Goal: Task Accomplishment & Management: Manage account settings

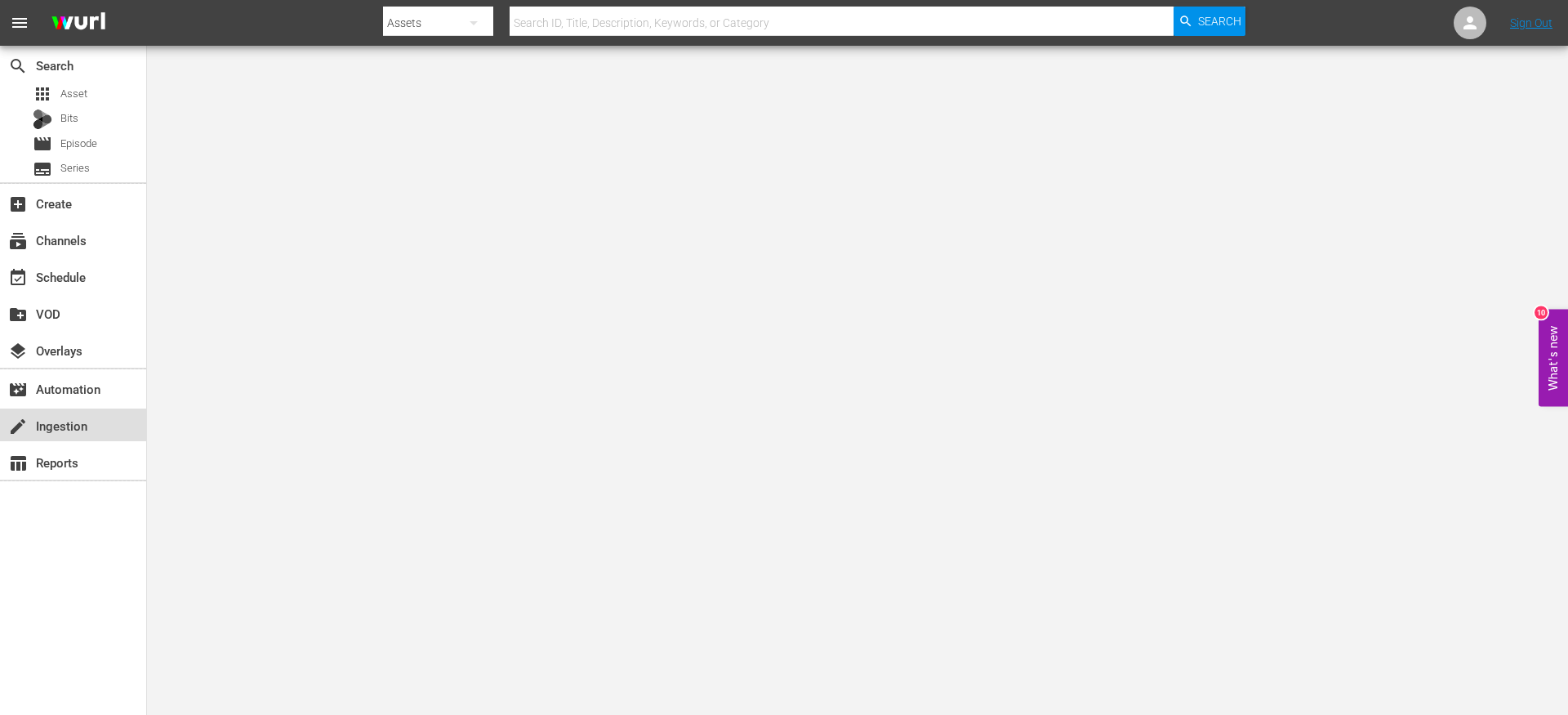
click at [83, 425] on div "create Ingestion" at bounding box center [45, 423] width 92 height 14
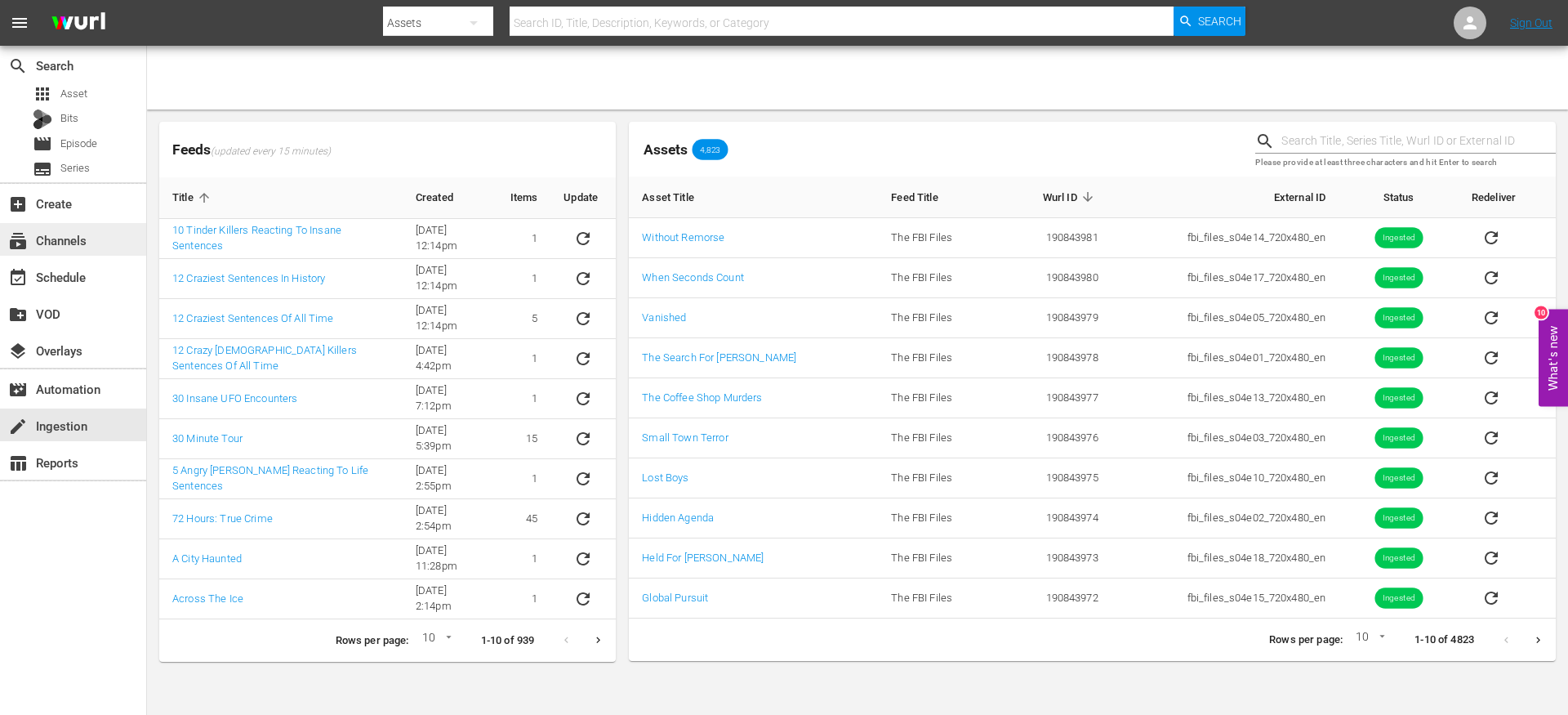
click at [69, 237] on div "subscriptions Channels" at bounding box center [45, 237] width 92 height 14
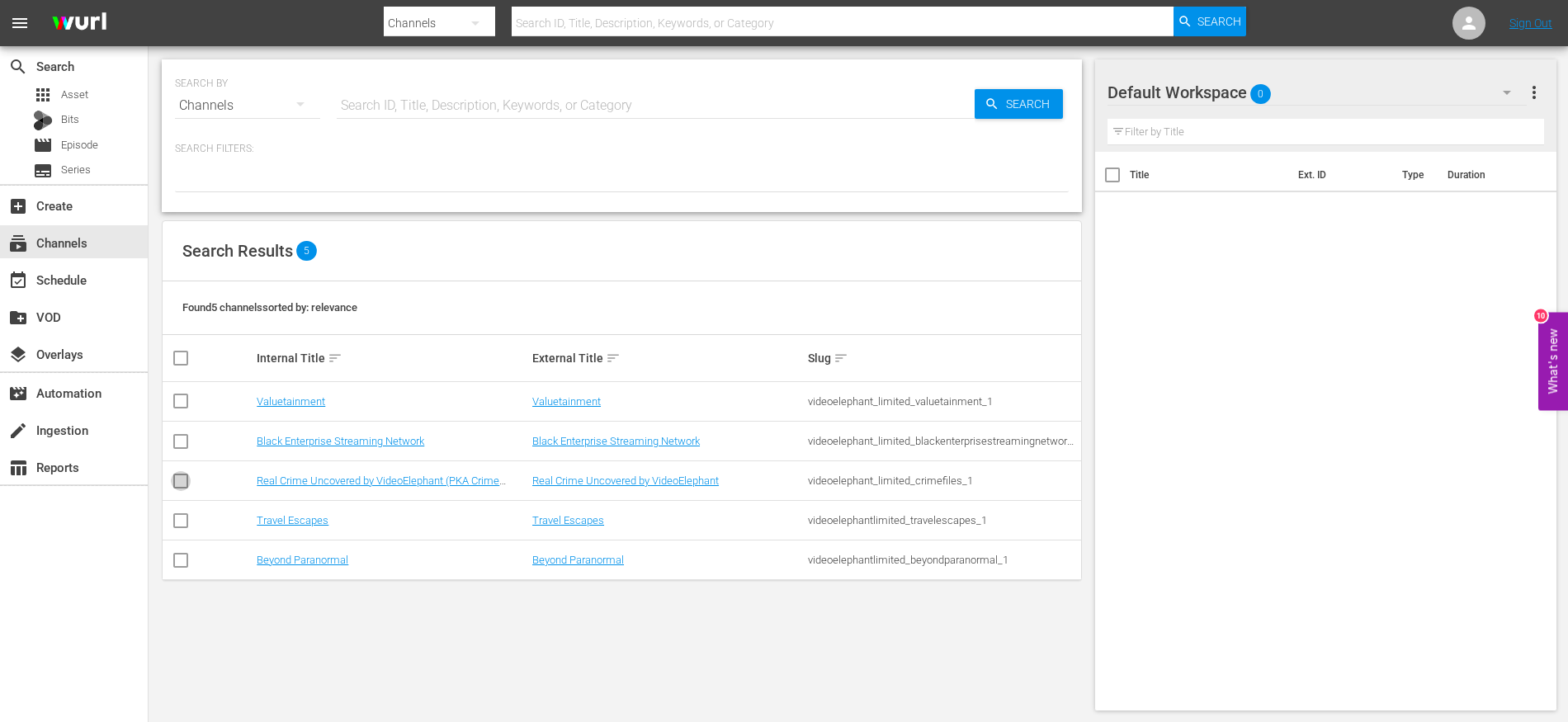
click at [177, 482] on input "checkbox" at bounding box center [180, 484] width 19 height 19
checkbox input "true"
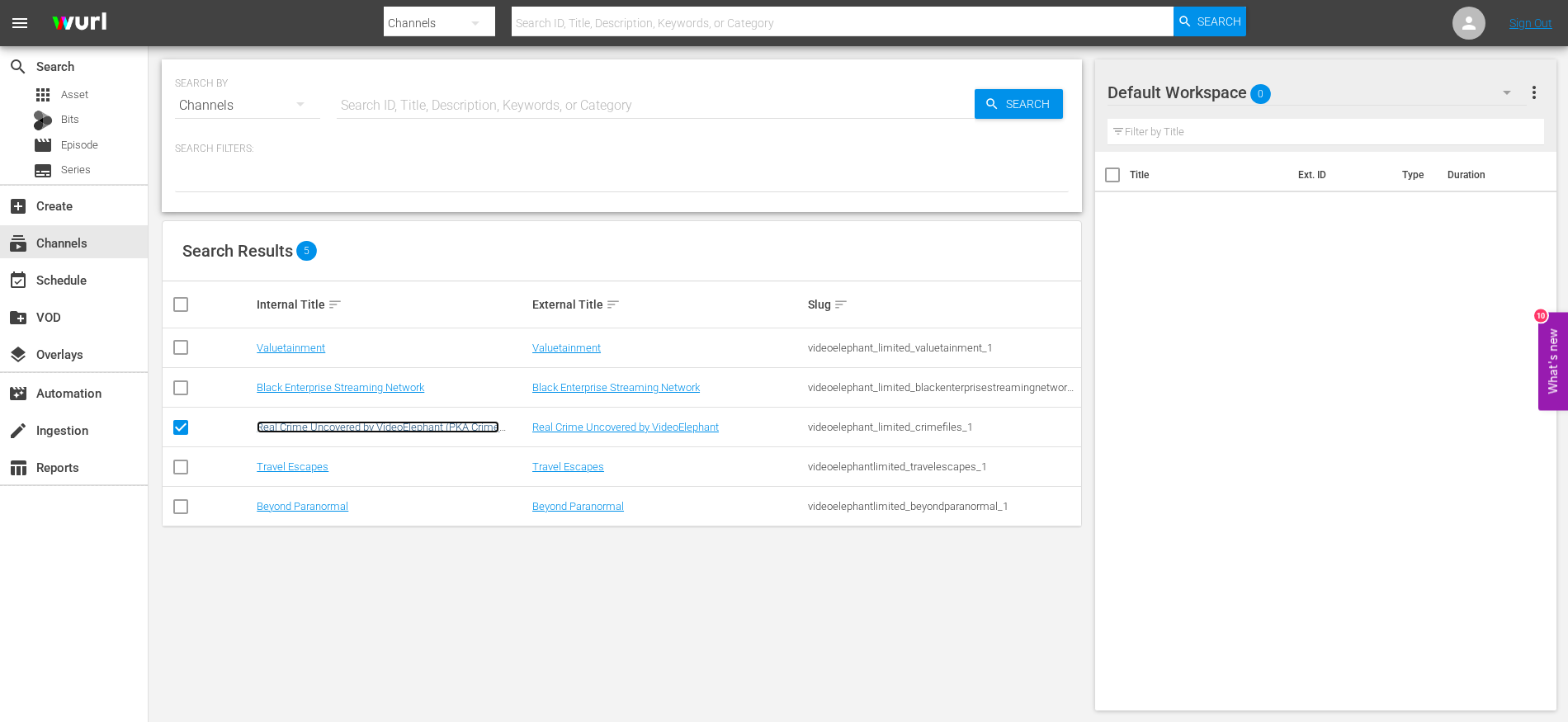
click at [325, 430] on link "Real Crime Uncovered by VideoElephant (PKA Crime Files)" at bounding box center [377, 433] width 243 height 24
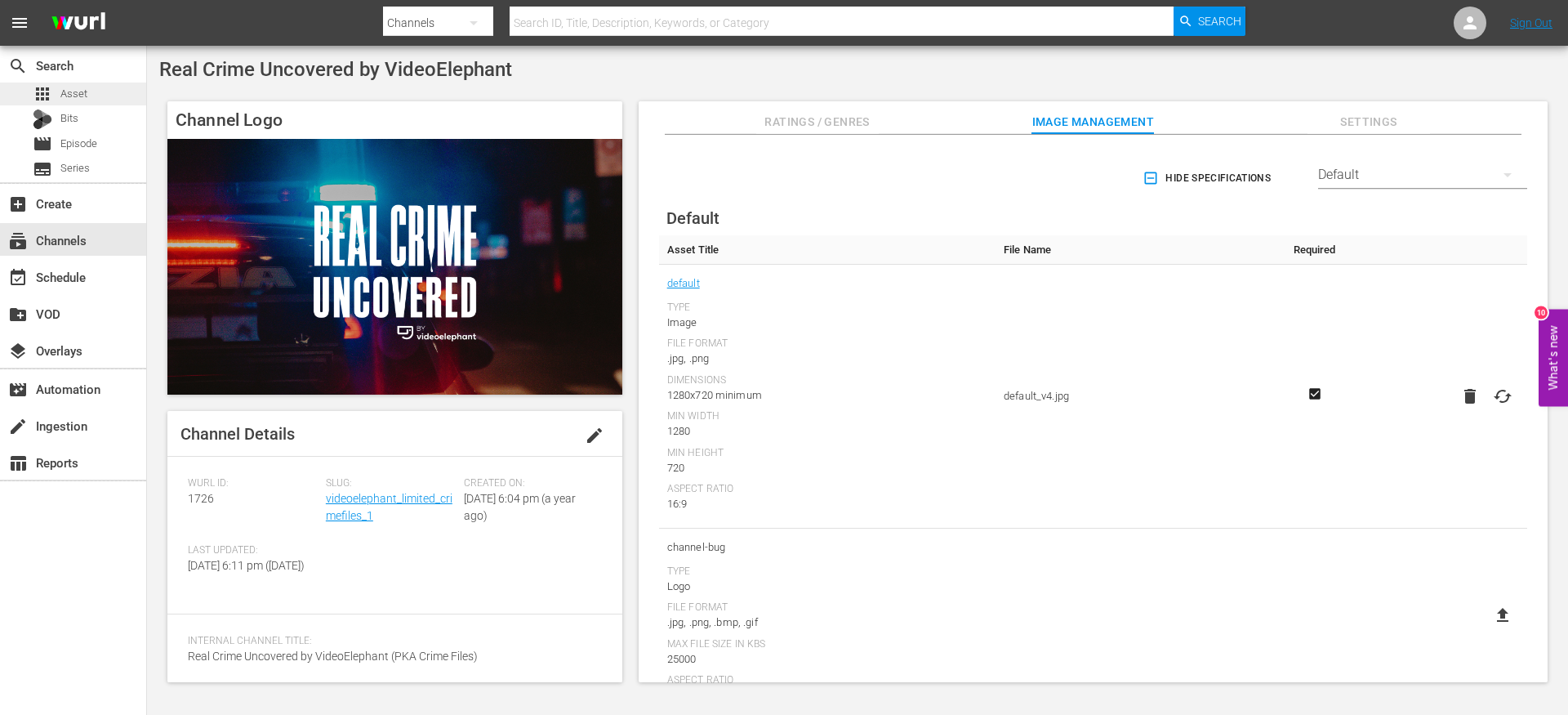
click at [101, 90] on div "apps Asset" at bounding box center [73, 95] width 147 height 23
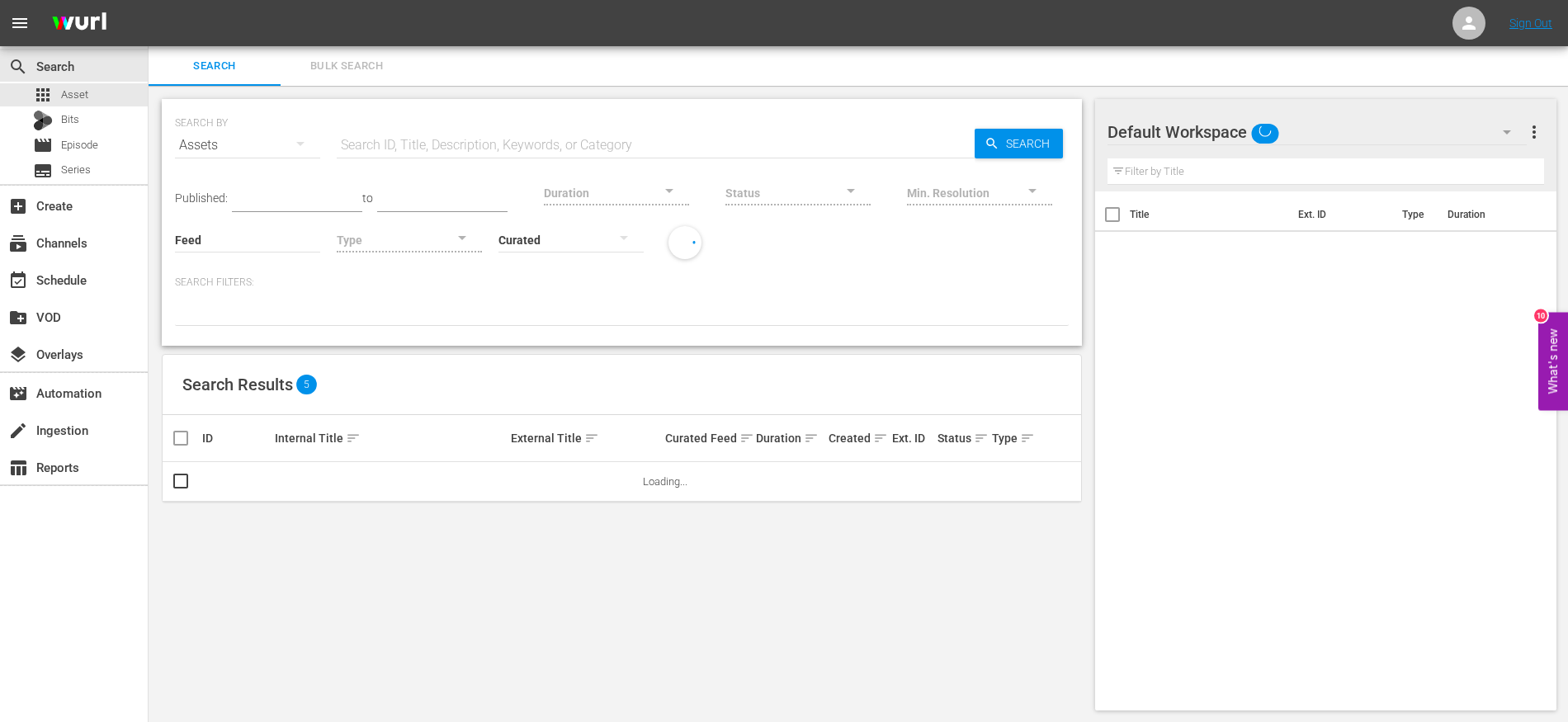
click at [568, 146] on input "text" at bounding box center [655, 145] width 637 height 40
type input "bali bombing"
click at [1026, 137] on span "Search" at bounding box center [1030, 143] width 63 height 29
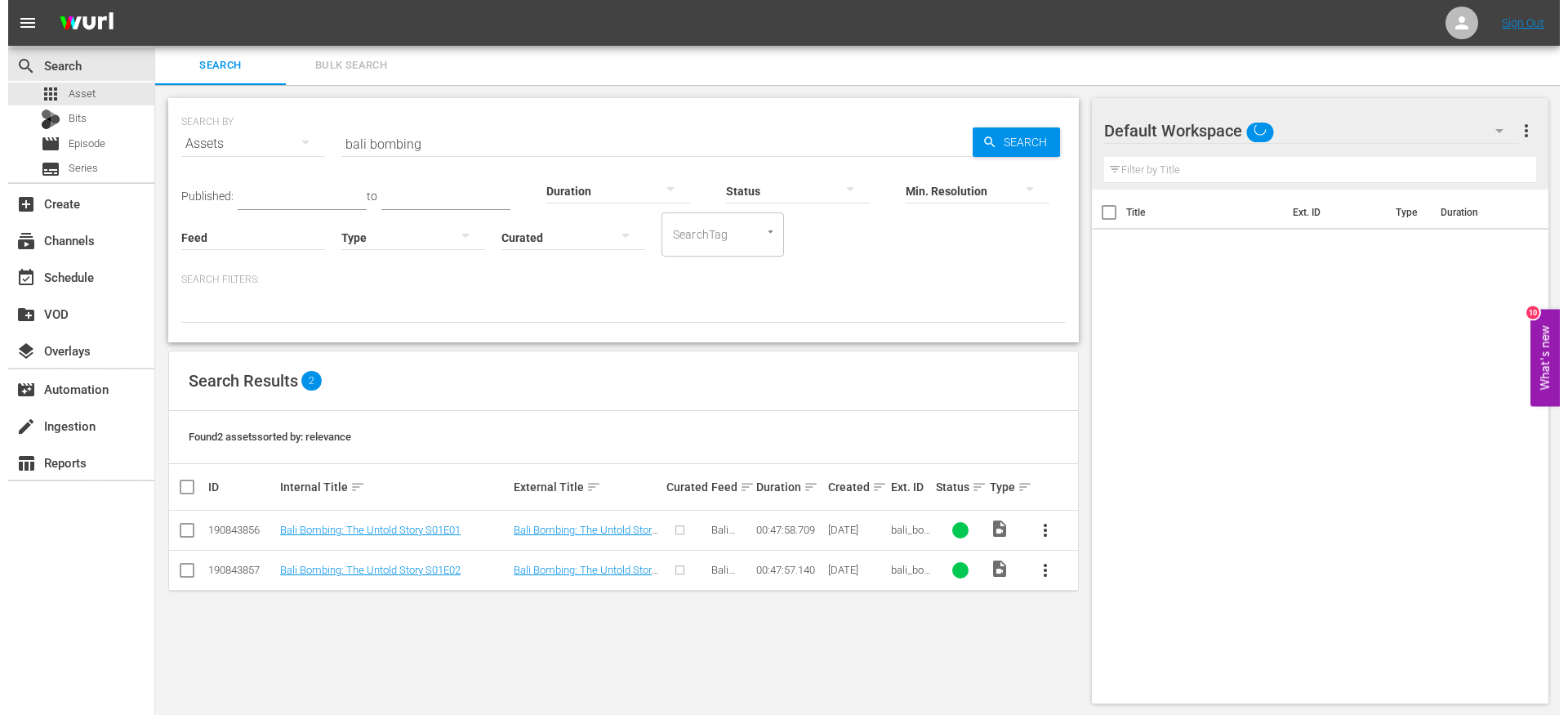
scroll to position [2, 0]
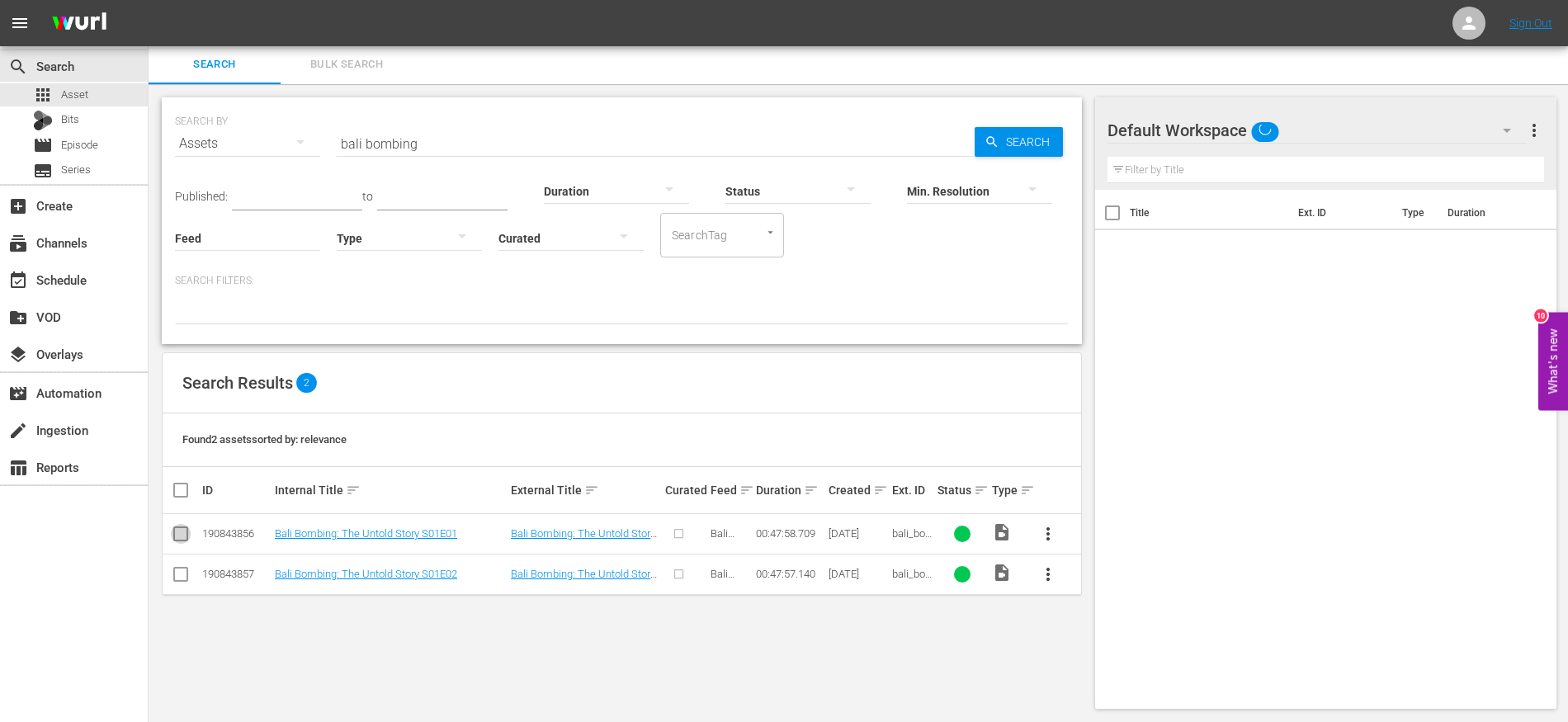
click at [182, 534] on input "checkbox" at bounding box center [180, 537] width 19 height 19
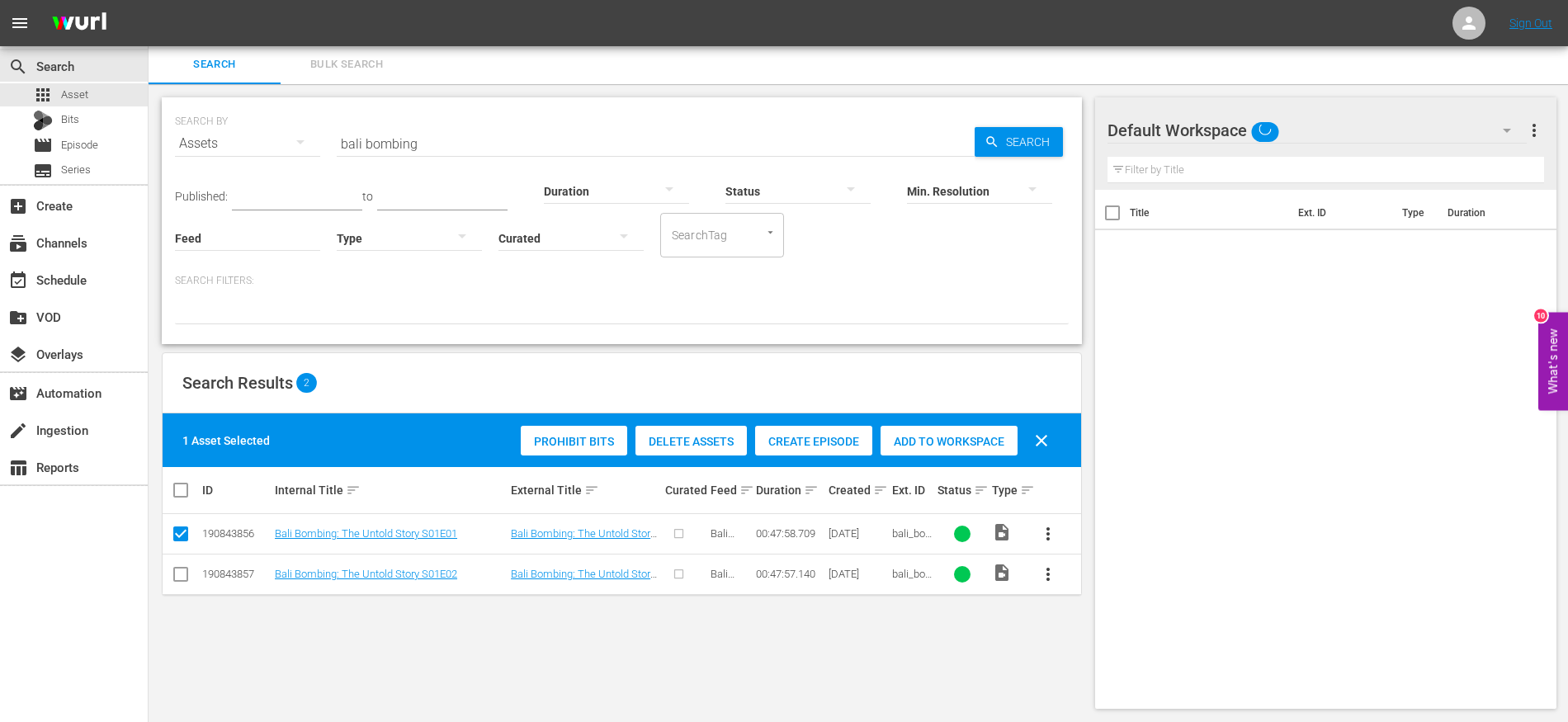
click at [775, 435] on span "Create Episode" at bounding box center [814, 441] width 117 height 14
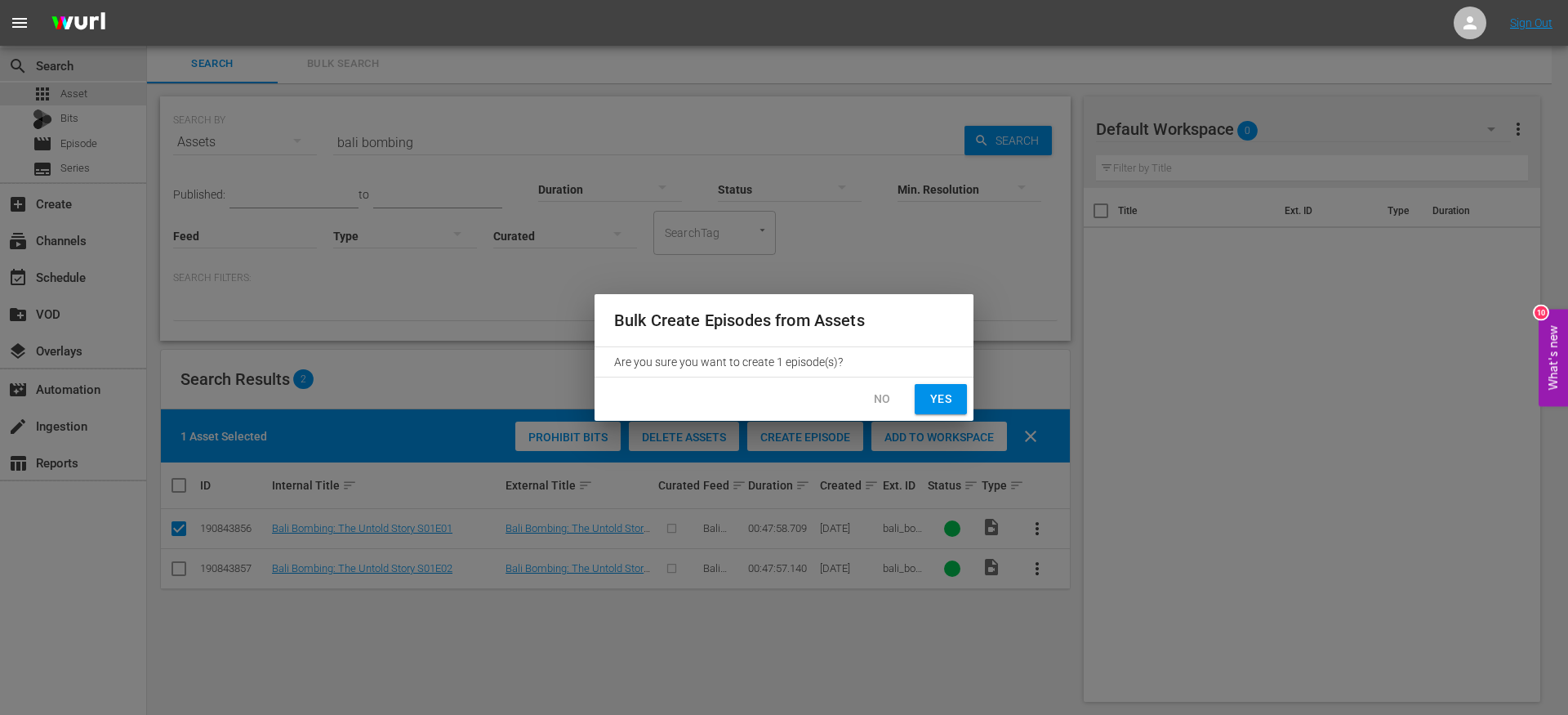
click at [940, 400] on span "Yes" at bounding box center [941, 399] width 26 height 20
checkbox input "false"
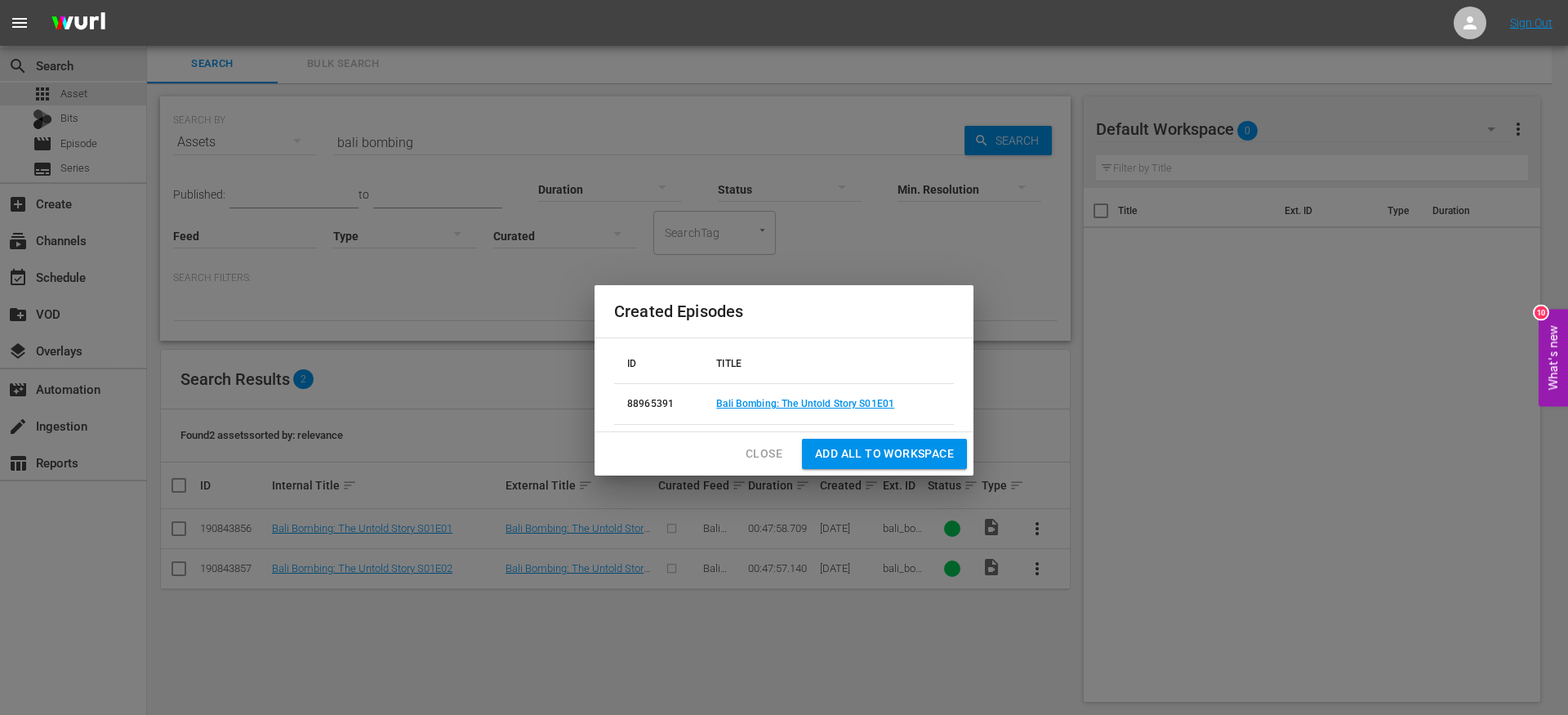
click at [812, 393] on td "Bali Bombing: The Untold Story S01E01" at bounding box center [829, 404] width 251 height 41
click at [793, 400] on link "Bali Bombing: The Untold Story S01E01" at bounding box center [805, 403] width 179 height 12
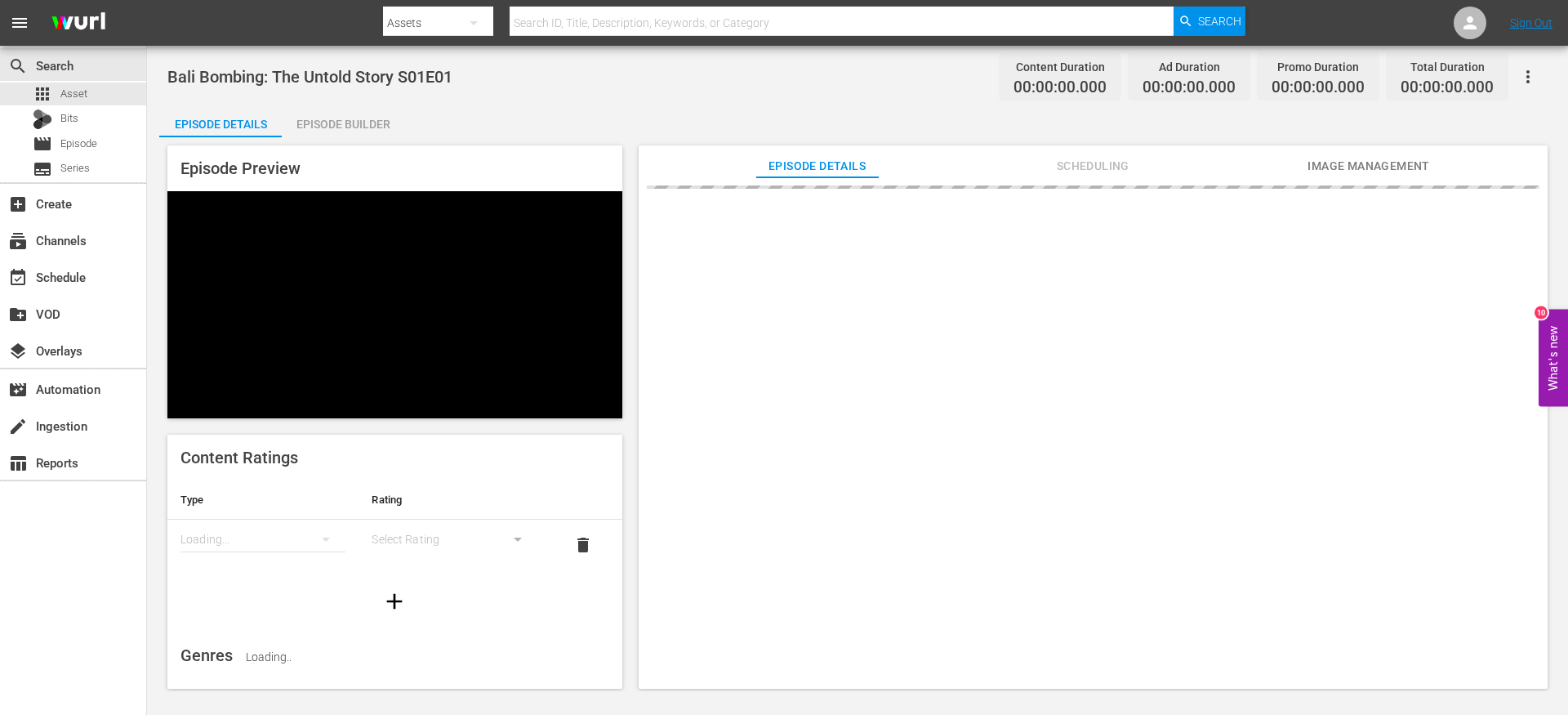
click at [359, 130] on div "Episode Builder" at bounding box center [343, 124] width 123 height 40
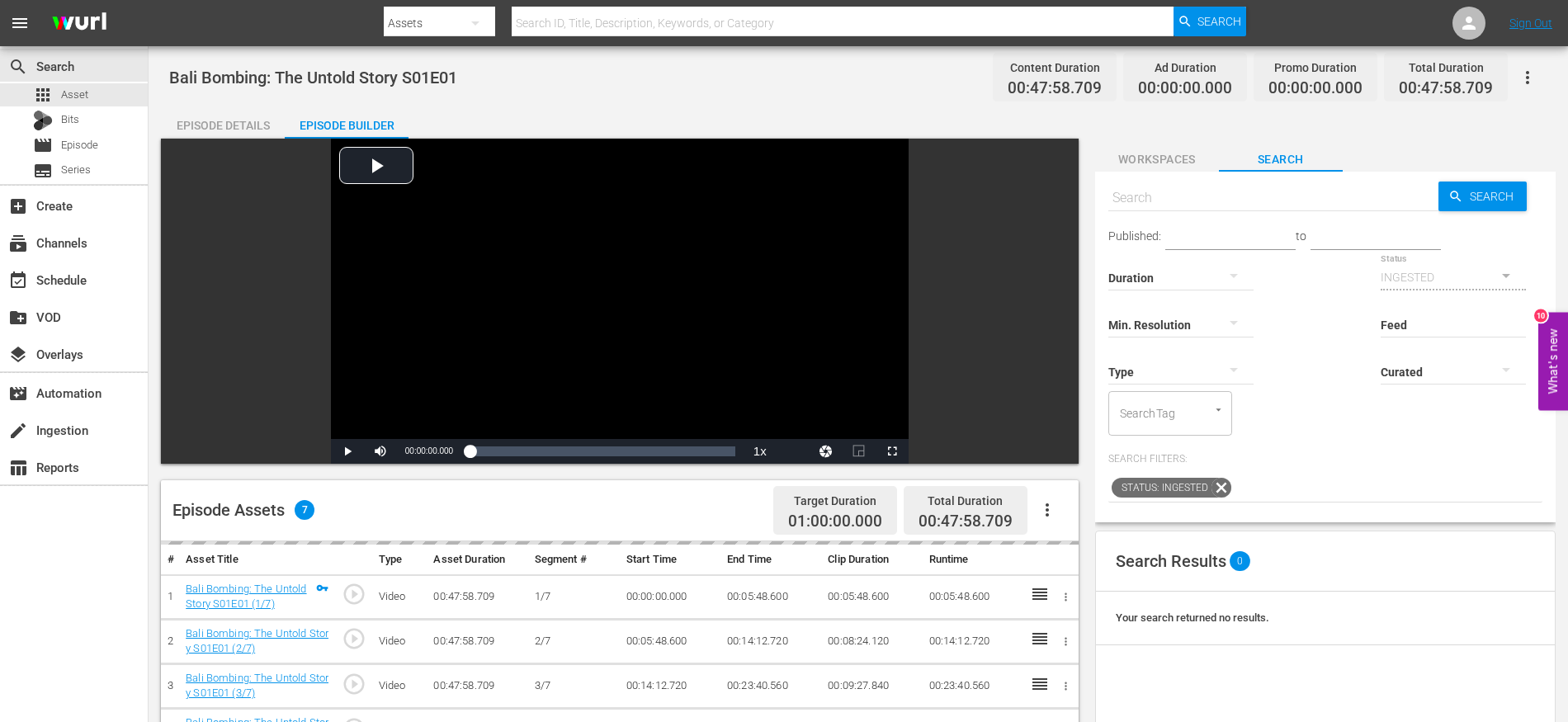
click at [1051, 314] on div "Video Player is loading. Play Video Play Mute Current Time 00:00:00.000 / Durat…" at bounding box center [619, 301] width 917 height 325
click at [1047, 508] on icon "button" at bounding box center [1047, 510] width 19 height 19
click at [1094, 443] on div "Search Search Published: to Duration Status INGESTED Min. Resolution Feed Feed …" at bounding box center [1324, 347] width 460 height 351
click at [1042, 513] on icon "button" at bounding box center [1047, 510] width 19 height 19
click at [1055, 562] on div "Fill with Ads" at bounding box center [1096, 555] width 112 height 40
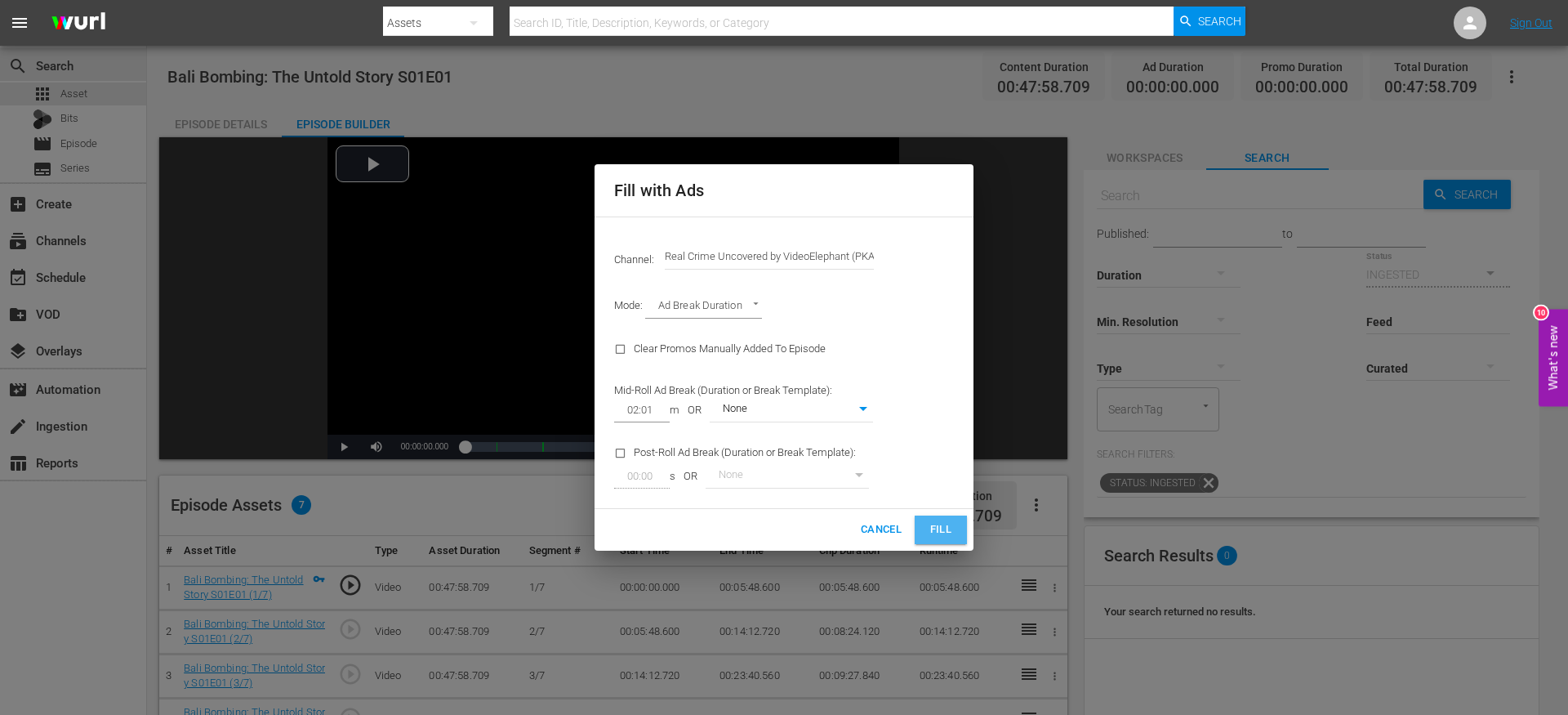
click at [929, 543] on button "Fill" at bounding box center [941, 530] width 52 height 29
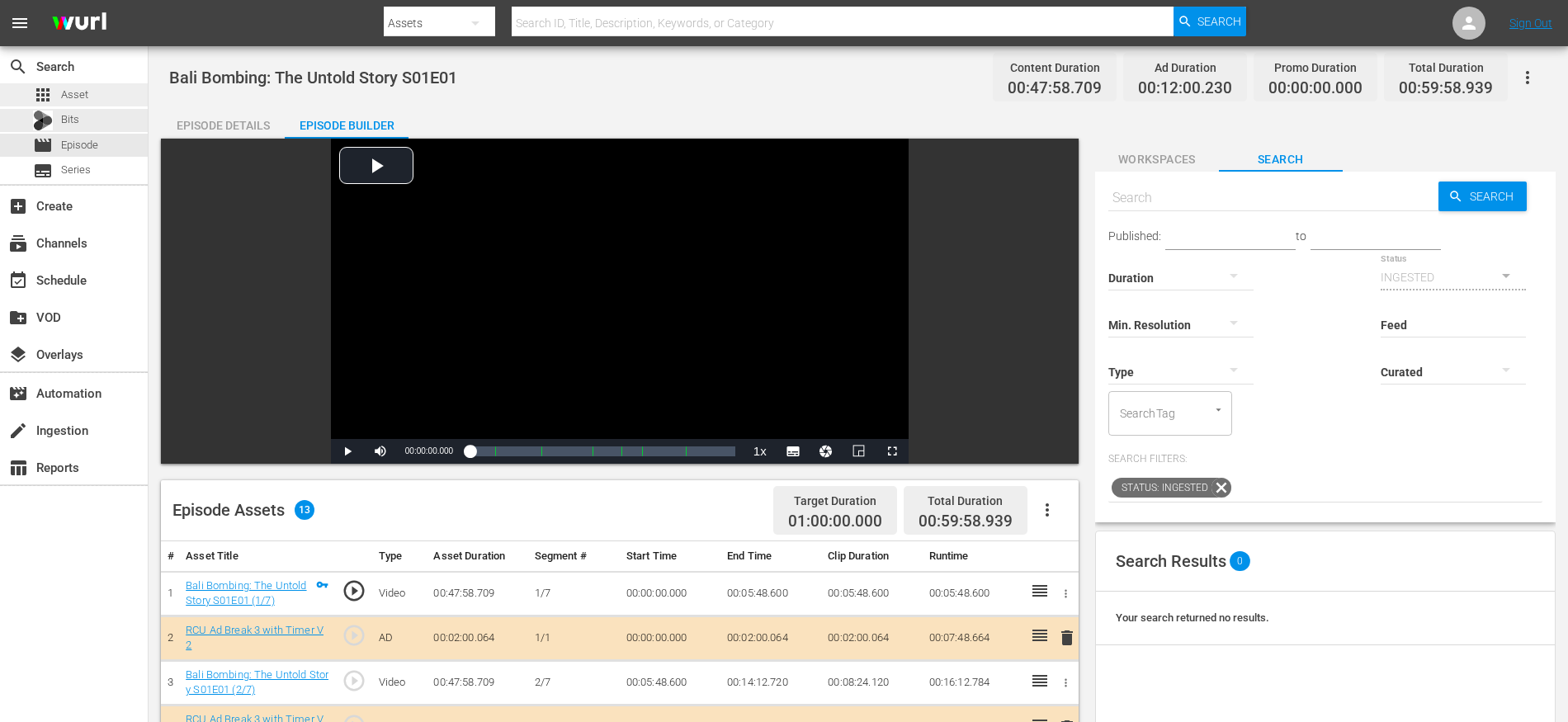
click at [119, 99] on div "apps Asset" at bounding box center [74, 95] width 148 height 23
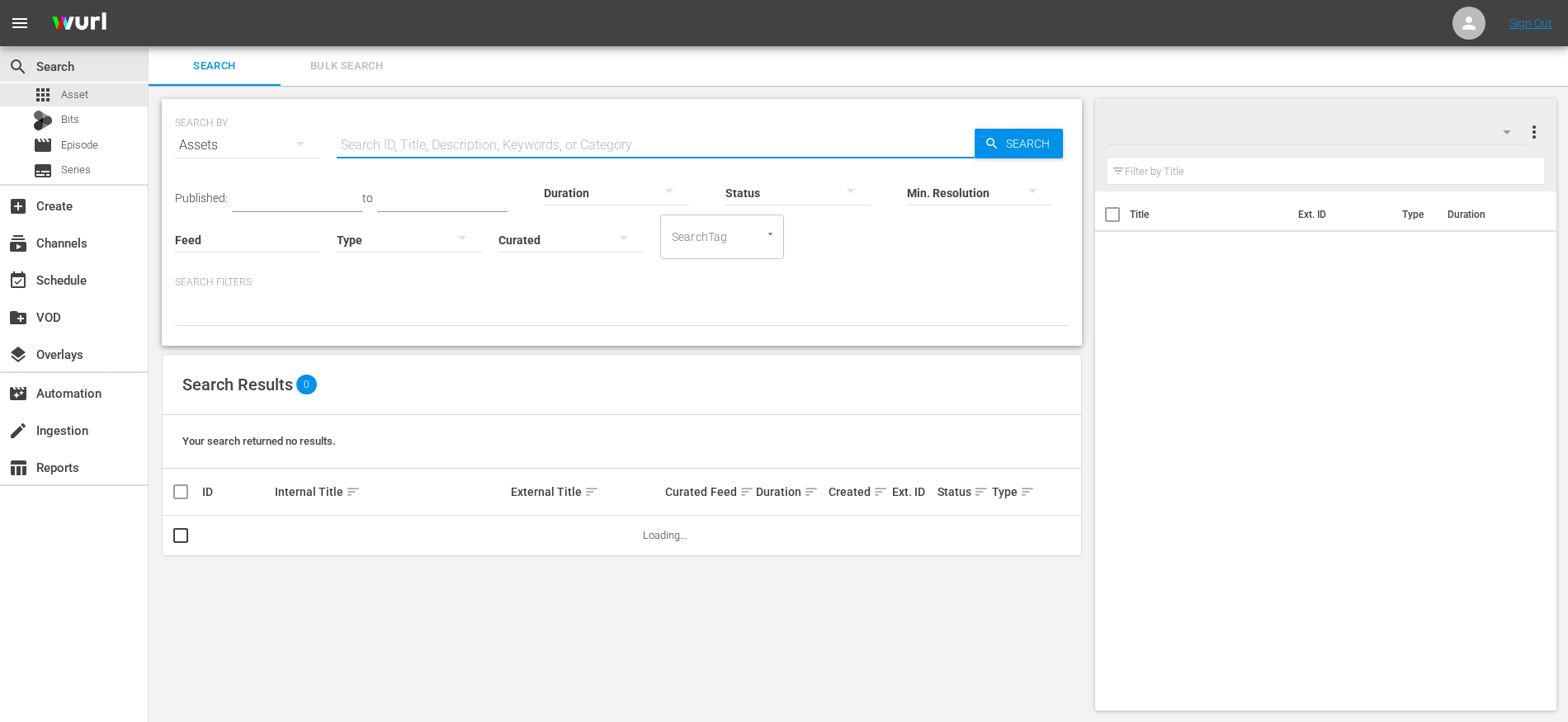
click at [446, 142] on input "text" at bounding box center [655, 145] width 637 height 40
type input "Bali Bombing"
click at [998, 143] on icon "button" at bounding box center [991, 143] width 15 height 15
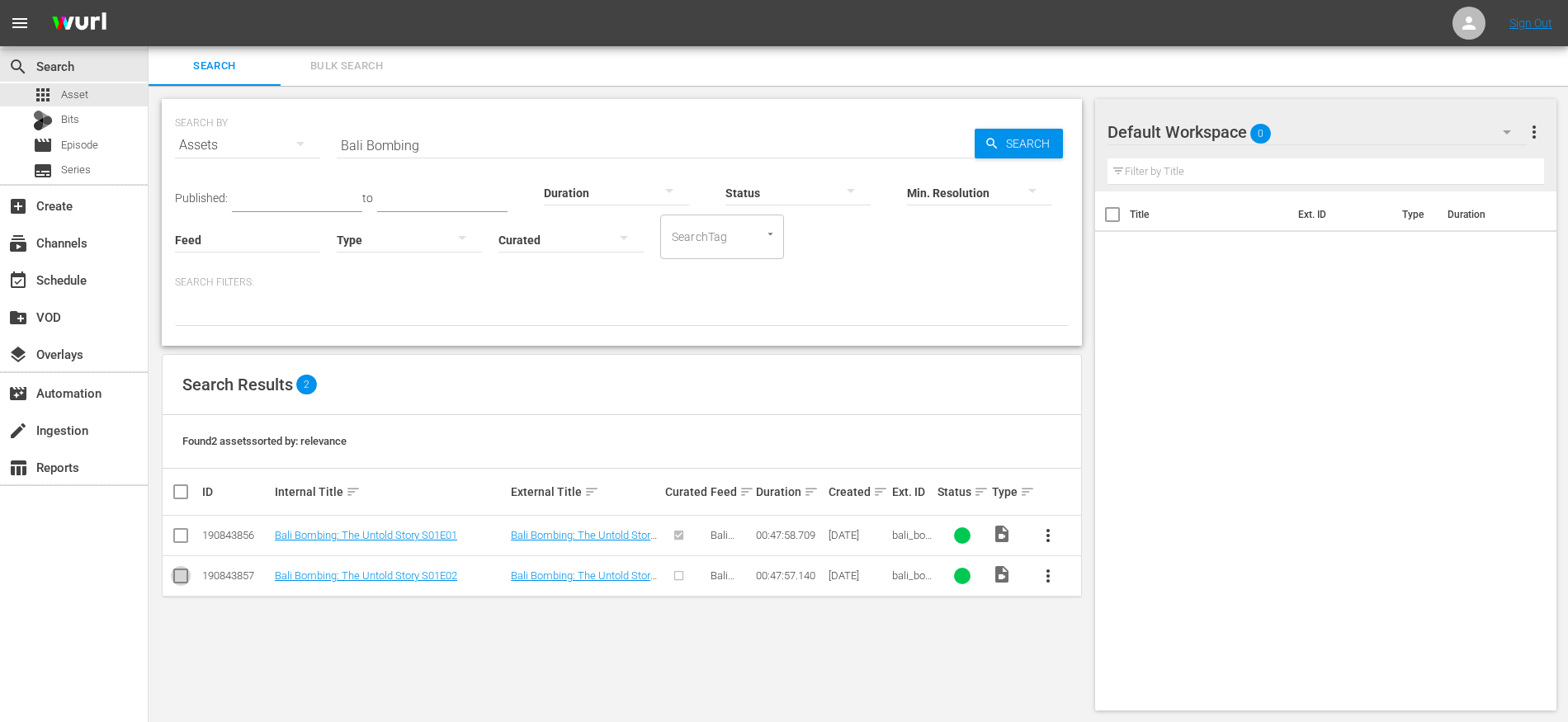
click at [179, 575] on input "checkbox" at bounding box center [180, 579] width 19 height 19
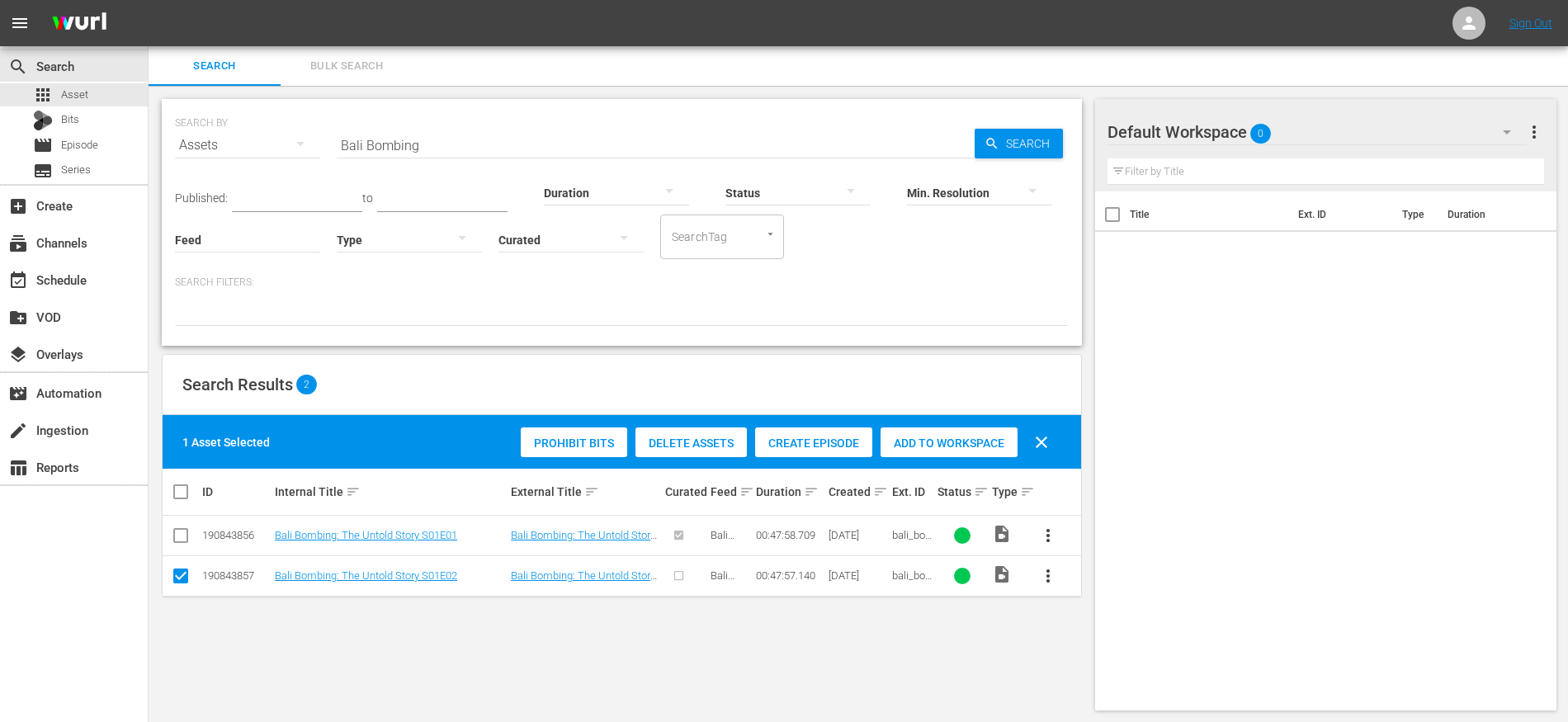
click at [804, 437] on span "Create Episode" at bounding box center [814, 443] width 117 height 14
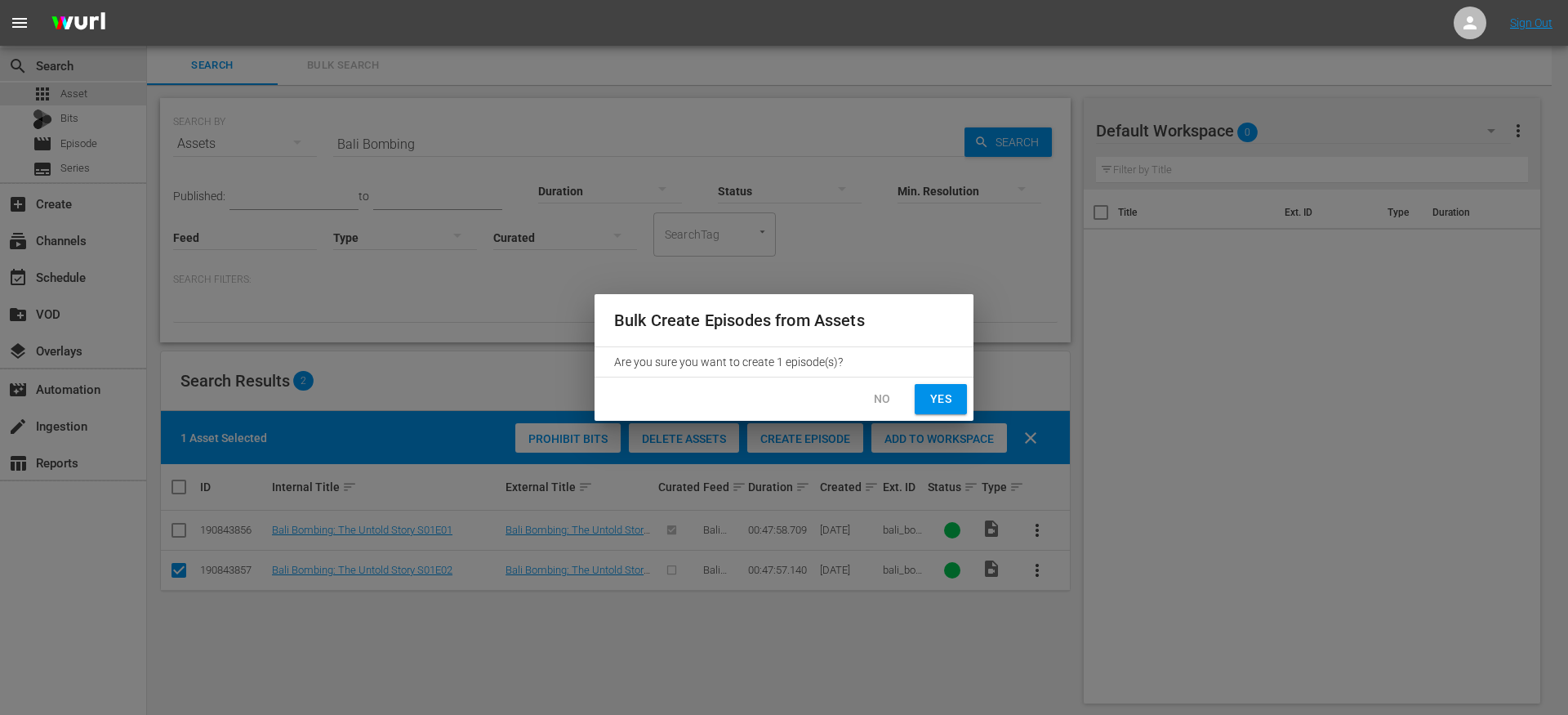
click at [932, 389] on span "Yes" at bounding box center [941, 399] width 26 height 20
checkbox input "false"
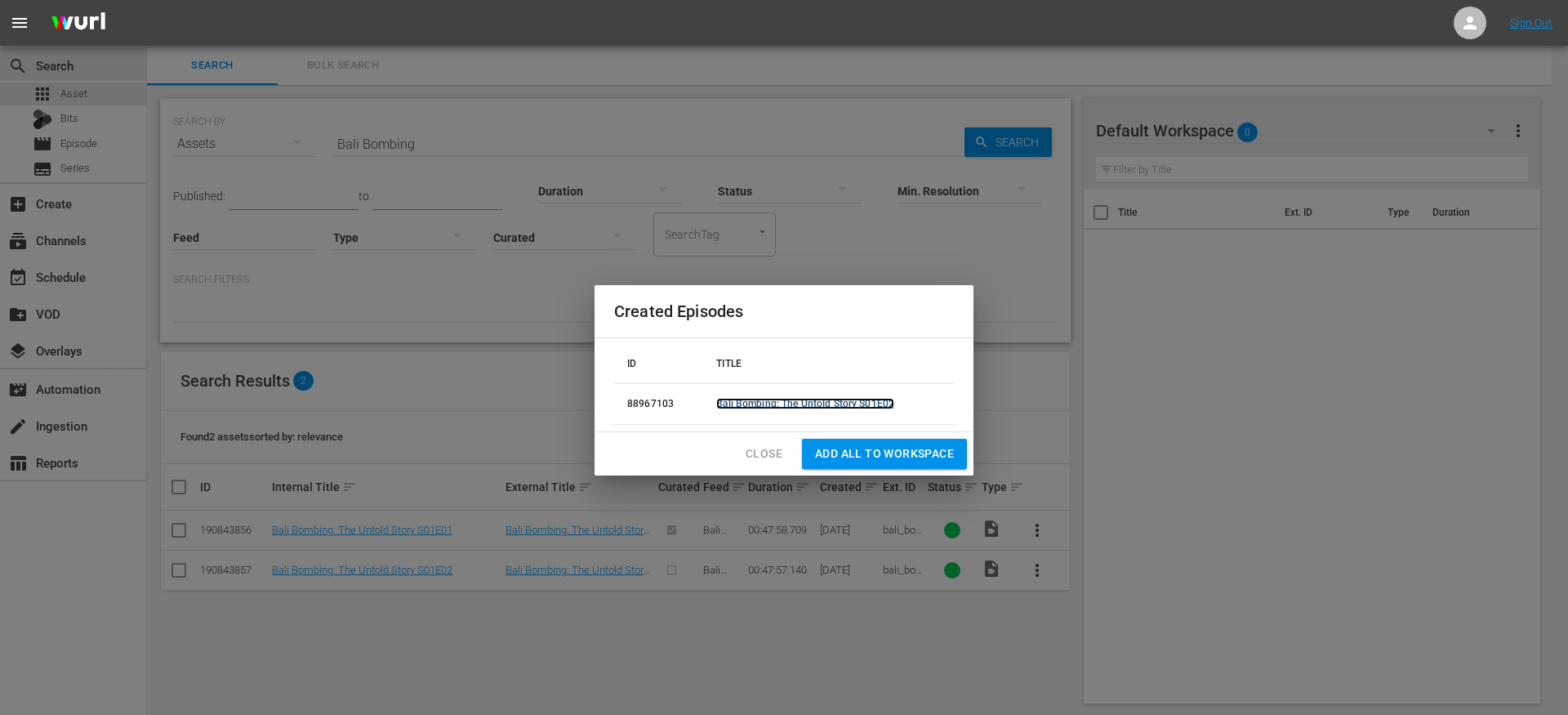
click at [839, 404] on link "Bali Bombing: The Untold Story S01E02" at bounding box center [805, 403] width 179 height 12
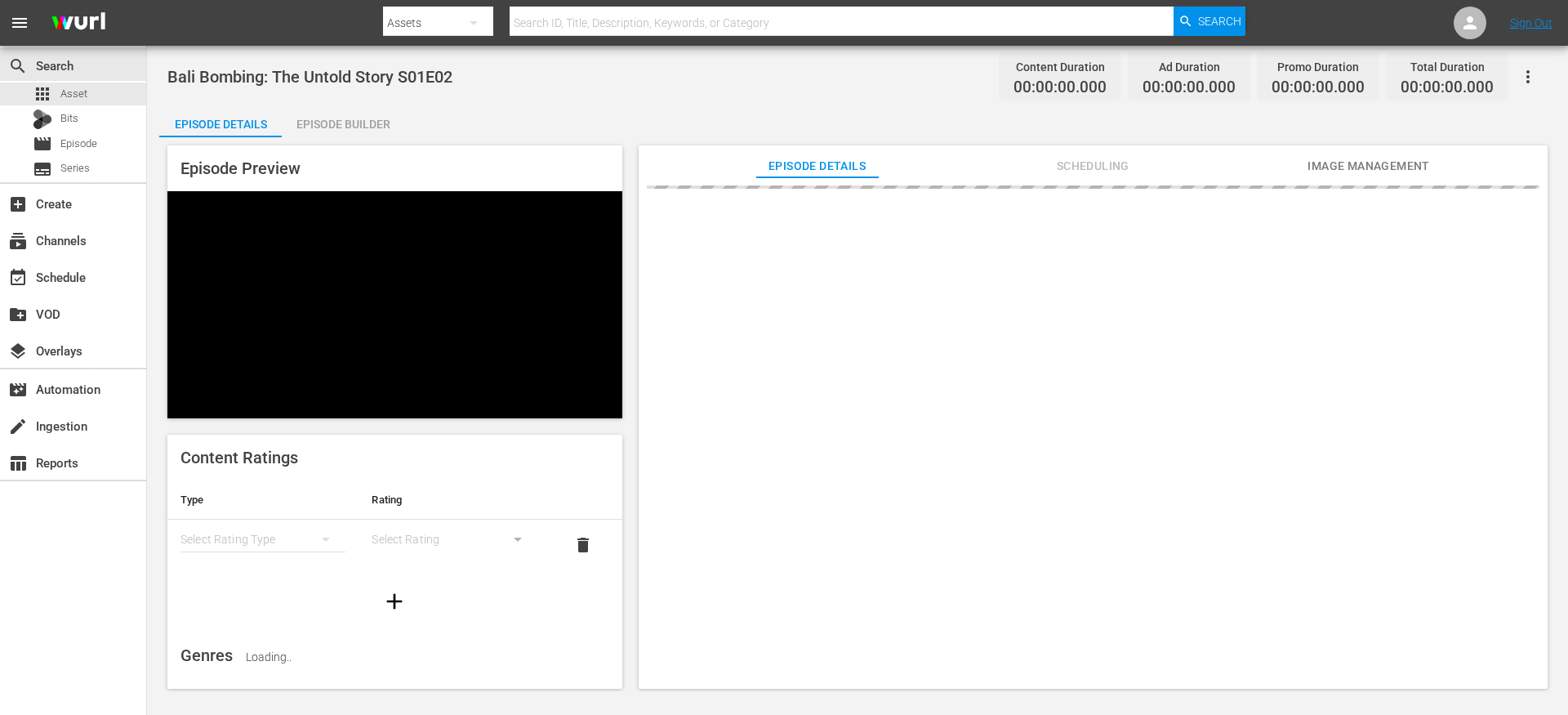
click at [329, 119] on div "Episode Builder" at bounding box center [343, 124] width 123 height 40
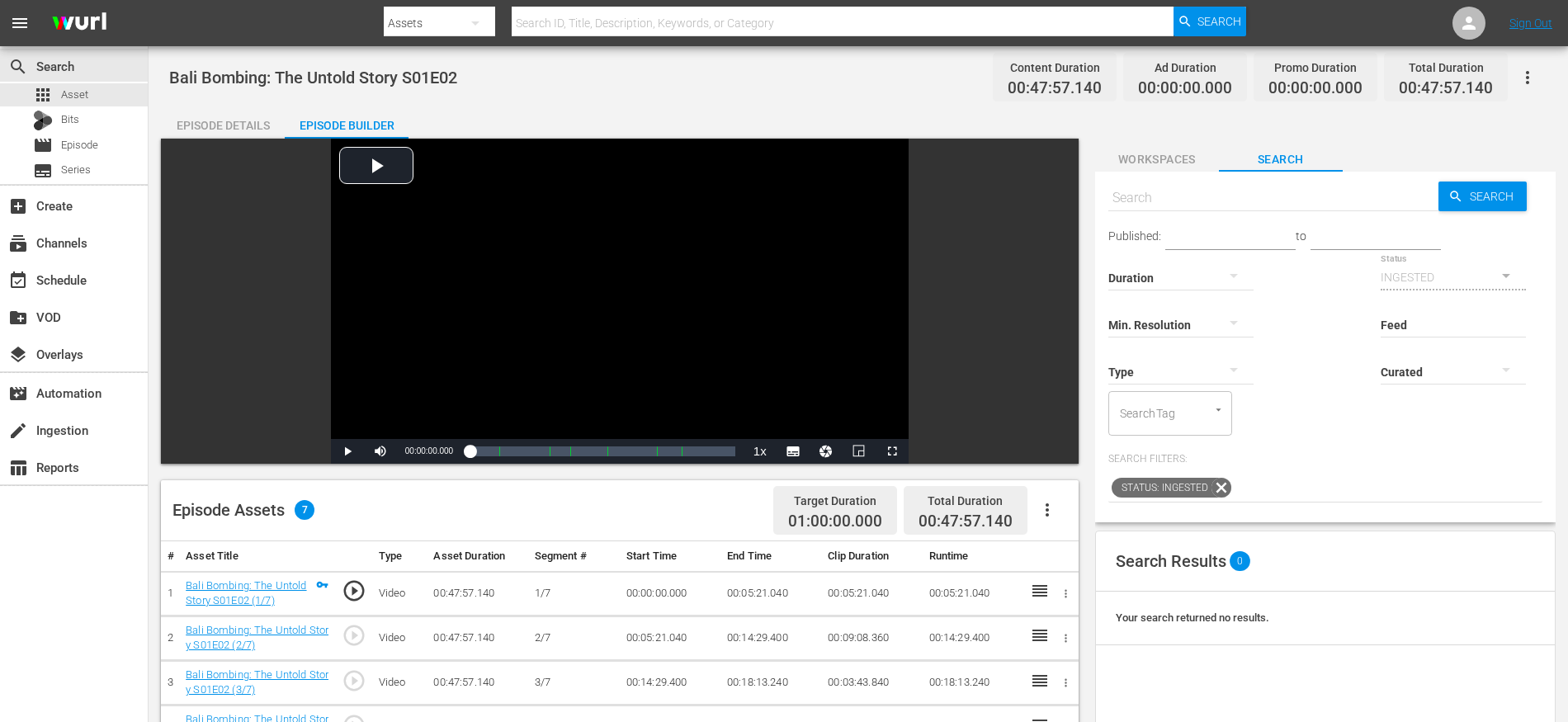
click at [1051, 514] on icon "button" at bounding box center [1047, 510] width 19 height 19
click at [1075, 564] on div "Fill with Ads" at bounding box center [1096, 555] width 112 height 40
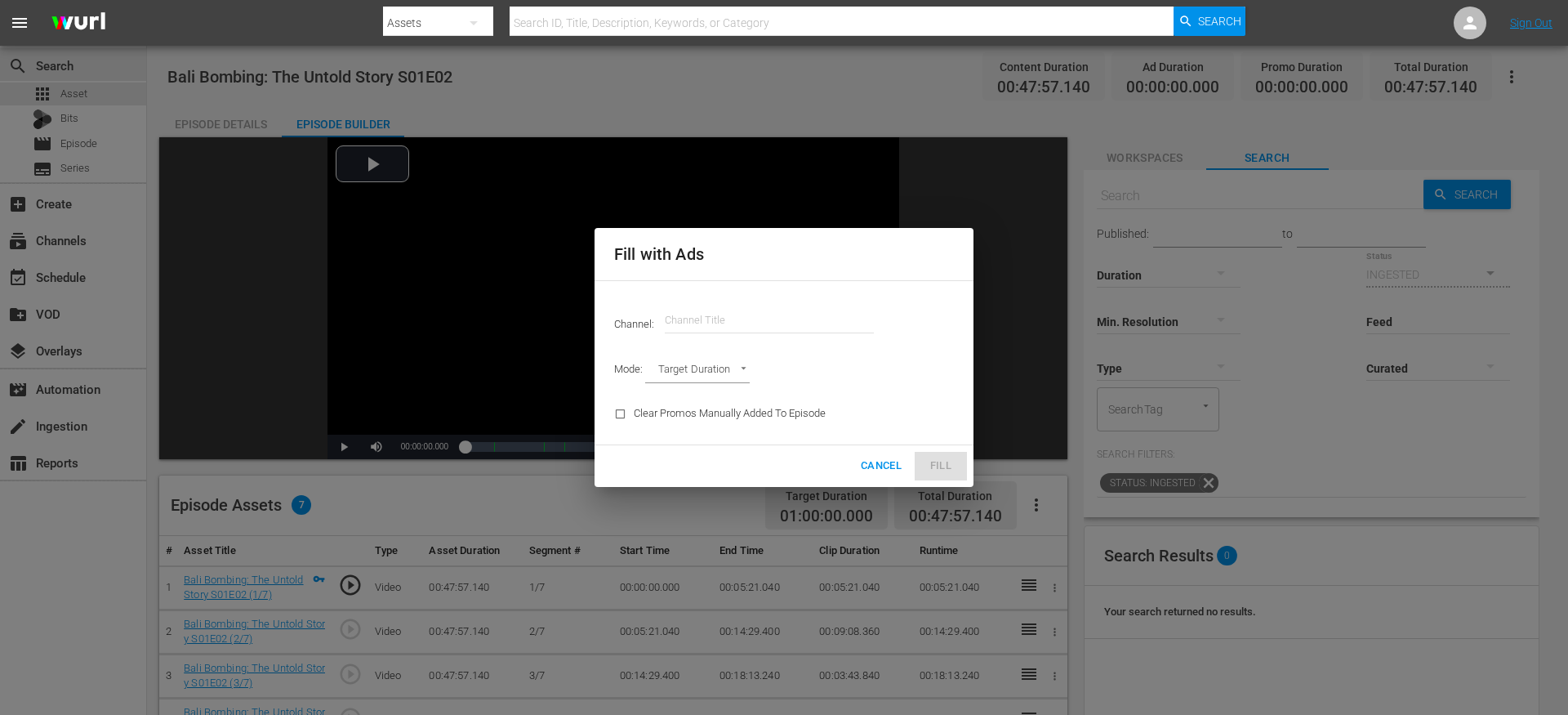
click at [876, 465] on span "Cancel" at bounding box center [881, 465] width 41 height 18
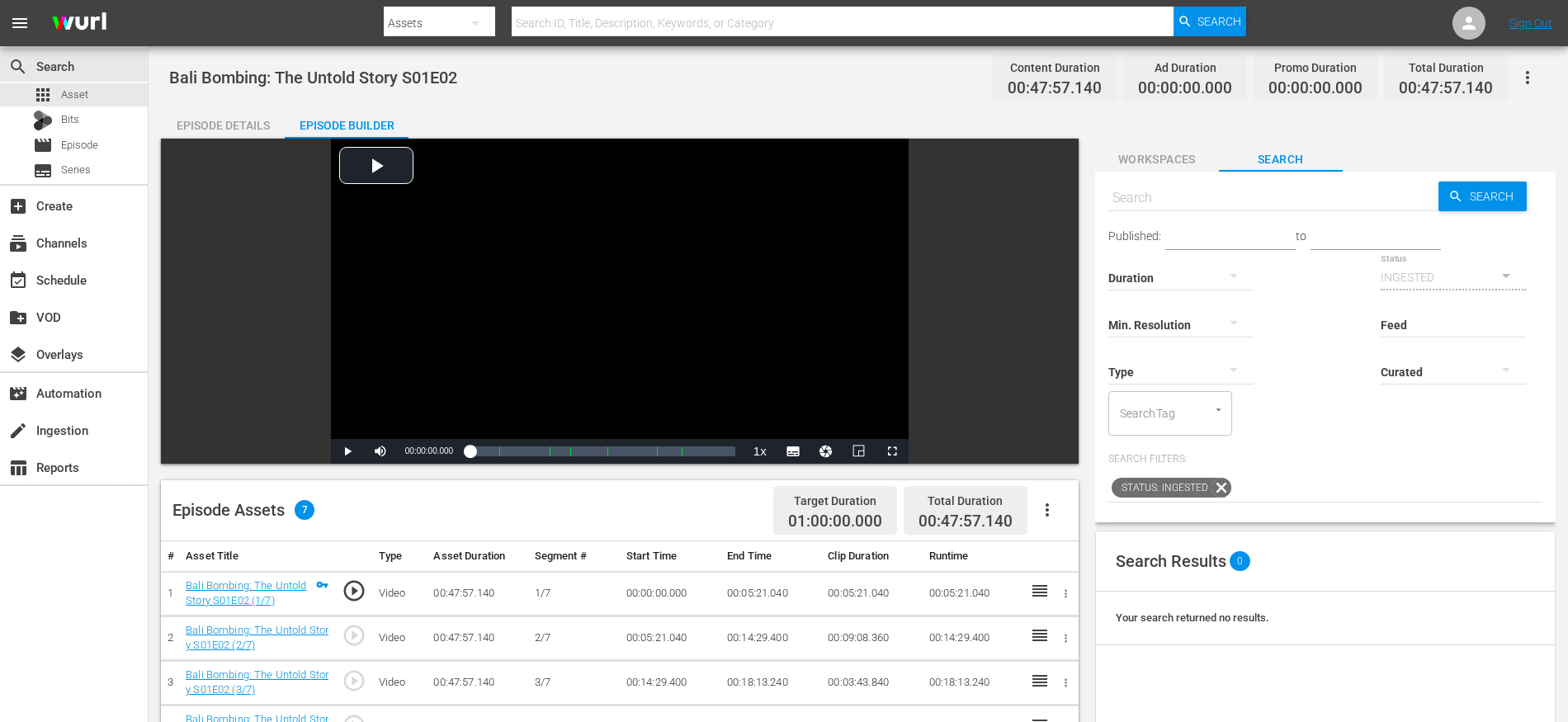
click at [1044, 514] on icon "button" at bounding box center [1047, 510] width 19 height 19
click at [1071, 549] on div "Fill with Ads" at bounding box center [1096, 555] width 112 height 40
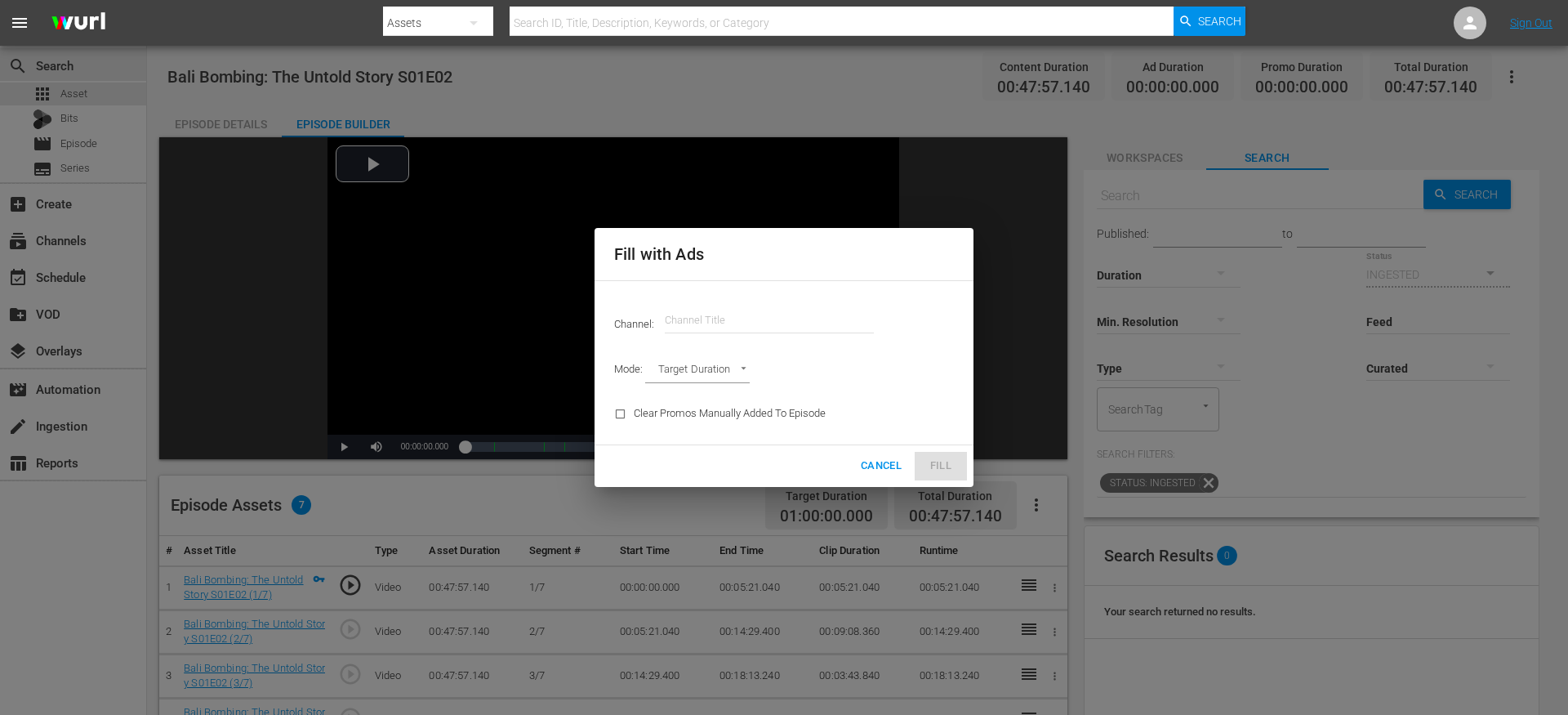
click at [796, 318] on input "text" at bounding box center [769, 320] width 209 height 40
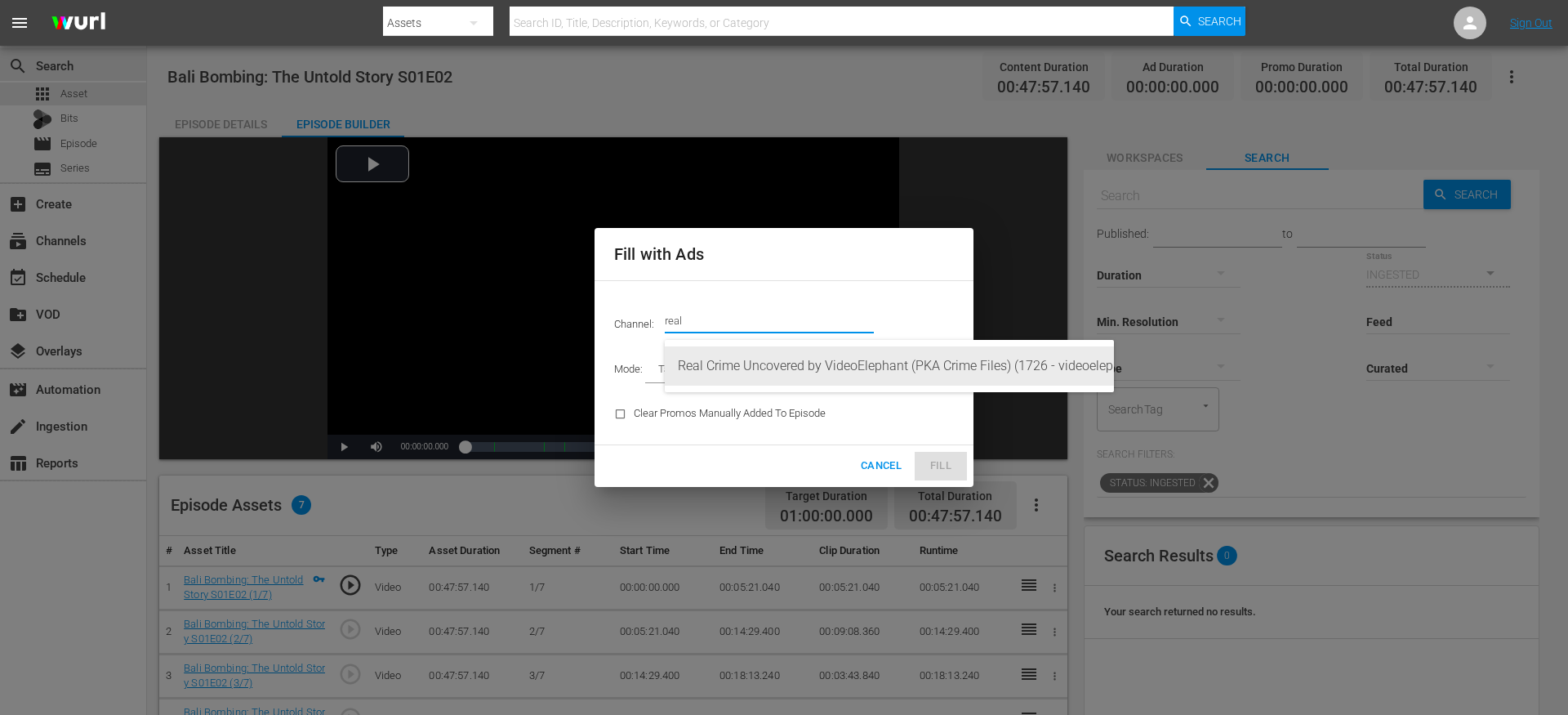
click at [748, 359] on div "Real Crime Uncovered by VideoElephant (PKA Crime Files) (1726 - videoelephant_l…" at bounding box center [890, 366] width 424 height 40
type input "Real Crime Uncovered by VideoElephant (PKA Crime Files) (1726)"
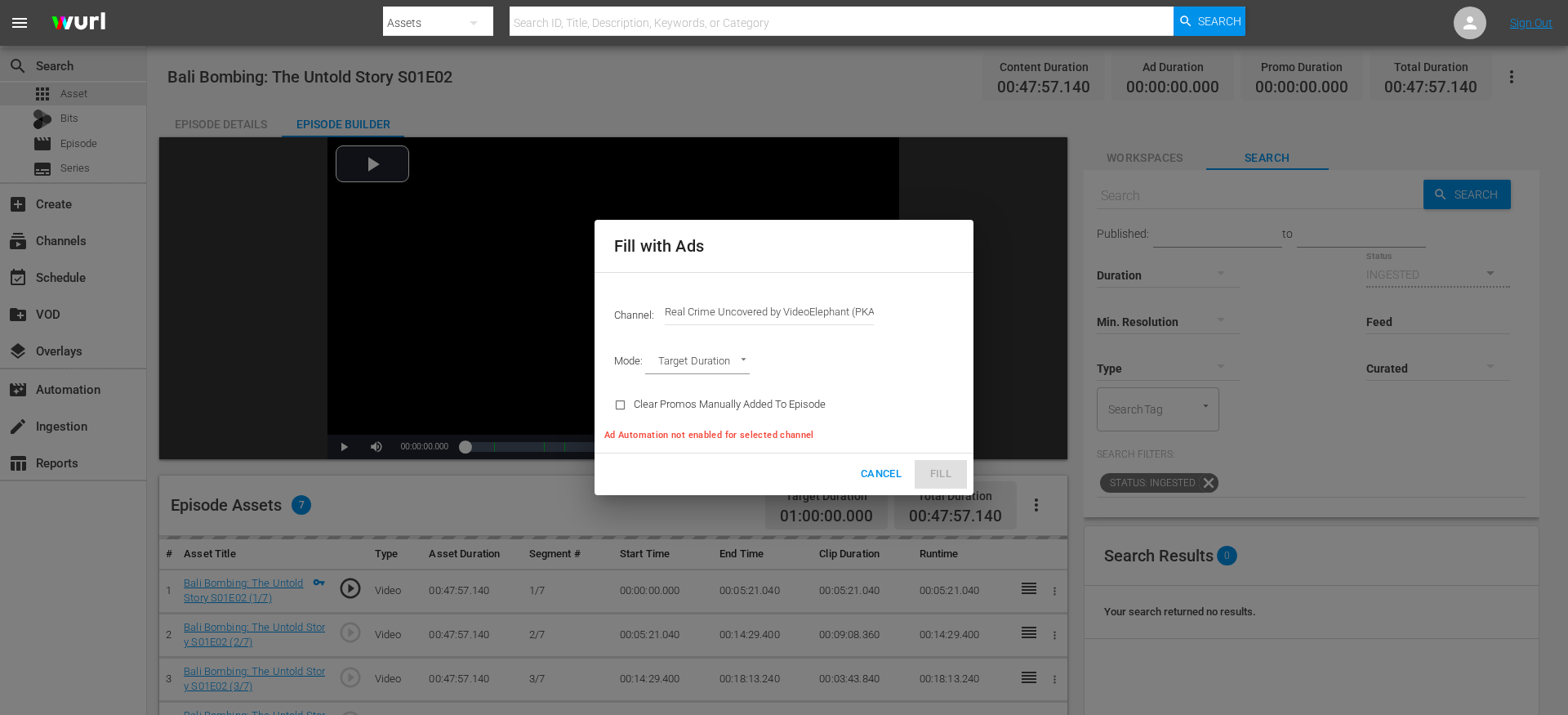
type input "AD_BREAK_DURATION"
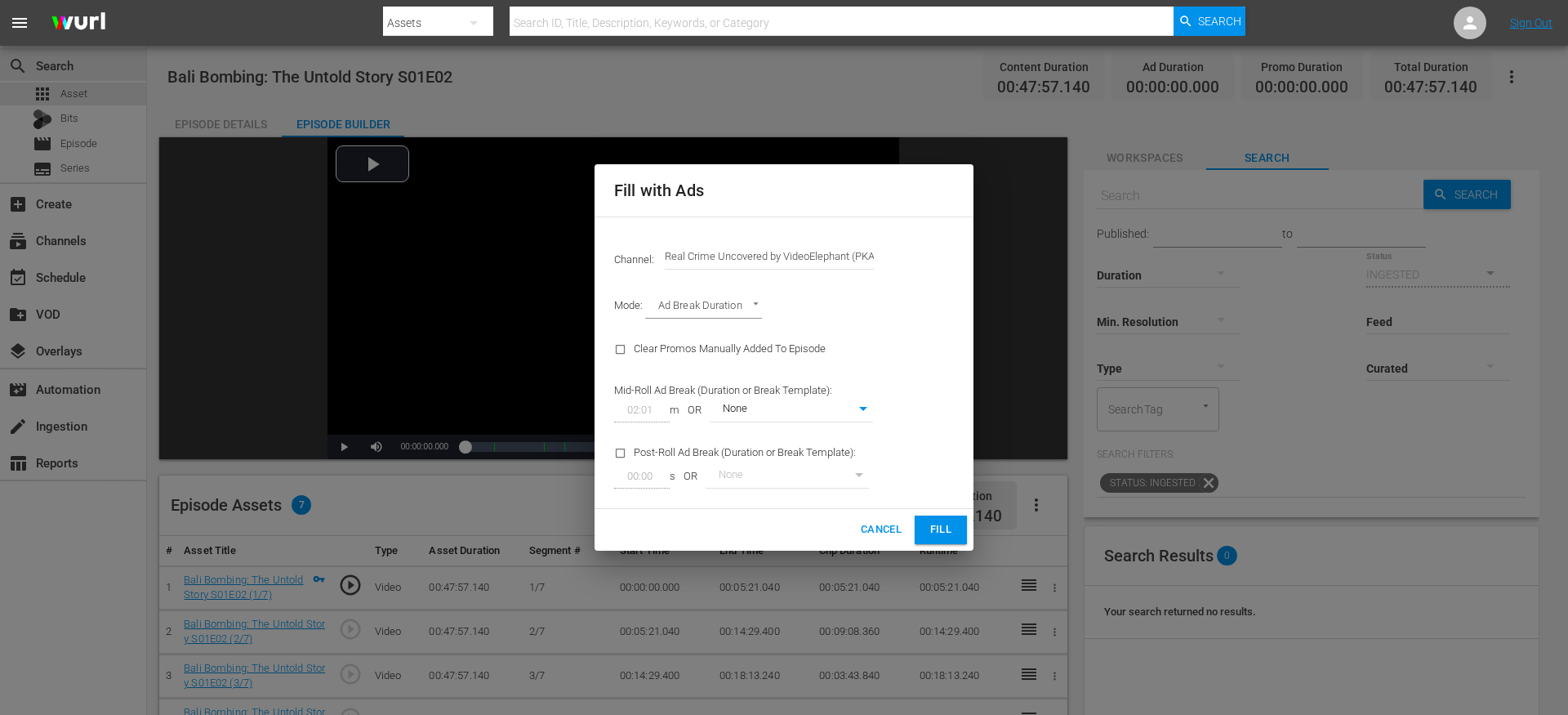
click at [946, 537] on span "Fill" at bounding box center [941, 529] width 26 height 18
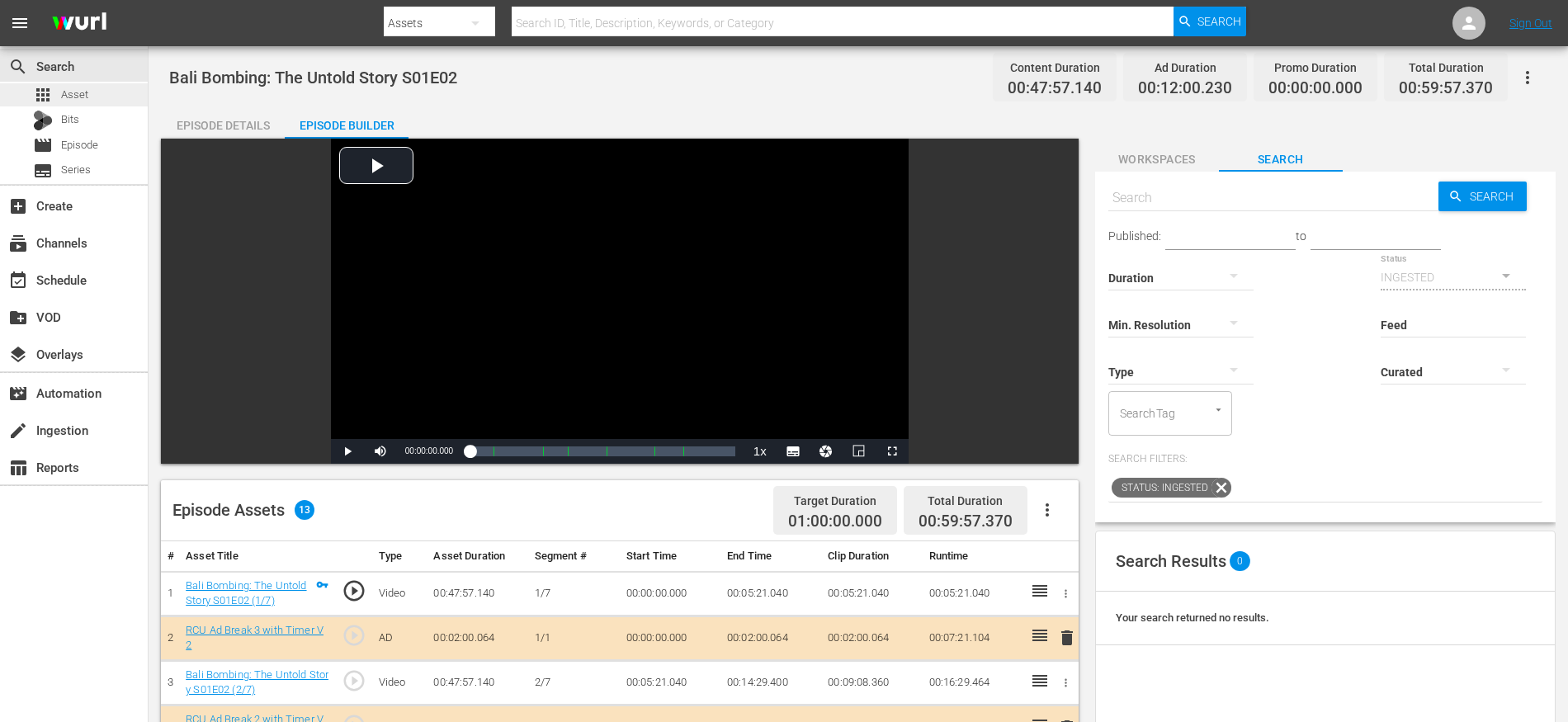
click at [99, 95] on div "apps Asset" at bounding box center [74, 95] width 148 height 23
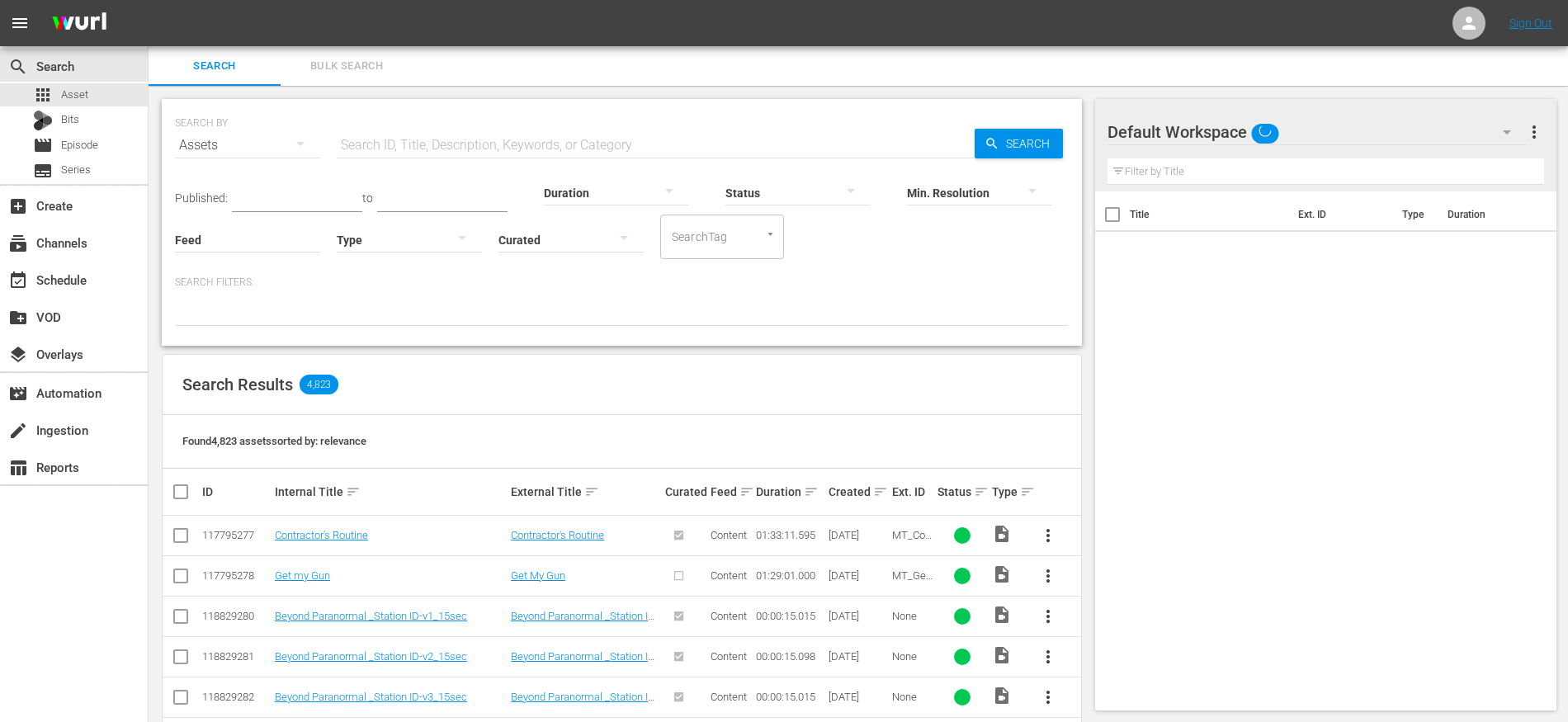
click at [593, 142] on input "text" at bounding box center [655, 145] width 637 height 40
paste input "The FBI Files S04E01"
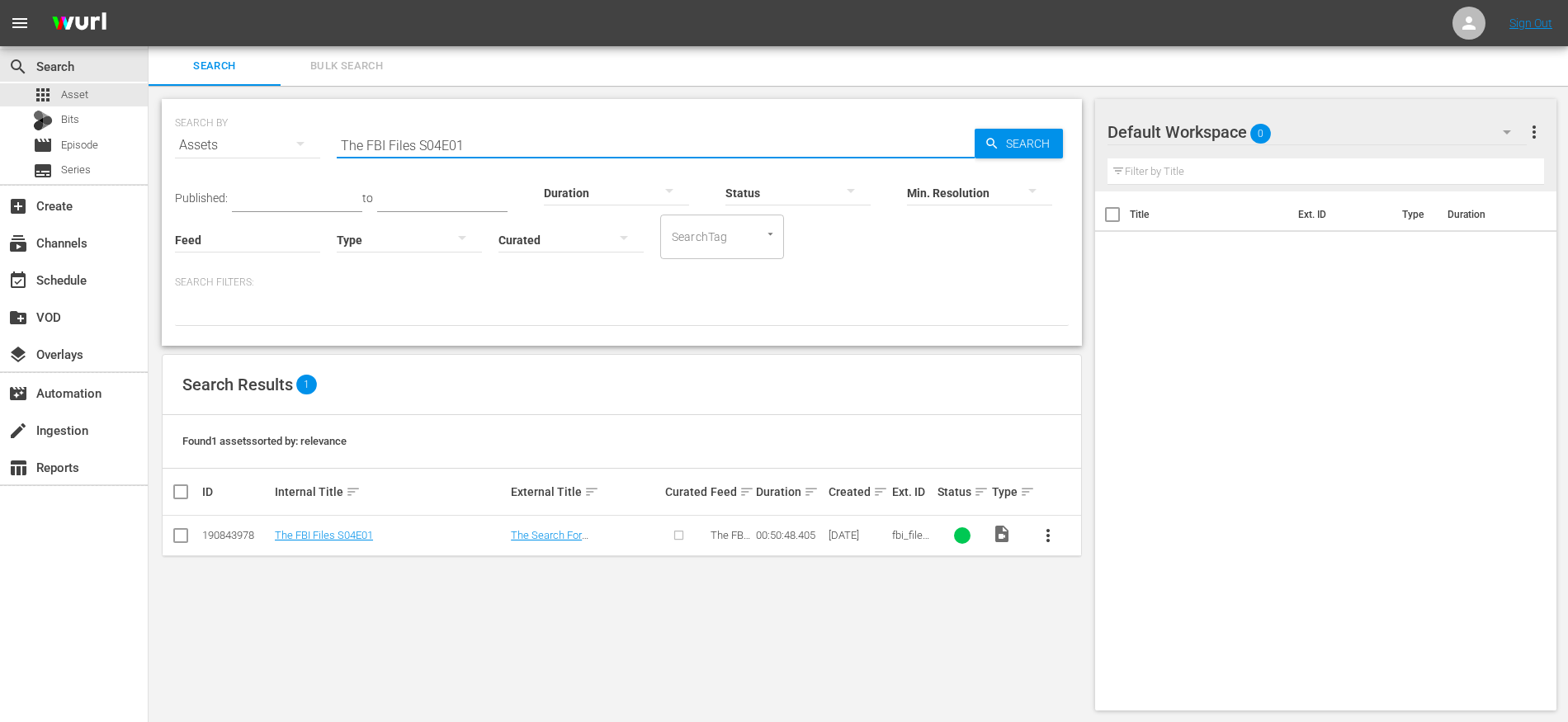
type input "The FBI Files S04E01"
click at [180, 536] on input "checkbox" at bounding box center [180, 539] width 19 height 19
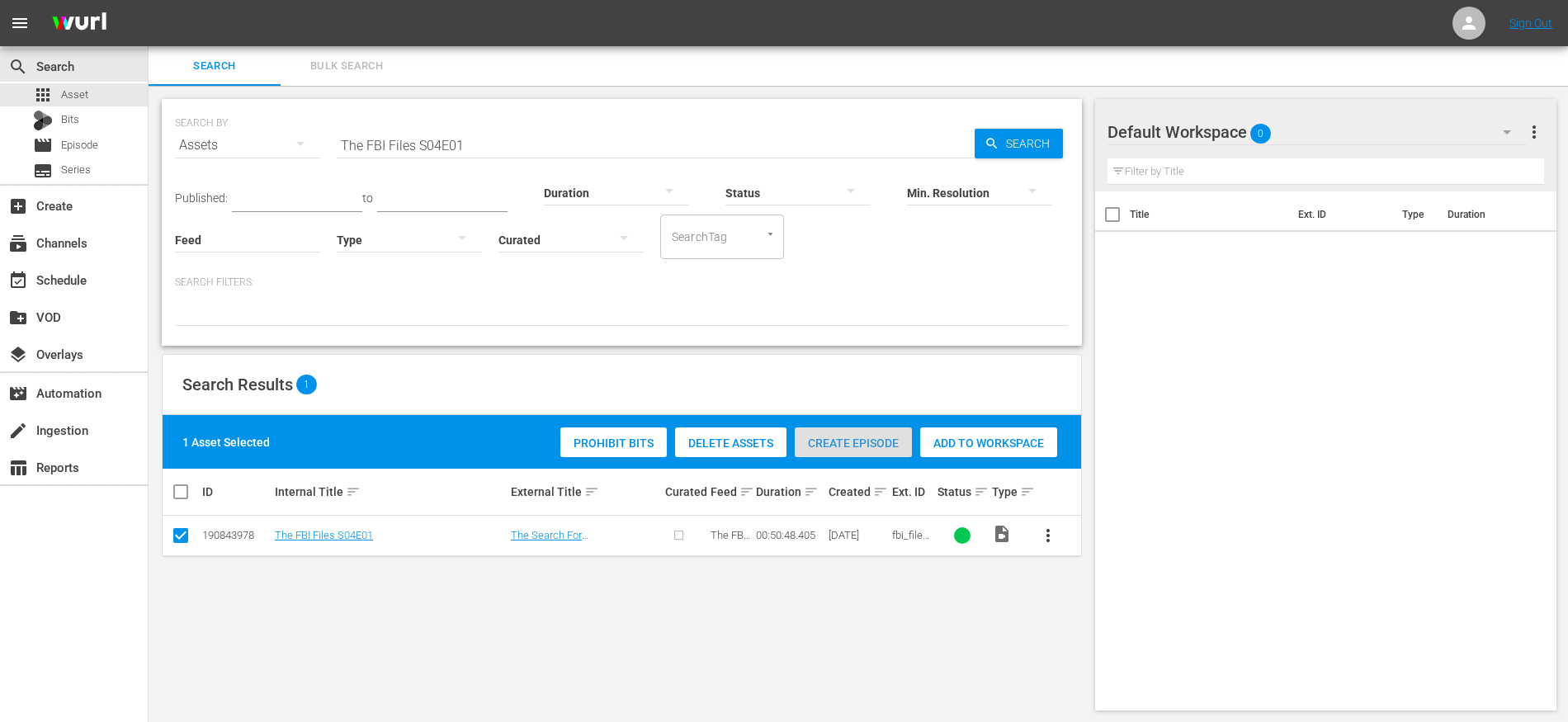
click at [845, 439] on span "Create Episode" at bounding box center [853, 443] width 117 height 14
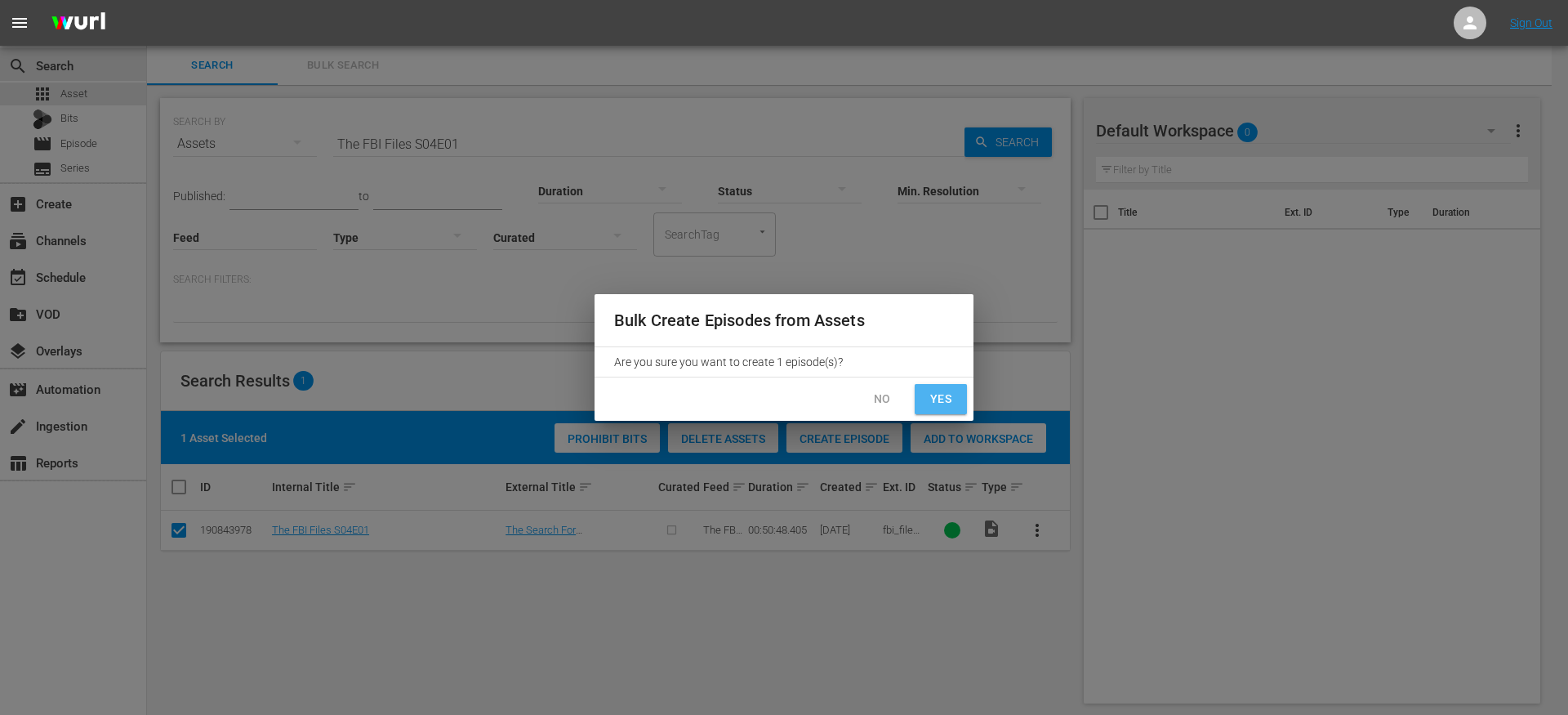
click at [933, 392] on span "Yes" at bounding box center [941, 399] width 26 height 20
checkbox input "false"
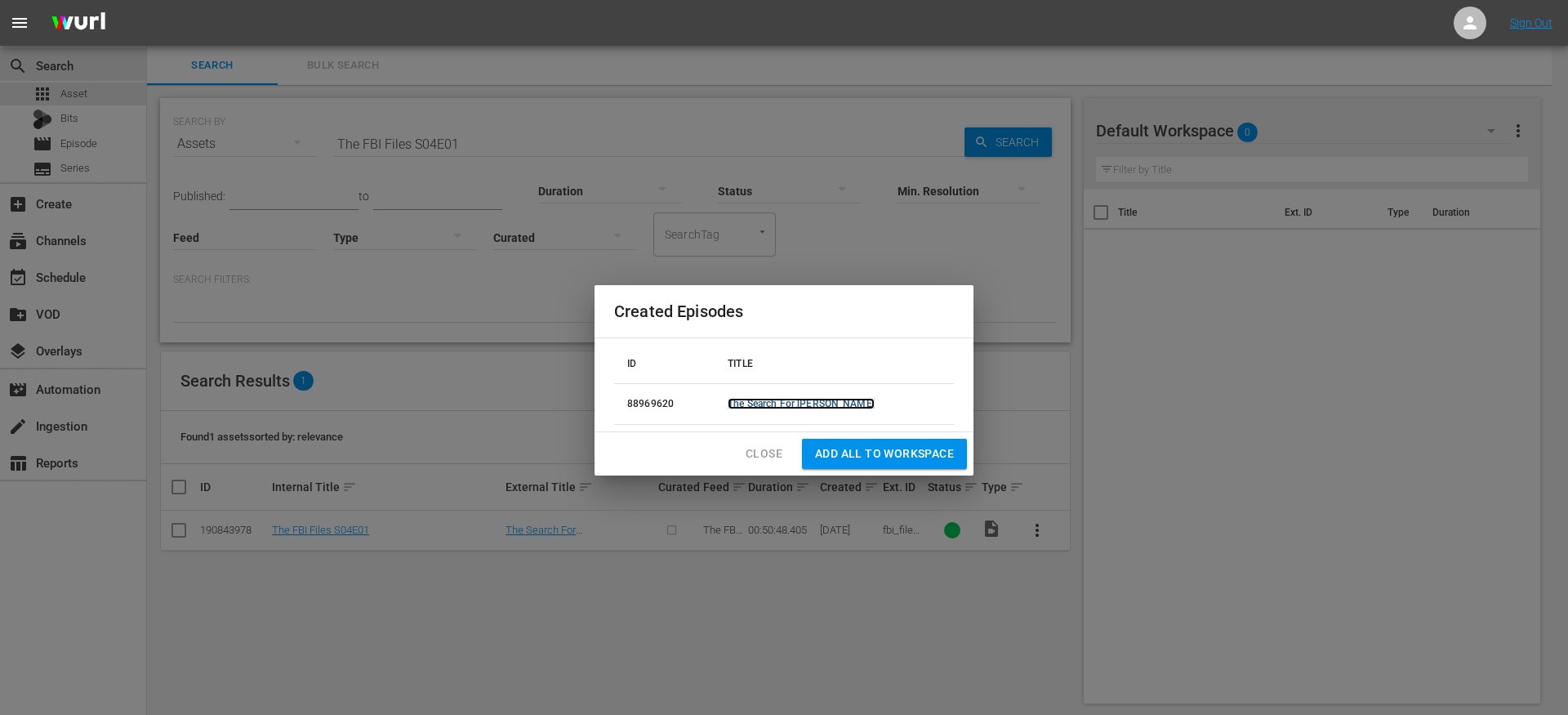
click at [821, 398] on link "The Search For [PERSON_NAME]" at bounding box center [801, 403] width 147 height 12
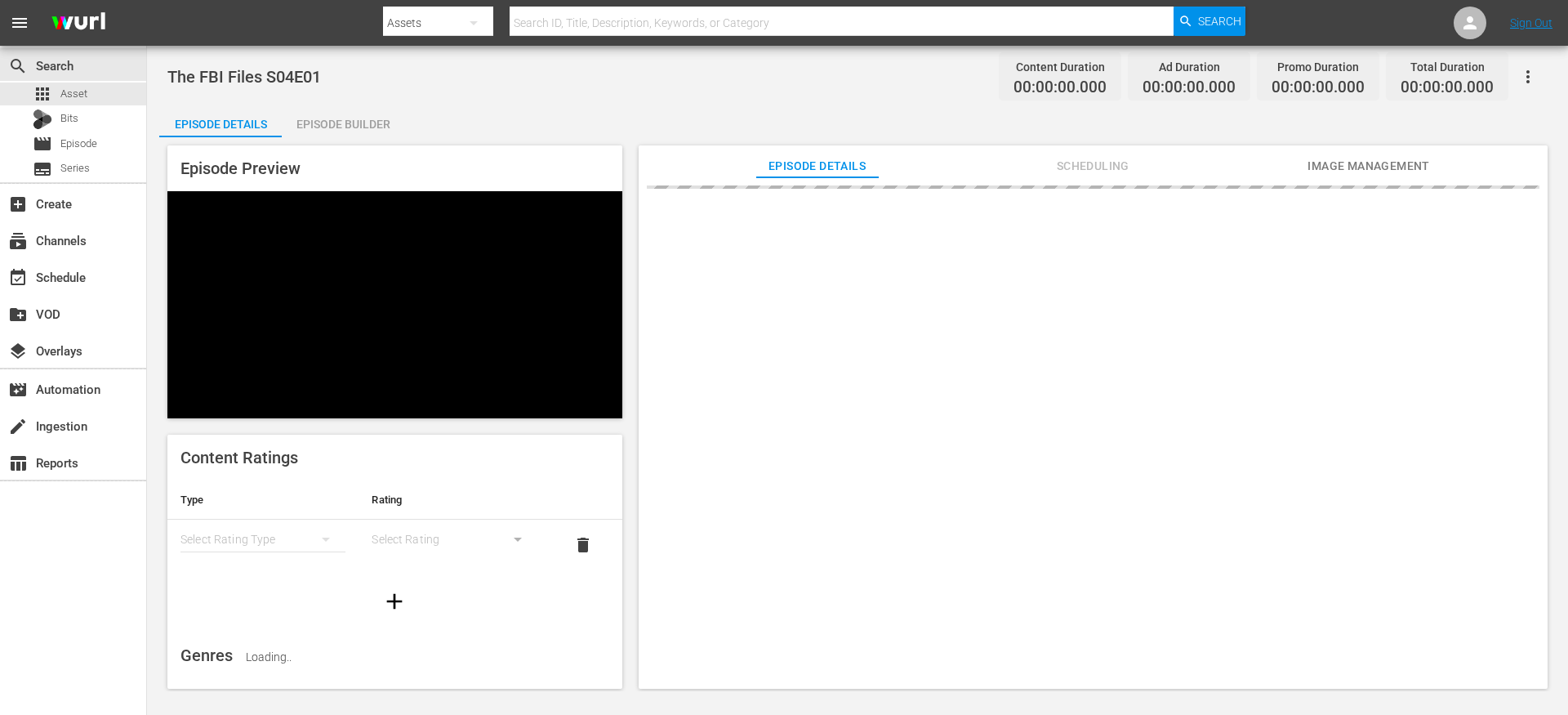
click at [345, 125] on div "Episode Builder" at bounding box center [343, 124] width 123 height 40
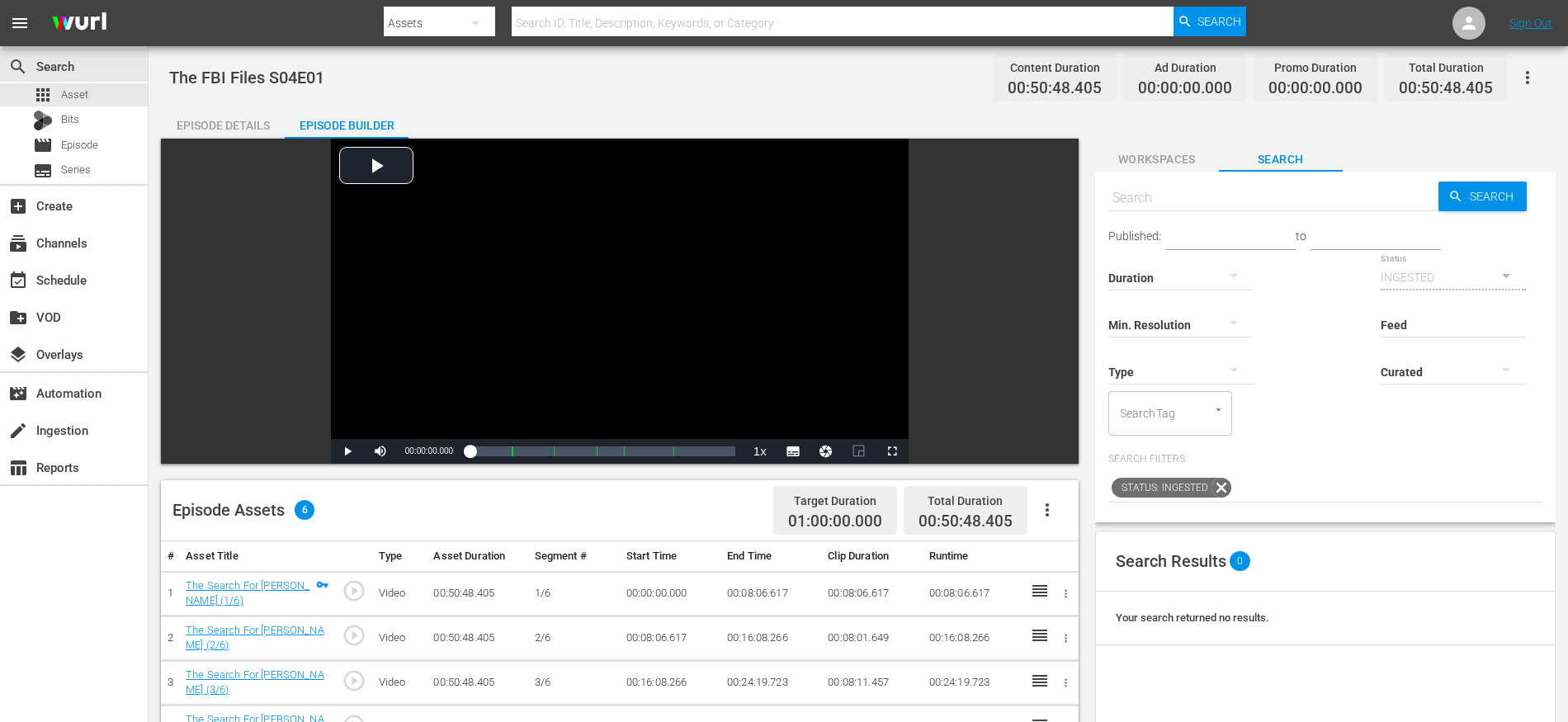
click at [1052, 519] on button "button" at bounding box center [1047, 510] width 40 height 40
click at [1081, 561] on div "Fill with Ads" at bounding box center [1096, 555] width 112 height 40
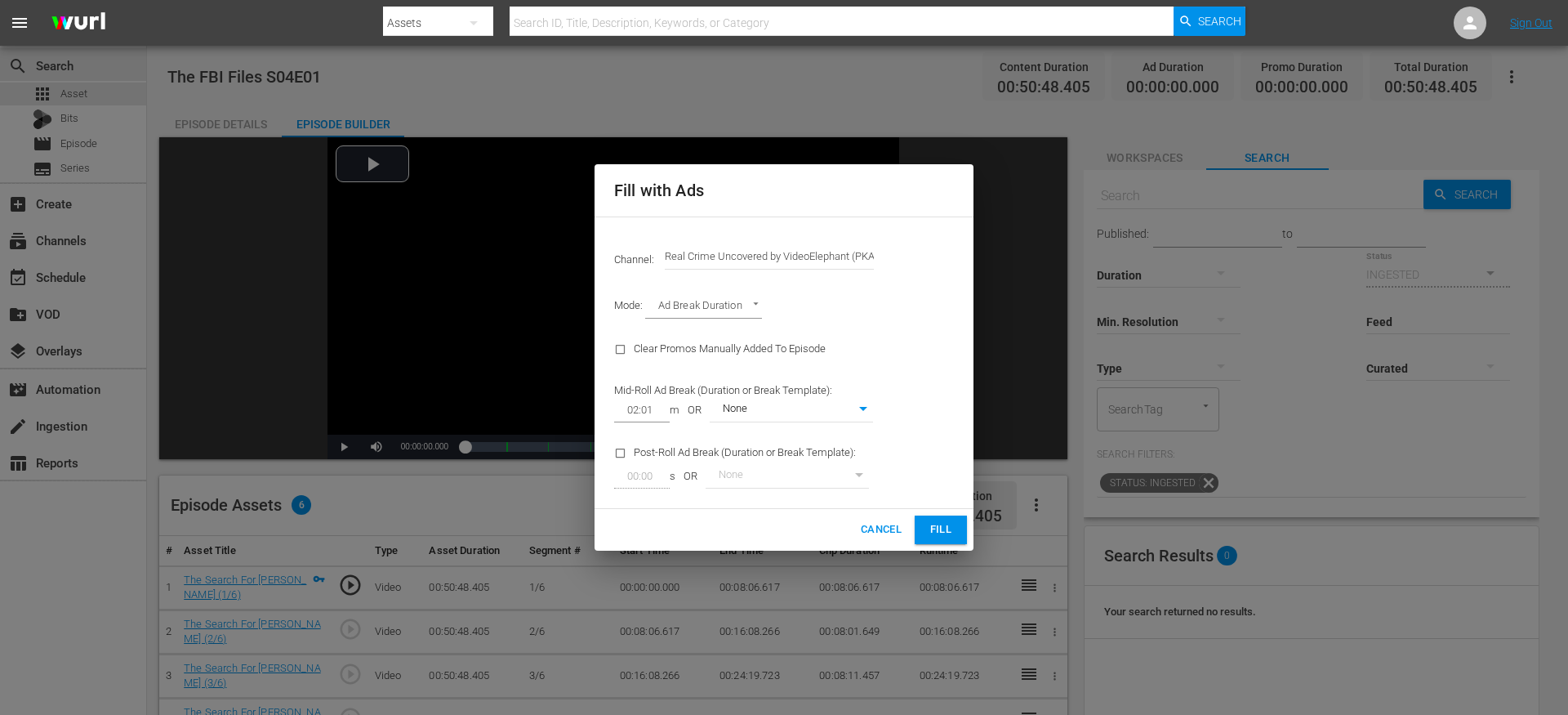
click at [934, 540] on button "Fill" at bounding box center [941, 530] width 52 height 29
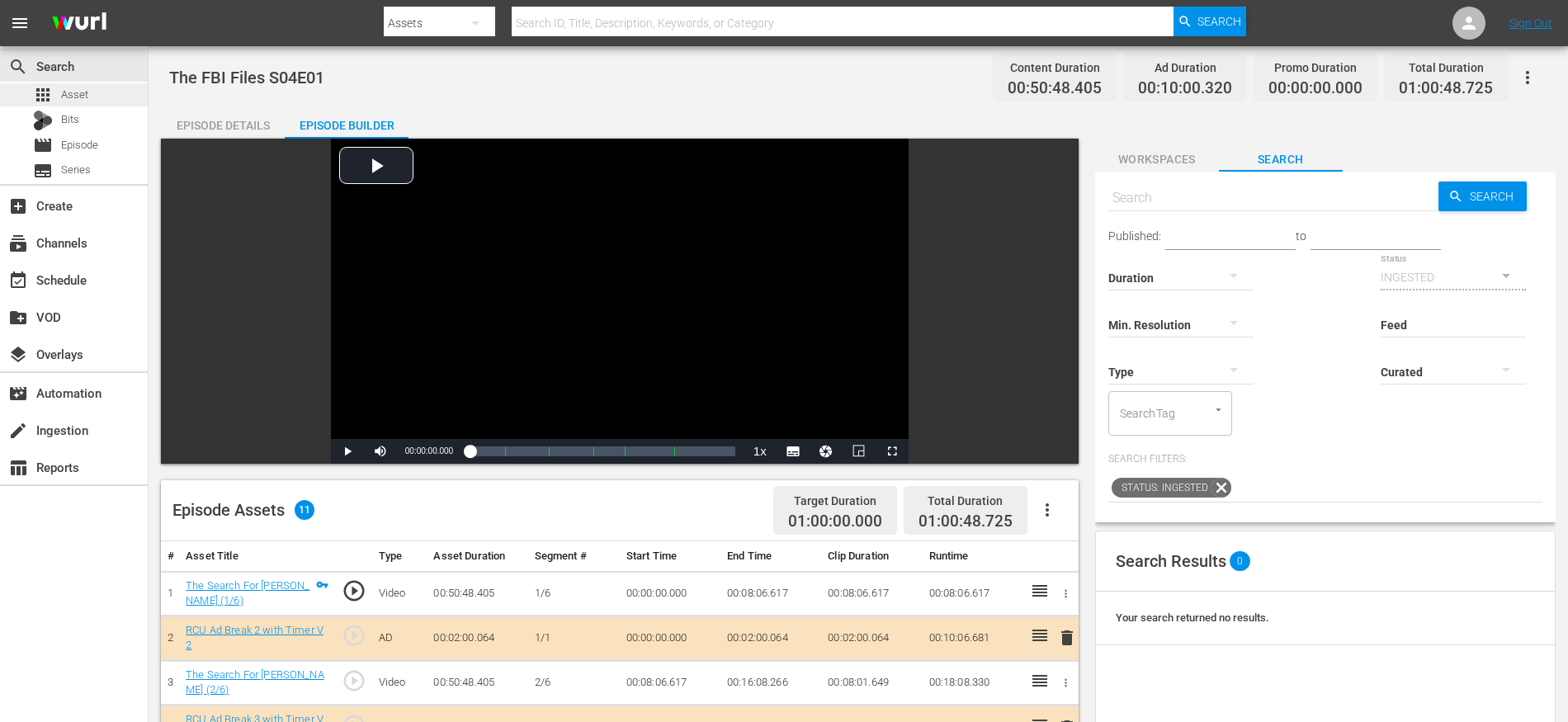
click at [116, 100] on div "apps Asset" at bounding box center [74, 95] width 148 height 23
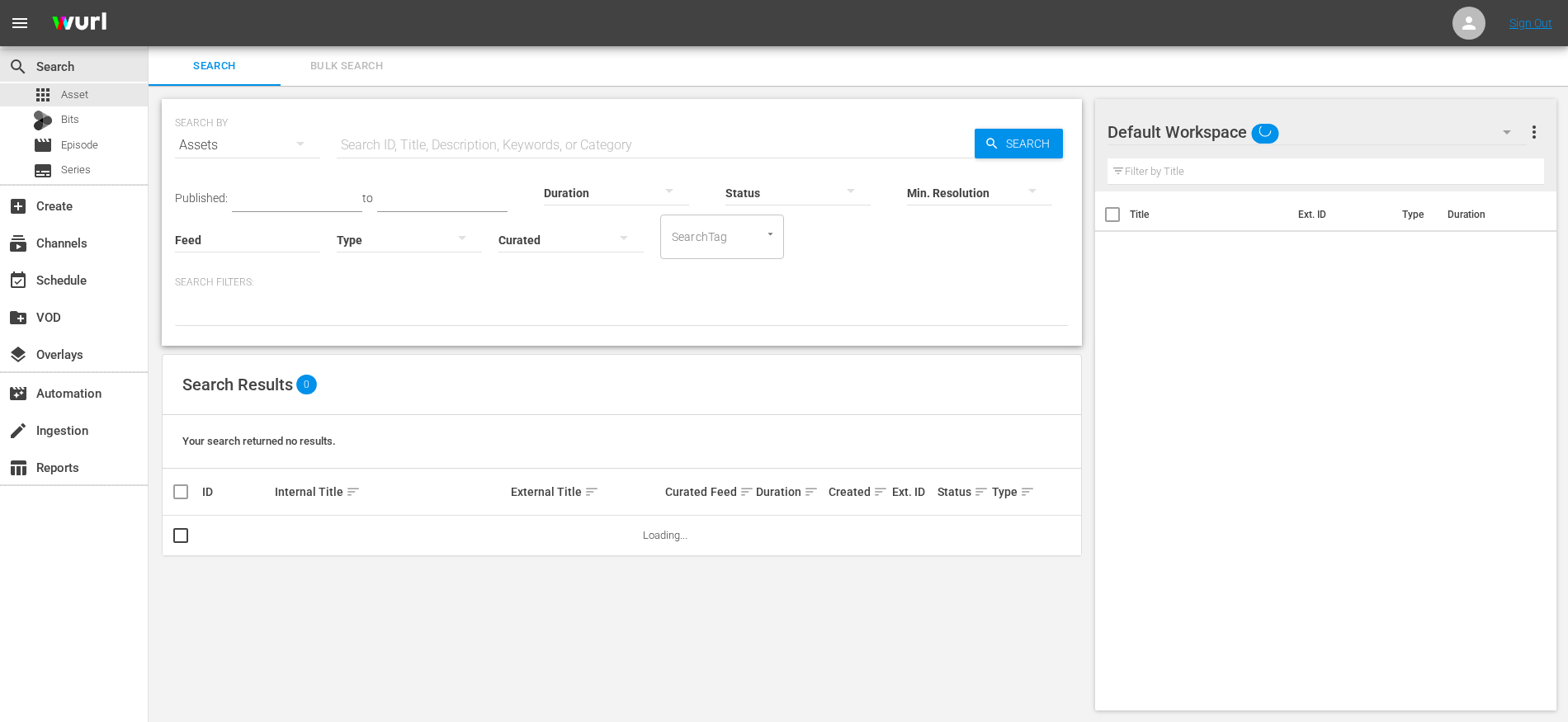
click at [418, 142] on input "text" at bounding box center [655, 145] width 637 height 40
paste input "The FBI Files S04E02"
type input "The FBI Files S04E02"
click at [179, 544] on input "checkbox" at bounding box center [180, 539] width 19 height 19
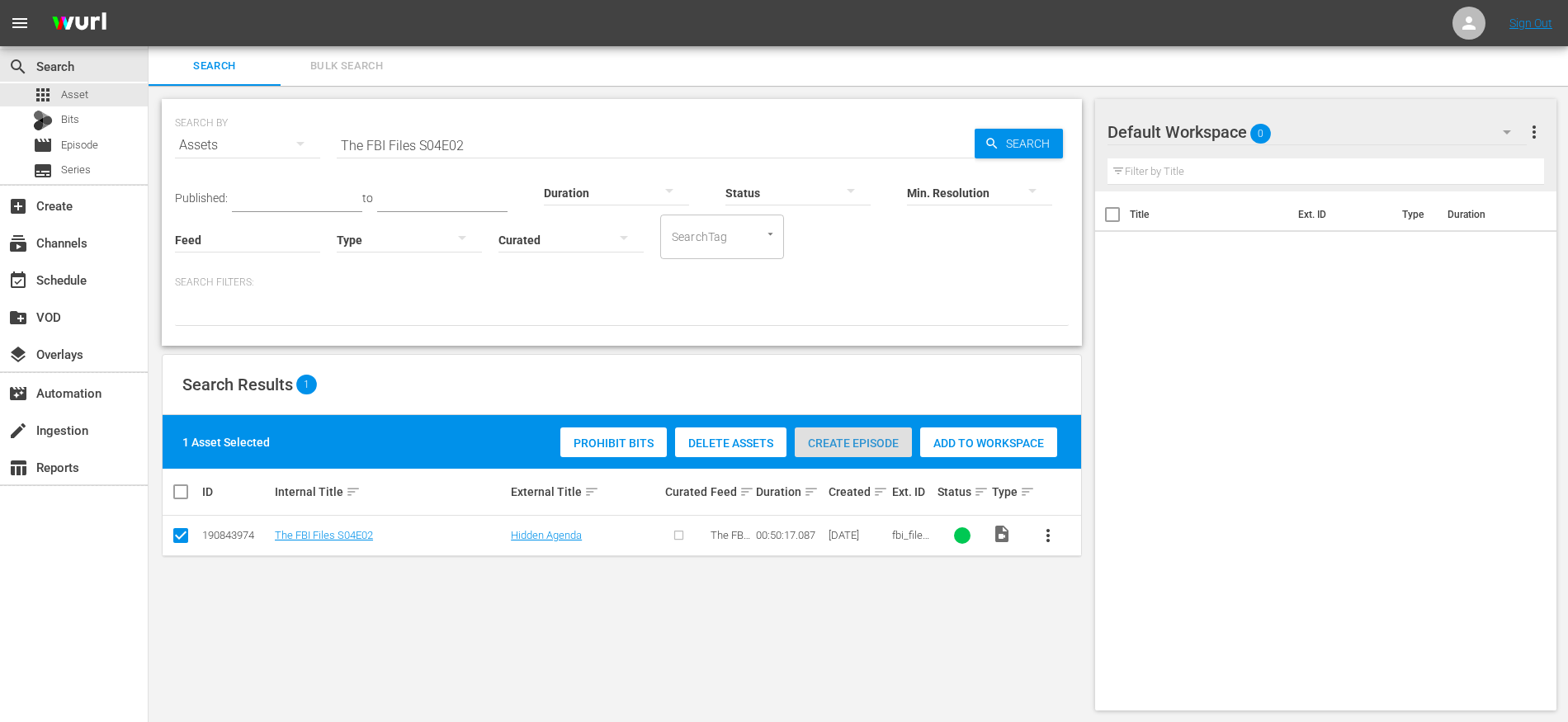
click at [873, 449] on div "Create Episode" at bounding box center [853, 443] width 117 height 31
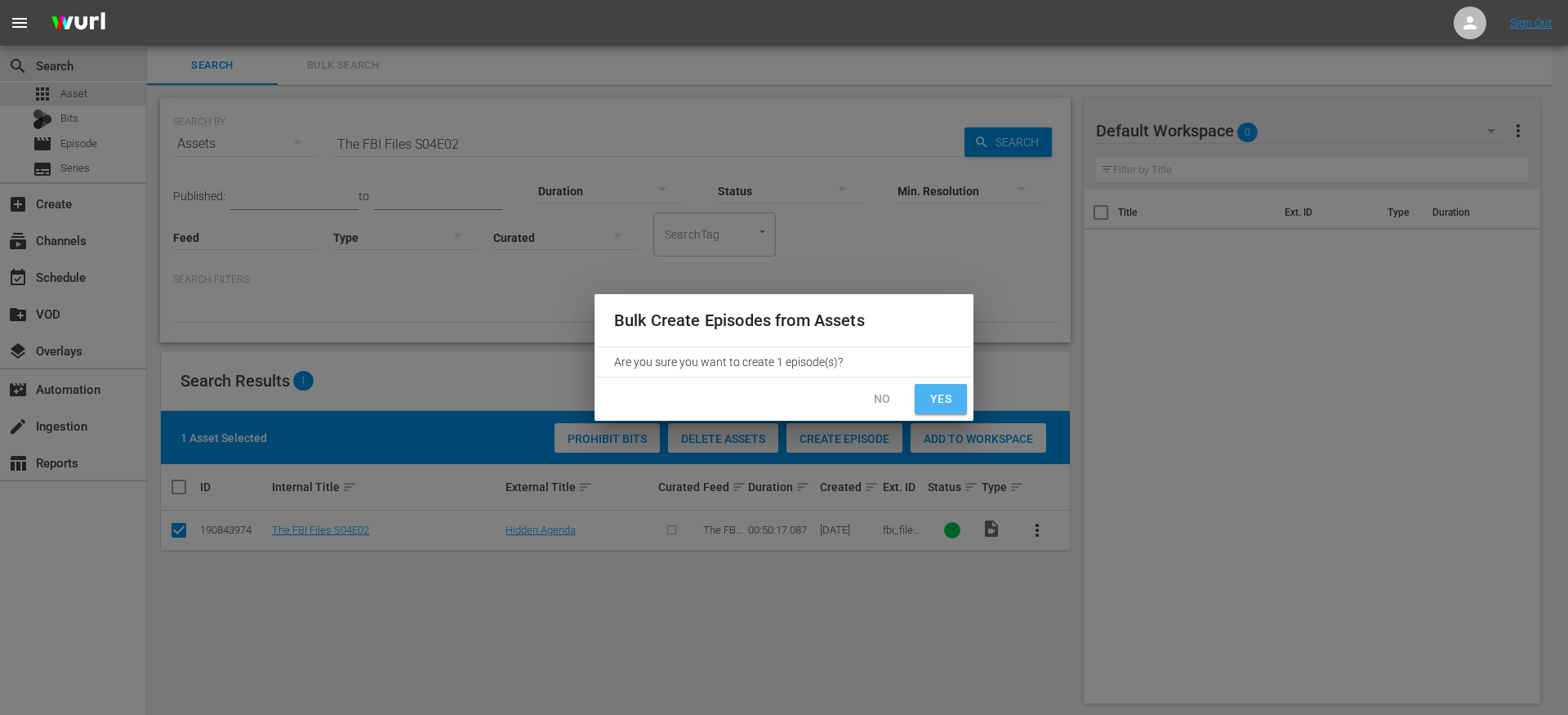
click at [935, 408] on span "Yes" at bounding box center [941, 399] width 26 height 20
checkbox input "false"
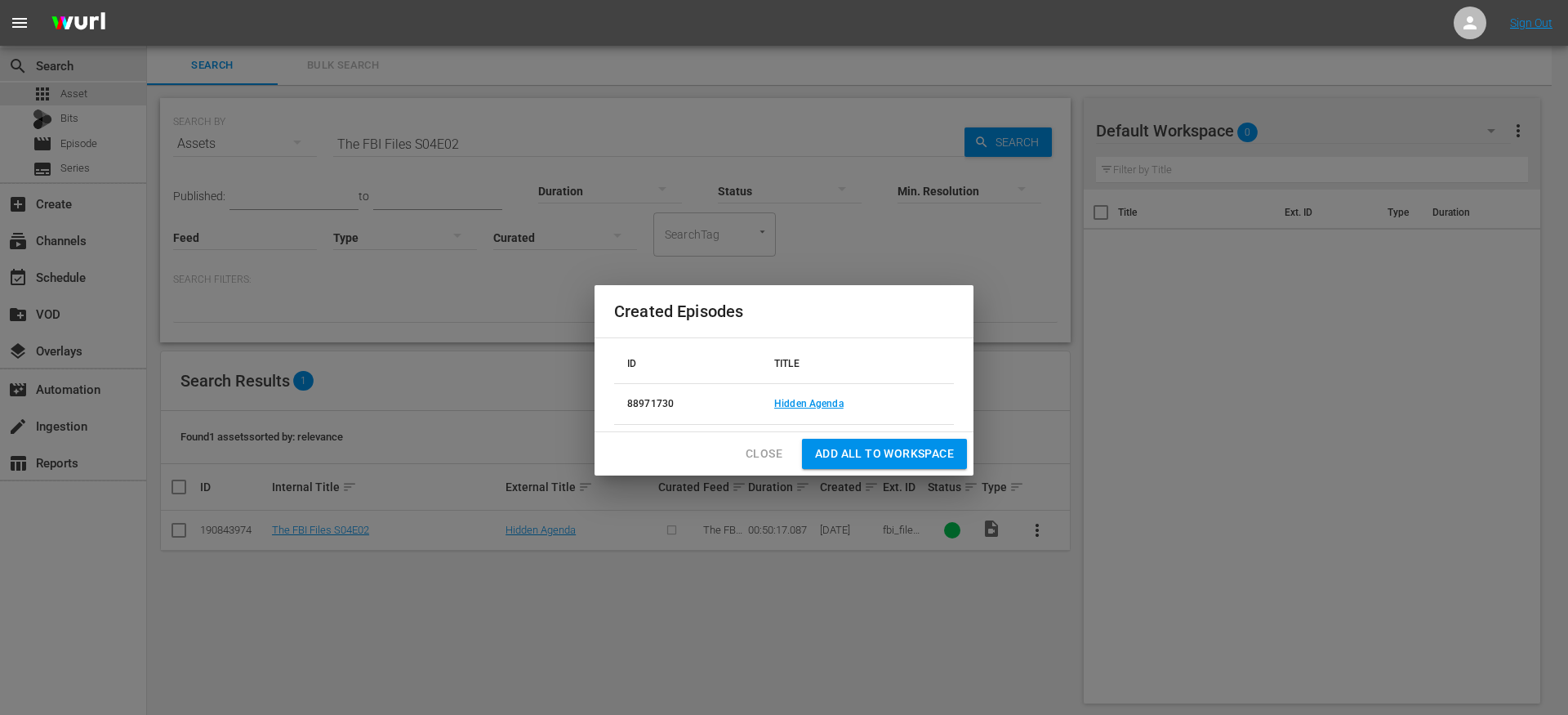
click at [802, 411] on td "Hidden Agenda" at bounding box center [858, 404] width 193 height 41
click at [795, 410] on td "Hidden Agenda" at bounding box center [858, 404] width 193 height 41
click at [794, 398] on link "Hidden Agenda" at bounding box center [810, 403] width 69 height 12
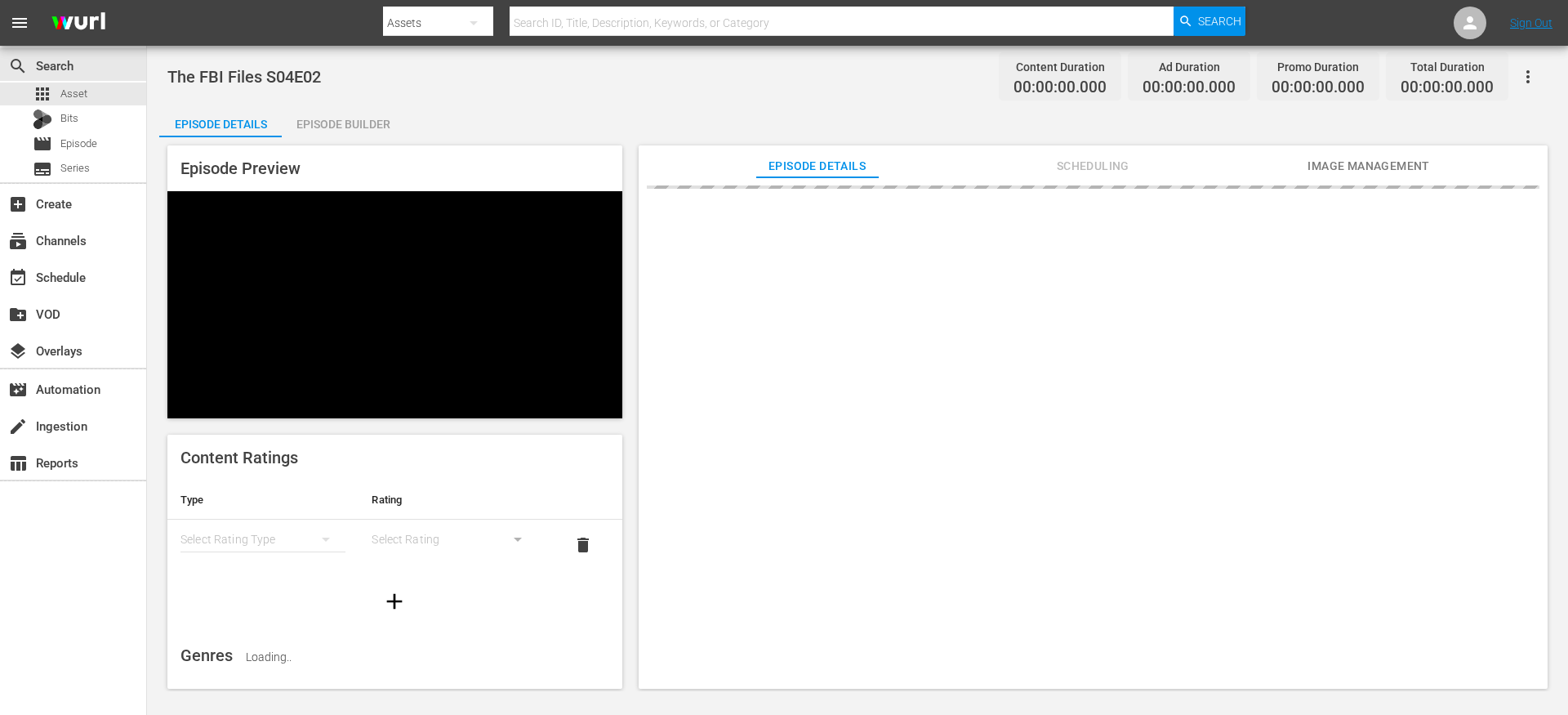
click at [339, 142] on div "Episode Preview Content Ratings Type Rating Select Rating Type Select Rating de…" at bounding box center [858, 419] width 1397 height 564
click at [332, 129] on div "Episode Builder" at bounding box center [343, 124] width 123 height 40
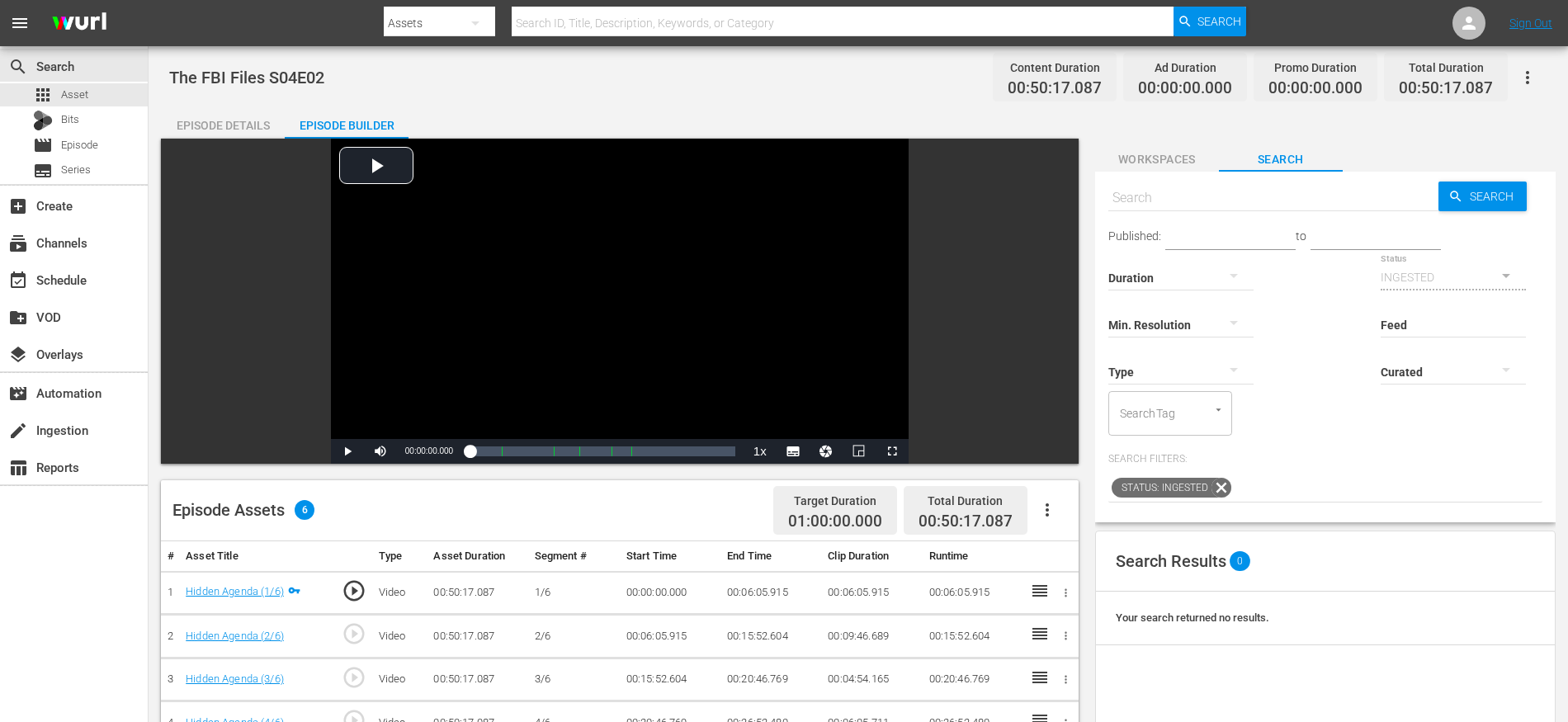
click at [1049, 513] on icon "button" at bounding box center [1047, 510] width 19 height 19
click at [1069, 553] on div "Fill with Ads" at bounding box center [1096, 555] width 112 height 40
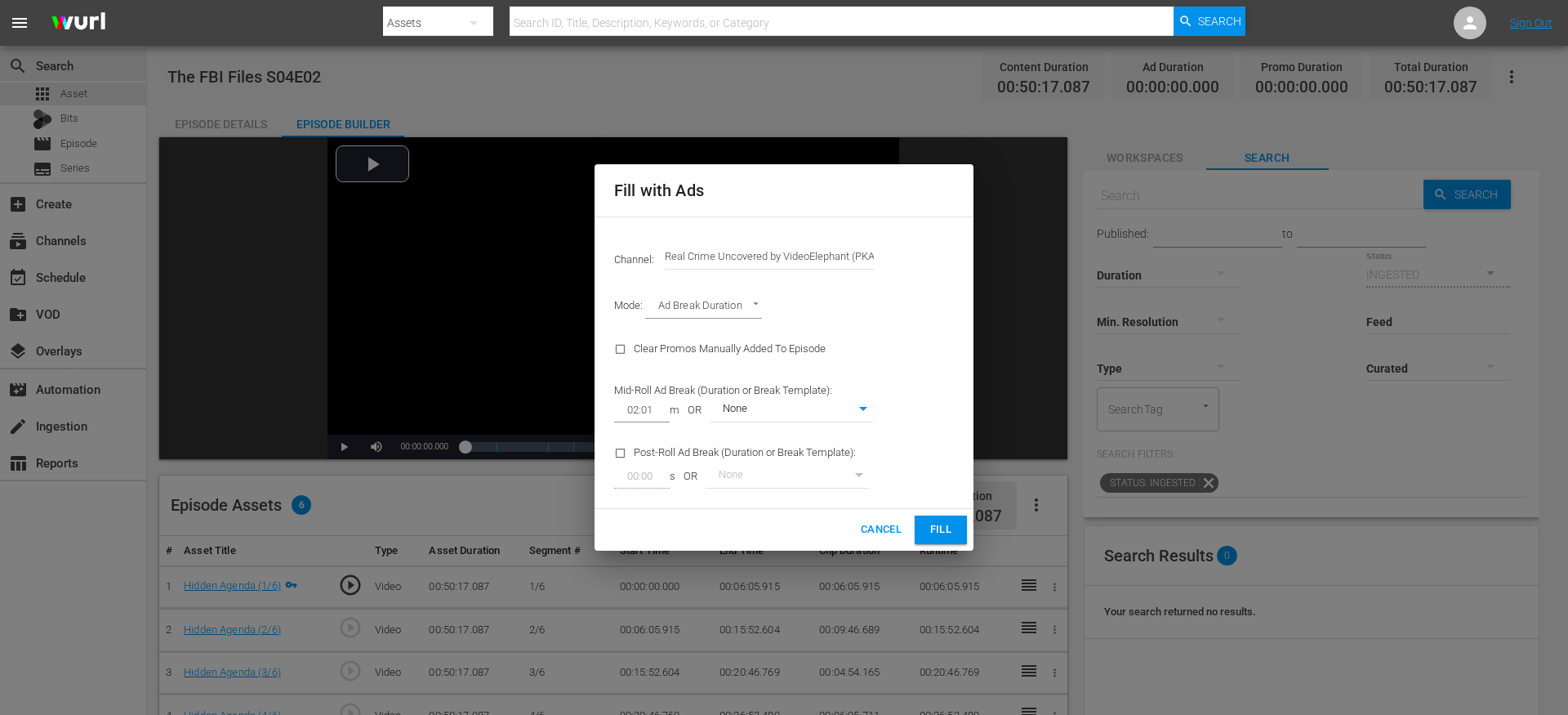
click at [941, 516] on button "Fill" at bounding box center [941, 530] width 52 height 29
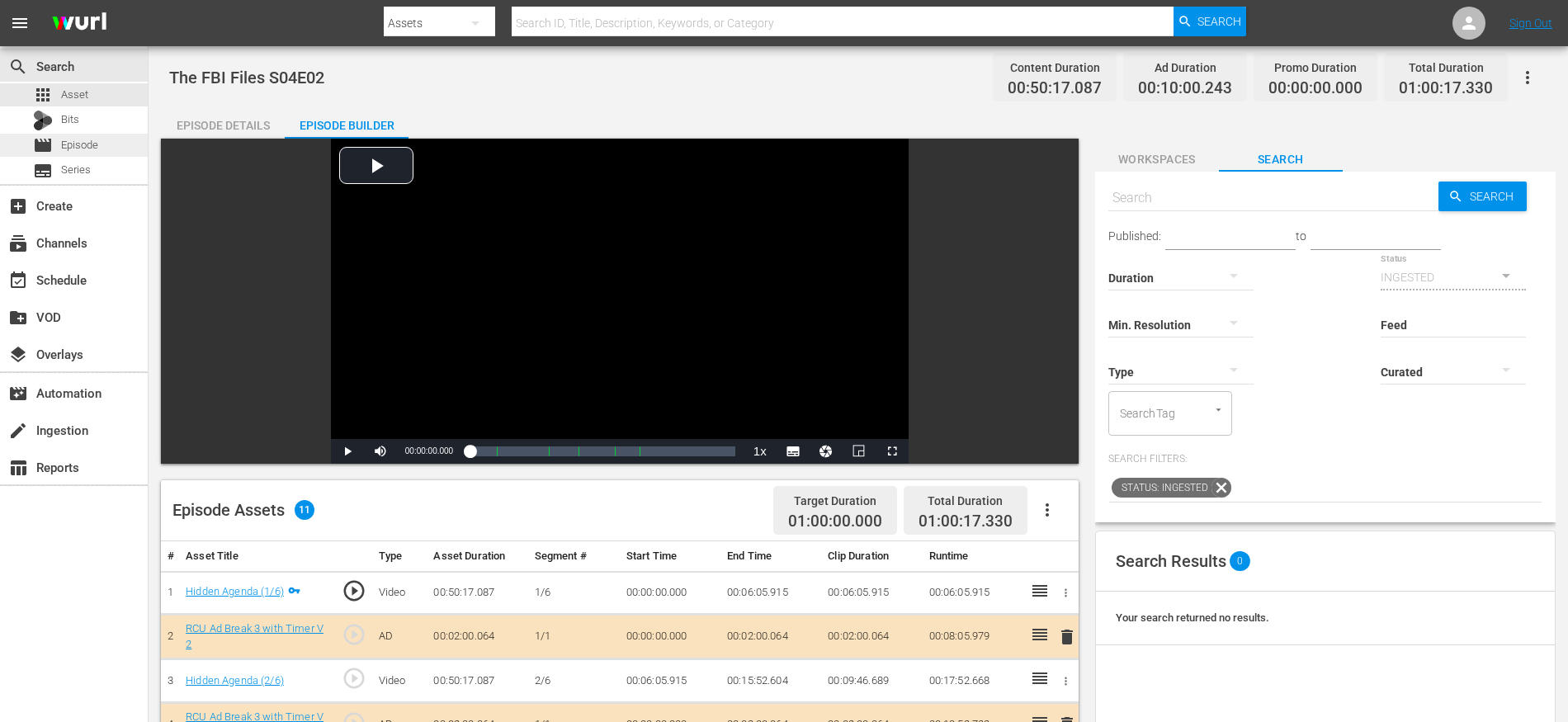
click at [108, 143] on div "movie Episode" at bounding box center [74, 145] width 148 height 23
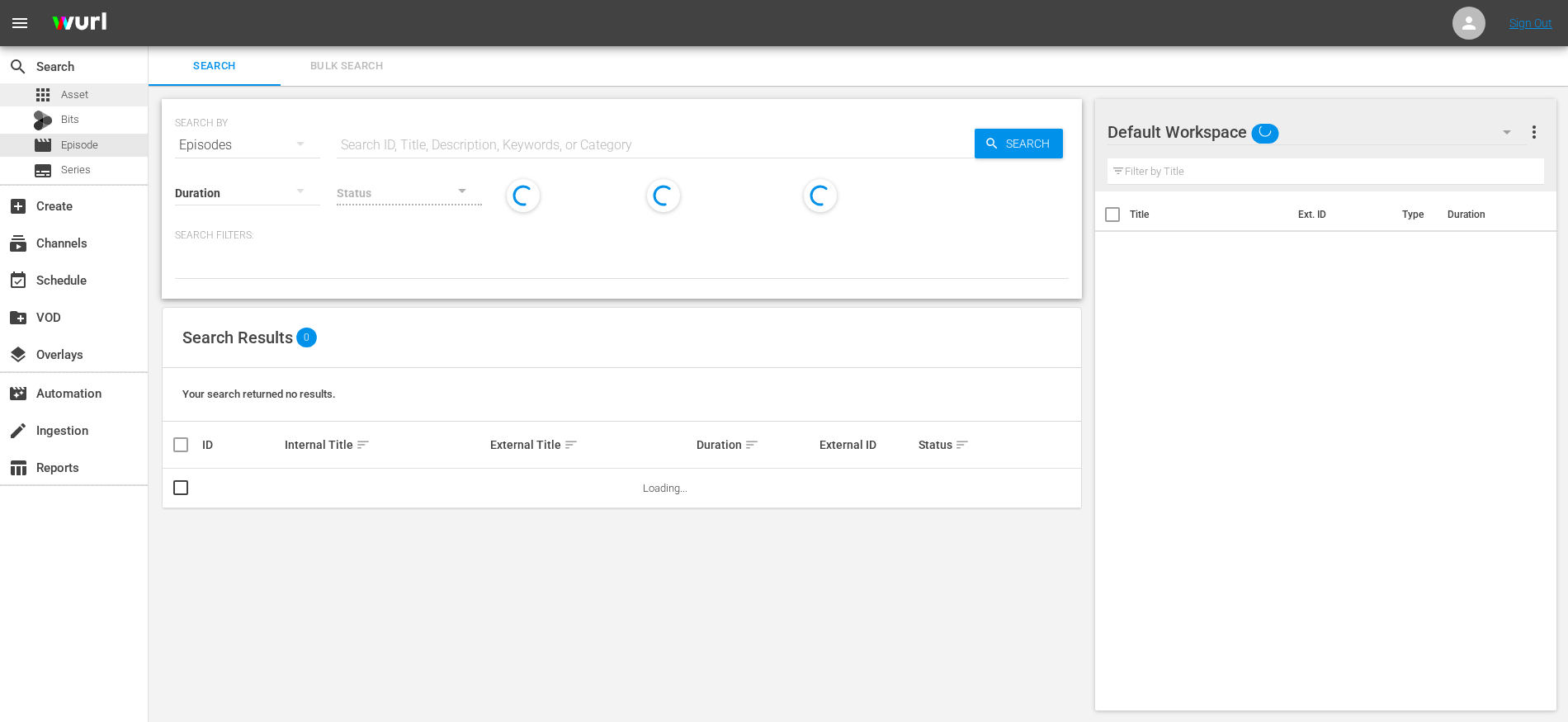
click at [124, 98] on div "apps Asset" at bounding box center [74, 95] width 148 height 23
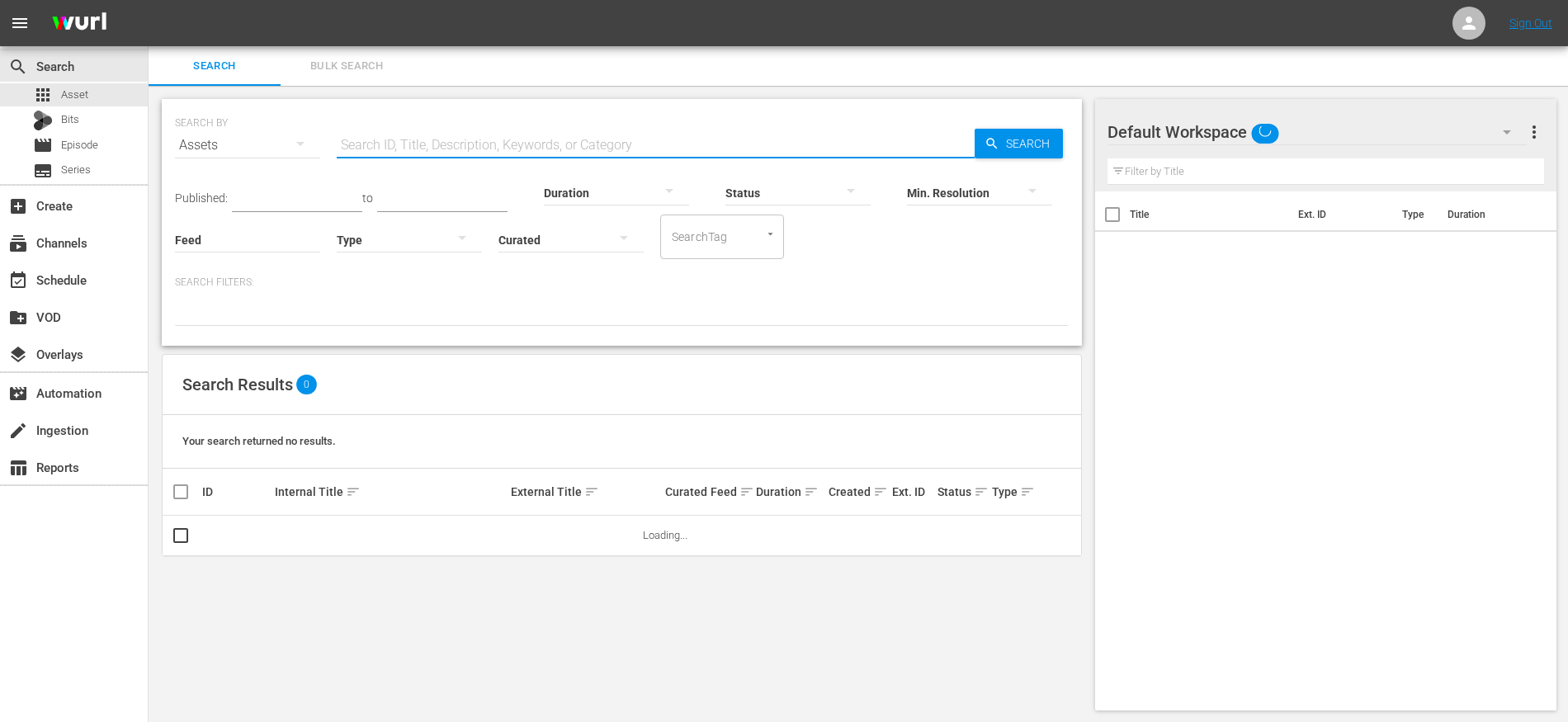
click at [468, 156] on input "text" at bounding box center [655, 145] width 637 height 40
paste input "The FBI Files S04E02"
type input "The FBI Files S04E03"
click at [180, 534] on input "checkbox" at bounding box center [180, 539] width 19 height 19
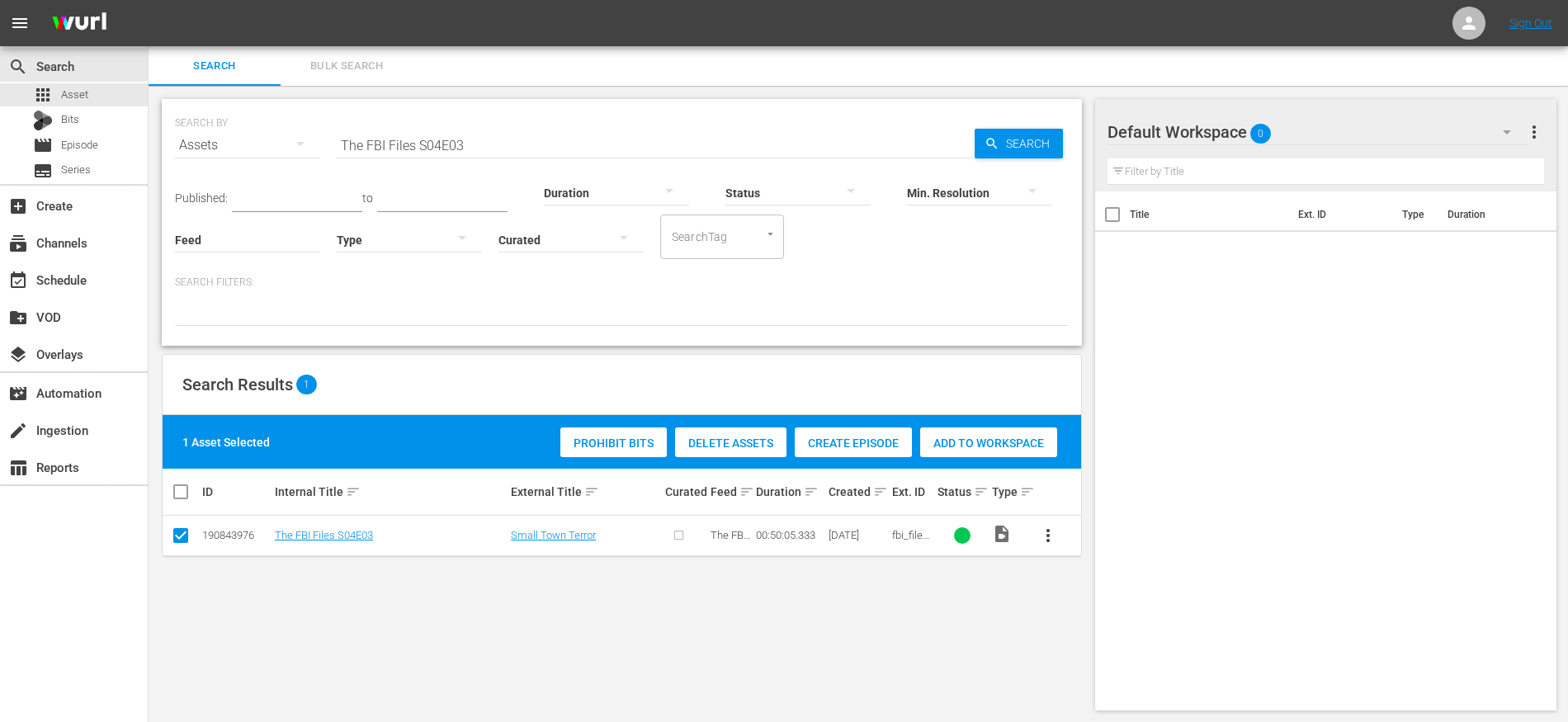
click at [830, 446] on span "Create Episode" at bounding box center [853, 443] width 117 height 14
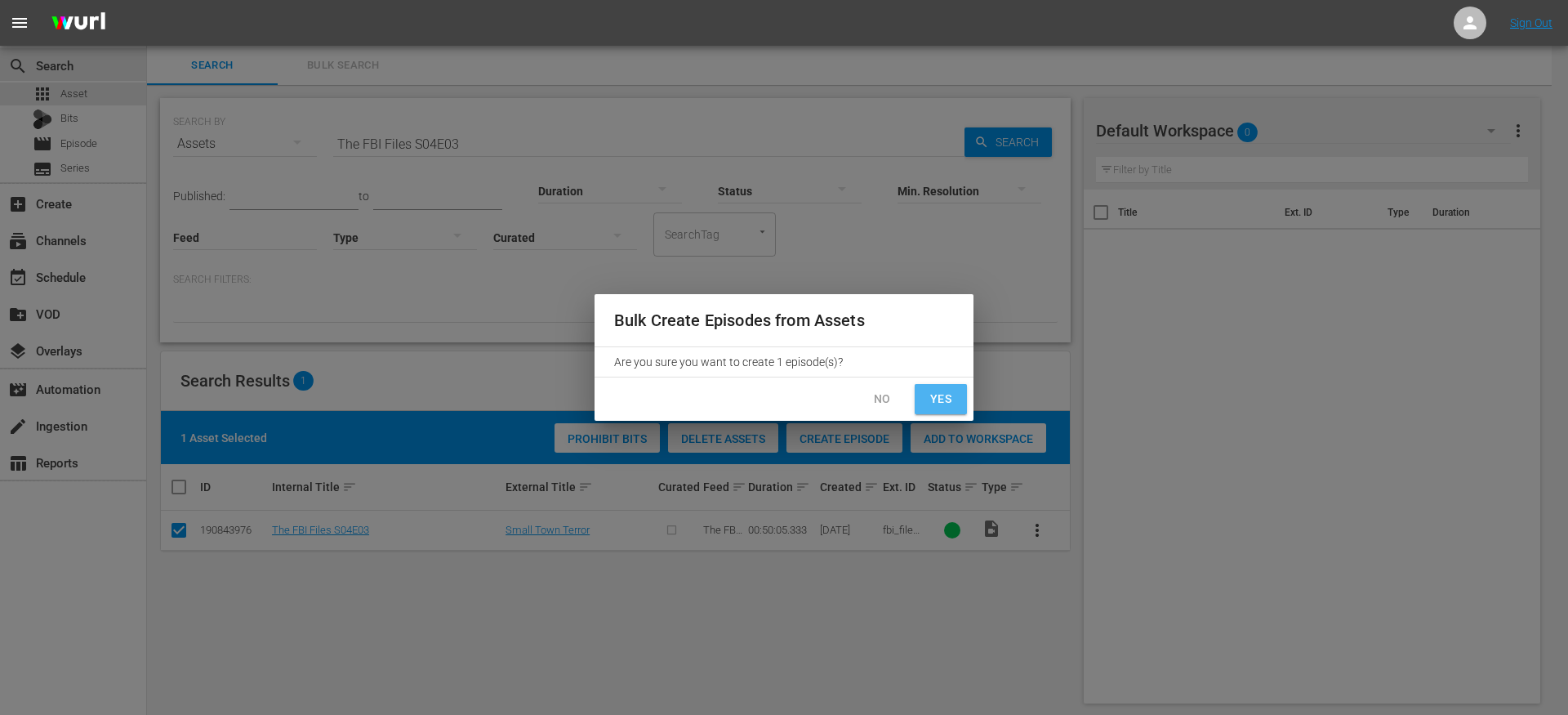
click at [922, 396] on button "Yes" at bounding box center [941, 399] width 52 height 30
checkbox input "false"
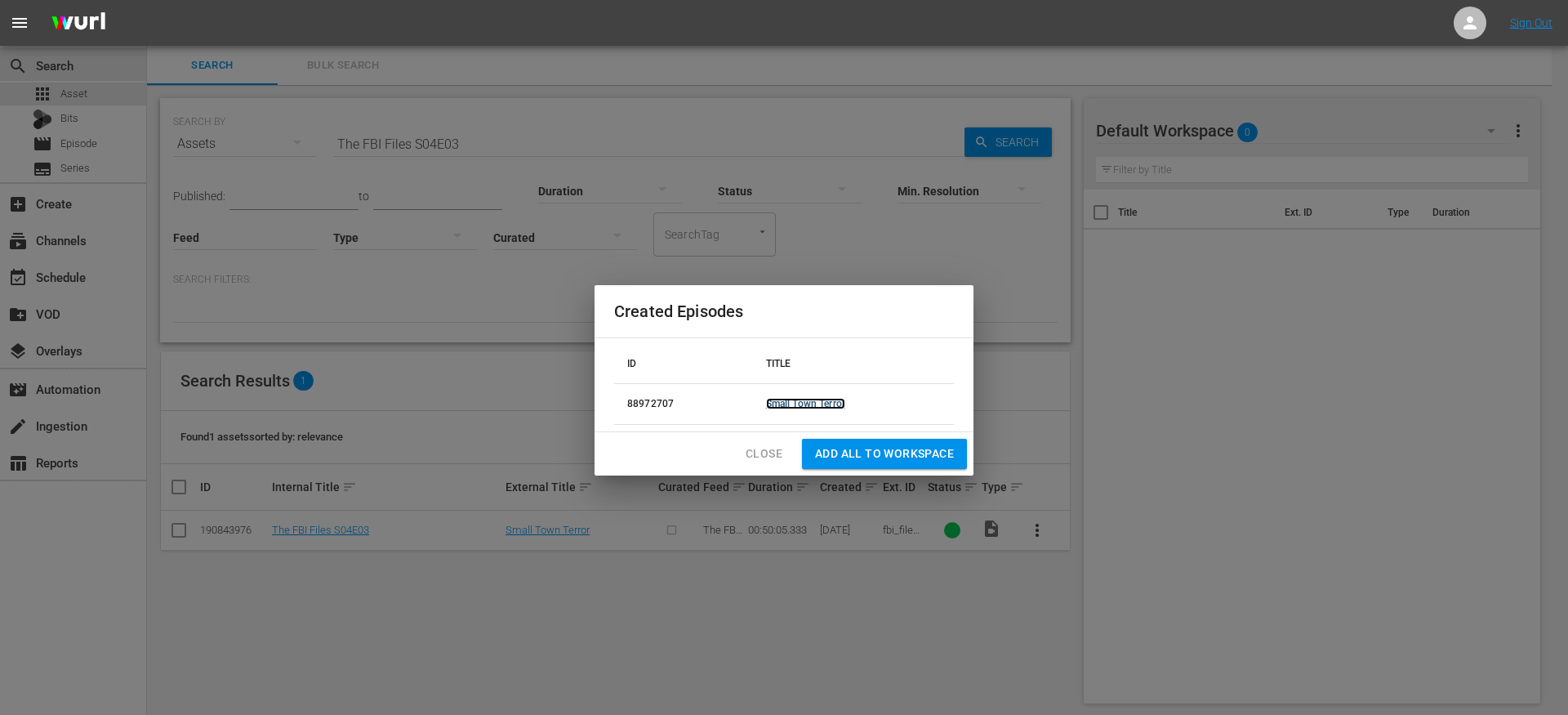
click at [797, 402] on link "Small Town Terror" at bounding box center [806, 403] width 79 height 12
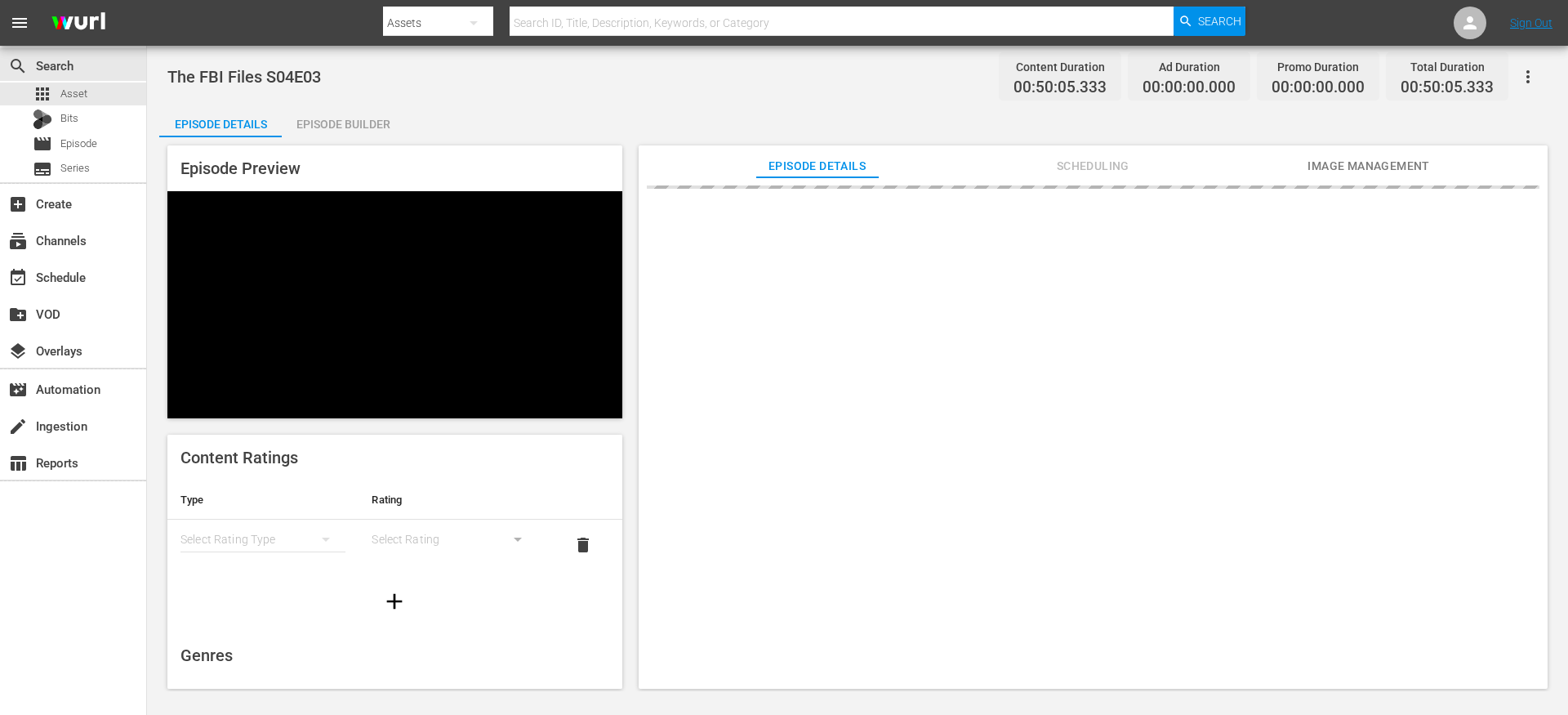
click at [360, 120] on div "Episode Builder" at bounding box center [343, 124] width 123 height 40
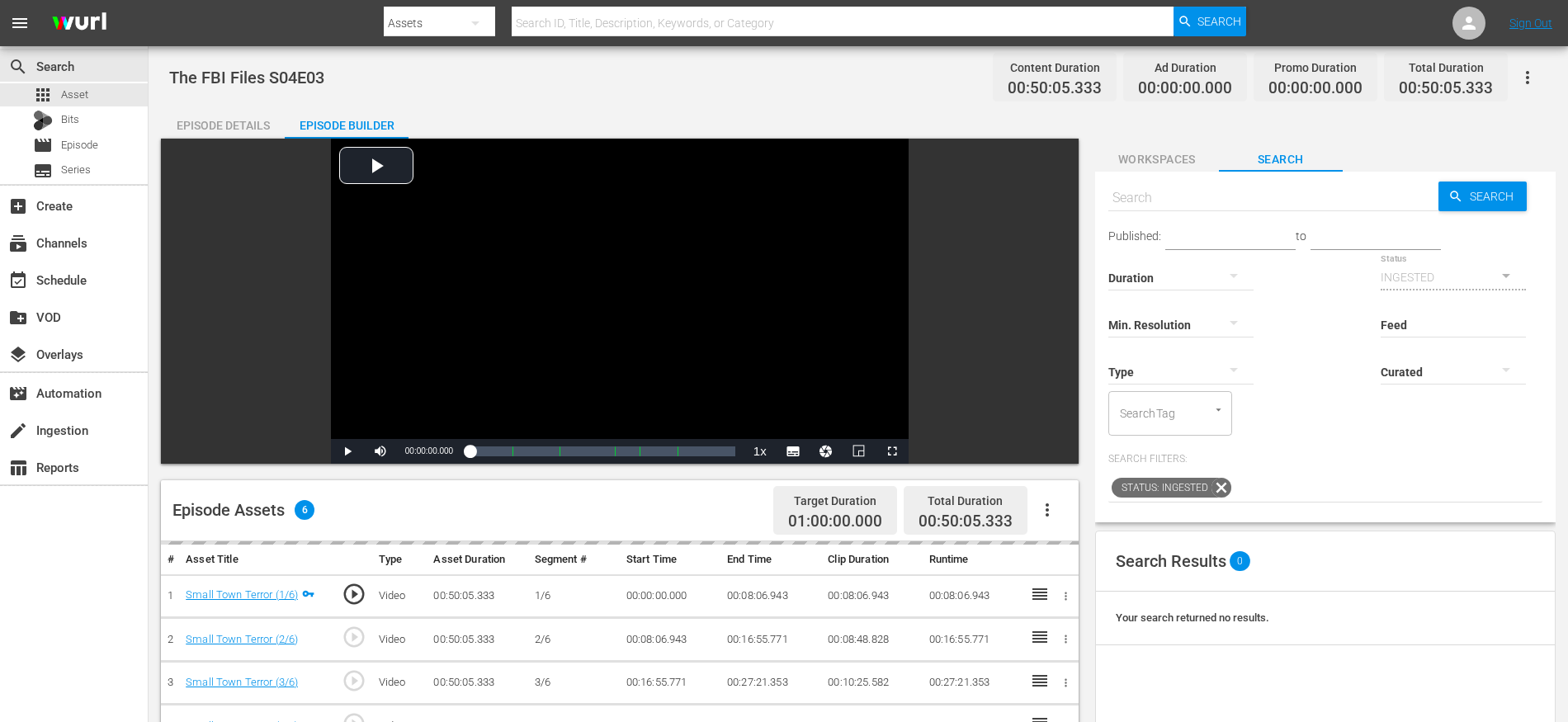
click at [1032, 503] on button "button" at bounding box center [1047, 510] width 40 height 40
click at [1079, 461] on div "Video Player is loading. Play Video Play Mute Current Time 00:00:00.000 / Durat…" at bounding box center [624, 638] width 926 height 1001
click at [1052, 503] on icon "button" at bounding box center [1047, 510] width 19 height 19
click at [1069, 559] on div "Fill with Ads" at bounding box center [1096, 555] width 112 height 40
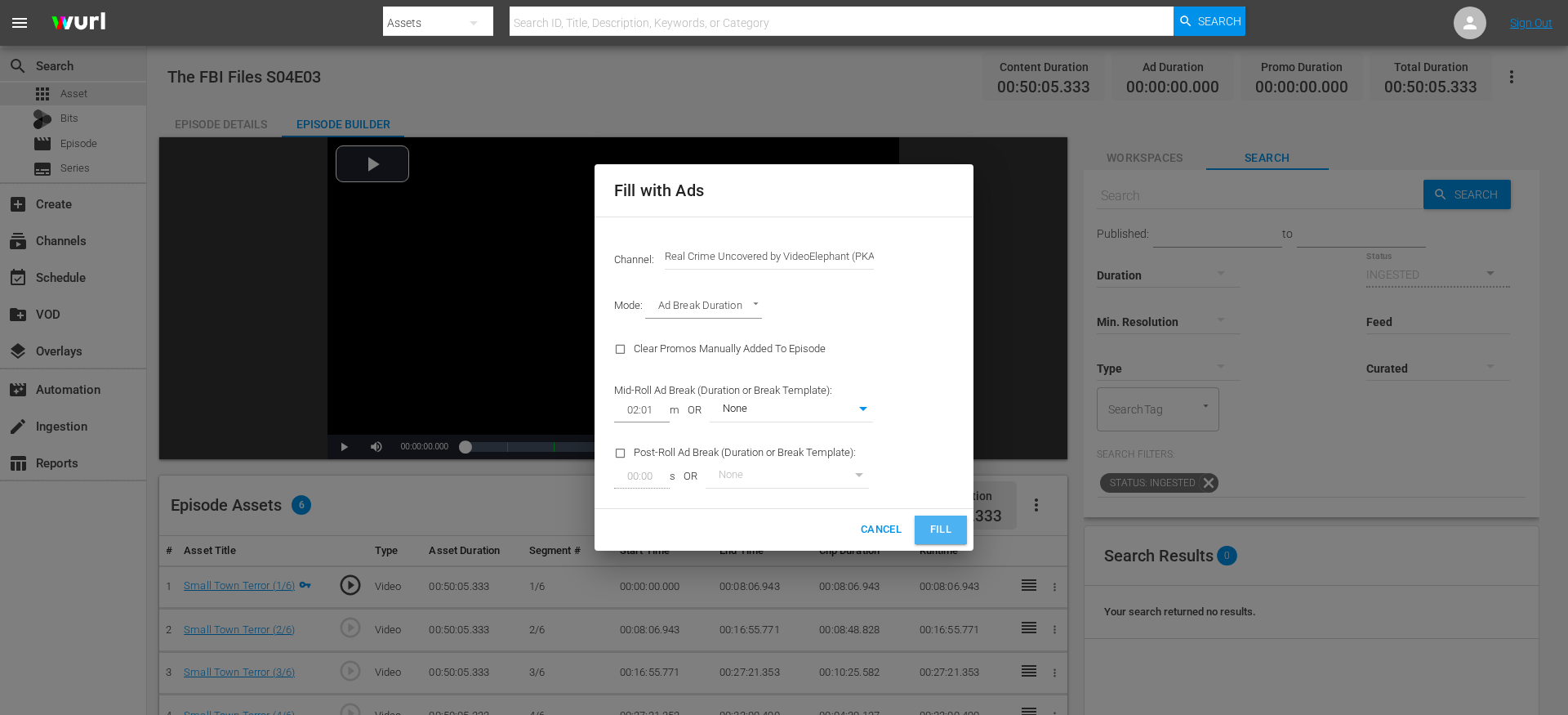
click at [942, 529] on span "Fill" at bounding box center [941, 529] width 26 height 18
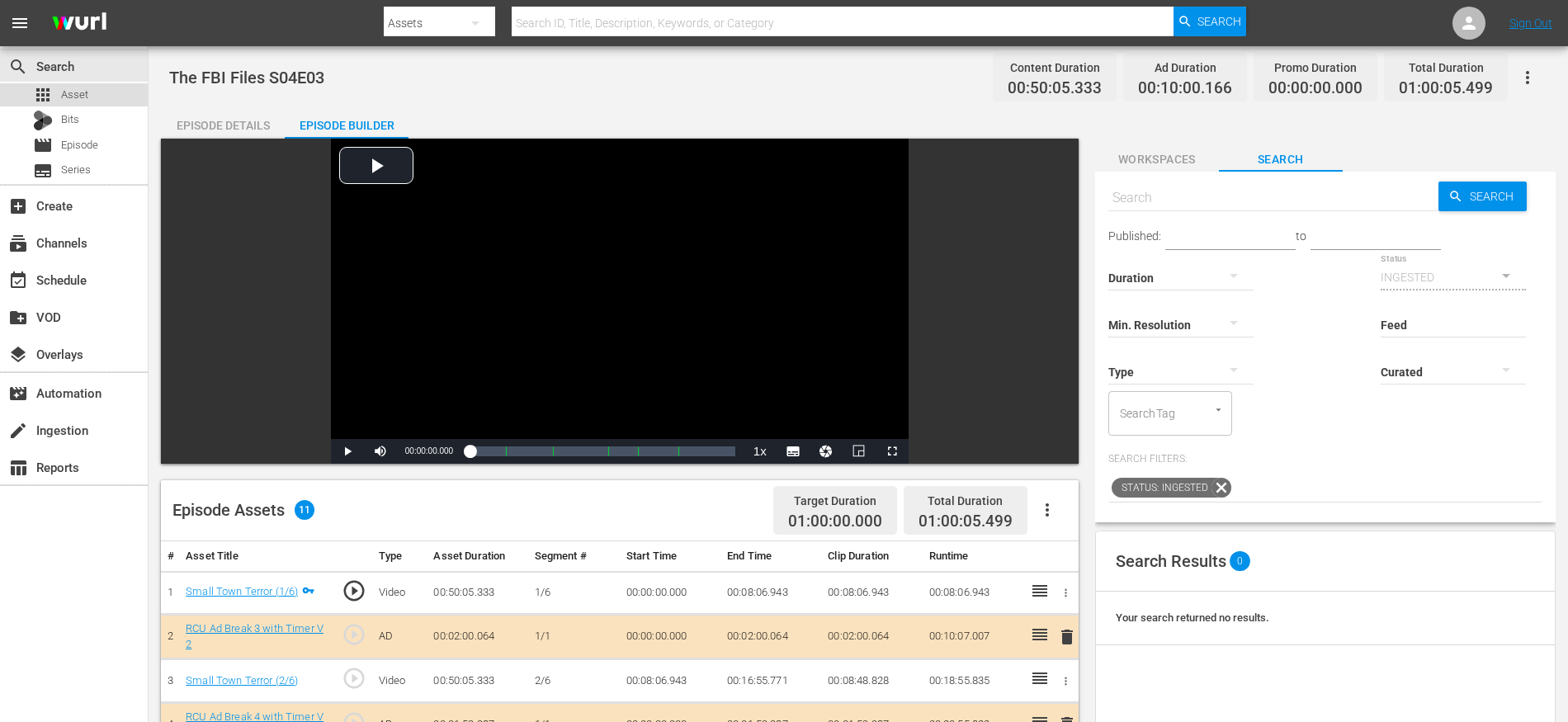
click at [100, 95] on div "apps Asset" at bounding box center [74, 95] width 148 height 23
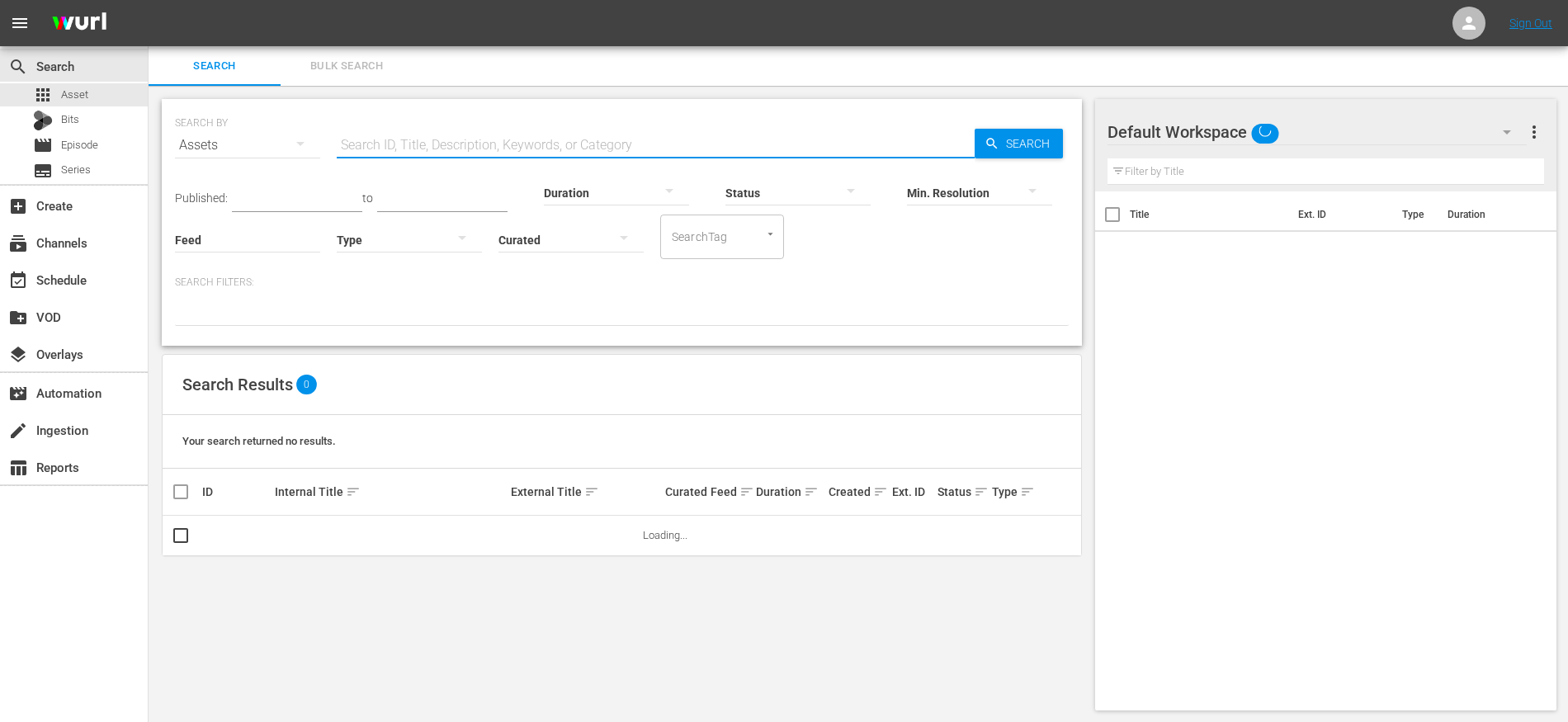
click at [616, 140] on input "text" at bounding box center [655, 145] width 637 height 40
paste input "The FBI Files S04E02"
type input "The FBI Files S04E04"
click at [179, 538] on input "checkbox" at bounding box center [180, 539] width 19 height 19
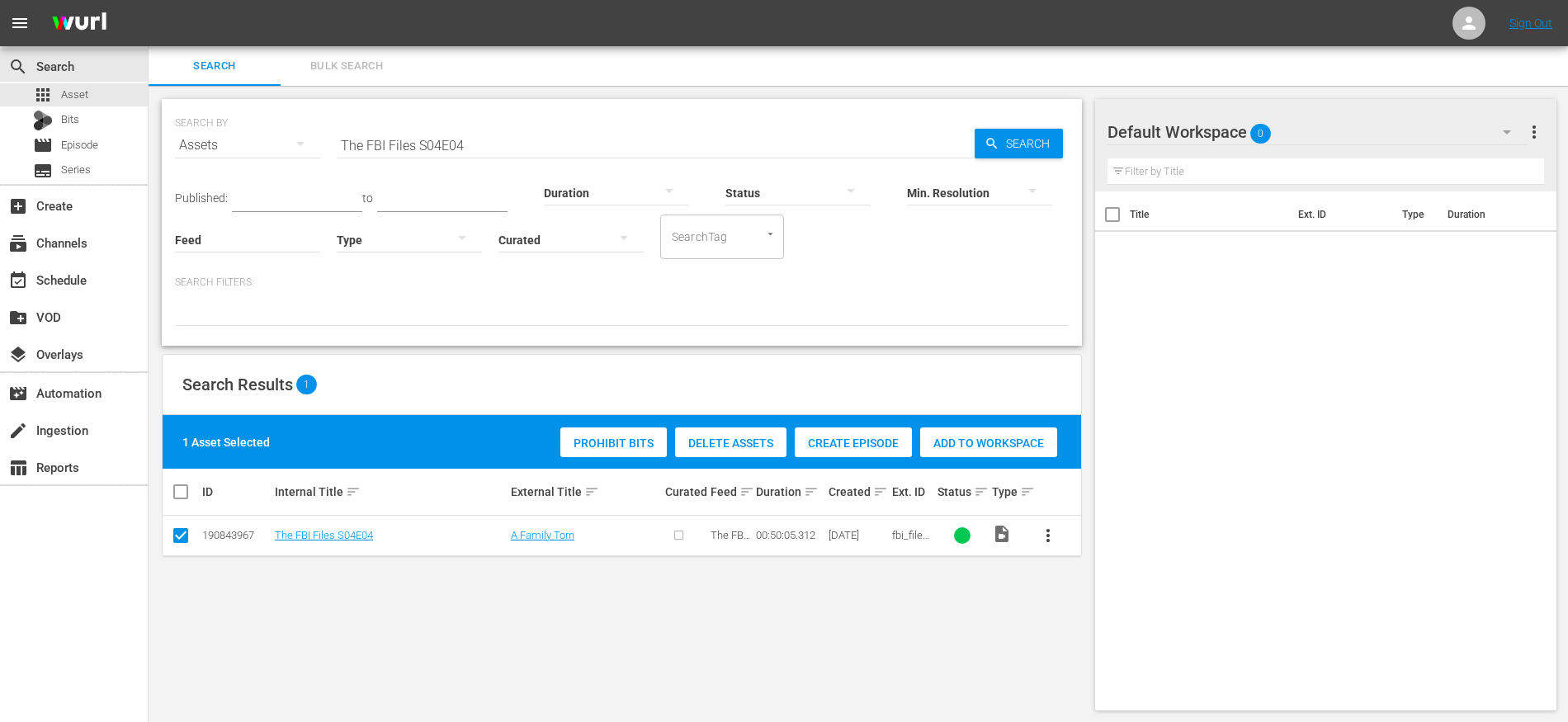
click at [818, 441] on span "Create Episode" at bounding box center [853, 443] width 117 height 14
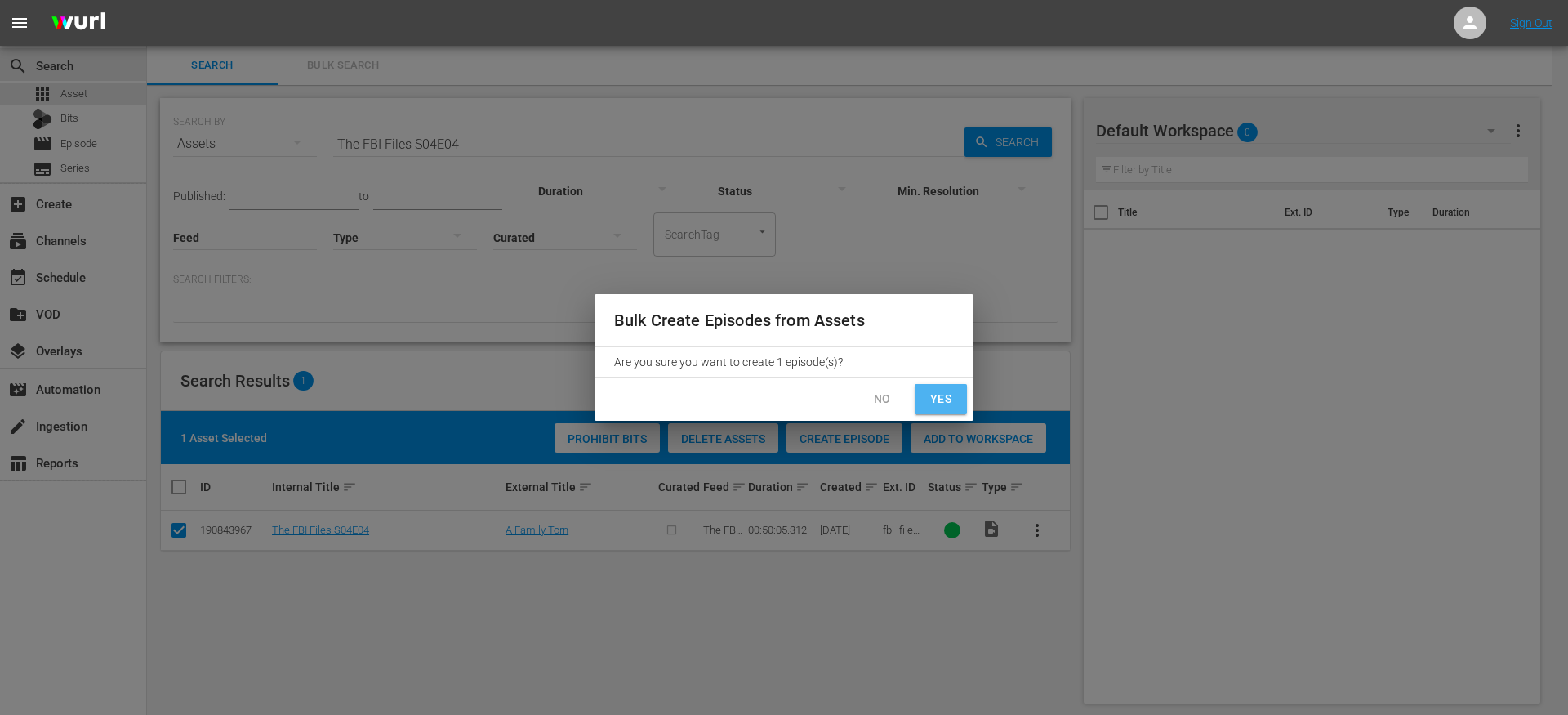
click at [929, 402] on span "Yes" at bounding box center [941, 399] width 26 height 20
checkbox input "false"
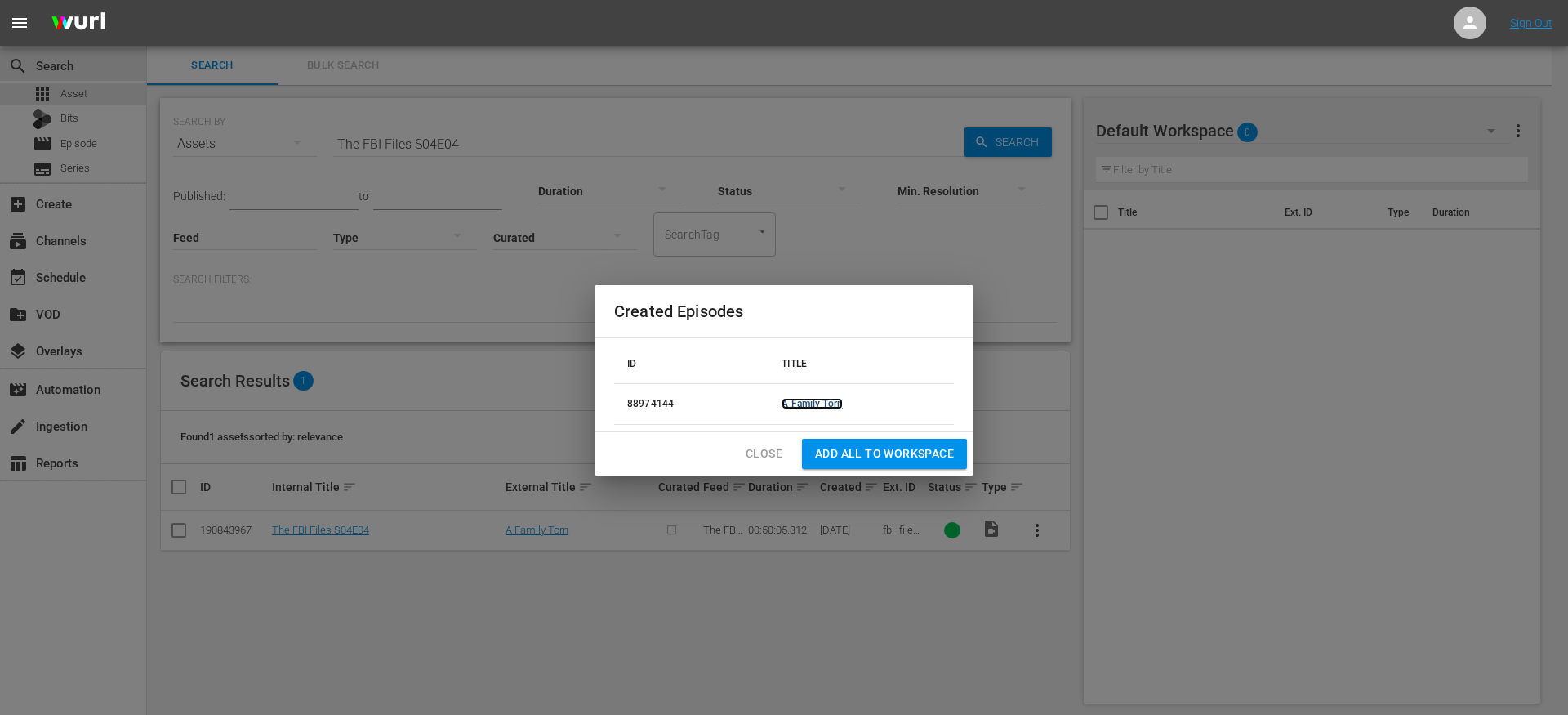
click at [816, 402] on link "A Family Torn" at bounding box center [812, 403] width 61 height 12
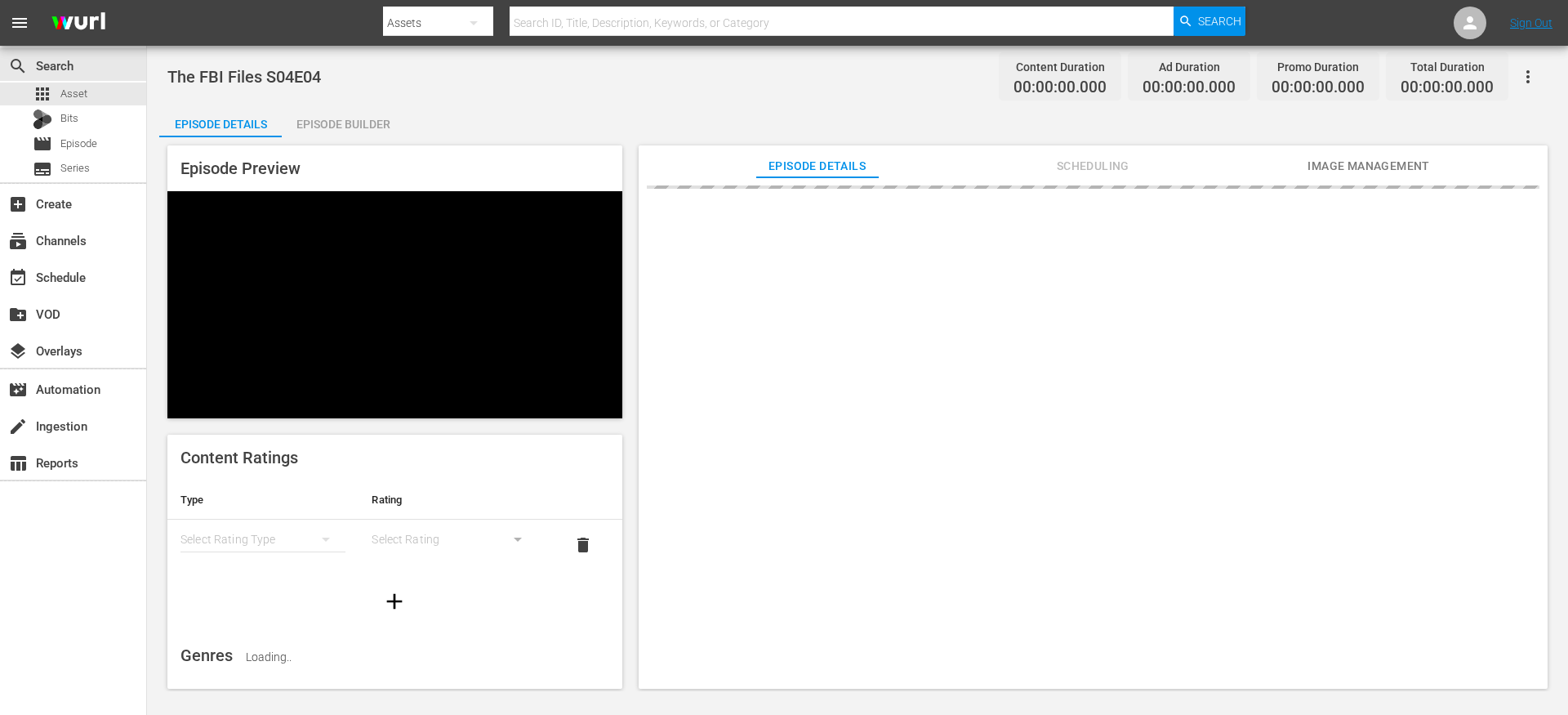
click at [356, 130] on div "Episode Builder" at bounding box center [343, 124] width 123 height 40
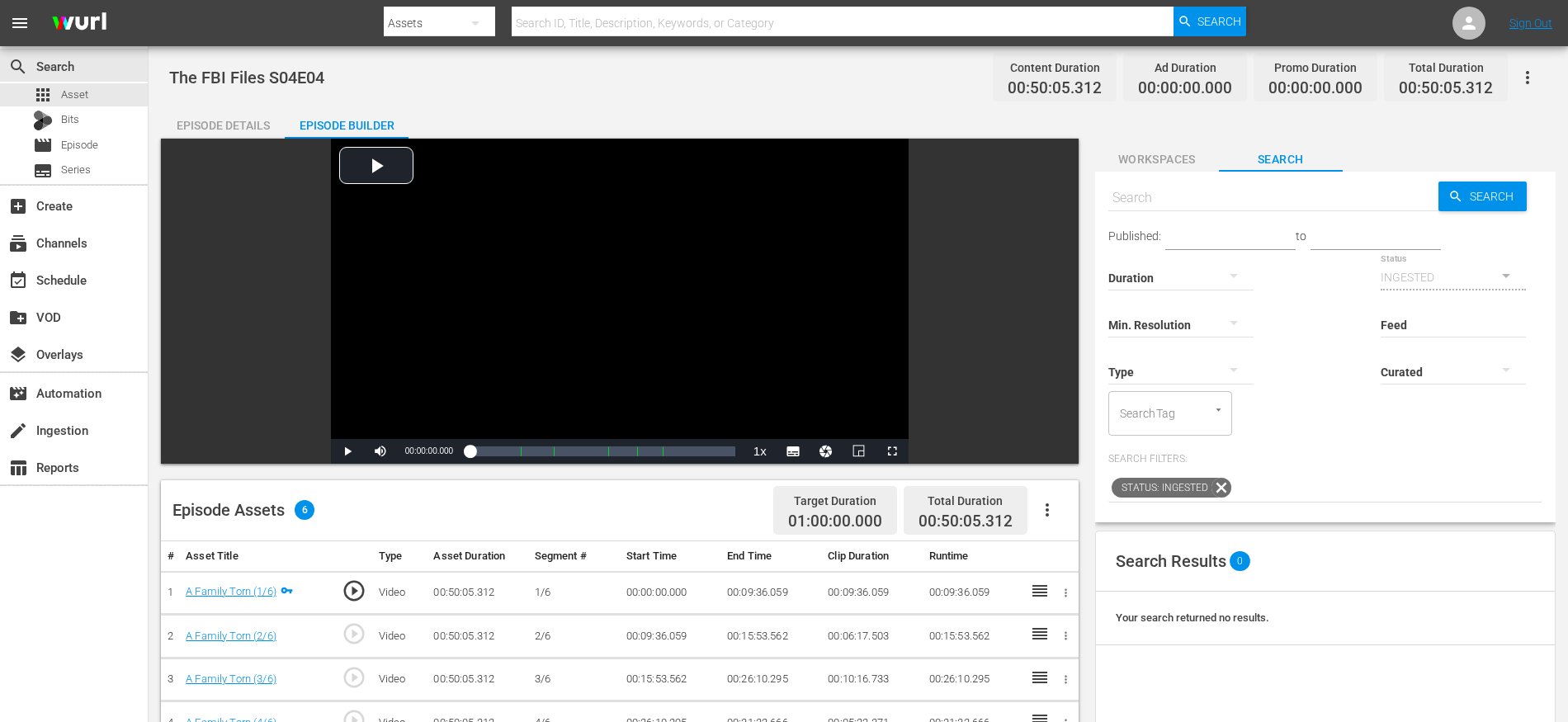
click at [1063, 501] on button "button" at bounding box center [1047, 510] width 40 height 40
click at [1080, 561] on div "Fill with Ads" at bounding box center [1096, 555] width 112 height 40
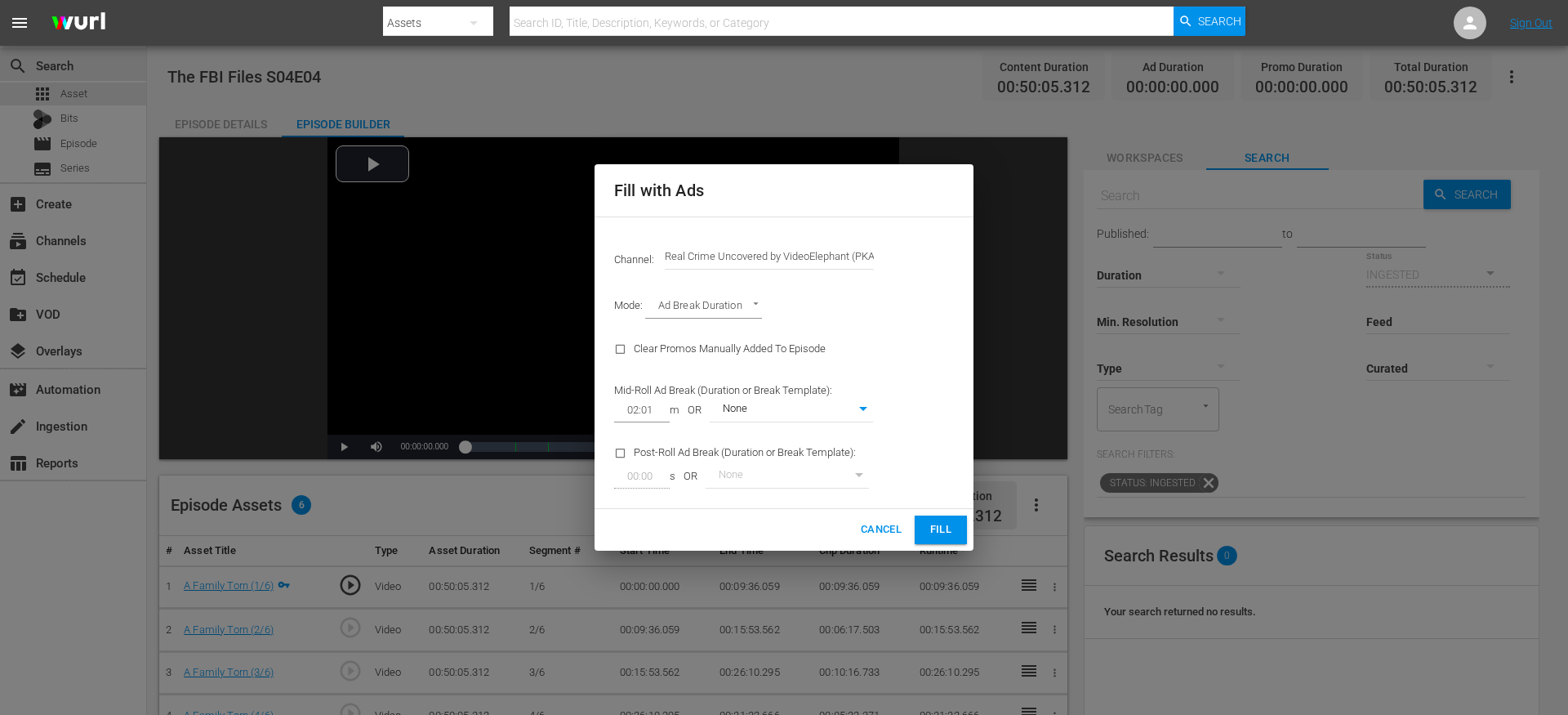
click at [929, 530] on span "Fill" at bounding box center [941, 529] width 26 height 18
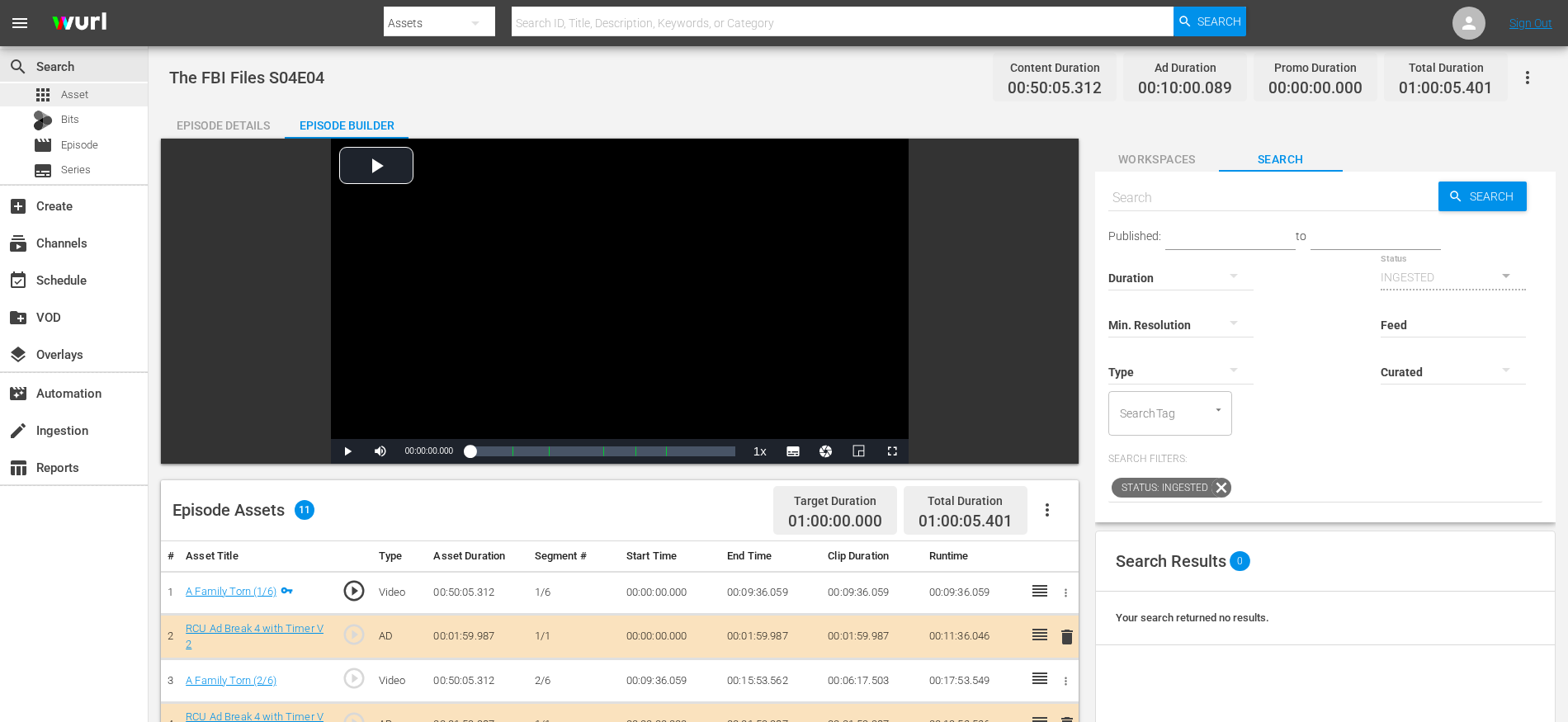
click at [100, 98] on div "apps Asset" at bounding box center [74, 95] width 148 height 23
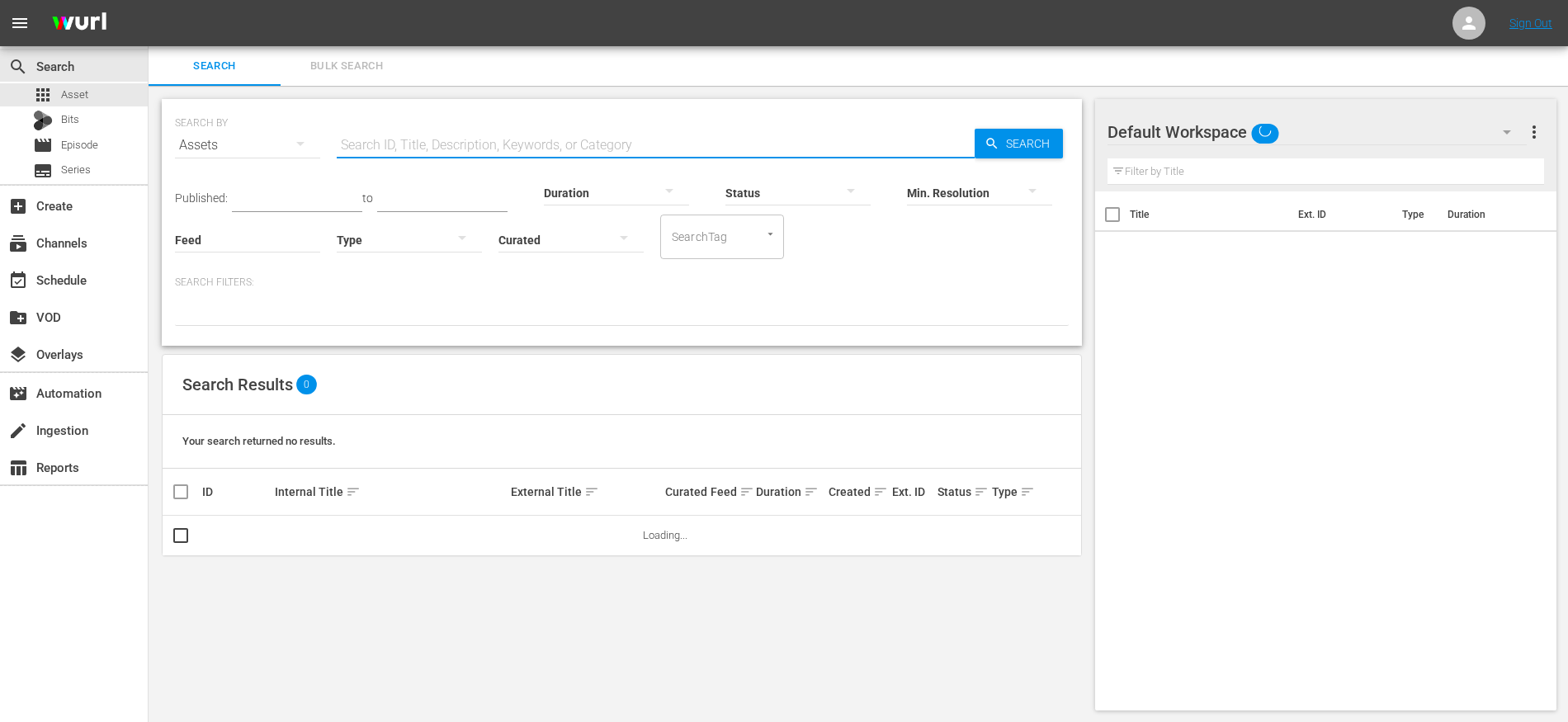
click at [574, 150] on input "text" at bounding box center [655, 145] width 637 height 40
paste input "The FBI Files S04E02"
type input "The FBI Files S04E05"
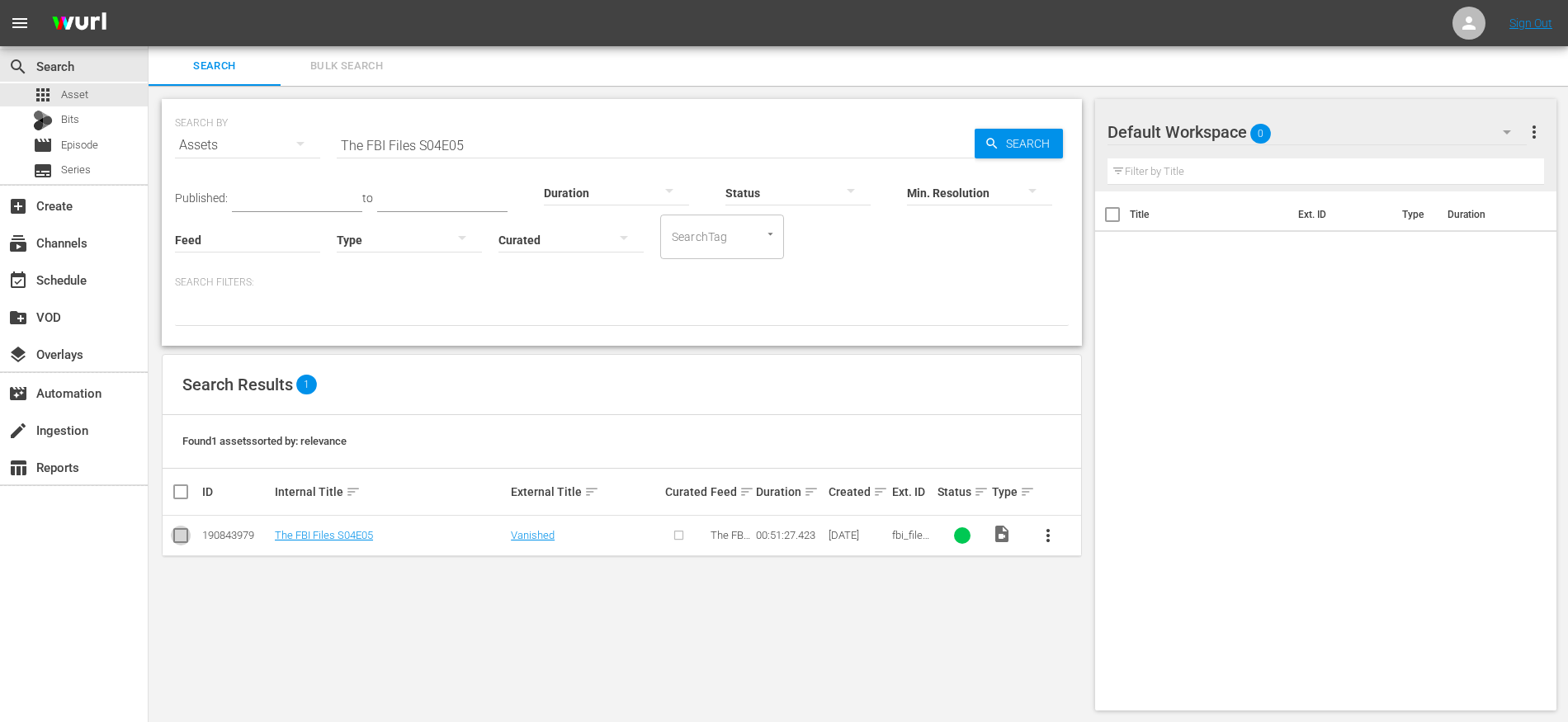
click at [177, 540] on input "checkbox" at bounding box center [180, 539] width 19 height 19
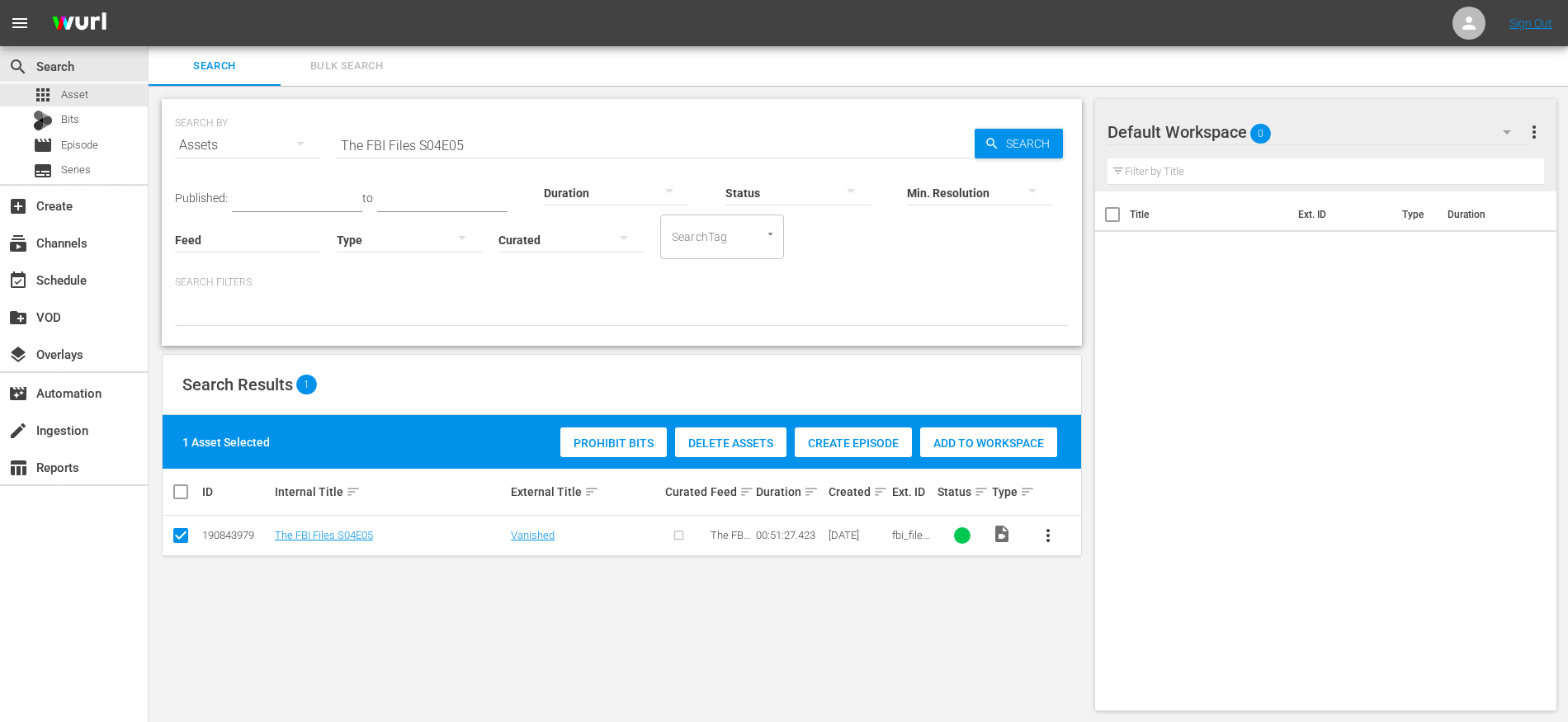
click at [831, 442] on span "Create Episode" at bounding box center [853, 443] width 117 height 14
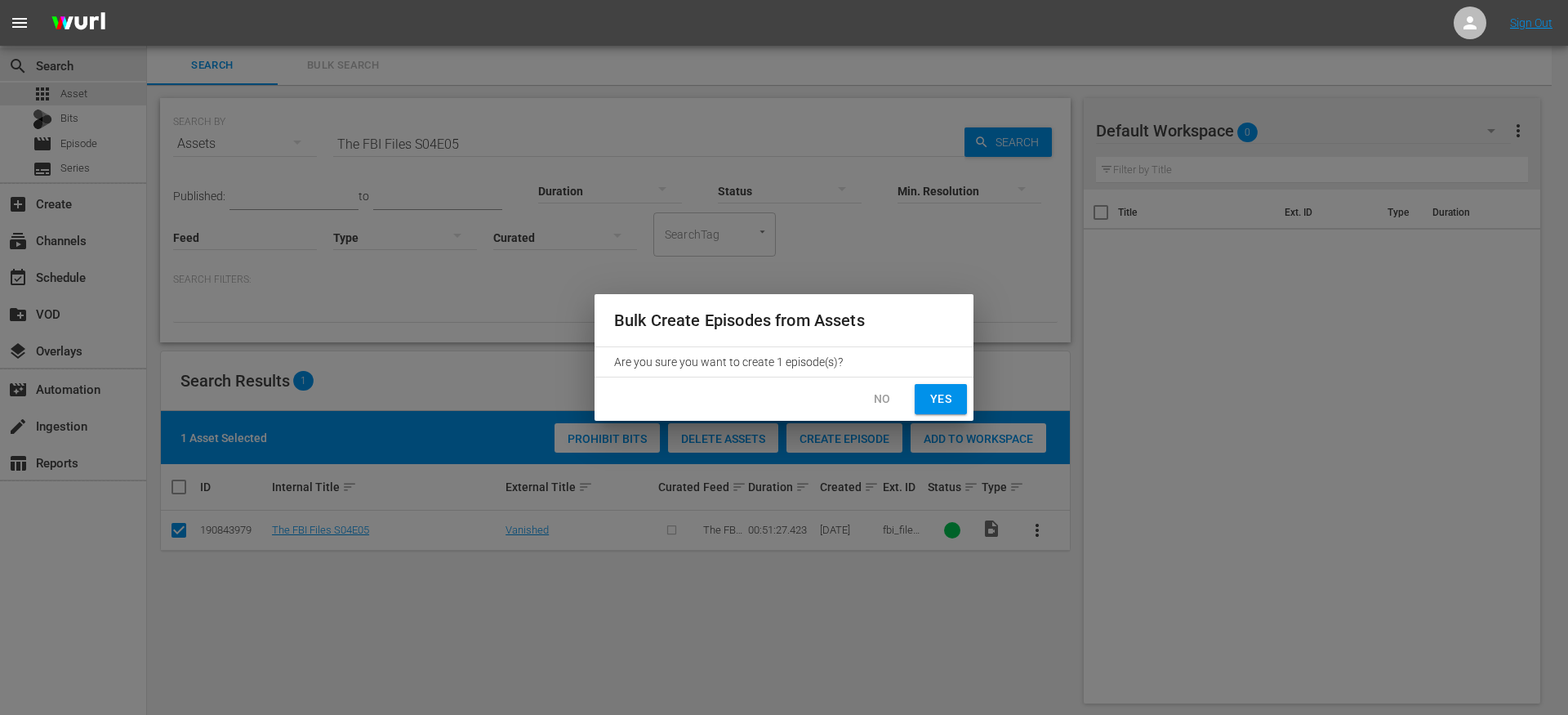
click at [929, 397] on span "Yes" at bounding box center [941, 399] width 26 height 20
checkbox input "false"
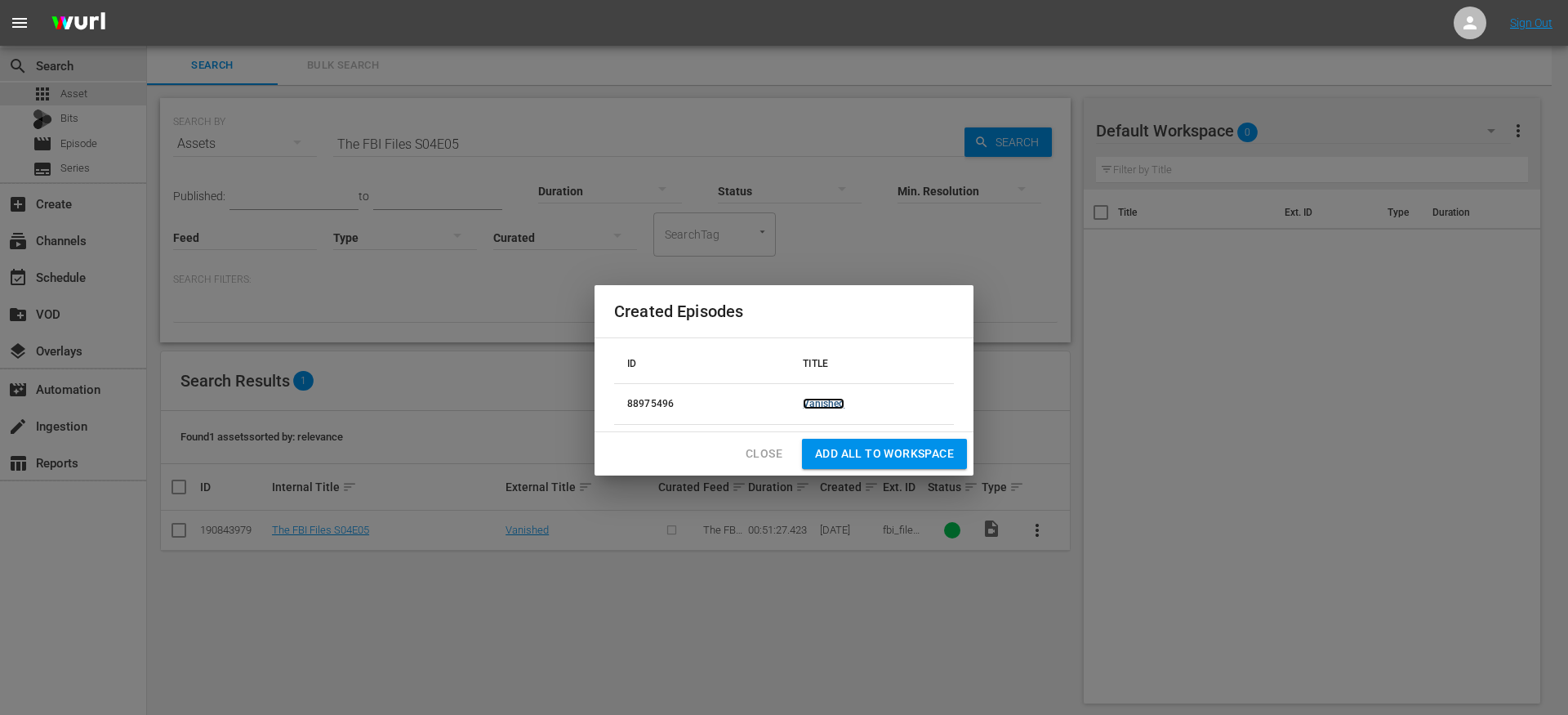
click at [828, 403] on link "Vanished" at bounding box center [823, 403] width 41 height 12
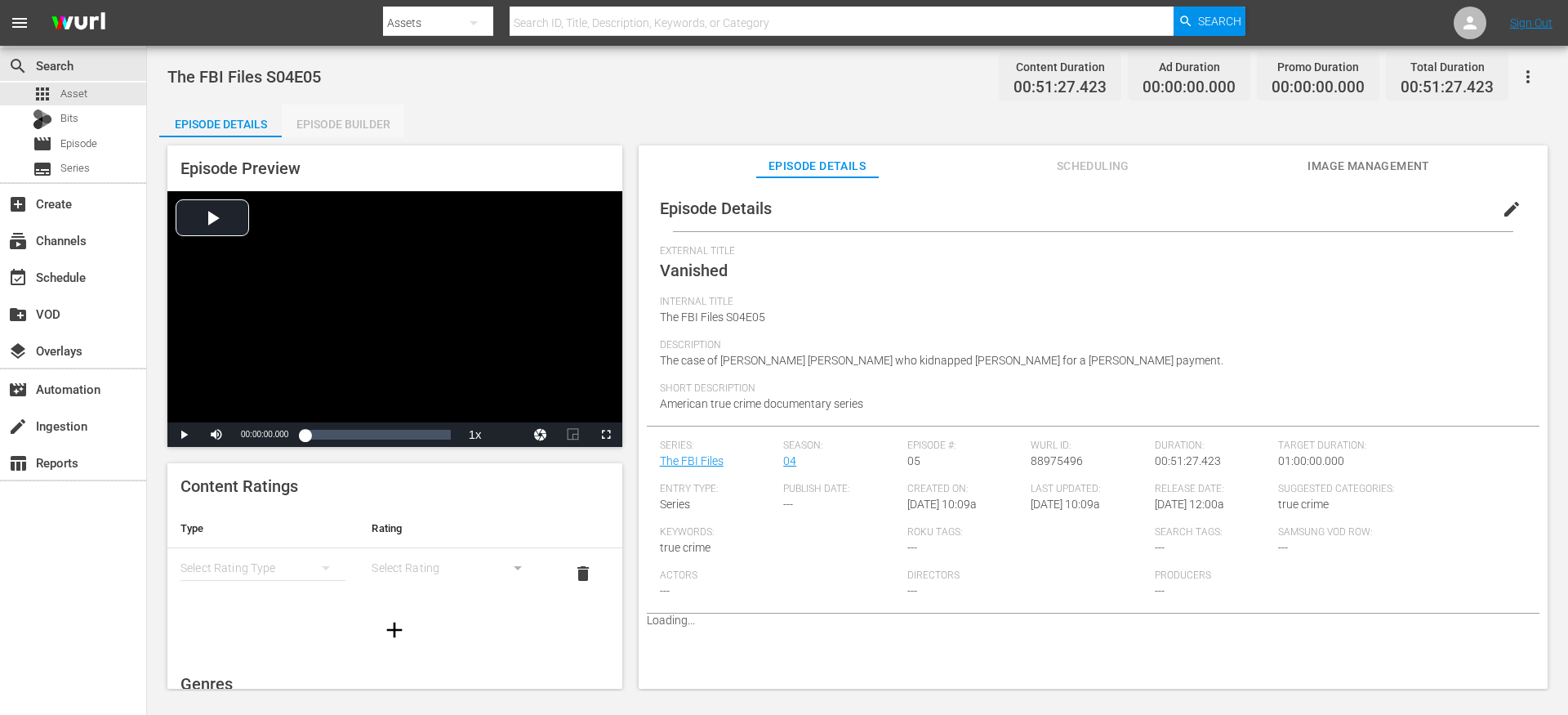
click at [364, 124] on div "Episode Builder" at bounding box center [343, 124] width 123 height 40
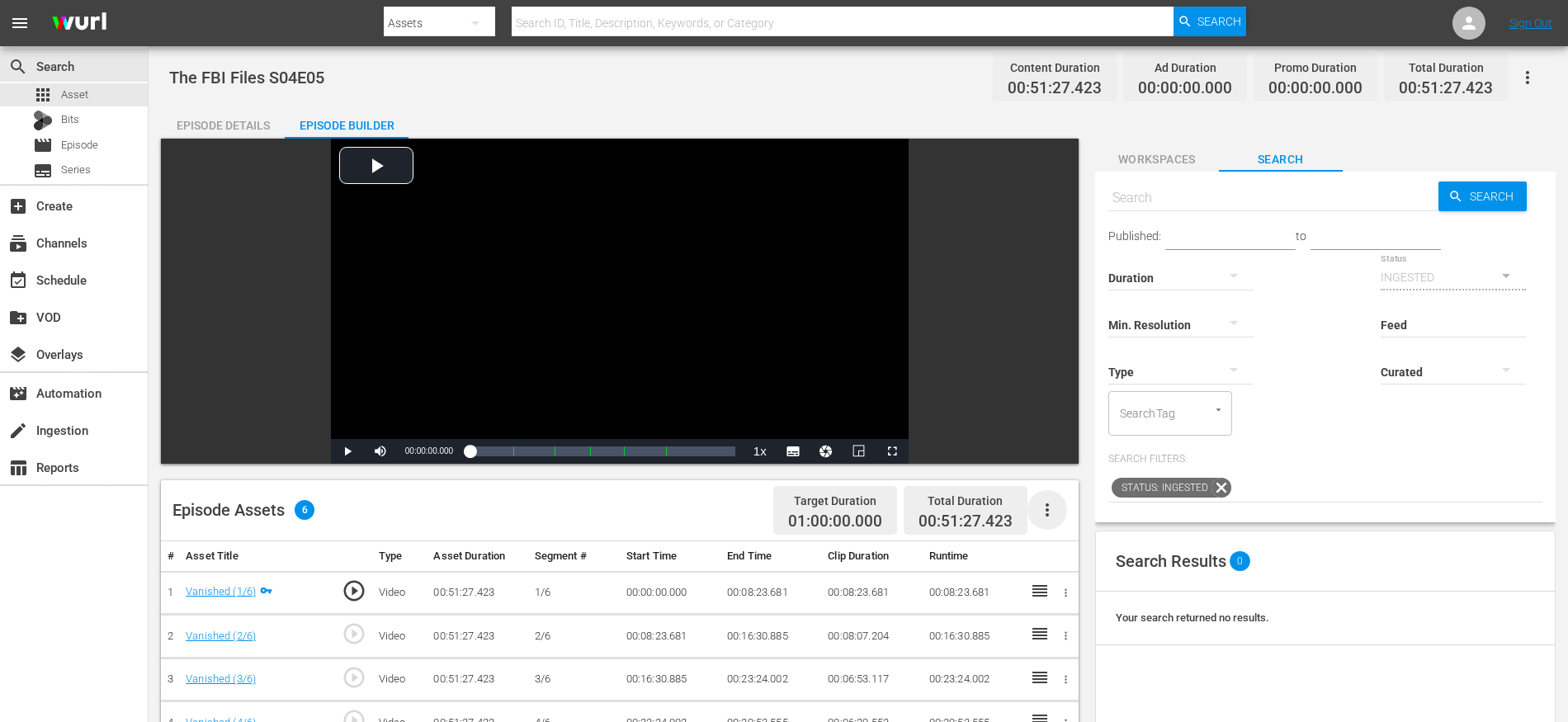
click at [1053, 517] on icon "button" at bounding box center [1047, 510] width 19 height 19
click at [1073, 552] on div "Fill with Ads" at bounding box center [1096, 555] width 112 height 40
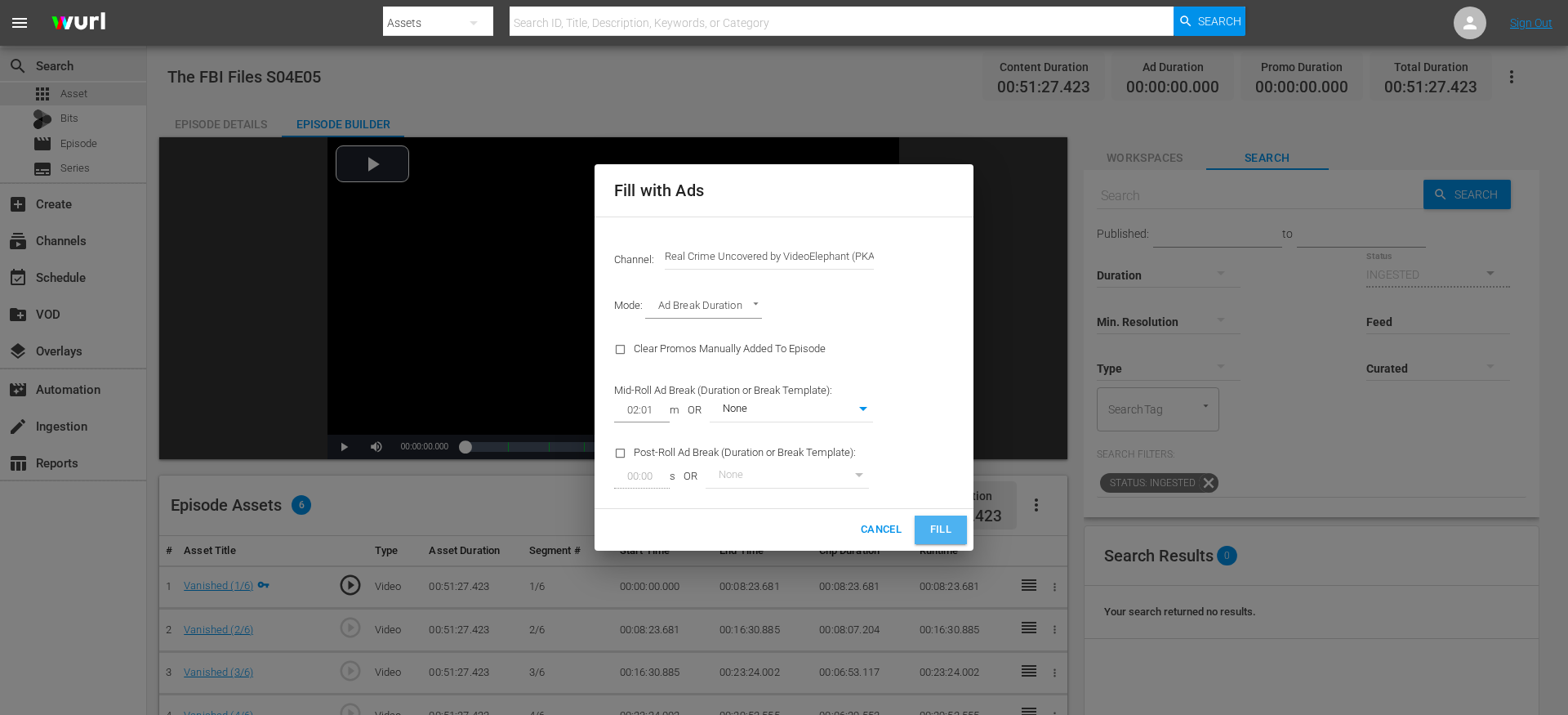
click at [946, 535] on span "Fill" at bounding box center [941, 529] width 26 height 18
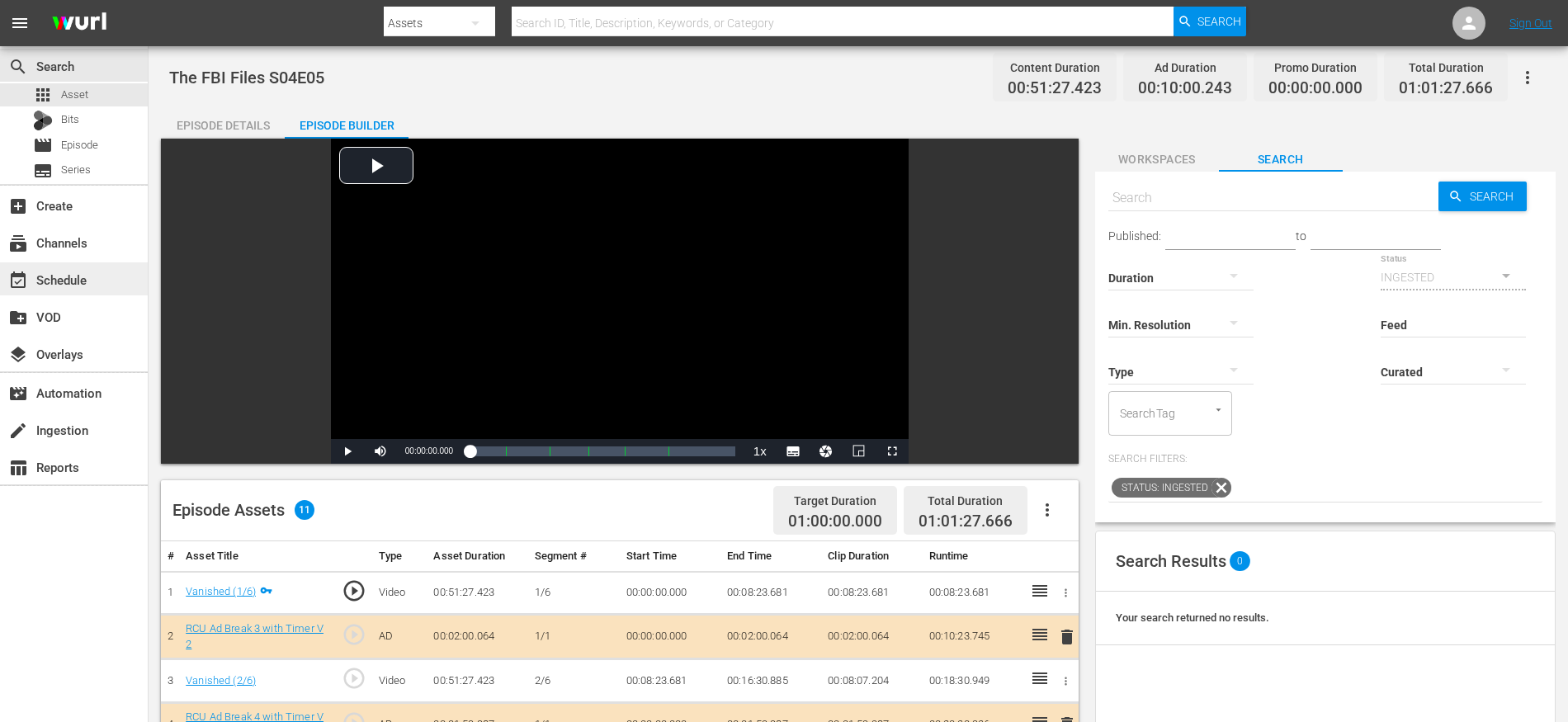
click at [94, 283] on div "event_available Schedule" at bounding box center [74, 279] width 148 height 33
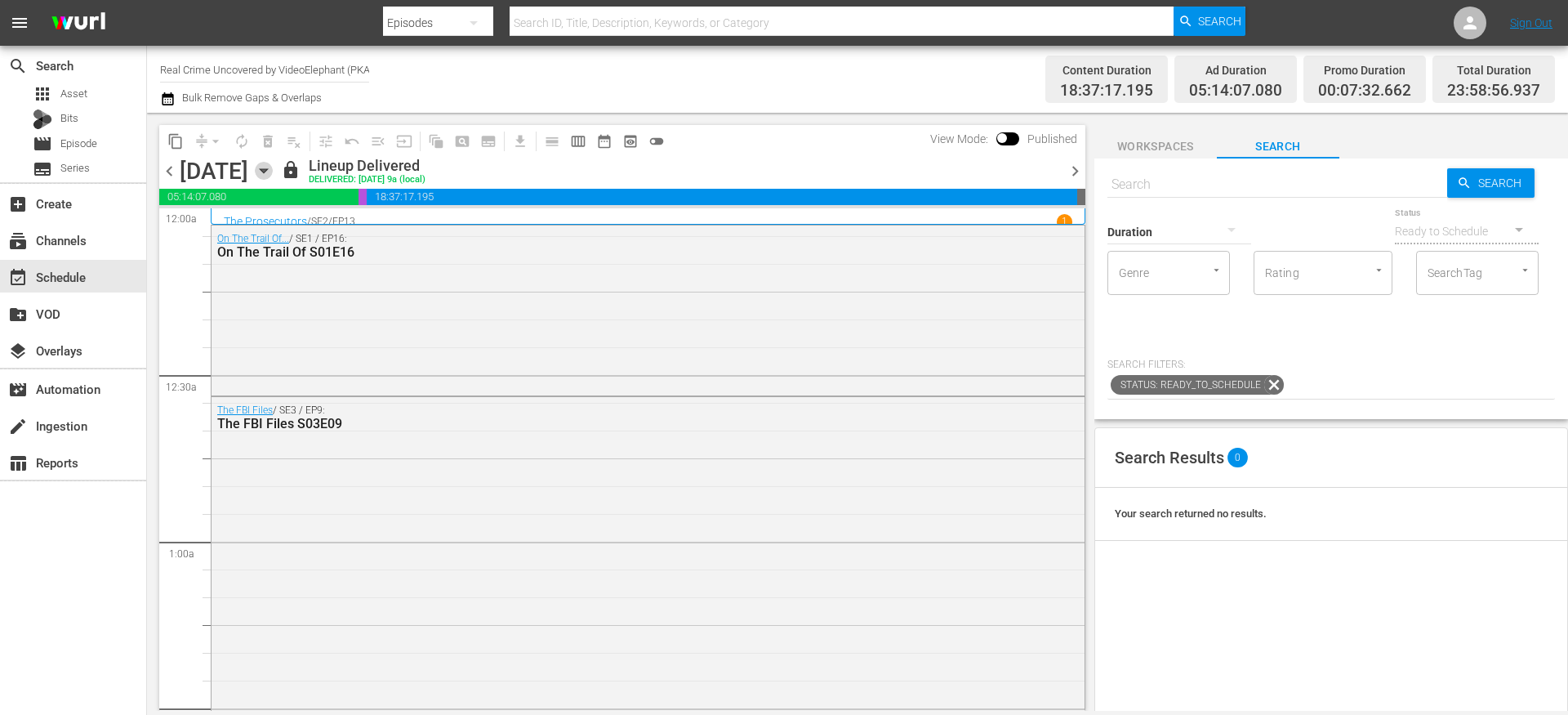
click at [267, 171] on icon "button" at bounding box center [263, 171] width 8 height 4
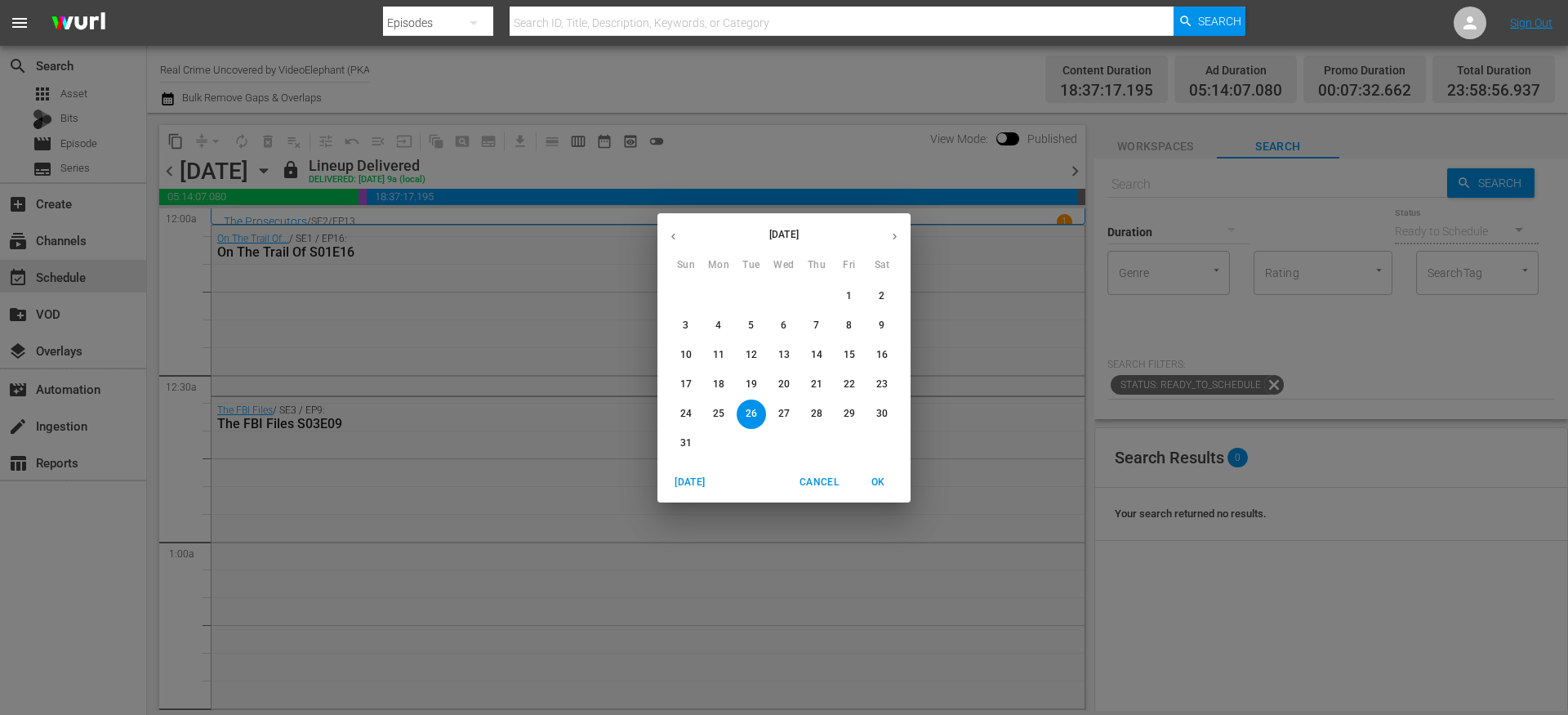
click at [892, 242] on button "button" at bounding box center [894, 236] width 32 height 32
click at [716, 322] on p "8" at bounding box center [719, 325] width 6 height 14
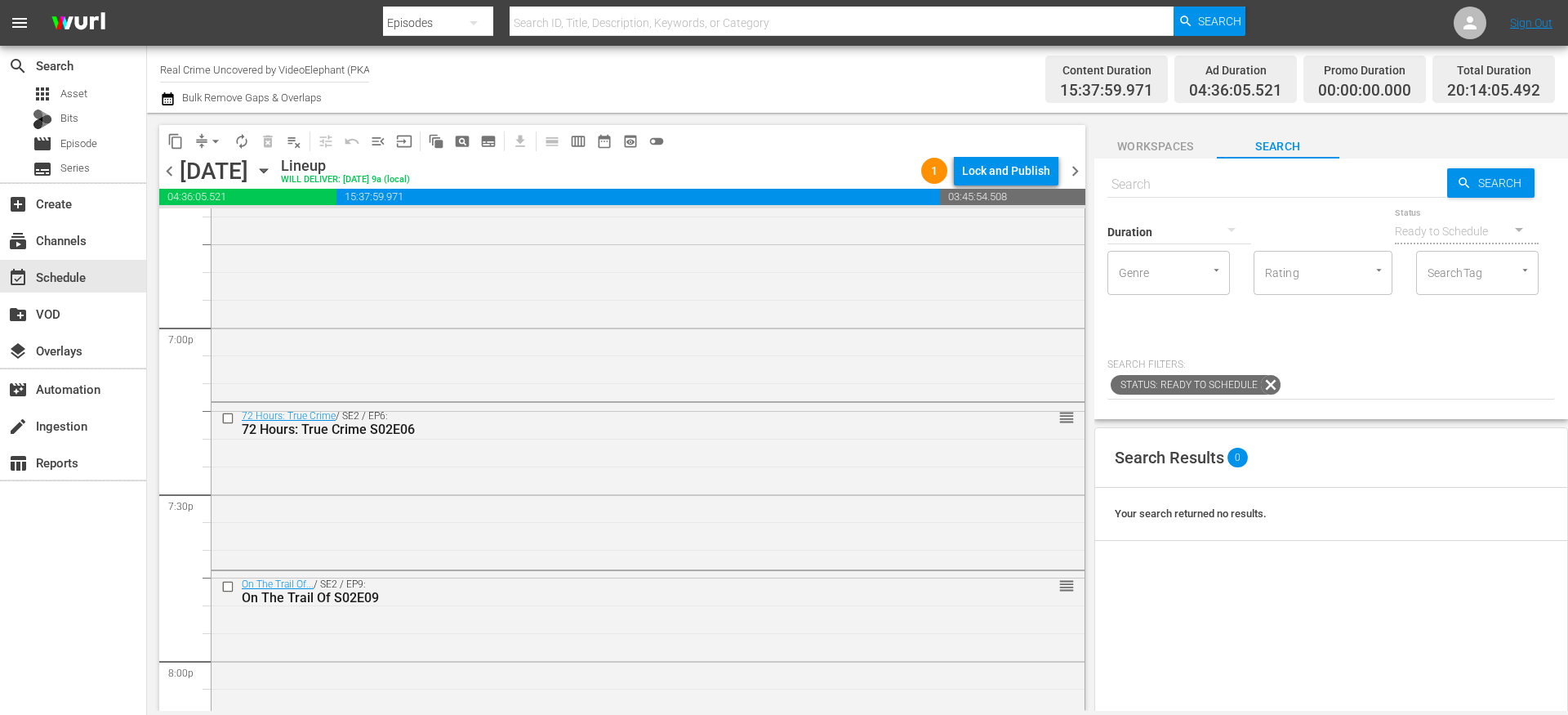
scroll to position [6497, 0]
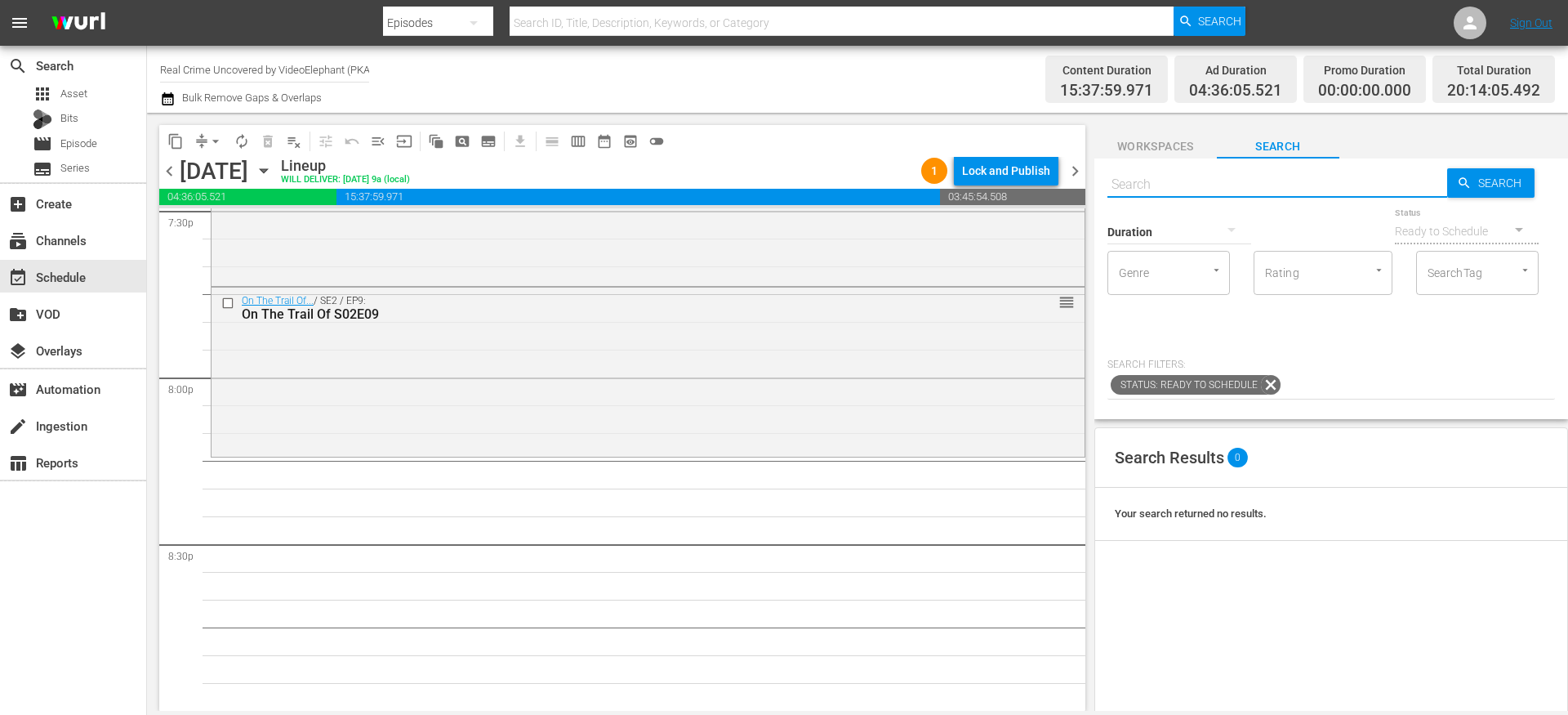
click at [1134, 189] on input "text" at bounding box center [1278, 184] width 340 height 40
paste input "The FBI Files S04E01"
type input "The FBI Files S04E01"
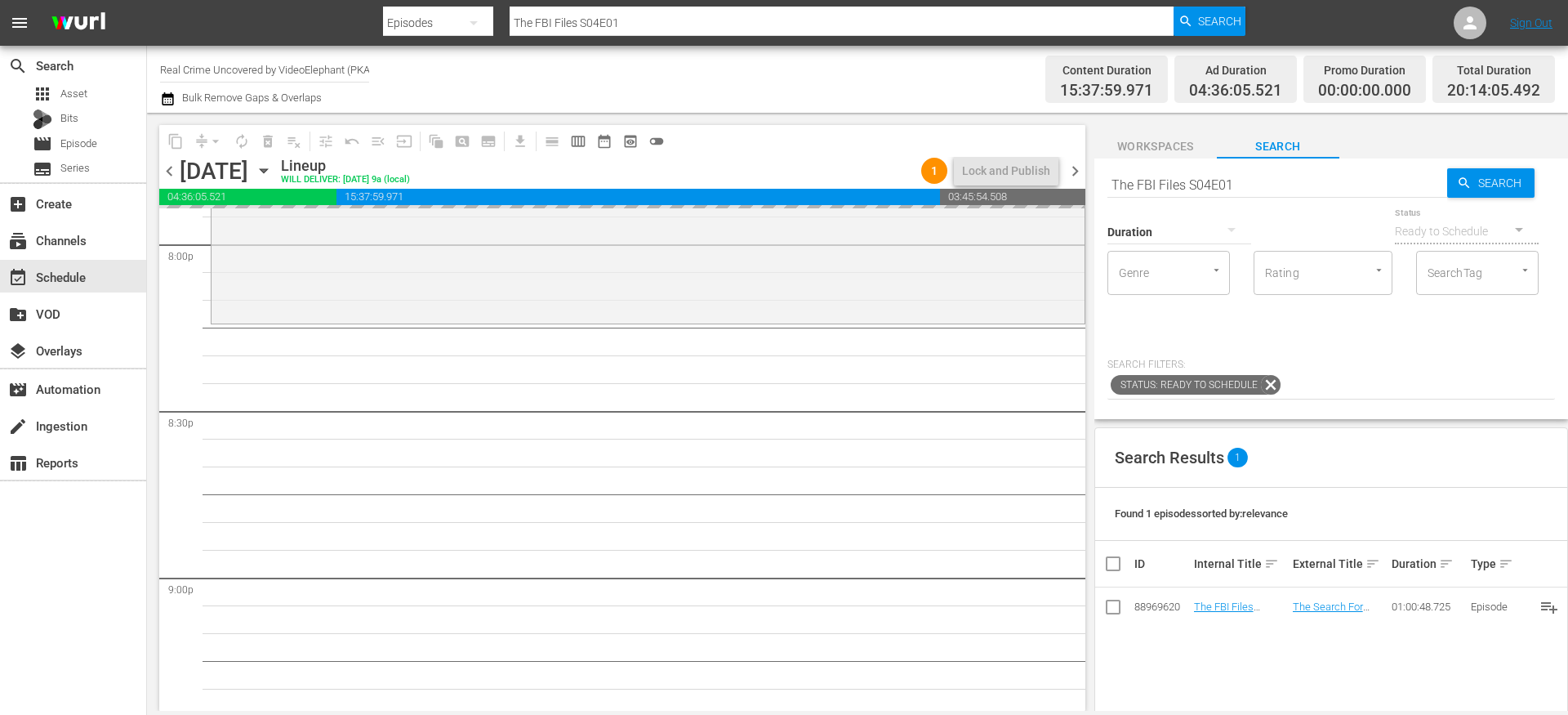
drag, startPoint x: 1221, startPoint y: 607, endPoint x: 866, endPoint y: 3, distance: 700.6
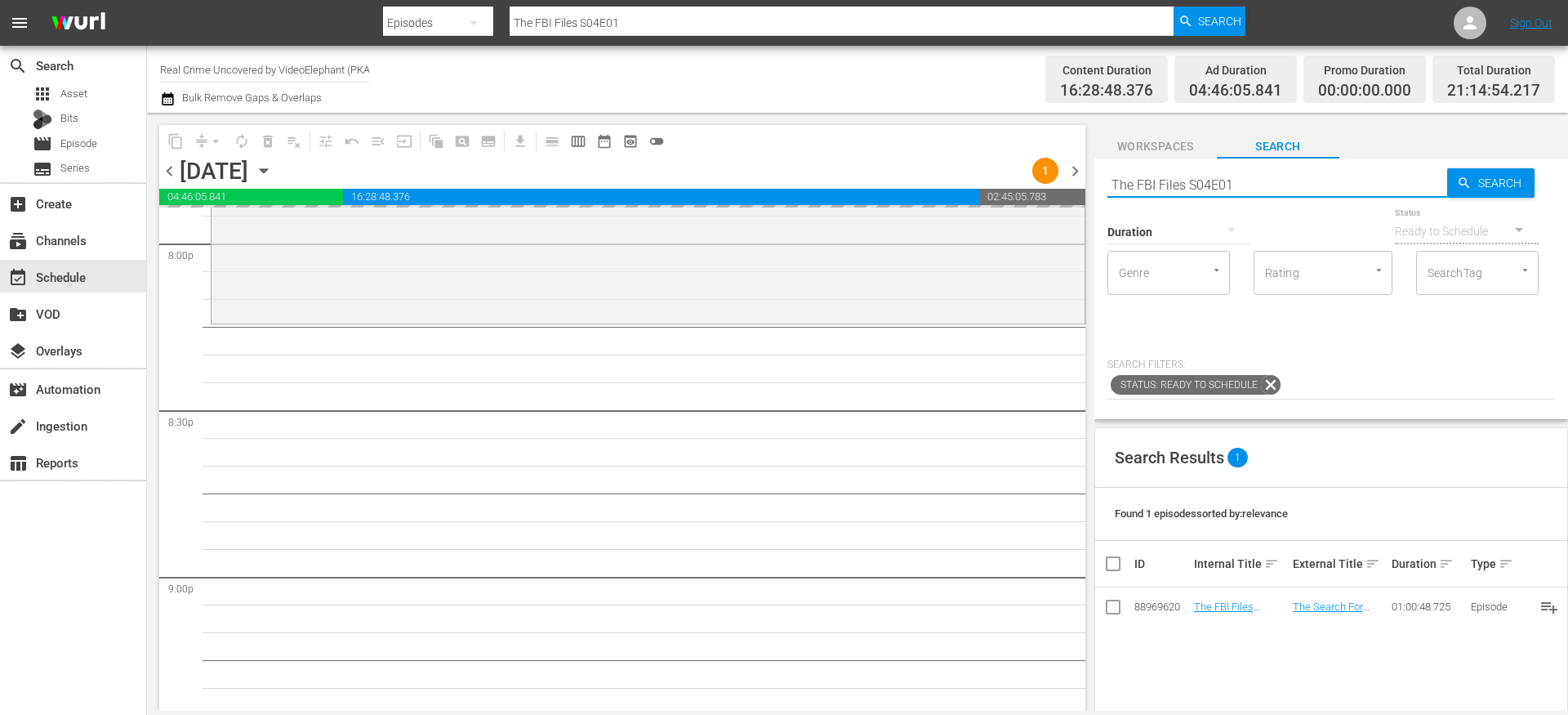
click at [1163, 183] on input "The FBI Files S04E01" at bounding box center [1278, 184] width 340 height 40
click at [1163, 184] on input "The FBI Files S04E01" at bounding box center [1278, 184] width 340 height 40
paste input "Forensic Factor S01E06"
type input "Forensic Factor S01E06"
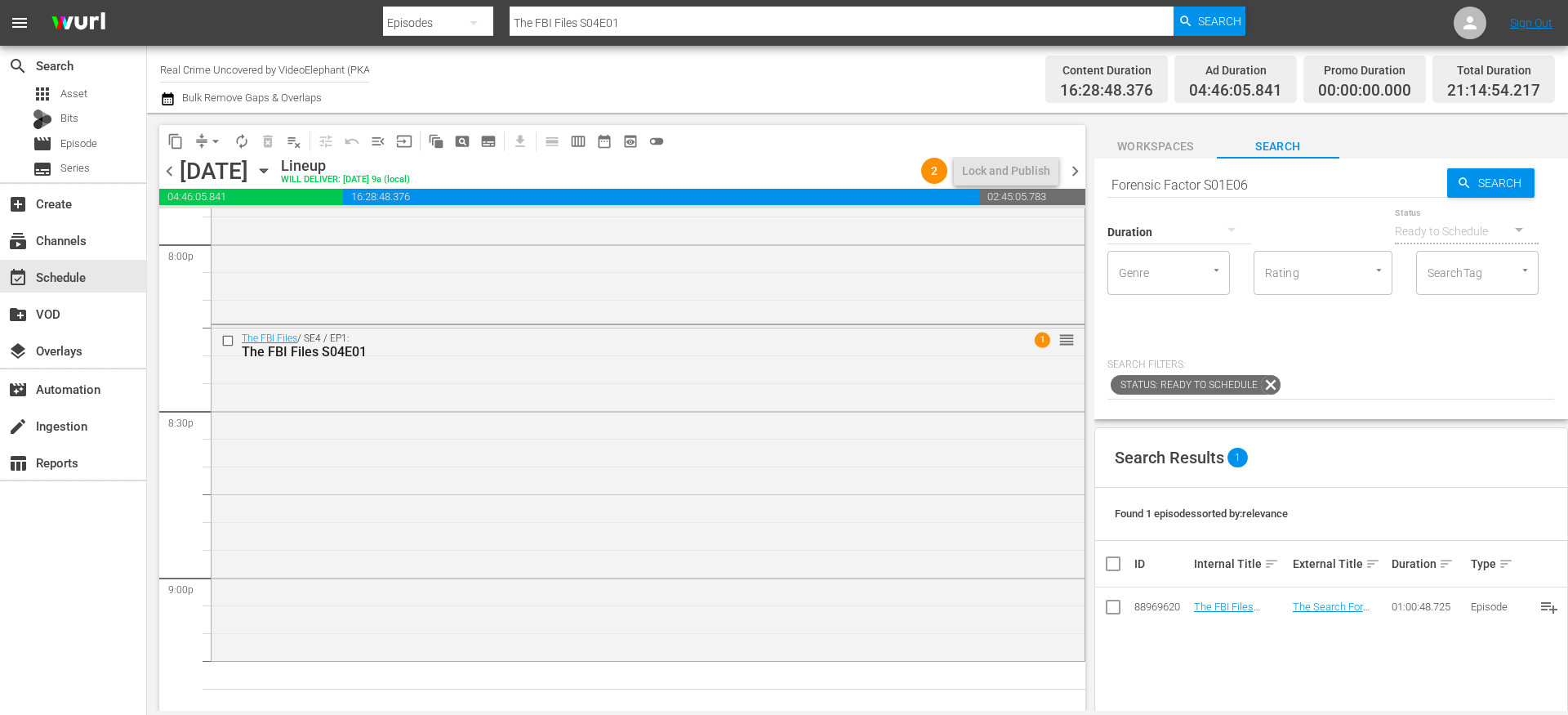
type input "Forensic Factor S01E06"
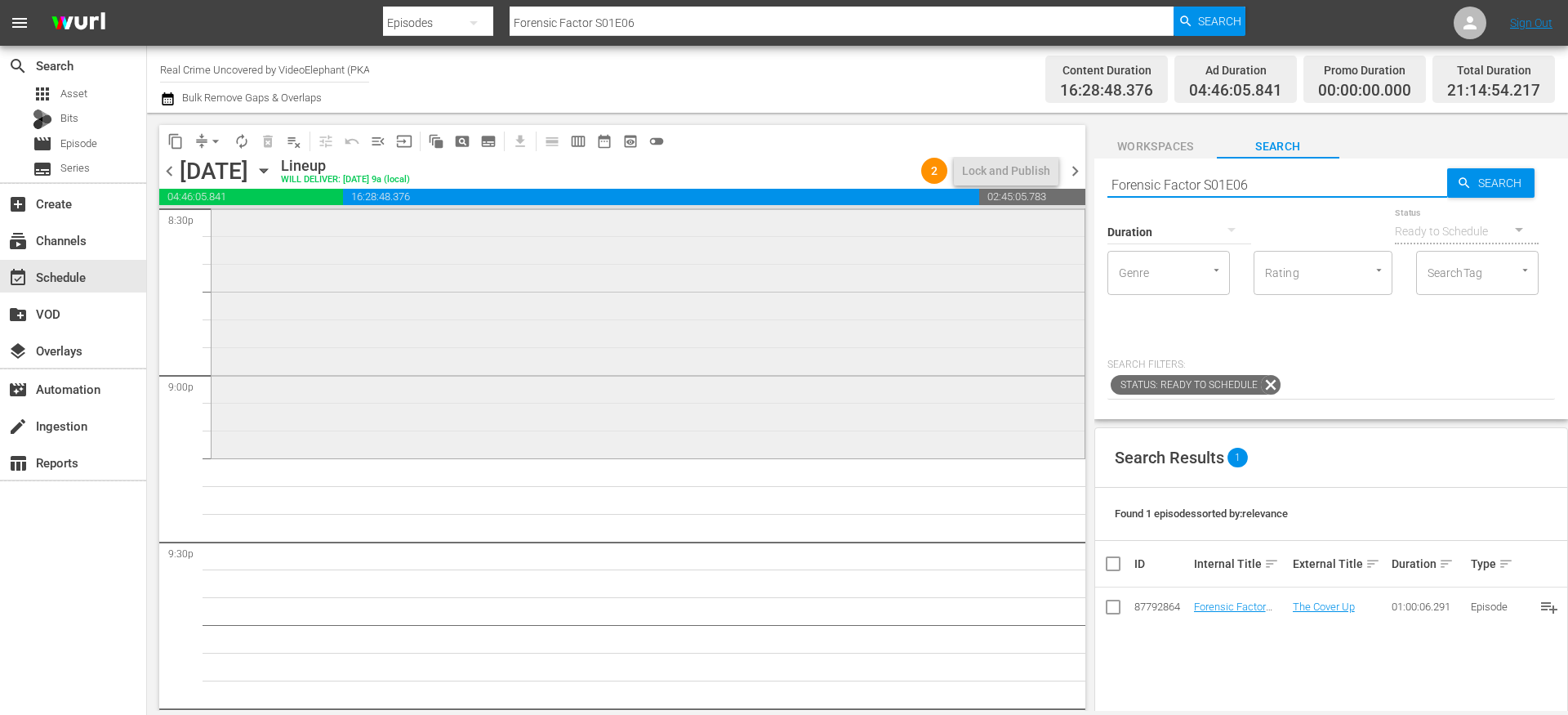
scroll to position [6859, 0]
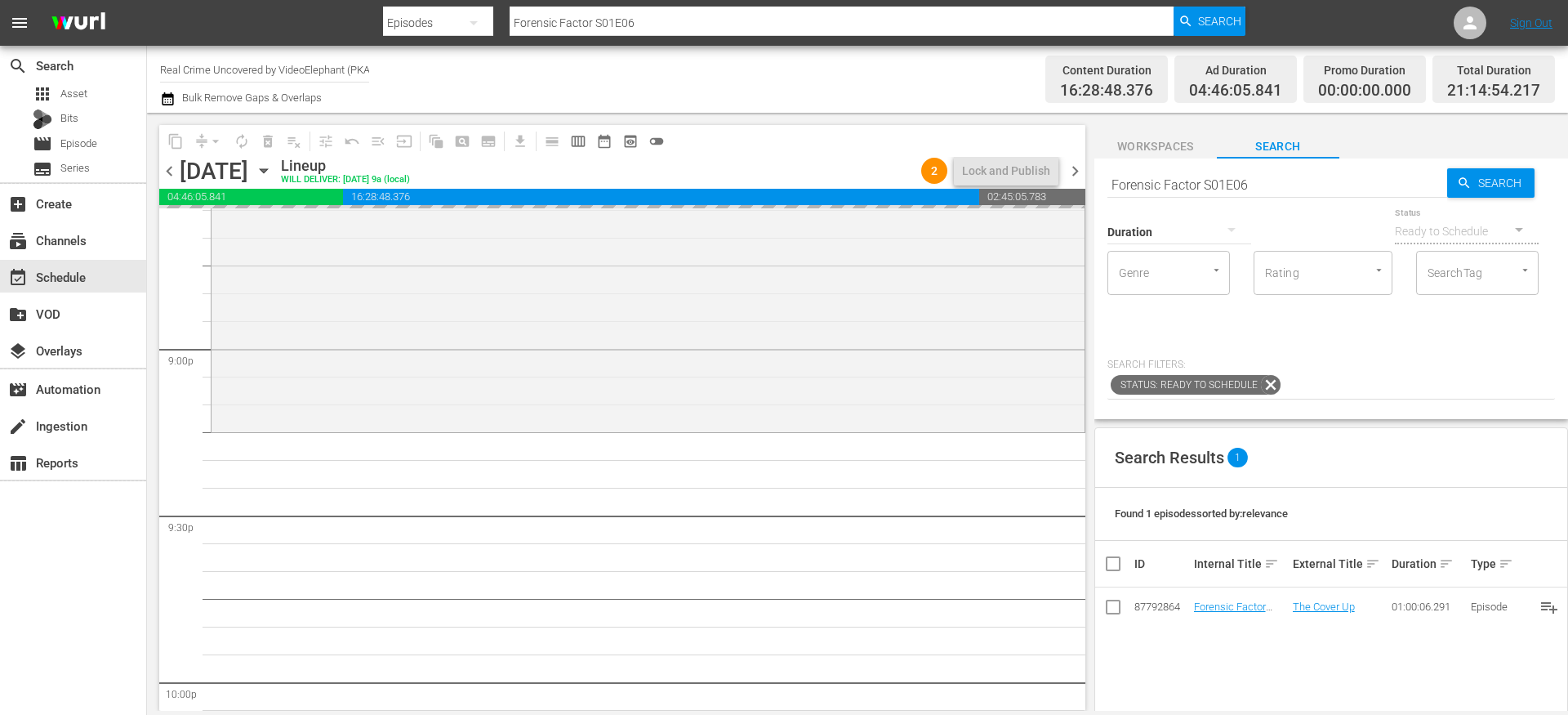
drag, startPoint x: 1205, startPoint y: 609, endPoint x: 816, endPoint y: 49, distance: 681.9
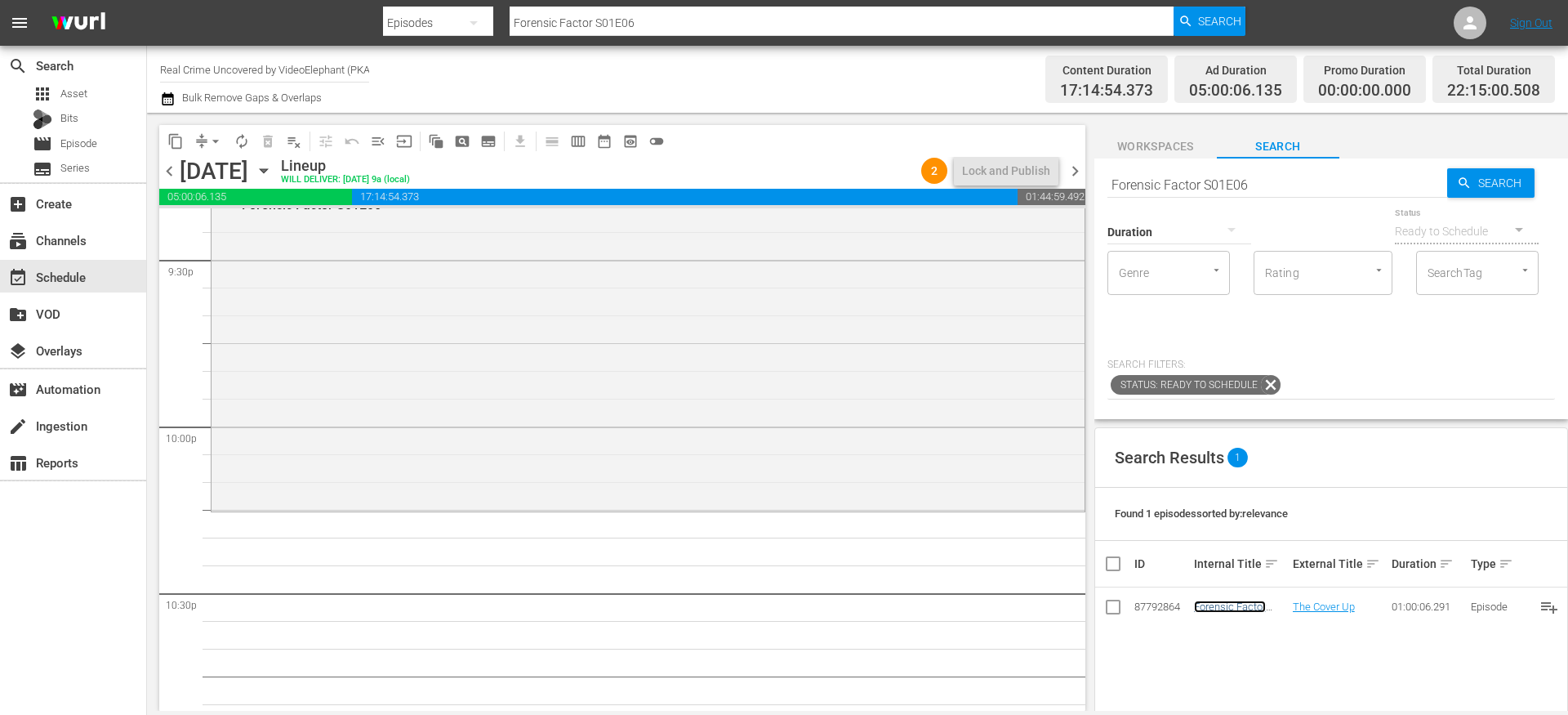
scroll to position [7124, 0]
click at [1176, 177] on input "Forensic Factor S01E06" at bounding box center [1278, 184] width 340 height 40
click at [1176, 179] on input "Forensic Factor S01E06" at bounding box center [1278, 184] width 340 height 40
paste input "ame Kills S01E01"
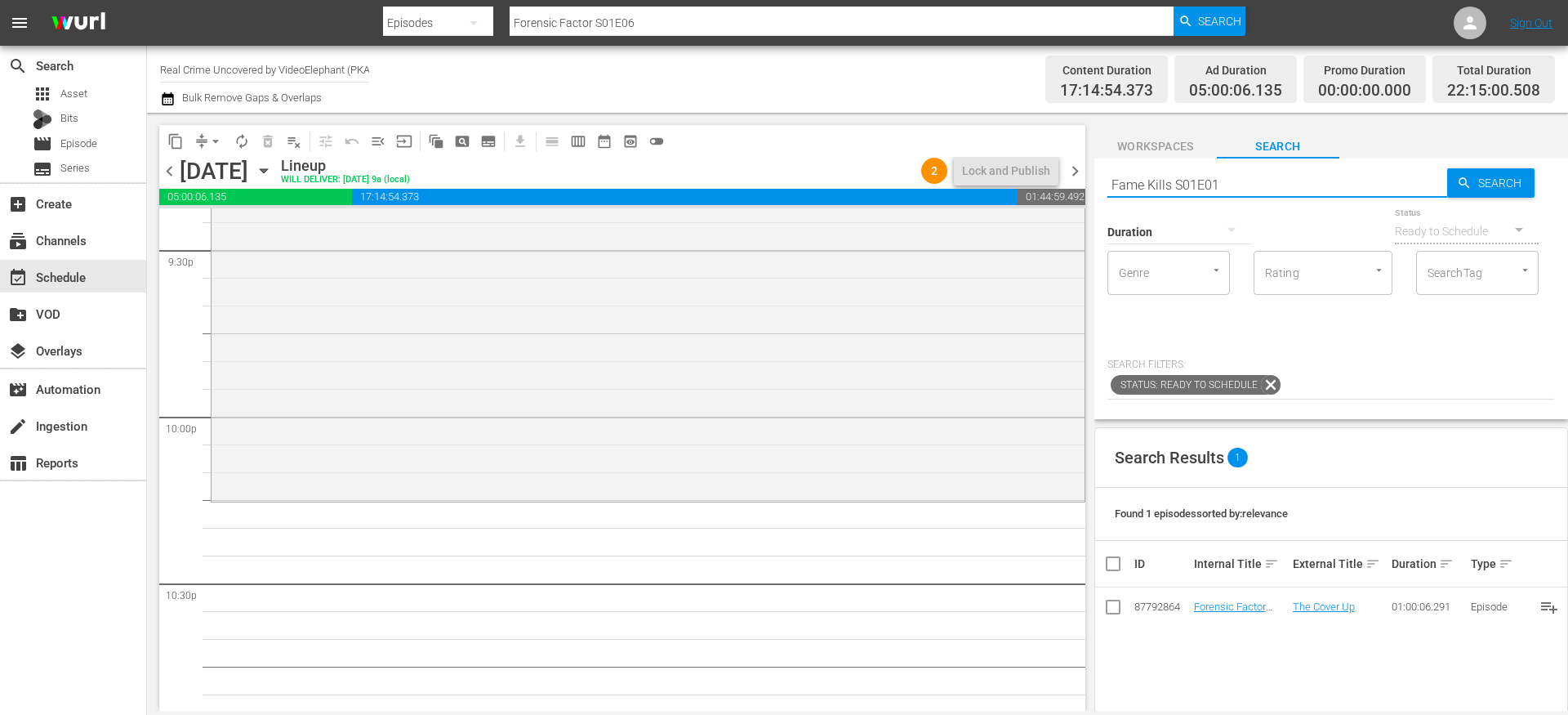
type input "Fame Kills S01E01"
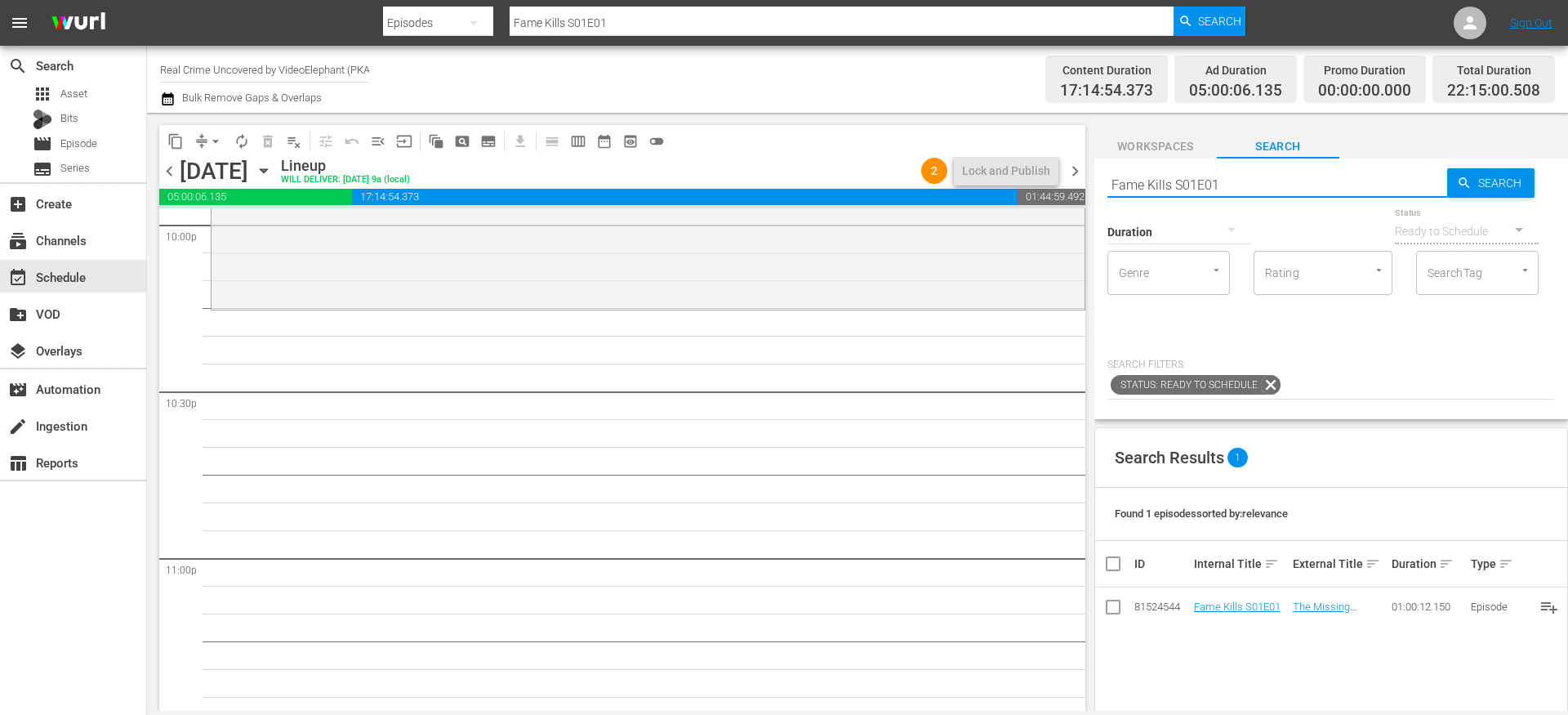
scroll to position [7328, 0]
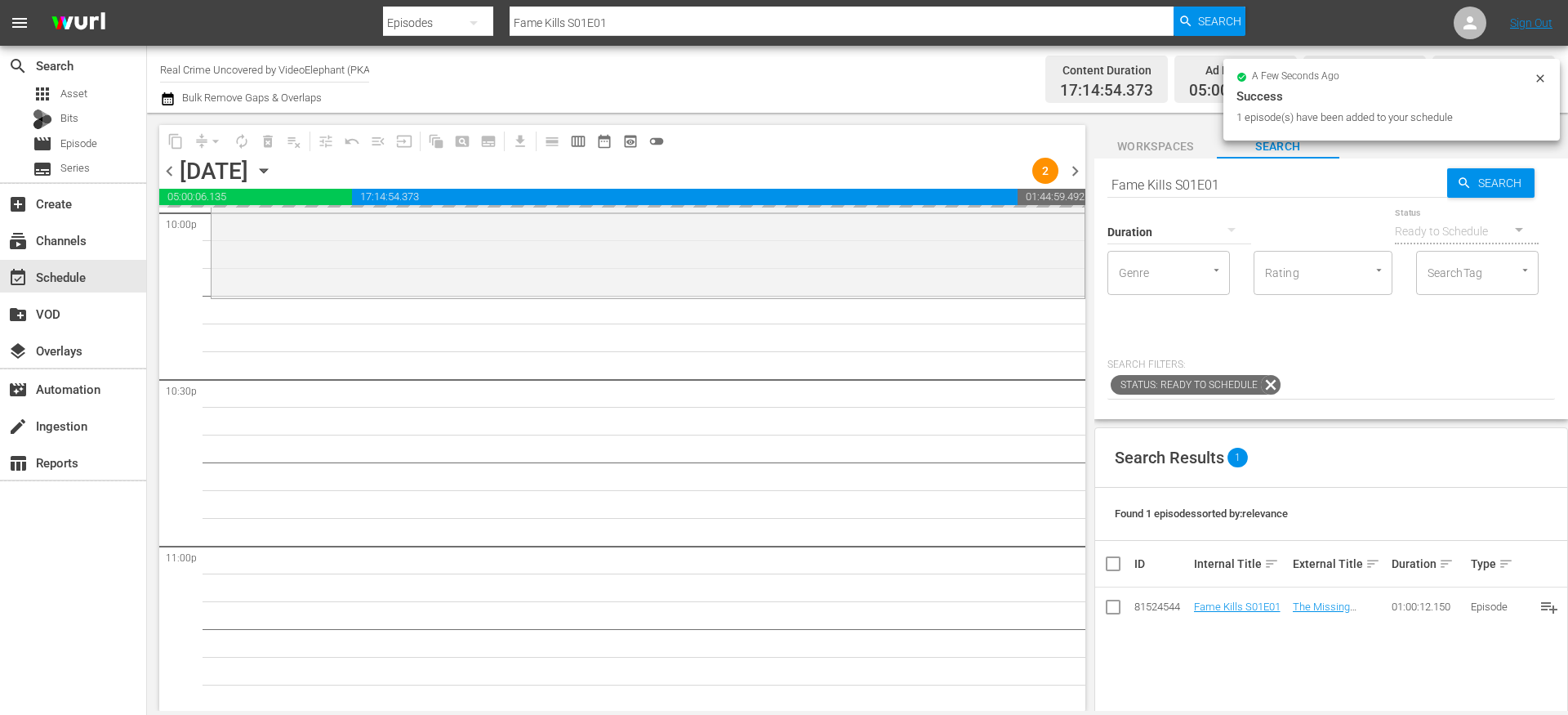
click at [1147, 197] on div "Duration" at bounding box center [1179, 221] width 144 height 59
click at [1147, 192] on div "Duration" at bounding box center [1179, 221] width 144 height 59
click at [1147, 191] on input "Fame Kills S01E01" at bounding box center [1278, 184] width 340 height 40
paste input "The Prosecutors S02E10"
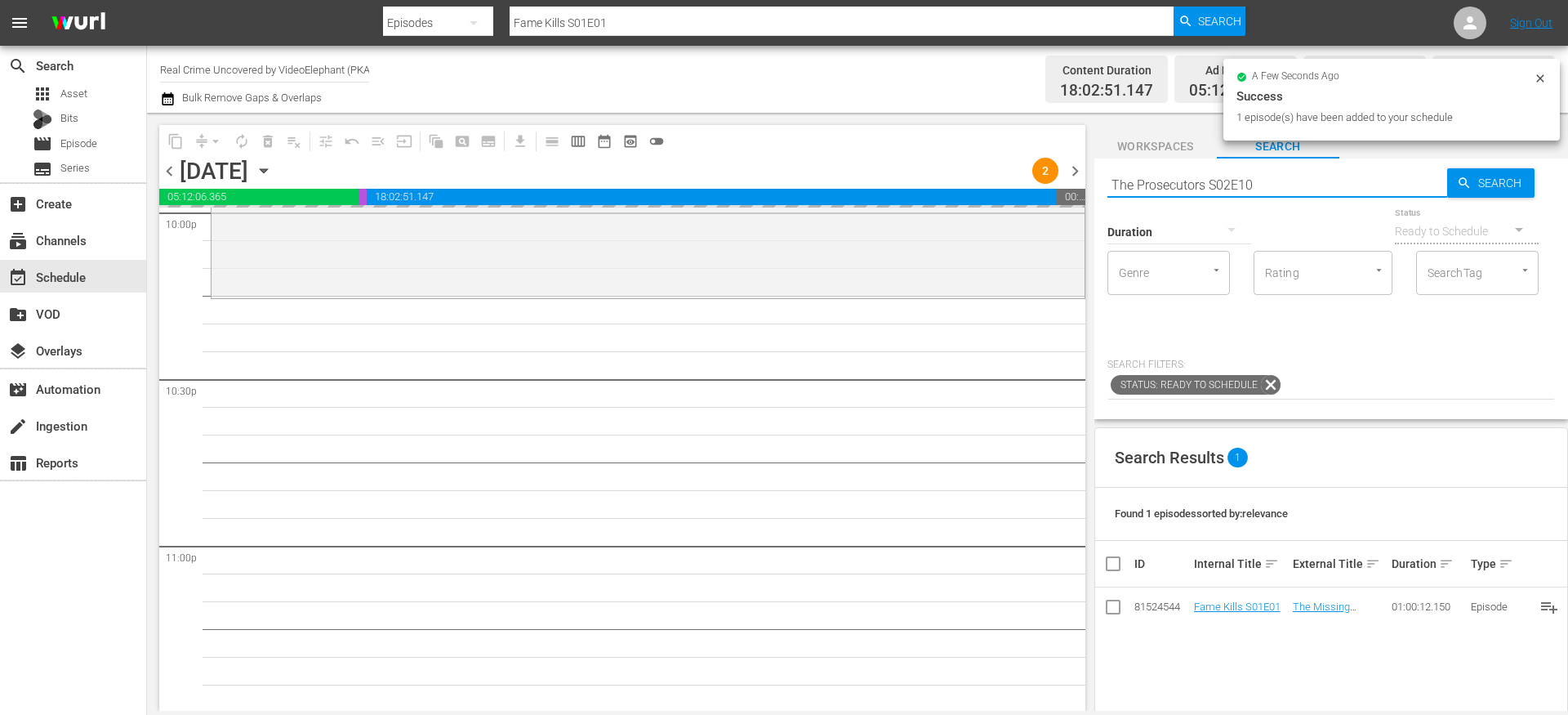
type input "The Prosecutors S02E10"
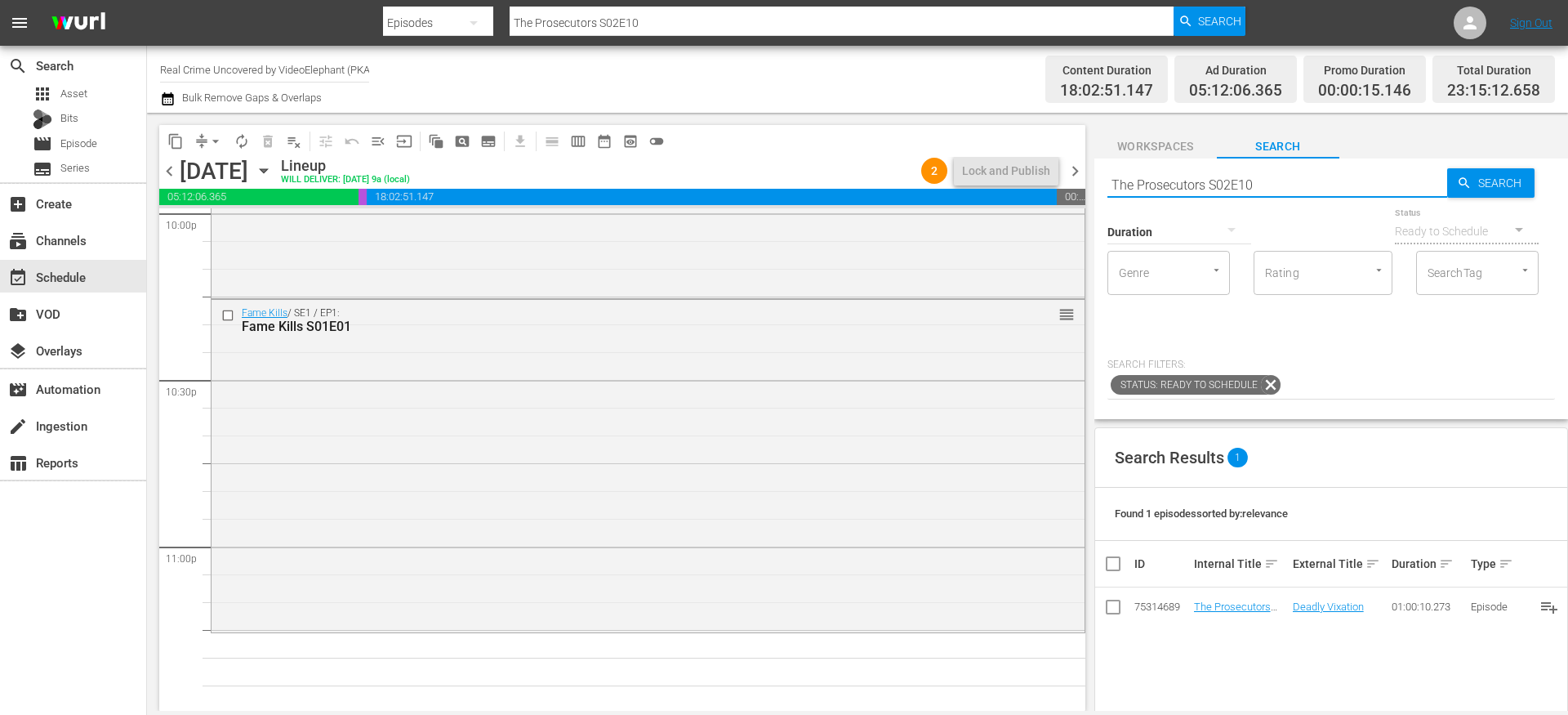
scroll to position [7495, 0]
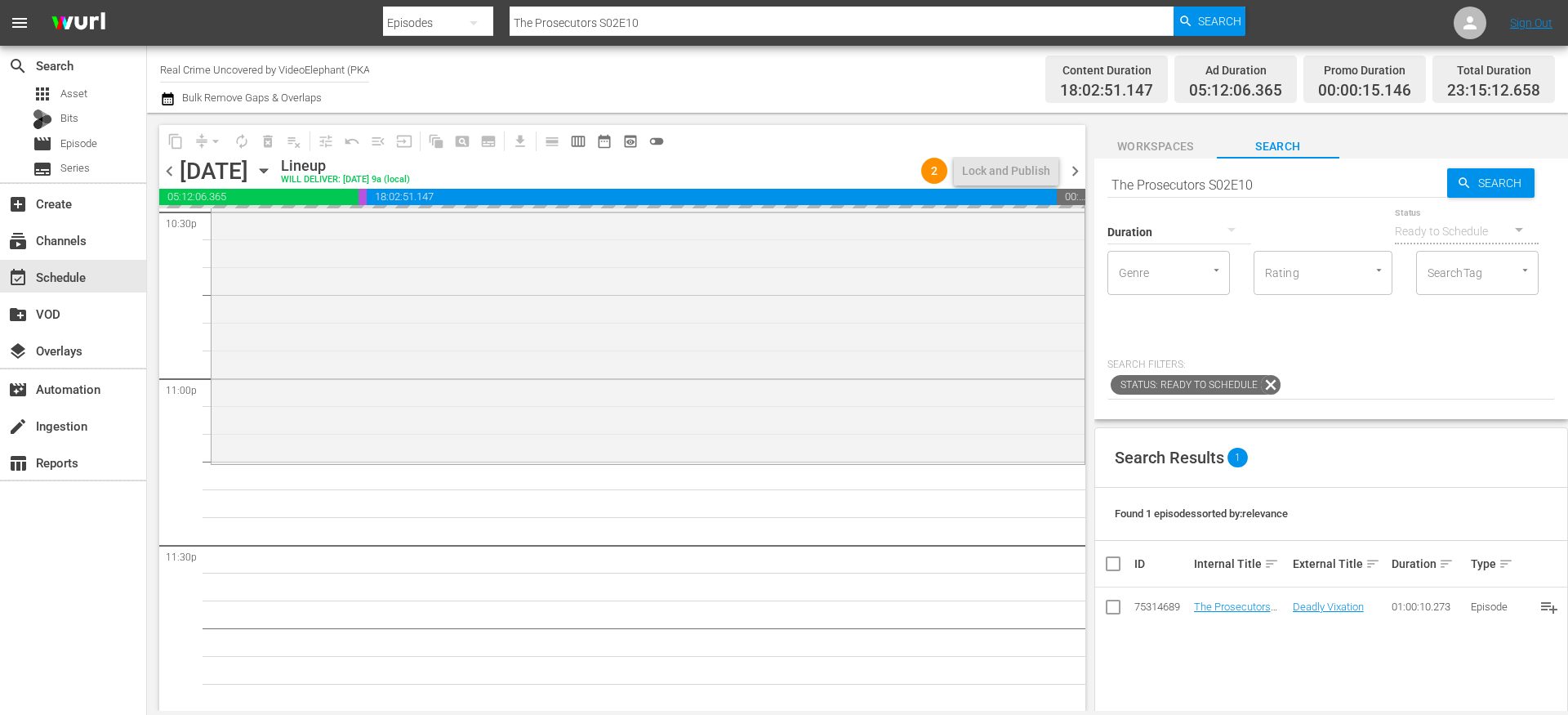
drag, startPoint x: 1235, startPoint y: 610, endPoint x: 922, endPoint y: 23, distance: 665.2
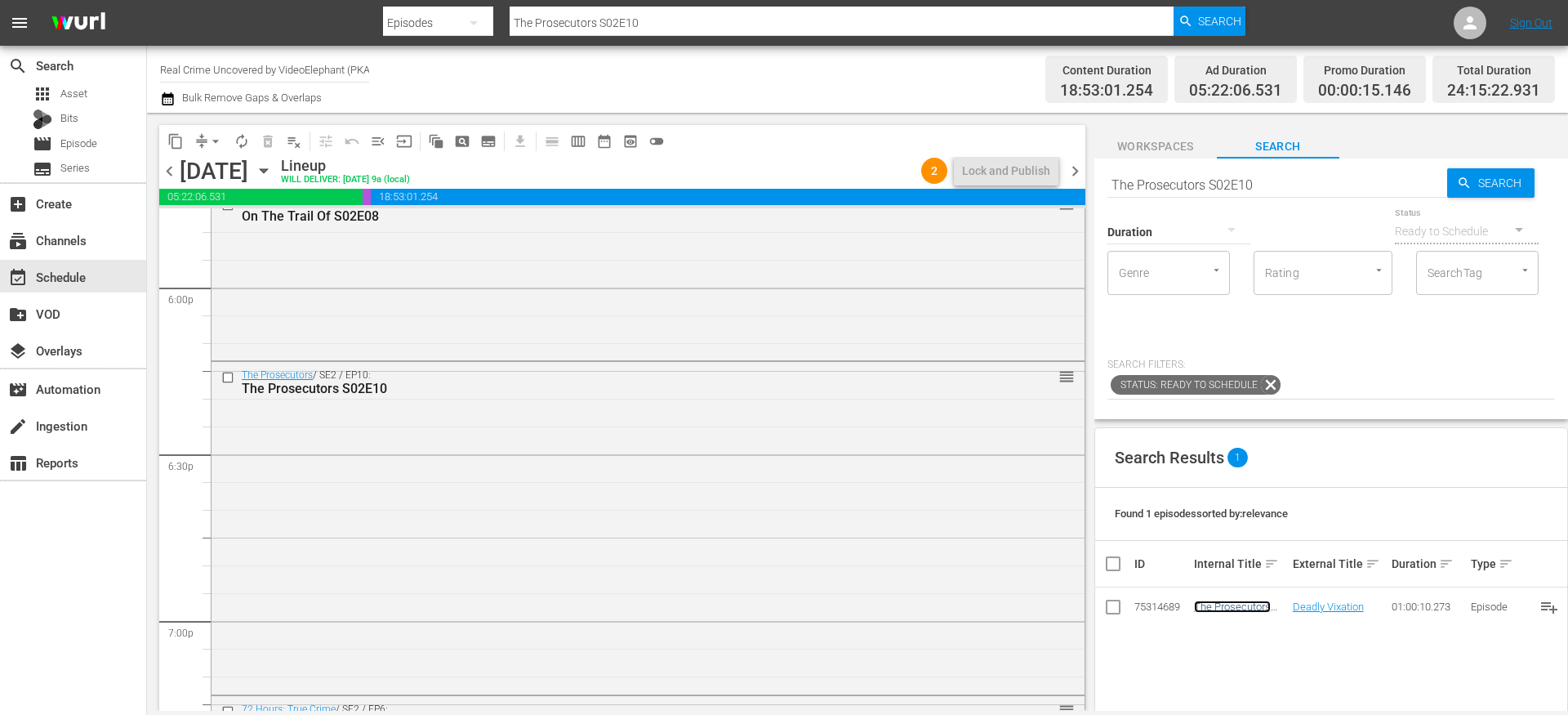
scroll to position [5913, 0]
click at [530, 421] on div "The Prosecutors / SE2 / EP10: The Prosecutors S02E10 reorder" at bounding box center [647, 534] width 873 height 329
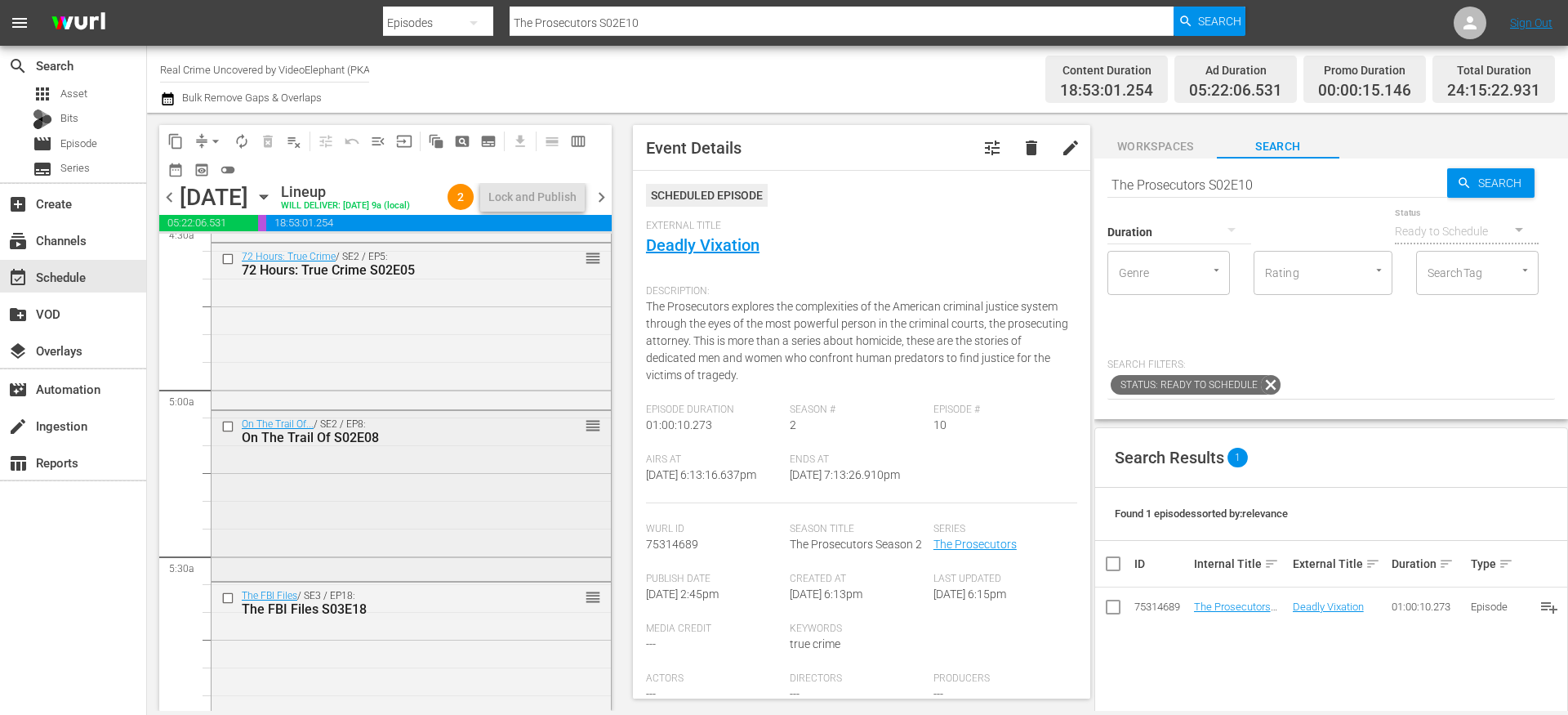
scroll to position [1536, 0]
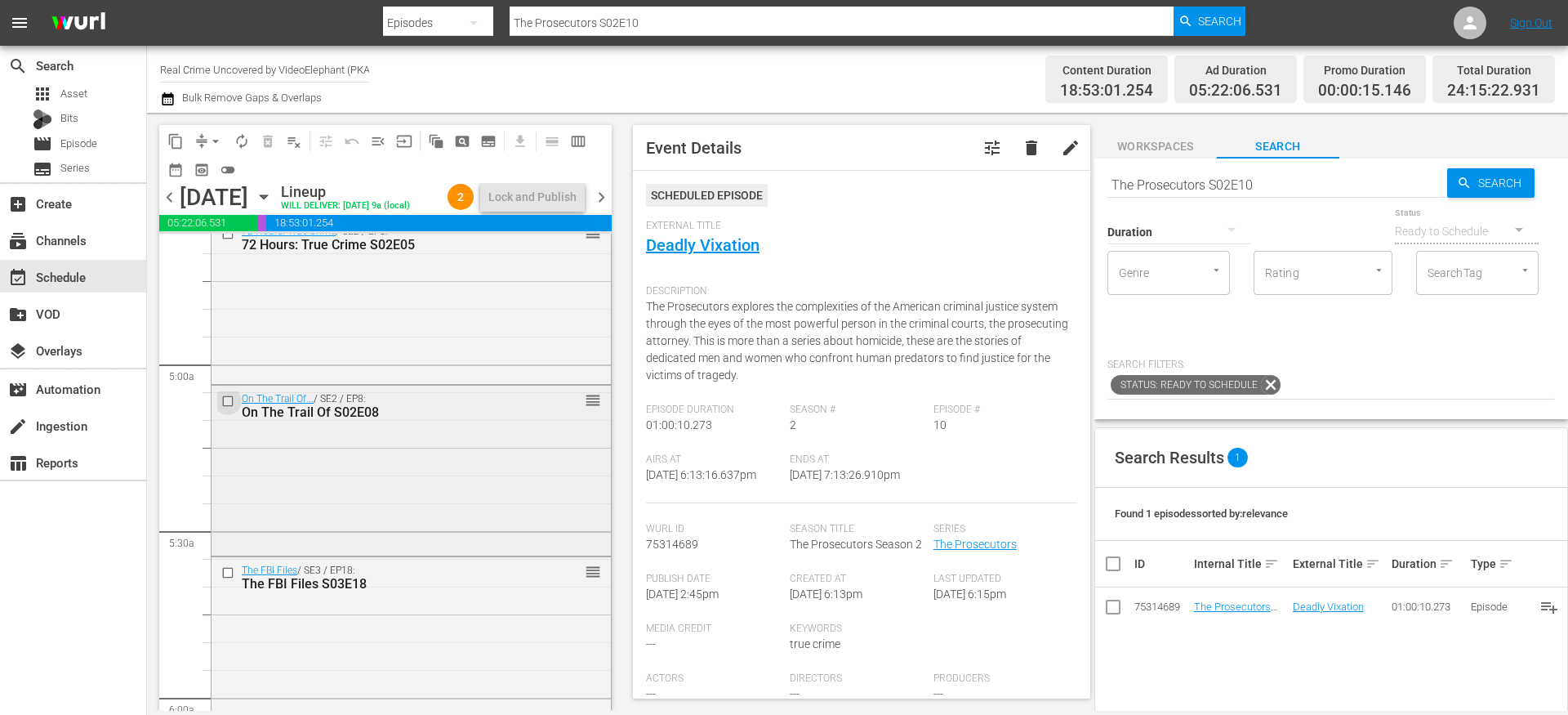
click at [228, 407] on input "checkbox" at bounding box center [230, 400] width 17 height 14
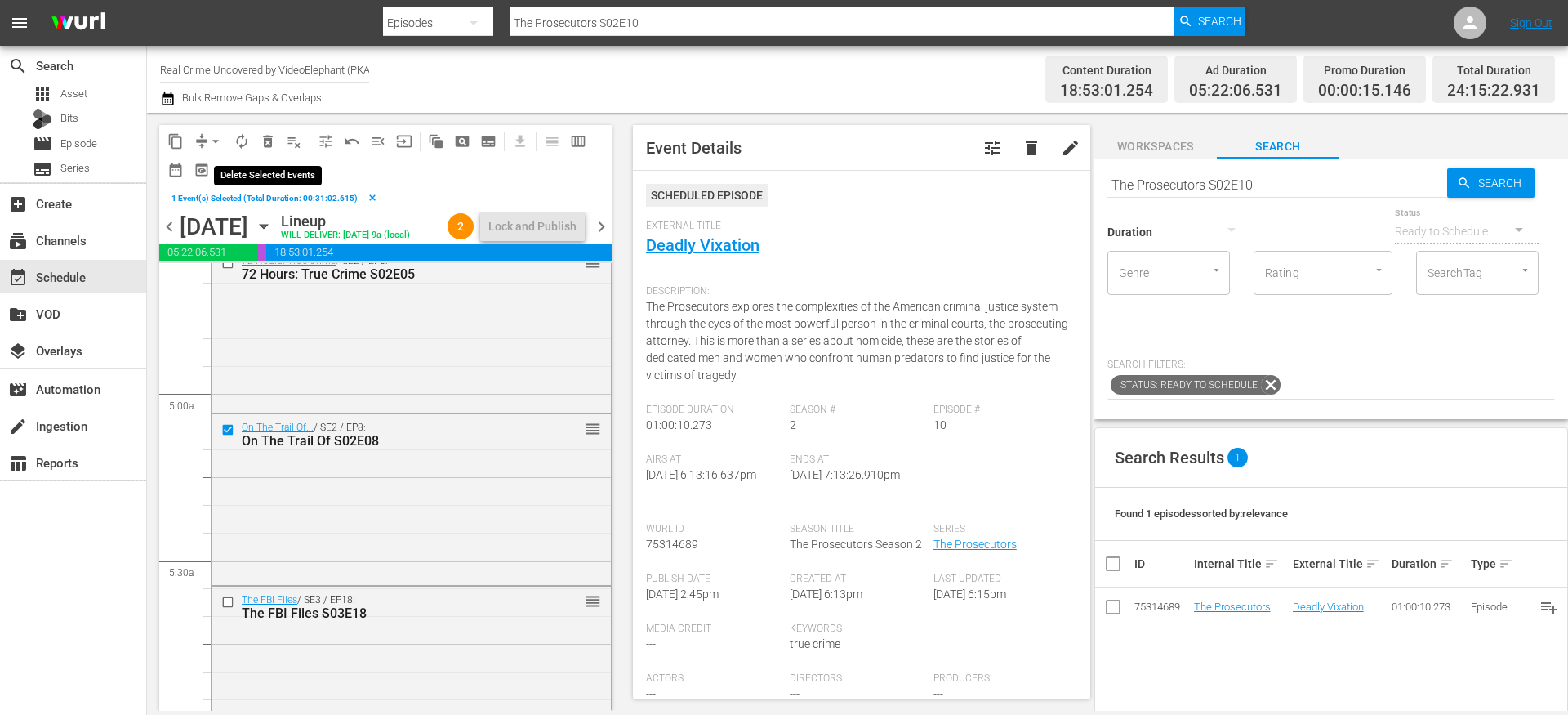
click at [264, 143] on span "delete_forever_outlined" at bounding box center [267, 141] width 16 height 16
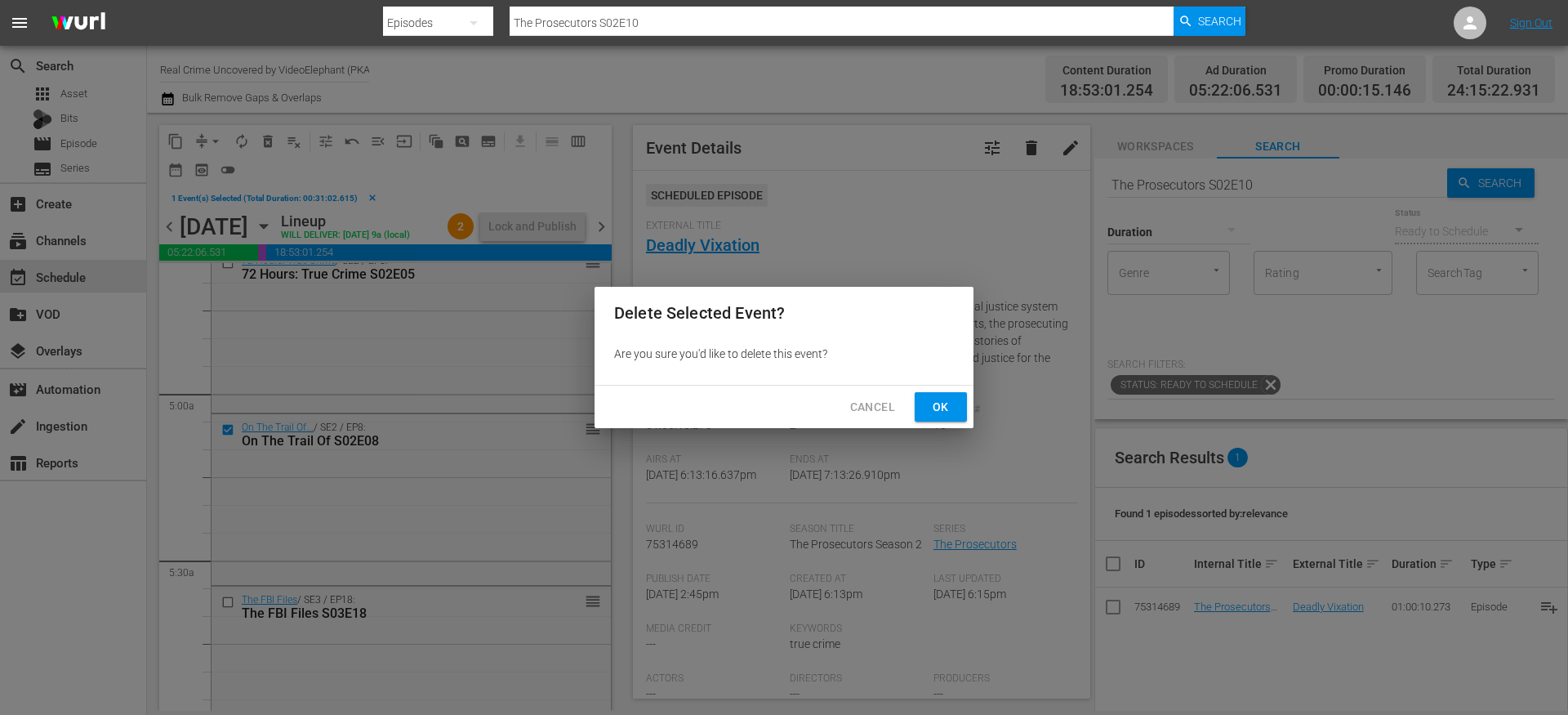
click at [926, 414] on button "Ok" at bounding box center [941, 406] width 52 height 30
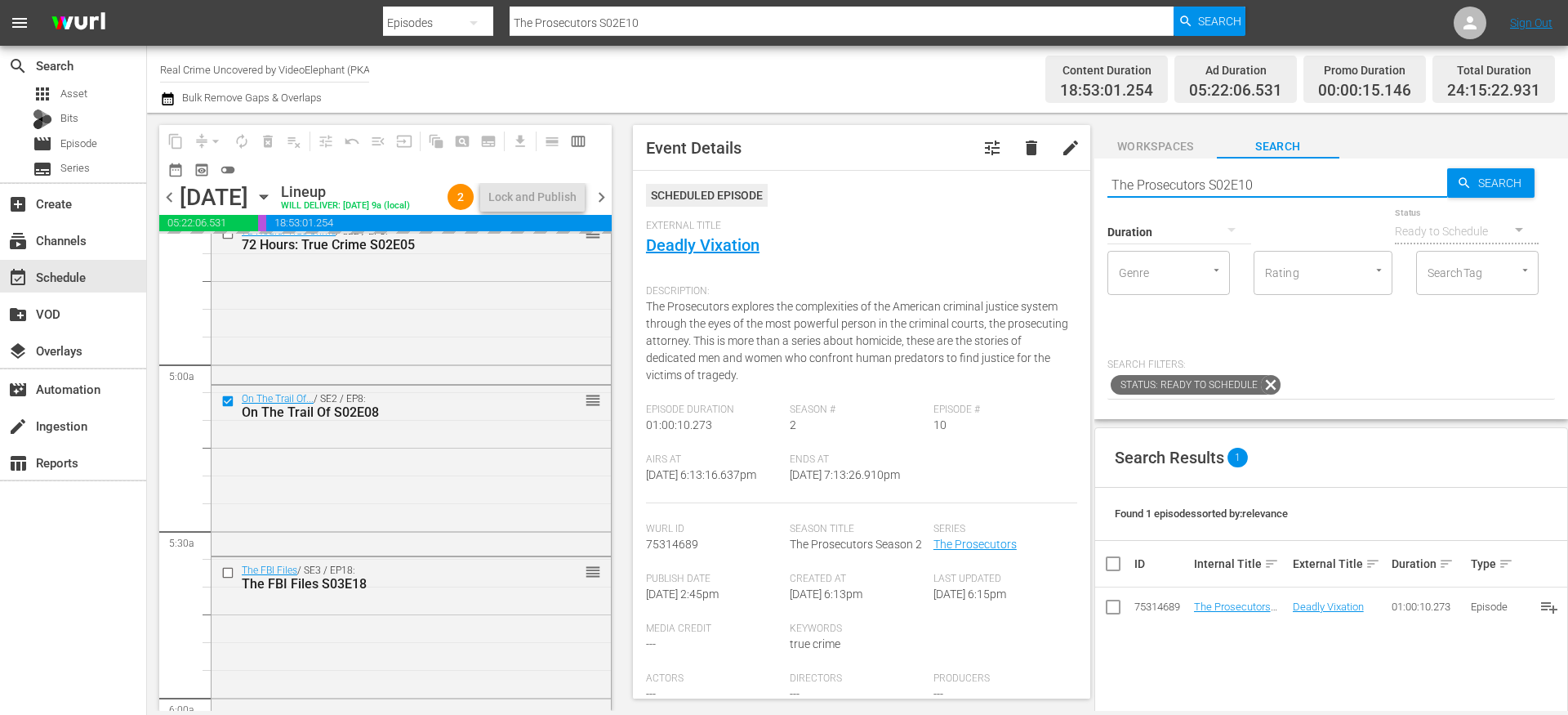
click at [1216, 181] on input "The Prosecutors S02E10" at bounding box center [1278, 184] width 340 height 40
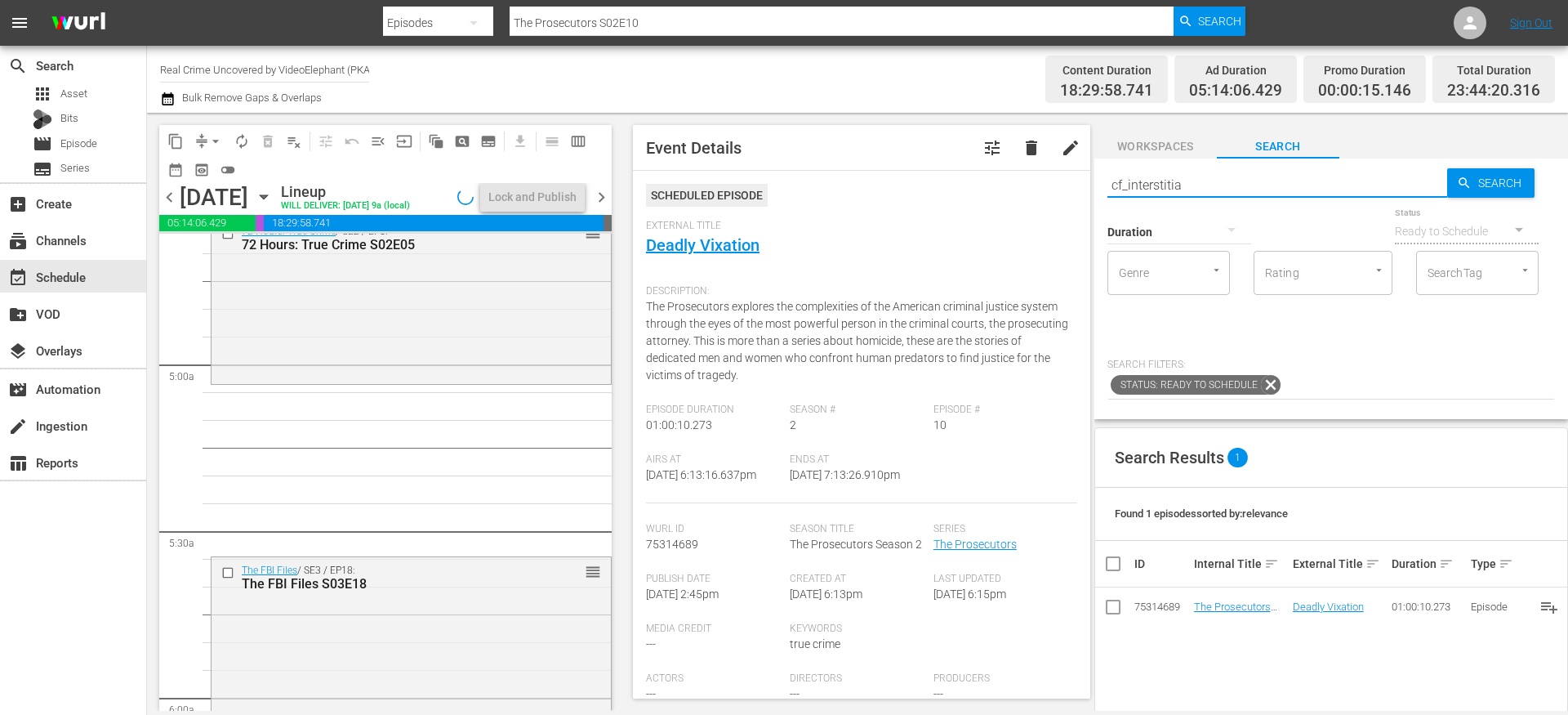
type input "cf_interstitial"
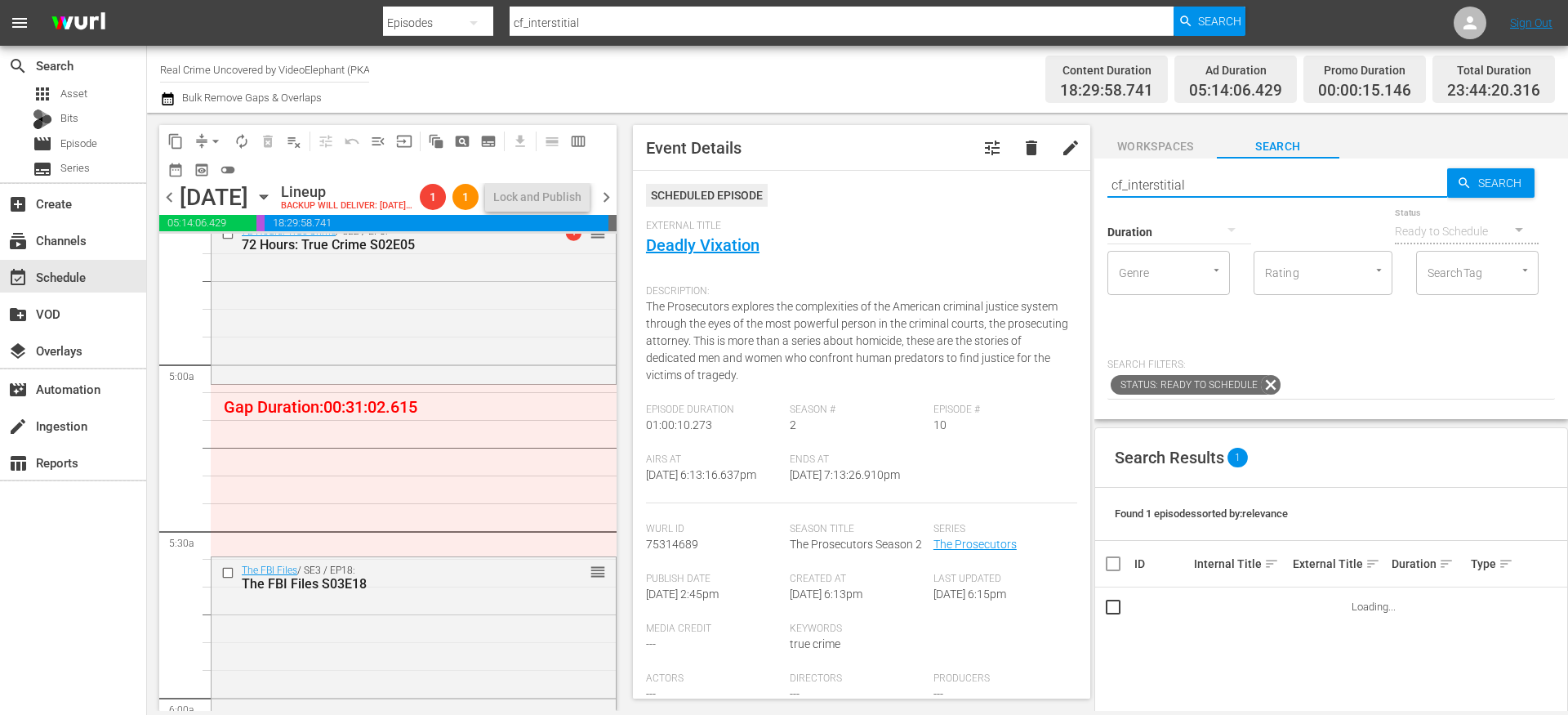
type input "cf_interstitial"
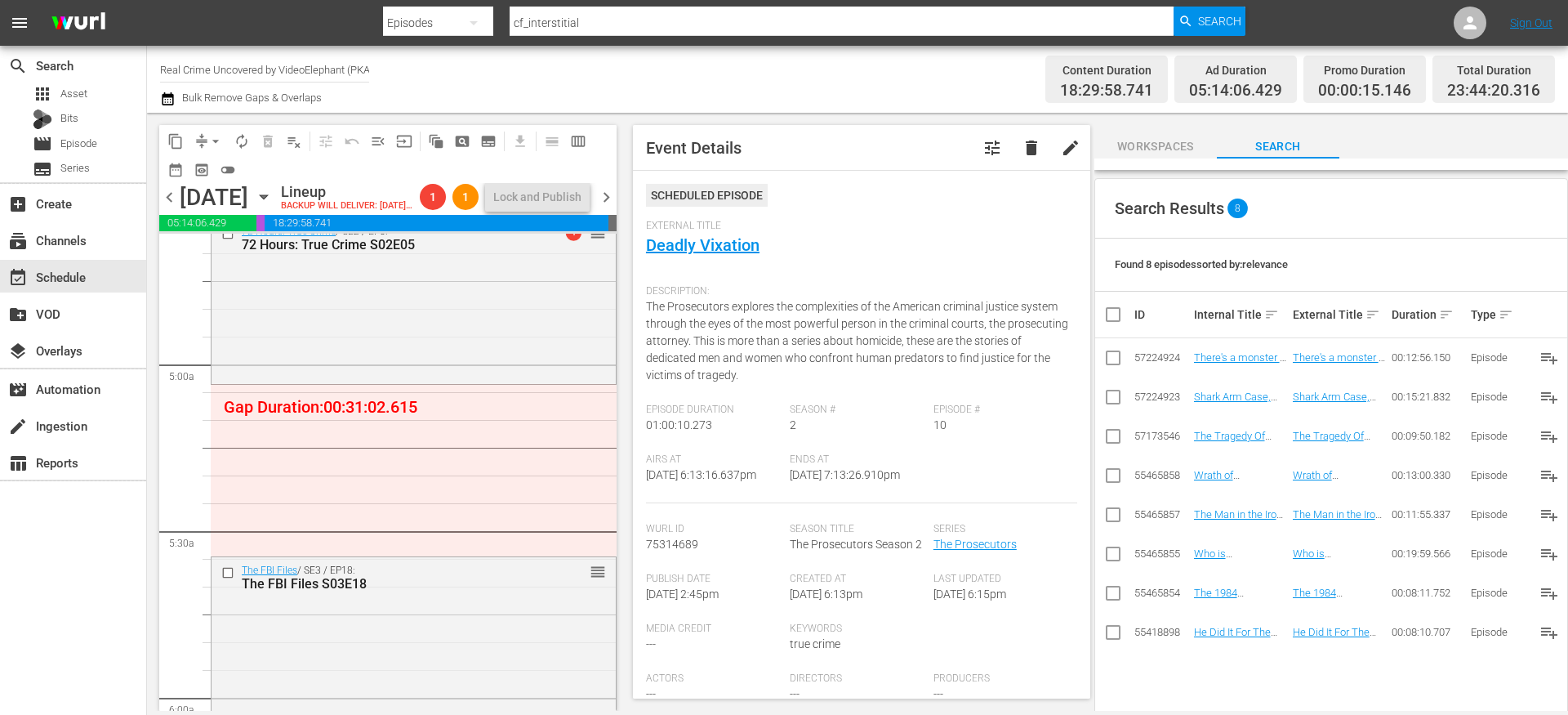
scroll to position [269, 0]
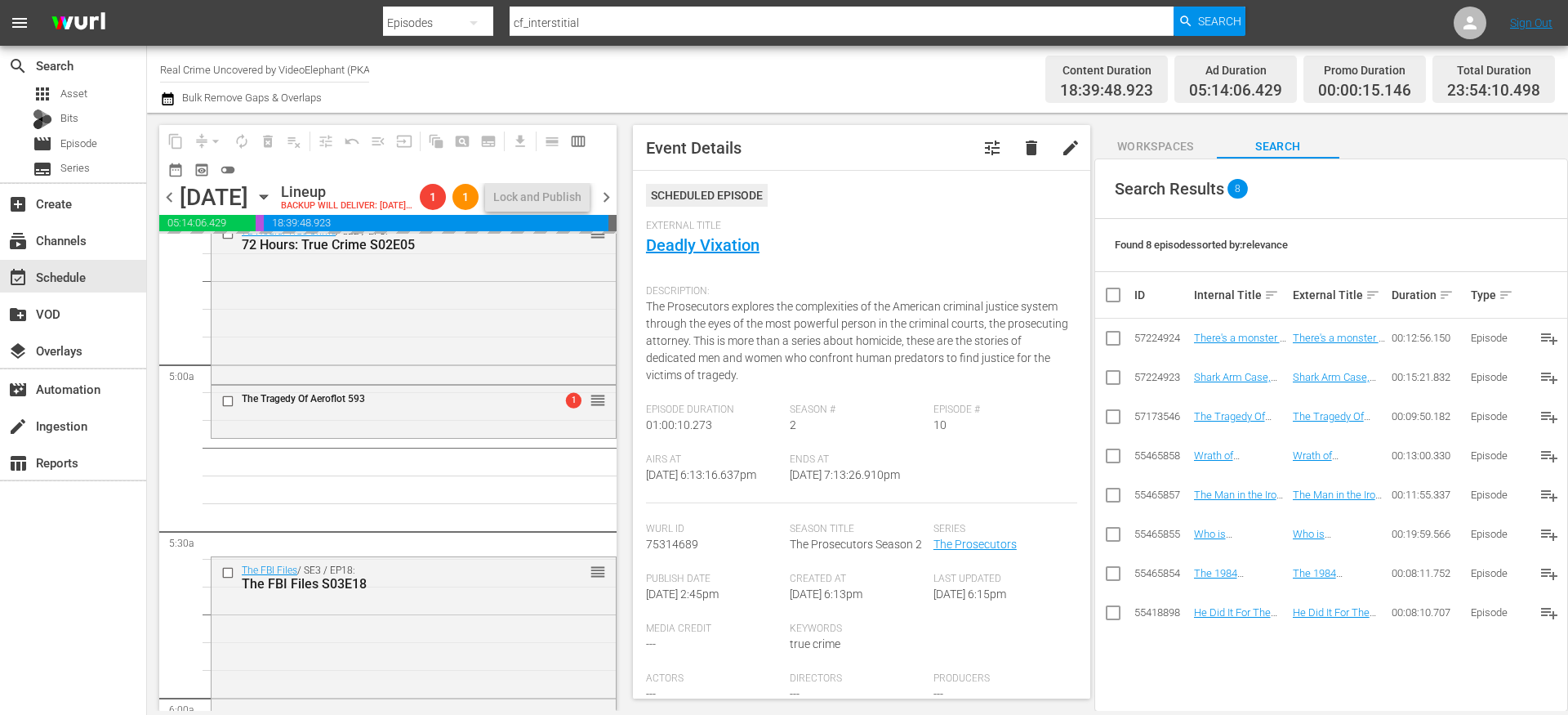
drag, startPoint x: 1203, startPoint y: 565, endPoint x: 841, endPoint y: 18, distance: 655.9
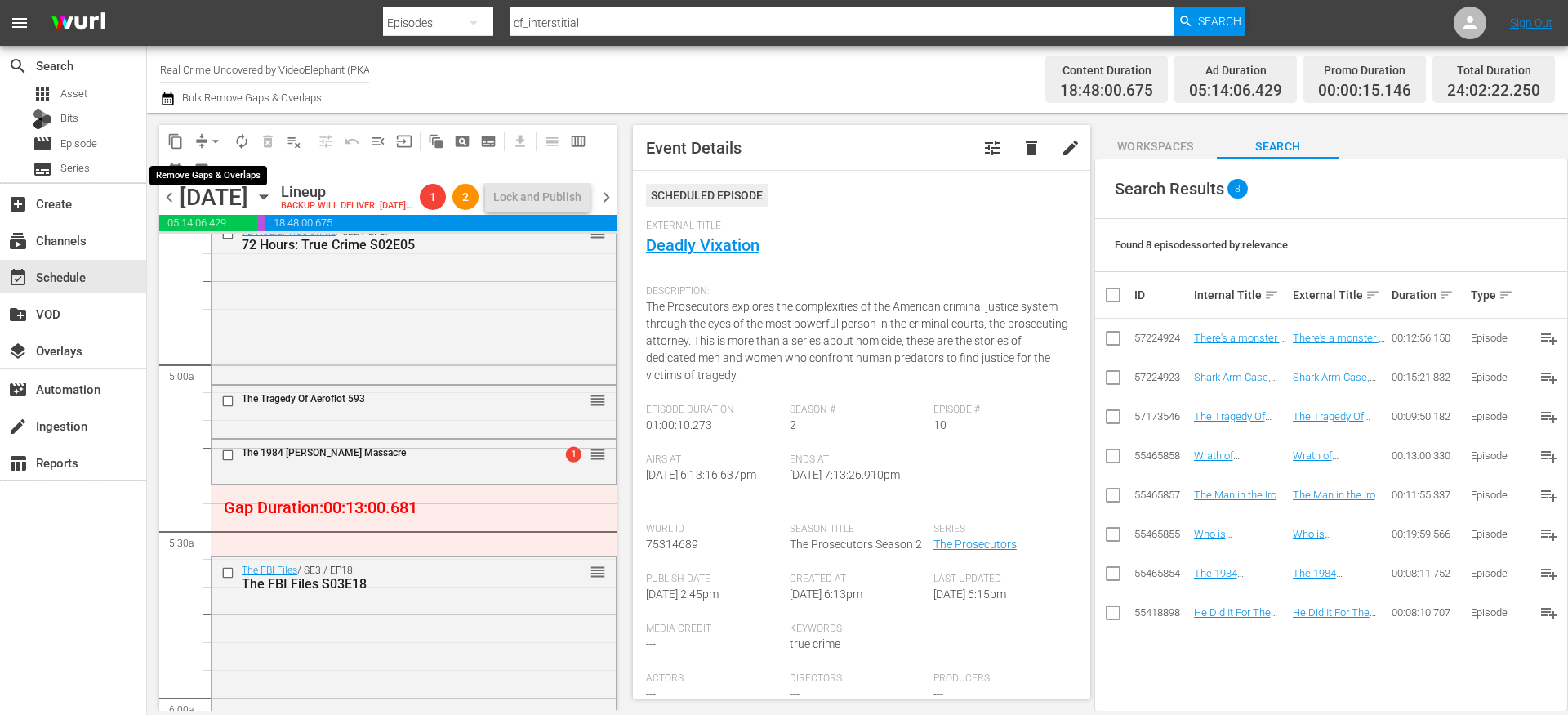
click at [208, 140] on span "arrow_drop_down" at bounding box center [215, 141] width 16 height 16
click at [227, 234] on li "Align to End of Previous Day" at bounding box center [216, 229] width 172 height 27
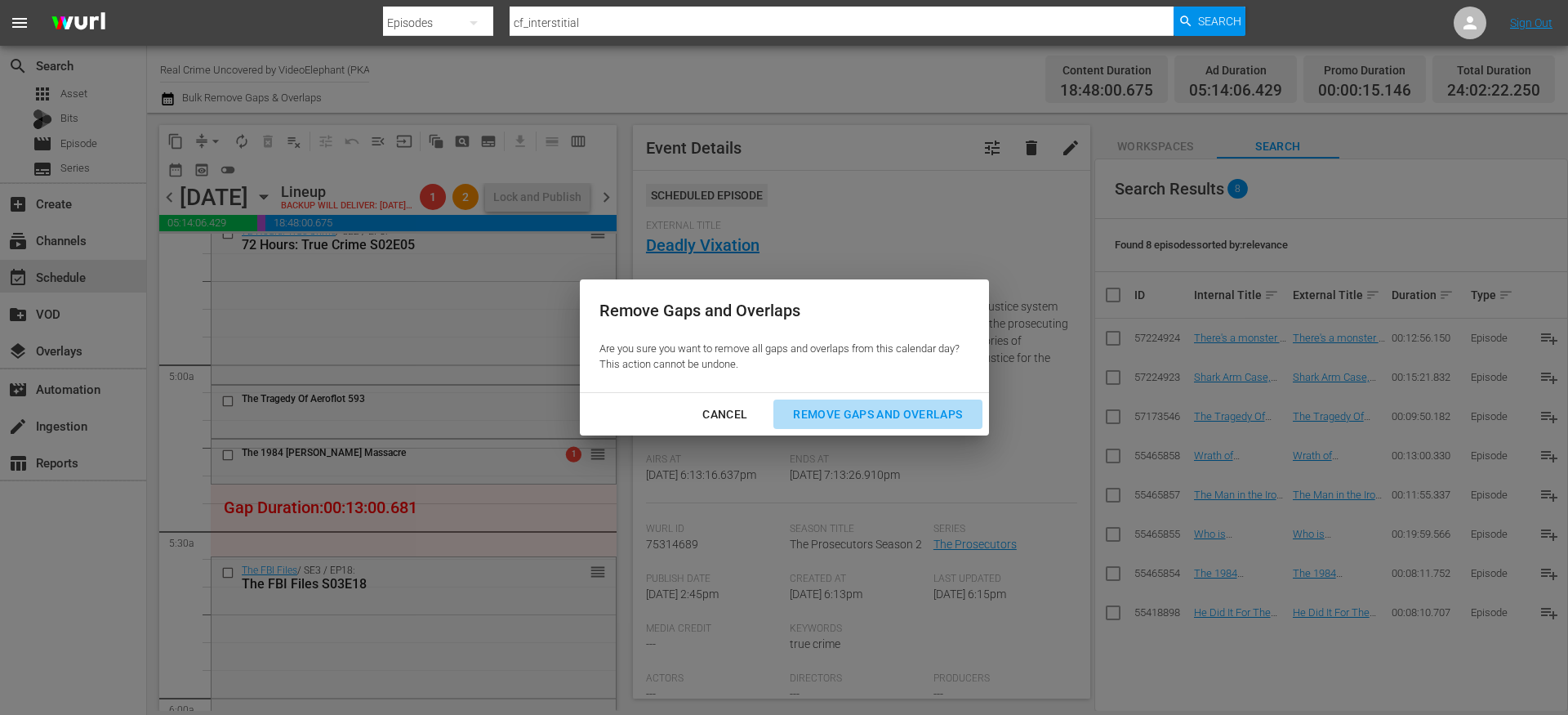
click at [929, 408] on div "Remove Gaps and Overlaps" at bounding box center [878, 414] width 195 height 20
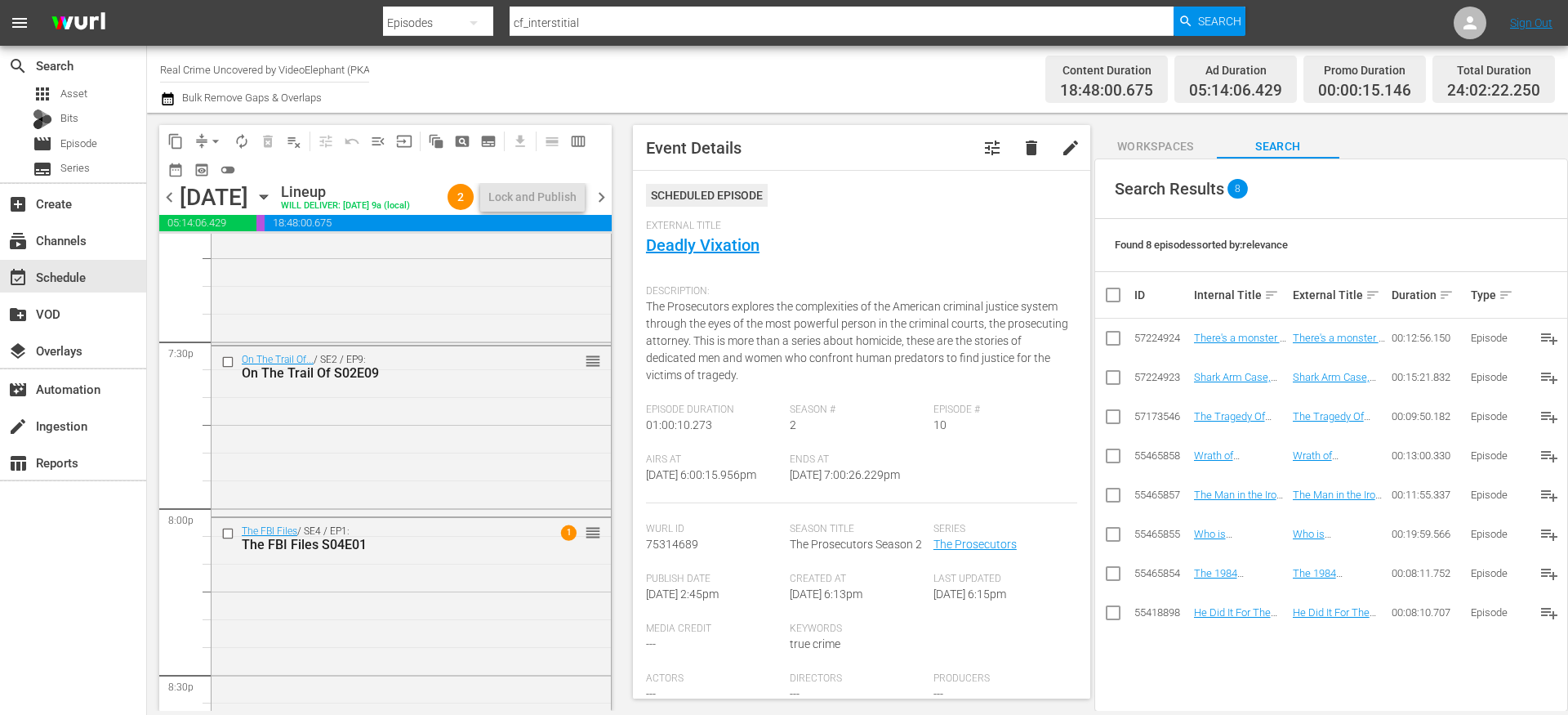
scroll to position [6388, 0]
click at [224, 373] on input "checkbox" at bounding box center [230, 367] width 17 height 14
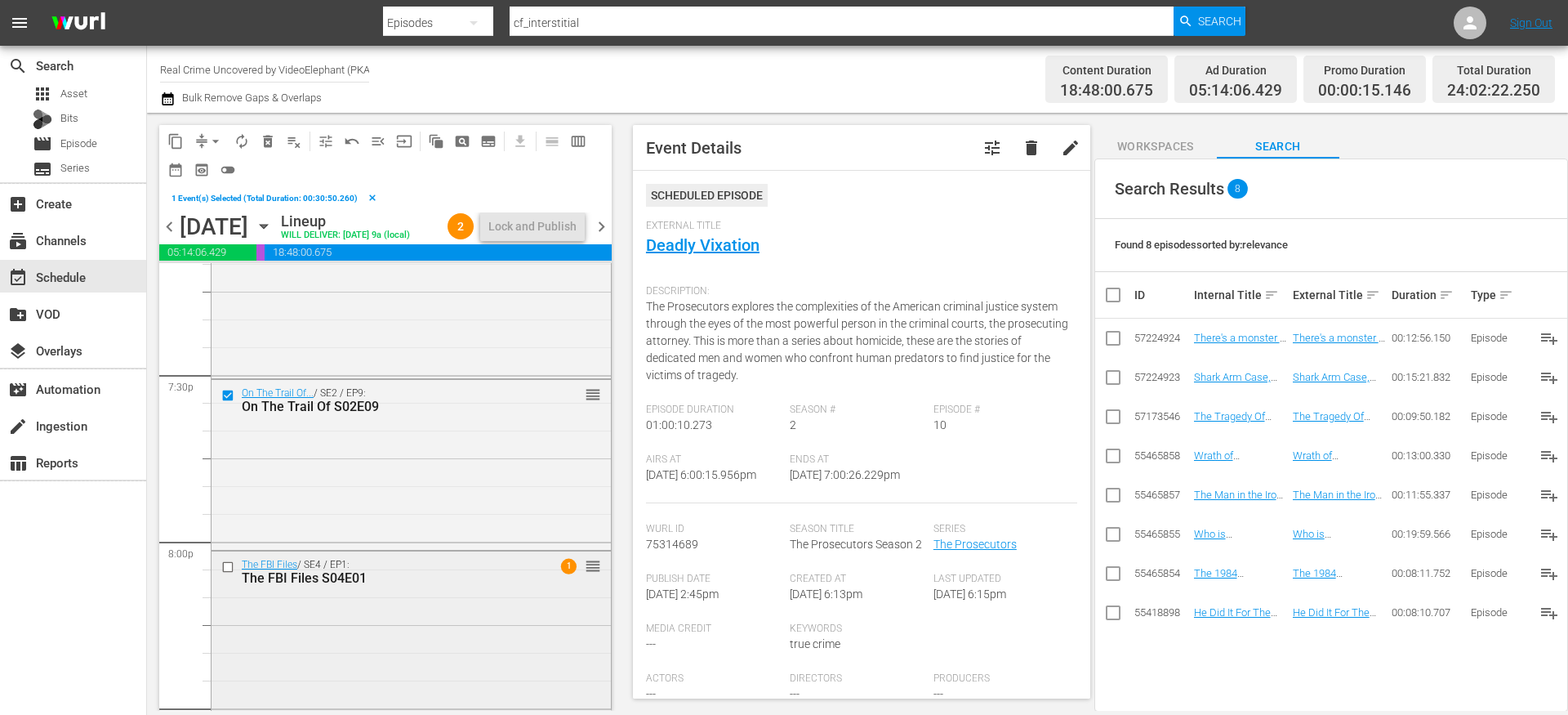
click at [230, 573] on input "checkbox" at bounding box center [230, 566] width 17 height 14
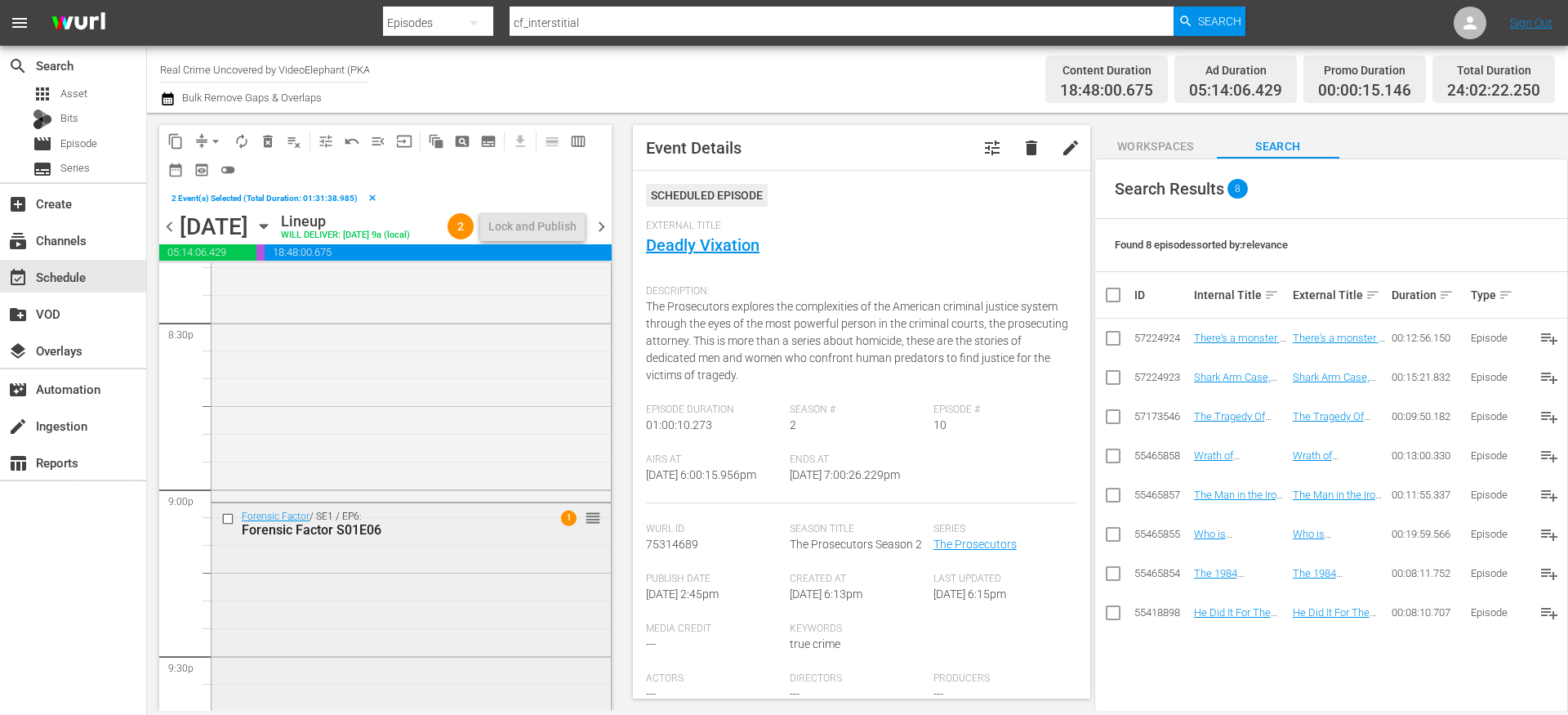
scroll to position [6867, 0]
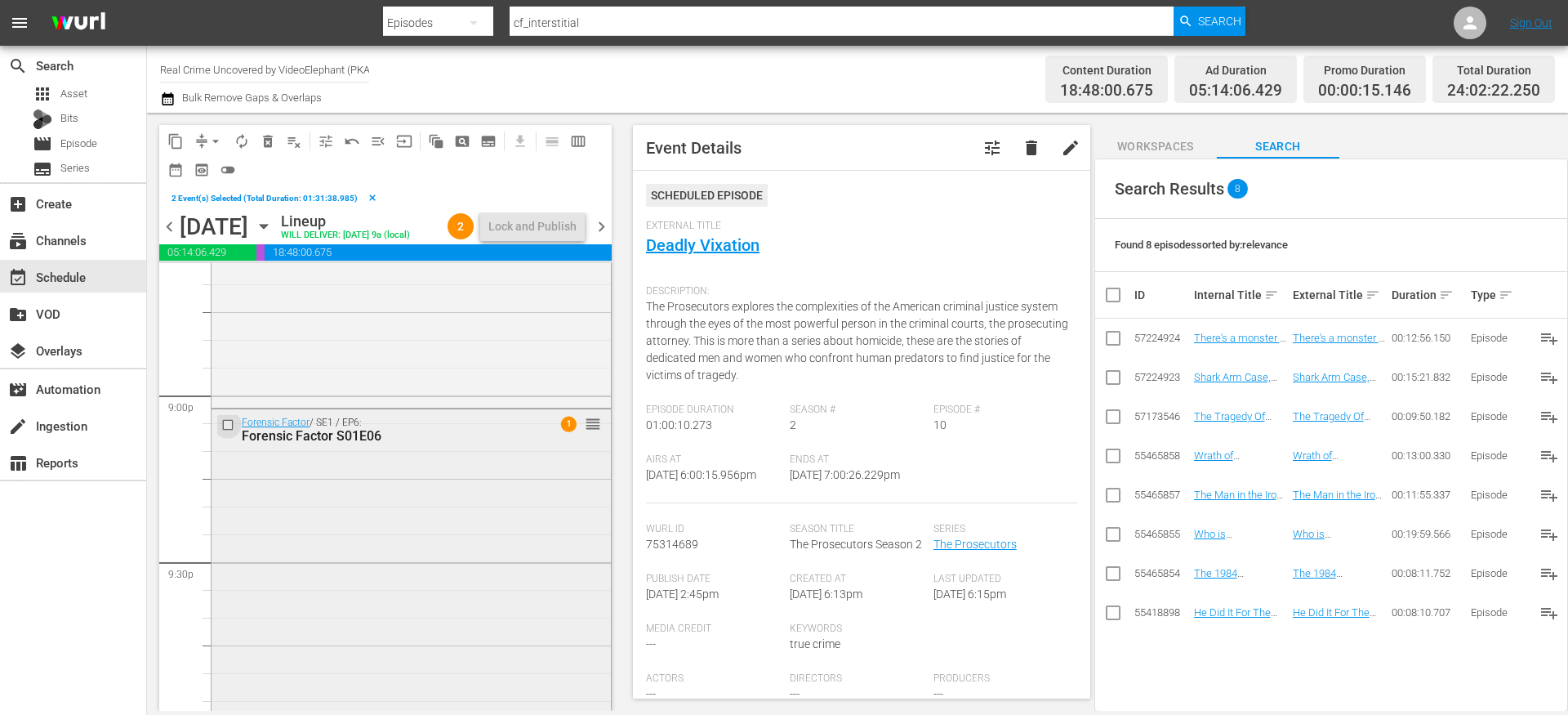
click at [229, 431] on input "checkbox" at bounding box center [230, 425] width 17 height 14
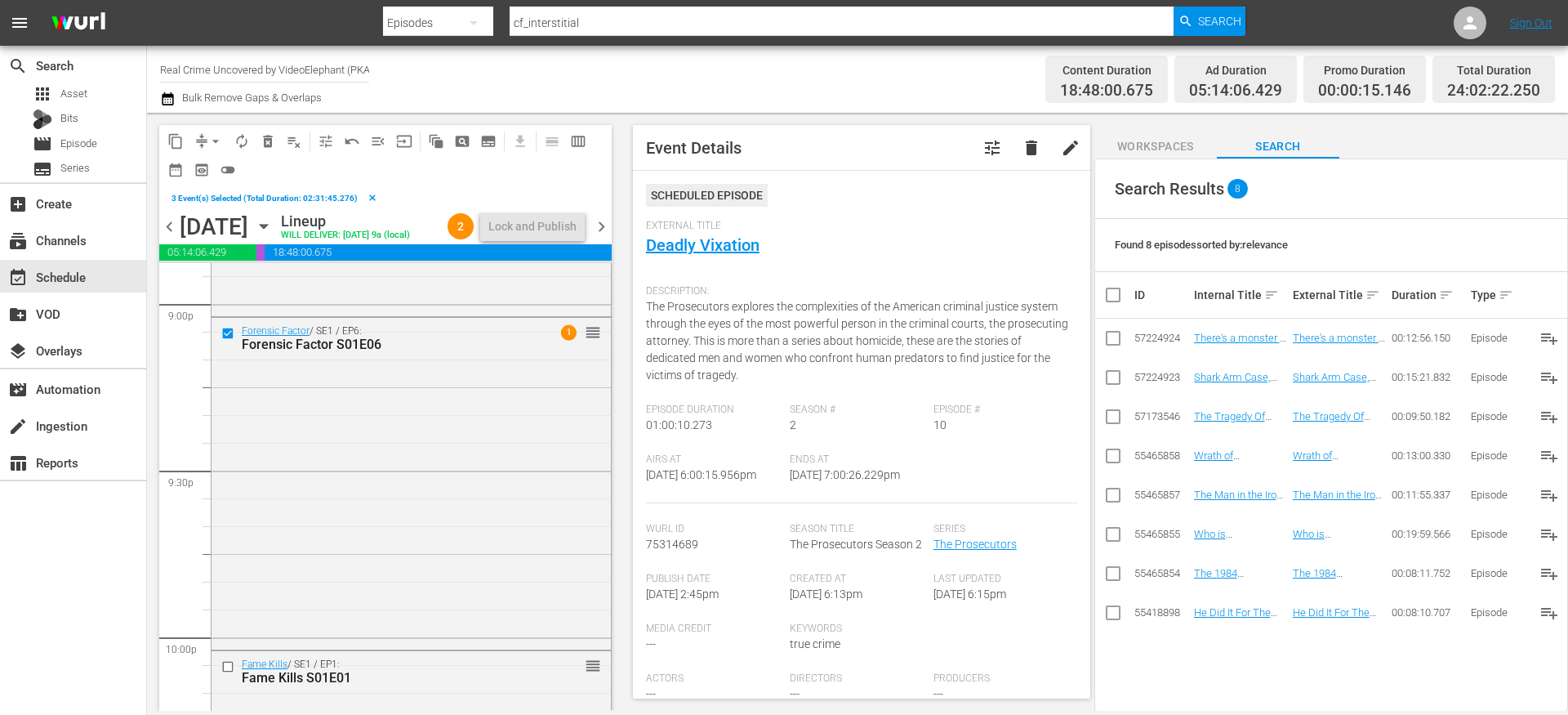
scroll to position [7100, 0]
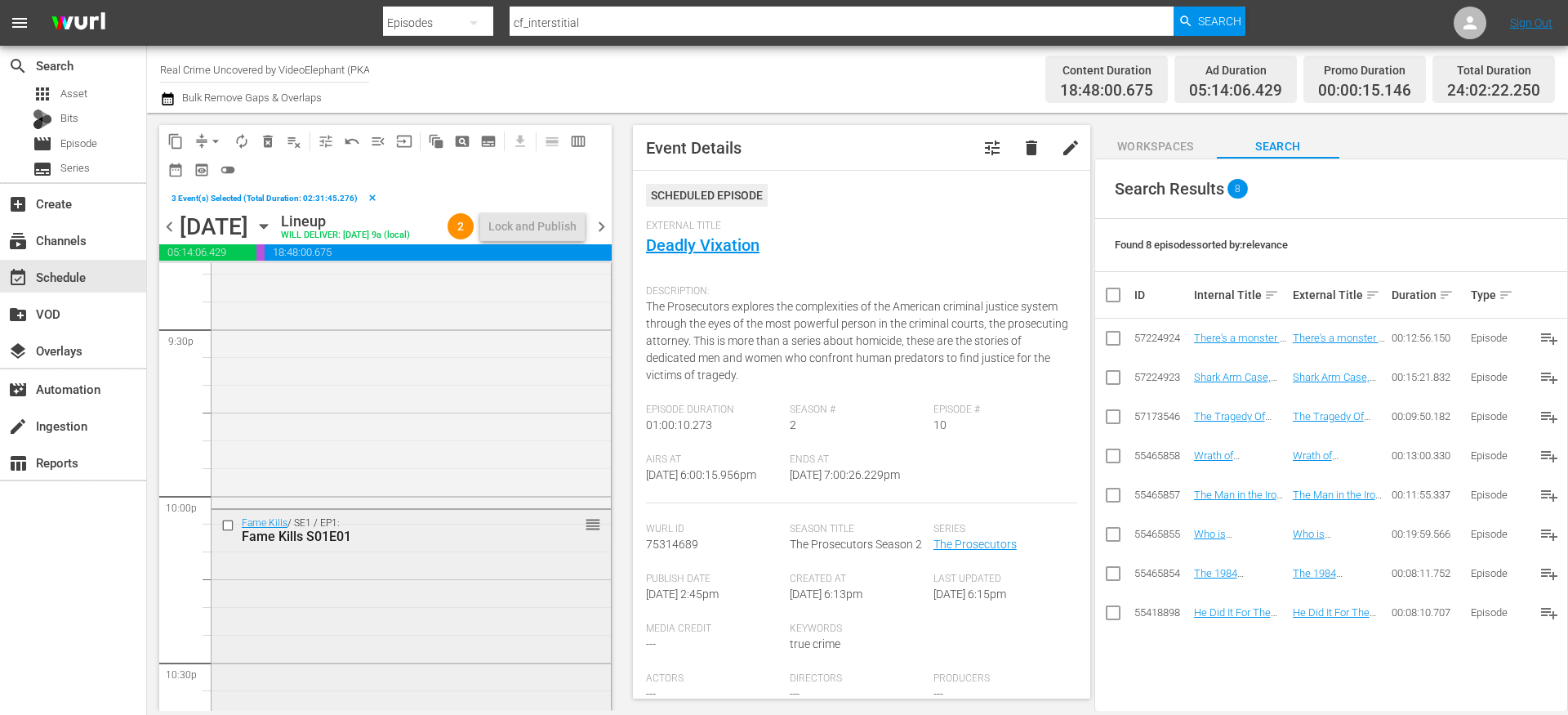
click at [227, 533] on input "checkbox" at bounding box center [230, 526] width 17 height 14
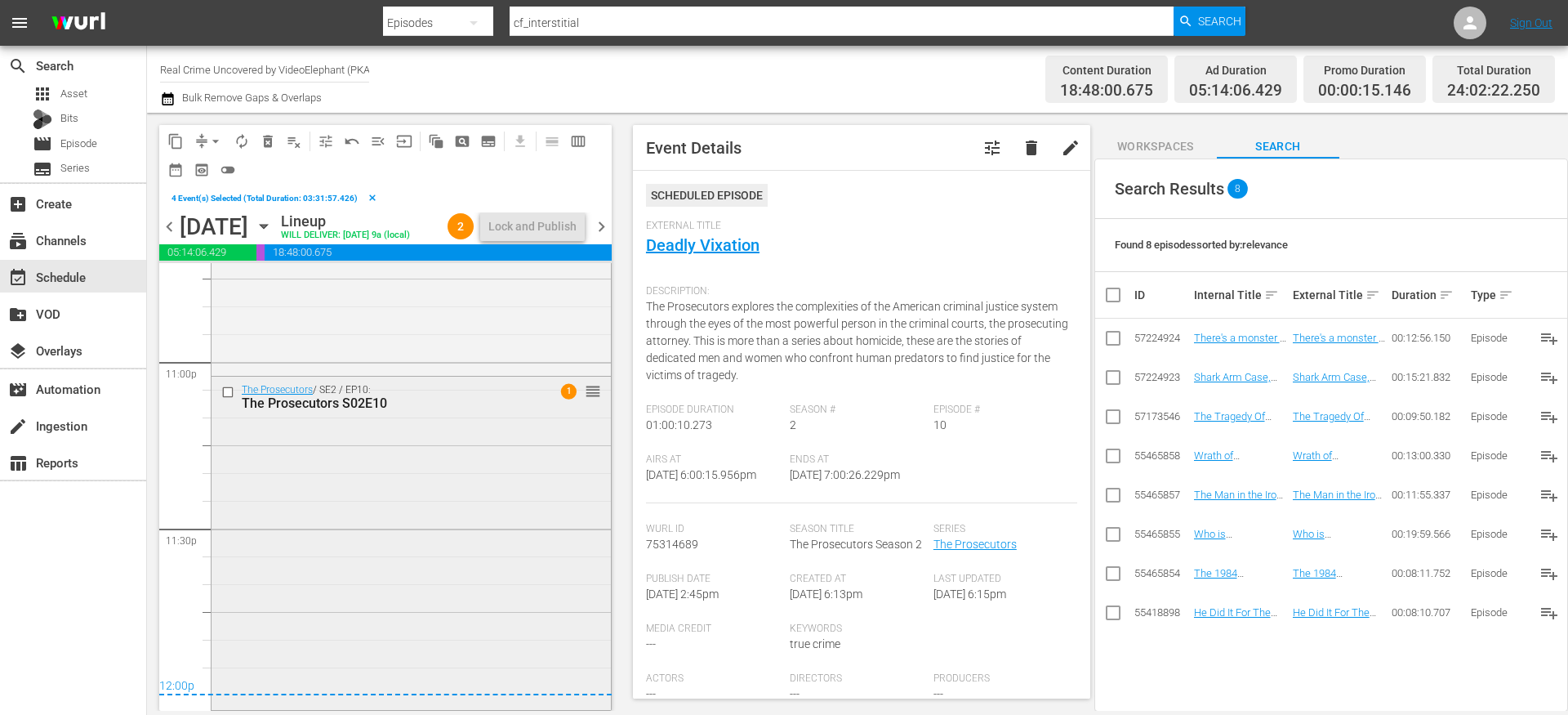
scroll to position [7592, 0]
click at [229, 392] on input "checkbox" at bounding box center [230, 393] width 17 height 14
click at [177, 140] on span "content_copy" at bounding box center [176, 141] width 16 height 16
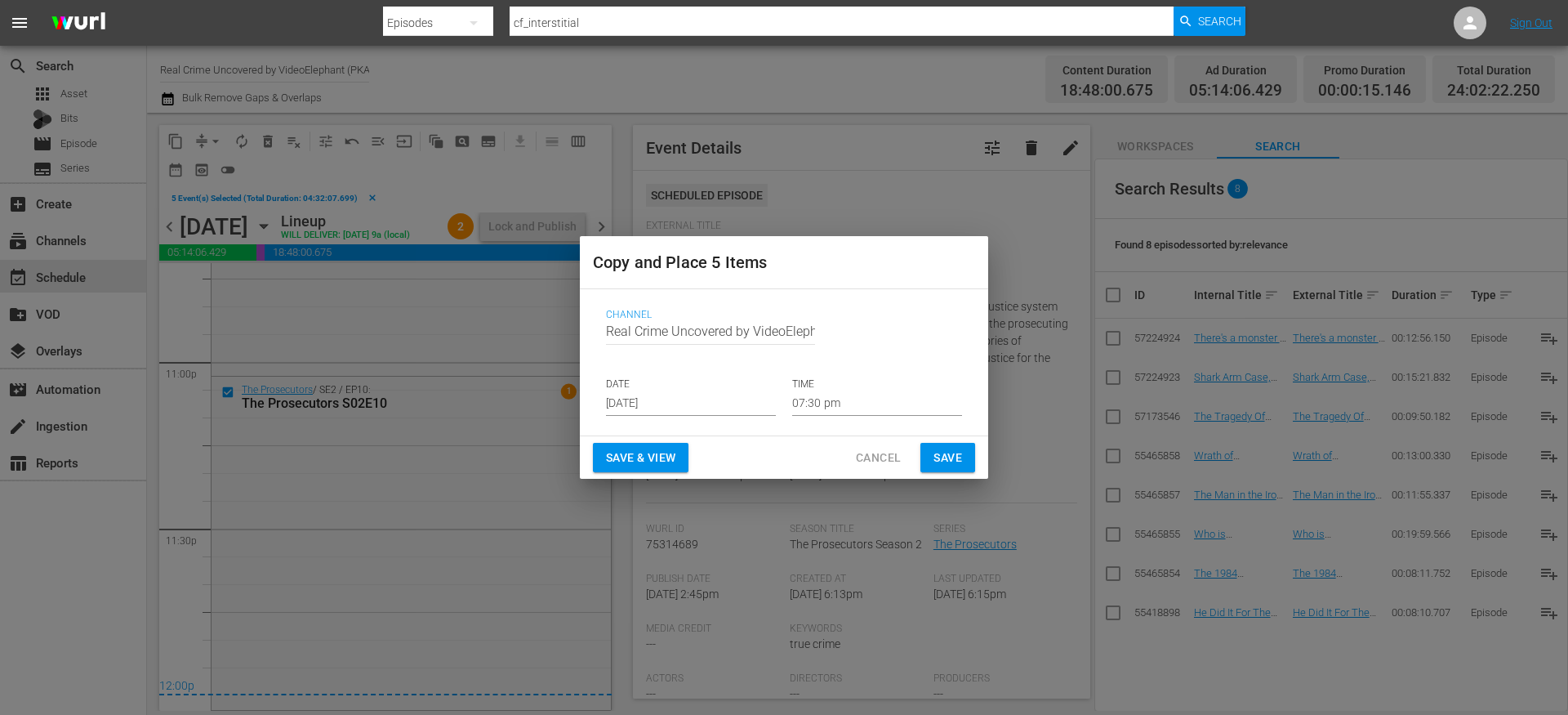
click at [696, 406] on input "[DATE]" at bounding box center [691, 403] width 170 height 24
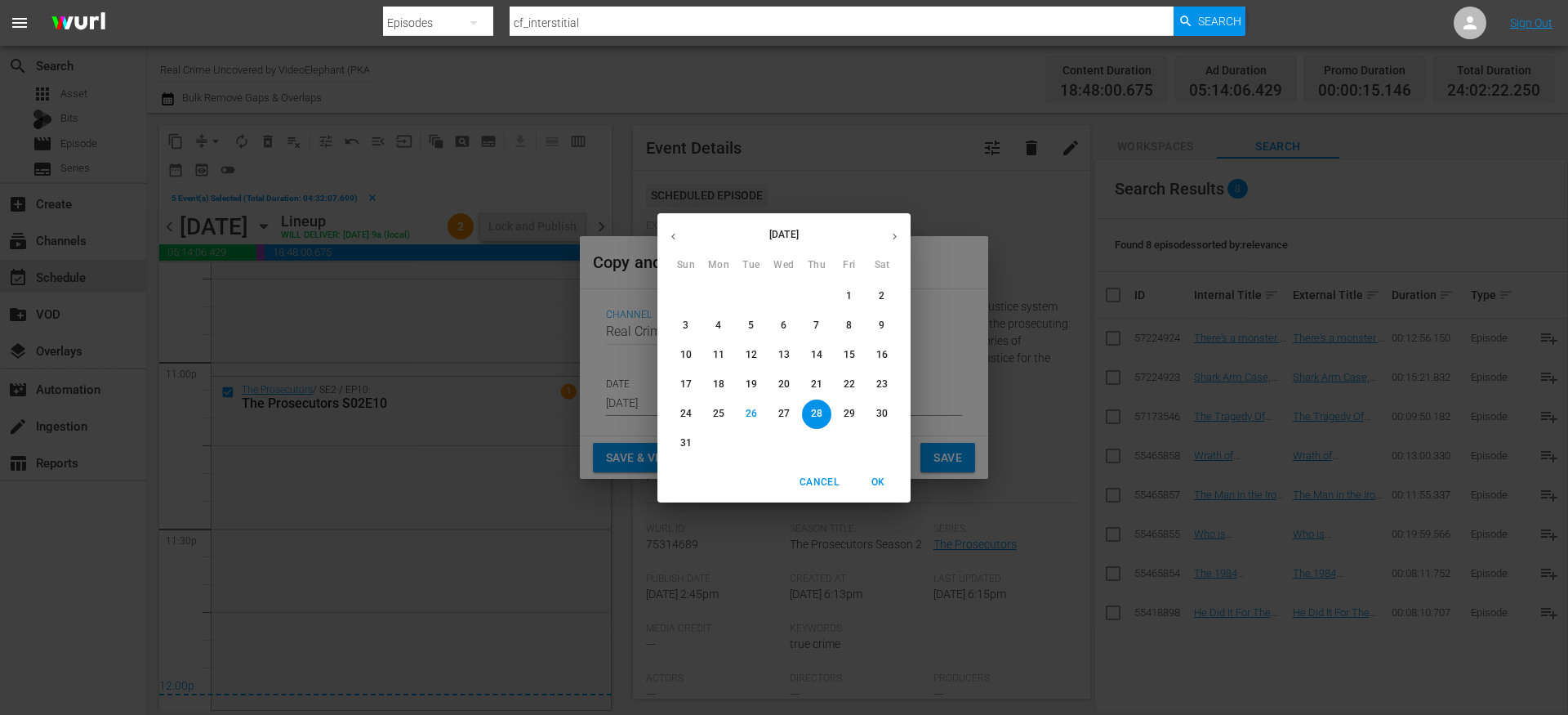
click at [889, 233] on icon "button" at bounding box center [894, 236] width 13 height 13
click at [752, 325] on p "9" at bounding box center [751, 325] width 6 height 14
type input "Sep 9th 2025"
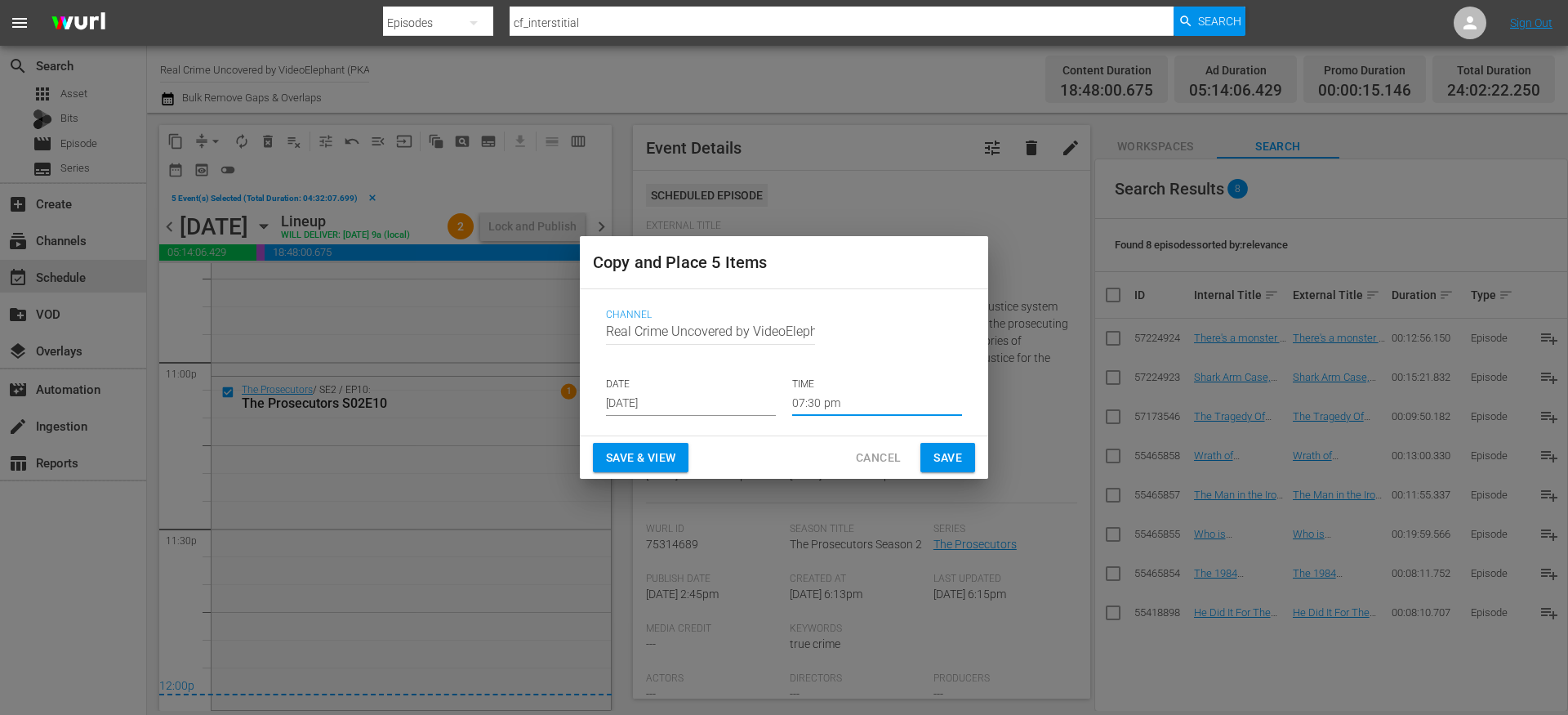
click at [830, 394] on input "07:30 pm" at bounding box center [877, 403] width 170 height 24
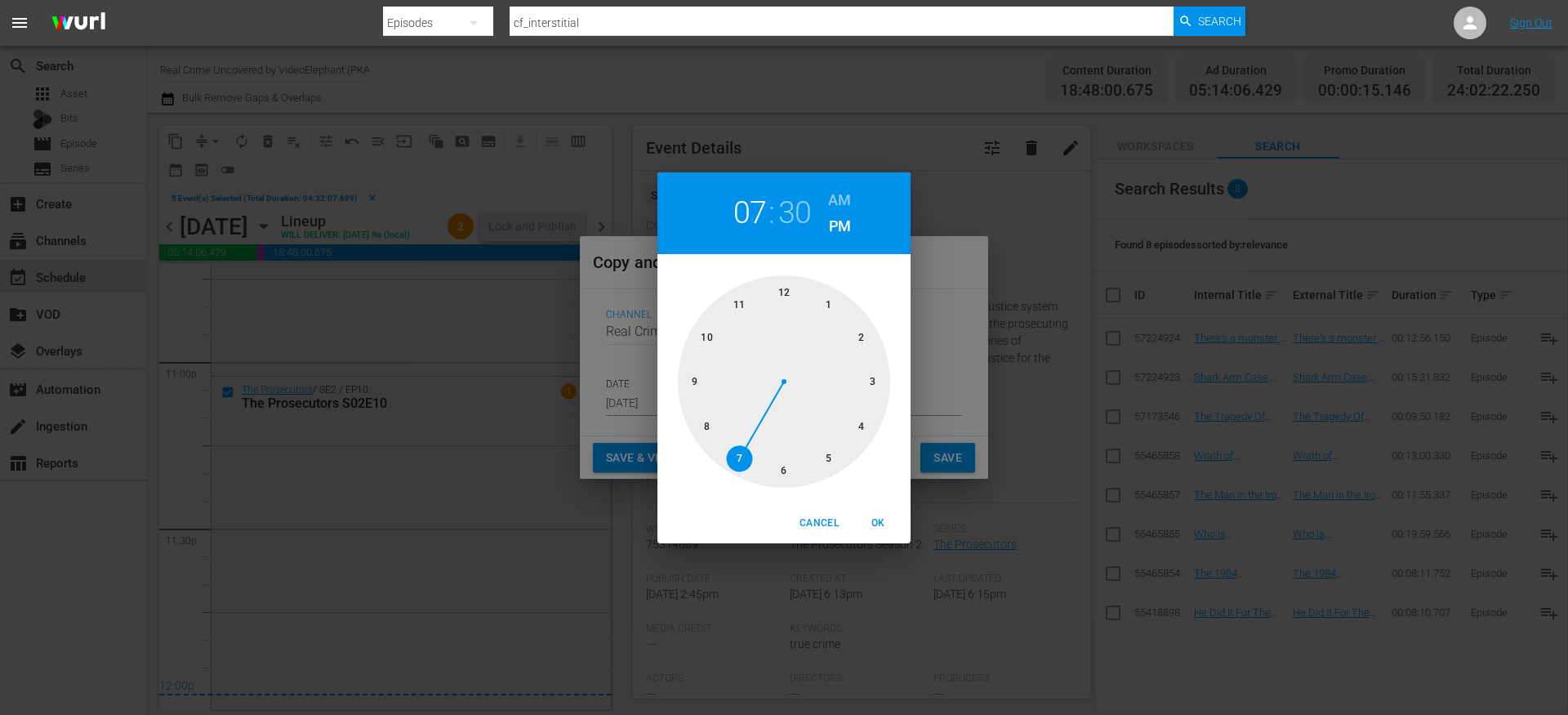
click at [784, 301] on div at bounding box center [784, 381] width 212 height 212
click at [785, 295] on div at bounding box center [784, 381] width 212 height 212
click at [839, 195] on h6 "AM" at bounding box center [839, 200] width 23 height 26
click at [879, 519] on span "OK" at bounding box center [878, 523] width 40 height 17
type input "12:00 am"
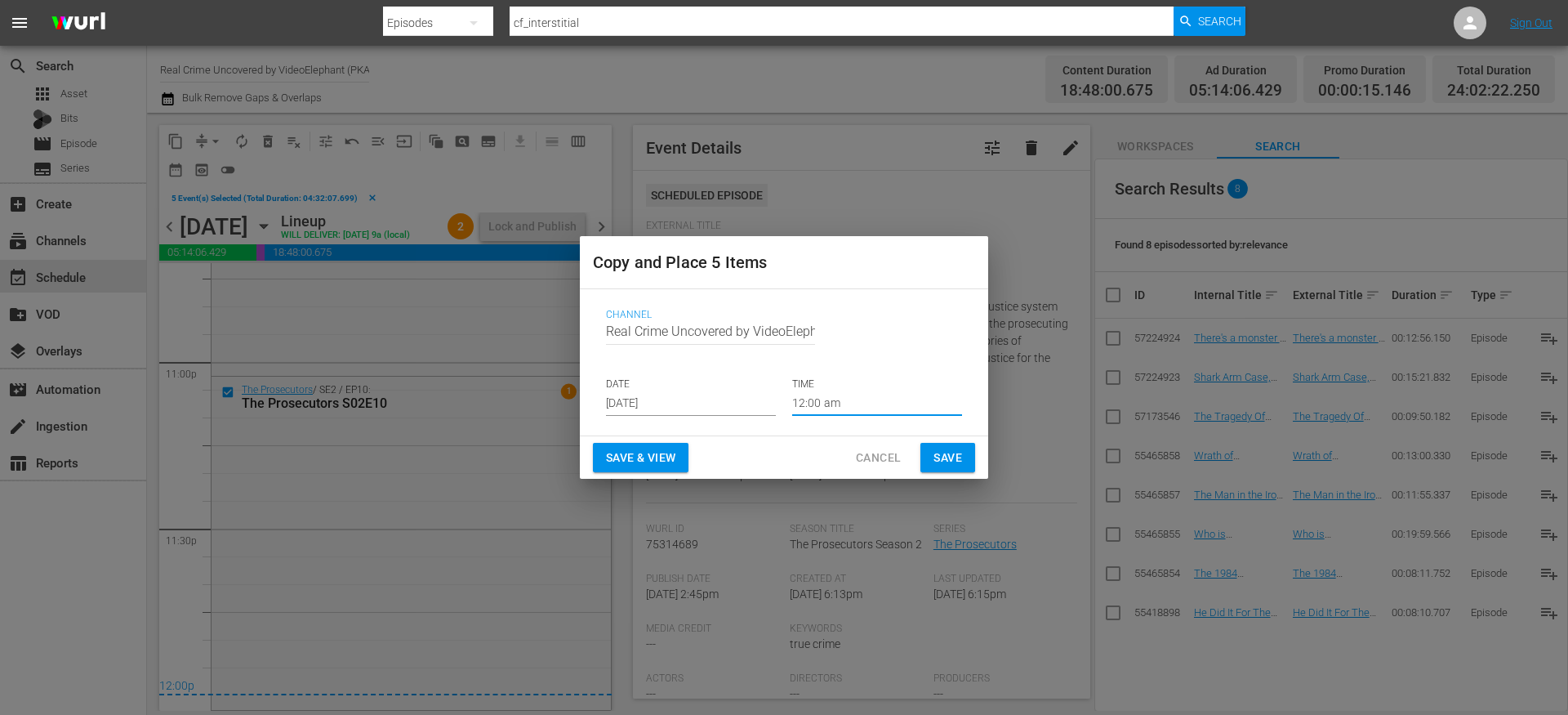
click at [942, 460] on span "Save" at bounding box center [949, 457] width 29 height 20
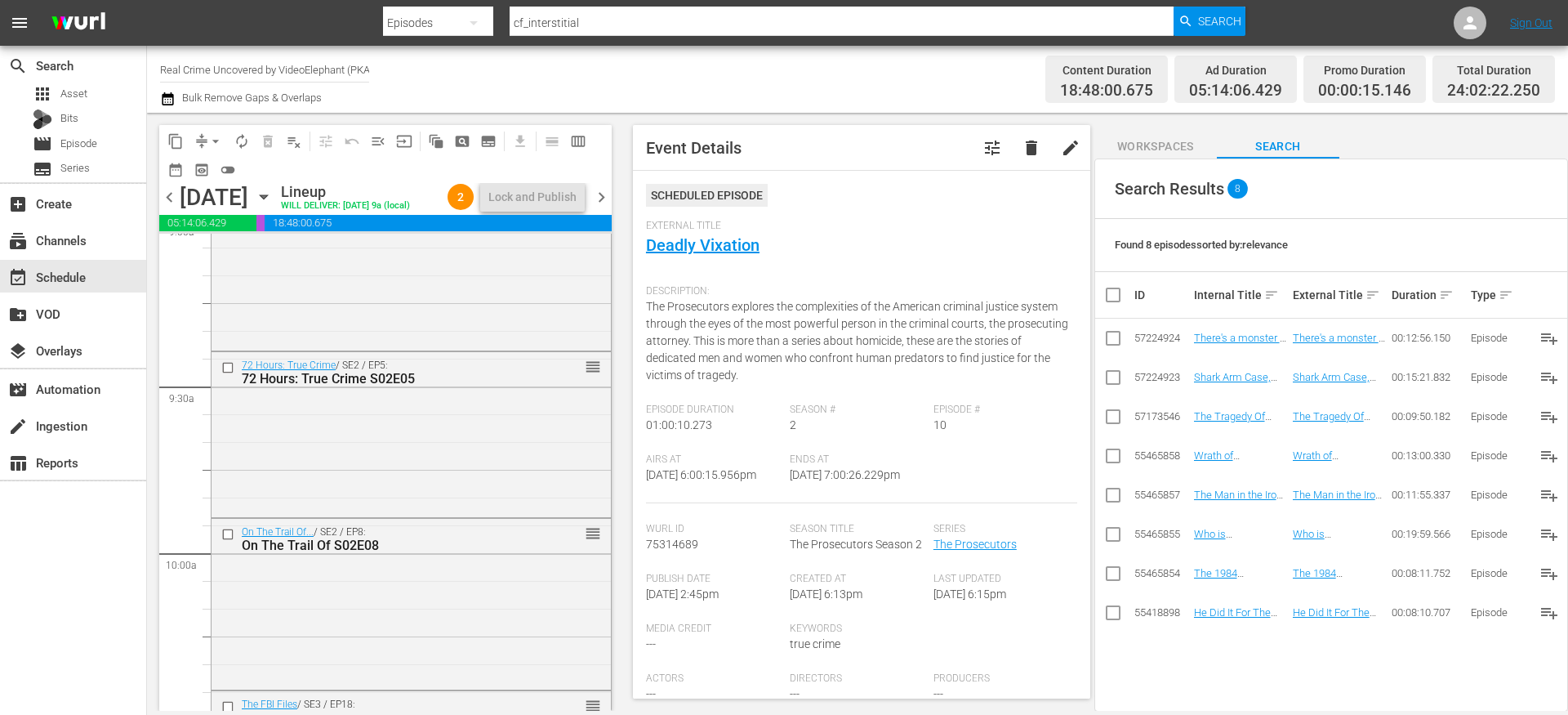
scroll to position [2861, 0]
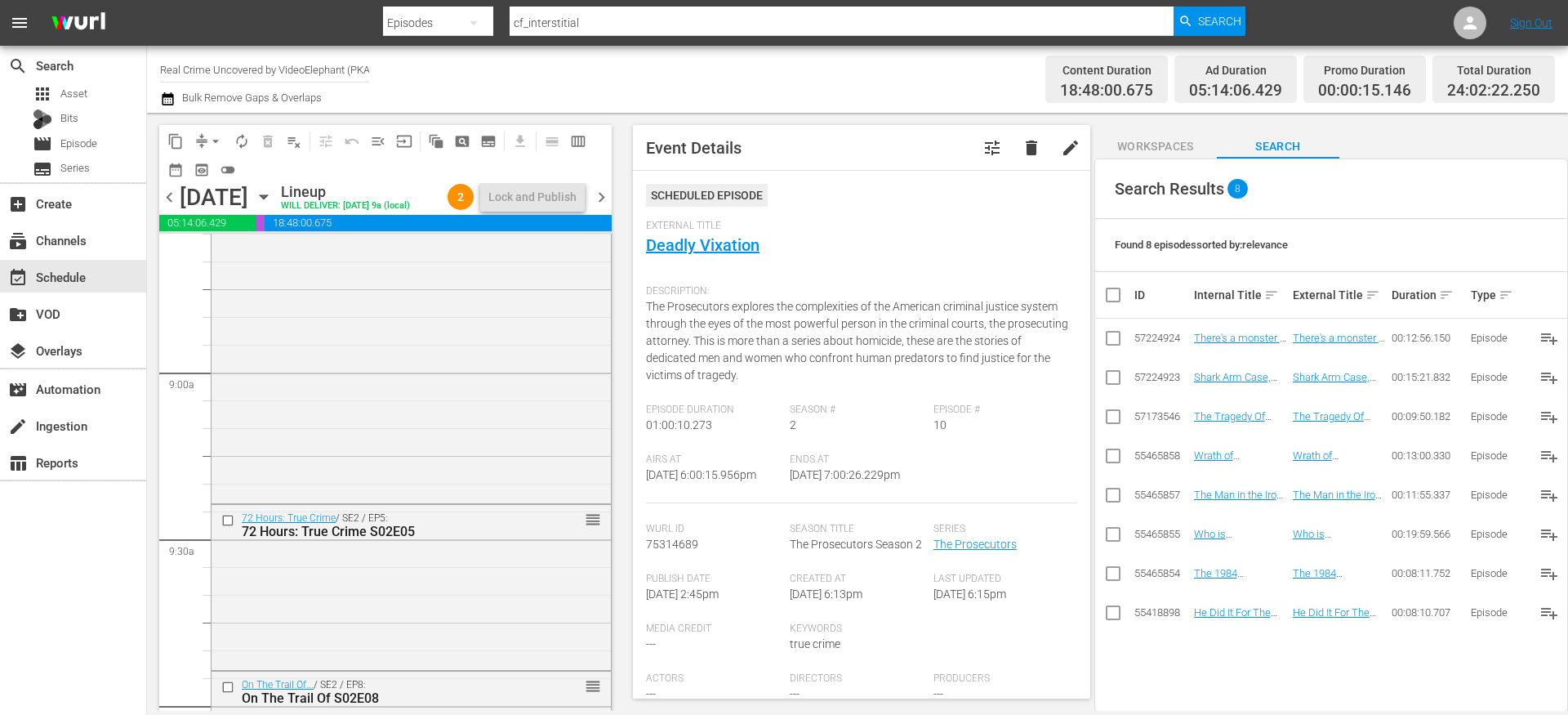
click at [607, 207] on span "chevron_right" at bounding box center [601, 197] width 20 height 20
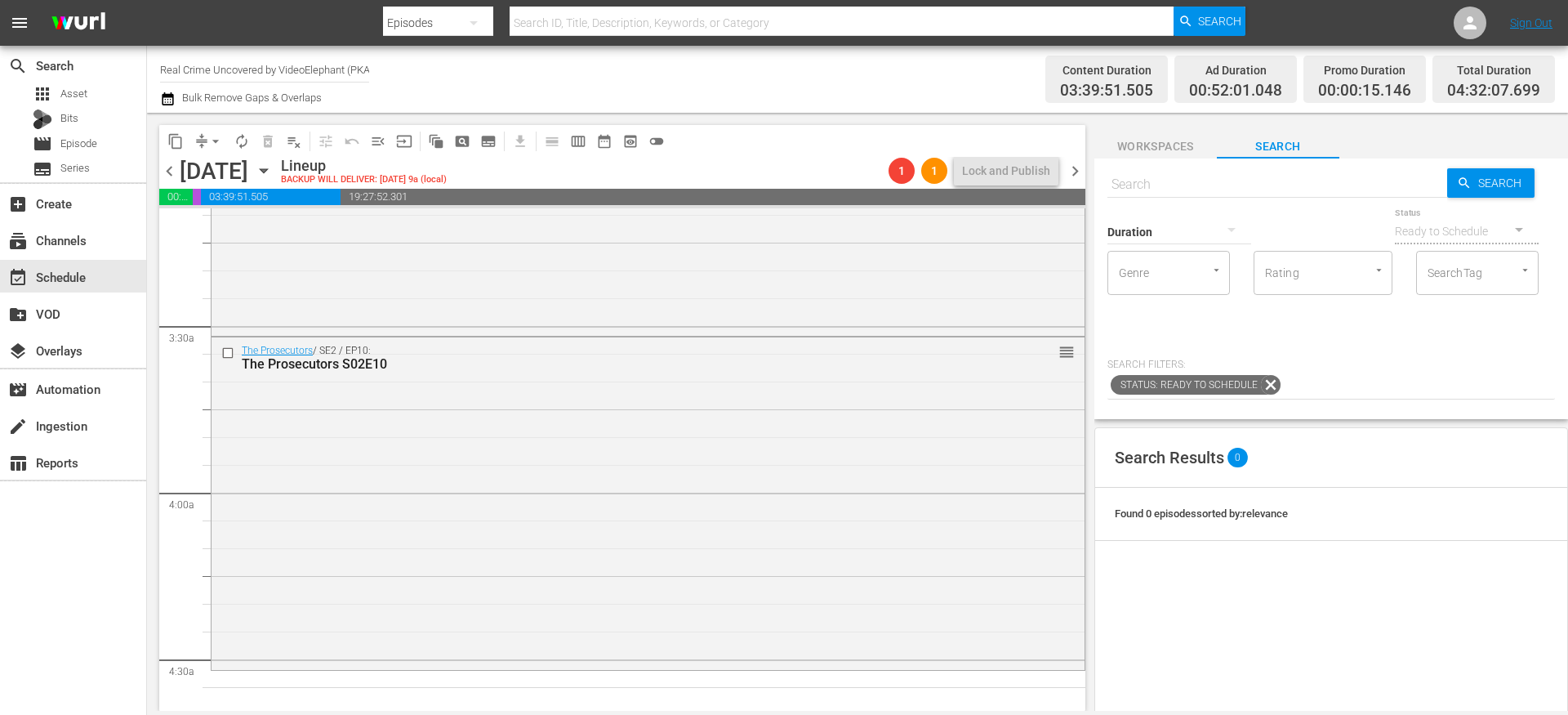
click at [1195, 202] on div "Duration" at bounding box center [1179, 221] width 144 height 59
click at [1193, 192] on div "Duration" at bounding box center [1179, 221] width 144 height 59
click at [1190, 179] on input "text" at bounding box center [1278, 184] width 340 height 40
paste input "72 Hours: True Crime S02E06"
type input "72 Hours: True Crime S02E06"
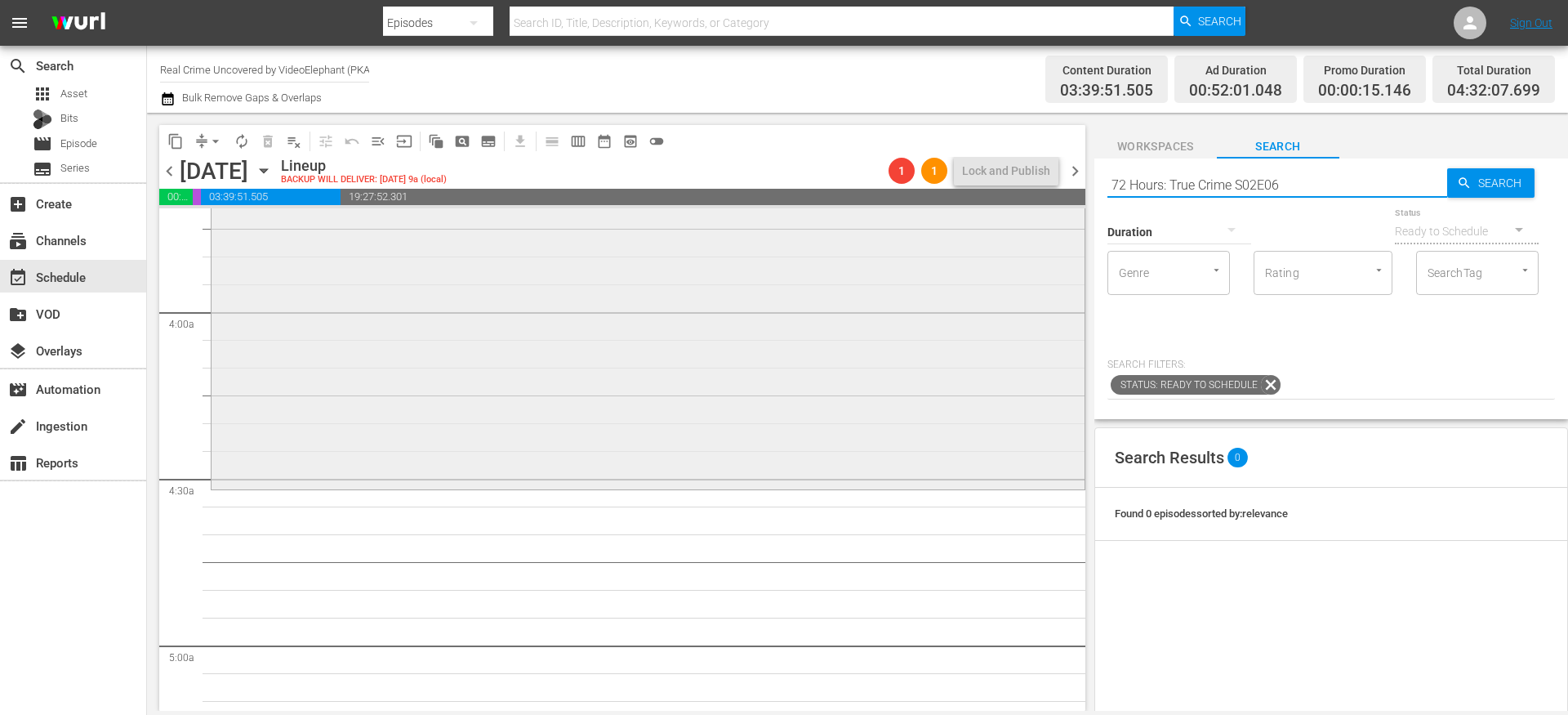
scroll to position [1280, 0]
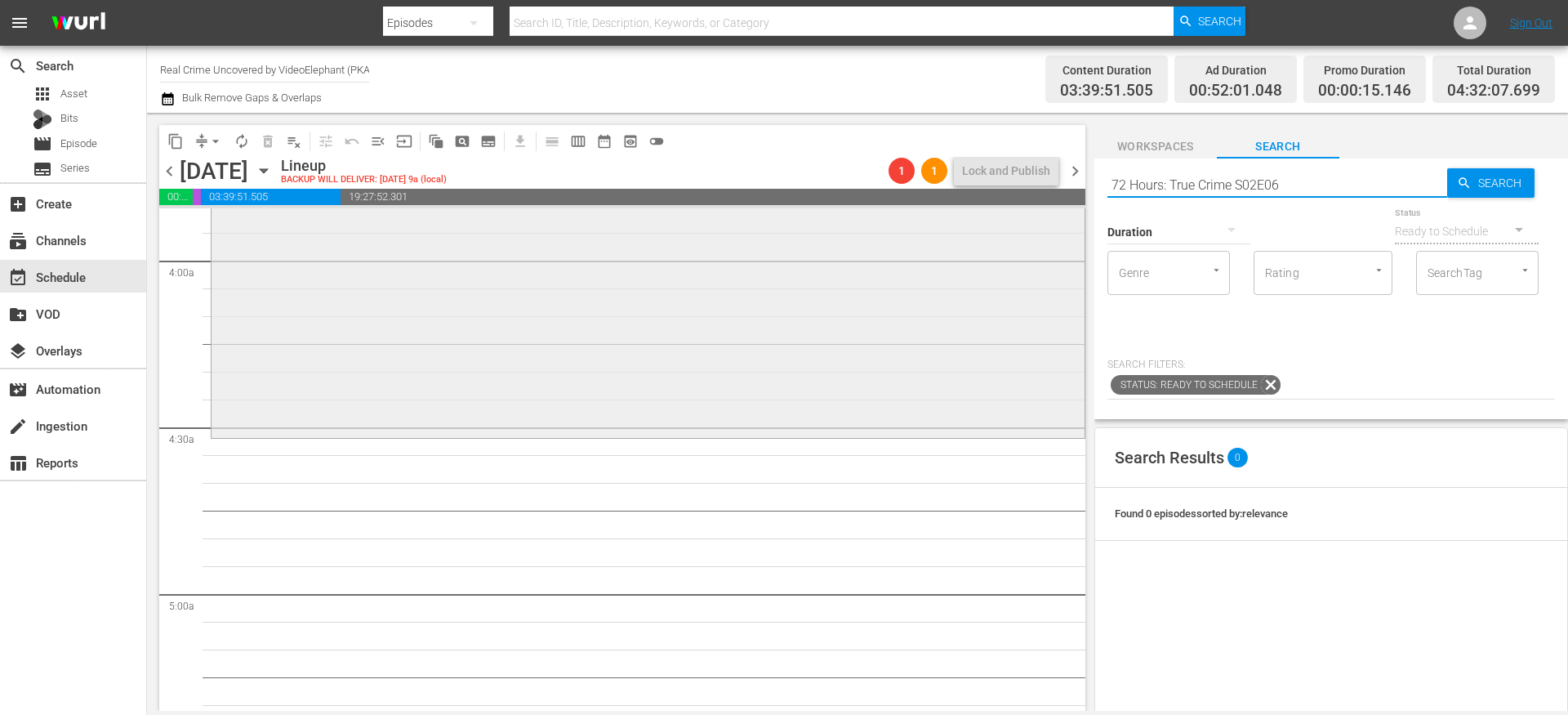
type input "72 Hours: True Crime S02E06"
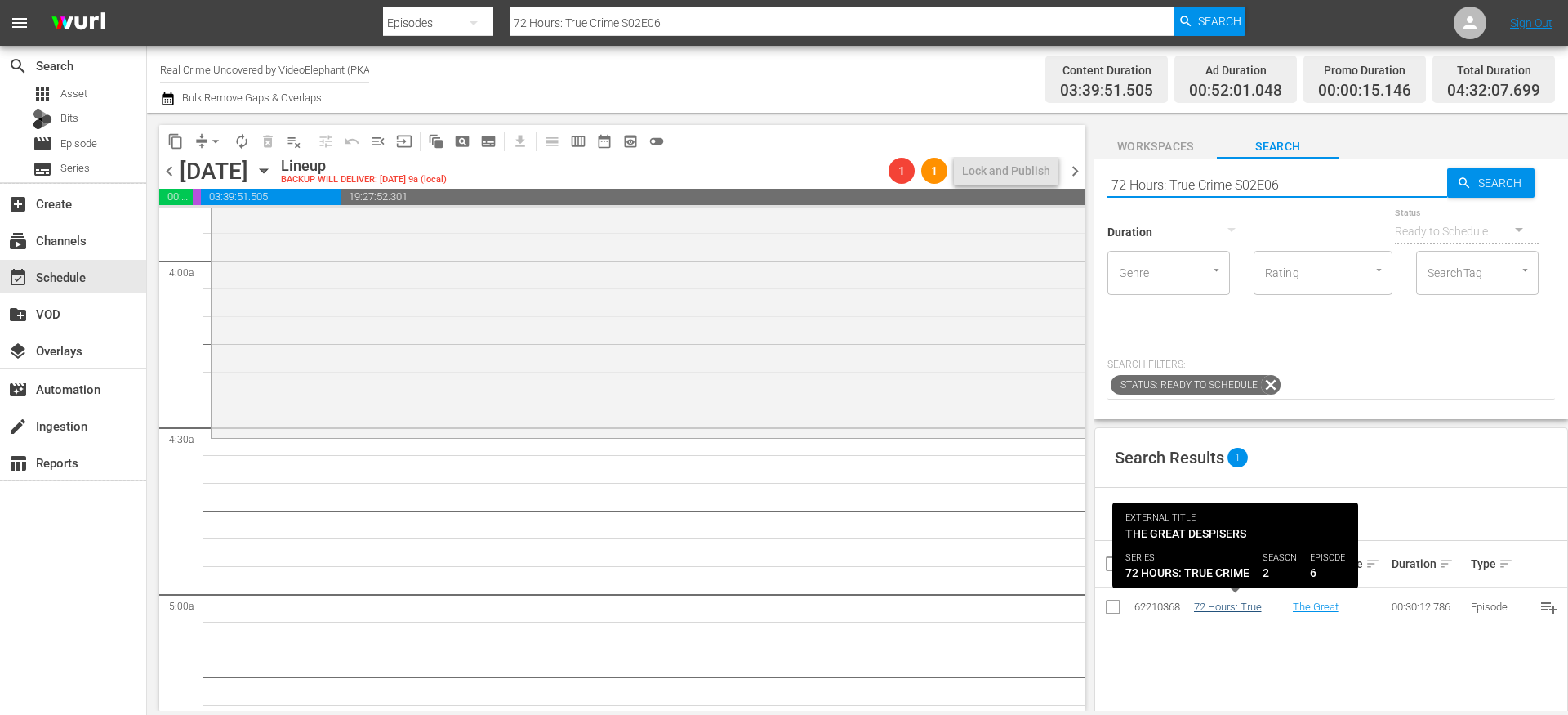
type input "72 Hours: True Crime S02E06"
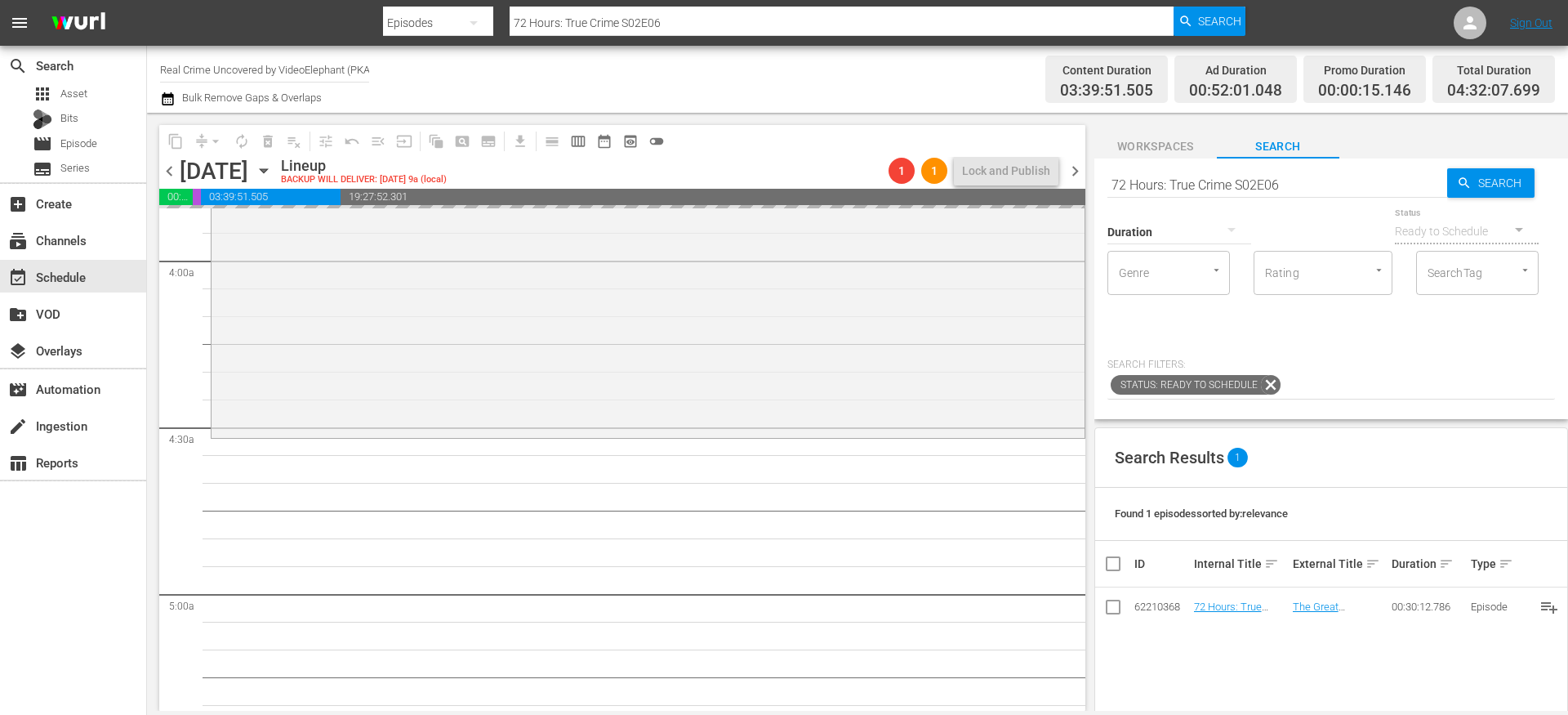
drag, startPoint x: 1219, startPoint y: 606, endPoint x: 1078, endPoint y: 6, distance: 616.3
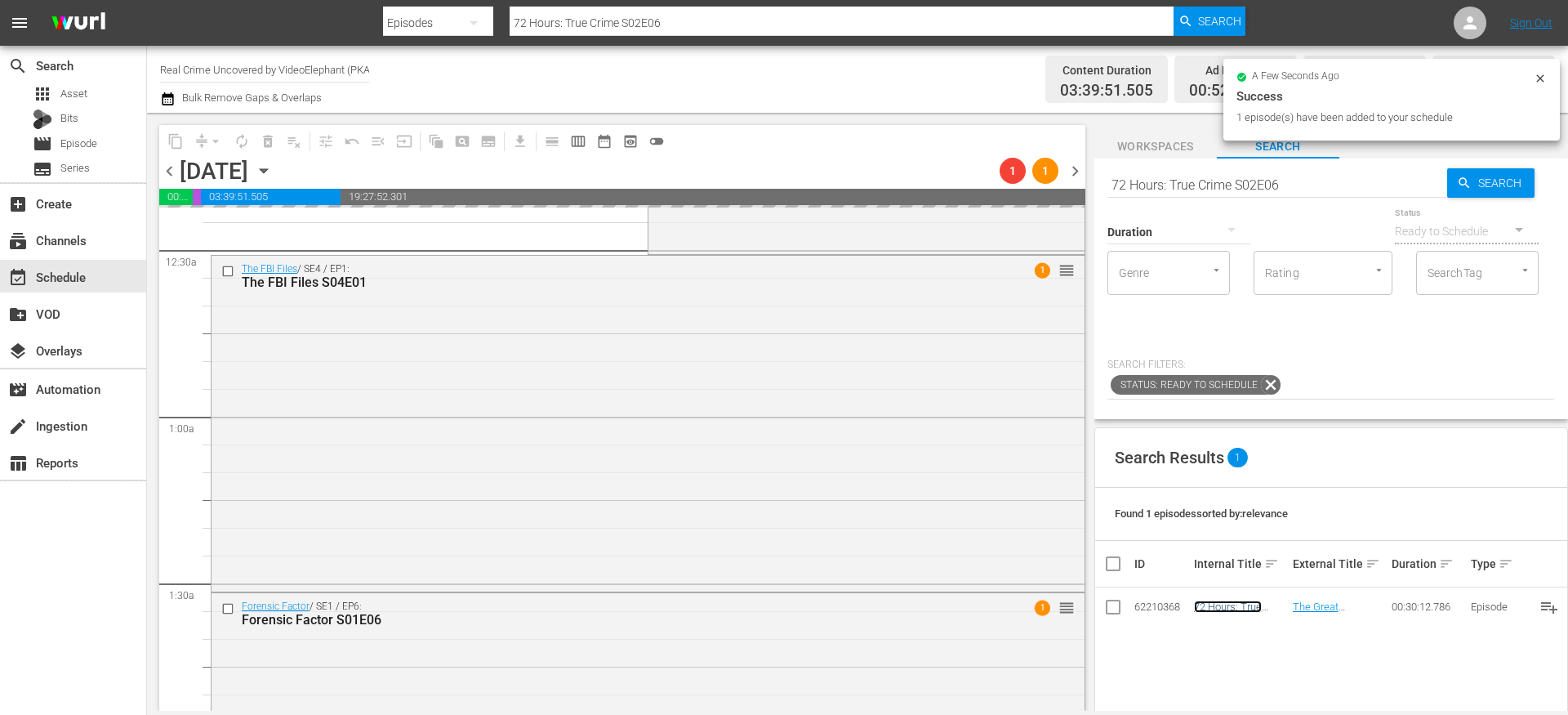
scroll to position [0, 0]
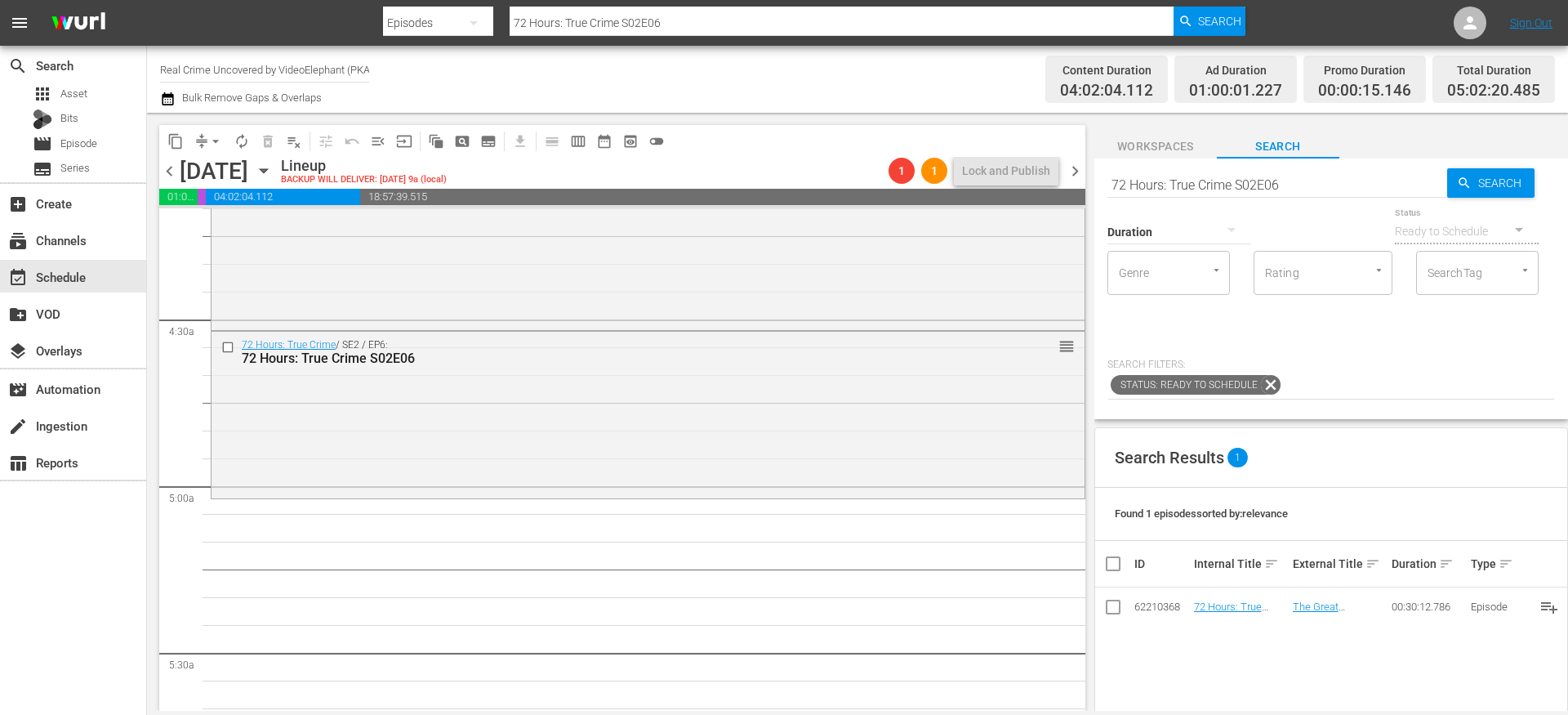
scroll to position [1443, 0]
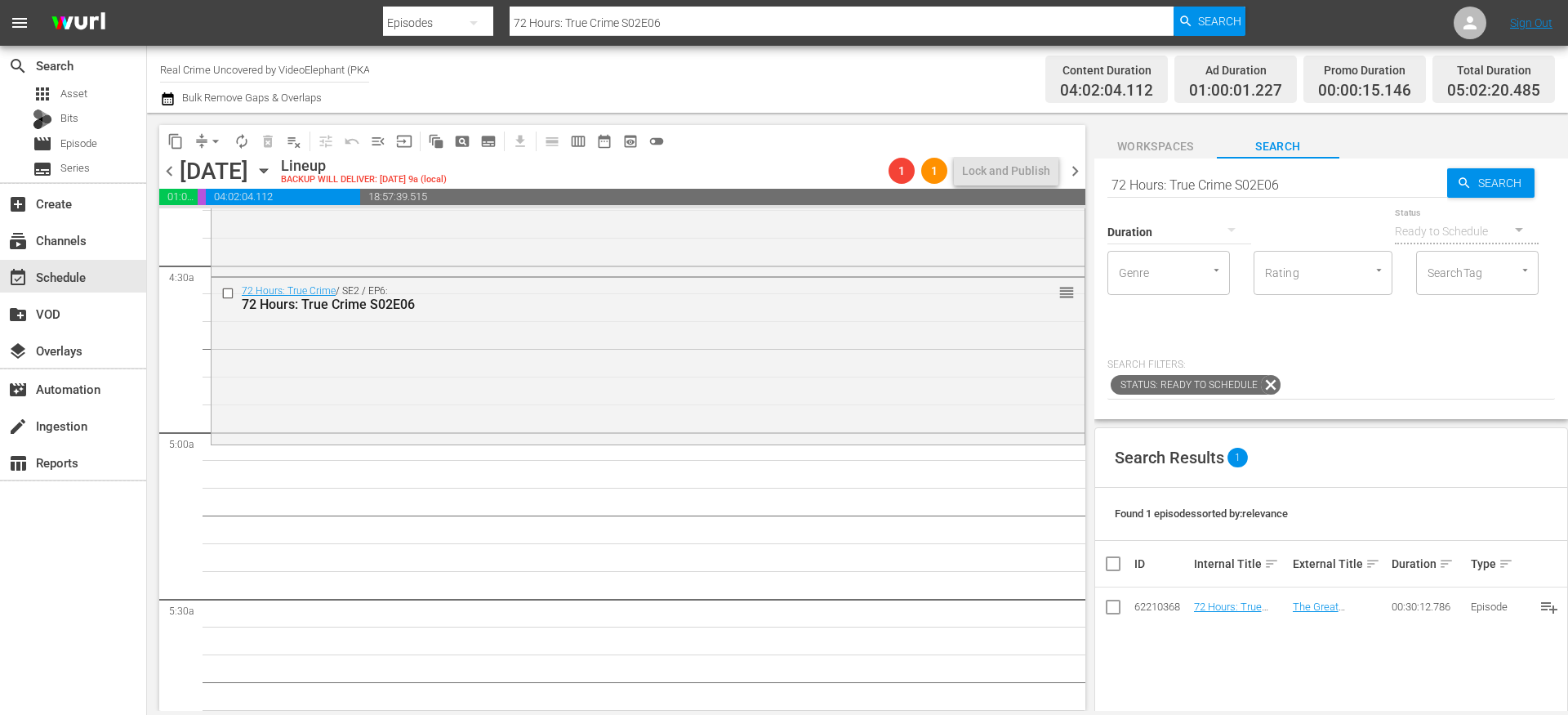
click at [182, 149] on span "content_copy" at bounding box center [176, 141] width 16 height 16
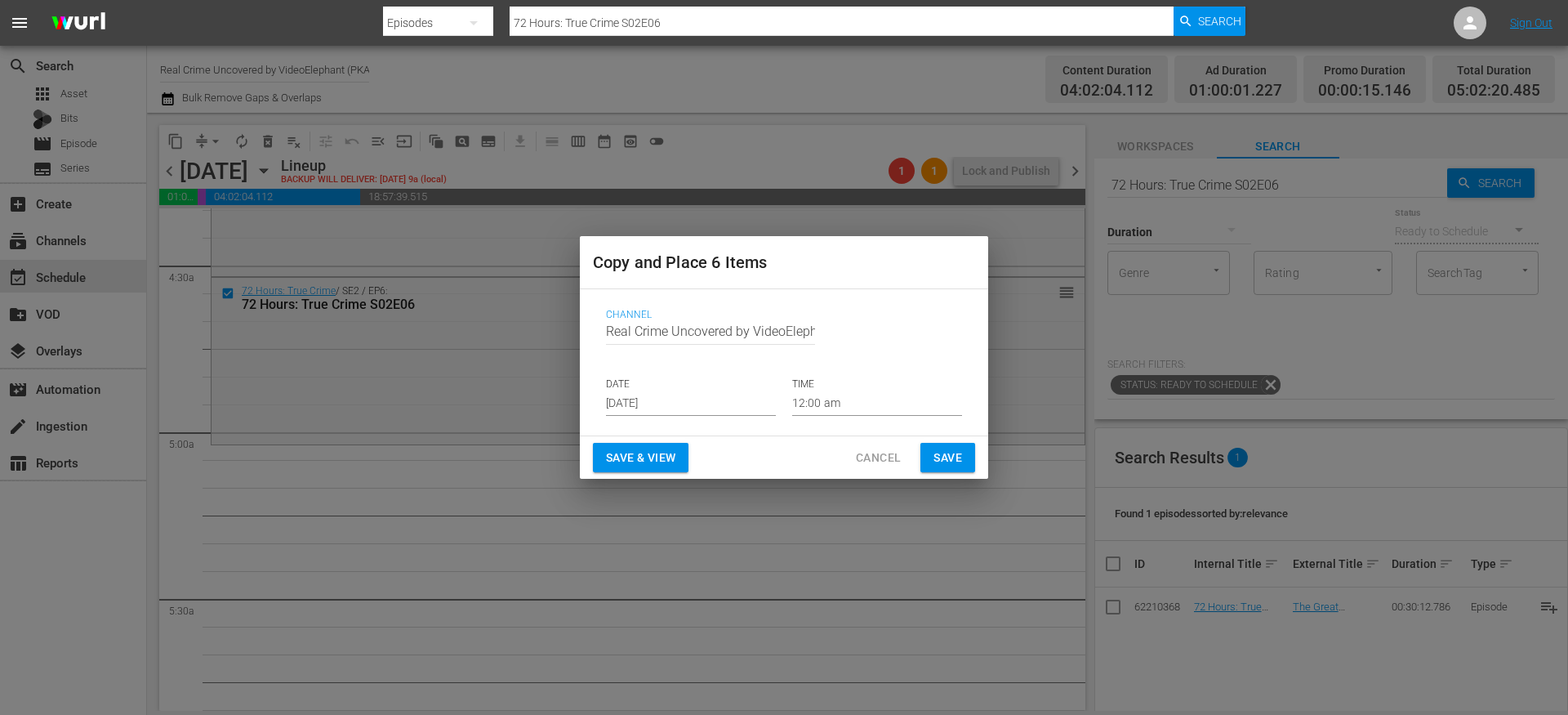
click at [667, 400] on input "[DATE]" at bounding box center [691, 403] width 170 height 24
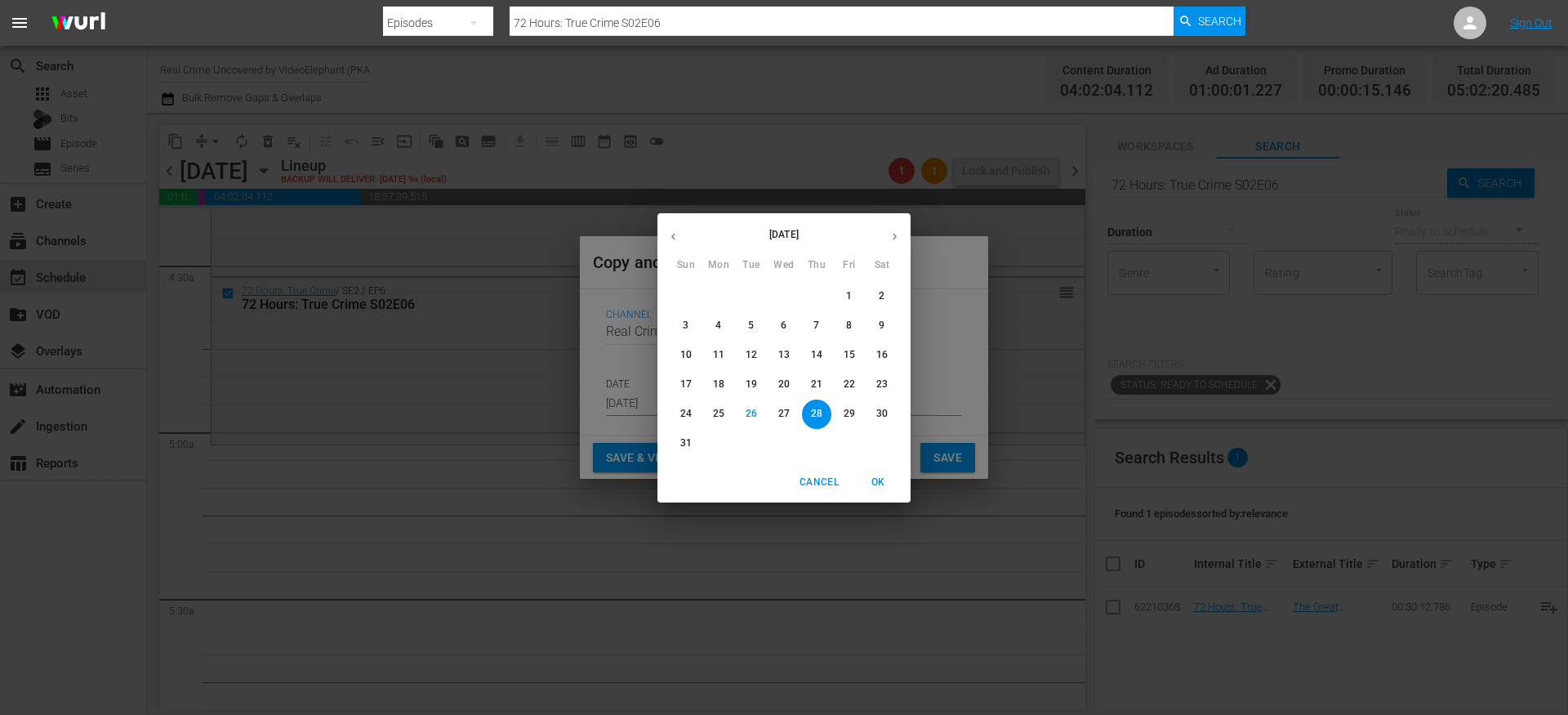
click at [896, 234] on icon "button" at bounding box center [894, 236] width 13 height 13
click at [753, 324] on p "9" at bounding box center [751, 325] width 6 height 14
type input "Sep 9th 2025"
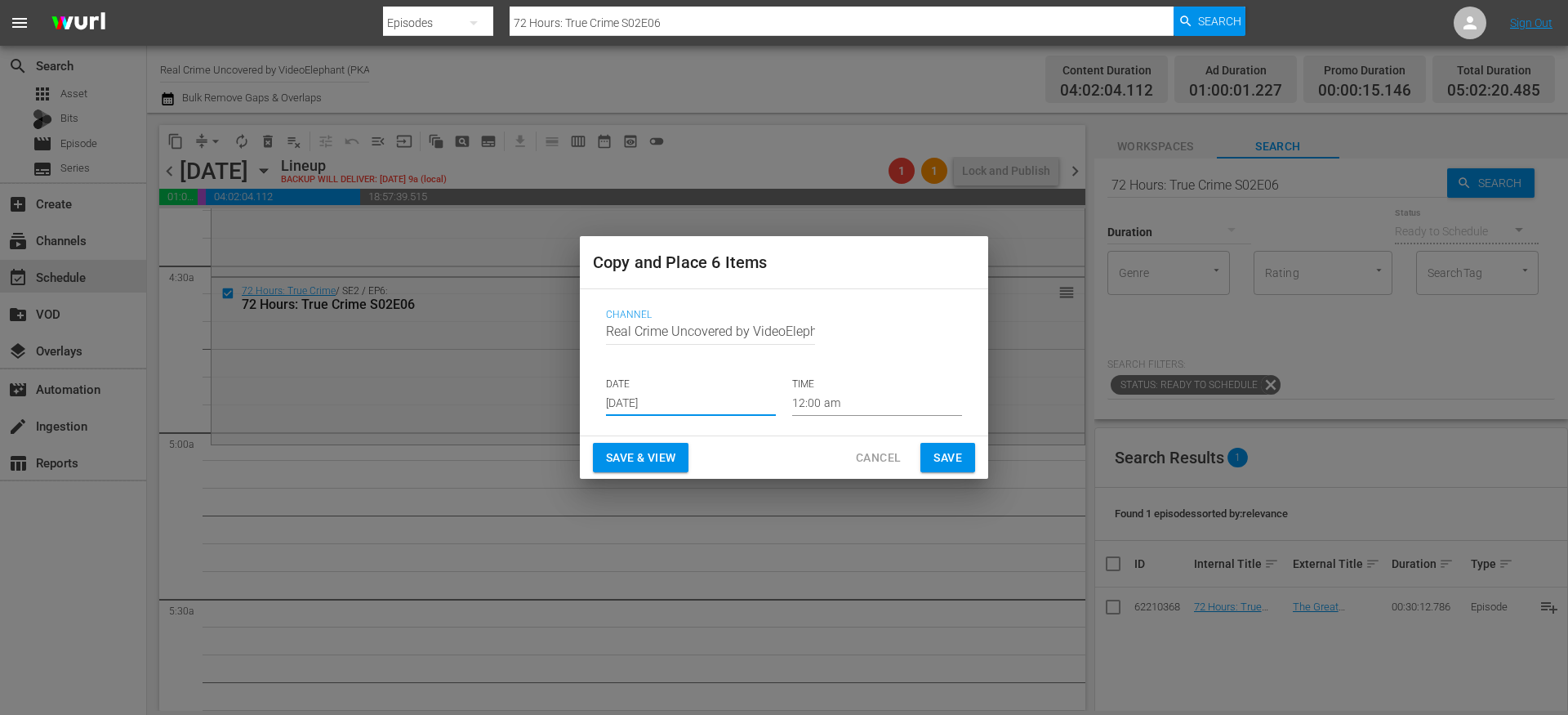
click at [816, 409] on input "12:00 am" at bounding box center [877, 403] width 170 height 24
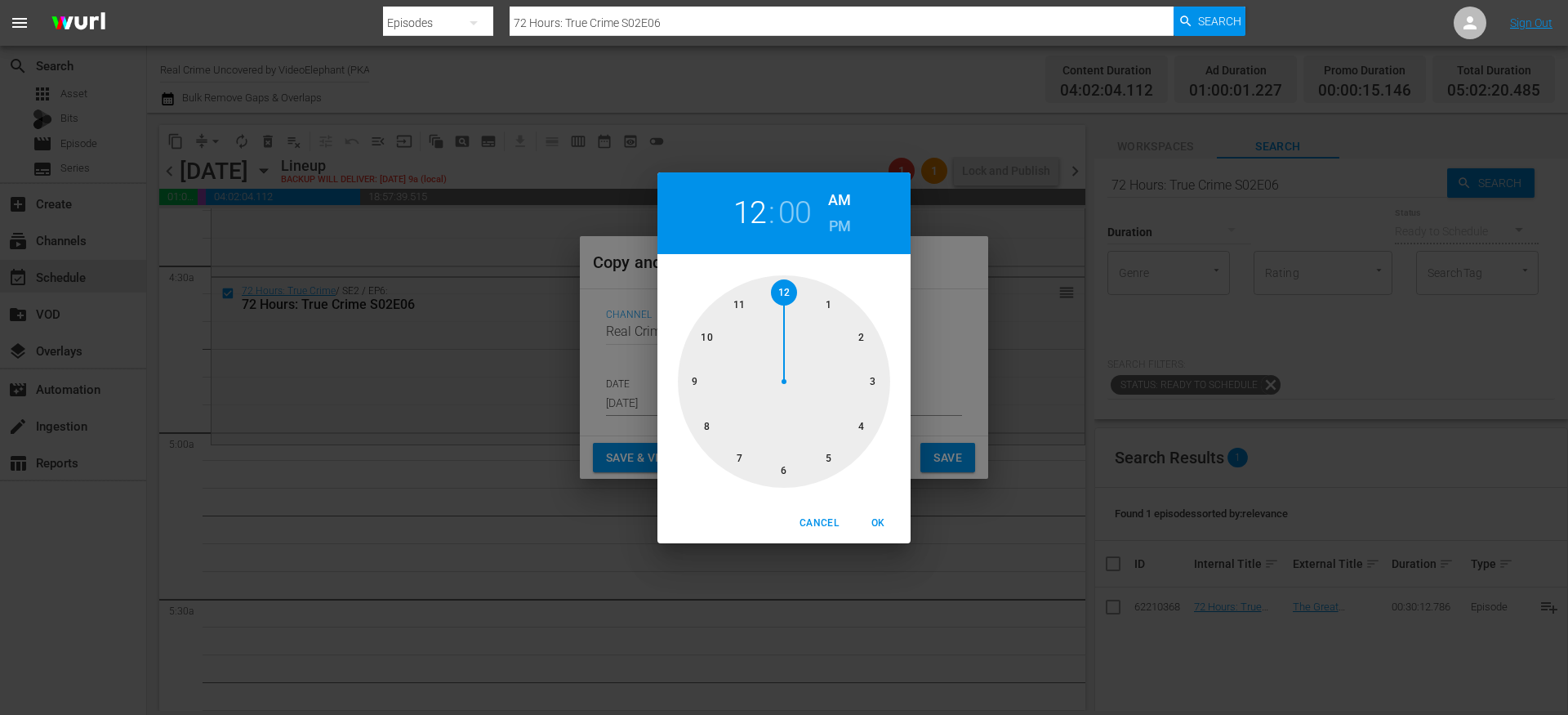
click at [823, 455] on div at bounding box center [784, 381] width 212 height 212
click at [886, 525] on span "OK" at bounding box center [878, 523] width 40 height 17
type input "05:00 am"
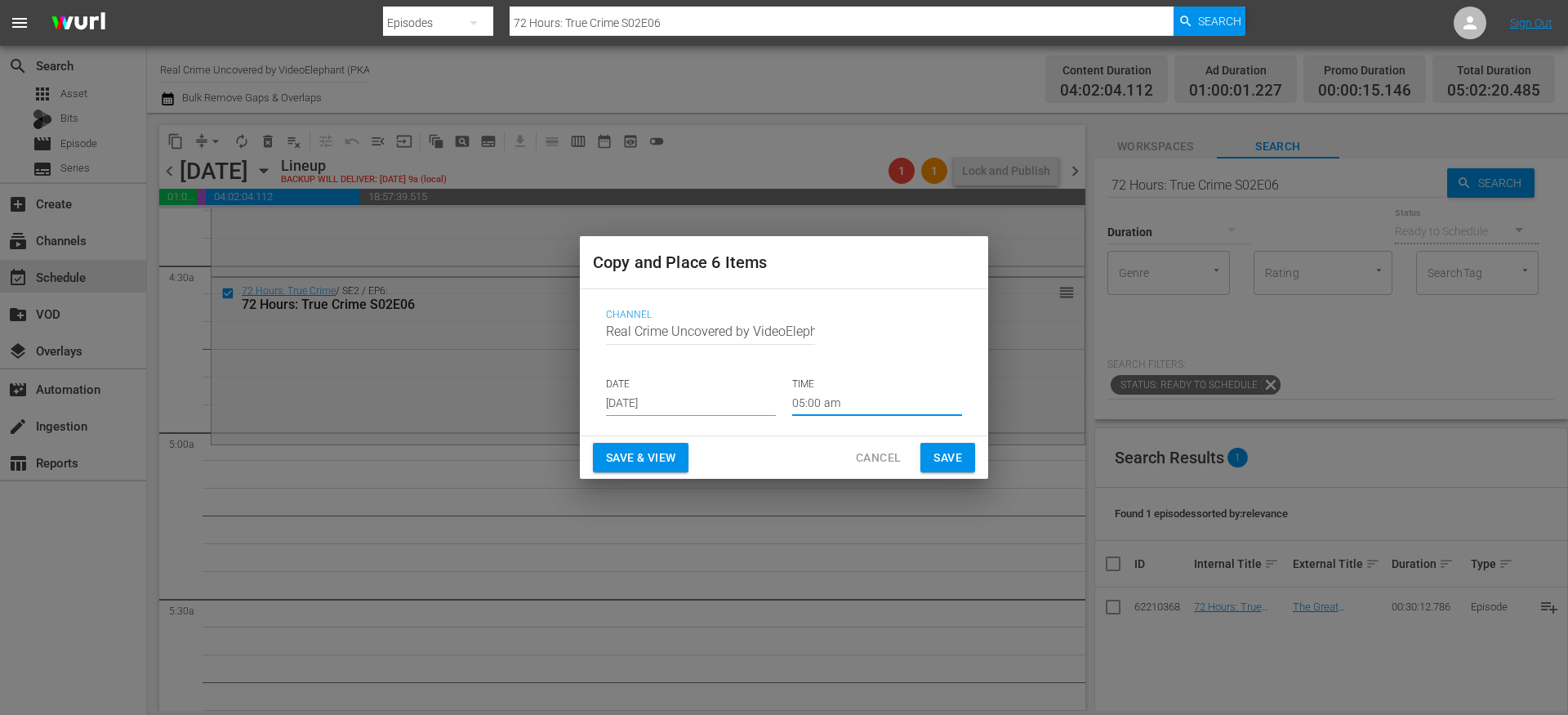
click at [937, 460] on span "Save" at bounding box center [949, 457] width 29 height 20
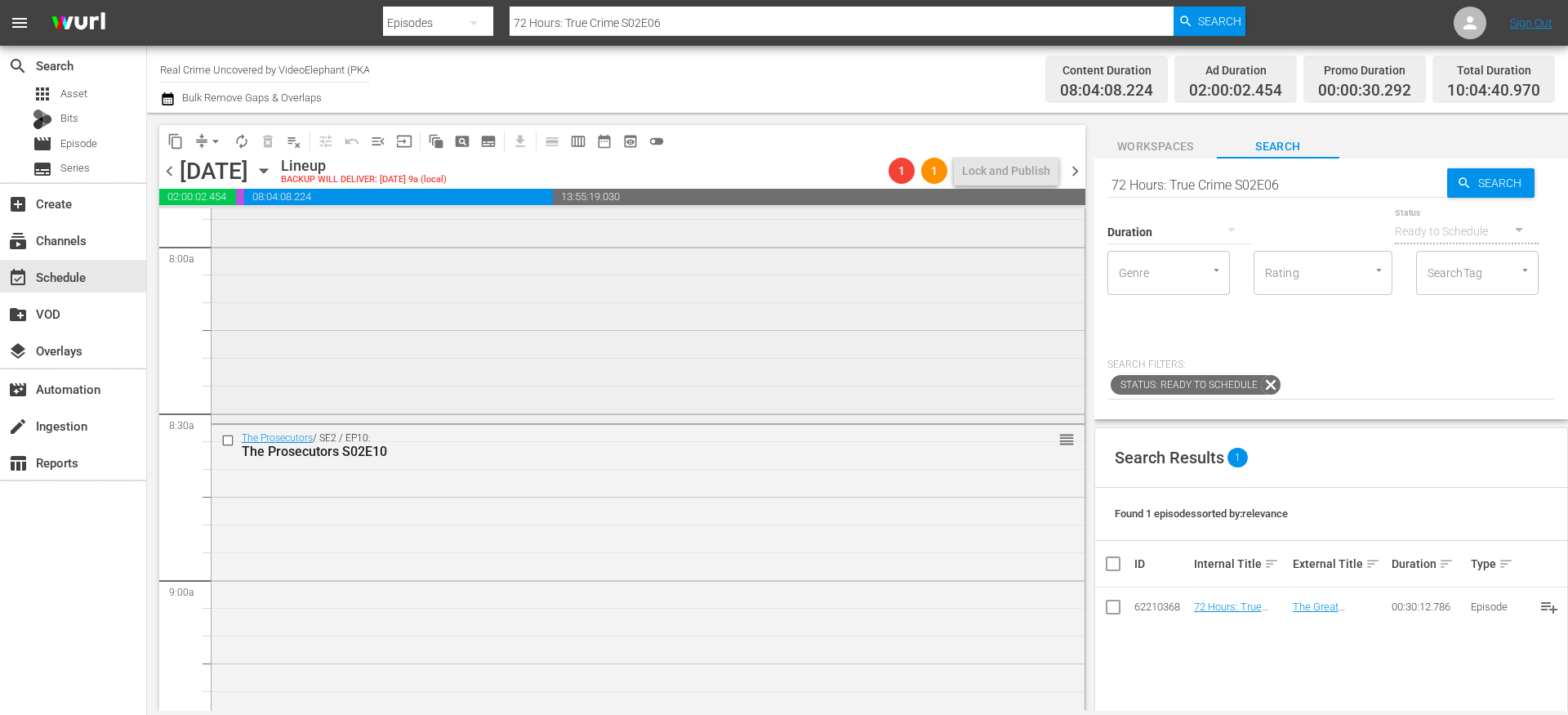
scroll to position [3068, 0]
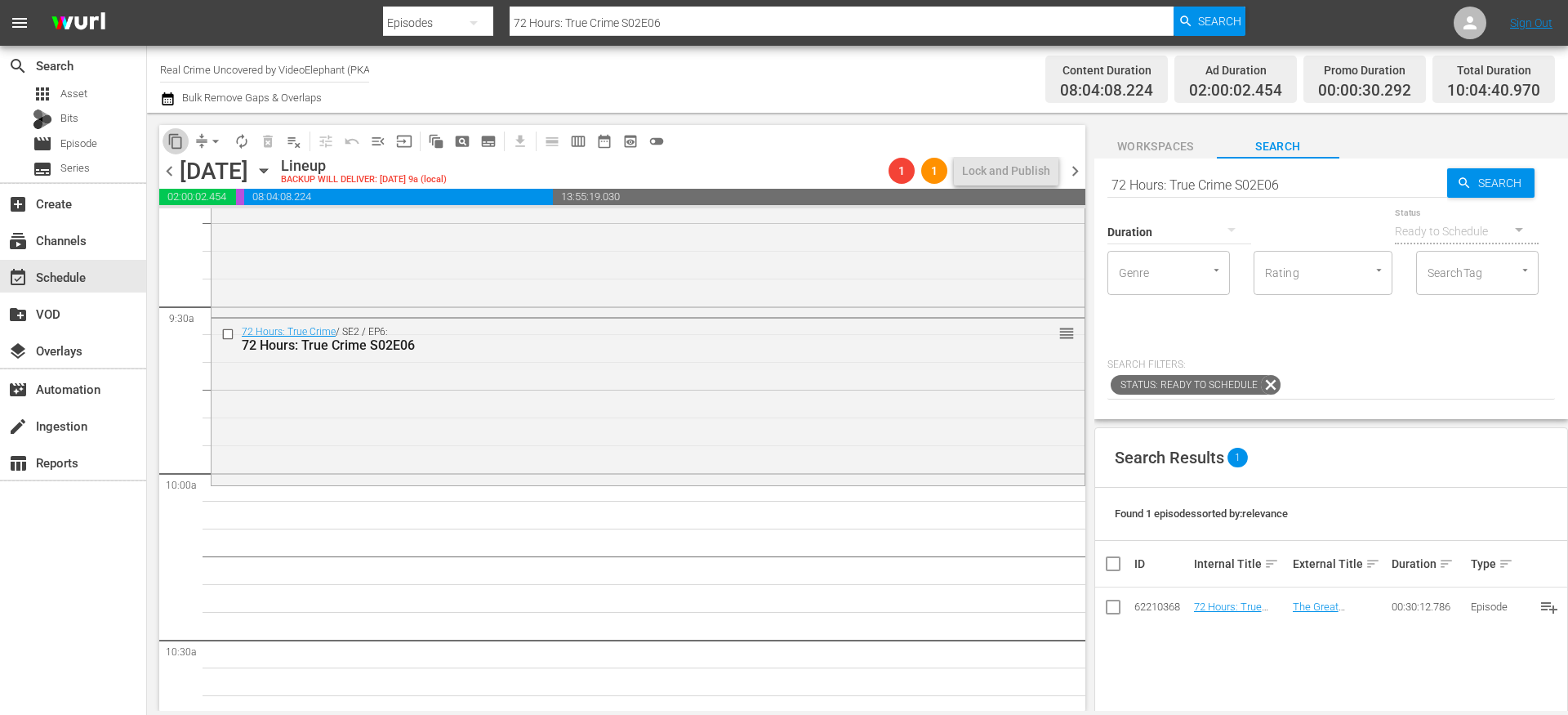
click at [179, 140] on span "content_copy" at bounding box center [176, 141] width 16 height 16
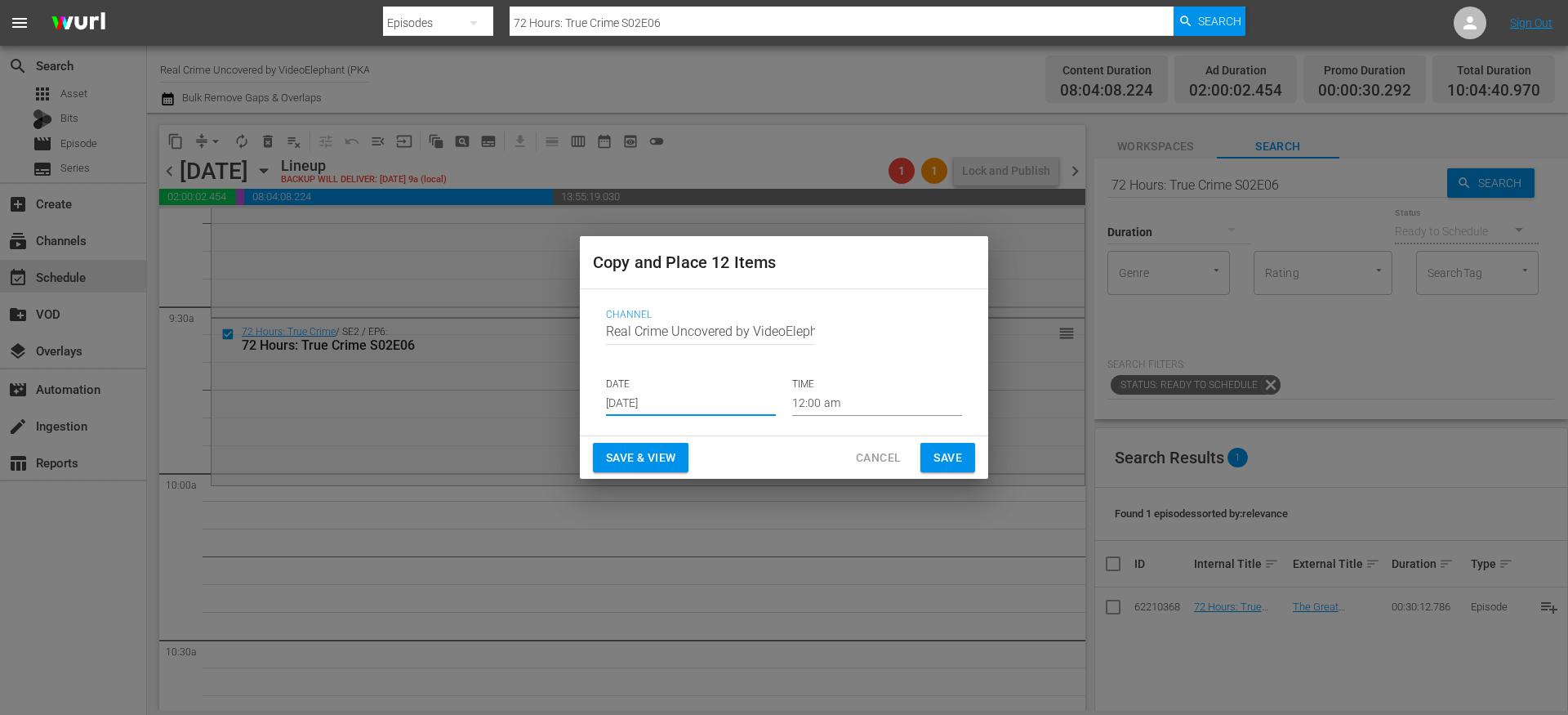
click at [652, 405] on input "[DATE]" at bounding box center [691, 403] width 170 height 24
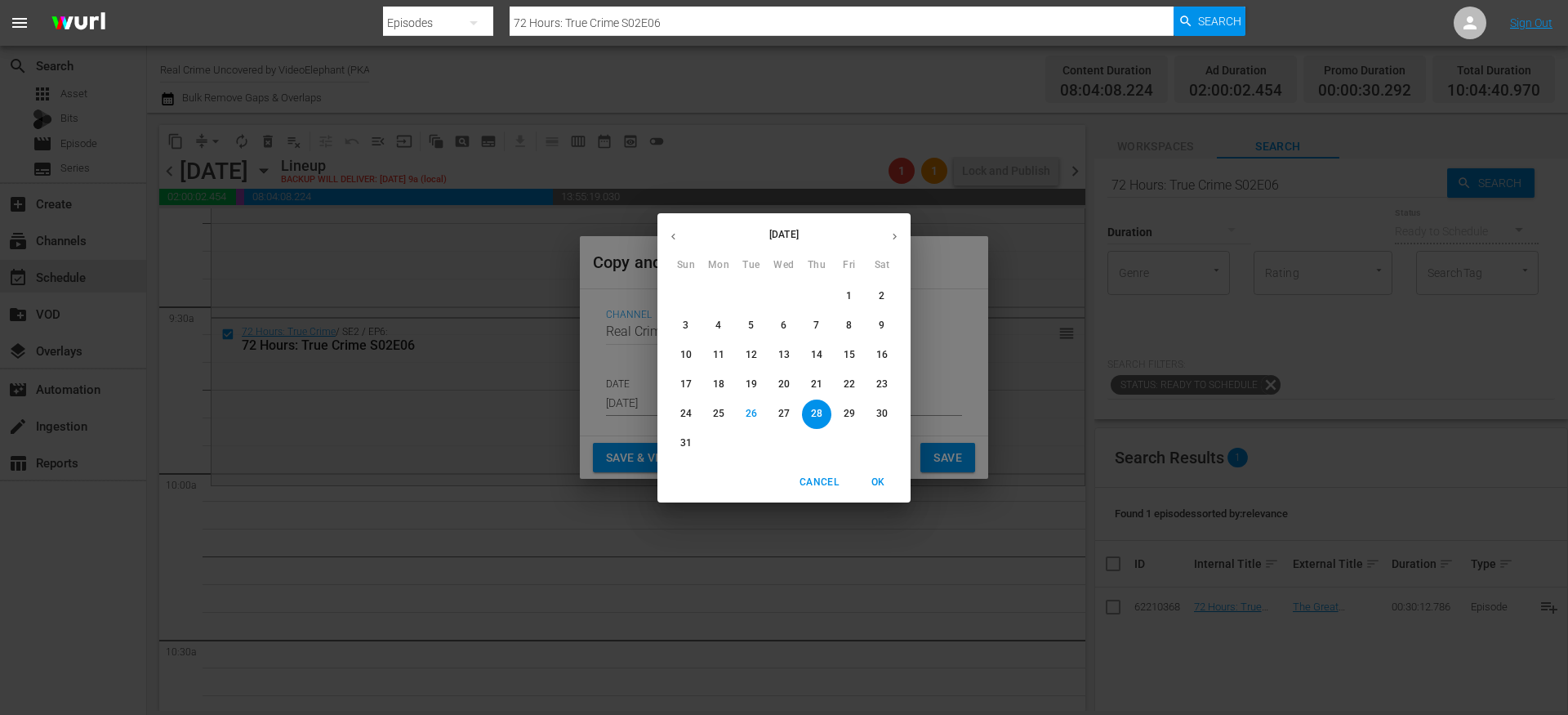
click at [896, 239] on icon "button" at bounding box center [894, 236] width 13 height 13
click at [756, 318] on span "9" at bounding box center [752, 325] width 29 height 14
type input "Sep 9th 2025"
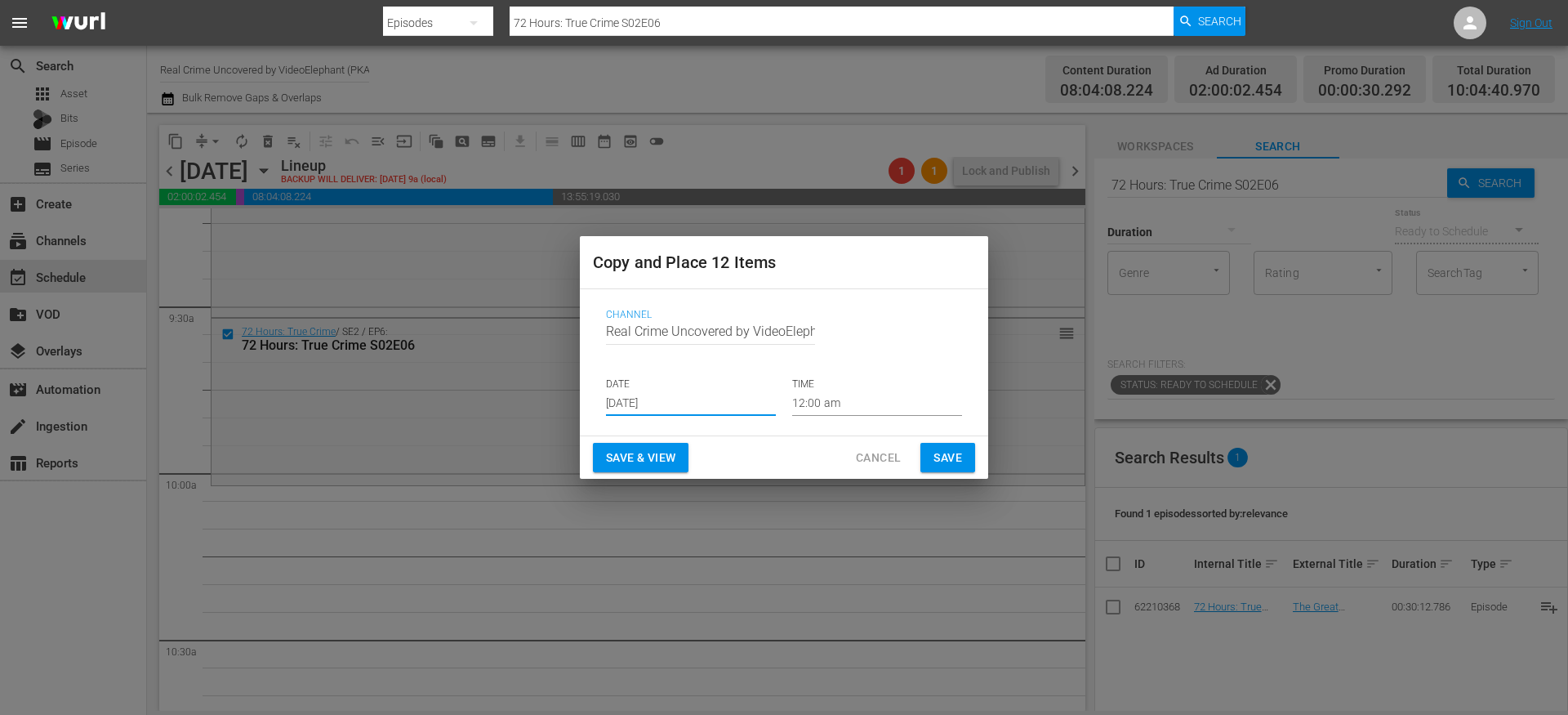
click at [829, 407] on input "12:00 am" at bounding box center [877, 403] width 170 height 24
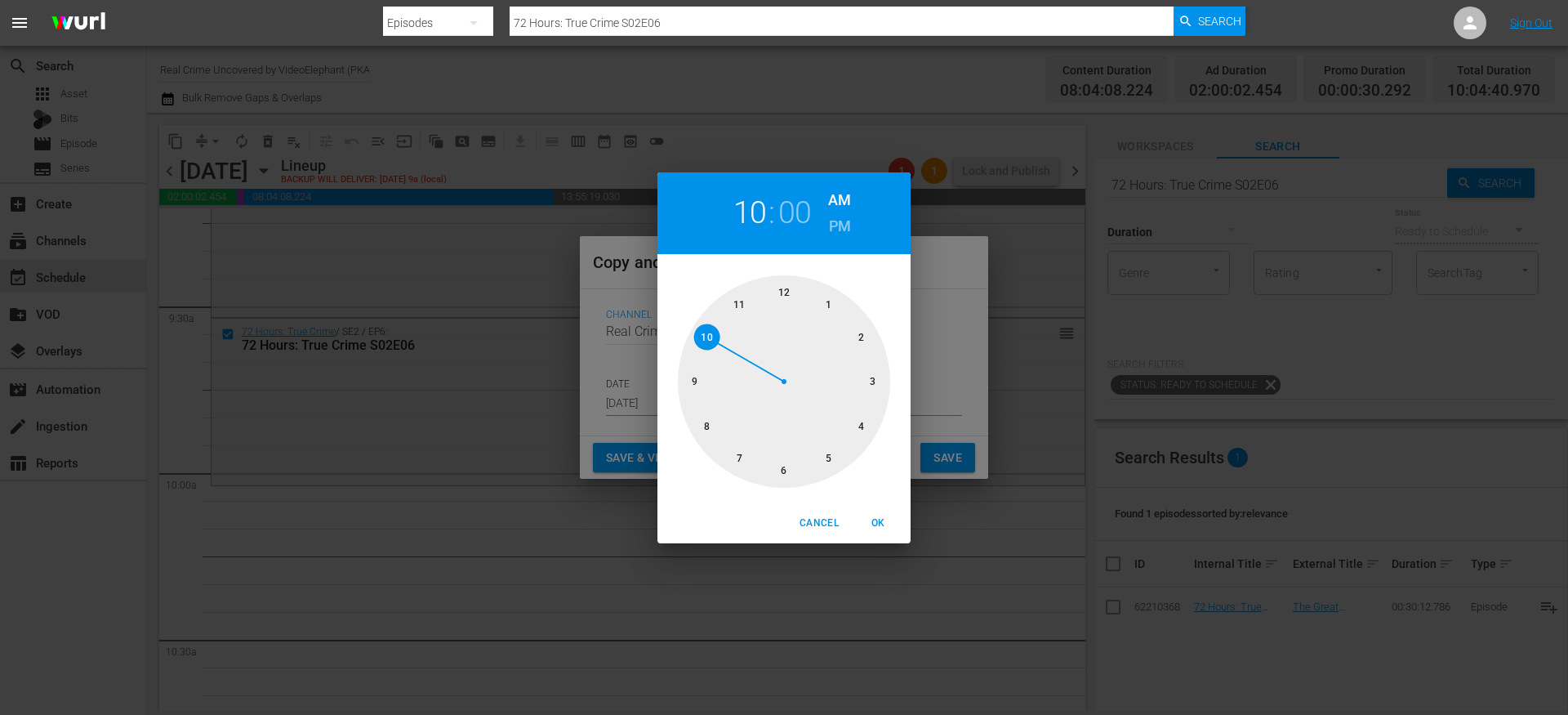
click at [701, 350] on div at bounding box center [784, 381] width 212 height 212
click at [884, 525] on span "OK" at bounding box center [878, 523] width 40 height 17
type input "10:00 am"
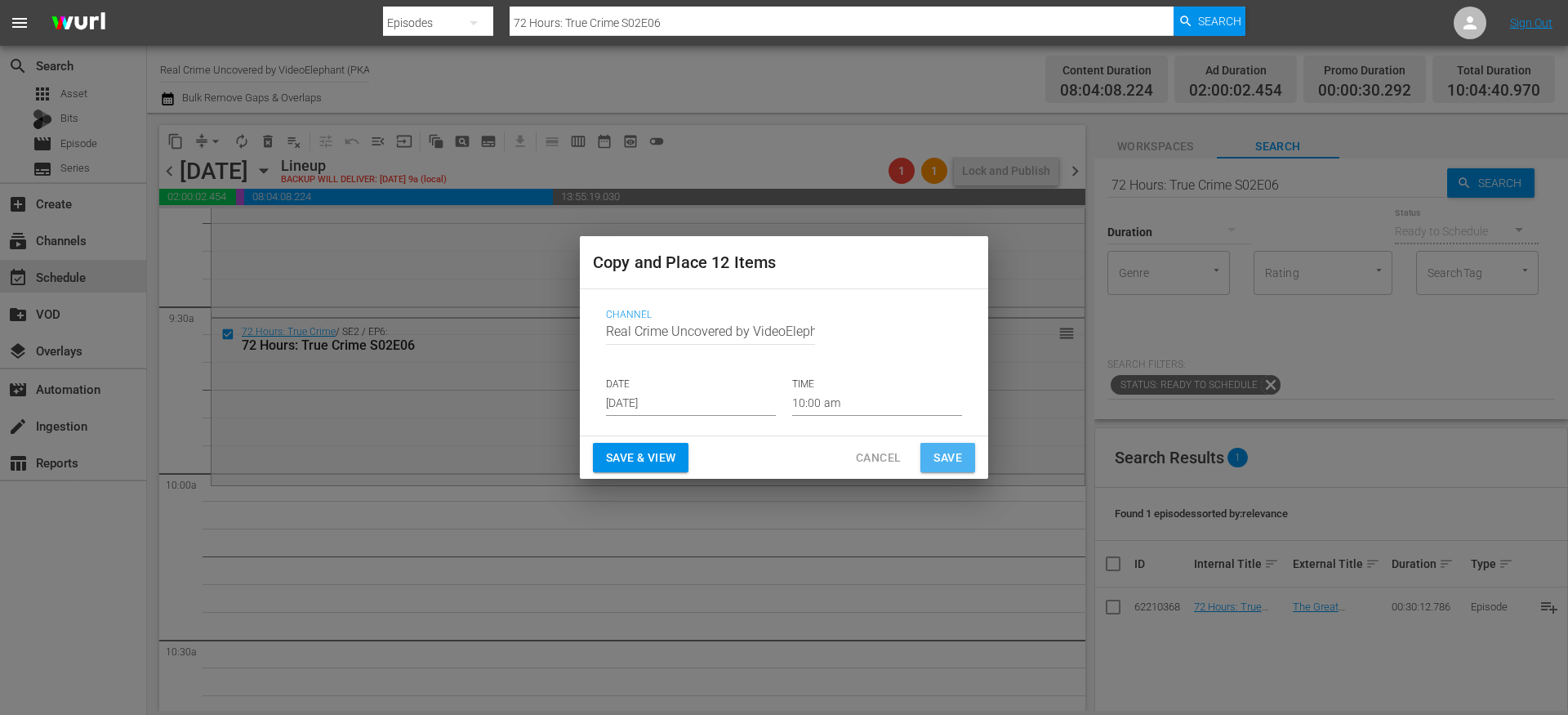
click at [950, 460] on span "Save" at bounding box center [949, 457] width 29 height 20
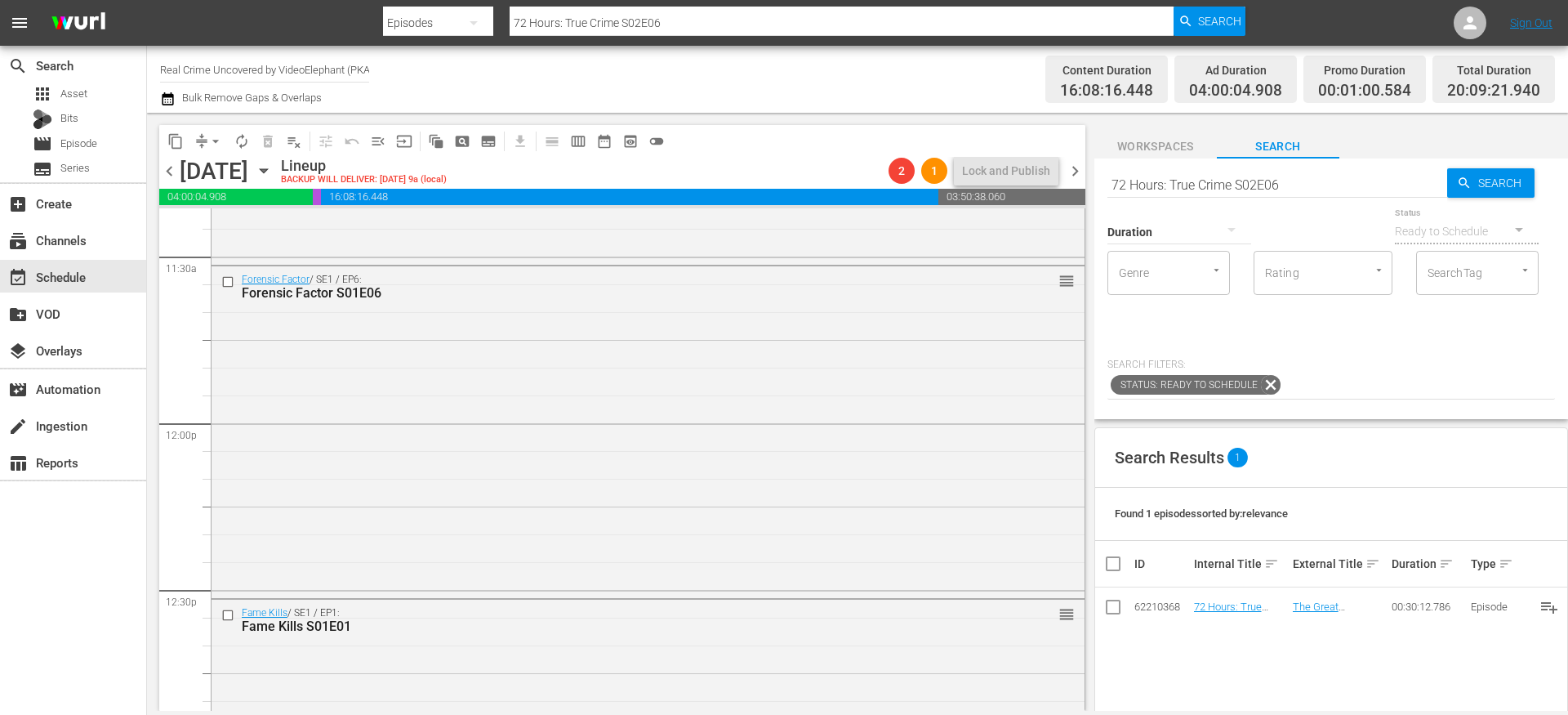
scroll to position [3788, 0]
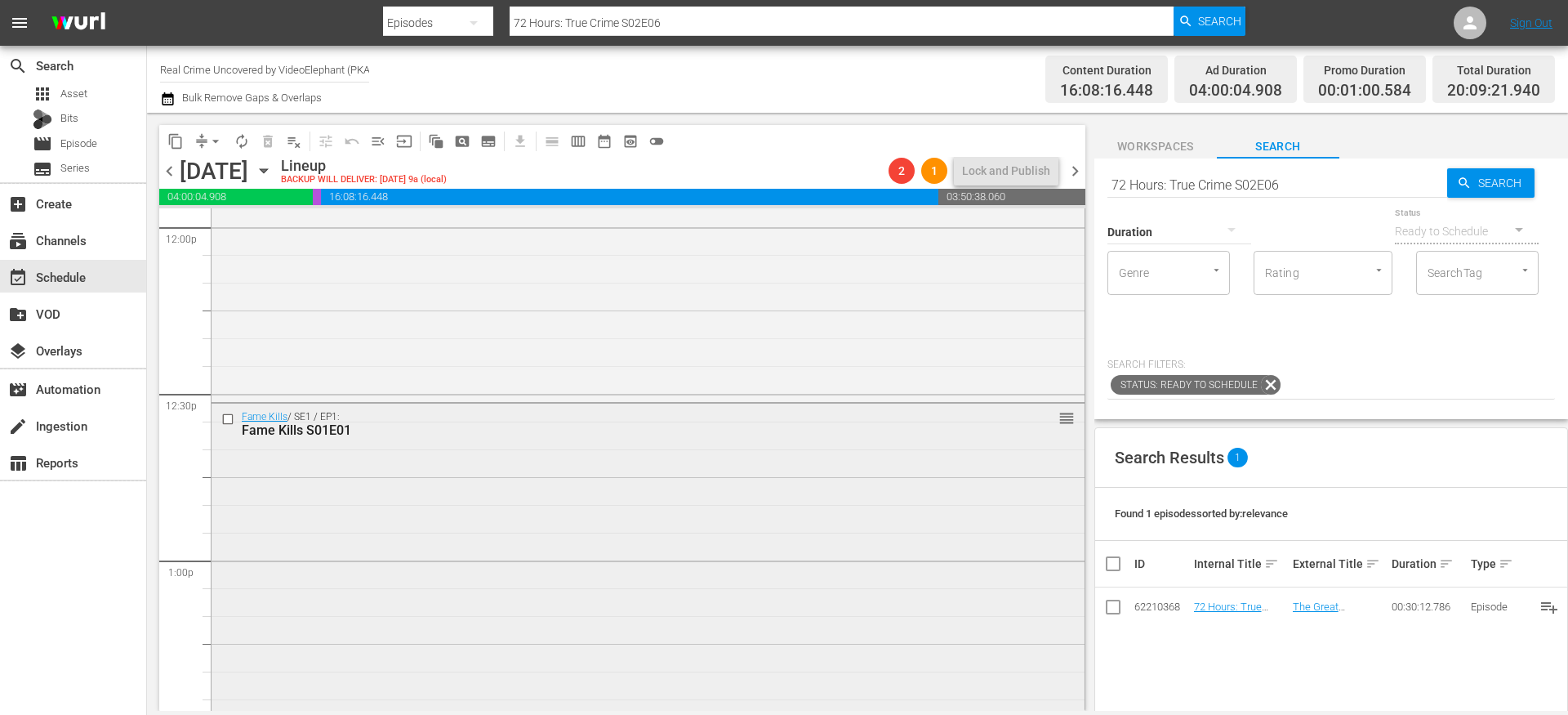
click at [230, 419] on input "checkbox" at bounding box center [230, 420] width 17 height 14
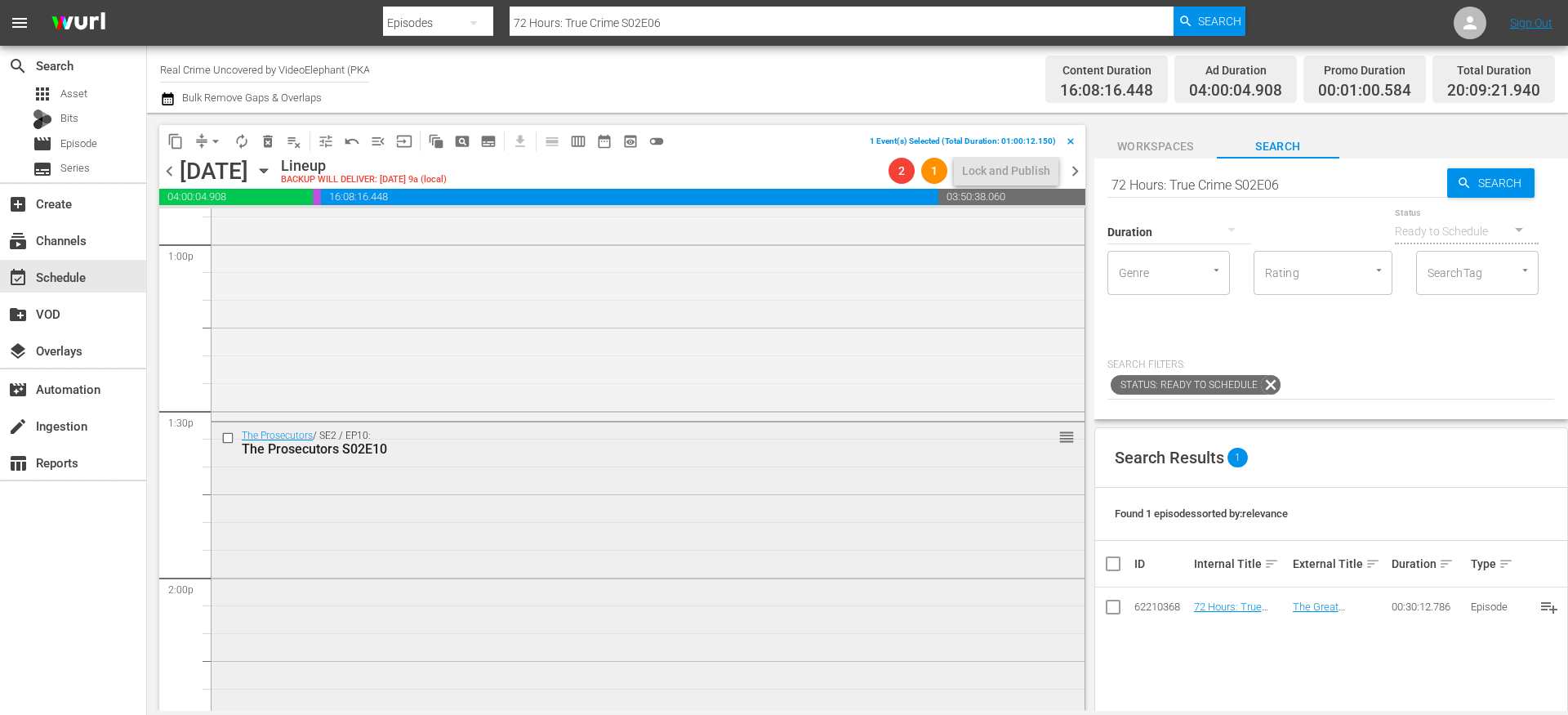
click at [227, 437] on input "checkbox" at bounding box center [230, 438] width 17 height 14
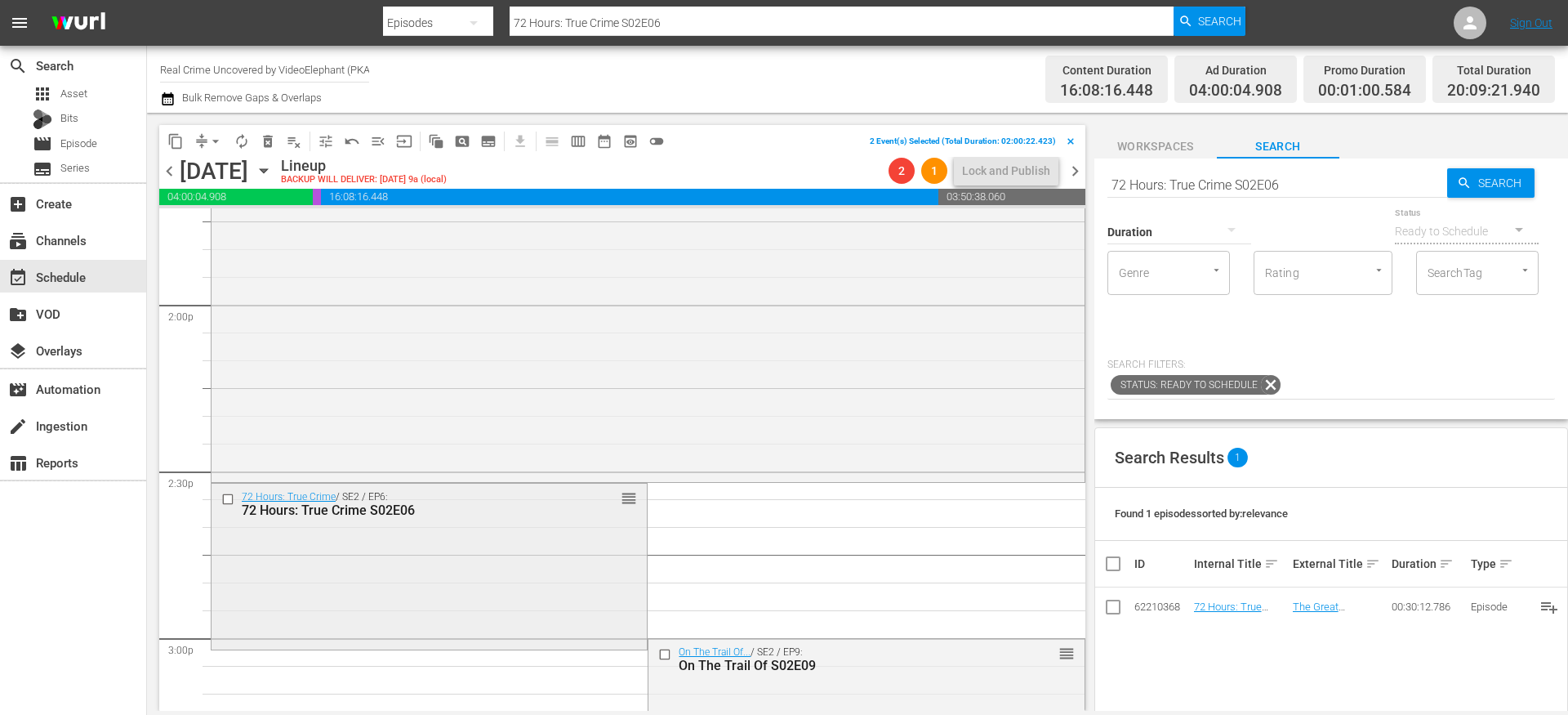
scroll to position [4606, 0]
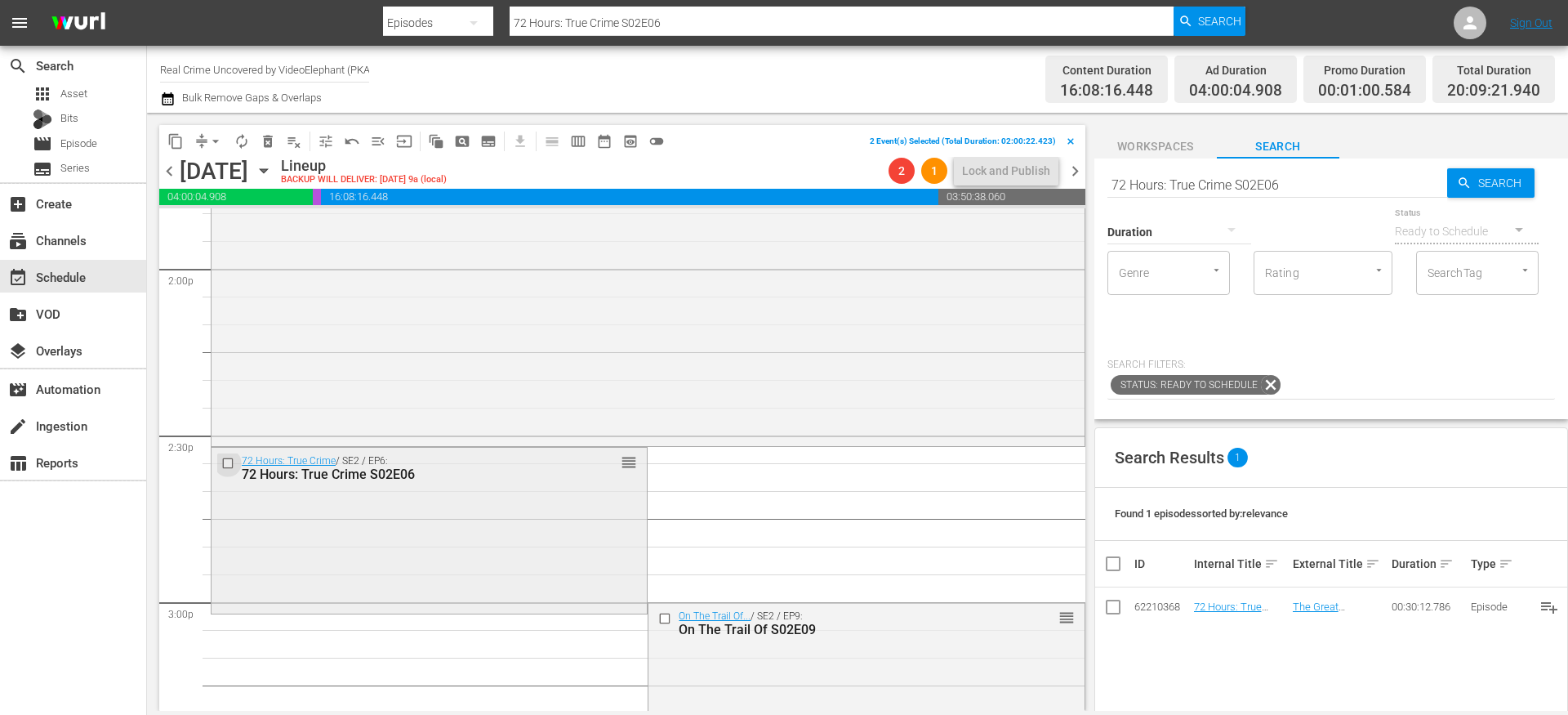
click at [229, 462] on input "checkbox" at bounding box center [230, 462] width 17 height 14
click at [658, 619] on input "checkbox" at bounding box center [667, 618] width 17 height 14
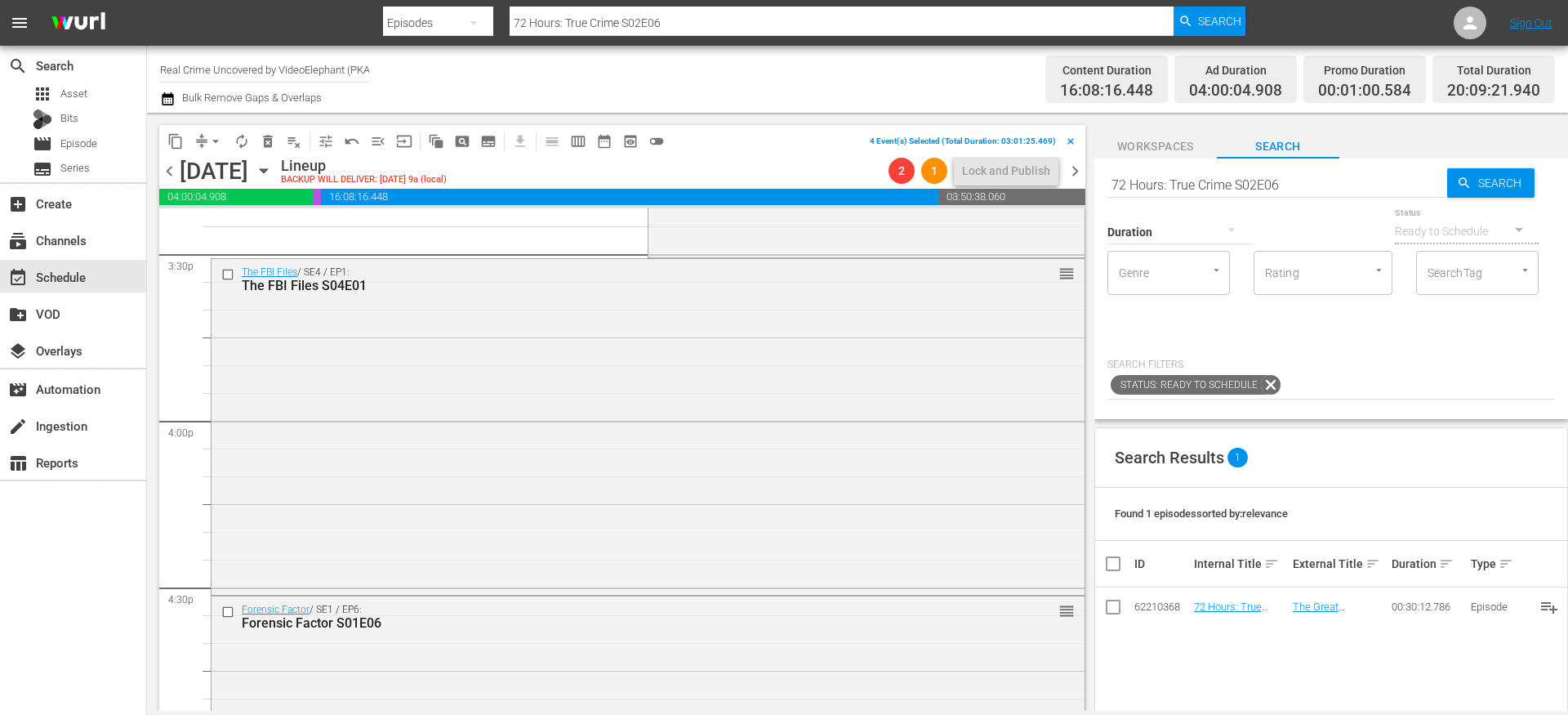
scroll to position [5155, 0]
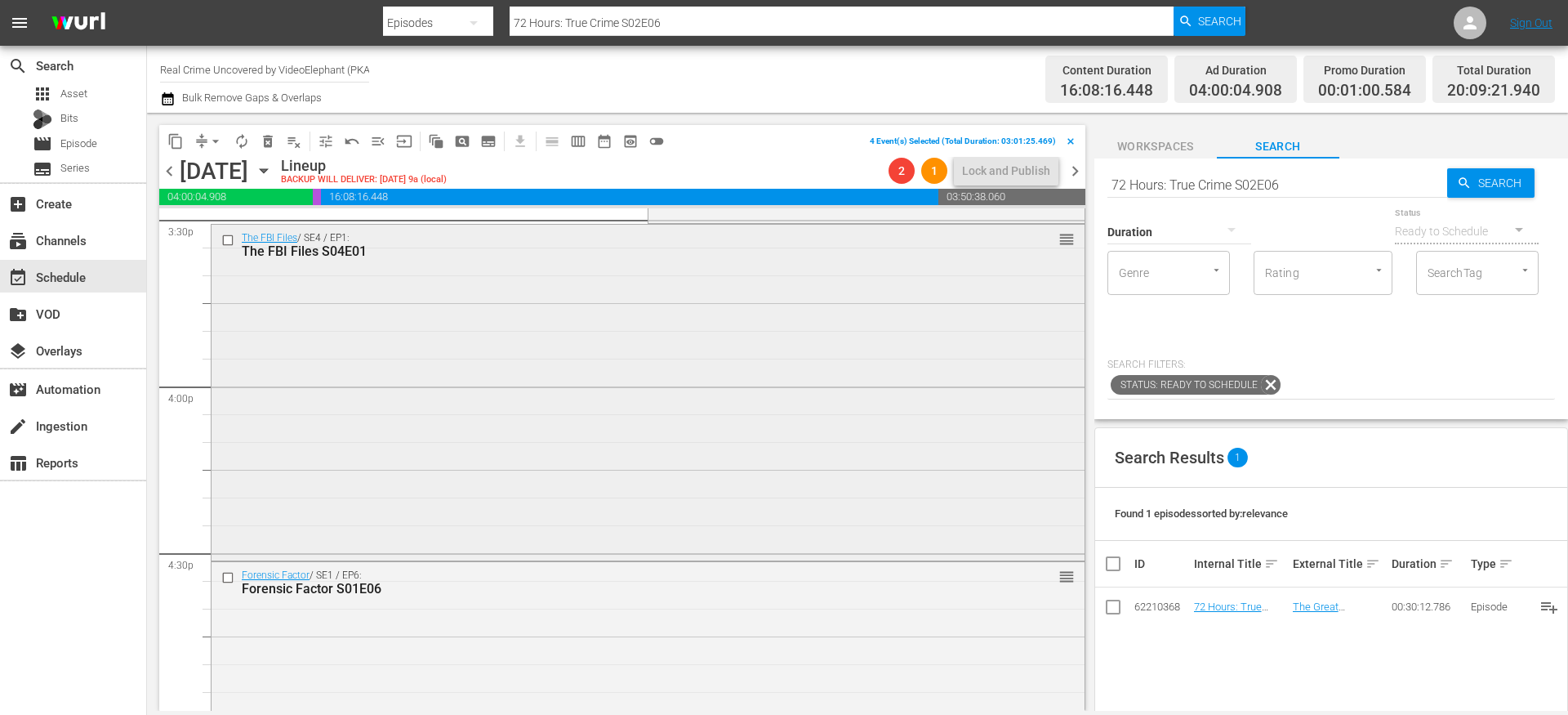
click at [227, 244] on input "checkbox" at bounding box center [230, 240] width 17 height 14
click at [228, 575] on input "checkbox" at bounding box center [230, 578] width 17 height 14
click at [231, 568] on input "checkbox" at bounding box center [230, 569] width 17 height 14
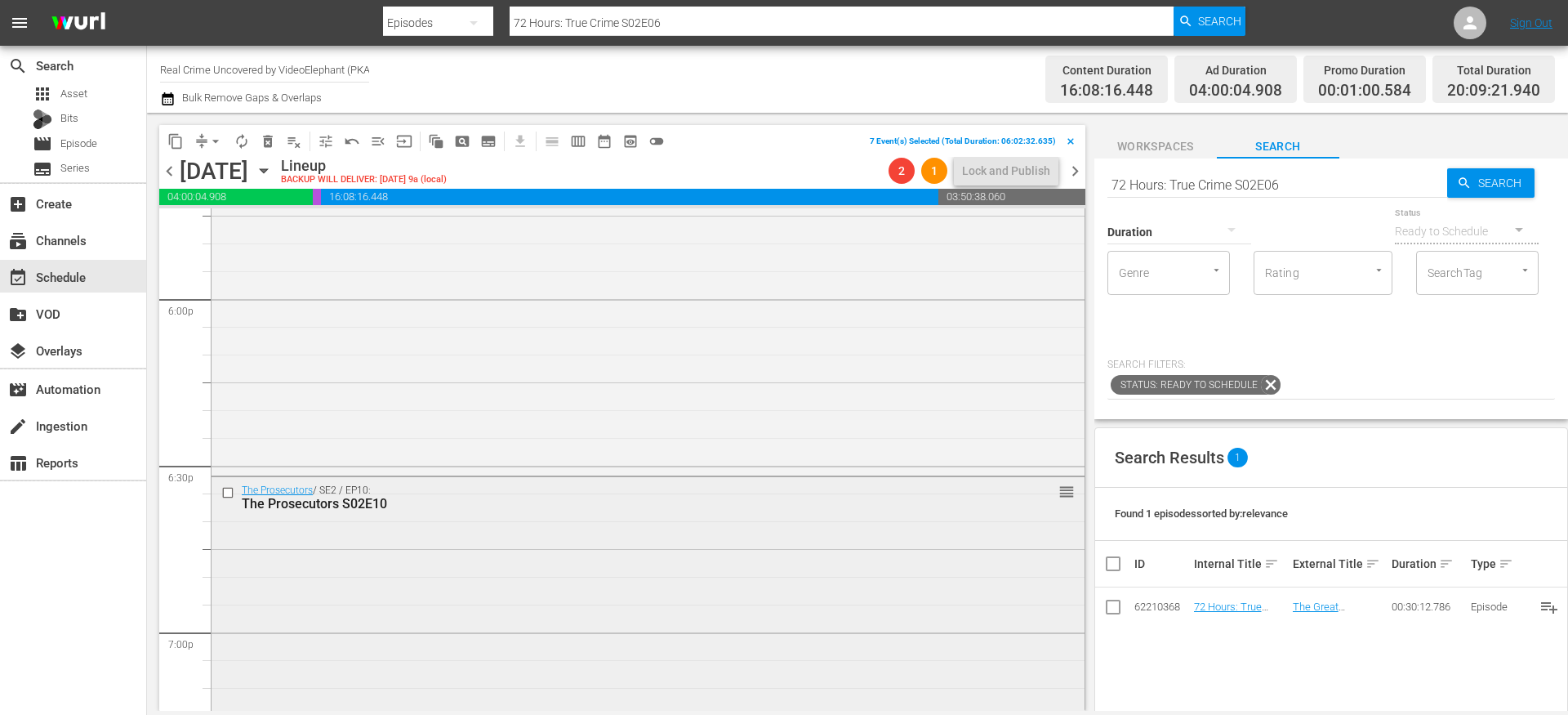
click at [232, 492] on input "checkbox" at bounding box center [230, 493] width 17 height 14
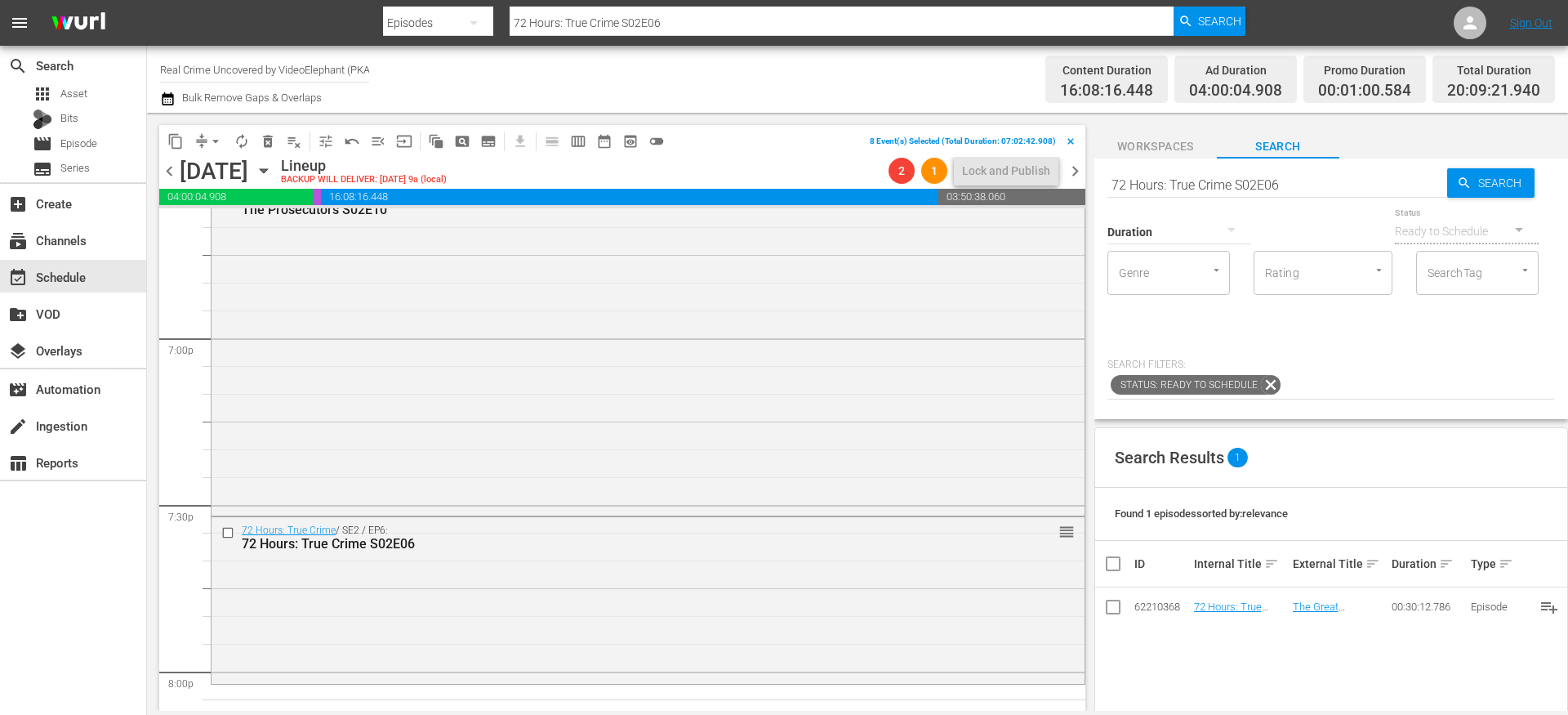
scroll to position [6227, 0]
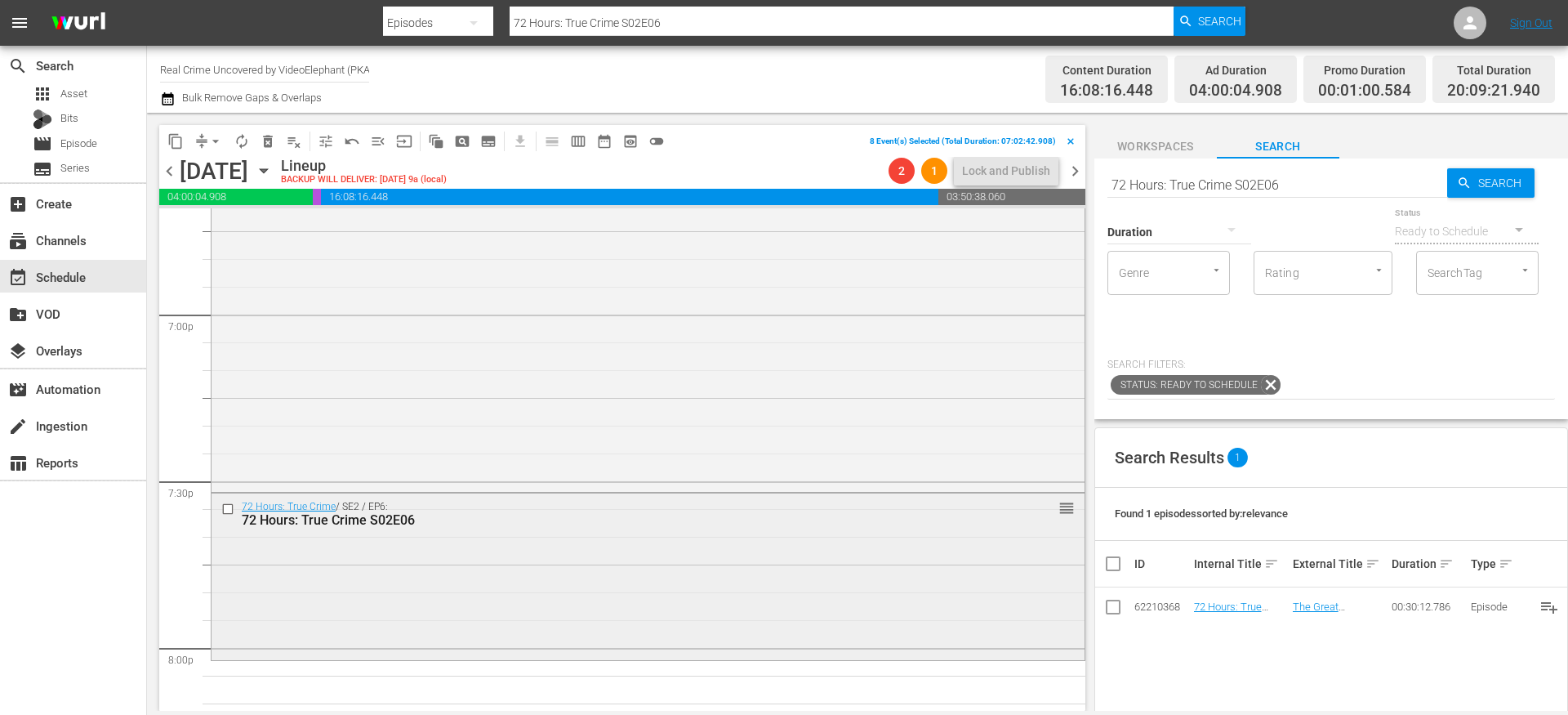
click at [228, 509] on input "checkbox" at bounding box center [230, 509] width 17 height 14
click at [273, 137] on span "delete_forever_outlined" at bounding box center [267, 141] width 16 height 16
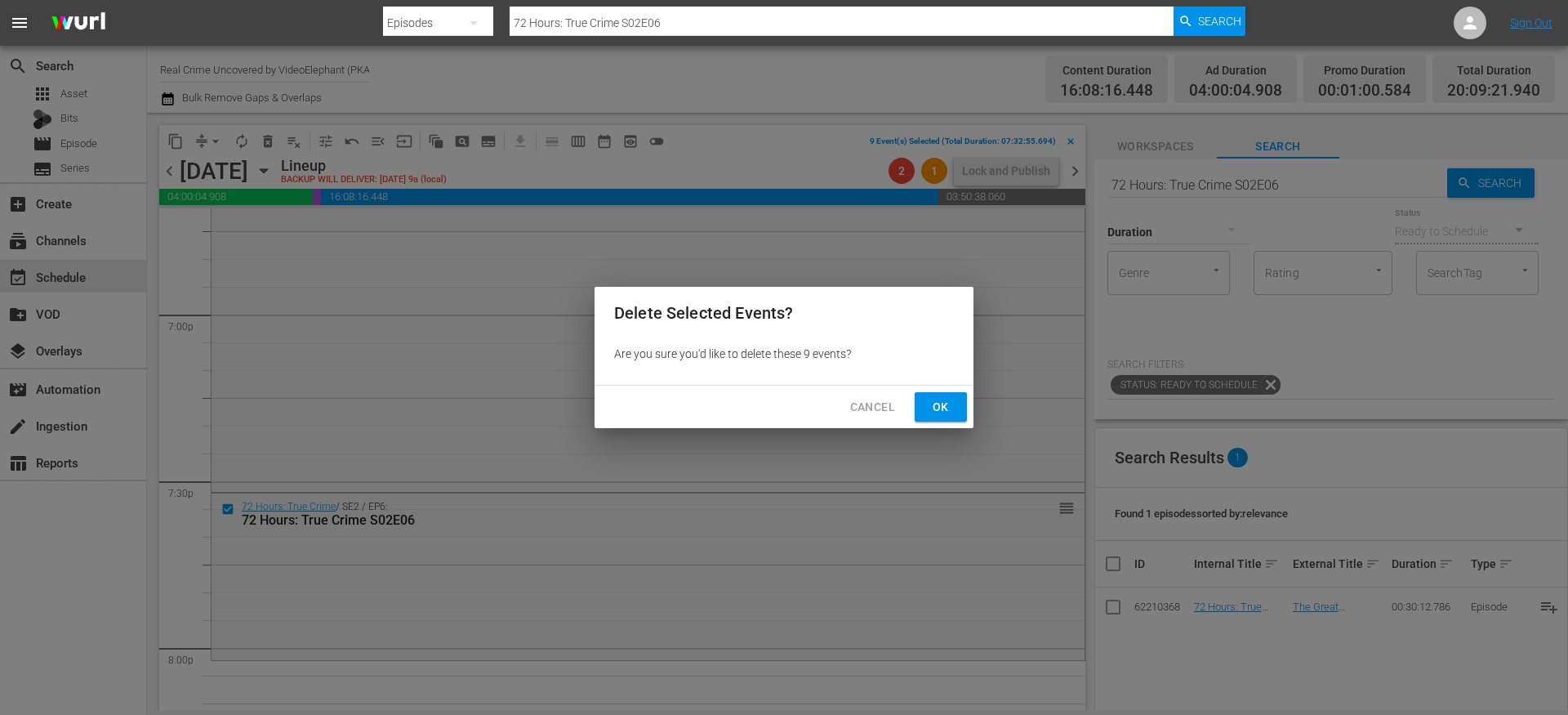
click at [925, 409] on button "Ok" at bounding box center [941, 406] width 52 height 30
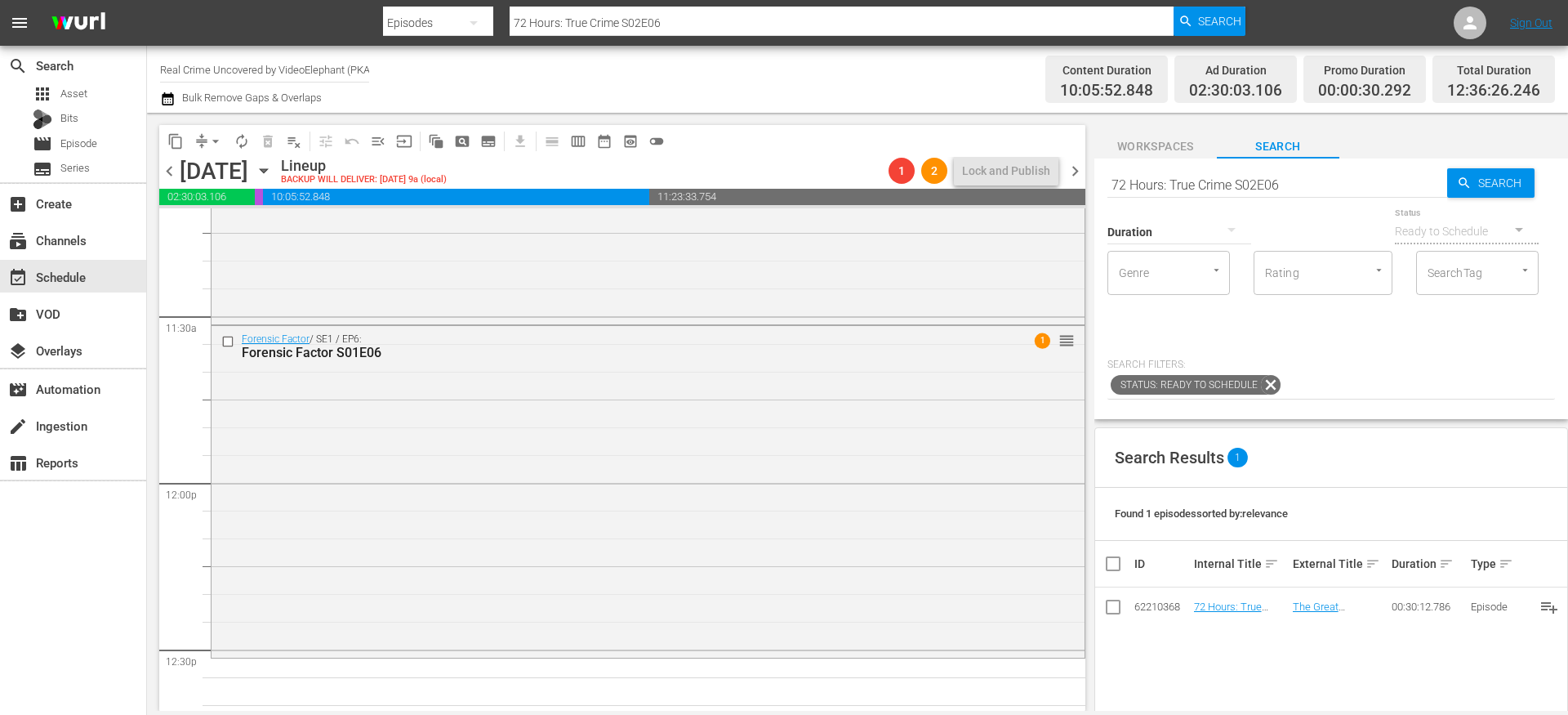
scroll to position [3847, 0]
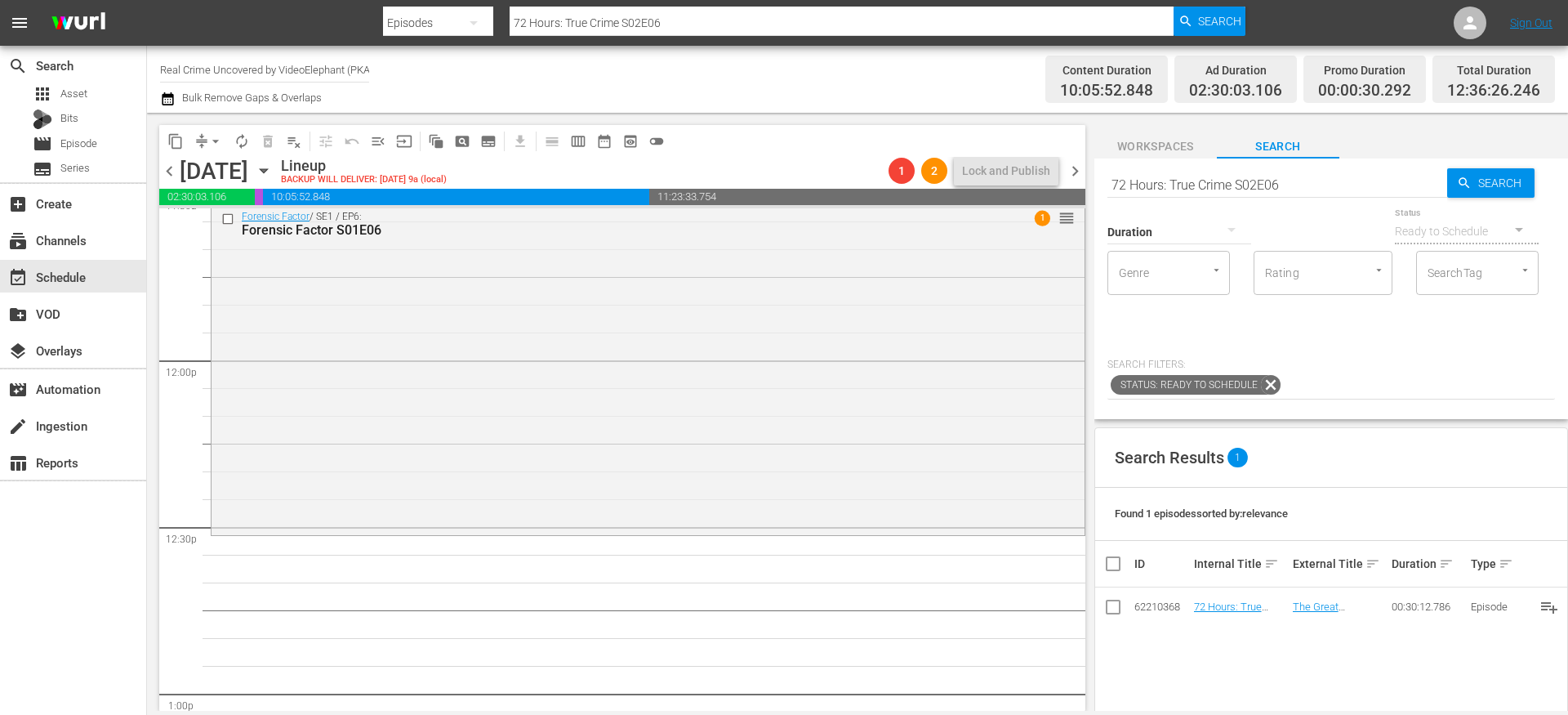
click at [1197, 183] on input "72 Hours: True Crime S02E06" at bounding box center [1278, 184] width 340 height 40
paste input "Forensic Factor S01E01"
type input "Forensic Factor S01E01"
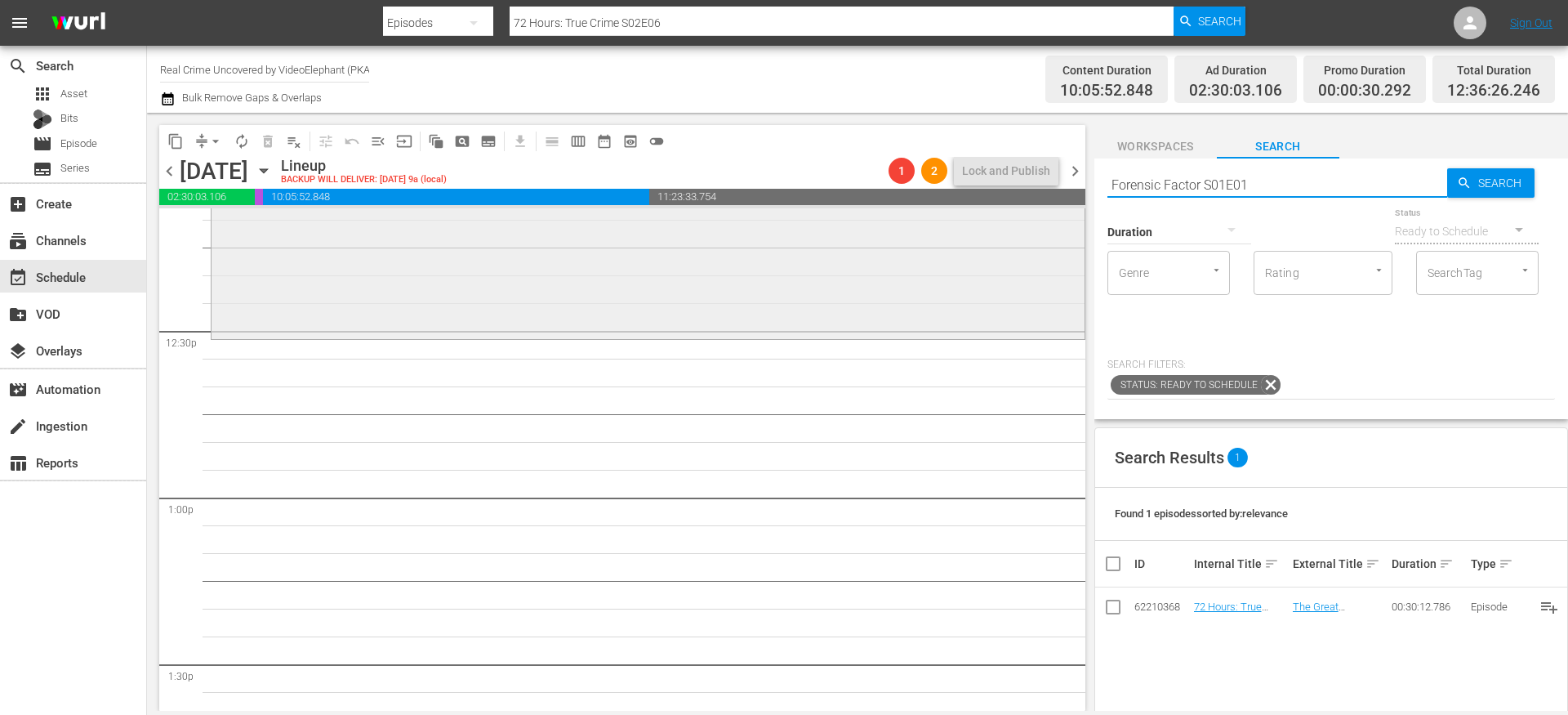
scroll to position [4056, 0]
type input "Forensic Factor S01E01"
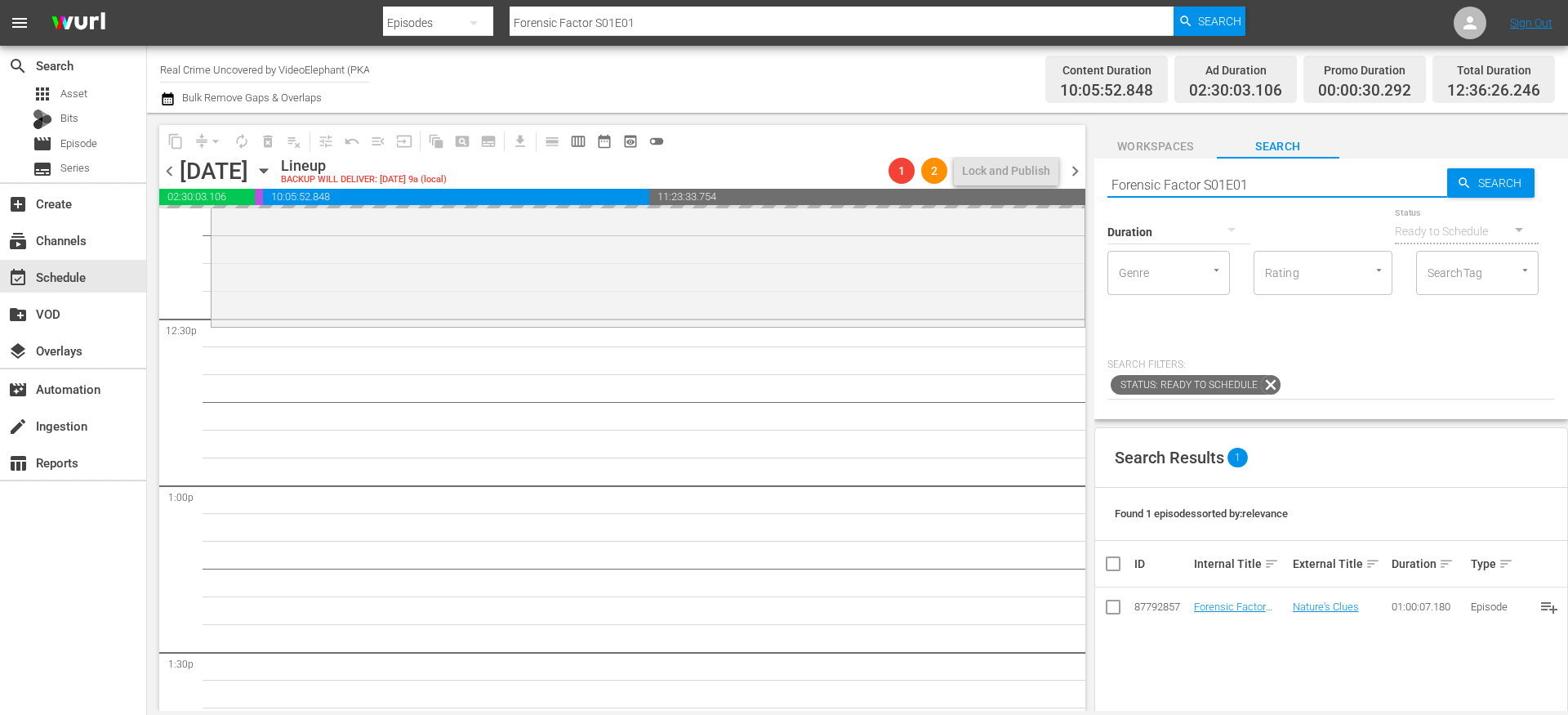
click at [1297, 179] on input "Forensic Factor S01E01" at bounding box center [1278, 184] width 340 height 40
type input "Forensic Factor S01E02"
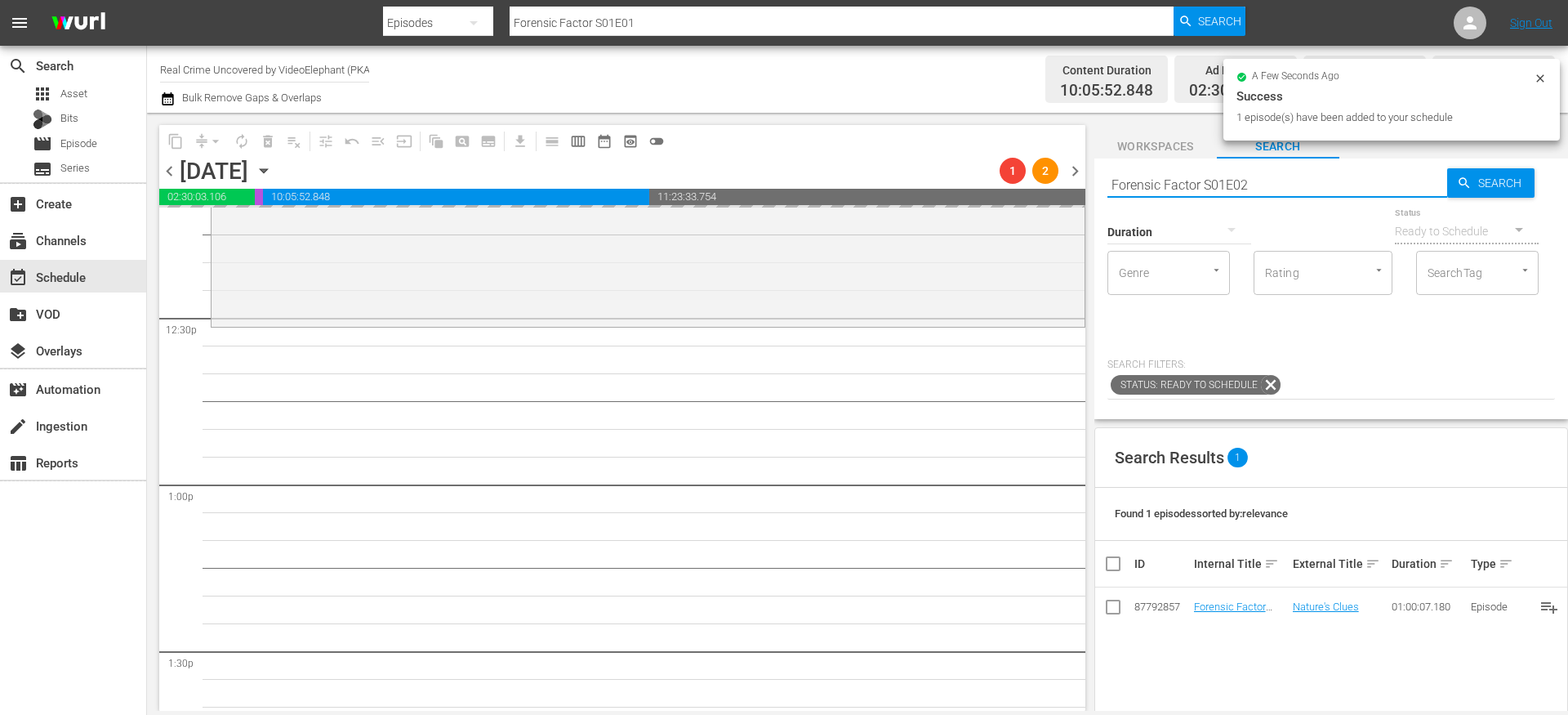
type input "Forensic Factor S01E02"
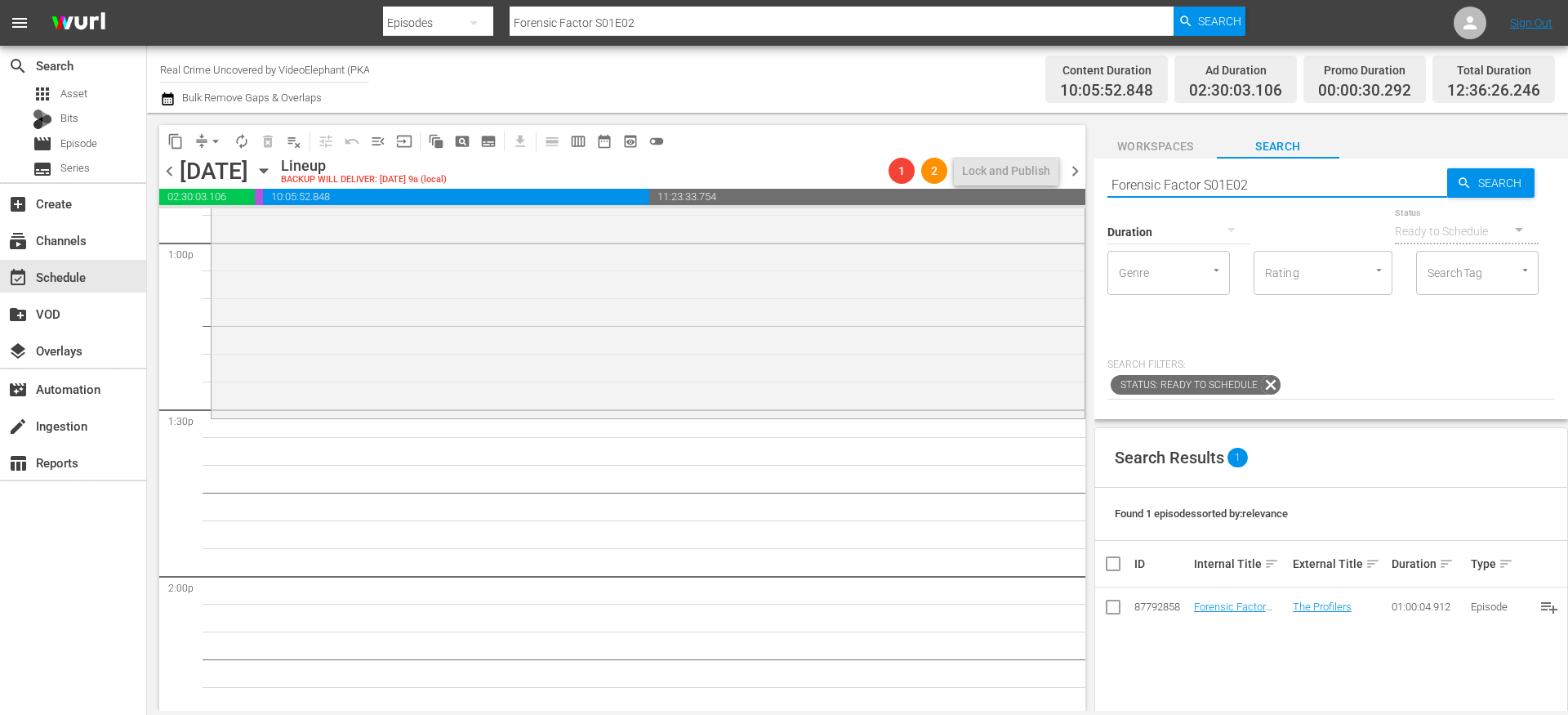
scroll to position [4301, 0]
click at [1285, 184] on input "Forensic Factor S01E02" at bounding box center [1278, 184] width 340 height 40
type input "Forensic Factor S01E03"
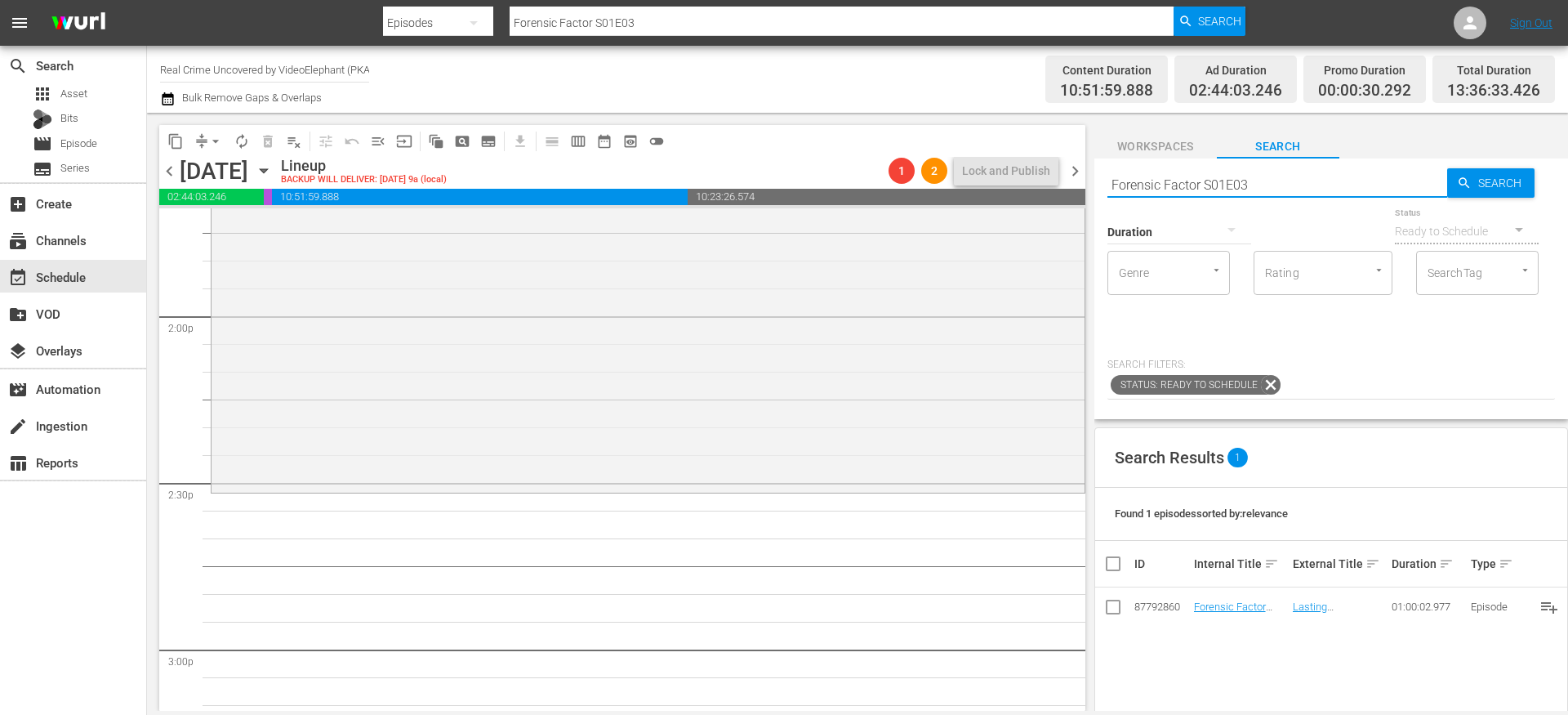
scroll to position [4566, 0]
click at [1254, 185] on input "Forensic Factor S01E03" at bounding box center [1278, 184] width 340 height 40
type input "Forensic Factor S01E04"
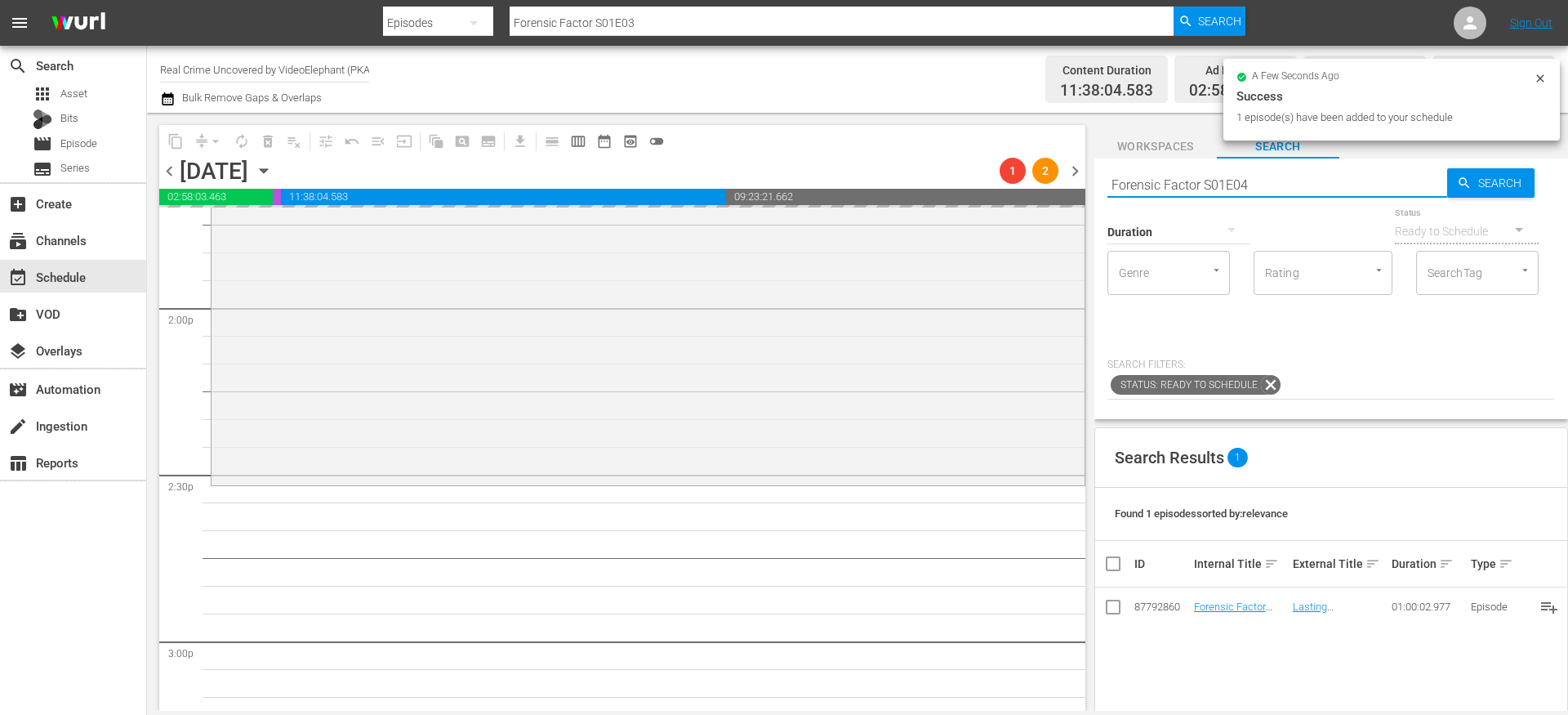
type input "Forensic Factor S01E04"
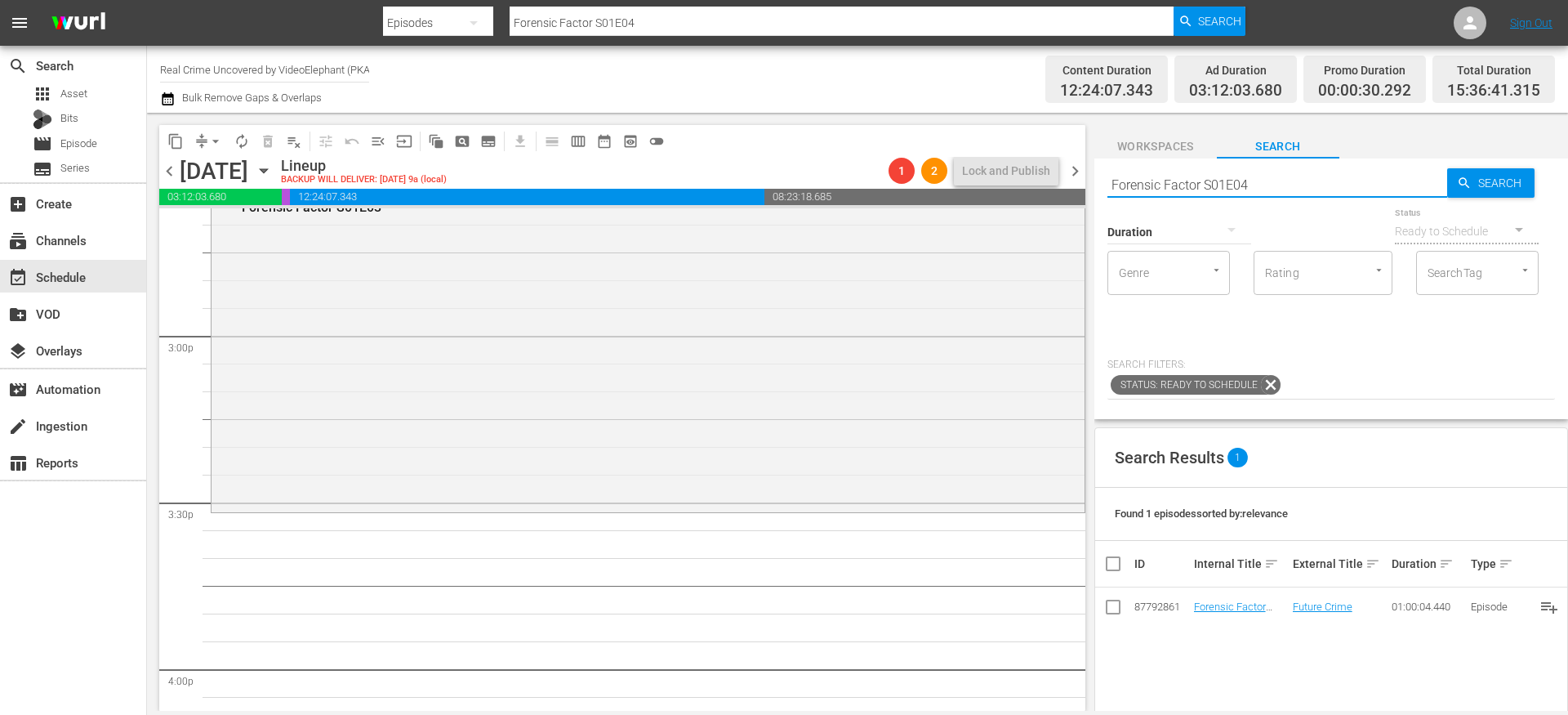
scroll to position [4931, 0]
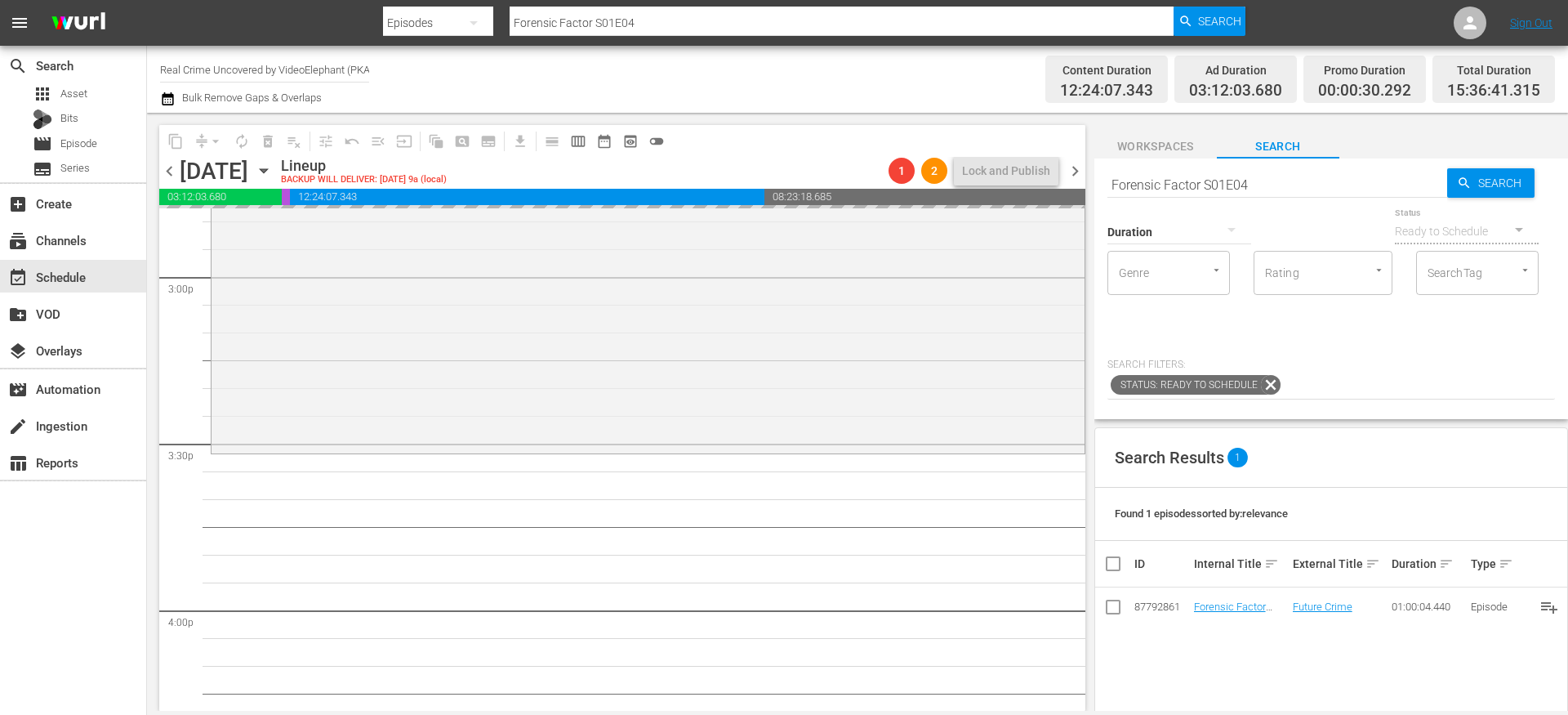
click at [1283, 181] on input "Forensic Factor S01E04" at bounding box center [1278, 184] width 340 height 40
type input "Forensic Factor S01E05"
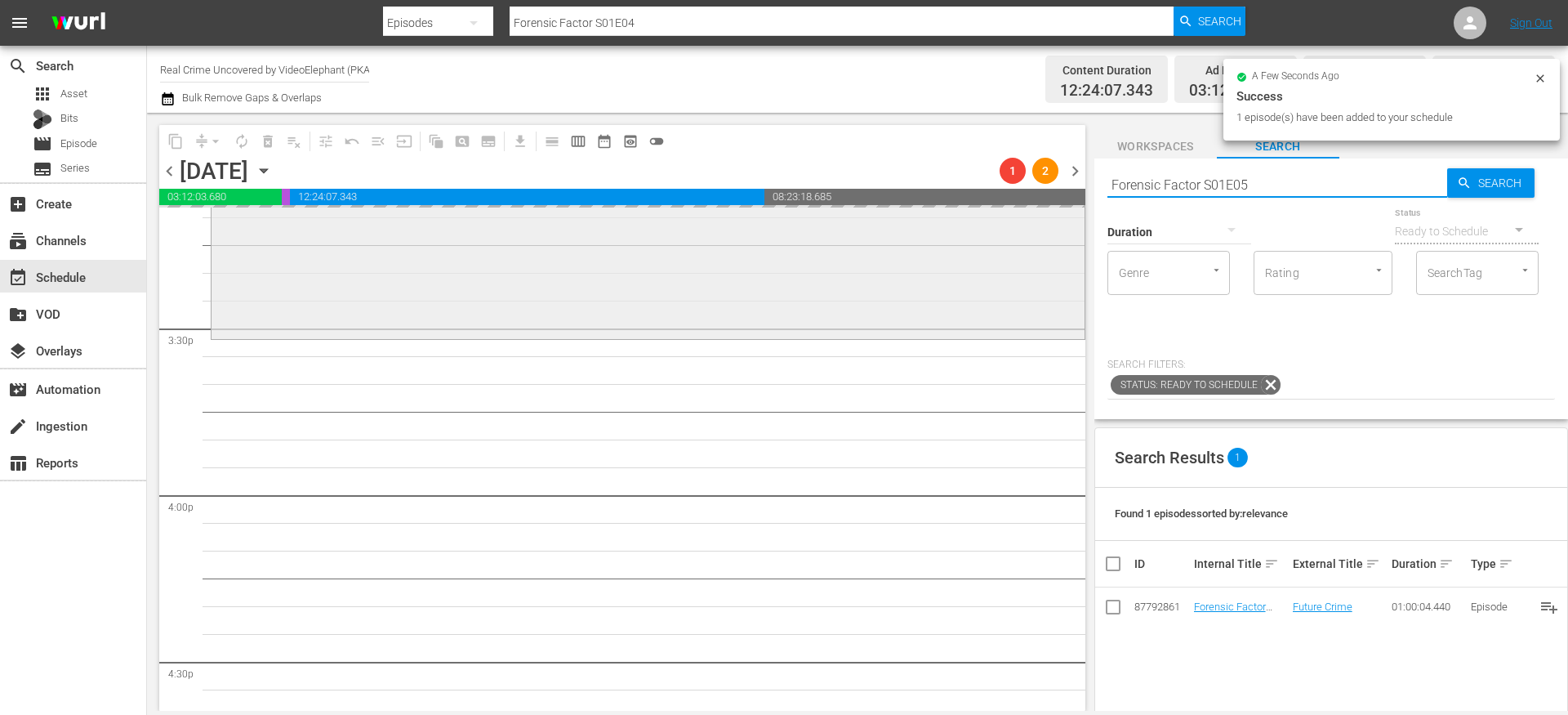
scroll to position [5060, 0]
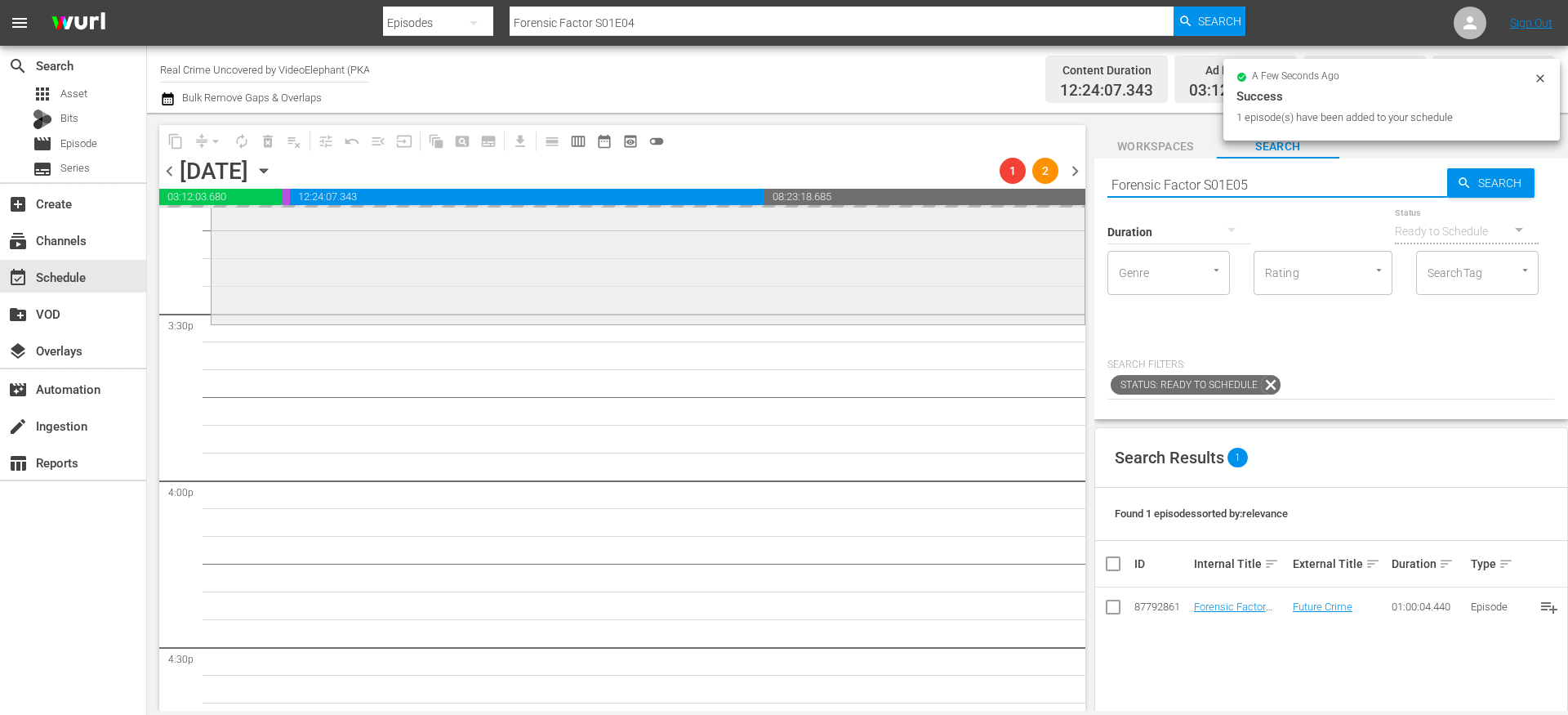
type input "Forensic Factor S01E05"
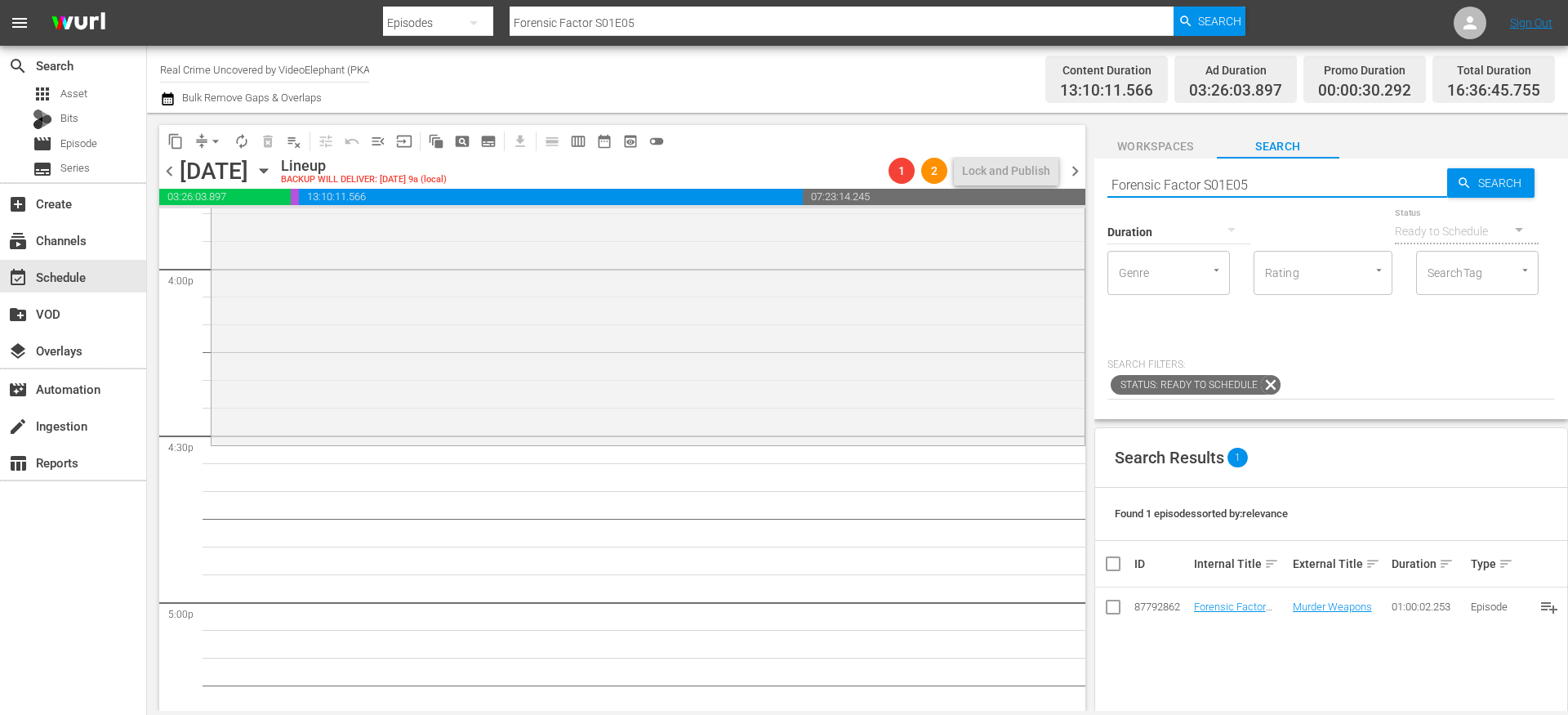
scroll to position [5294, 0]
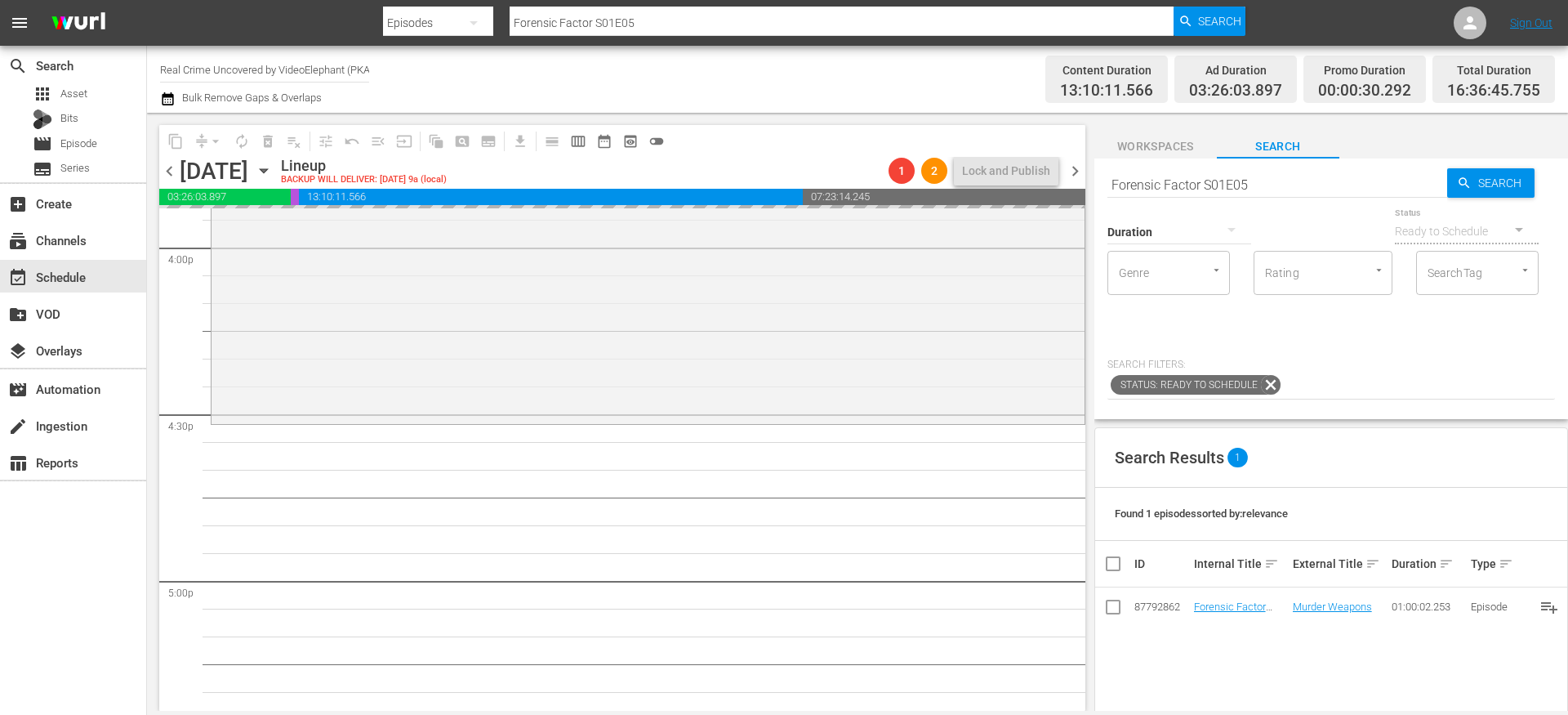
drag, startPoint x: 1227, startPoint y: 605, endPoint x: 819, endPoint y: 21, distance: 712.4
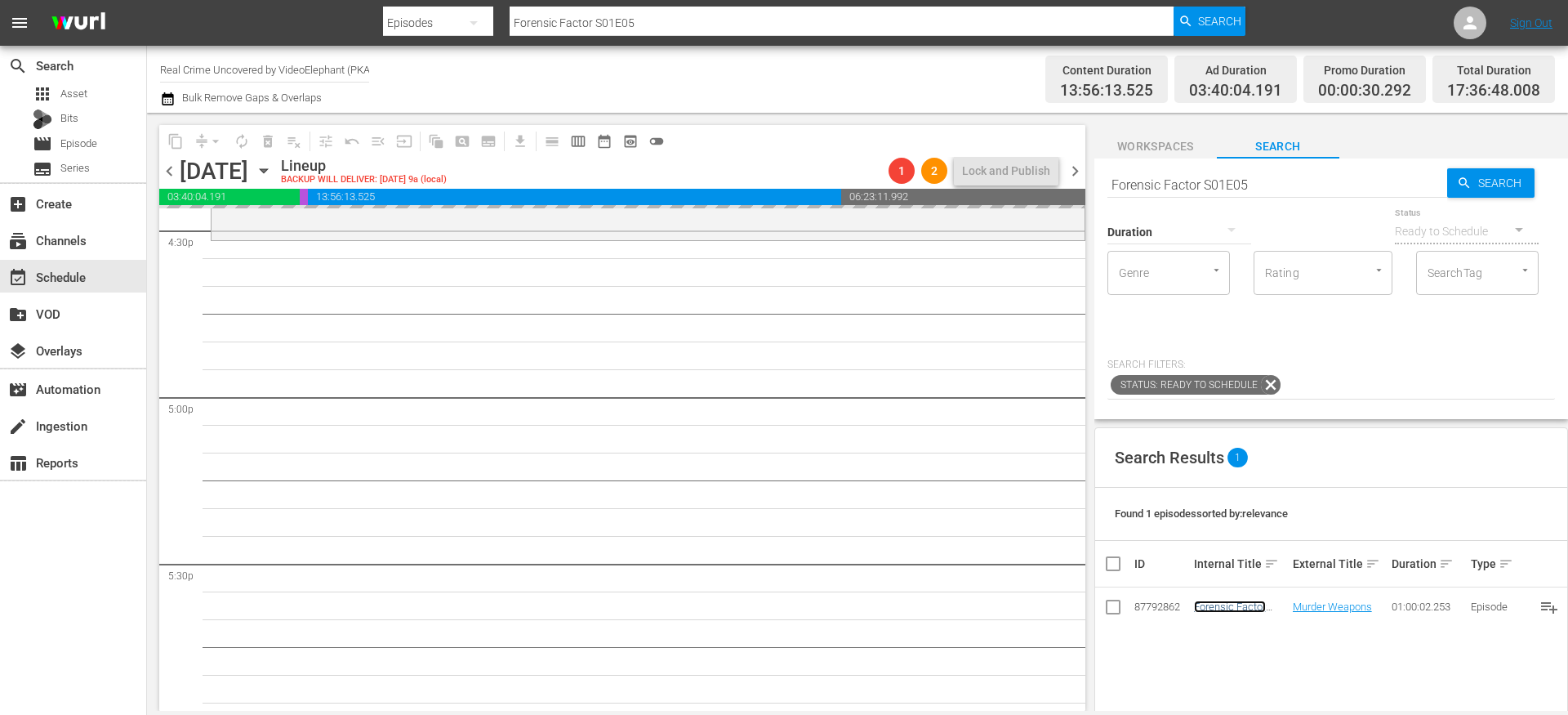
scroll to position [5482, 0]
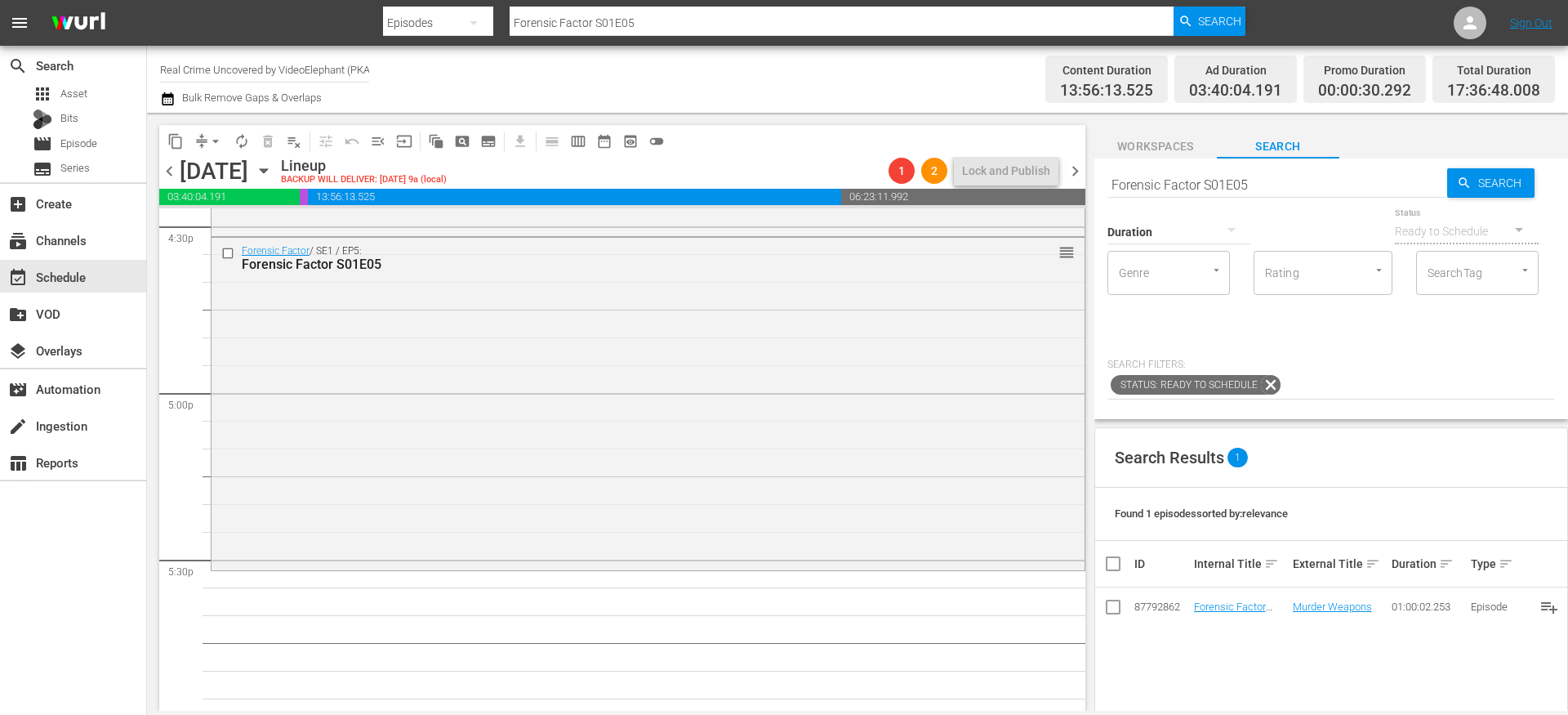
click at [1210, 183] on input "Forensic Factor S01E05" at bounding box center [1278, 184] width 340 height 40
paste input "On The Trail Of S02E09"
type input "On The Trail Of S02E09"
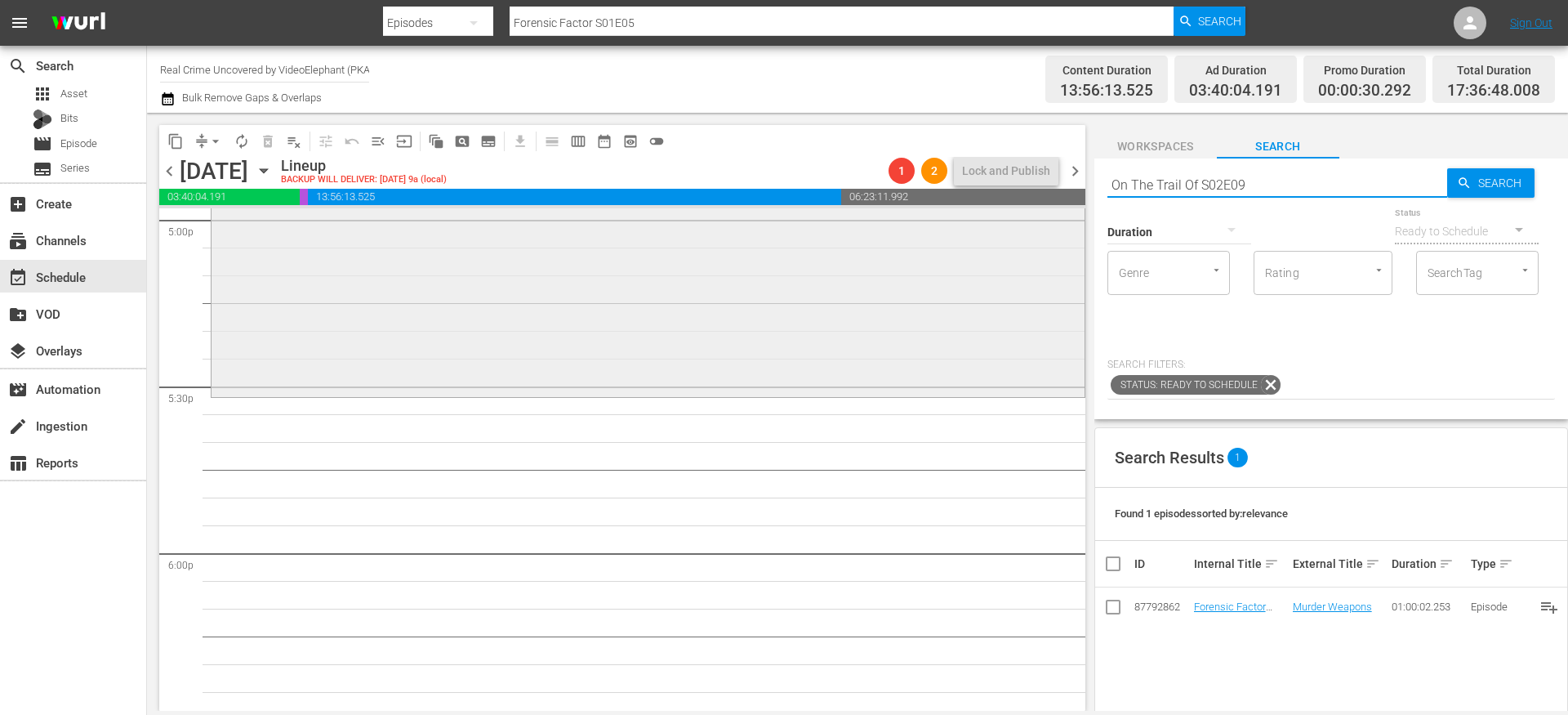
scroll to position [5657, 0]
type input "On The Trail Of S02E09"
drag, startPoint x: 1217, startPoint y: 610, endPoint x: 974, endPoint y: 18, distance: 639.9
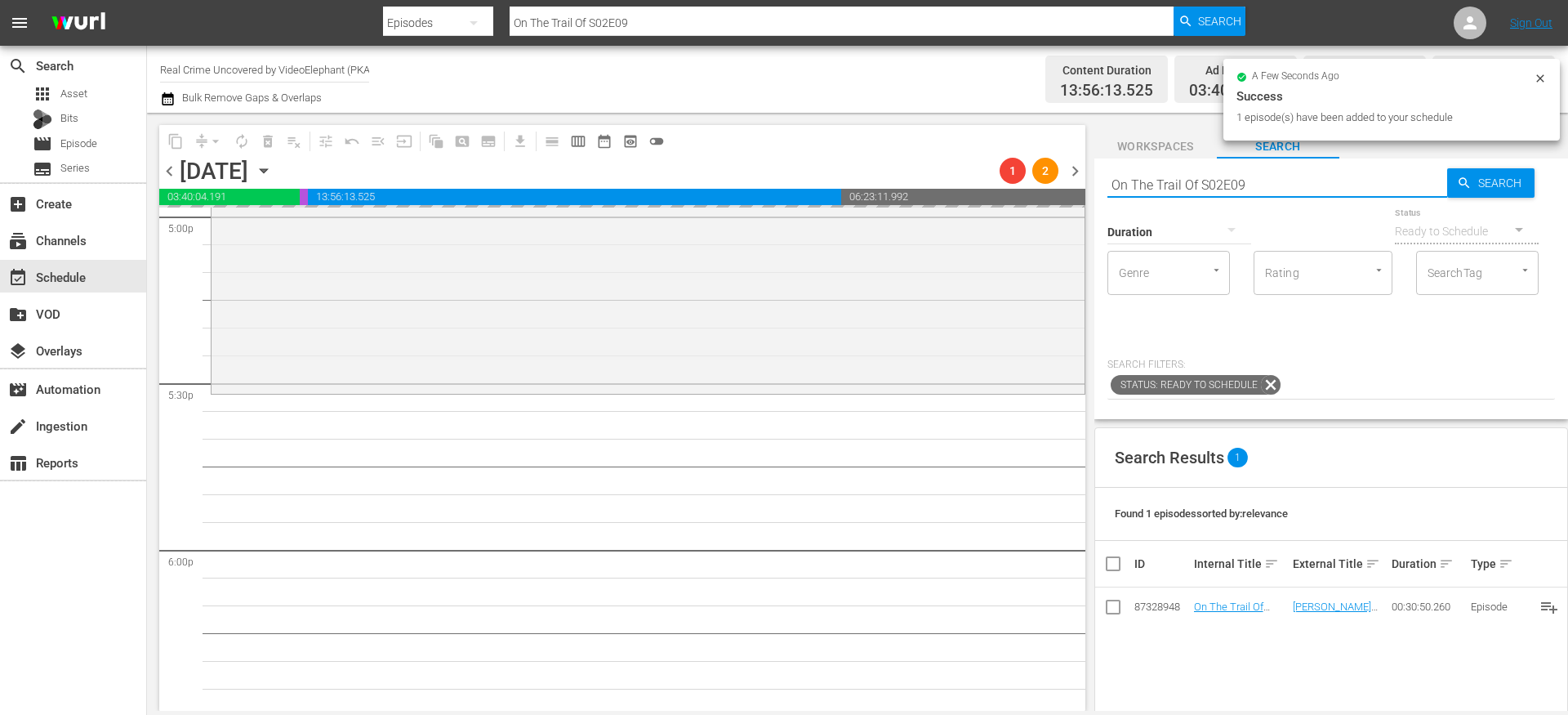
click at [1171, 183] on input "On The Trail Of S02E09" at bounding box center [1278, 184] width 340 height 40
paste input "The Prosecutors S02E12"
type input "The Prosecutors S02E12"
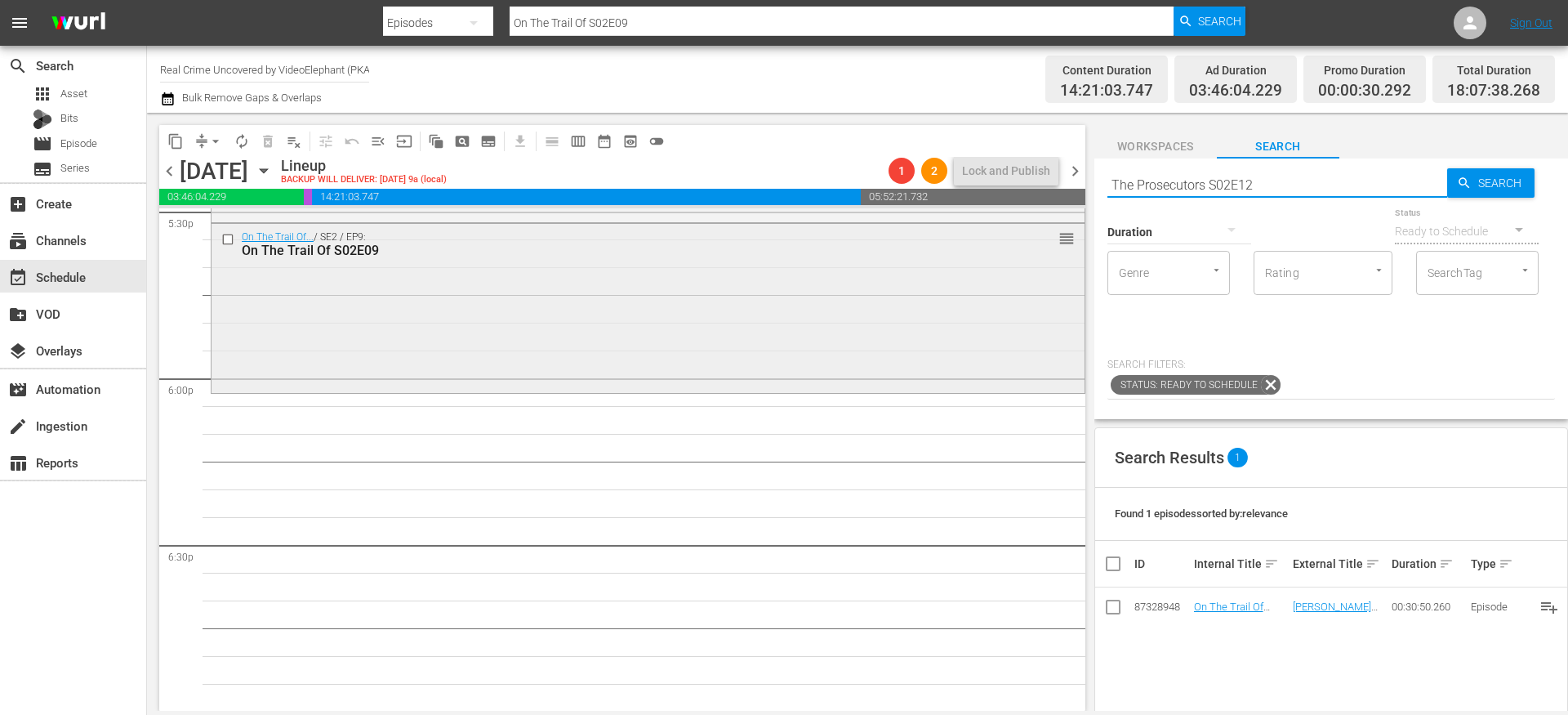
type input "The Prosecutors S02E12"
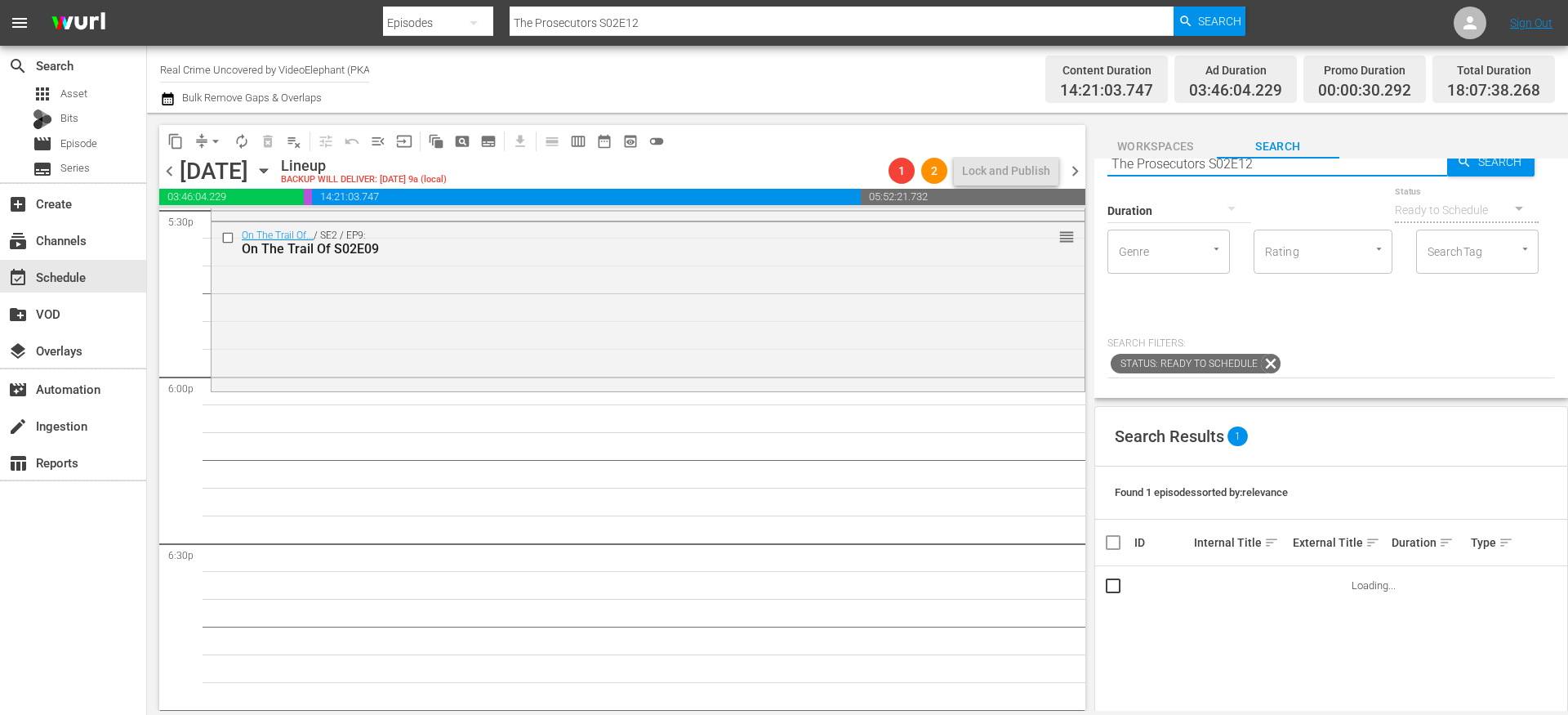
scroll to position [0, 0]
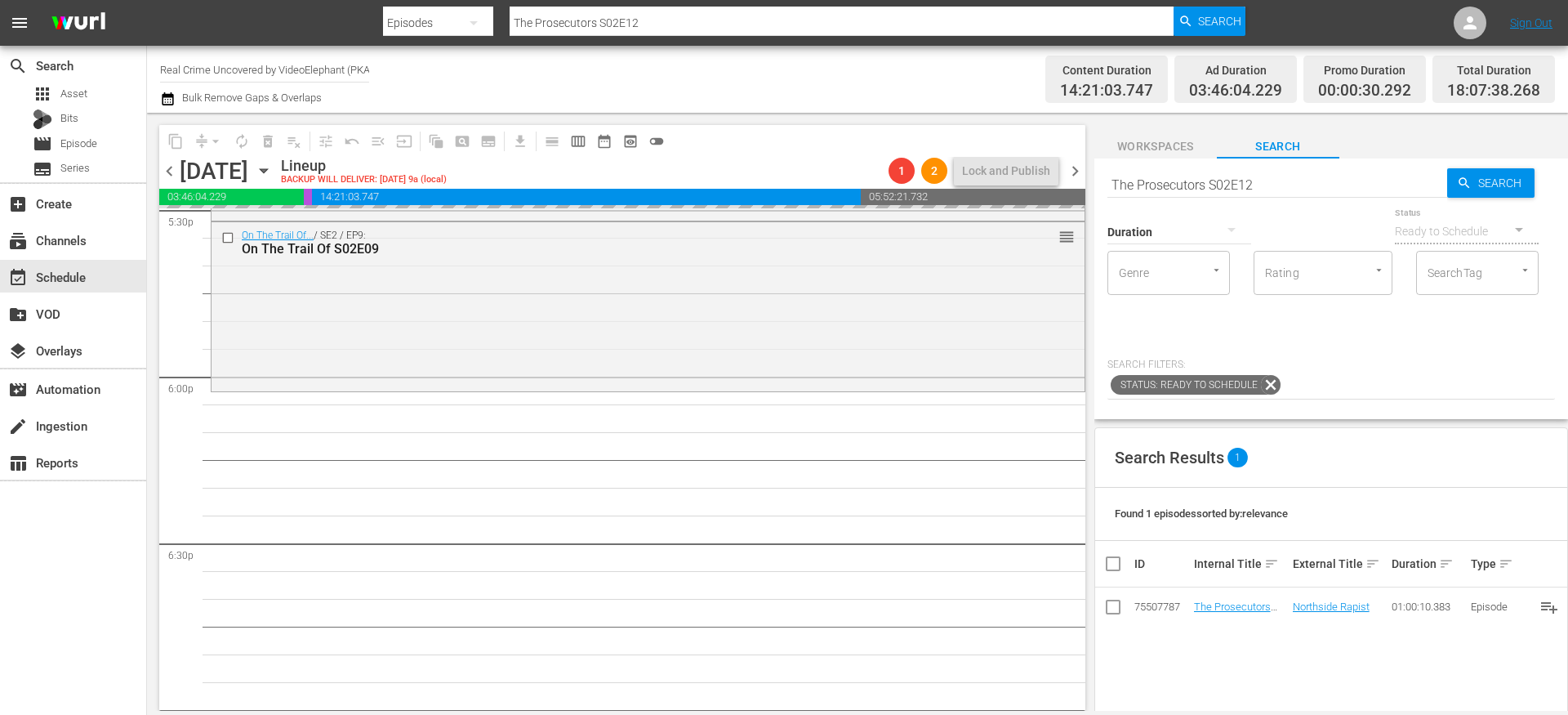
drag, startPoint x: 1224, startPoint y: 609, endPoint x: 1079, endPoint y: 11, distance: 615.3
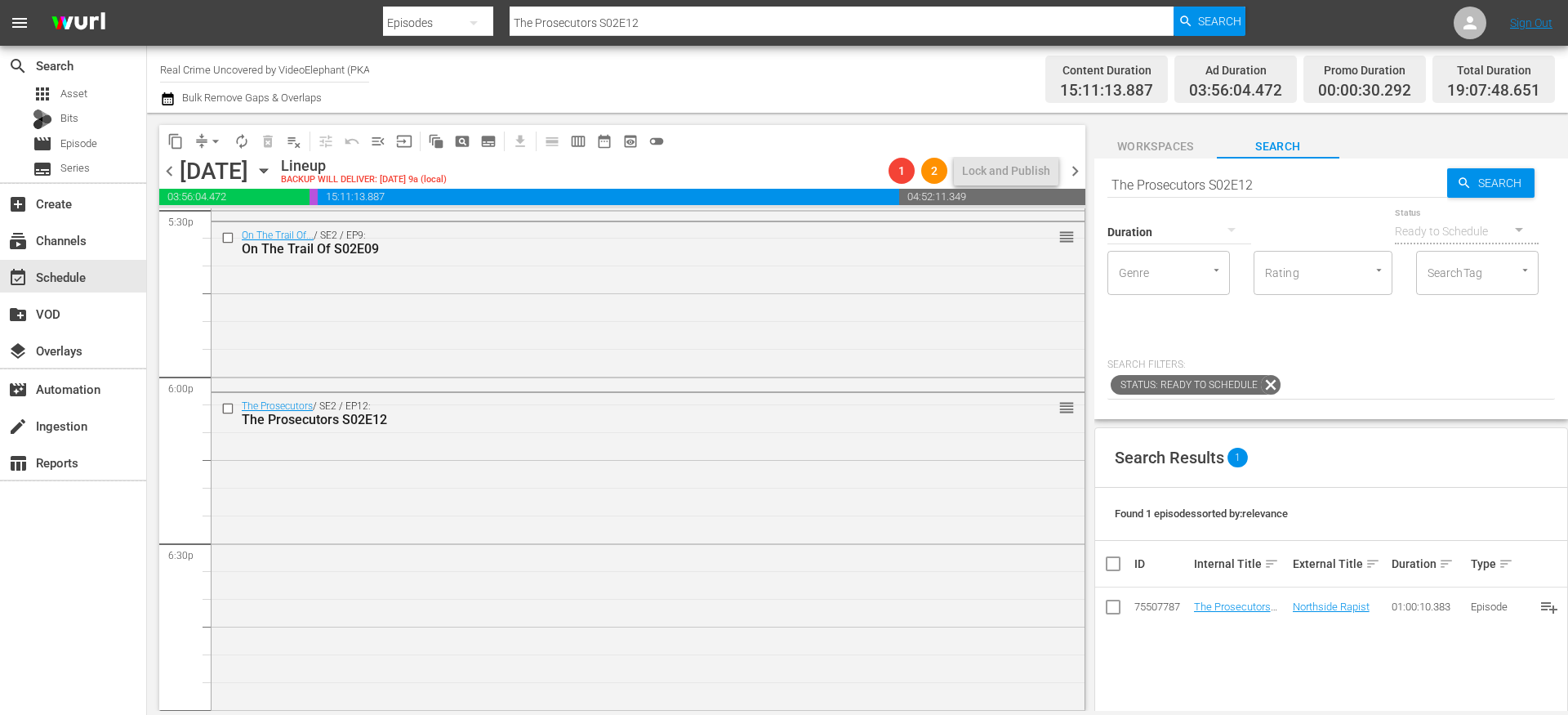
click at [1168, 176] on input "The Prosecutors S02E12" at bounding box center [1278, 184] width 340 height 40
paste input "72 Hours: True Crime S02E07"
type input "72 Hours: True Crime S02E07"
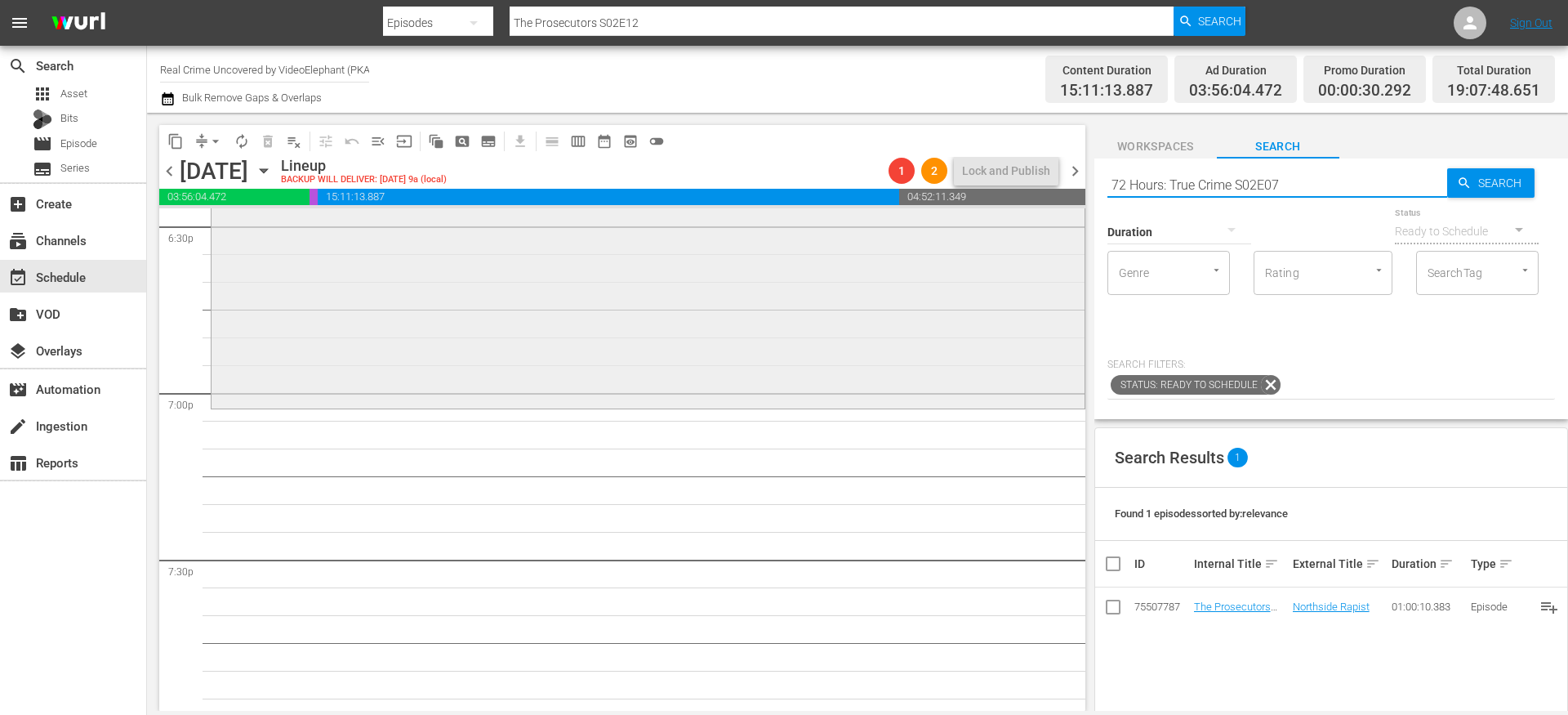
scroll to position [6199, 0]
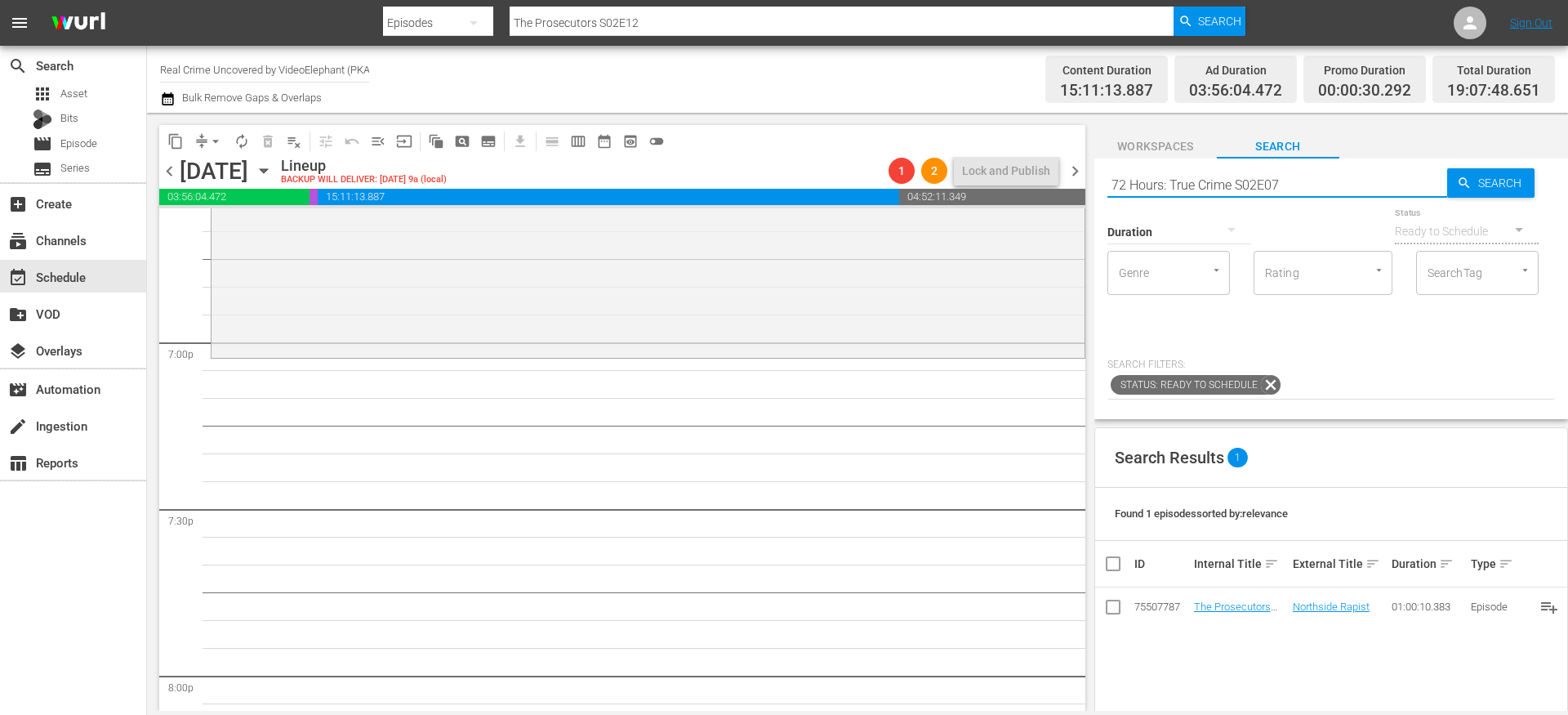
type input "72 Hours: True Crime S02E07"
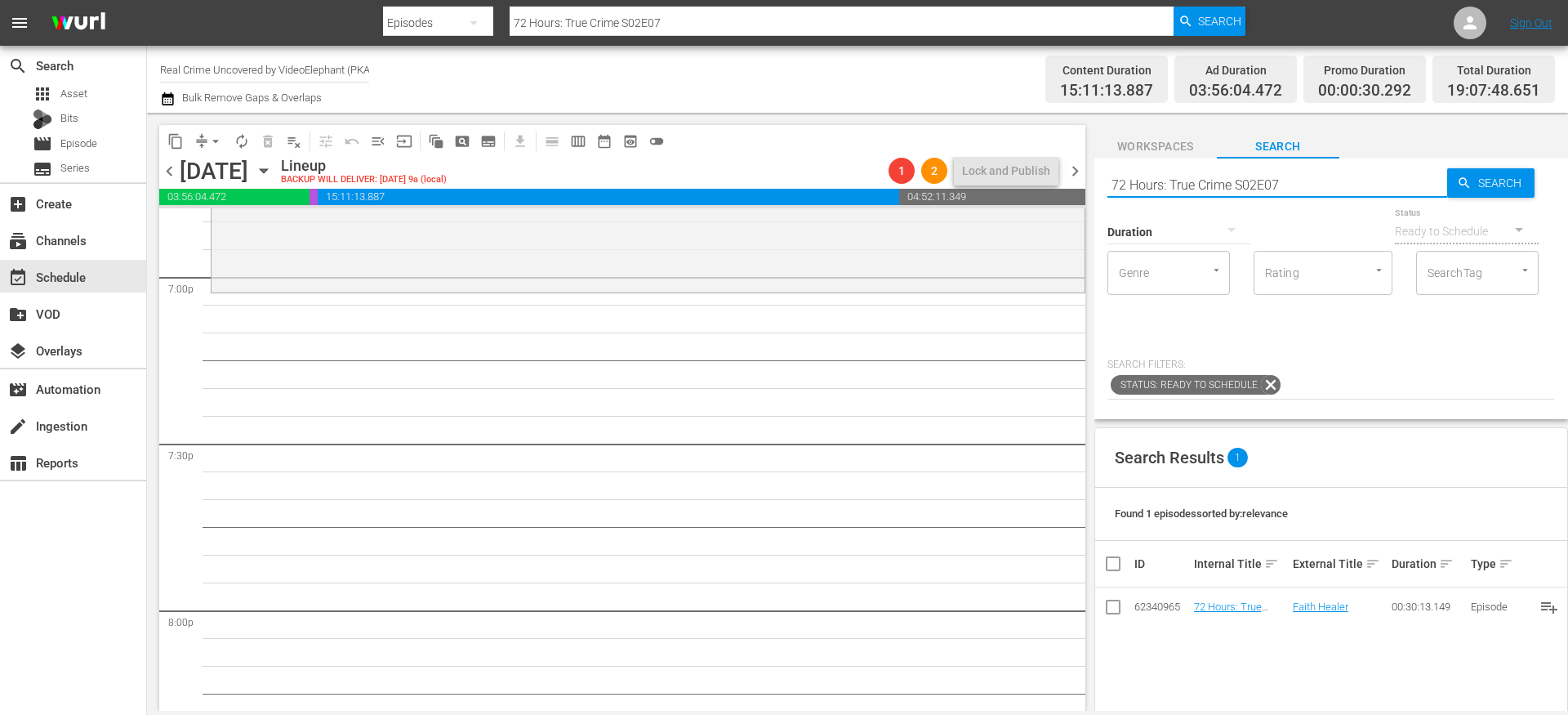
scroll to position [6293, 0]
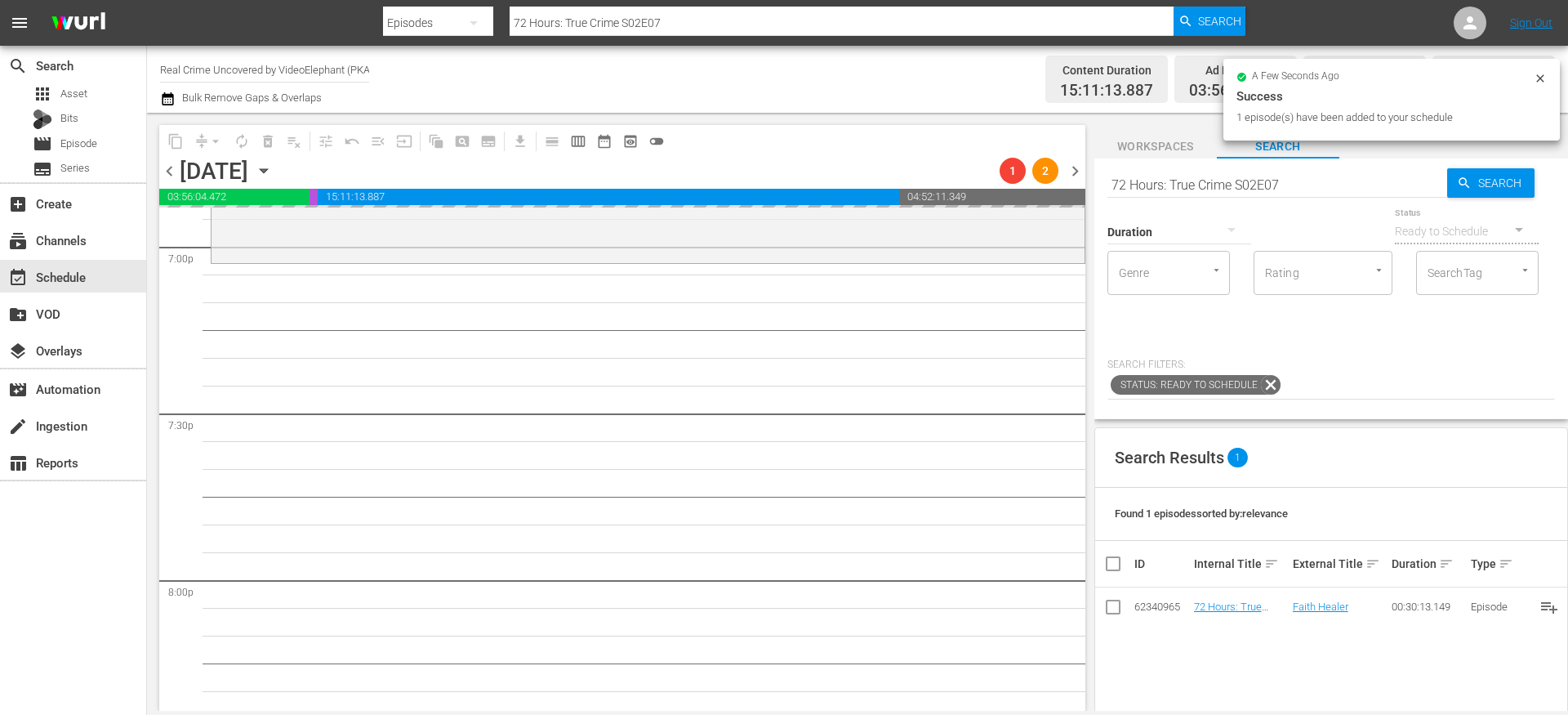
click at [1156, 182] on input "72 Hours: True Crime S02E07" at bounding box center [1278, 184] width 340 height 40
paste input "On The Trail Of S02E10"
type input "On The Trail Of S02E10"
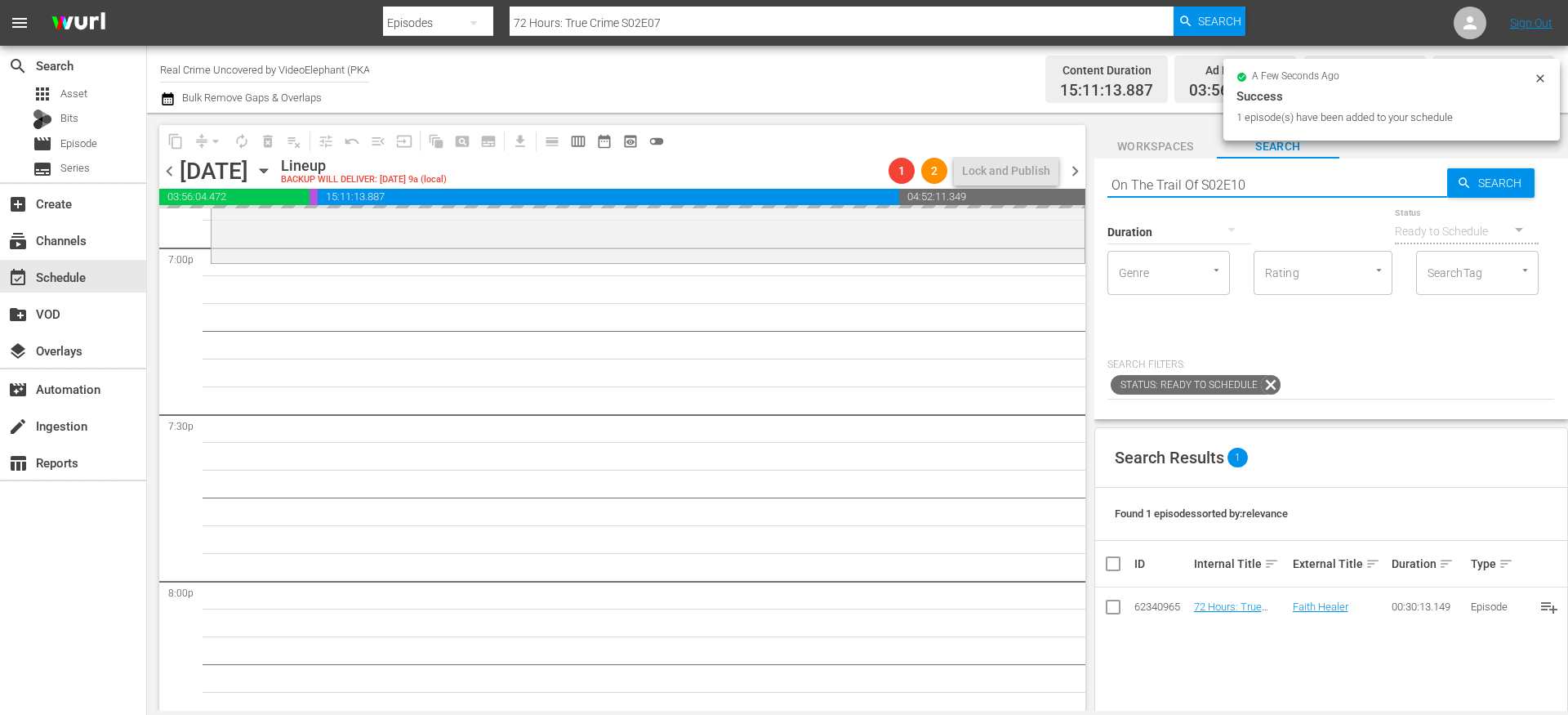
type input "On The Trail Of S02E10"
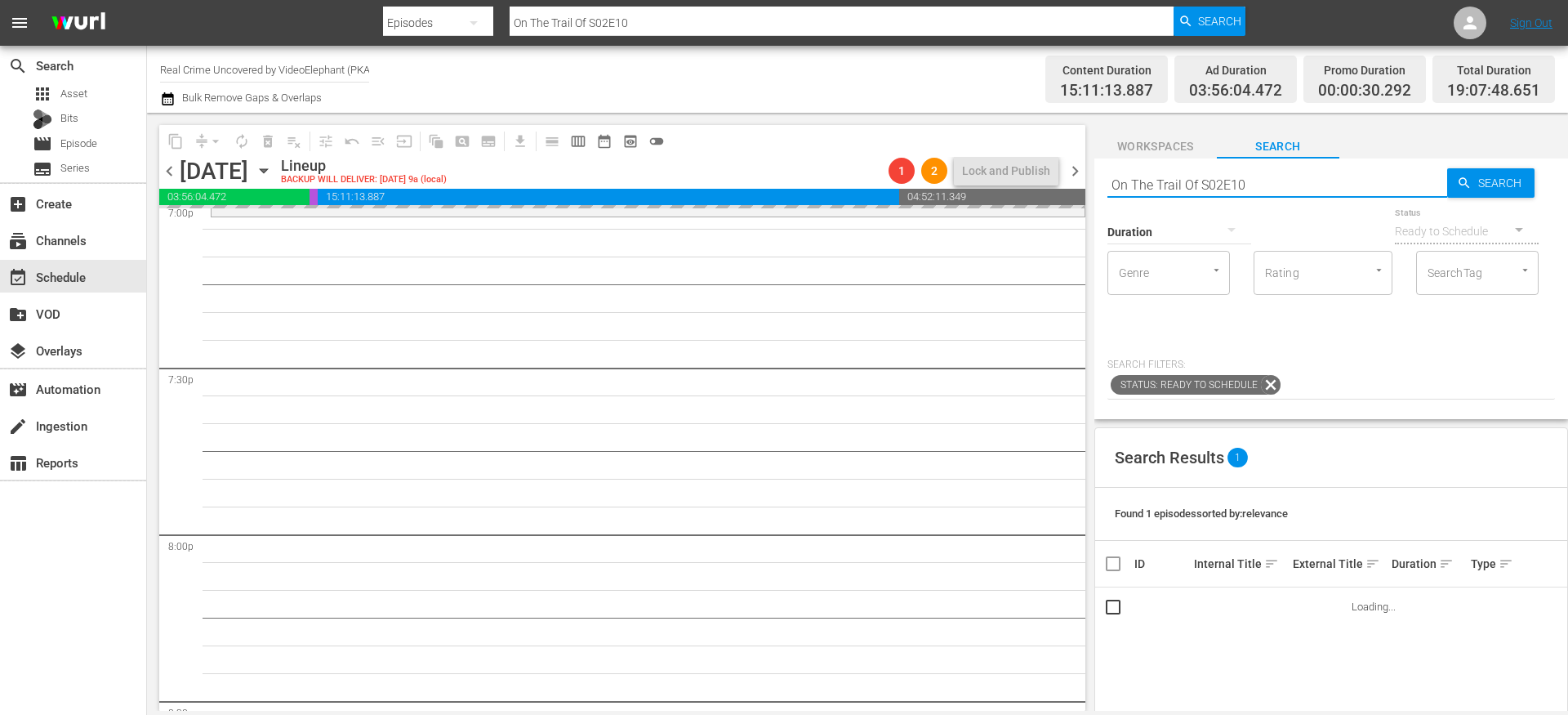
scroll to position [6340, 0]
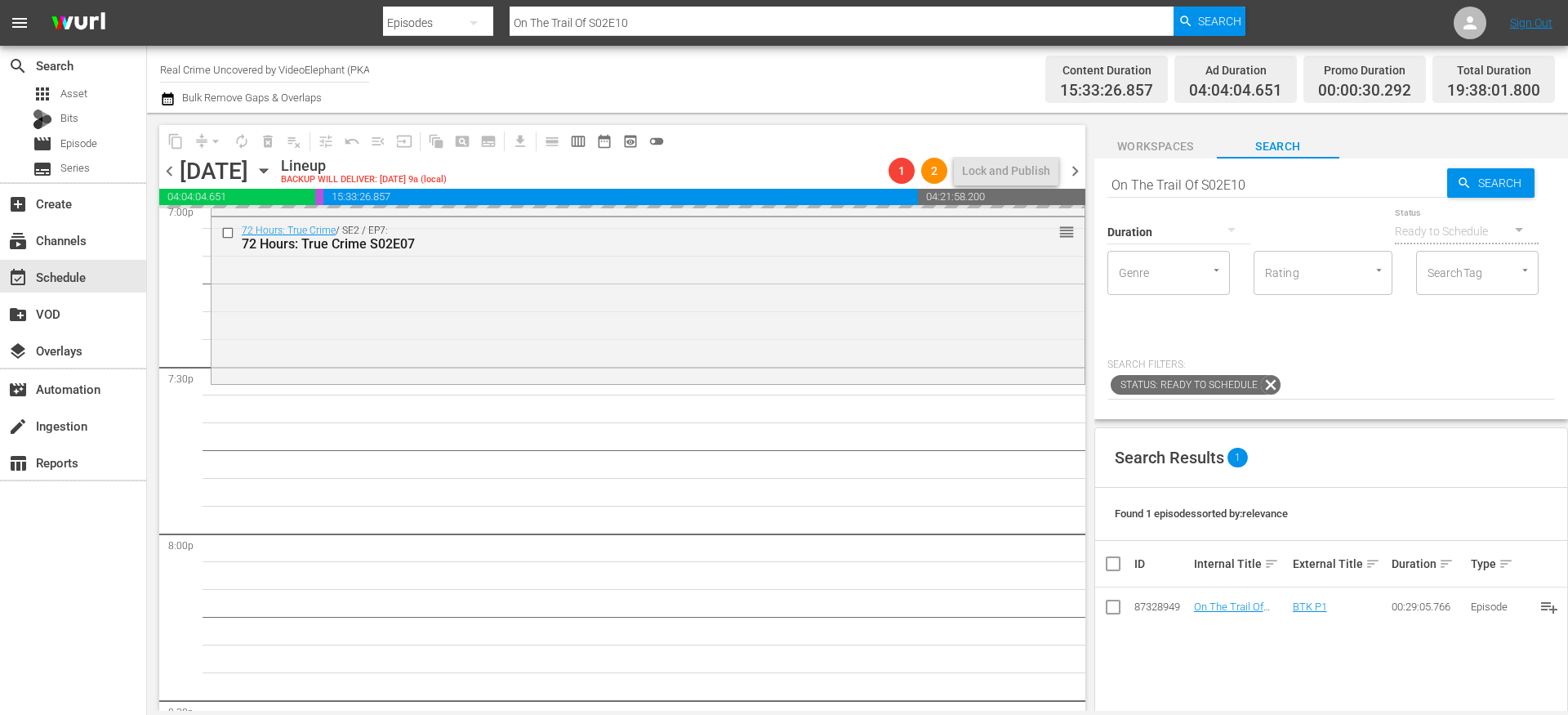
drag, startPoint x: 1212, startPoint y: 600, endPoint x: 1004, endPoint y: 14, distance: 621.8
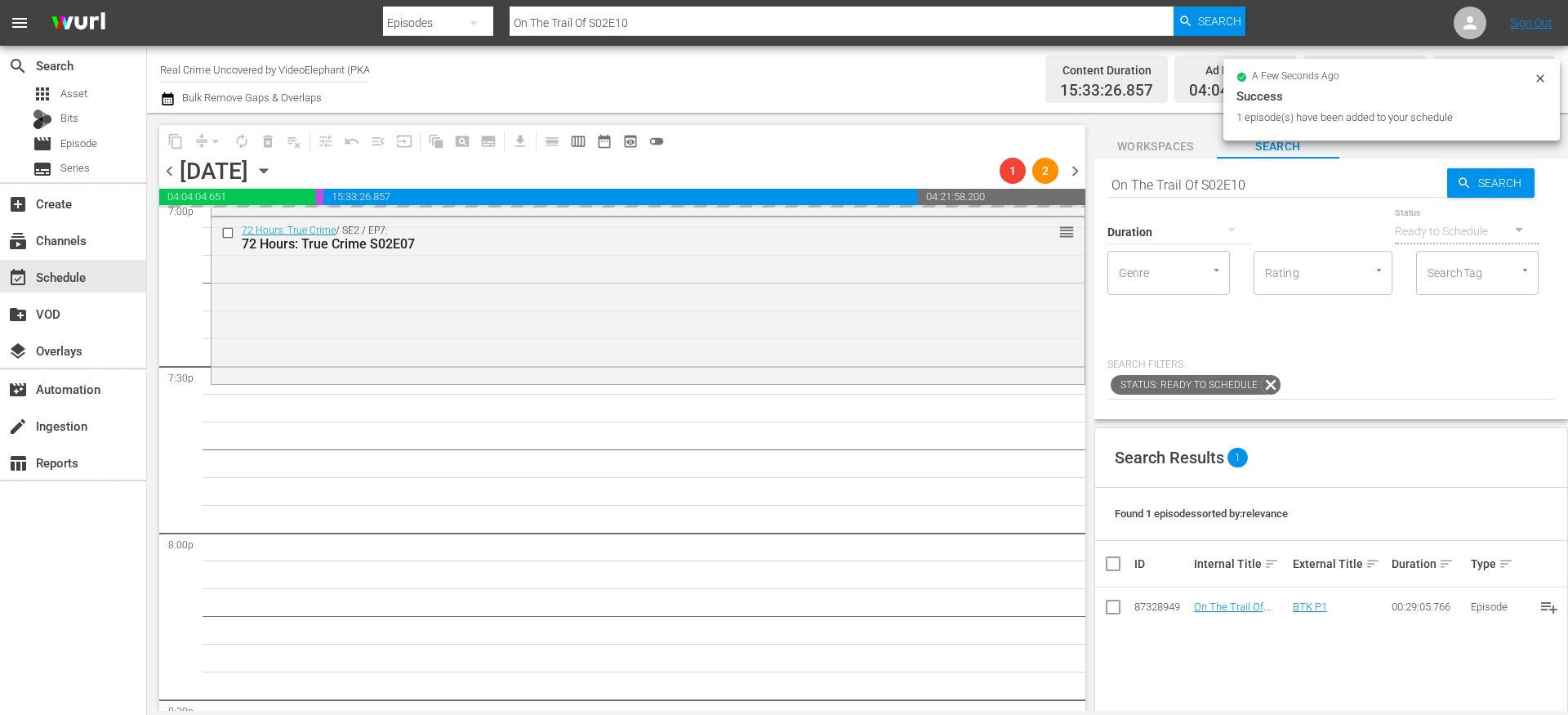
click at [1142, 195] on div "Duration" at bounding box center [1179, 221] width 144 height 59
click at [1142, 196] on div "Duration" at bounding box center [1179, 221] width 144 height 59
click at [1142, 190] on input "On The Trail Of S02E10" at bounding box center [1278, 184] width 340 height 40
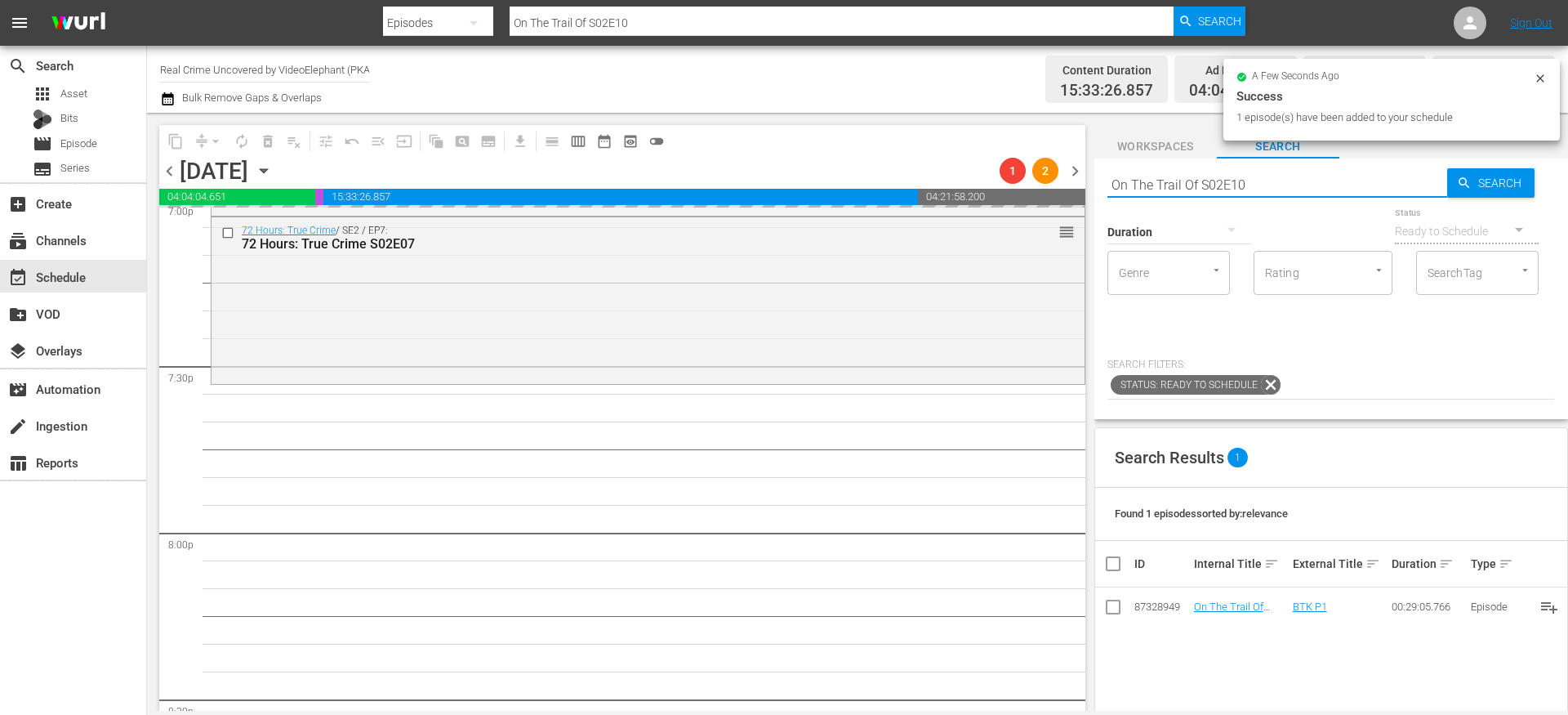
paste input "The FBI Files S04E02"
type input "The FBI Files S04E02"
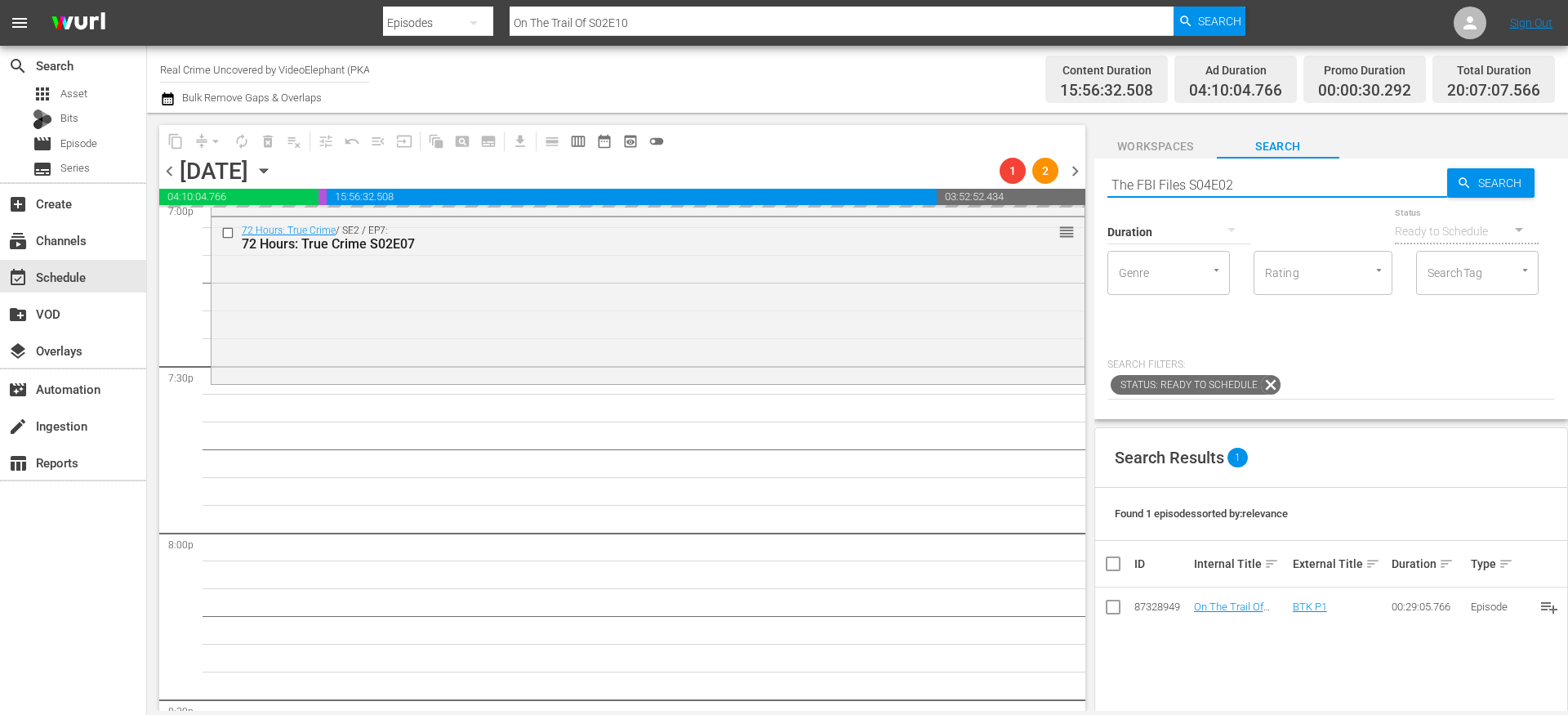
type input "The FBI Files S04E02"
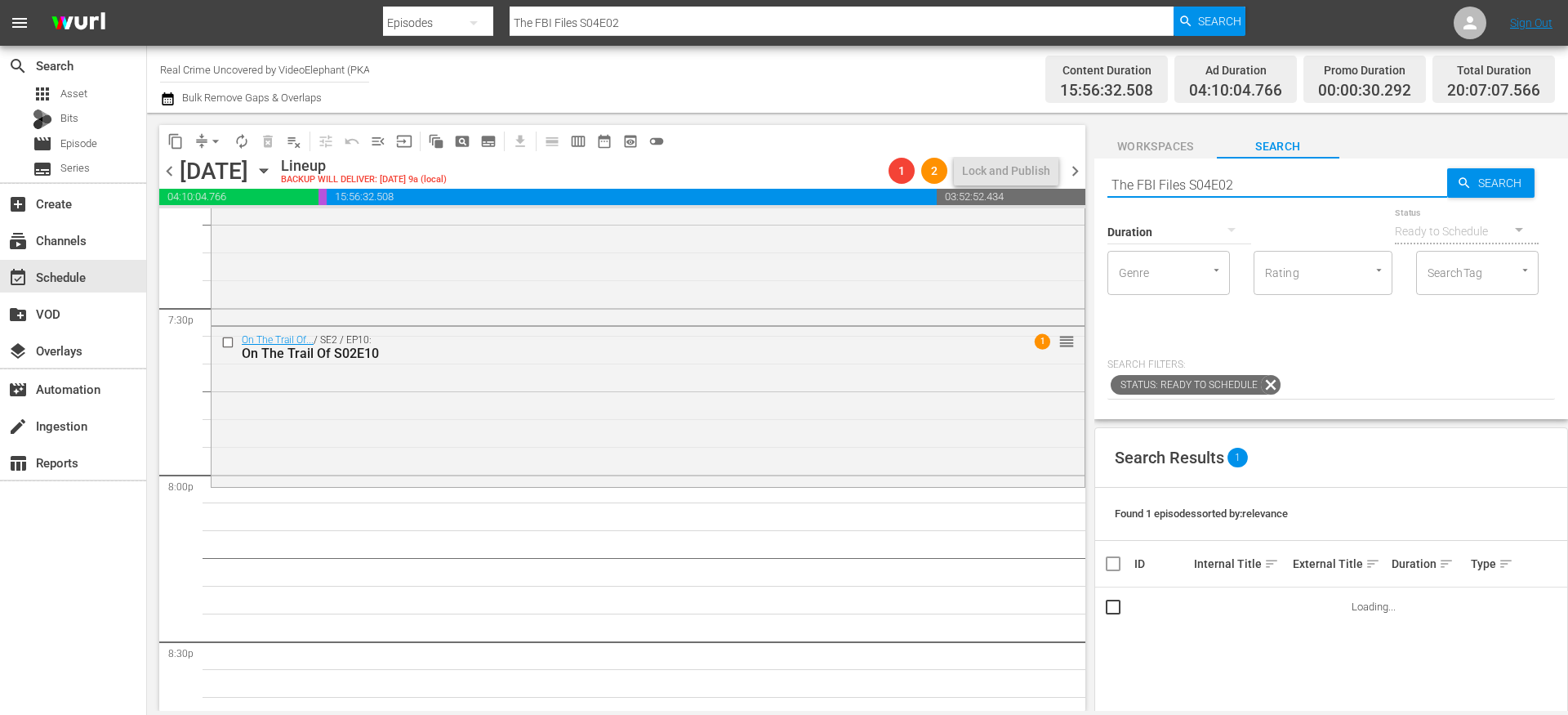
scroll to position [6453, 0]
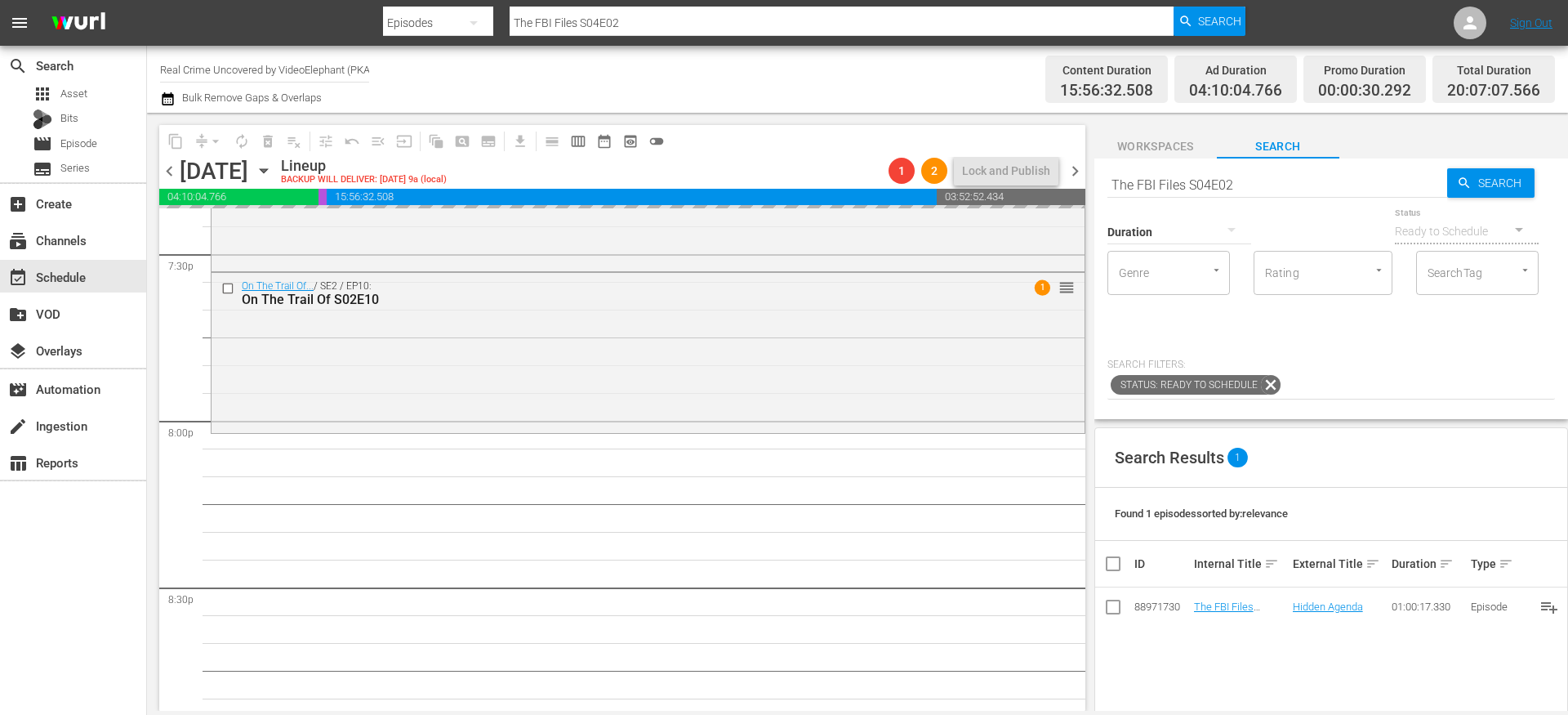
drag, startPoint x: 1210, startPoint y: 608, endPoint x: 1188, endPoint y: 600, distance: 23.4
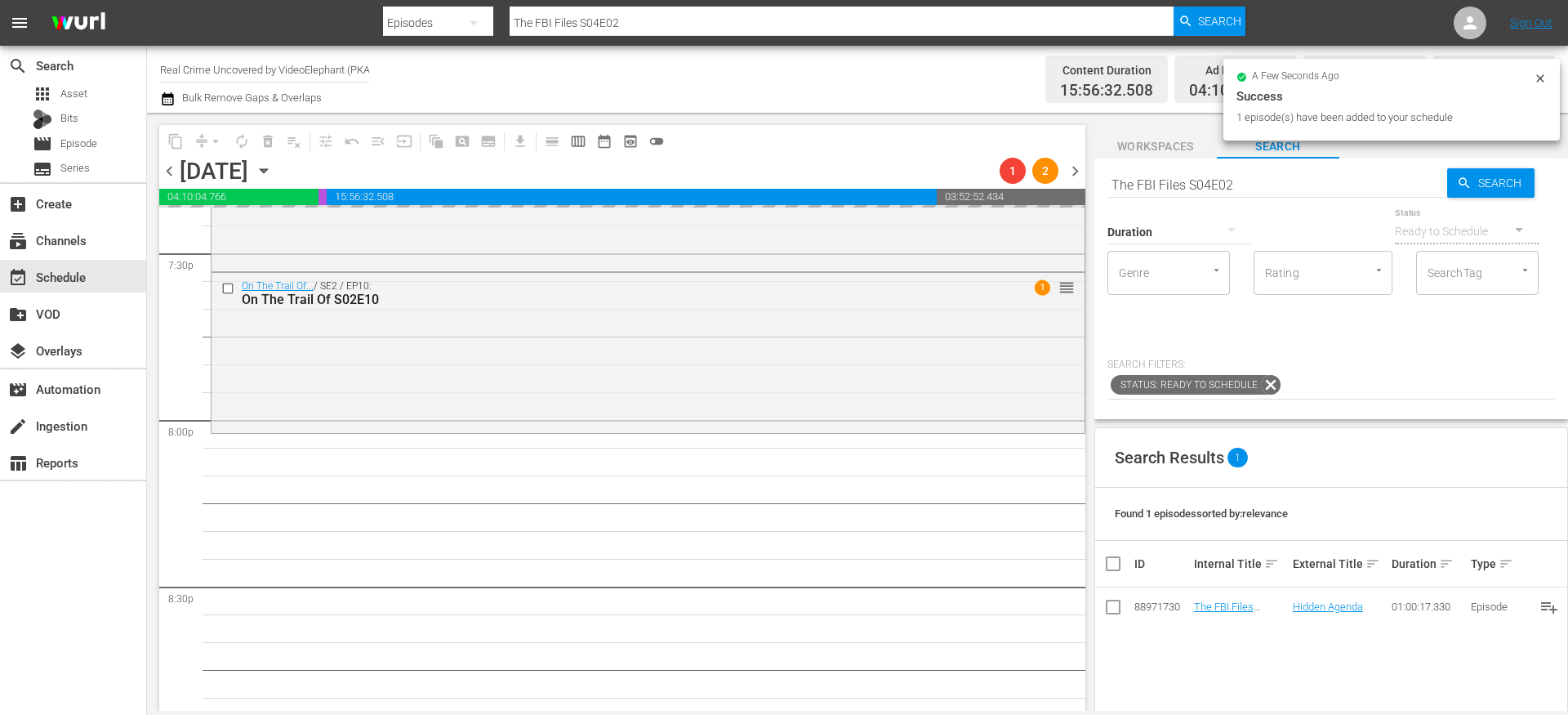
click at [1180, 177] on input "The FBI Files S04E02" at bounding box center [1278, 184] width 340 height 40
click at [1180, 178] on input "The FBI Files S04E02" at bounding box center [1278, 184] width 340 height 40
paste input "Forensic Factor S02E01"
type input "Forensic Factor S02E01"
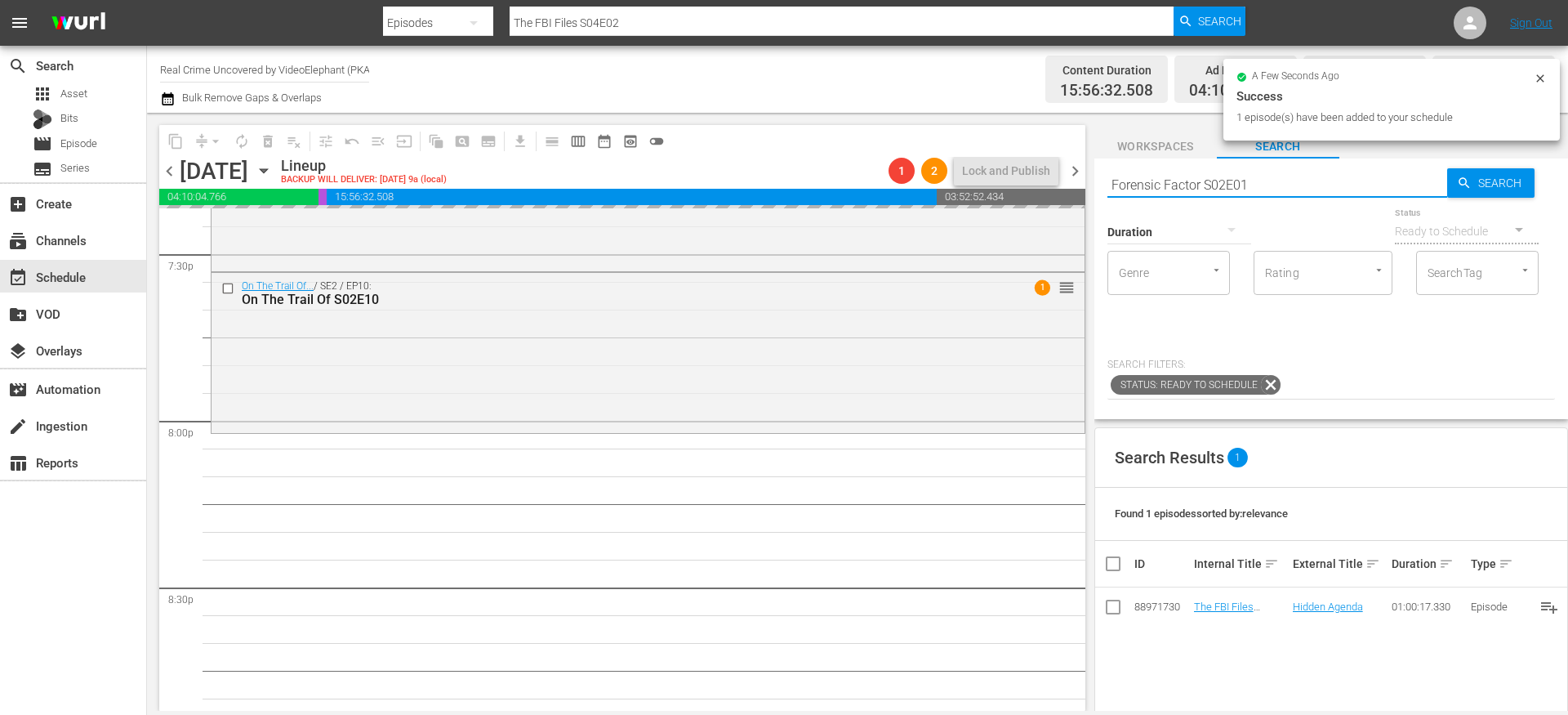
type input "Forensic Factor S02E01"
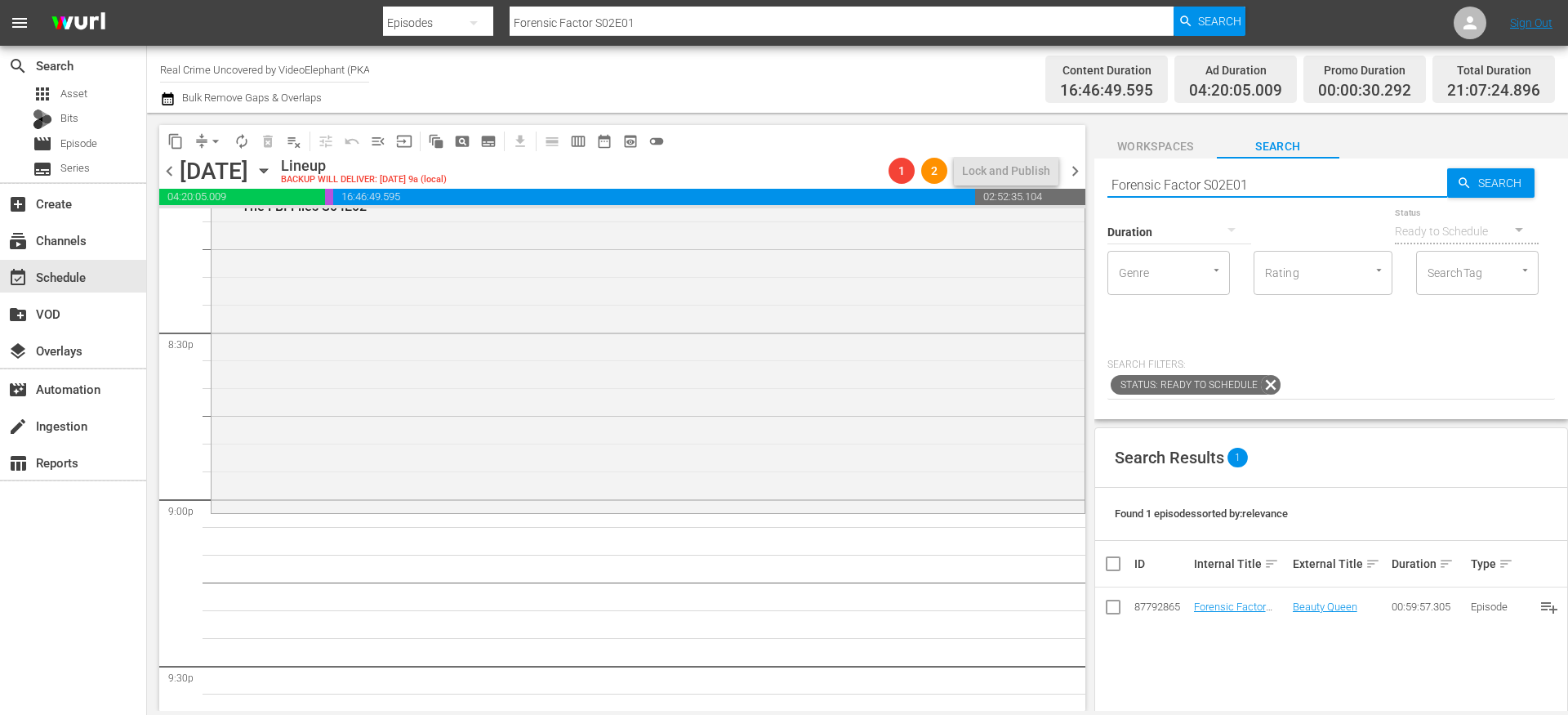
scroll to position [6778, 0]
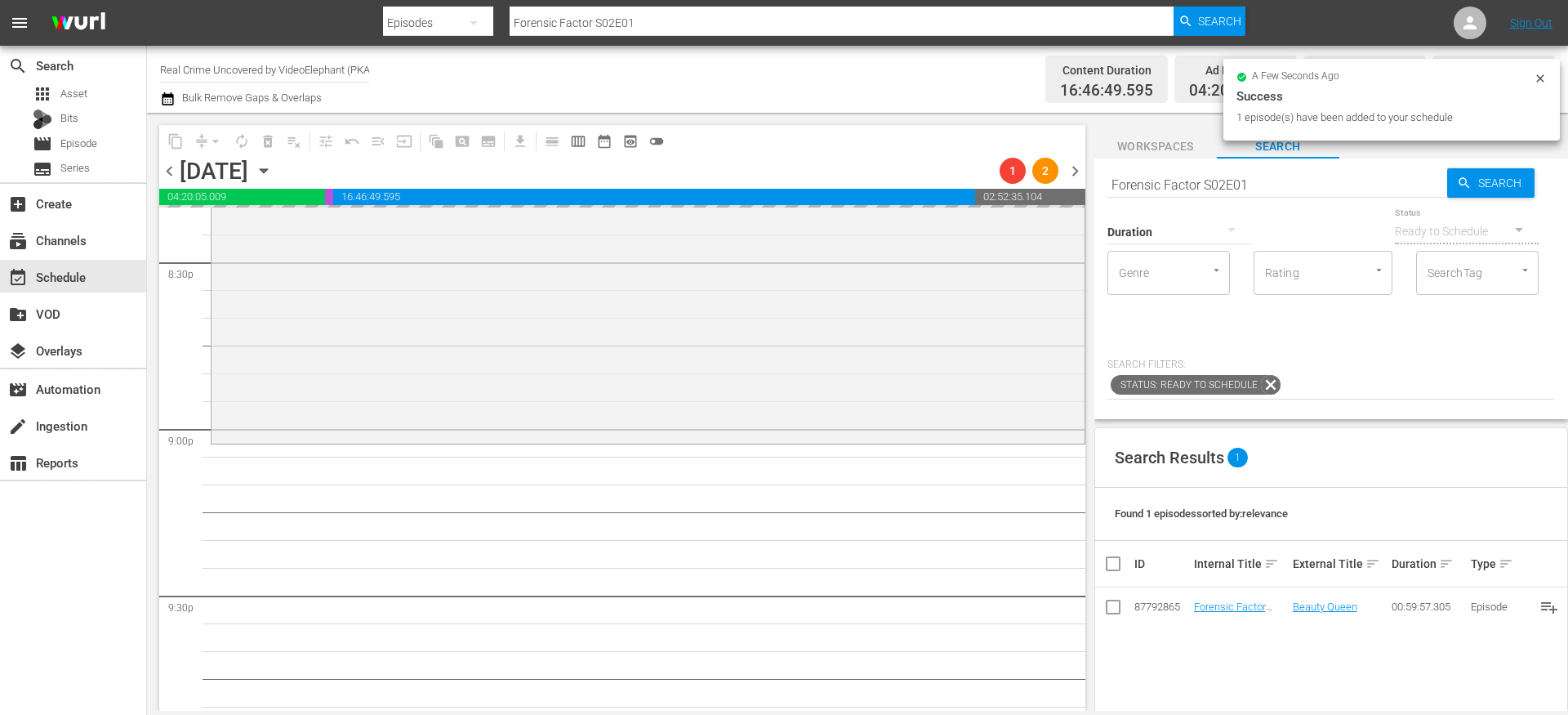
click at [1186, 171] on input "Forensic Factor S02E01" at bounding box center [1278, 184] width 340 height 40
click at [1186, 173] on input "Forensic Factor S02E01" at bounding box center [1278, 184] width 340 height 40
paste input "ame Kills S01E02"
type input "Fame Kills S01E02"
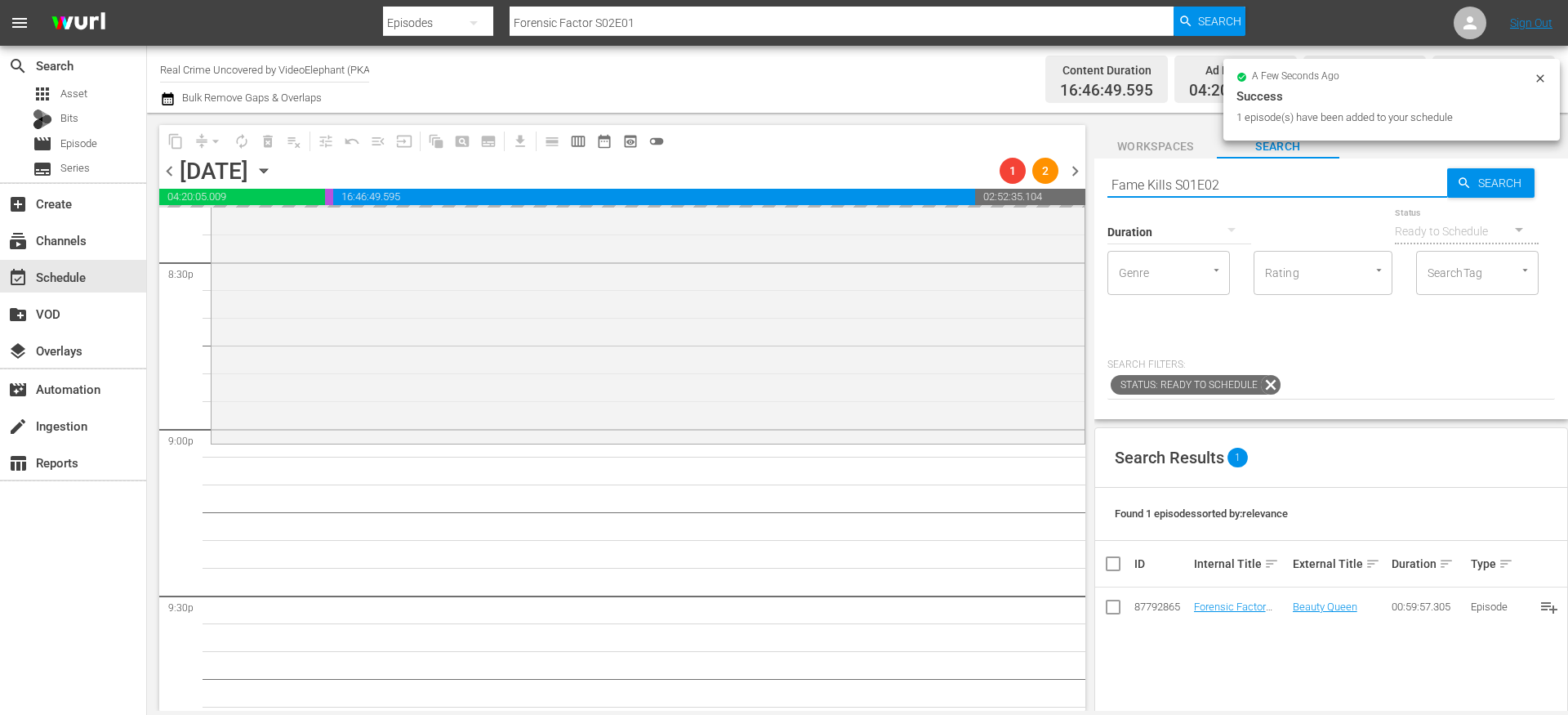
type input "Fame Kills S01E02"
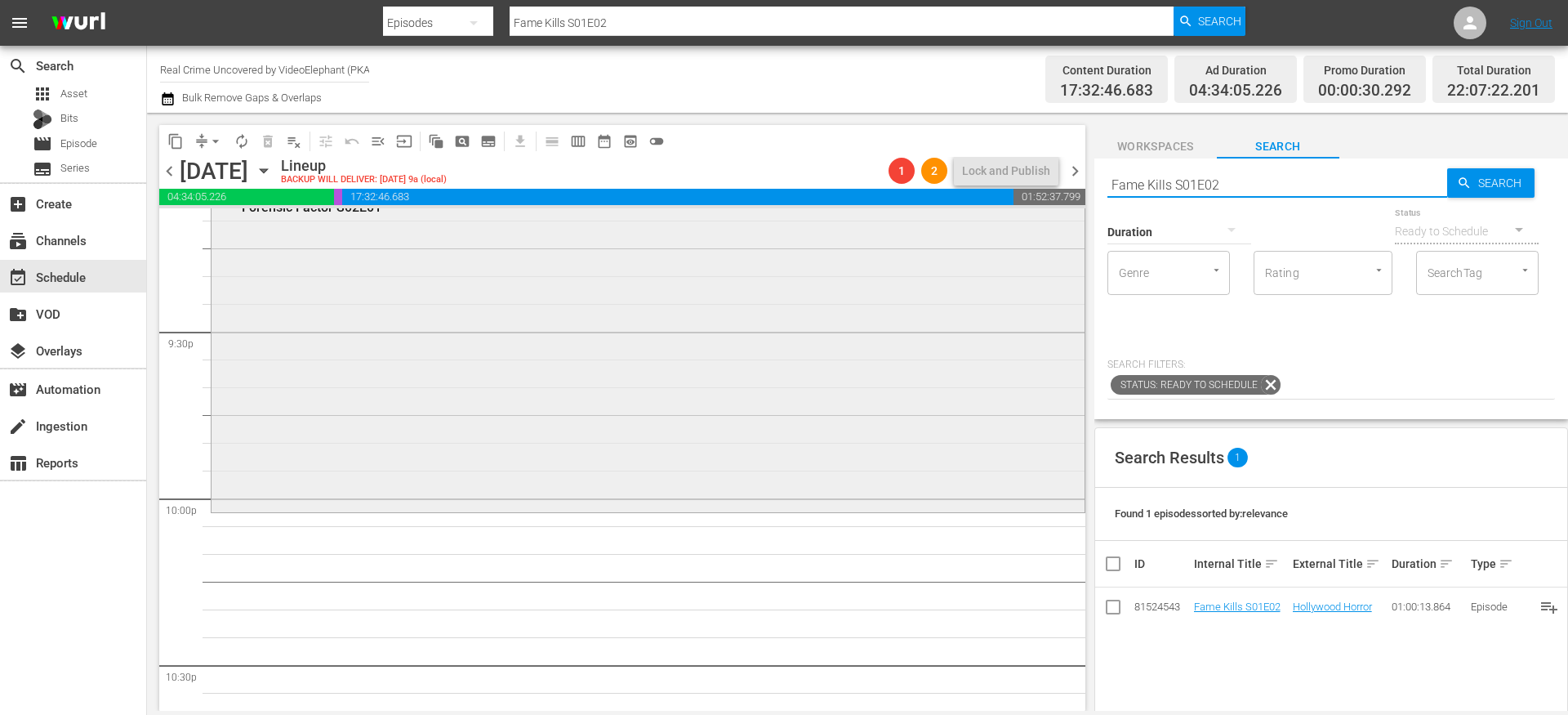
scroll to position [7066, 0]
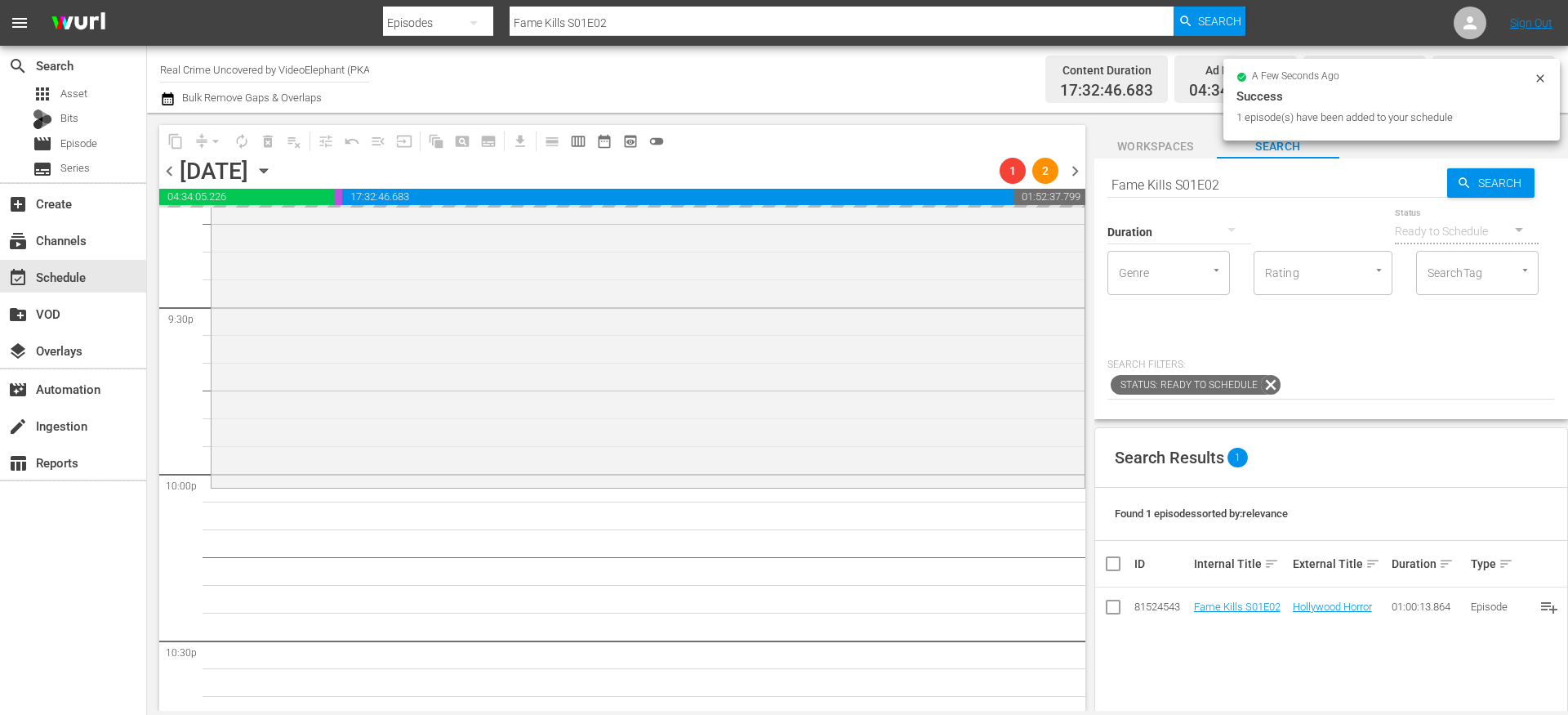
click at [1136, 179] on input "Fame Kills S01E02" at bounding box center [1278, 184] width 340 height 40
paste input "The Prosecutors S02E1"
type input "The Prosecutors S02E12"
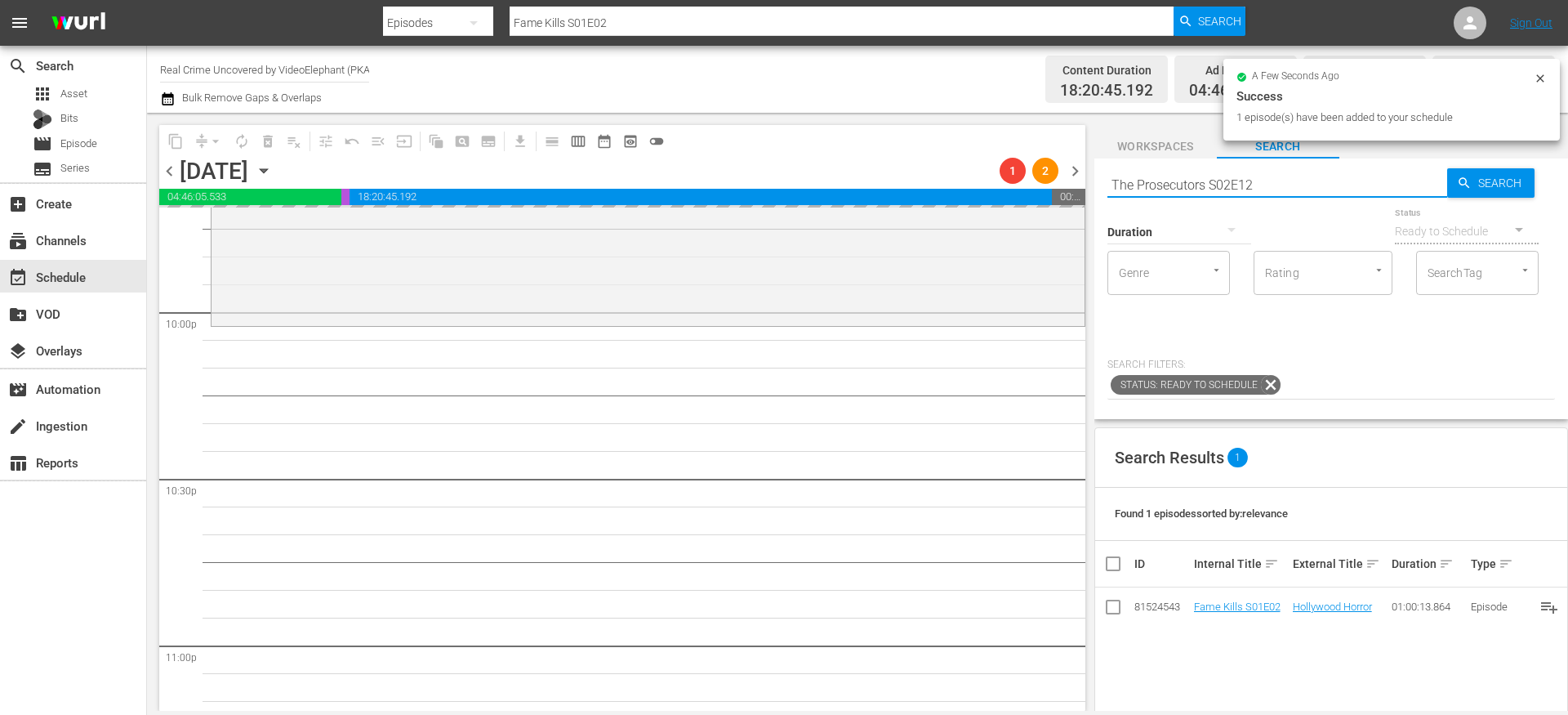
type input "The Prosecutors S02E12"
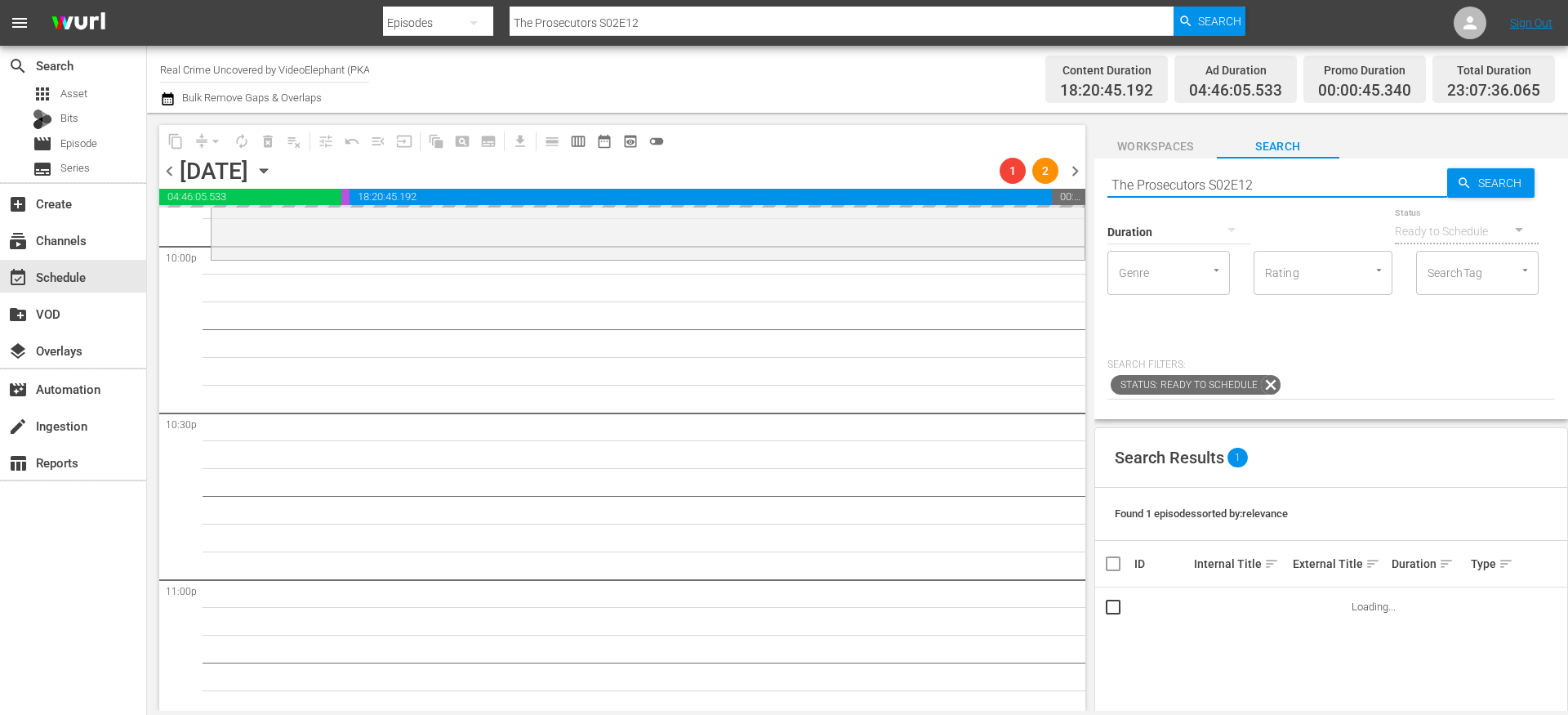
scroll to position [7300, 0]
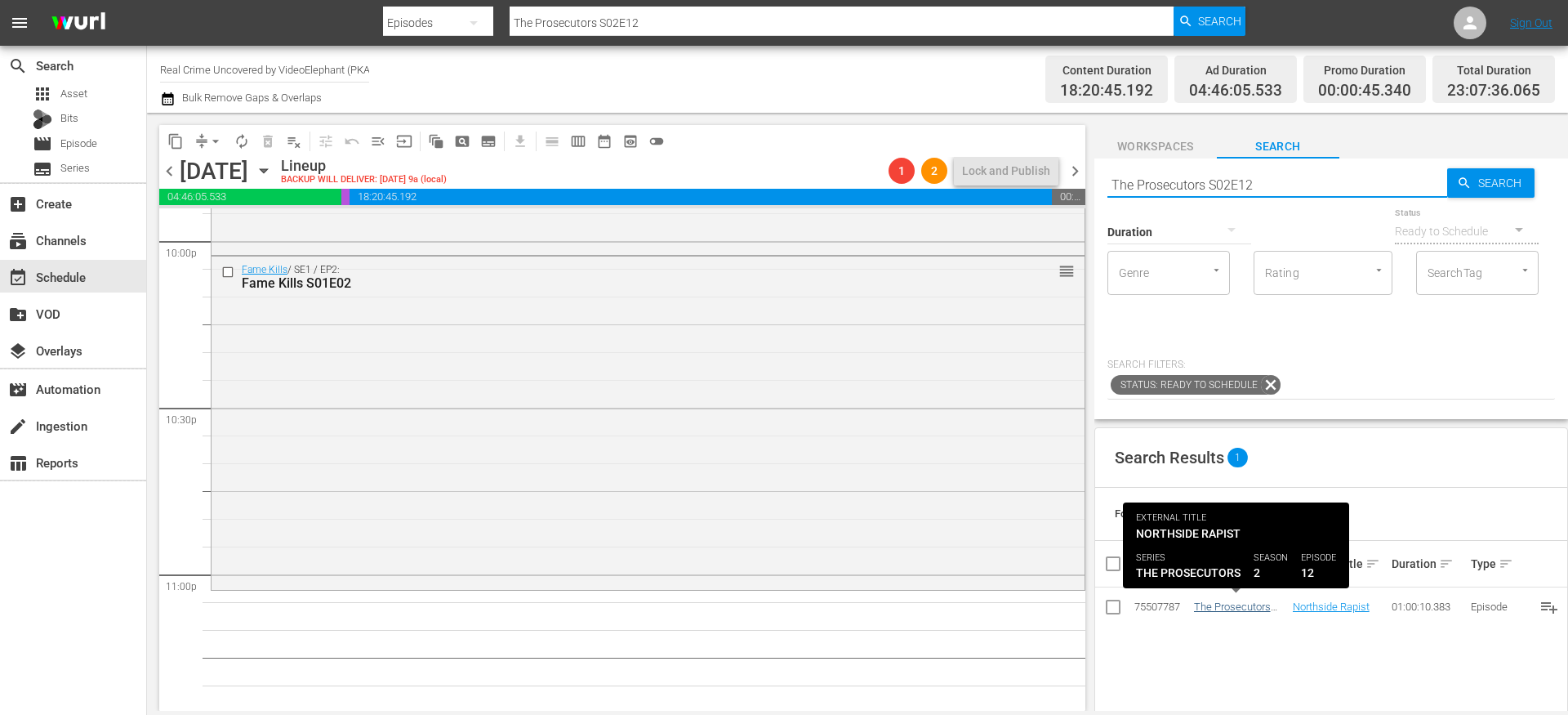
type input "The Prosecutors S02E12"
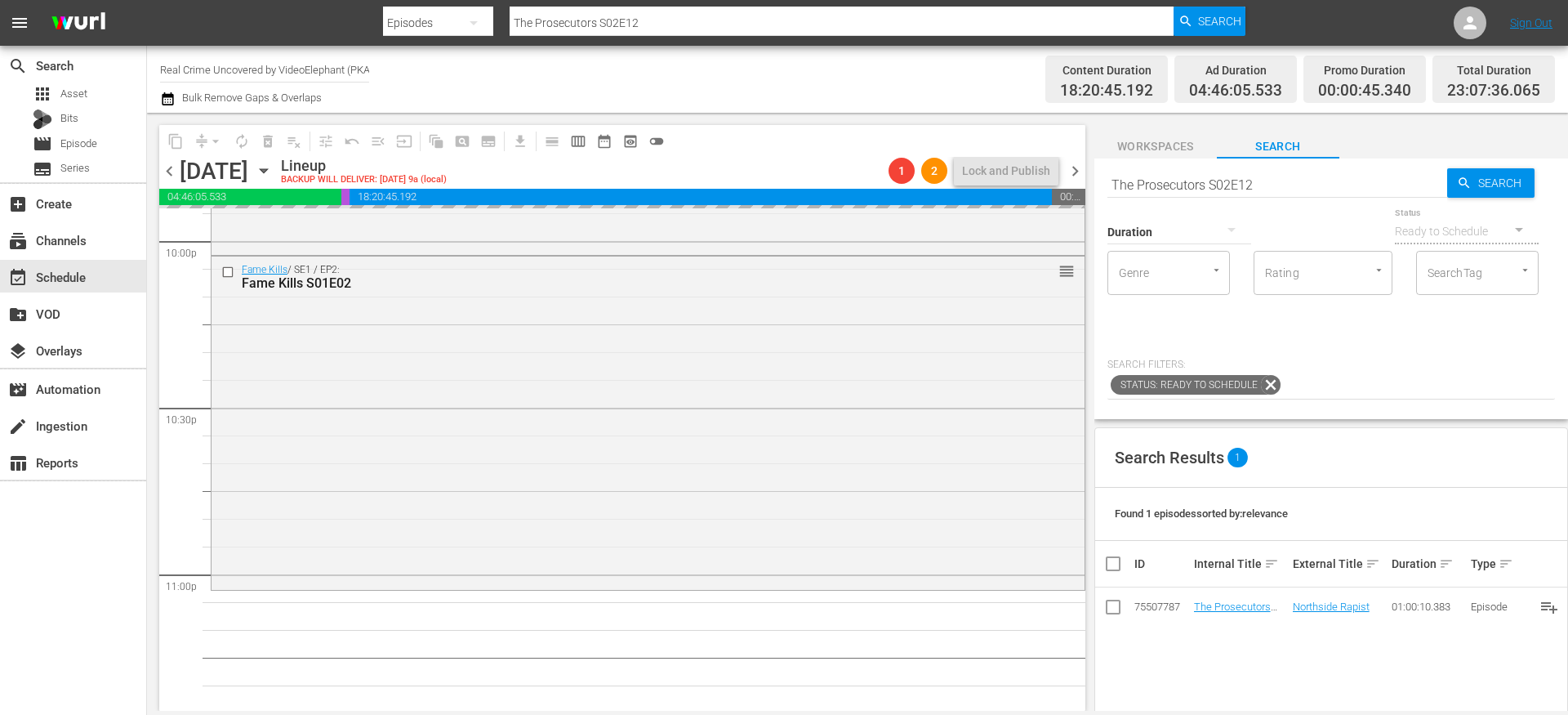
drag, startPoint x: 1227, startPoint y: 608, endPoint x: 843, endPoint y: 15, distance: 706.5
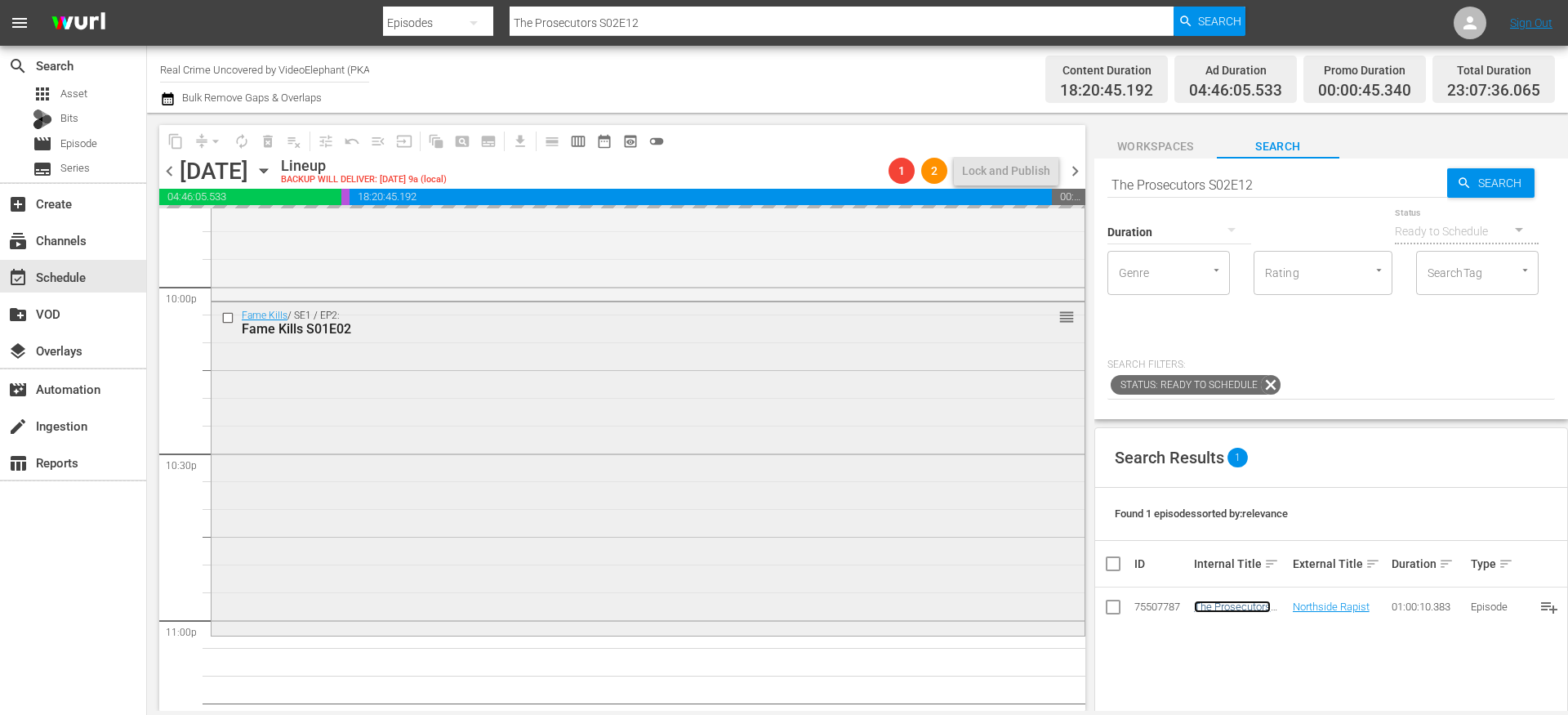
scroll to position [7231, 0]
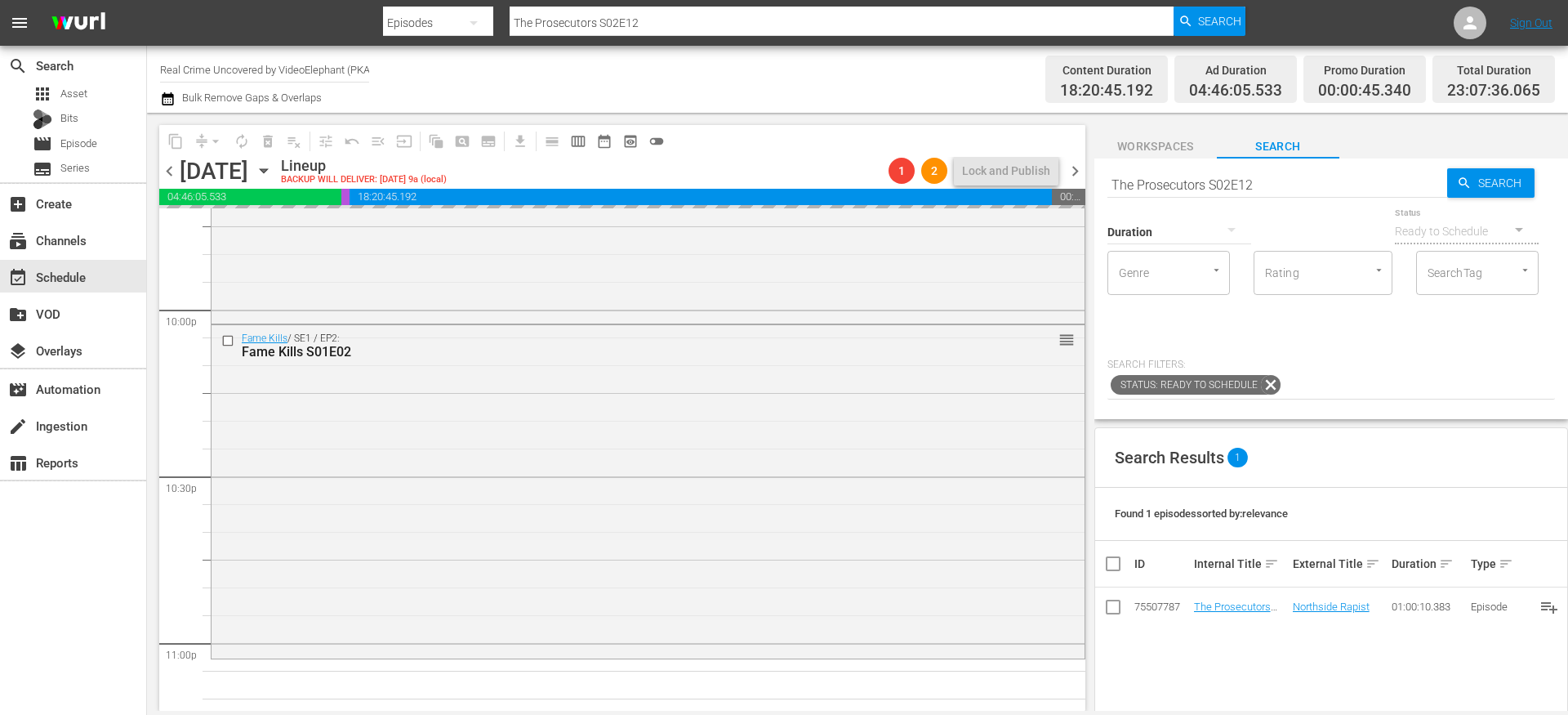
click at [168, 168] on span "chevron_left" at bounding box center [169, 171] width 20 height 20
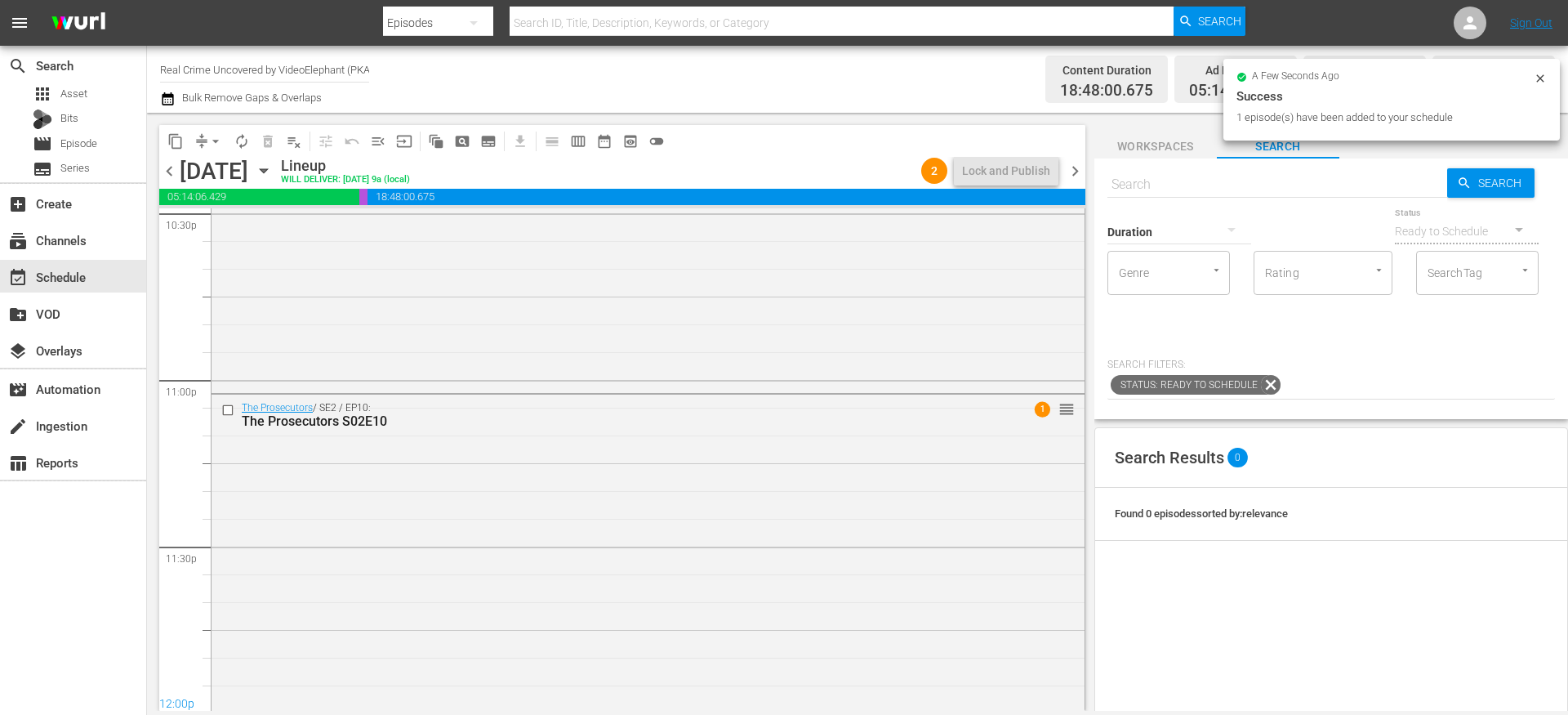
scroll to position [7314, 0]
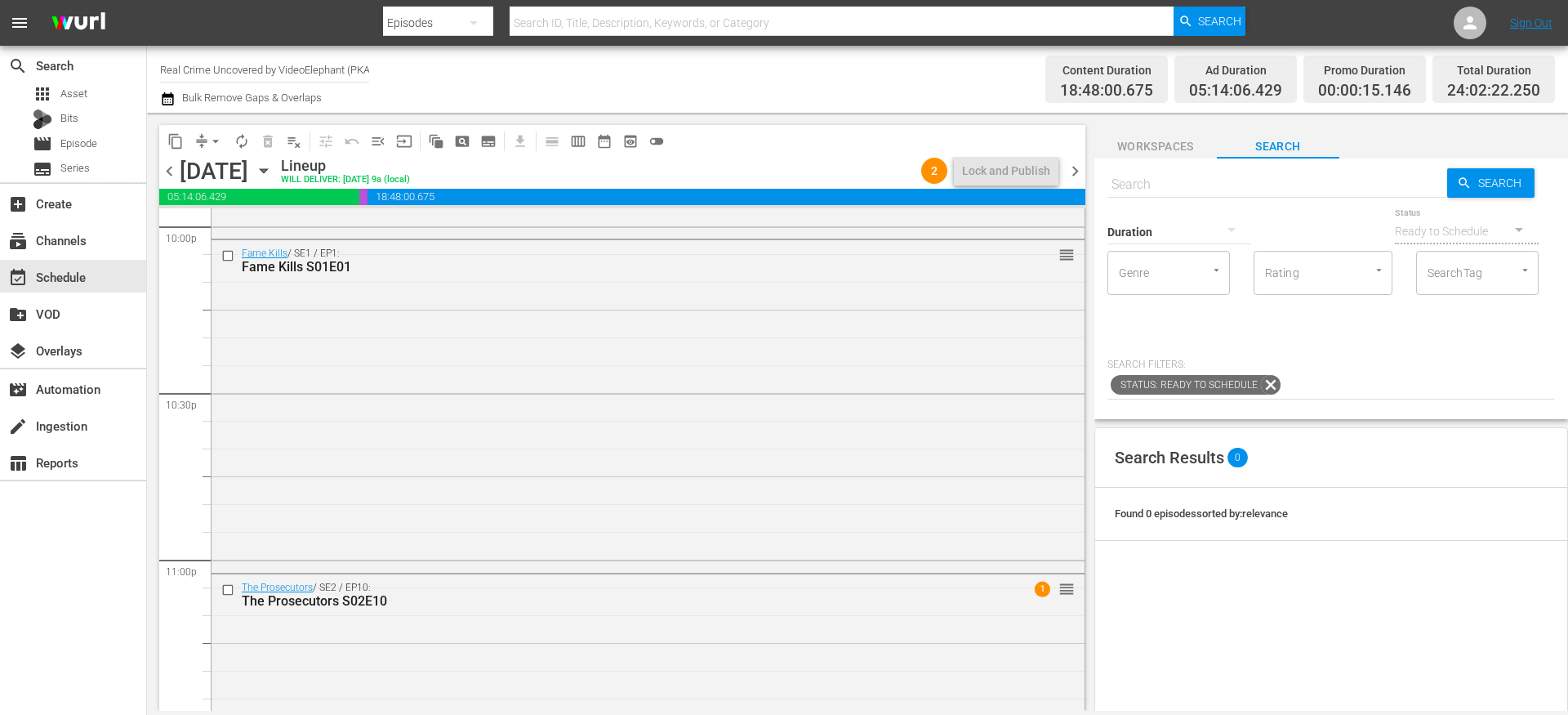
click at [1080, 170] on span "chevron_right" at bounding box center [1075, 171] width 20 height 20
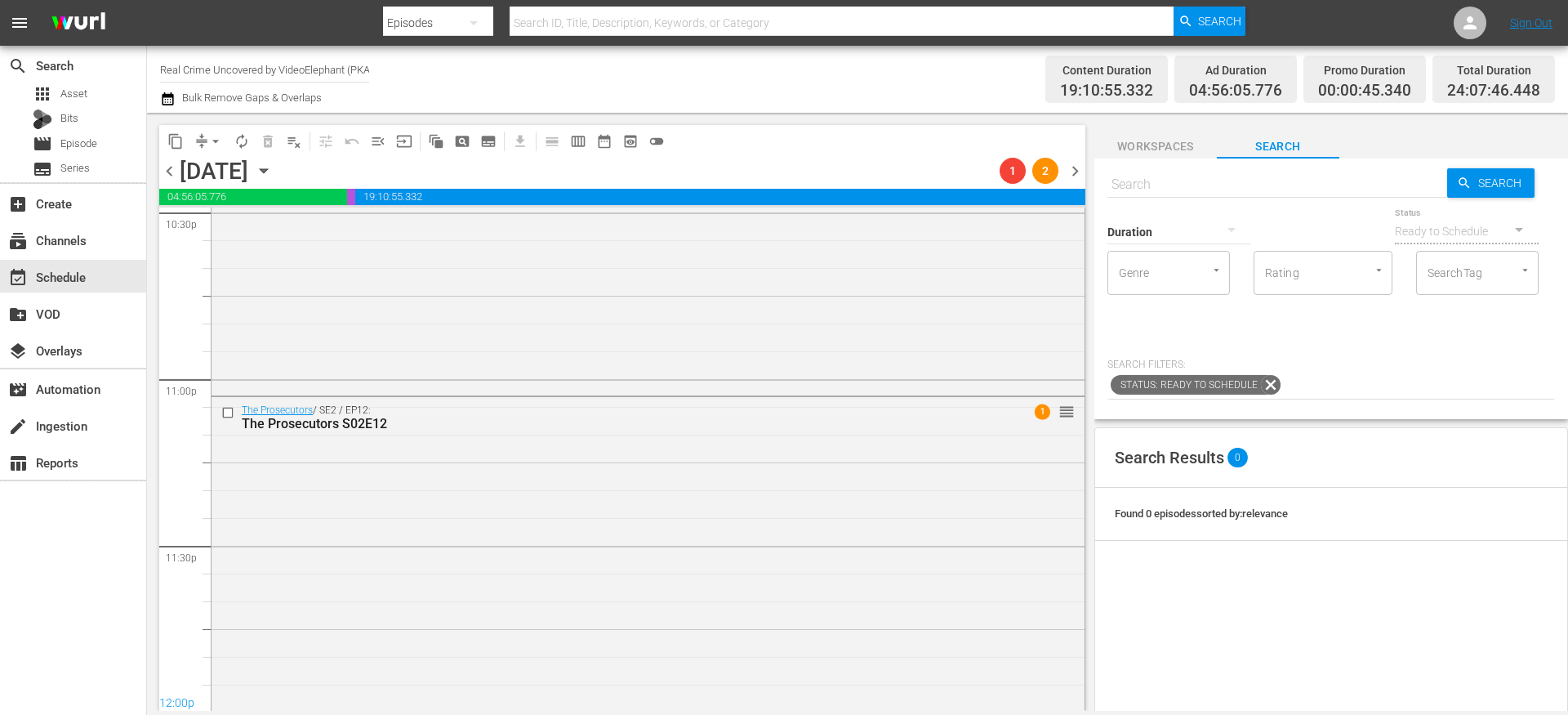
scroll to position [7231, 0]
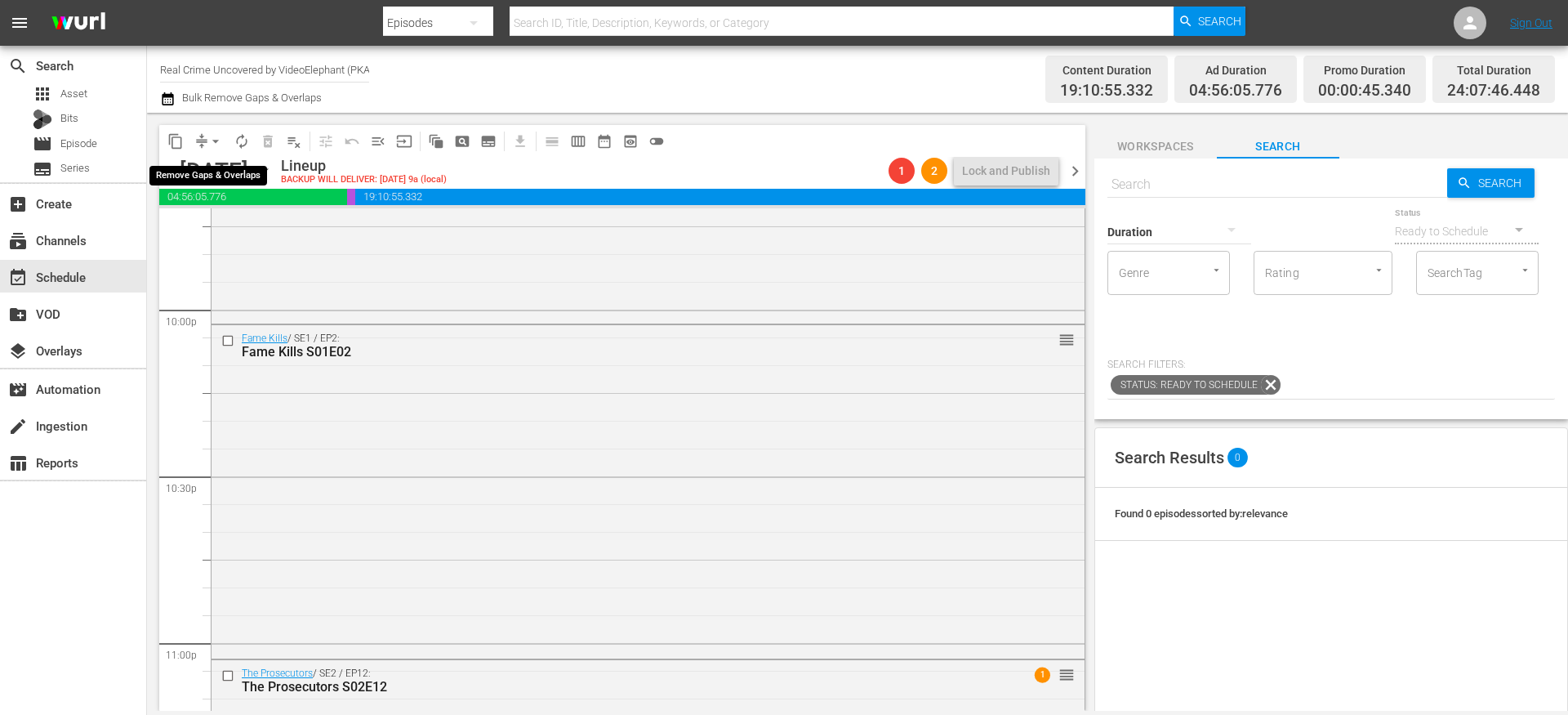
click at [208, 140] on span "arrow_drop_down" at bounding box center [215, 141] width 16 height 16
click at [211, 230] on li "Align to End of Previous Day" at bounding box center [216, 229] width 172 height 27
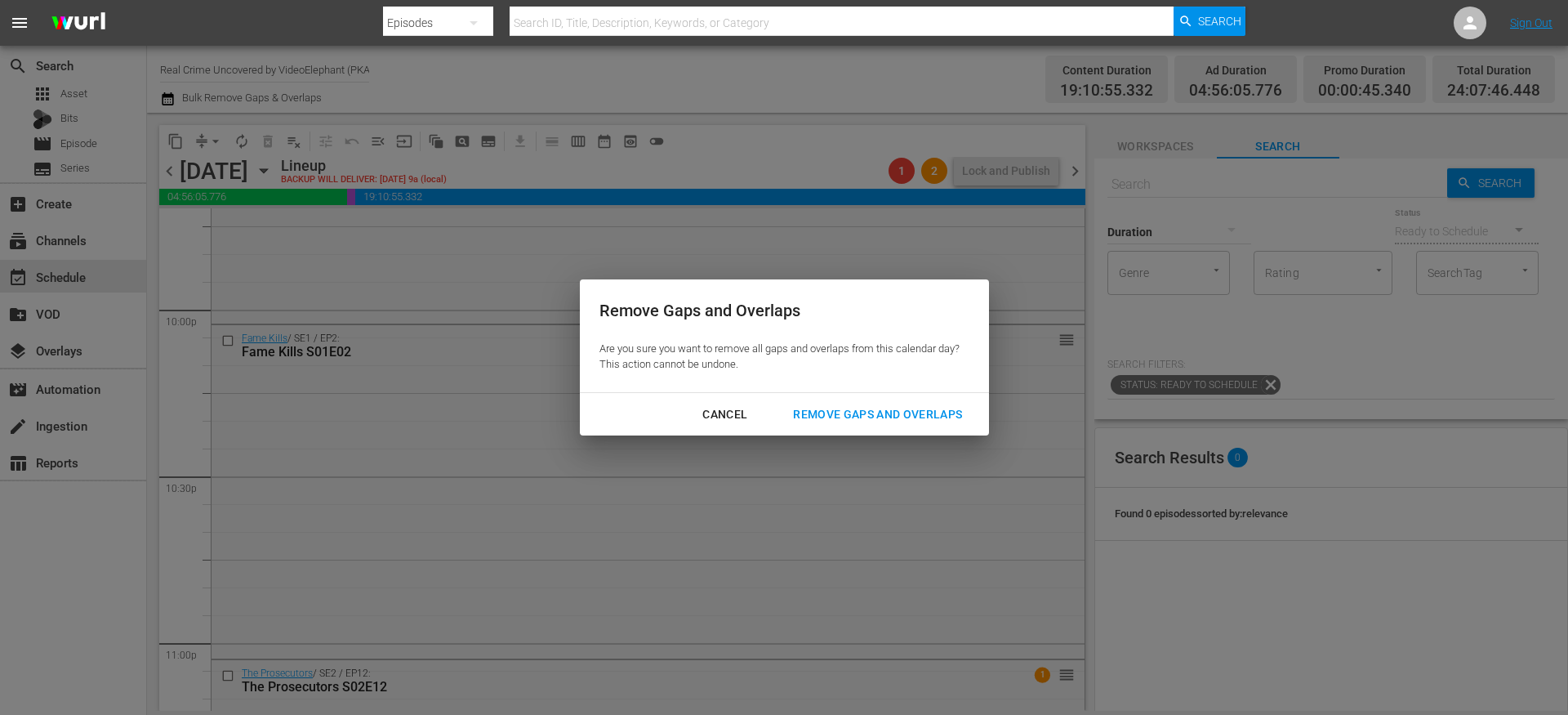
click at [832, 415] on div "Remove Gaps and Overlaps" at bounding box center [878, 414] width 195 height 20
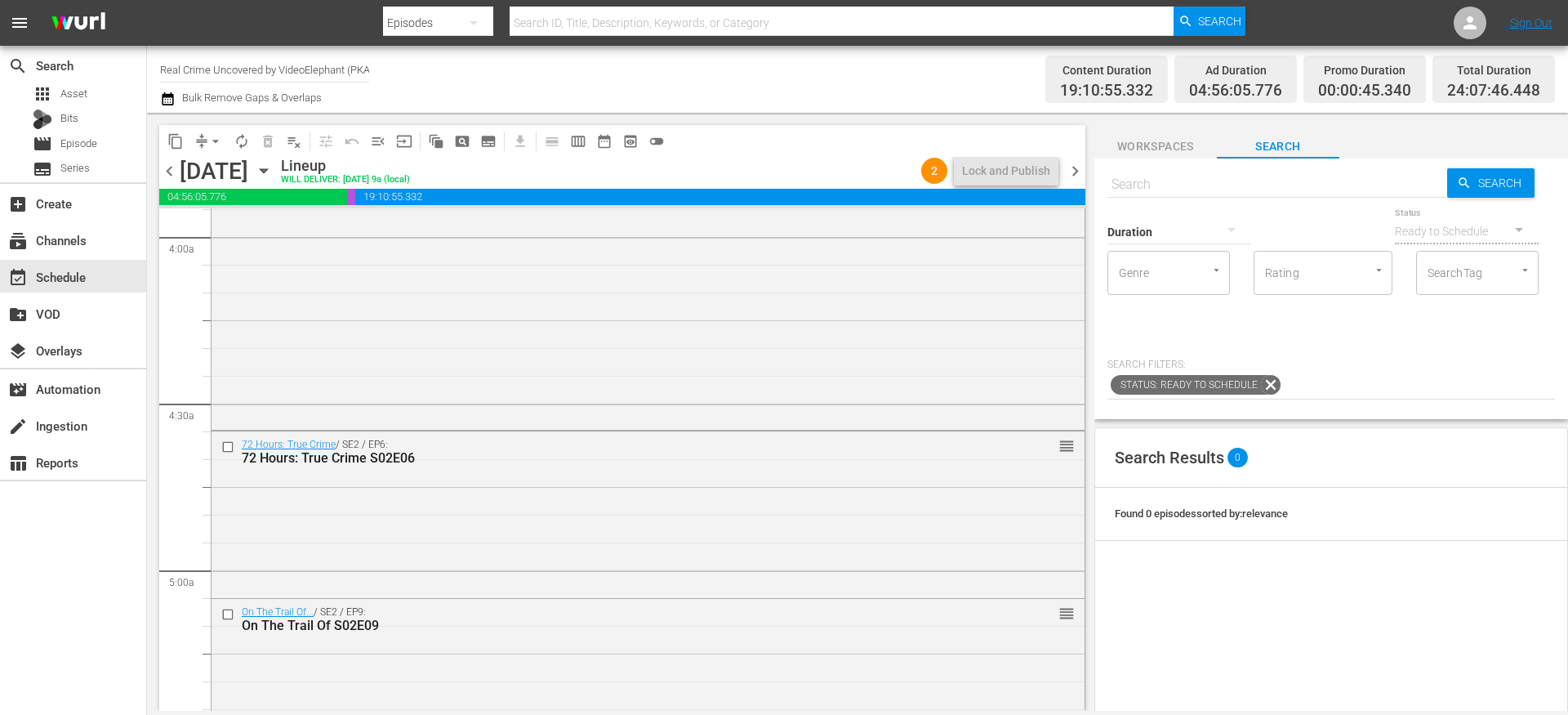
scroll to position [1454, 0]
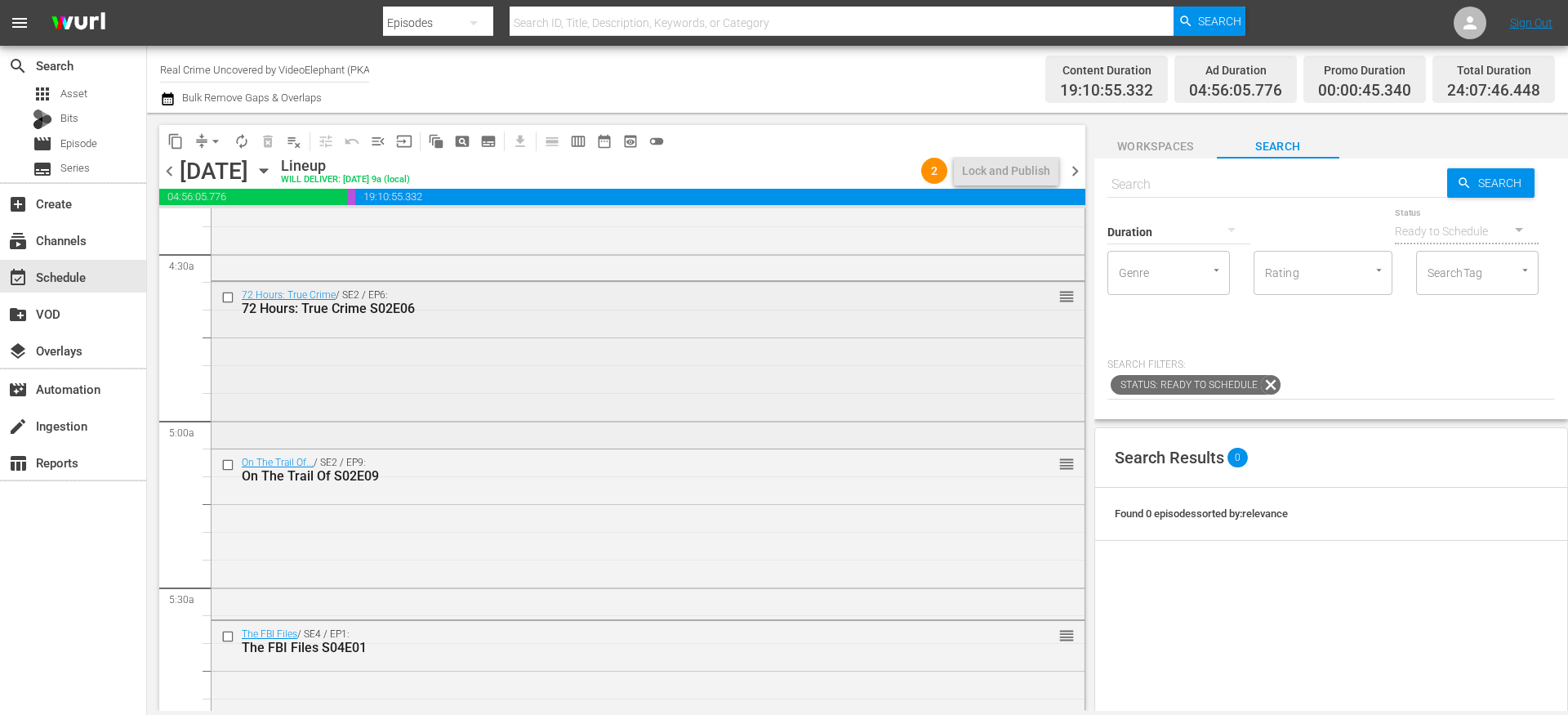
click at [230, 298] on input "checkbox" at bounding box center [230, 297] width 17 height 14
click at [262, 141] on span "delete_forever_outlined" at bounding box center [267, 141] width 16 height 16
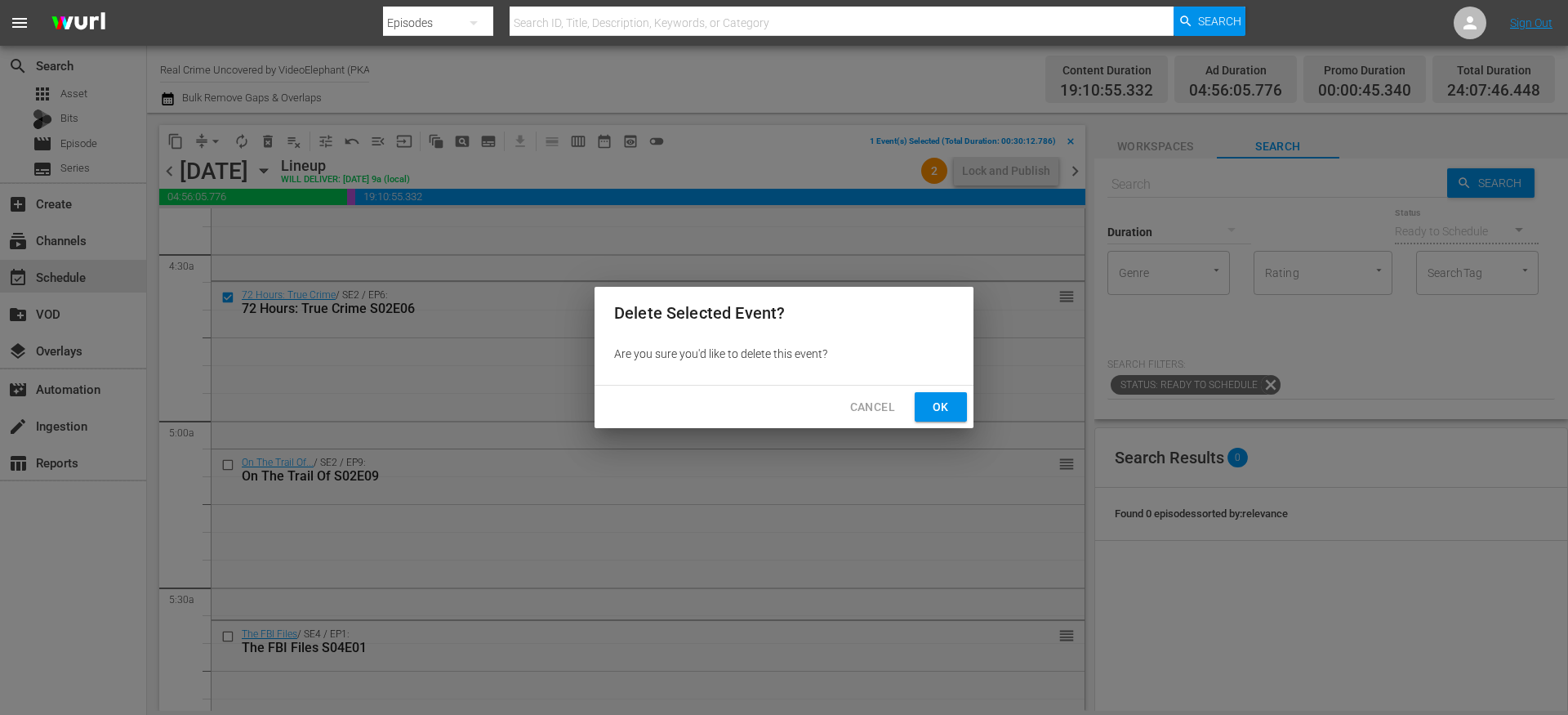
click at [971, 402] on div "Cancel Ok" at bounding box center [784, 407] width 379 height 43
click at [948, 402] on span "Ok" at bounding box center [941, 406] width 26 height 20
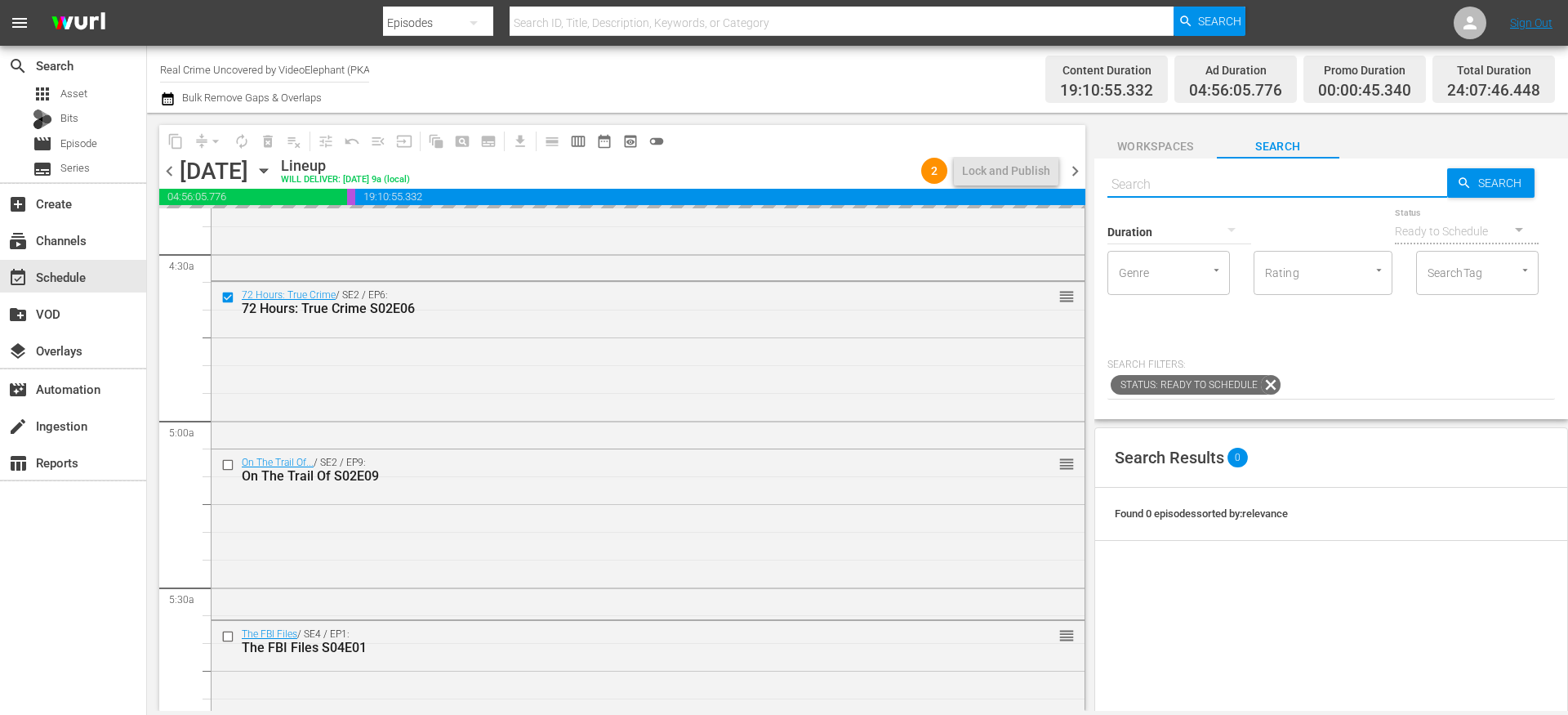
click at [1141, 179] on input "text" at bounding box center [1278, 184] width 340 height 40
type input "cf-Intersitial"
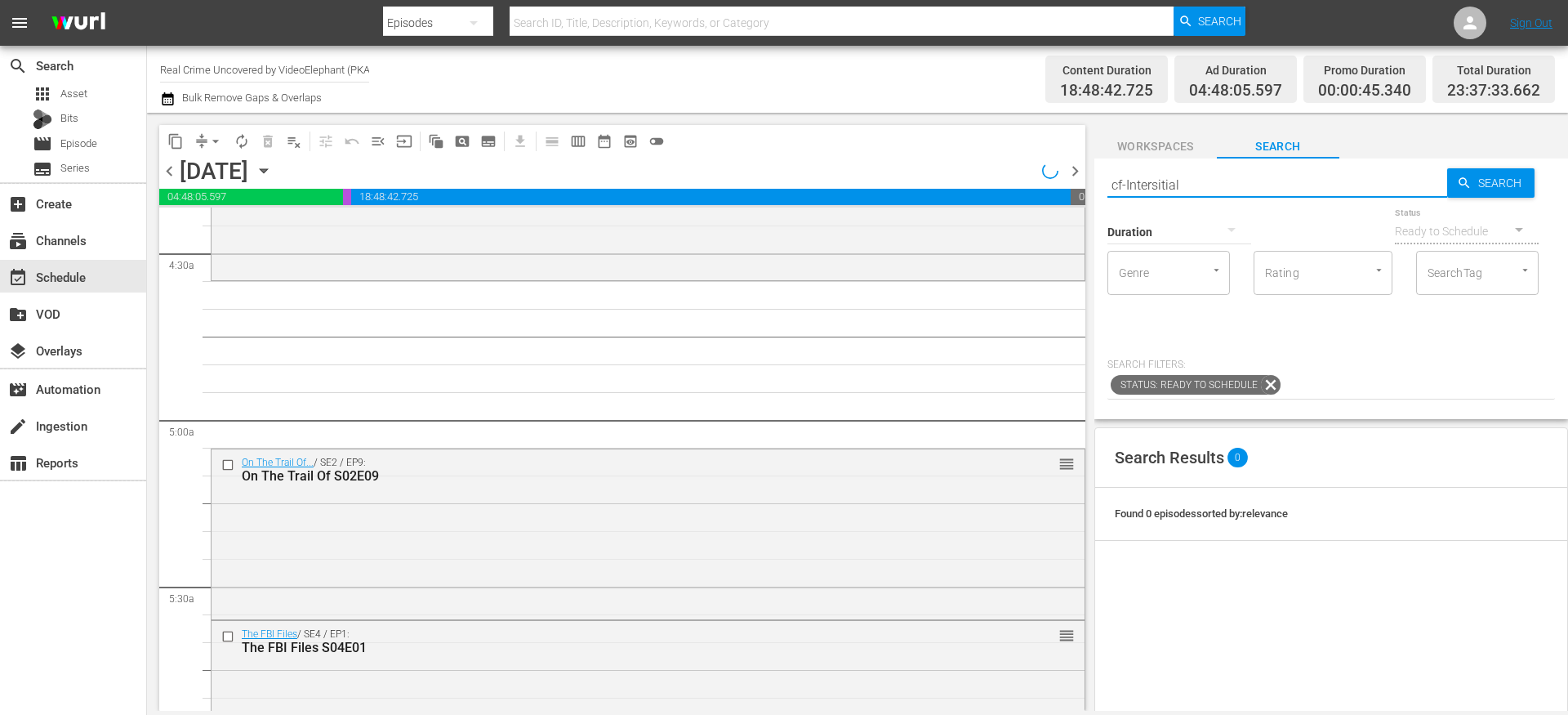
click at [1128, 184] on input "cf-Intersitial" at bounding box center [1278, 184] width 340 height 40
type input "cf-Intersitial"
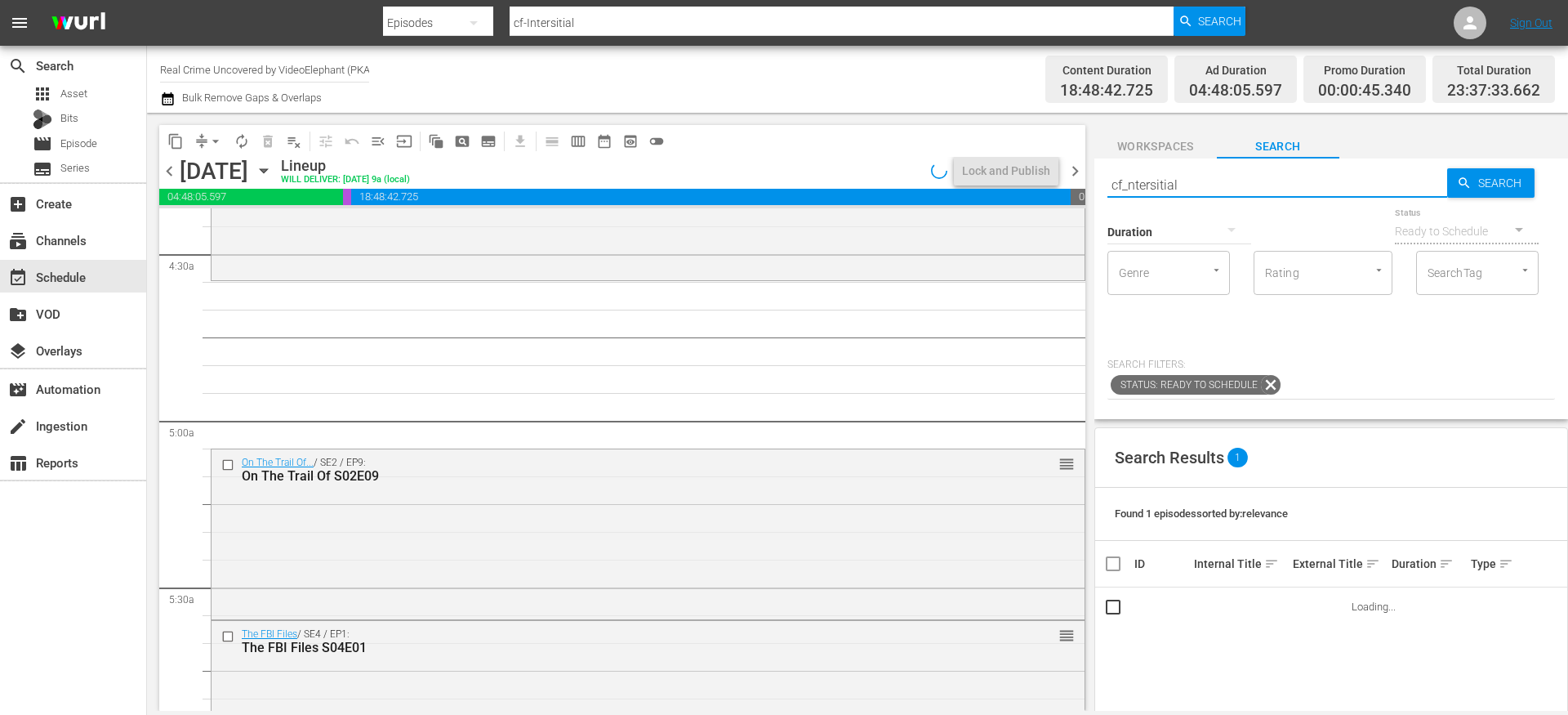
type input "cf_intersitial"
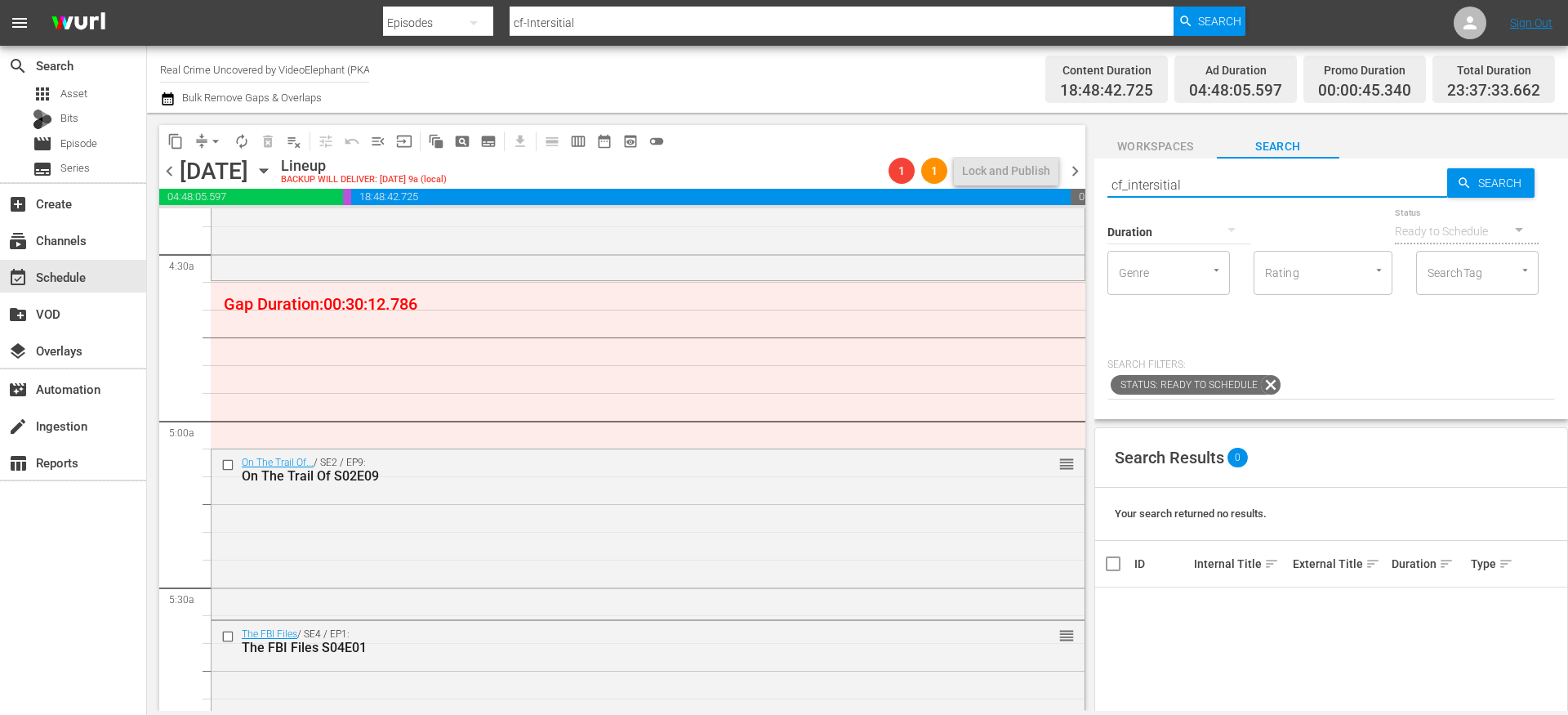
type input "cf_intersitial"
click at [1161, 184] on input "cf_intersitial" at bounding box center [1278, 184] width 340 height 40
type input "cf_interstitial"
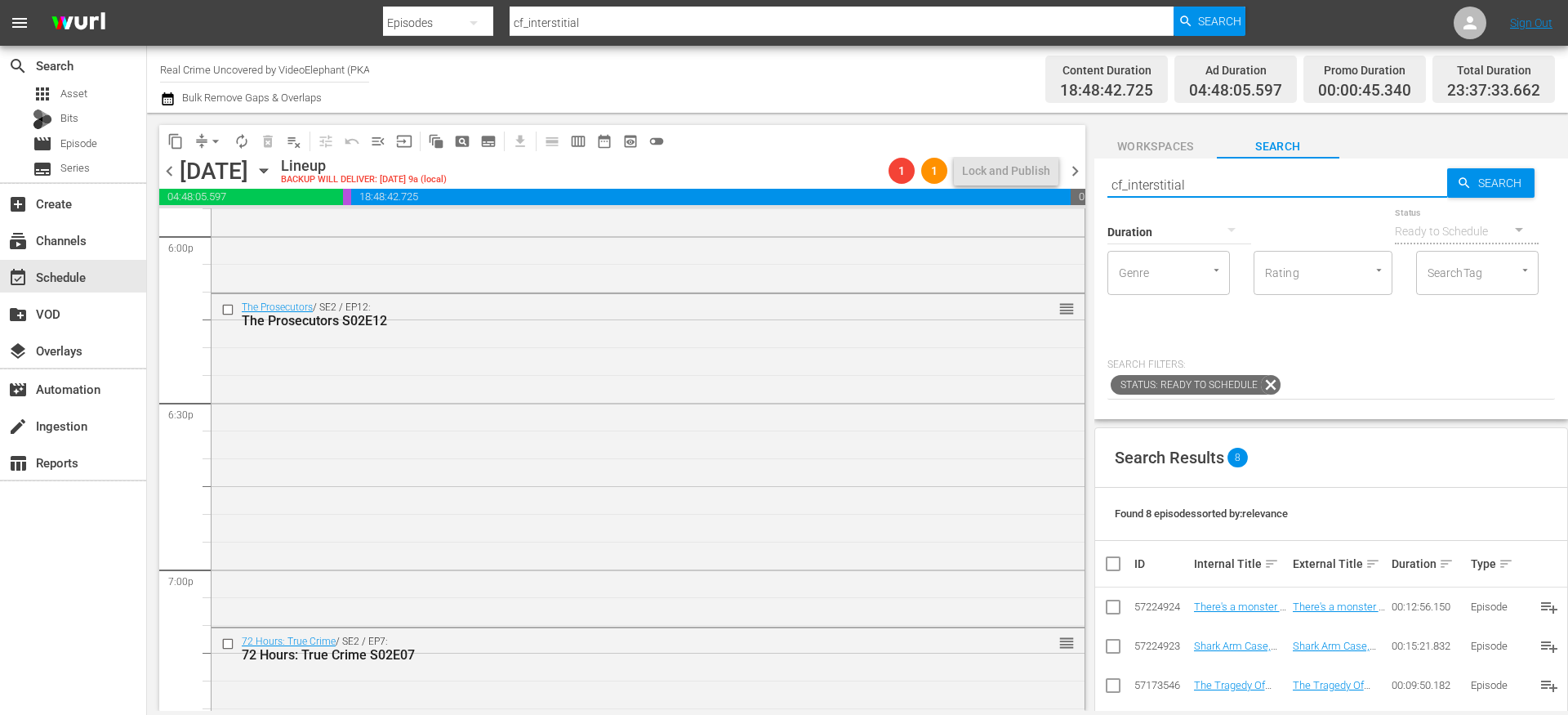
scroll to position [5975, 0]
type input "cf_interstitial"
click at [646, 330] on div "The Prosecutors / SE2 / EP12: The Prosecutors S02E12 reorder" at bounding box center [647, 454] width 873 height 329
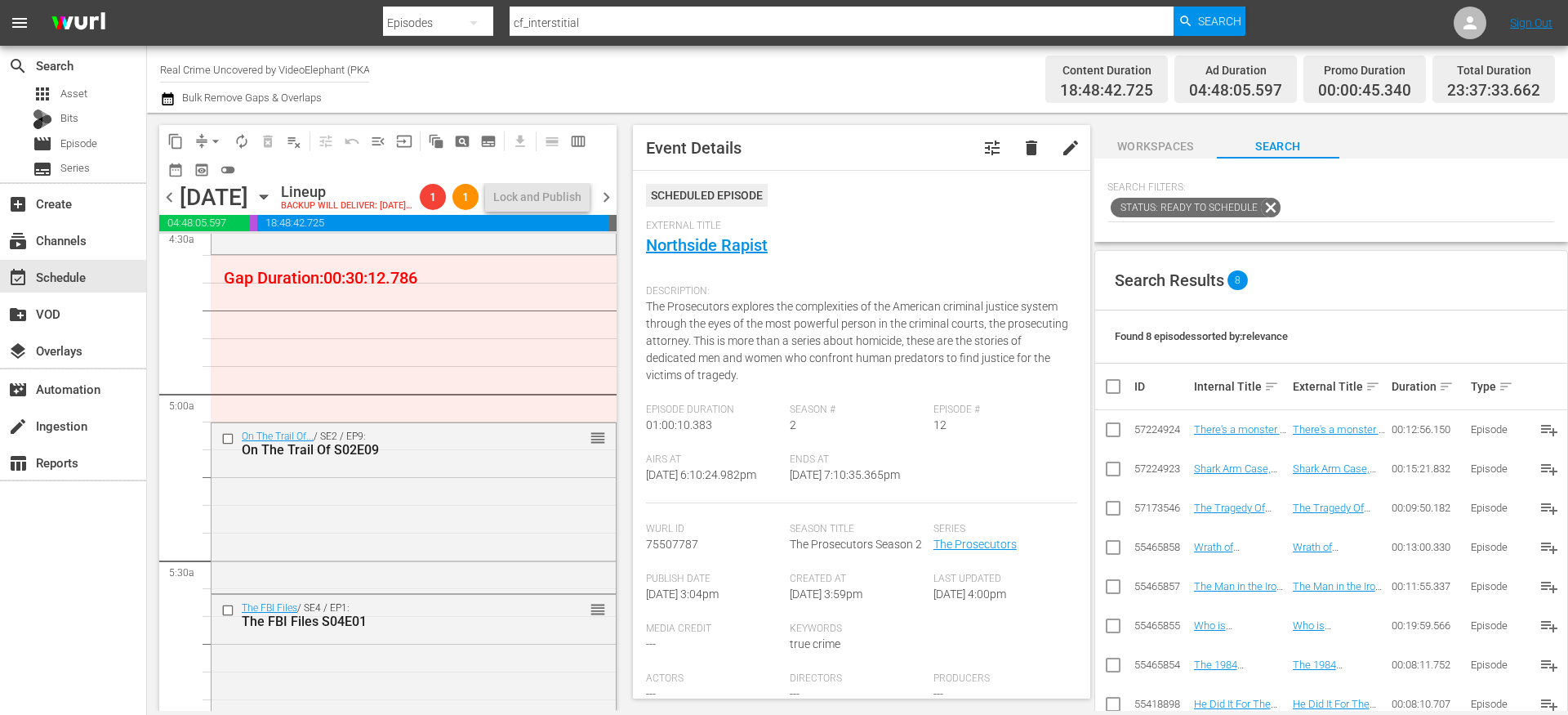
scroll to position [269, 0]
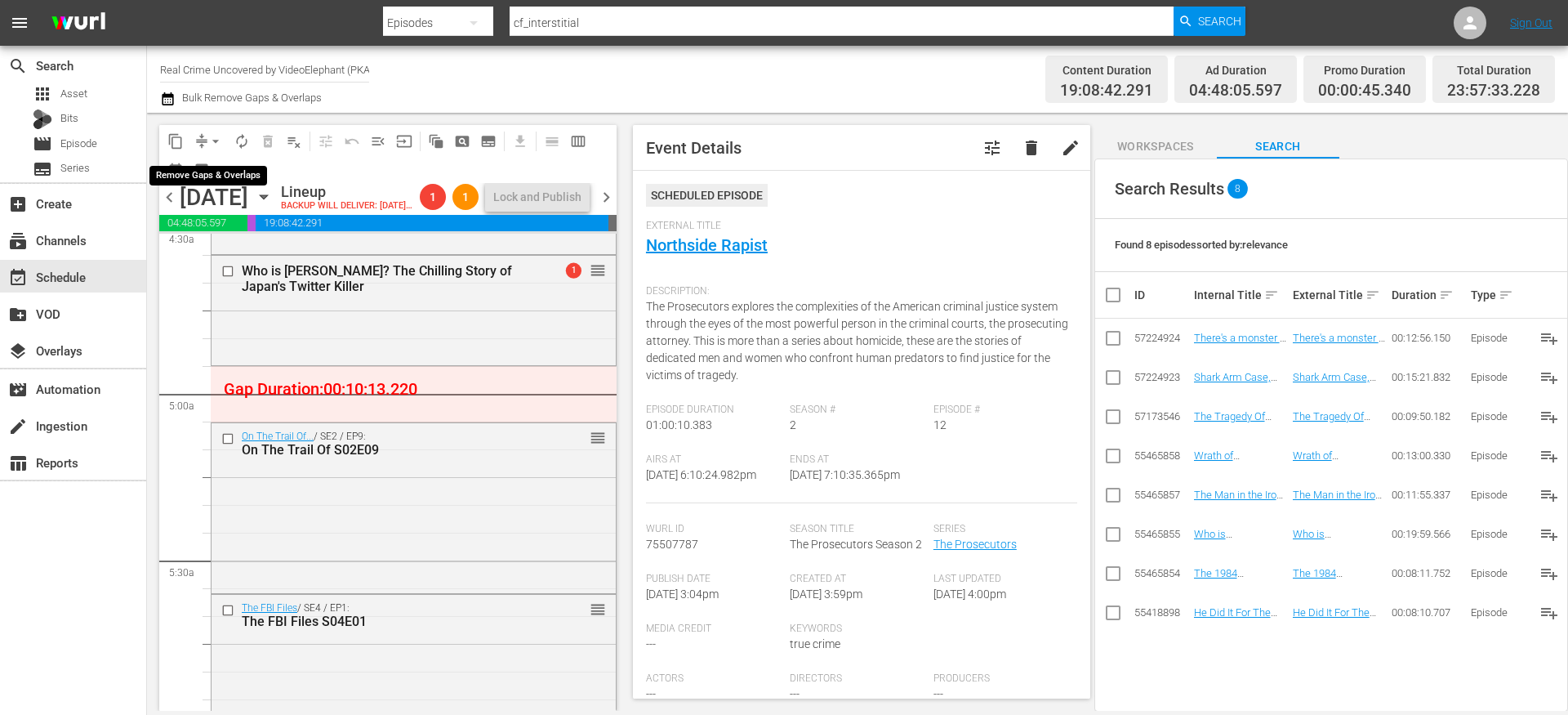
click at [207, 139] on span "arrow_drop_down" at bounding box center [215, 141] width 16 height 16
click at [245, 234] on li "Align to End of Previous Day" at bounding box center [216, 229] width 172 height 27
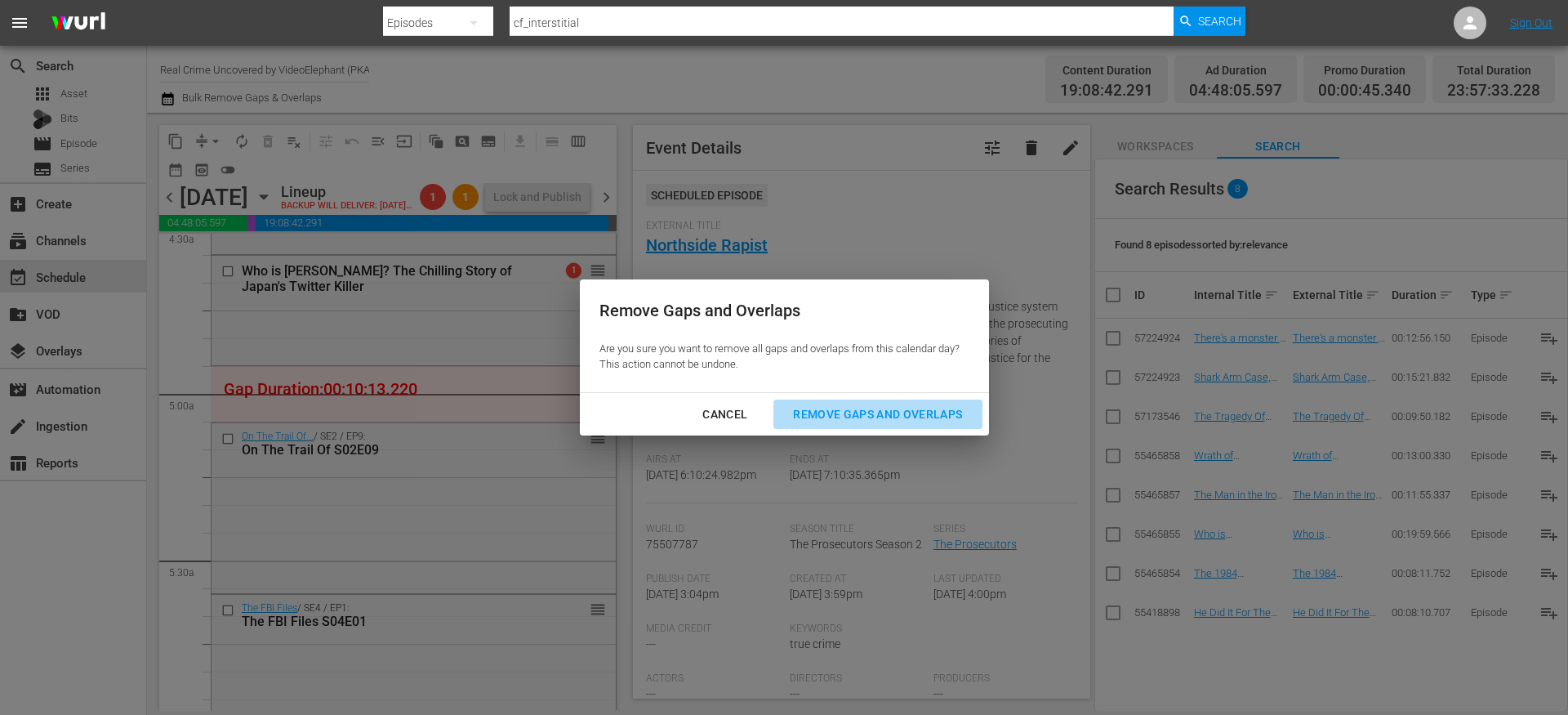
click at [824, 416] on div "Remove Gaps and Overlaps" at bounding box center [878, 414] width 195 height 20
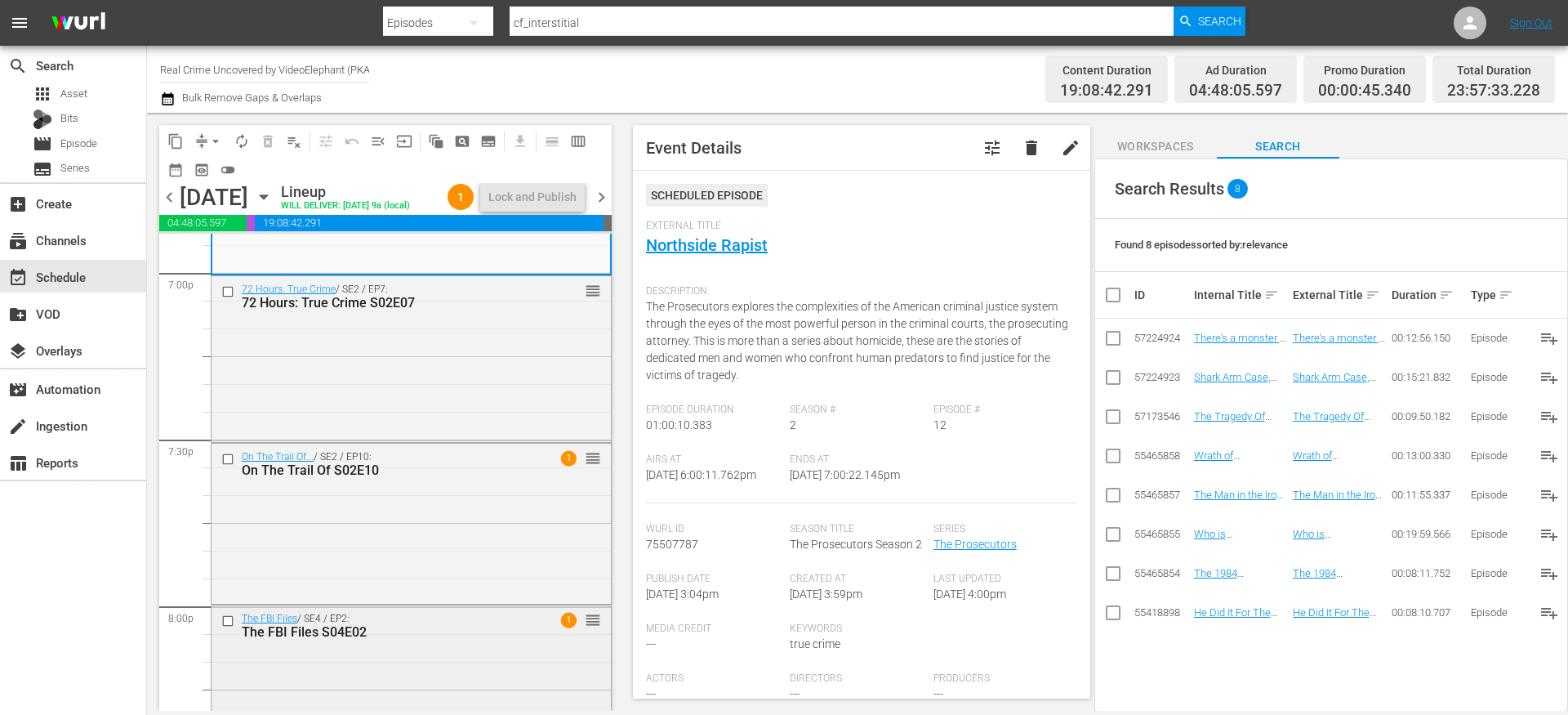
scroll to position [6290, 0]
click at [228, 470] on input "checkbox" at bounding box center [230, 462] width 17 height 14
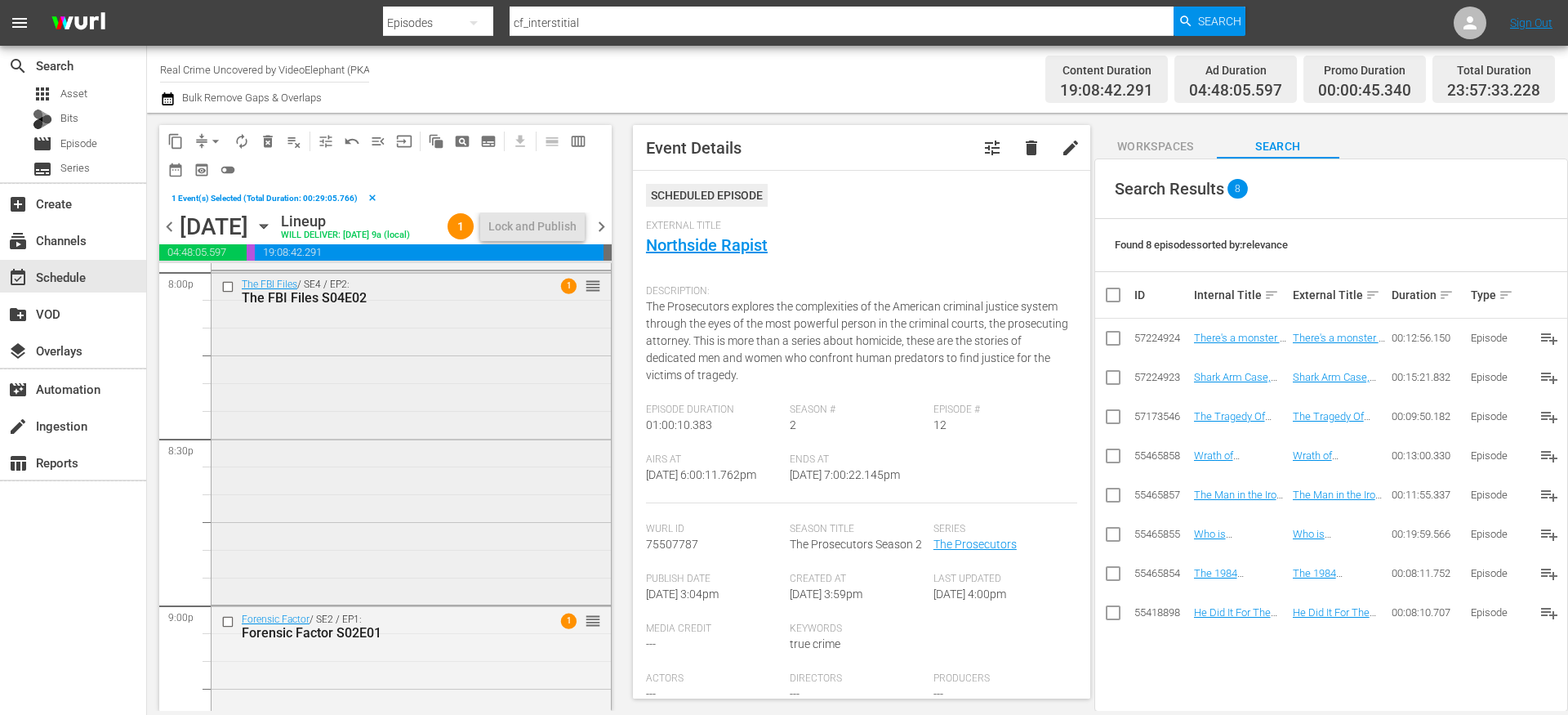
scroll to position [6654, 0]
click at [230, 296] on input "checkbox" at bounding box center [230, 289] width 17 height 14
click at [230, 632] on input "checkbox" at bounding box center [230, 625] width 17 height 14
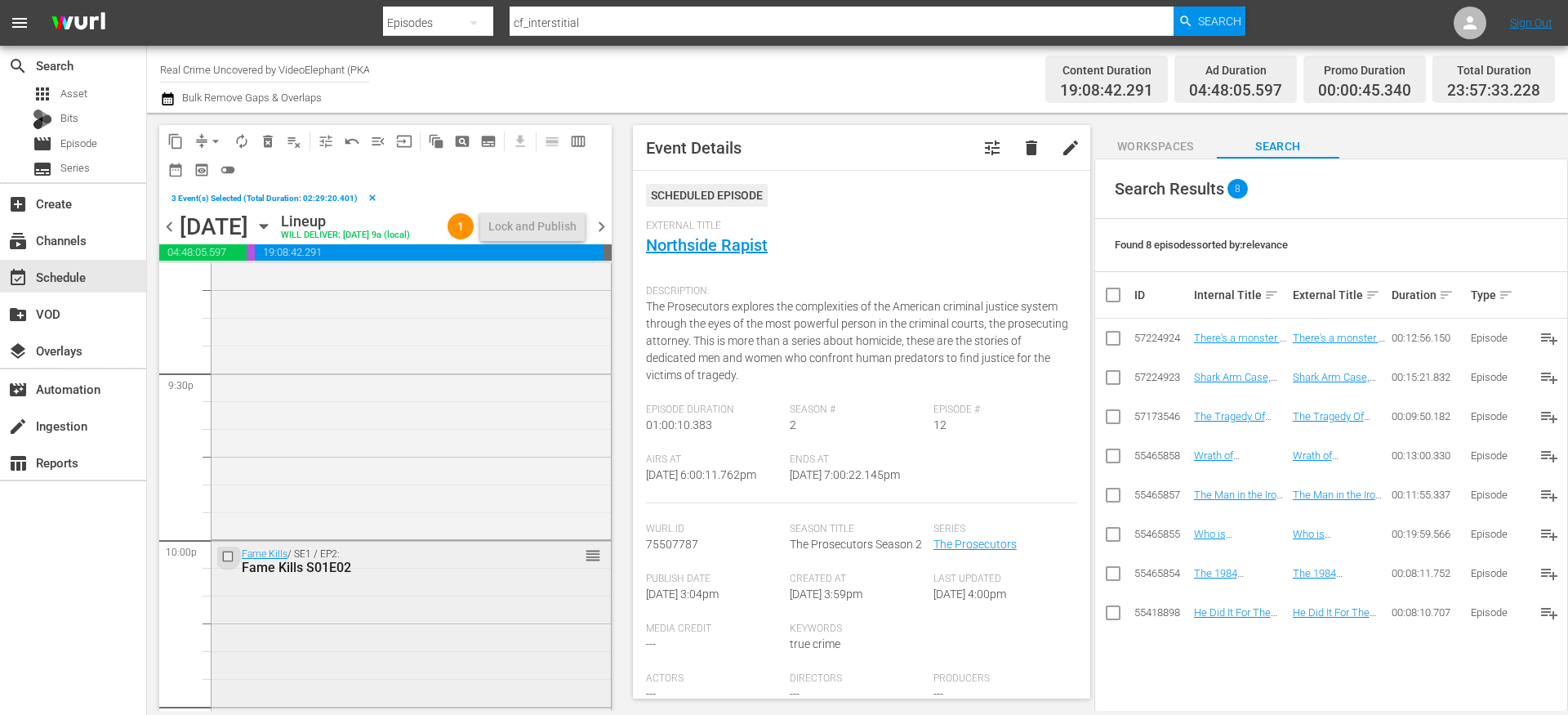
click at [232, 563] on input "checkbox" at bounding box center [230, 556] width 17 height 14
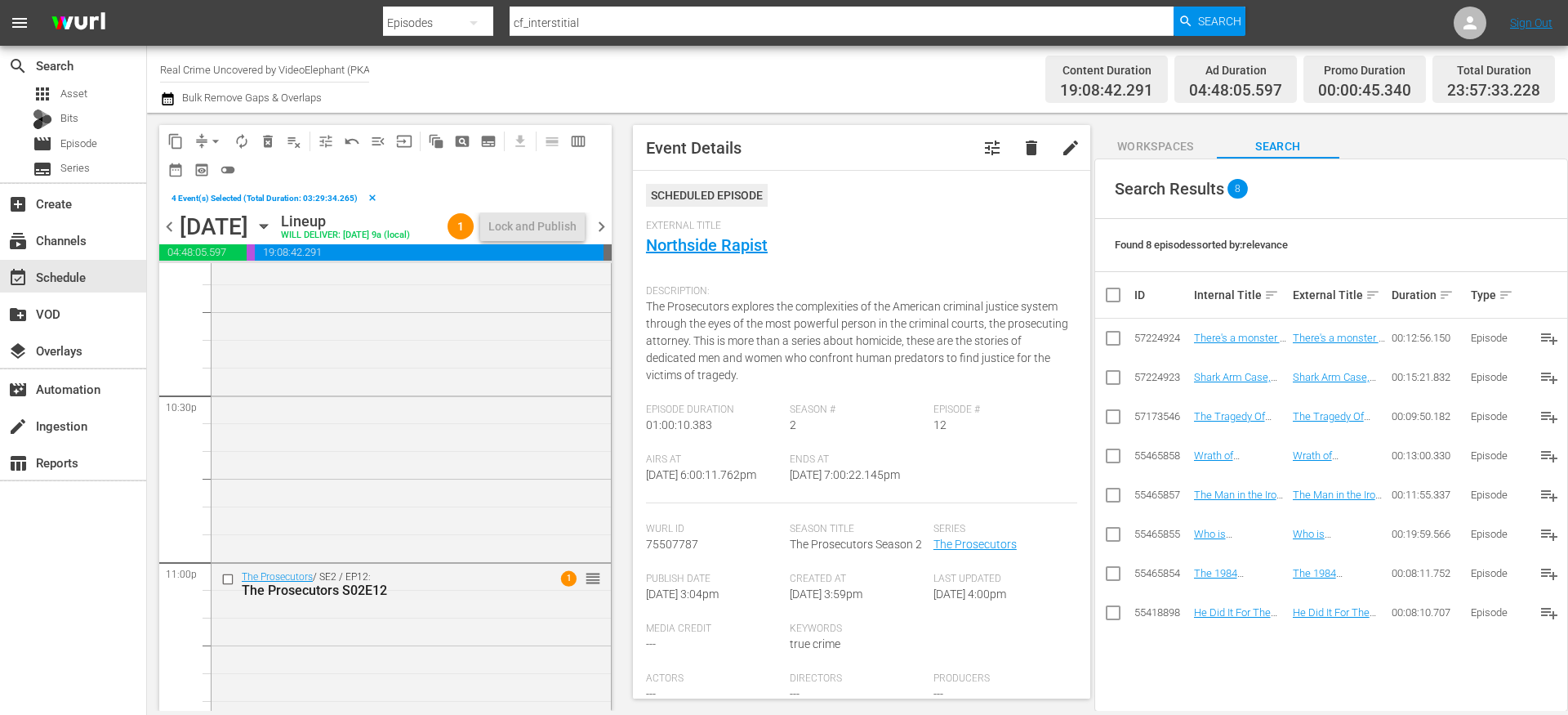
scroll to position [7370, 0]
click at [229, 583] on input "checkbox" at bounding box center [230, 575] width 17 height 14
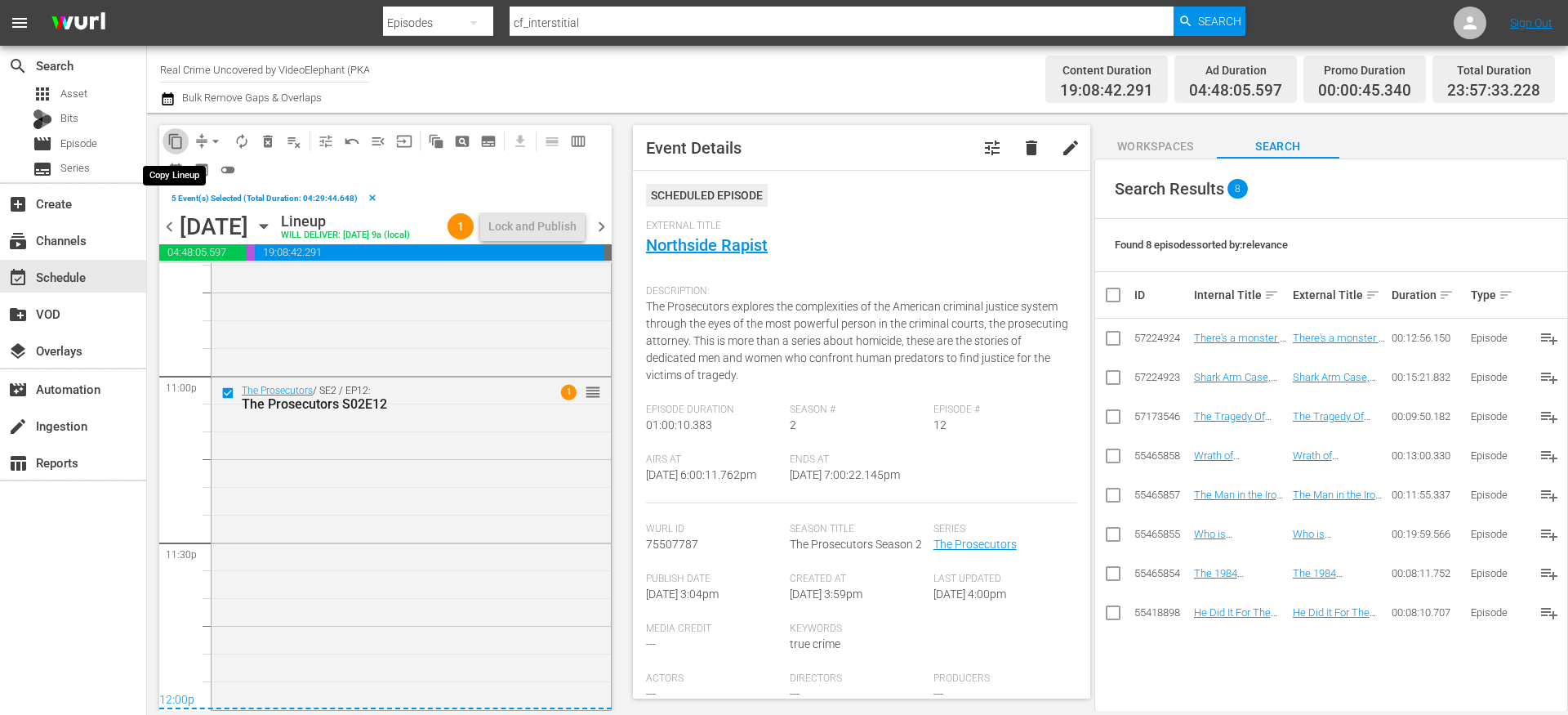
click at [179, 140] on span "content_copy" at bounding box center [176, 141] width 16 height 16
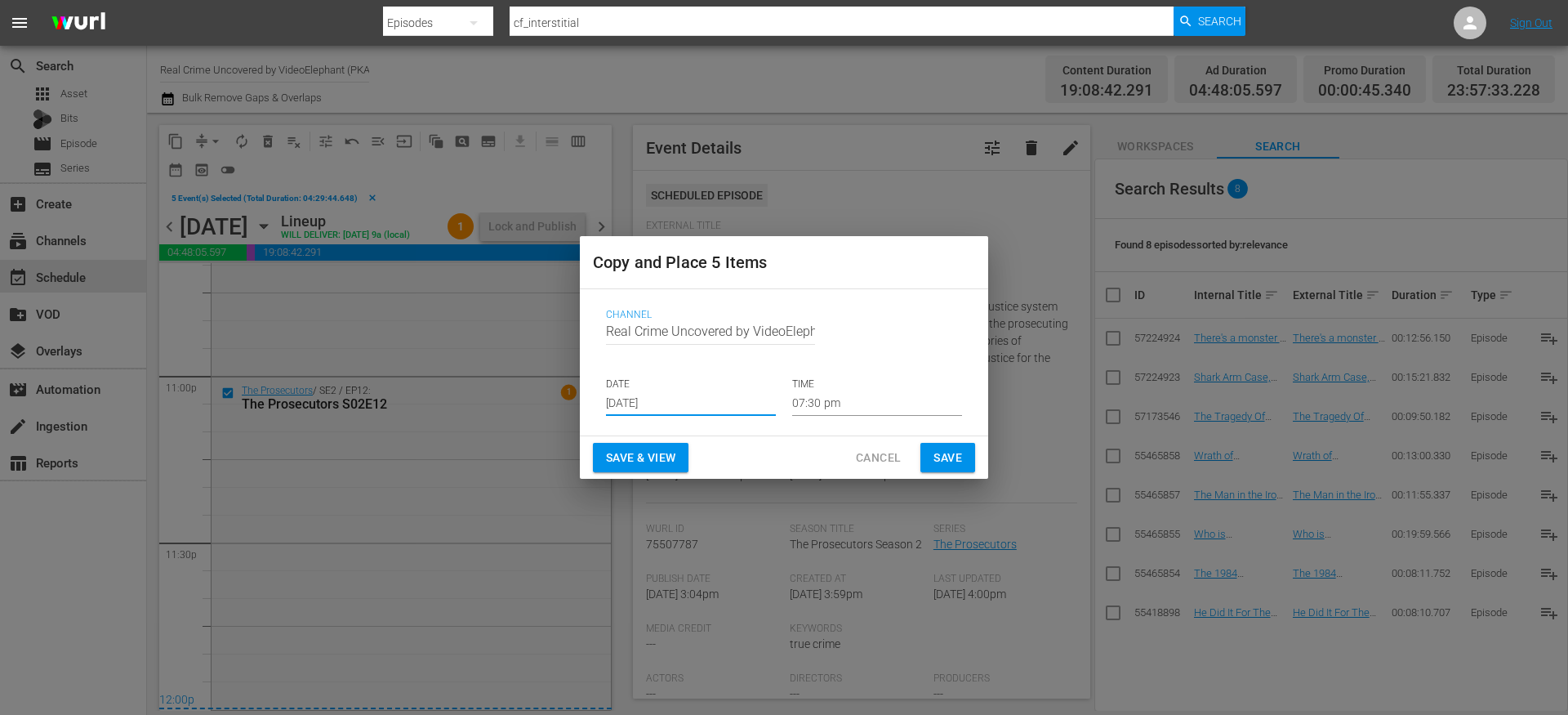
click at [679, 402] on input "[DATE]" at bounding box center [691, 403] width 170 height 24
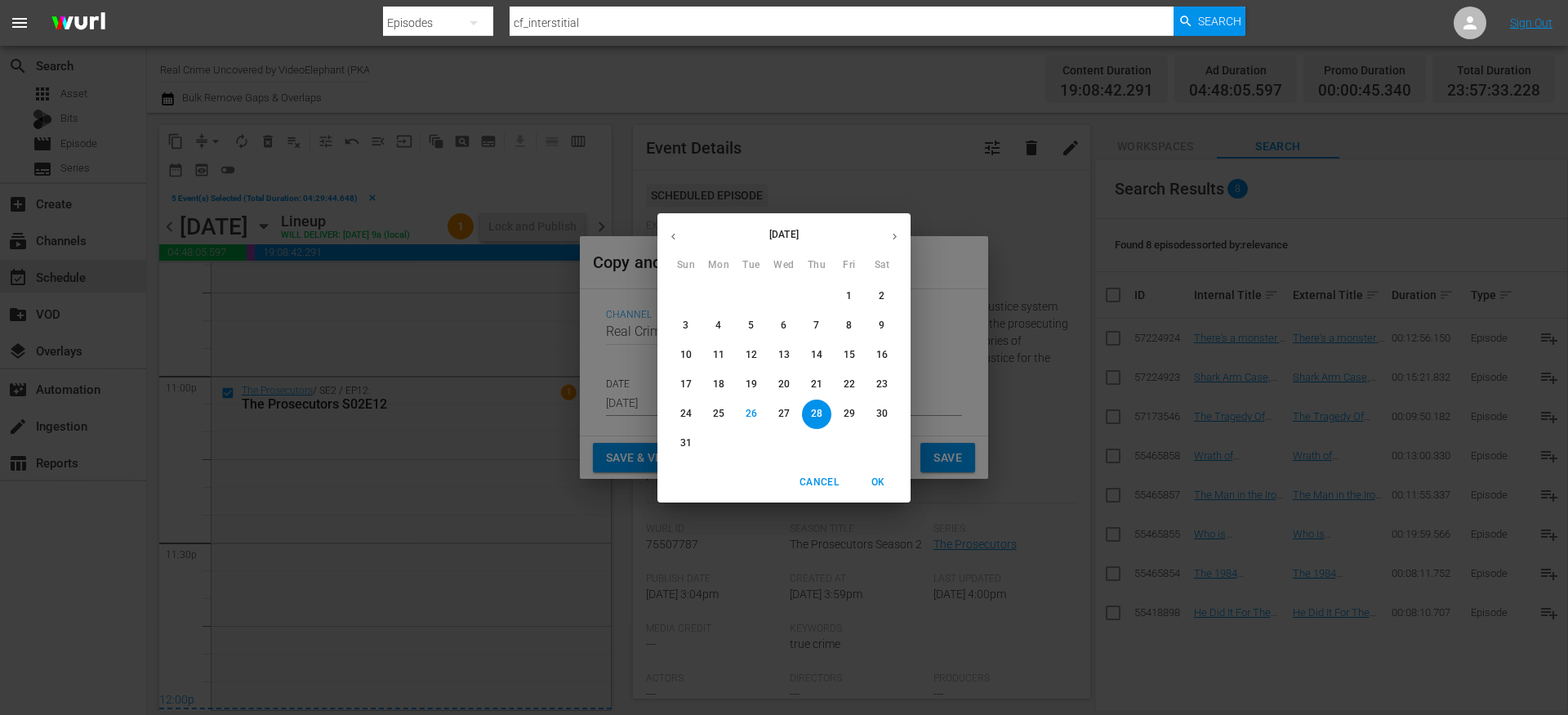
click at [892, 234] on icon "button" at bounding box center [894, 236] width 13 height 13
click at [785, 331] on p "10" at bounding box center [784, 325] width 12 height 14
type input "Sep 10th 2025"
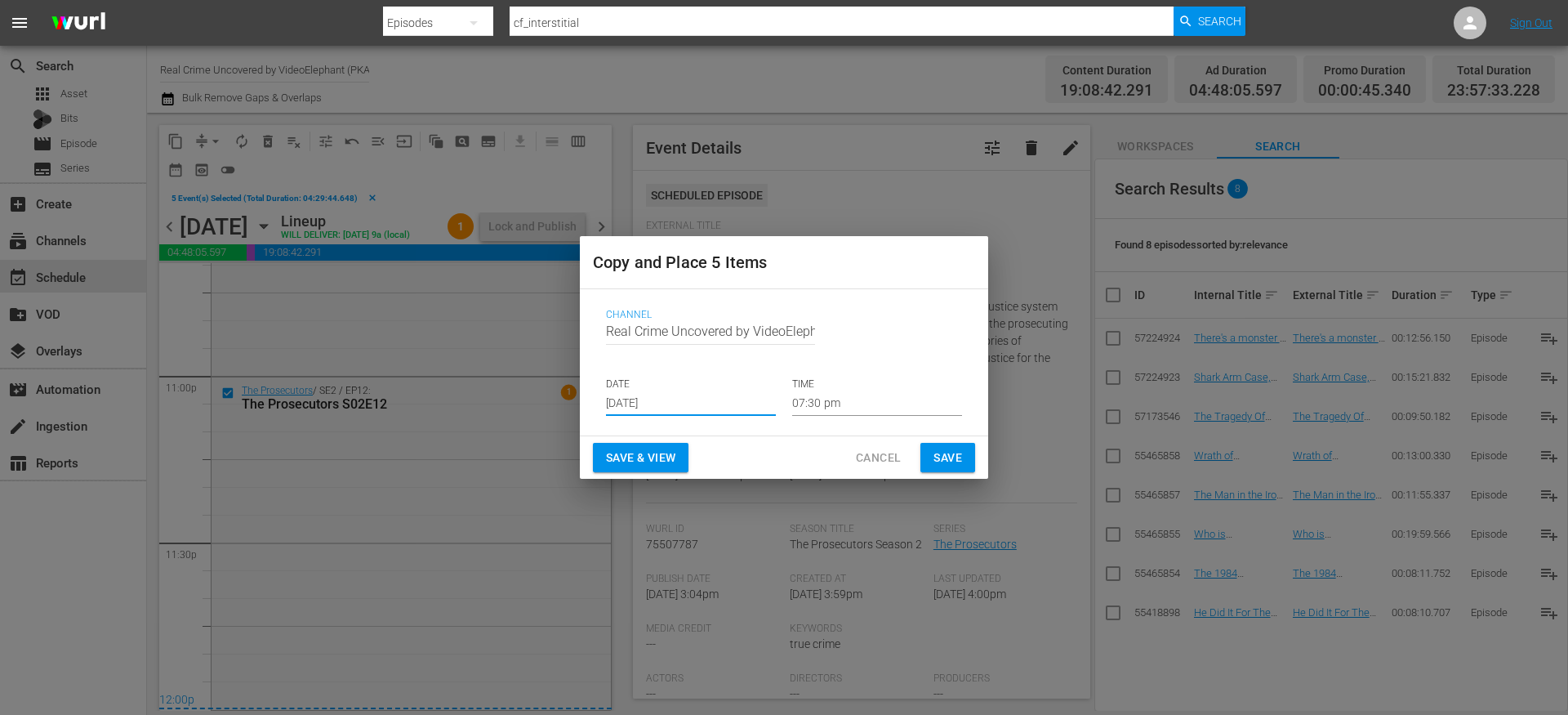
click at [814, 397] on input "07:30 pm" at bounding box center [877, 403] width 170 height 24
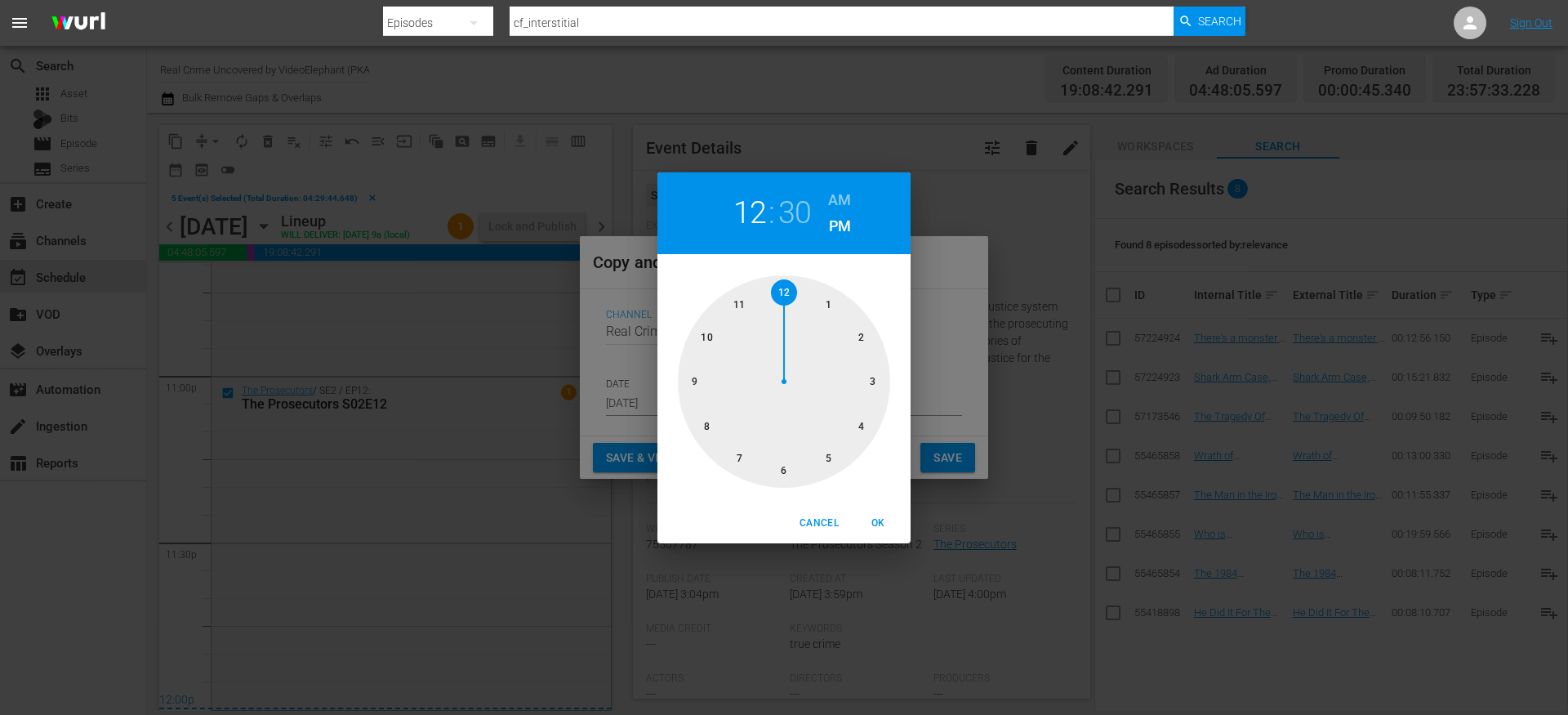
click at [785, 280] on div at bounding box center [784, 381] width 212 height 212
click at [791, 290] on div at bounding box center [784, 381] width 212 height 212
click at [849, 196] on h6 "AM" at bounding box center [839, 200] width 23 height 26
click at [881, 524] on span "OK" at bounding box center [878, 523] width 40 height 17
type input "12:00 am"
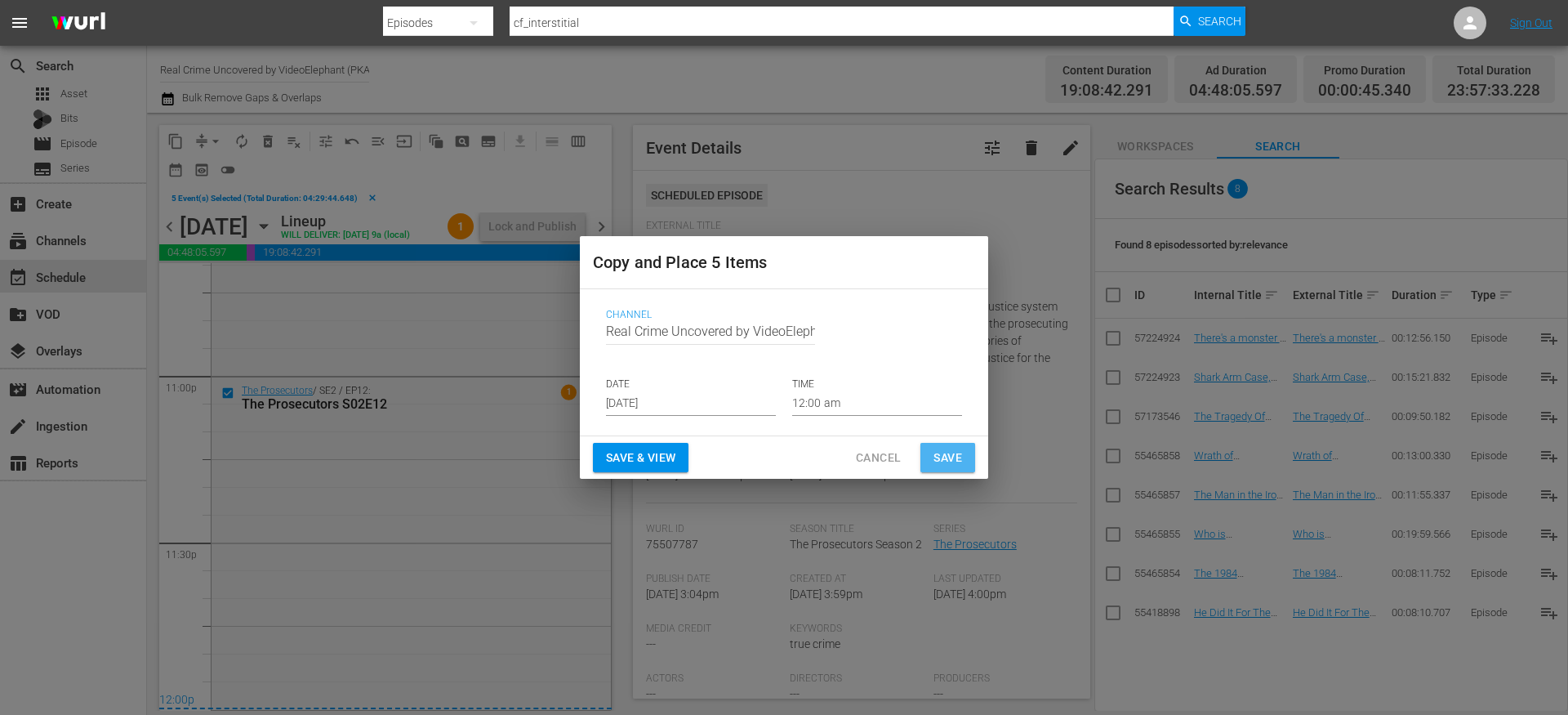
click at [950, 462] on span "Save" at bounding box center [949, 457] width 29 height 20
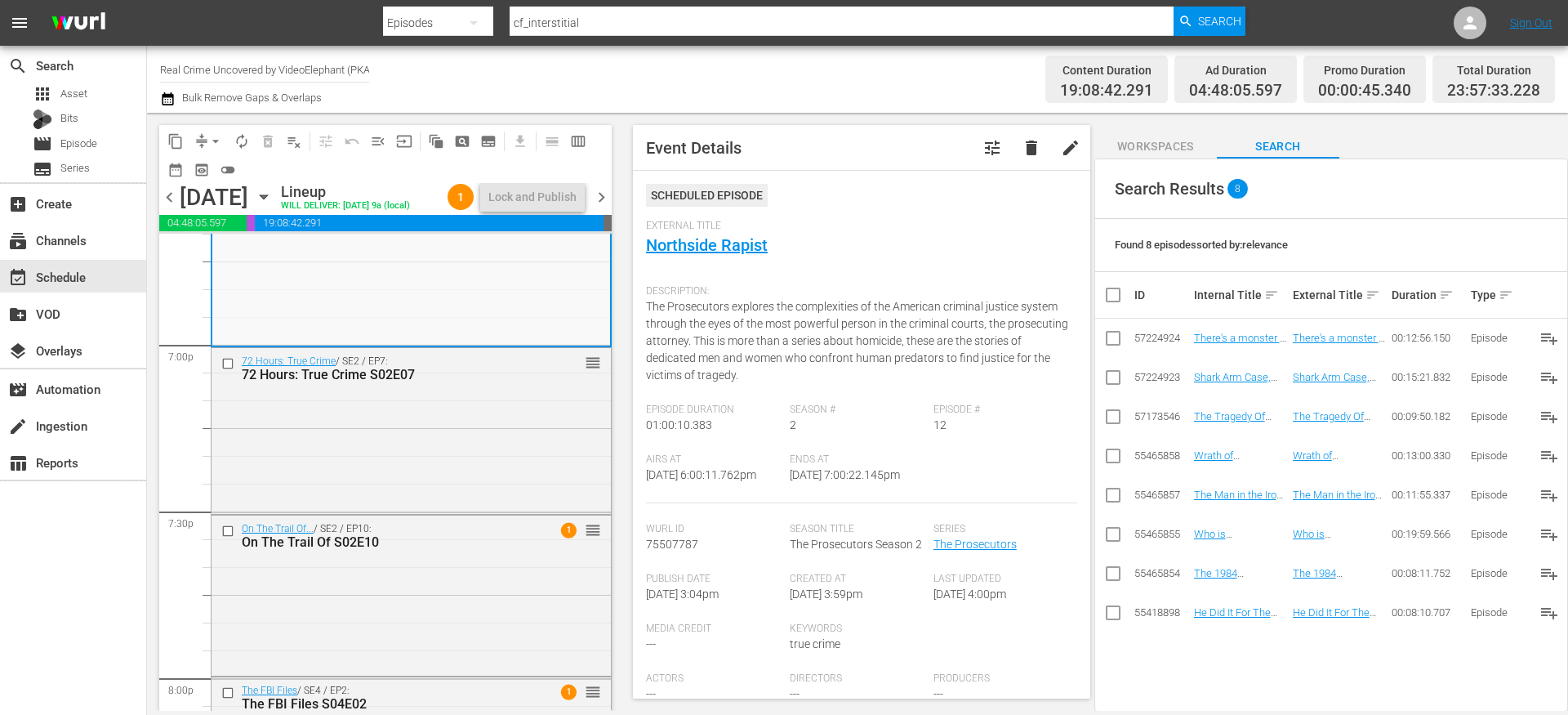
scroll to position [6206, 0]
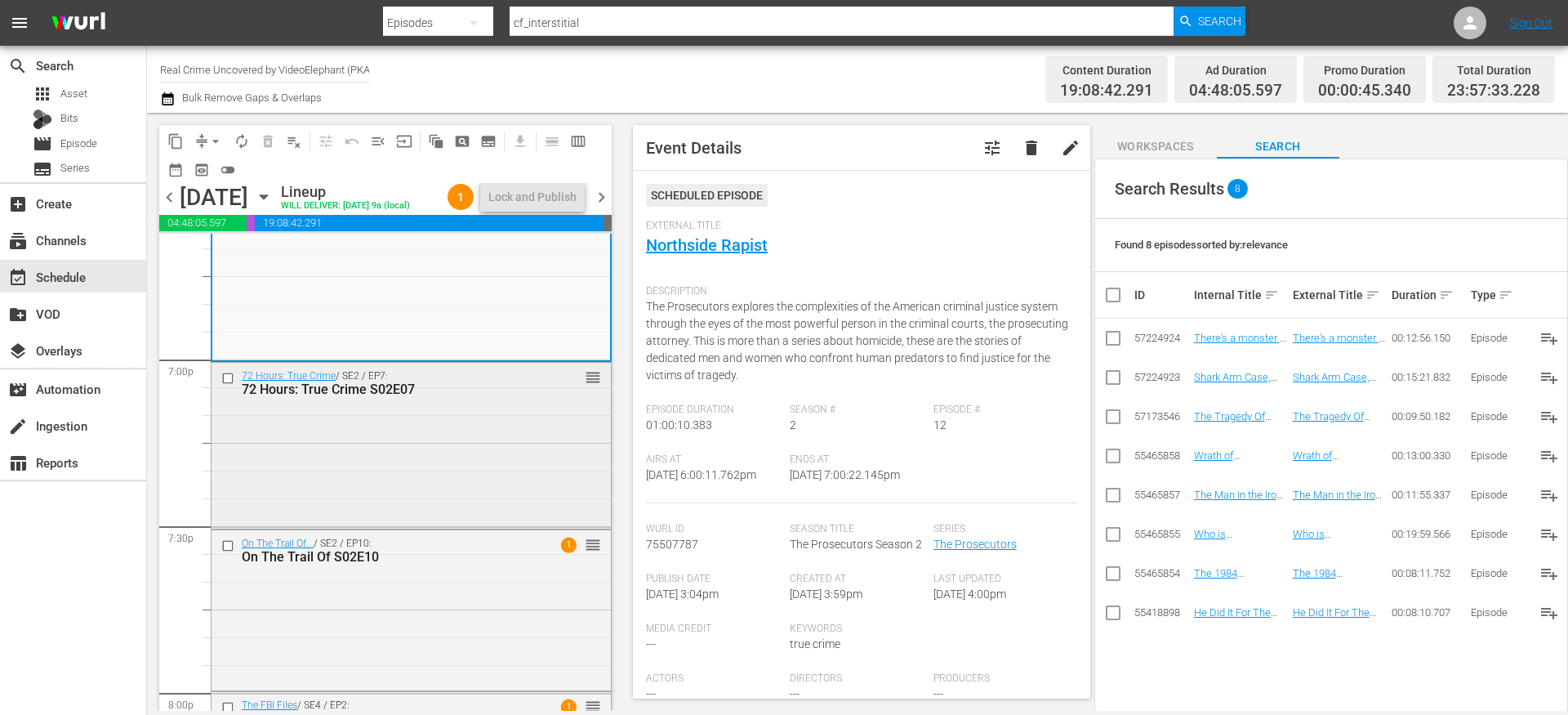
click at [231, 385] on input "checkbox" at bounding box center [230, 377] width 17 height 14
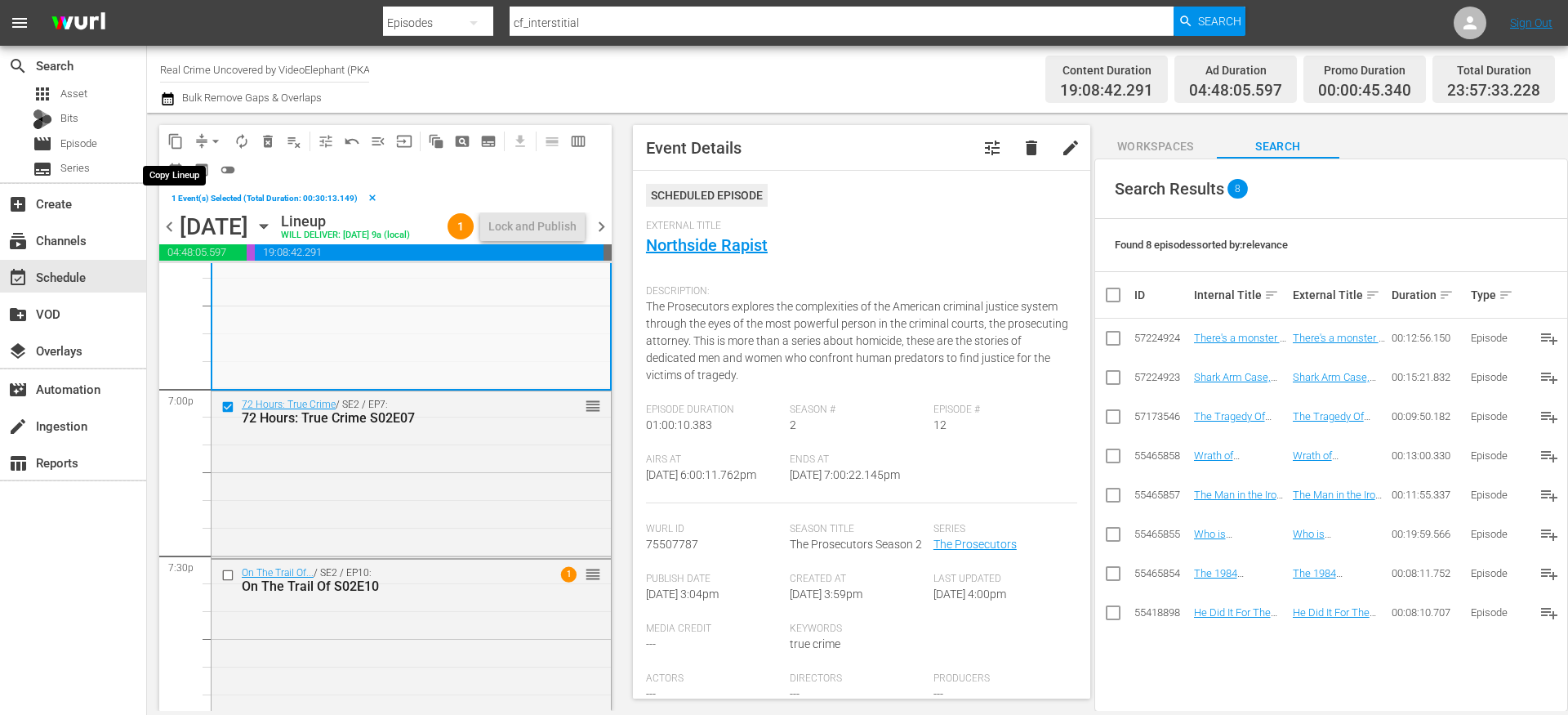
click at [176, 136] on span "content_copy" at bounding box center [176, 141] width 16 height 16
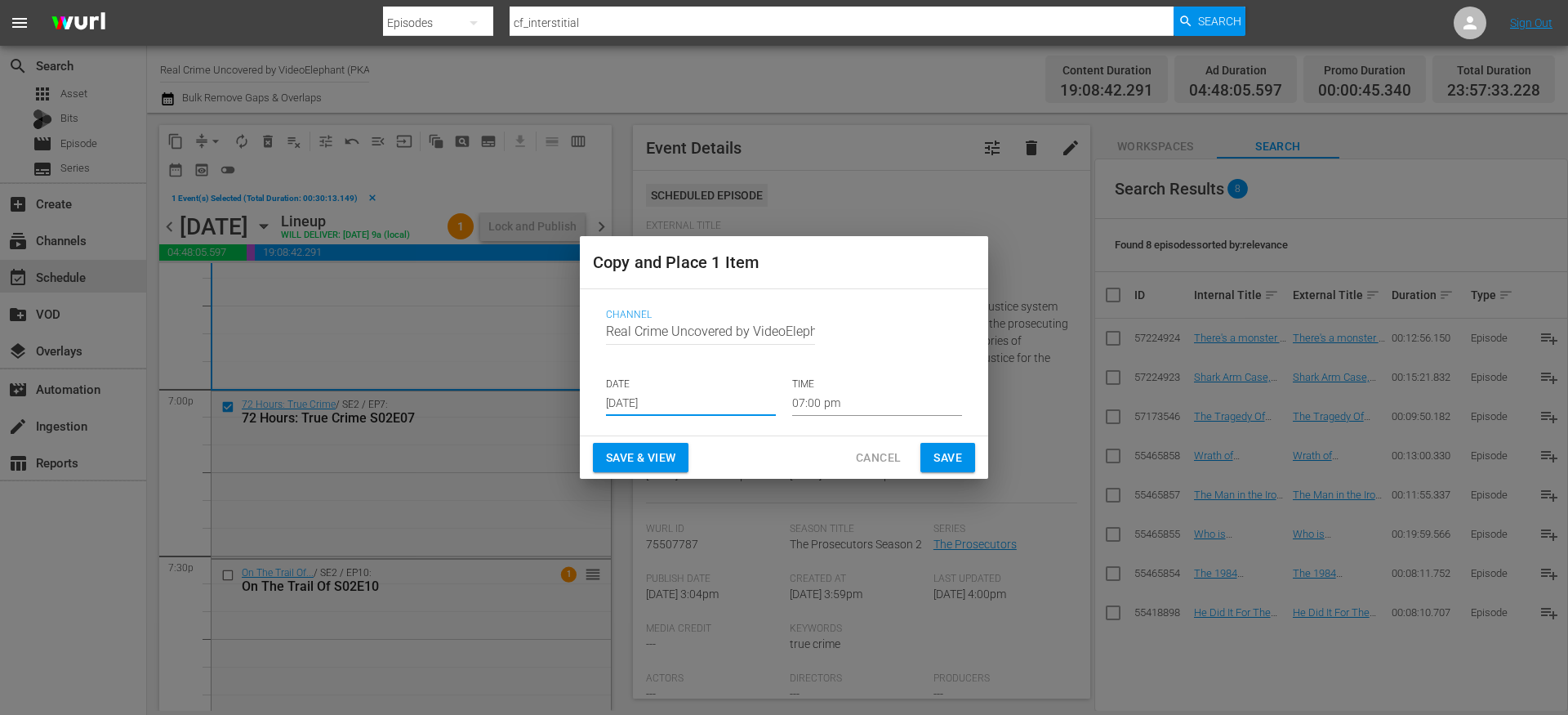
click at [647, 392] on input "Aug 28th 2025" at bounding box center [691, 403] width 170 height 24
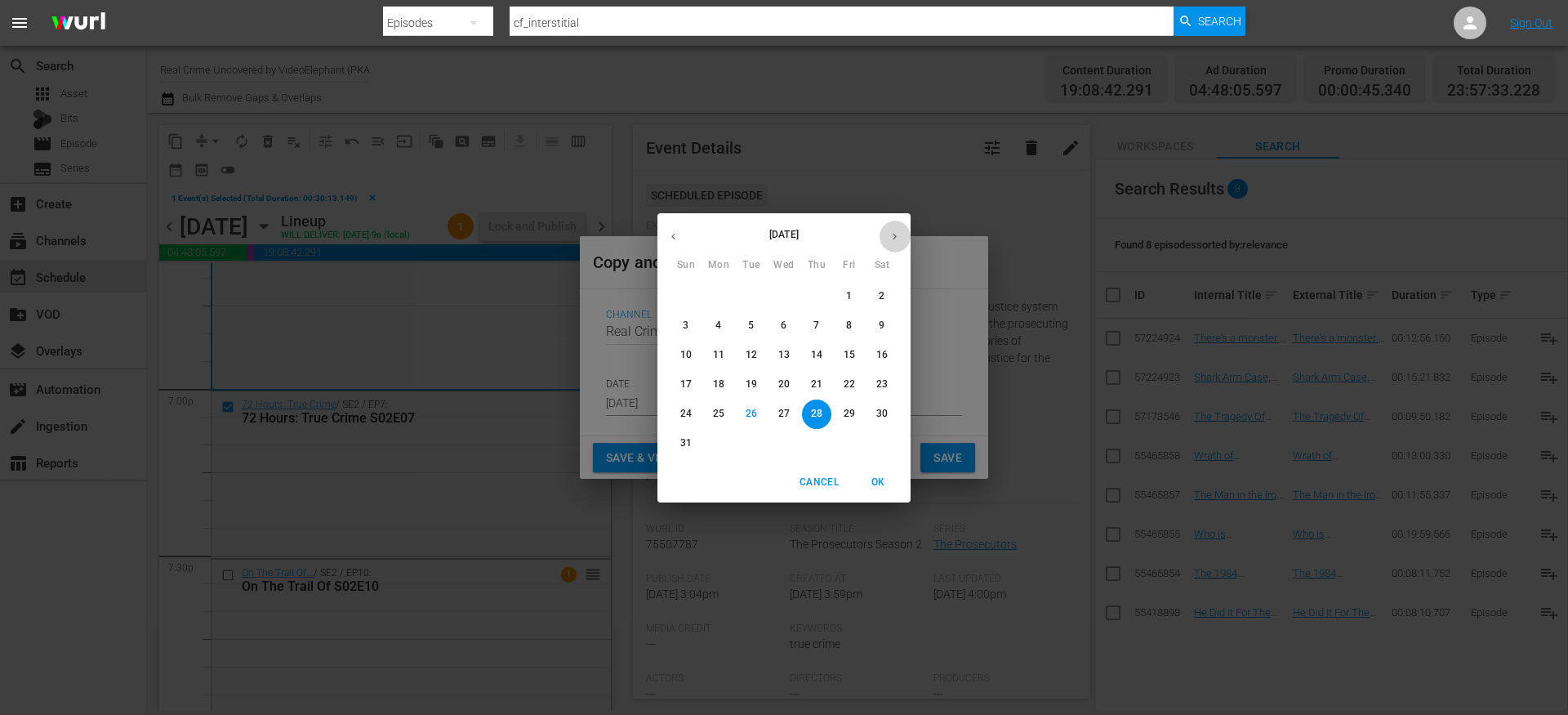
click at [894, 237] on icon "button" at bounding box center [894, 235] width 4 height 7
click at [795, 326] on span "10" at bounding box center [784, 325] width 29 height 14
type input "Sep 10th 2025"
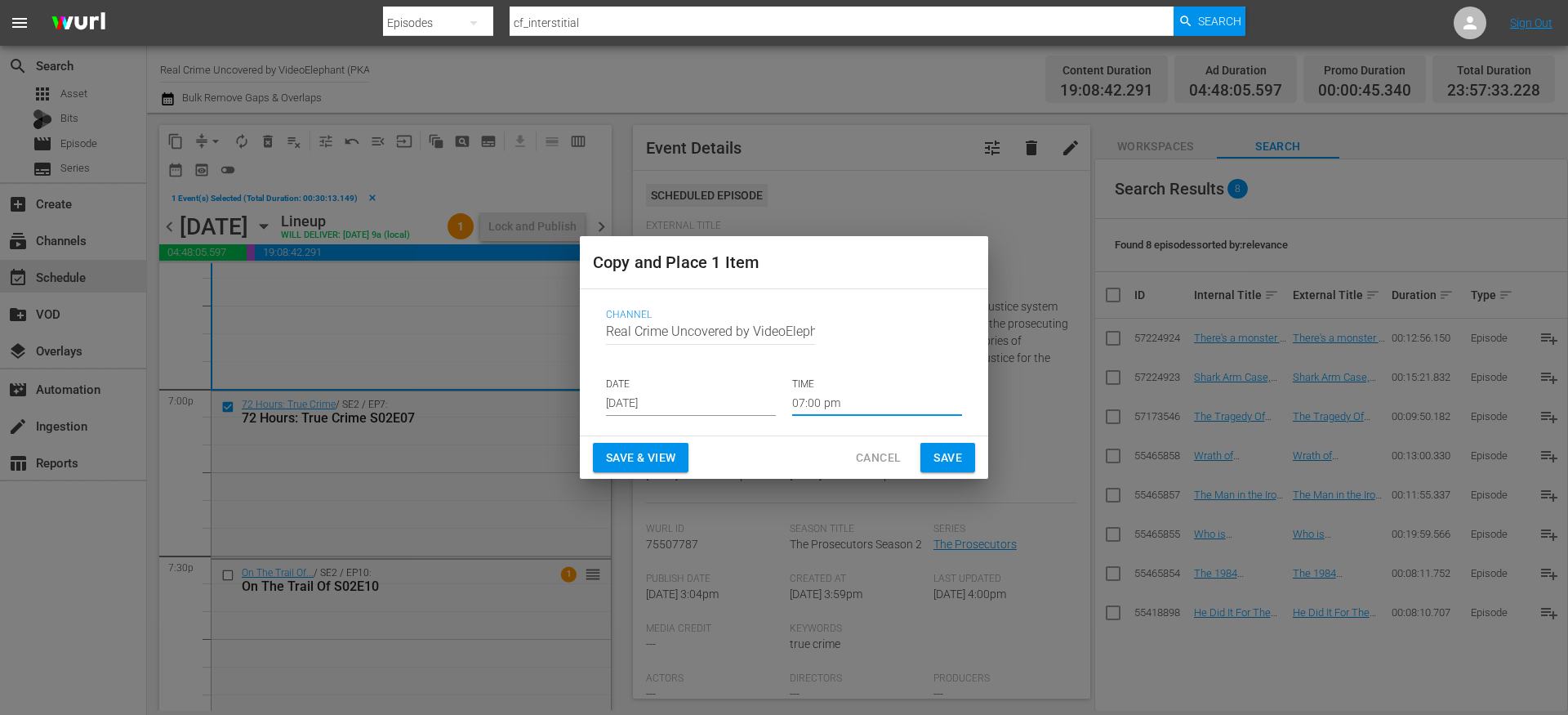
click at [814, 399] on input "07:00 pm" at bounding box center [877, 403] width 170 height 24
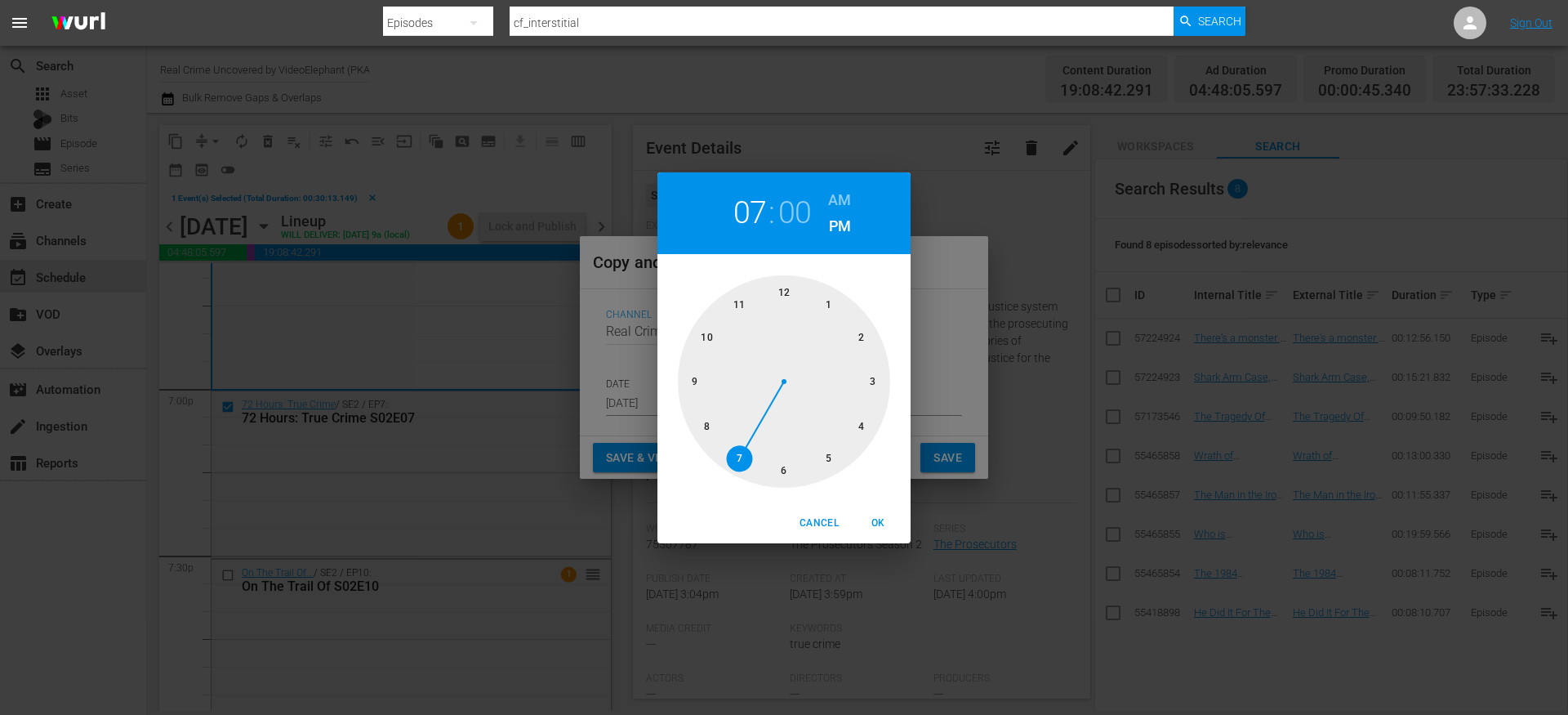
click at [866, 422] on div at bounding box center [784, 381] width 212 height 212
click at [782, 468] on div at bounding box center [784, 381] width 212 height 212
click at [843, 198] on h6 "AM" at bounding box center [839, 200] width 23 height 26
click at [881, 514] on span "OK" at bounding box center [878, 523] width 40 height 17
type input "04:30 am"
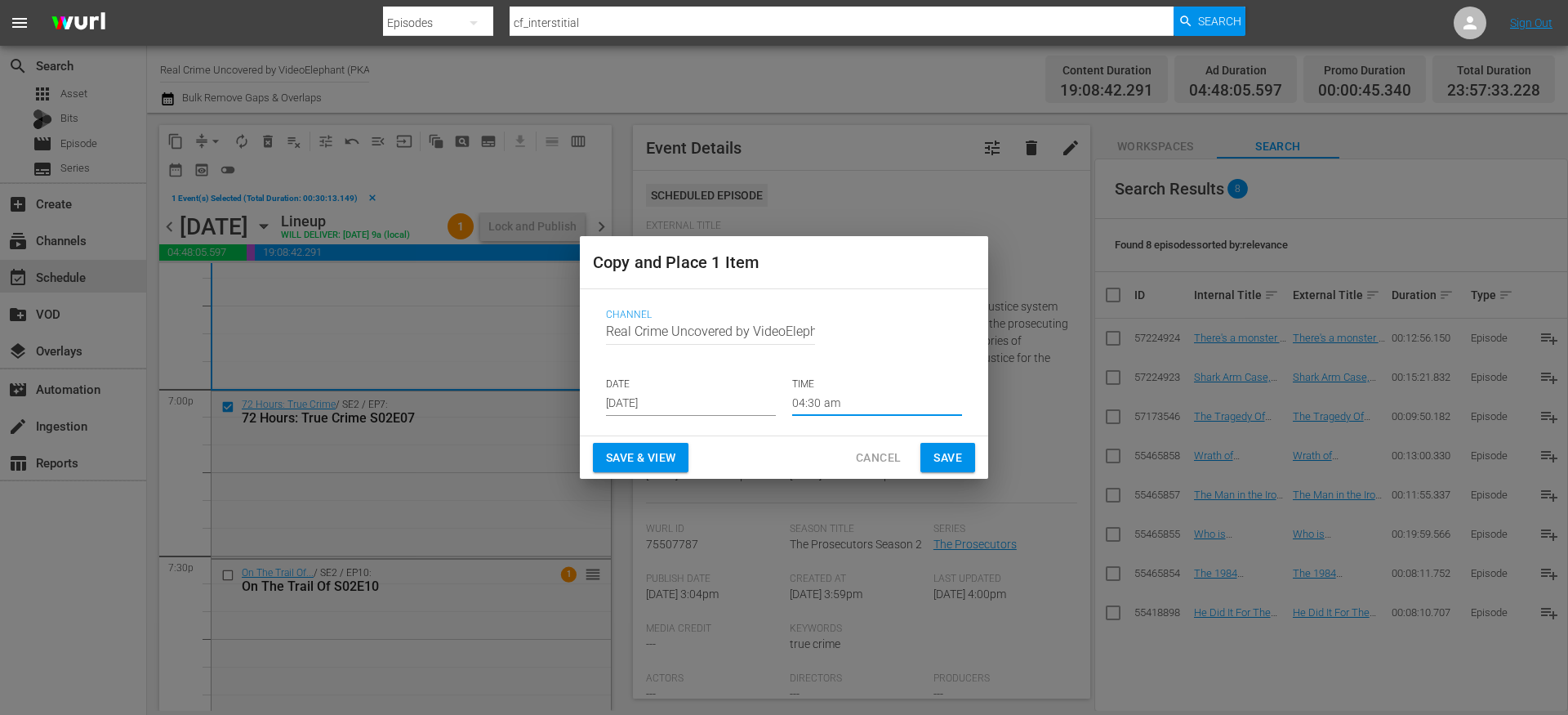
click at [942, 461] on span "Save" at bounding box center [949, 457] width 29 height 20
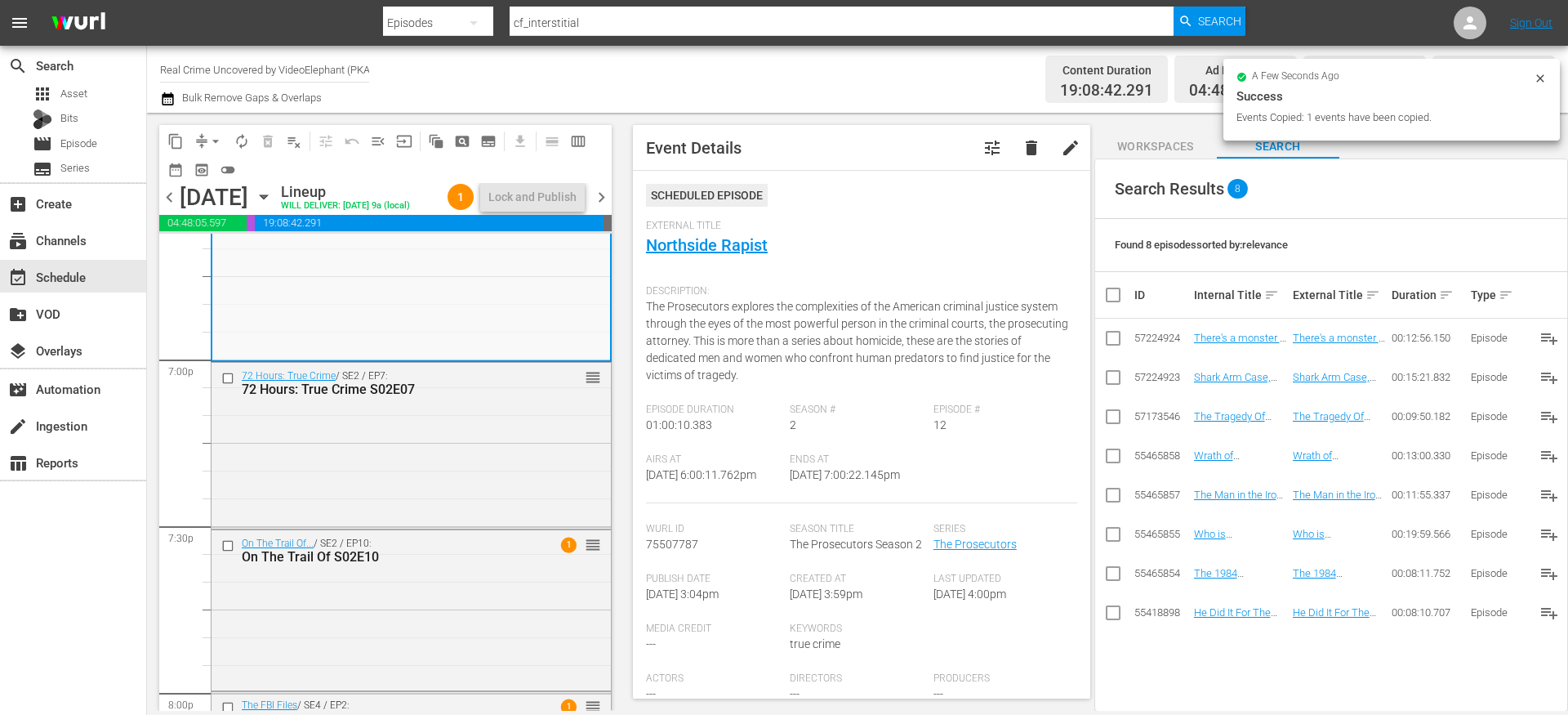
click at [604, 207] on span "chevron_right" at bounding box center [601, 197] width 20 height 20
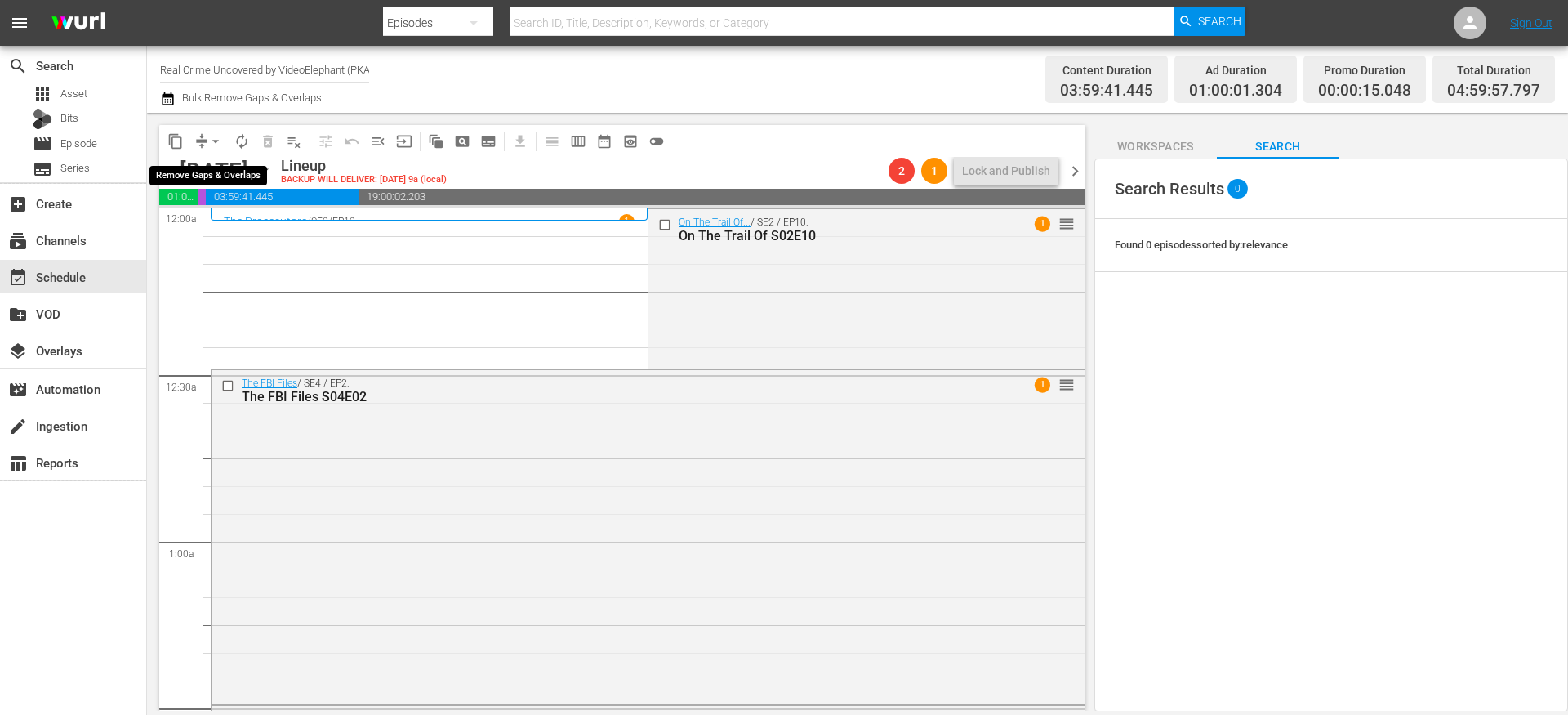
click at [212, 140] on span "arrow_drop_down" at bounding box center [215, 141] width 16 height 16
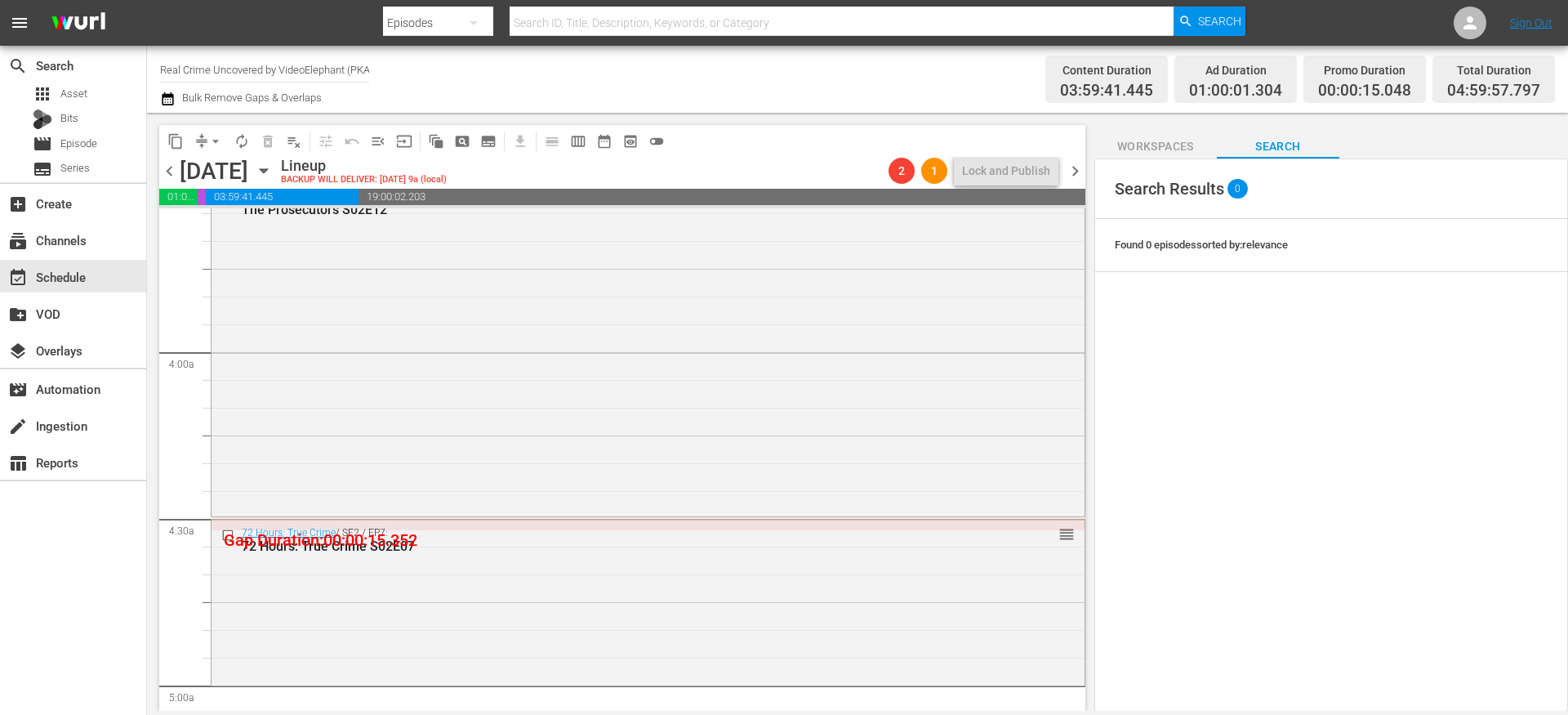
scroll to position [1217, 0]
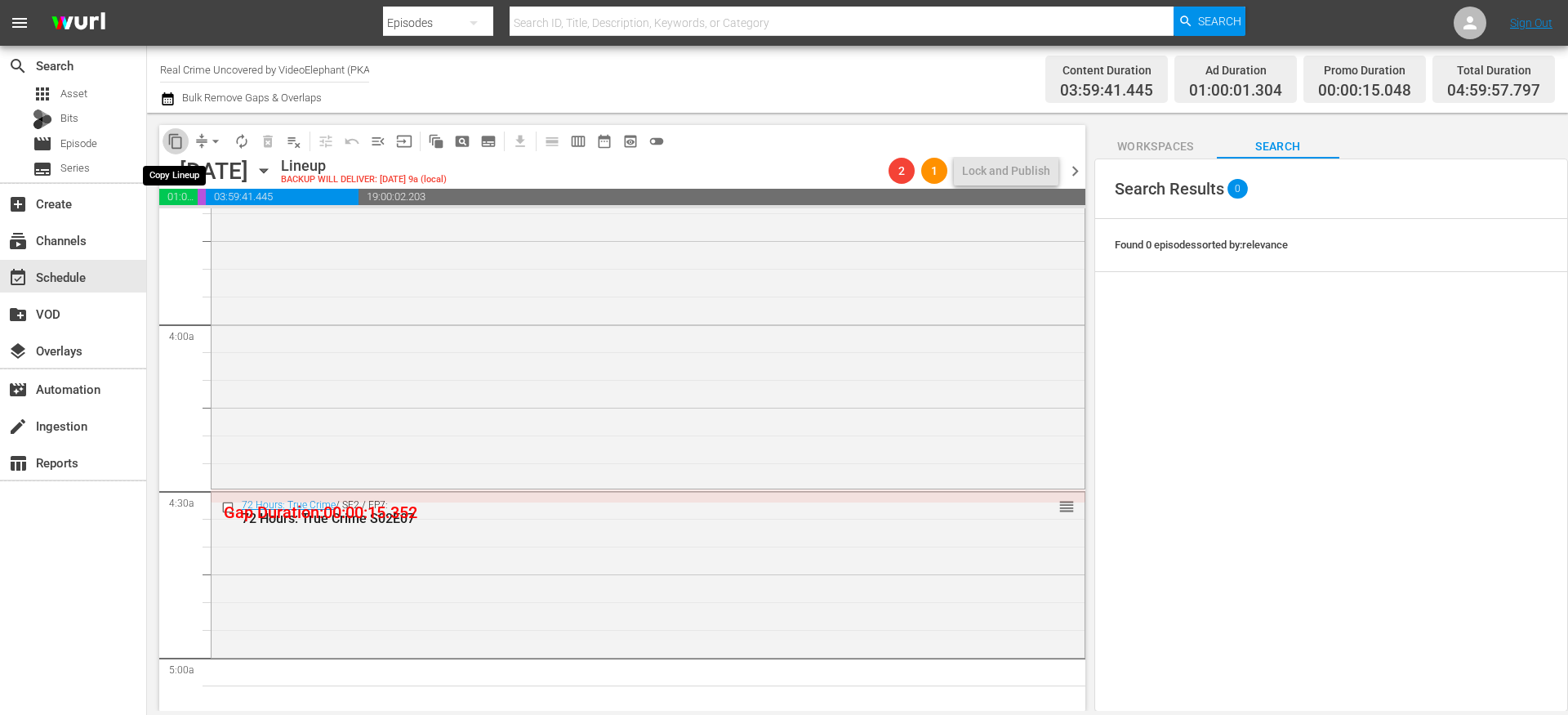
click at [177, 143] on span "content_copy" at bounding box center [176, 141] width 16 height 16
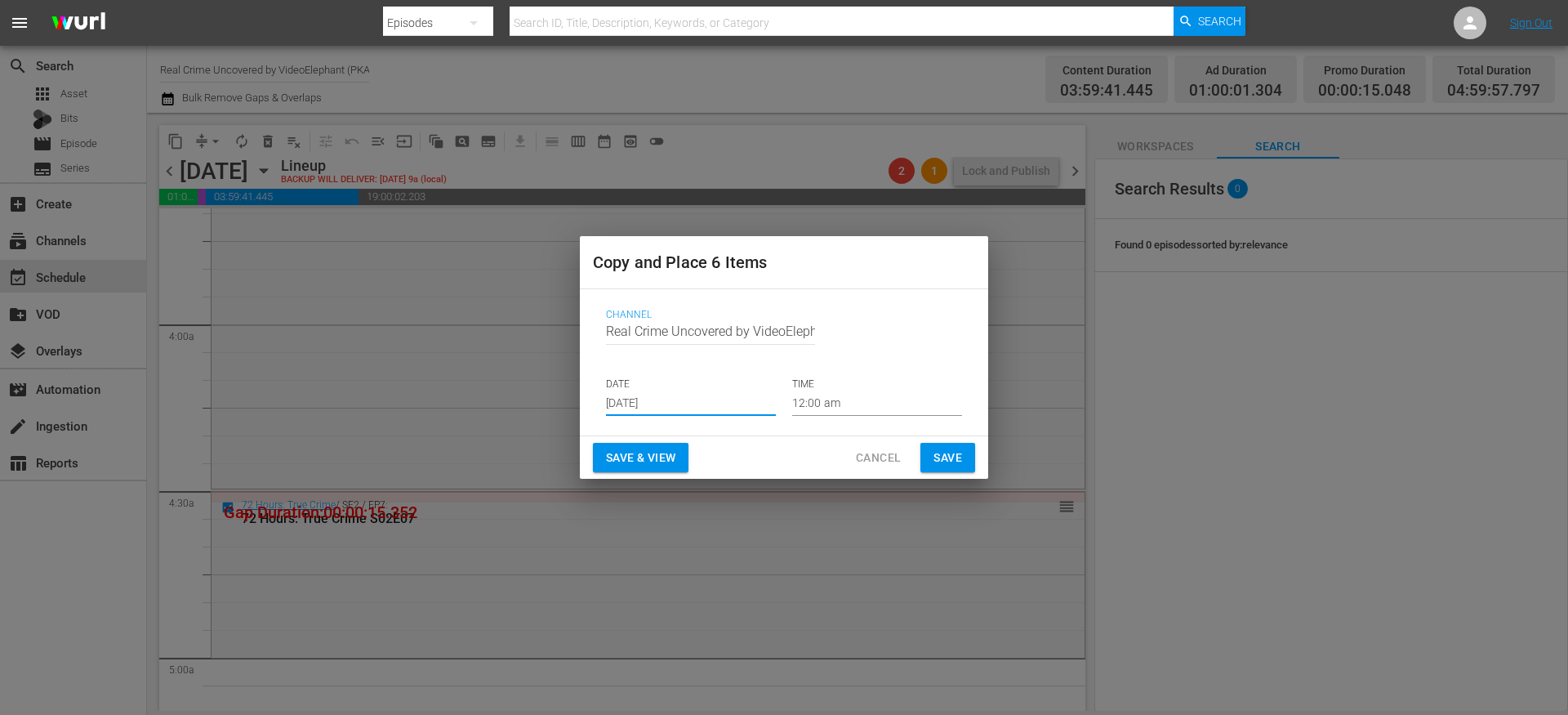
click at [674, 397] on input "Aug 28th 2025" at bounding box center [691, 403] width 170 height 24
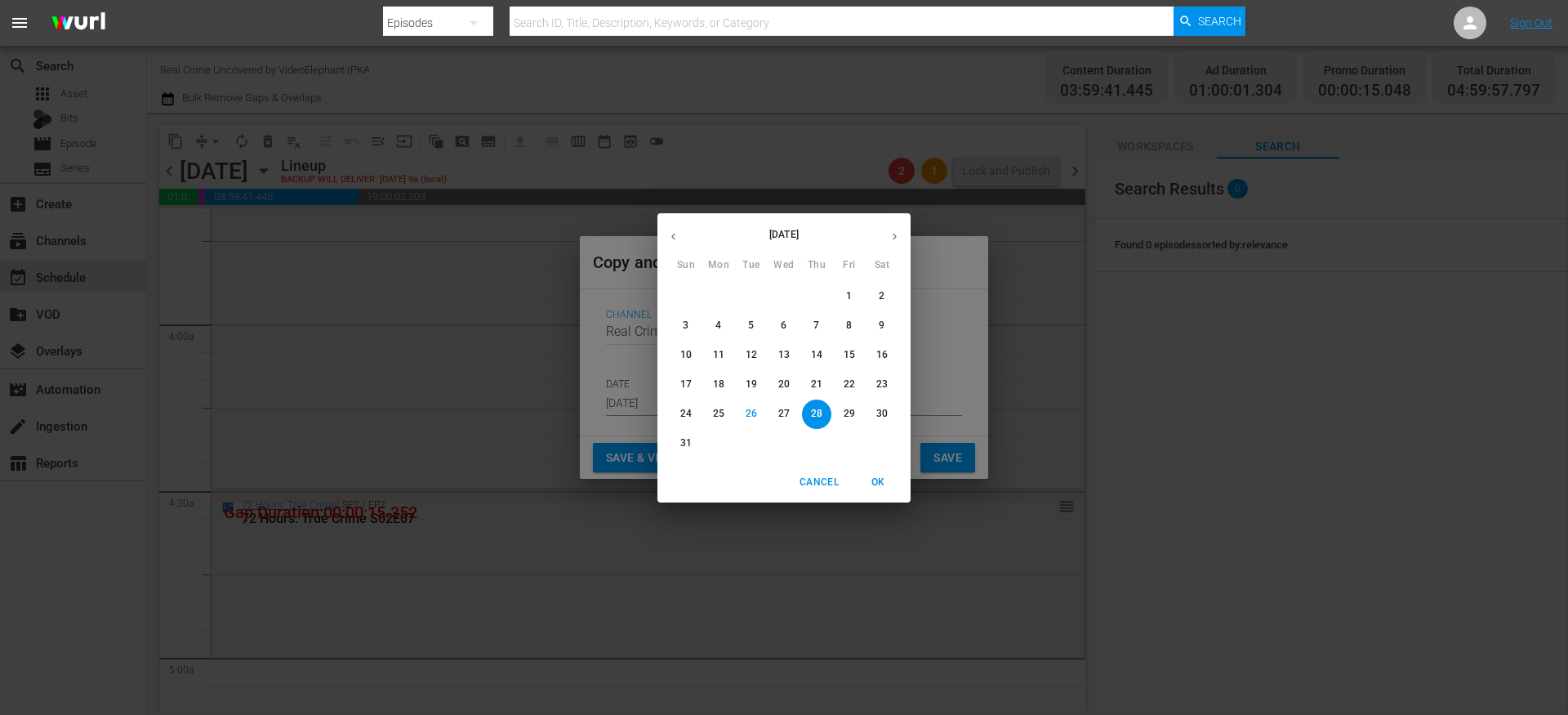
click at [903, 232] on button "button" at bounding box center [894, 236] width 32 height 32
click at [789, 322] on p "10" at bounding box center [784, 325] width 12 height 14
type input "Sep 10th 2025"
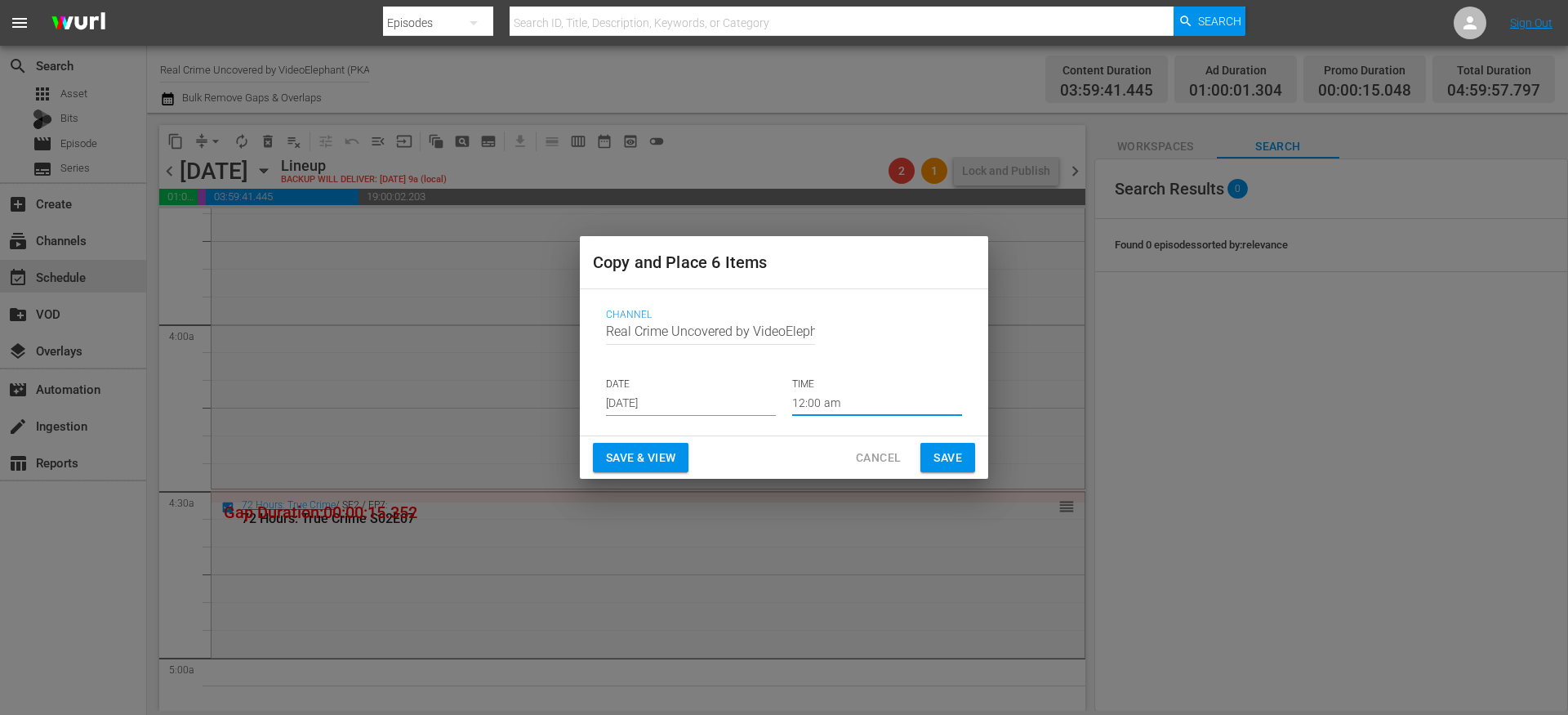
click at [817, 413] on input "12:00 am" at bounding box center [877, 403] width 170 height 24
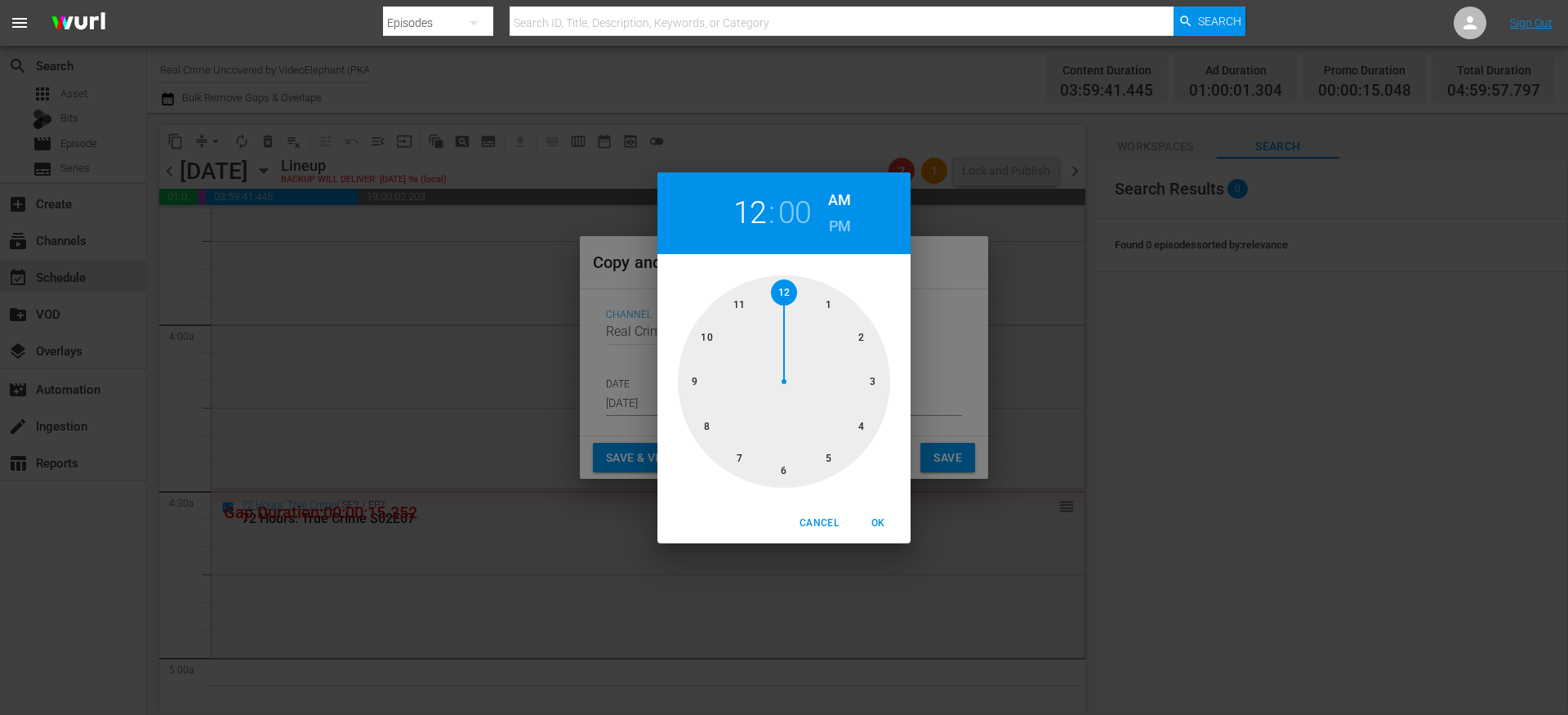
click at [832, 457] on div at bounding box center [784, 381] width 212 height 212
click at [883, 521] on span "OK" at bounding box center [878, 523] width 40 height 17
type input "05:00 am"
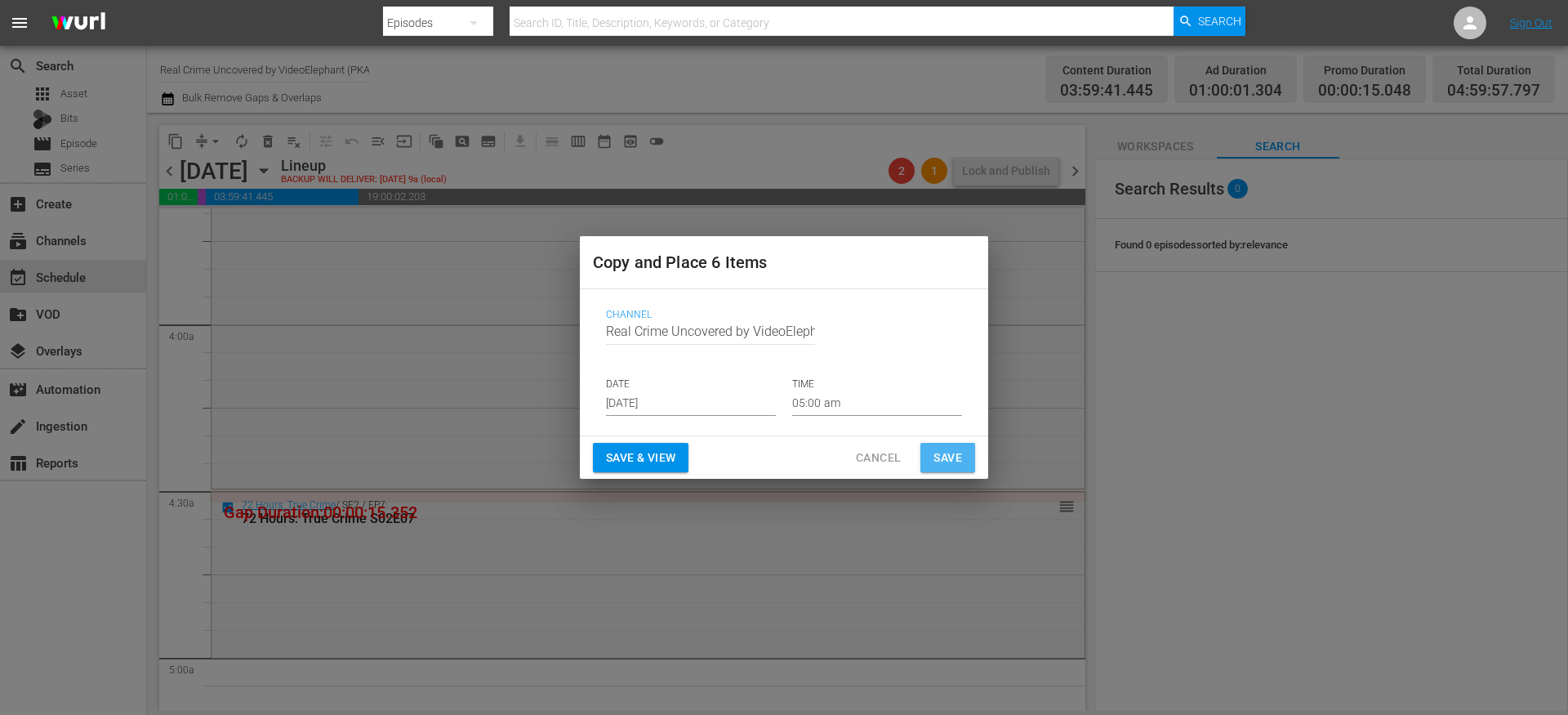
click at [936, 465] on span "Save" at bounding box center [949, 457] width 29 height 20
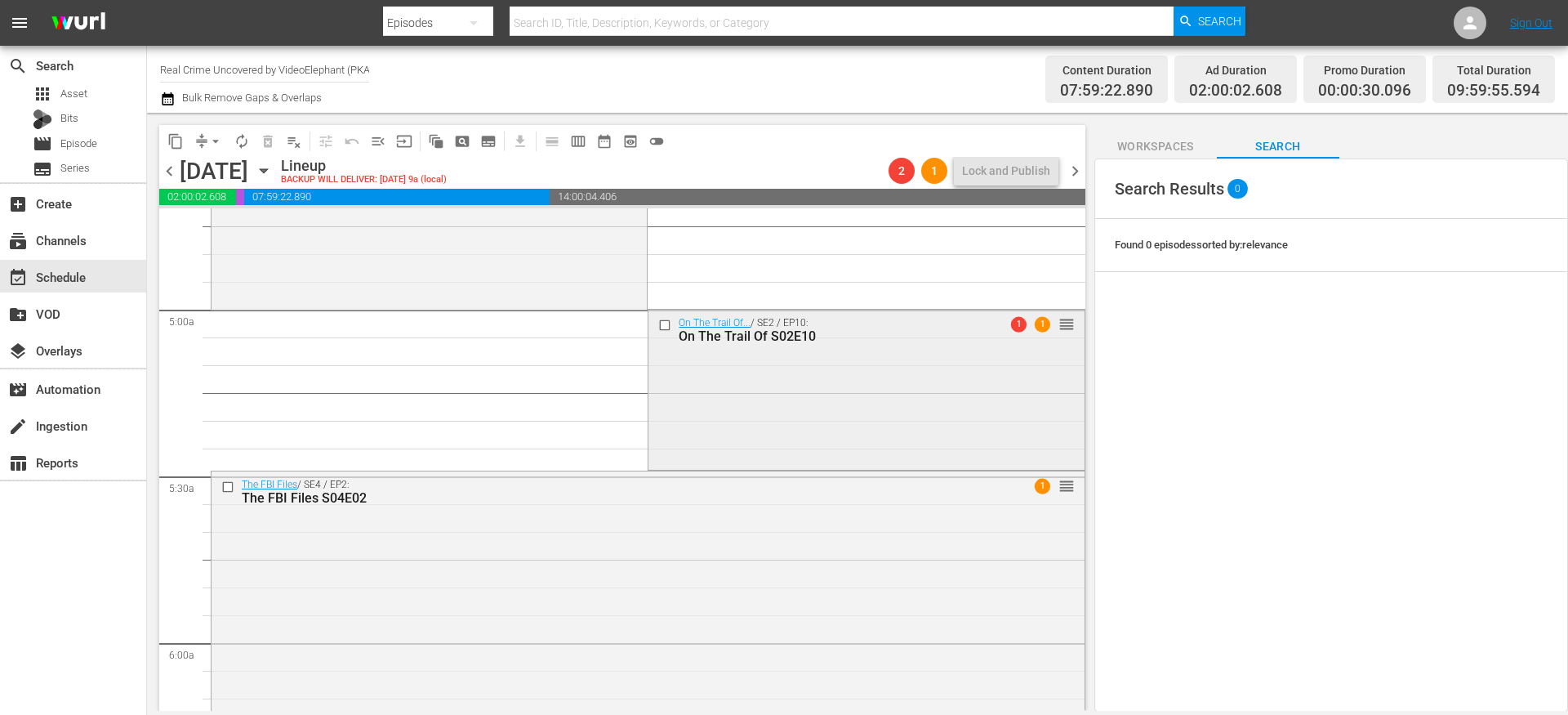
scroll to position [1547, 0]
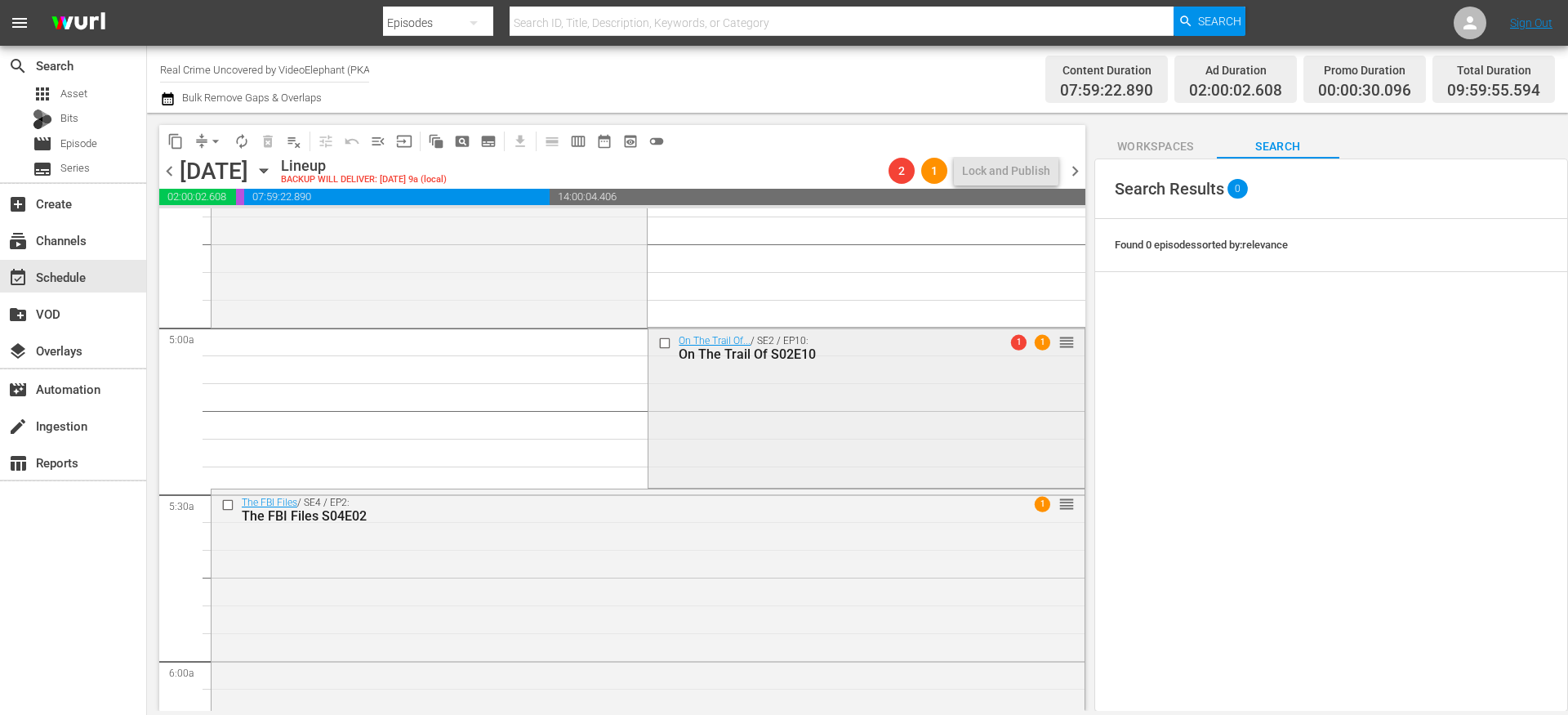
click at [658, 345] on input "checkbox" at bounding box center [667, 344] width 17 height 14
click at [232, 505] on input "checkbox" at bounding box center [230, 505] width 17 height 14
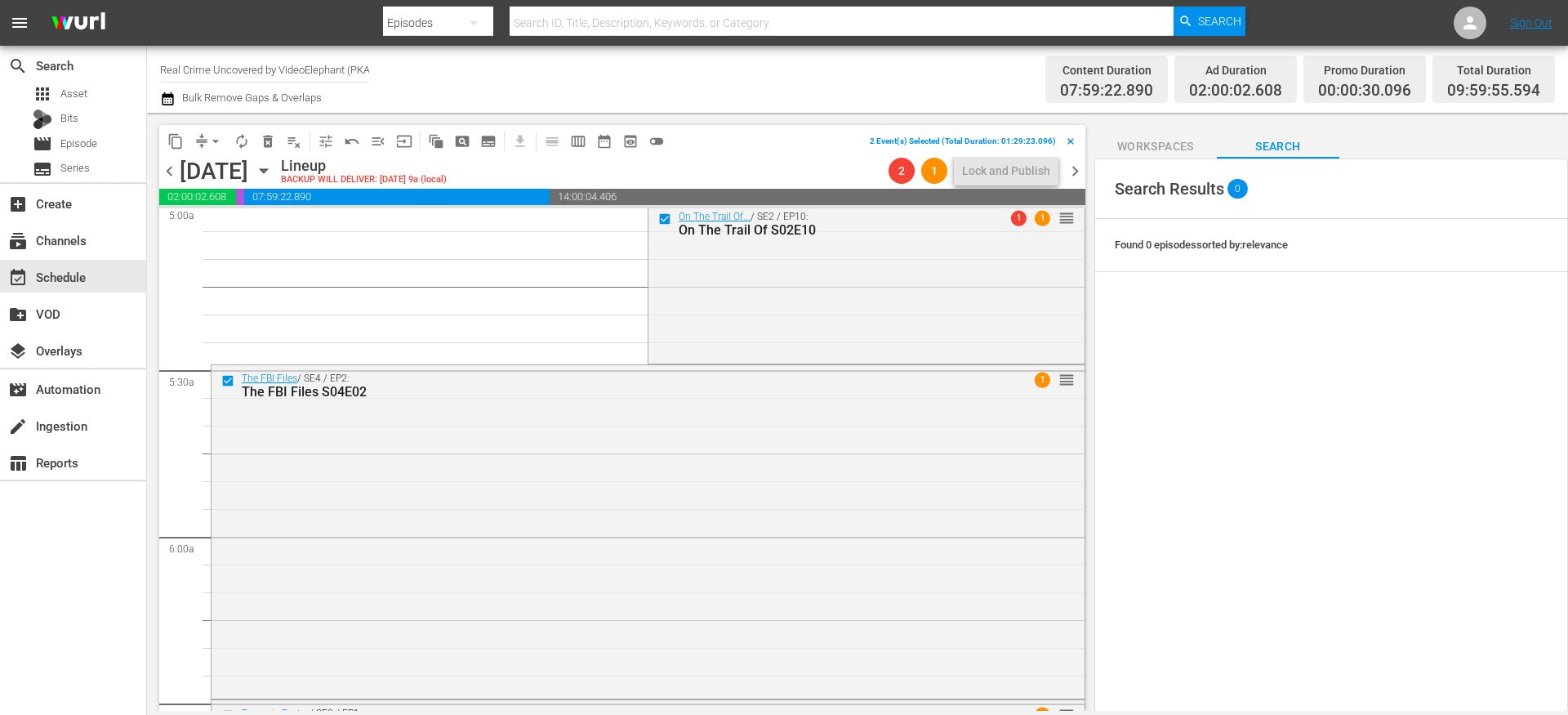
scroll to position [1746, 0]
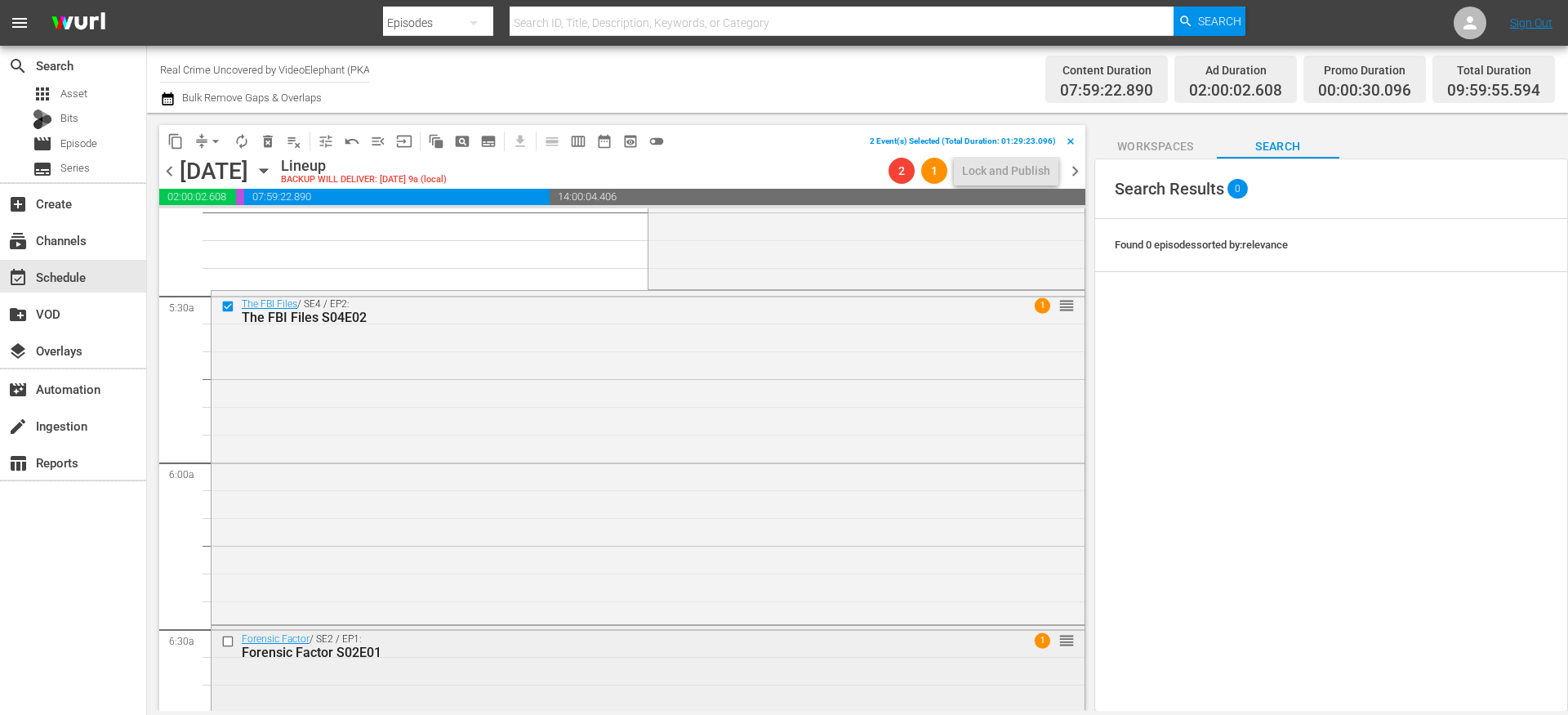
click at [228, 641] on input "checkbox" at bounding box center [230, 642] width 17 height 14
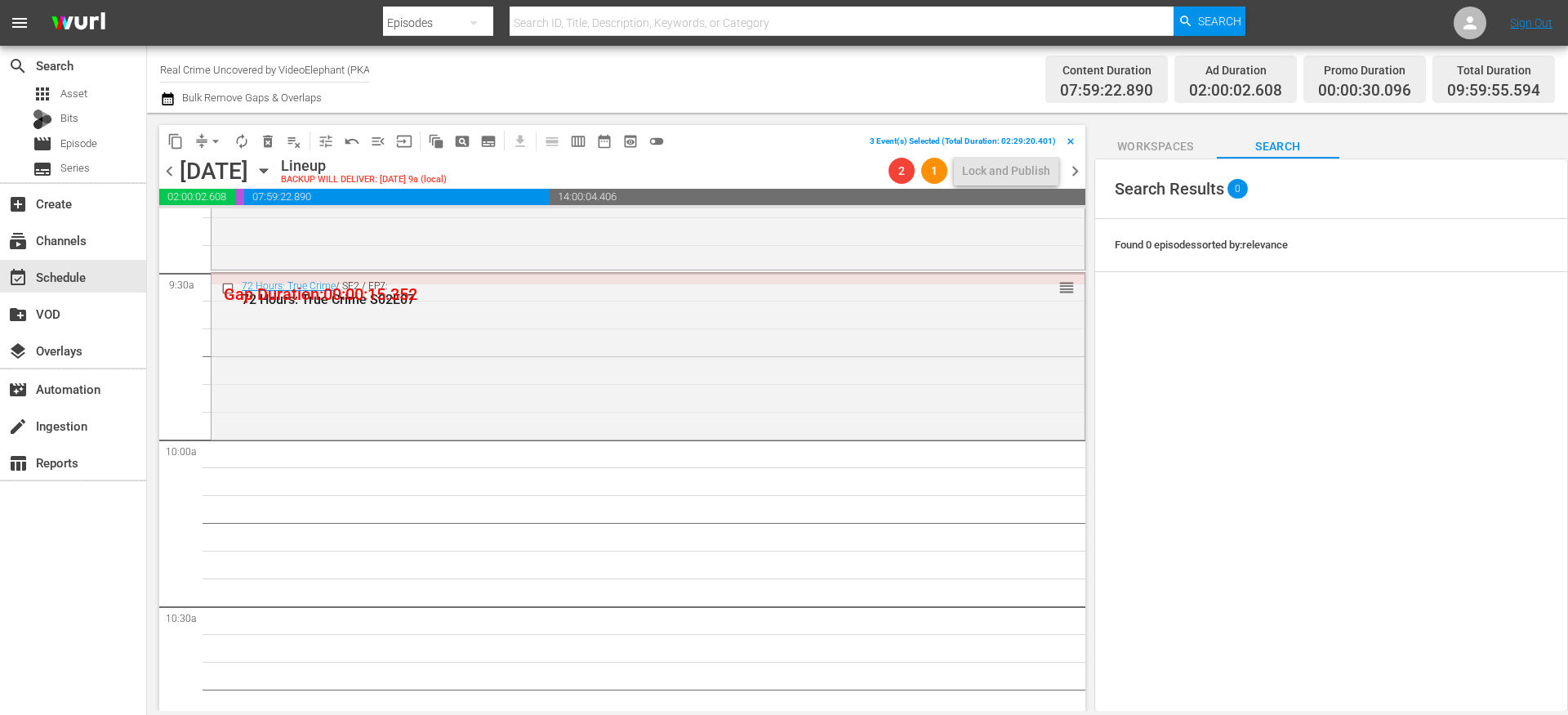
scroll to position [3151, 0]
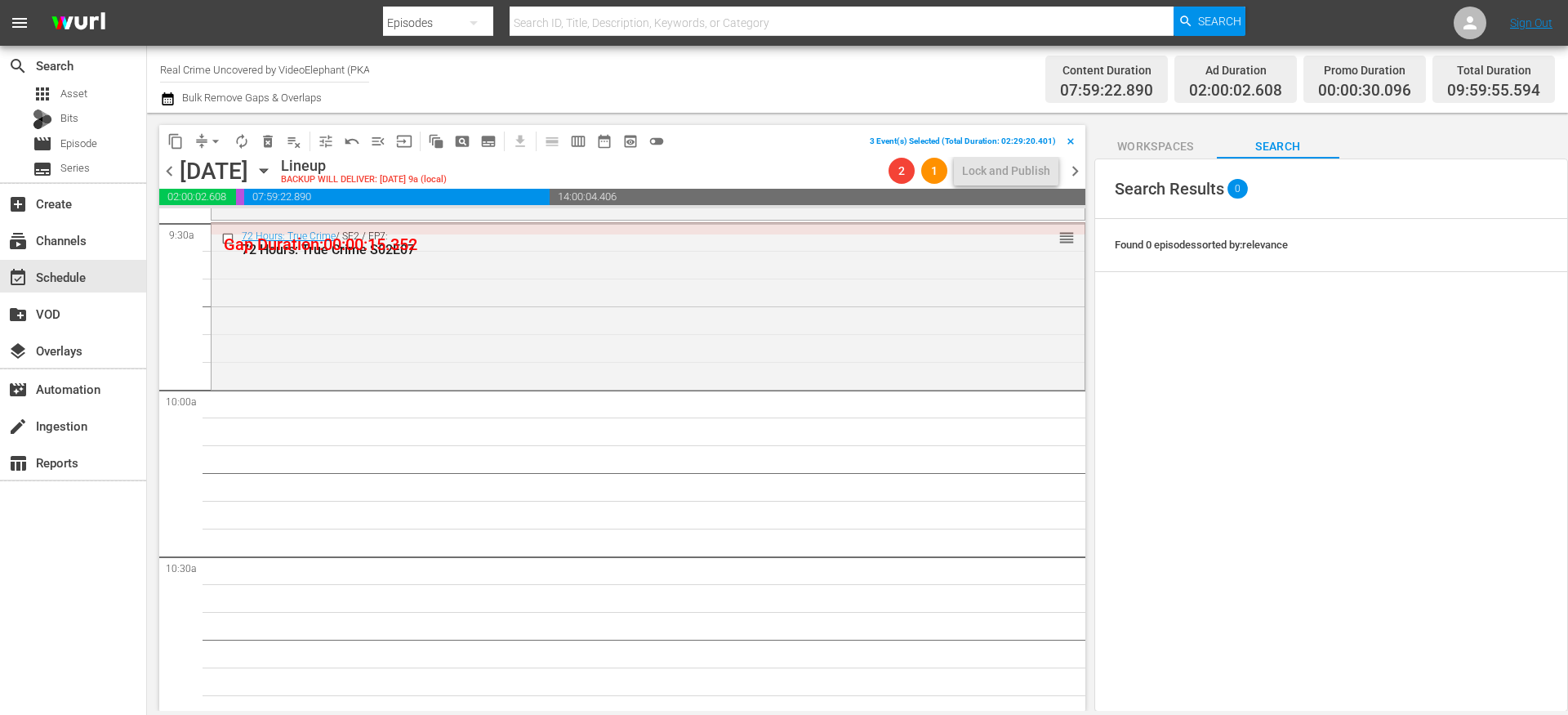
click at [164, 147] on button "content_copy" at bounding box center [175, 141] width 26 height 26
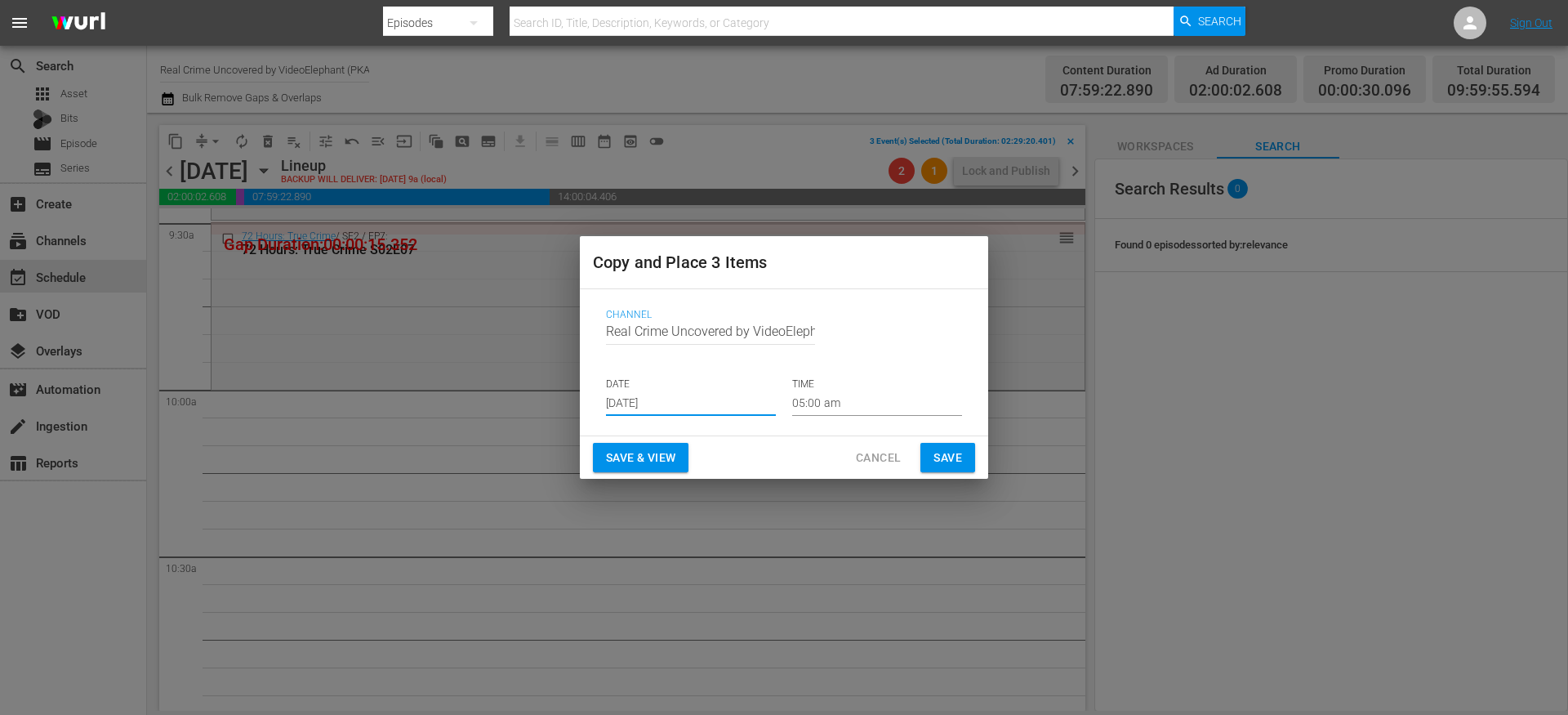
click at [674, 398] on input "Aug 28th 2025" at bounding box center [691, 403] width 170 height 24
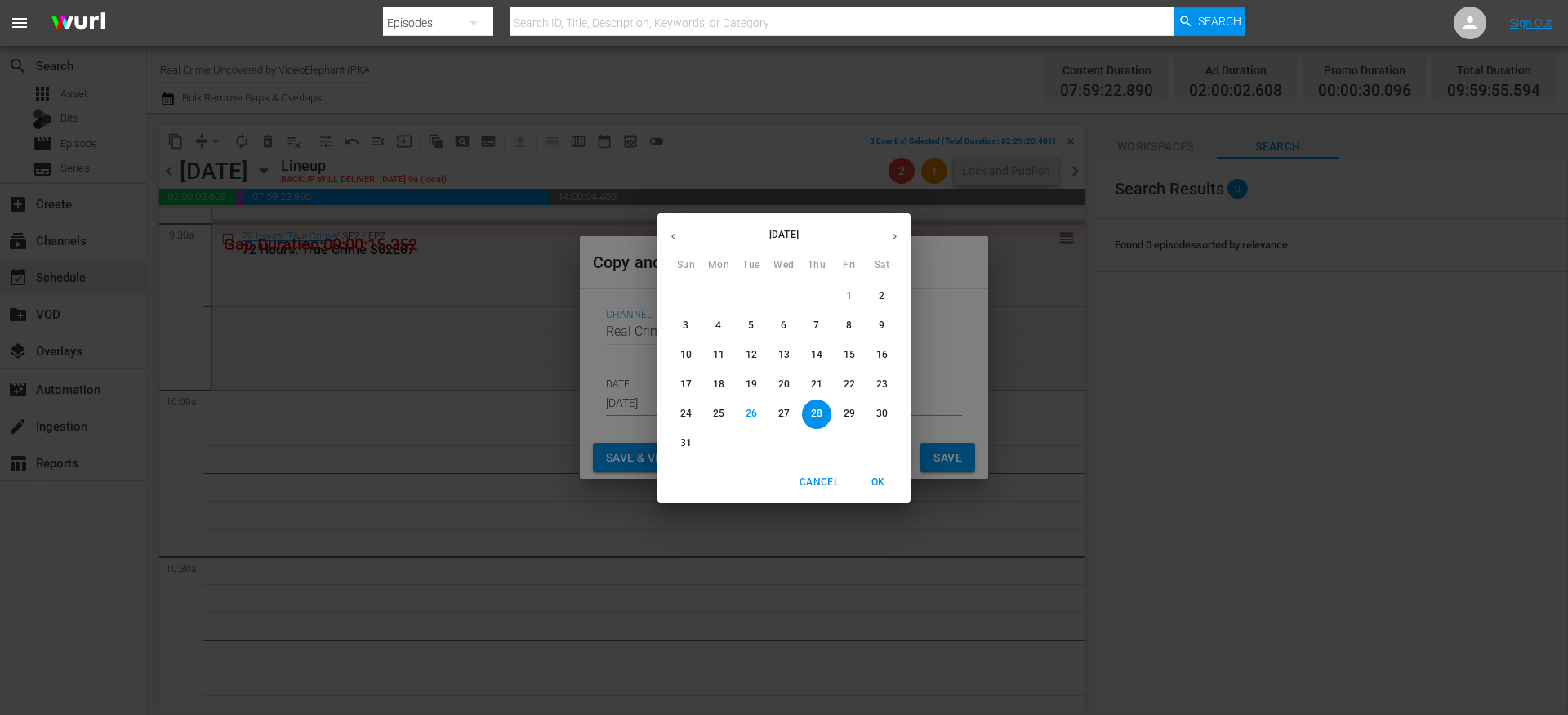
click at [899, 233] on icon "button" at bounding box center [894, 236] width 13 height 13
click at [788, 324] on p "10" at bounding box center [784, 325] width 12 height 14
type input "Sep 10th 2025"
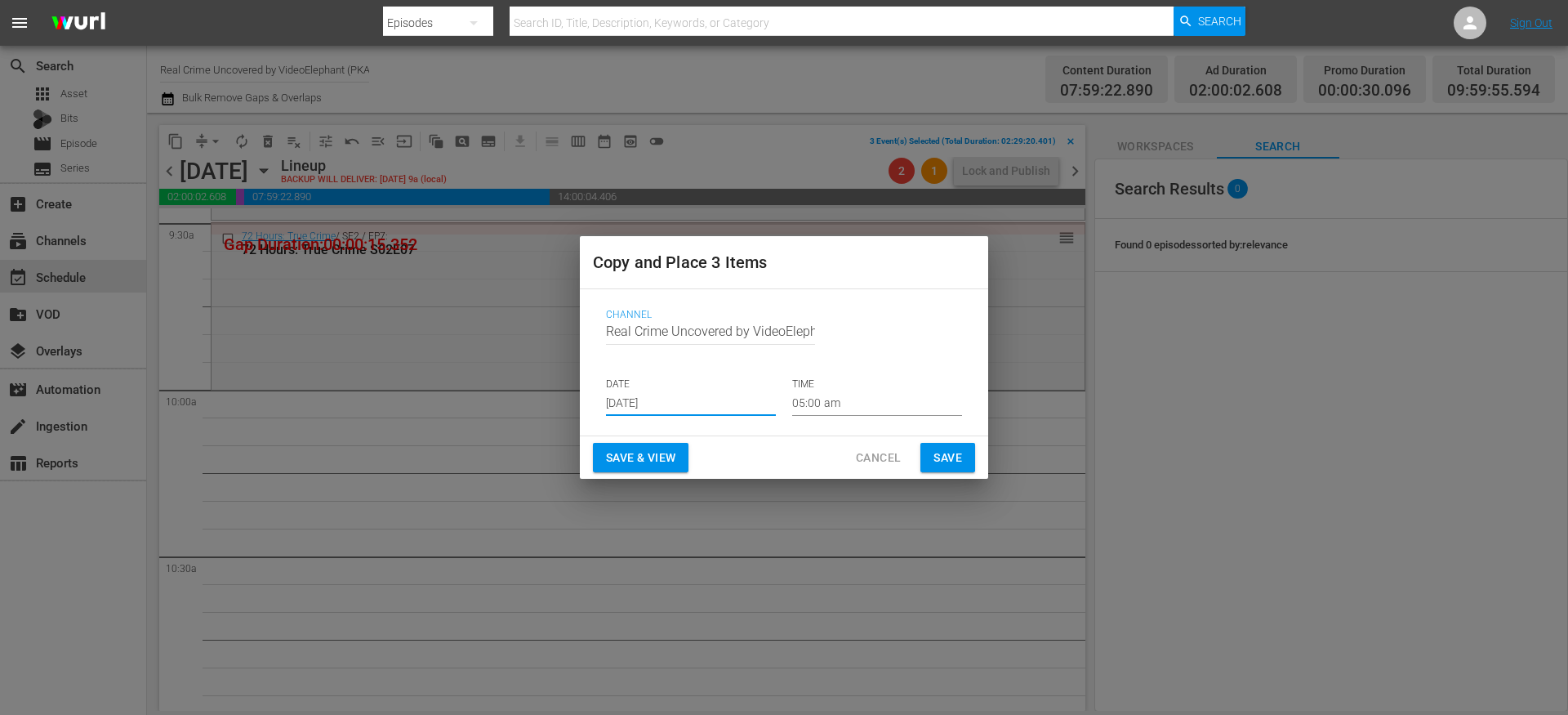
click at [837, 402] on input "05:00 am" at bounding box center [877, 403] width 170 height 24
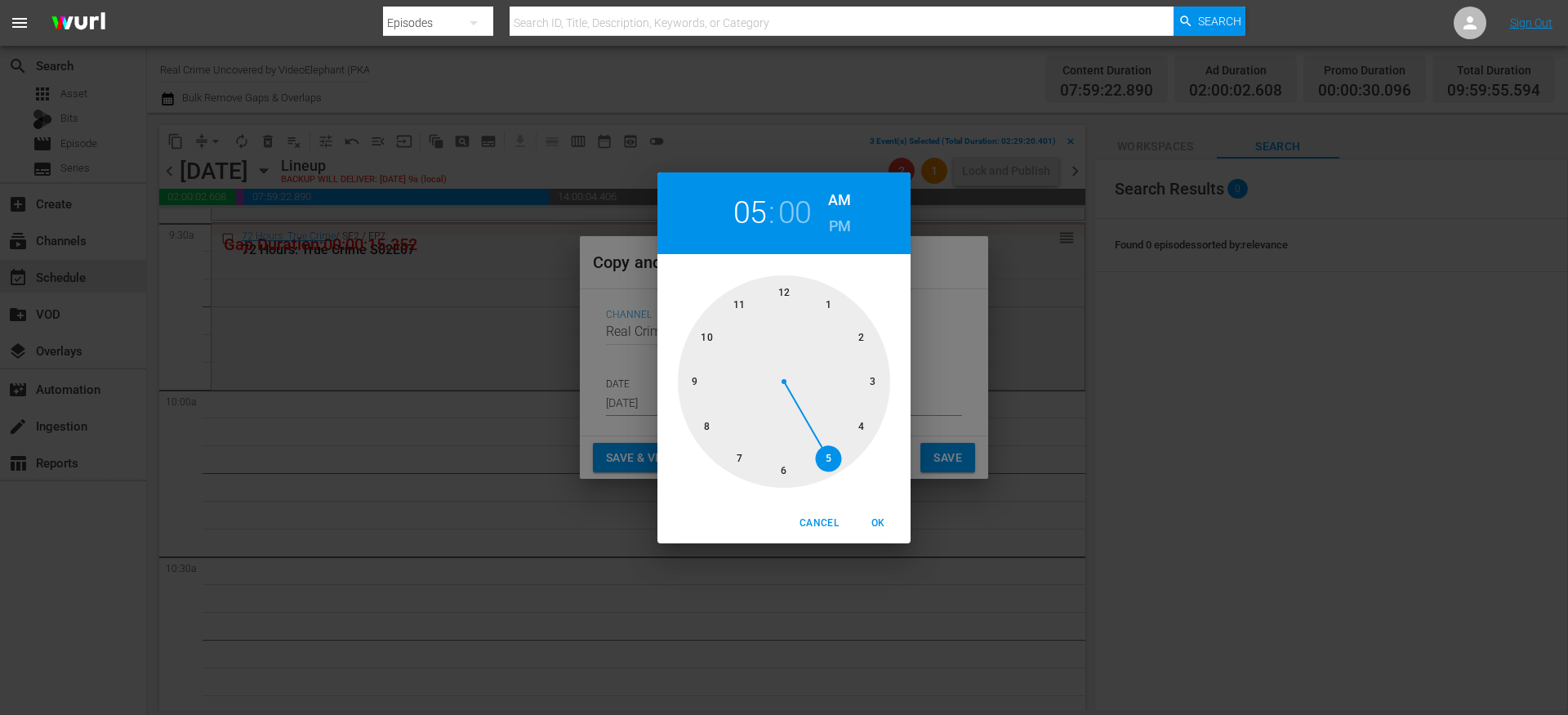
click at [706, 335] on div at bounding box center [784, 381] width 212 height 212
click at [887, 520] on span "OK" at bounding box center [878, 523] width 40 height 17
type input "10:00 am"
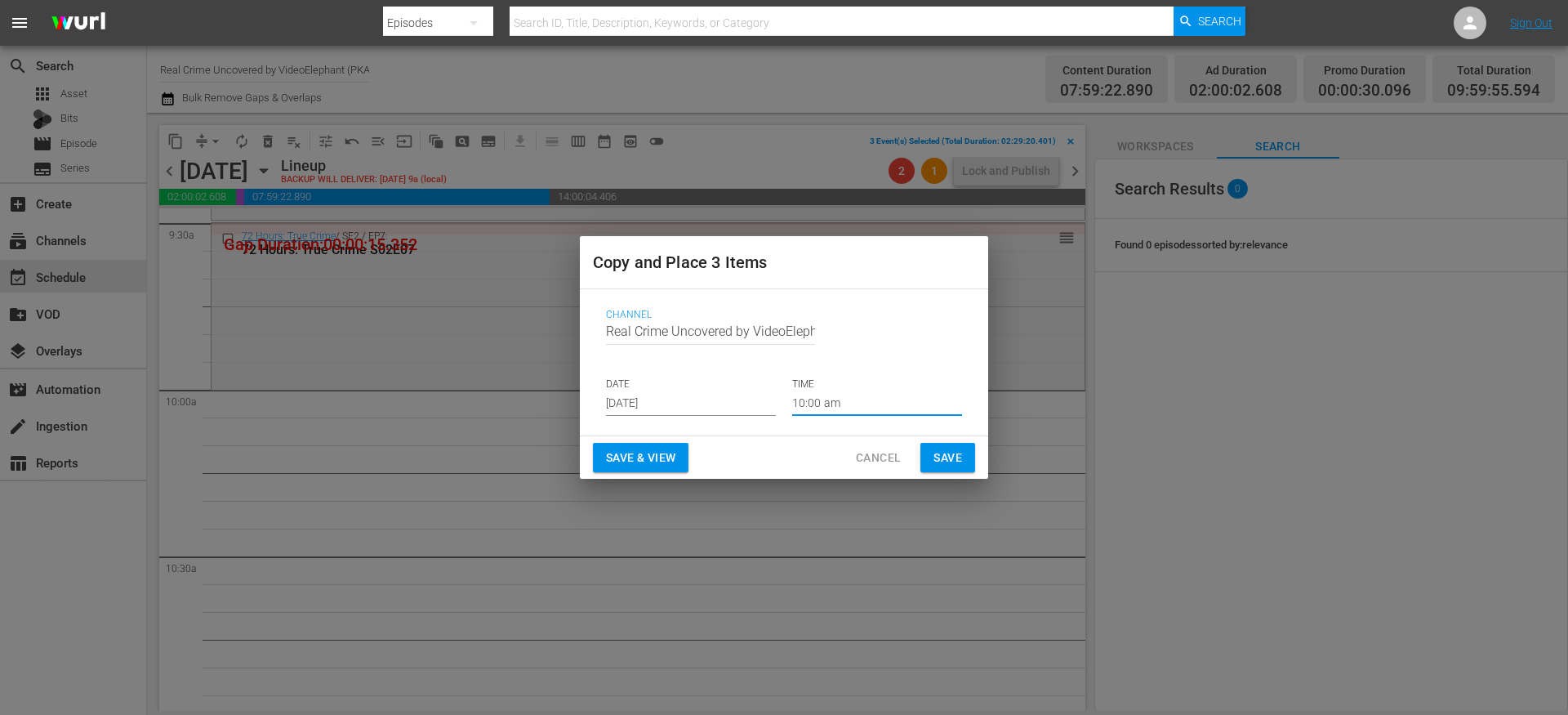
click at [937, 458] on span "Save" at bounding box center [949, 457] width 29 height 20
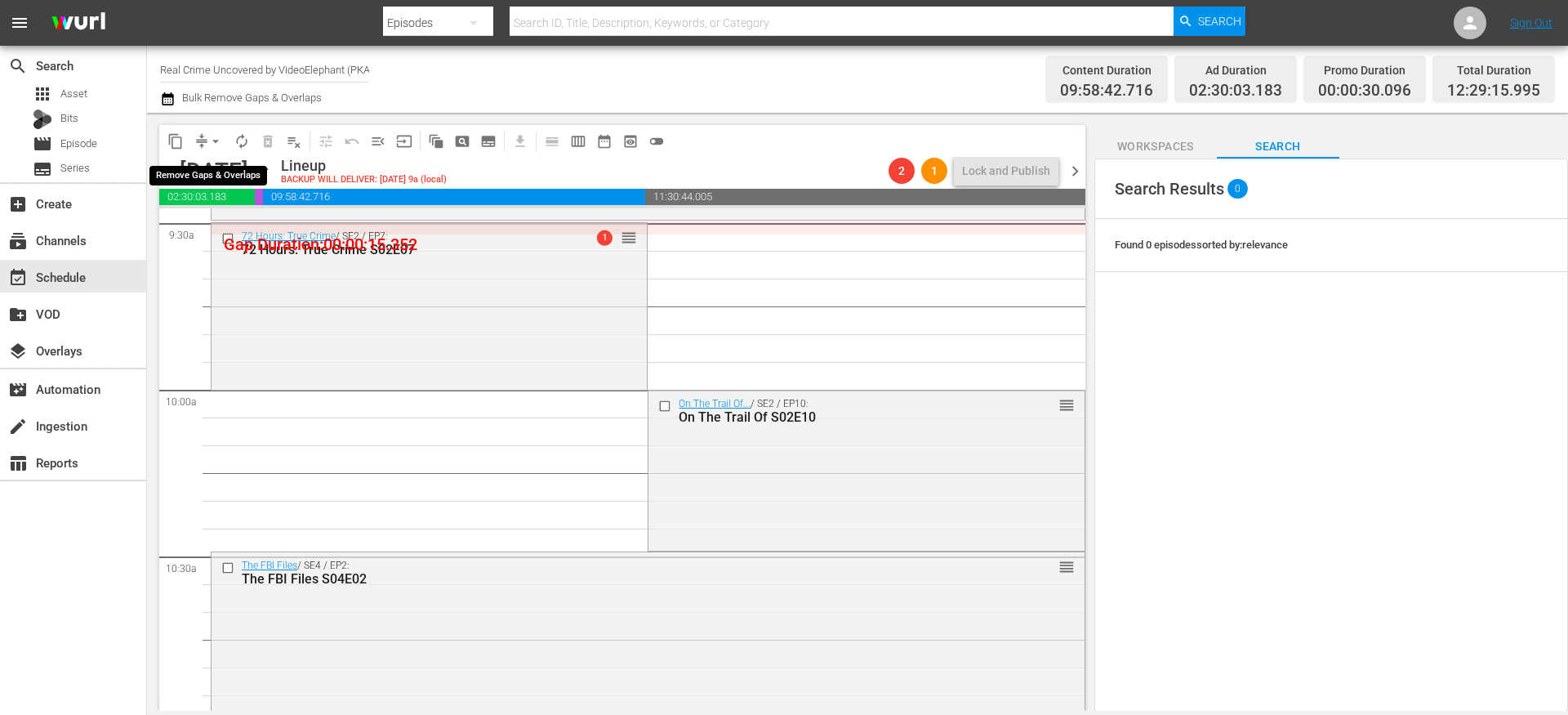
click at [201, 142] on span "compress" at bounding box center [202, 141] width 16 height 16
click at [201, 133] on span "compress" at bounding box center [202, 141] width 16 height 16
click at [200, 142] on span "compress" at bounding box center [202, 141] width 16 height 16
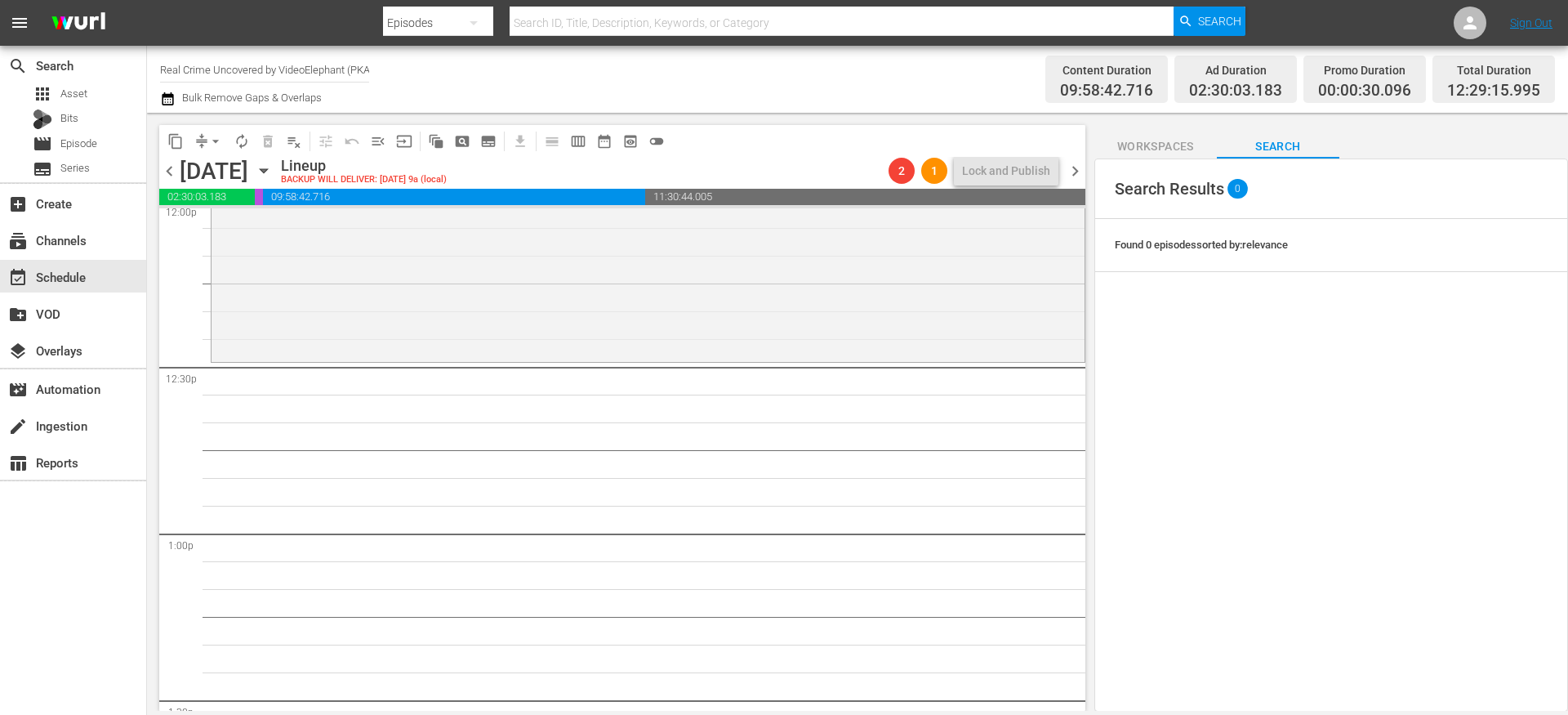
scroll to position [4029, 0]
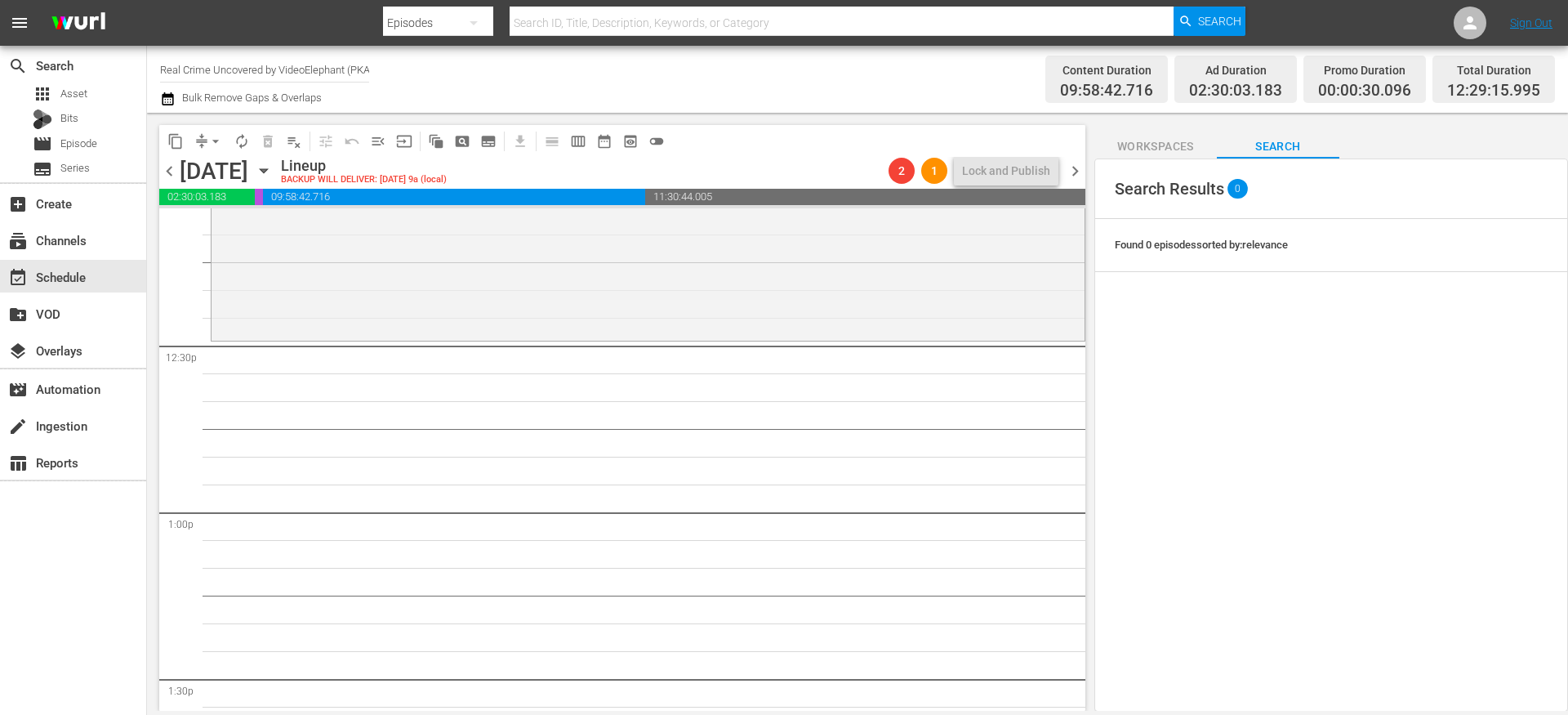
click at [203, 144] on button "arrow_drop_down" at bounding box center [215, 141] width 26 height 26
click at [202, 223] on li "Align to End of Previous Day" at bounding box center [216, 229] width 172 height 27
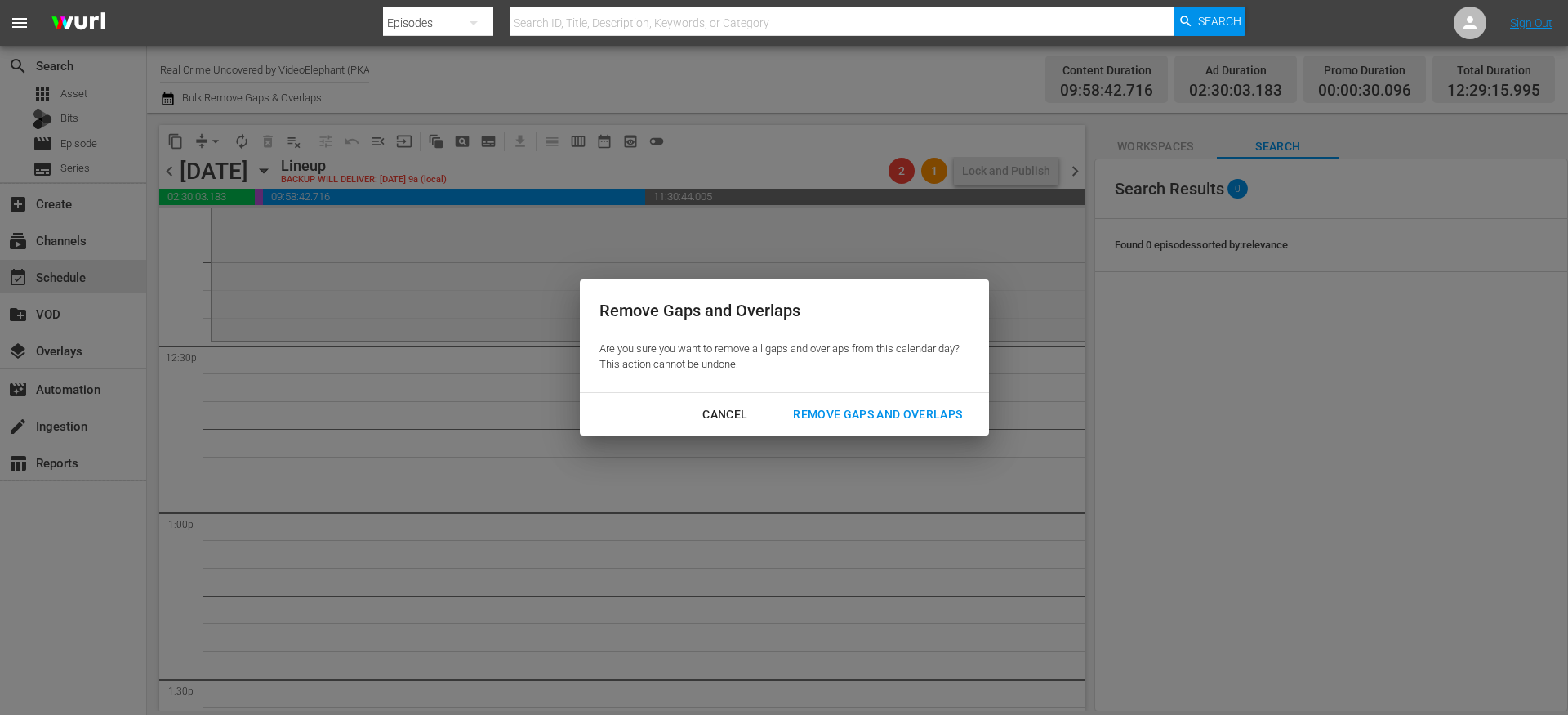
click at [821, 408] on div "Remove Gaps and Overlaps" at bounding box center [878, 414] width 195 height 20
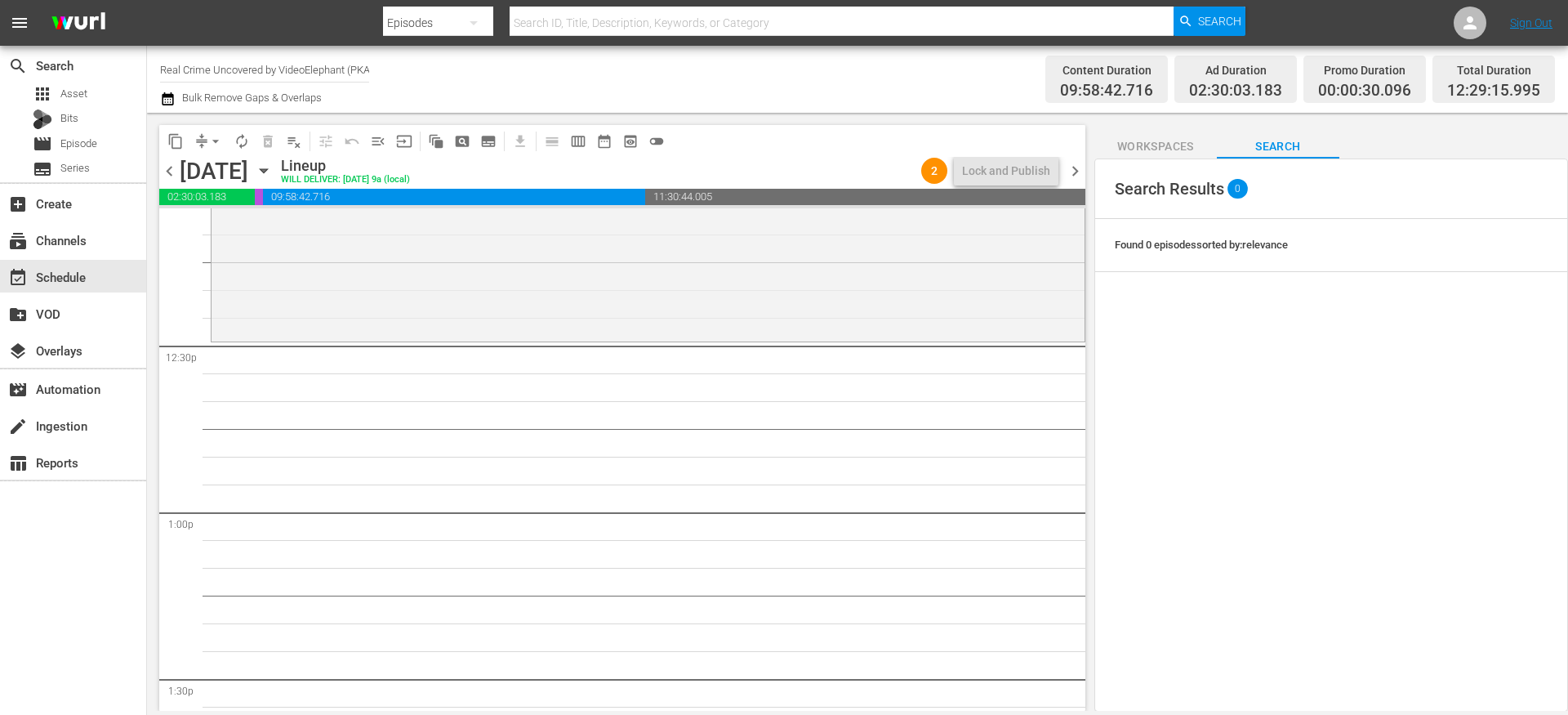
scroll to position [0, 0]
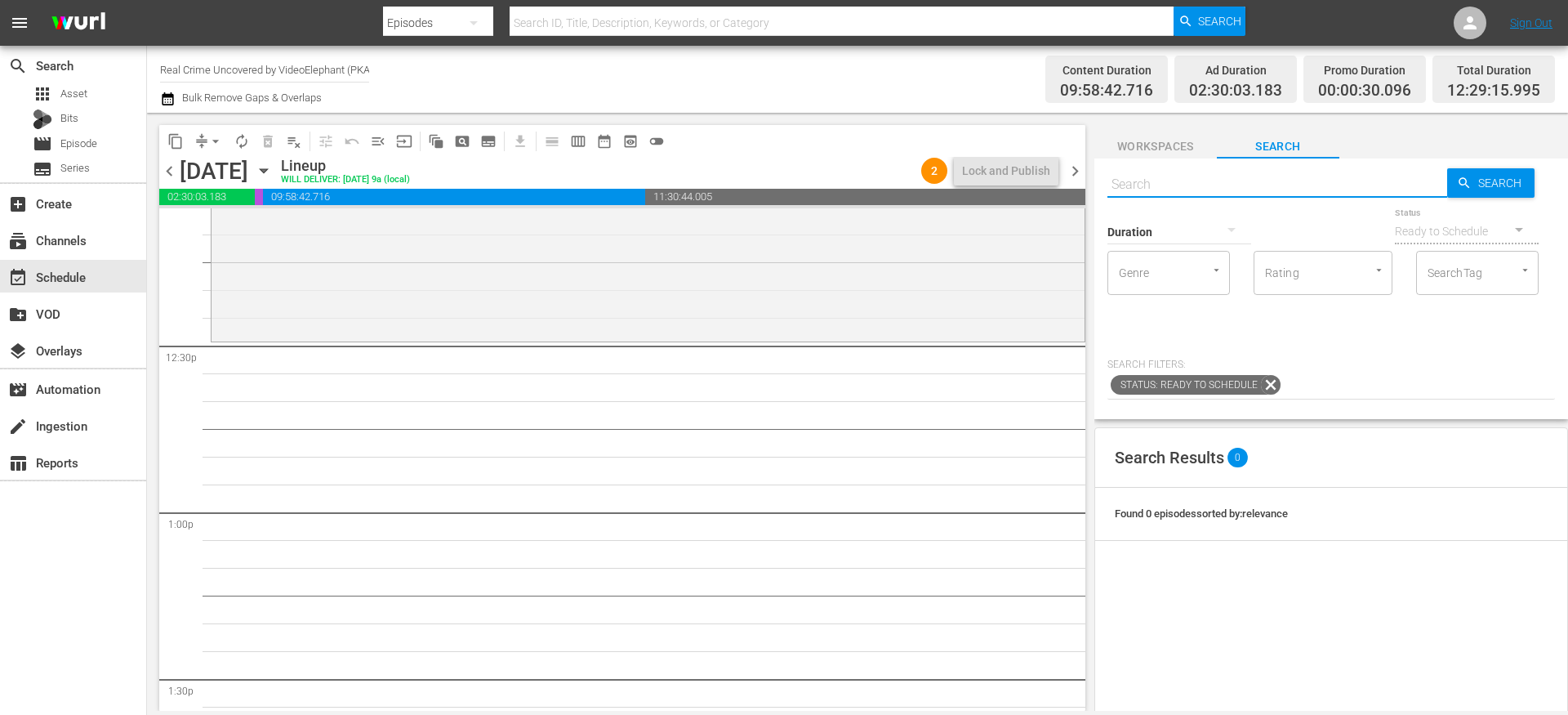
click at [1189, 185] on input "text" at bounding box center [1278, 184] width 340 height 40
paste input "Rappers Caught On Bodycam S01E01"
type input "Rappers Caught On Bodycam S01E01"
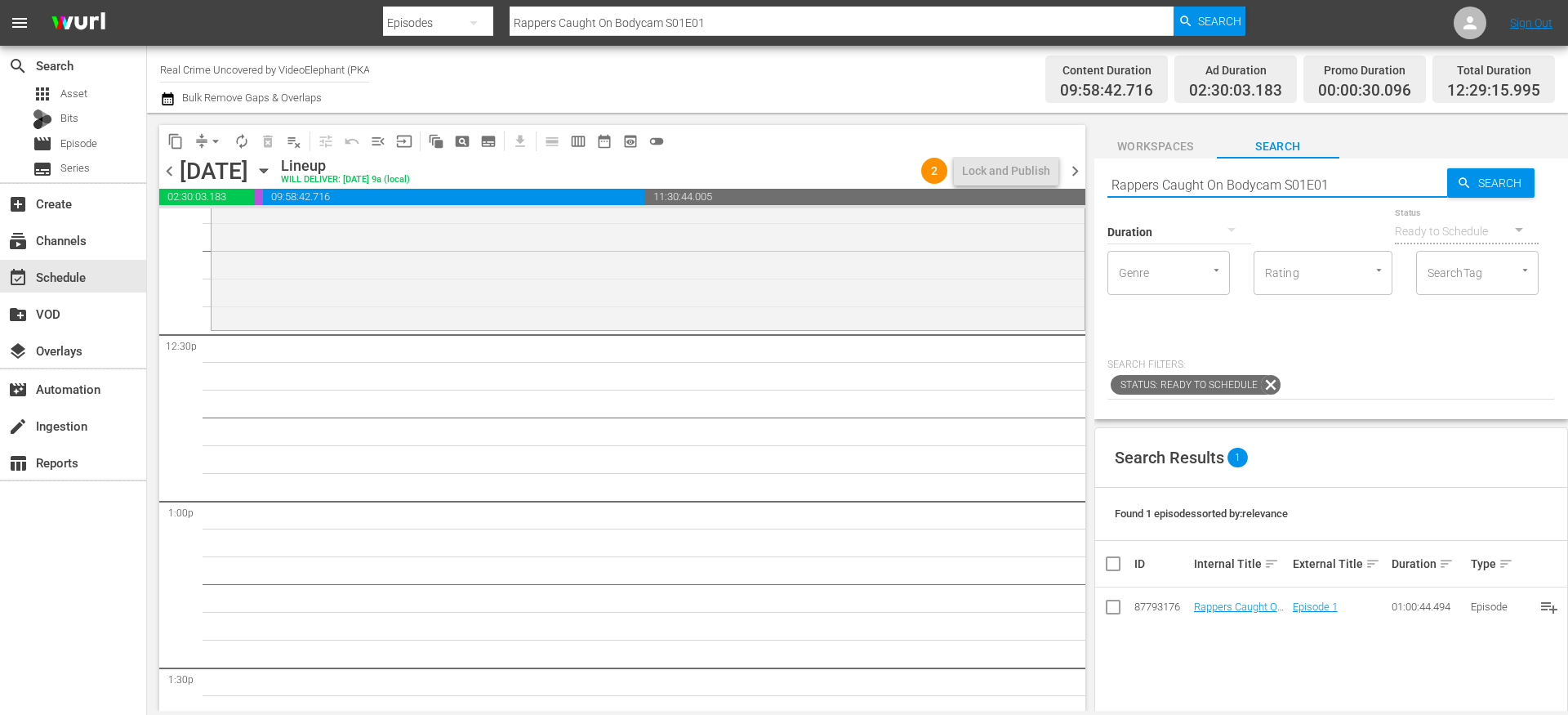
scroll to position [4009, 0]
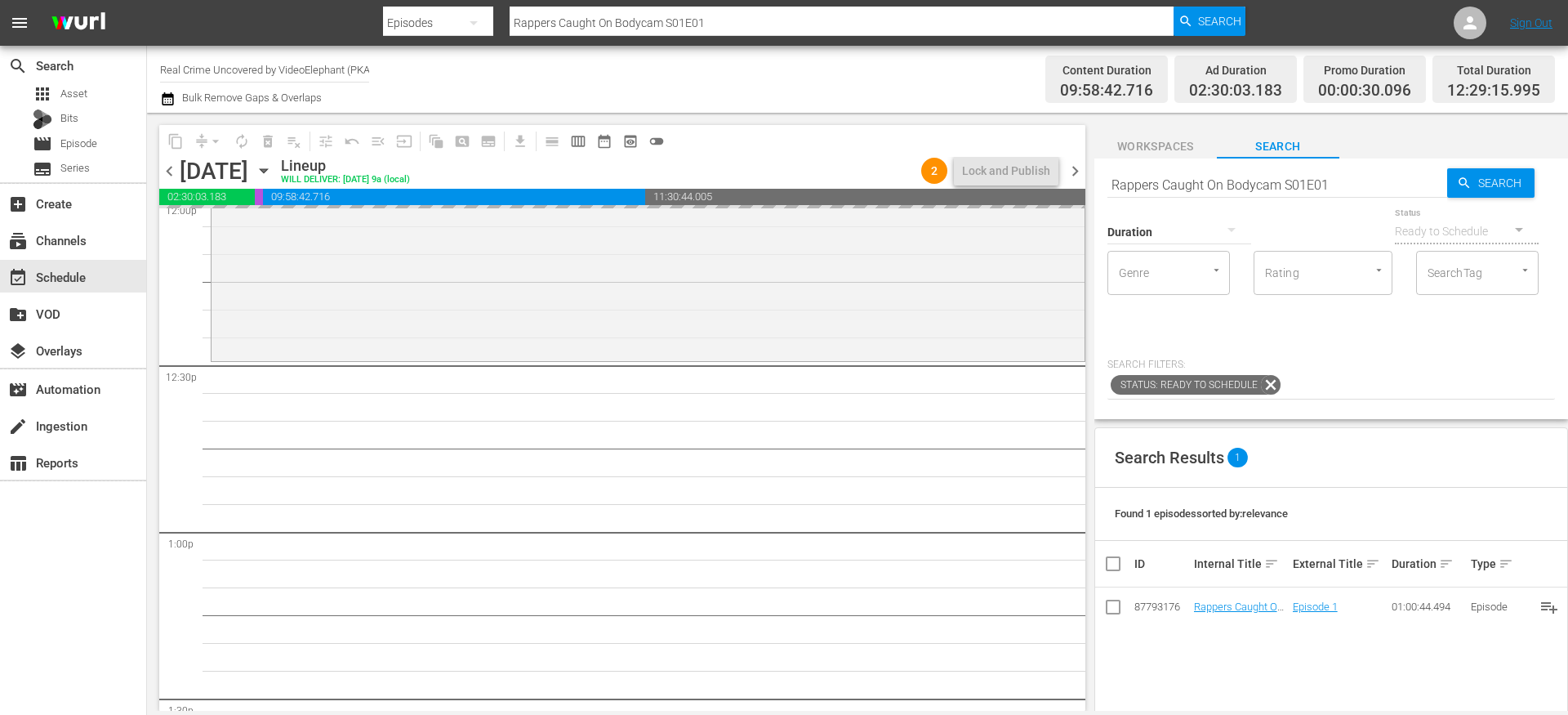
click at [1336, 183] on input "Rappers Caught On Bodycam S01E01" at bounding box center [1278, 184] width 340 height 40
type input "Rappers Caught On Bodycam S01E02"
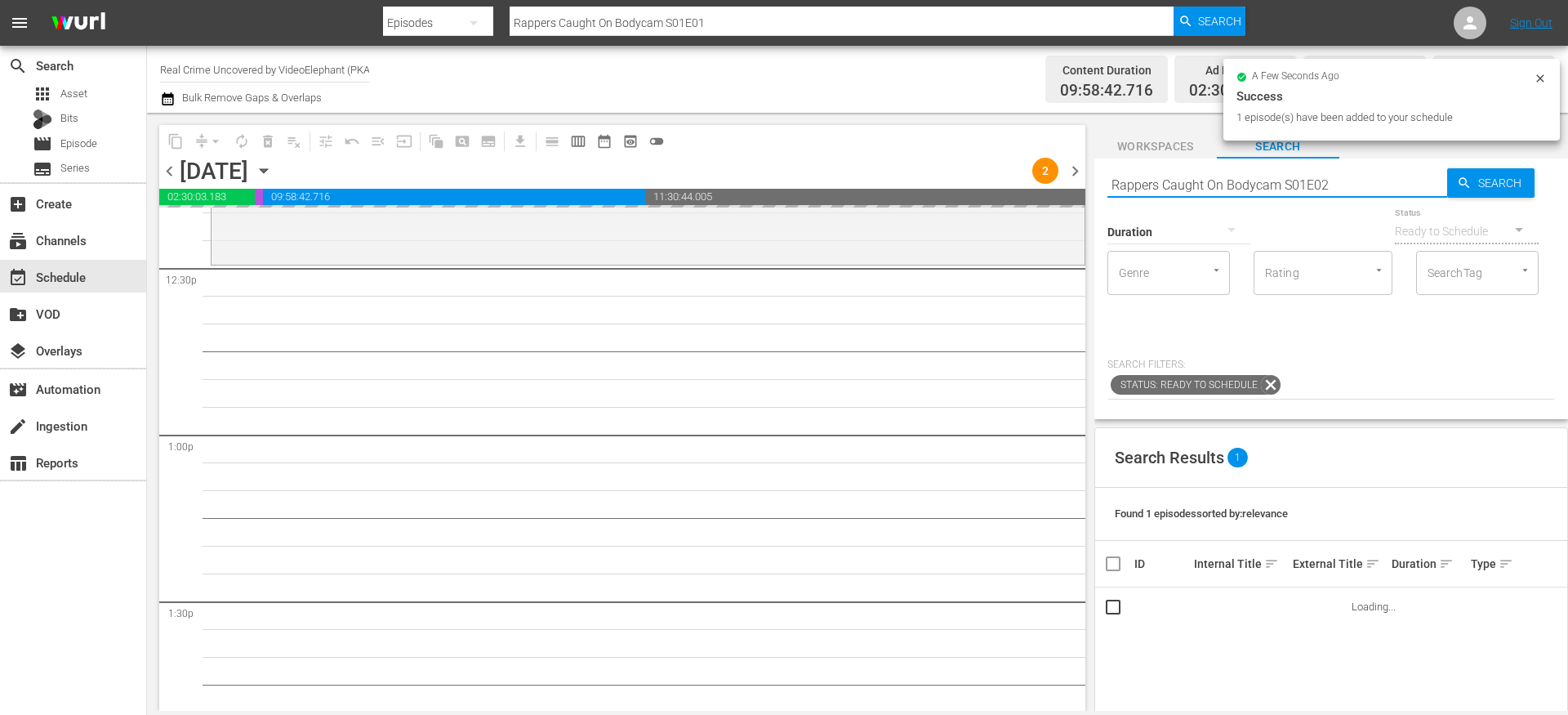
type input "Rappers Caught On Bodycam S01E02"
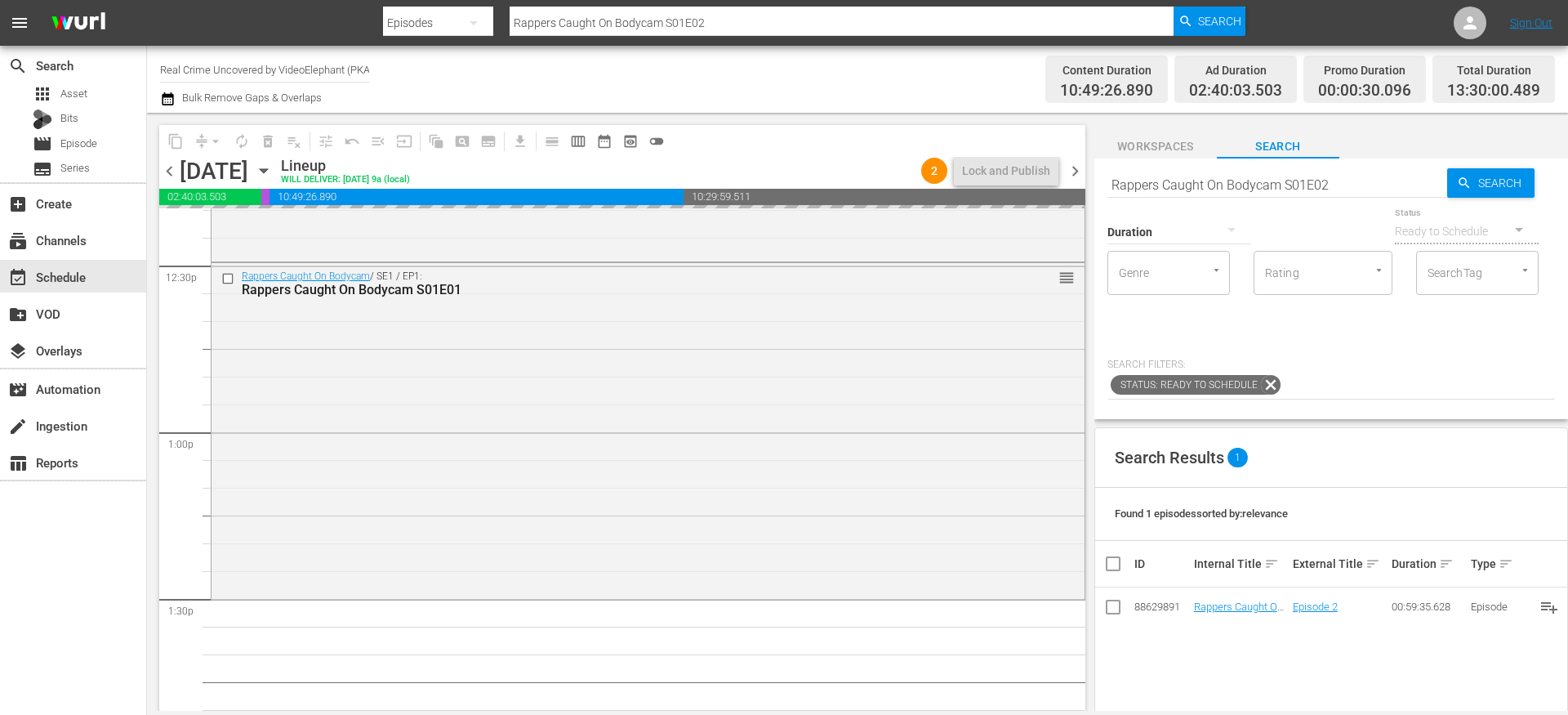
click at [1341, 183] on input "Rappers Caught On Bodycam S01E02" at bounding box center [1278, 184] width 340 height 40
type input "Rappers Caught On Bodycam S01E03"
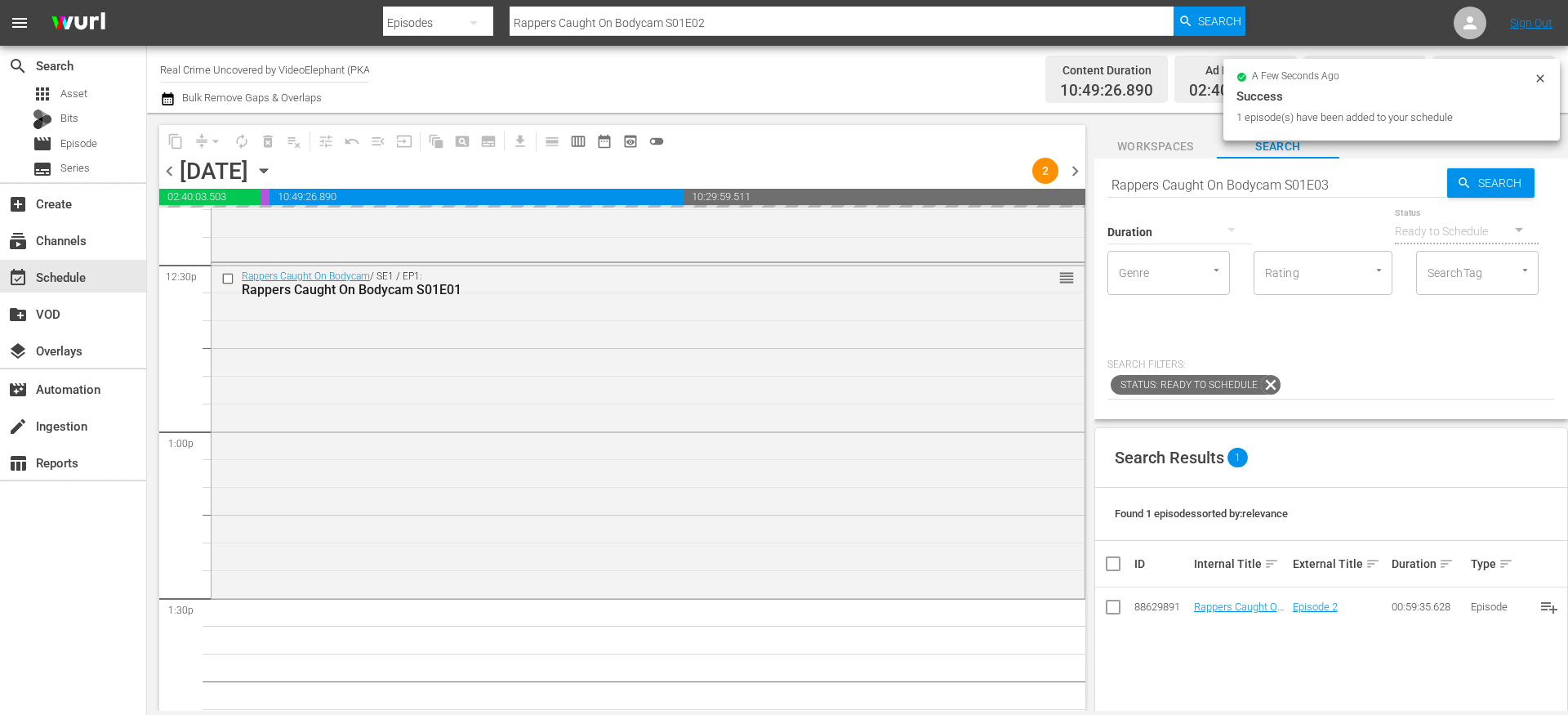
type input "Rappers Caught On Bodycam S01E03"
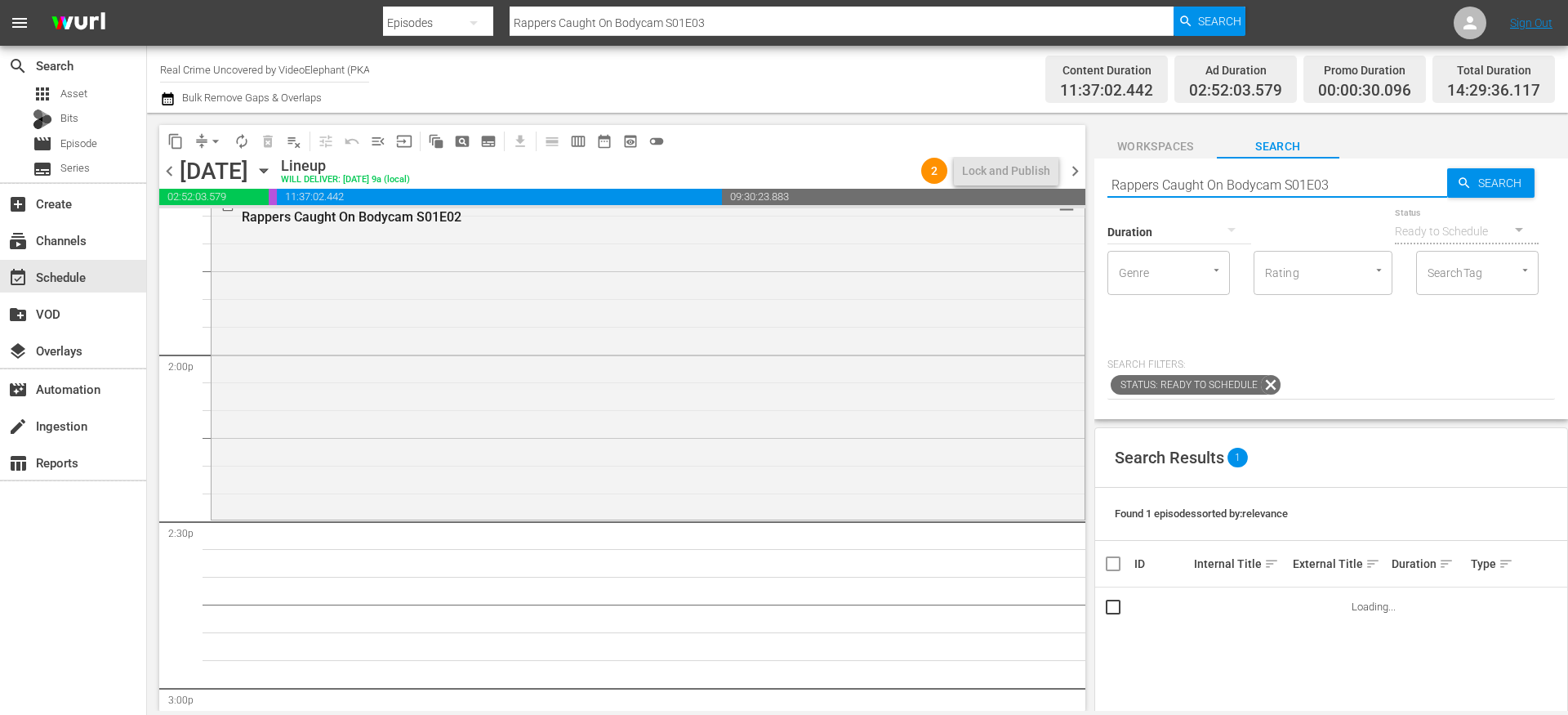
scroll to position [4569, 0]
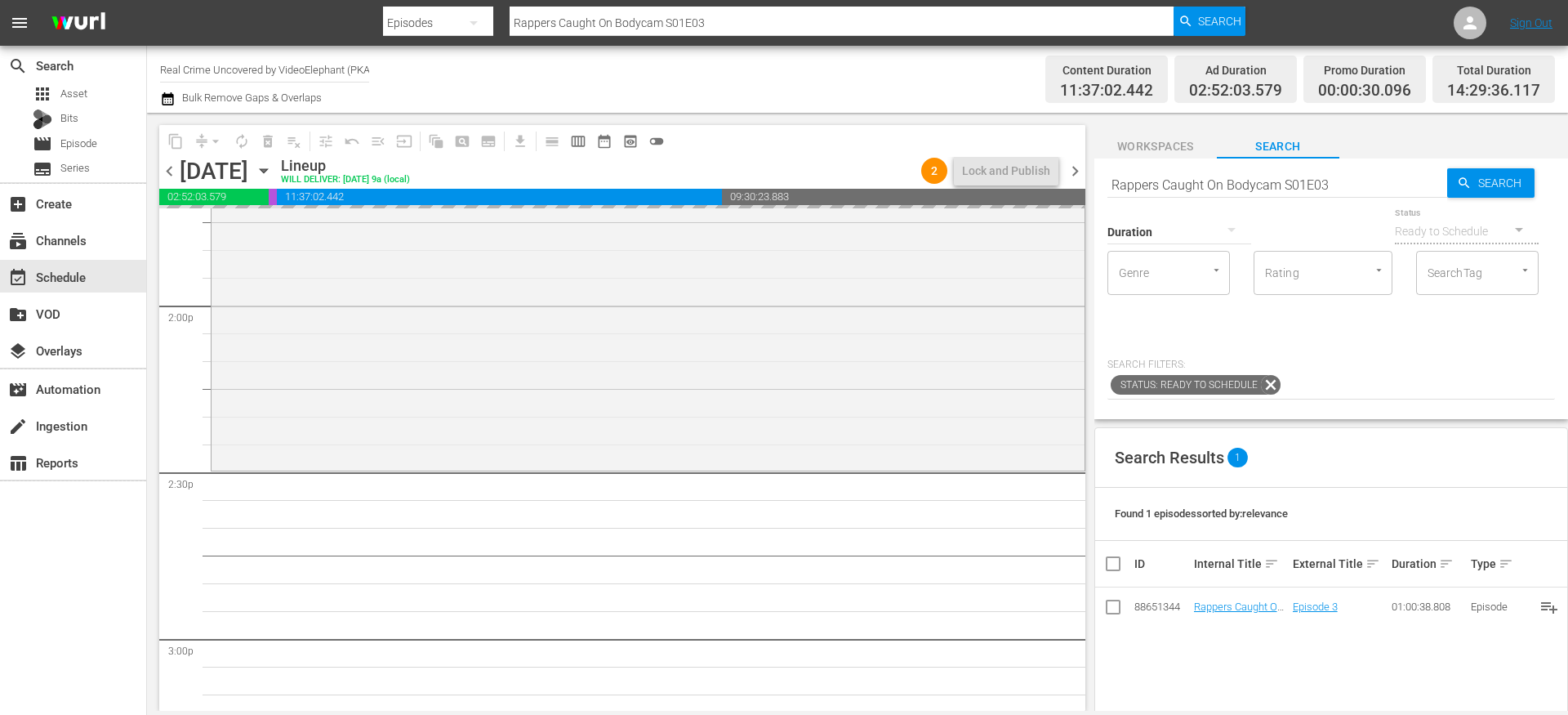
drag, startPoint x: 1233, startPoint y: 608, endPoint x: 838, endPoint y: 3, distance: 722.5
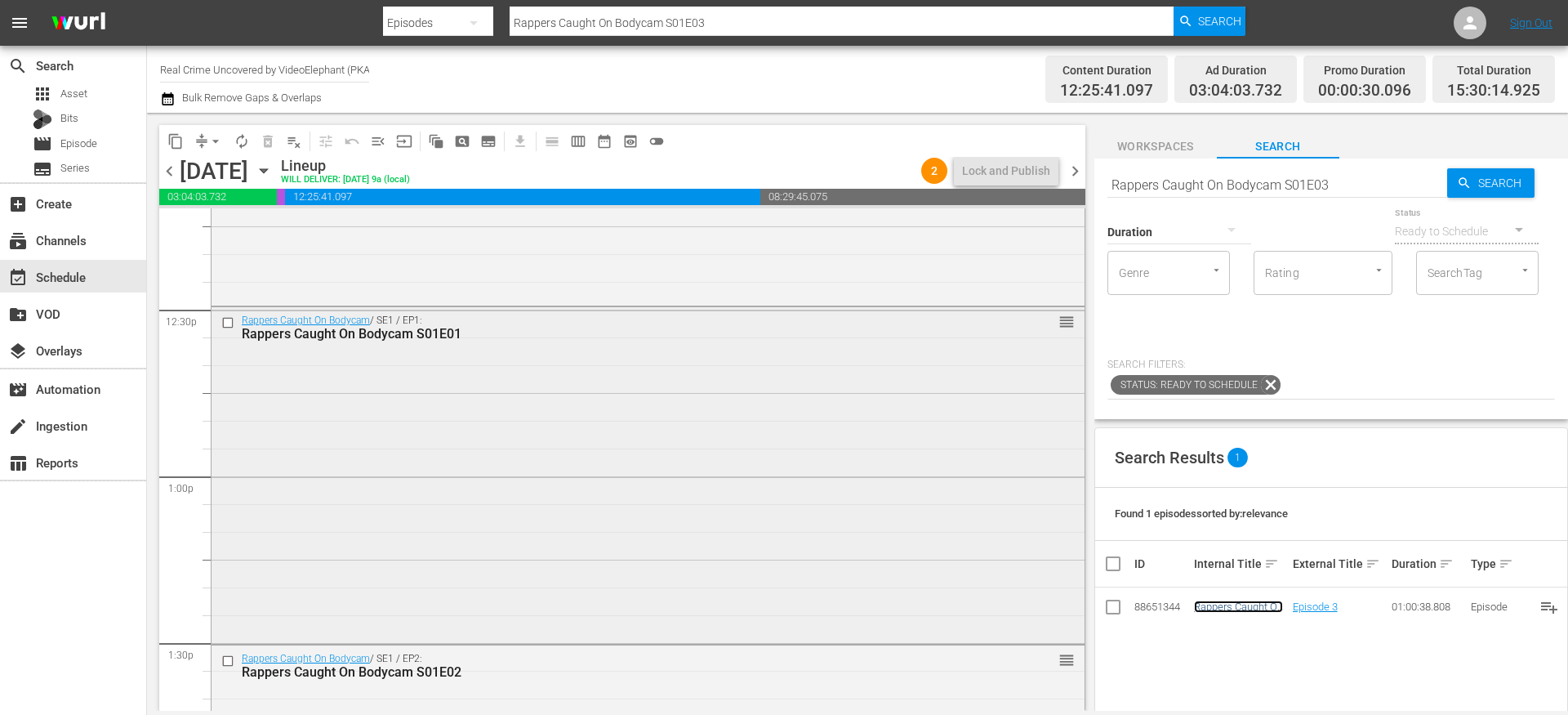
scroll to position [4010, 0]
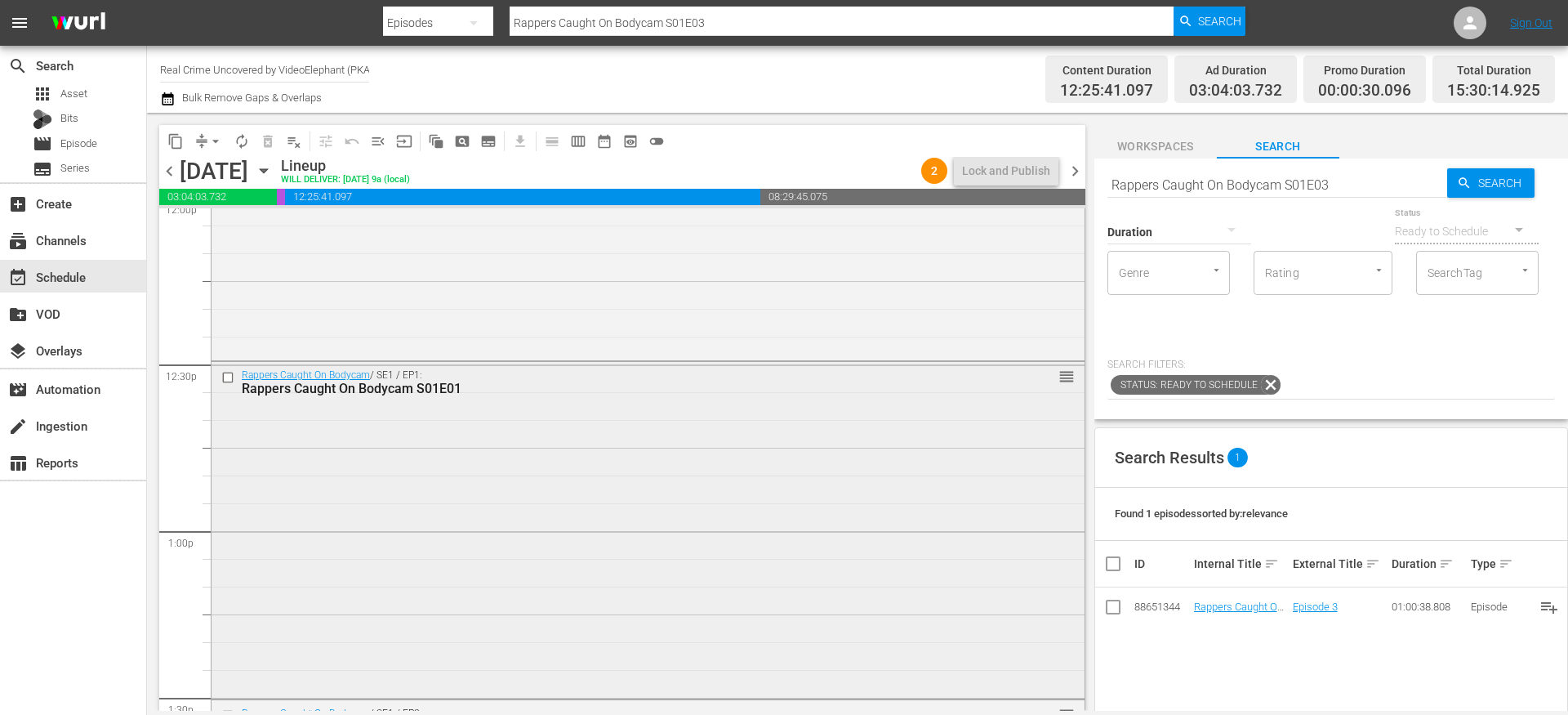
click at [231, 378] on input "checkbox" at bounding box center [230, 377] width 17 height 14
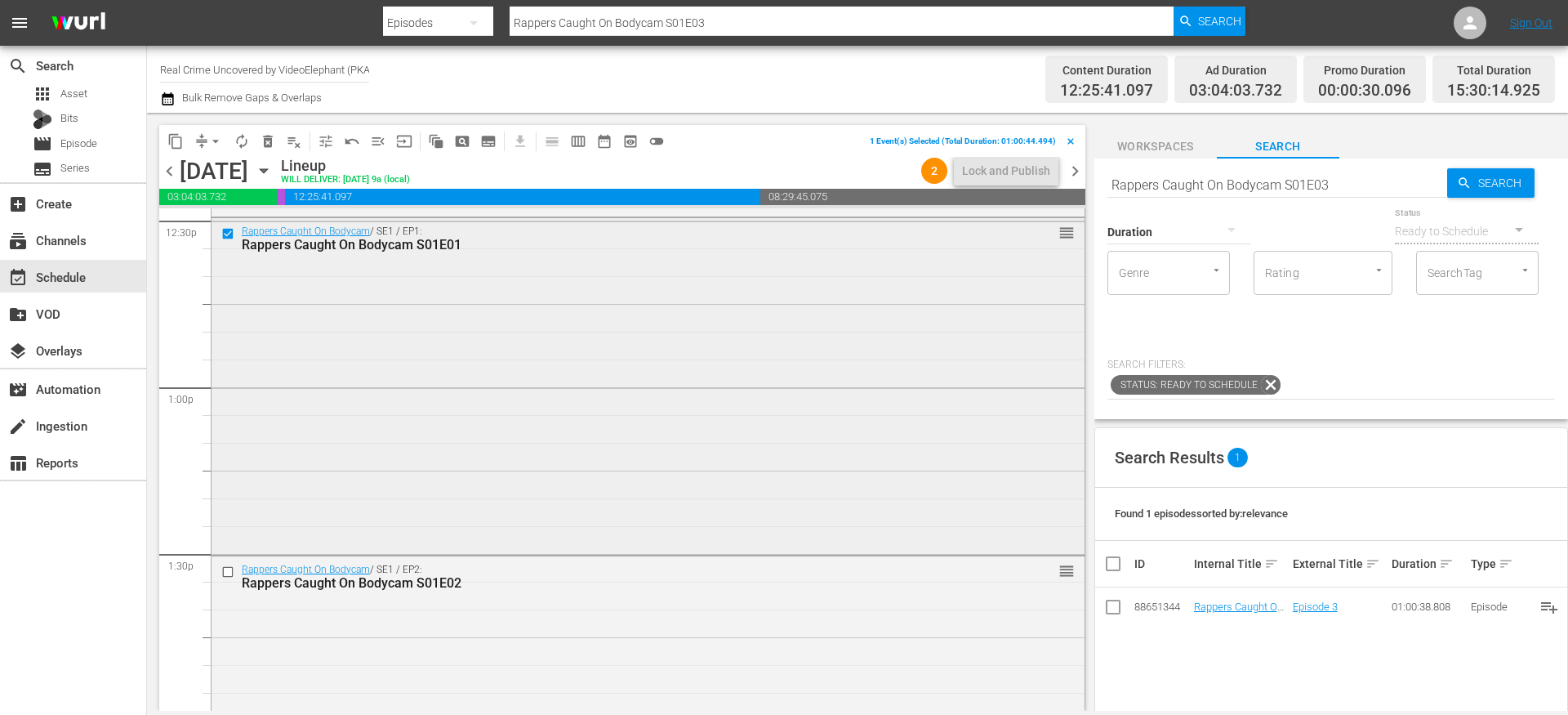
scroll to position [4173, 0]
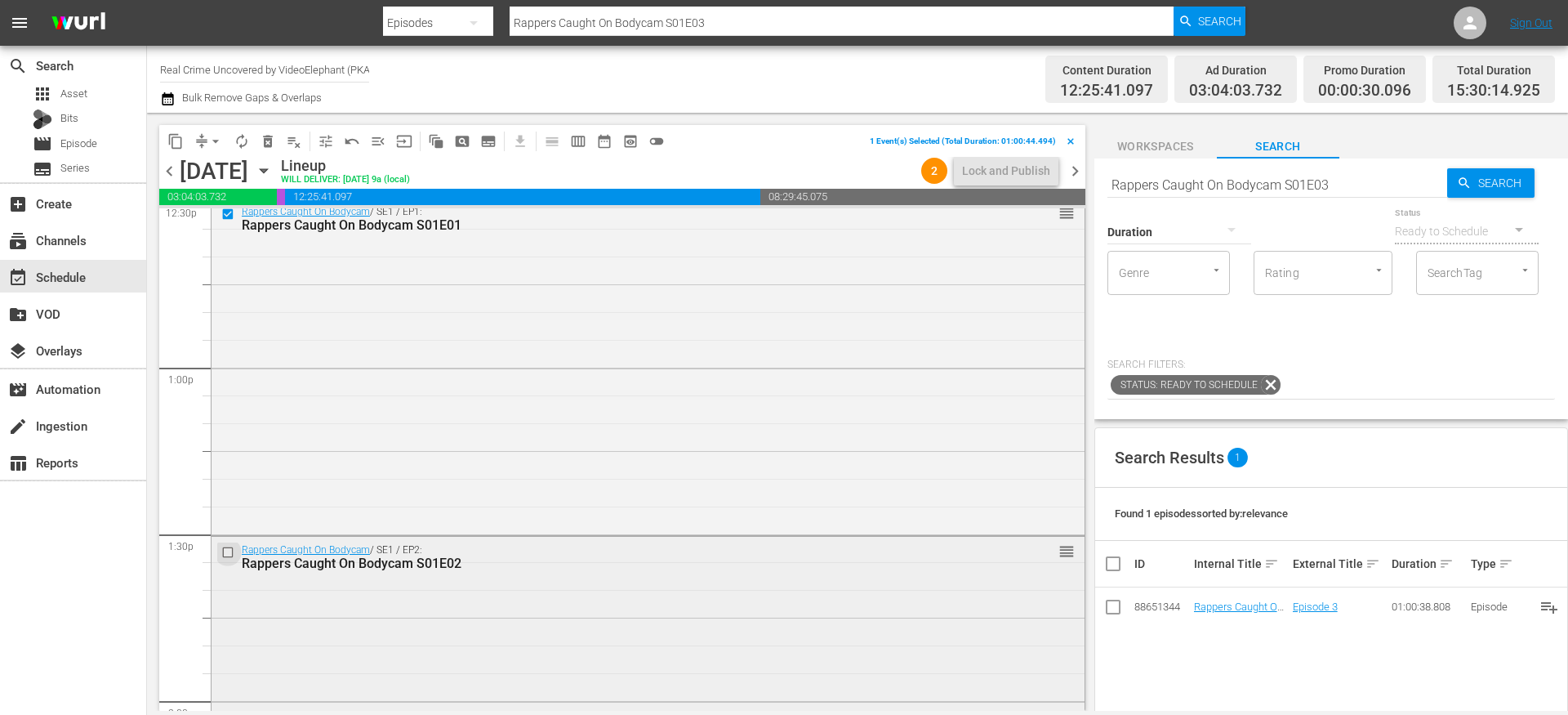
click at [230, 547] on input "checkbox" at bounding box center [230, 552] width 17 height 14
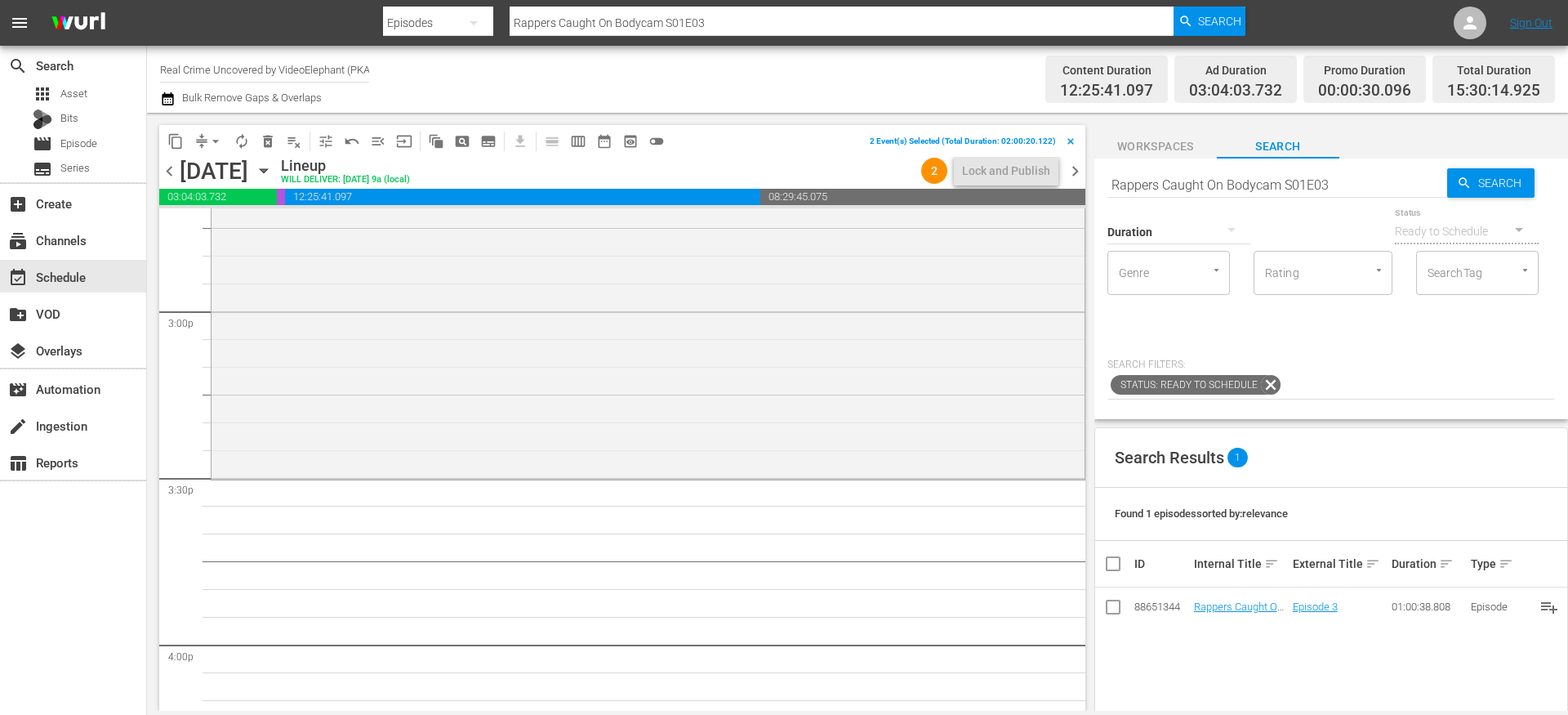
scroll to position [4905, 0]
click at [179, 149] on span "content_copy" at bounding box center [176, 141] width 16 height 16
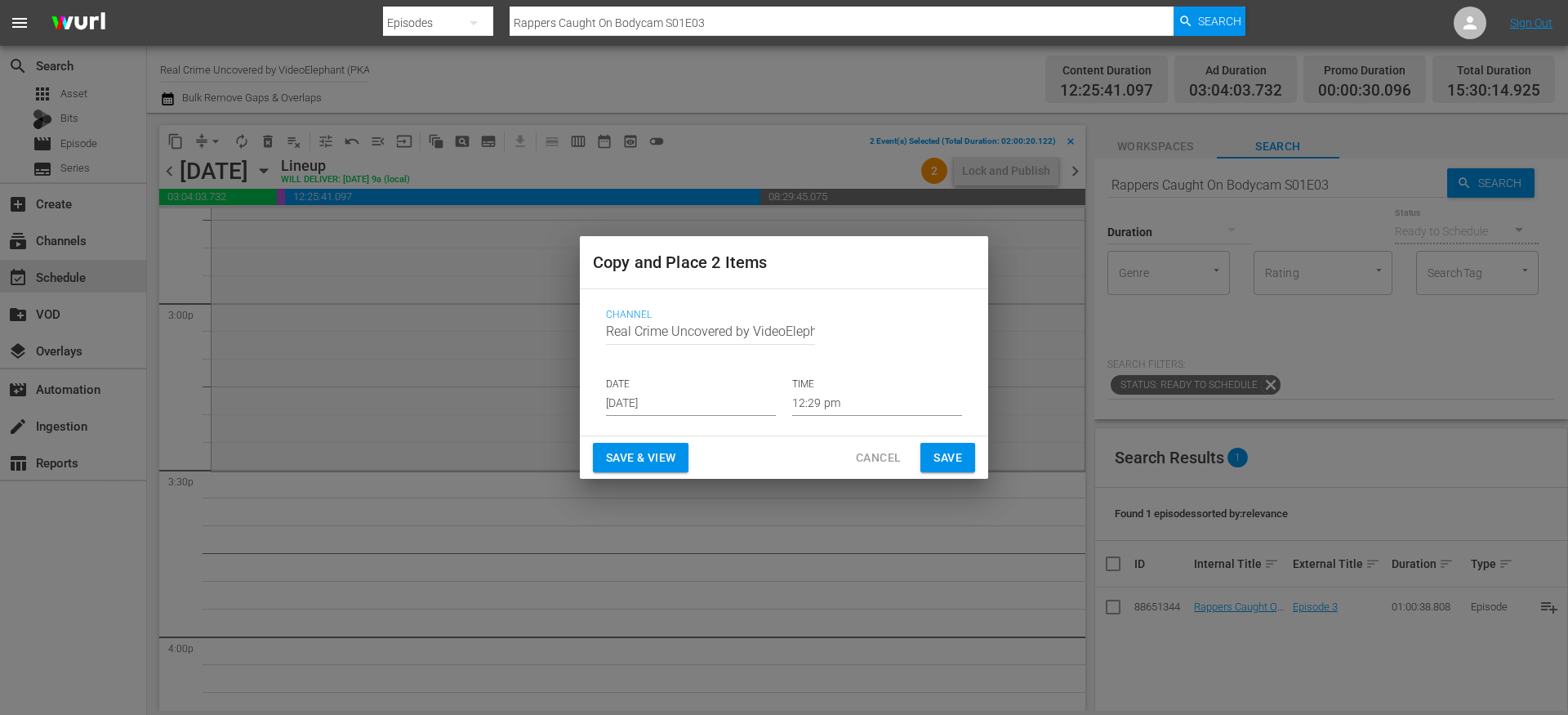
click at [698, 402] on input "Aug 28th 2025" at bounding box center [691, 403] width 170 height 24
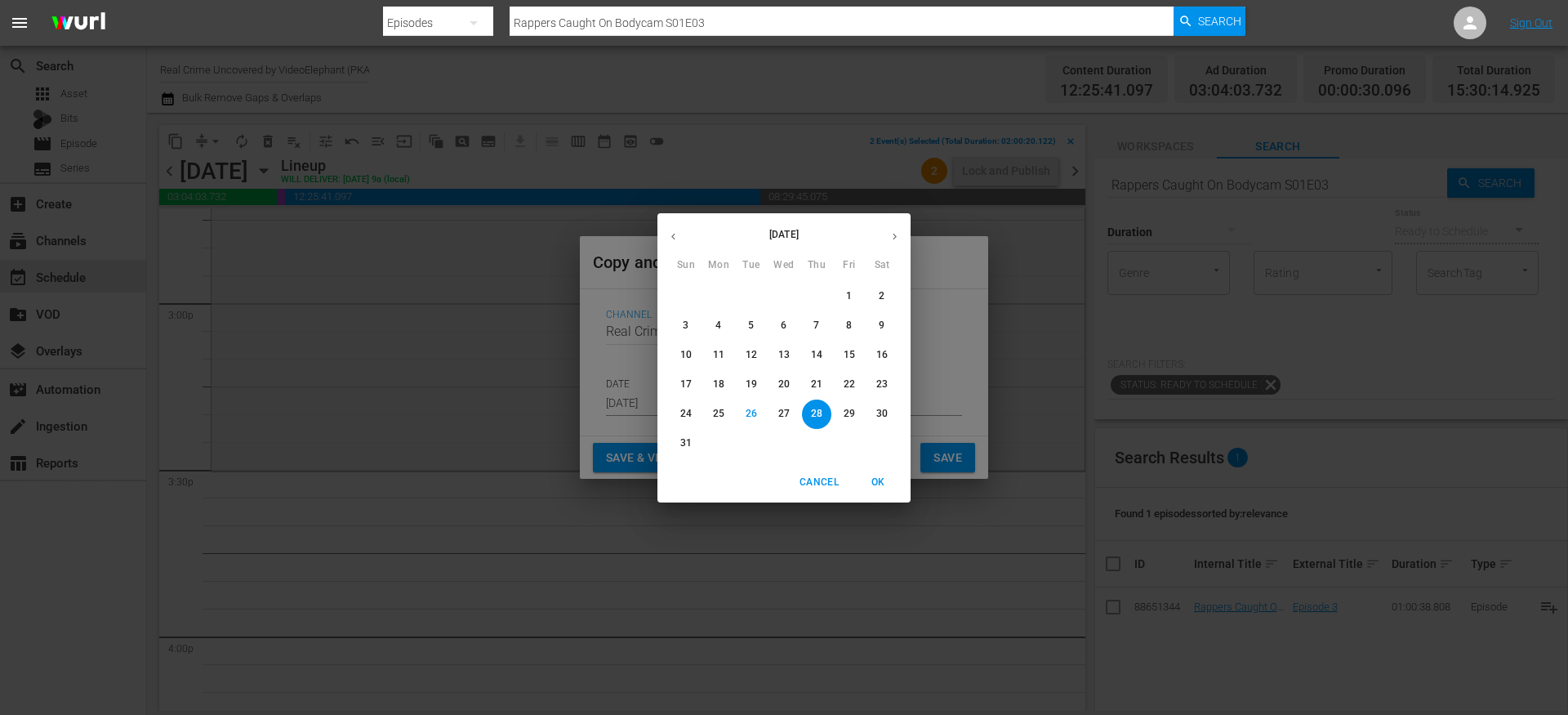
click at [900, 238] on icon "button" at bounding box center [894, 236] width 13 height 13
click at [787, 326] on p "10" at bounding box center [784, 325] width 12 height 14
type input "Sep 10th 2025"
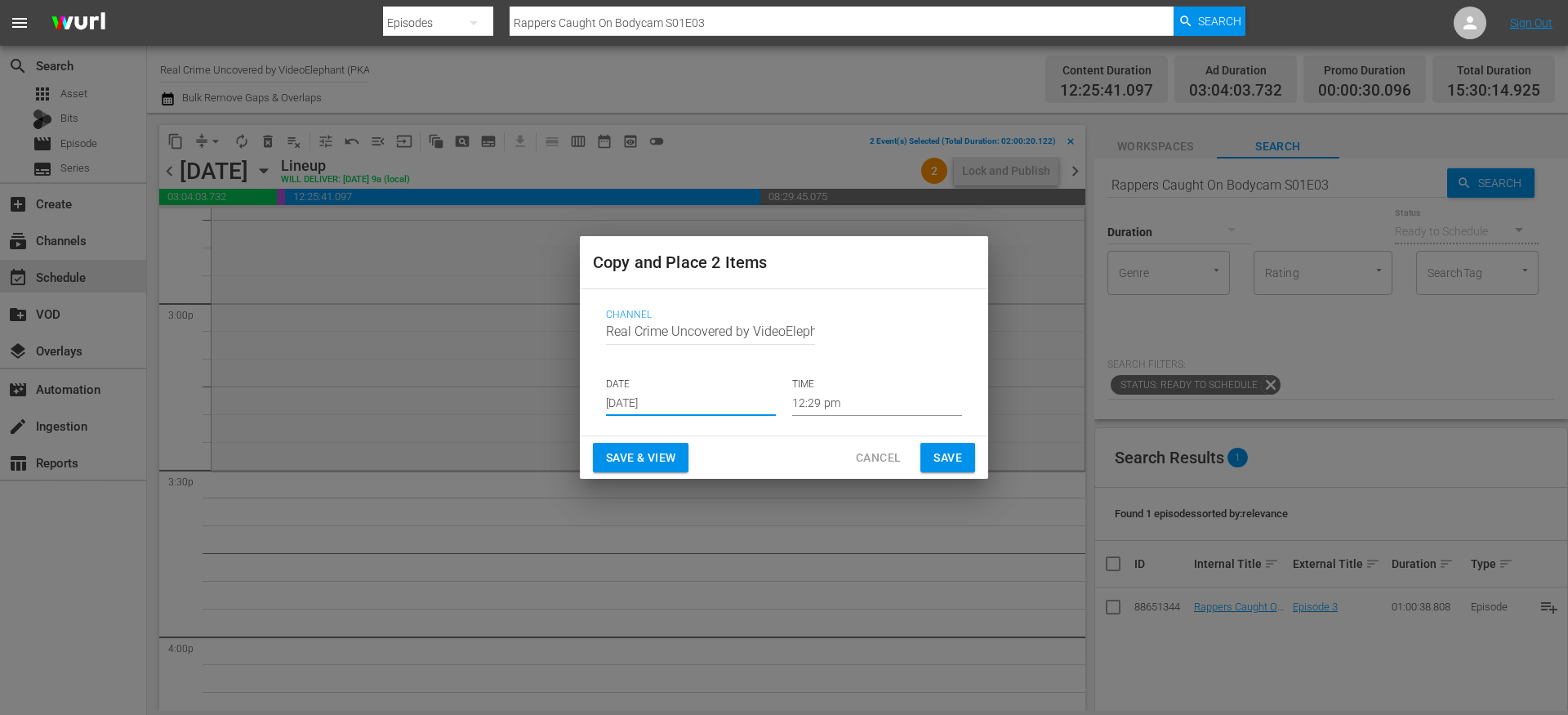
click at [834, 398] on input "12:29 pm" at bounding box center [877, 403] width 170 height 24
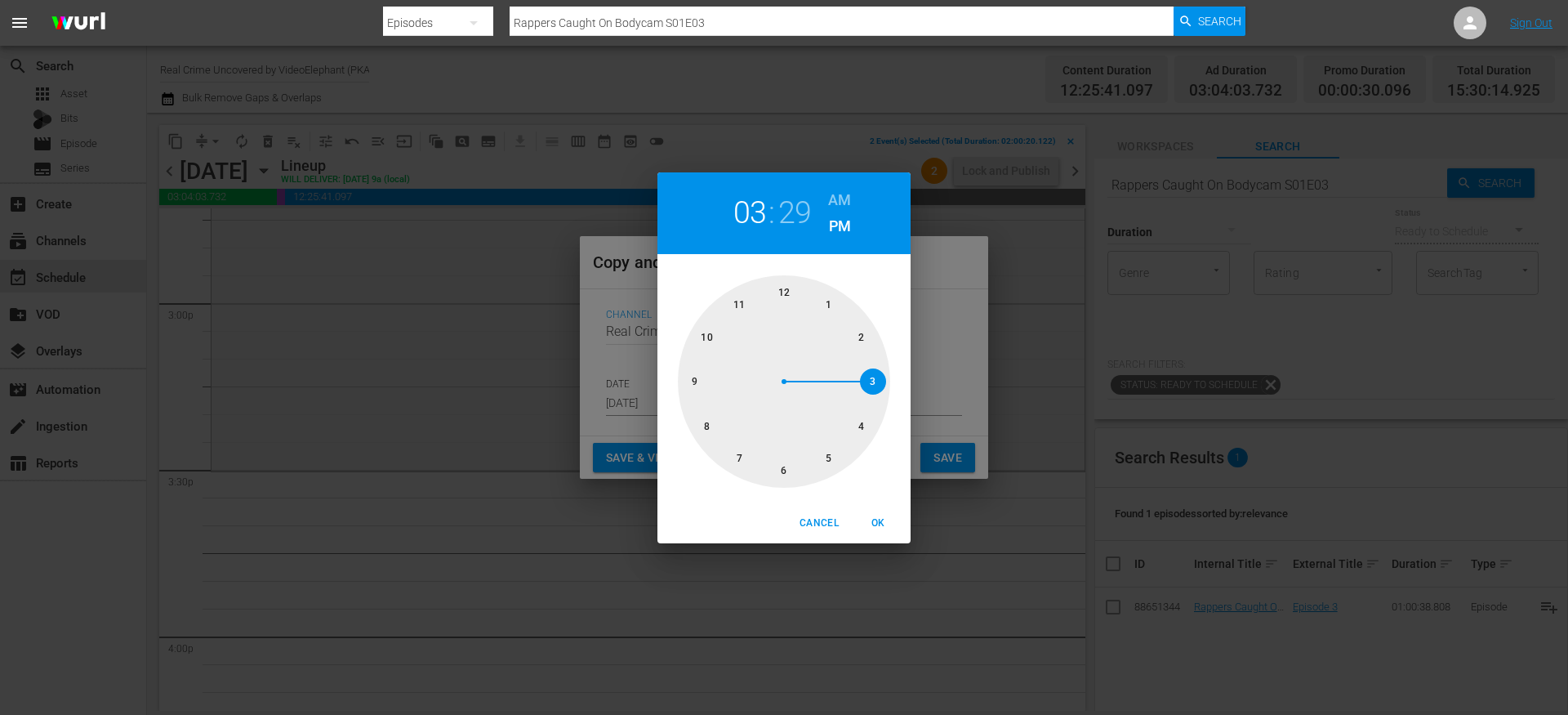
click at [870, 371] on div at bounding box center [784, 381] width 212 height 212
click at [781, 476] on div at bounding box center [784, 381] width 212 height 212
click at [878, 522] on span "OK" at bounding box center [878, 523] width 40 height 17
type input "03:30 pm"
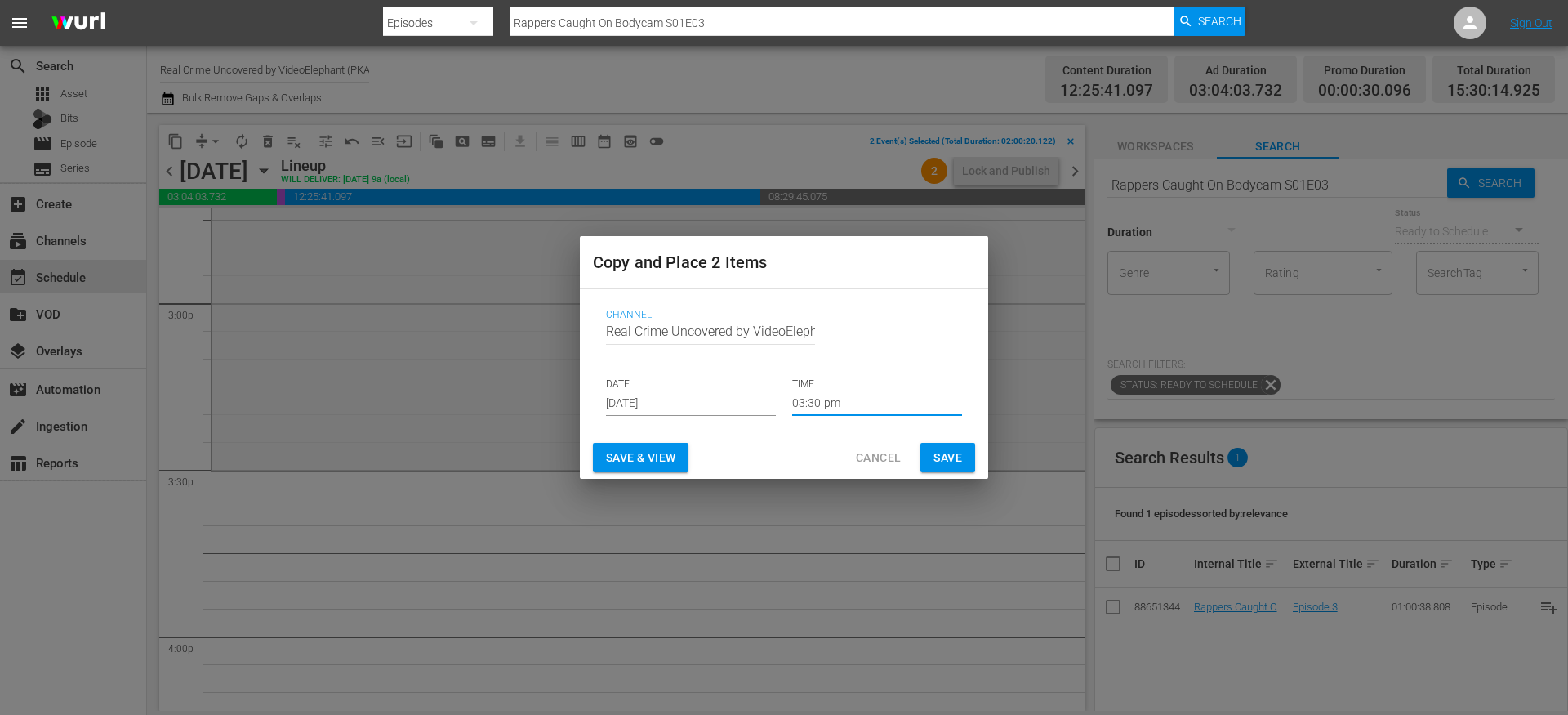
click at [948, 456] on span "Save" at bounding box center [949, 457] width 29 height 20
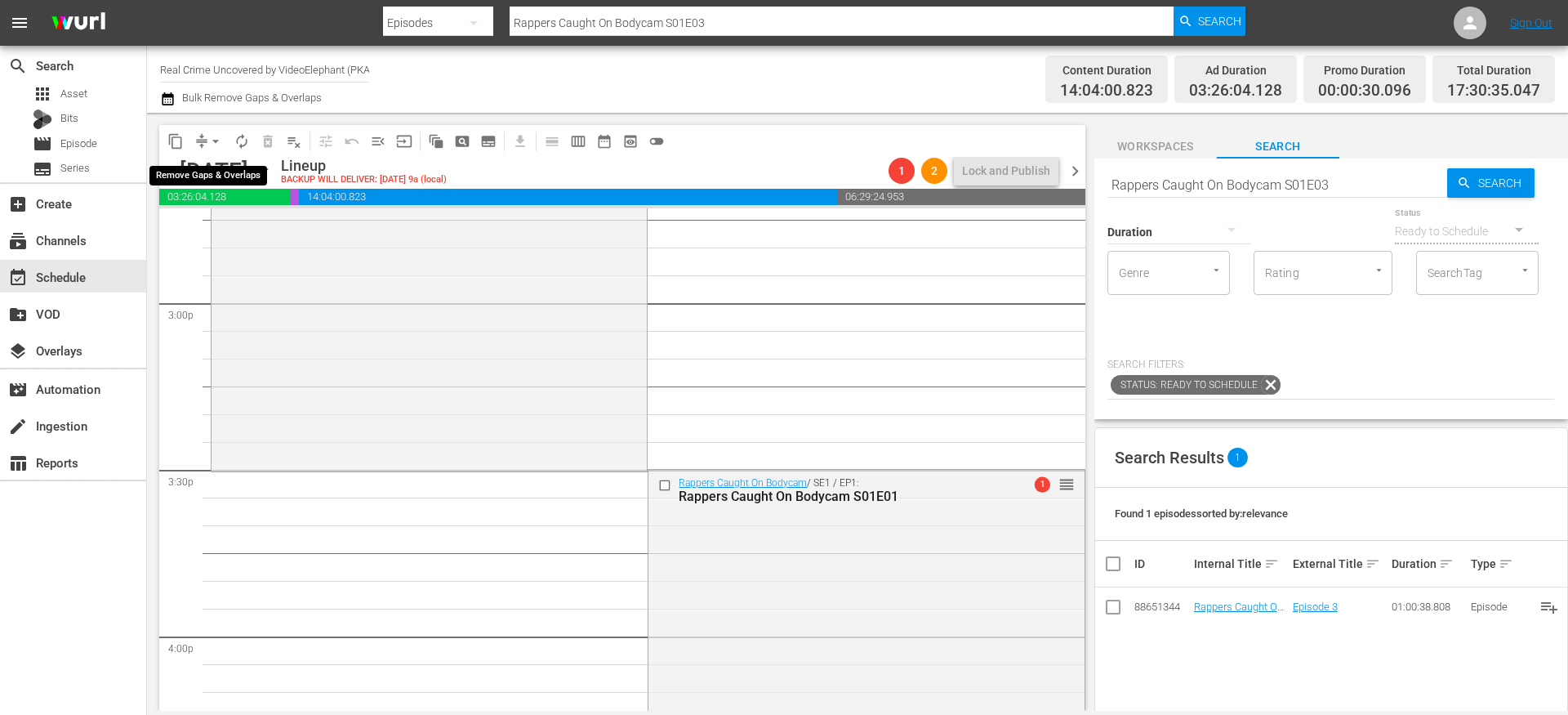
click at [206, 136] on button "arrow_drop_down" at bounding box center [215, 141] width 26 height 26
click at [230, 236] on li "Align to End of Previous Day" at bounding box center [216, 229] width 172 height 27
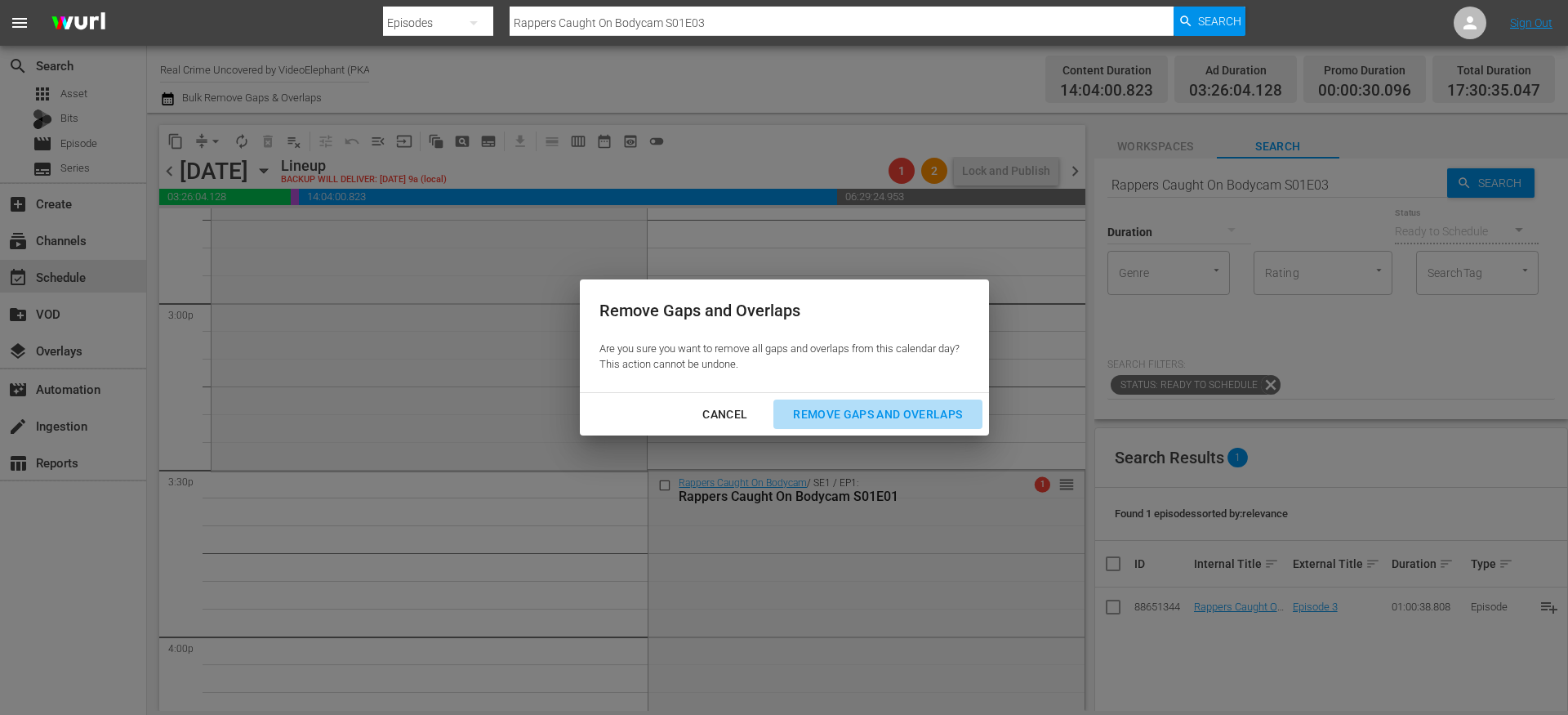
click at [877, 413] on div "Remove Gaps and Overlaps" at bounding box center [878, 414] width 195 height 20
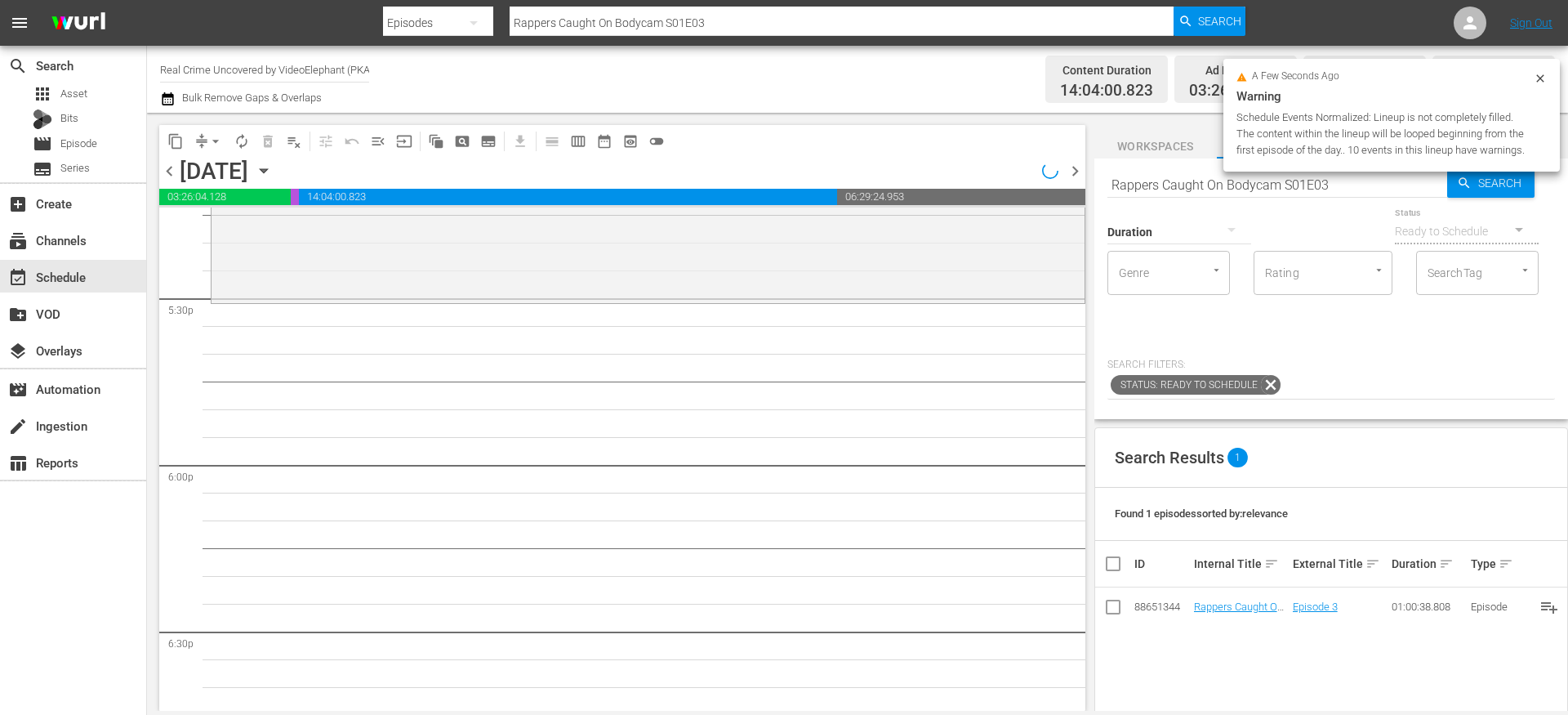
scroll to position [5714, 0]
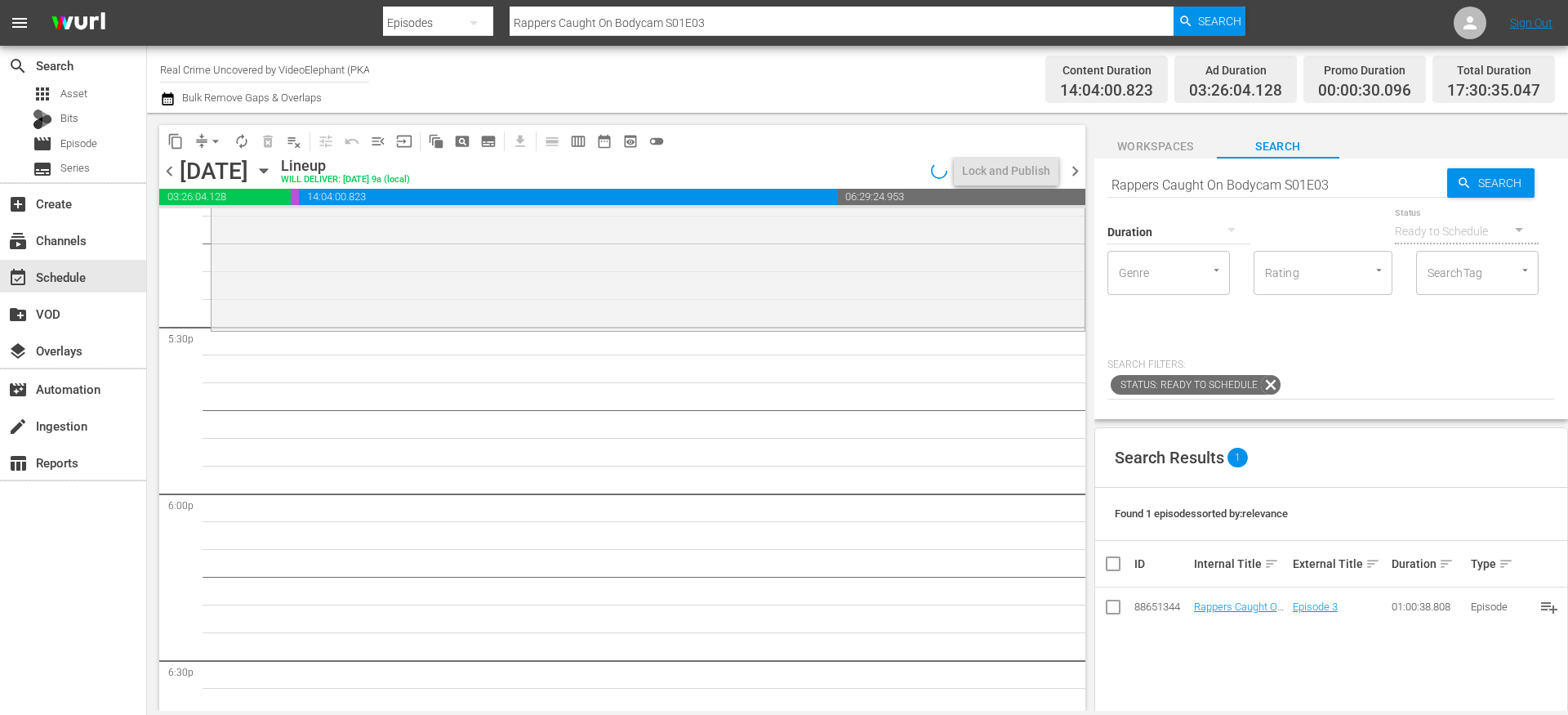
click at [1183, 179] on input "Rappers Caught On Bodycam S01E03" at bounding box center [1278, 184] width 340 height 40
paste input "On The Trail Of S02E10"
type input "On The Trail Of S02E10"
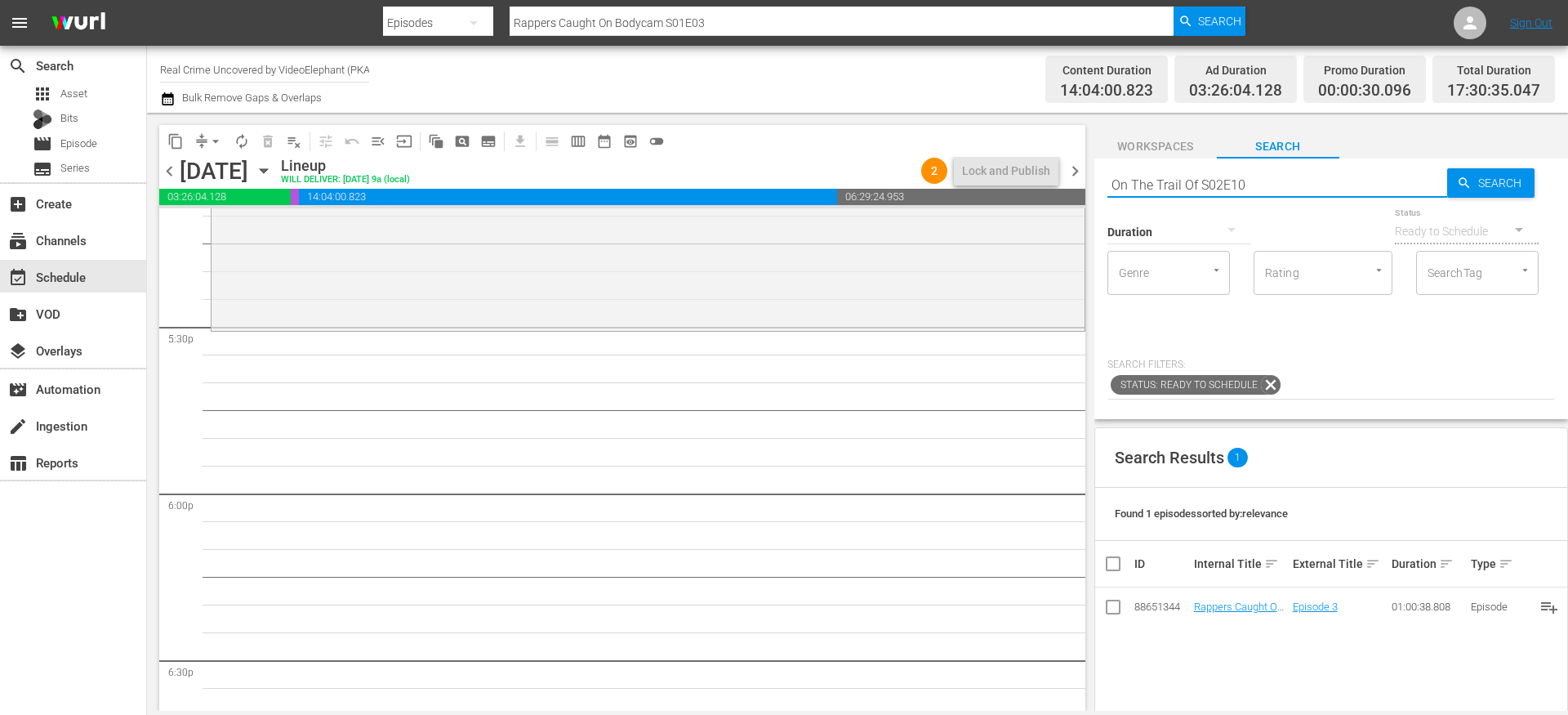
type input "On The Trail Of S02E10"
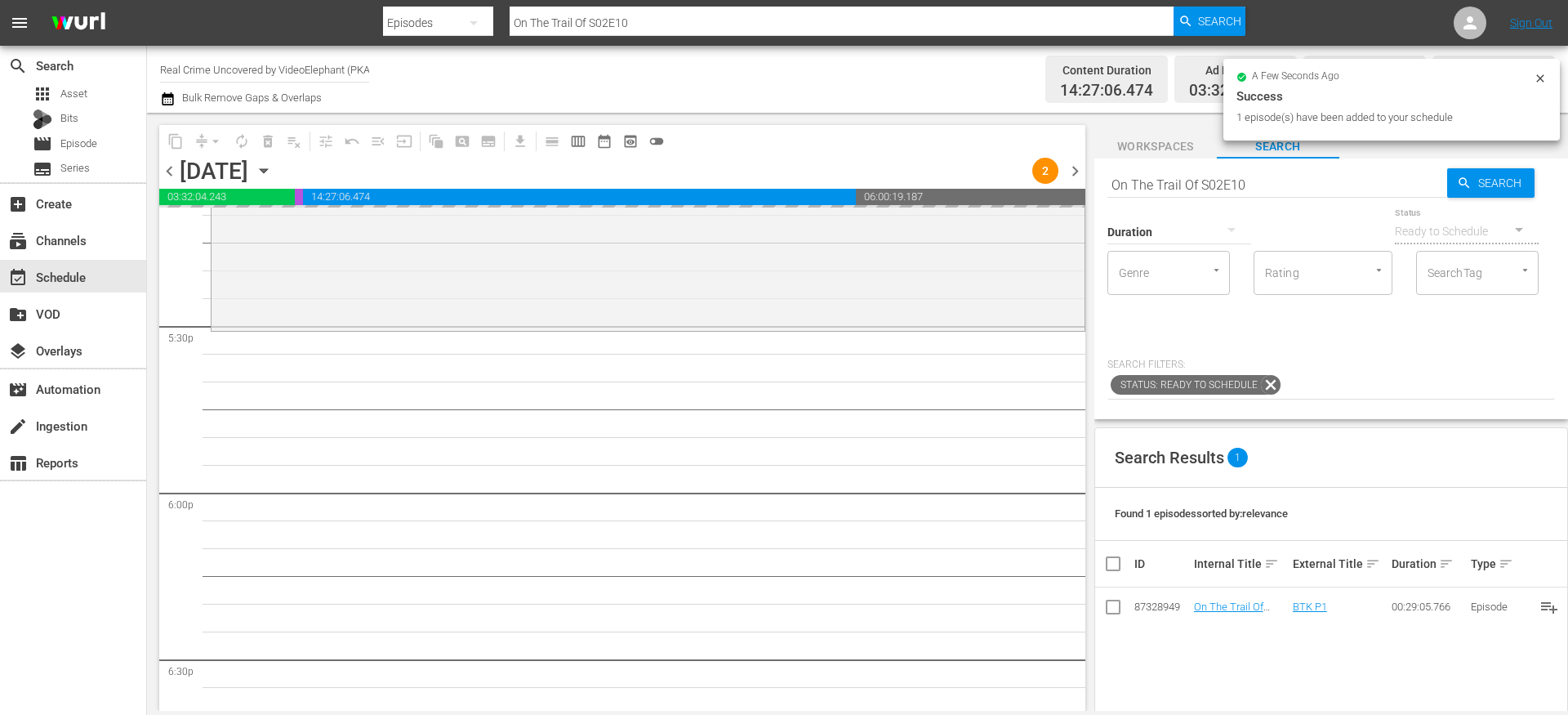
click at [1157, 189] on input "On The Trail Of S02E10" at bounding box center [1278, 184] width 340 height 40
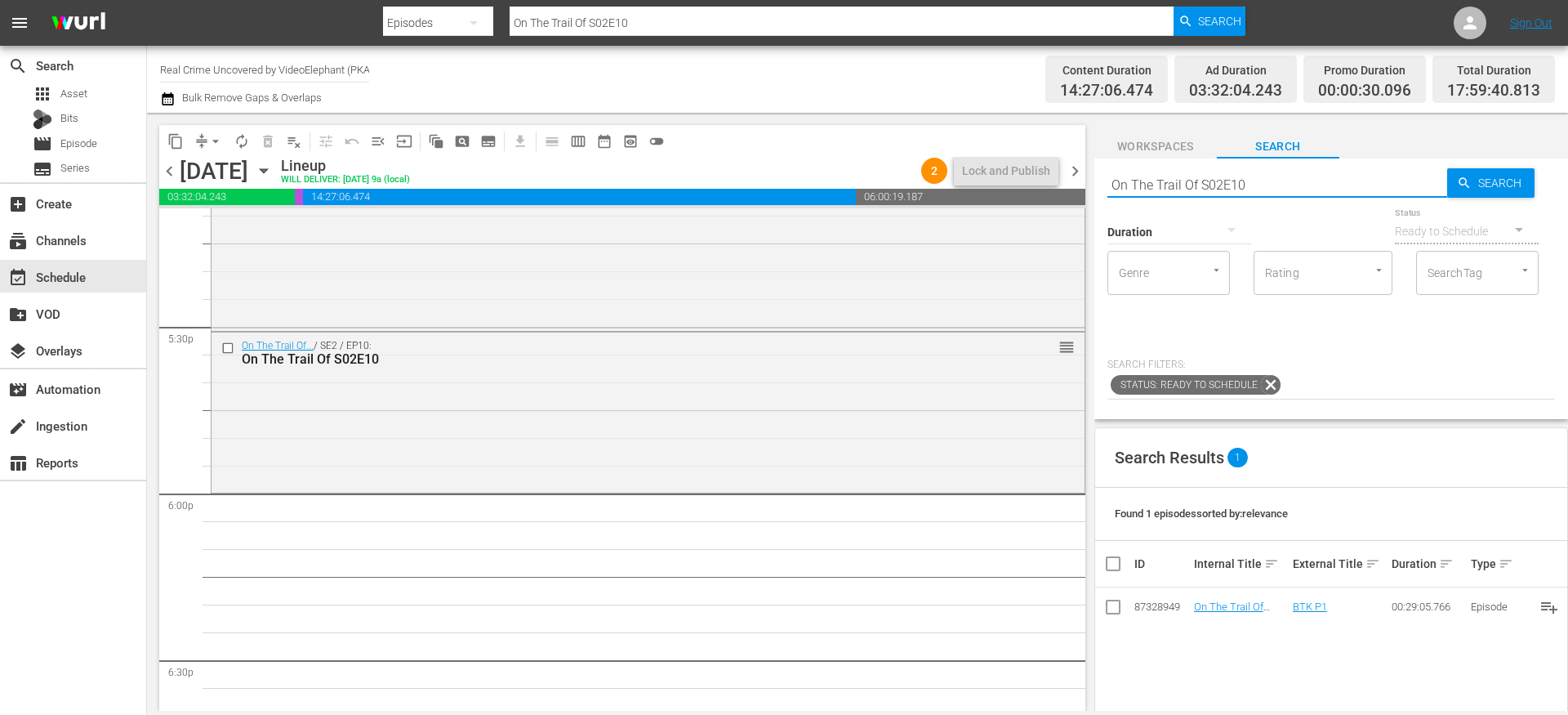
paste input "The Prosecutors S02E14"
type input "The Prosecutors S02E14"
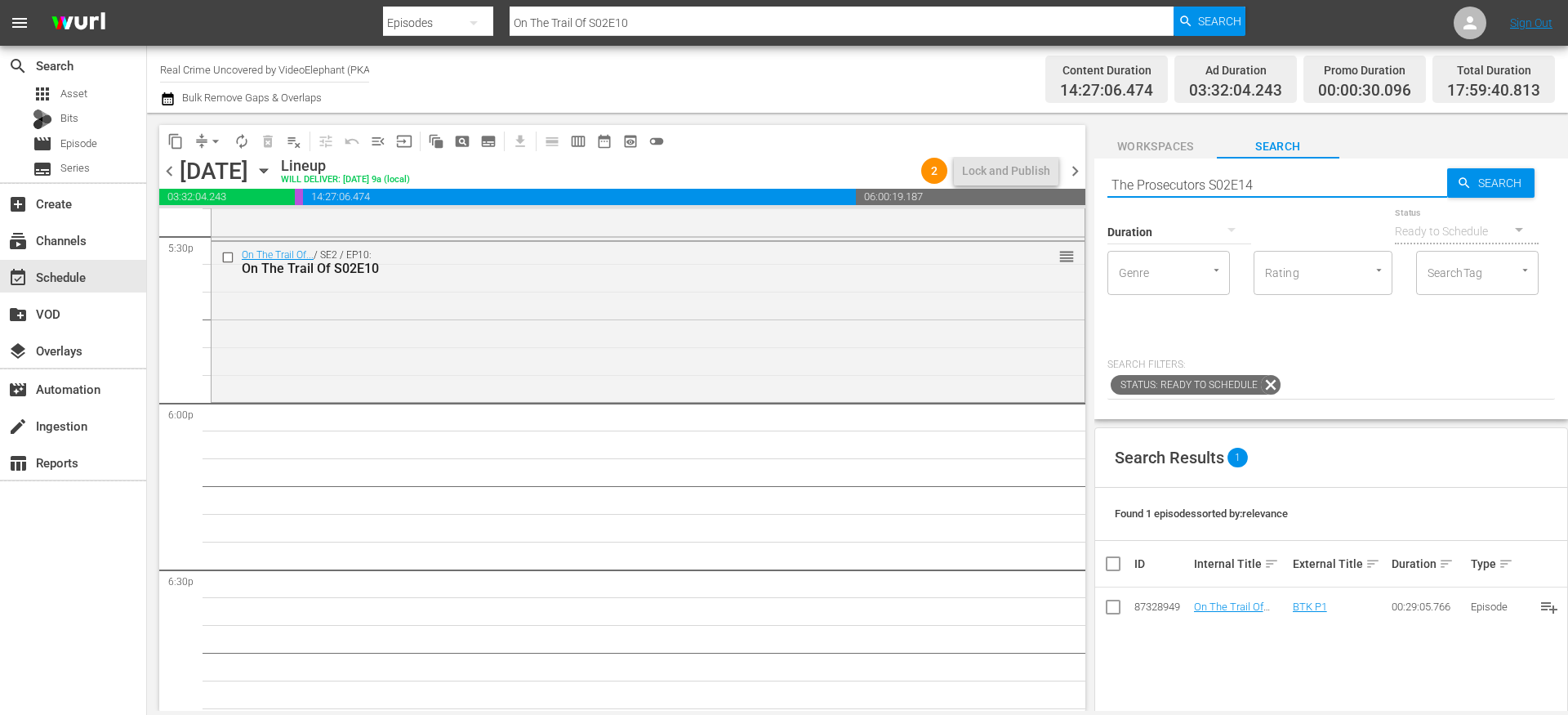
type input "The Prosecutors S02E14"
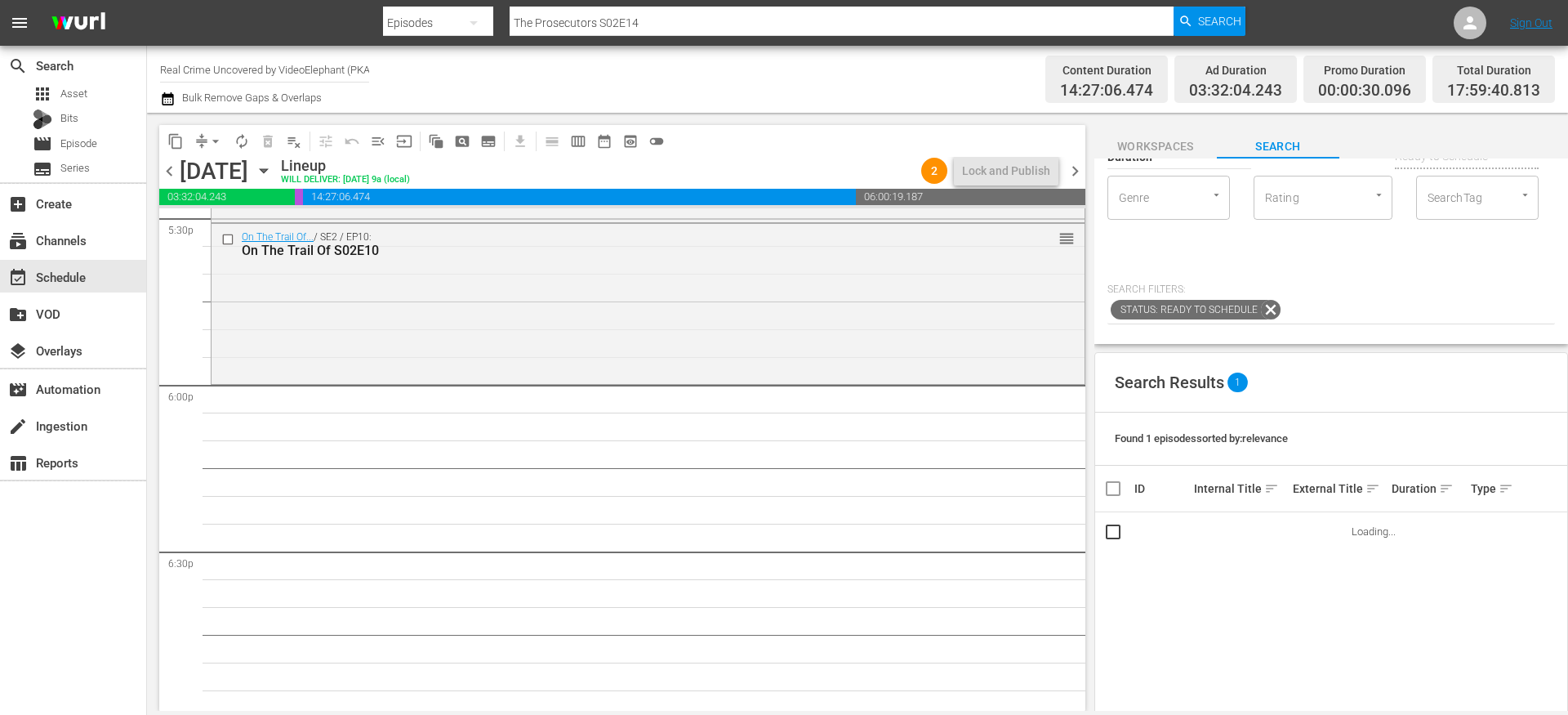
scroll to position [77, 0]
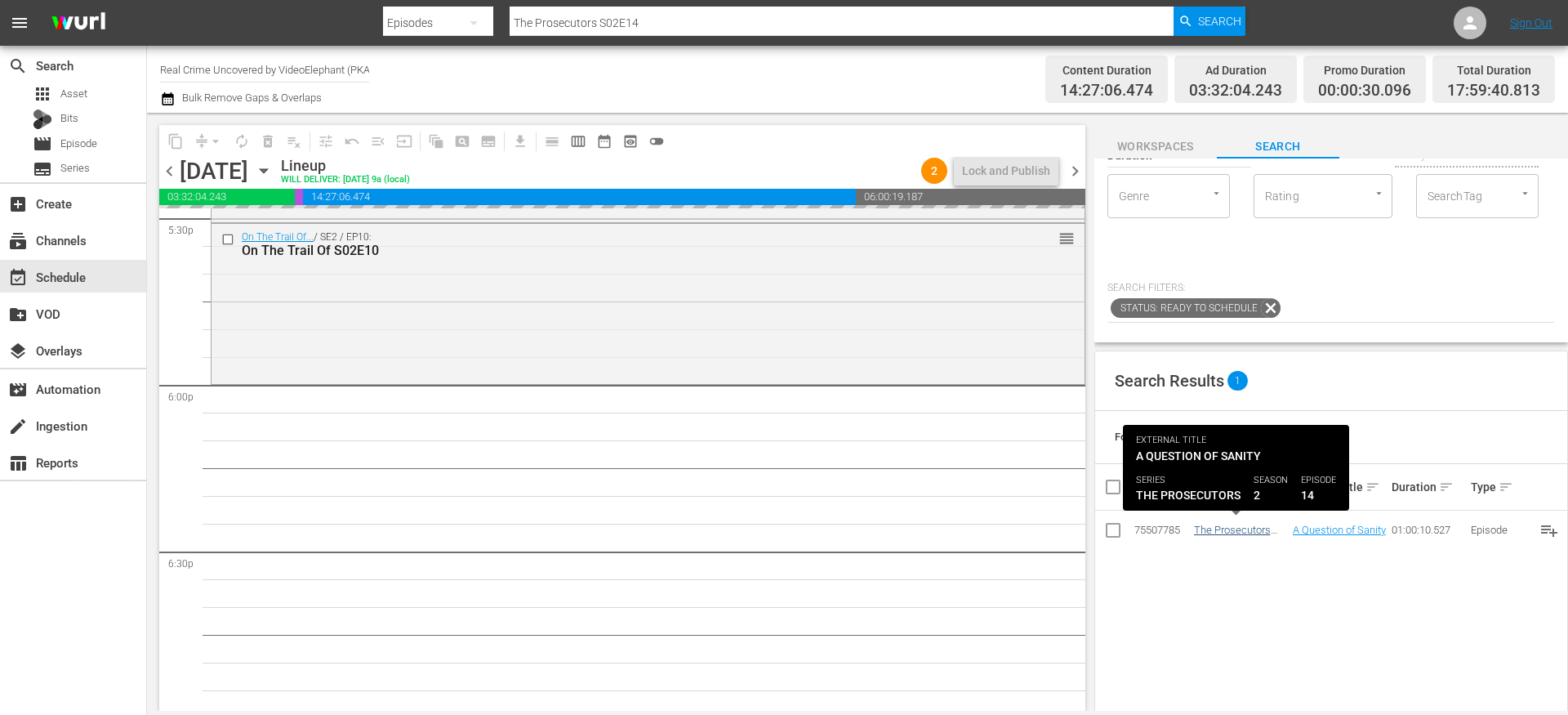
drag, startPoint x: 1223, startPoint y: 529, endPoint x: 1196, endPoint y: 527, distance: 27.1
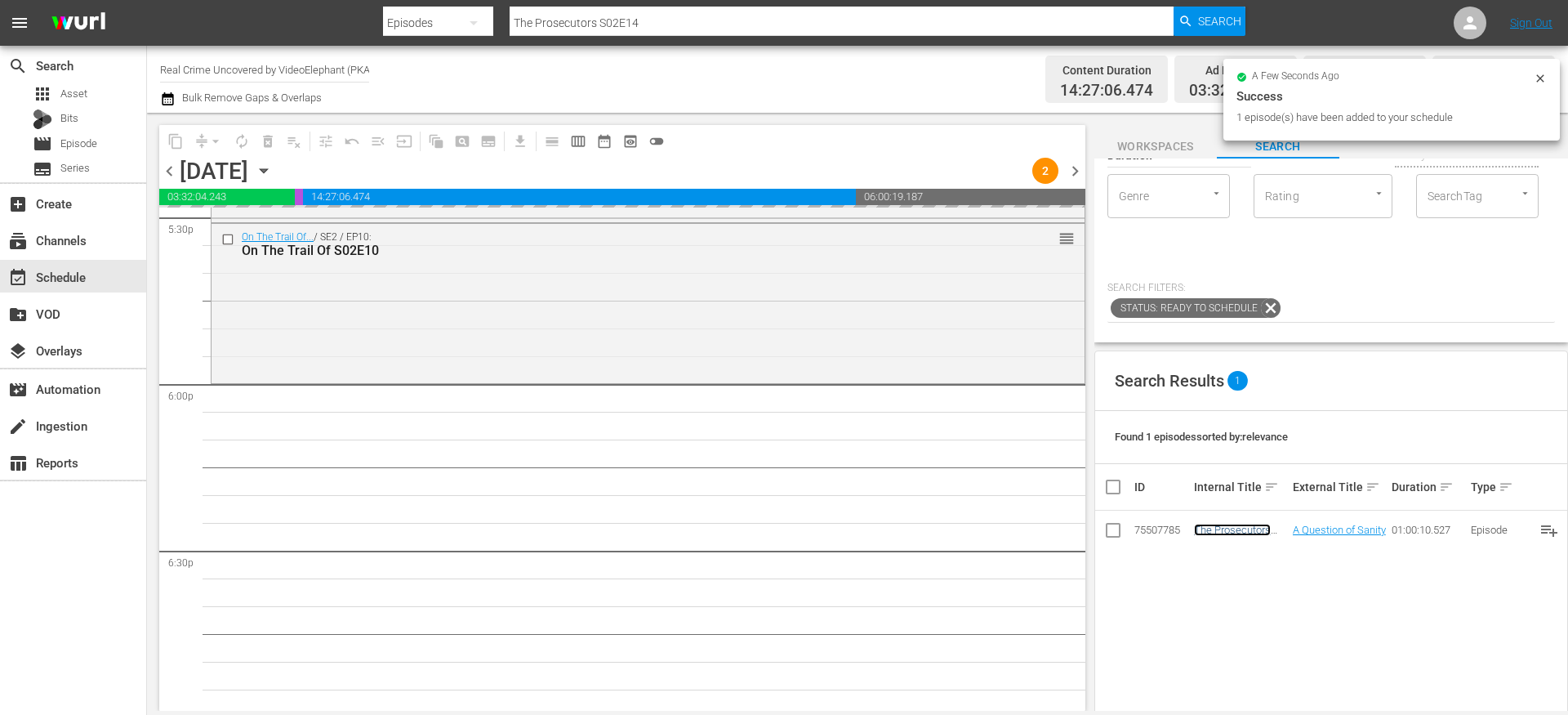
scroll to position [0, 0]
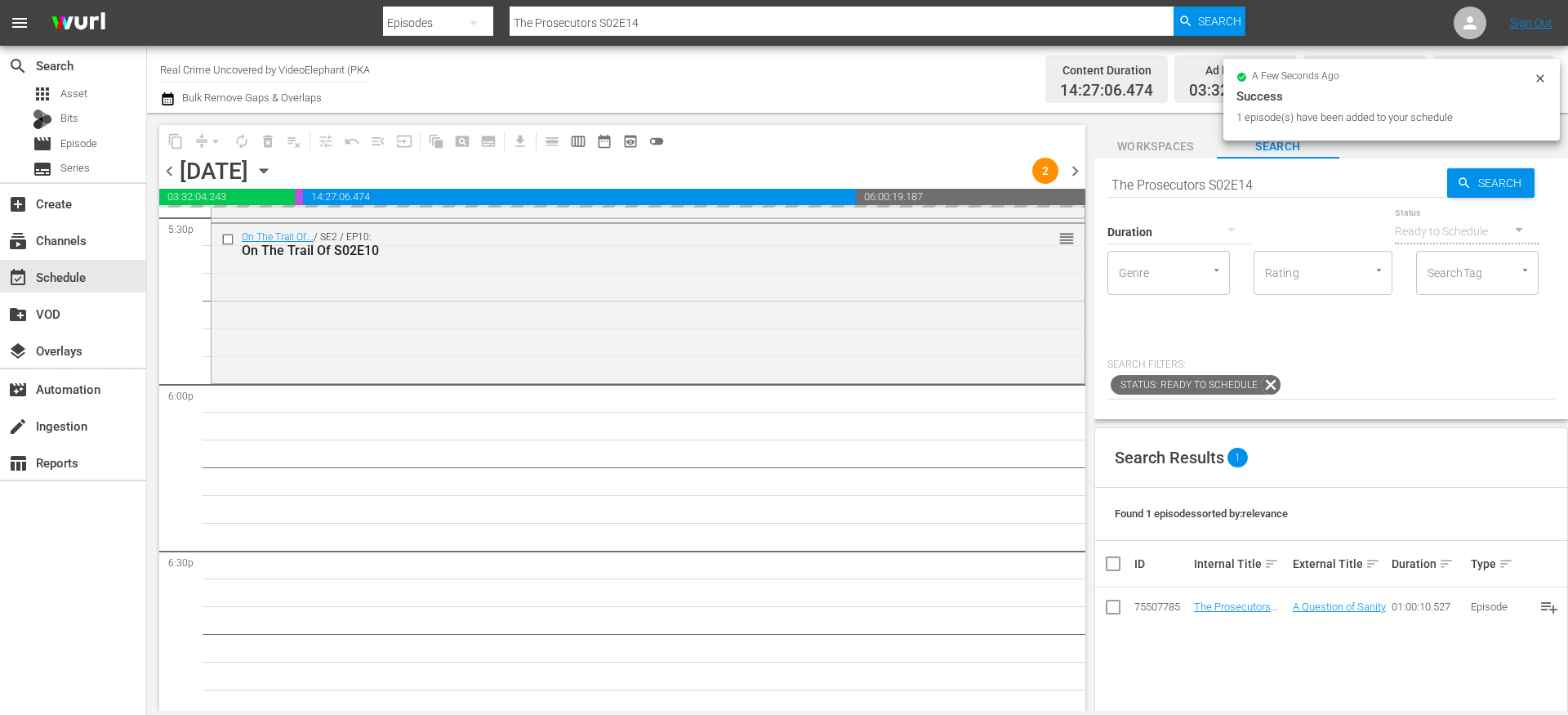
click at [1153, 183] on input "The Prosecutors S02E14" at bounding box center [1278, 184] width 340 height 40
click at [1153, 184] on input "The Prosecutors S02E14" at bounding box center [1278, 184] width 340 height 40
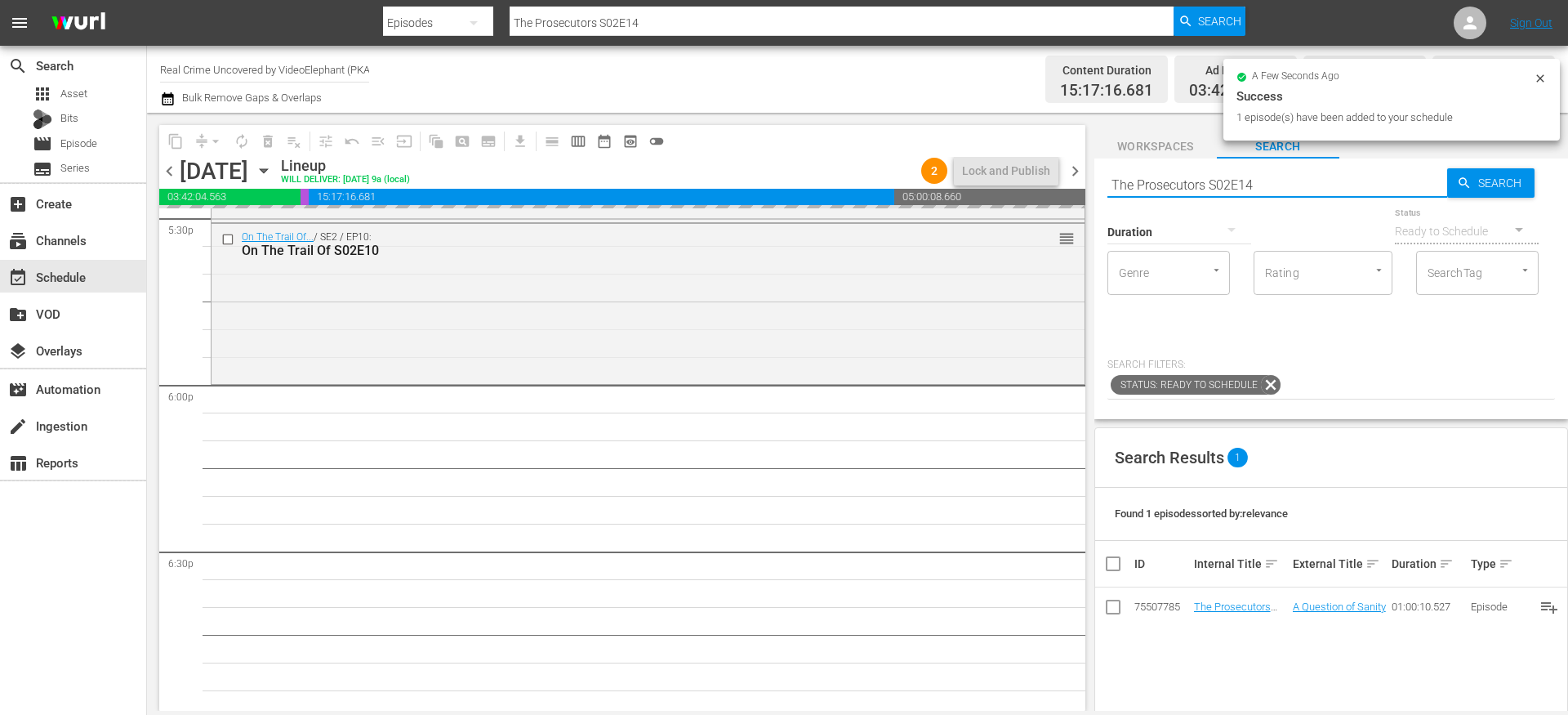
click at [1153, 184] on input "The Prosecutors S02E14" at bounding box center [1278, 184] width 340 height 40
paste input "72 Hours: True Crime S02E08"
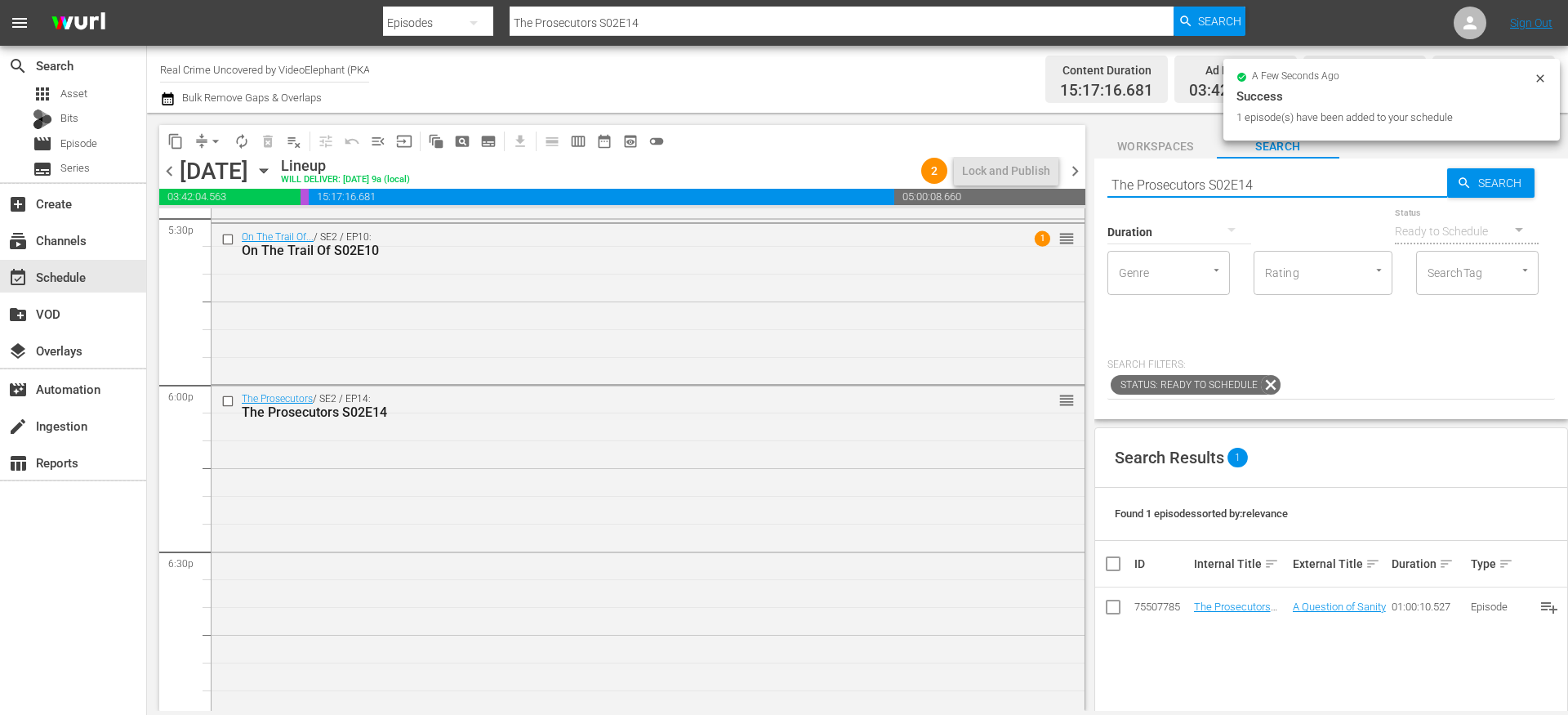
type input "72 Hours: True Crime S02E08"
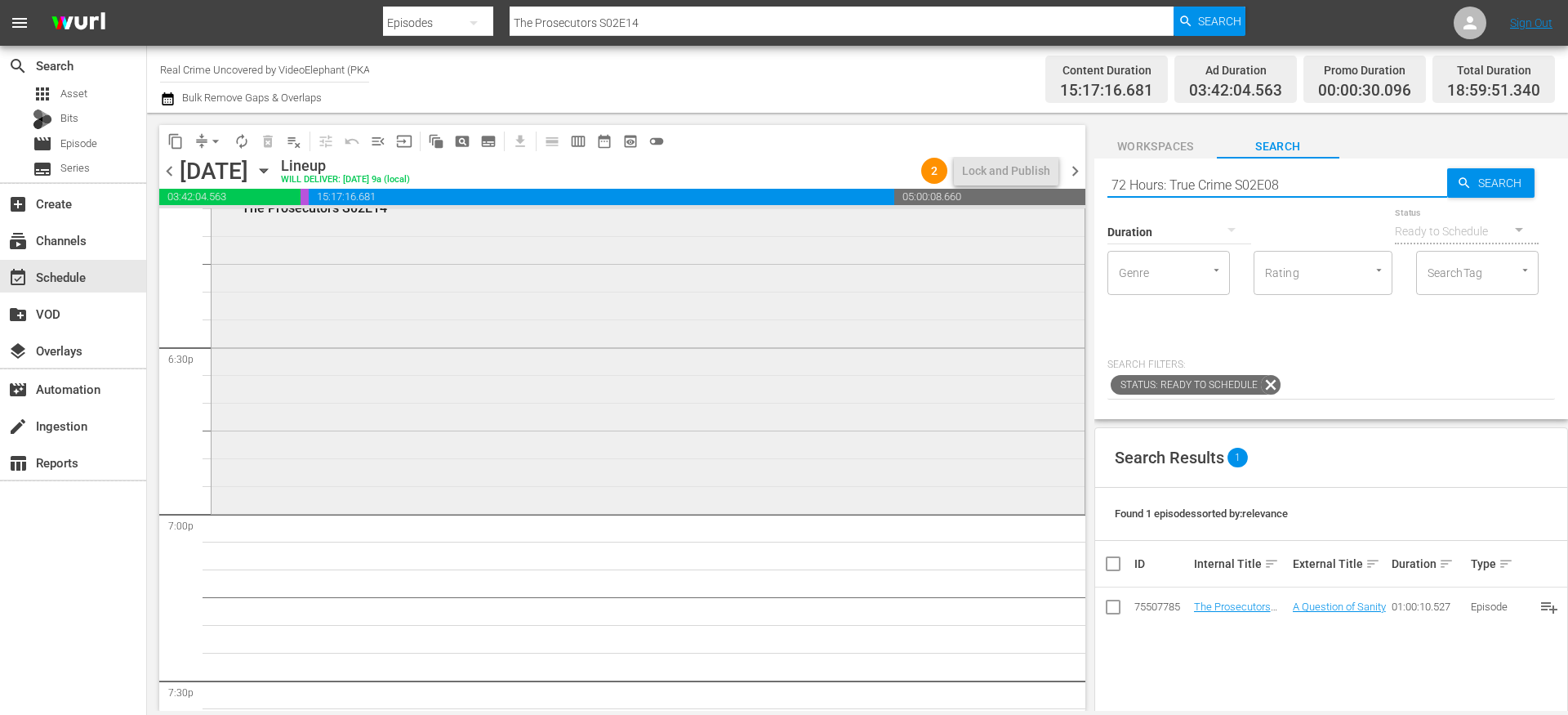
scroll to position [6063, 0]
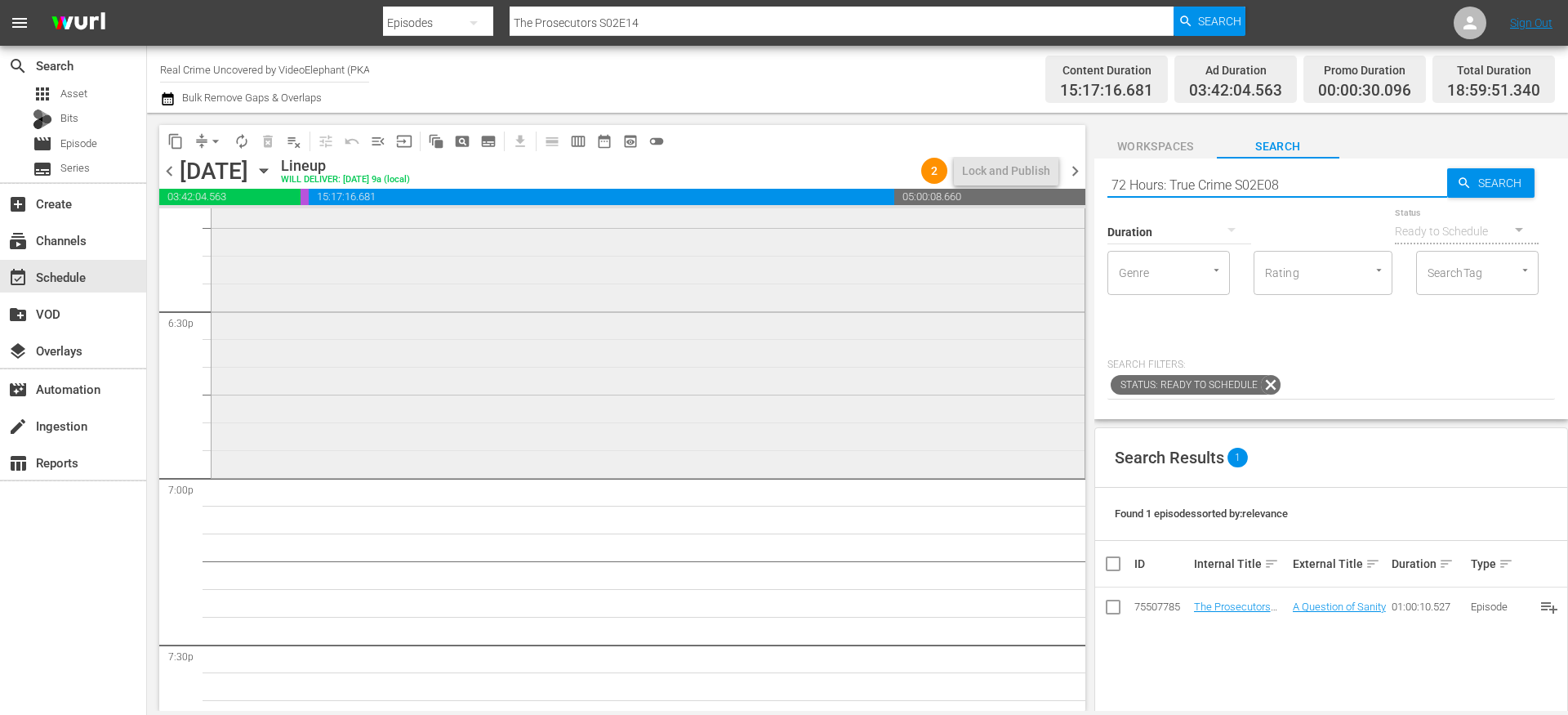
type input "72 Hours: True Crime S02E08"
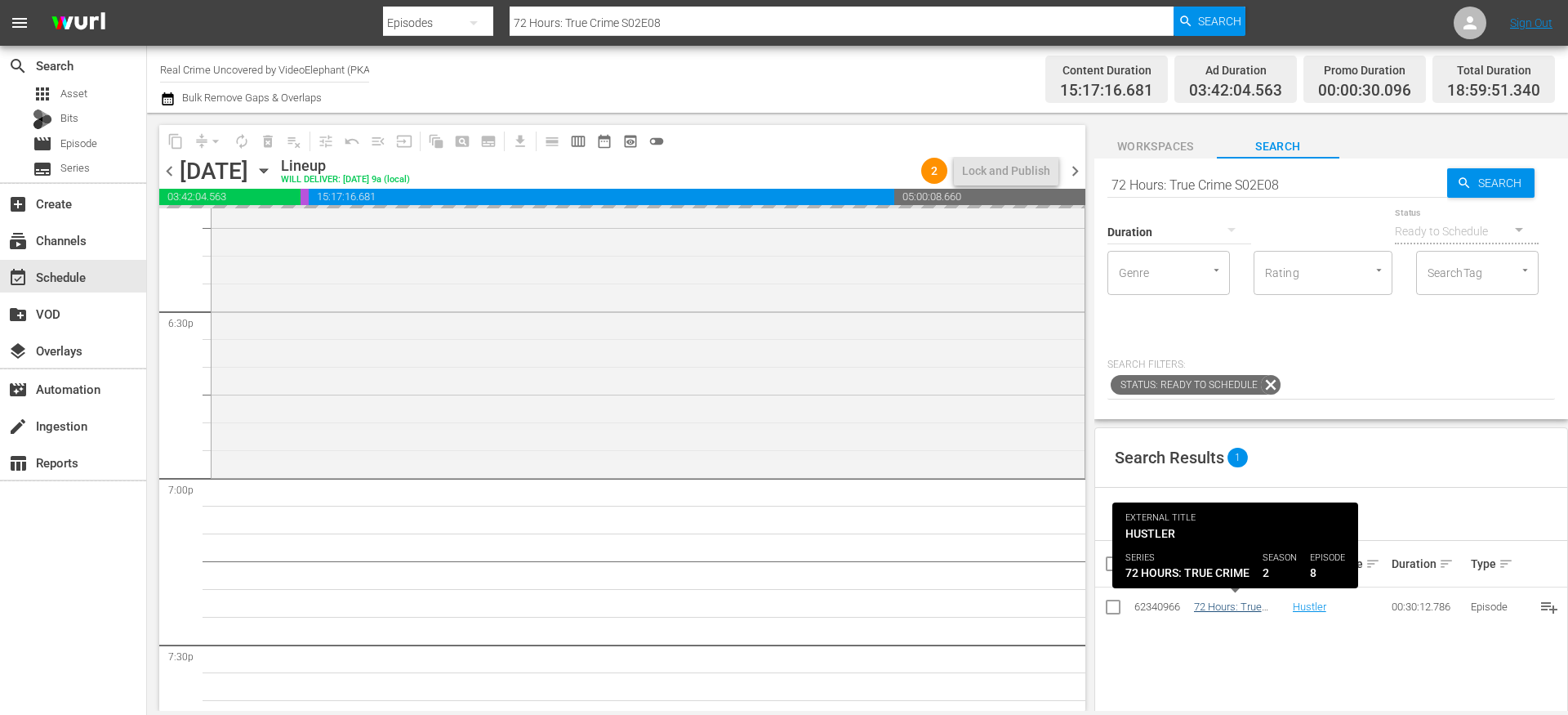
drag, startPoint x: 1222, startPoint y: 608, endPoint x: 1206, endPoint y: 606, distance: 16.1
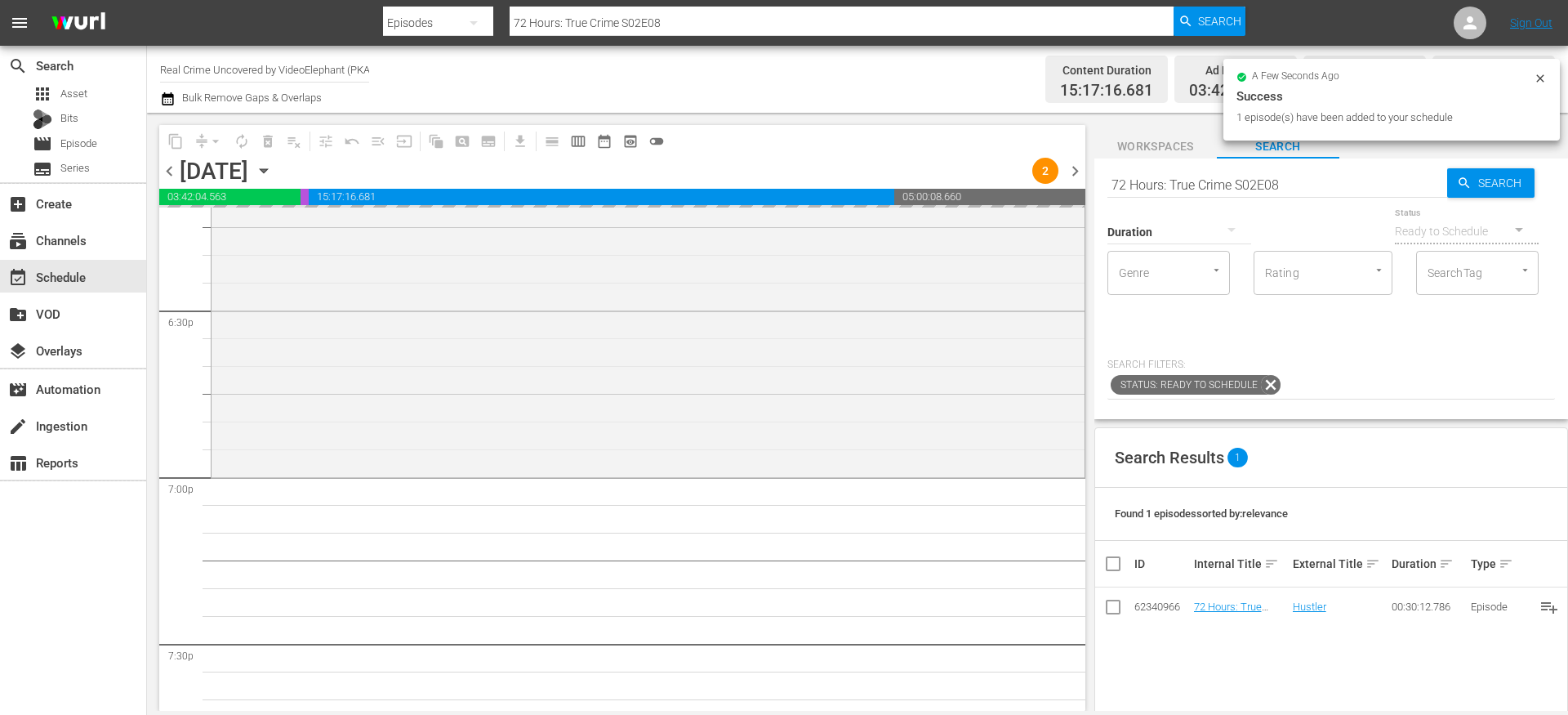
click at [1148, 191] on input "72 Hours: True Crime S02E08" at bounding box center [1278, 184] width 340 height 40
click at [1148, 192] on div "Duration" at bounding box center [1179, 221] width 144 height 59
click at [1142, 181] on input "72 Hours: True Crime S02E08" at bounding box center [1278, 184] width 340 height 40
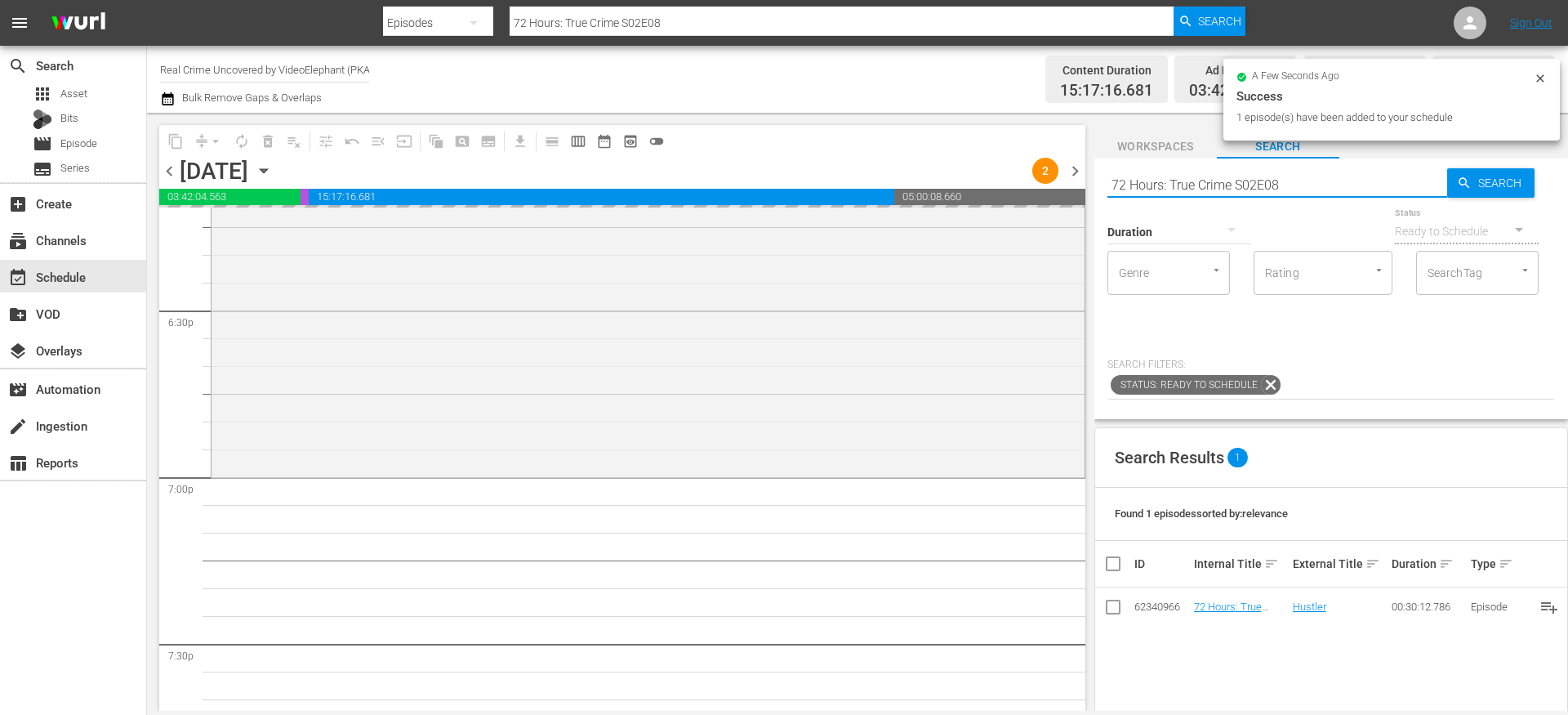
click at [1142, 181] on input "72 Hours: True Crime S02E08" at bounding box center [1278, 184] width 340 height 40
paste input "On The Trail Of S02E11"
type input "On The Trail Of S02E11"
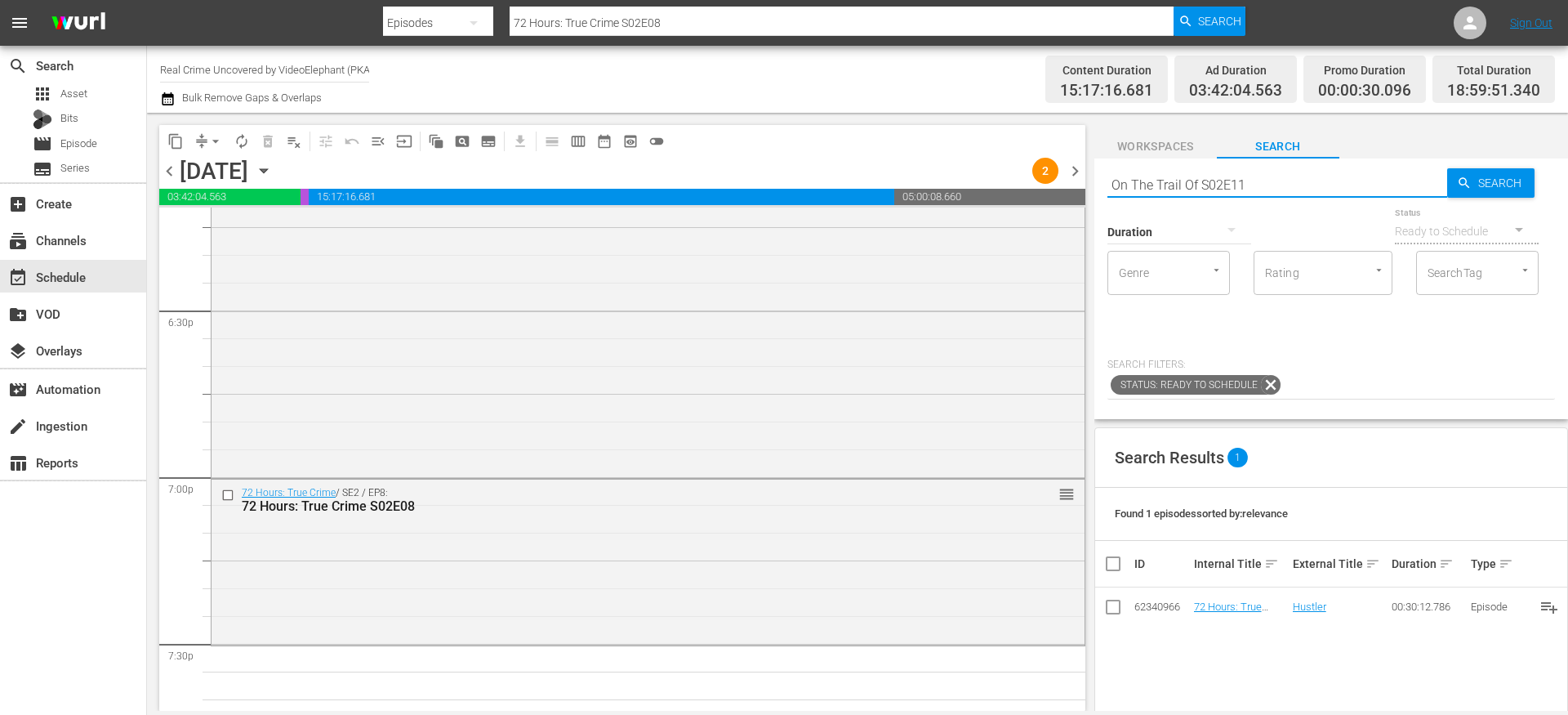
scroll to position [6274, 0]
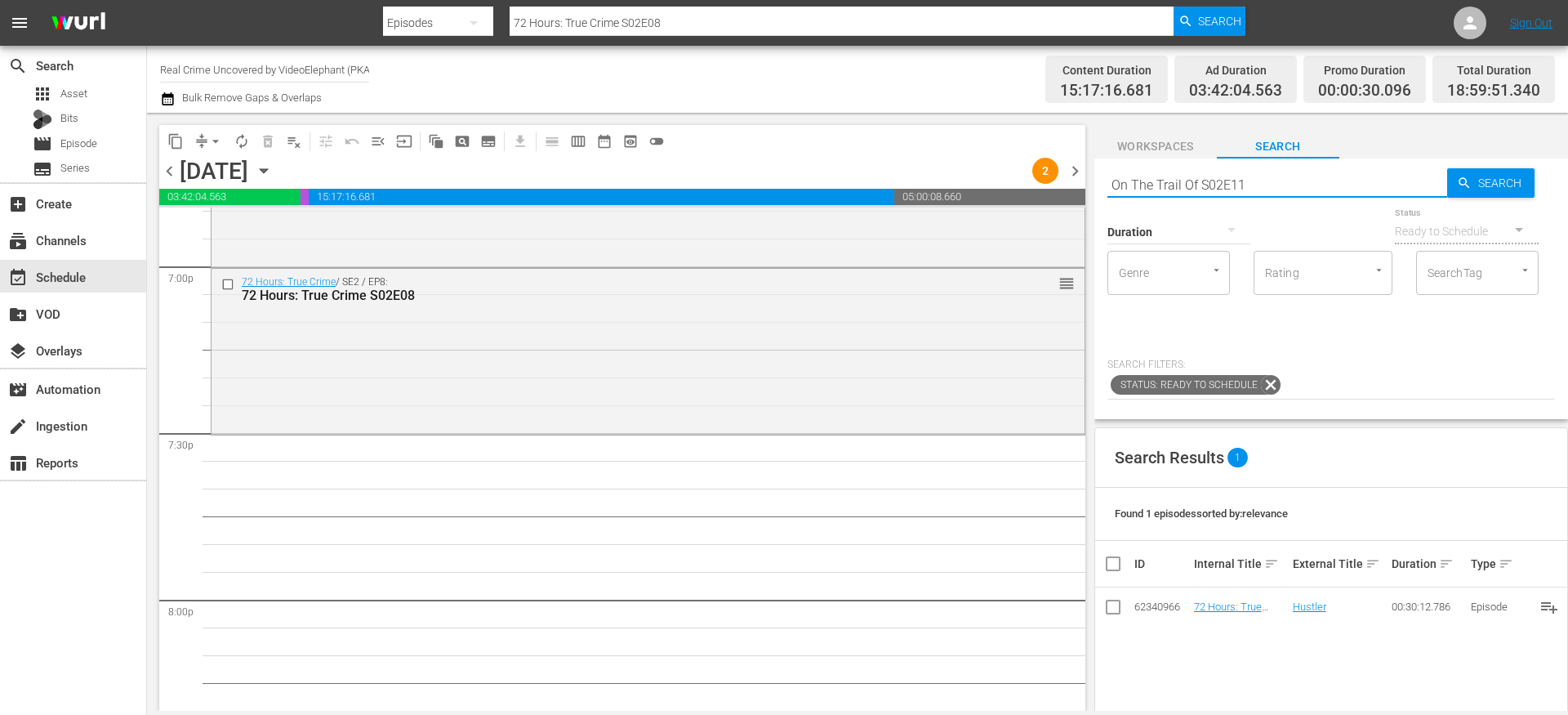
type input "On The Trail Of S02E11"
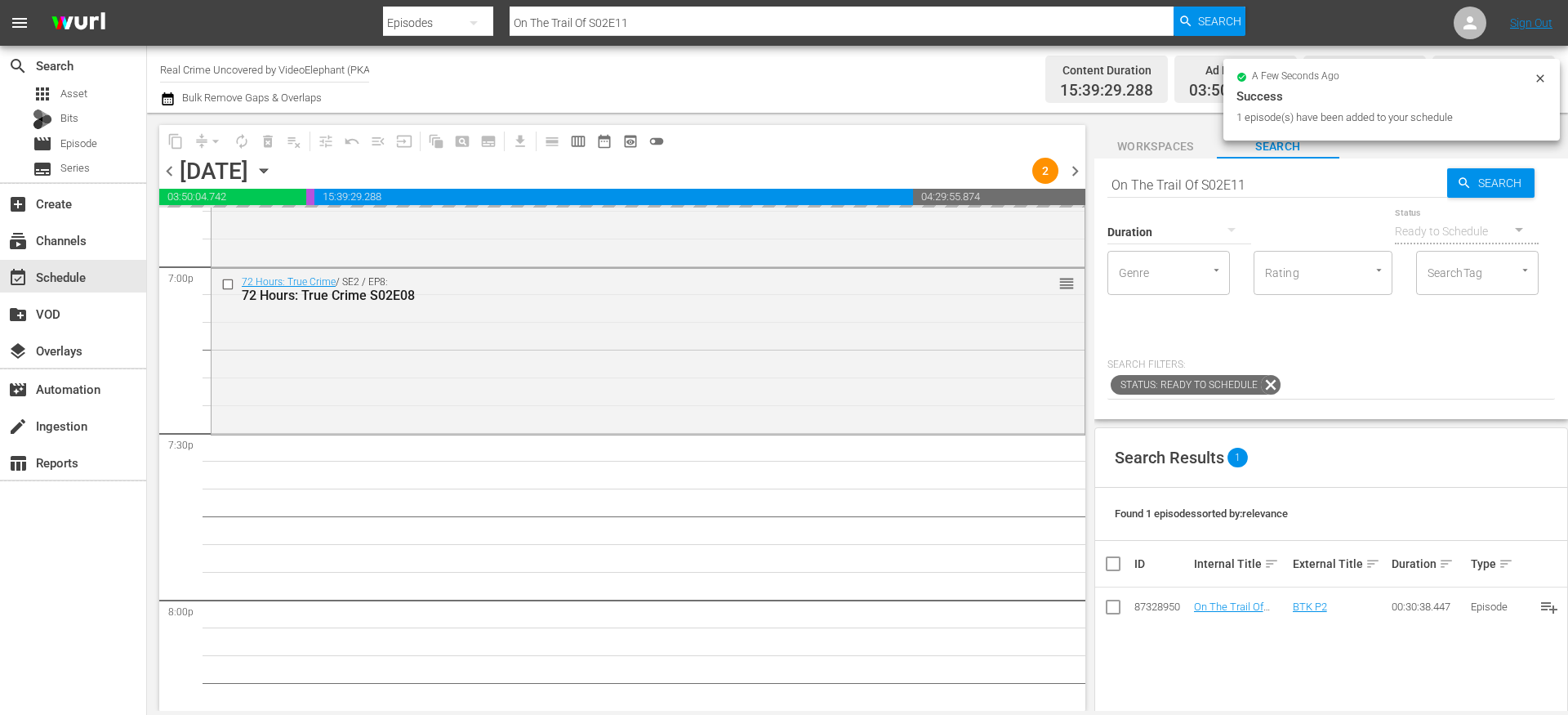
click at [1199, 174] on input "On The Trail Of S02E11" at bounding box center [1278, 184] width 340 height 40
paste input "The FBI Files S04E03"
type input "The FBI Files S04E03"
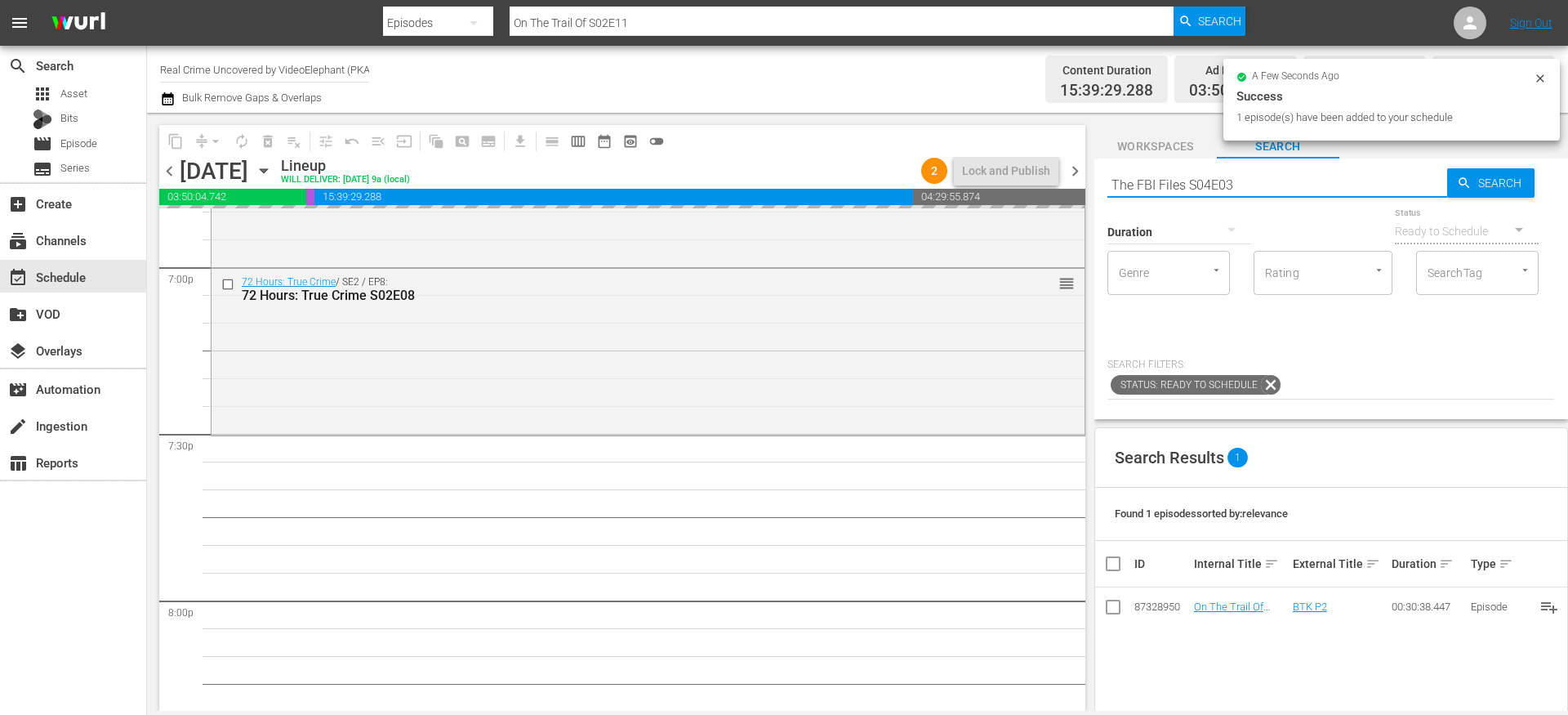
type input "The FBI Files S04E03"
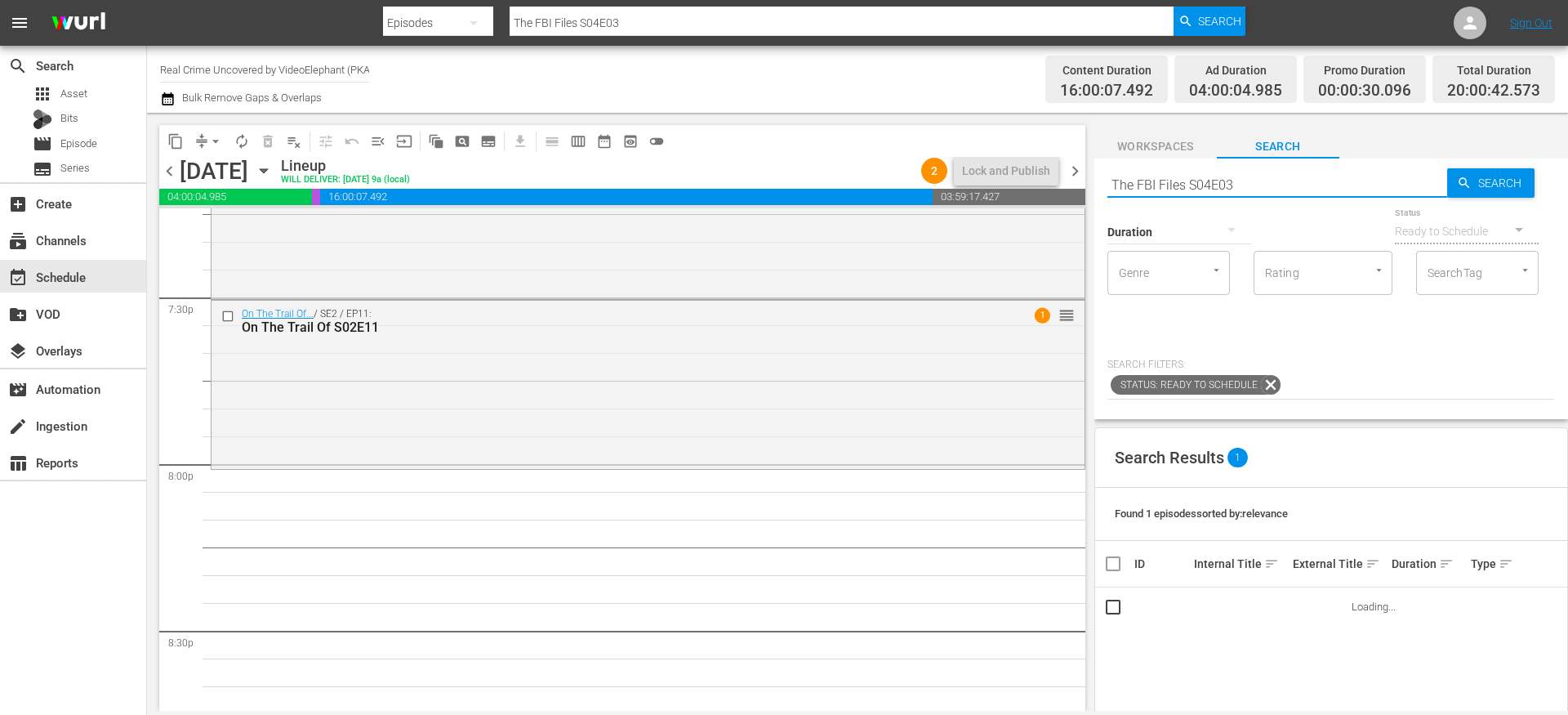
scroll to position [6456, 0]
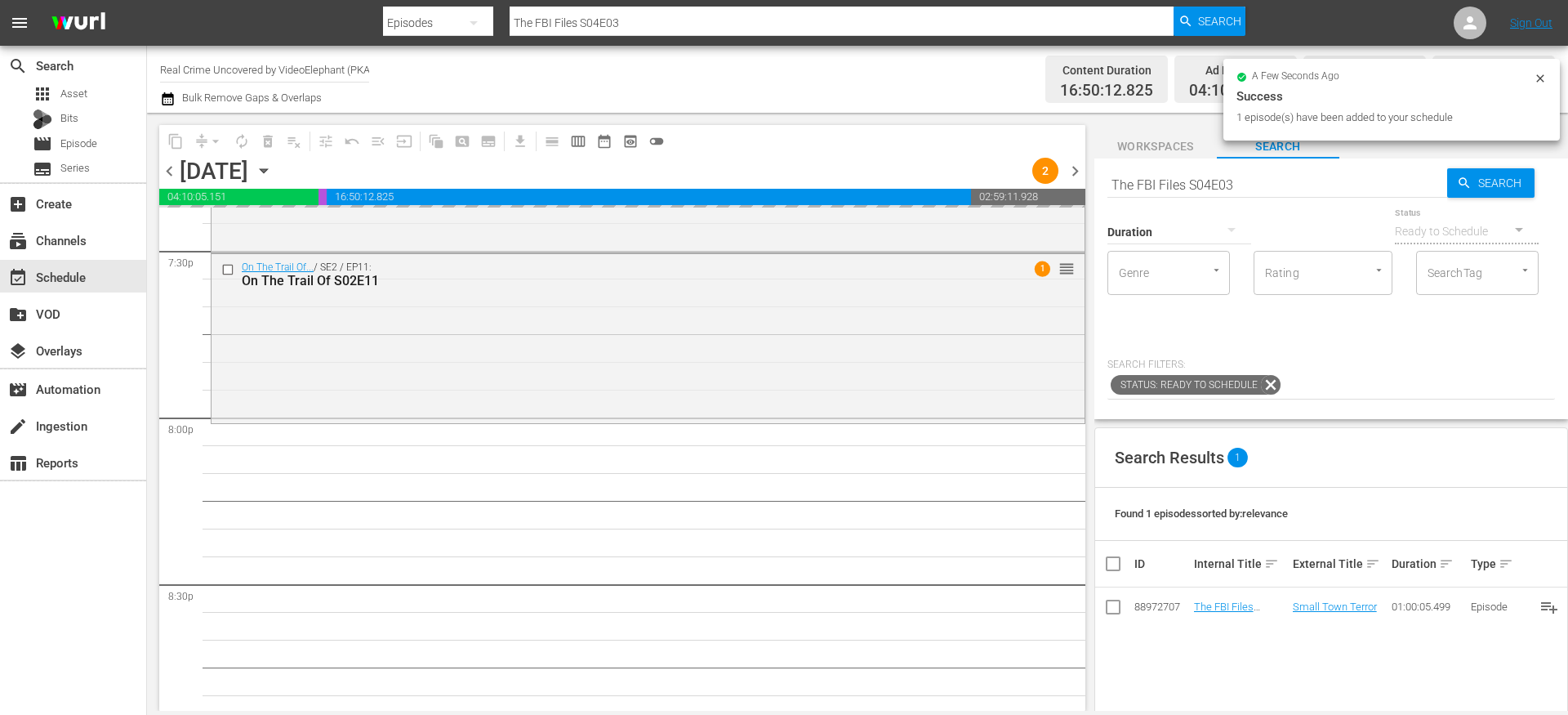
click at [1143, 187] on input "The FBI Files S04E03" at bounding box center [1278, 184] width 340 height 40
click at [1143, 188] on input "The FBI Files S04E03" at bounding box center [1278, 184] width 340 height 40
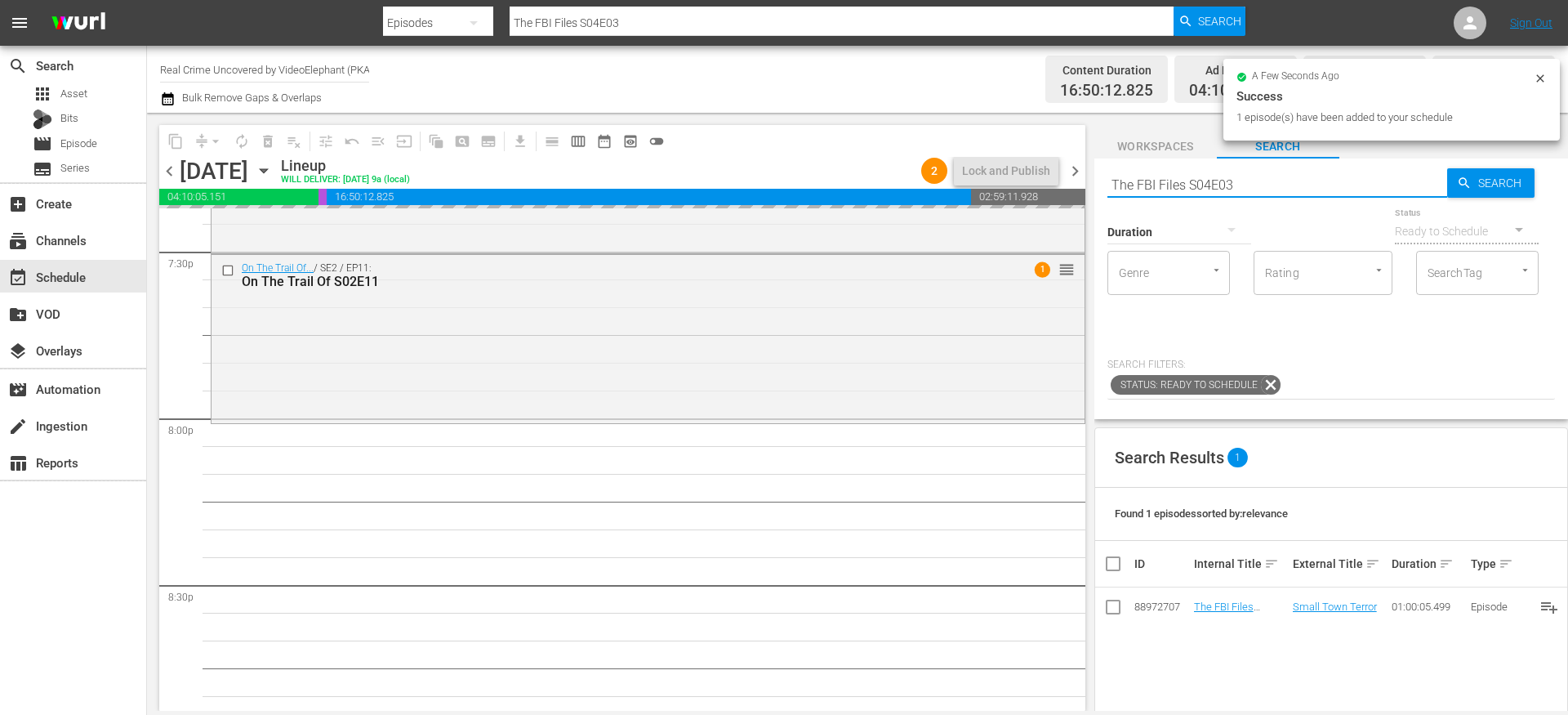
click at [1143, 188] on input "The FBI Files S04E03" at bounding box center [1278, 184] width 340 height 40
paste input "Forensic Factor S02E02"
type input "Forensic Factor S02E02"
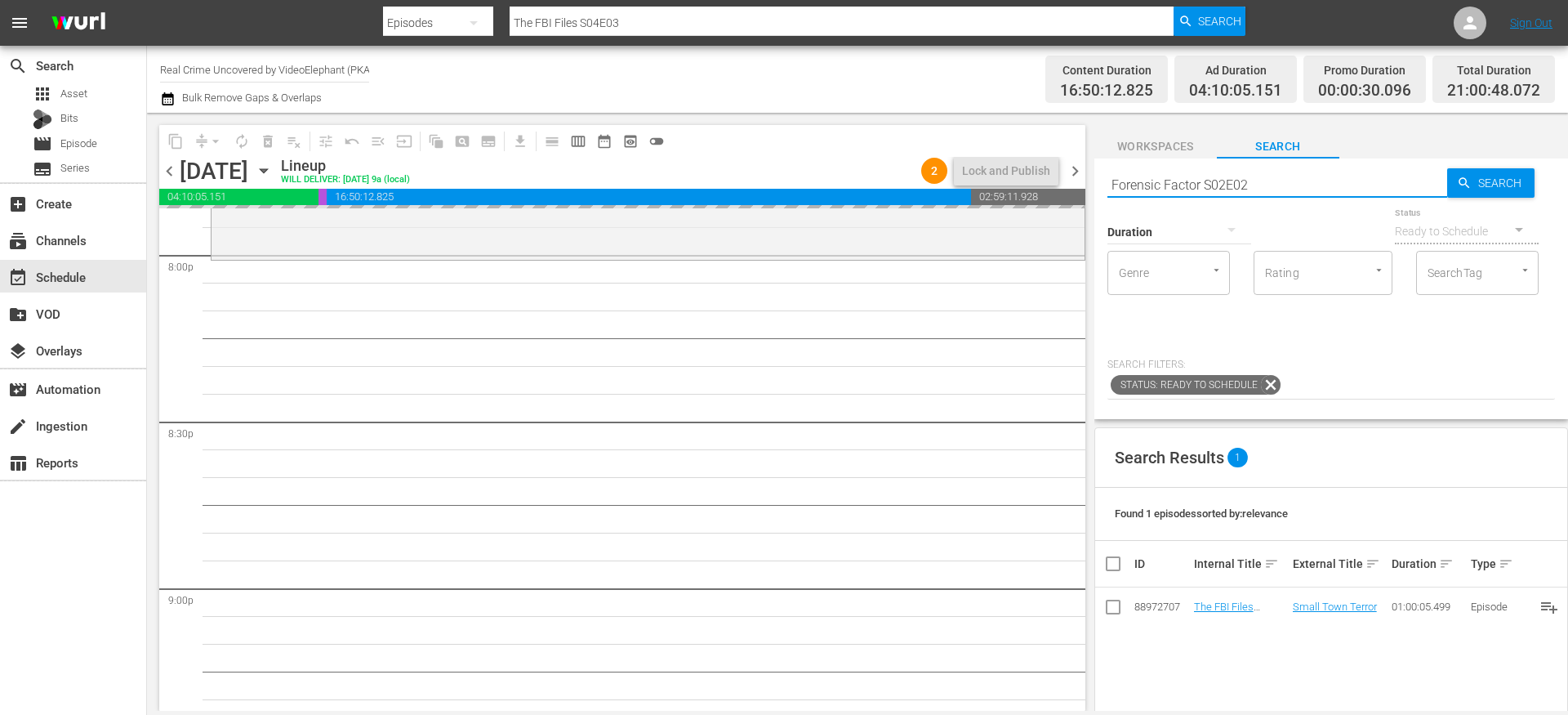
scroll to position [6643, 0]
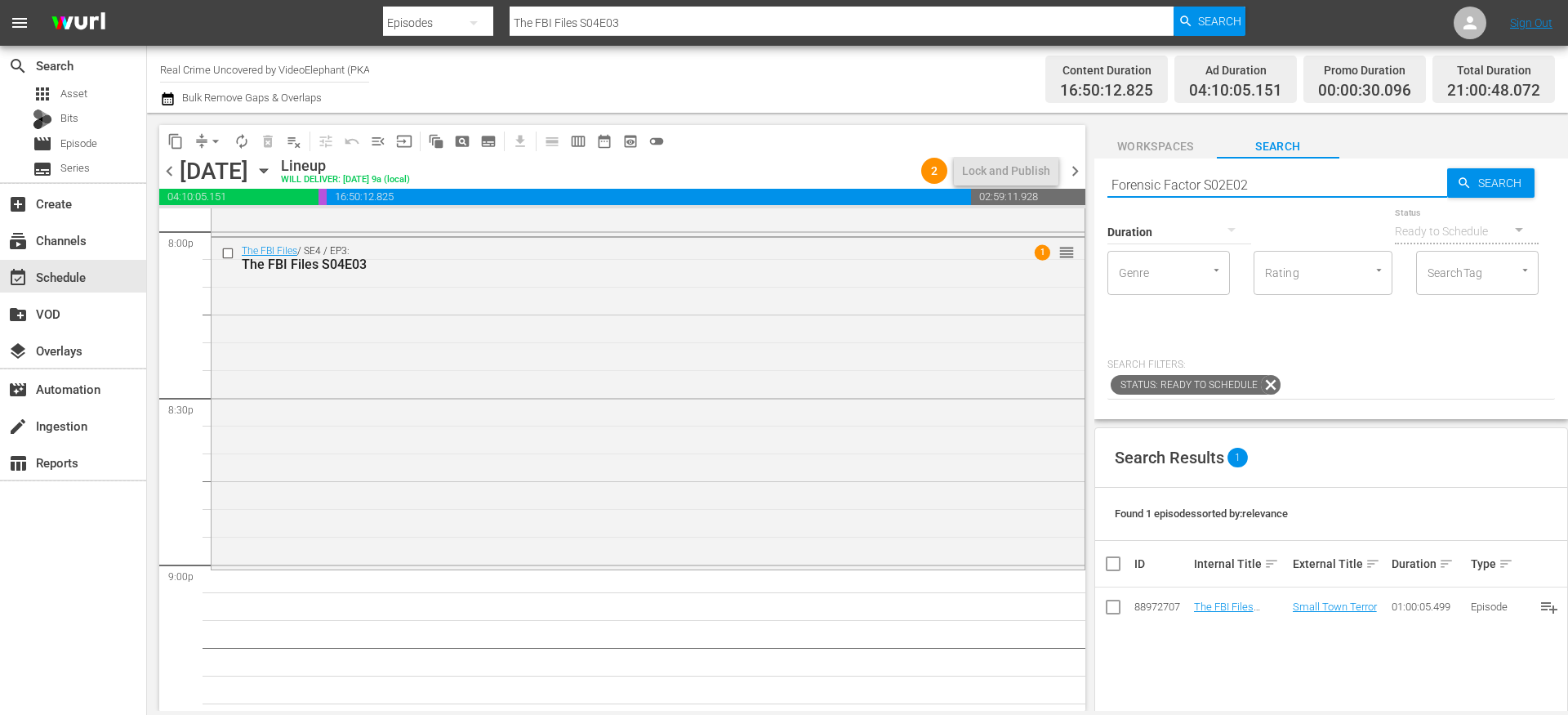
type input "Forensic Factor S02E02"
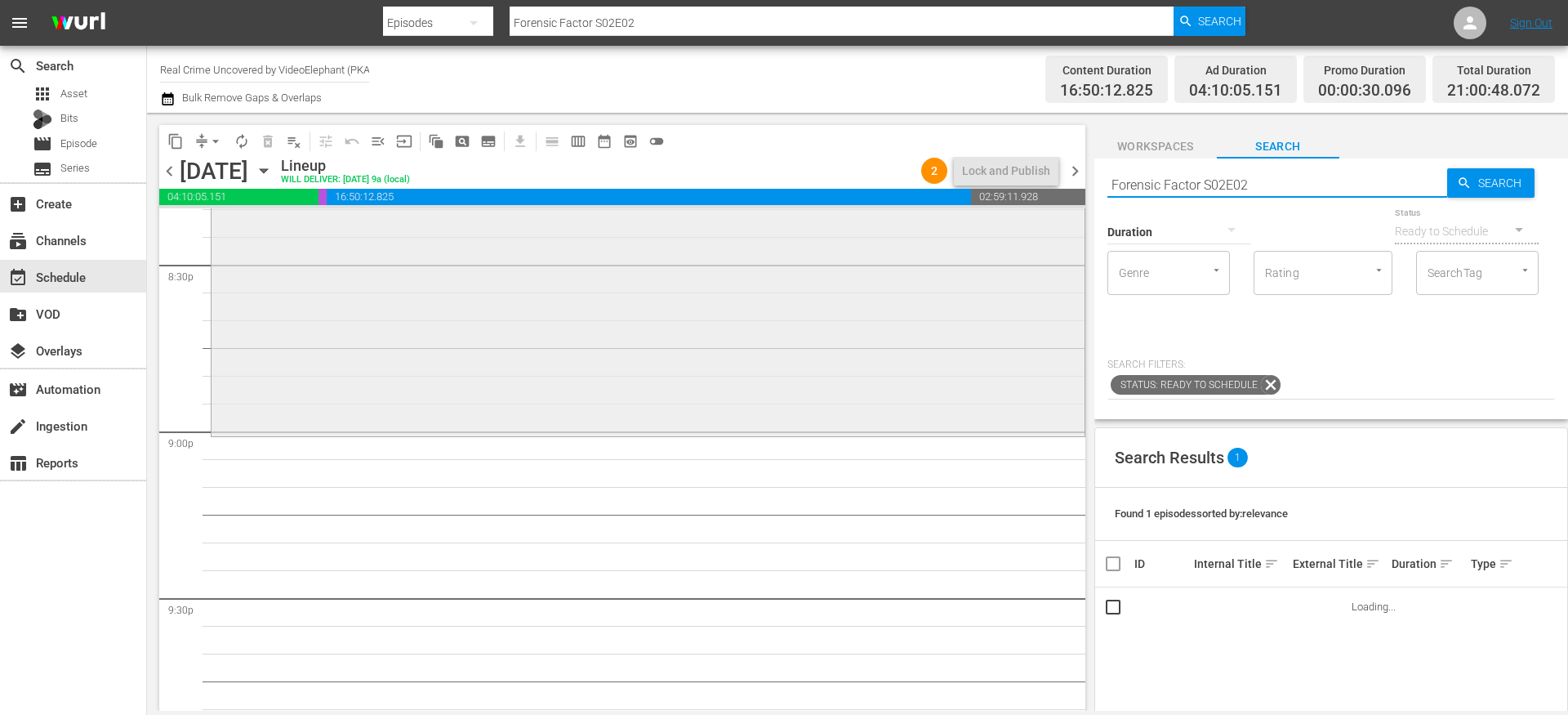
scroll to position [6792, 0]
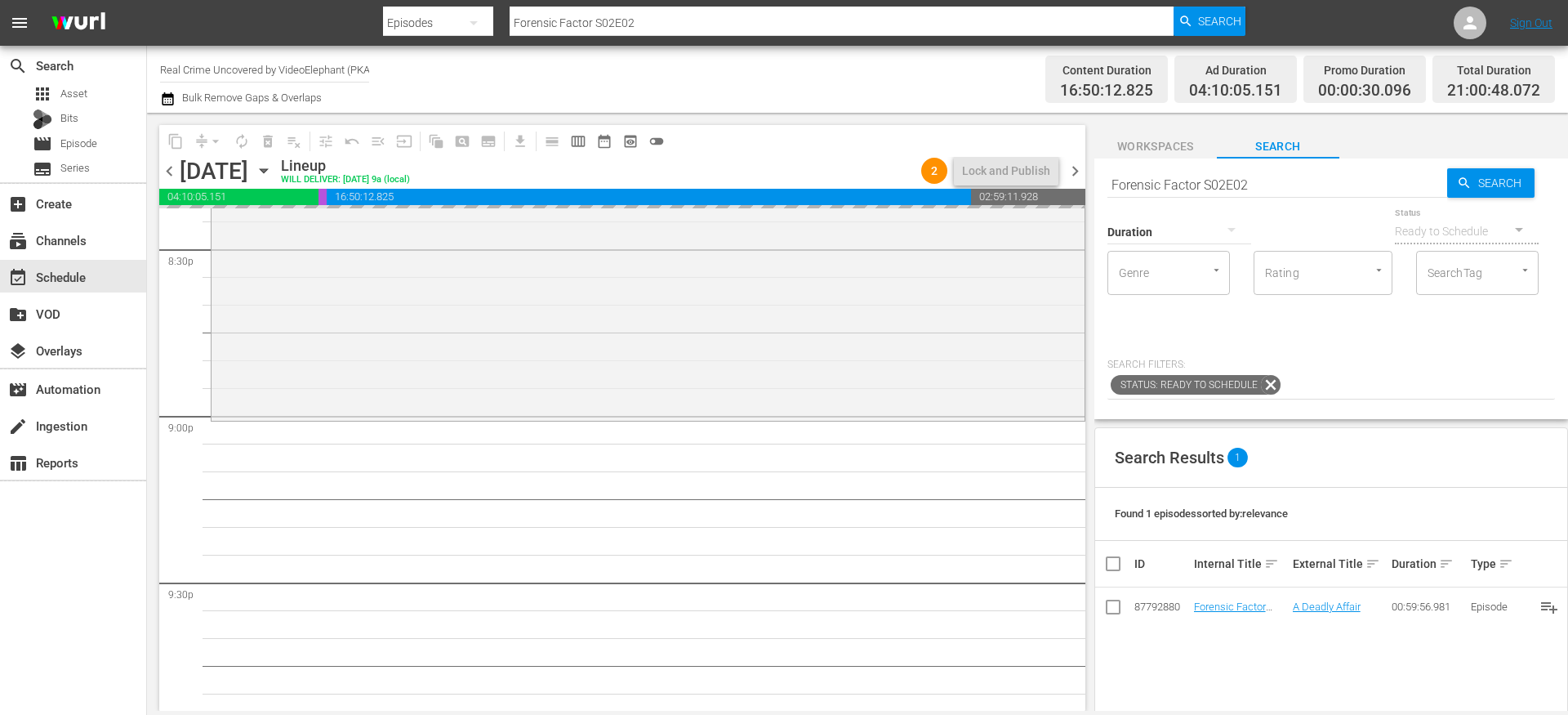
drag, startPoint x: 1200, startPoint y: 603, endPoint x: 1179, endPoint y: 602, distance: 21.0
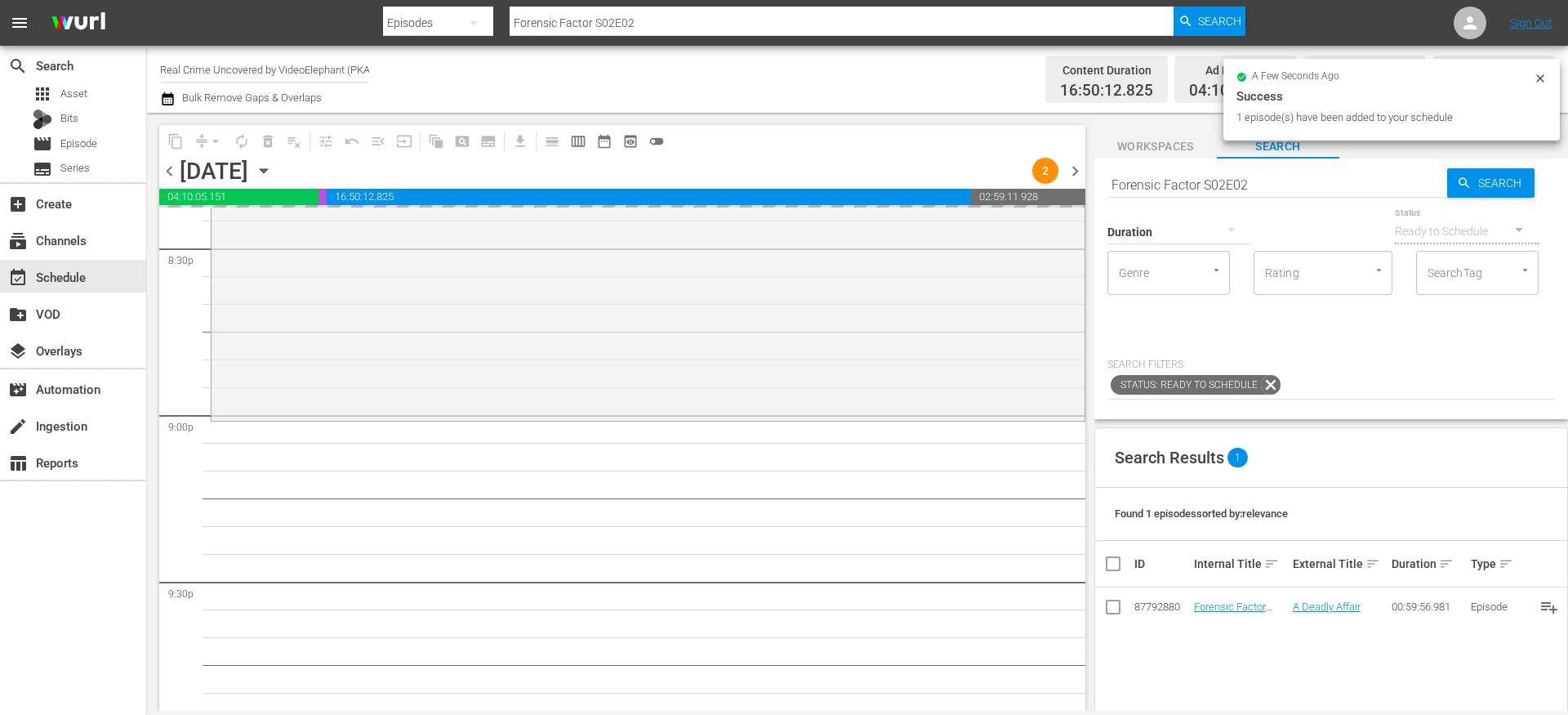
click at [1190, 178] on input "Forensic Factor S02E02" at bounding box center [1278, 184] width 340 height 40
paste input "ame Kills S01E03"
type input "Fame Kills S01E03"
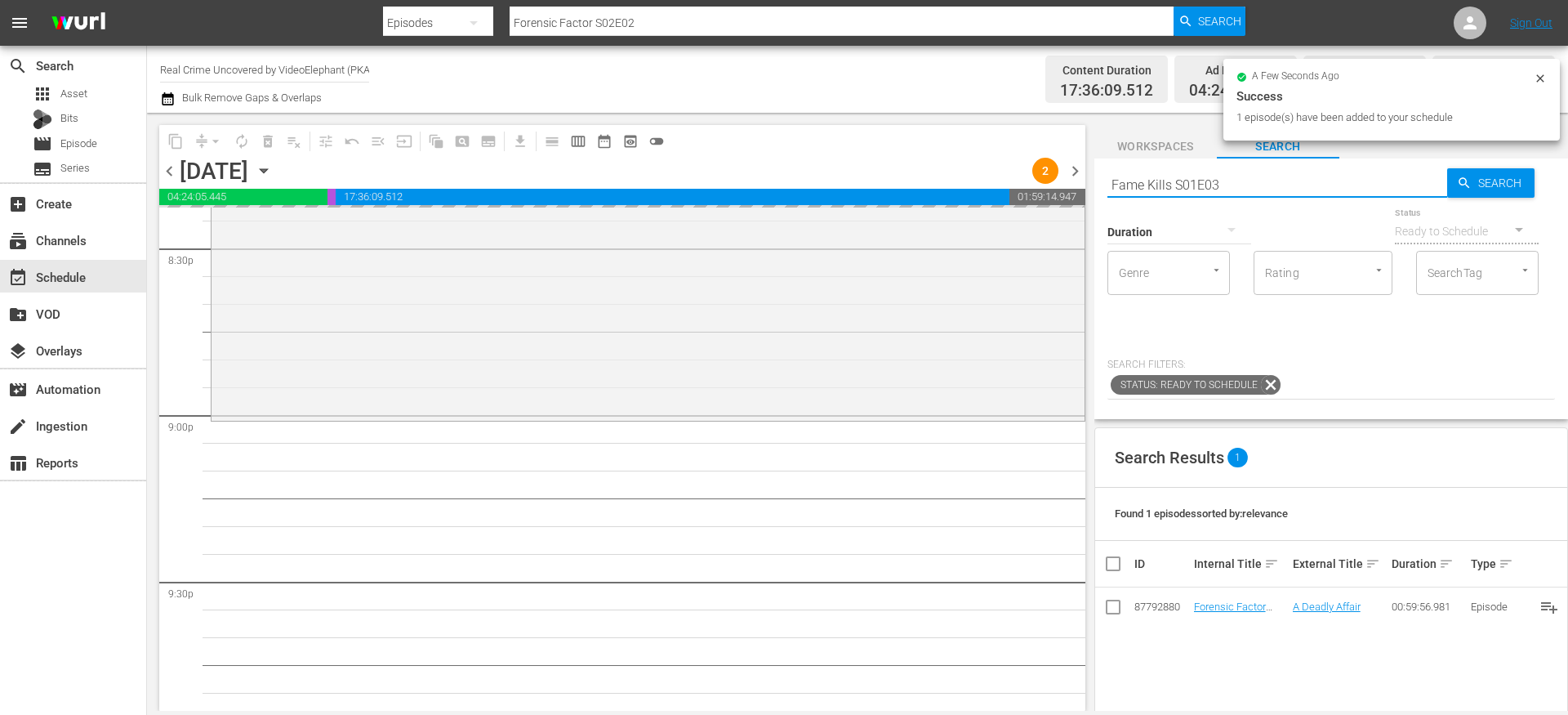
type input "Fame Kills S01E03"
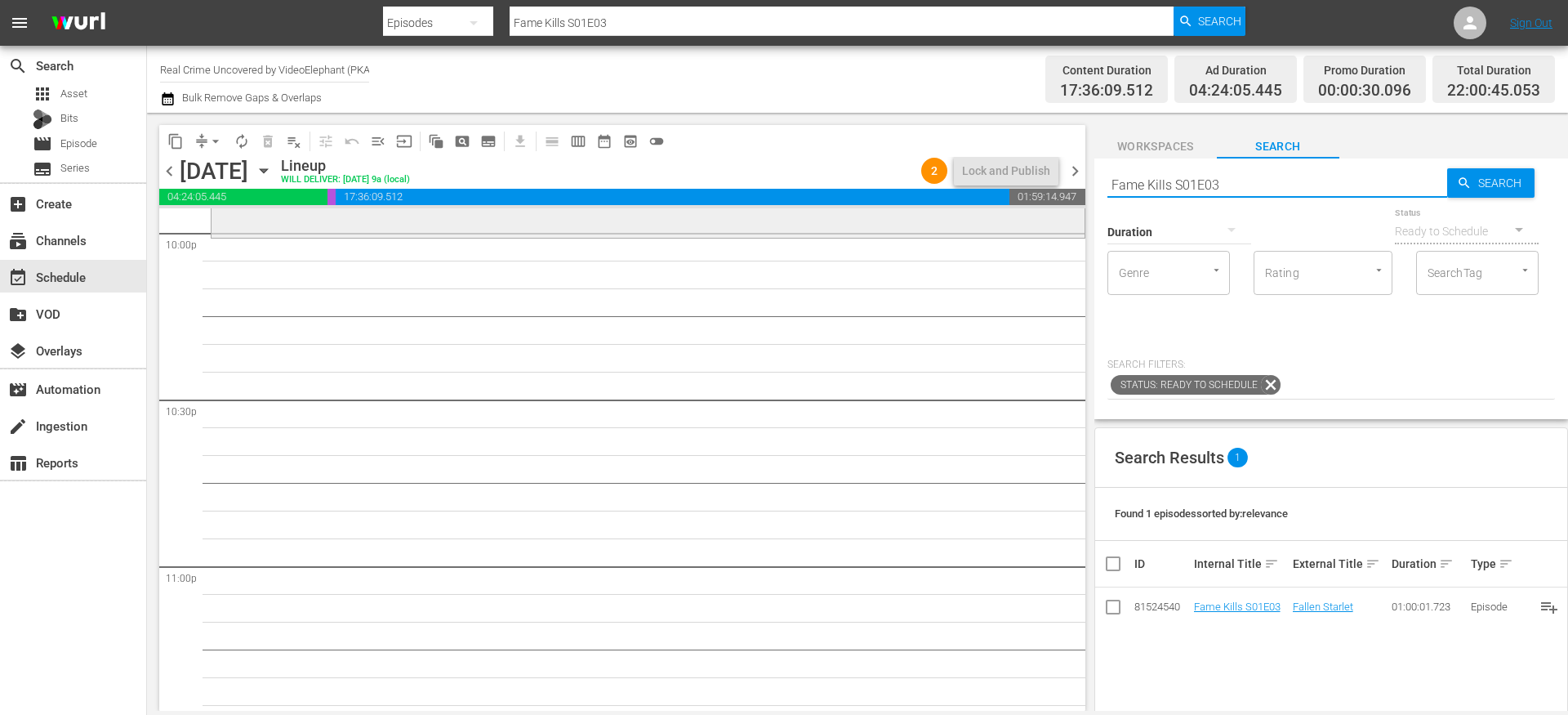
scroll to position [7303, 0]
drag, startPoint x: 1232, startPoint y: 601, endPoint x: 1222, endPoint y: 598, distance: 10.4
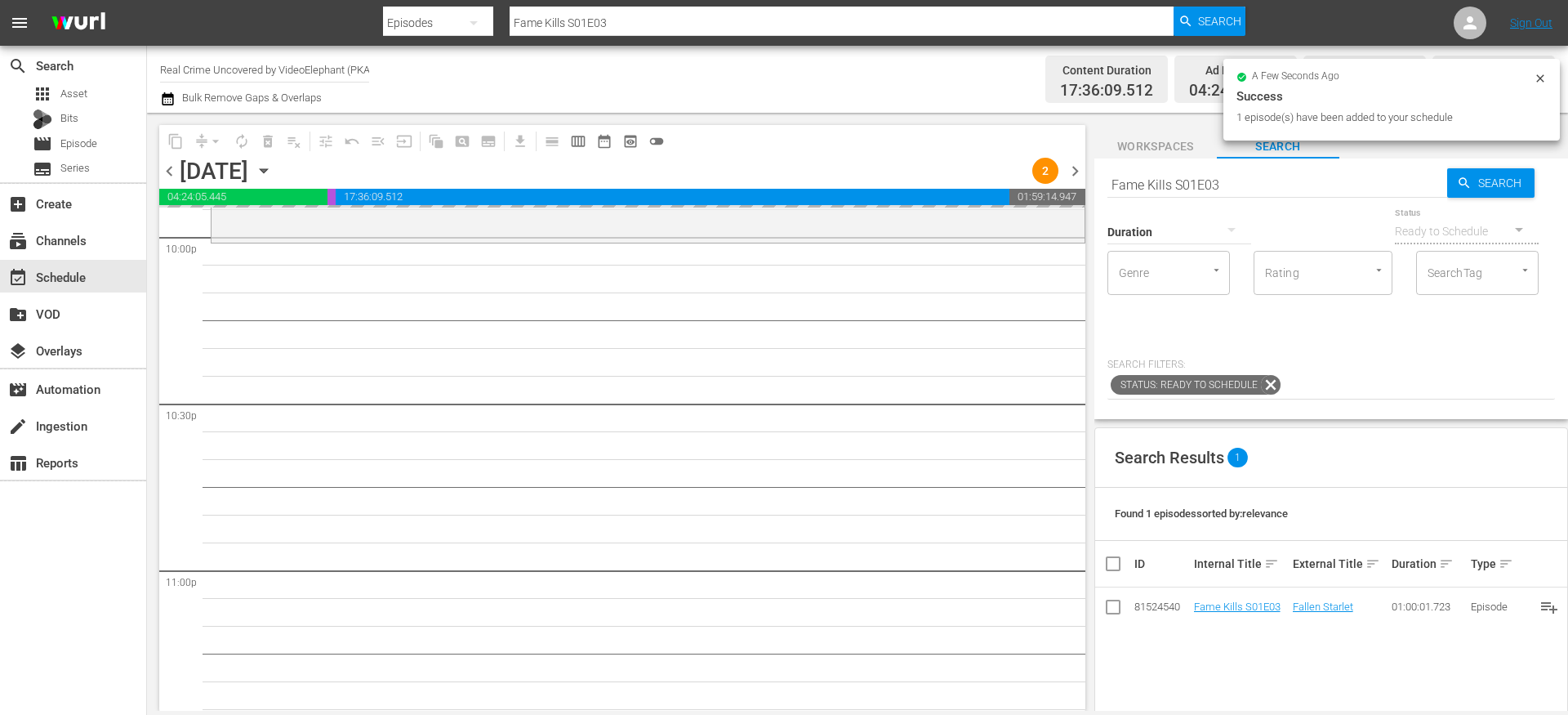
click at [1146, 170] on input "Fame Kills S01E03" at bounding box center [1278, 184] width 340 height 40
click at [1146, 172] on input "Fame Kills S01E03" at bounding box center [1278, 184] width 340 height 40
paste input "The Prosecutors S02E14"
type input "The Prosecutors S02E14"
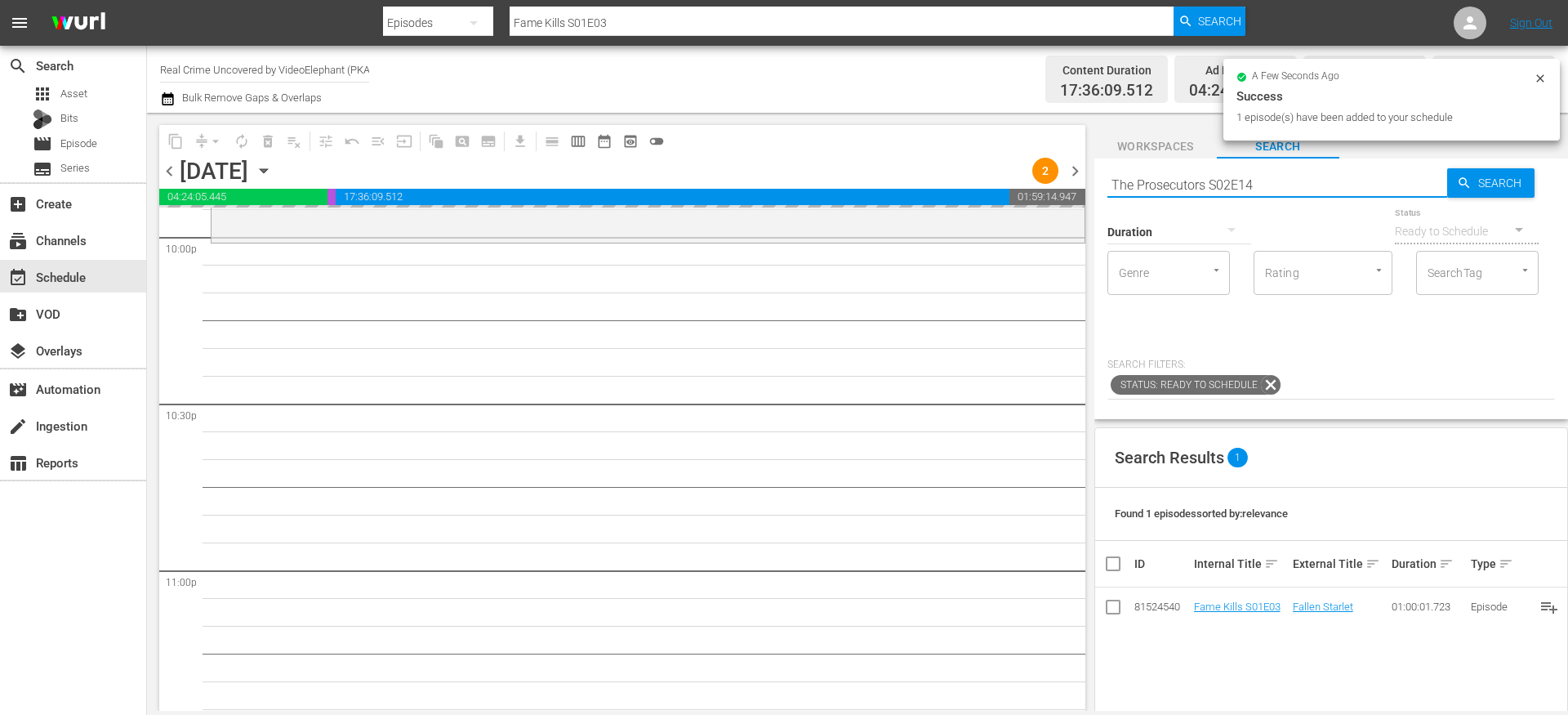
type input "The Prosecutors S02E14"
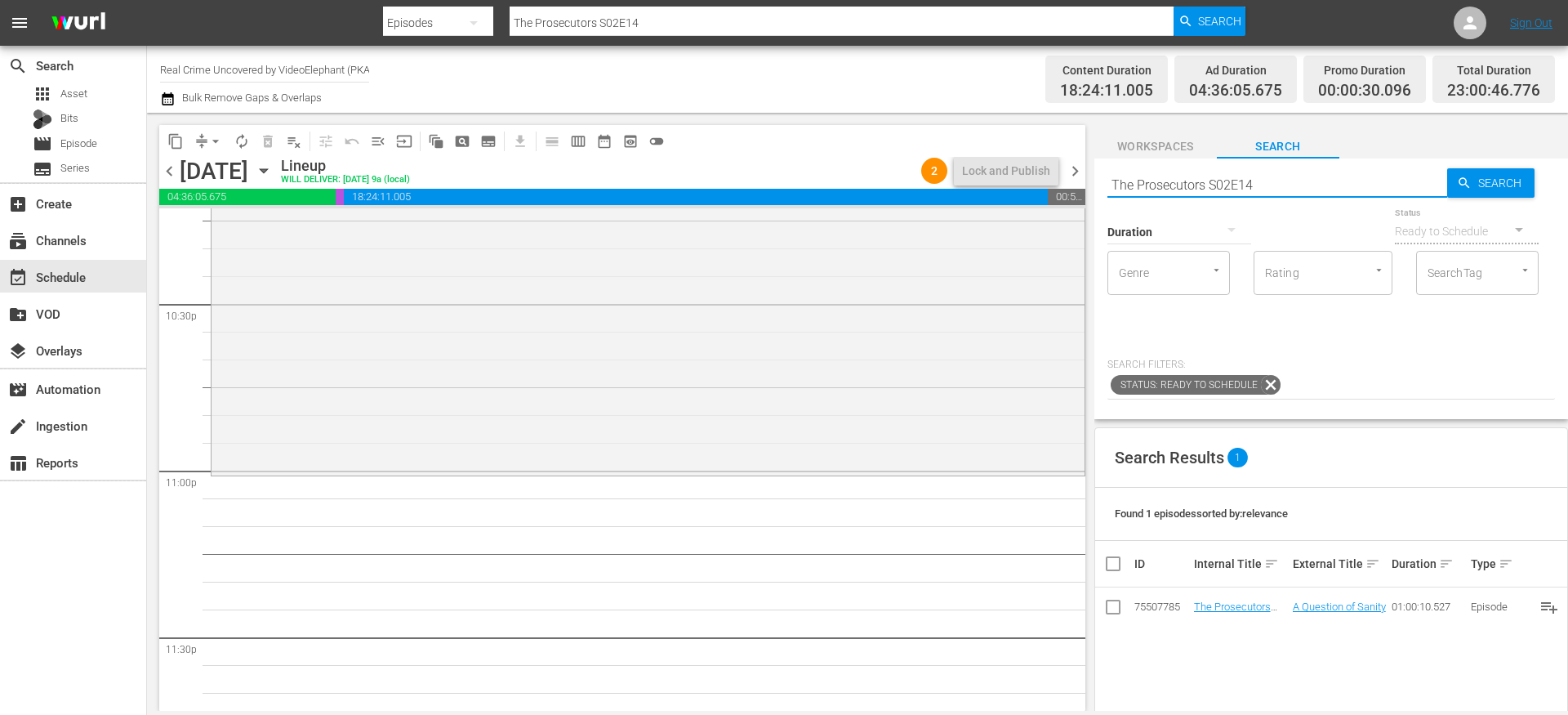
scroll to position [7495, 0]
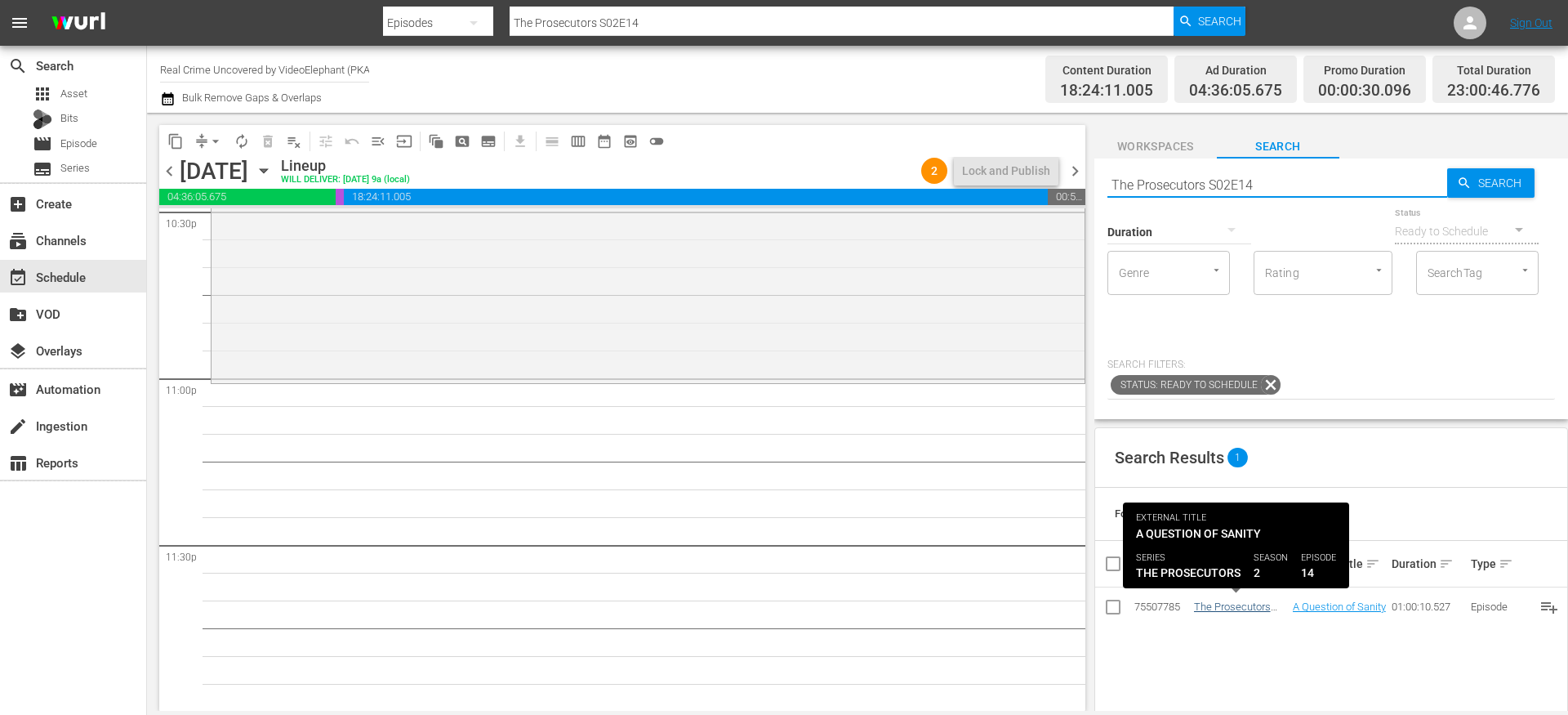
type input "The Prosecutors S02E14"
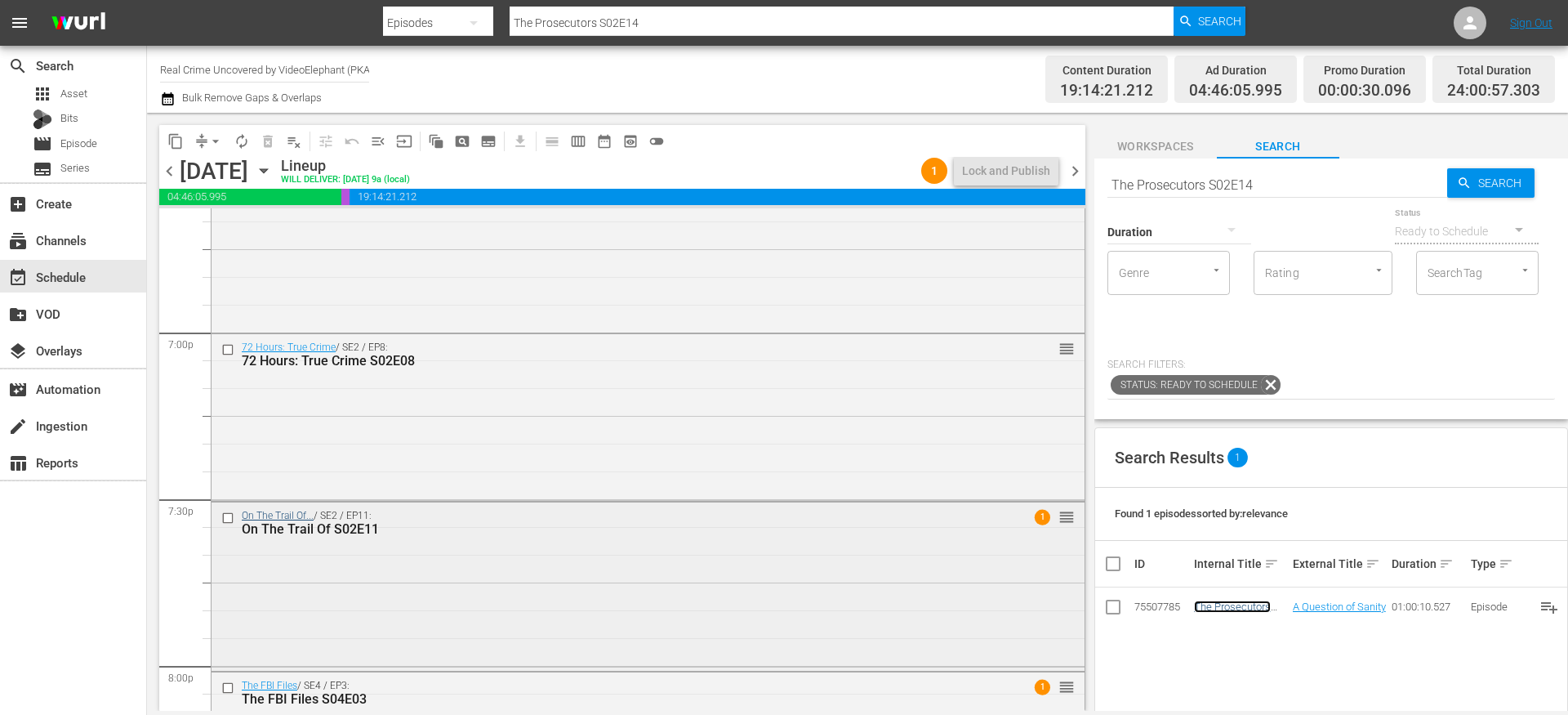
scroll to position [6218, 0]
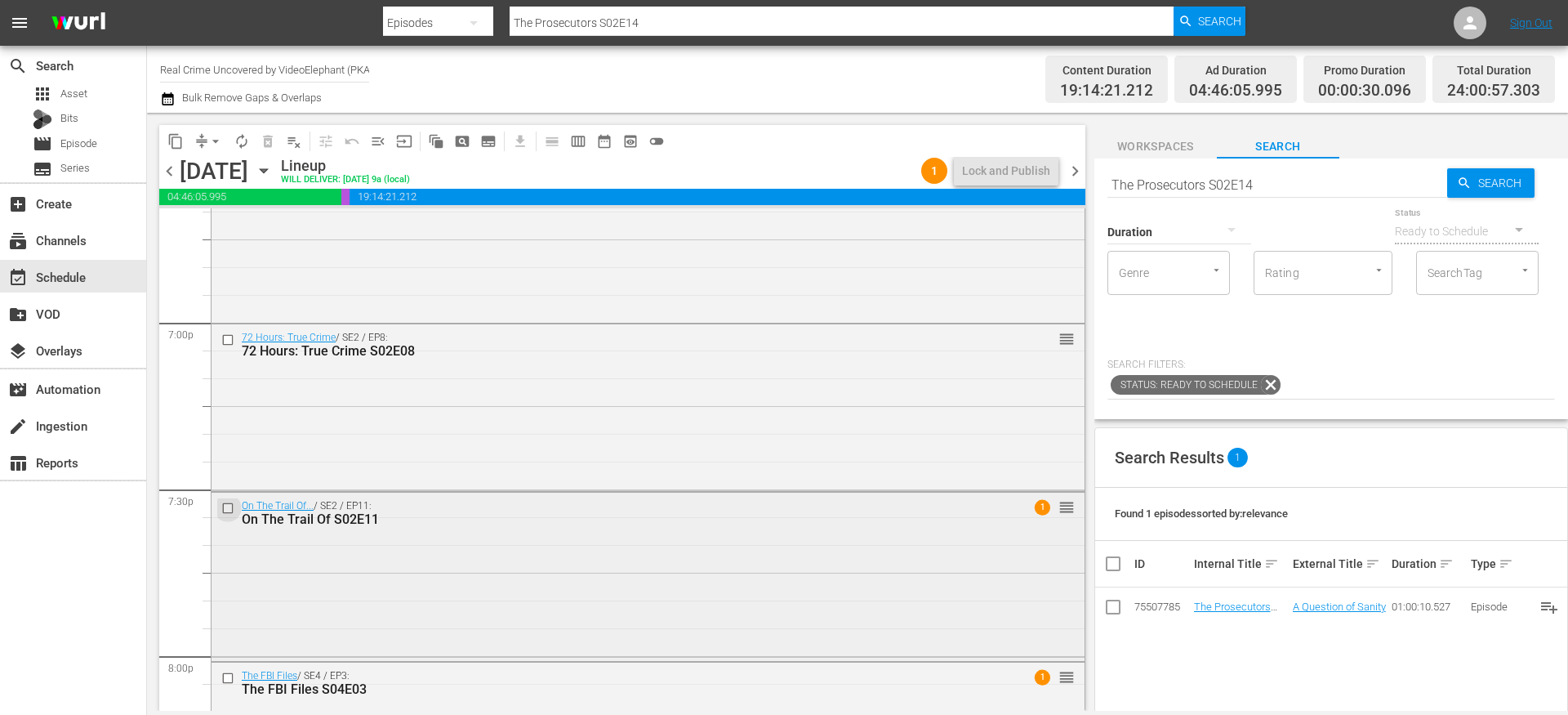
click at [232, 508] on input "checkbox" at bounding box center [230, 508] width 17 height 14
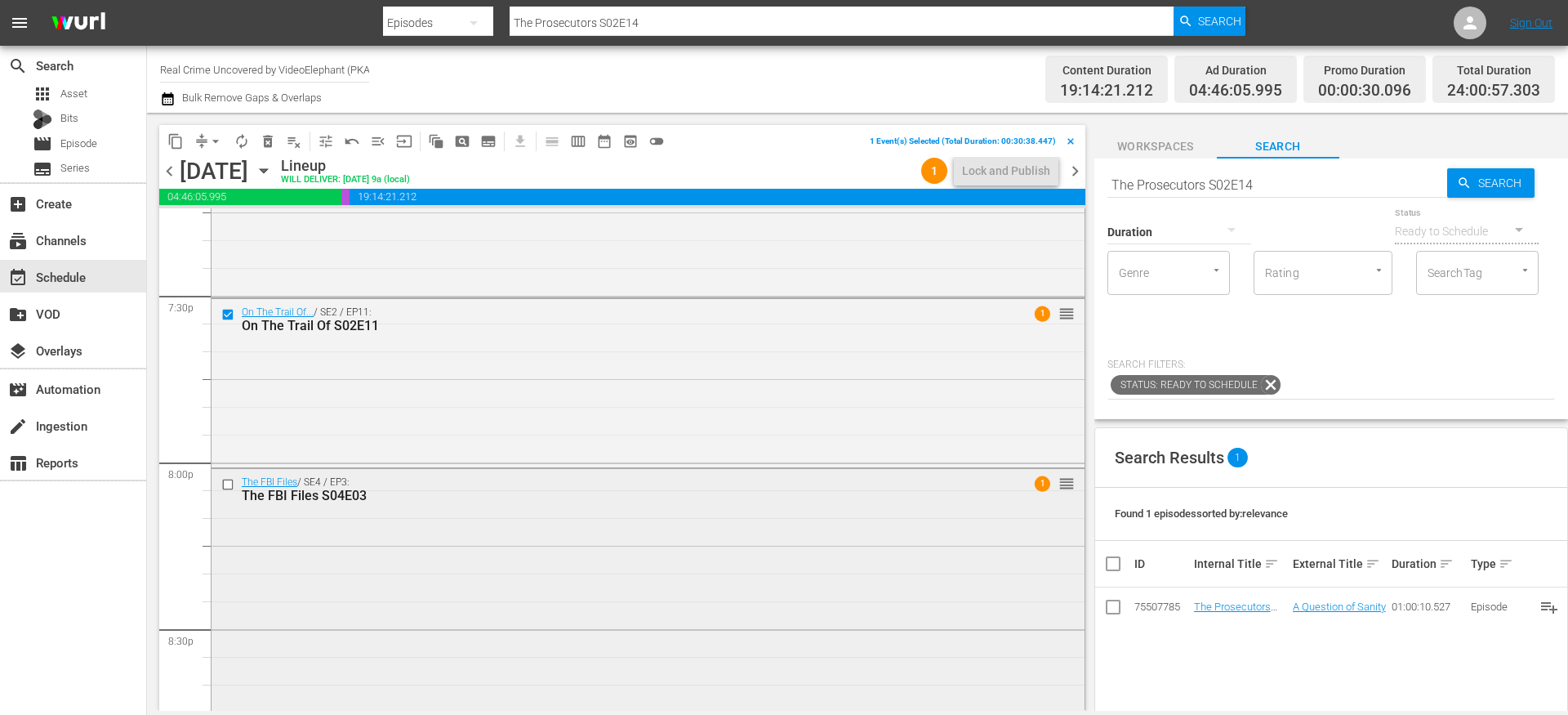
scroll to position [6470, 0]
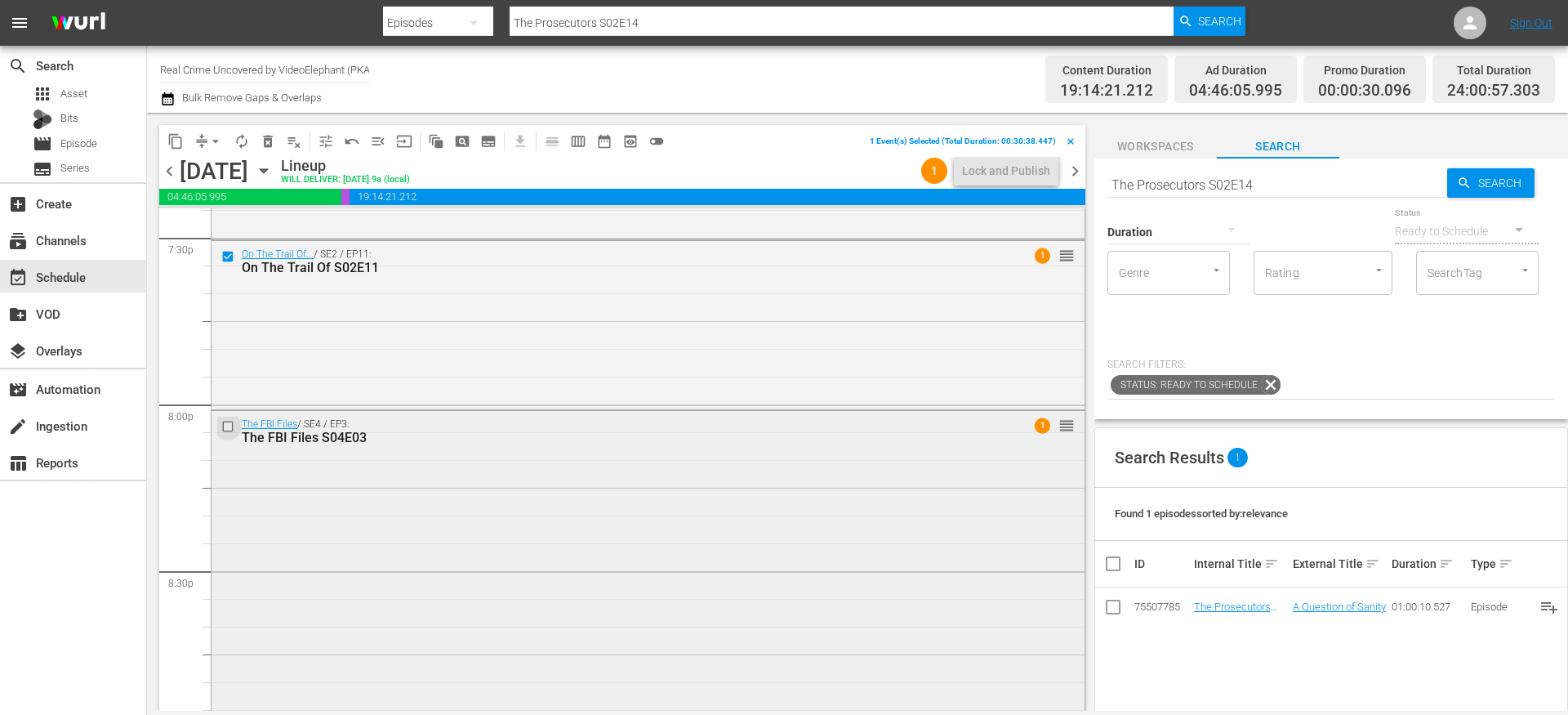
click at [229, 430] on input "checkbox" at bounding box center [230, 426] width 17 height 14
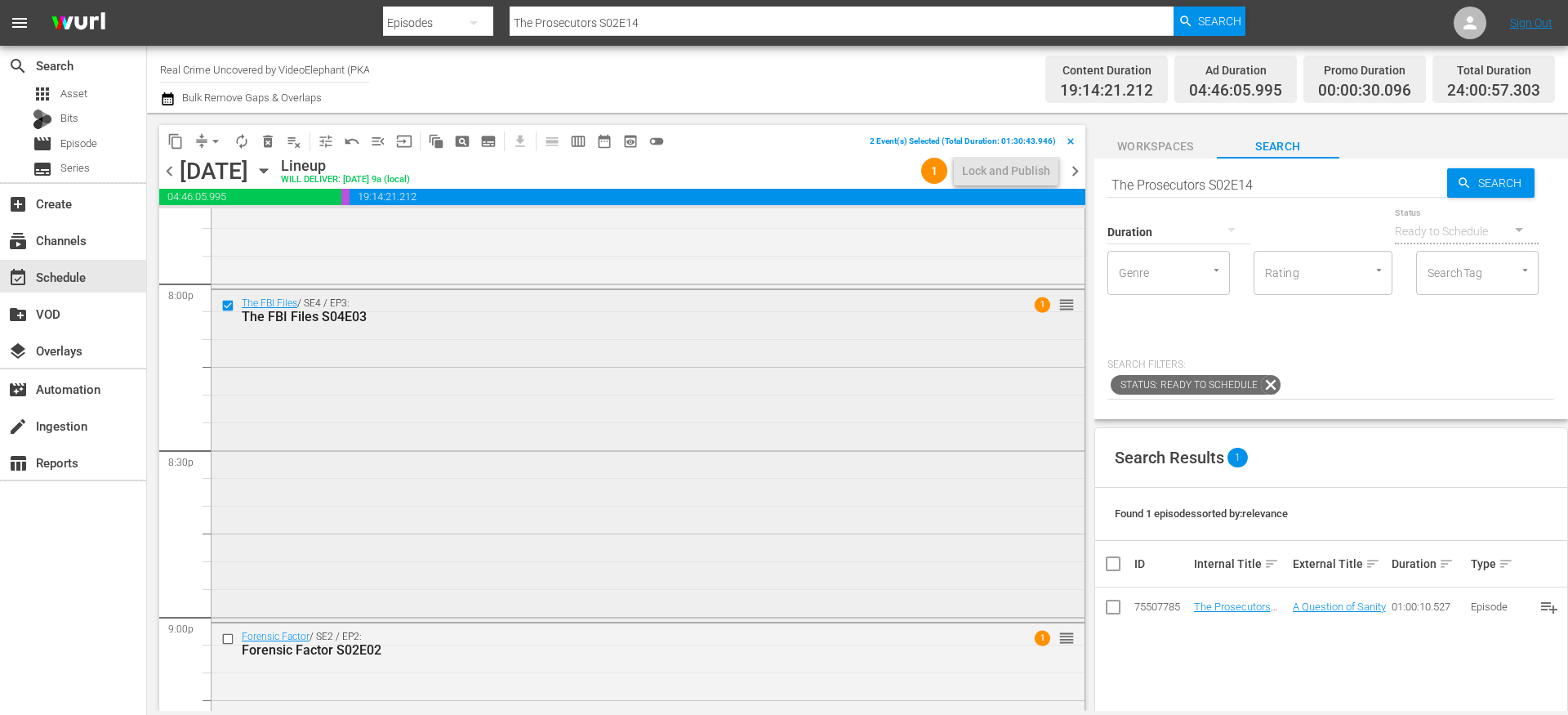
scroll to position [6654, 0]
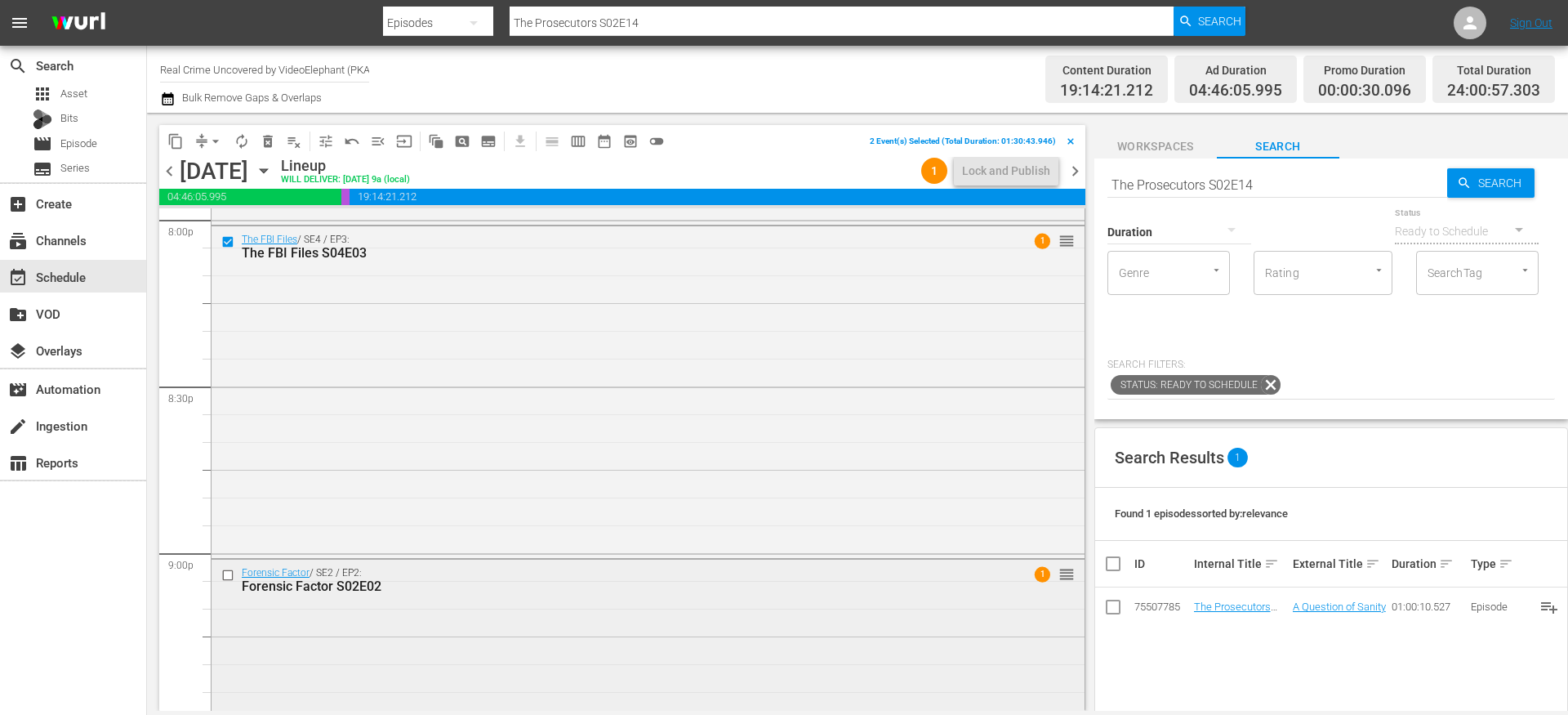
click at [228, 575] on input "checkbox" at bounding box center [230, 575] width 17 height 14
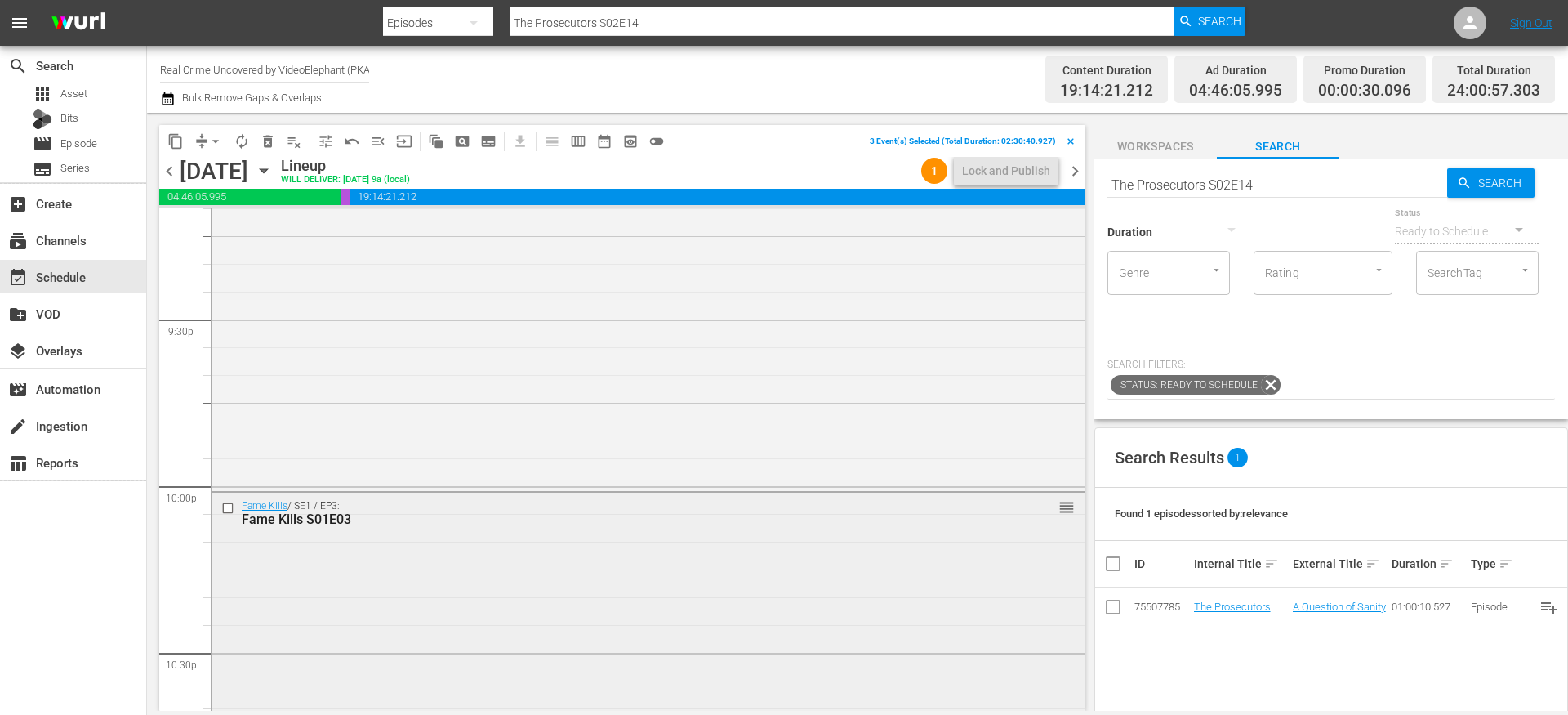
scroll to position [7056, 0]
click at [232, 503] on input "checkbox" at bounding box center [230, 506] width 17 height 14
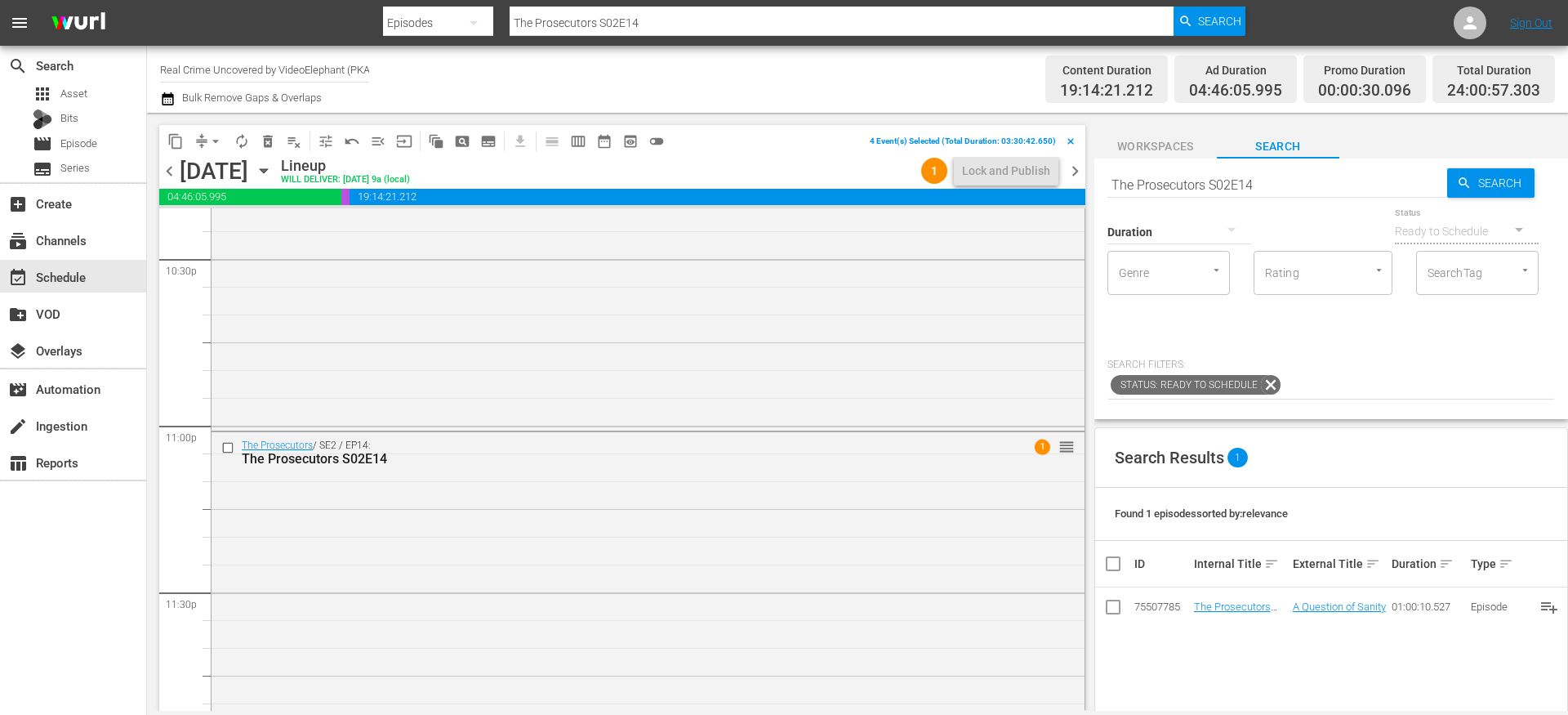
scroll to position [7451, 0]
click at [230, 444] on input "checkbox" at bounding box center [230, 446] width 17 height 14
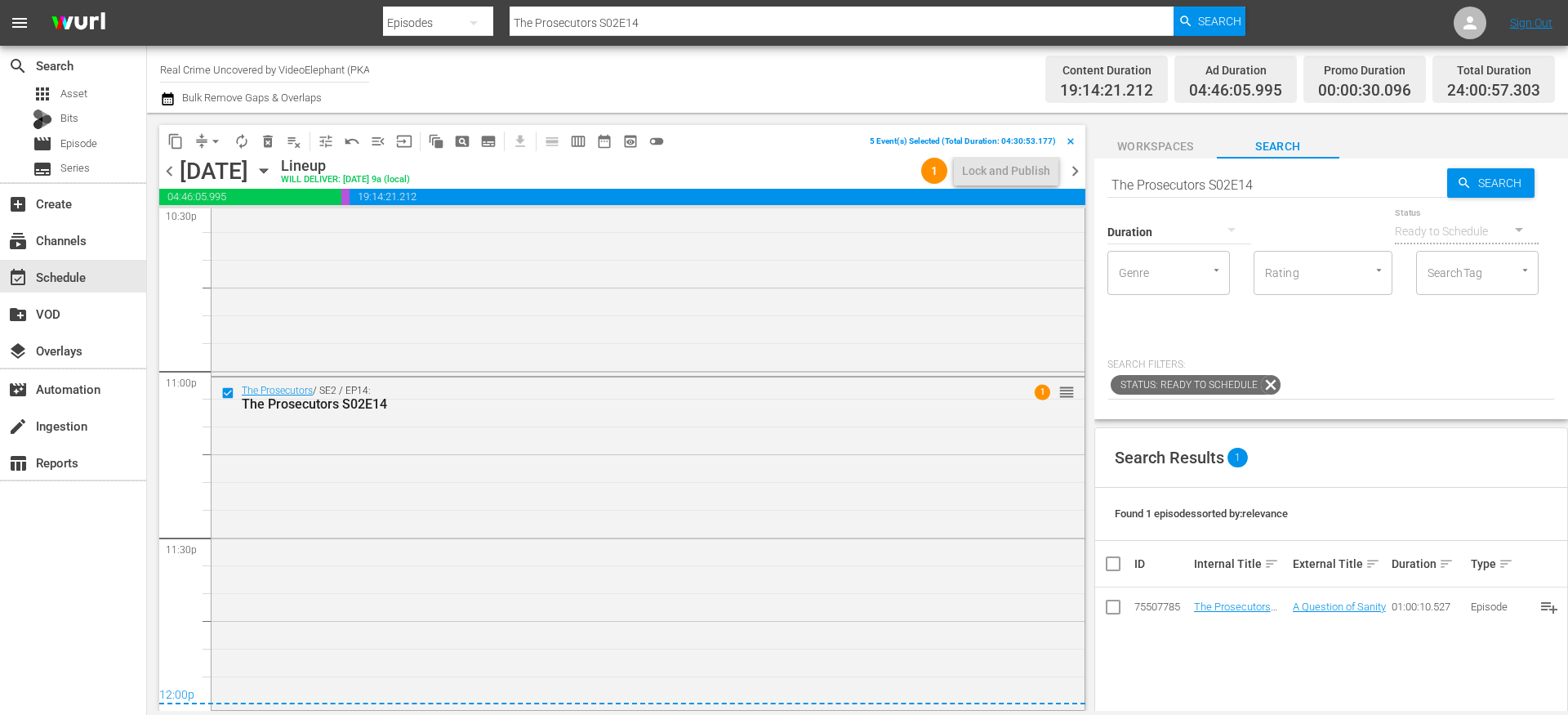
click at [179, 148] on span "content_copy" at bounding box center [176, 141] width 16 height 16
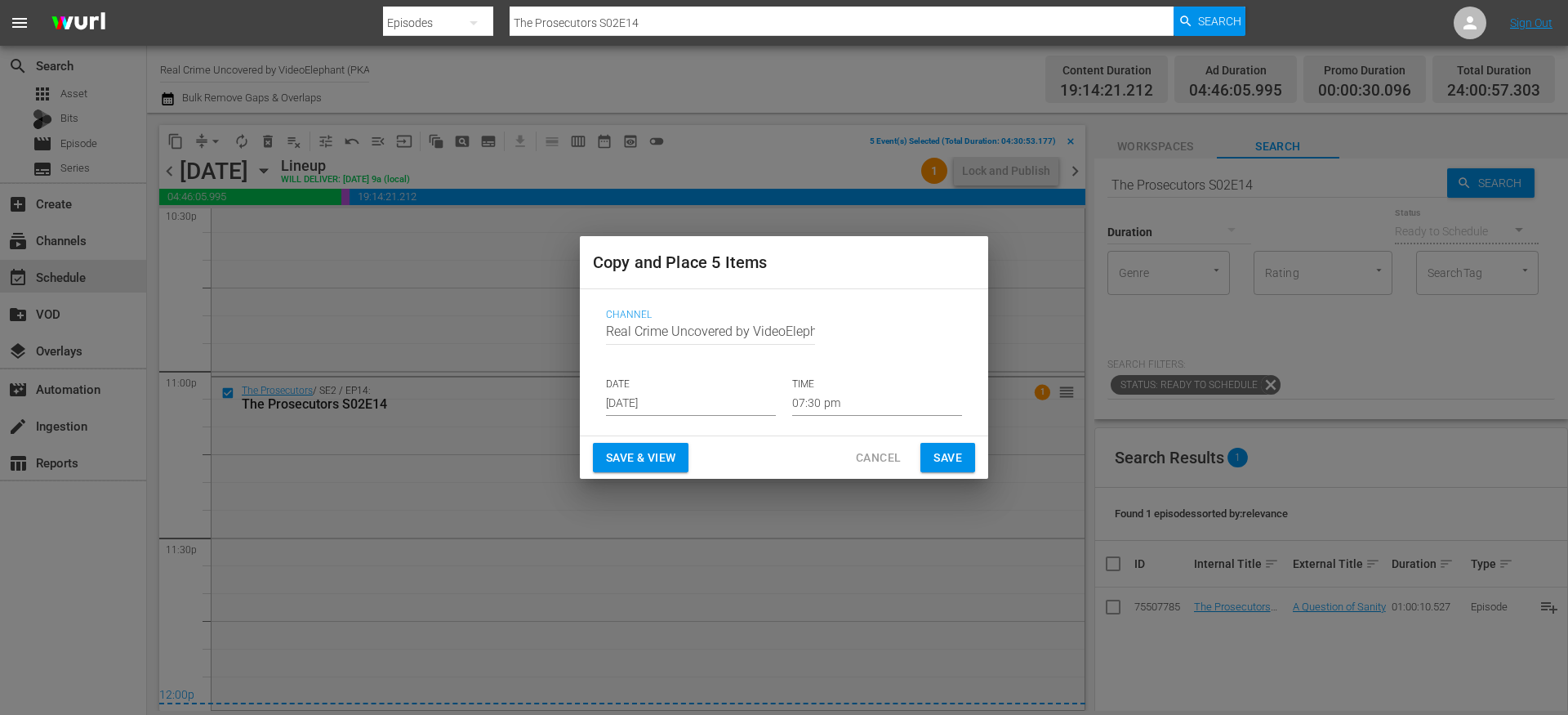
click at [638, 407] on input "Aug 28th 2025" at bounding box center [691, 403] width 170 height 24
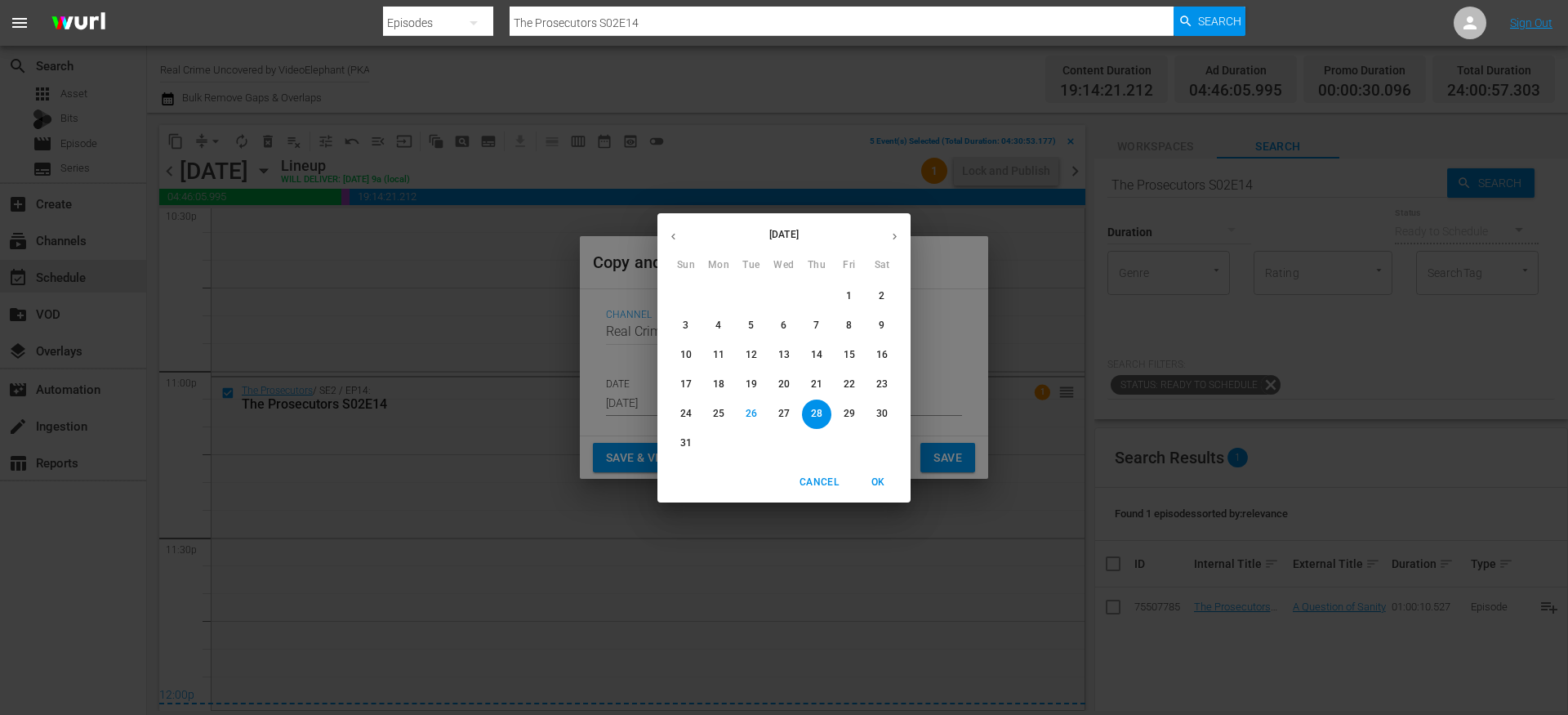
click at [894, 239] on icon "button" at bounding box center [894, 236] width 13 height 13
click at [815, 327] on p "11" at bounding box center [817, 325] width 12 height 14
type input "Sep 11th 2025"
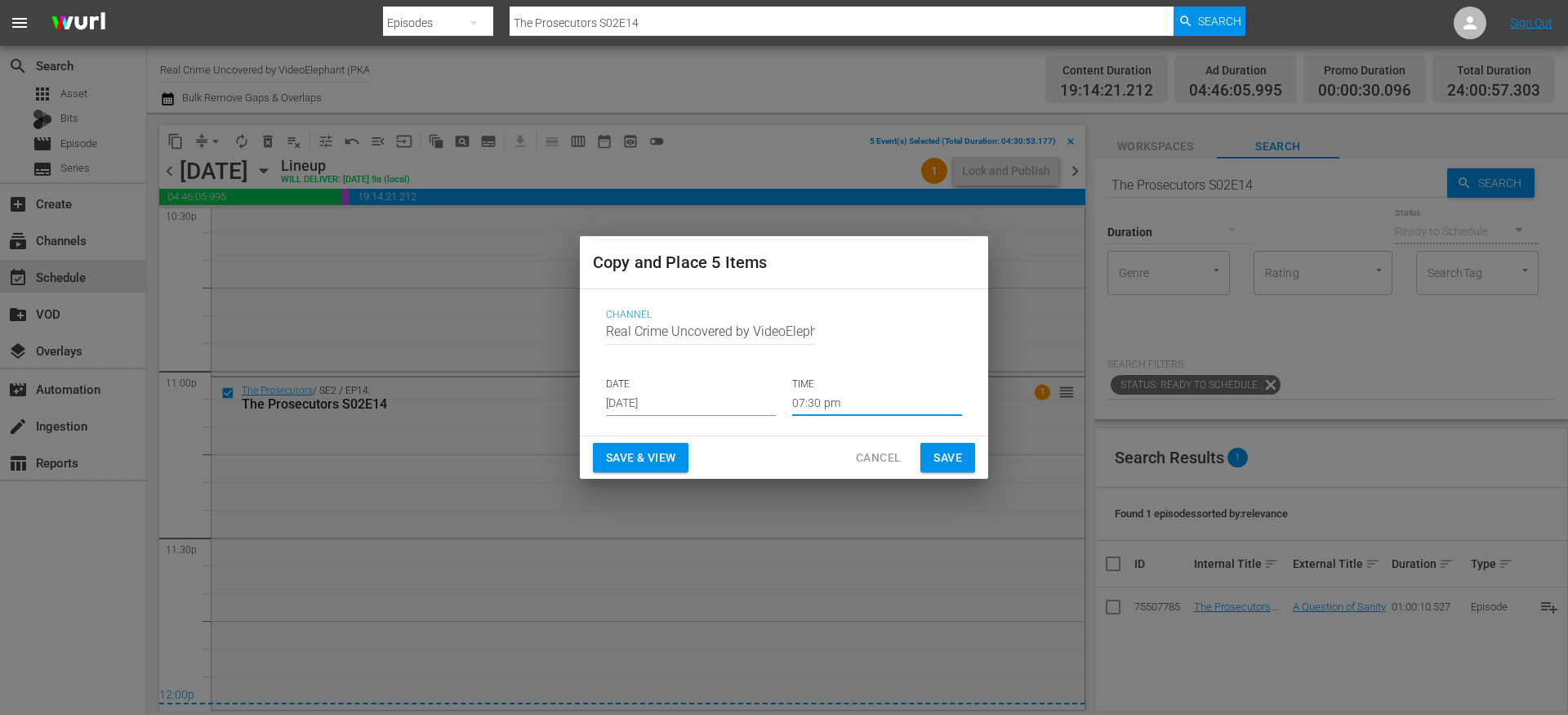
click at [830, 404] on input "07:30 pm" at bounding box center [877, 403] width 170 height 24
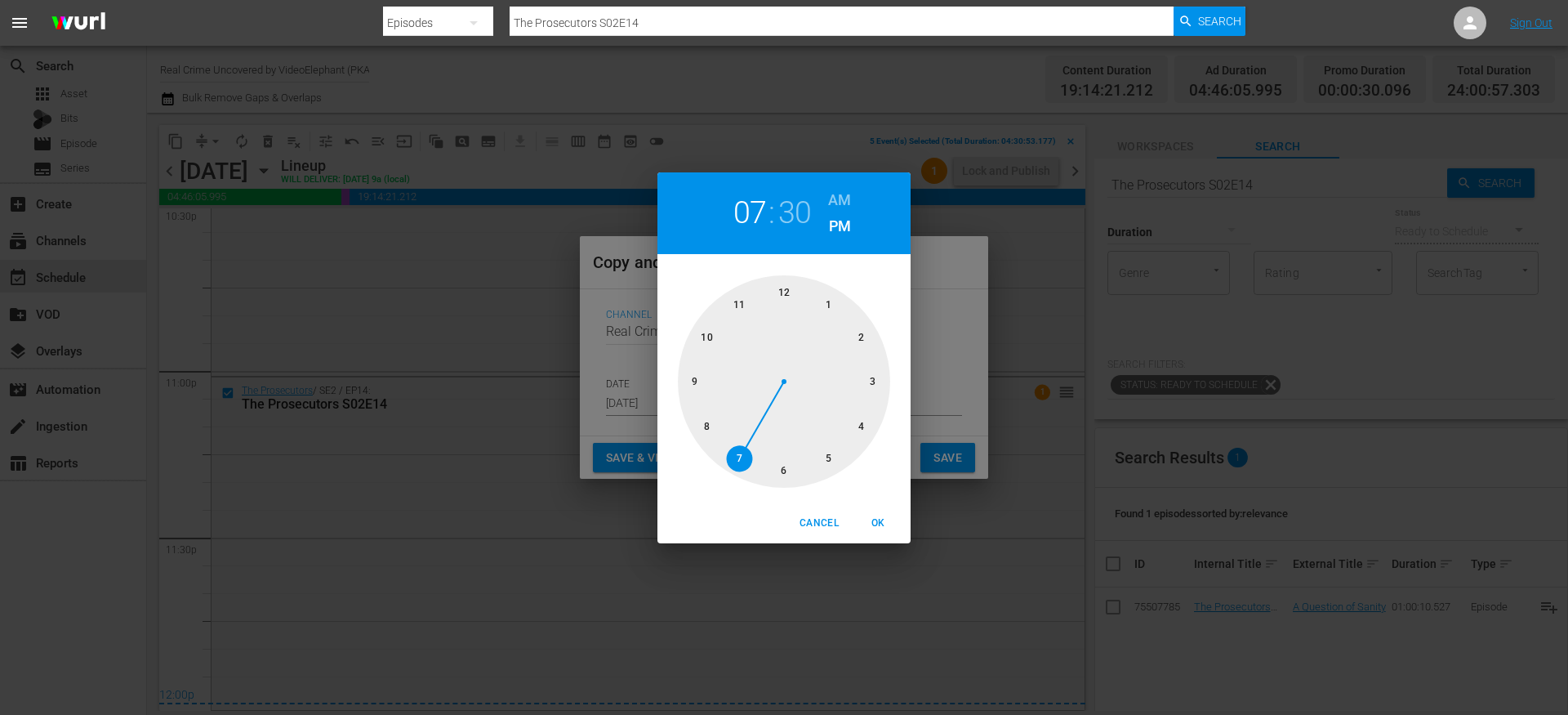
click at [784, 302] on div at bounding box center [784, 381] width 212 height 212
click at [784, 297] on div at bounding box center [784, 381] width 212 height 212
click at [840, 199] on h6 "AM" at bounding box center [839, 200] width 23 height 26
click at [879, 527] on span "OK" at bounding box center [878, 523] width 40 height 17
type input "12:00 am"
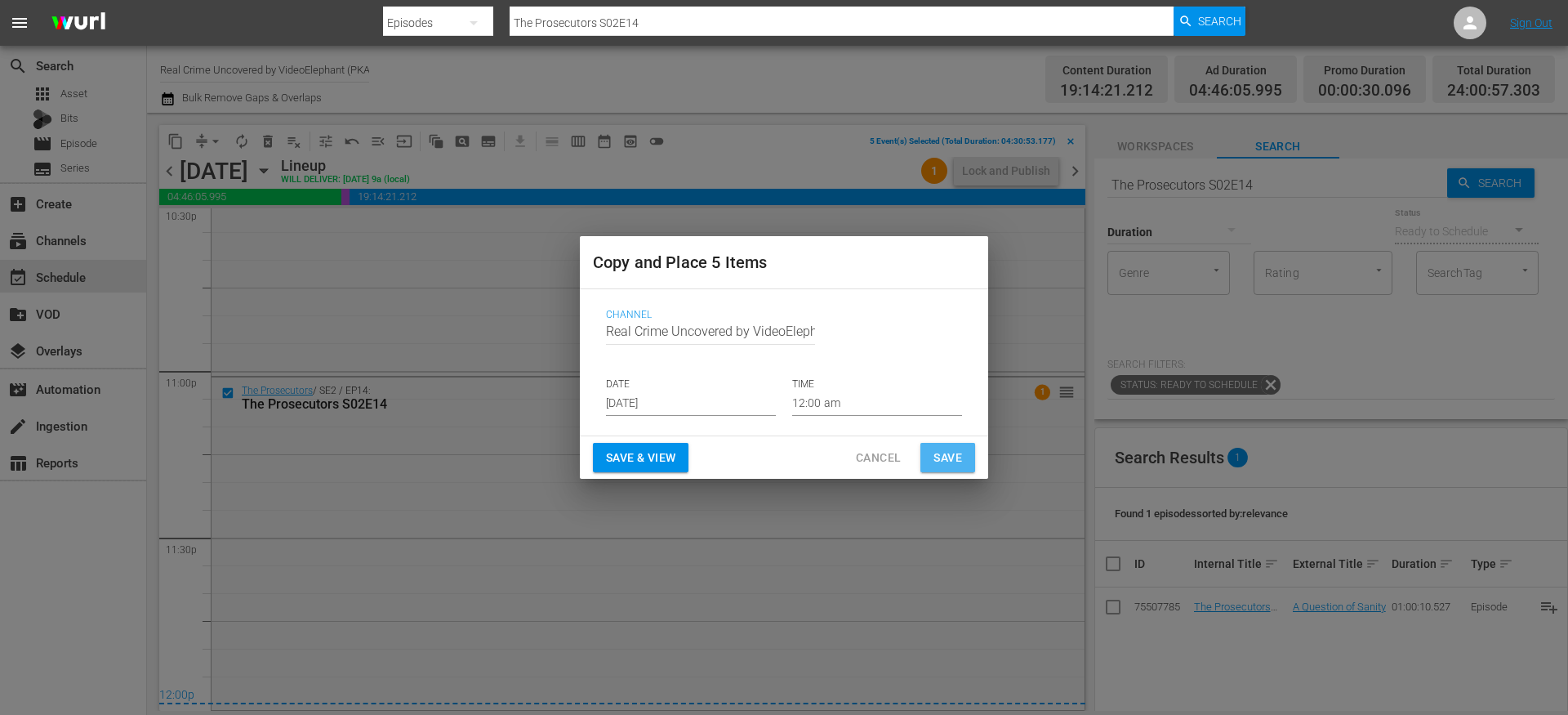
click at [955, 459] on span "Save" at bounding box center [949, 457] width 29 height 20
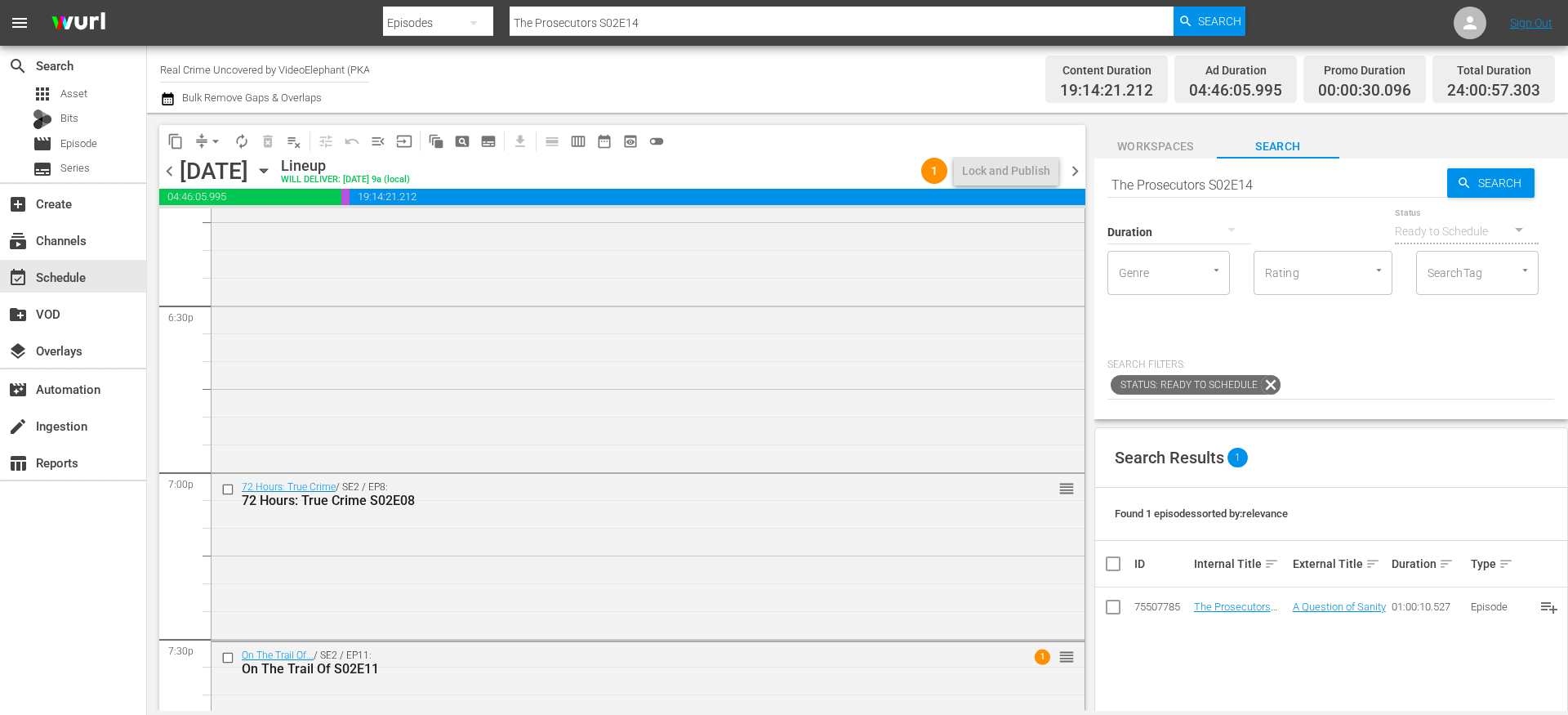
scroll to position [6058, 0]
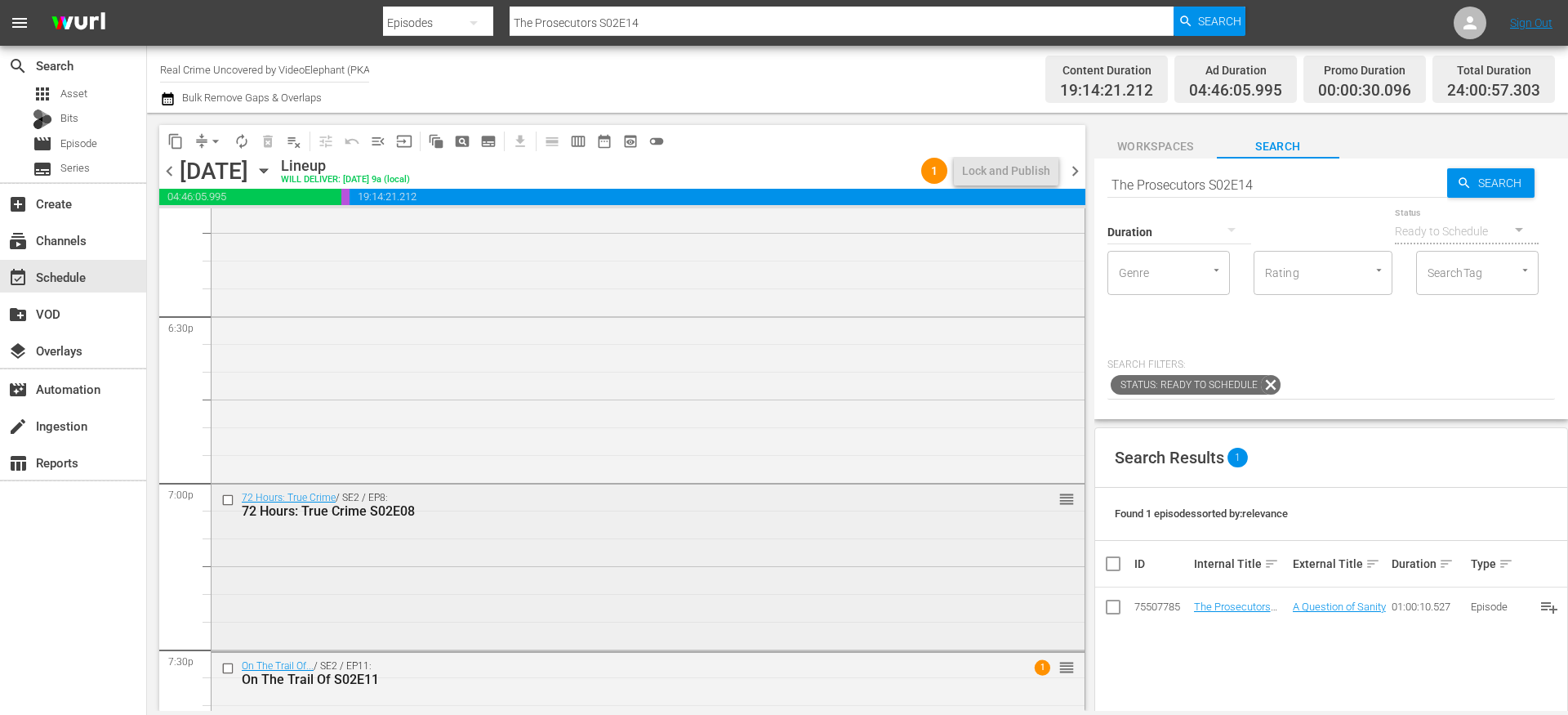
click at [231, 500] on input "checkbox" at bounding box center [230, 500] width 17 height 14
click at [178, 138] on span "content_copy" at bounding box center [176, 141] width 16 height 16
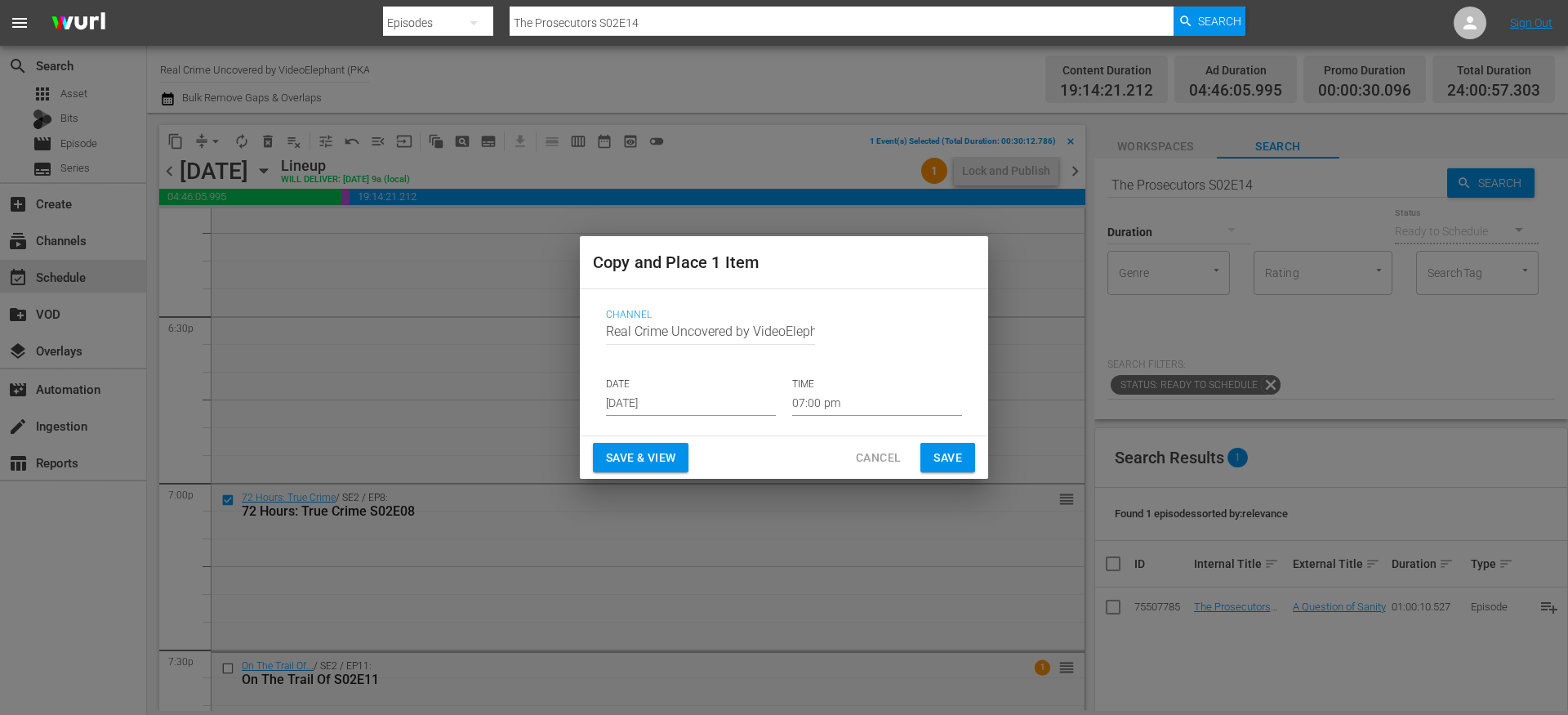
click at [690, 402] on input "Aug 28th 2025" at bounding box center [691, 403] width 170 height 24
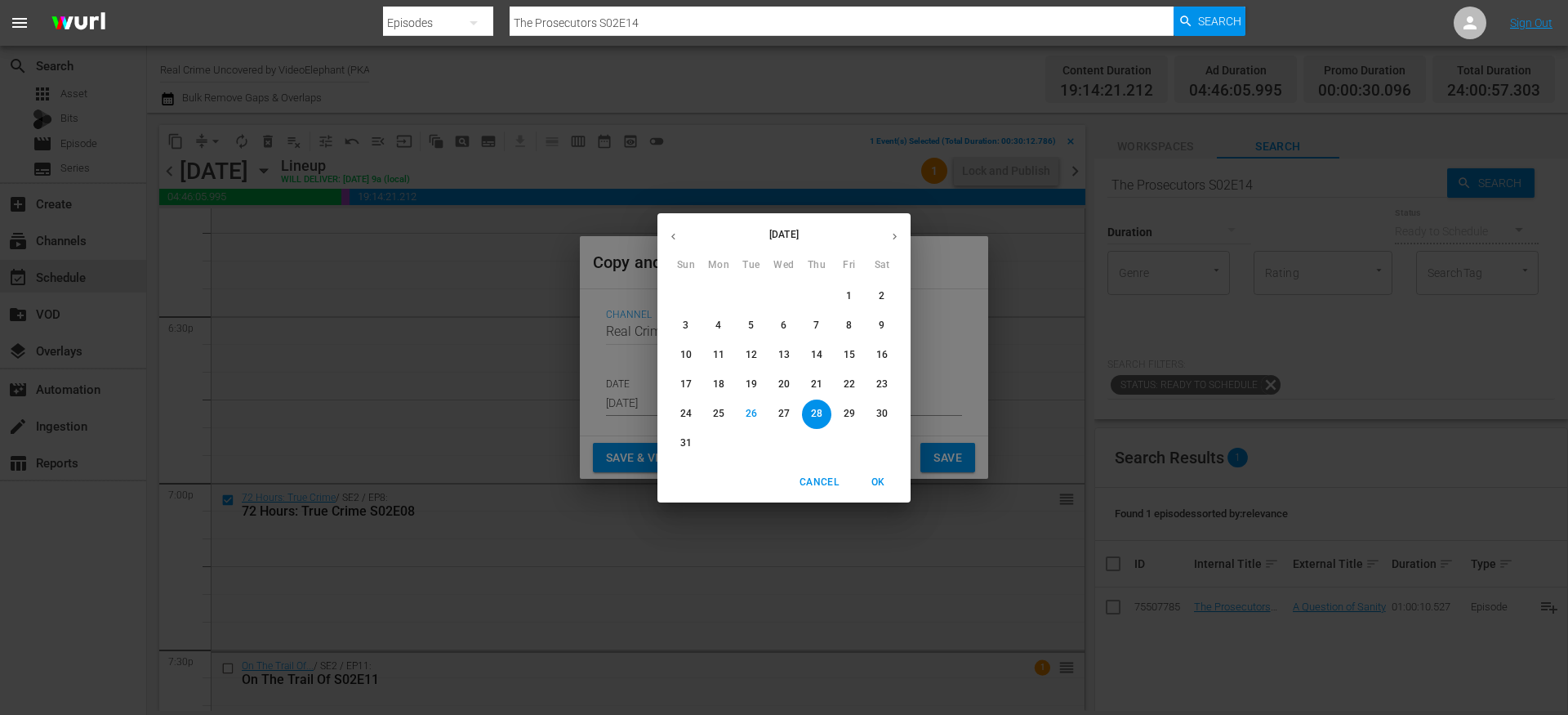
click at [892, 234] on icon "button" at bounding box center [894, 236] width 13 height 13
click at [816, 327] on p "11" at bounding box center [817, 325] width 12 height 14
type input "Sep 11th 2025"
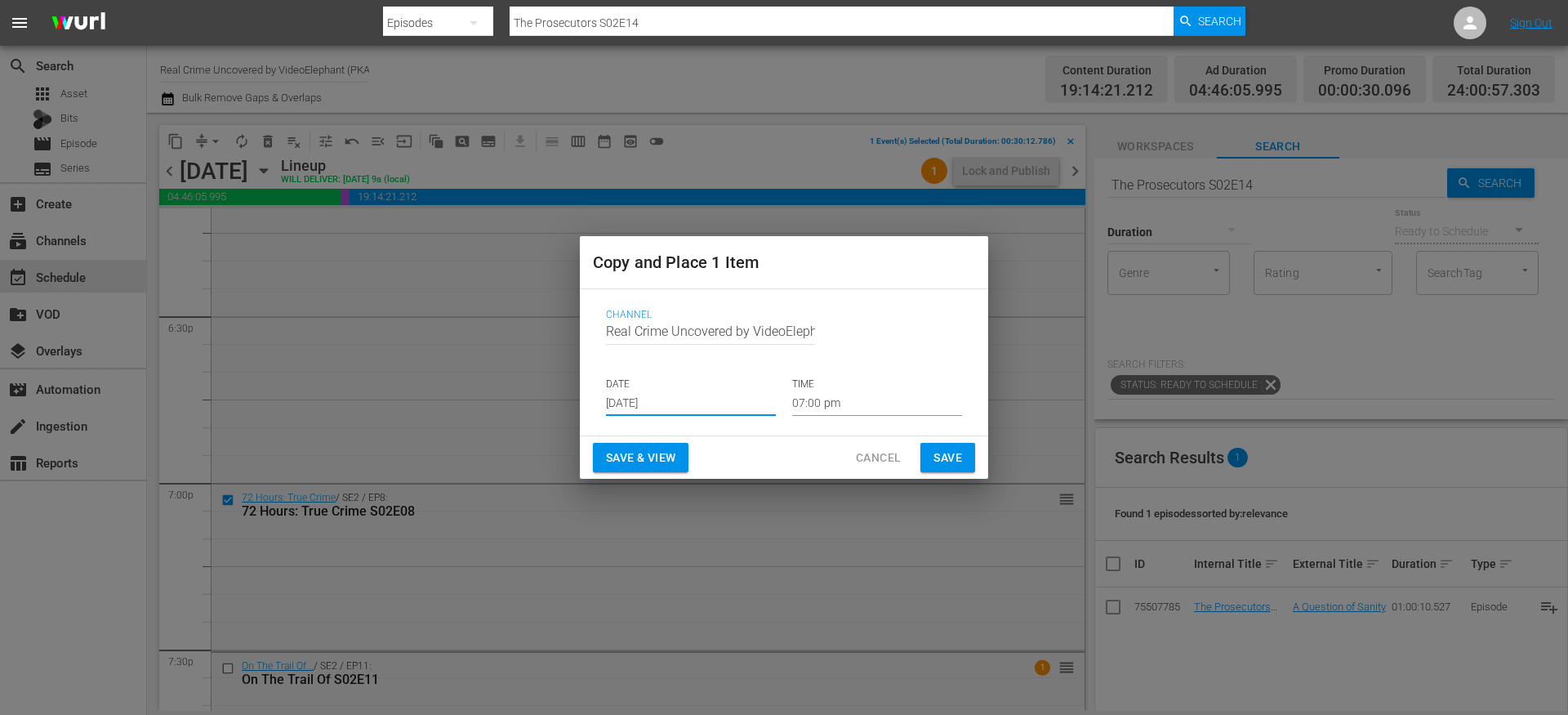
click at [815, 402] on input "07:00 pm" at bounding box center [877, 403] width 170 height 24
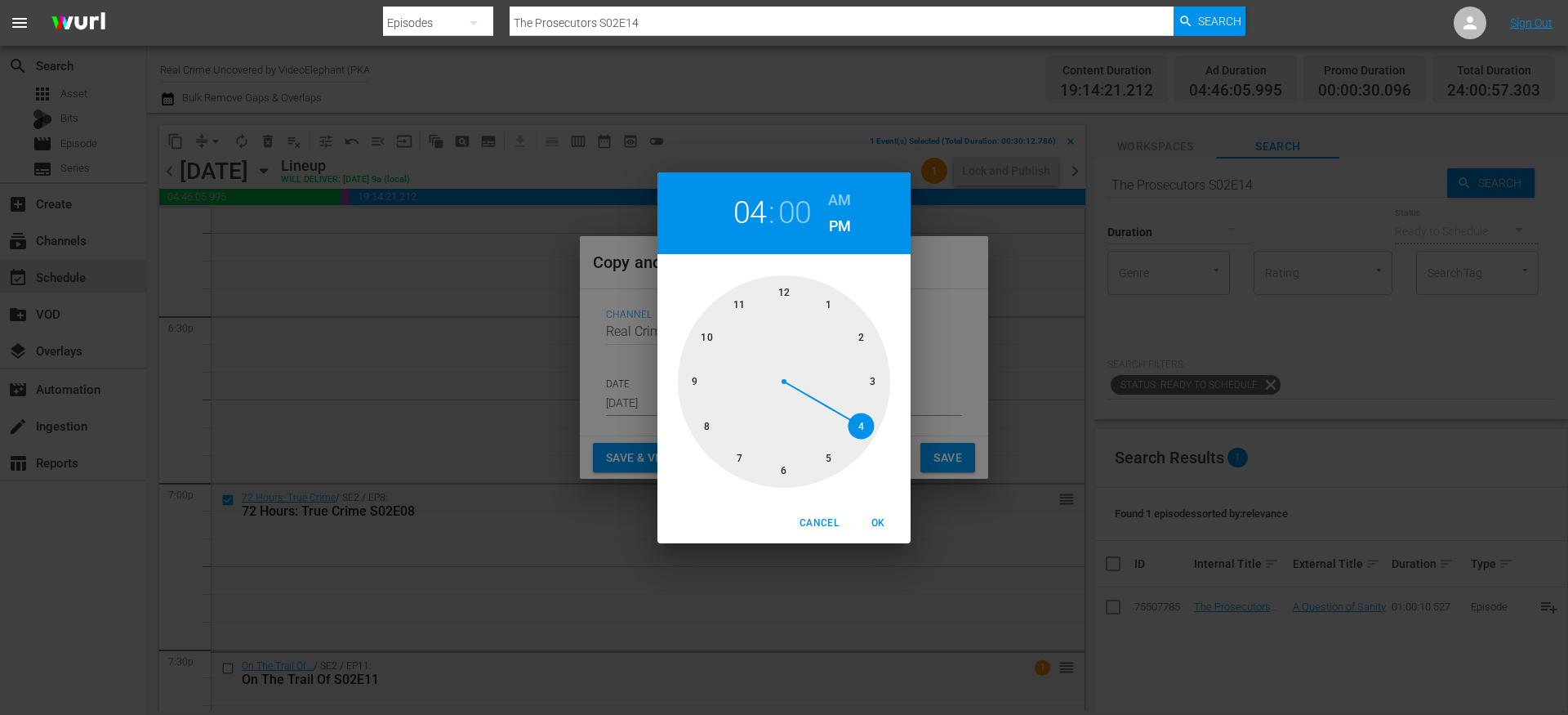
click at [867, 428] on div at bounding box center [784, 381] width 212 height 212
click at [788, 464] on div at bounding box center [784, 381] width 212 height 212
click at [839, 192] on h6 "AM" at bounding box center [839, 200] width 23 height 26
click at [874, 526] on span "OK" at bounding box center [878, 523] width 40 height 17
type input "04:30 am"
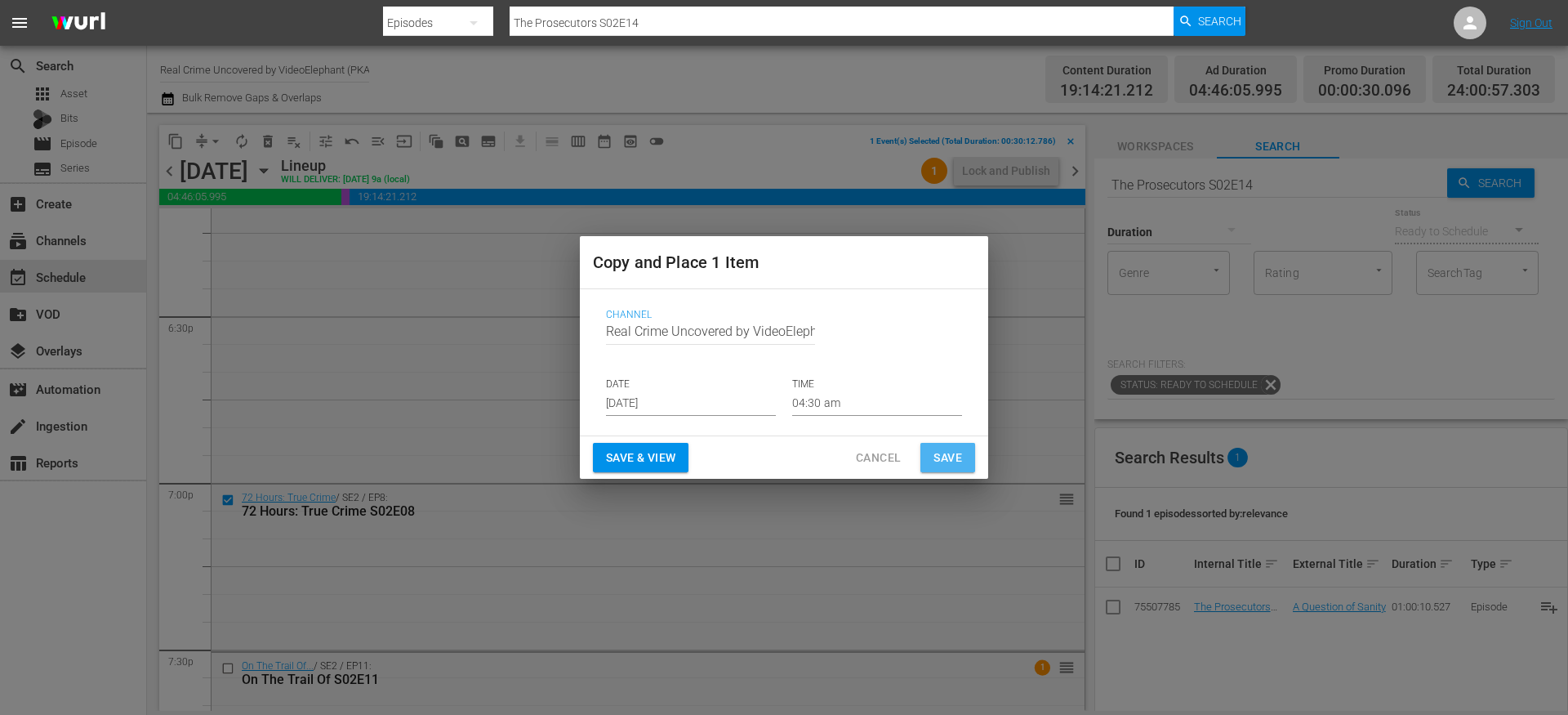
click at [951, 462] on span "Save" at bounding box center [949, 457] width 29 height 20
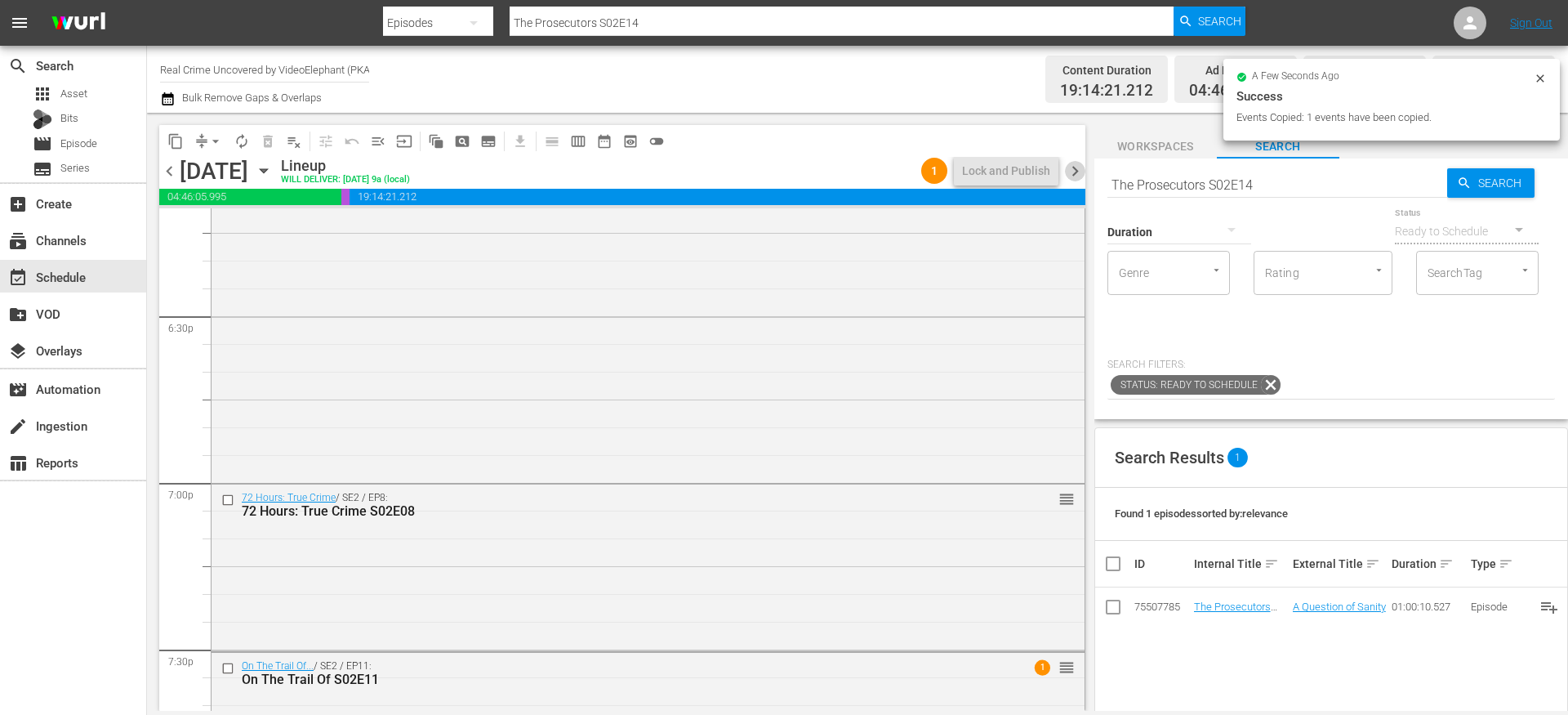
click at [1079, 168] on span "chevron_right" at bounding box center [1075, 171] width 20 height 20
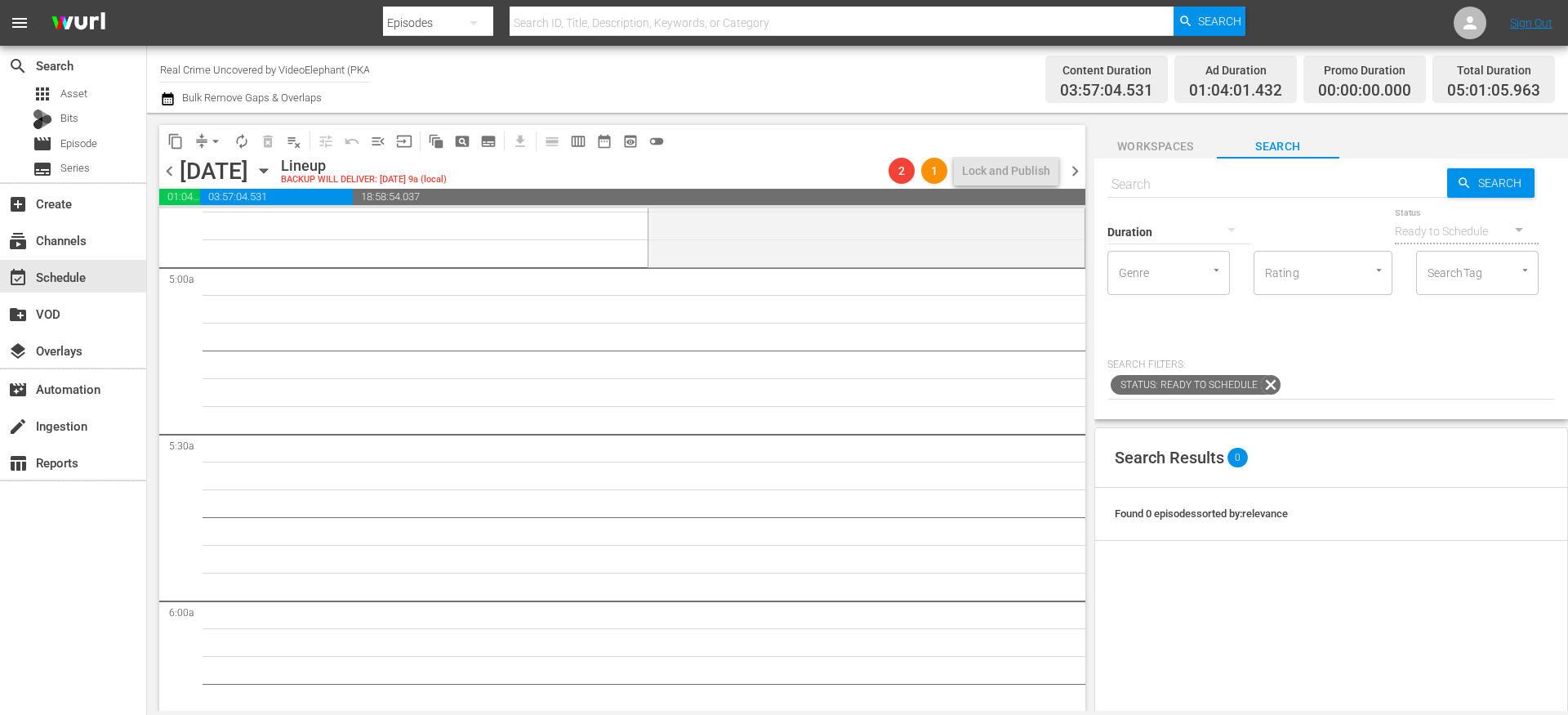
scroll to position [1642, 0]
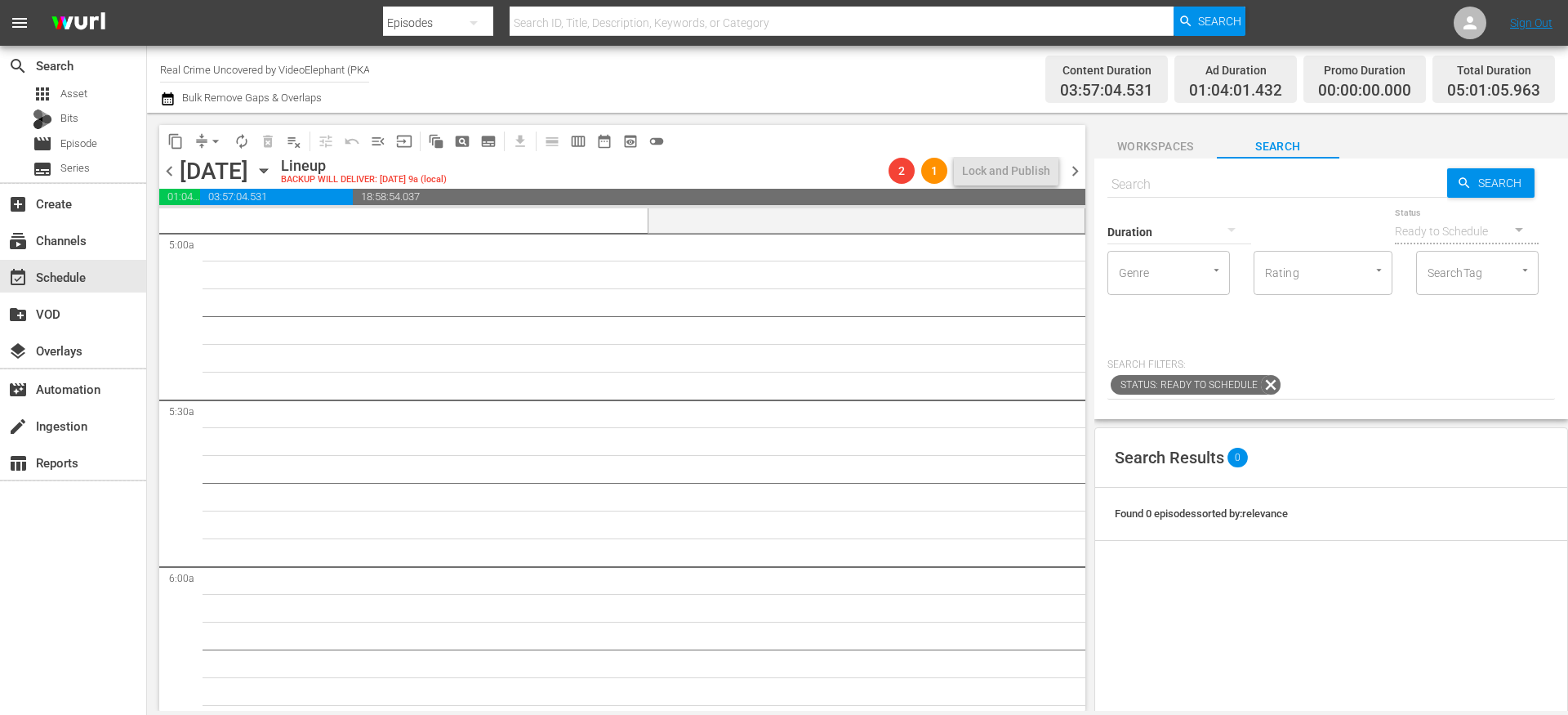
click at [172, 167] on span "chevron_left" at bounding box center [169, 171] width 20 height 20
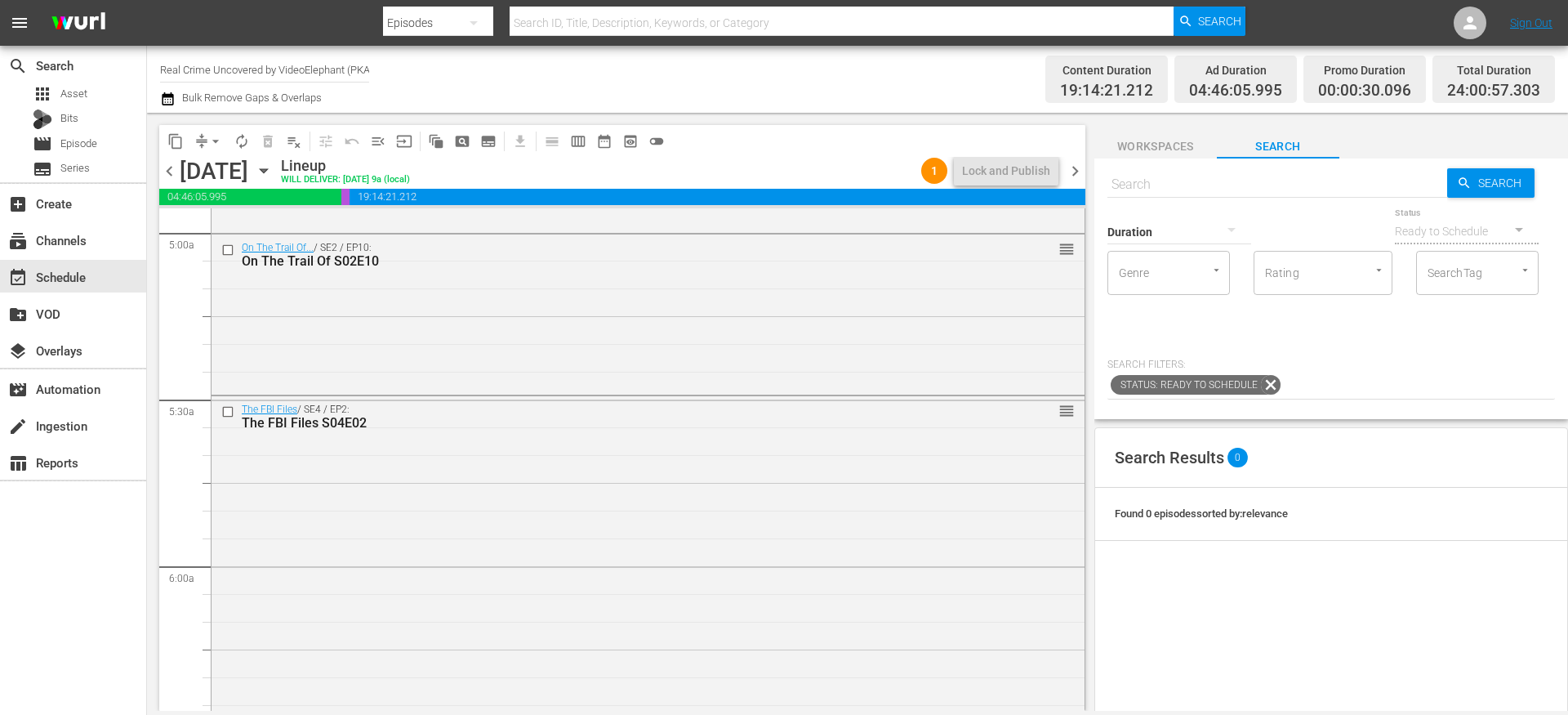
scroll to position [1614, 0]
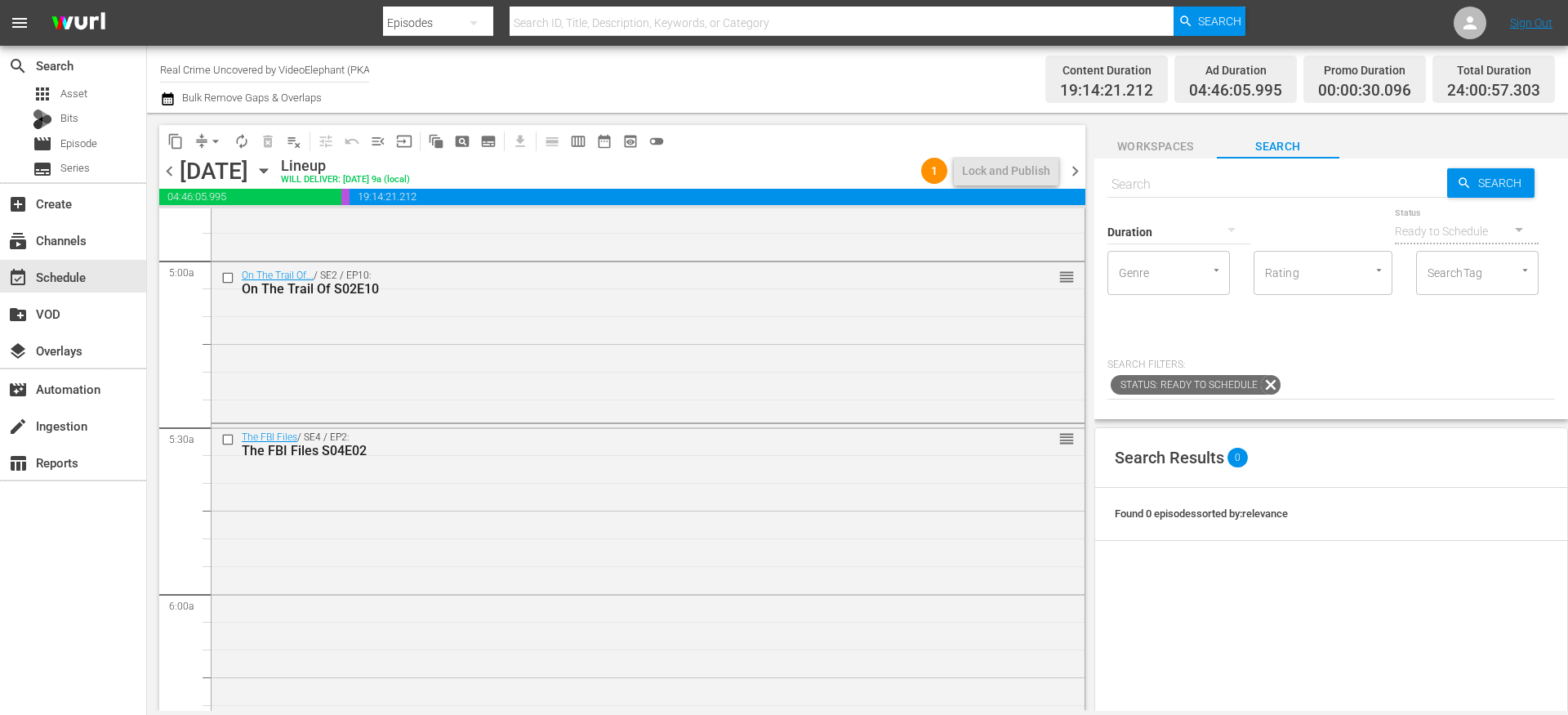
click at [1079, 177] on span "chevron_right" at bounding box center [1075, 171] width 20 height 20
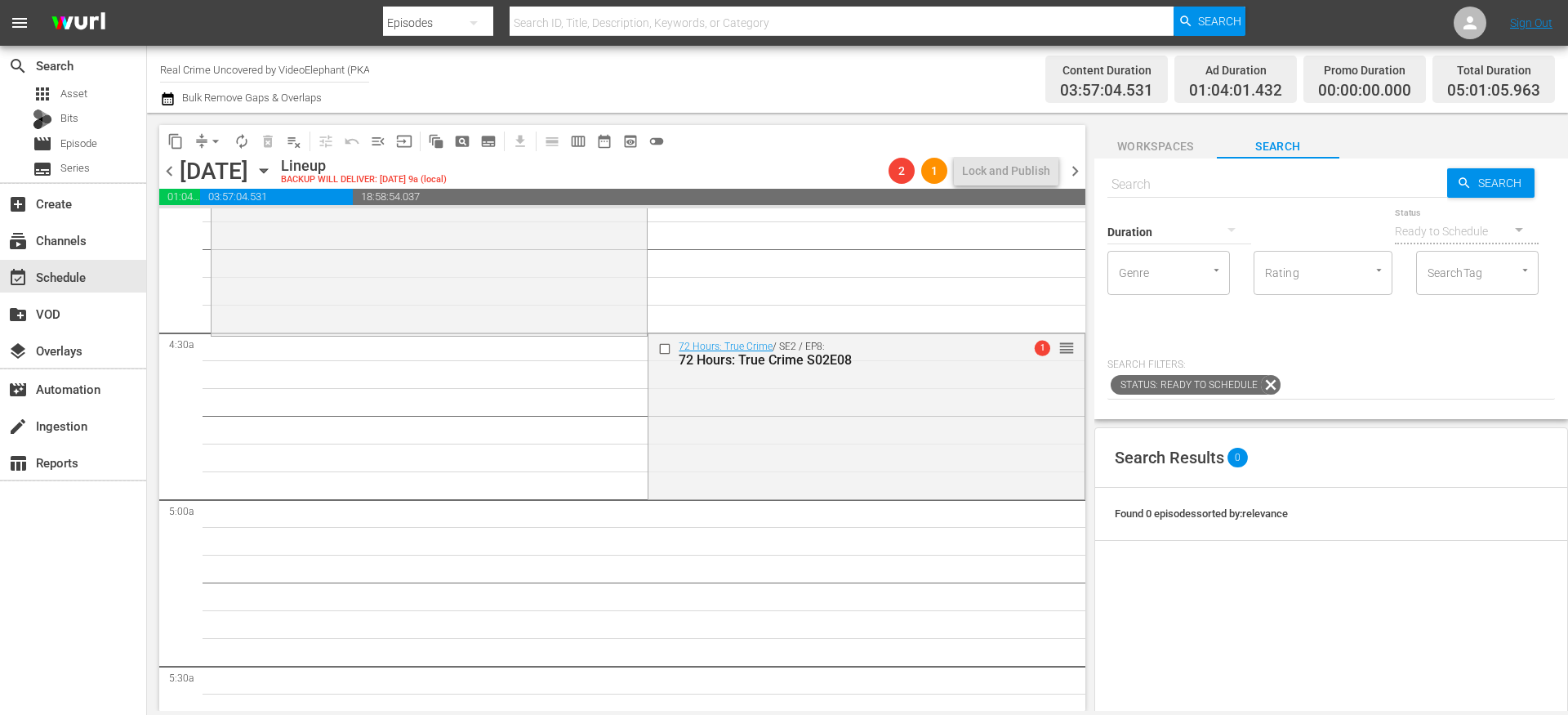
scroll to position [1388, 0]
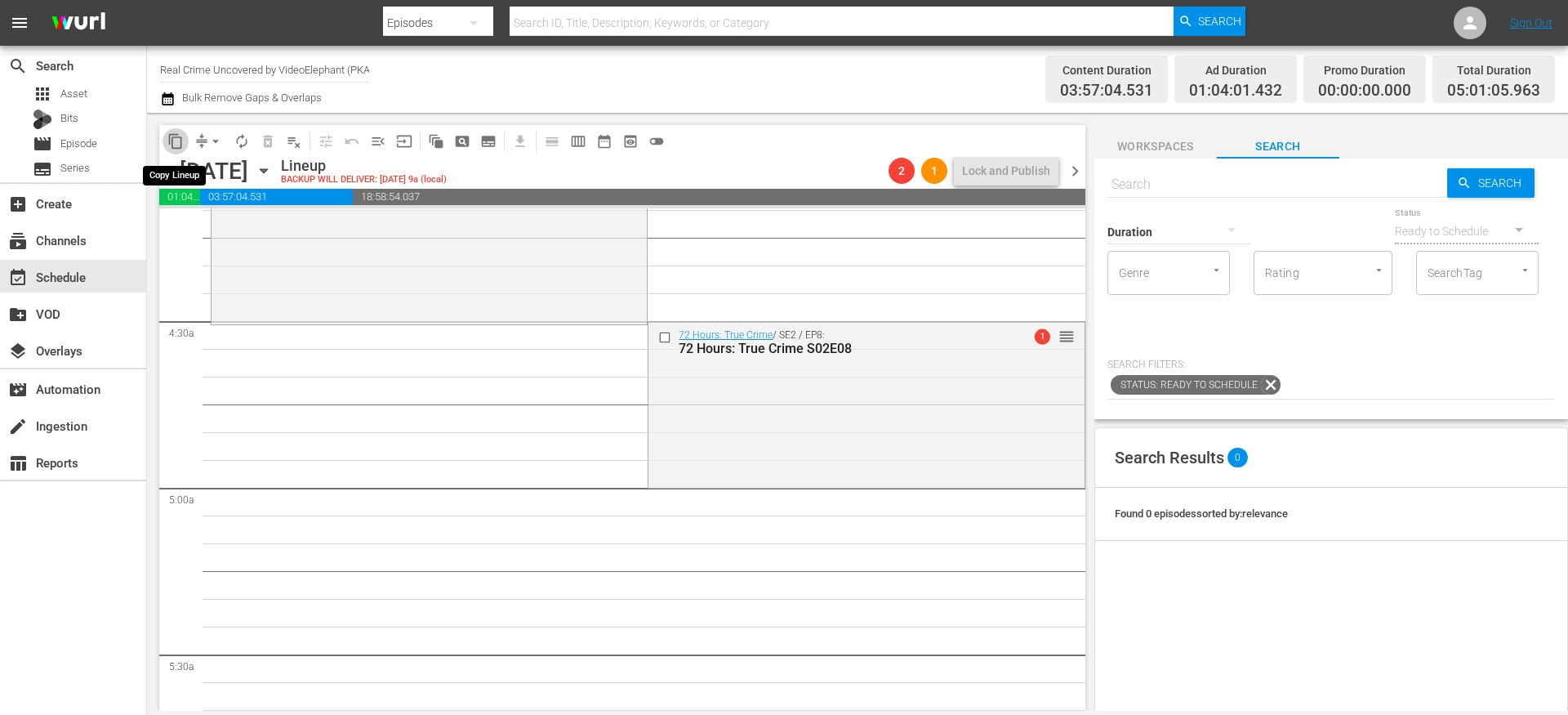
click at [174, 149] on span "content_copy" at bounding box center [176, 141] width 16 height 16
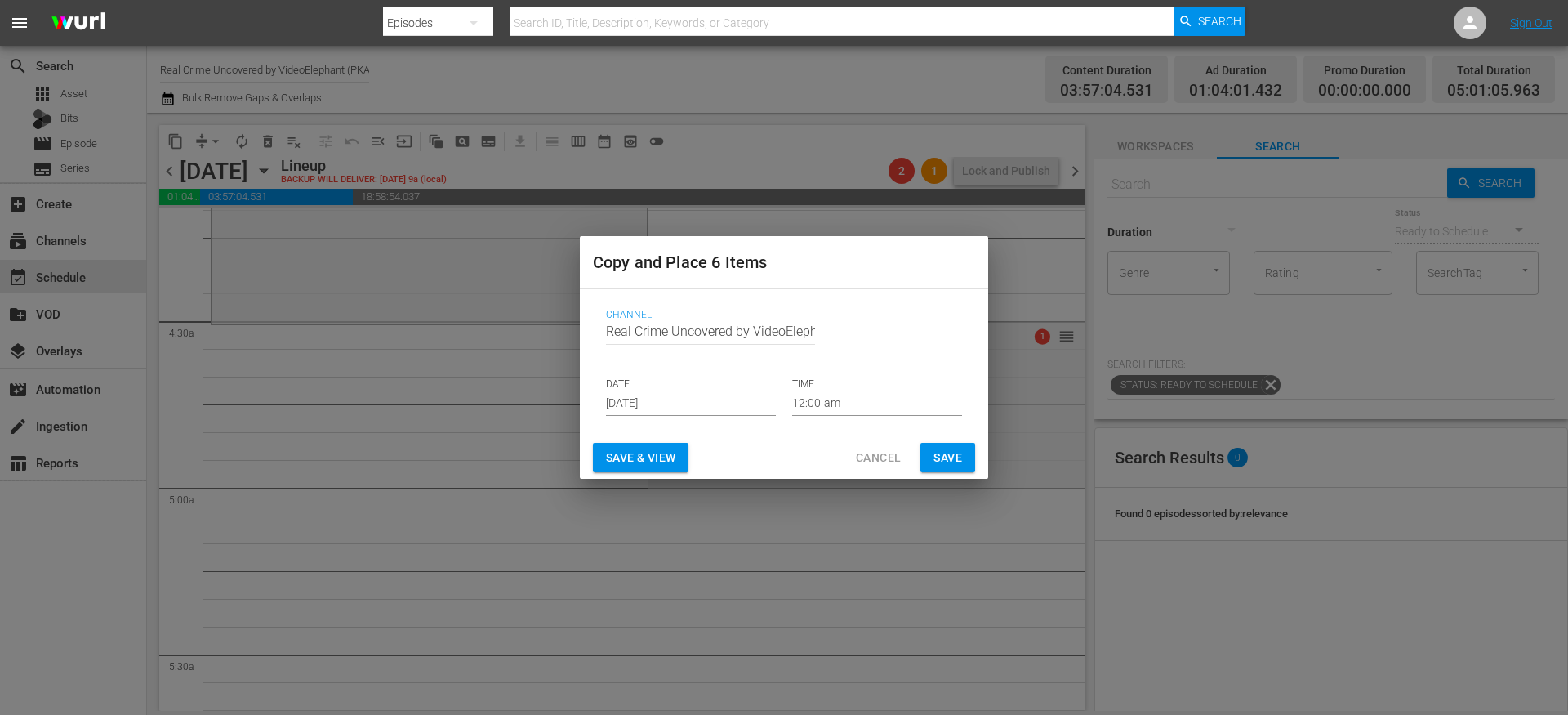
click at [673, 404] on input "Aug 28th 2025" at bounding box center [691, 403] width 170 height 24
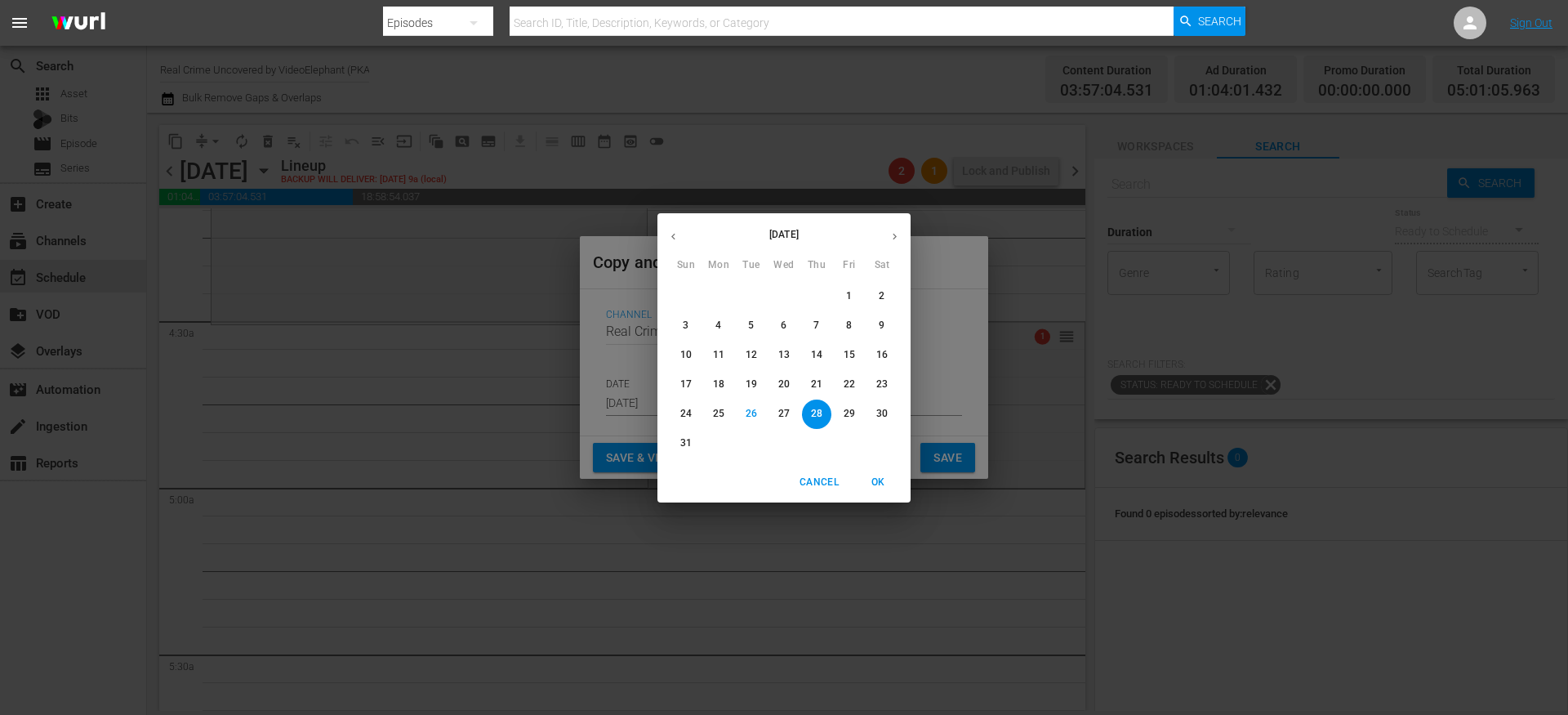
click at [893, 240] on icon "button" at bounding box center [894, 236] width 13 height 13
click at [814, 328] on p "11" at bounding box center [817, 325] width 12 height 14
type input "Sep 11th 2025"
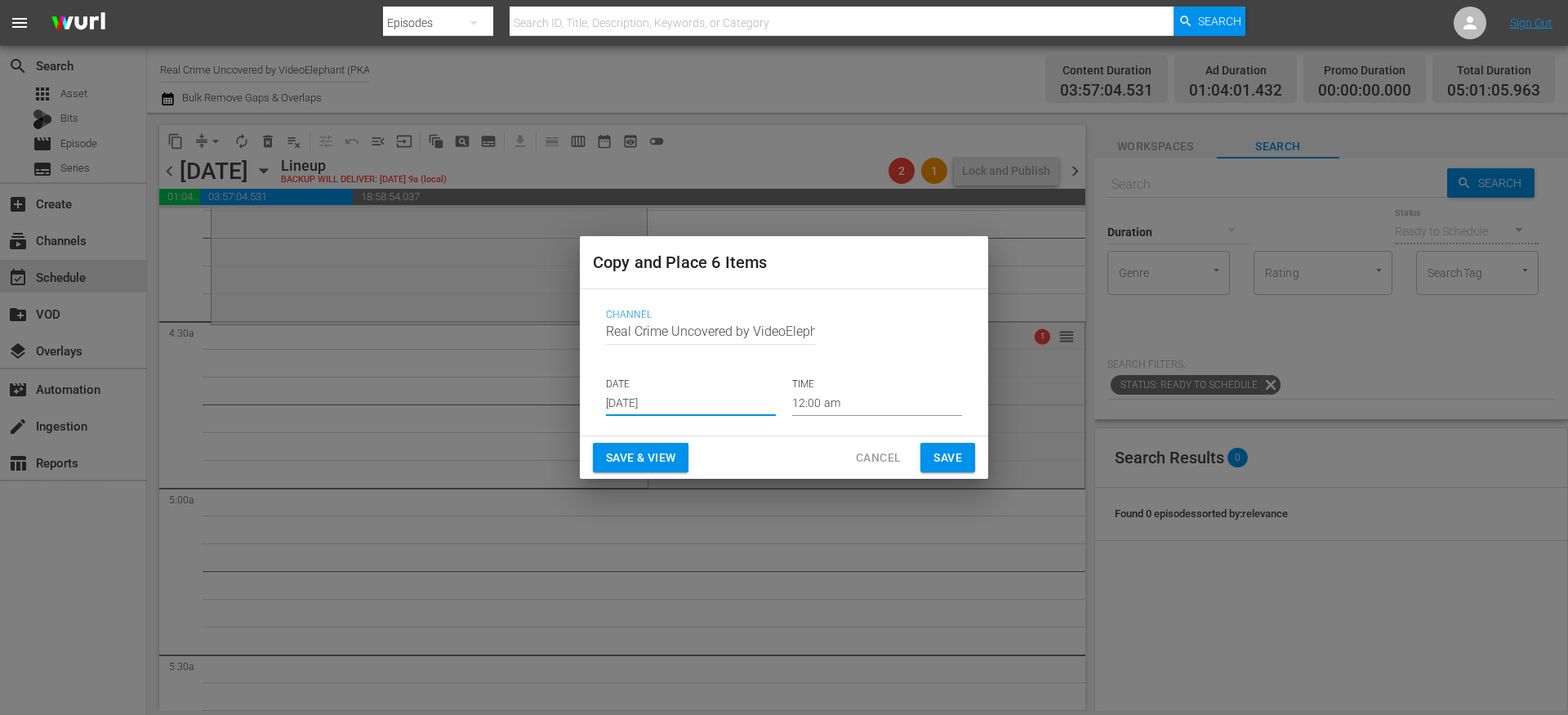
click at [836, 410] on input "12:00 am" at bounding box center [877, 403] width 170 height 24
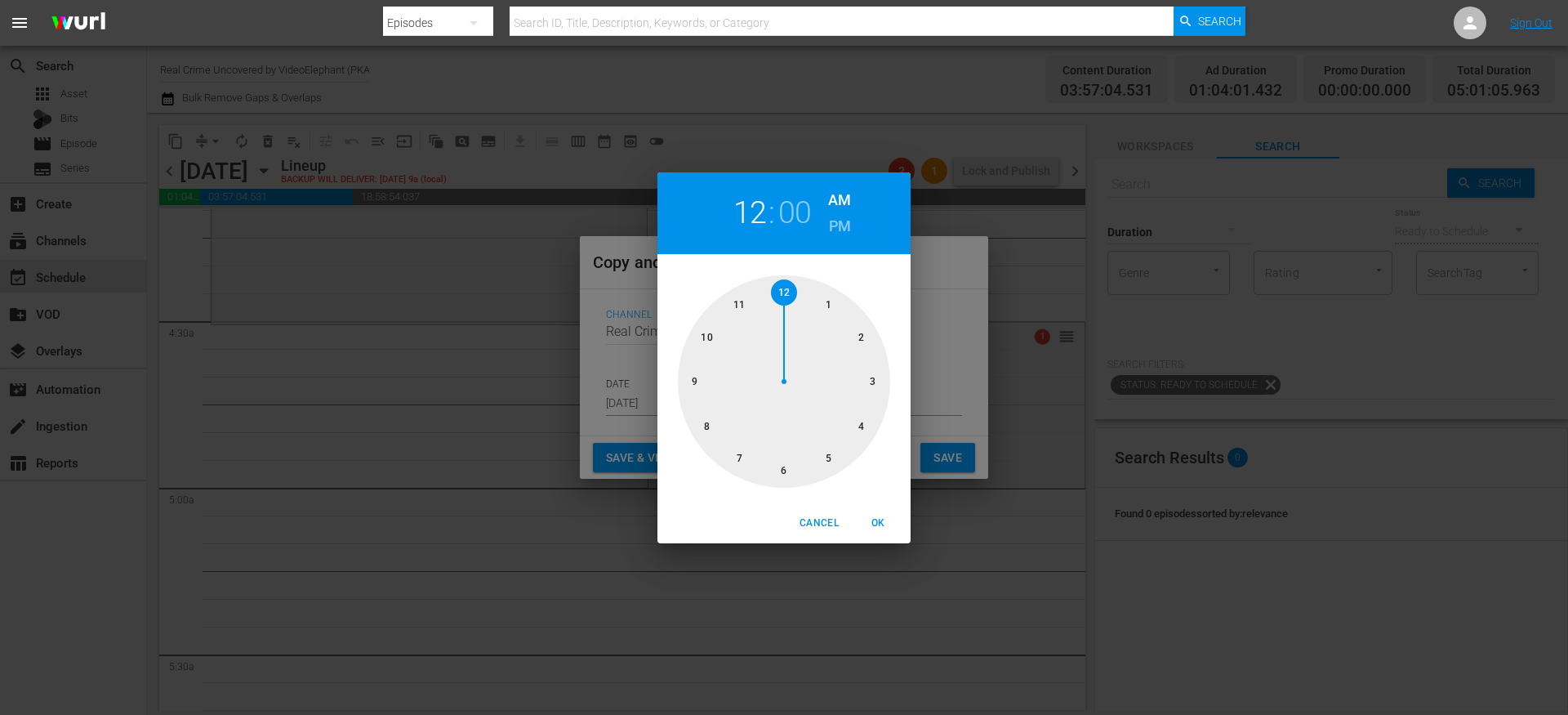
click at [854, 437] on div at bounding box center [784, 381] width 212 height 212
click at [790, 465] on div at bounding box center [784, 381] width 212 height 212
click at [885, 514] on span "OK" at bounding box center [878, 523] width 40 height 17
type input "04:30 am"
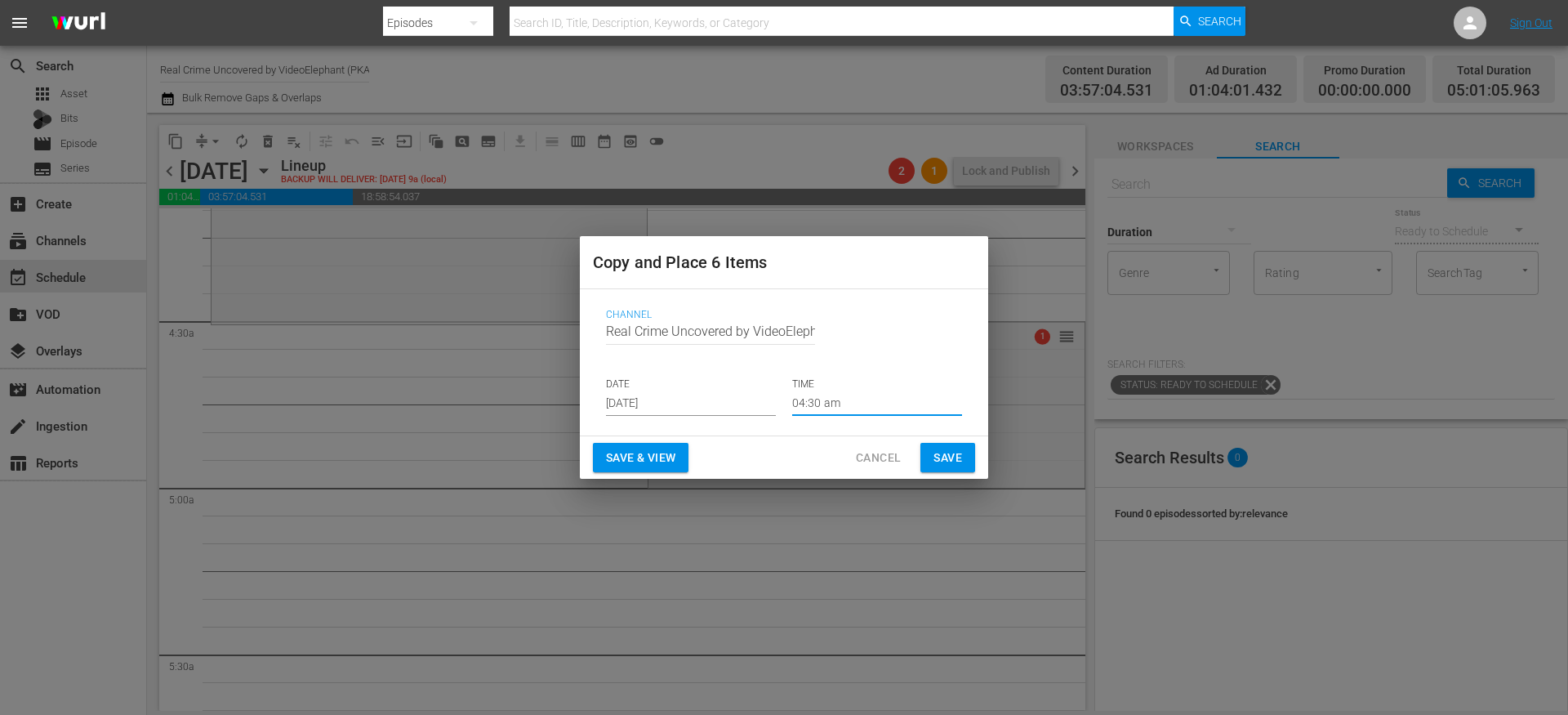
click at [944, 457] on span "Save" at bounding box center [949, 457] width 29 height 20
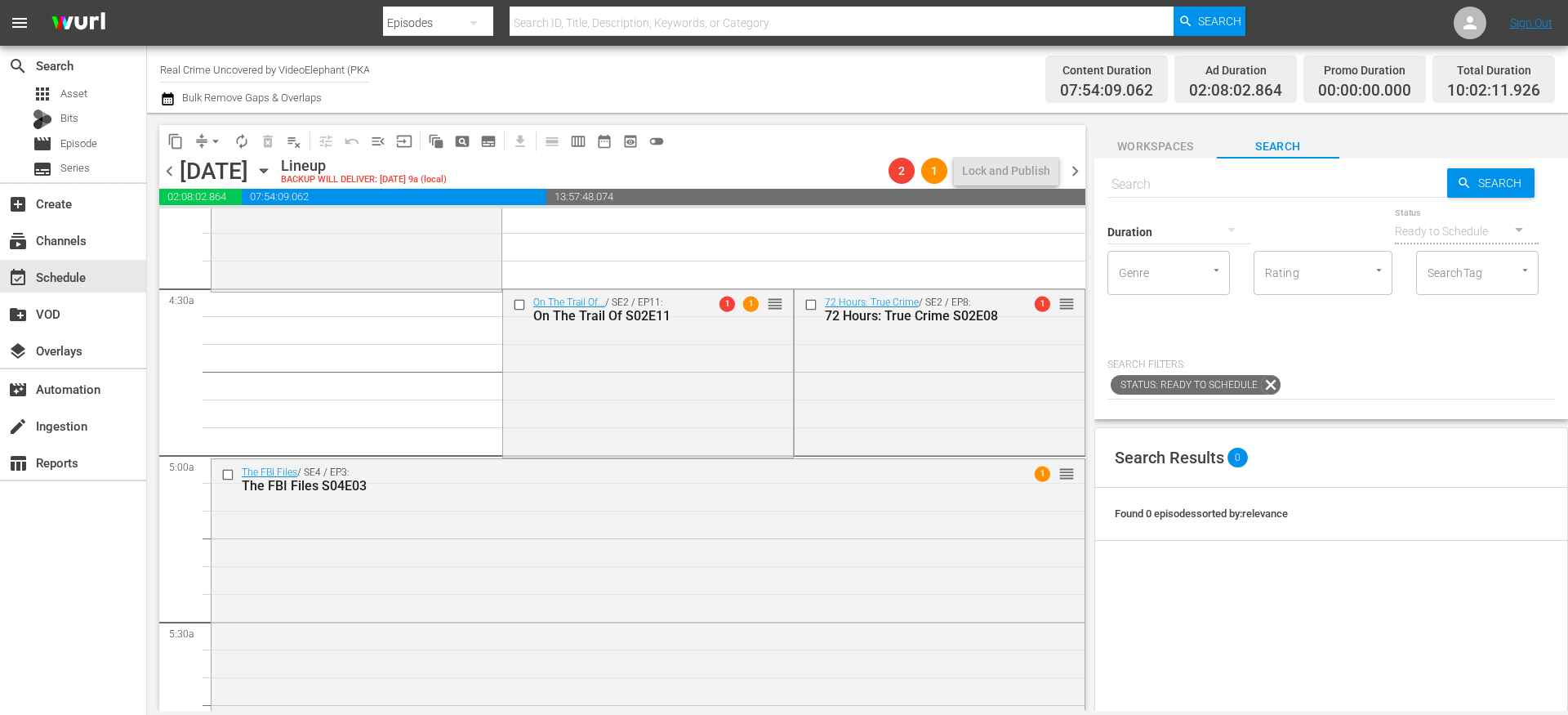
scroll to position [1421, 0]
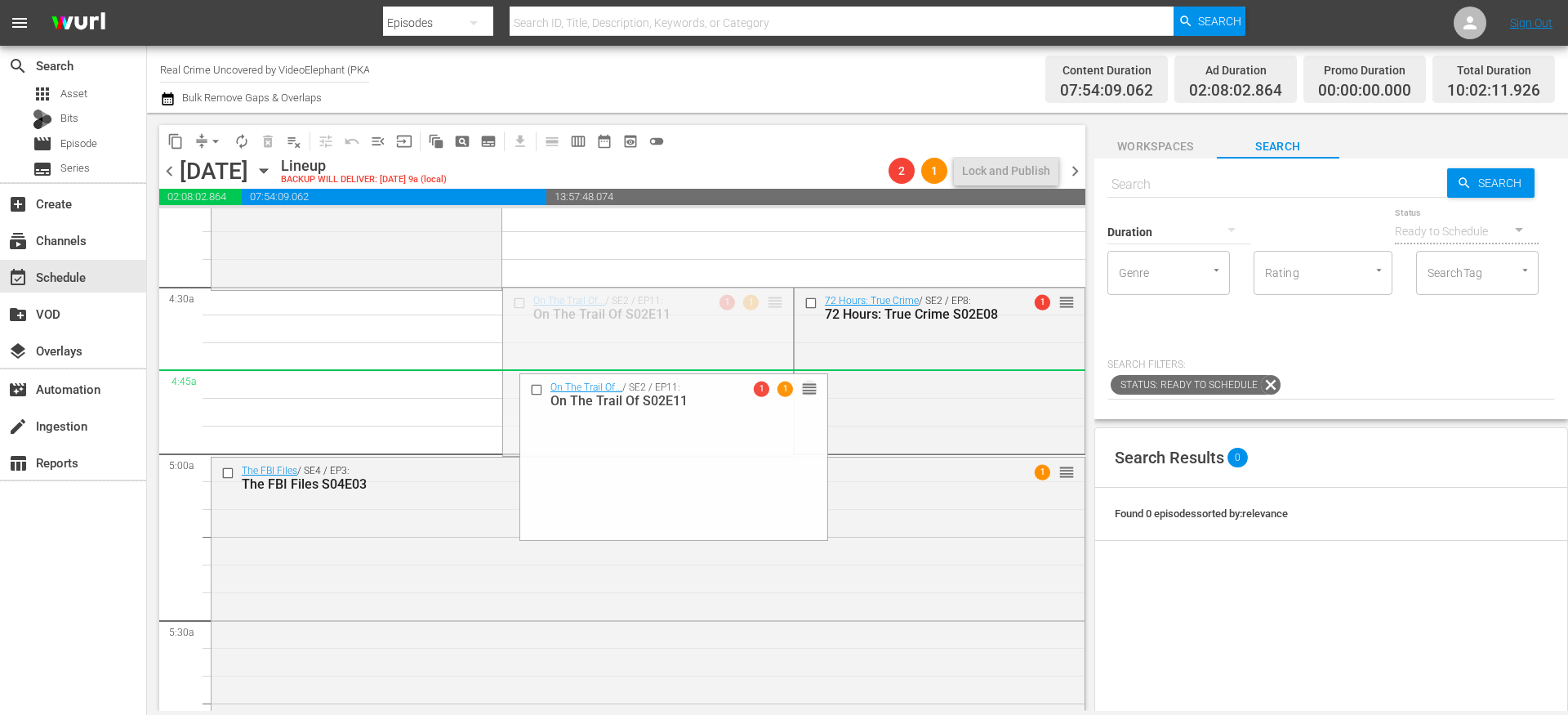
drag, startPoint x: 761, startPoint y: 304, endPoint x: 789, endPoint y: 390, distance: 90.4
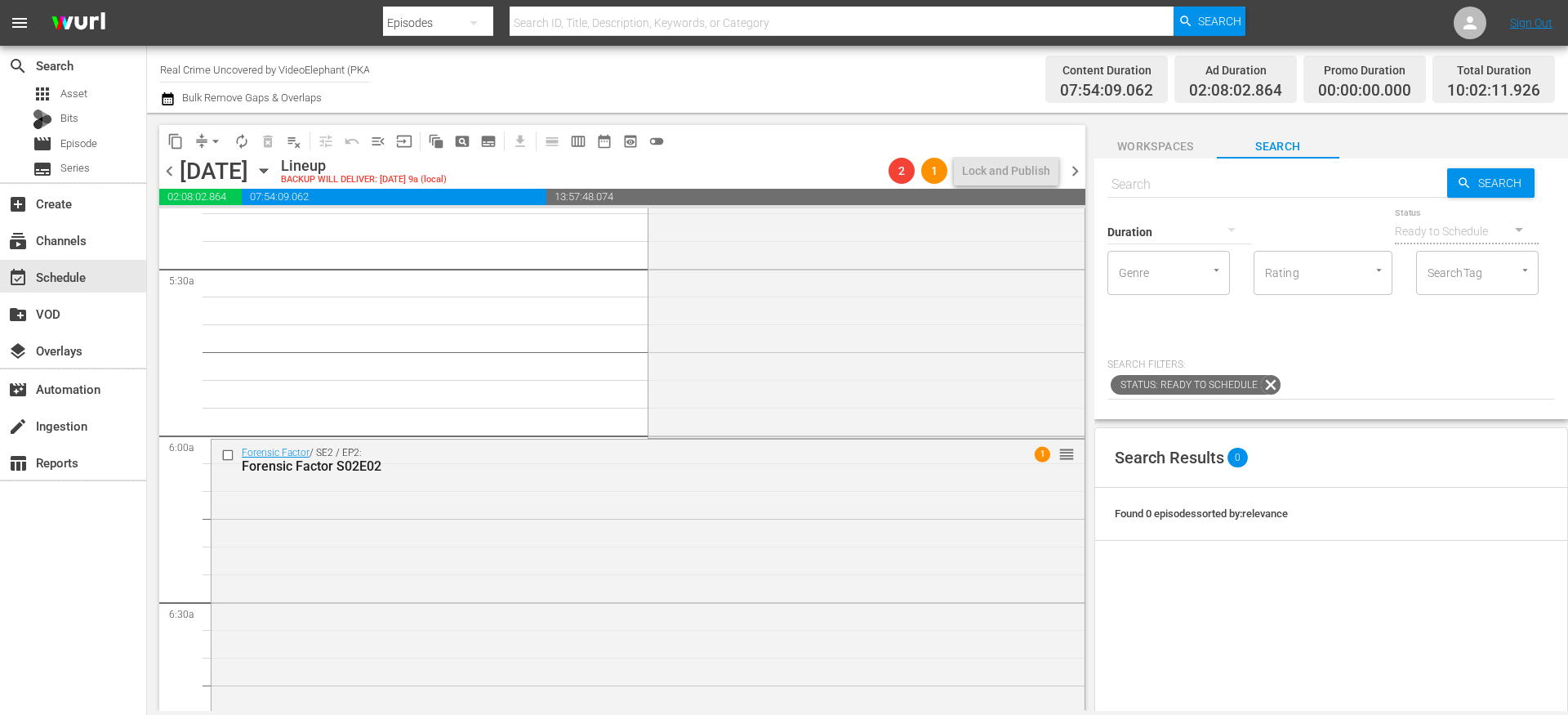
scroll to position [1784, 0]
click at [203, 137] on button "arrow_drop_down" at bounding box center [215, 141] width 26 height 26
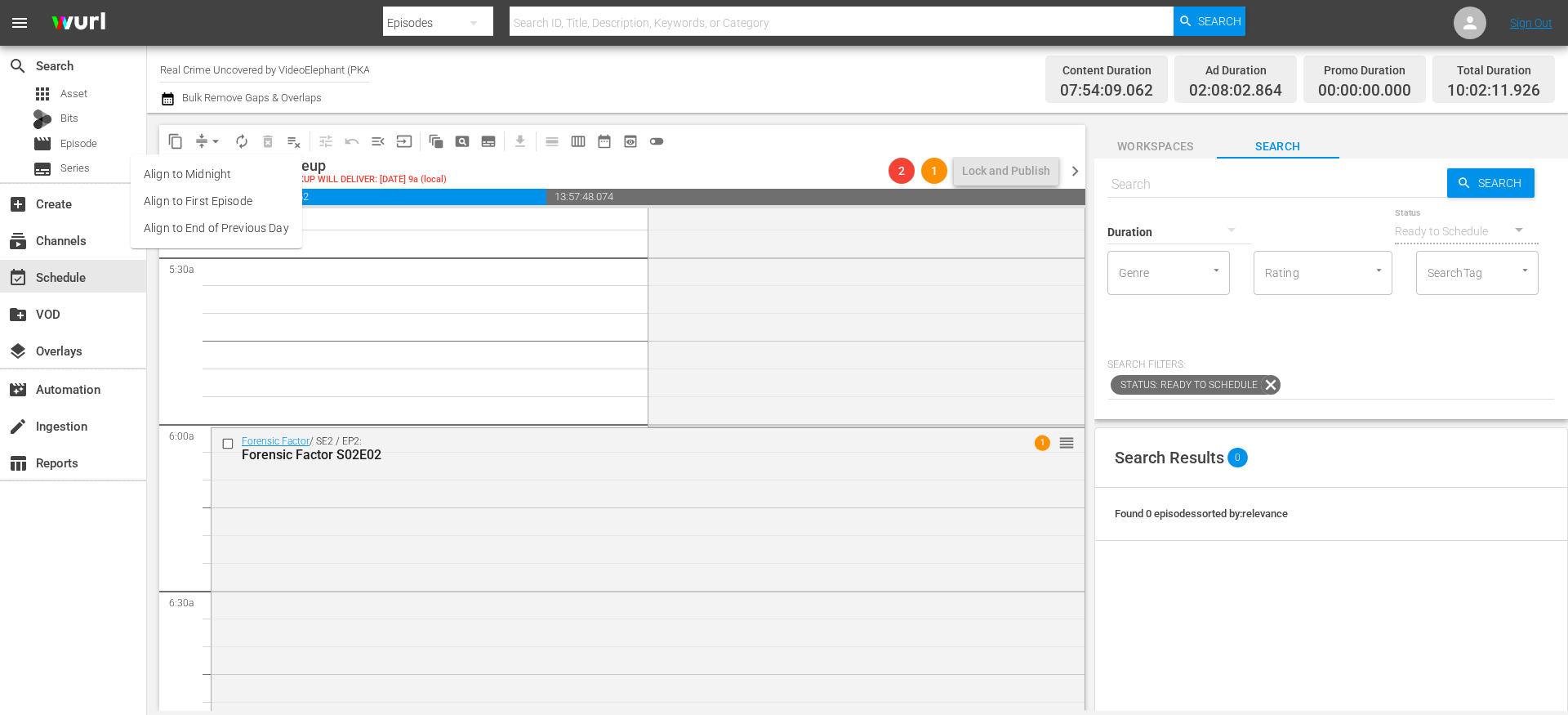
click at [252, 233] on li "Align to End of Previous Day" at bounding box center [216, 229] width 172 height 27
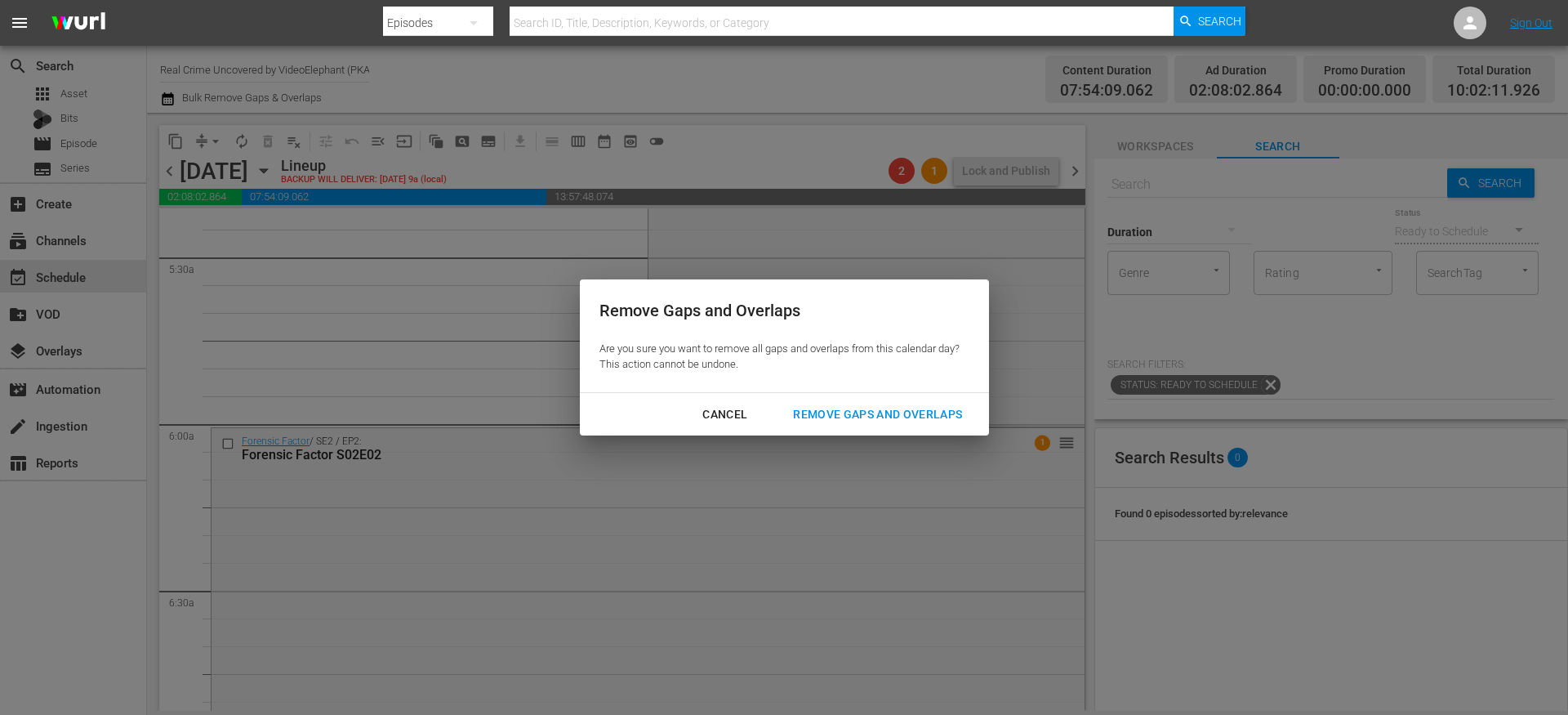
click at [843, 413] on div "Remove Gaps and Overlaps" at bounding box center [878, 414] width 195 height 20
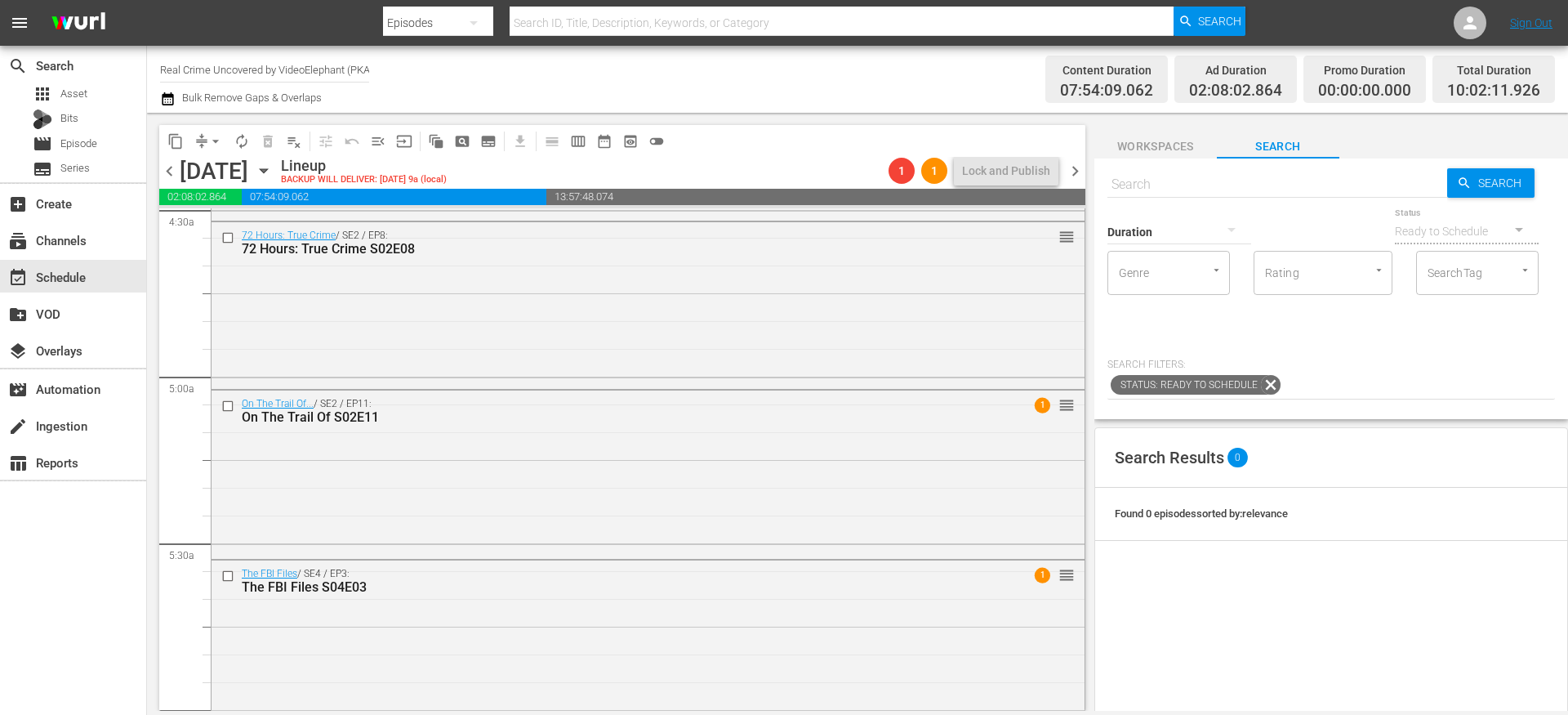
scroll to position [1494, 0]
click at [232, 412] on input "checkbox" at bounding box center [230, 409] width 17 height 14
click at [226, 579] on input "checkbox" at bounding box center [230, 580] width 17 height 14
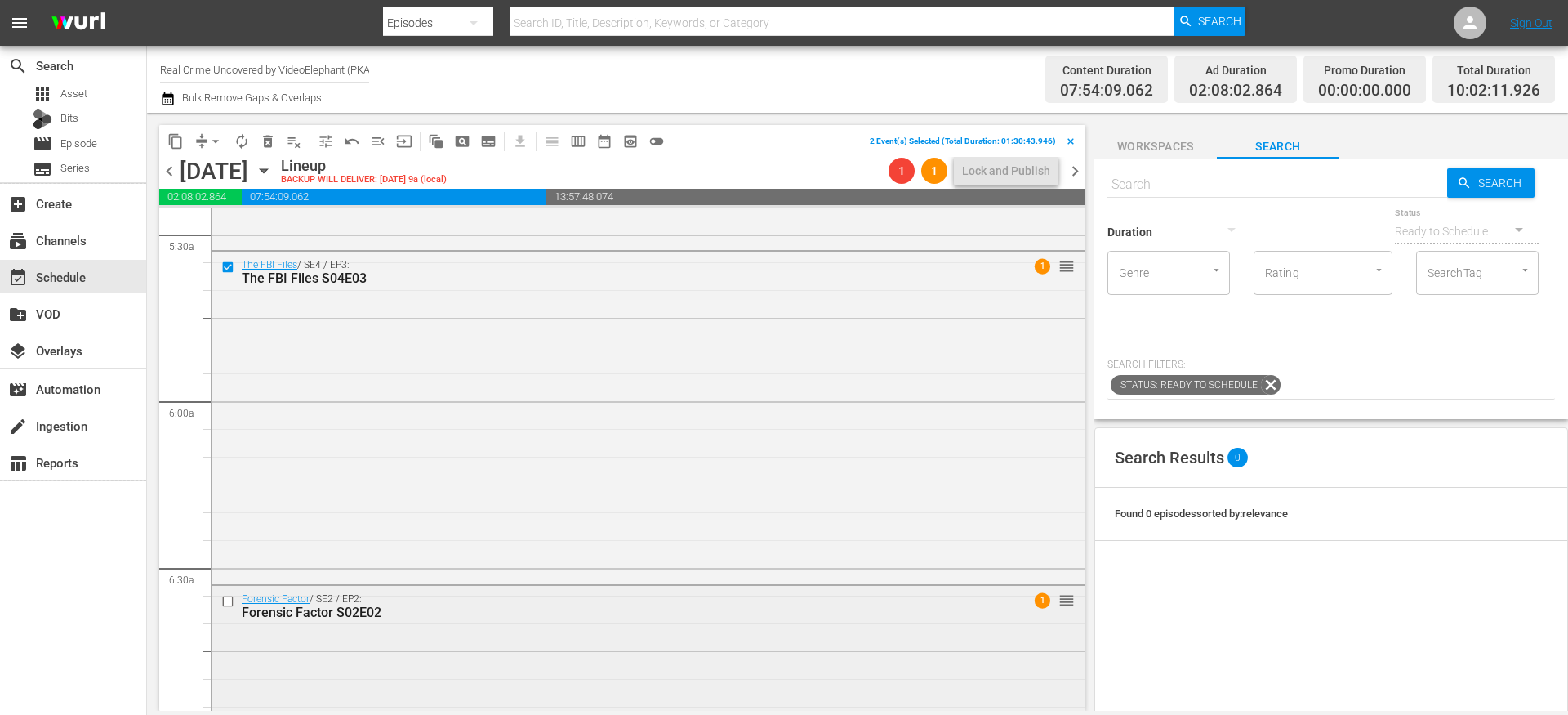
scroll to position [1820, 0]
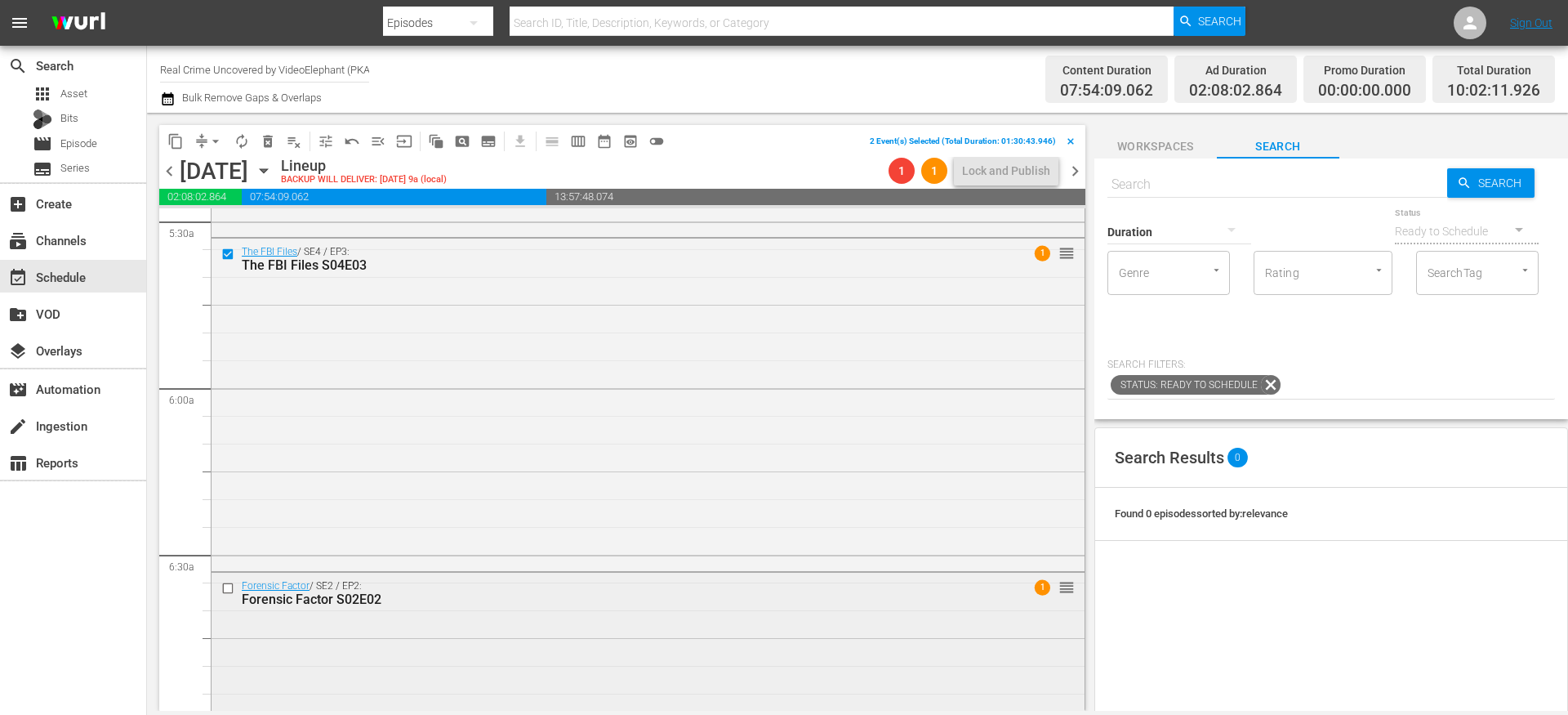
click at [230, 587] on input "checkbox" at bounding box center [230, 588] width 17 height 14
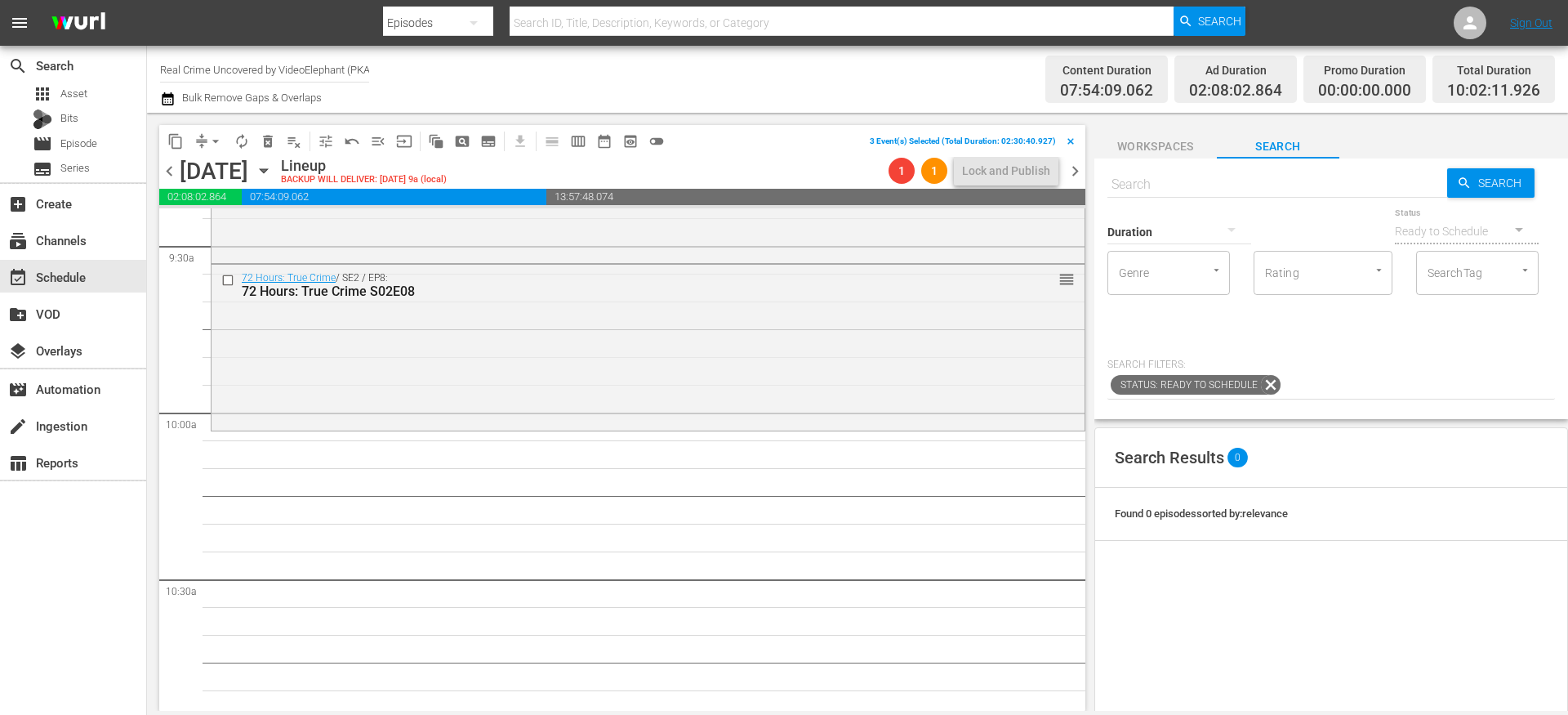
scroll to position [3130, 0]
click at [182, 141] on span "content_copy" at bounding box center [176, 141] width 16 height 16
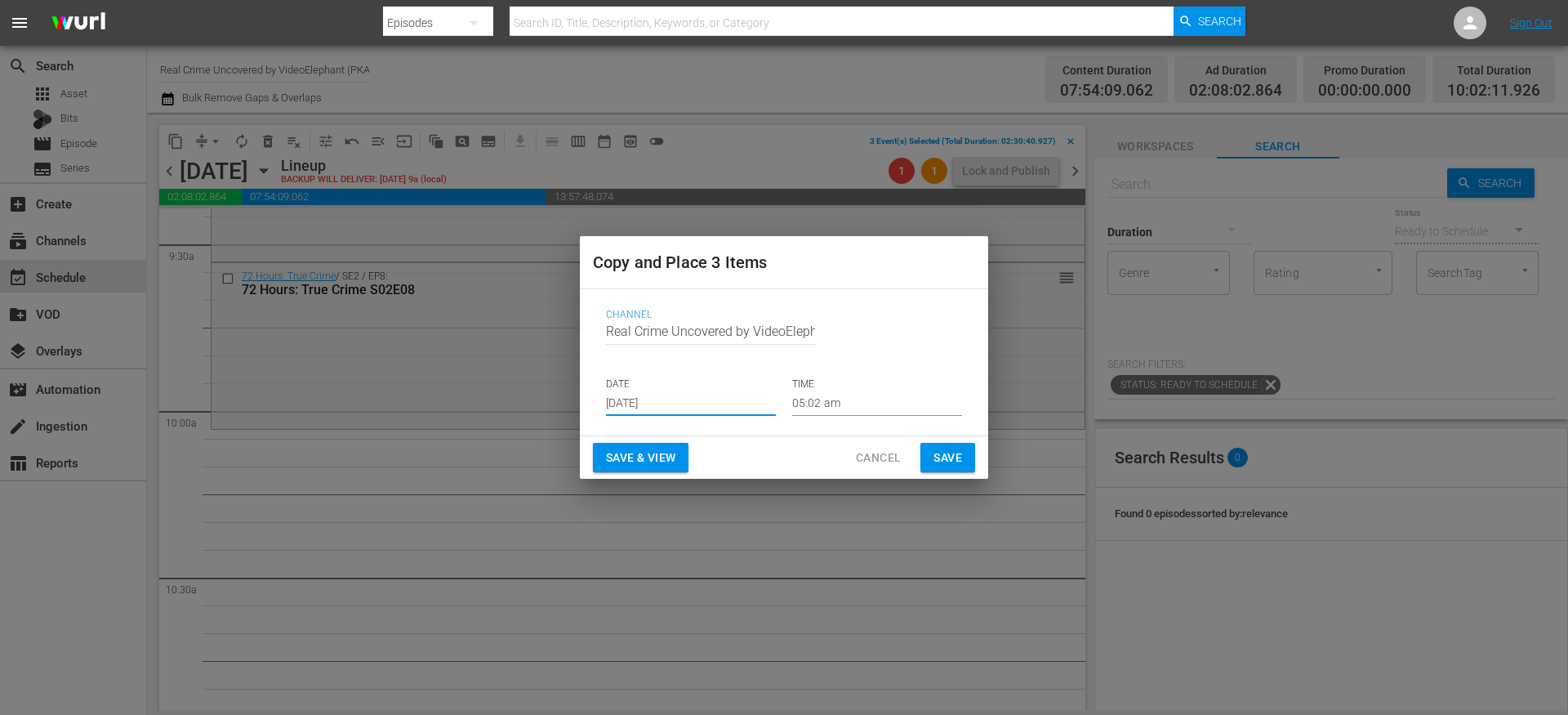
click at [667, 403] on input "Aug 28th 2025" at bounding box center [691, 403] width 170 height 24
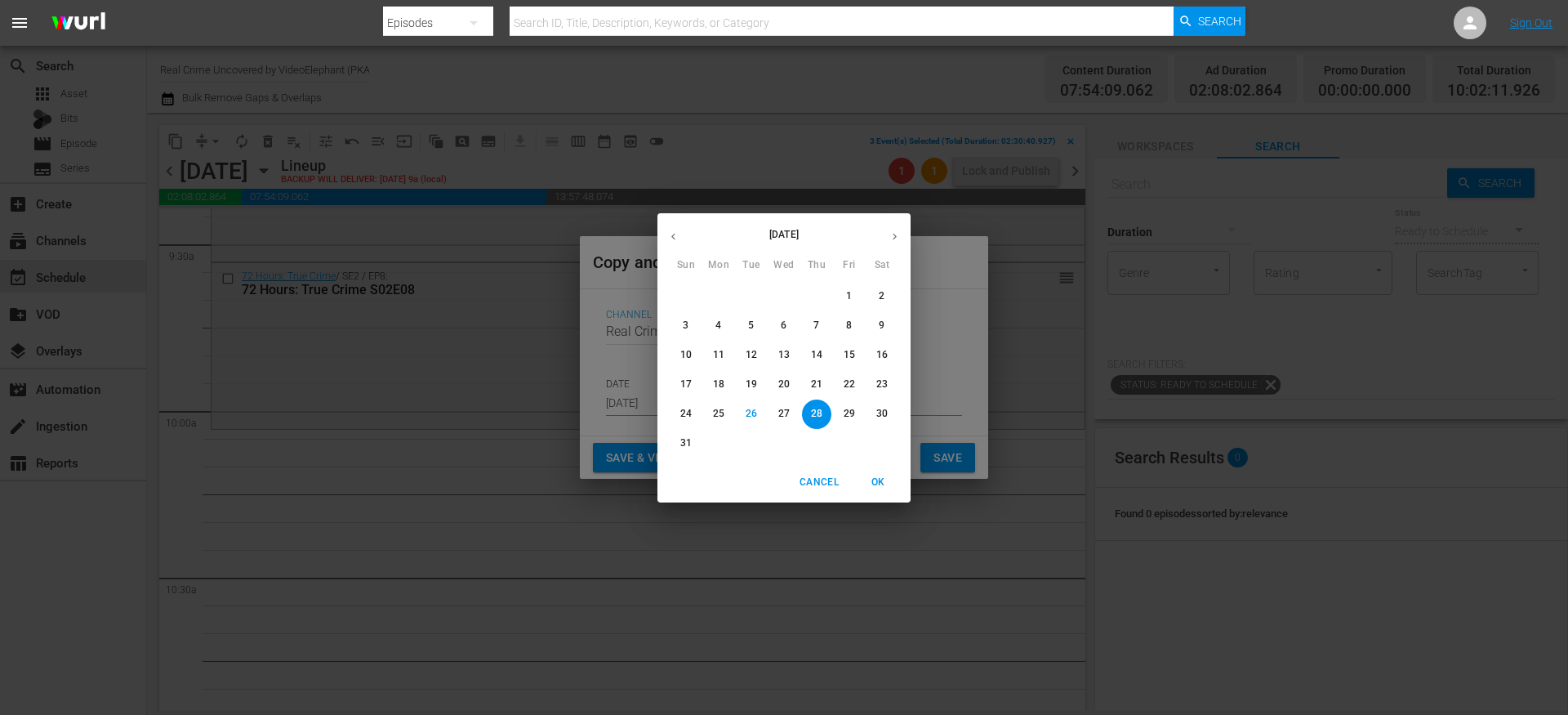
click at [895, 237] on icon "button" at bounding box center [894, 236] width 13 height 13
click at [821, 328] on p "11" at bounding box center [817, 325] width 12 height 14
type input "Sep 11th 2025"
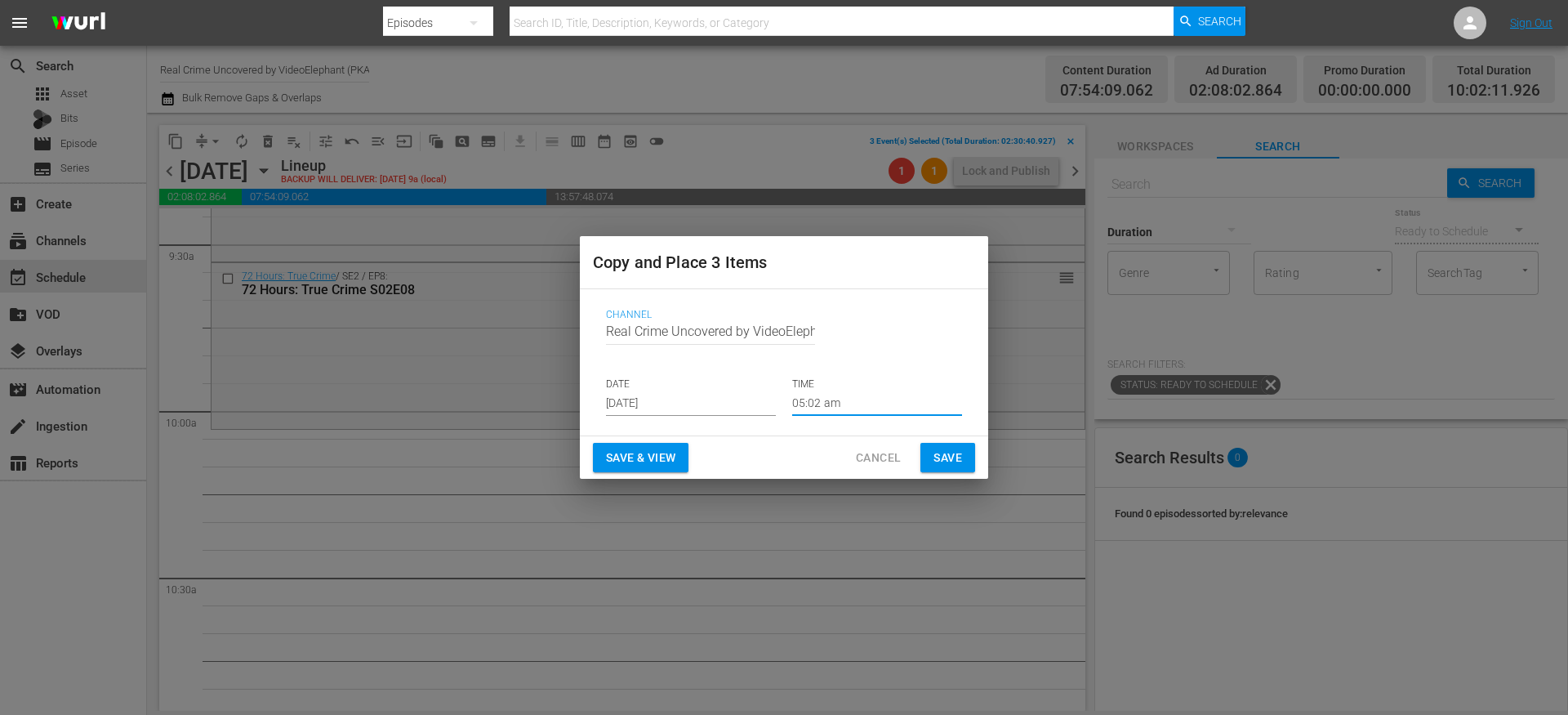
click at [827, 402] on input "05:02 am" at bounding box center [877, 403] width 170 height 24
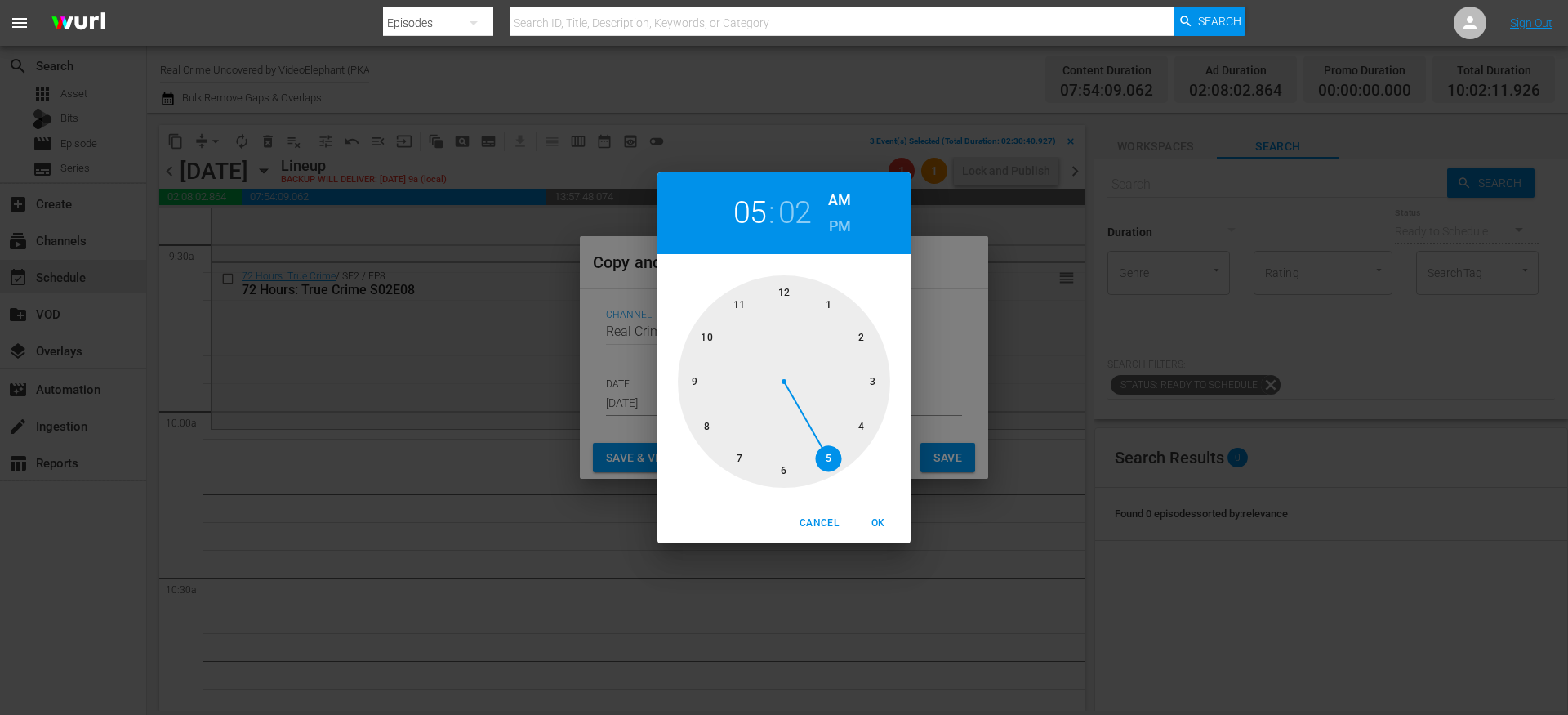
click at [709, 341] on div at bounding box center [784, 381] width 212 height 212
click at [881, 519] on span "OK" at bounding box center [878, 523] width 40 height 17
type input "10:02 am"
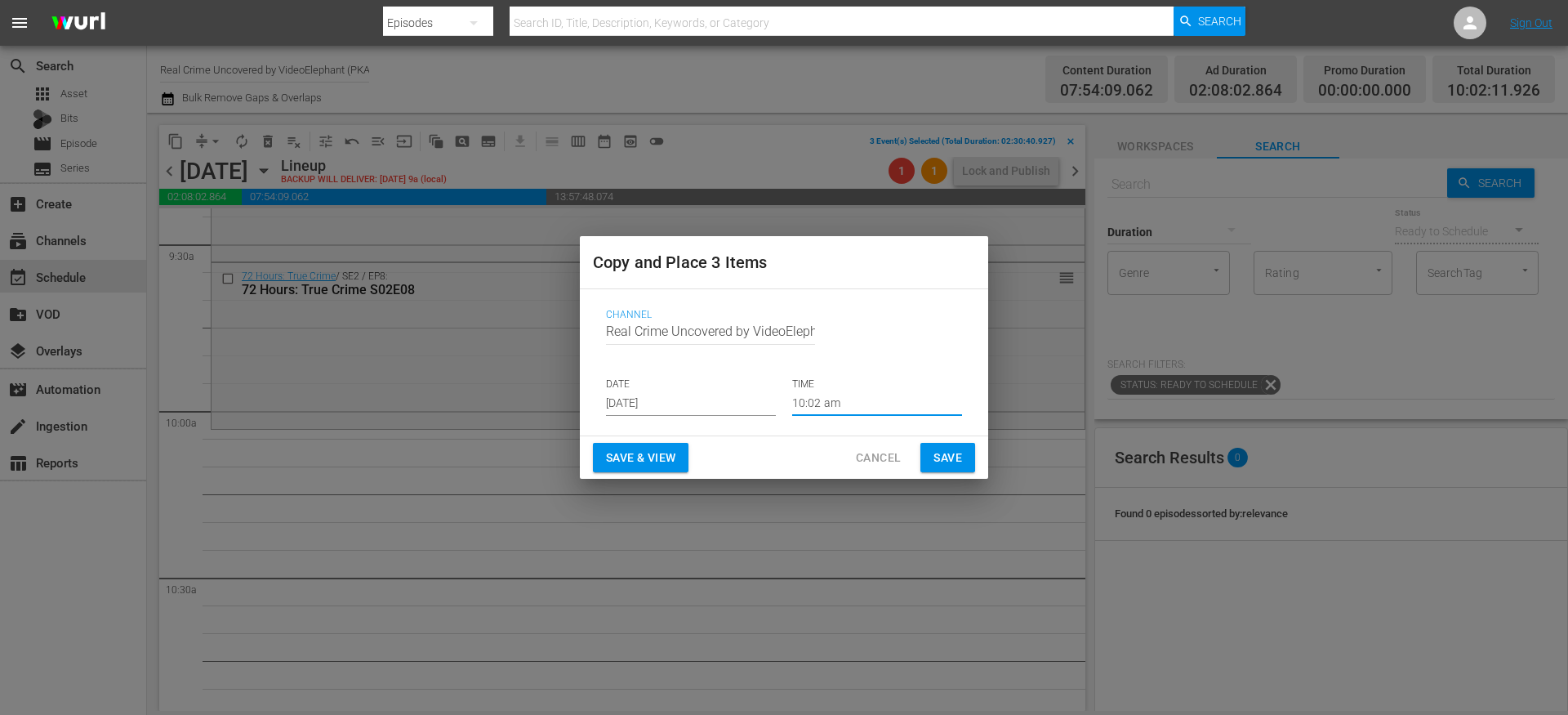
click at [950, 454] on span "Save" at bounding box center [949, 457] width 29 height 20
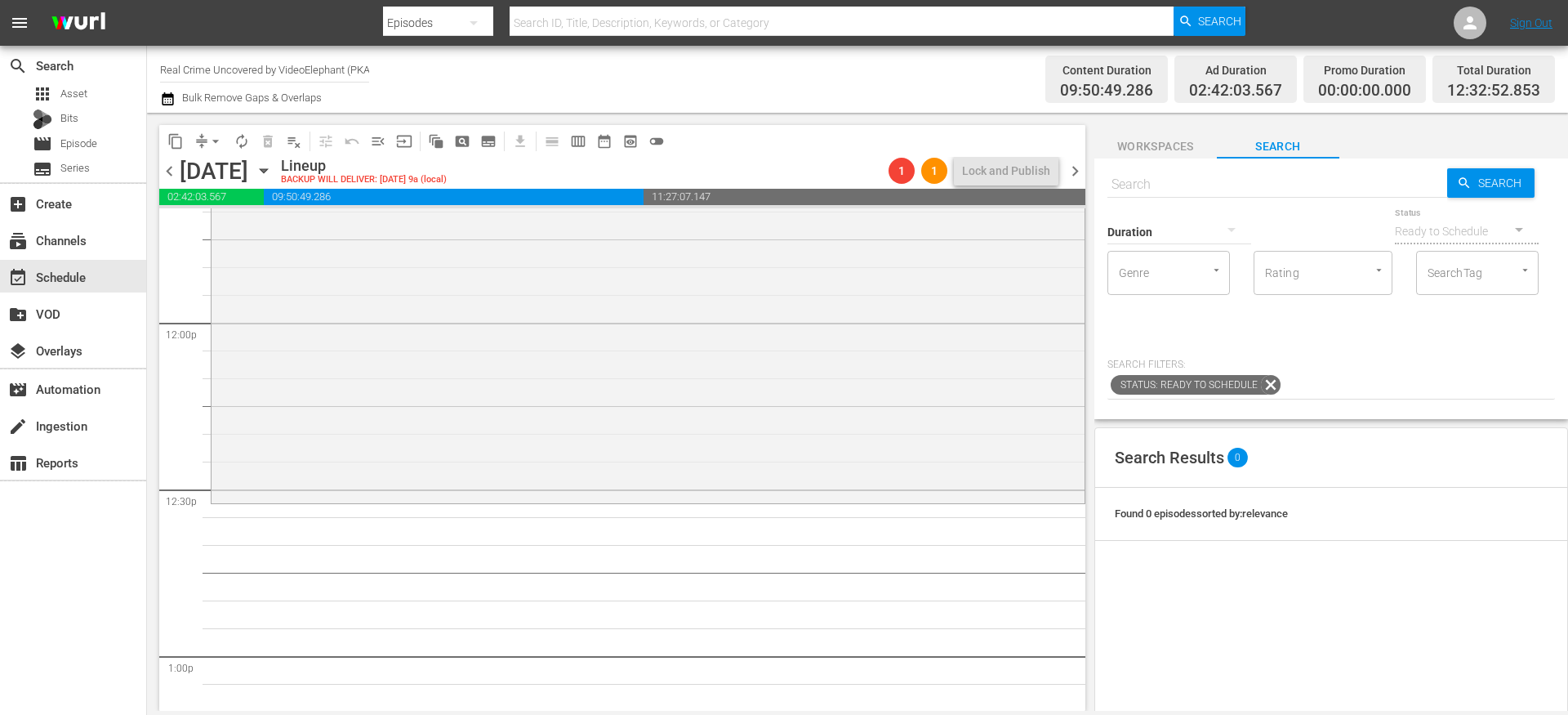
scroll to position [3918, 0]
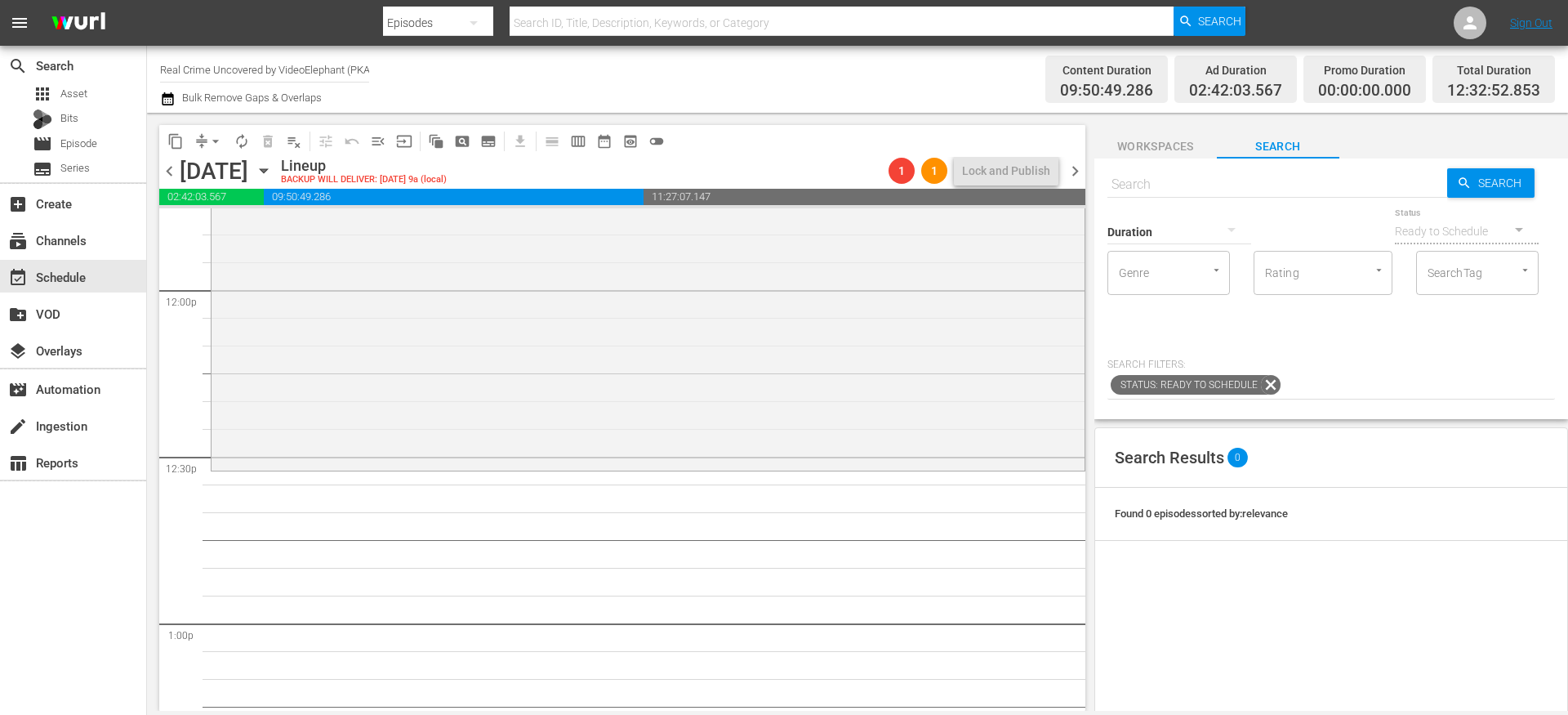
click at [1190, 192] on div "Duration" at bounding box center [1179, 221] width 144 height 59
click at [1174, 177] on input "text" at bounding box center [1278, 184] width 340 height 40
paste input ""Finding Dawn s01e01 ""
type input ""Finding Dawn s01e01 ""
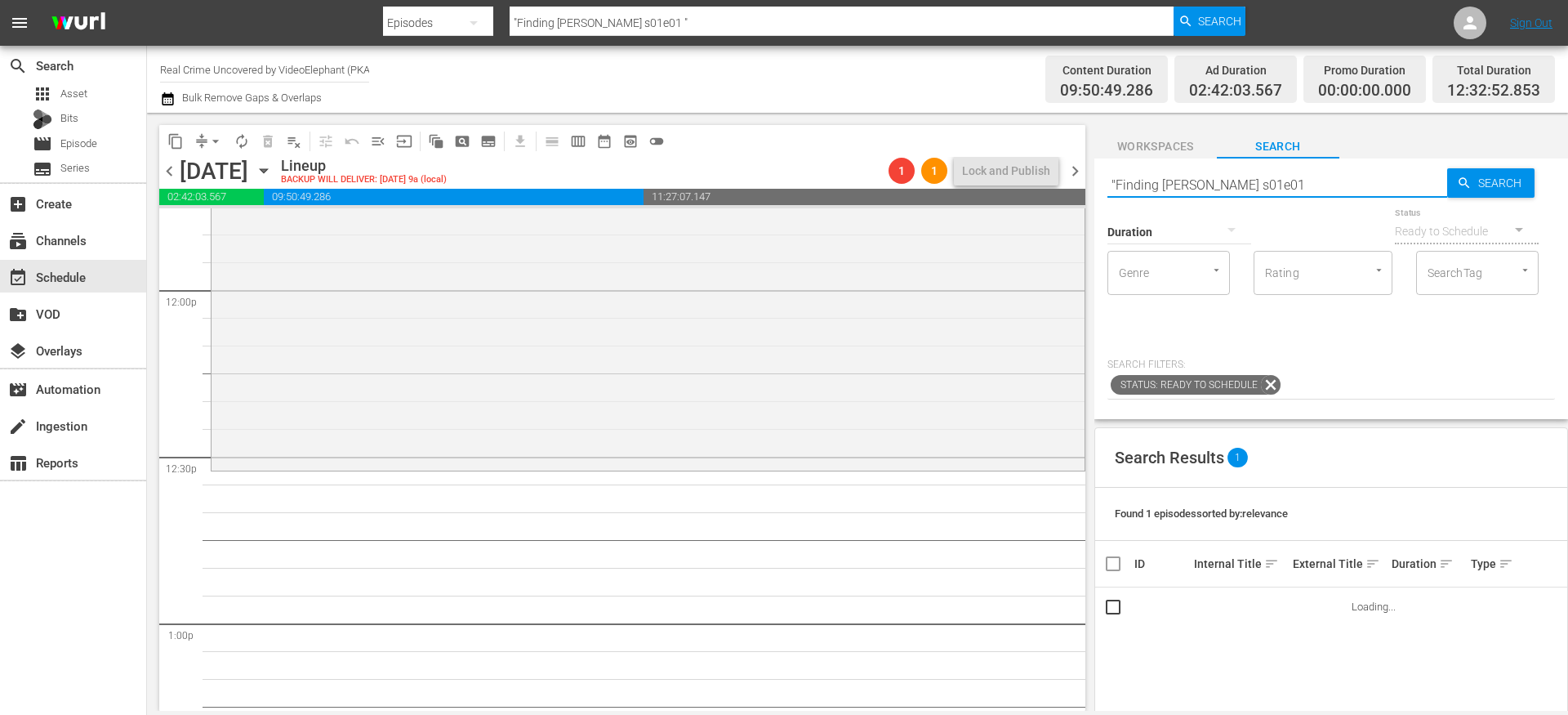
type input ""Finding Dawn s01e01"
click at [1116, 183] on input ""Finding Dawn s01e01" at bounding box center [1278, 184] width 340 height 40
type input "Finding Dawn s01e01"
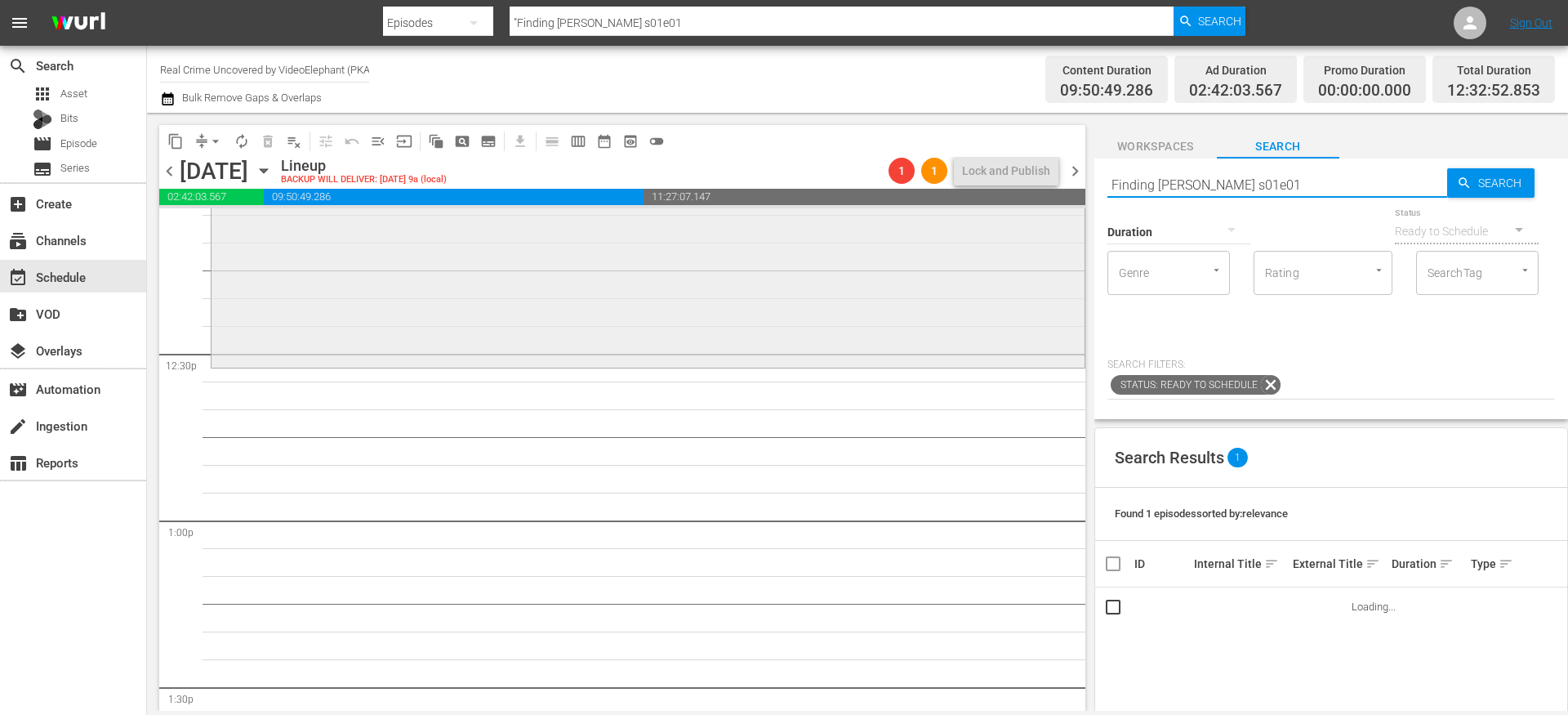
scroll to position [4028, 0]
type input "Finding Dawn s01e01"
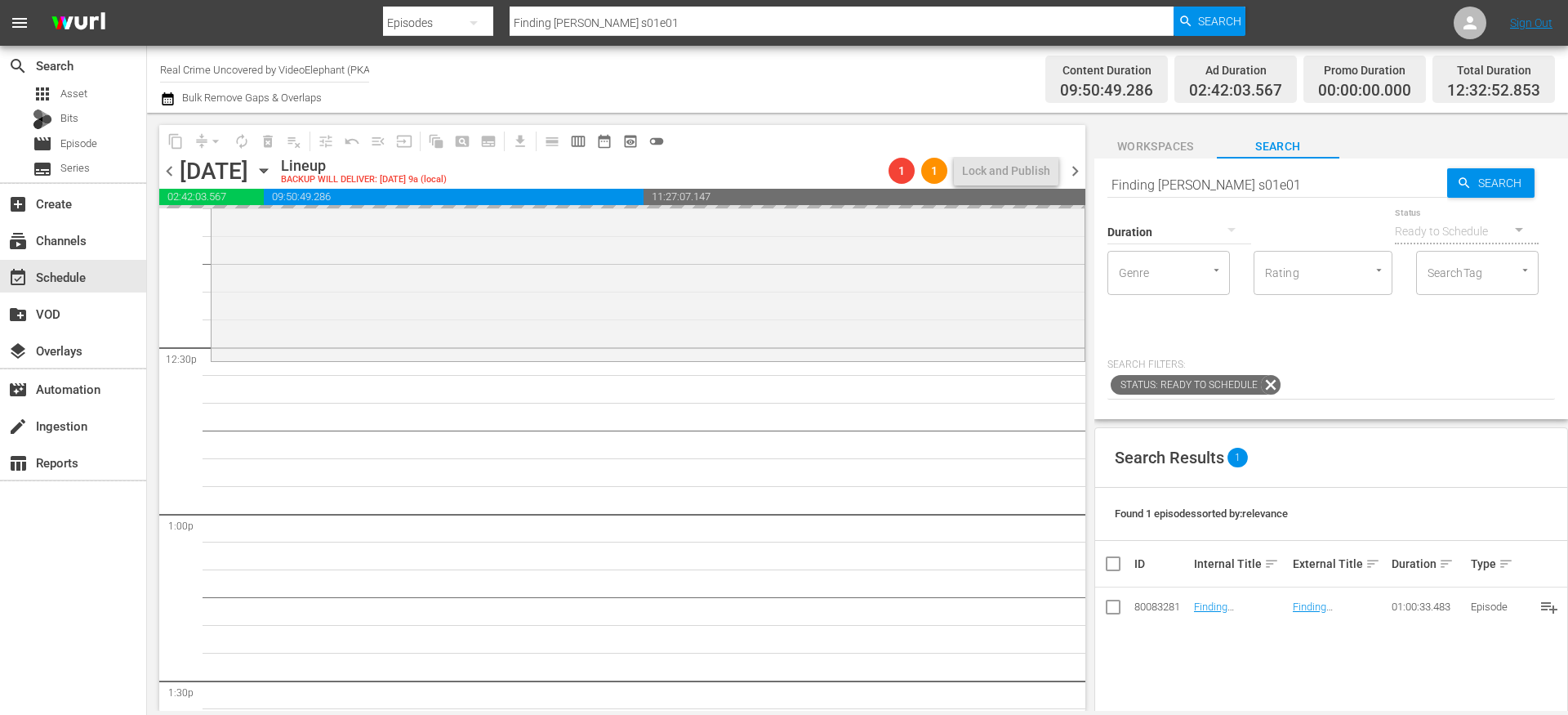
click at [1302, 179] on input "Finding Dawn s01e01" at bounding box center [1278, 184] width 340 height 40
type input "Finding Dawn s01e02"
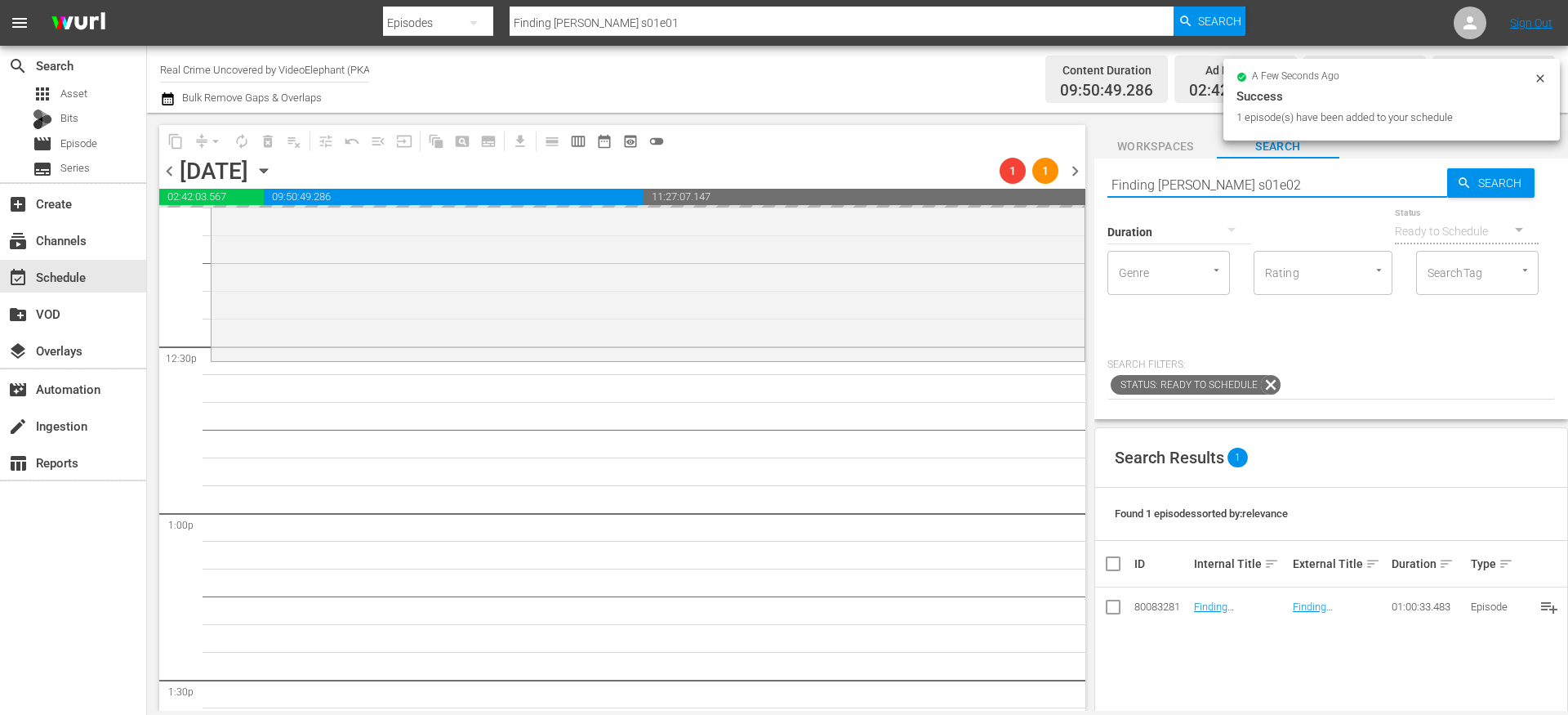
type input "Finding Dawn s01e02"
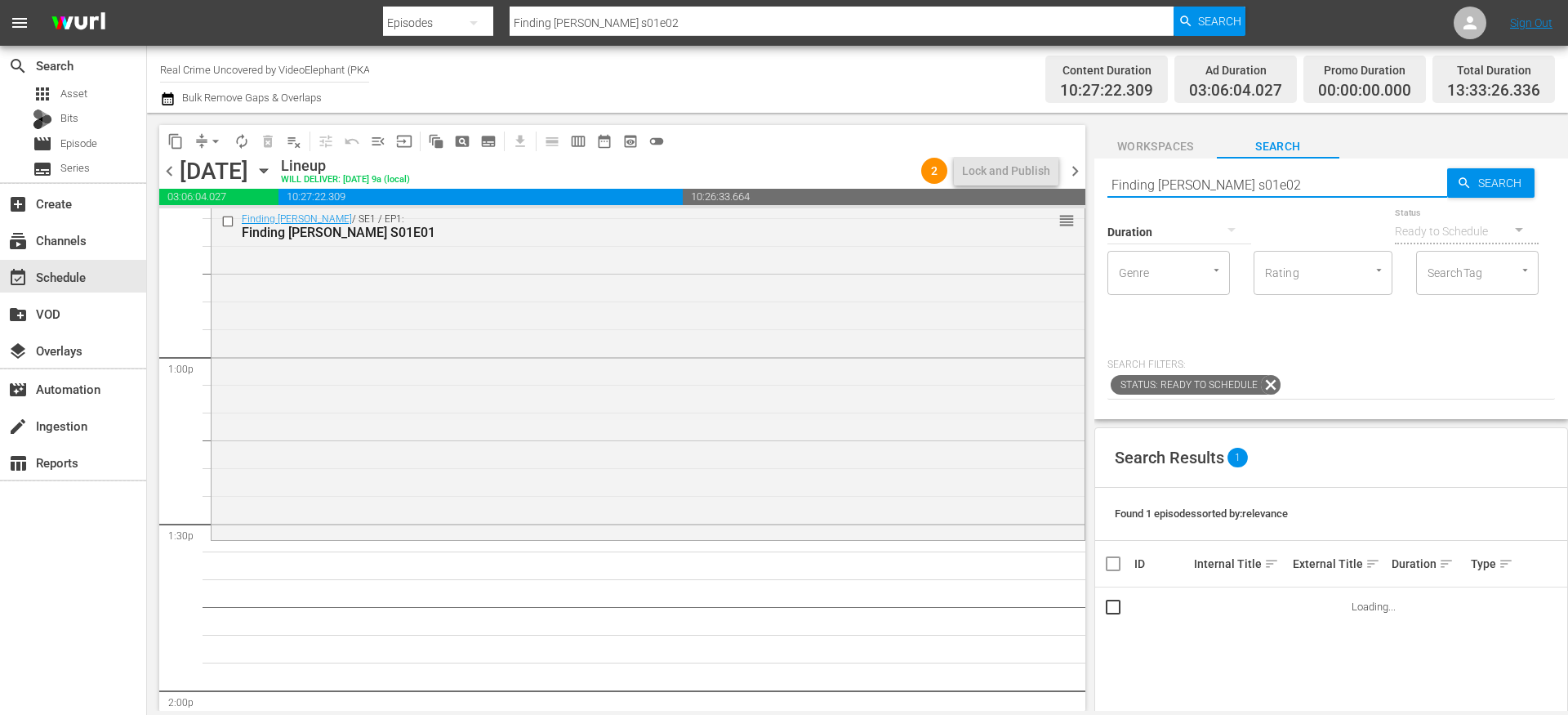
scroll to position [4209, 0]
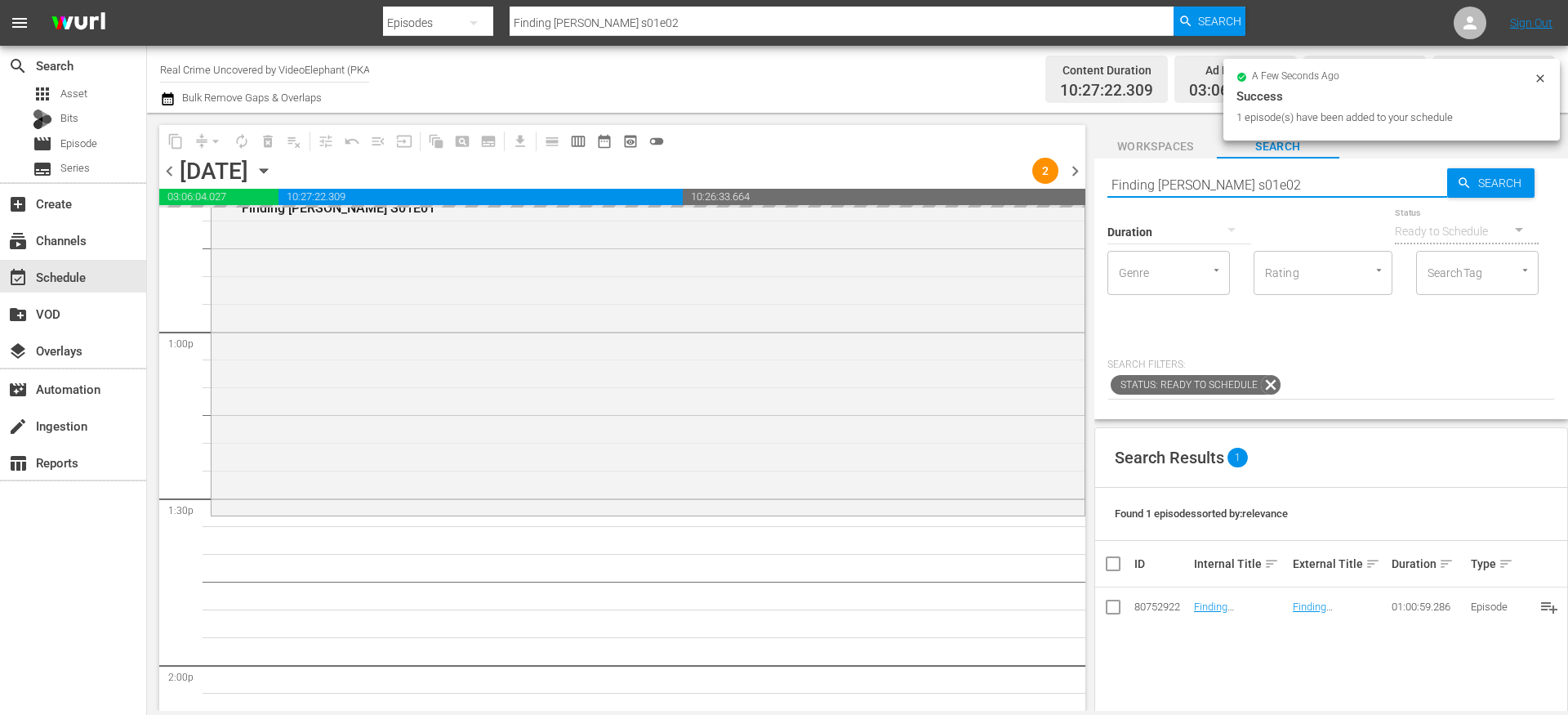
click at [1154, 189] on input "Finding Dawn s01e02" at bounding box center [1278, 184] width 340 height 40
paste input ""Life with Murder S01E01 ""
type input ""Life with Murder S01E01"
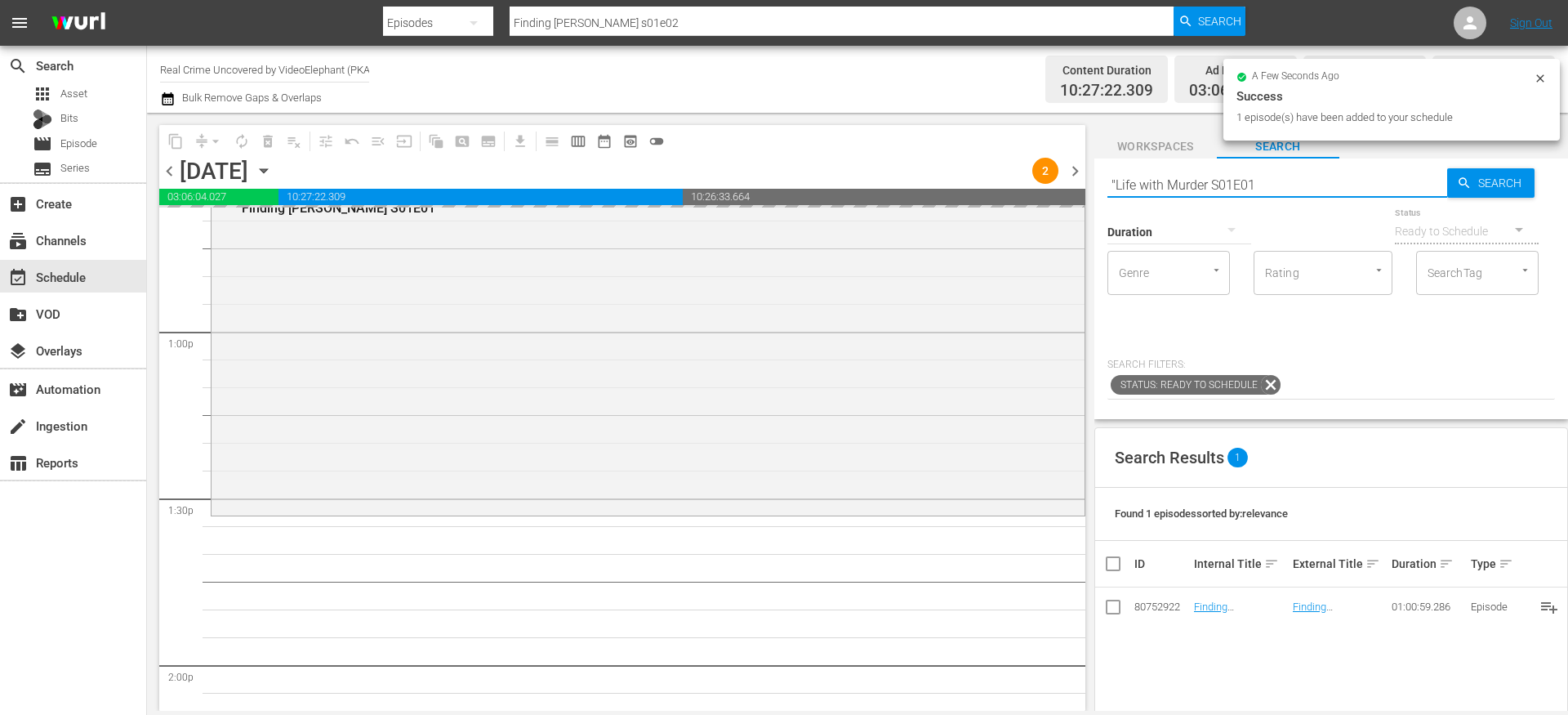
click at [1112, 187] on input ""Life with Murder S01E01" at bounding box center [1278, 184] width 340 height 40
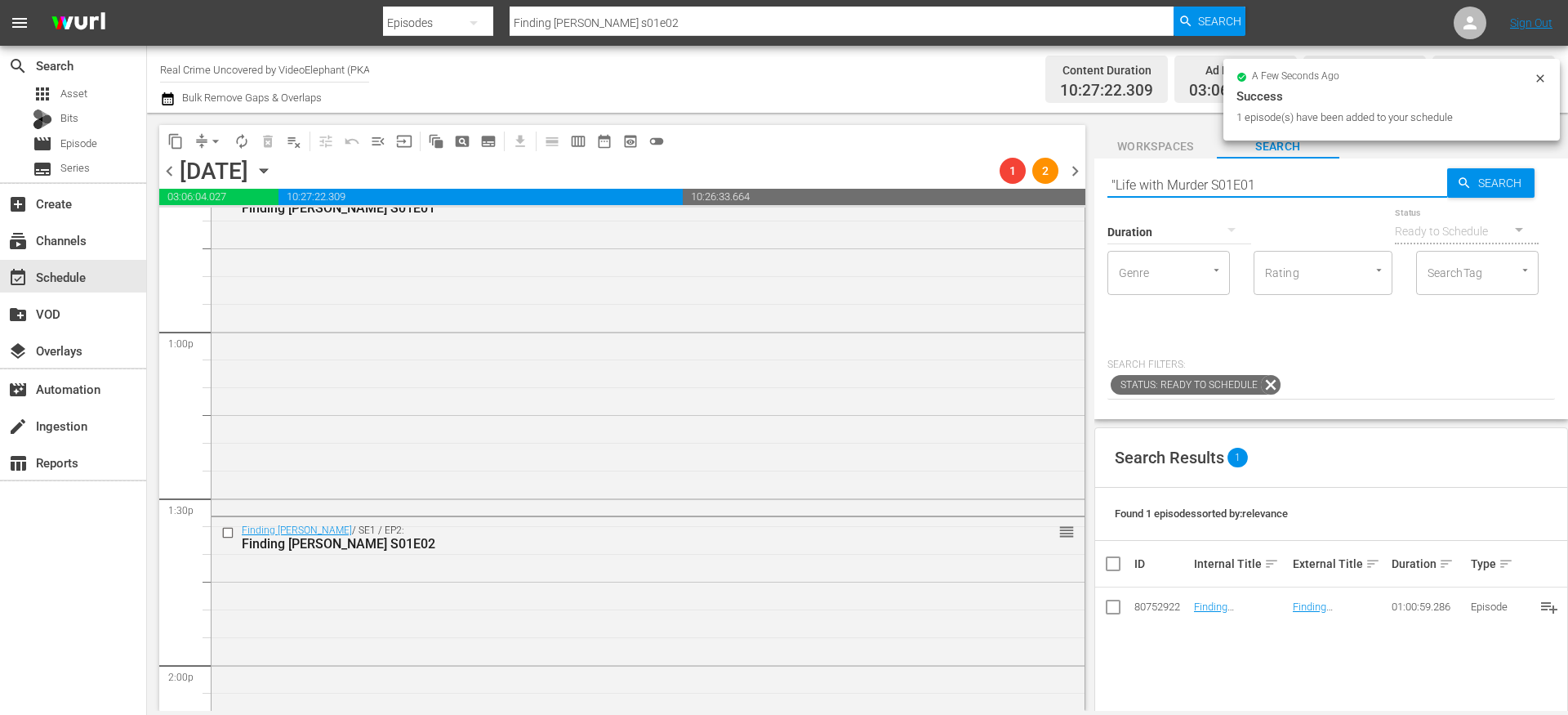
type input ""Life with Murder S01E01"
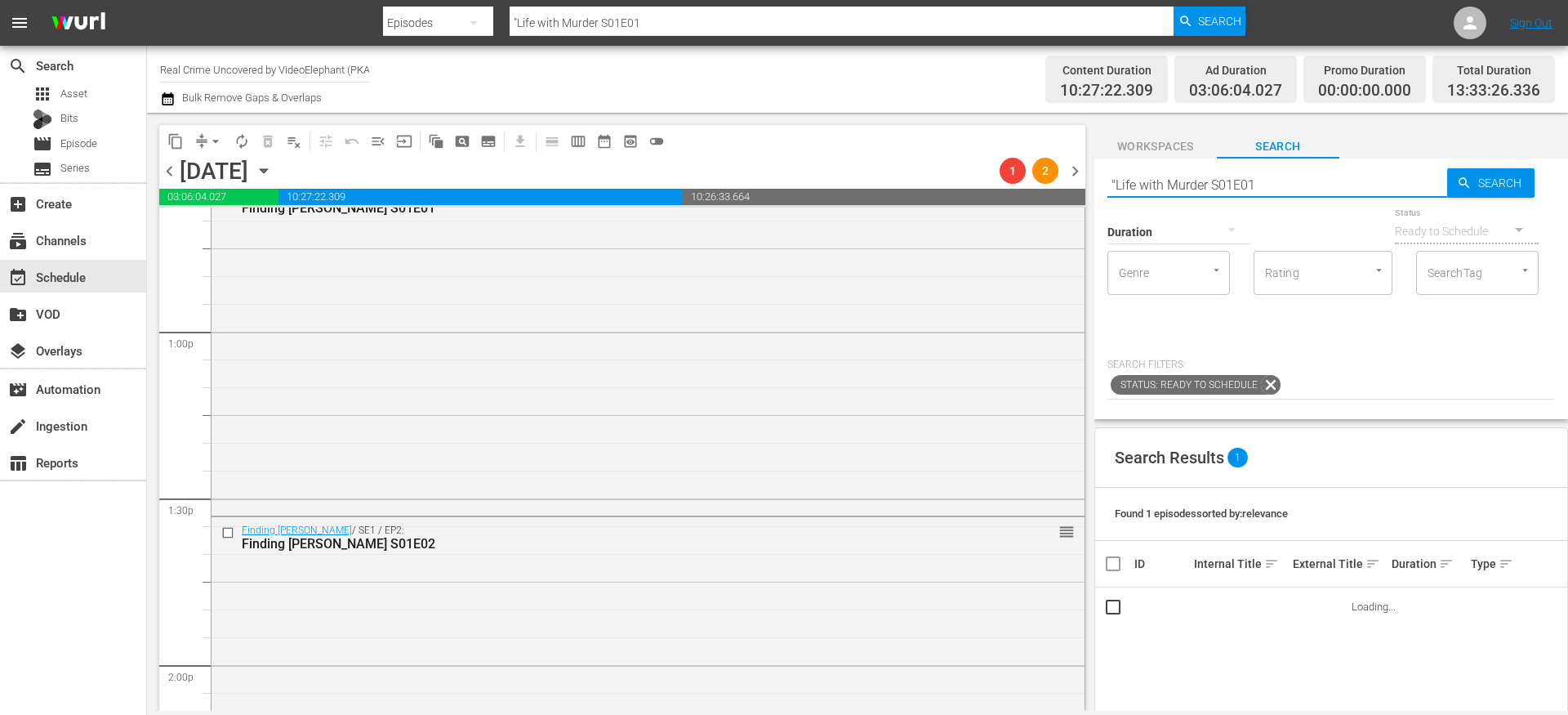
type input "Life with Murder S01E01"
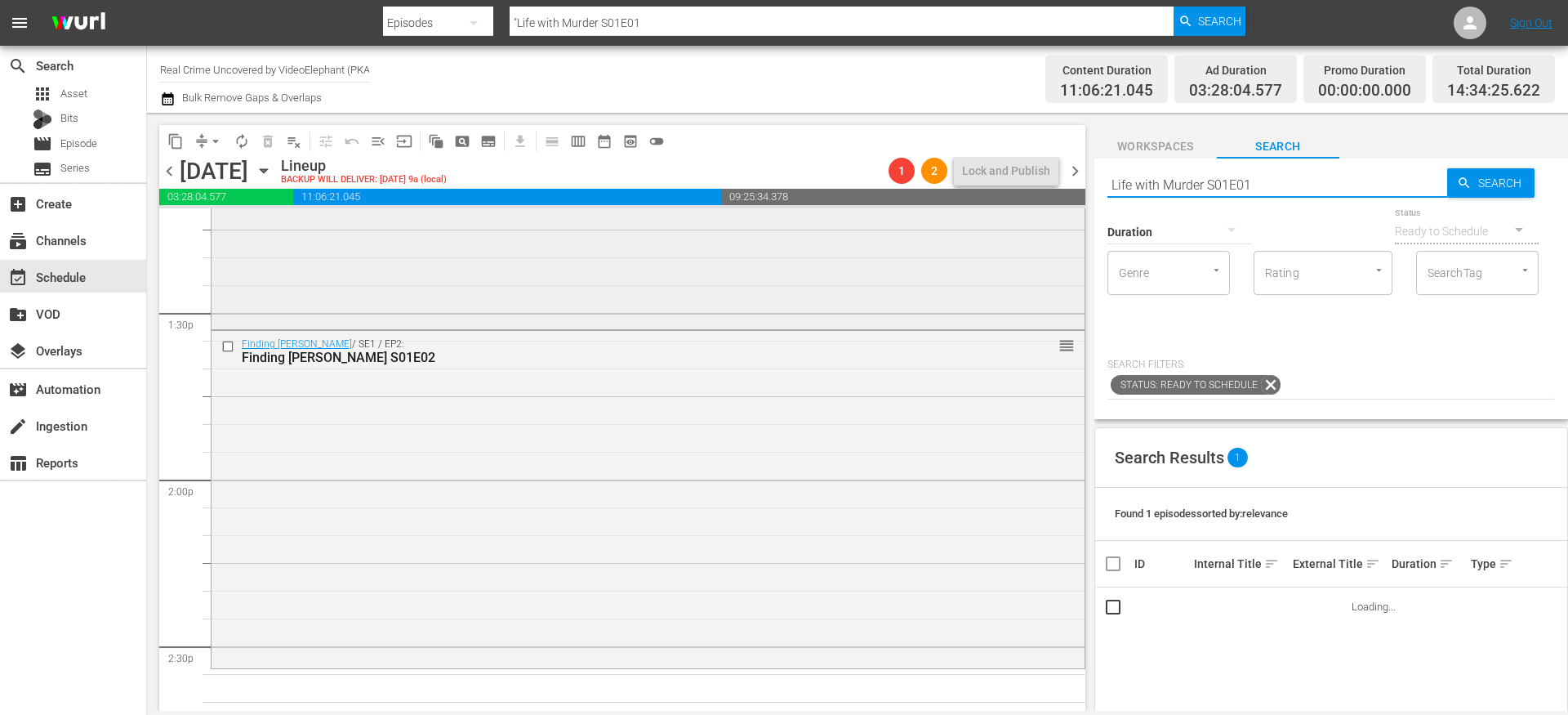
type input "Life with Murder S01E01"
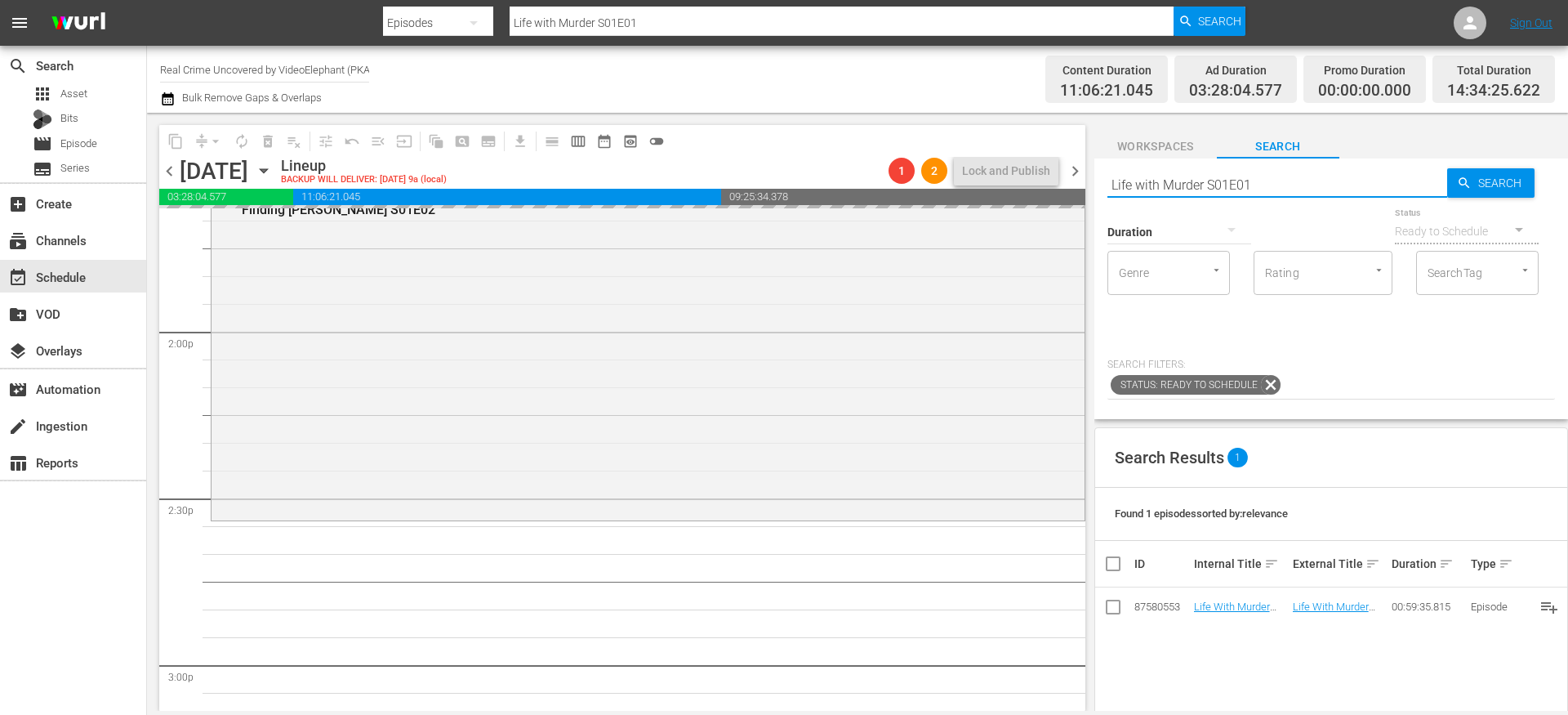
click at [1271, 189] on input "Life with Murder S01E01" at bounding box center [1278, 184] width 340 height 40
type input "Life with Murder S01E02"
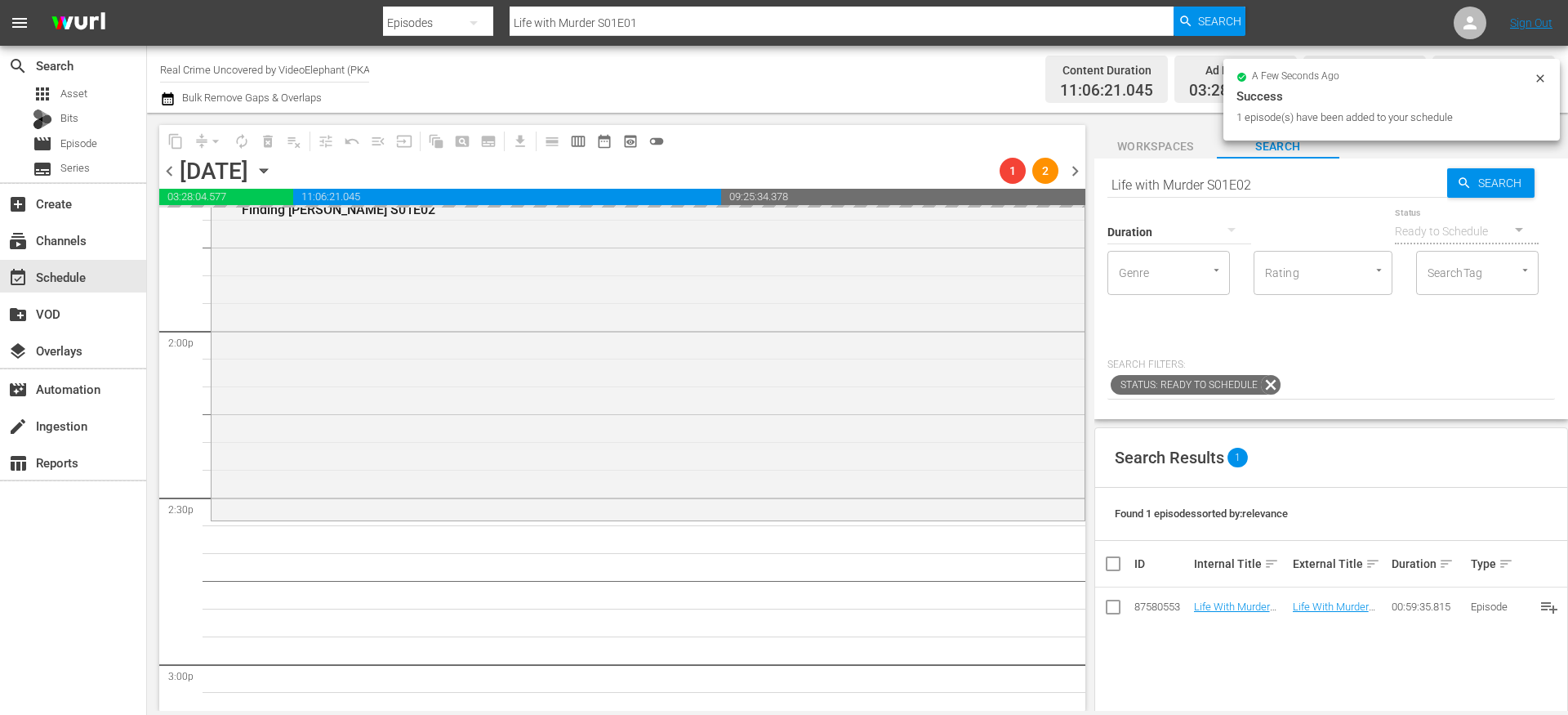
type input "Life with Murder S01E02"
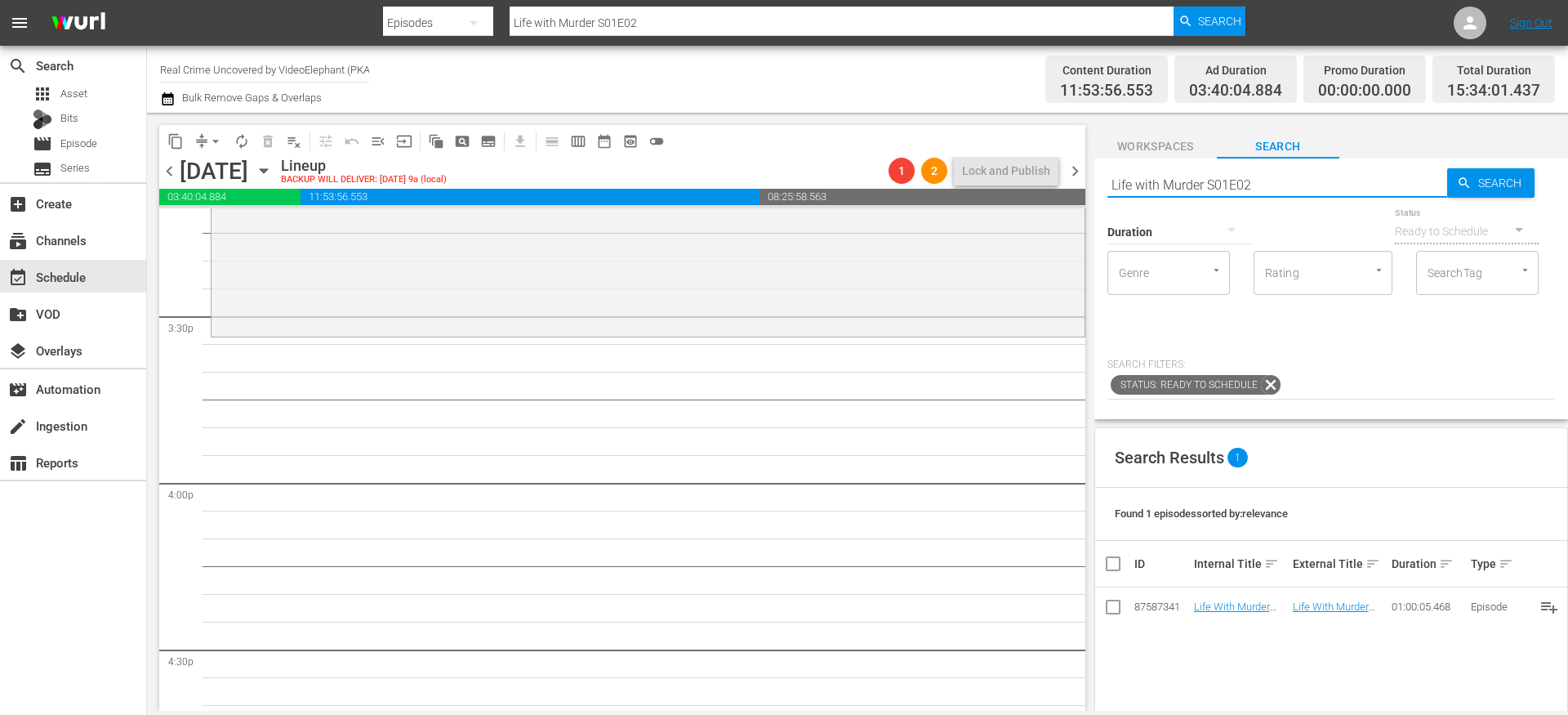
scroll to position [5093, 0]
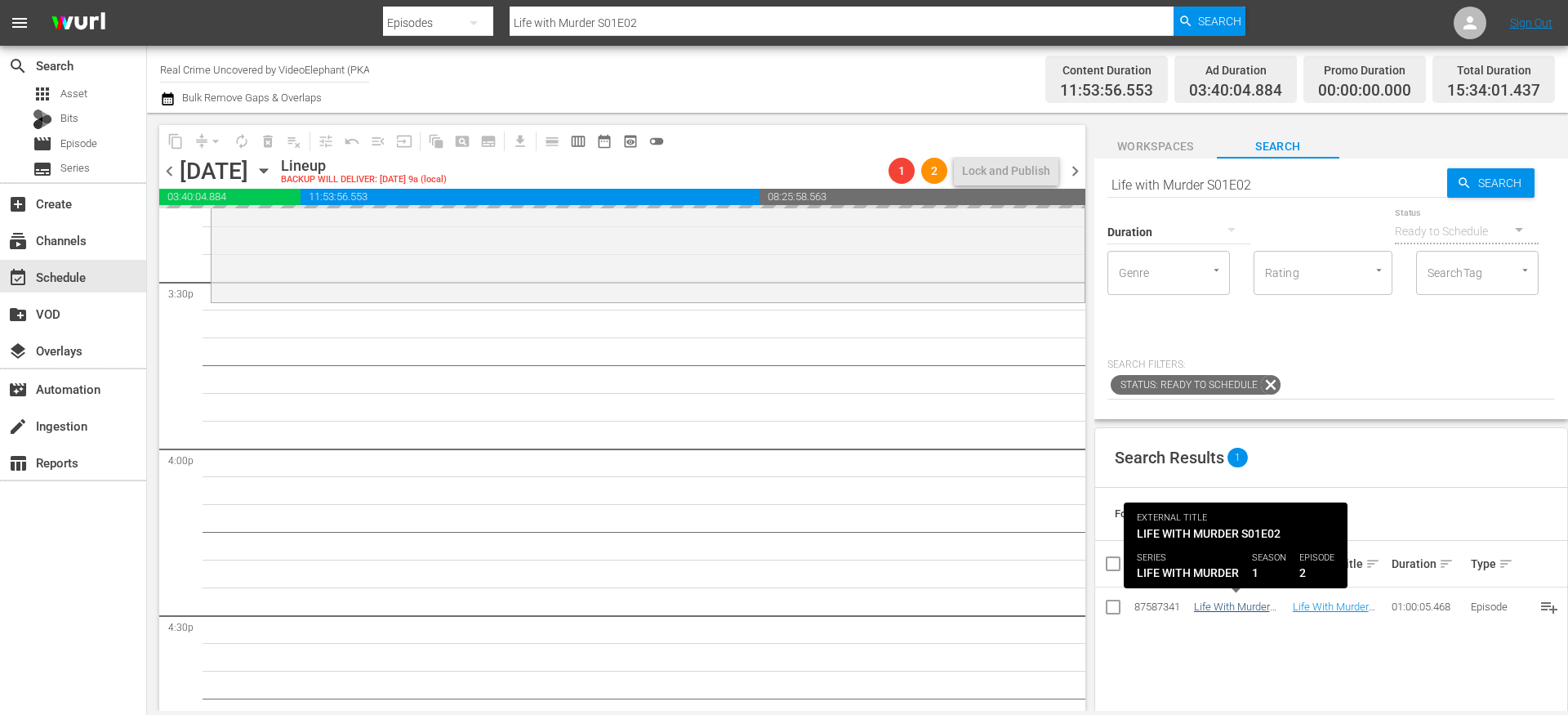
drag, startPoint x: 1240, startPoint y: 600, endPoint x: 1227, endPoint y: 599, distance: 13.0
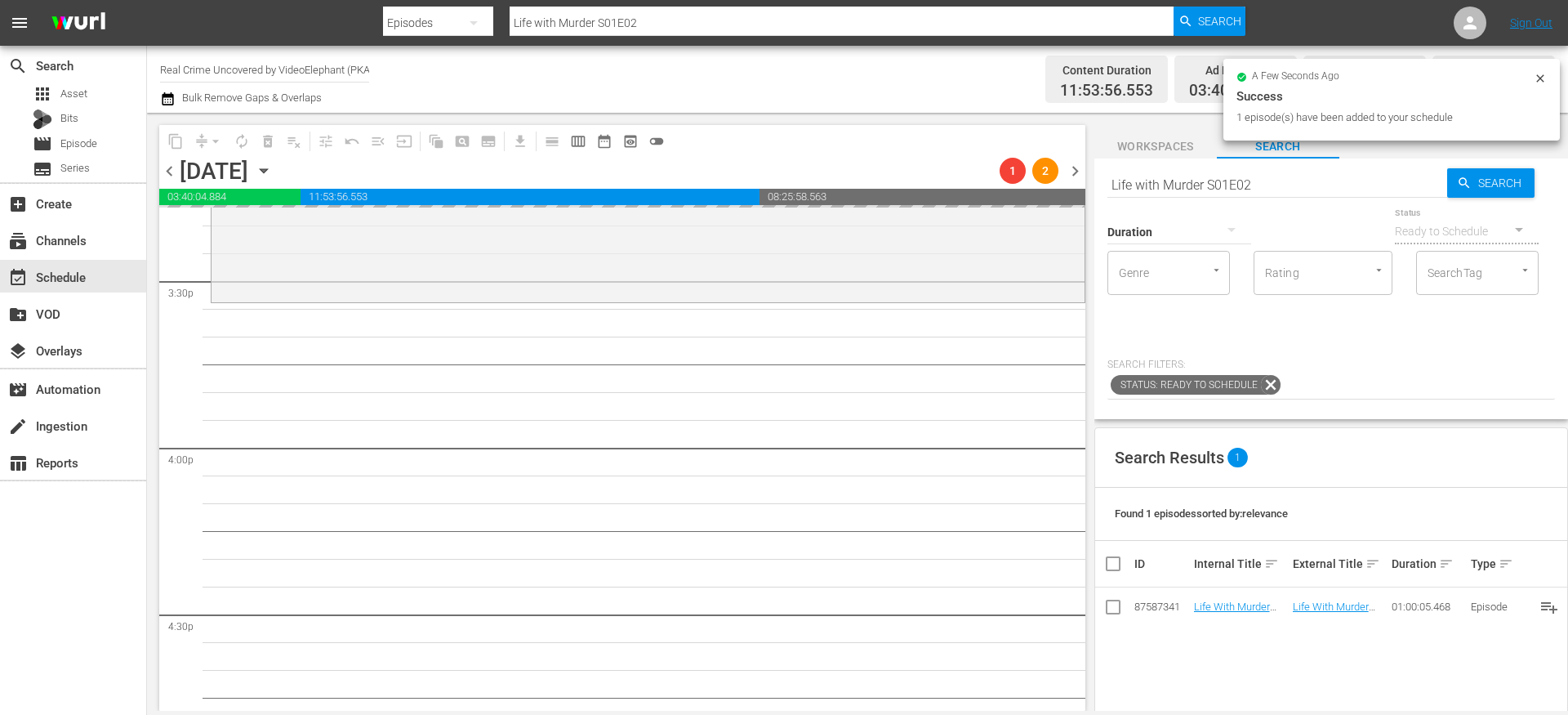
click at [1136, 181] on input "Life with Murder S01E02" at bounding box center [1278, 184] width 340 height 40
paste input ""Murder Remembered - Norfolk County 1950 ""
type input ""Murder Remembered - Norfolk County 1950 ""
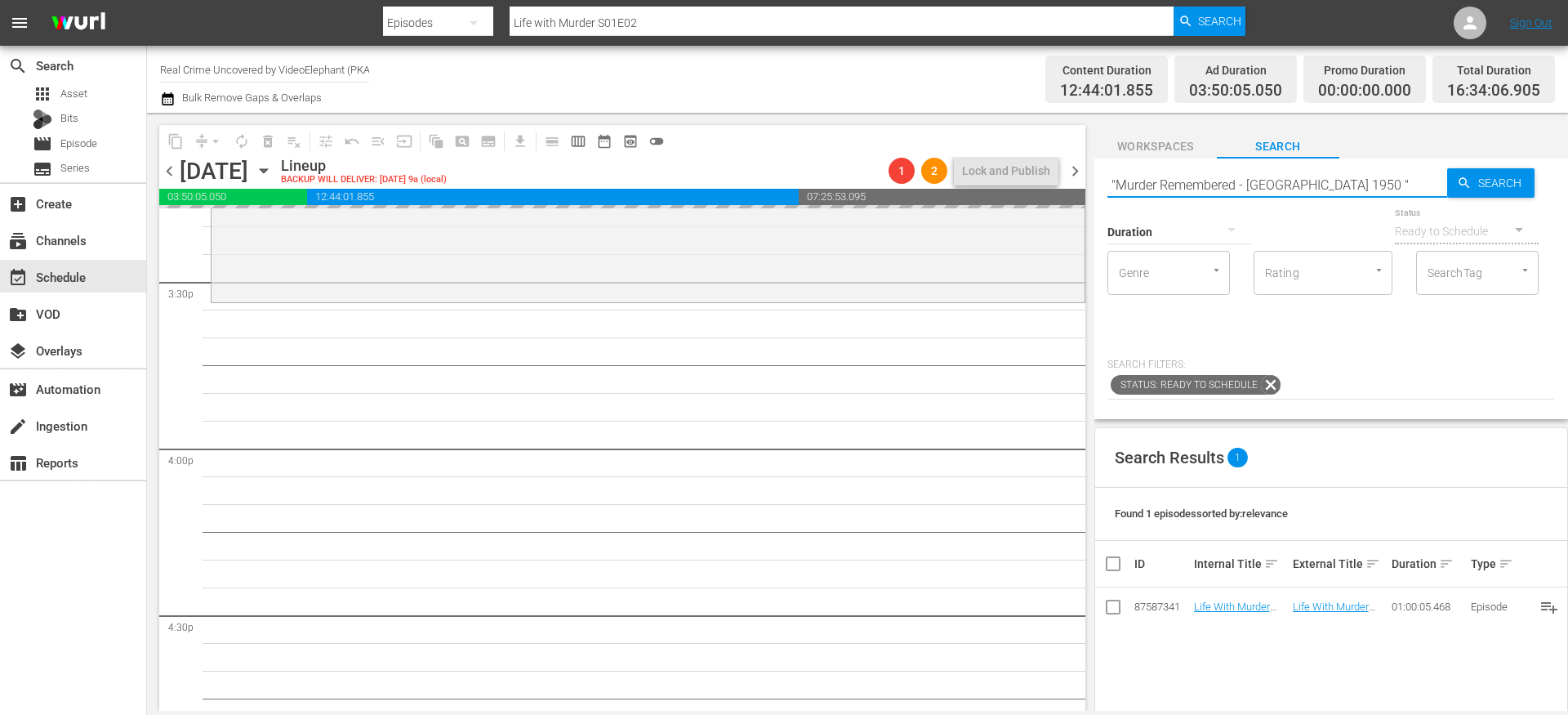
type input ""Murder Remembered - Norfolk County 1950 ""
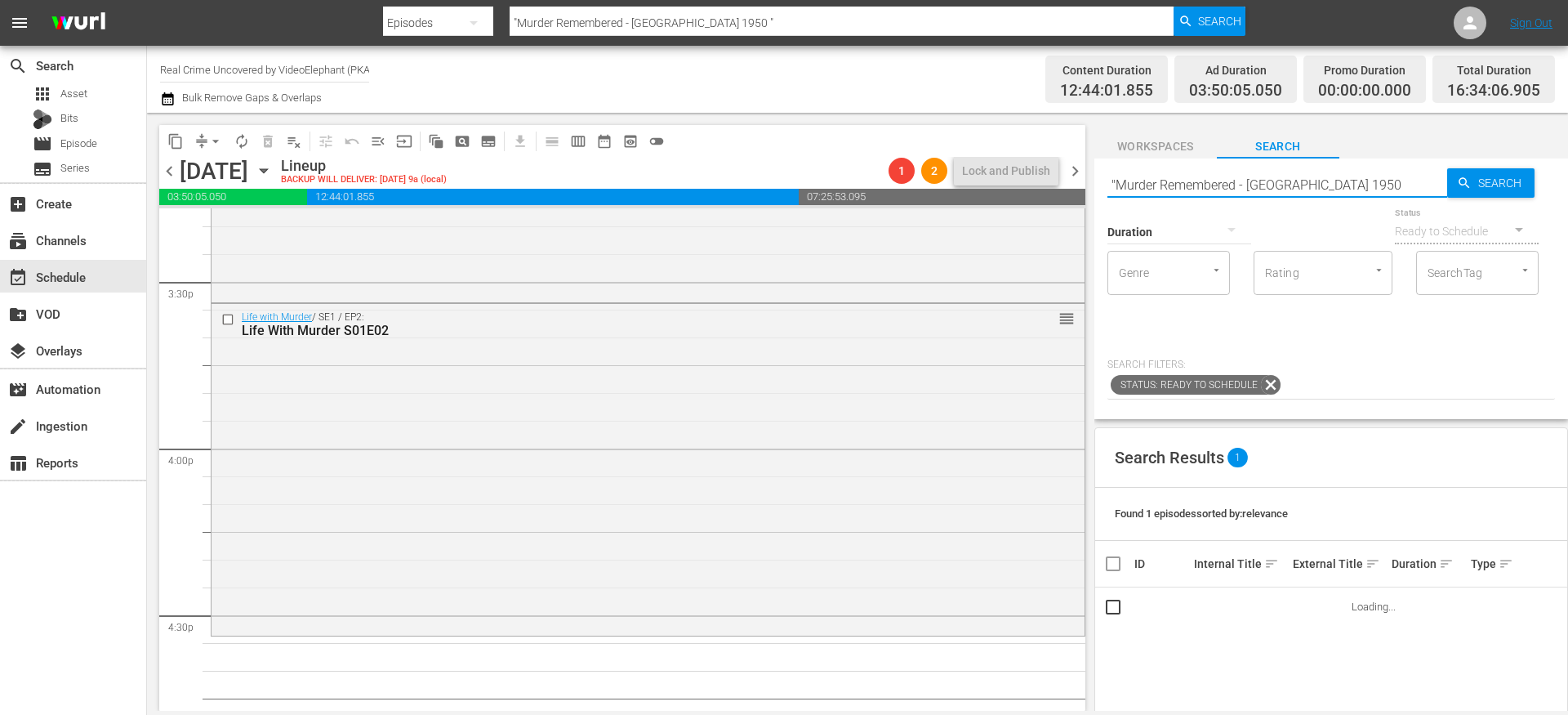
click at [1116, 182] on input ""Murder Remembered - Norfolk County 1950" at bounding box center [1278, 184] width 340 height 40
type input "Murder Remembered - Norfolk County 1950"
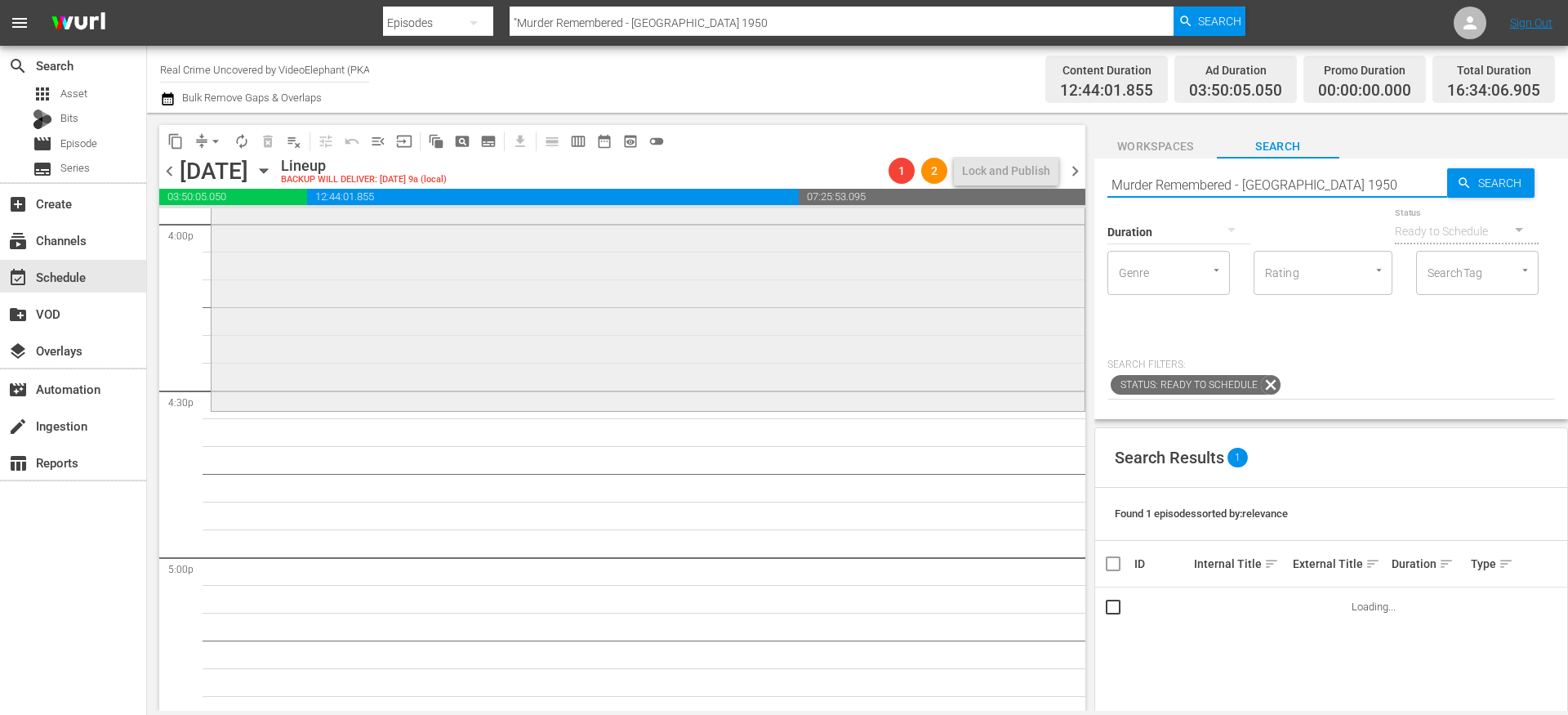
scroll to position [5322, 0]
type input "Murder Remembered - Norfolk County 1950"
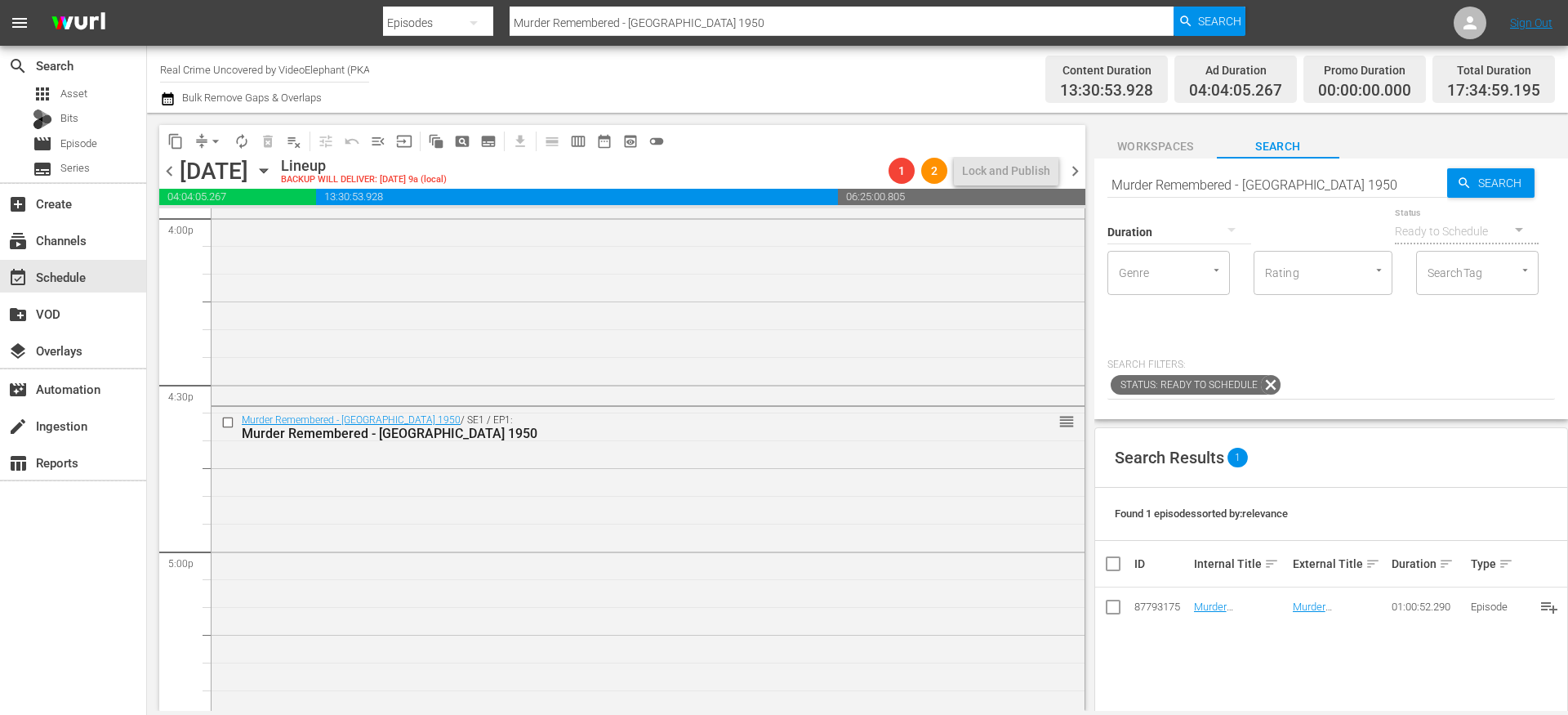
click at [210, 142] on span "arrow_drop_down" at bounding box center [215, 141] width 16 height 16
click at [234, 230] on li "Align to End of Previous Day" at bounding box center [216, 229] width 172 height 27
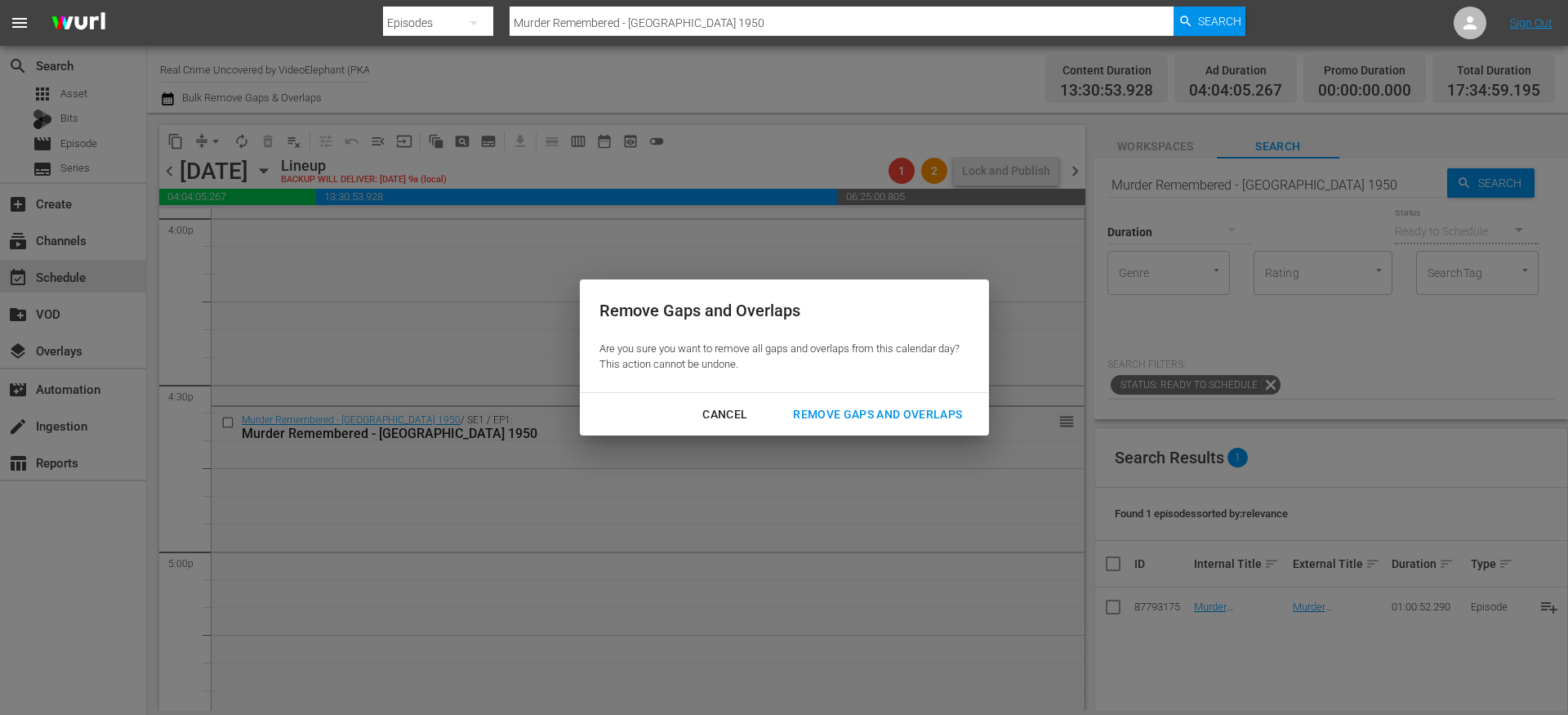
click at [850, 408] on div "Remove Gaps and Overlaps" at bounding box center [878, 414] width 195 height 20
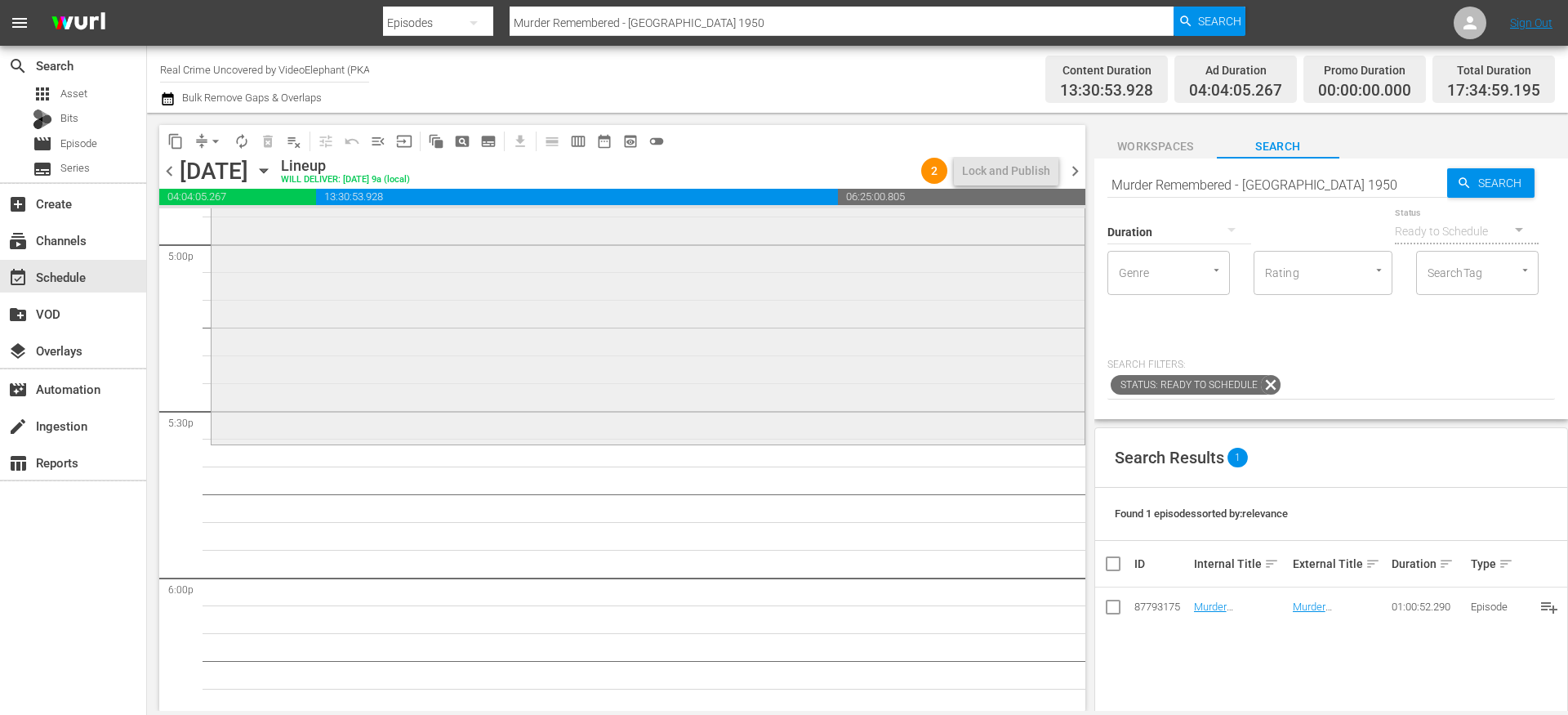
scroll to position [5609, 0]
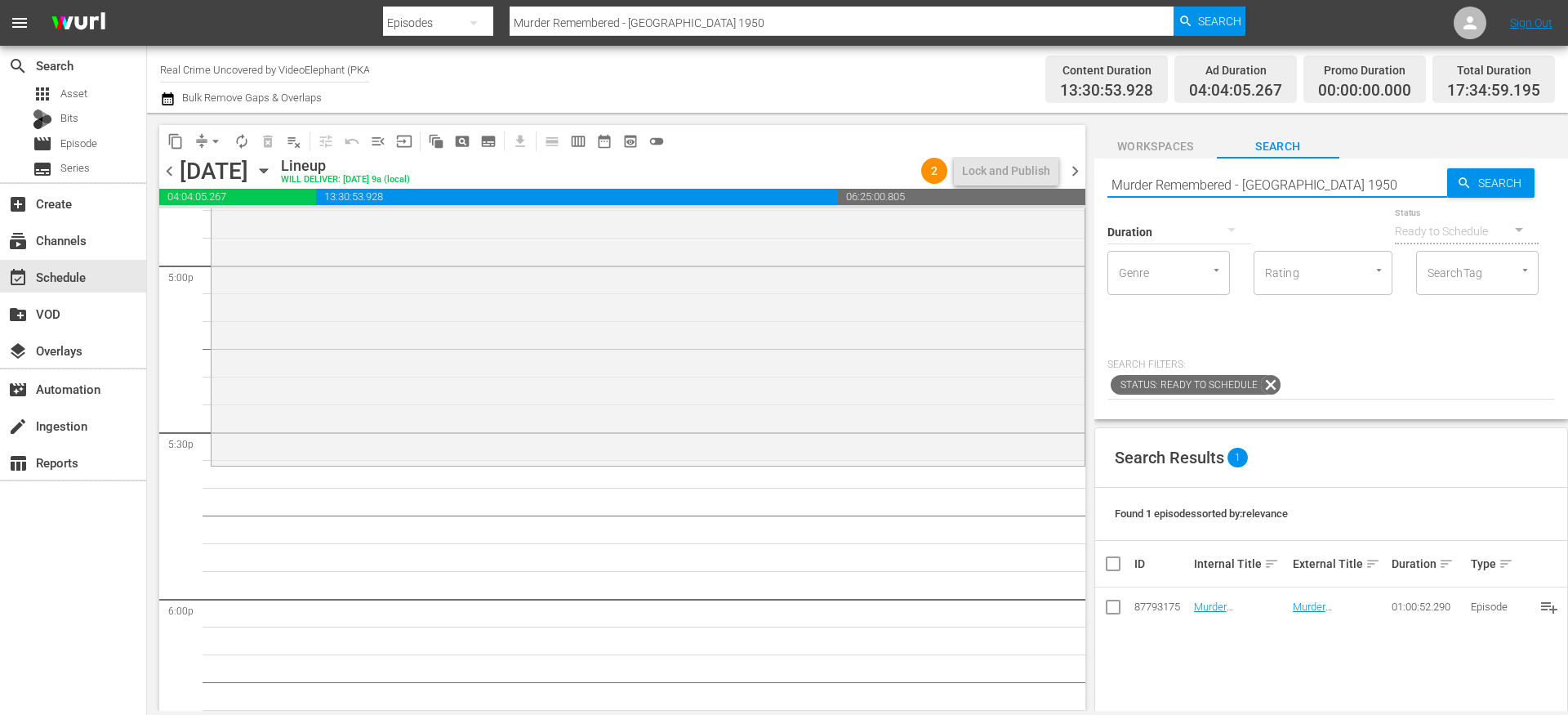
click at [1196, 183] on input "Murder Remembered - Norfolk County 1950" at bounding box center [1278, 184] width 340 height 40
click at [1196, 182] on input "Murder Remembered - Norfolk County 1950" at bounding box center [1278, 184] width 340 height 40
paste input "On The Trail Of S02E11"
type input "On The Trail Of S02E11"
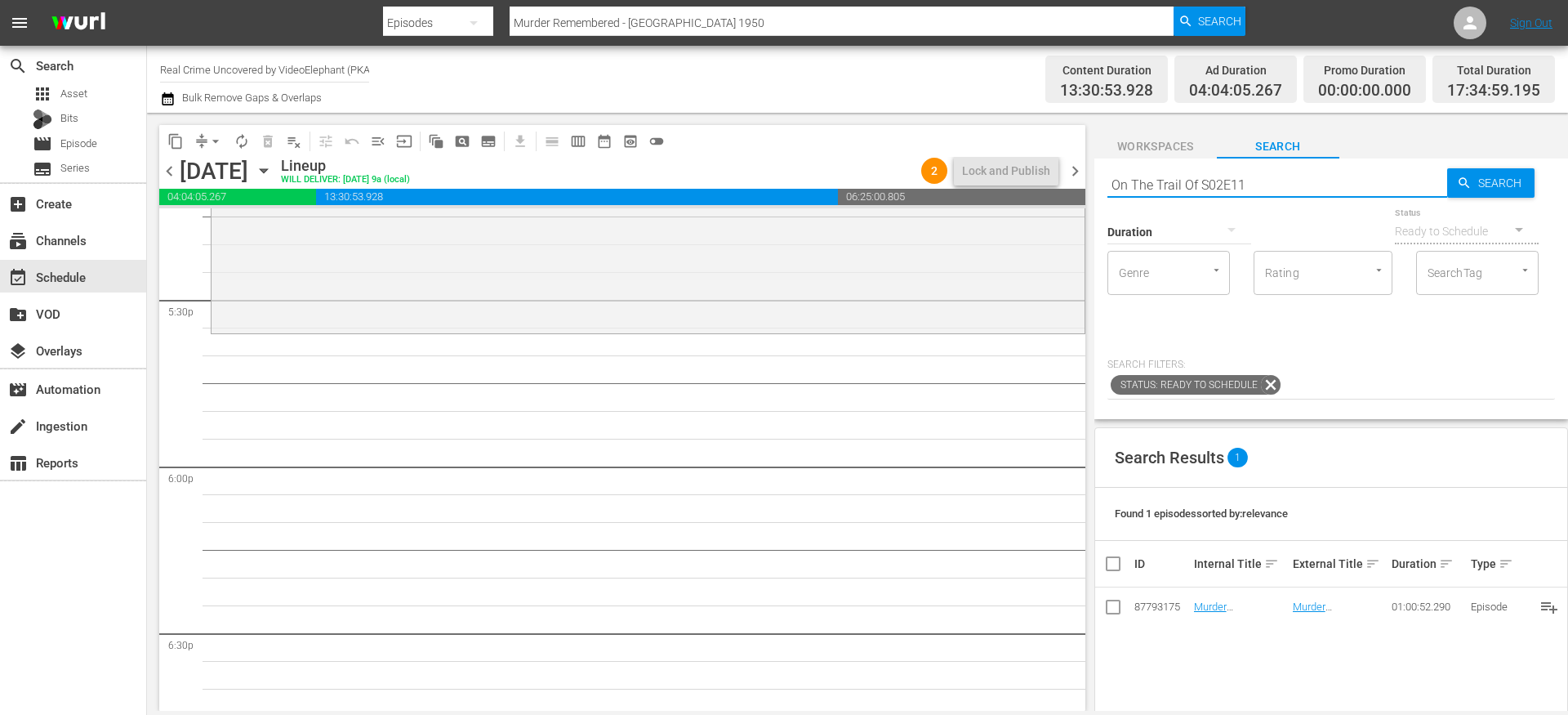
type input "On The Trail Of S02E11"
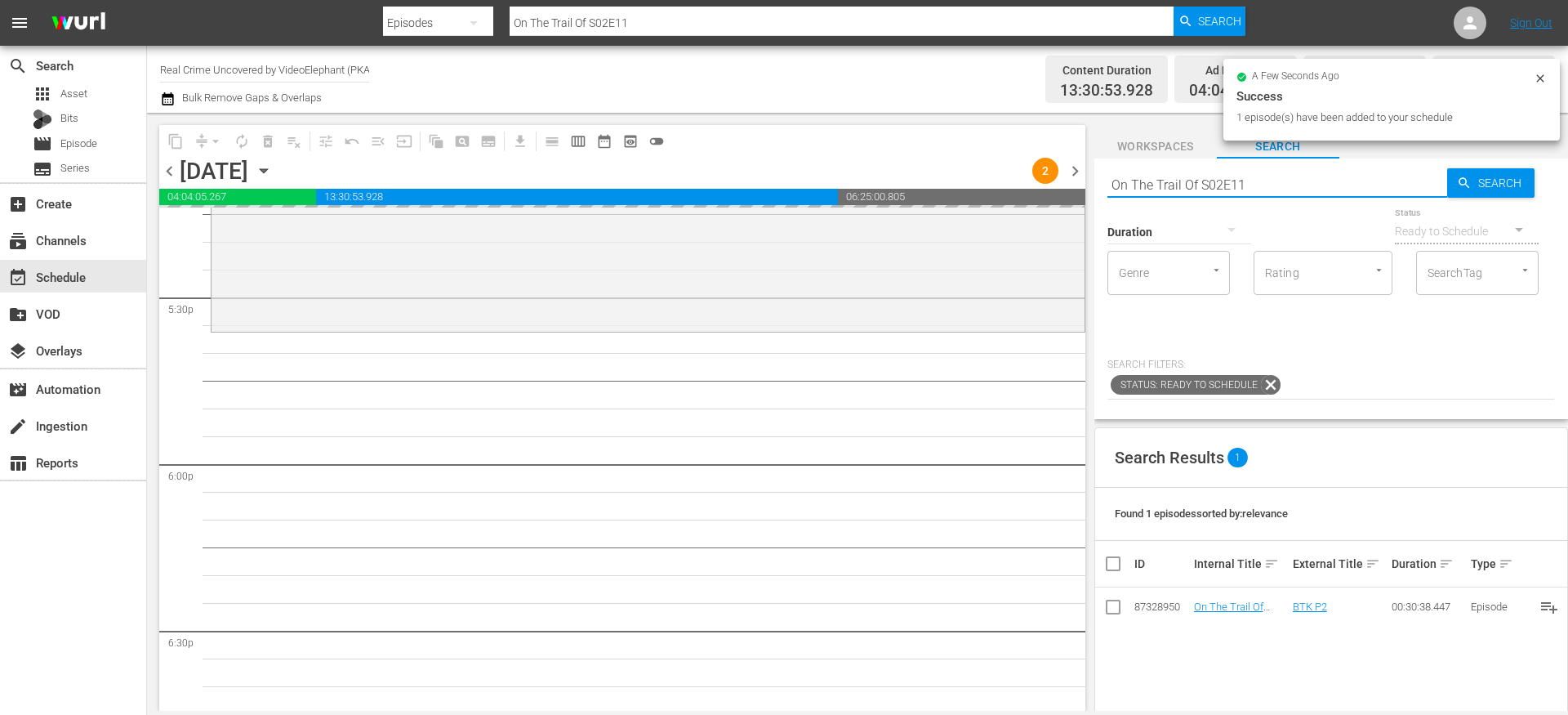
click at [1129, 182] on input "On The Trail Of S02E11" at bounding box center [1278, 184] width 340 height 40
click at [1130, 183] on input "On The Trail Of S02E11" at bounding box center [1278, 184] width 340 height 40
paste input "The Prosecutors S02E16"
type input "The Prosecutors S02E16"
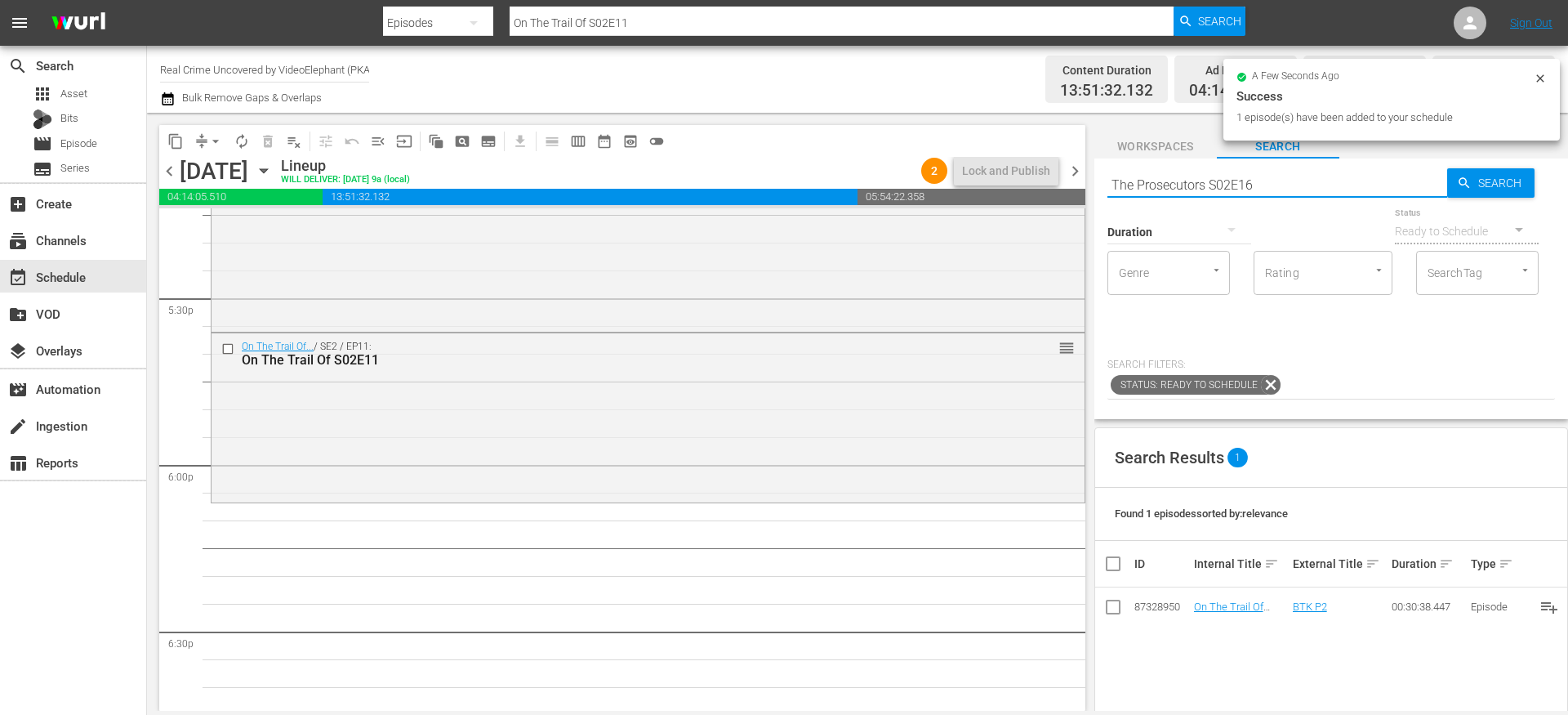
type input "The Prosecutors S02E16"
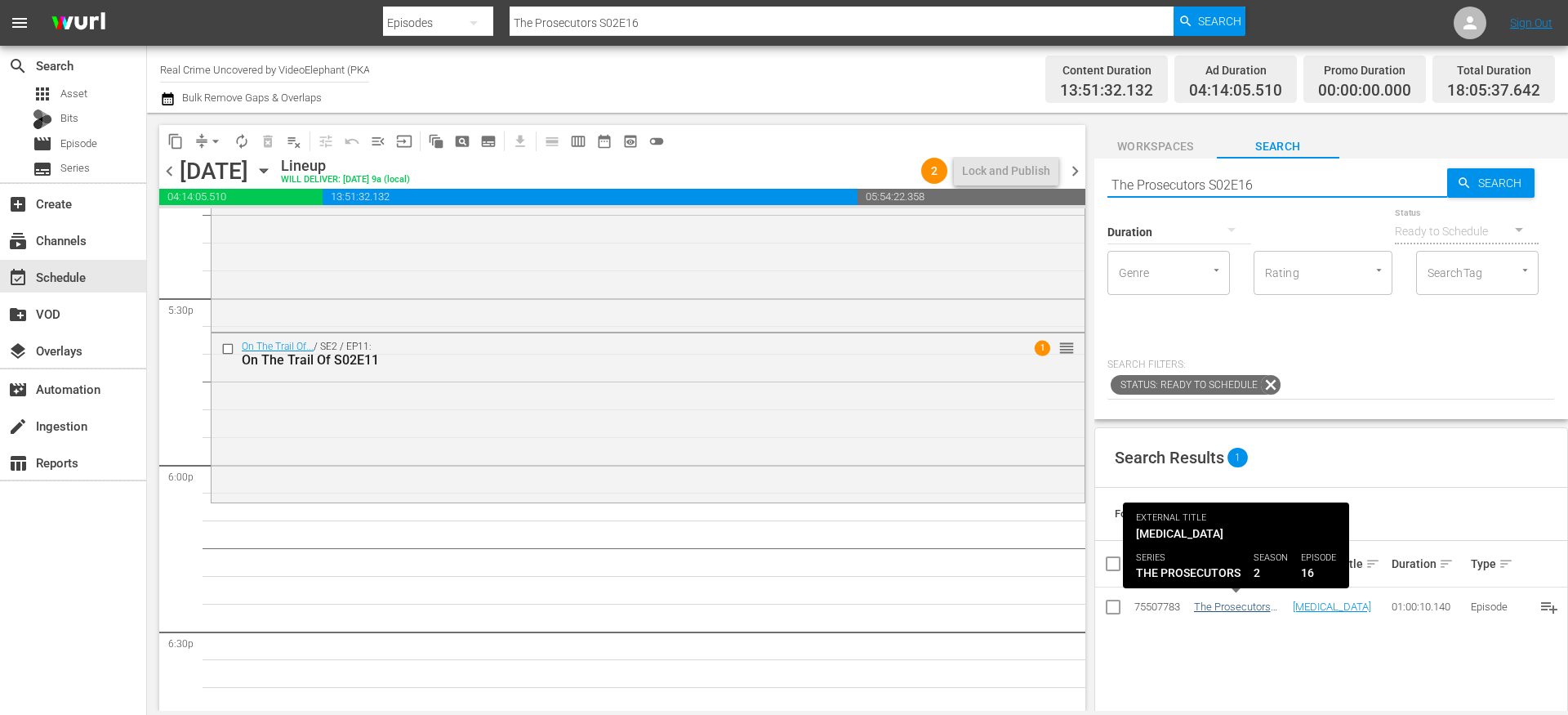
type input "The Prosecutors S02E16"
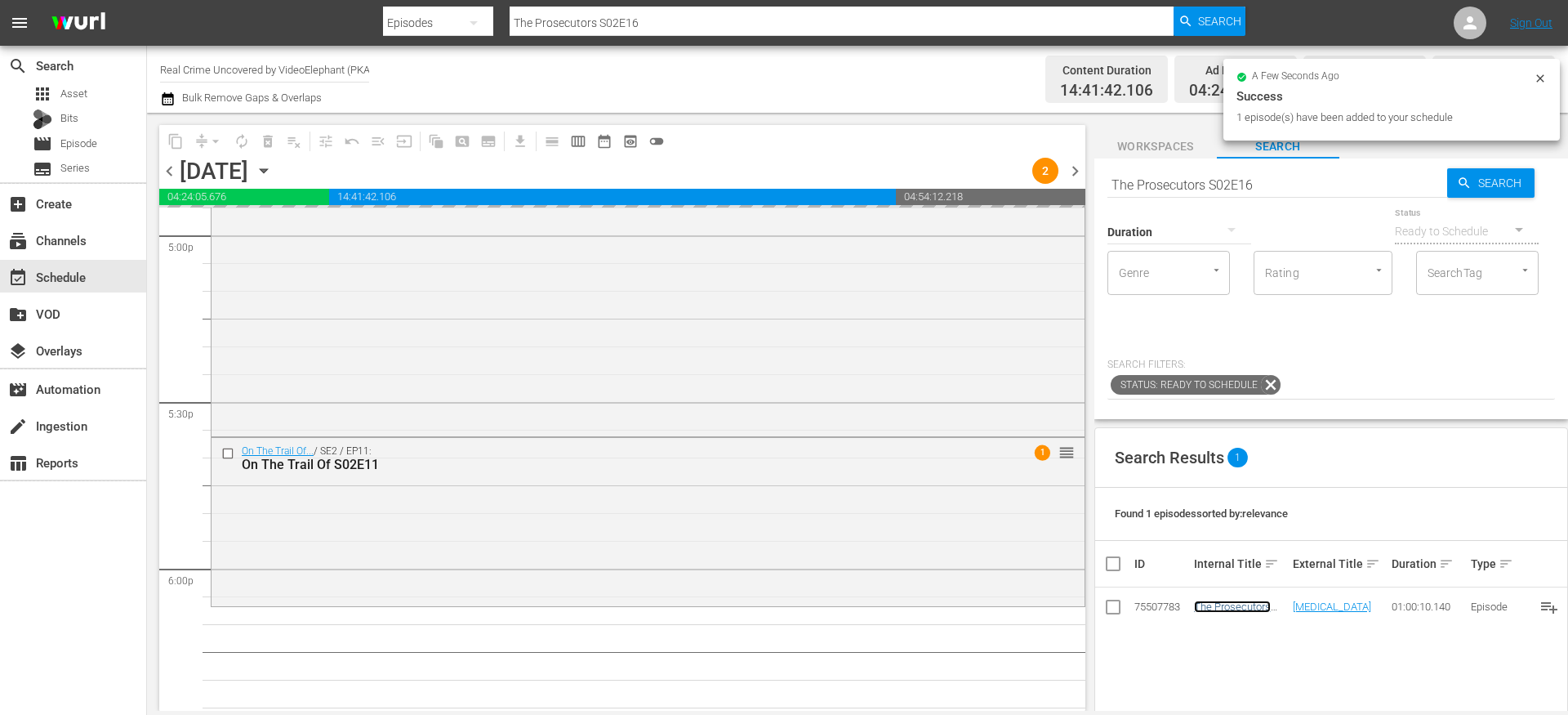
scroll to position [5640, 0]
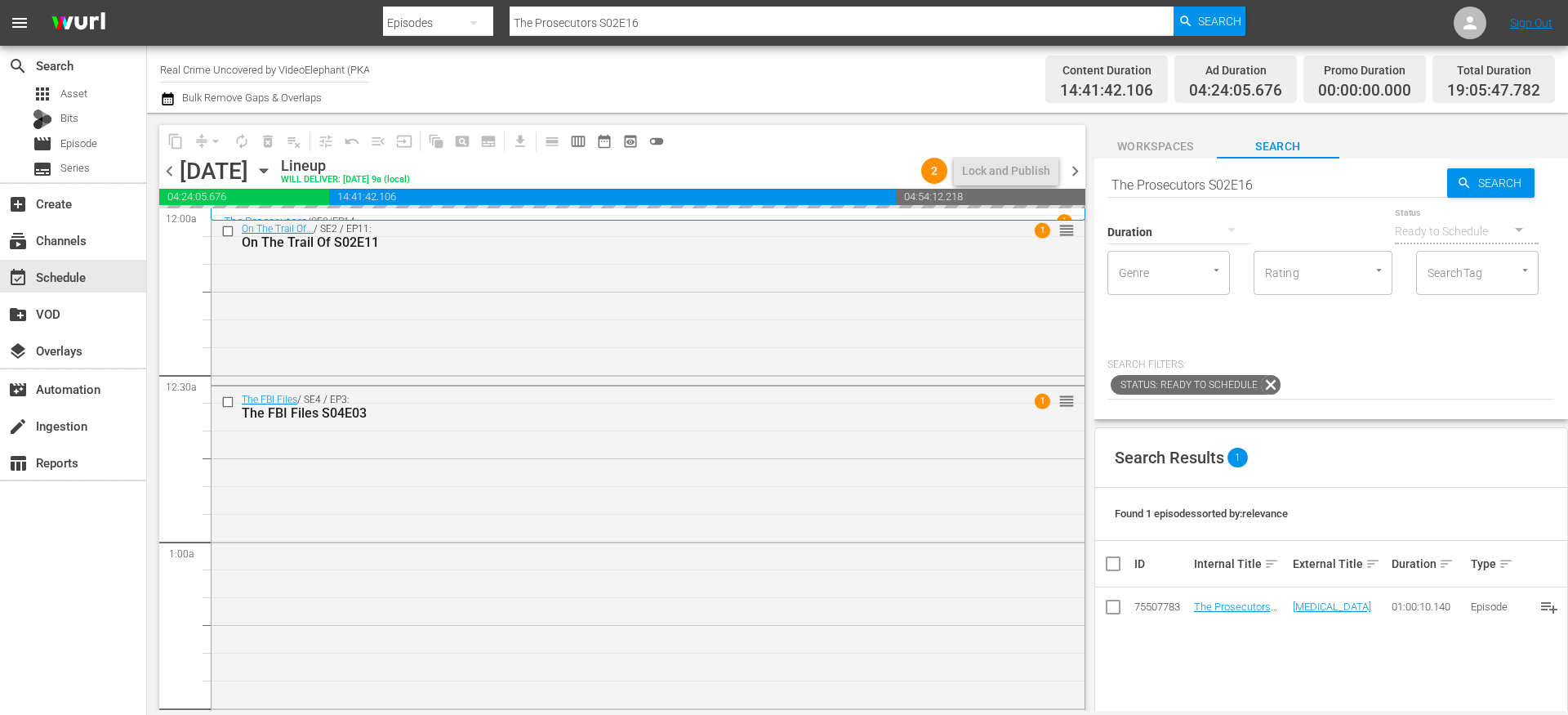
scroll to position [5640, 0]
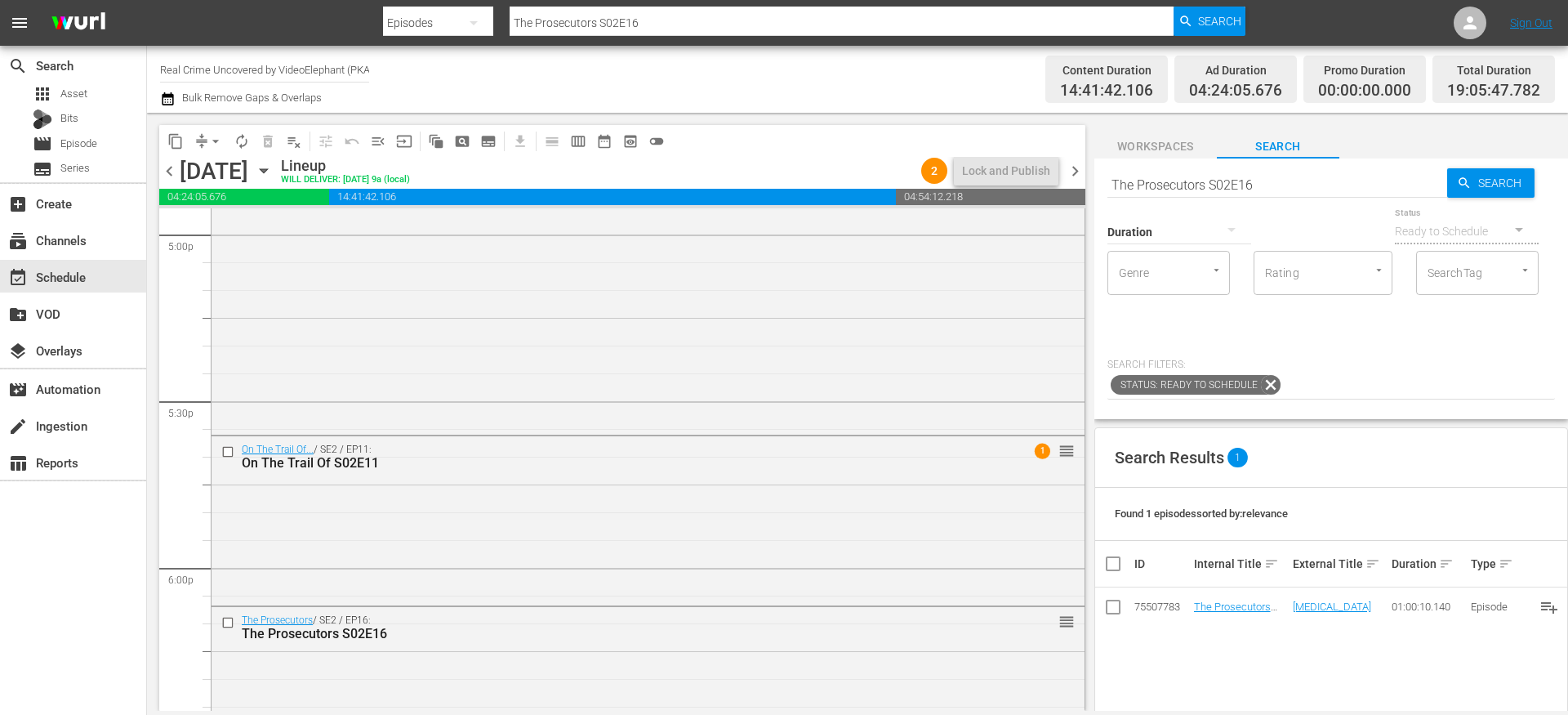
click at [598, 625] on div "The Prosecutors S02E16" at bounding box center [619, 633] width 753 height 15
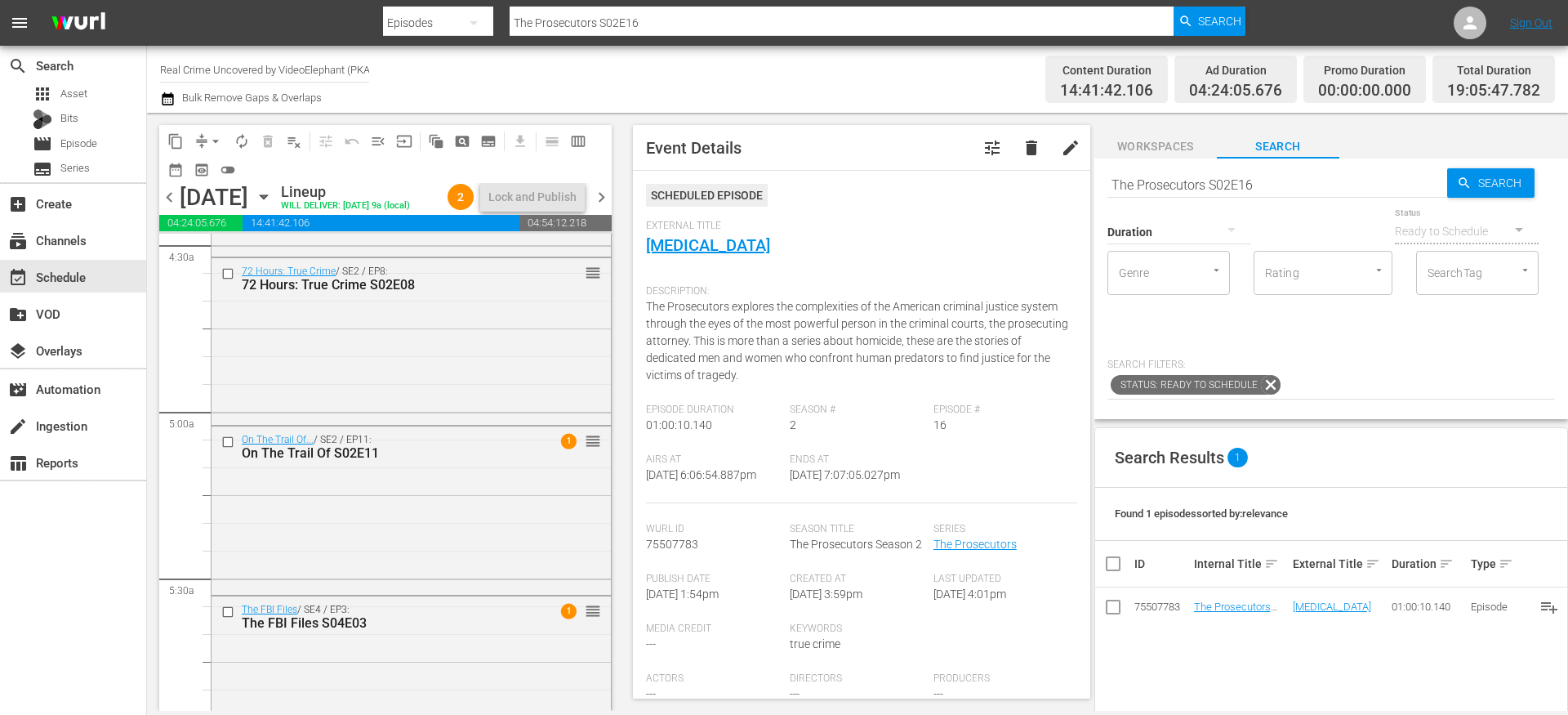
scroll to position [1521, 0]
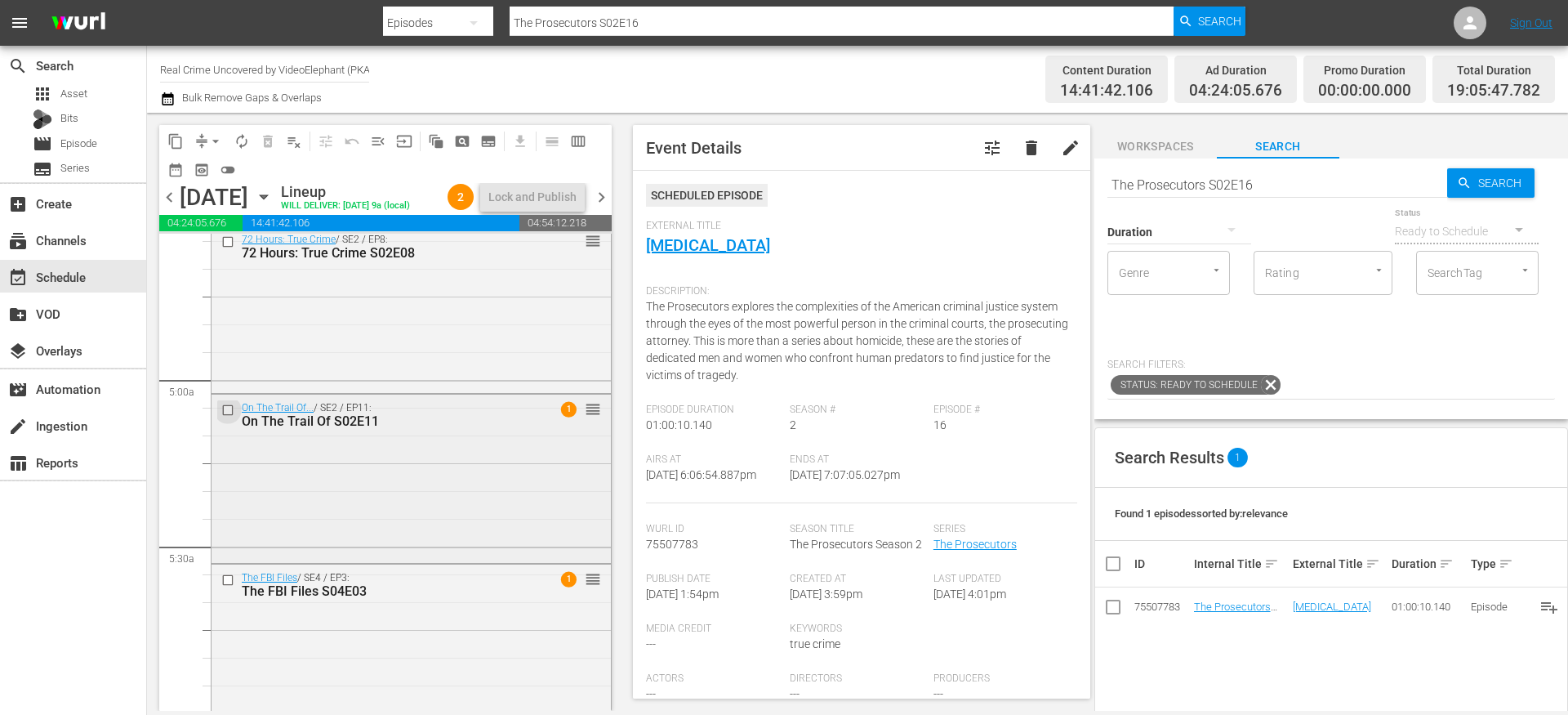
click at [228, 417] on input "checkbox" at bounding box center [230, 409] width 17 height 14
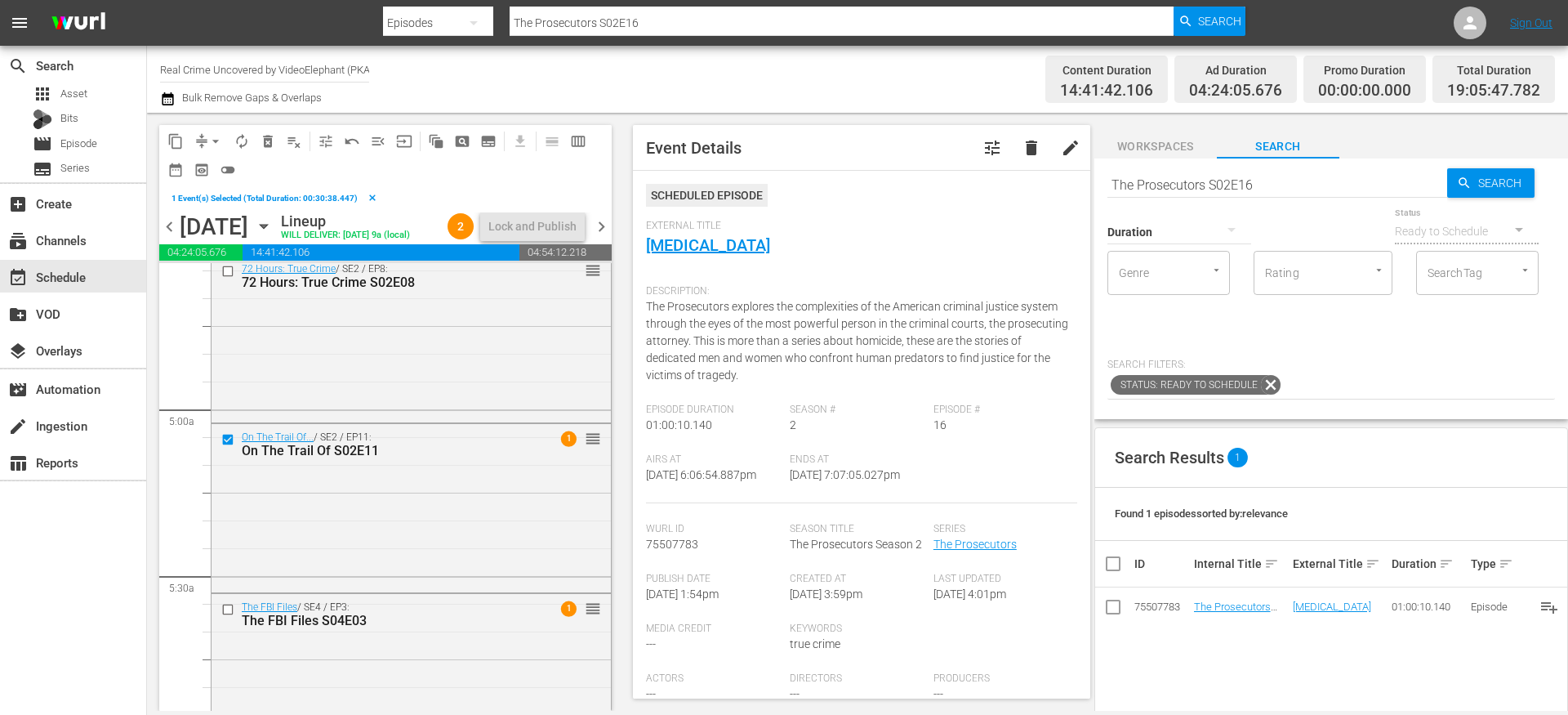
click at [271, 147] on span "delete_forever_outlined" at bounding box center [267, 141] width 16 height 16
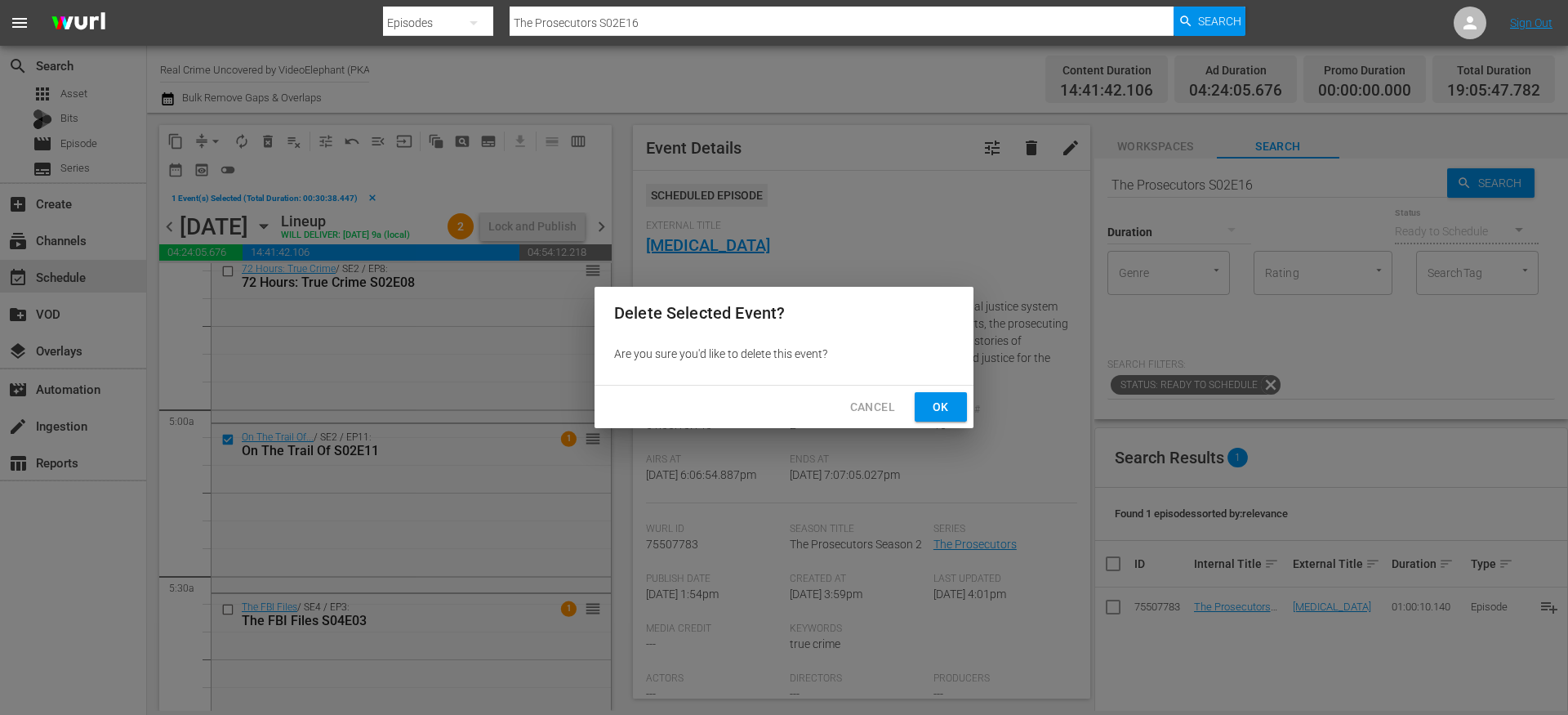
click at [945, 407] on span "Ok" at bounding box center [941, 406] width 26 height 20
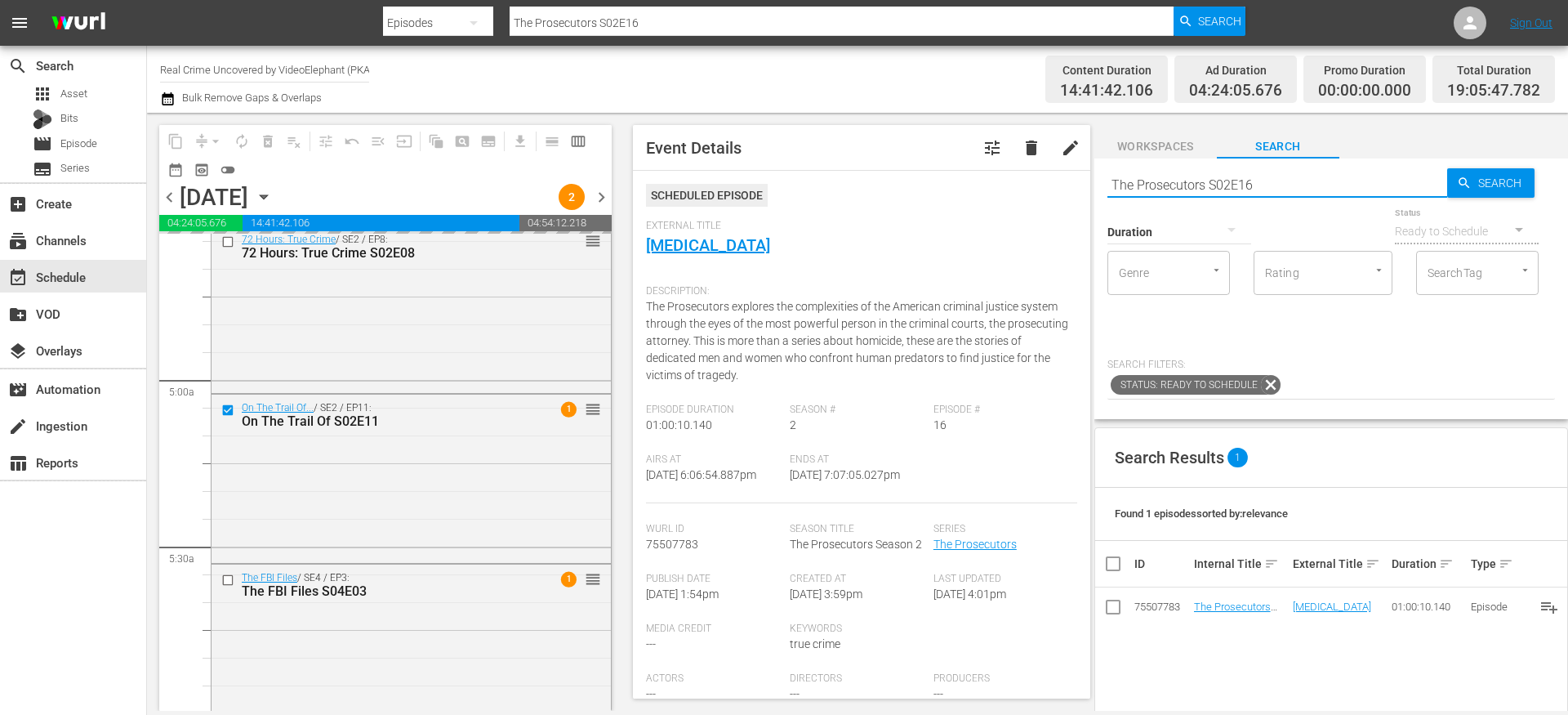
click at [1161, 182] on input "The Prosecutors S02E16" at bounding box center [1278, 184] width 340 height 40
click at [1161, 183] on input "The Prosecutors S02E16" at bounding box center [1278, 184] width 340 height 40
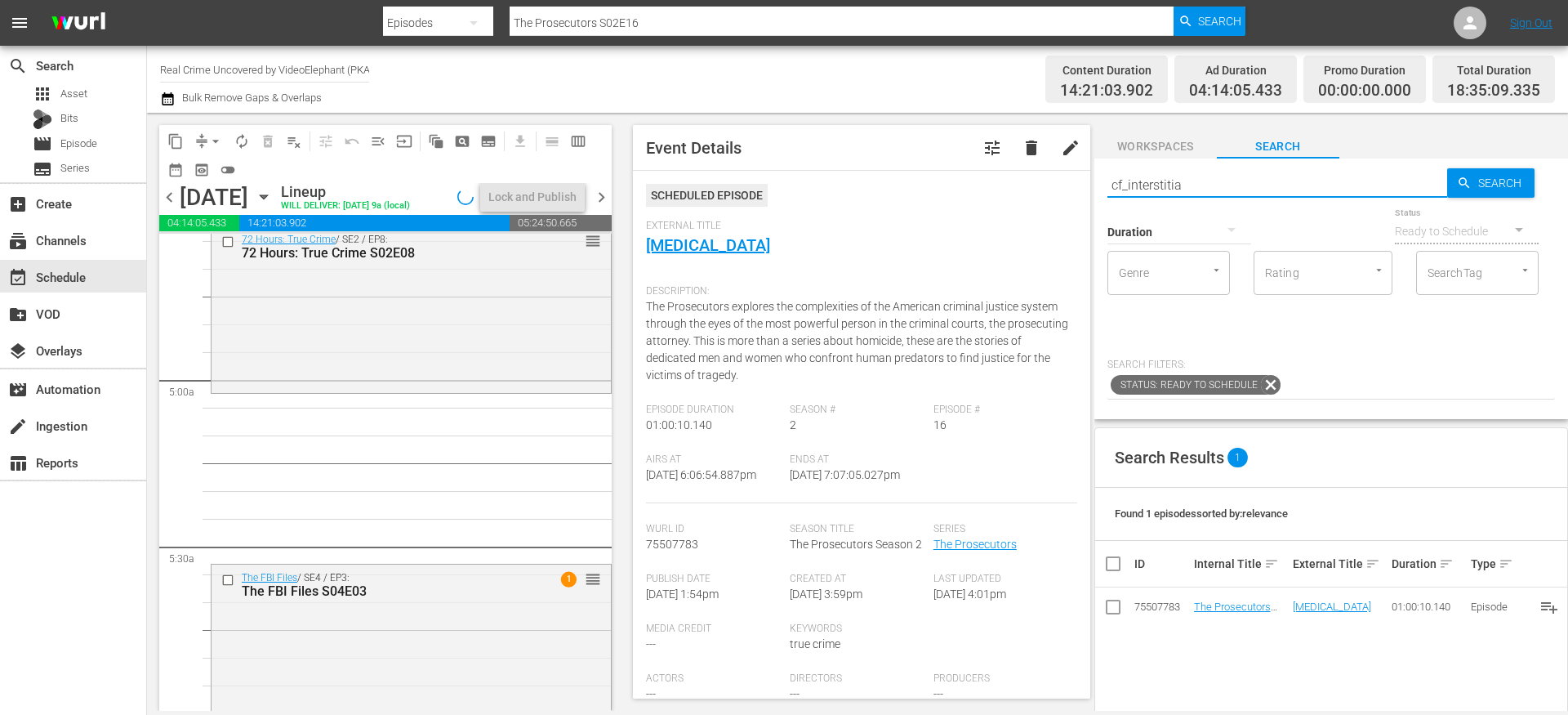
type input "cf_interstitial"
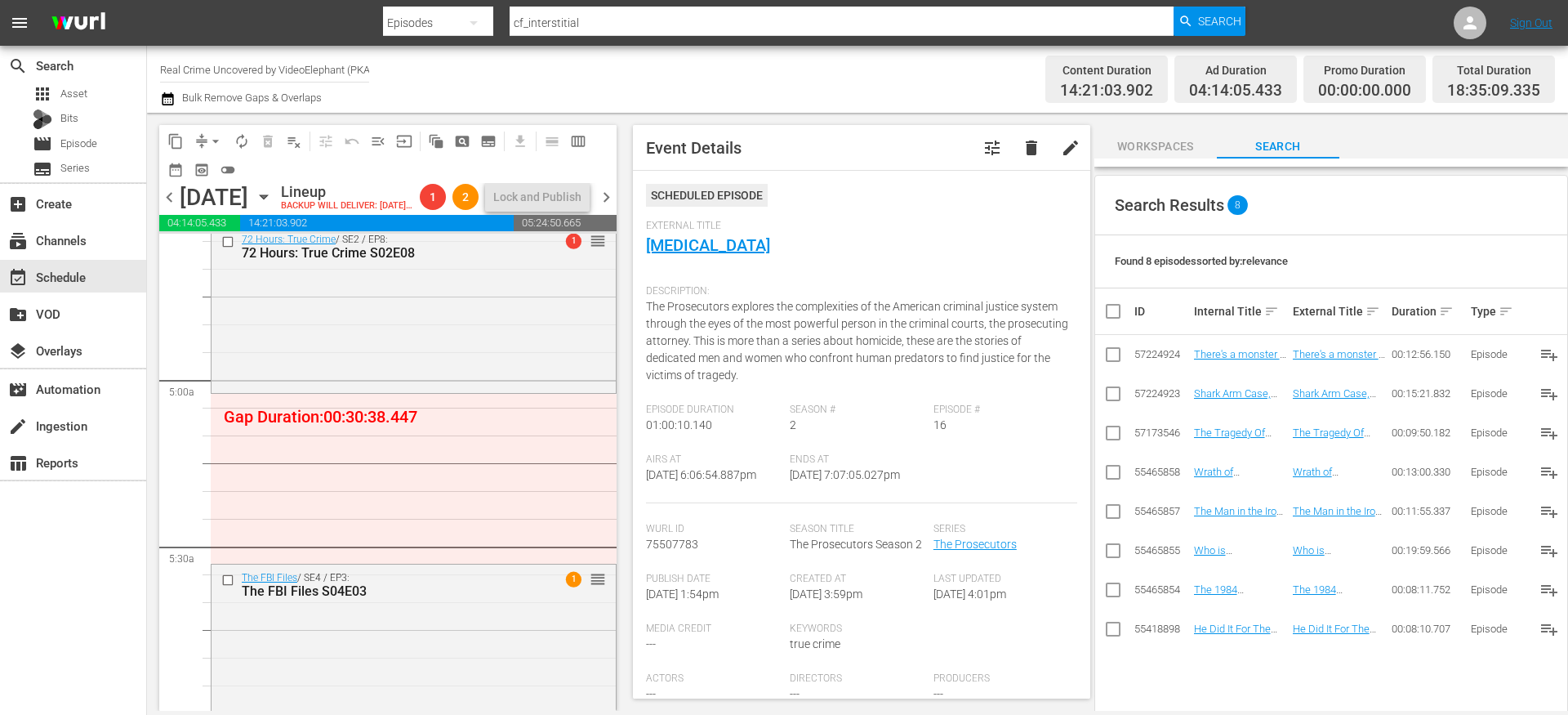
scroll to position [269, 0]
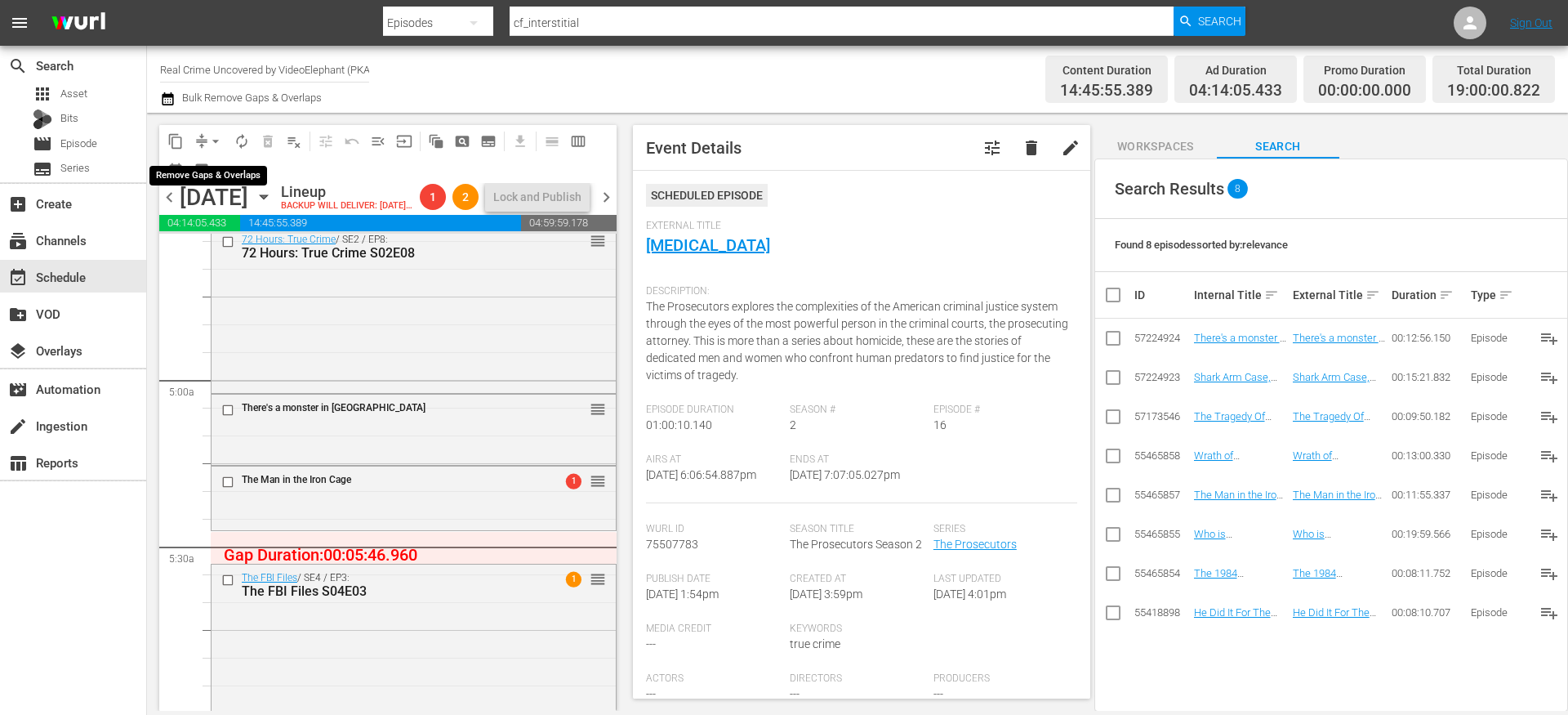
click at [210, 141] on span "arrow_drop_down" at bounding box center [215, 141] width 16 height 16
click at [213, 227] on li "Align to End of Previous Day" at bounding box center [216, 229] width 172 height 27
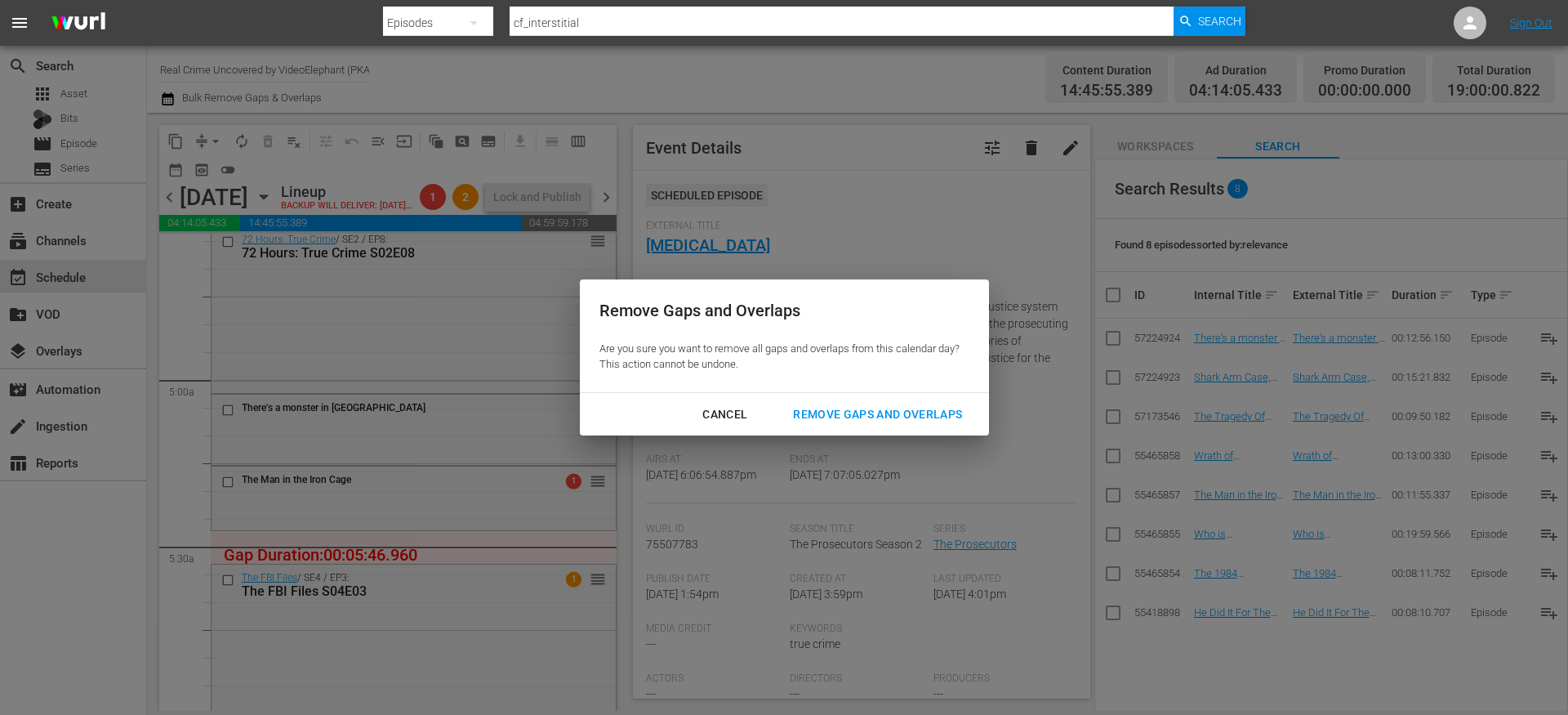
click at [922, 410] on div "Remove Gaps and Overlaps" at bounding box center [878, 414] width 195 height 20
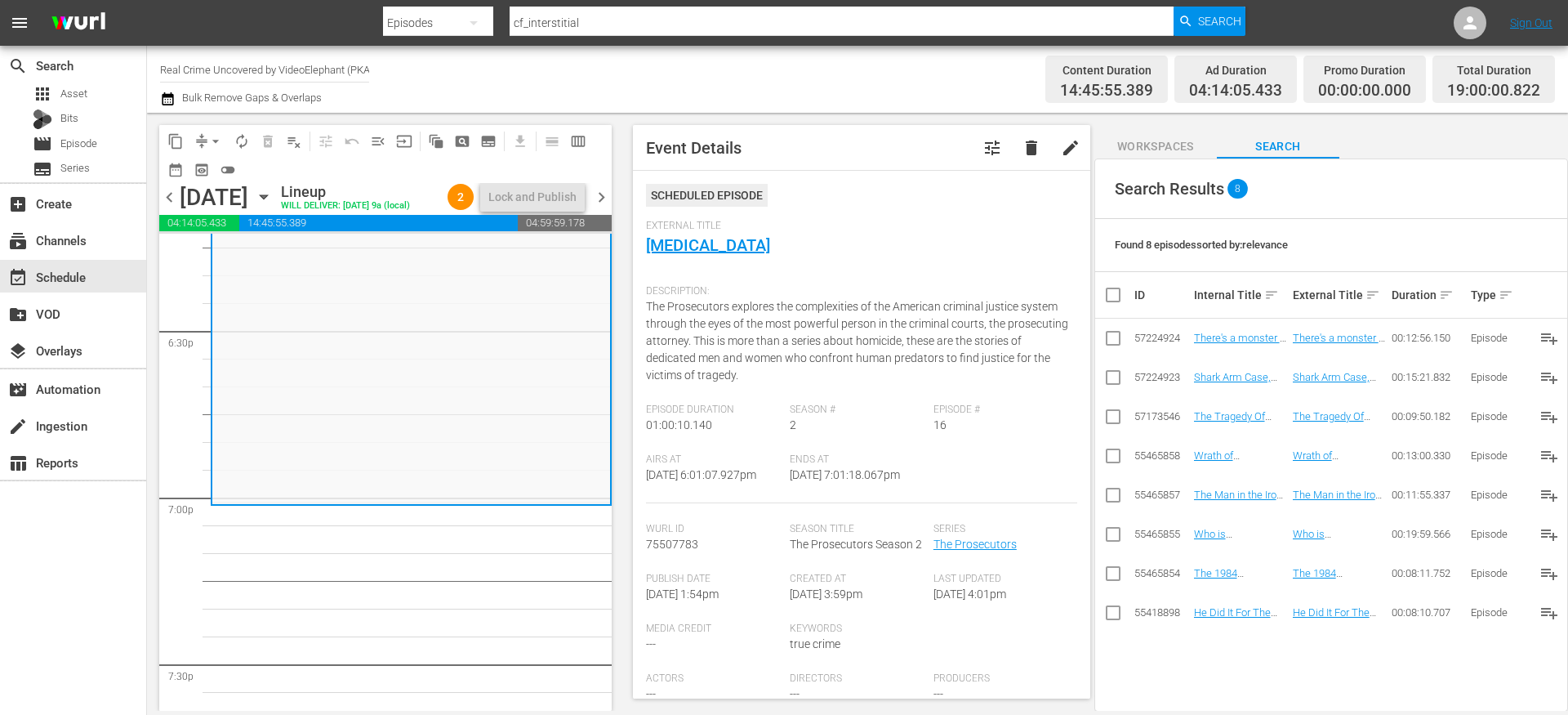
scroll to position [0, 0]
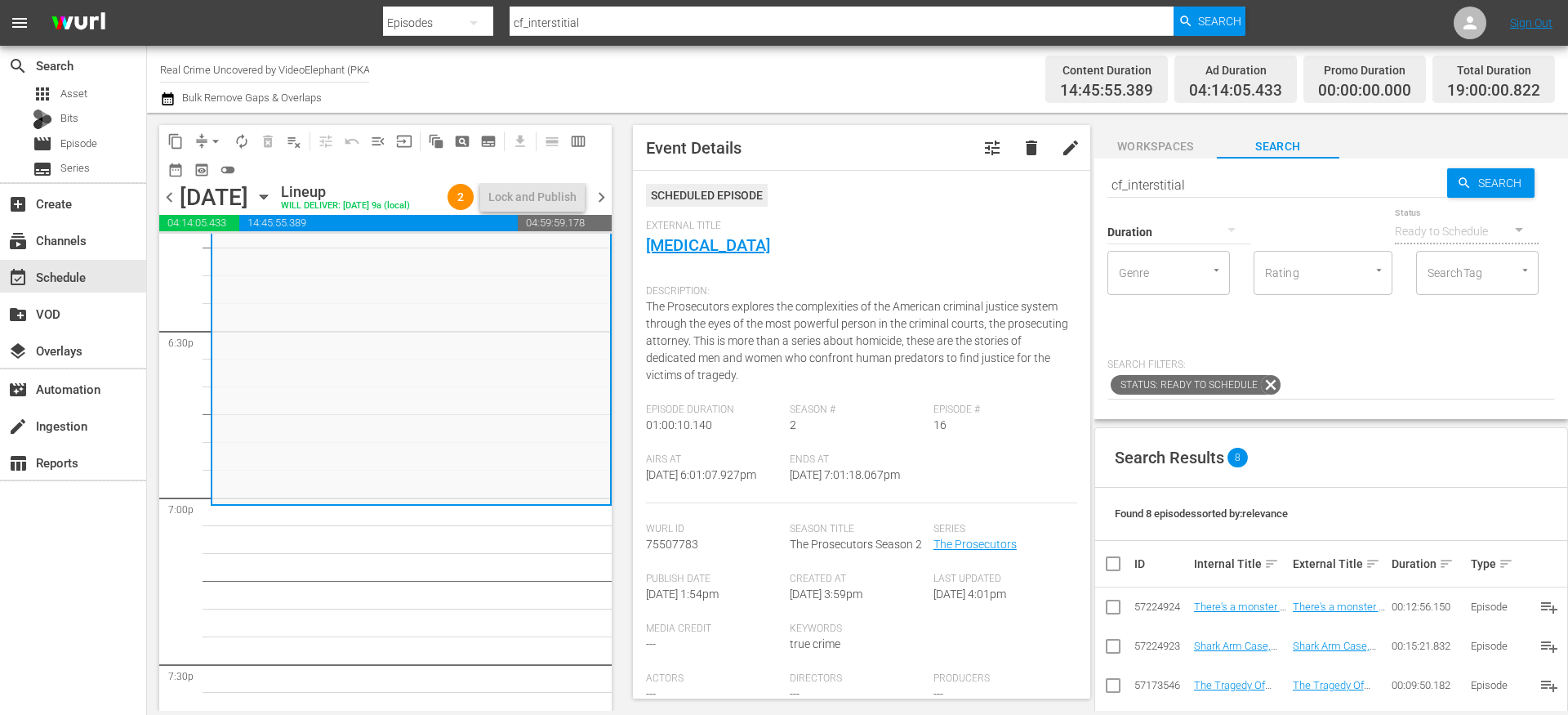
click at [1153, 181] on input "cf_interstitial" at bounding box center [1278, 184] width 340 height 40
click at [1153, 180] on input "cf_interstitial" at bounding box center [1278, 184] width 340 height 40
paste input "72 Hours: True Crime S02E09"
type input "72 Hours: True Crime S02E09"
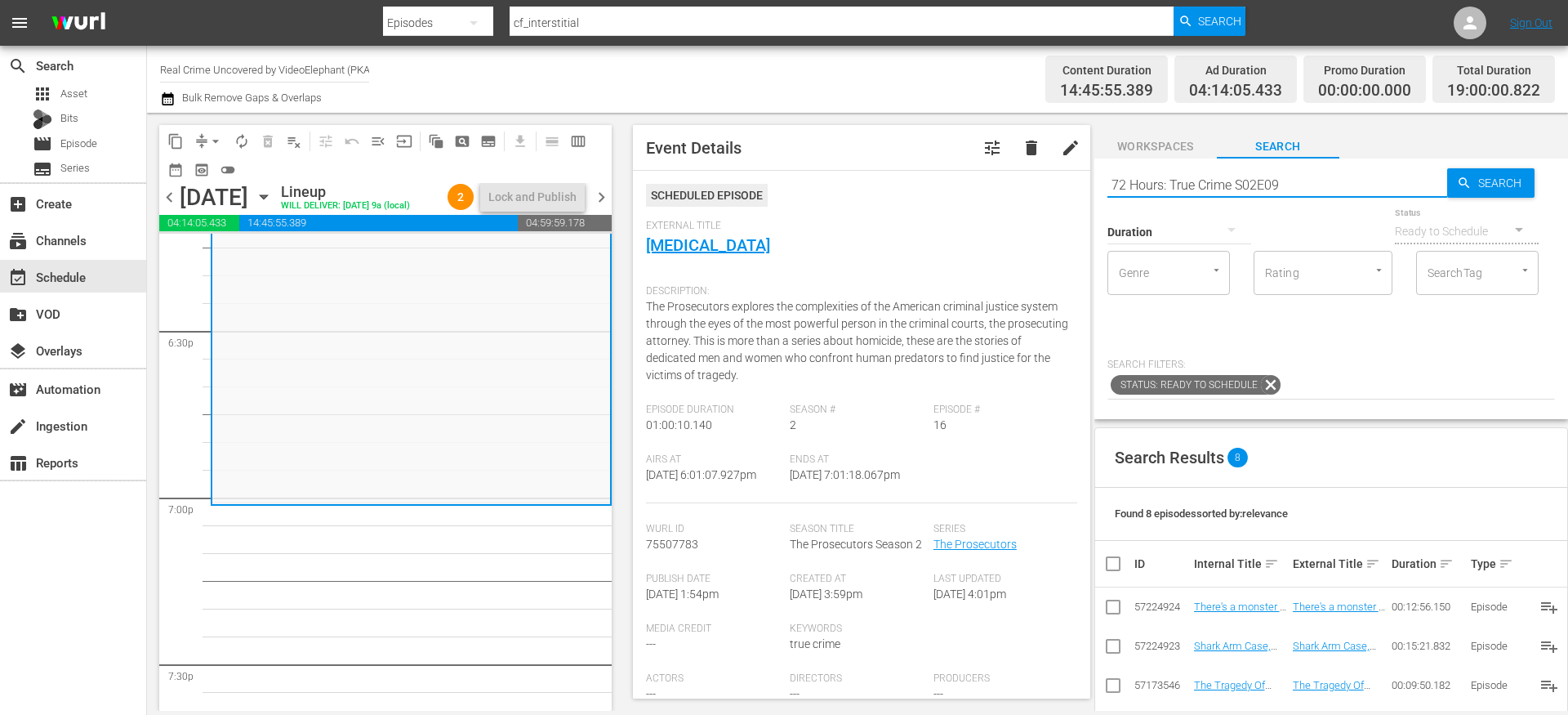
type input "72 Hours: True Crime S02E09"
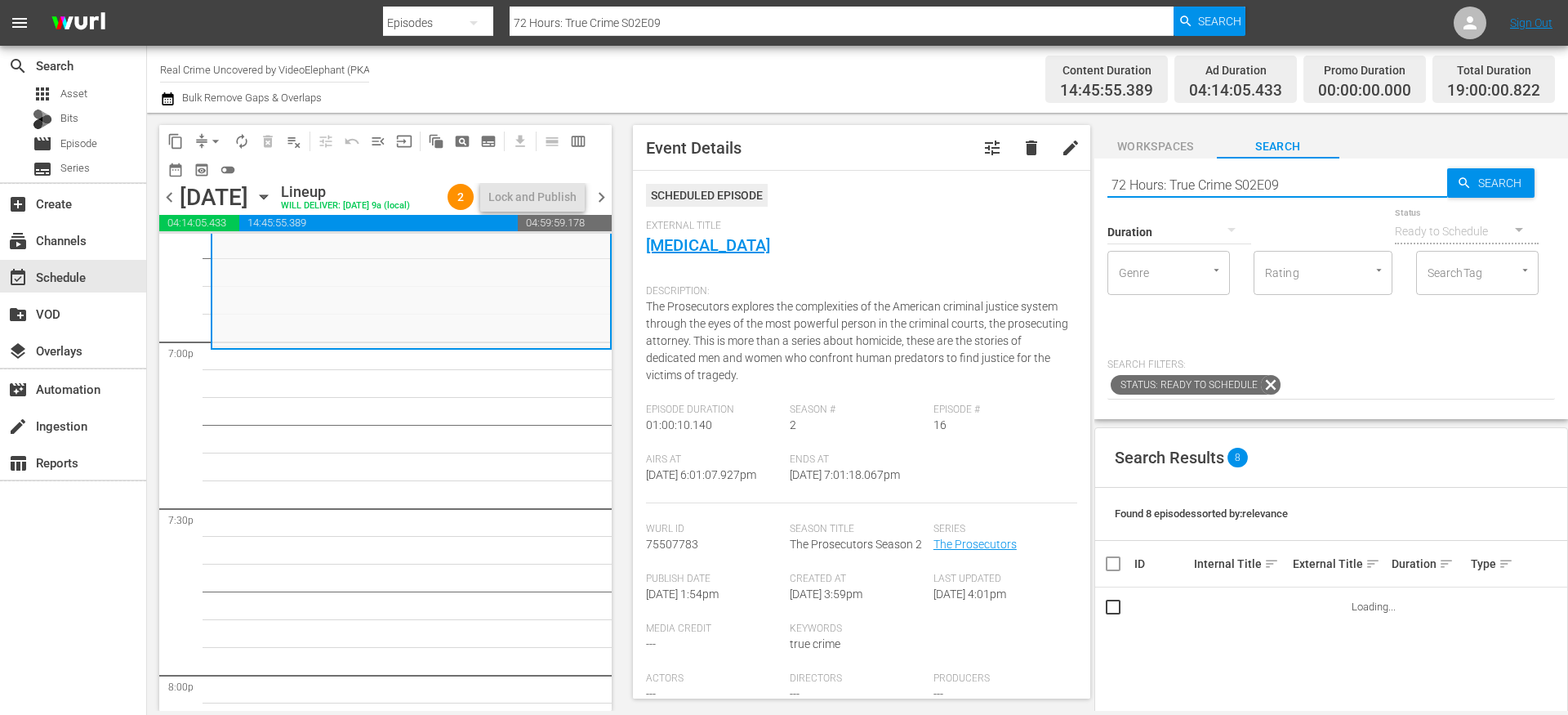
scroll to position [6236, 0]
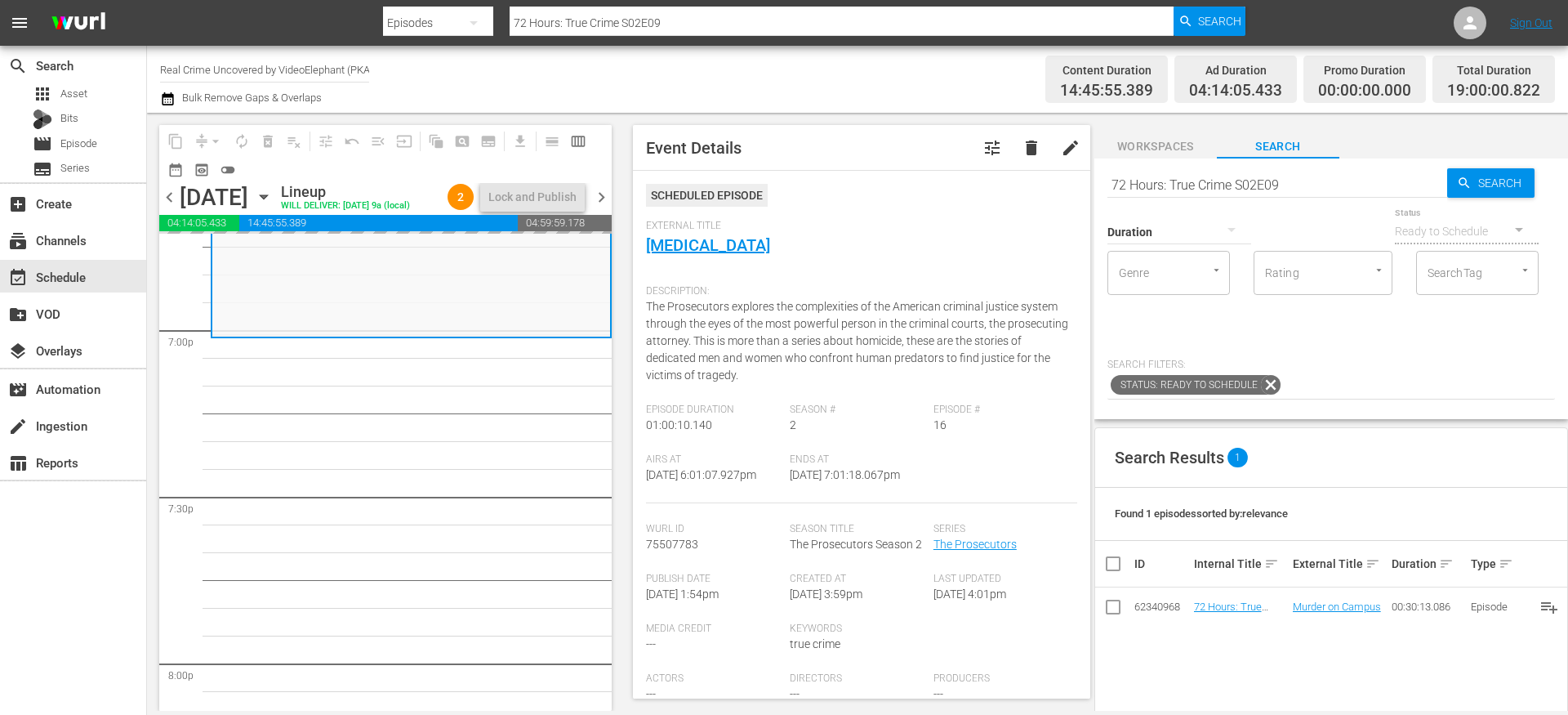
drag, startPoint x: 1224, startPoint y: 601, endPoint x: 1176, endPoint y: 594, distance: 48.5
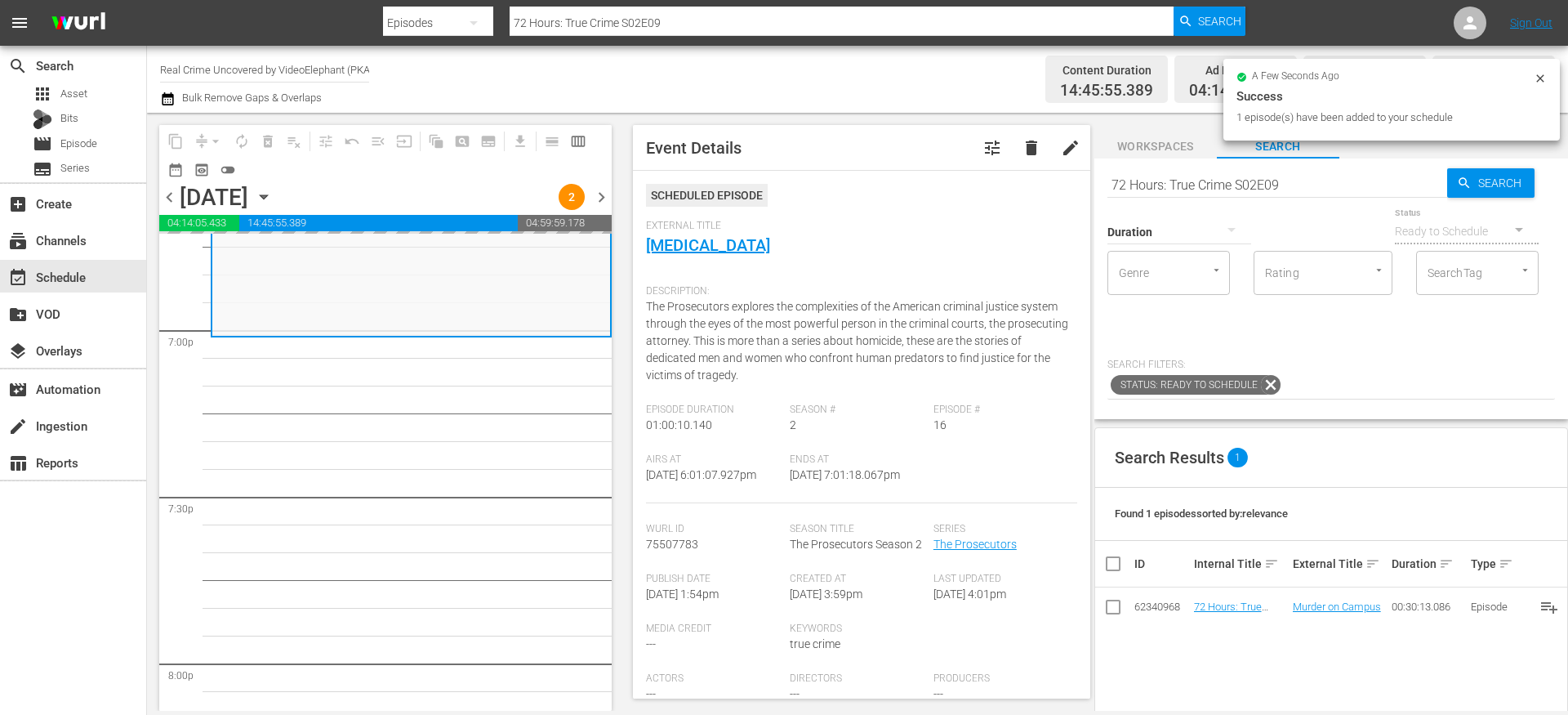
click at [1145, 179] on input "72 Hours: True Crime S02E09" at bounding box center [1278, 184] width 340 height 40
paste input "On The Trail Of S02E12"
type input "On The Trail Of S02E12"
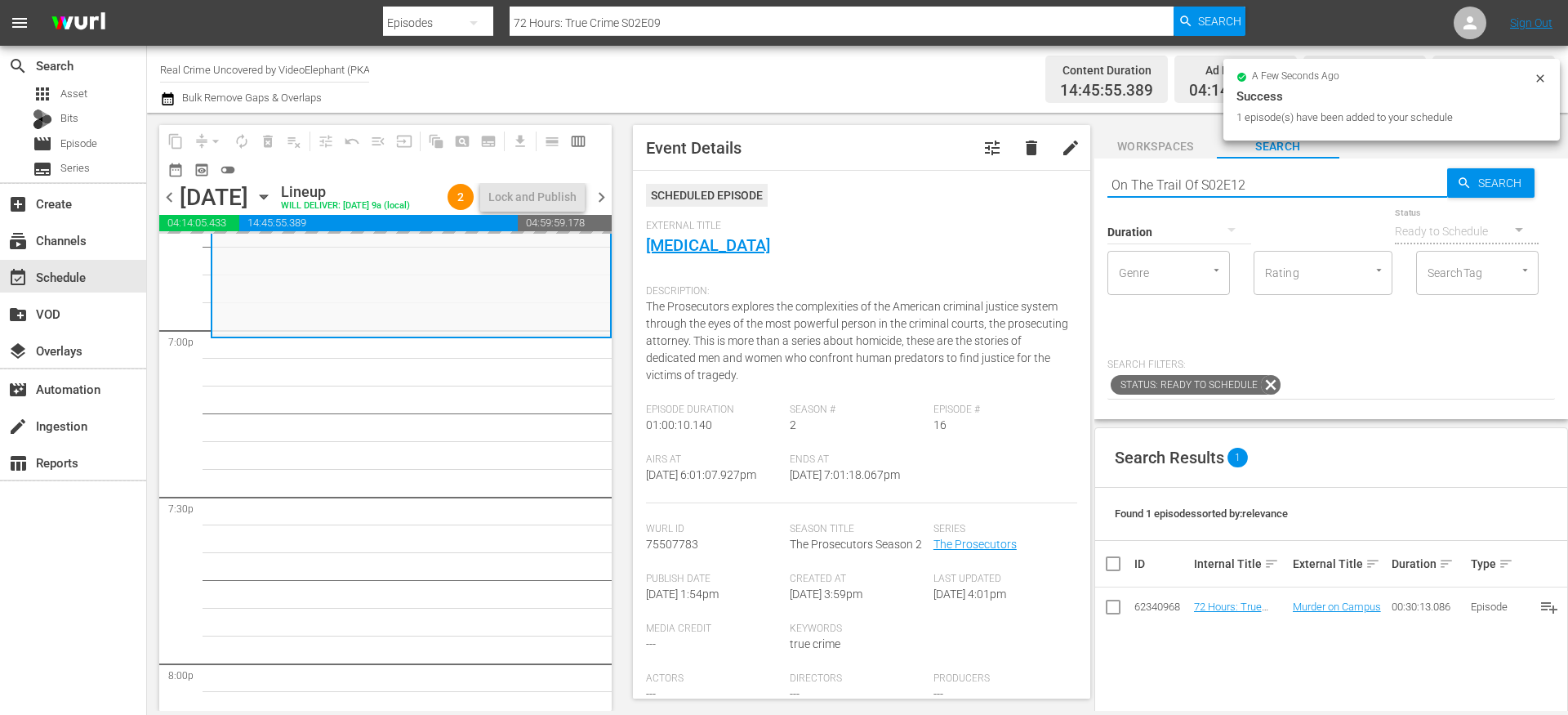
type input "On The Trail Of S02E12"
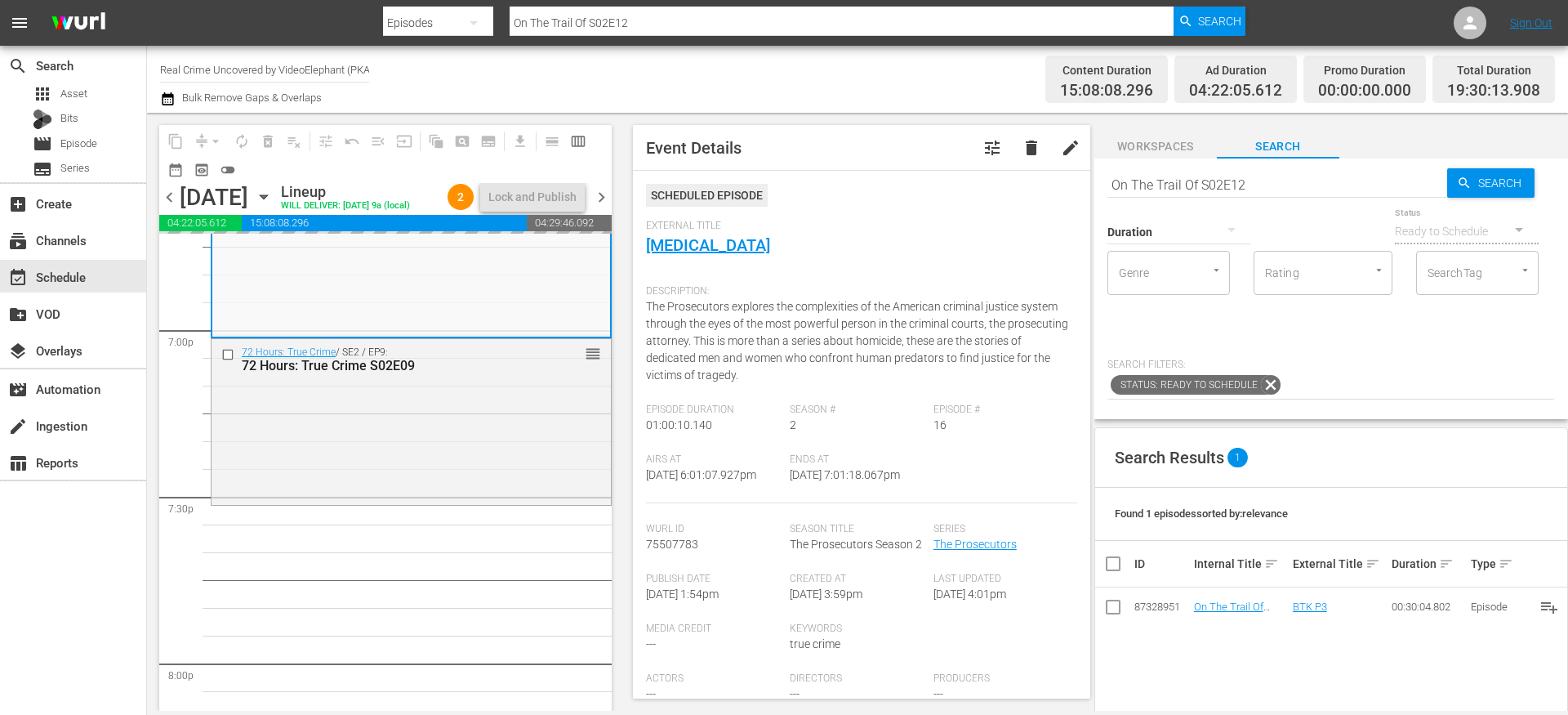
click at [1187, 175] on input "On The Trail Of S02E12" at bounding box center [1278, 184] width 340 height 40
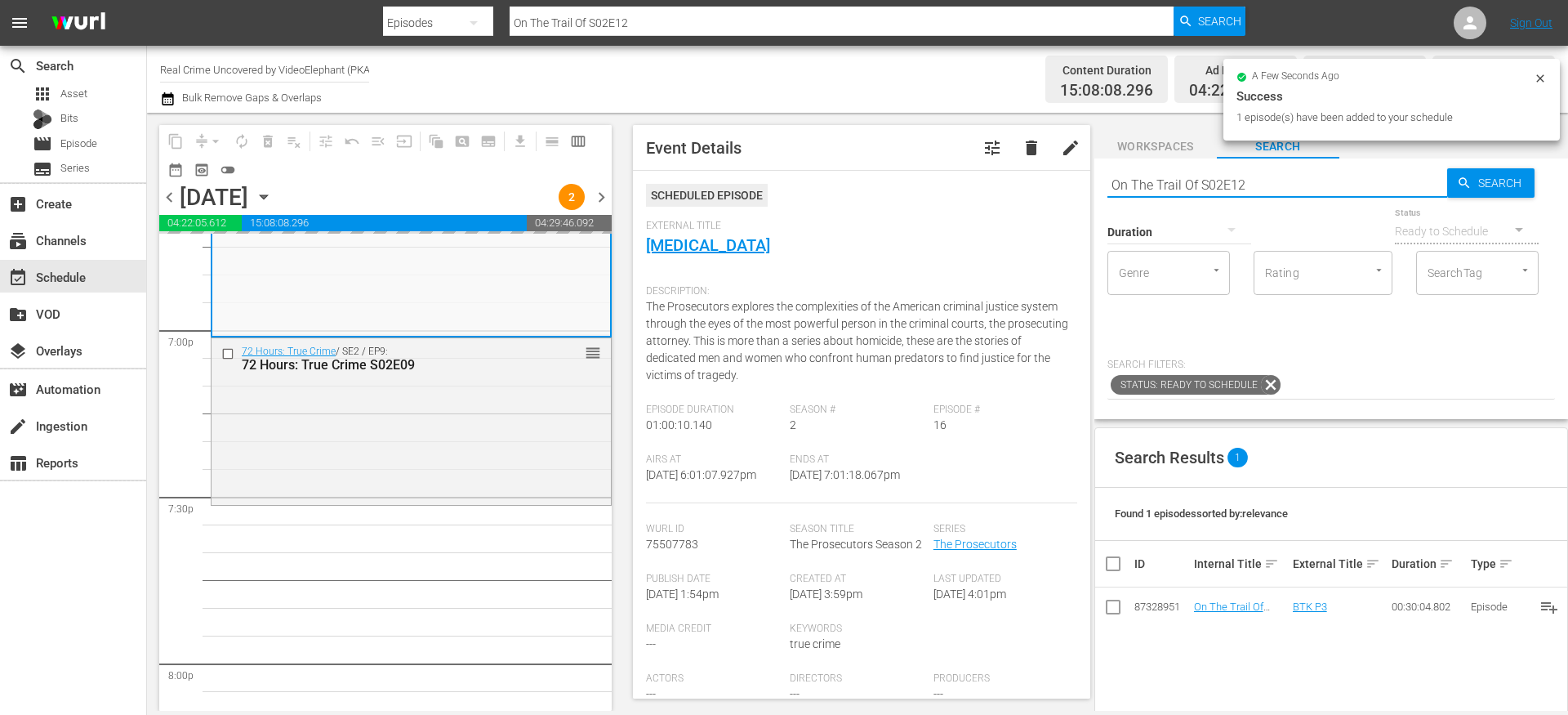
click at [1187, 175] on input "On The Trail Of S02E12" at bounding box center [1278, 184] width 340 height 40
paste input "The FBI Files S04E04"
type input "The FBI Files S04E04"
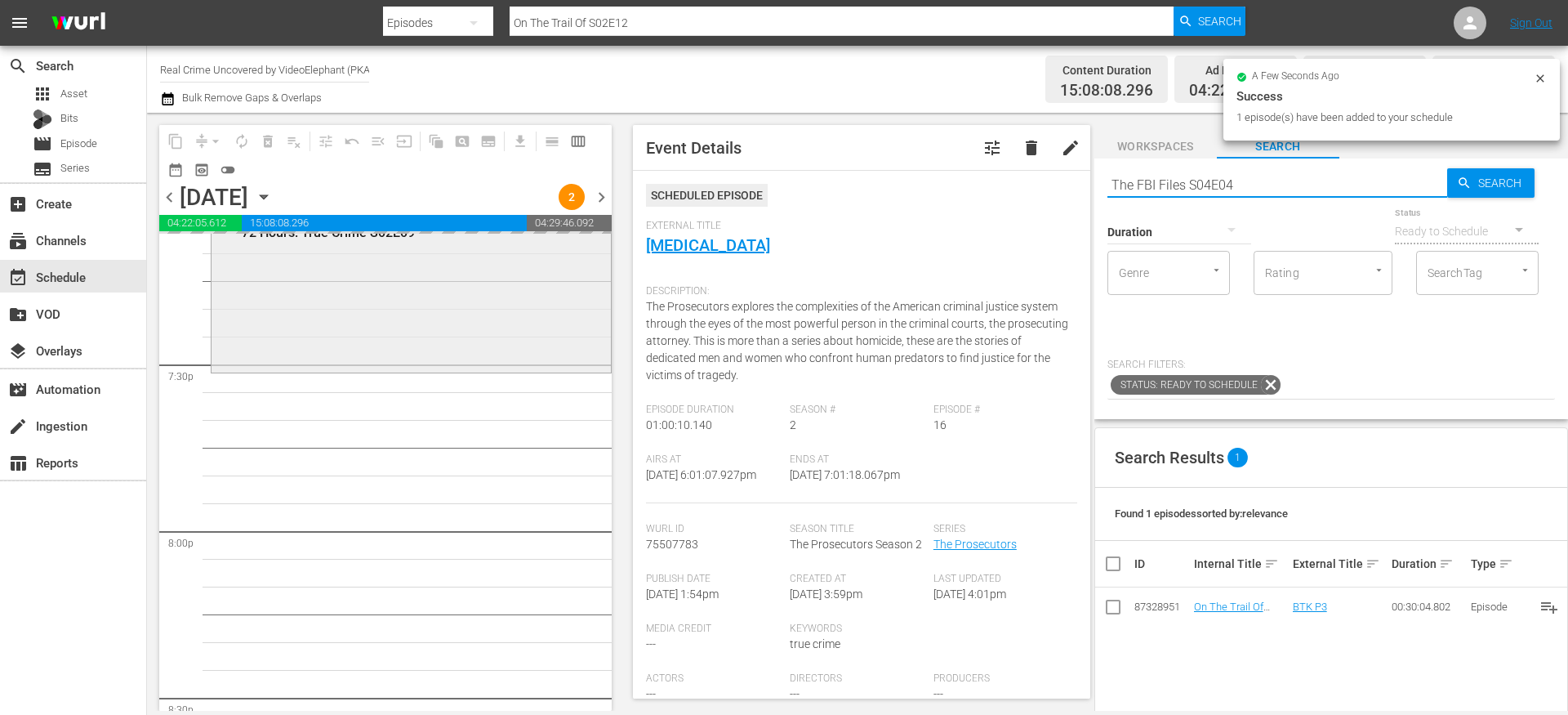
scroll to position [6376, 0]
type input "The FBI Files S04E04"
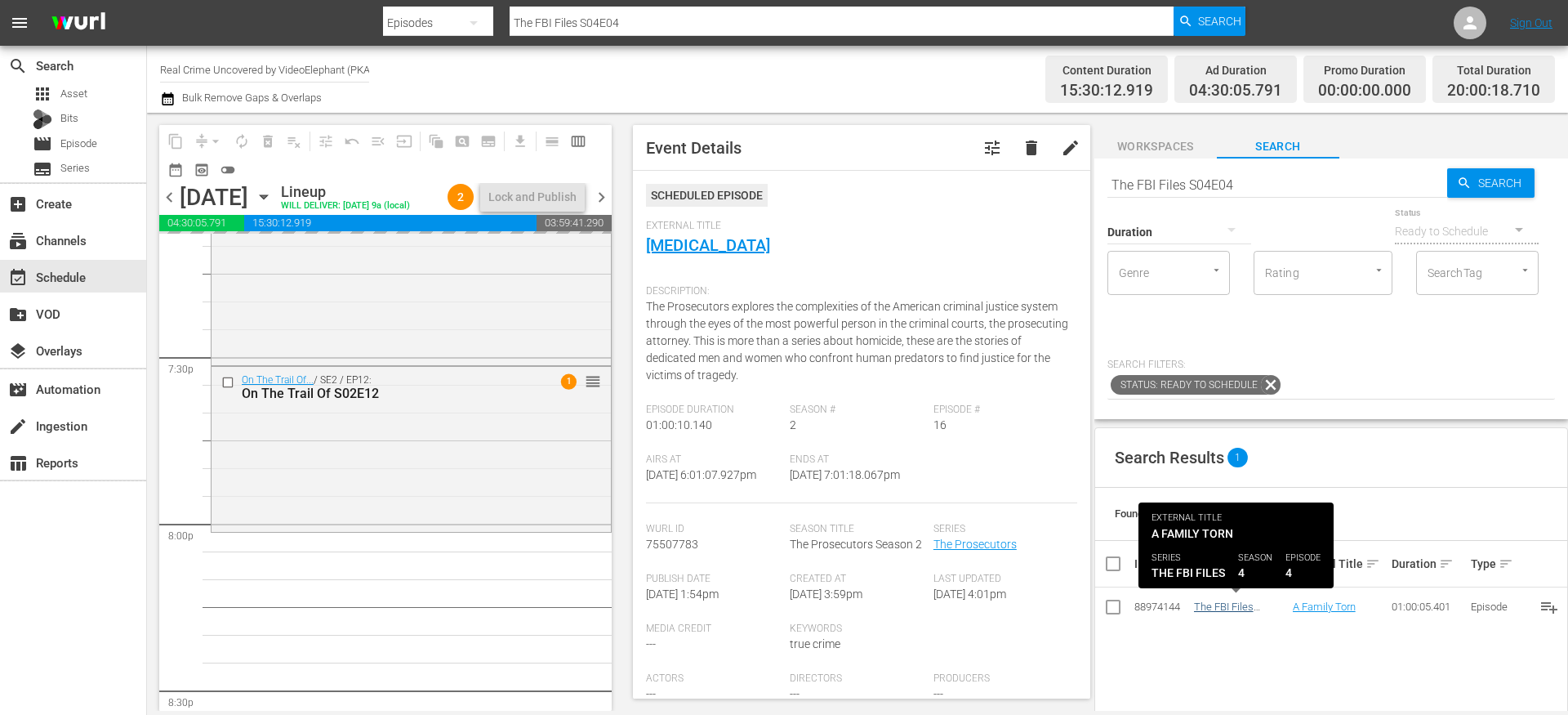
drag, startPoint x: 1221, startPoint y: 609, endPoint x: 1209, endPoint y: 609, distance: 12.0
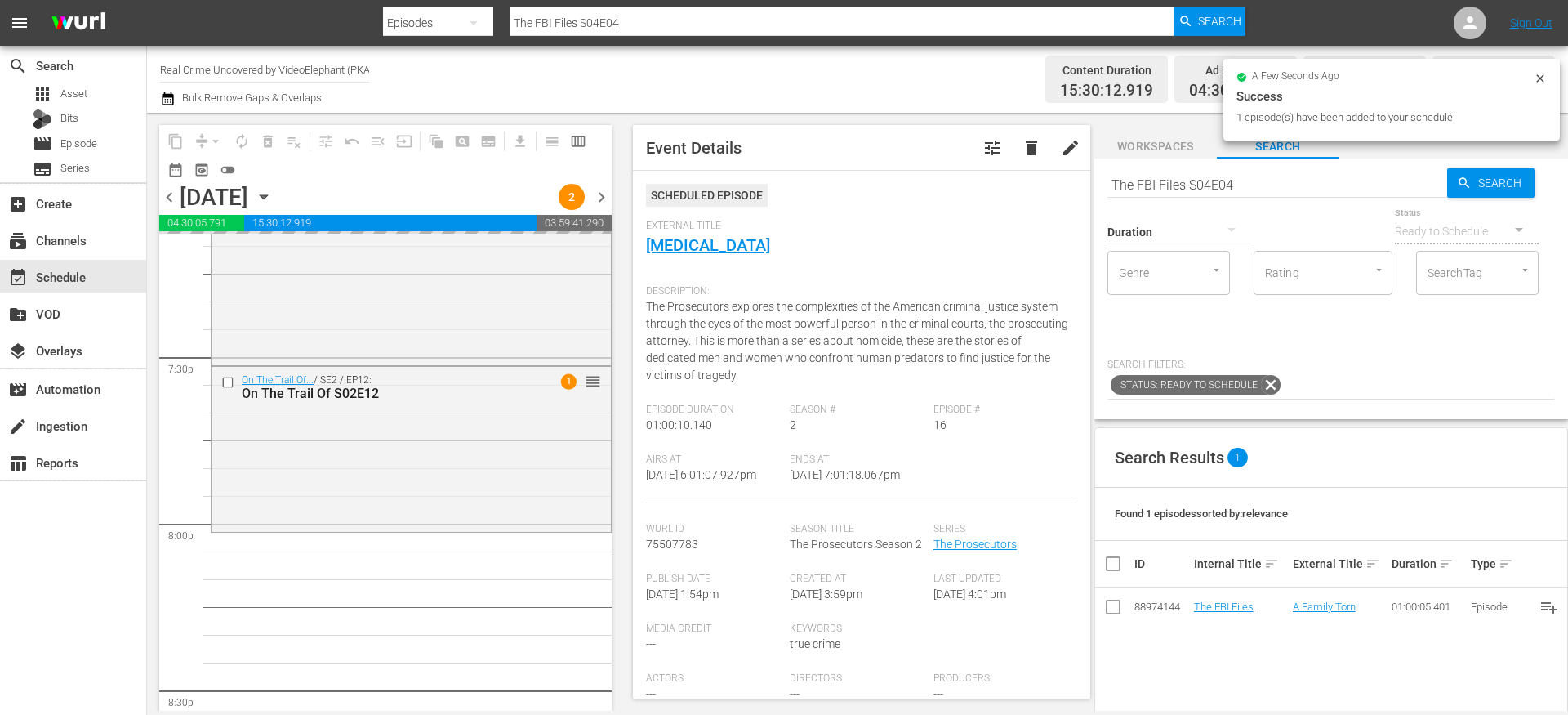
click at [1174, 177] on input "The FBI Files S04E04" at bounding box center [1278, 184] width 340 height 40
paste input "Forensic Factor S02E03"
type input "Forensic Factor S02E03"
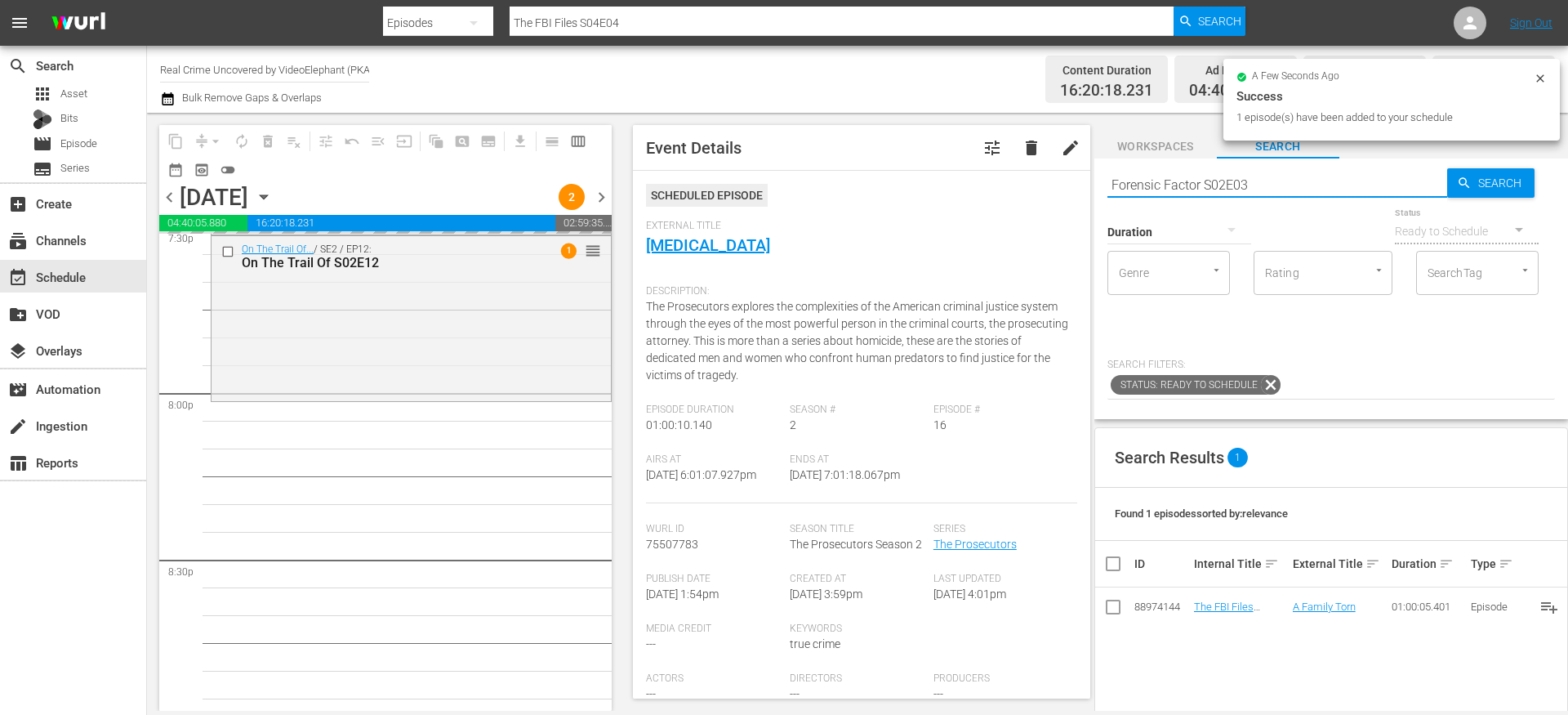
scroll to position [6538, 0]
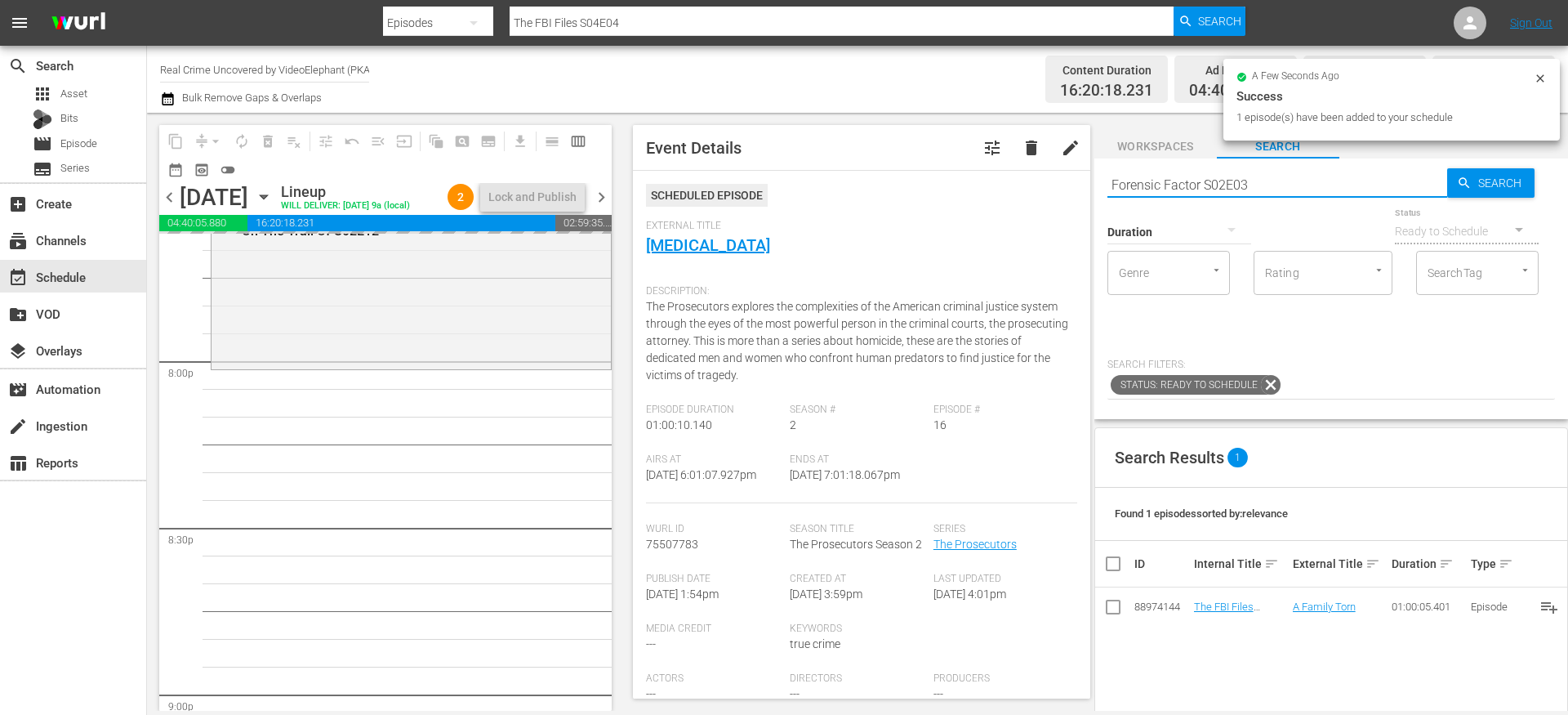
type input "Forensic Factor S02E03"
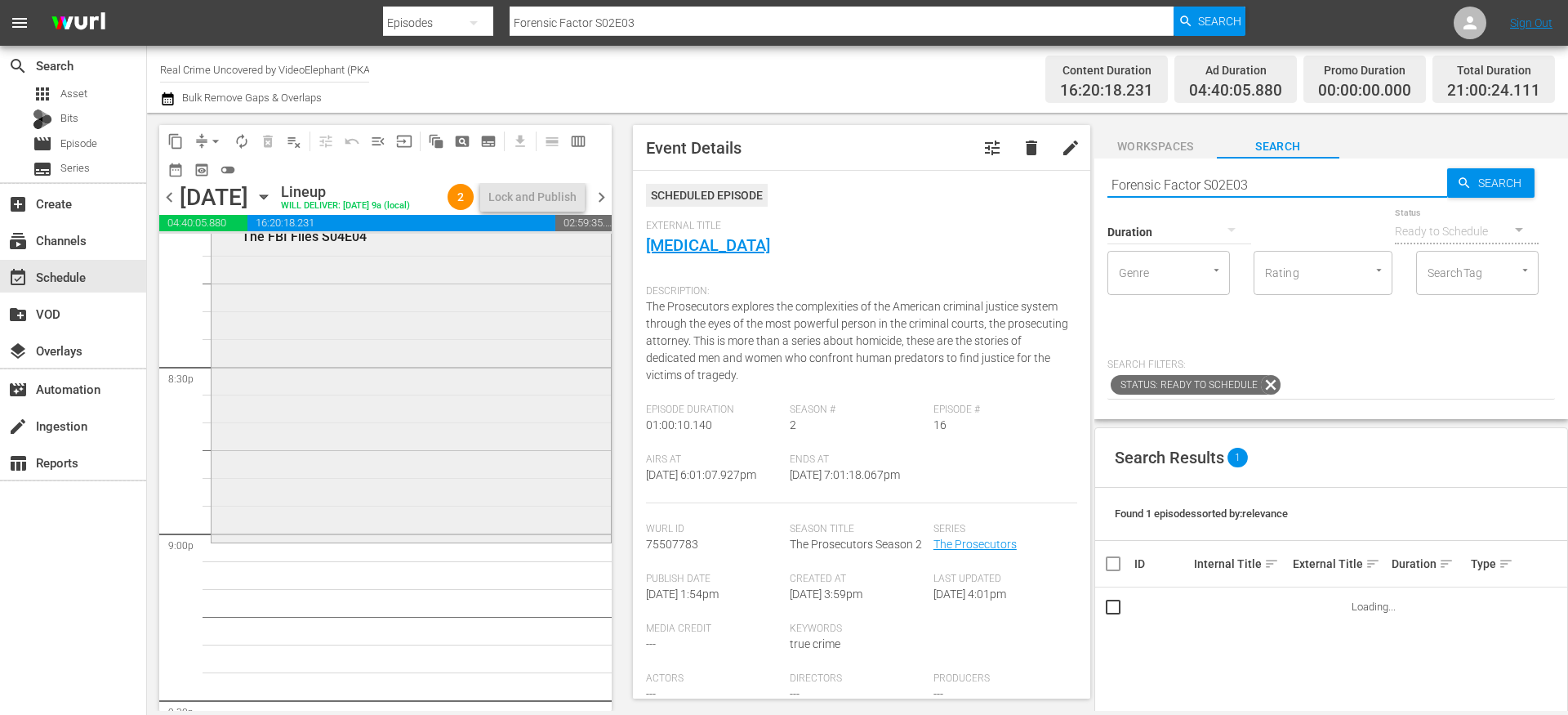
scroll to position [6732, 0]
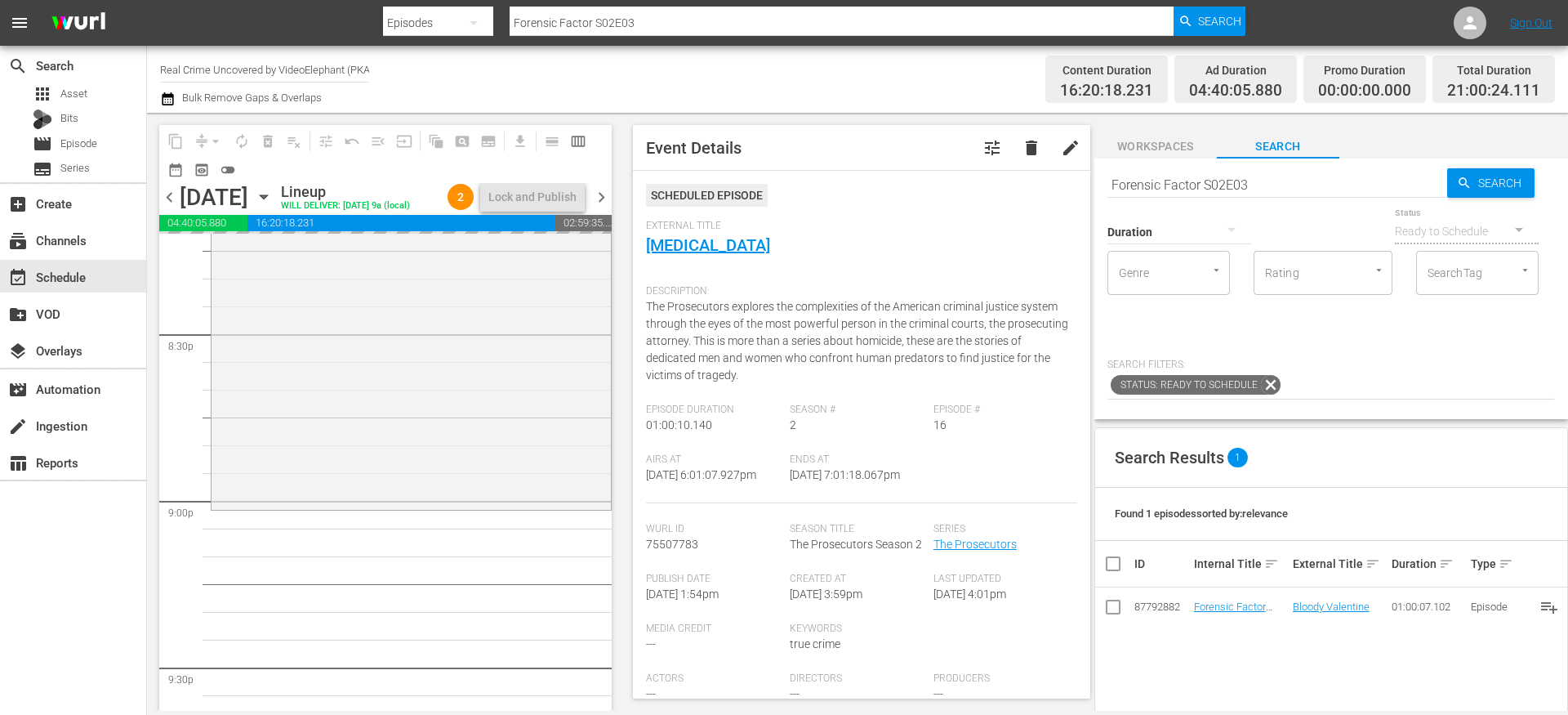
click at [1173, 190] on input "Forensic Factor S02E03" at bounding box center [1278, 184] width 340 height 40
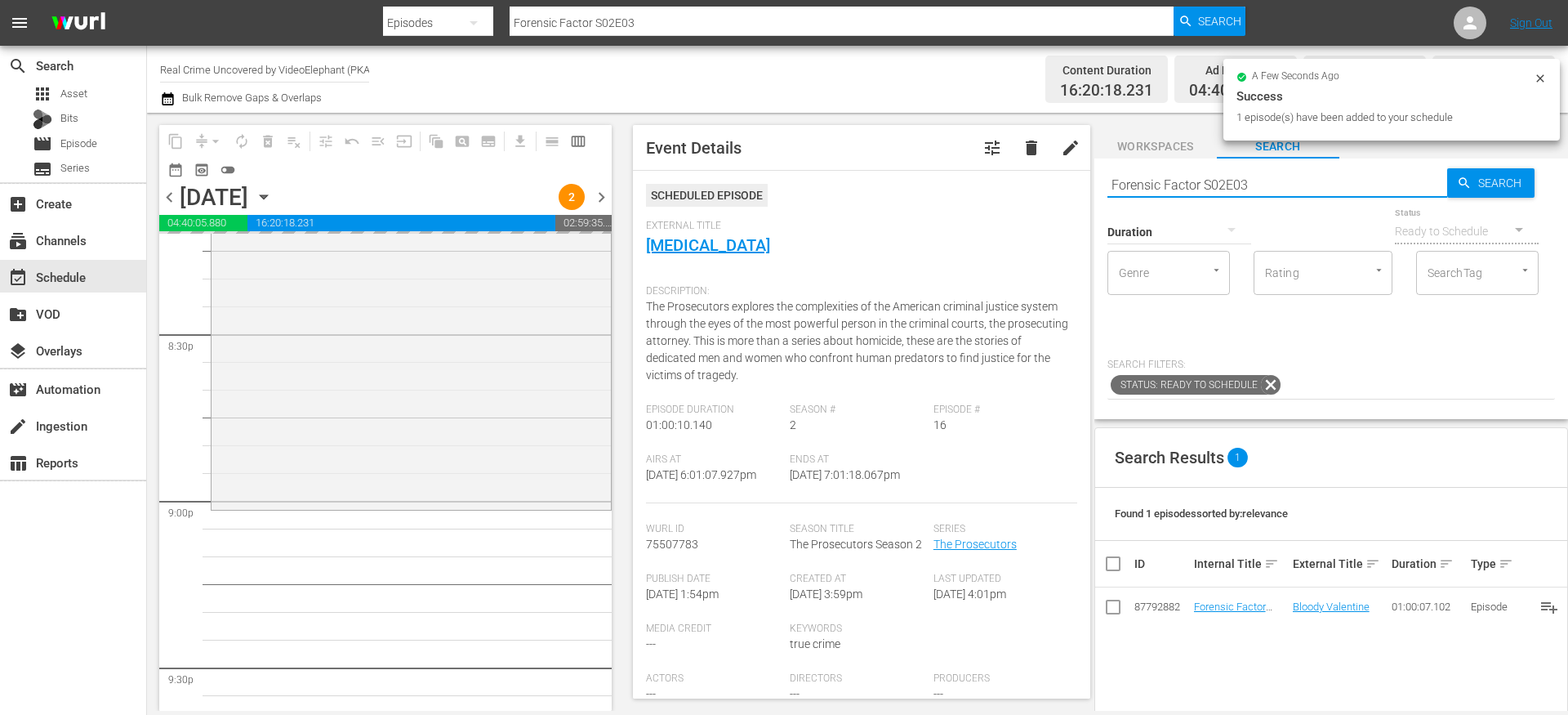
click at [1173, 186] on input "Forensic Factor S02E03" at bounding box center [1278, 184] width 340 height 40
paste input "ame Kills S01E04"
type input "Fame Kills S01E04"
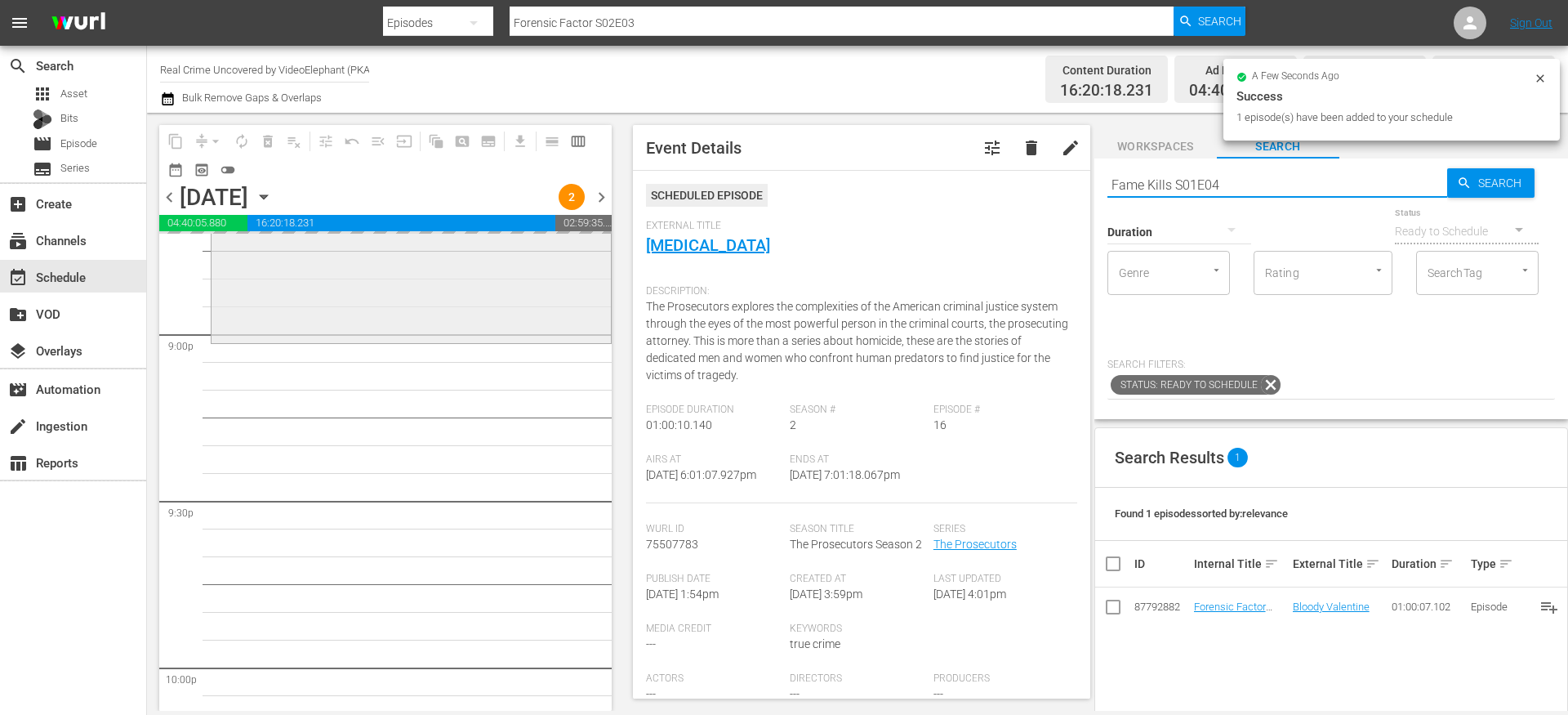
scroll to position [6919, 0]
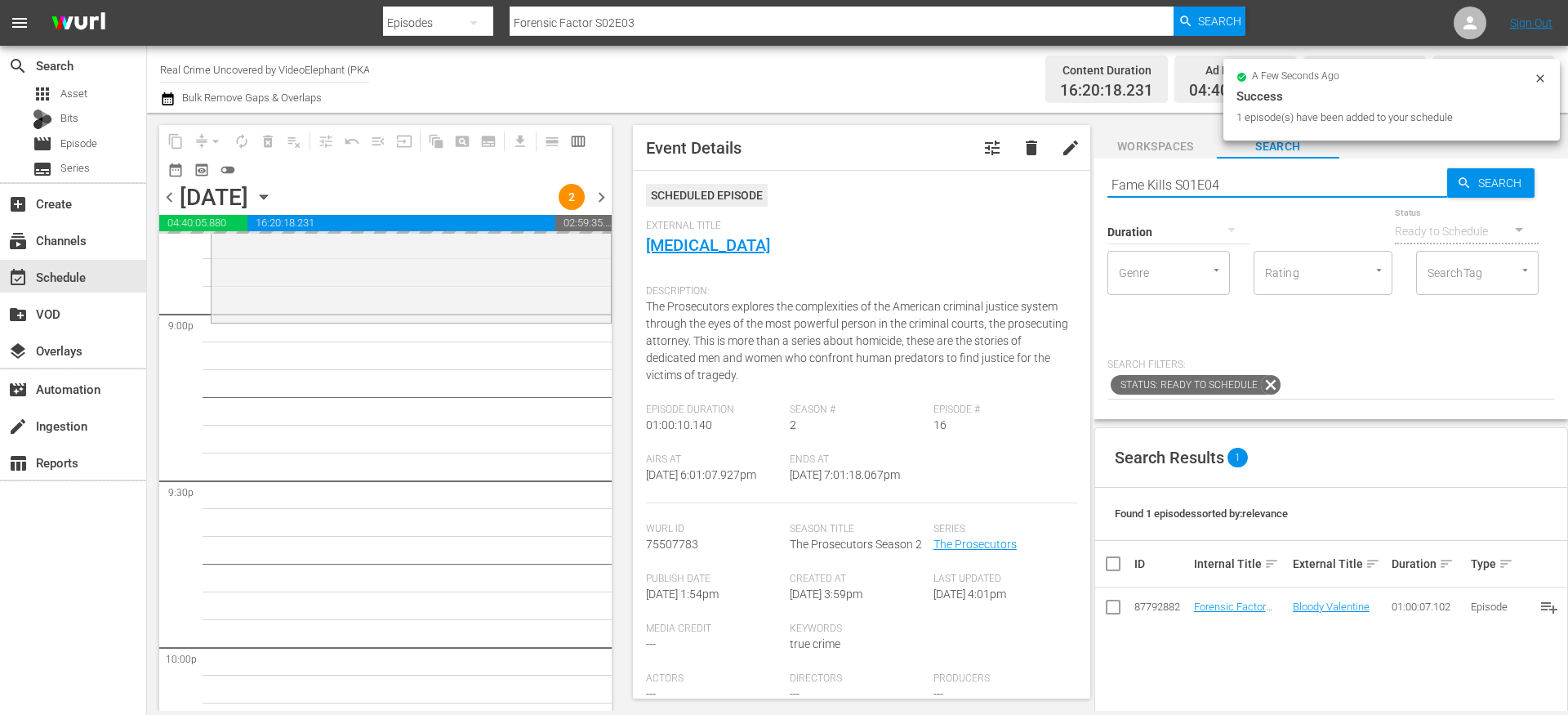
type input "Fame Kills S01E04"
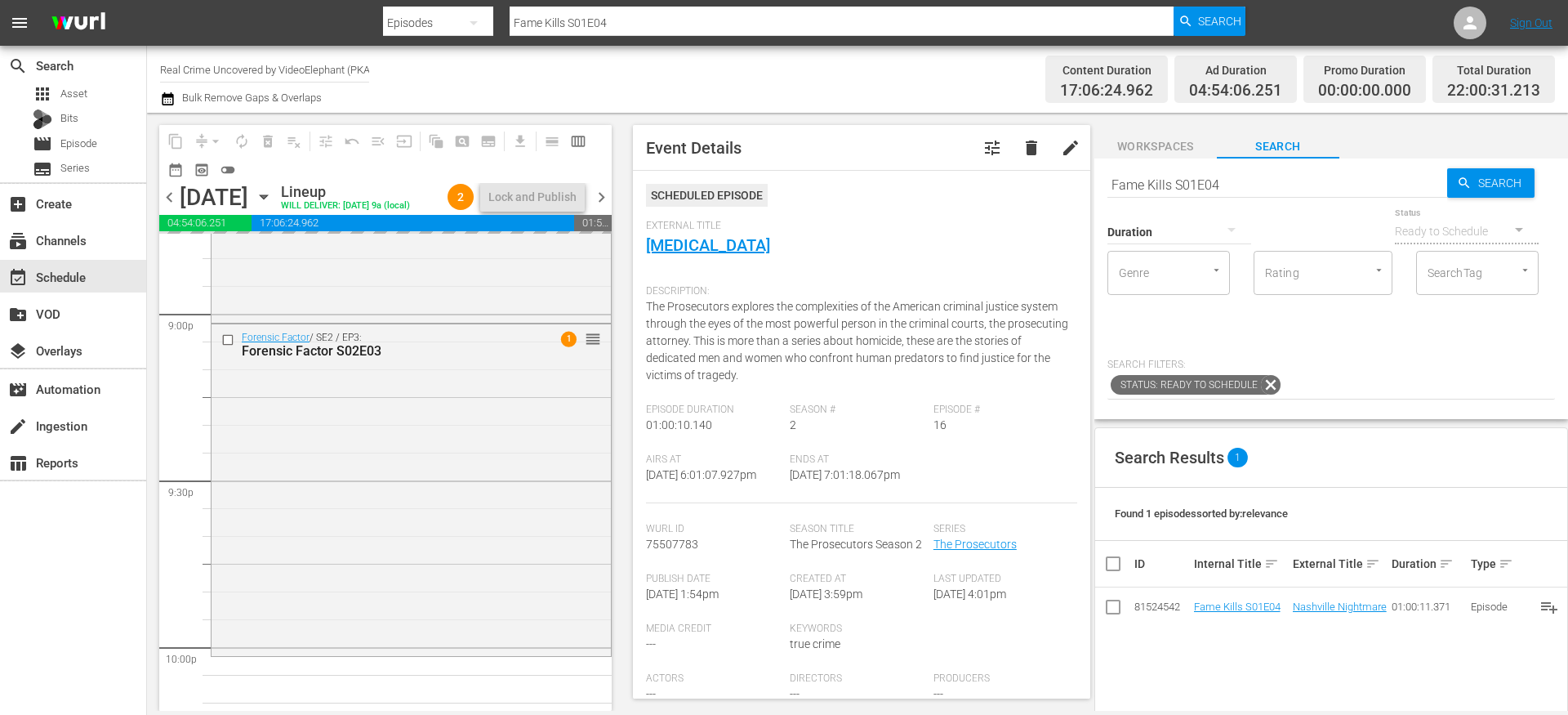
click at [1154, 182] on input "Fame Kills S01E04" at bounding box center [1278, 184] width 340 height 40
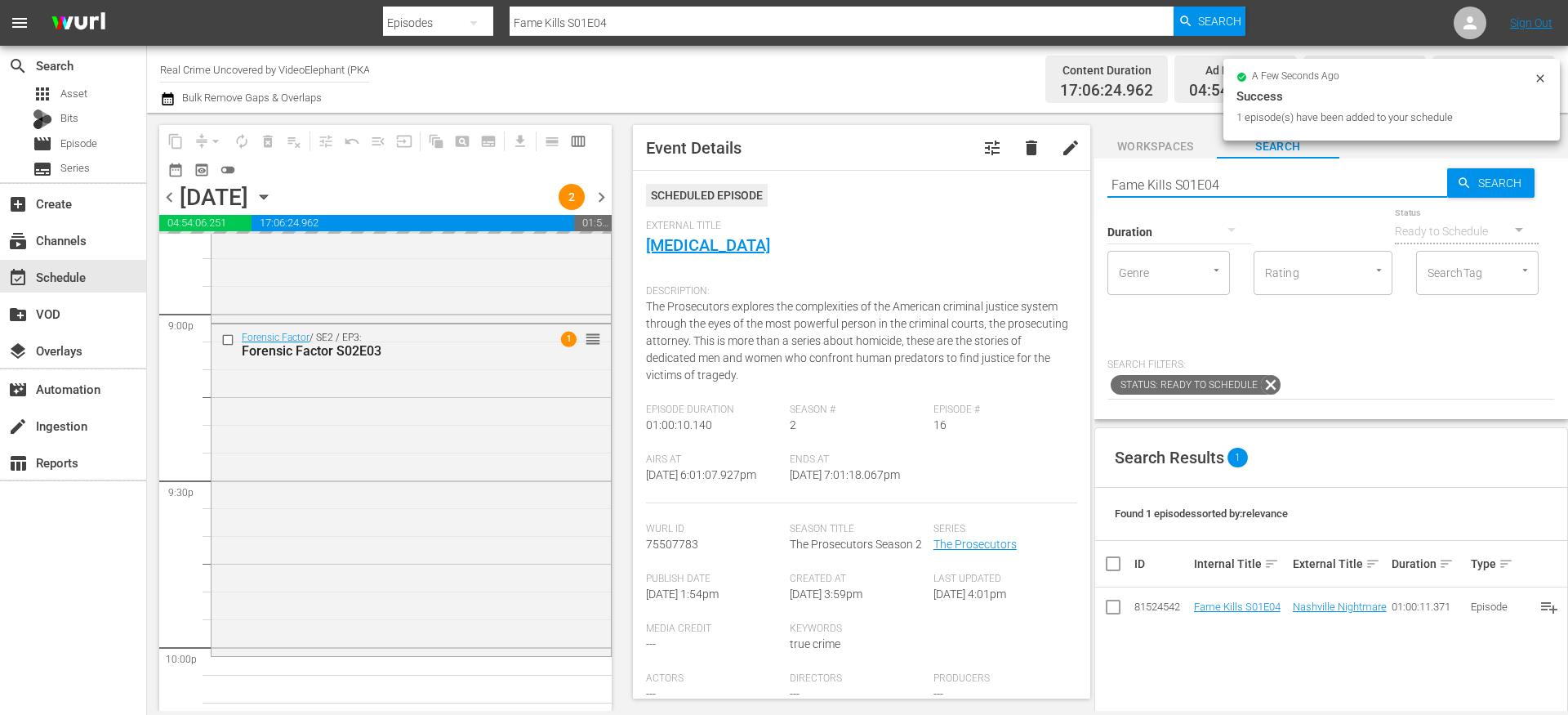
click at [1154, 182] on input "Fame Kills S01E04" at bounding box center [1278, 184] width 340 height 40
paste input "The Prosecutors S02E16"
type input "The Prosecutors S02E16"
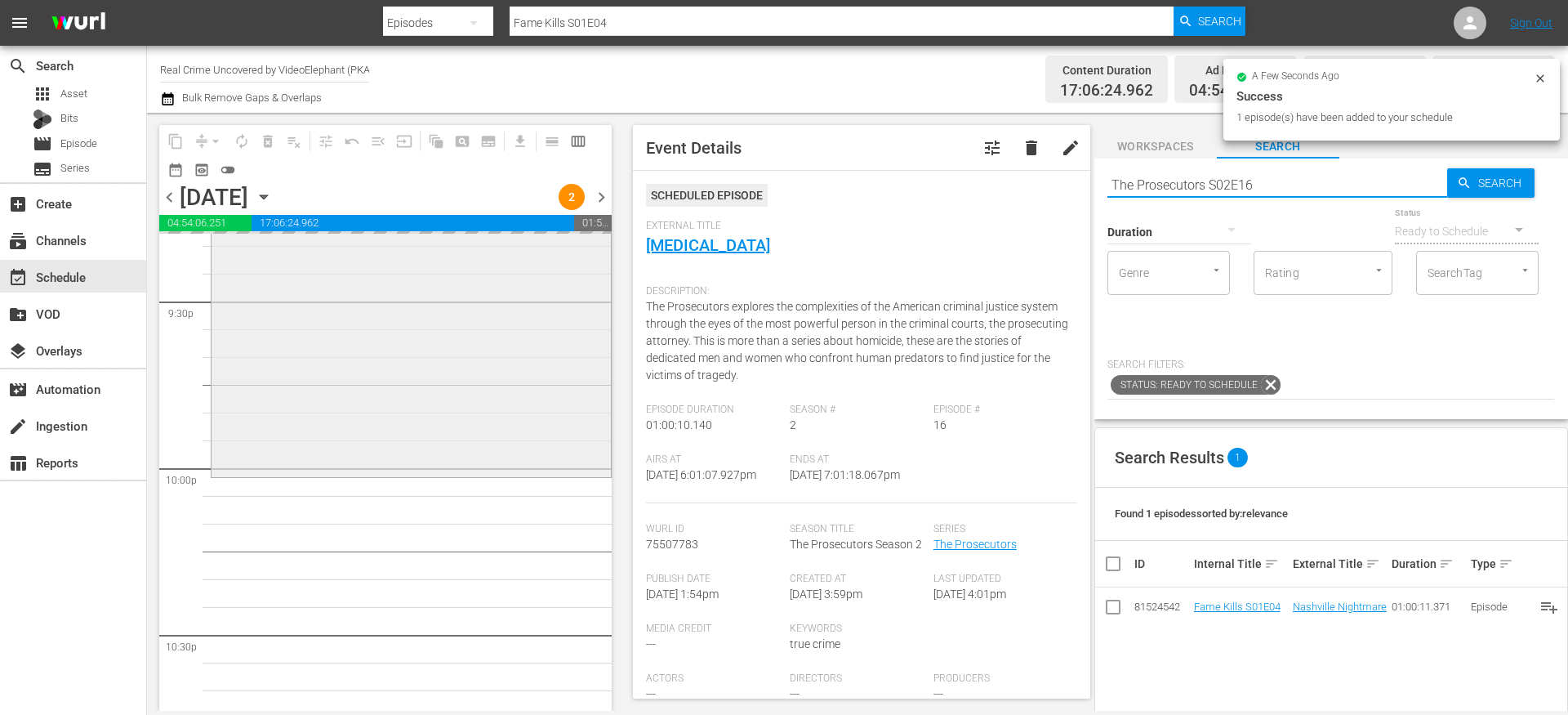
type input "The Prosecutors S02E16"
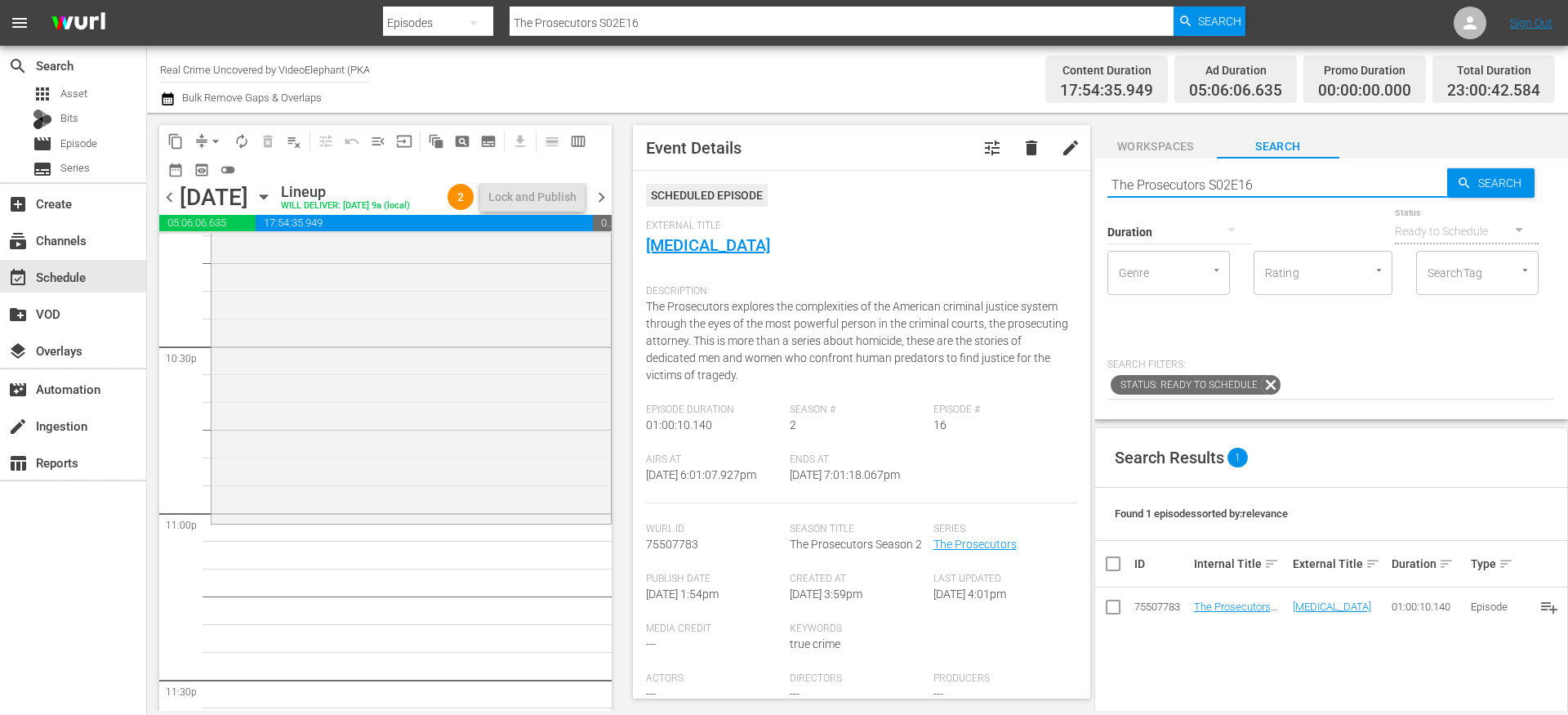
scroll to position [7548, 0]
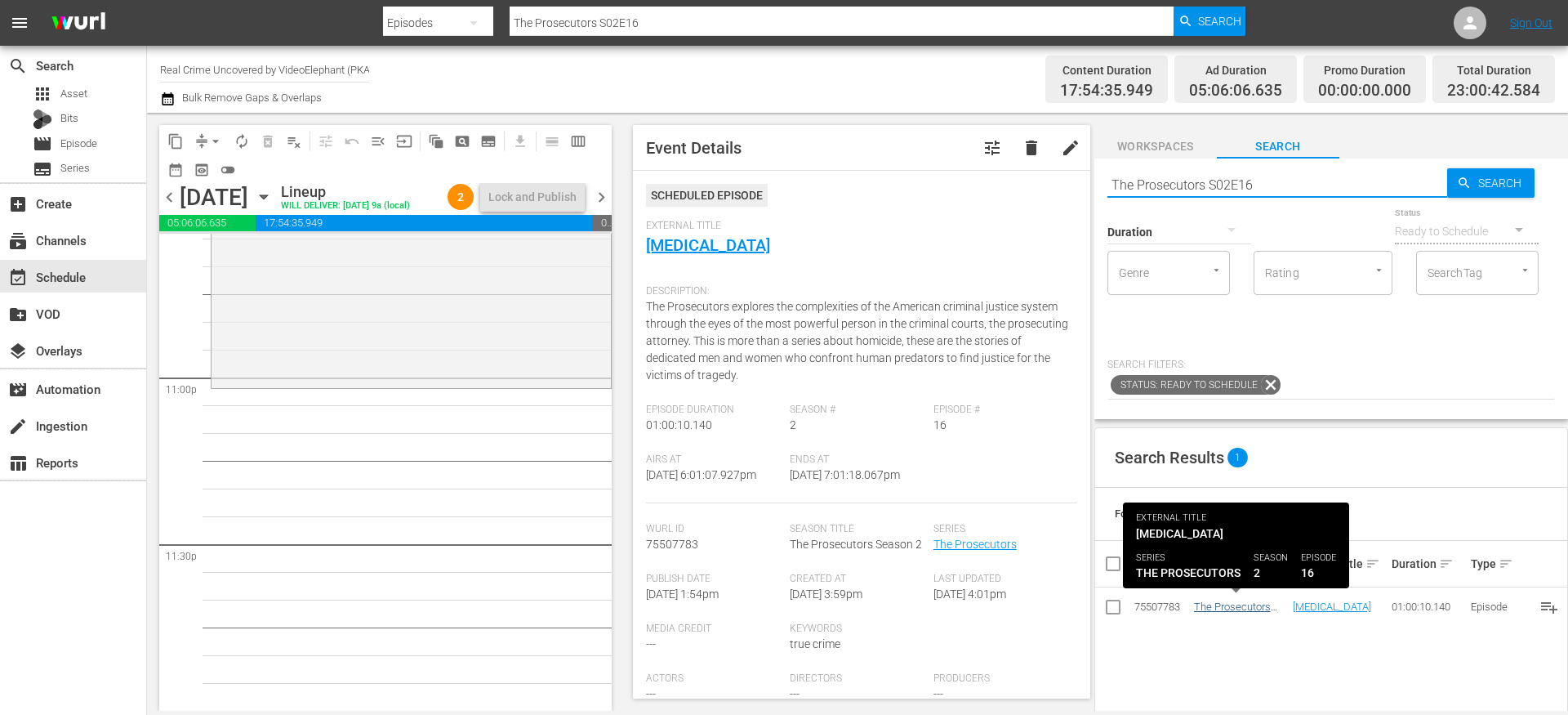
type input "The Prosecutors S02E16"
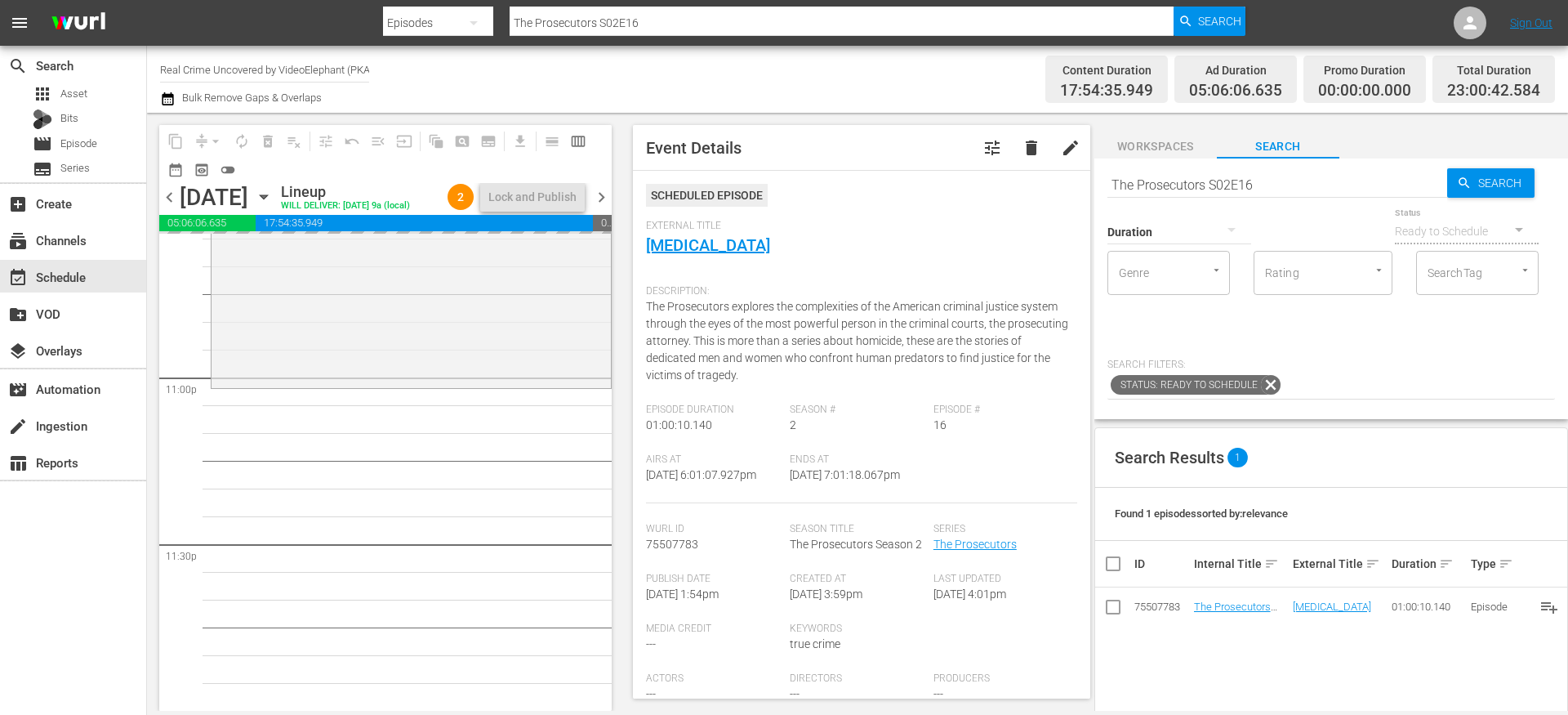
drag, startPoint x: 1246, startPoint y: 610, endPoint x: 821, endPoint y: 18, distance: 728.8
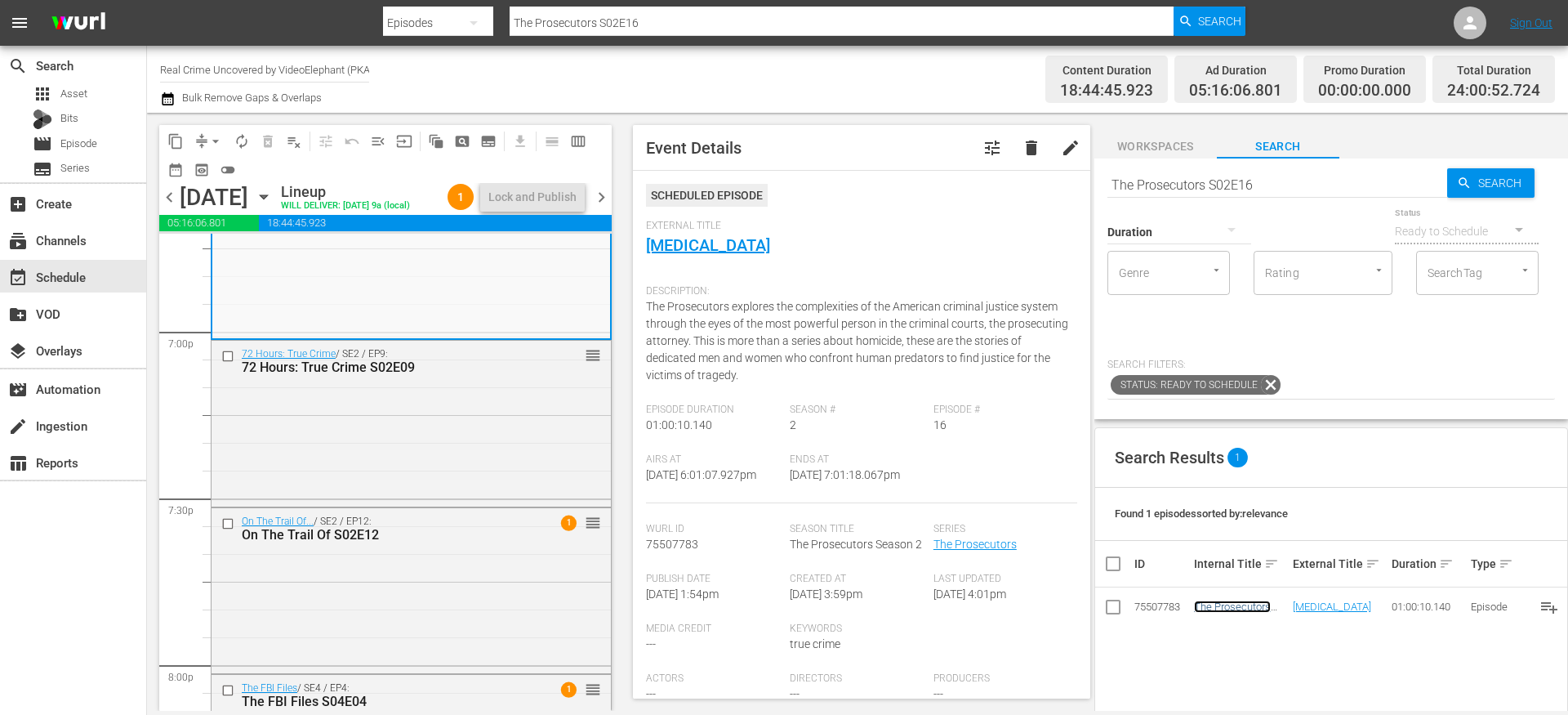
scroll to position [6271, 0]
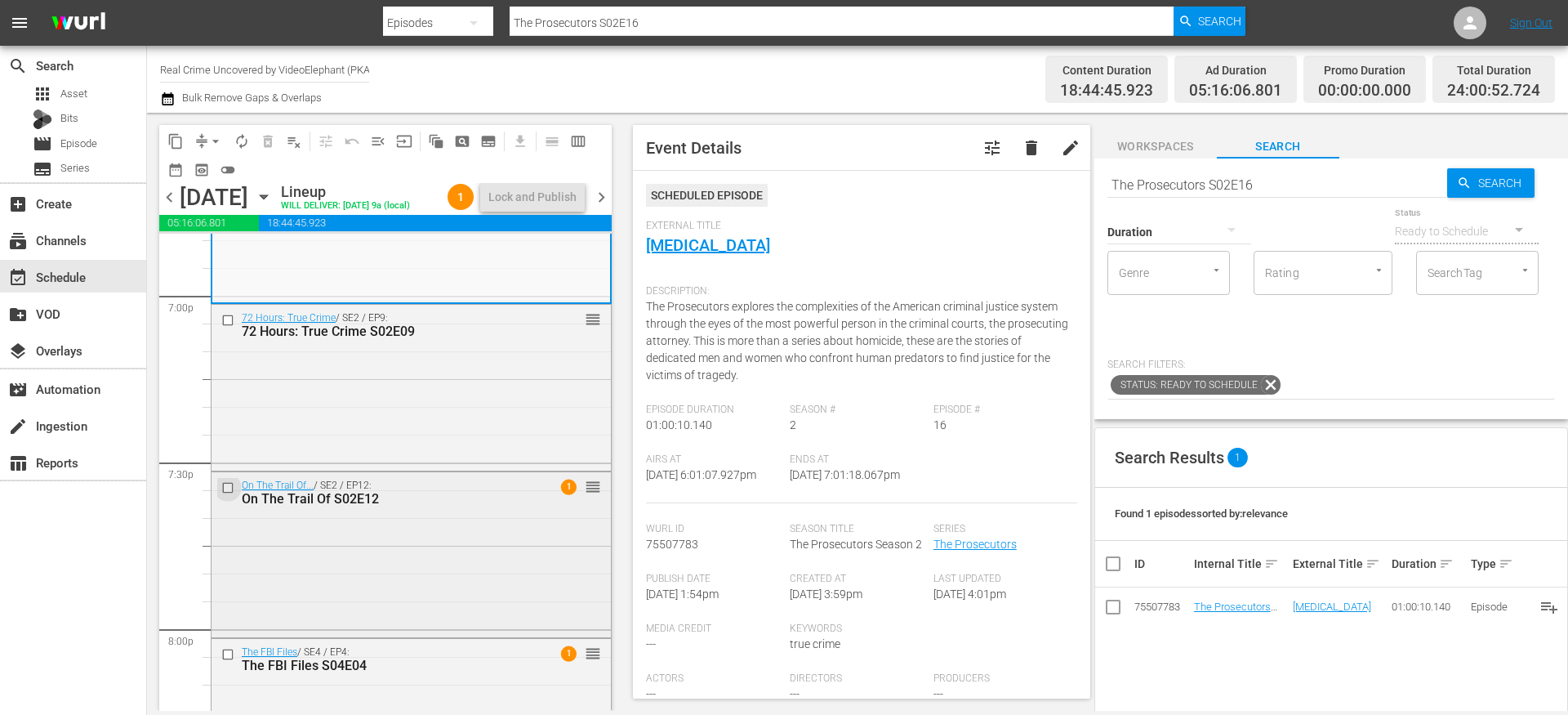
click at [228, 495] on input "checkbox" at bounding box center [230, 488] width 17 height 14
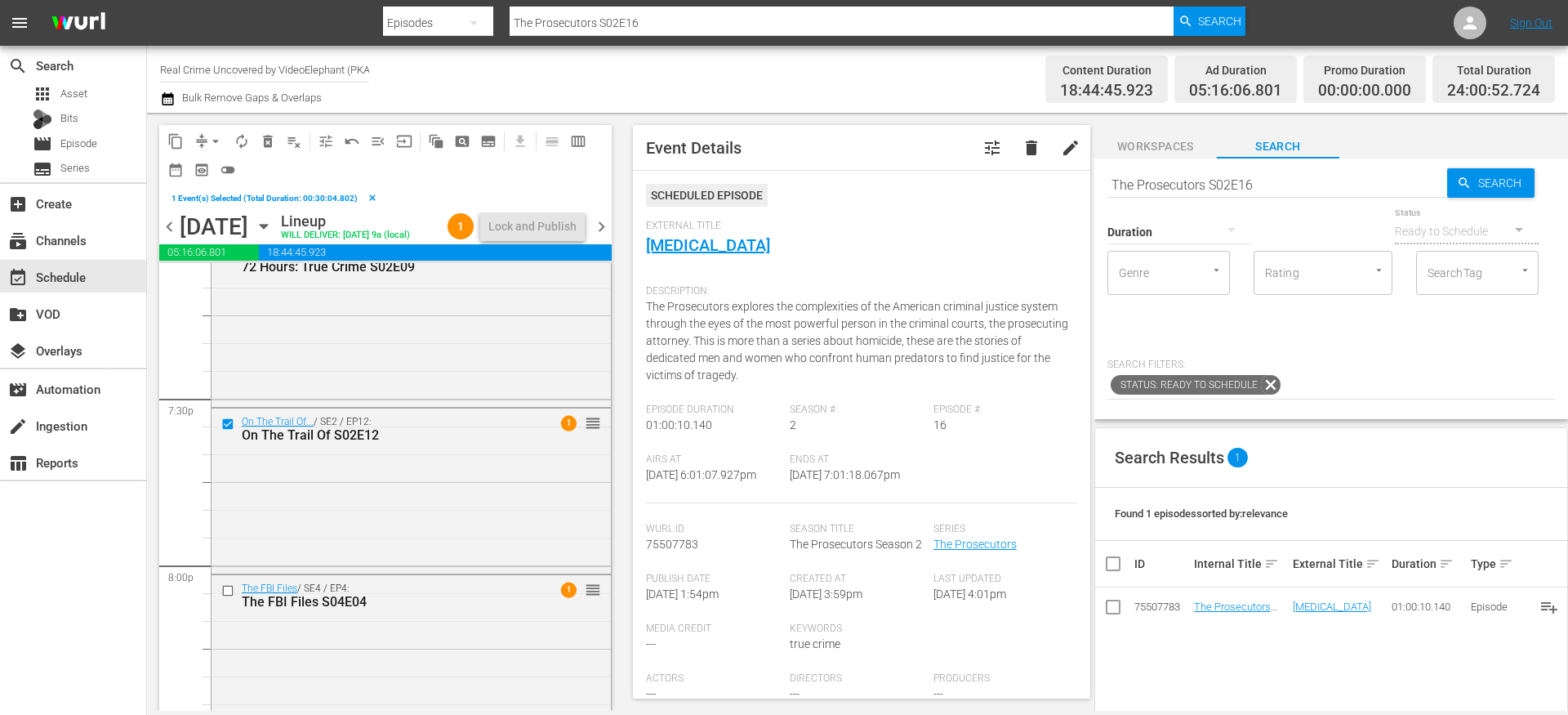
scroll to position [6489, 0]
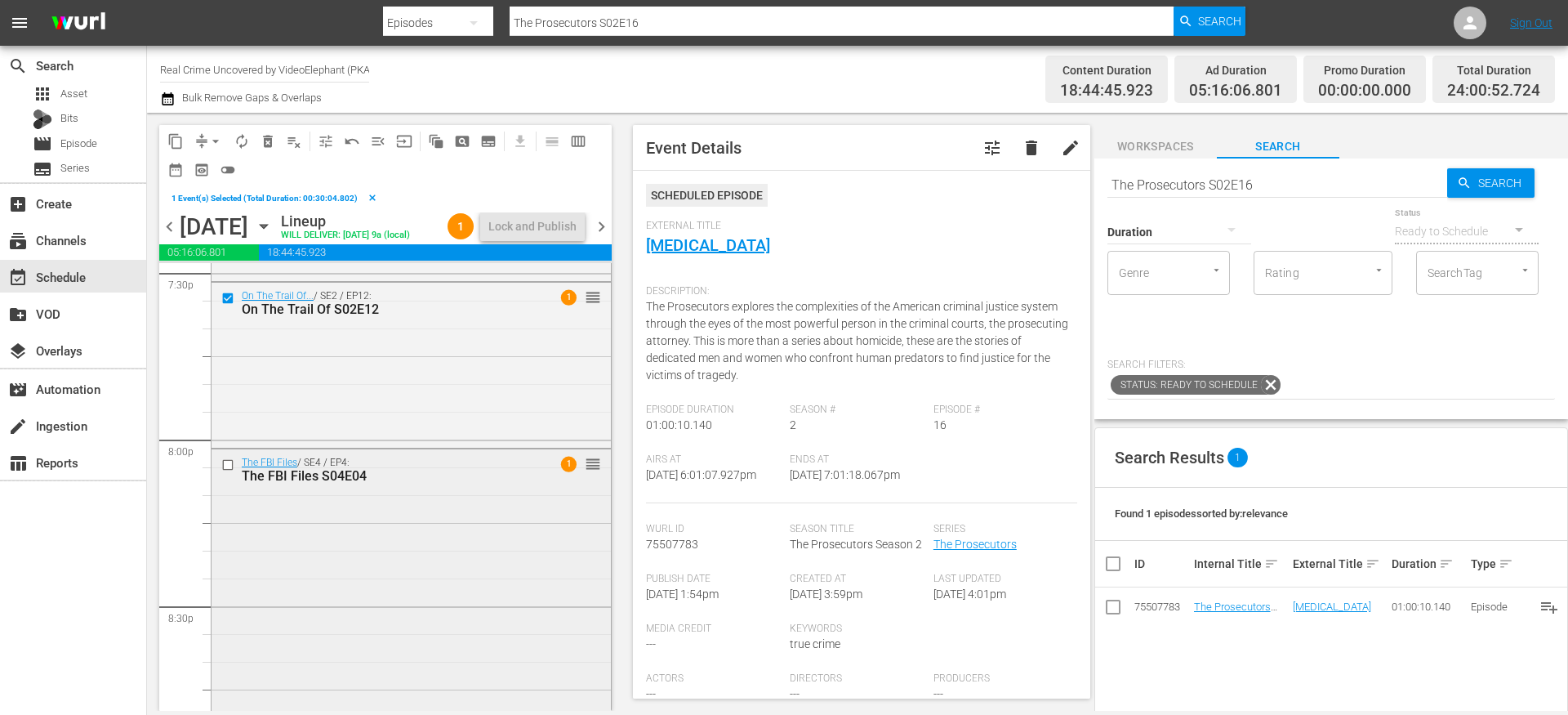
click at [229, 471] on input "checkbox" at bounding box center [230, 464] width 17 height 14
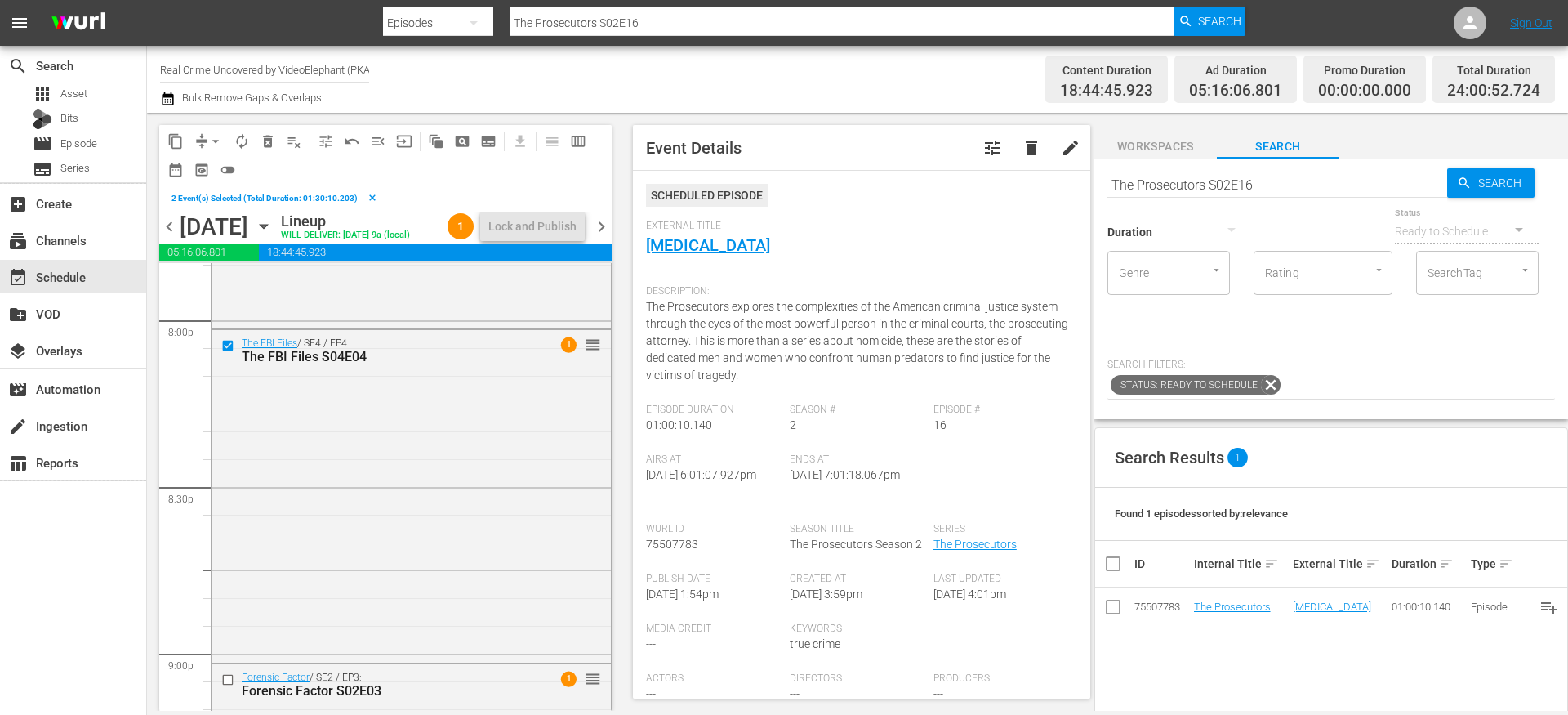
scroll to position [6713, 0]
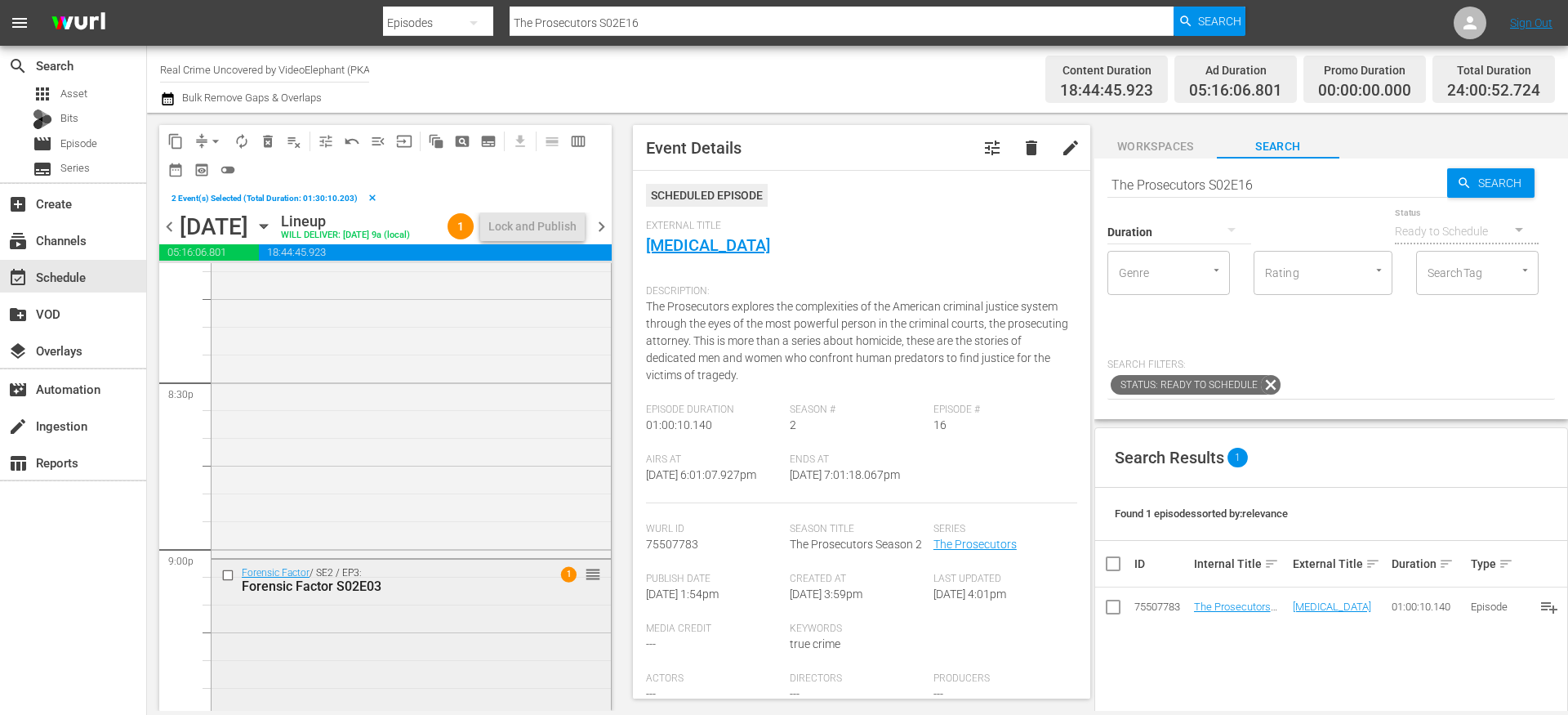
click at [229, 583] on input "checkbox" at bounding box center [230, 575] width 17 height 14
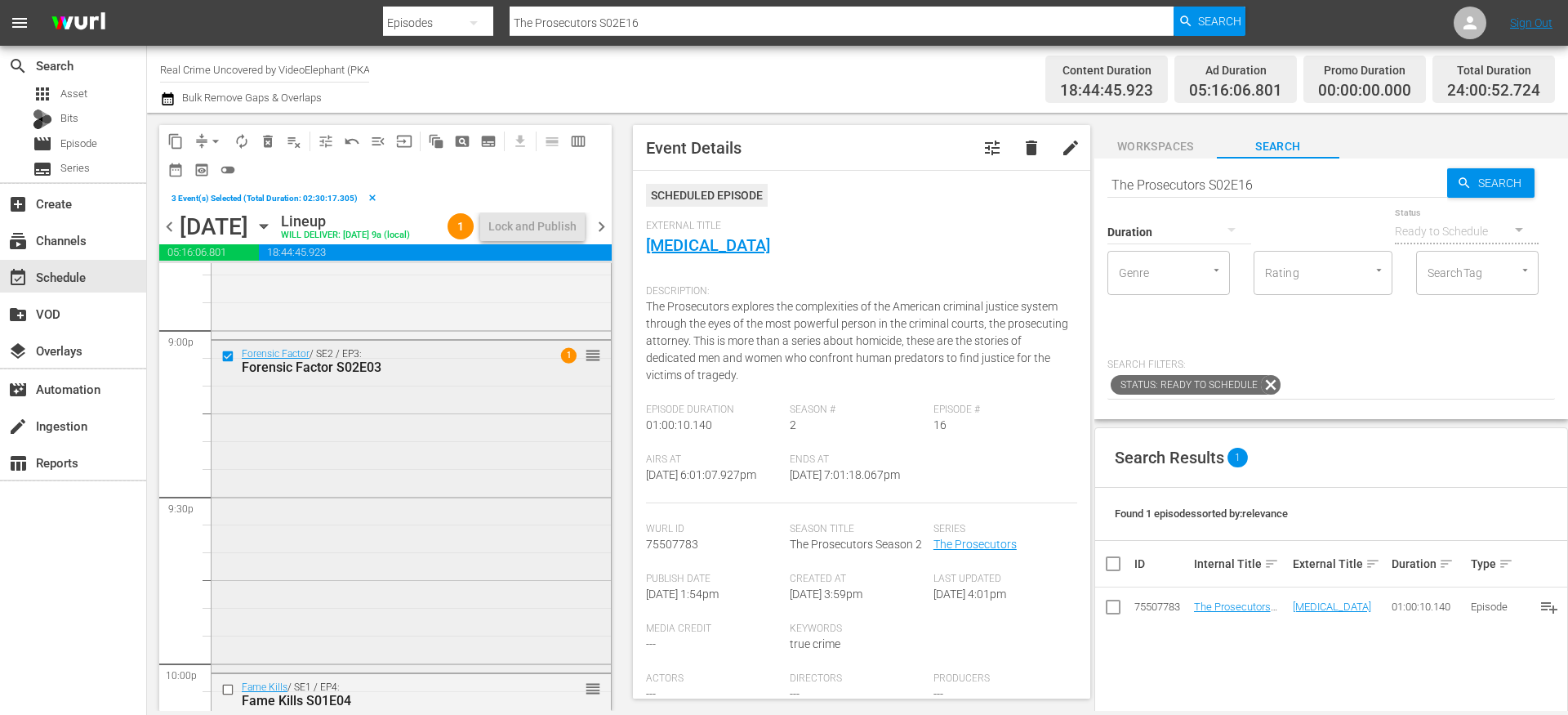
scroll to position [7048, 0]
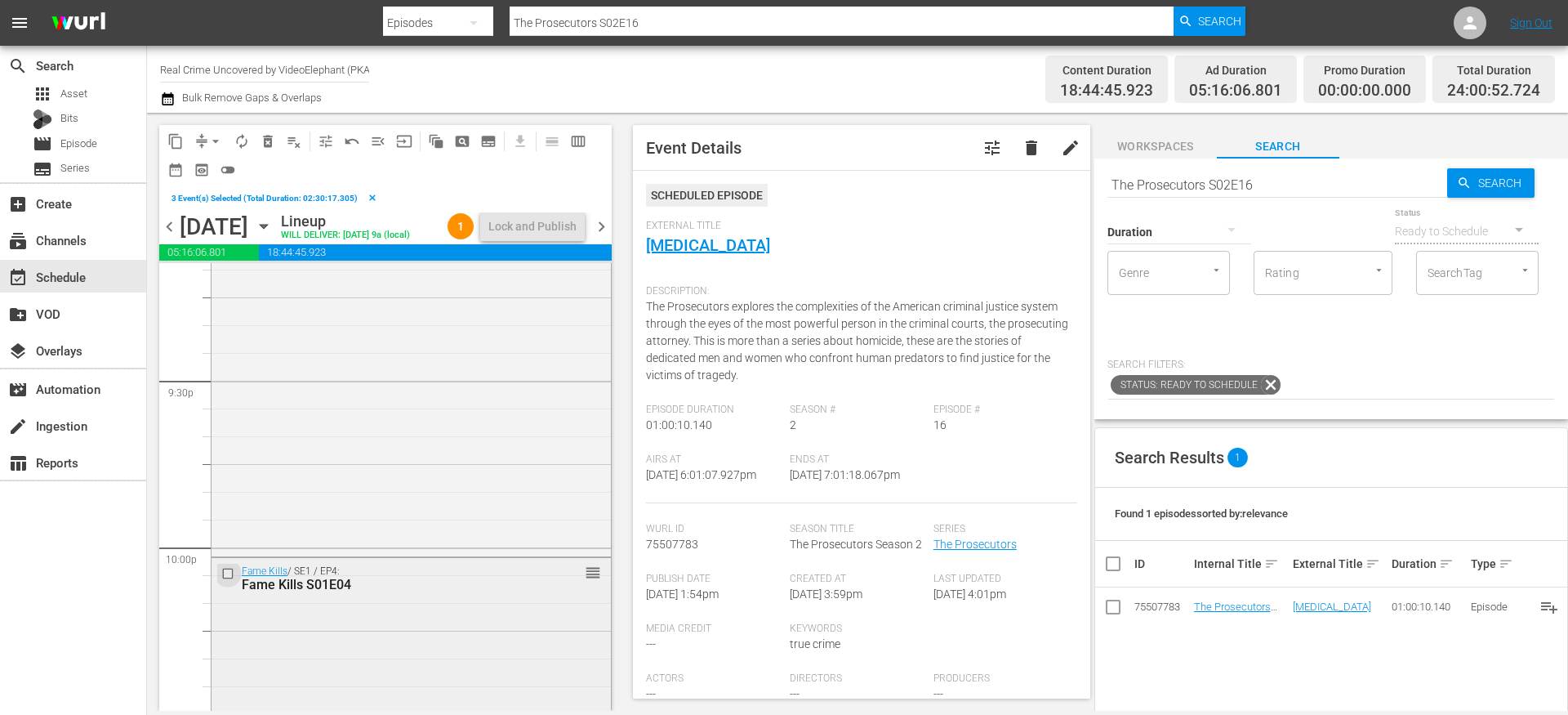
click at [229, 581] on input "checkbox" at bounding box center [230, 574] width 17 height 14
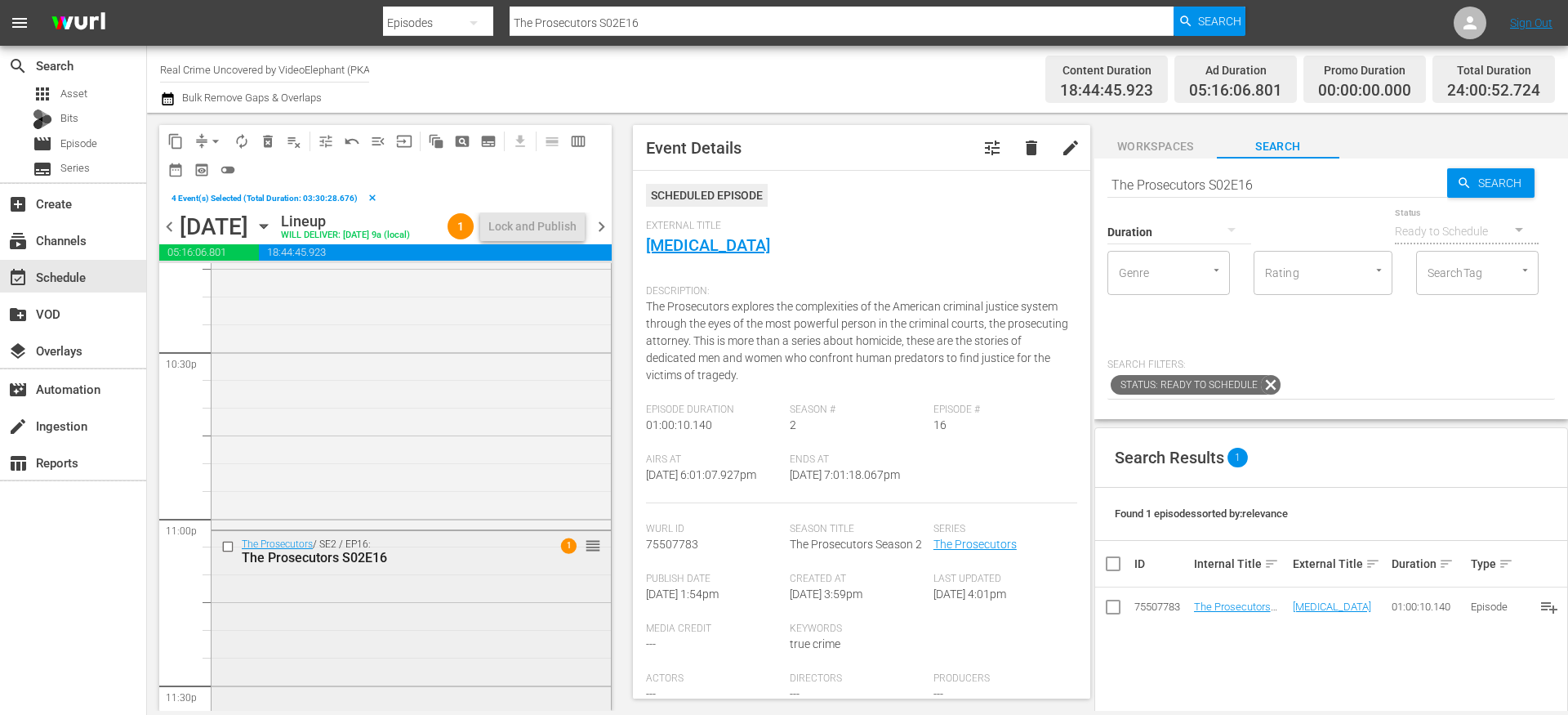
click at [228, 553] on input "checkbox" at bounding box center [230, 546] width 17 height 14
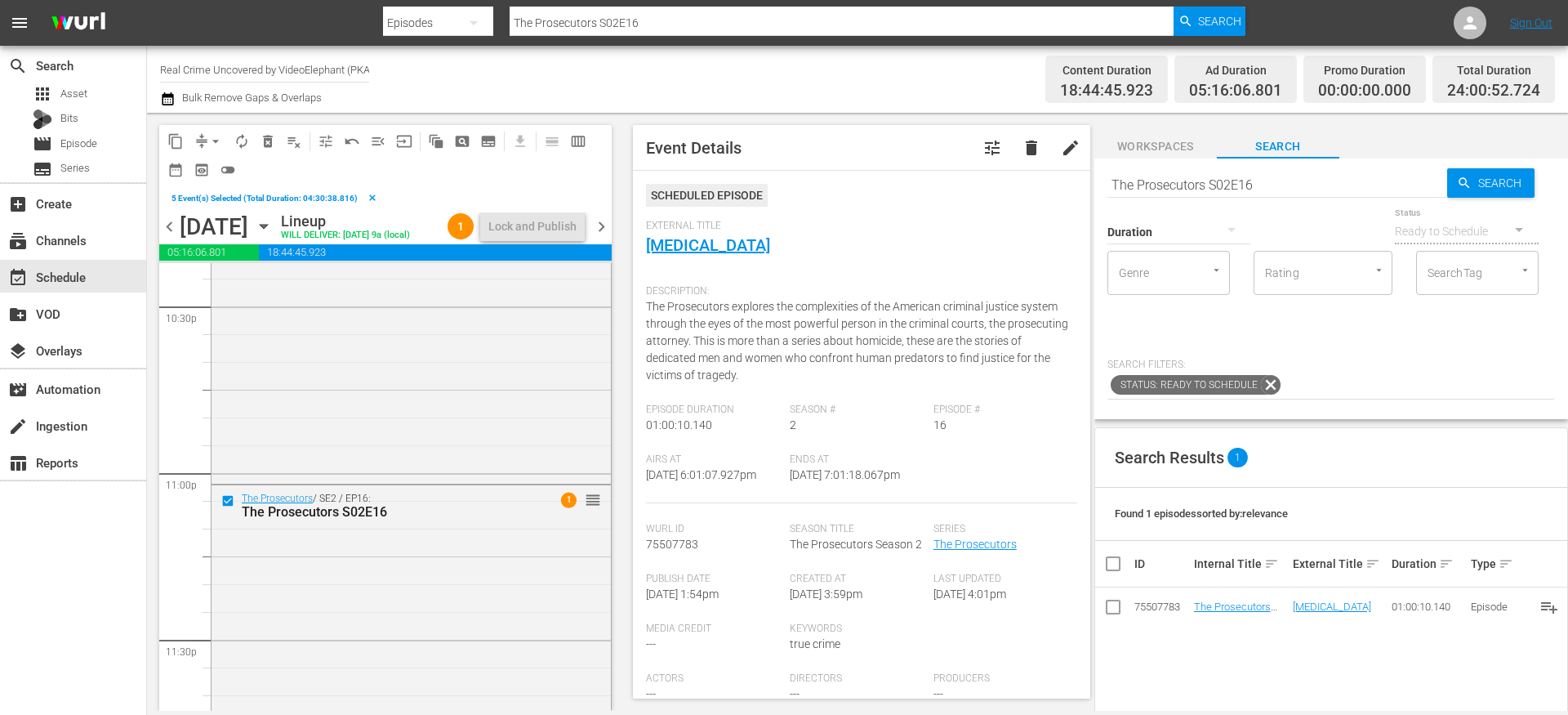
scroll to position [7589, 0]
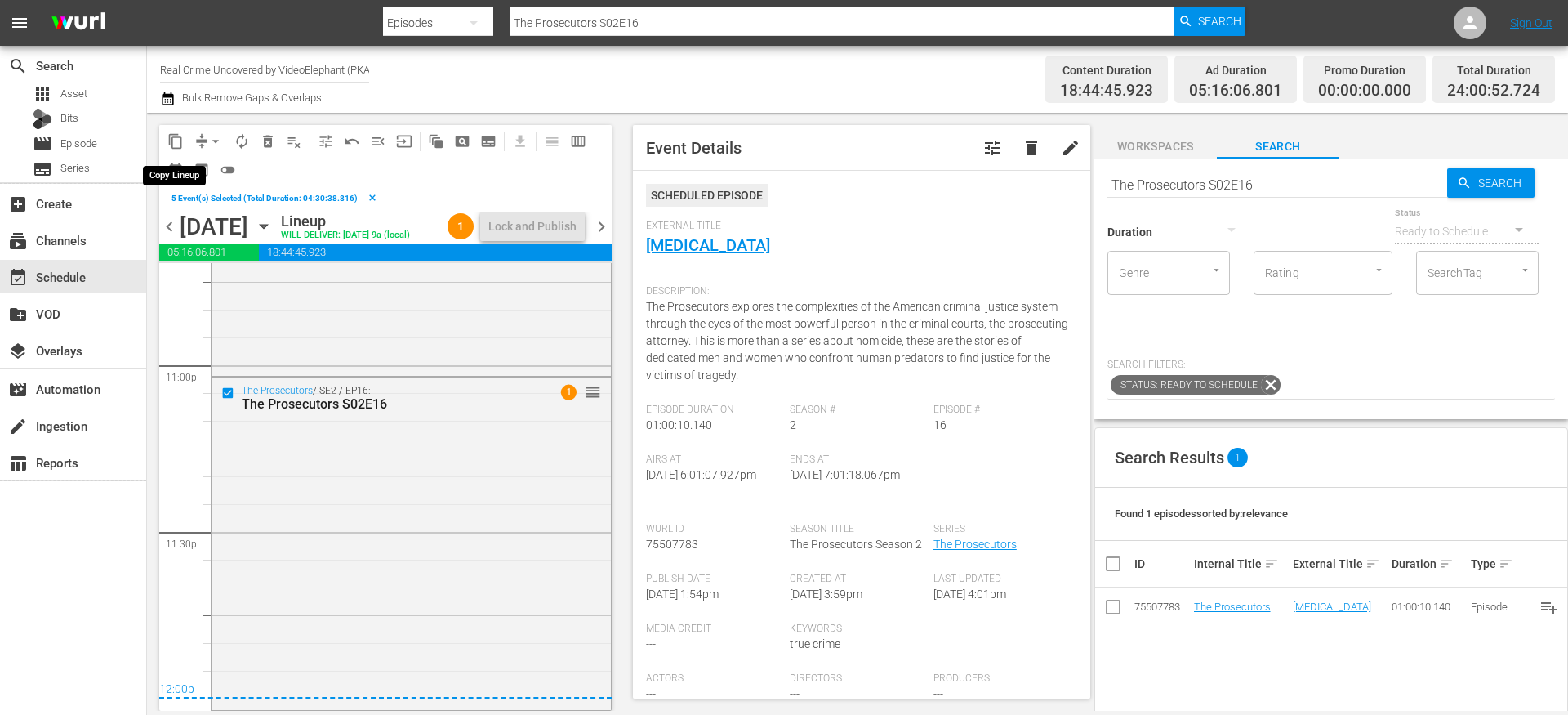
click at [175, 144] on span "content_copy" at bounding box center [176, 141] width 16 height 16
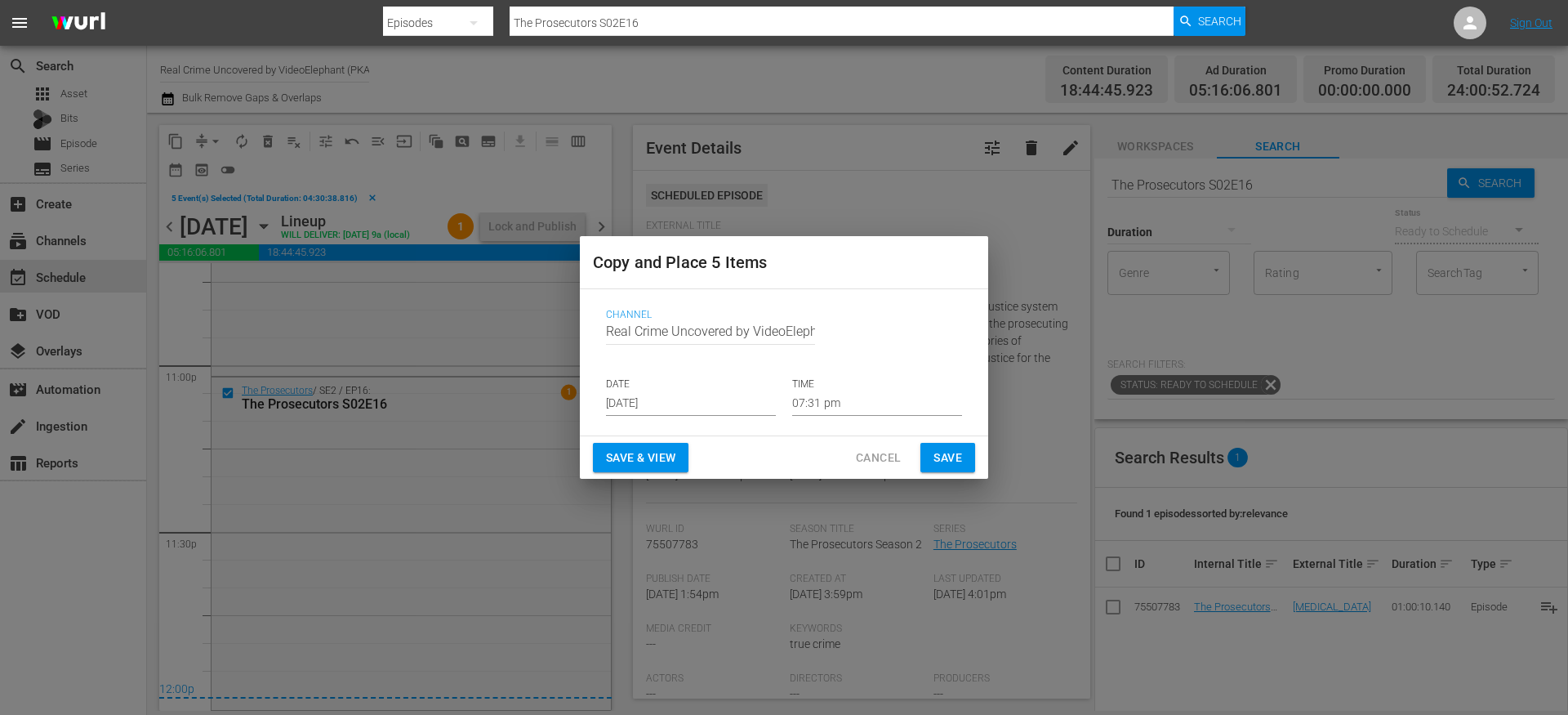
click at [693, 404] on input "[DATE]" at bounding box center [691, 403] width 170 height 24
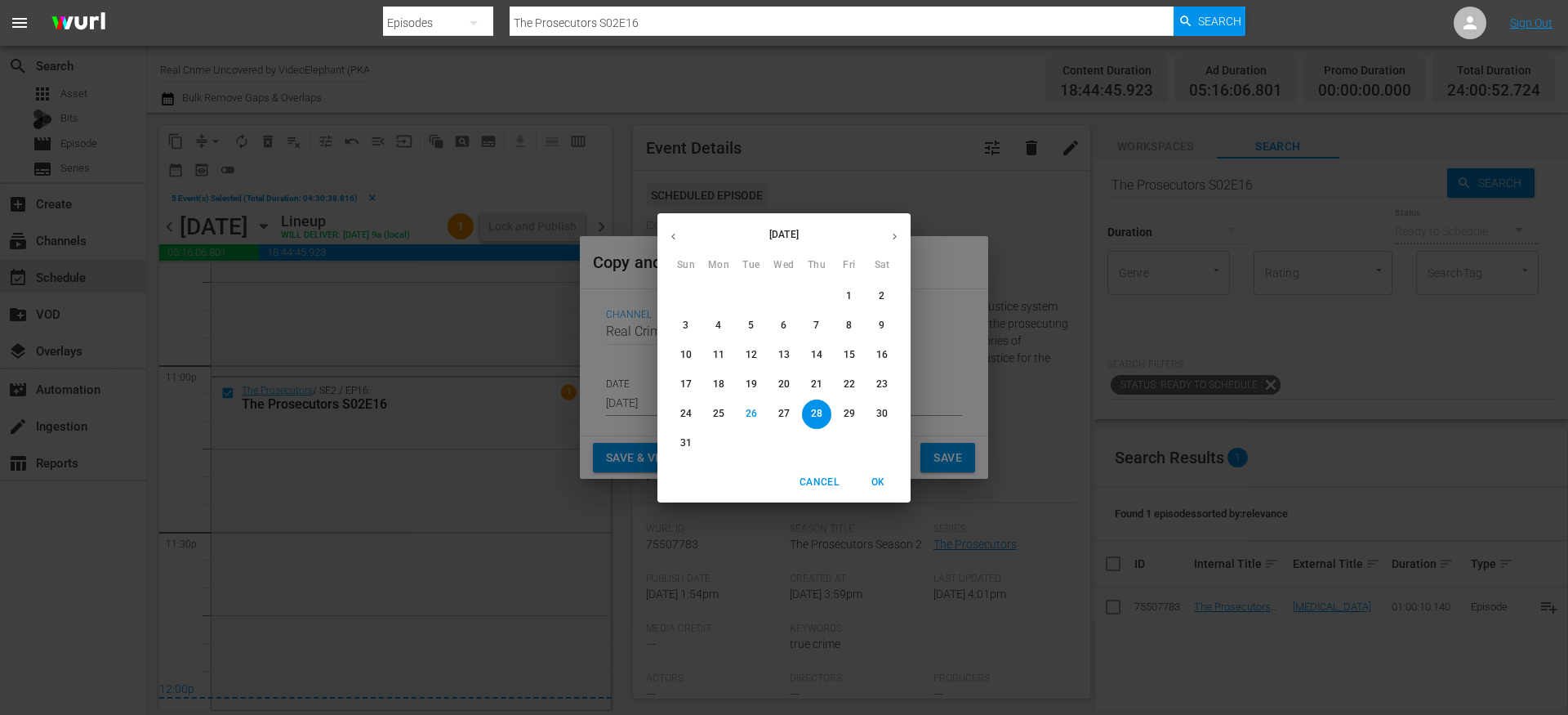
click at [885, 236] on button "button" at bounding box center [894, 236] width 32 height 32
click at [849, 327] on p "12" at bounding box center [850, 325] width 12 height 14
type input "Sep 12th 2025"
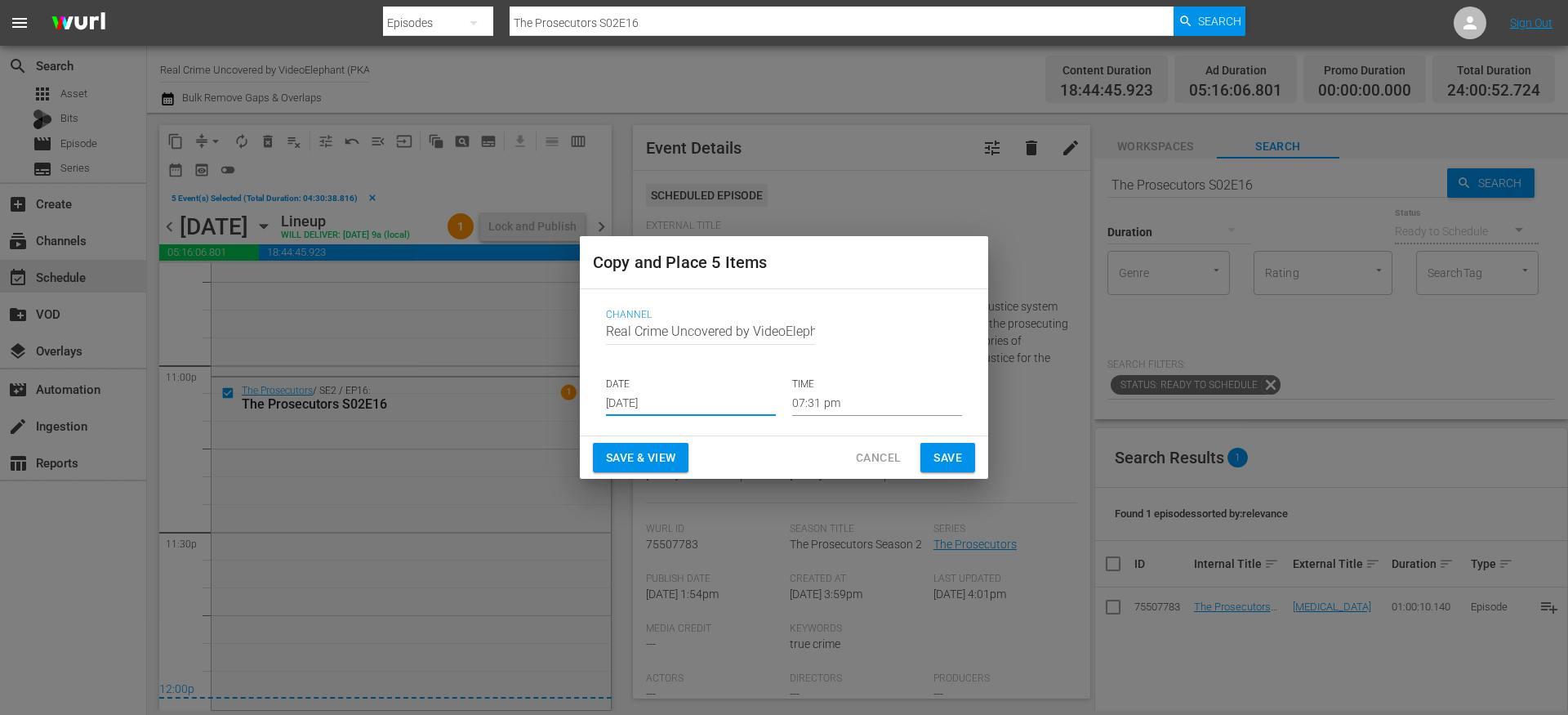
click at [816, 401] on input "07:31 pm" at bounding box center [877, 403] width 170 height 24
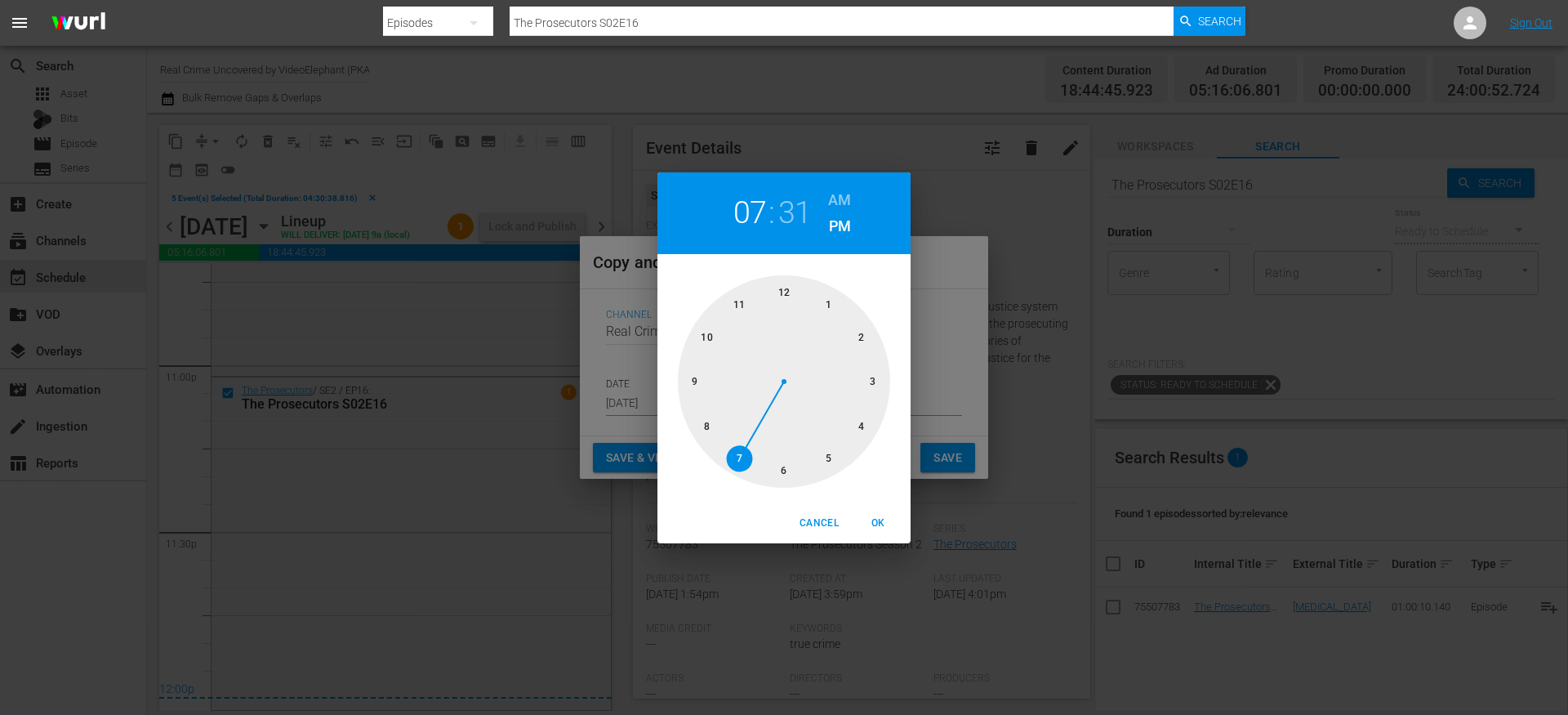
click at [784, 292] on div at bounding box center [784, 381] width 212 height 212
click at [783, 291] on div at bounding box center [784, 381] width 212 height 212
click at [836, 200] on h6 "AM" at bounding box center [839, 200] width 23 height 26
click at [882, 524] on span "OK" at bounding box center [878, 523] width 40 height 17
type input "12:00 am"
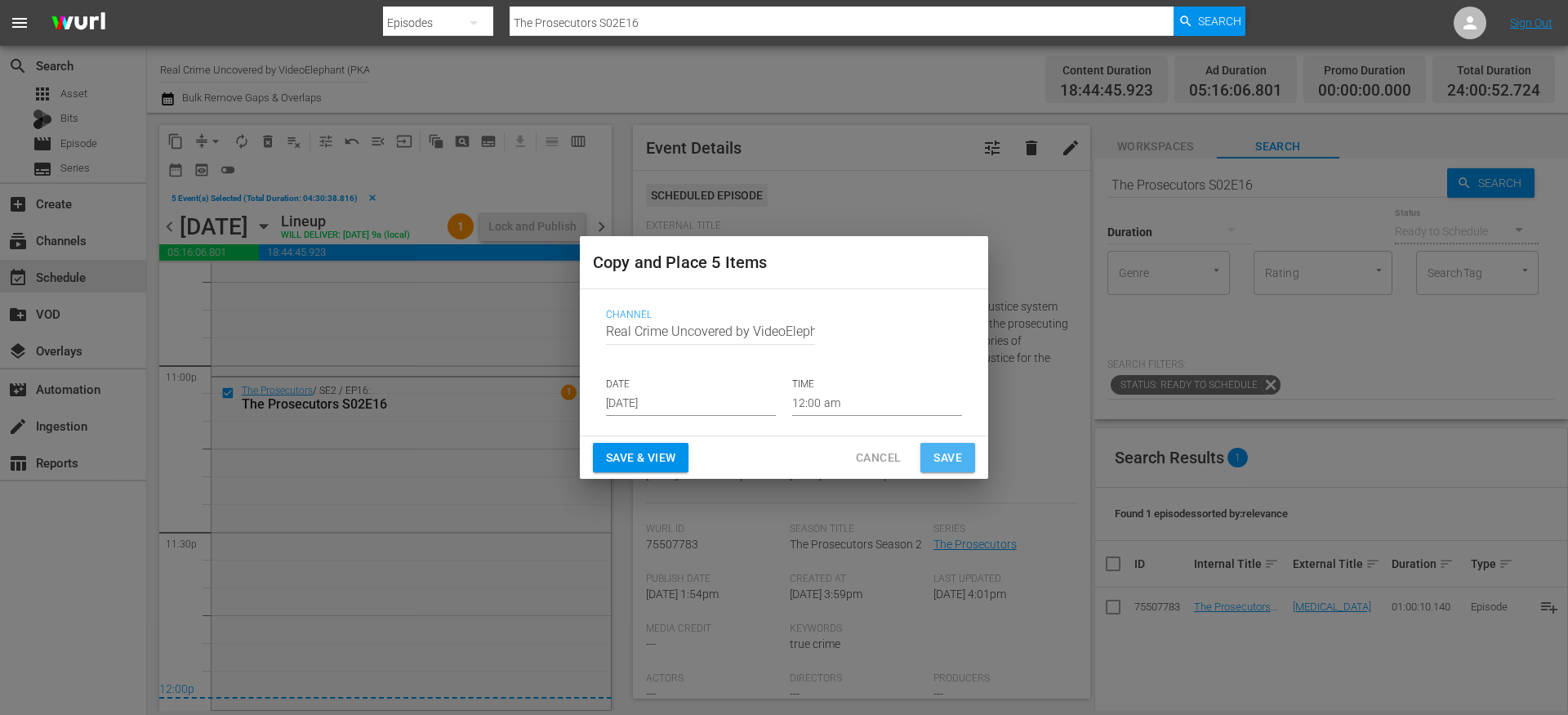
click at [944, 456] on span "Save" at bounding box center [949, 457] width 29 height 20
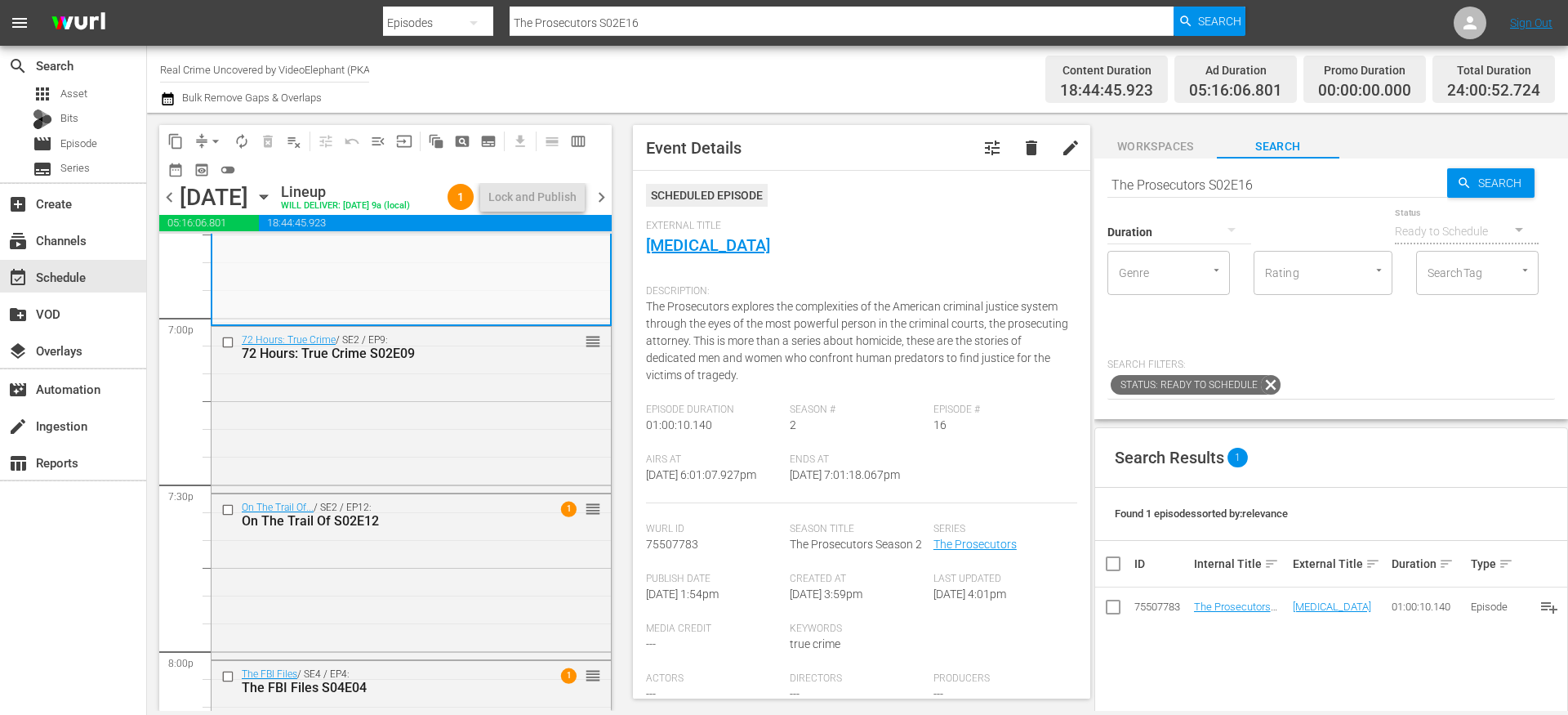
scroll to position [6232, 0]
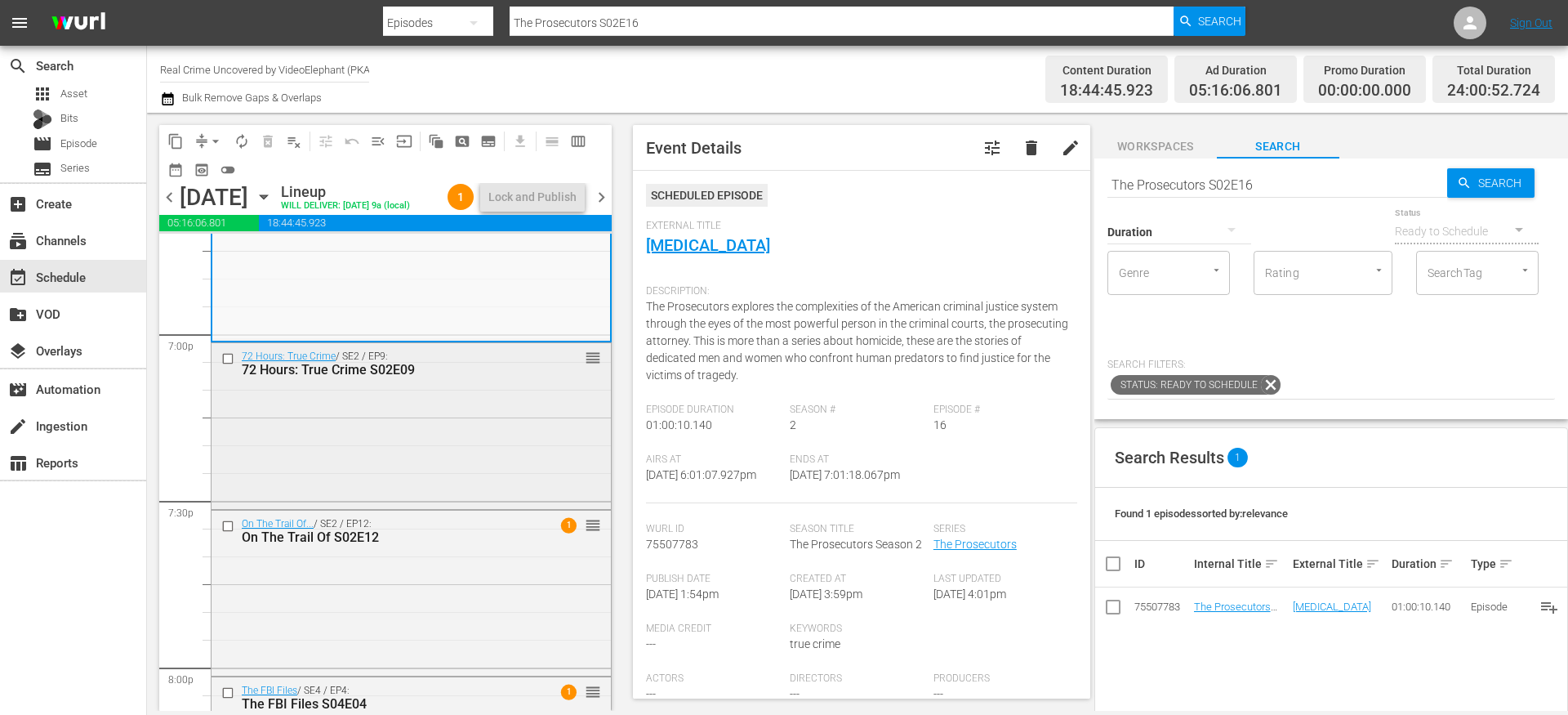
click at [229, 365] on input "checkbox" at bounding box center [230, 358] width 17 height 14
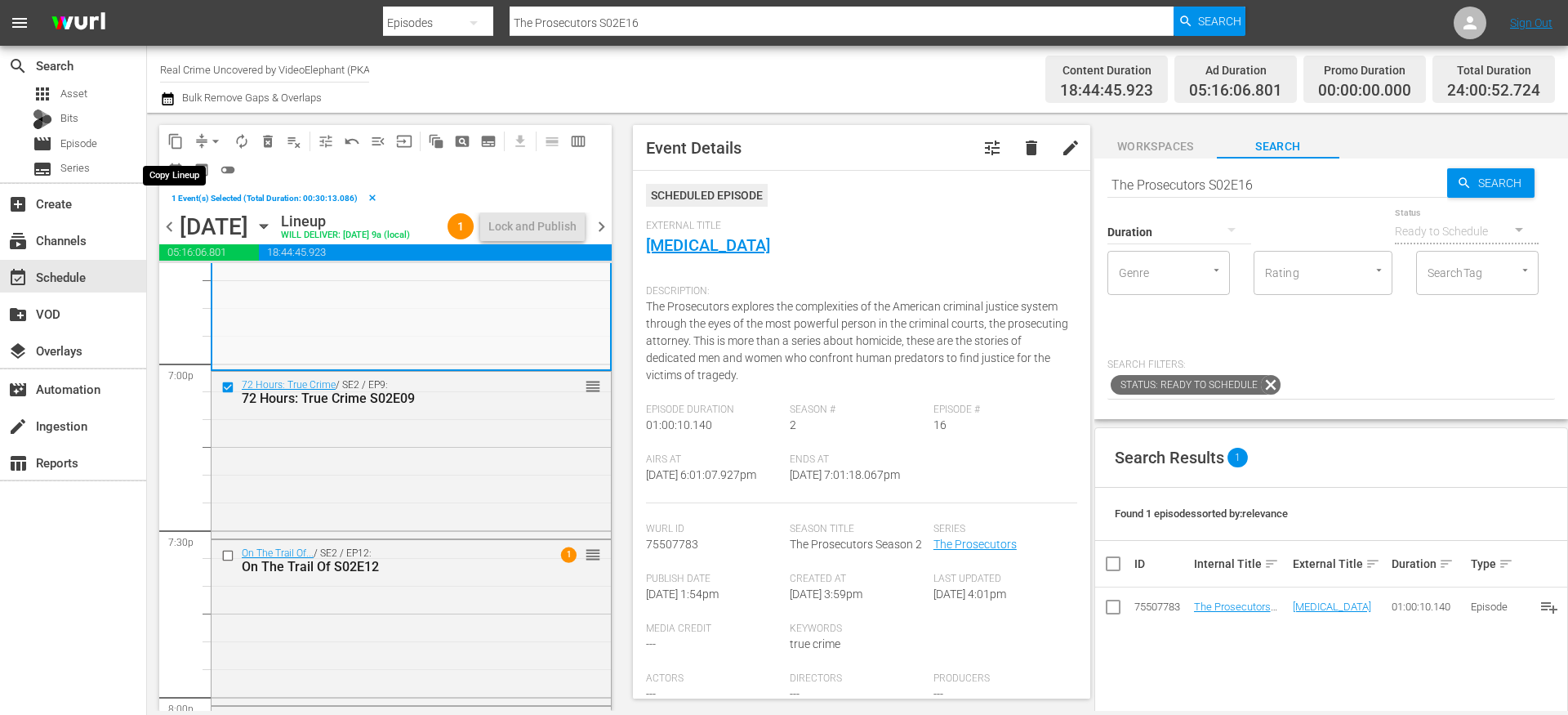
click at [174, 136] on span "content_copy" at bounding box center [176, 141] width 16 height 16
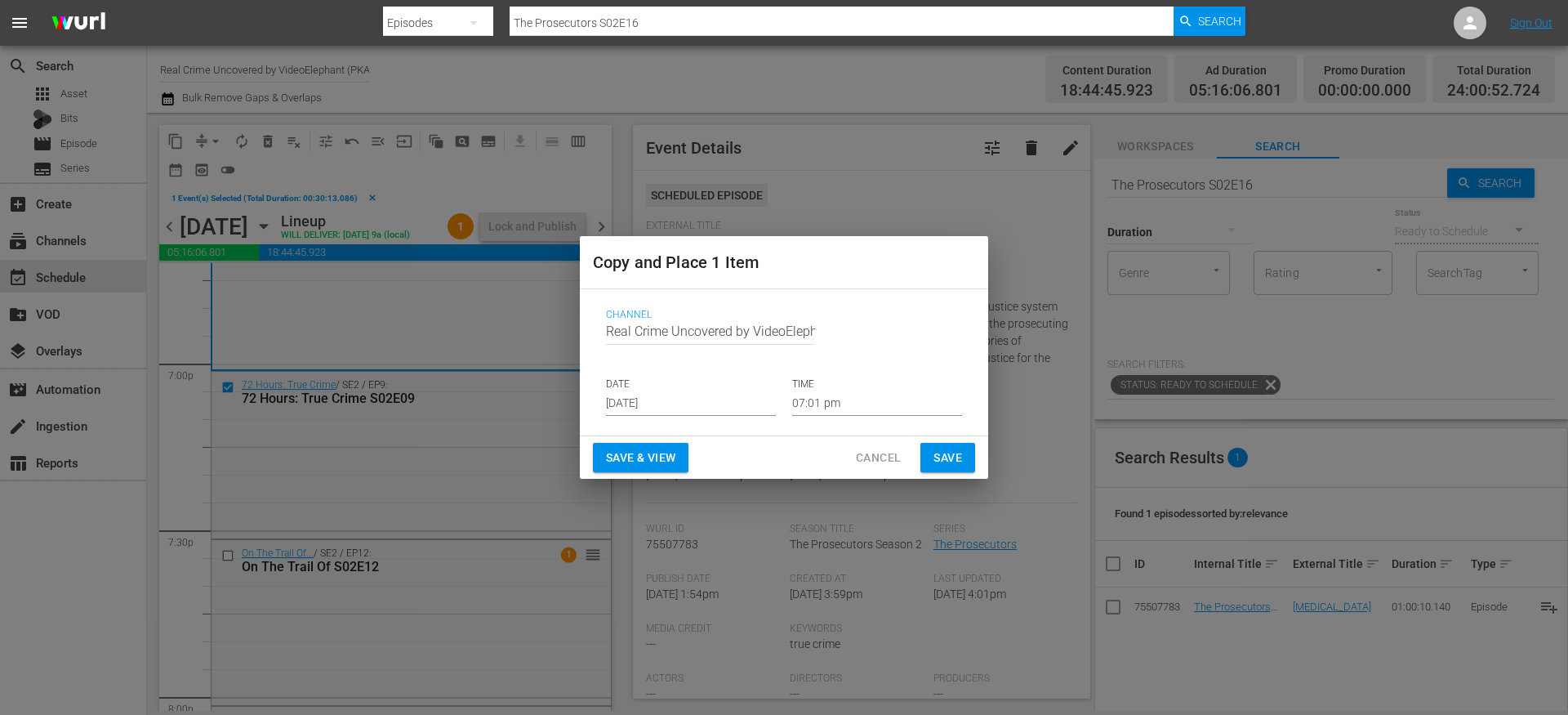
click at [679, 399] on input "[DATE]" at bounding box center [691, 403] width 170 height 24
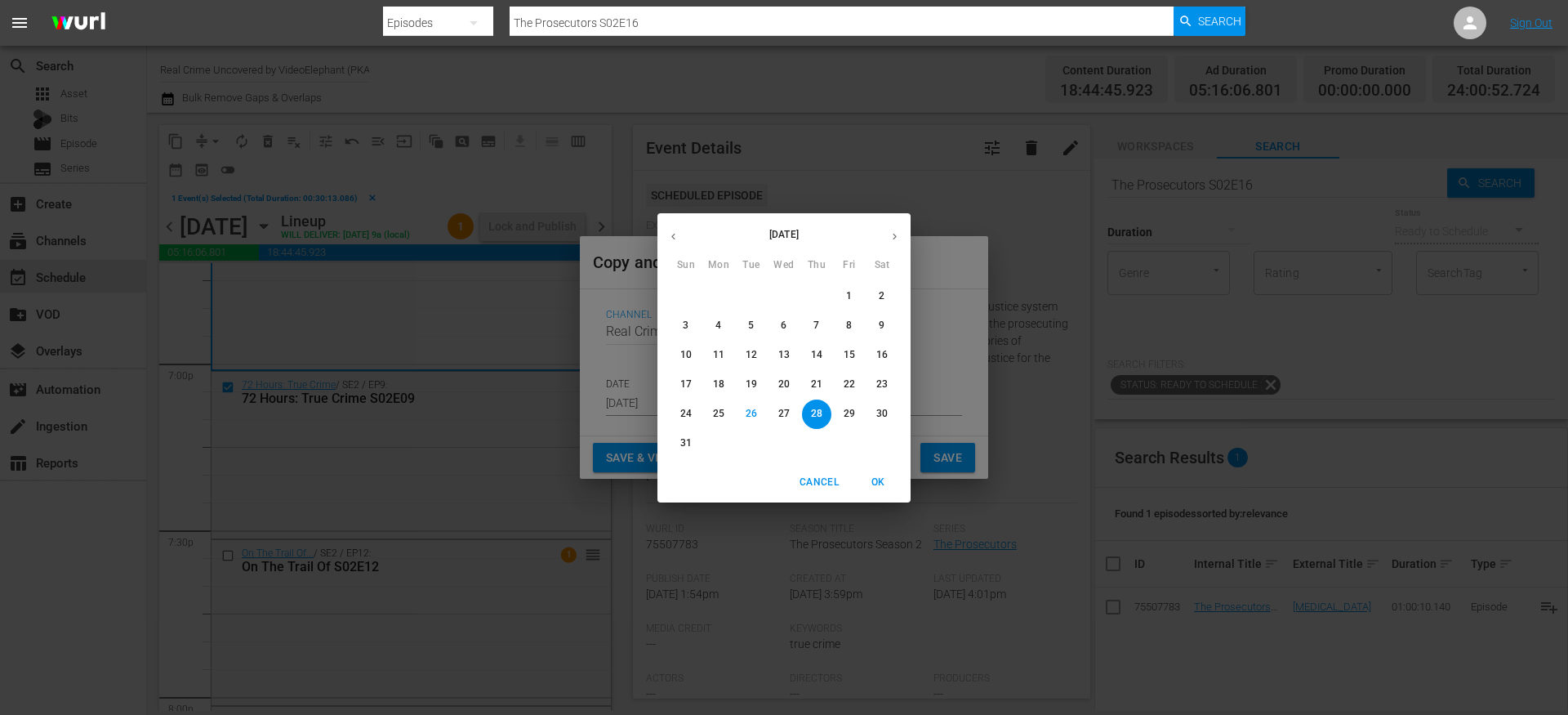
click at [887, 231] on button "button" at bounding box center [894, 236] width 32 height 32
click at [851, 330] on p "12" at bounding box center [850, 325] width 12 height 14
type input "Sep 12th 2025"
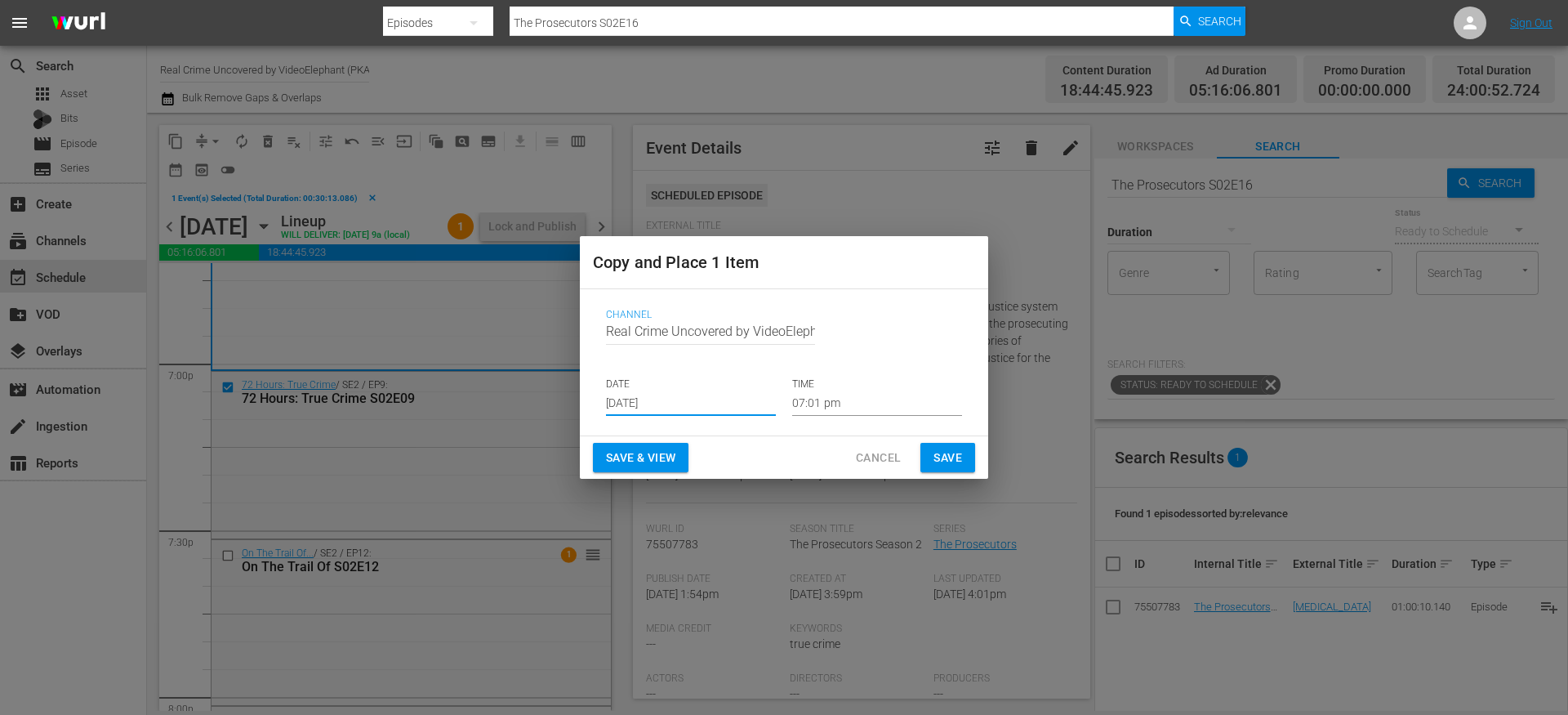
click at [800, 403] on input "07:01 pm" at bounding box center [877, 403] width 170 height 24
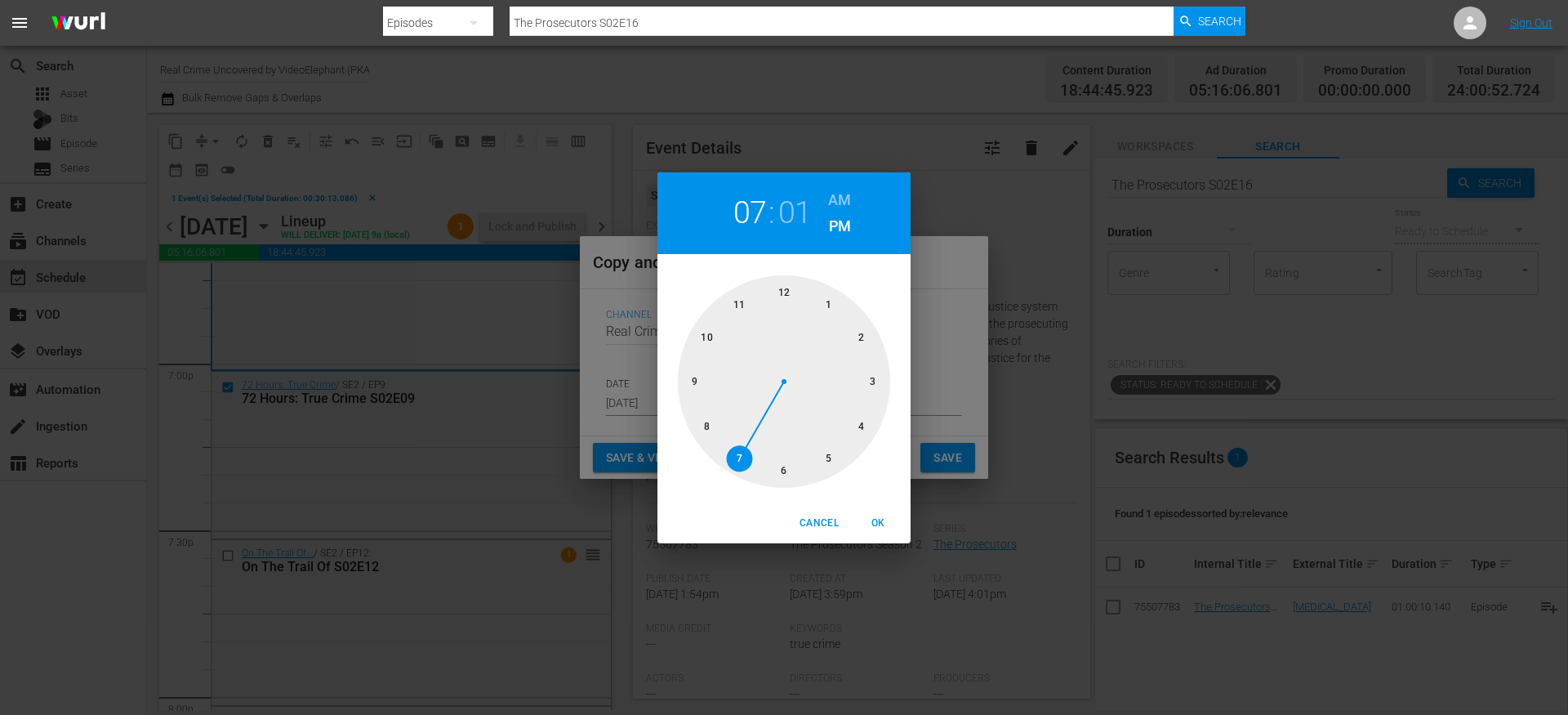
click at [864, 432] on div at bounding box center [784, 381] width 212 height 212
click at [790, 460] on div at bounding box center [784, 381] width 212 height 212
click at [847, 190] on h6 "AM" at bounding box center [839, 200] width 23 height 26
click at [876, 530] on span "OK" at bounding box center [878, 523] width 40 height 17
type input "04:30 am"
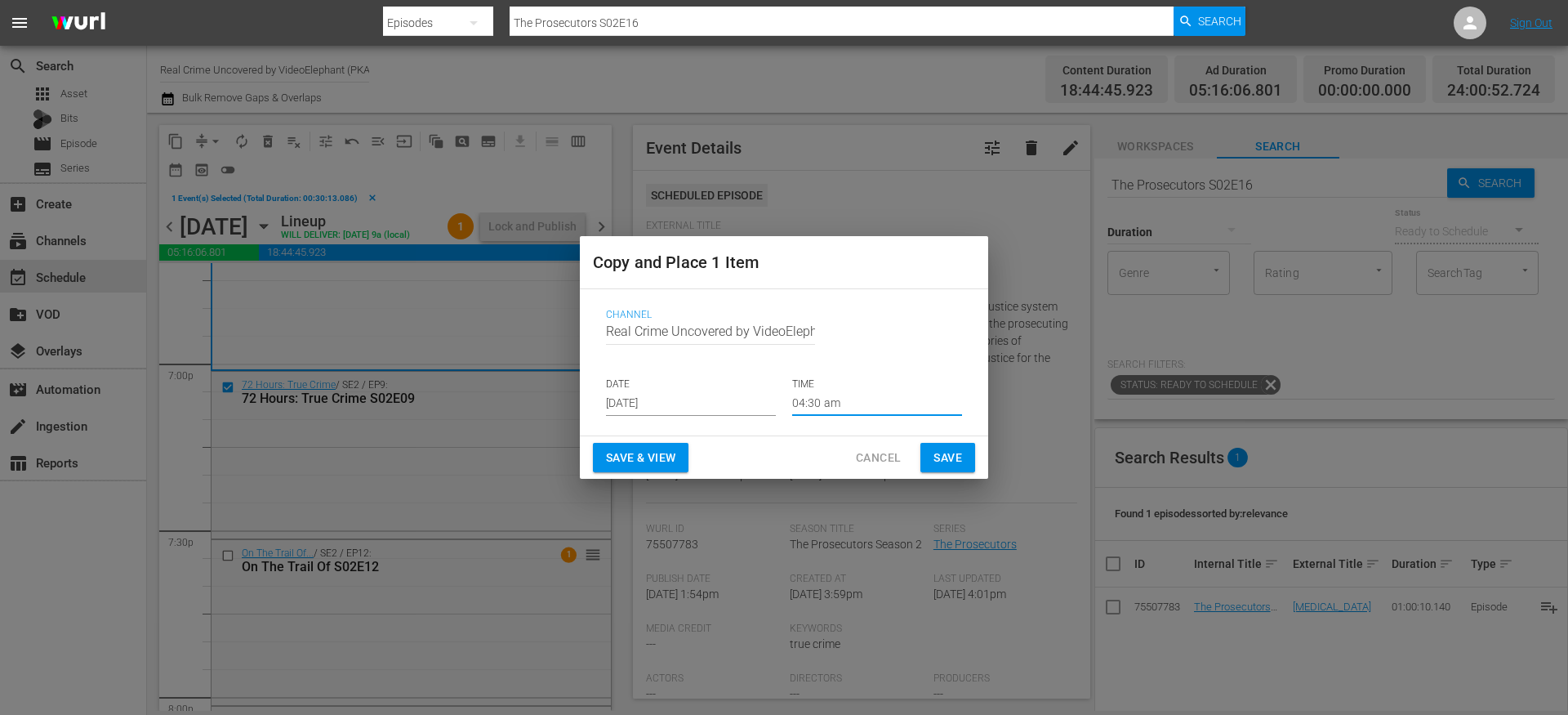
click at [959, 444] on button "Save" at bounding box center [948, 457] width 55 height 30
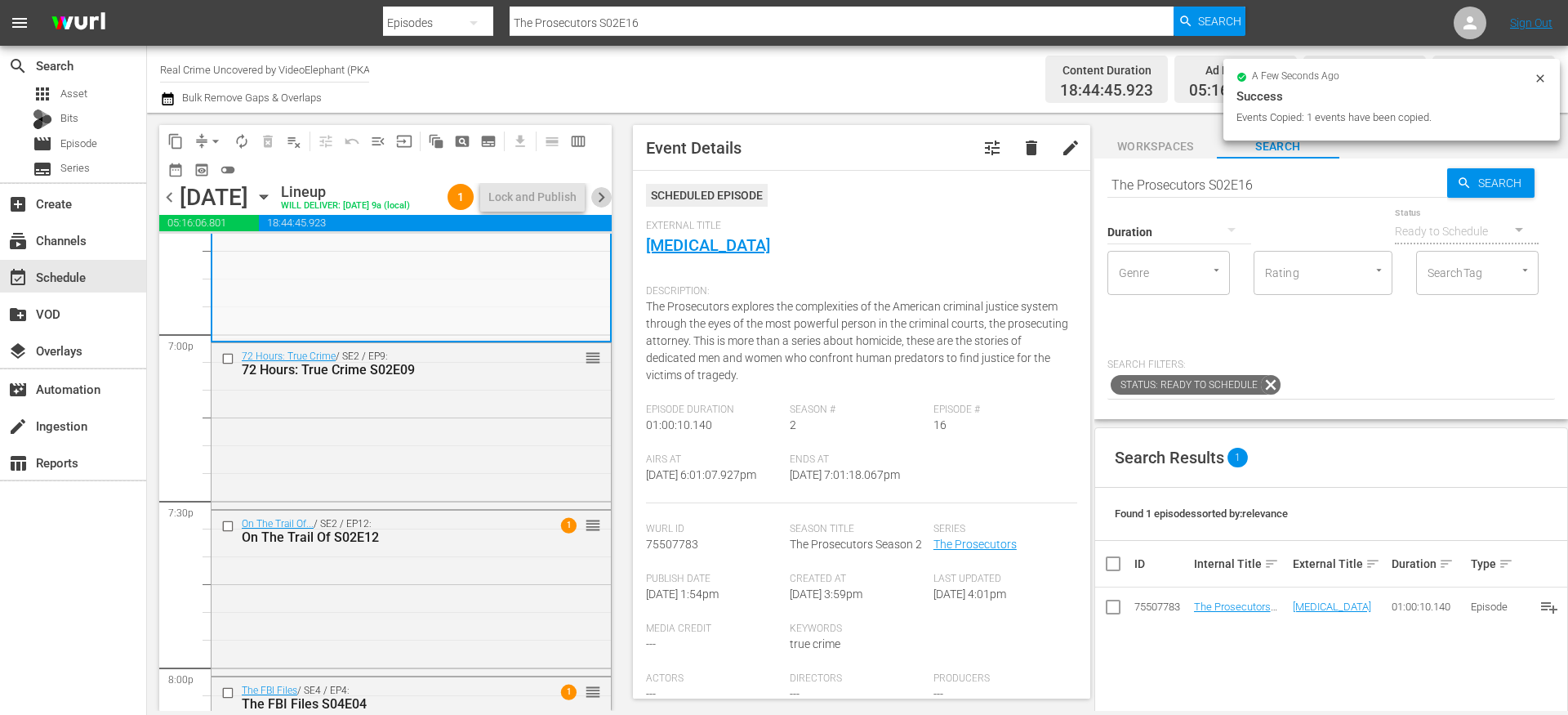
click at [603, 207] on span "chevron_right" at bounding box center [601, 197] width 20 height 20
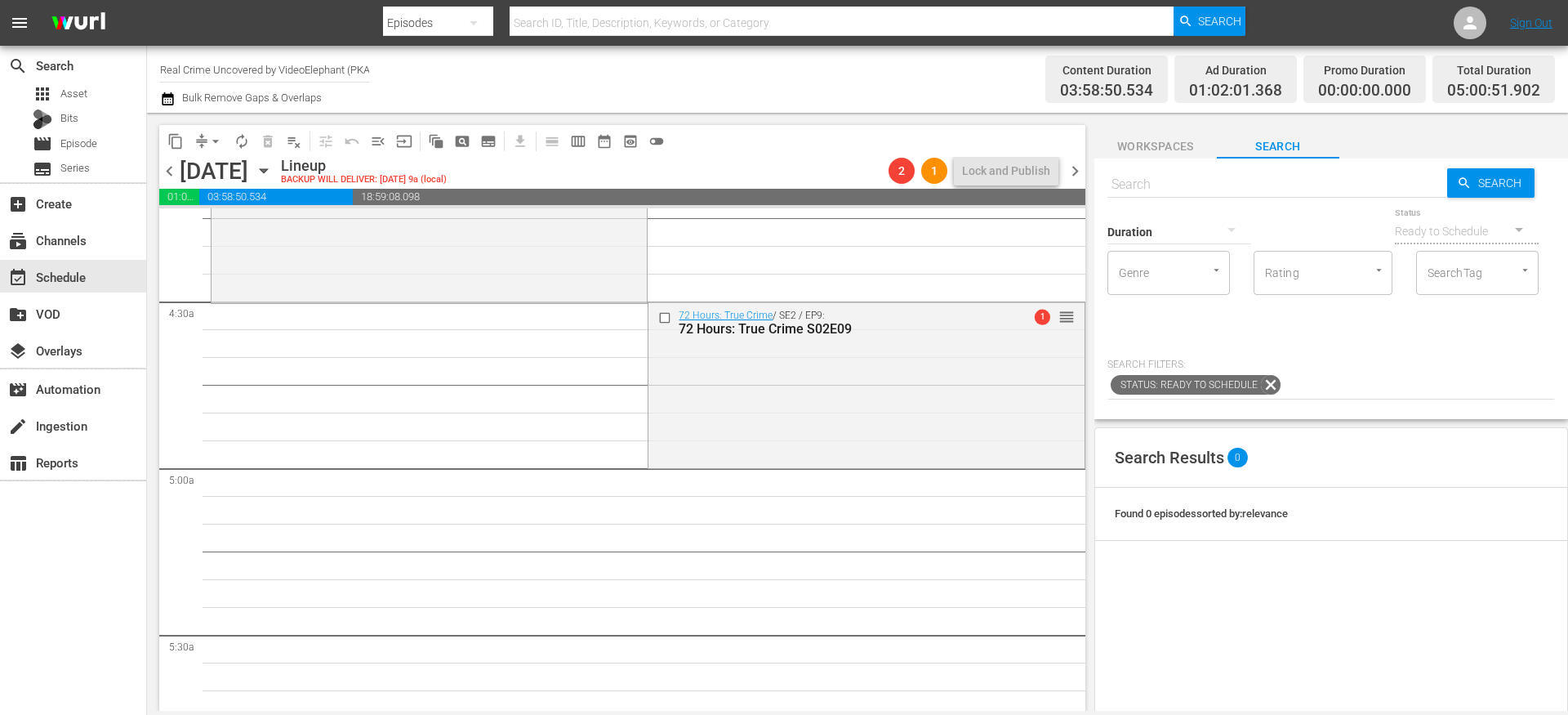
scroll to position [1390, 0]
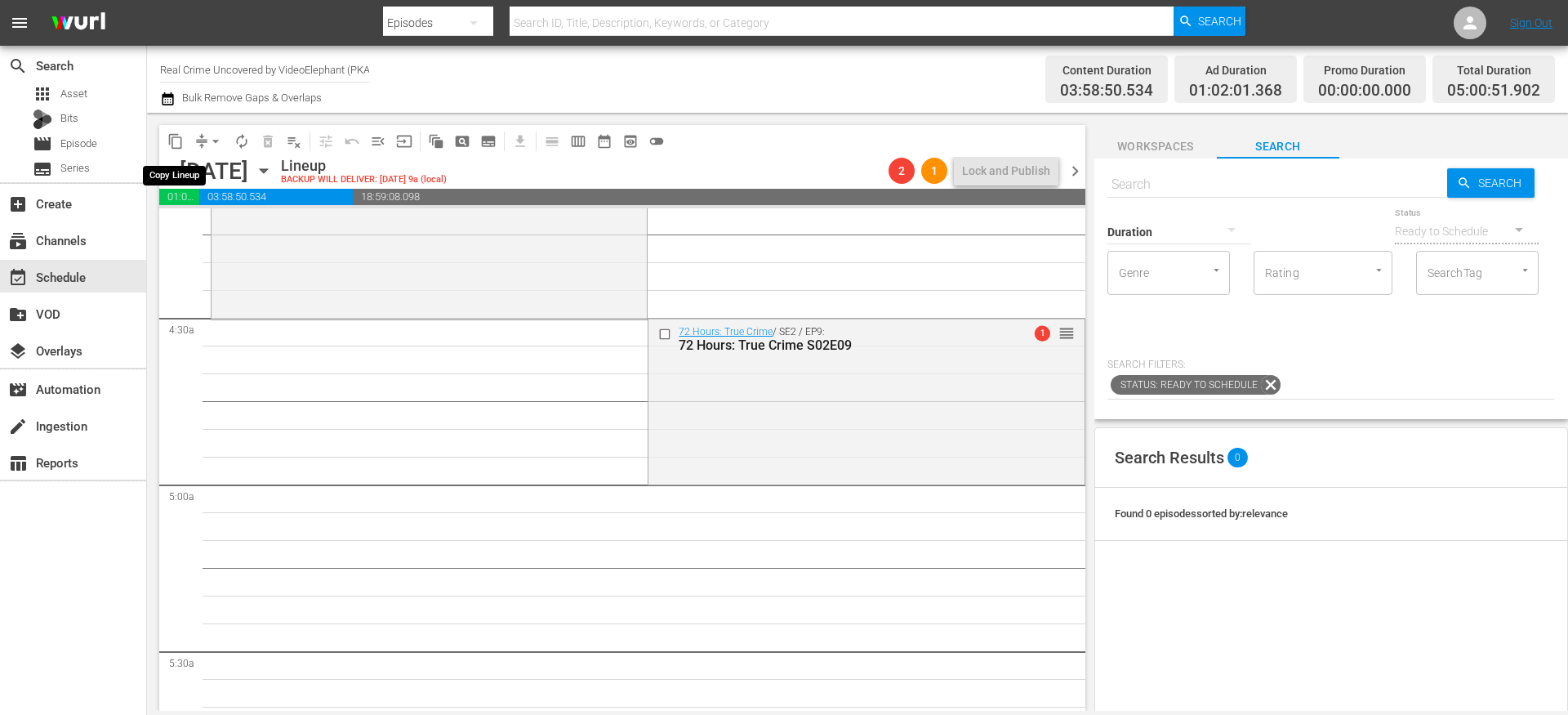
click at [179, 140] on span "content_copy" at bounding box center [176, 141] width 16 height 16
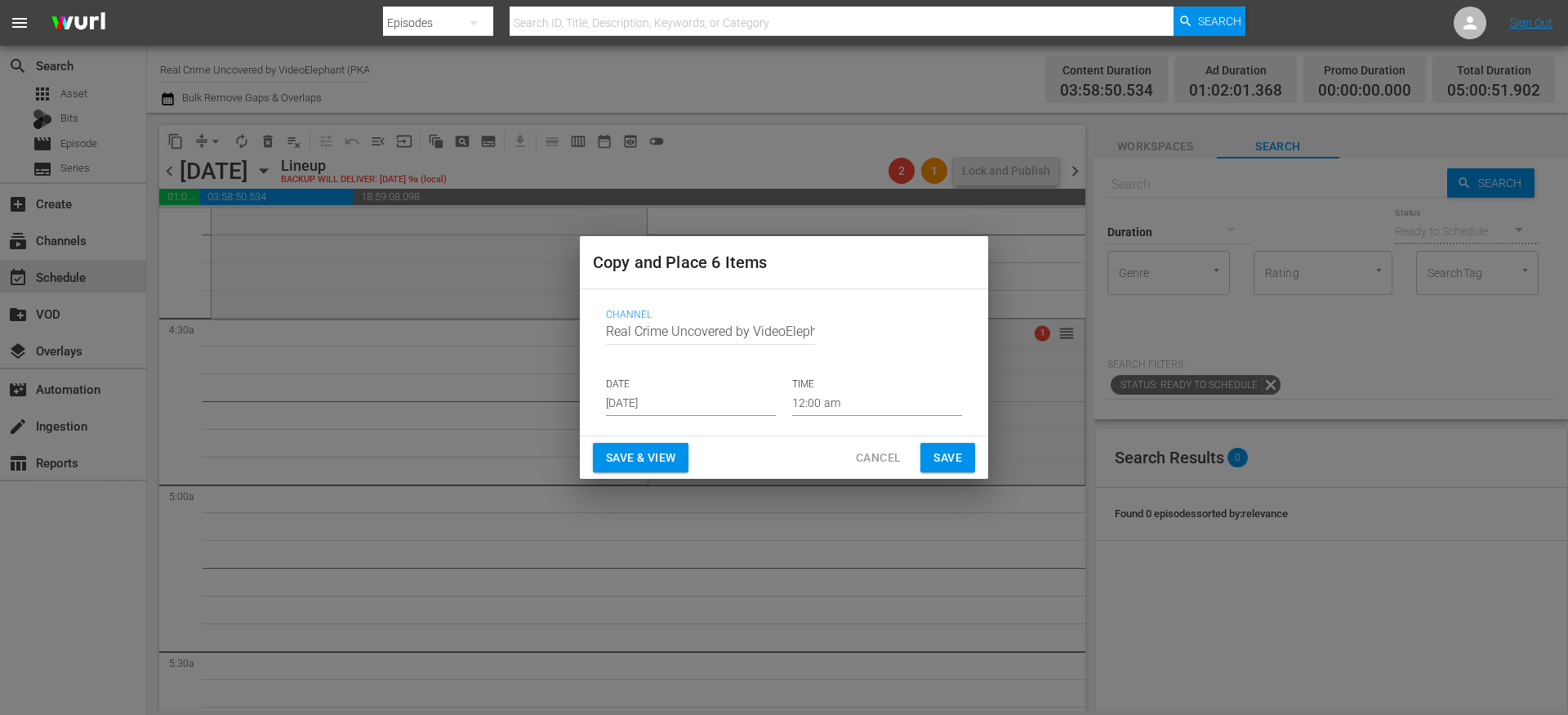
click at [715, 402] on input "[DATE]" at bounding box center [691, 403] width 170 height 24
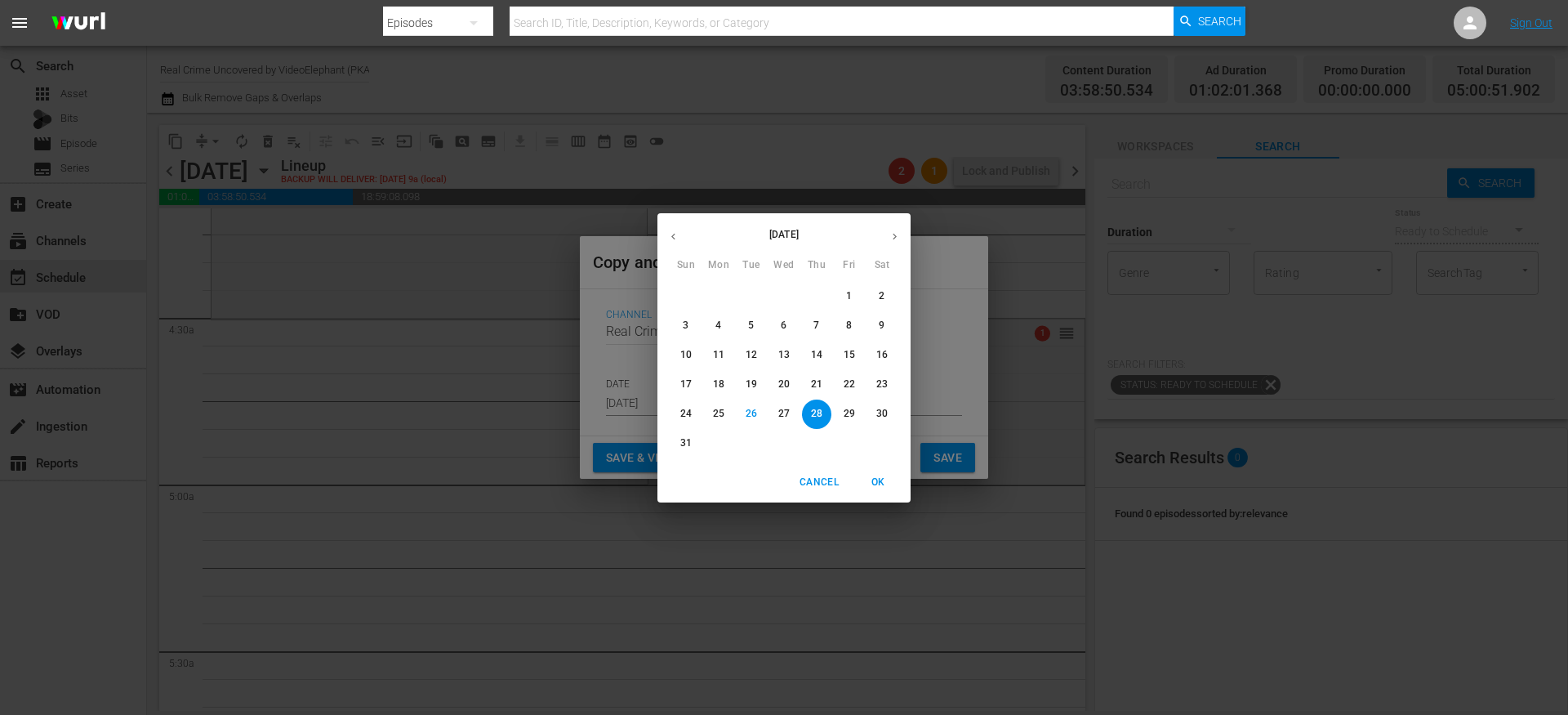
click at [896, 237] on icon "button" at bounding box center [894, 236] width 13 height 13
click at [846, 328] on p "12" at bounding box center [850, 325] width 12 height 14
type input "Sep 12th 2025"
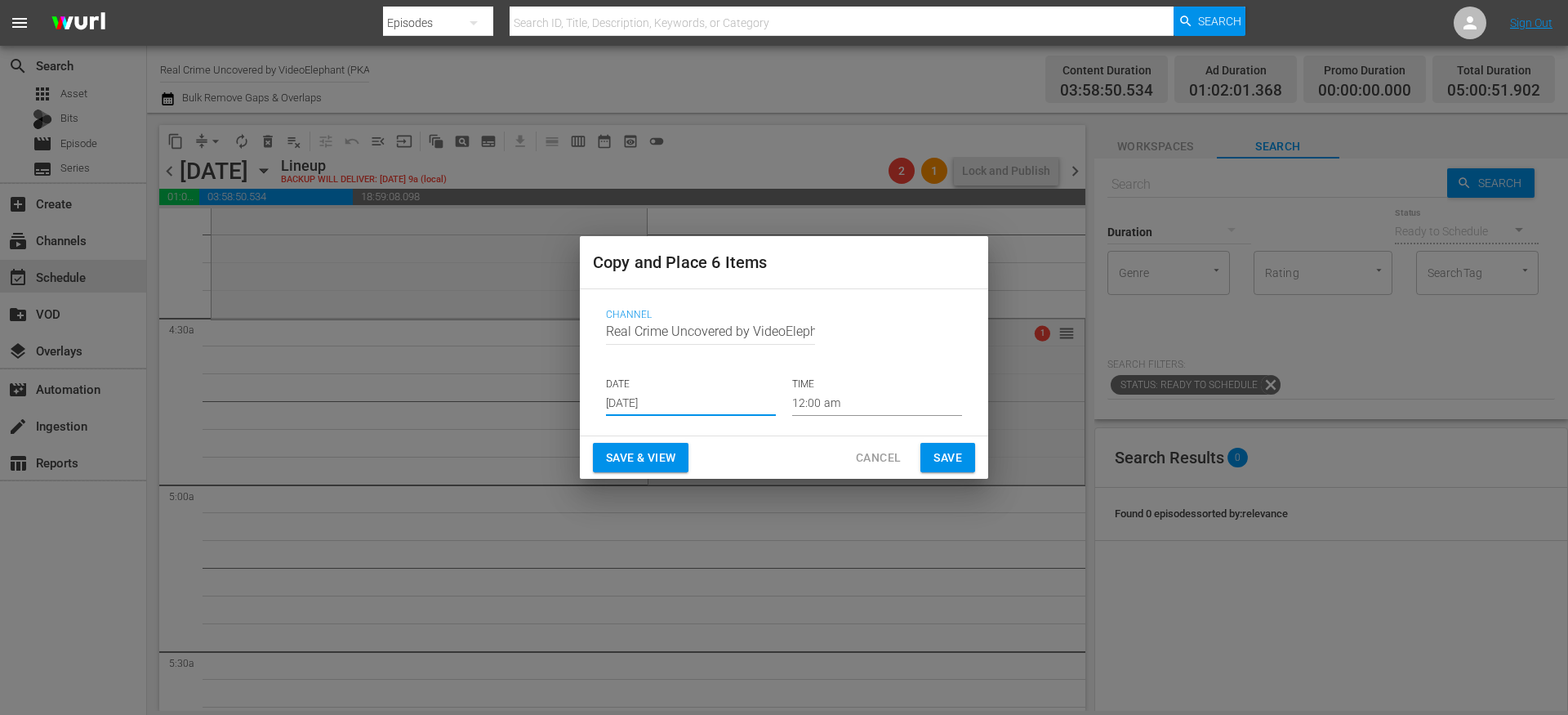
click at [847, 402] on input "12:00 am" at bounding box center [877, 403] width 170 height 24
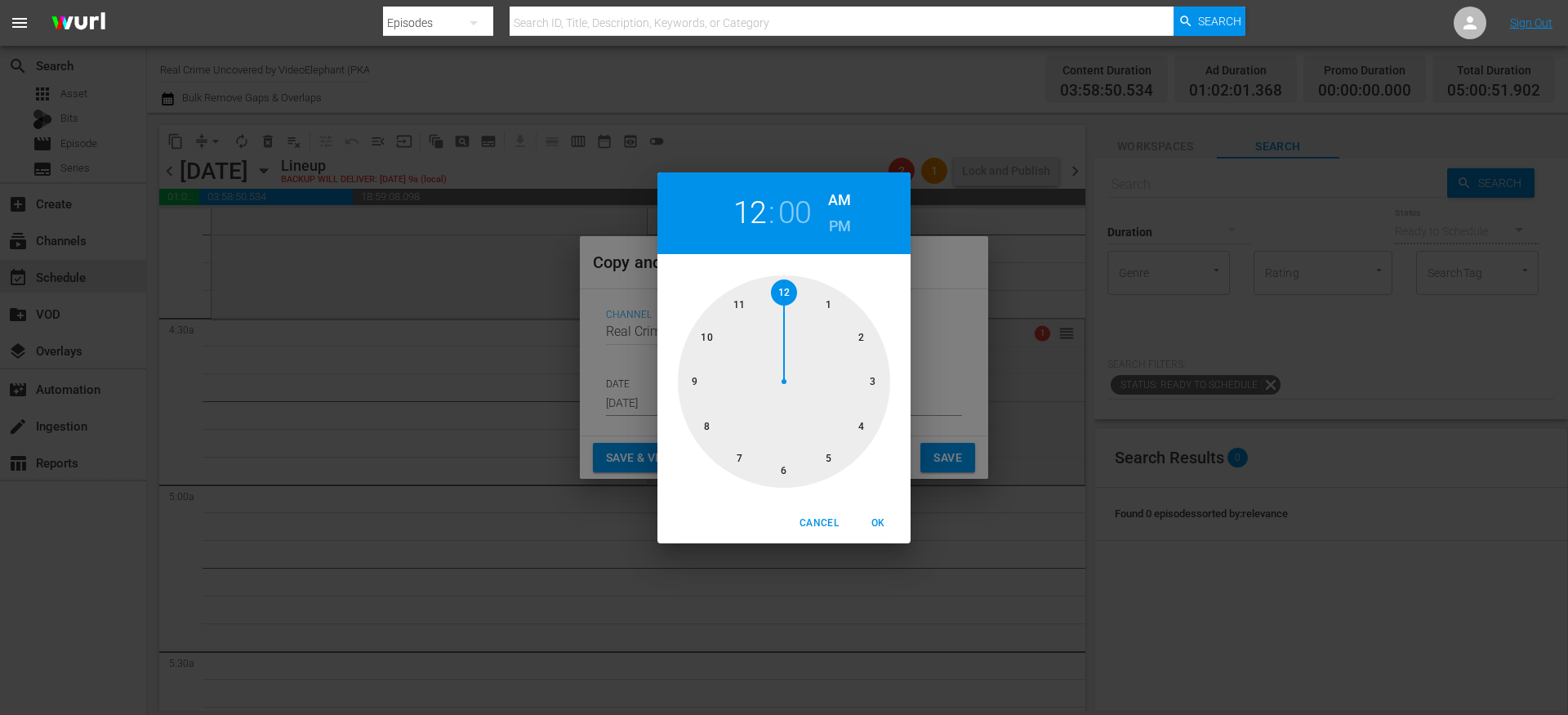
click at [821, 461] on div at bounding box center [784, 381] width 212 height 212
click at [875, 521] on span "OK" at bounding box center [878, 523] width 40 height 17
type input "05:00 am"
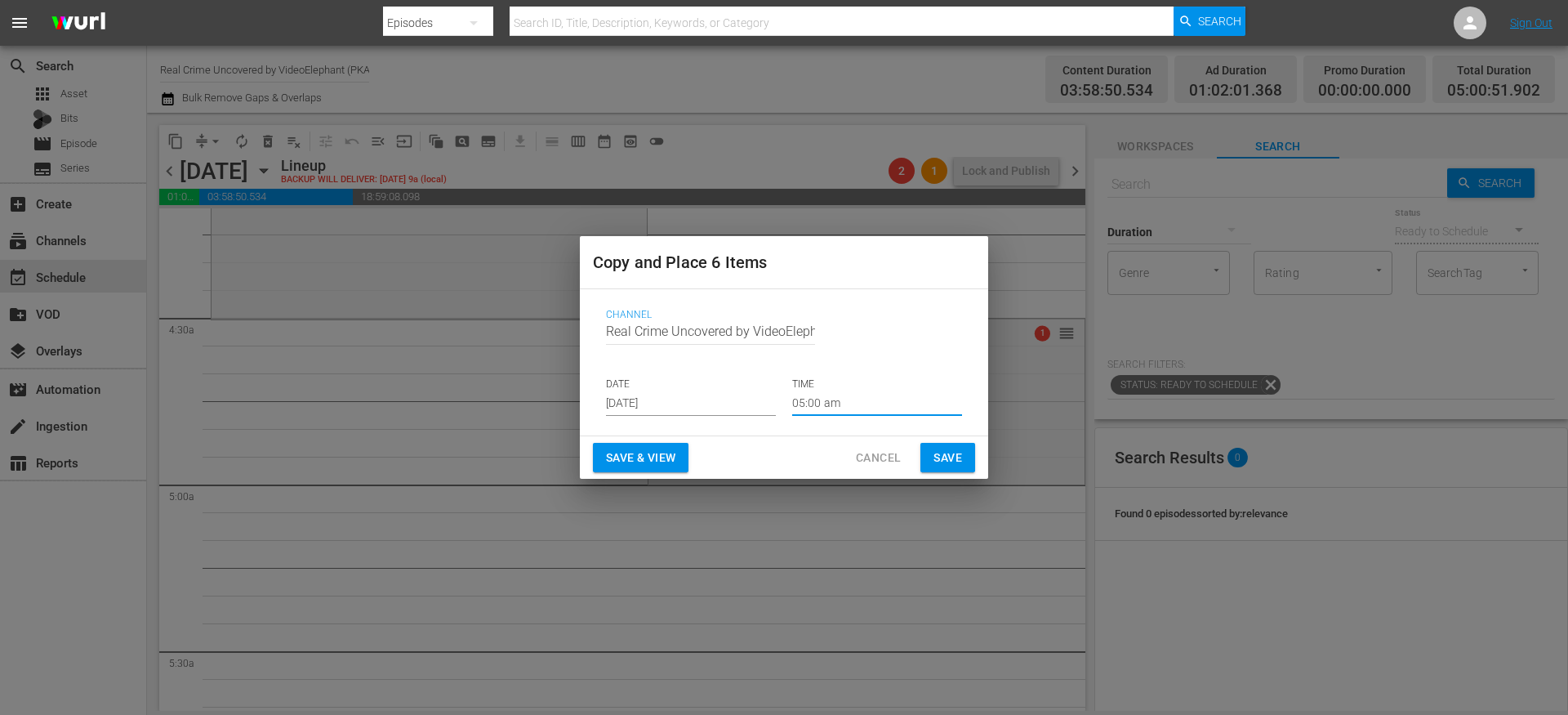
click at [929, 461] on button "Save" at bounding box center [948, 457] width 55 height 30
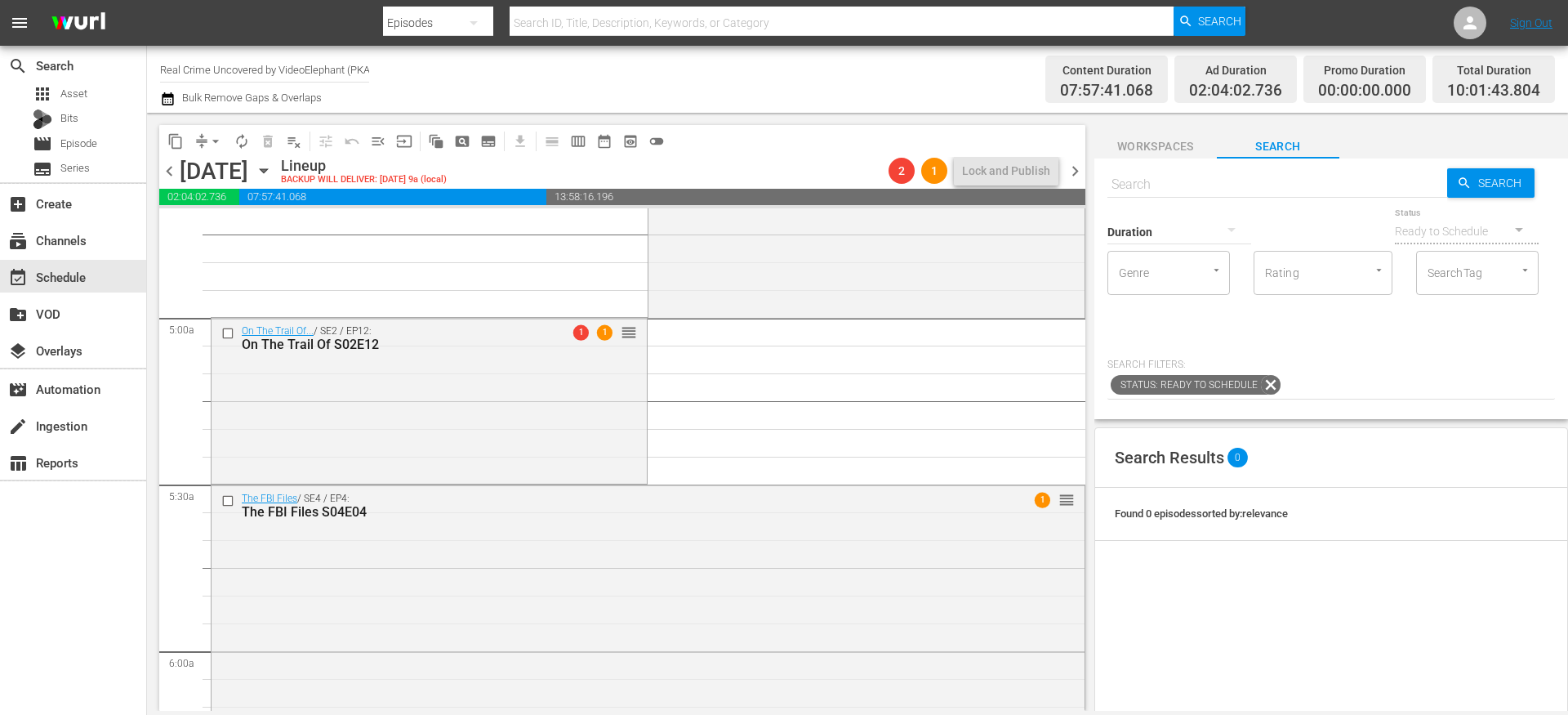
scroll to position [1526, 0]
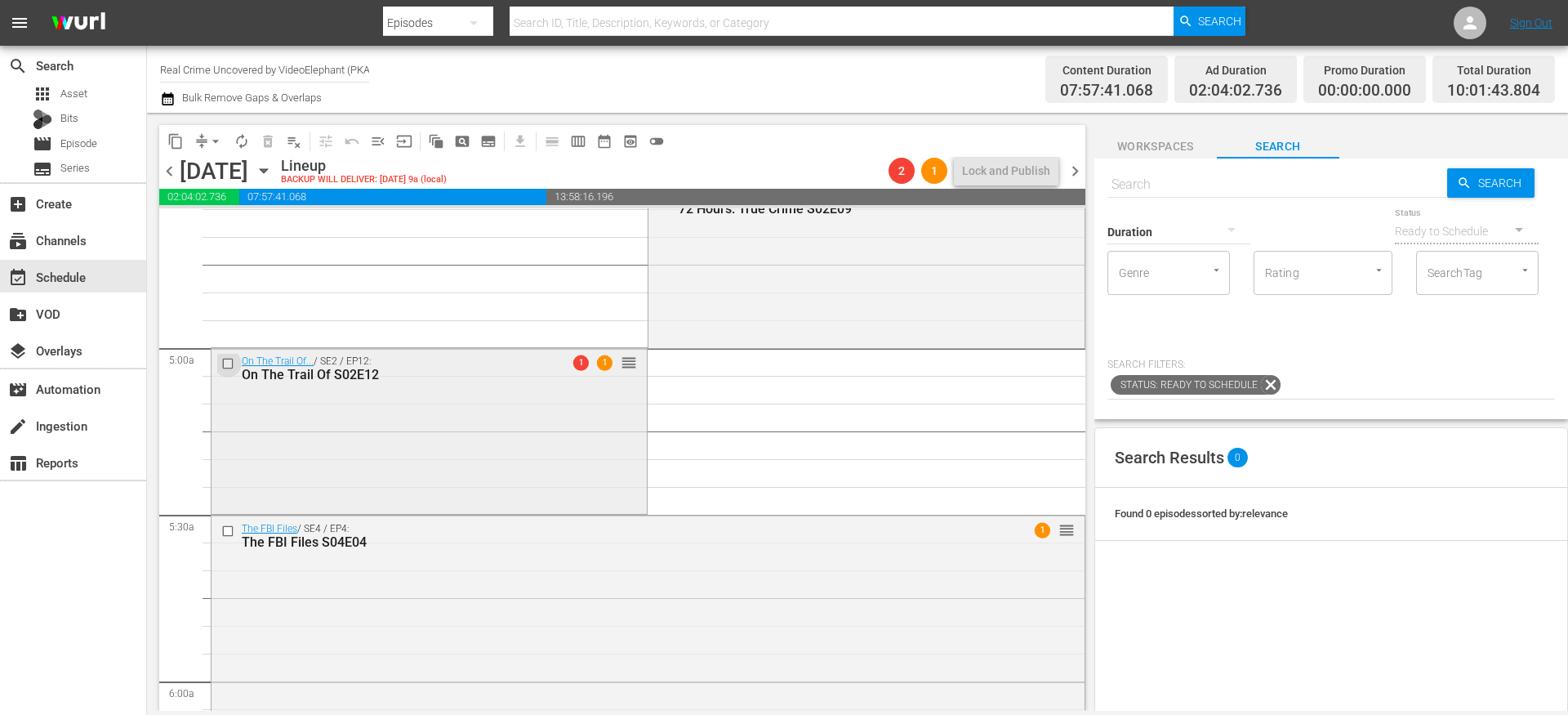
click at [224, 361] on input "checkbox" at bounding box center [230, 364] width 17 height 14
click at [229, 533] on input "checkbox" at bounding box center [230, 531] width 17 height 14
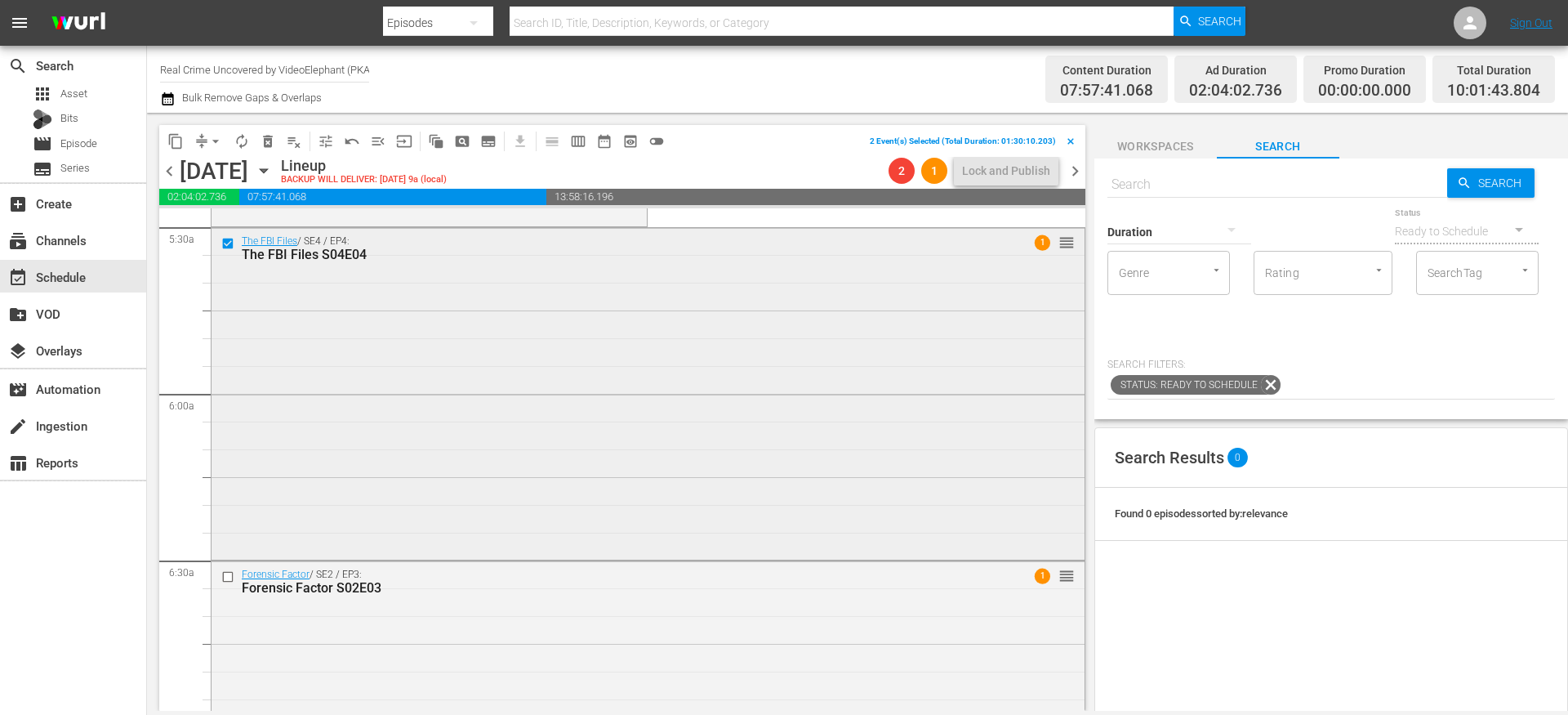
scroll to position [1850, 0]
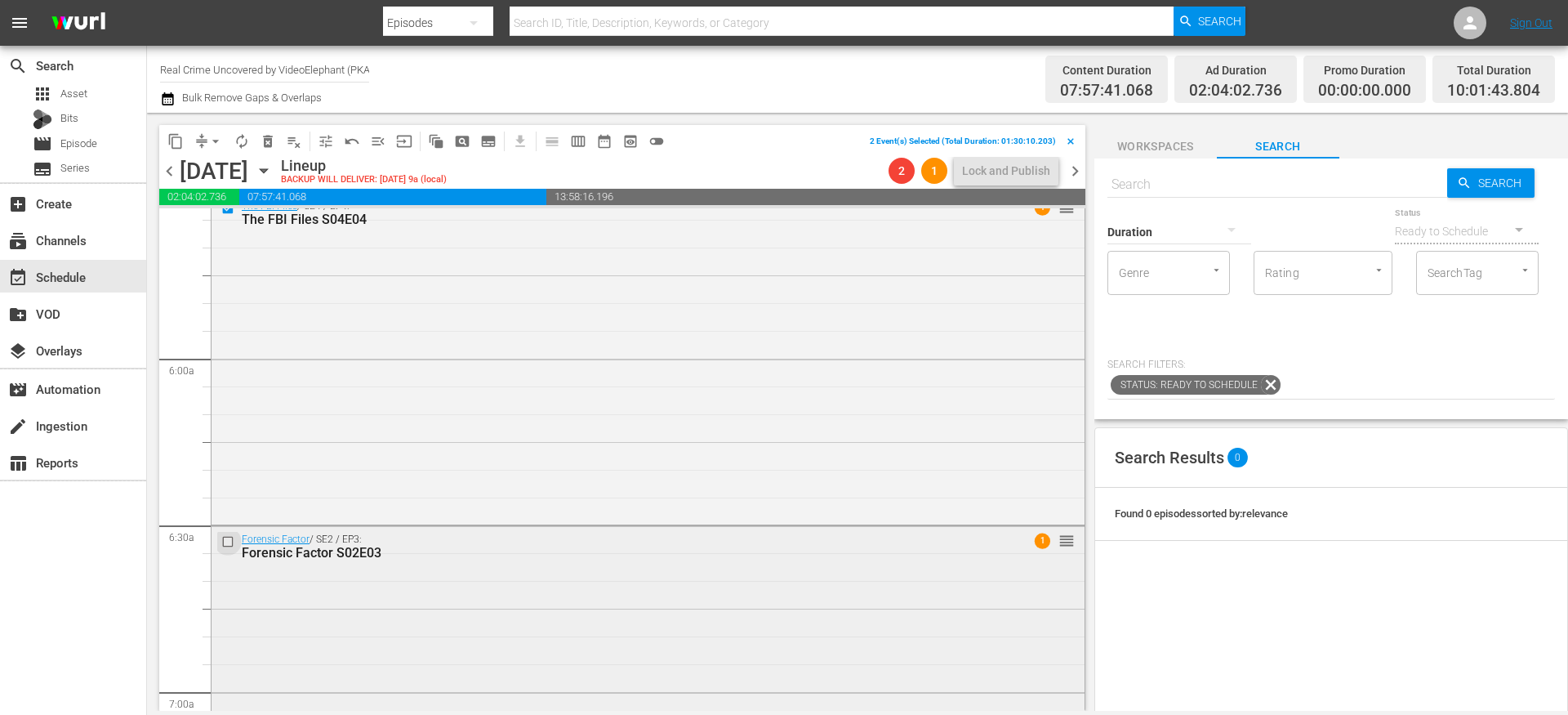
click at [227, 537] on input "checkbox" at bounding box center [230, 542] width 17 height 14
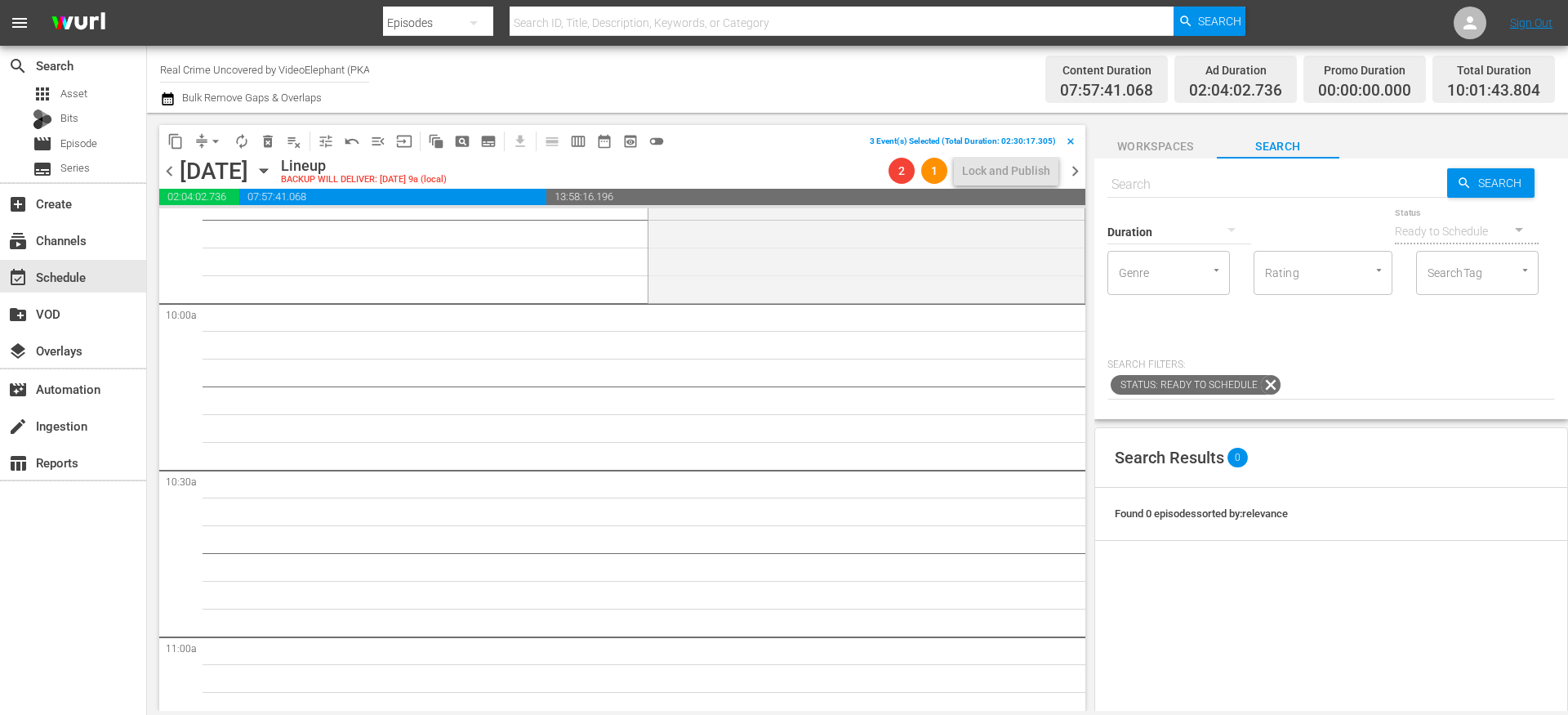
scroll to position [3278, 0]
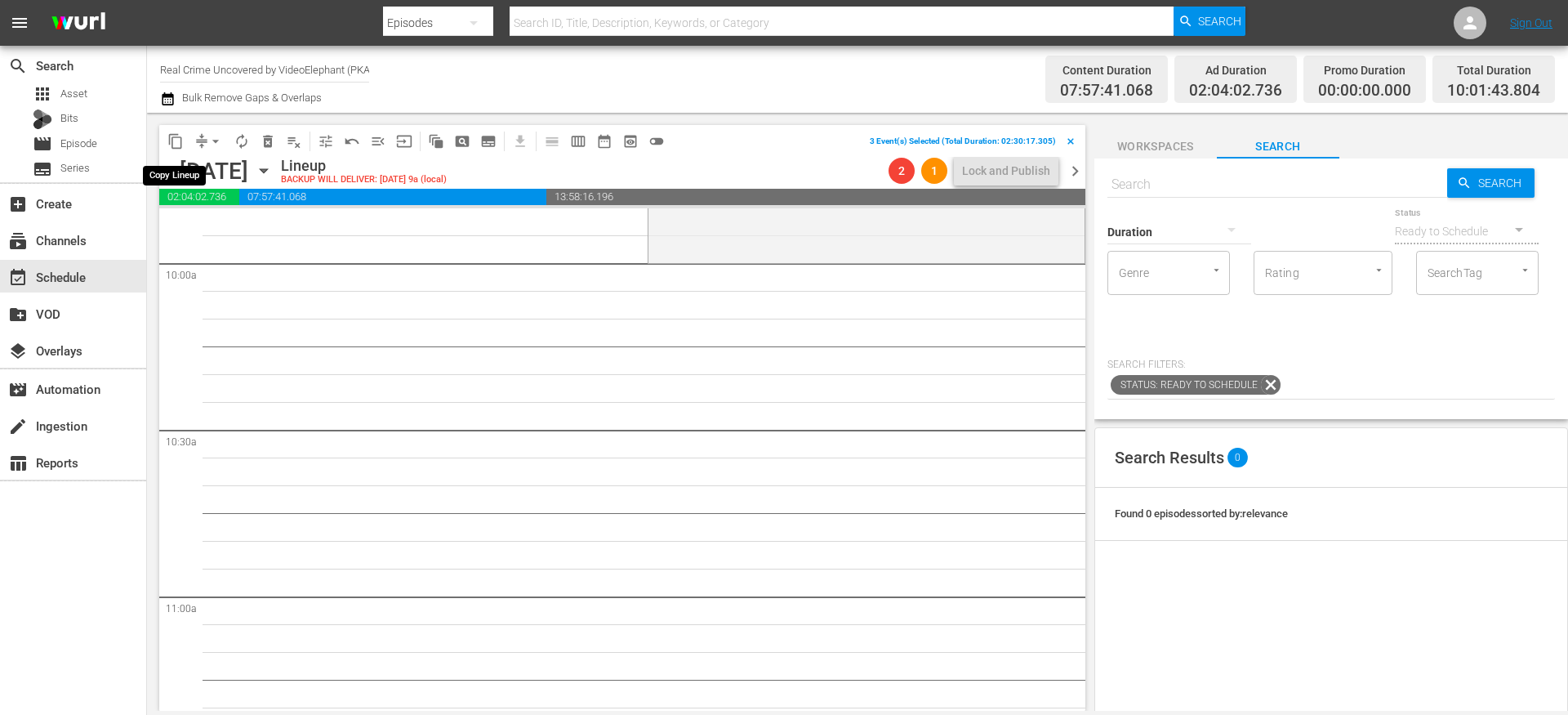
click at [181, 141] on span "content_copy" at bounding box center [176, 141] width 16 height 16
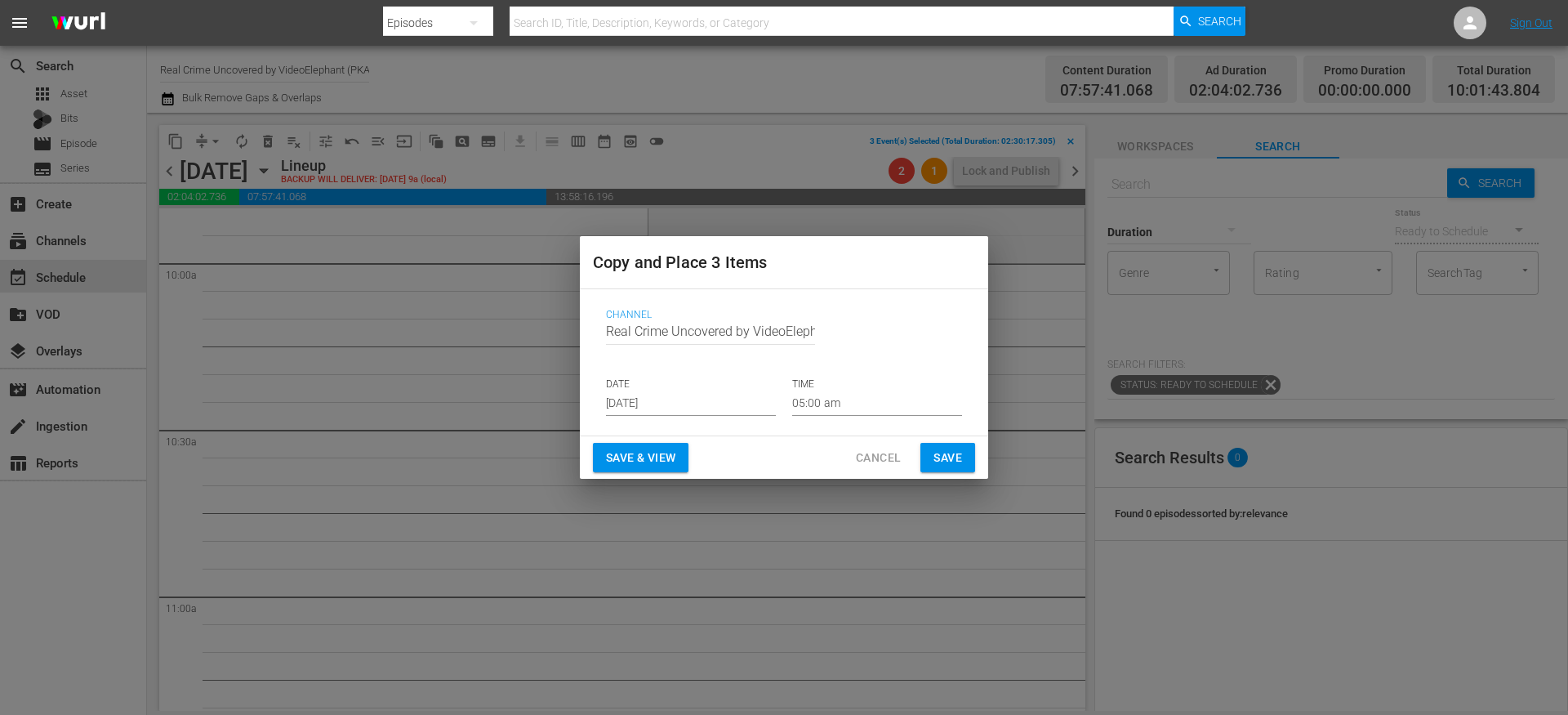
click at [651, 413] on input "[DATE]" at bounding box center [691, 403] width 170 height 24
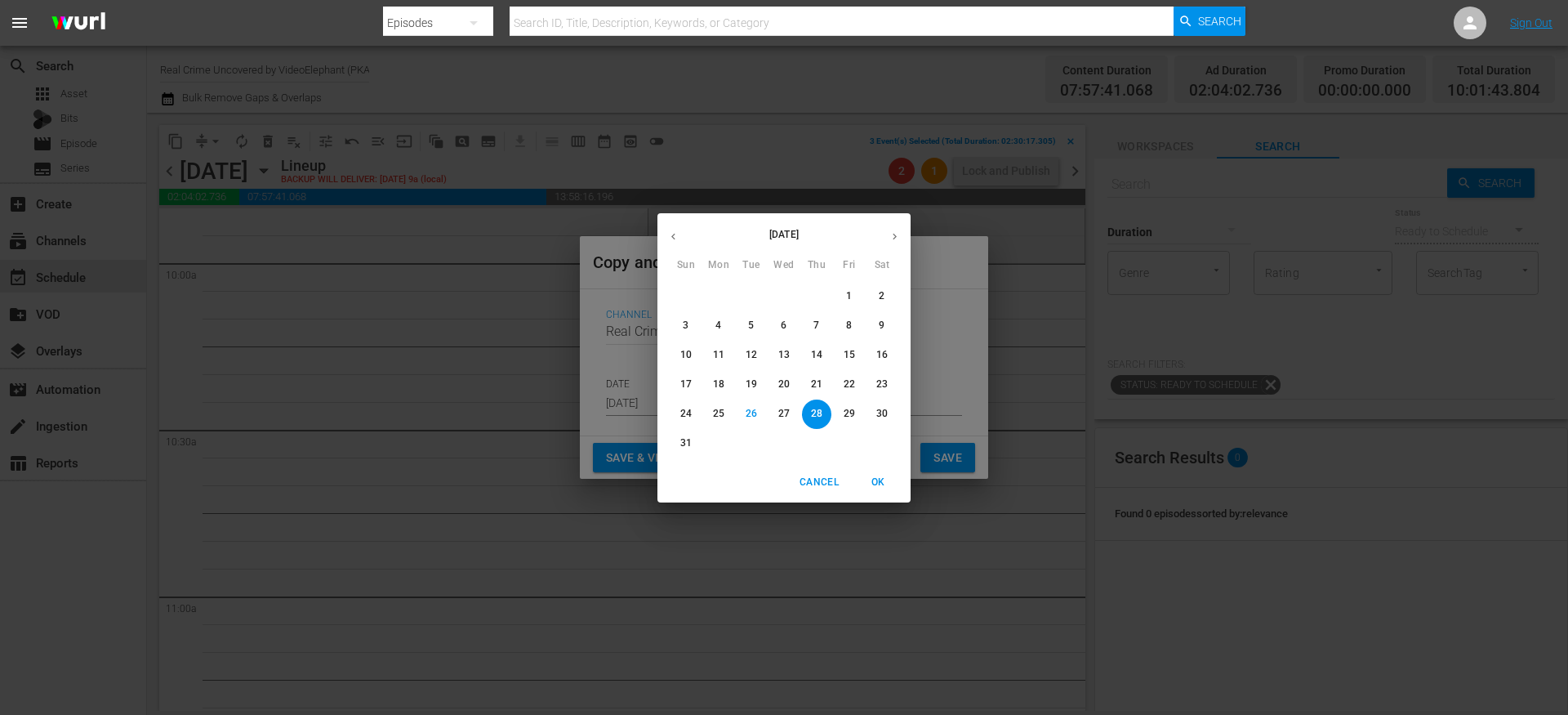
click at [889, 236] on icon "button" at bounding box center [894, 236] width 13 height 13
click at [849, 324] on p "12" at bounding box center [850, 325] width 12 height 14
type input "Sep 12th 2025"
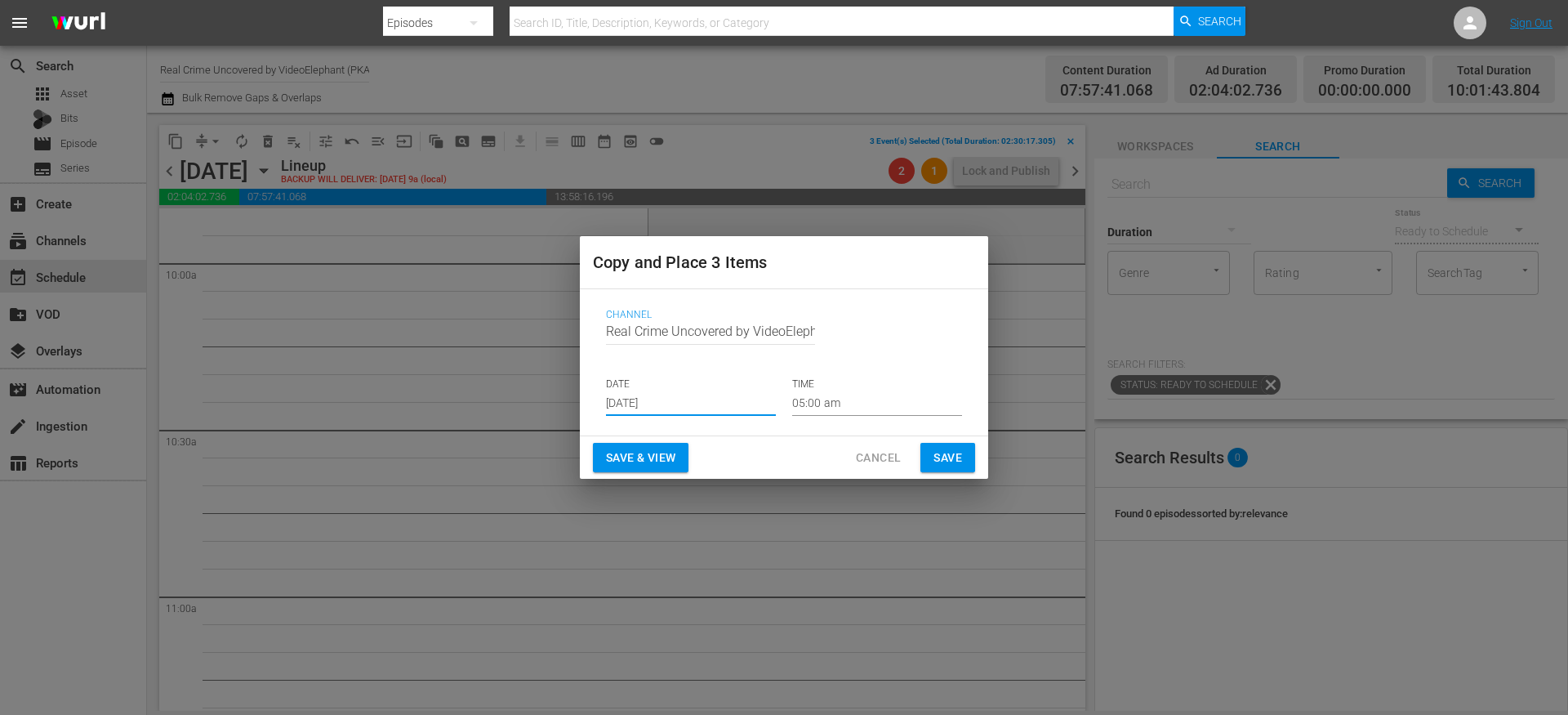
click at [840, 398] on input "05:00 am" at bounding box center [877, 403] width 170 height 24
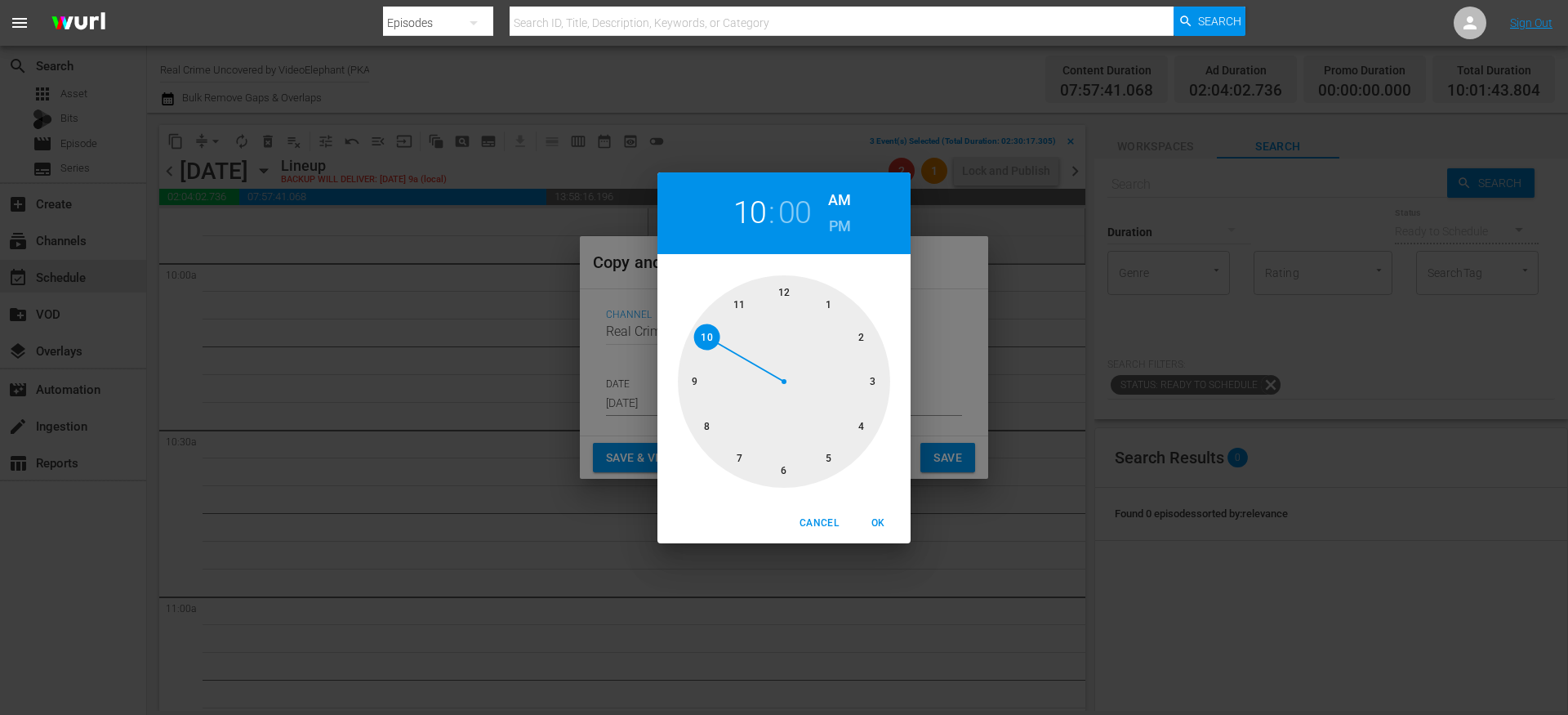
click at [705, 343] on div at bounding box center [784, 381] width 212 height 212
click at [881, 522] on span "OK" at bounding box center [878, 523] width 40 height 17
type input "10:00 am"
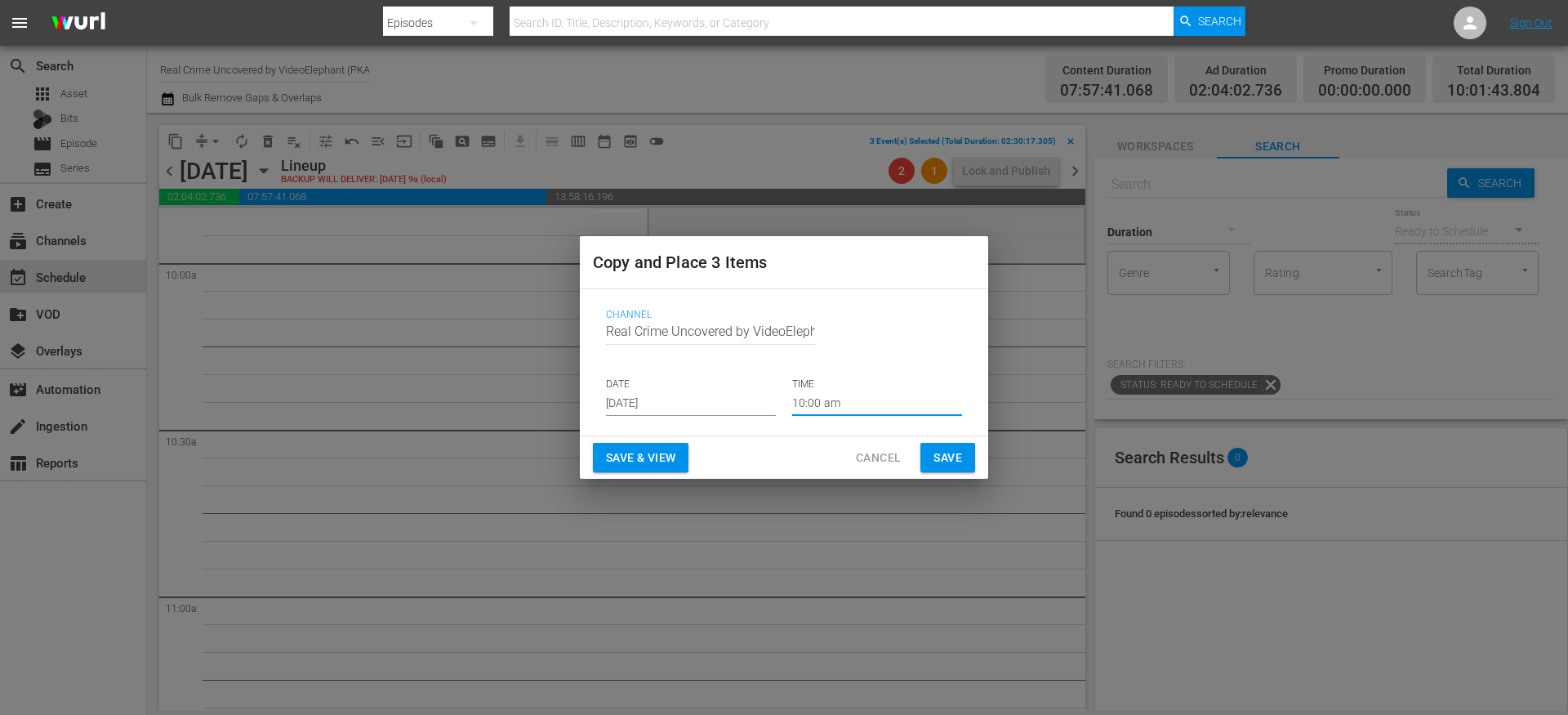
click at [935, 468] on button "Save" at bounding box center [948, 457] width 55 height 30
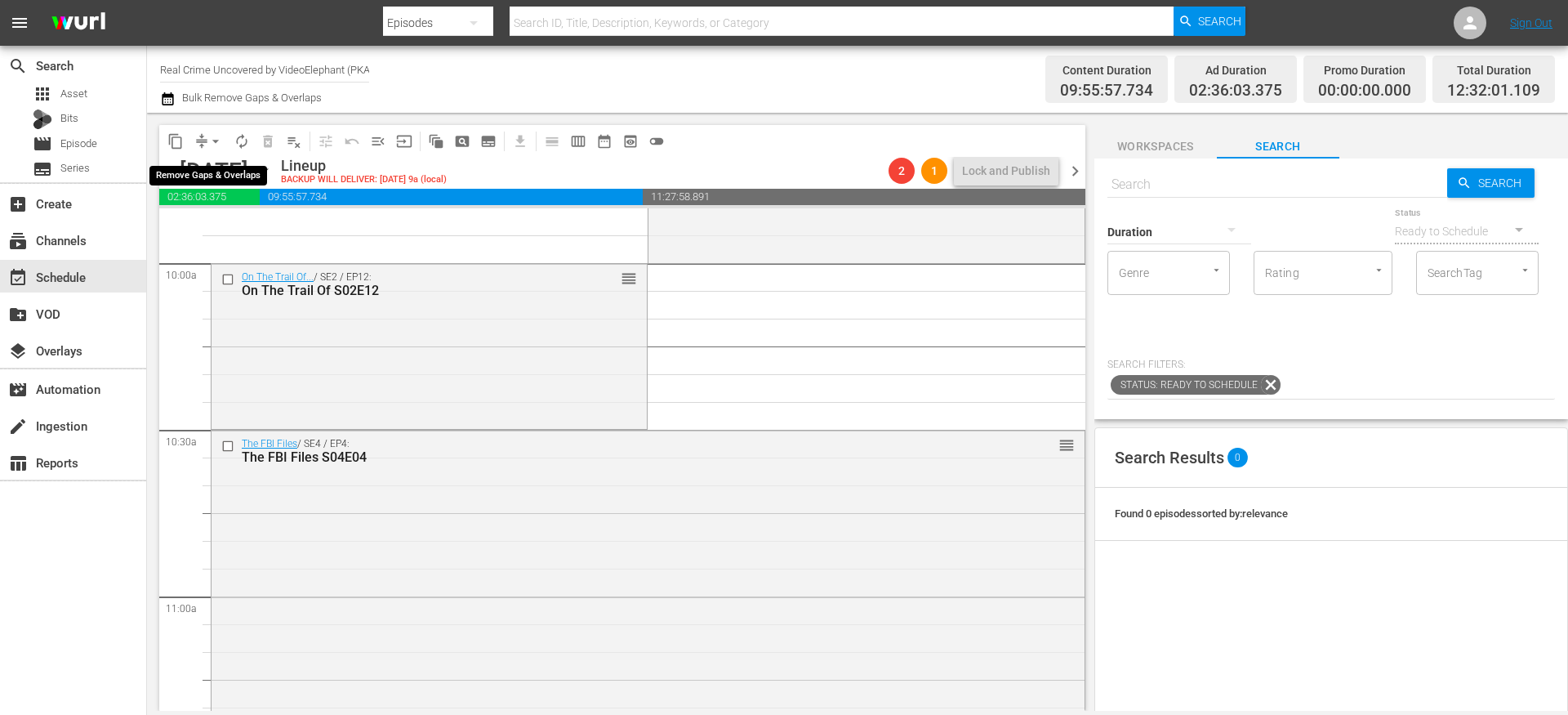
click at [212, 143] on span "arrow_drop_down" at bounding box center [215, 141] width 16 height 16
click at [207, 224] on li "Align to End of Previous Day" at bounding box center [216, 229] width 172 height 27
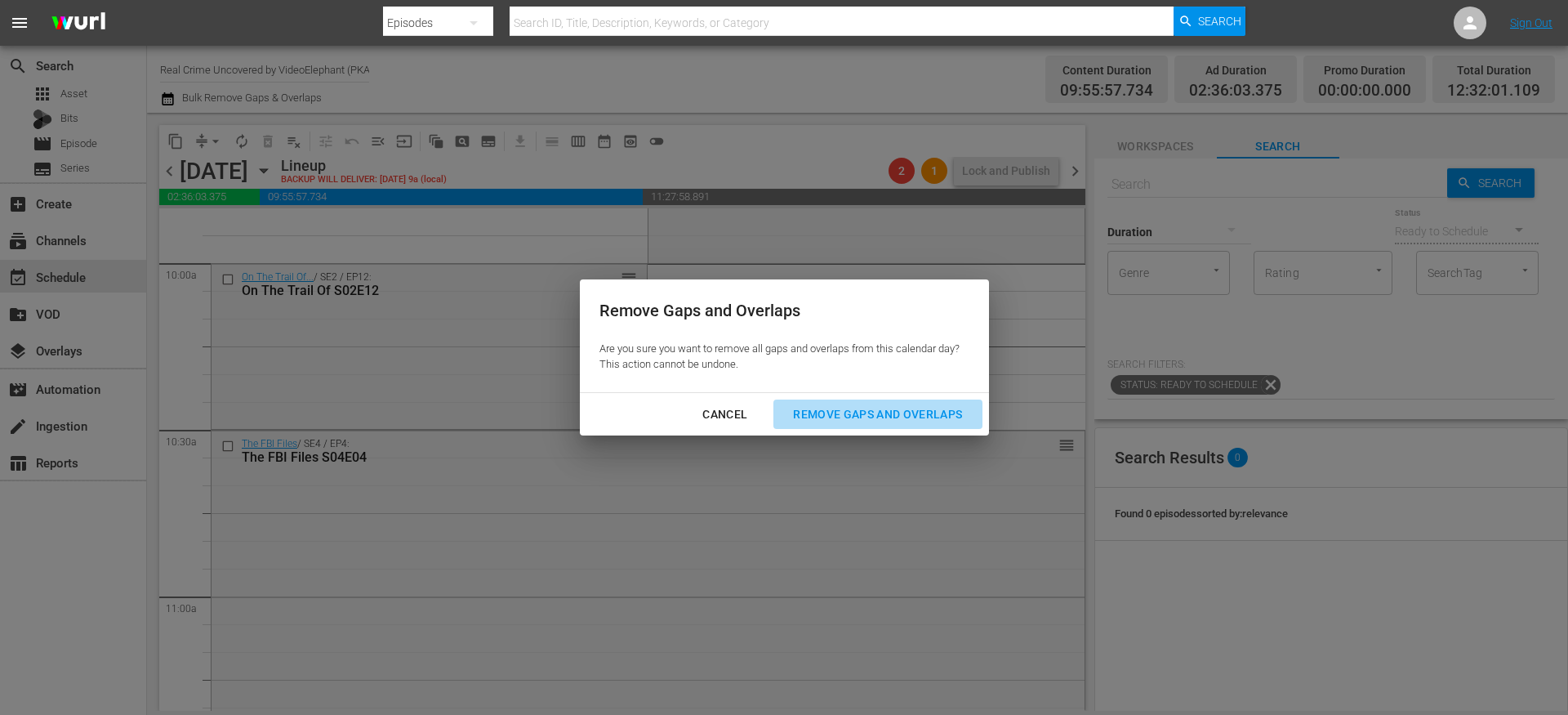
click at [819, 405] on div "Remove Gaps and Overlaps" at bounding box center [878, 414] width 195 height 20
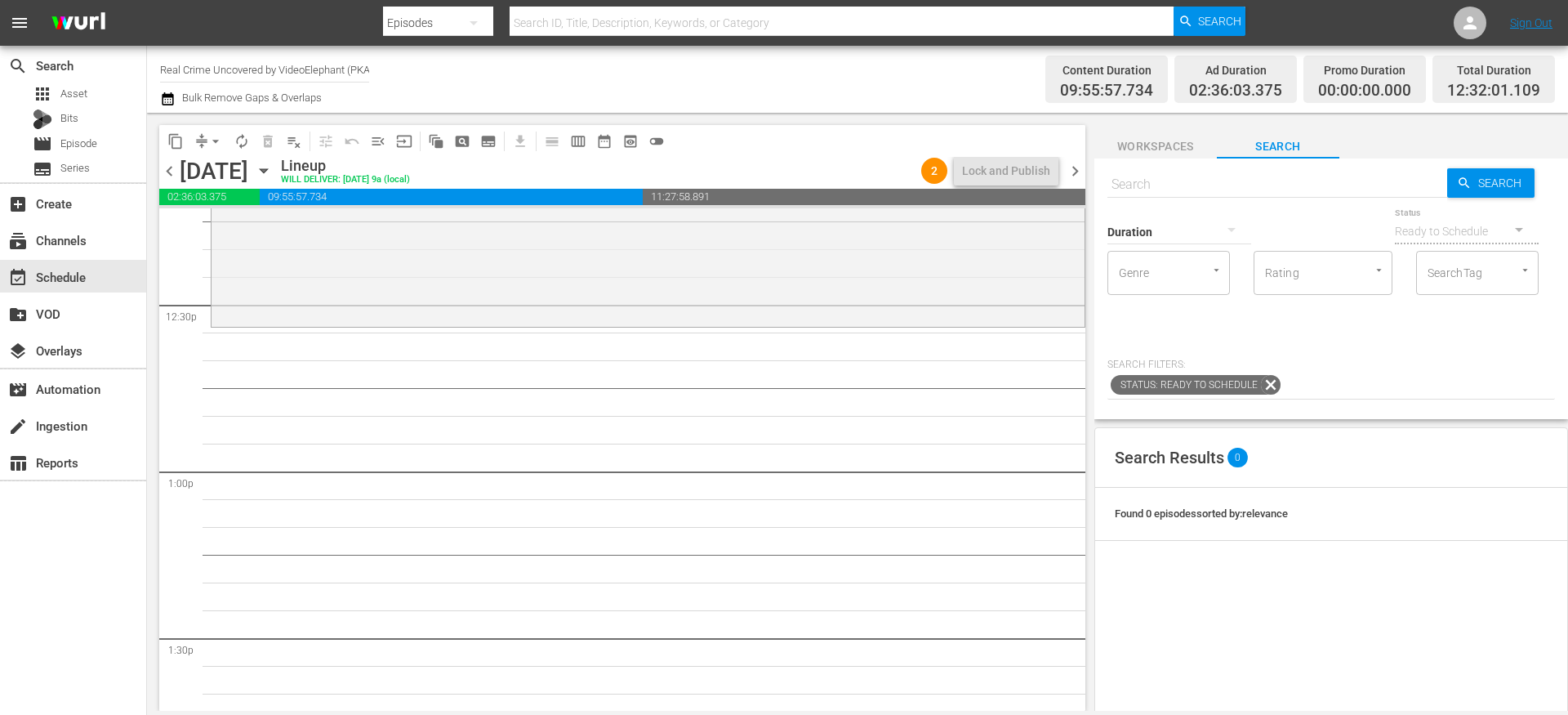
scroll to position [4059, 0]
click at [1143, 178] on input "text" at bounding box center [1278, 184] width 340 height 40
paste input "[DEMOGRAPHIC_DATA] Marshals The Real Story S01E01"
type input "[DEMOGRAPHIC_DATA] Marshals The Real Story S01E01"
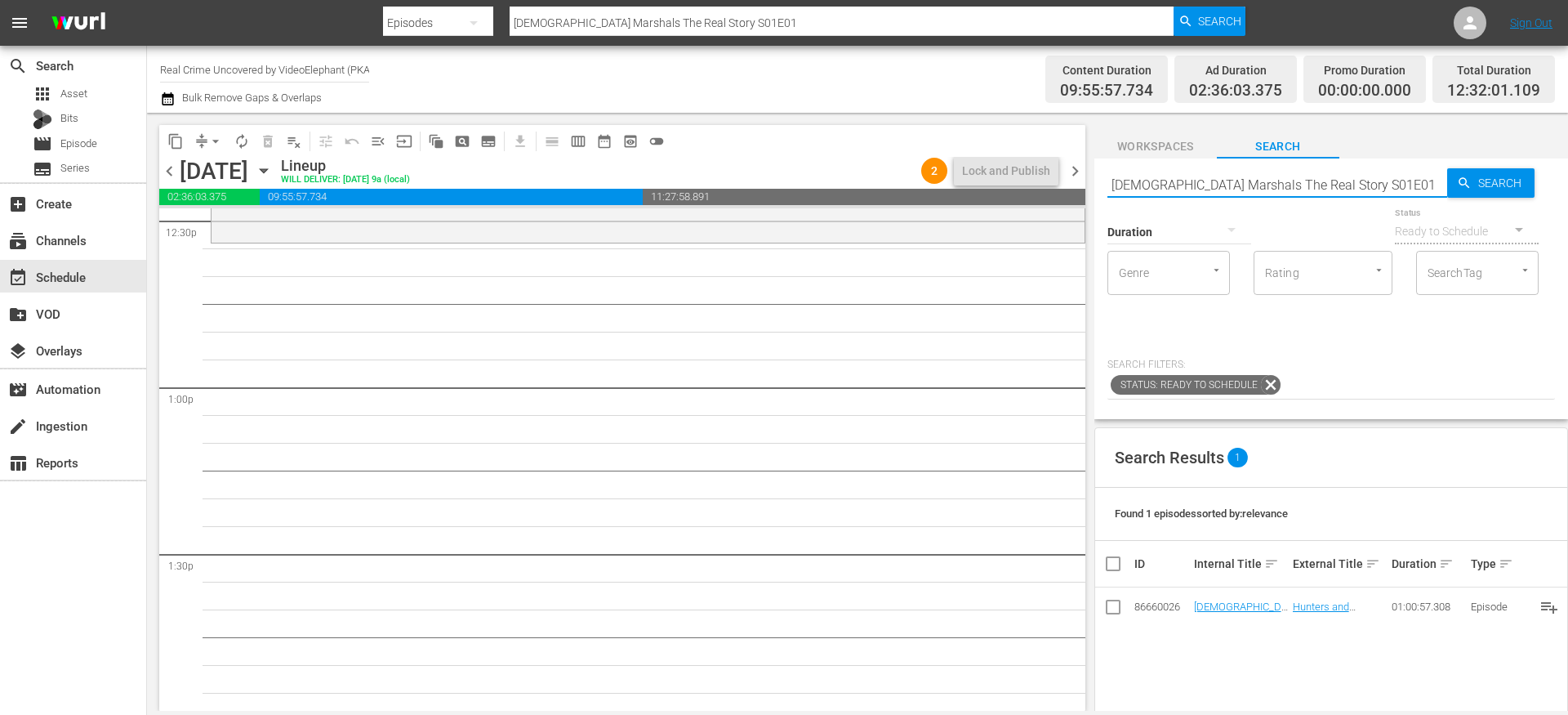
scroll to position [4158, 0]
click at [1335, 187] on input "[DEMOGRAPHIC_DATA] Marshals The Real Story S01E01" at bounding box center [1278, 184] width 340 height 40
type input "[DEMOGRAPHIC_DATA] Marshals The Real Story S01E02"
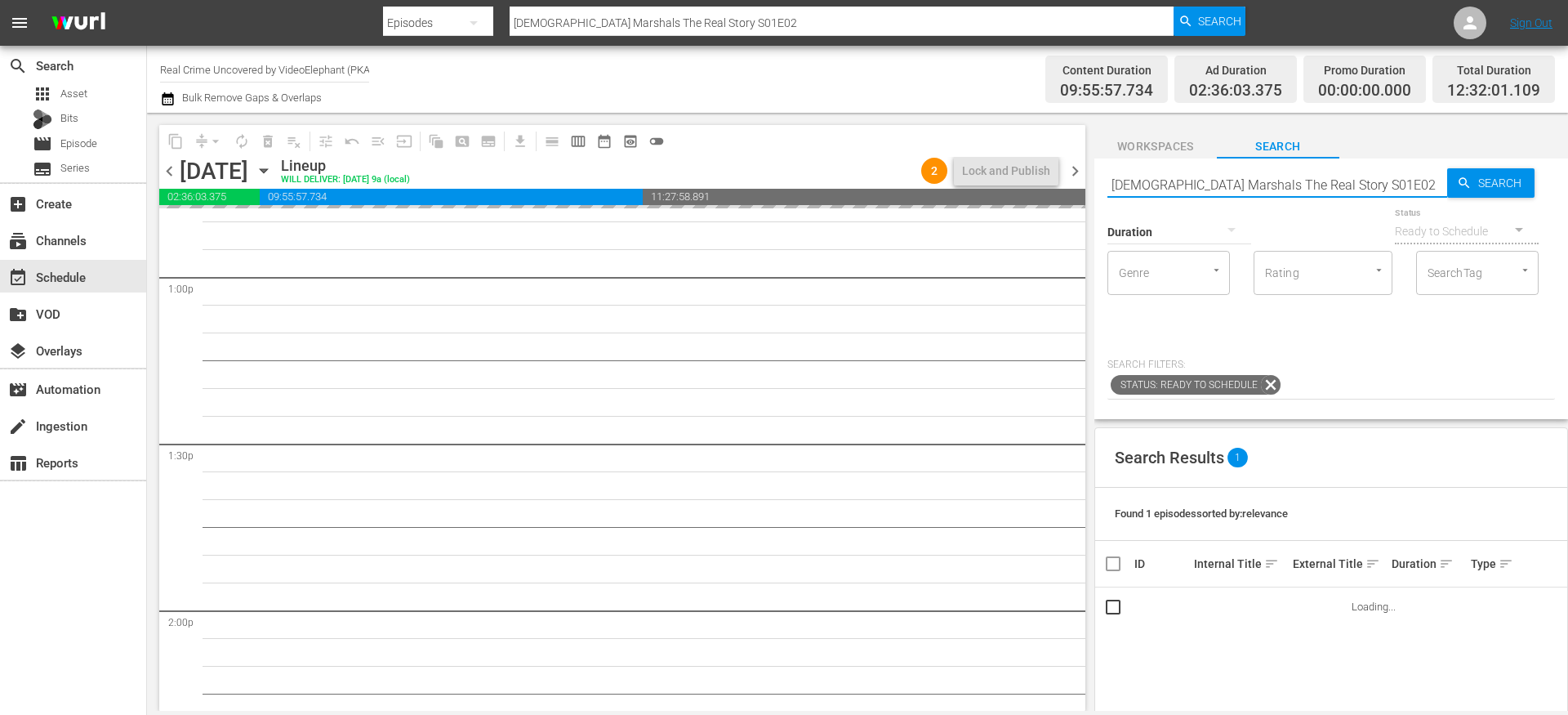
scroll to position [4334, 0]
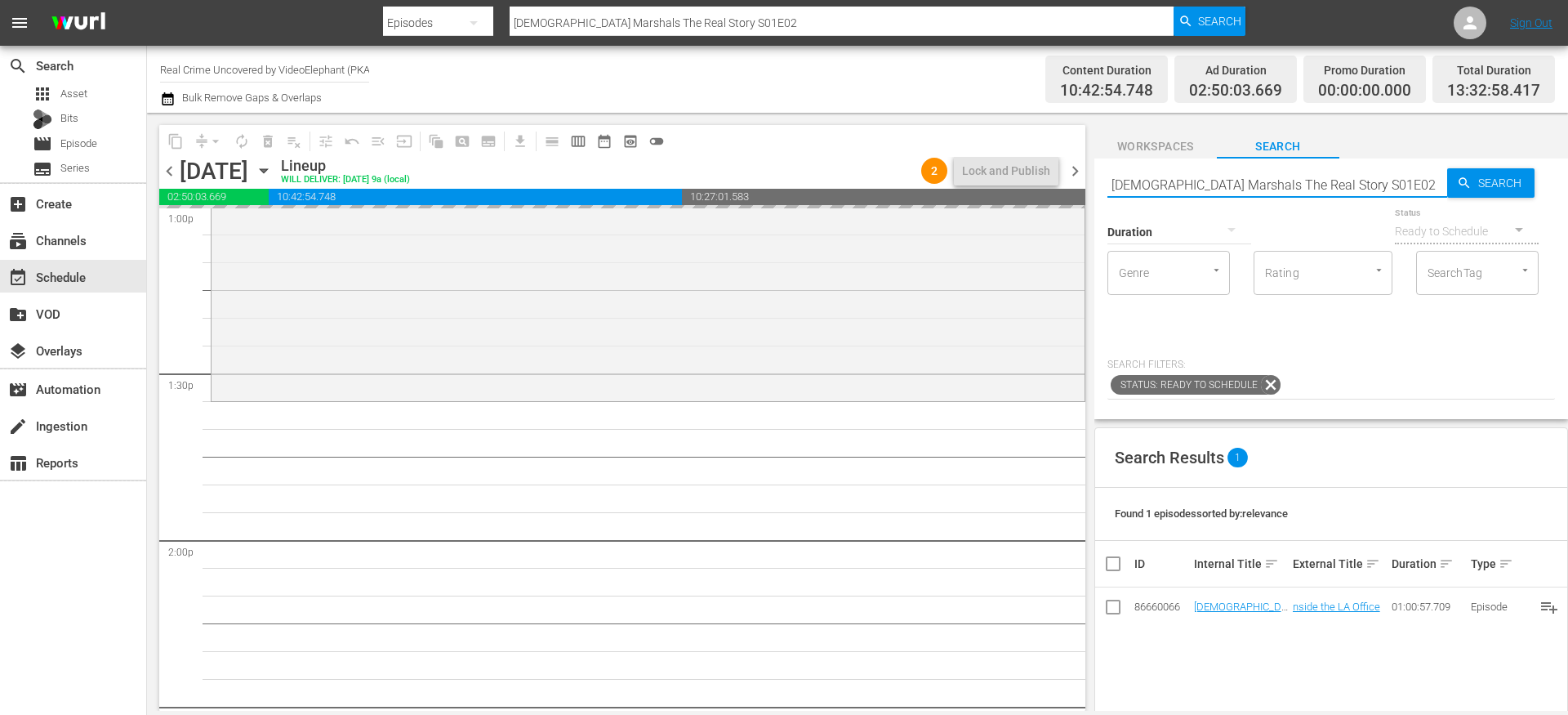
click at [1343, 180] on input "[DEMOGRAPHIC_DATA] Marshals The Real Story S01E02" at bounding box center [1278, 184] width 340 height 40
type input "[DEMOGRAPHIC_DATA] Marshals The Real Story S01E03"
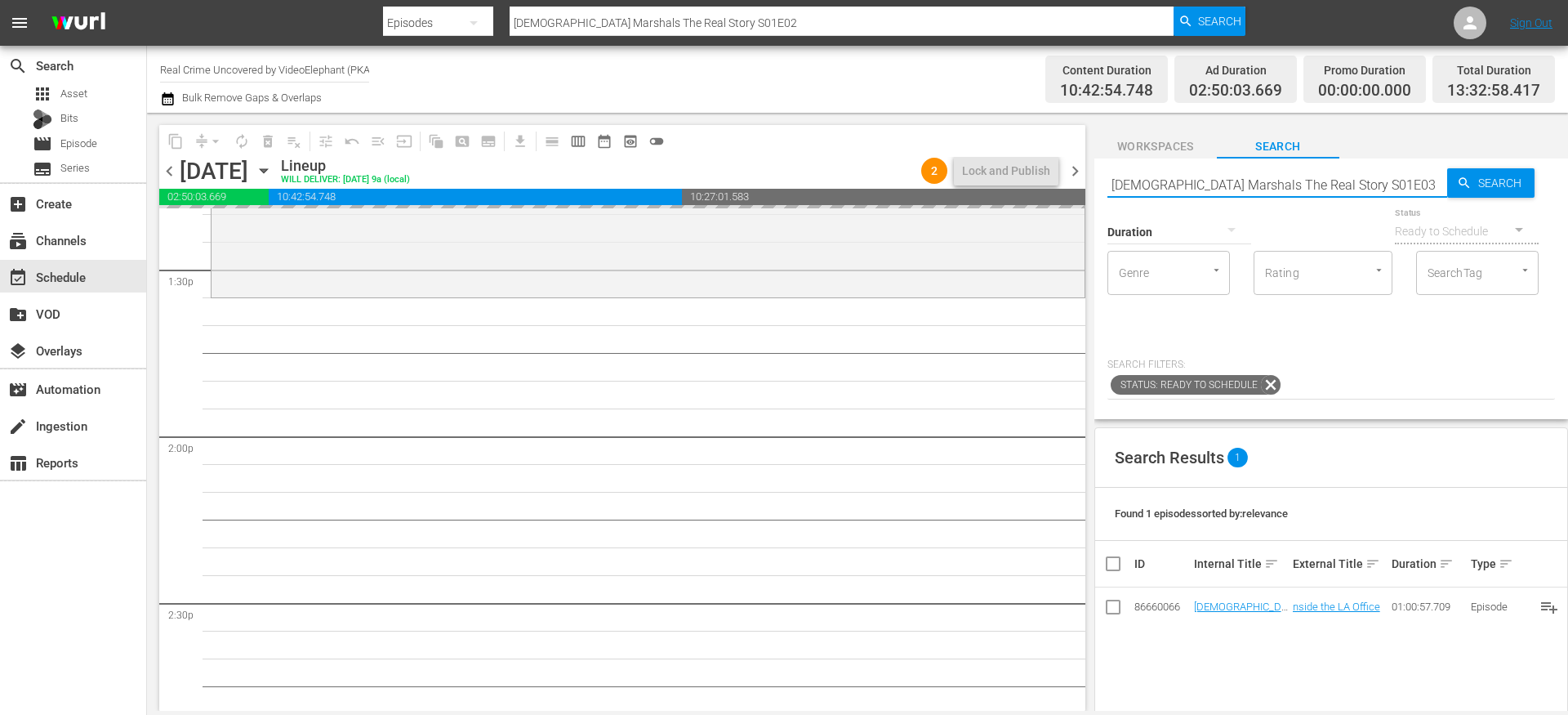
scroll to position [4471, 0]
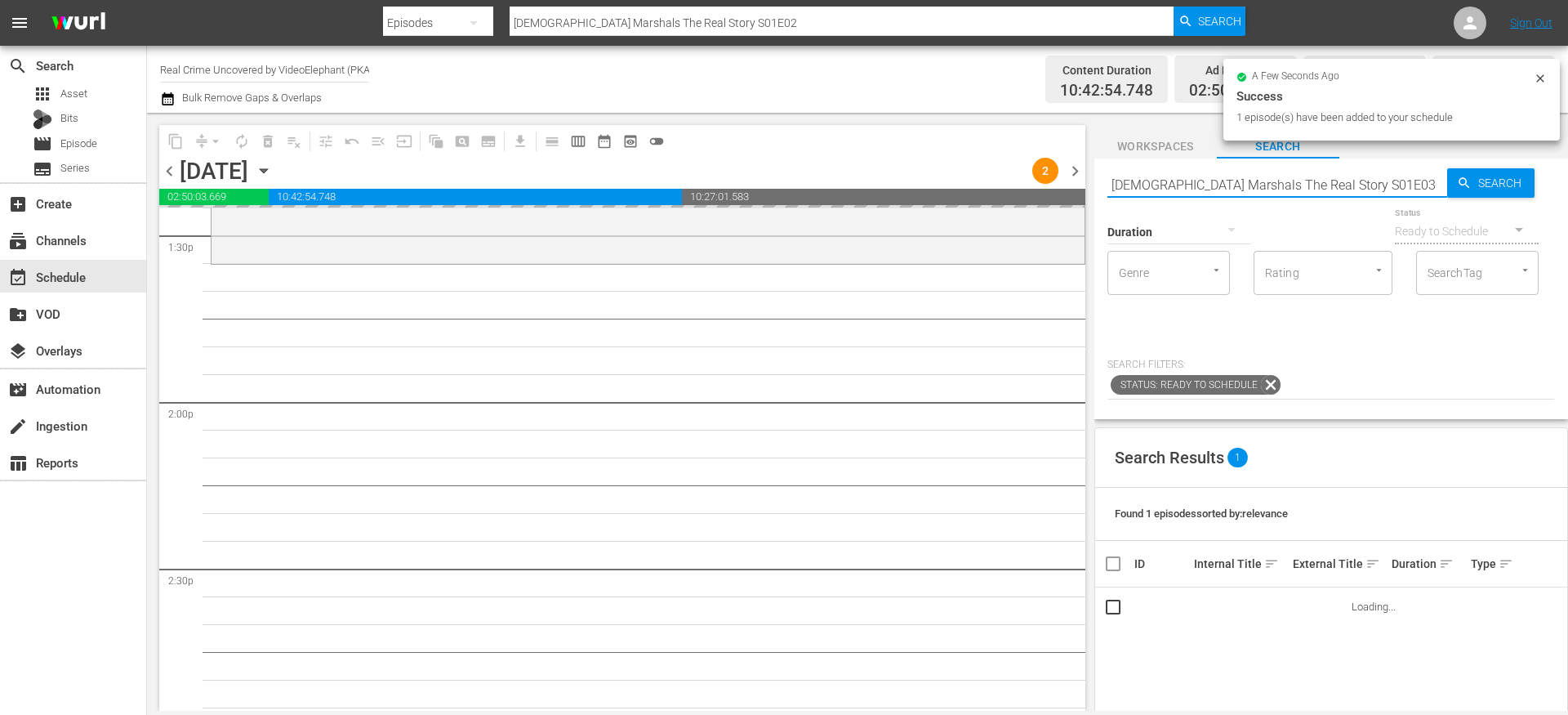
type input "US Marshals The Real Story S01E03"
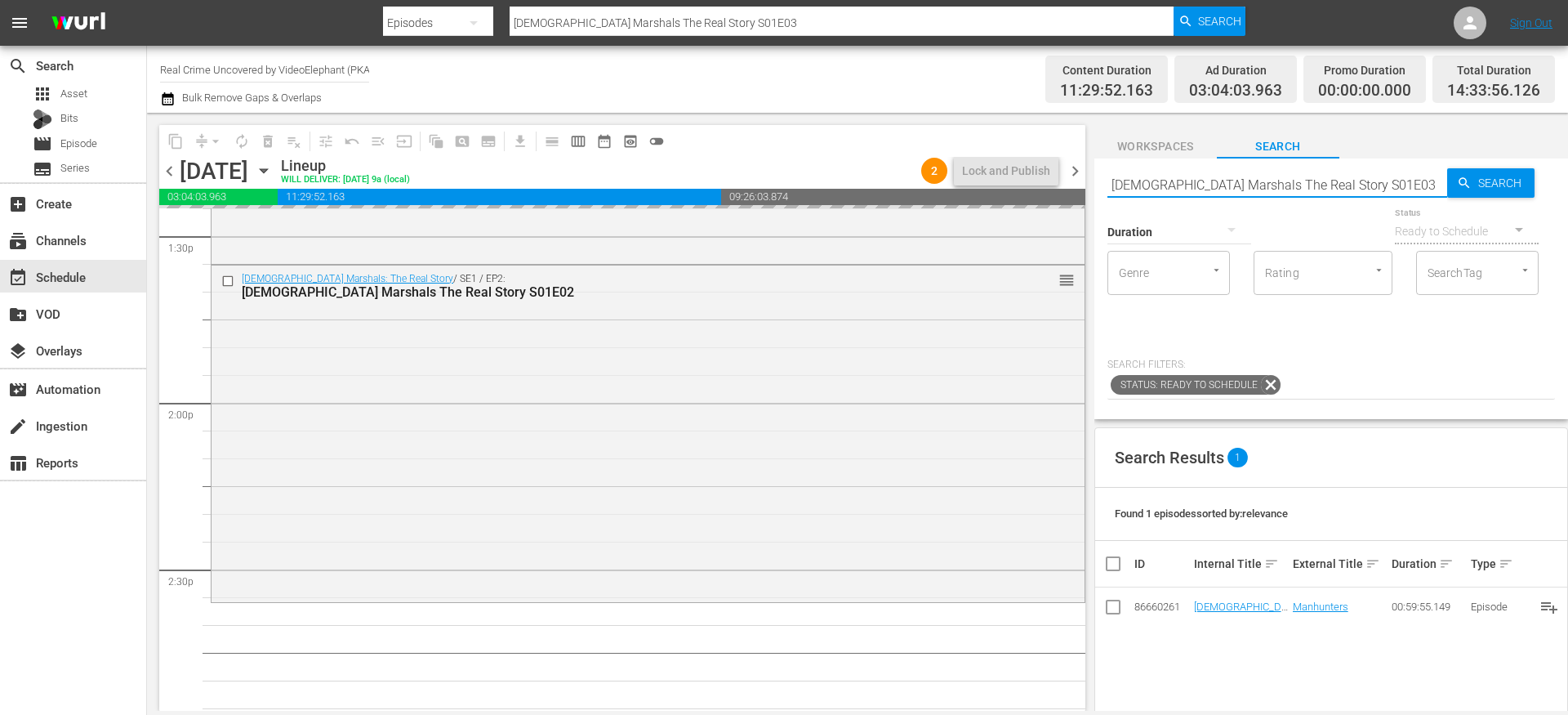
click at [1337, 177] on input "US Marshals The Real Story S01E03" at bounding box center [1278, 184] width 340 height 40
click at [1348, 189] on input "US Marshals The Real Story S01E03" at bounding box center [1278, 184] width 340 height 40
type input "US Marshals The Real Story S01E04"
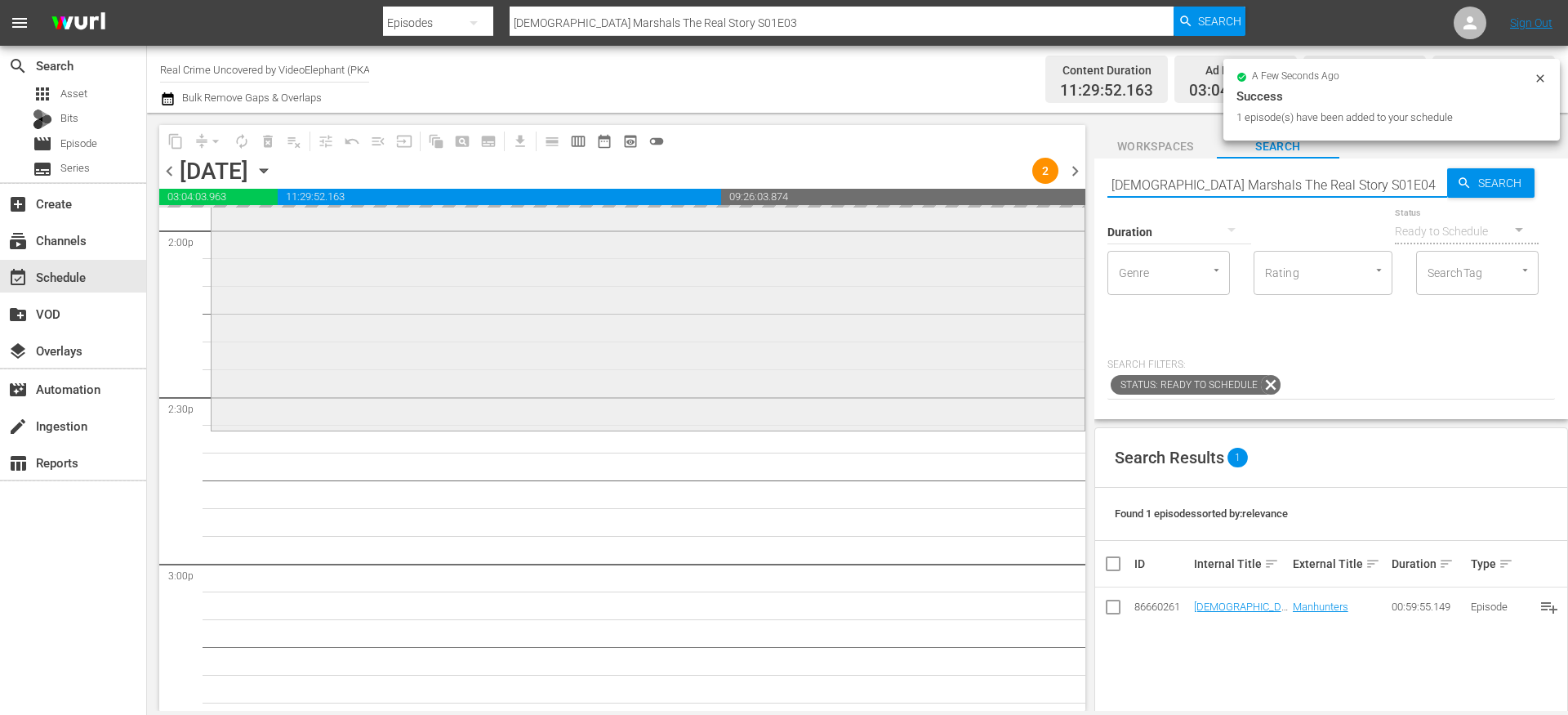
type input "US Marshals The Real Story S01E04"
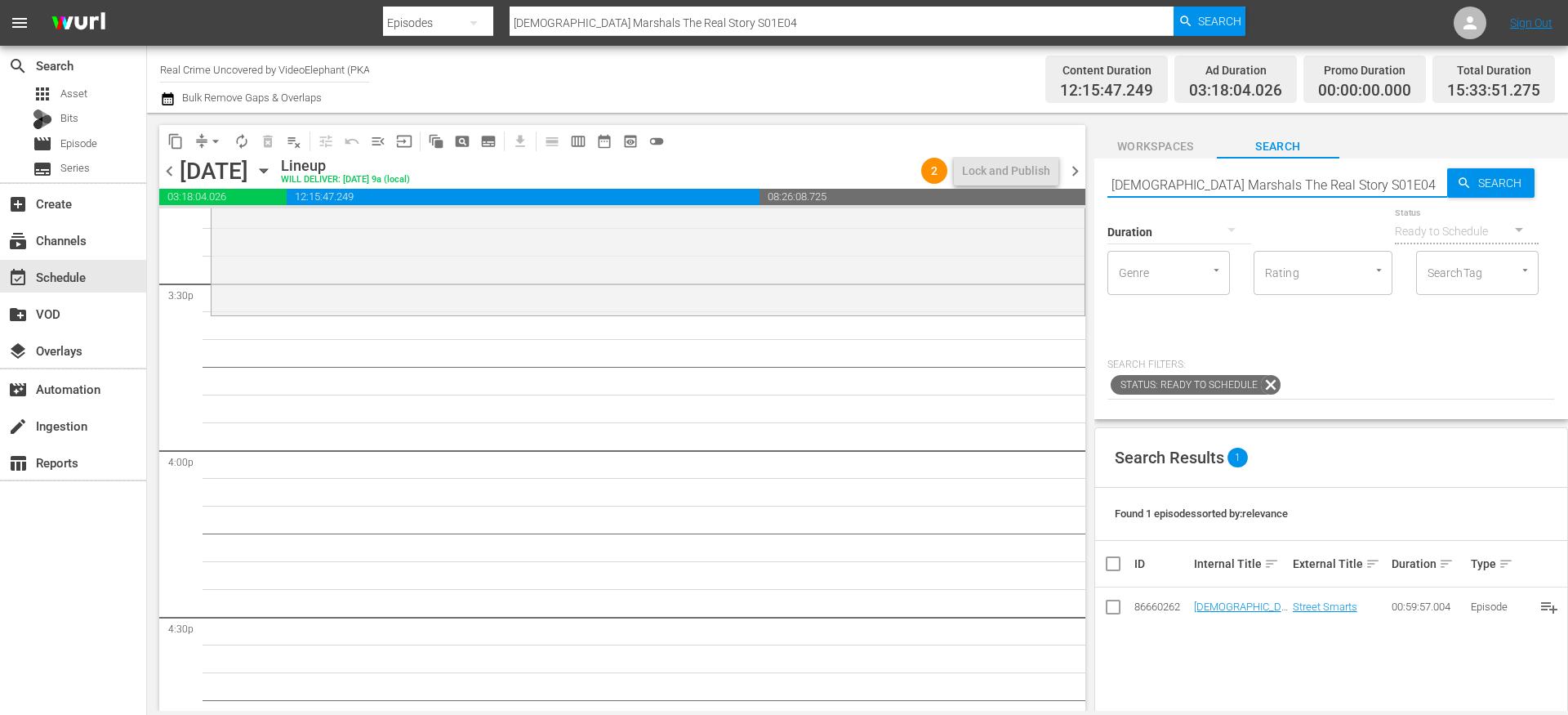
scroll to position [5094, 0]
click at [1334, 183] on input "US Marshals The Real Story S01E04" at bounding box center [1278, 184] width 340 height 40
type input "US Marshals The Real Story S01E05"
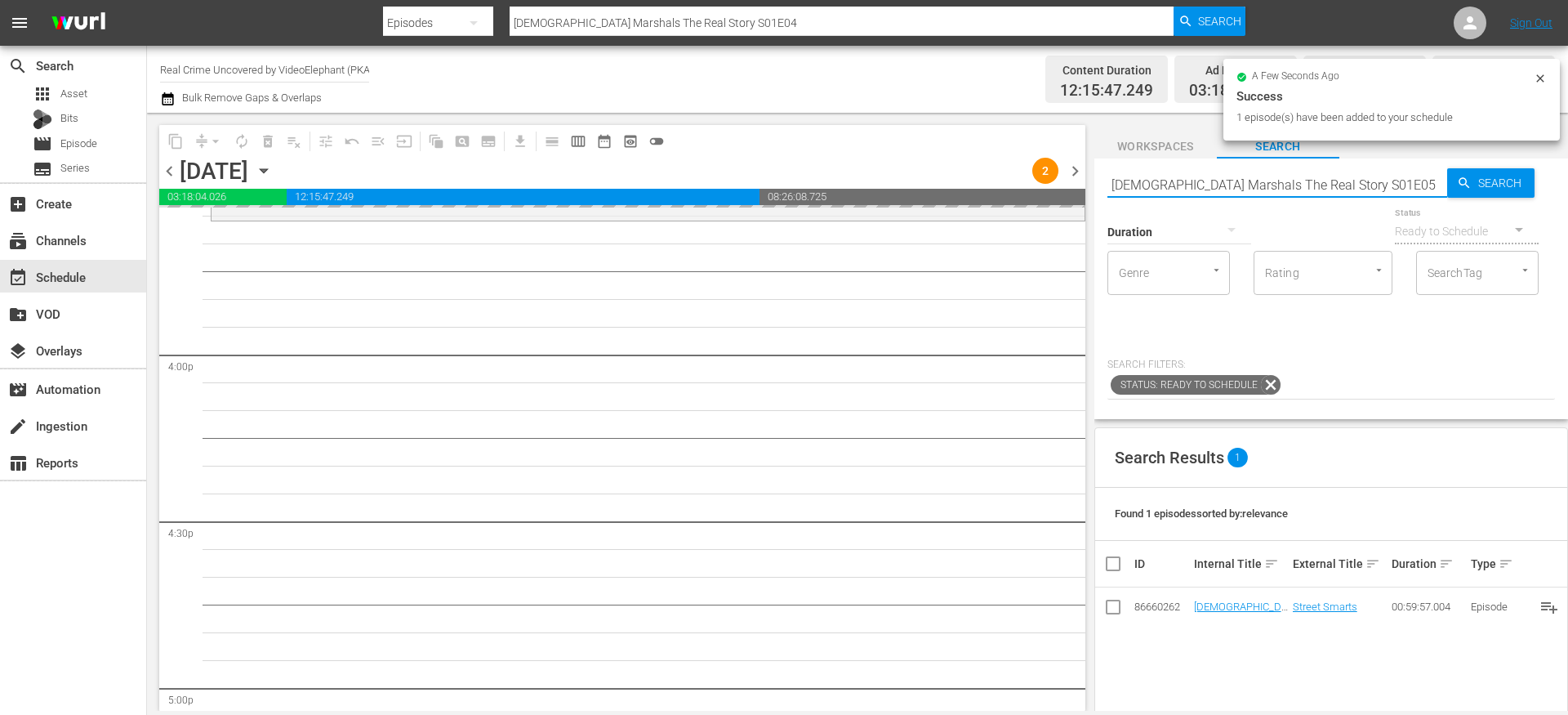
type input "US Marshals The Real Story S01E05"
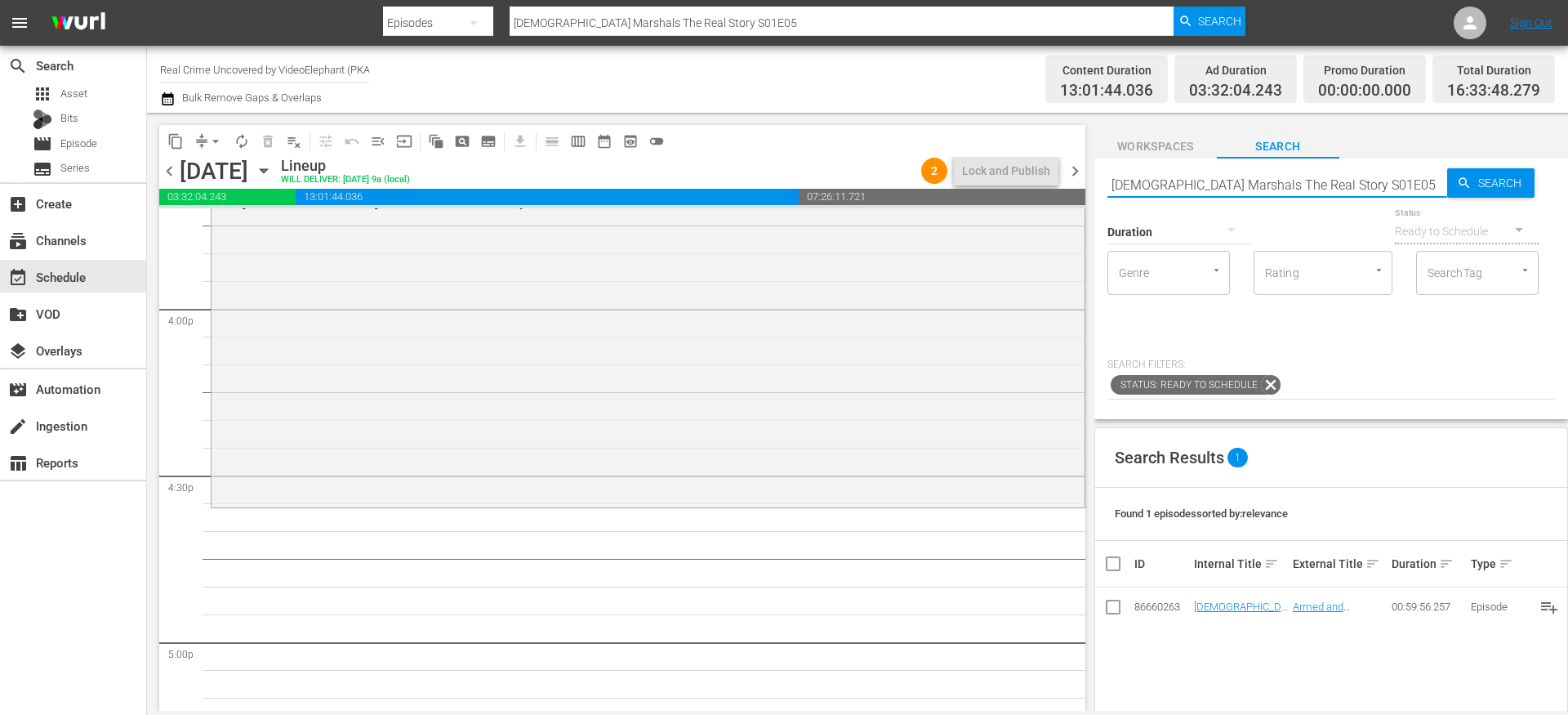
scroll to position [5279, 0]
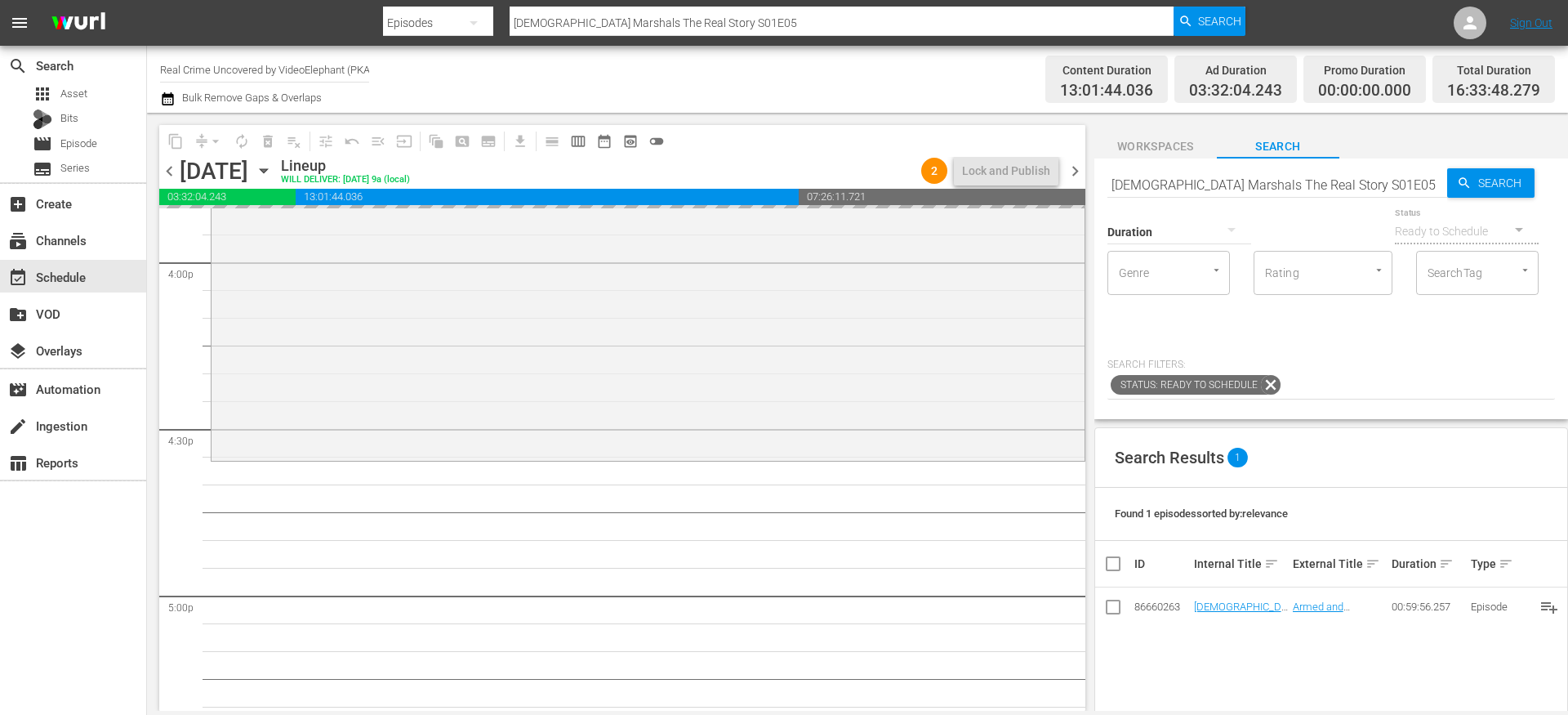
drag, startPoint x: 1232, startPoint y: 605, endPoint x: 1211, endPoint y: 597, distance: 22.5
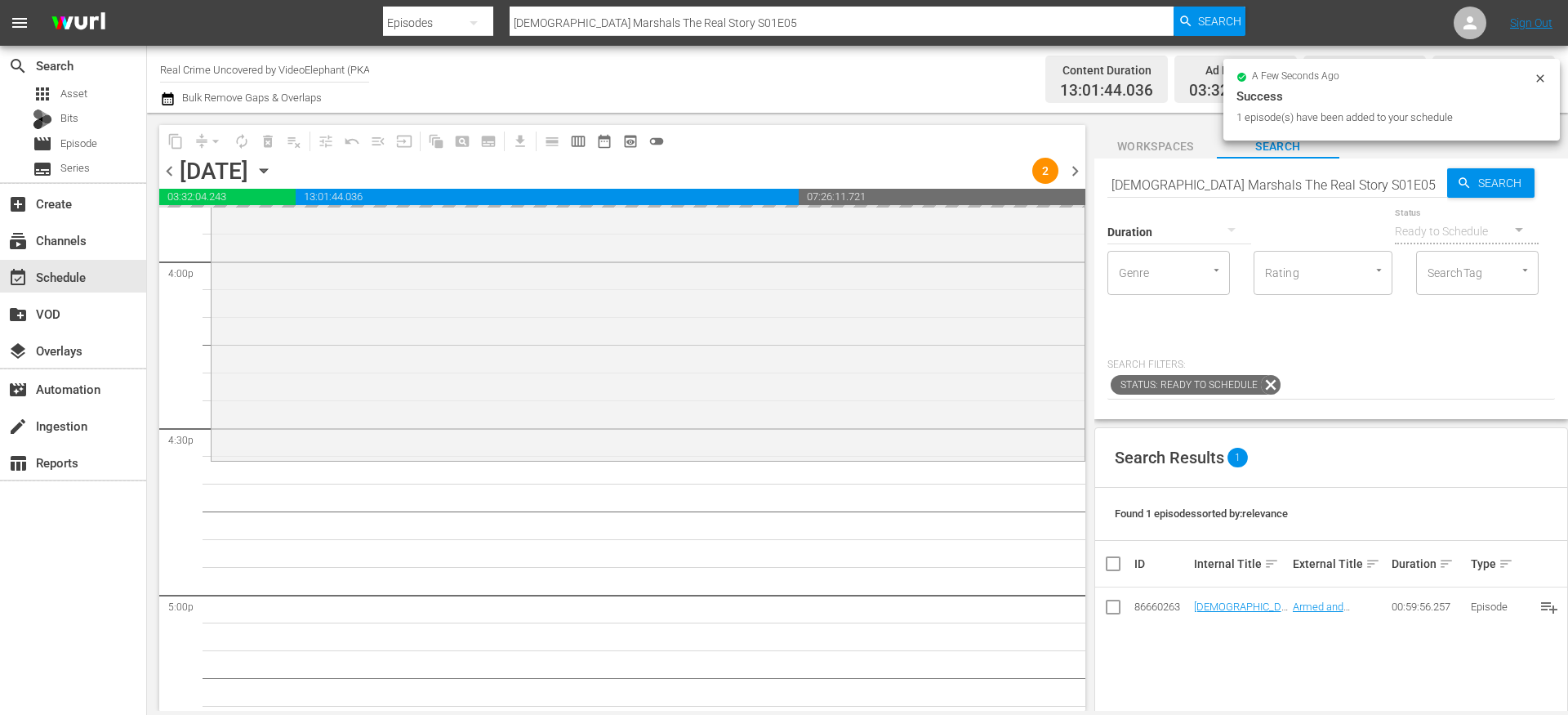
click at [1140, 179] on input "US Marshals The Real Story S01E05" at bounding box center [1278, 184] width 340 height 40
click at [1140, 180] on input "US Marshals The Real Story S01E05" at bounding box center [1278, 184] width 340 height 40
paste input "On The Trail Of S02E12"
type input "On The Trail Of S02E12"
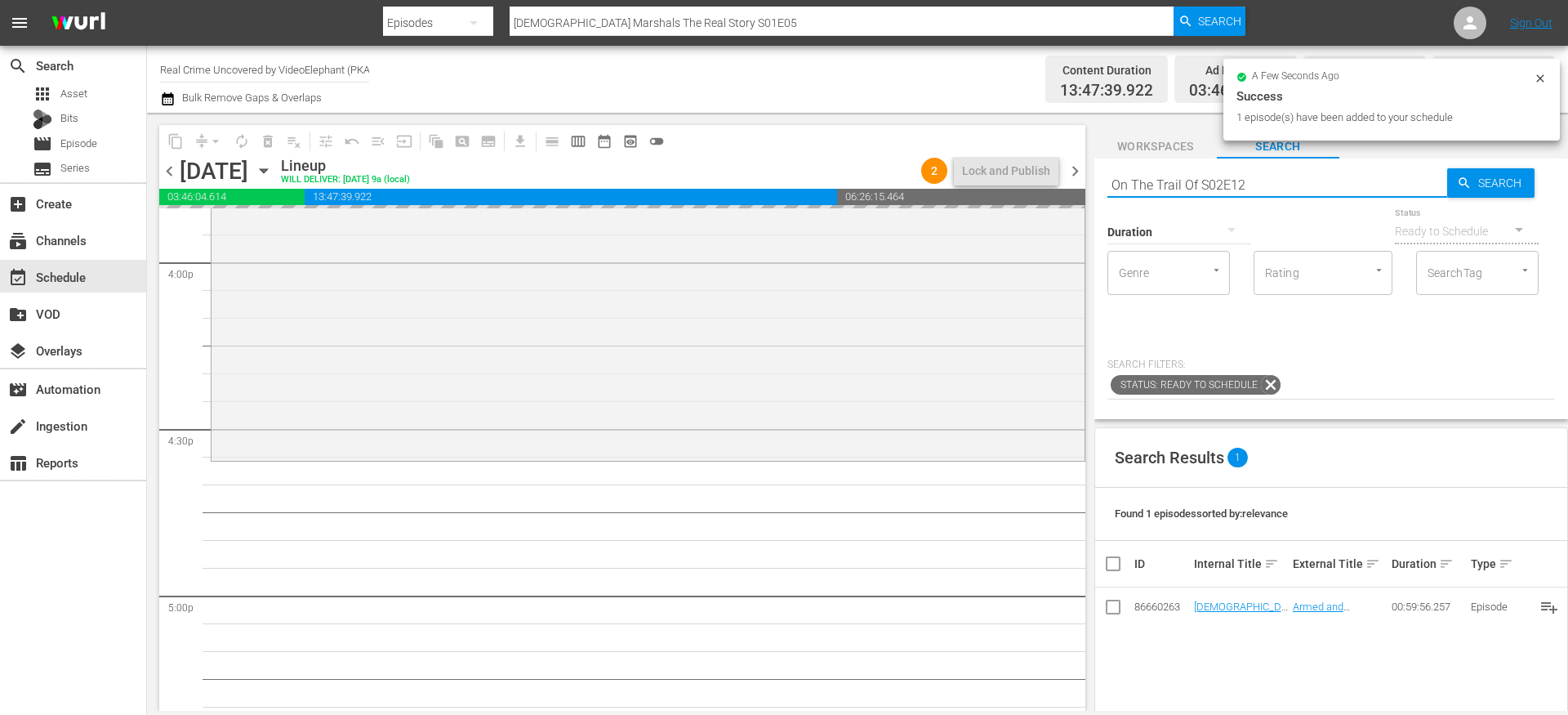
type input "On The Trail Of S02E12"
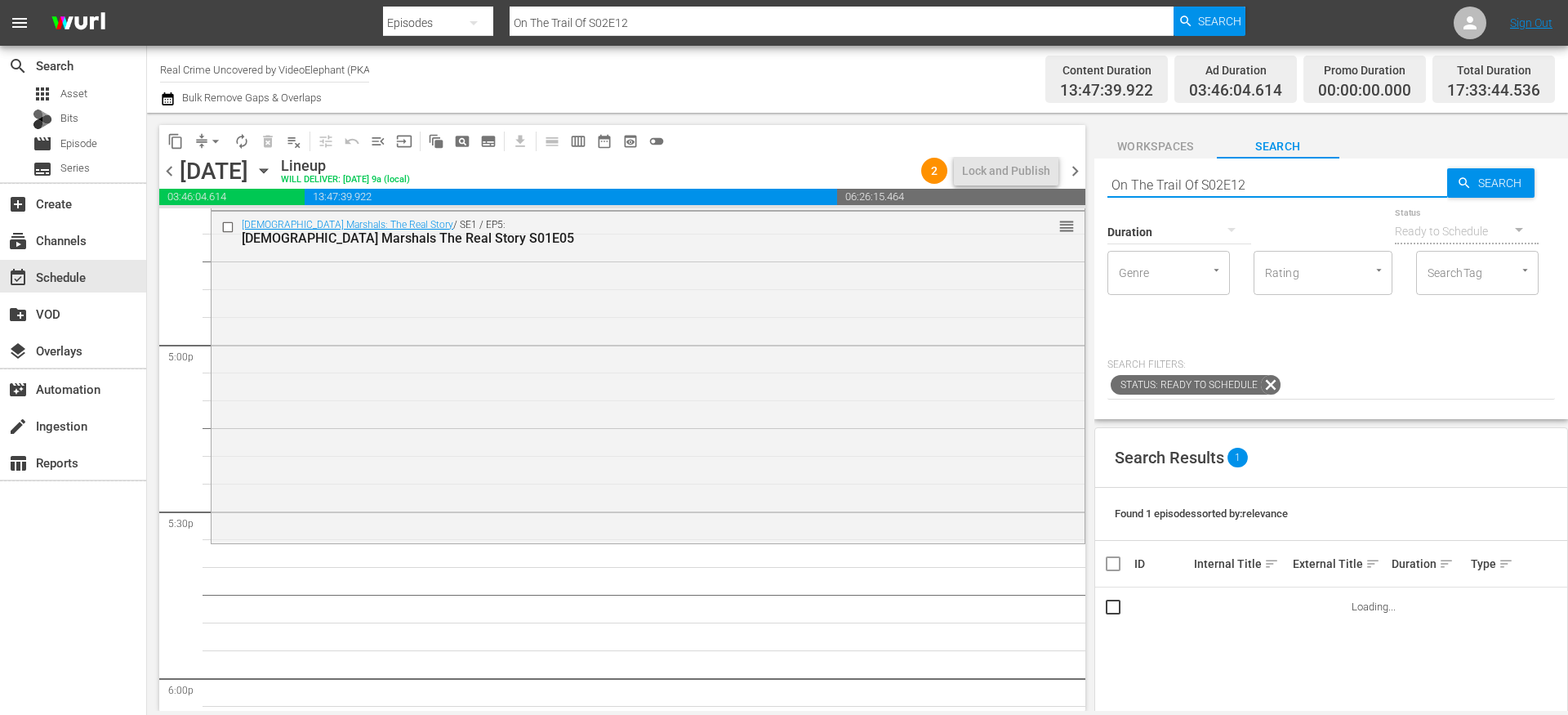
scroll to position [5530, 0]
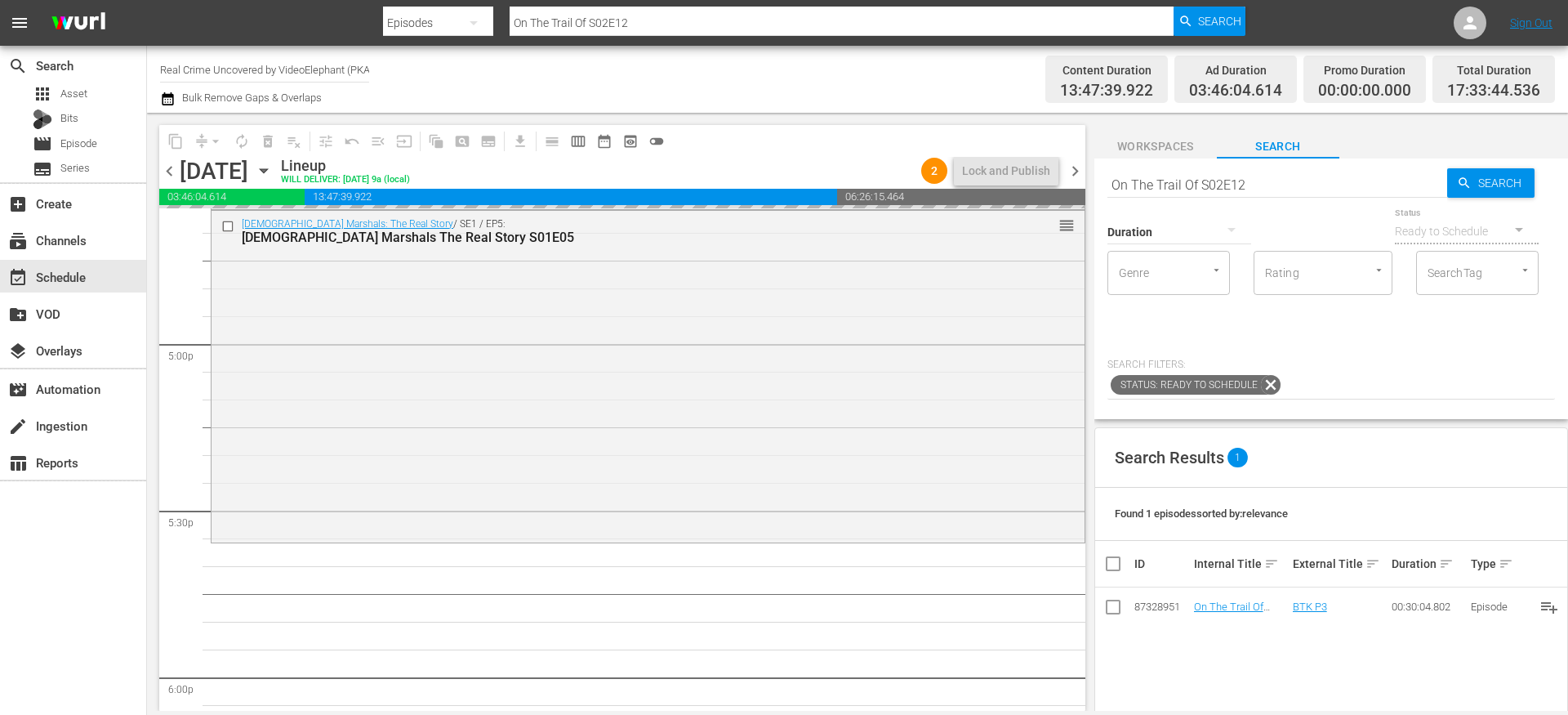
drag, startPoint x: 1217, startPoint y: 601, endPoint x: 1069, endPoint y: 2, distance: 617.0
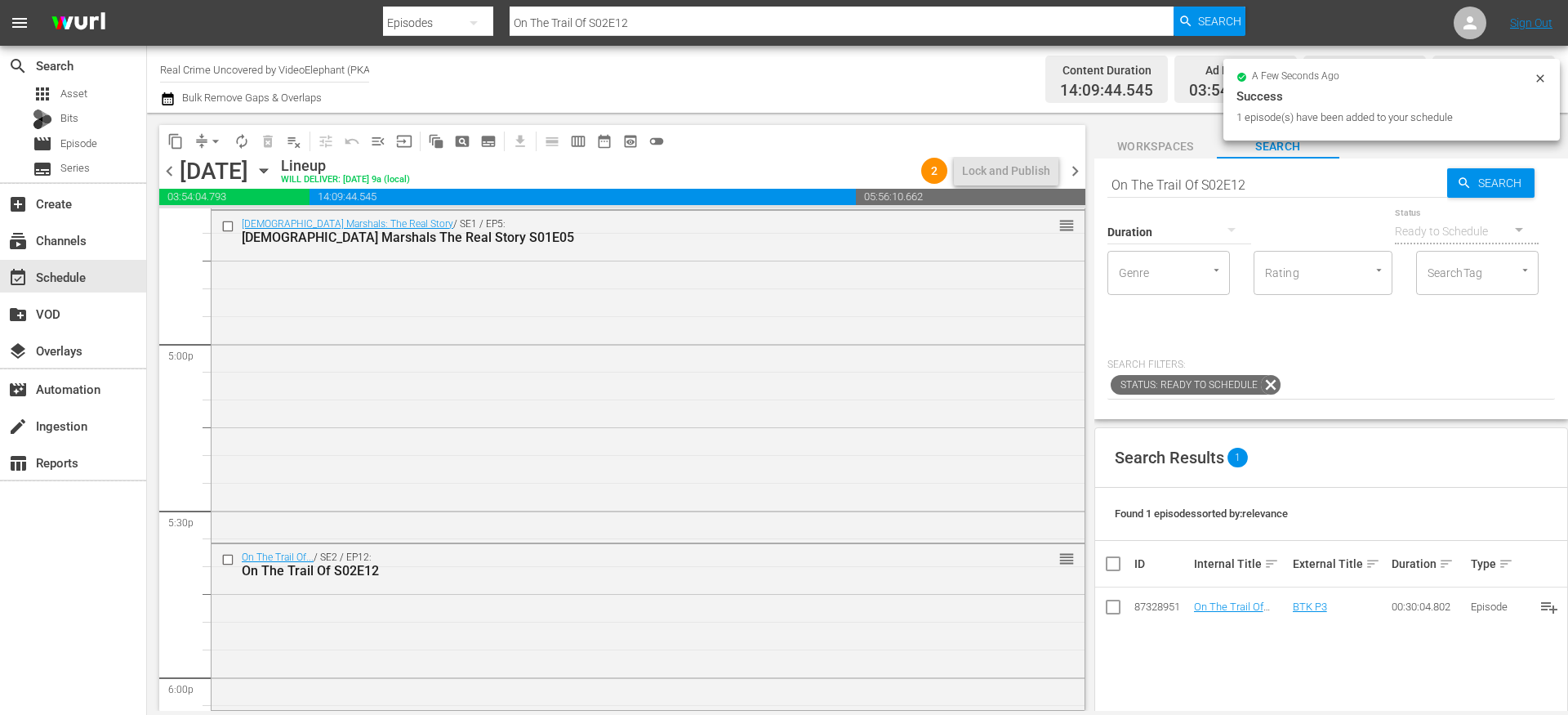
click at [1183, 173] on input "On The Trail Of S02E12" at bounding box center [1278, 184] width 340 height 40
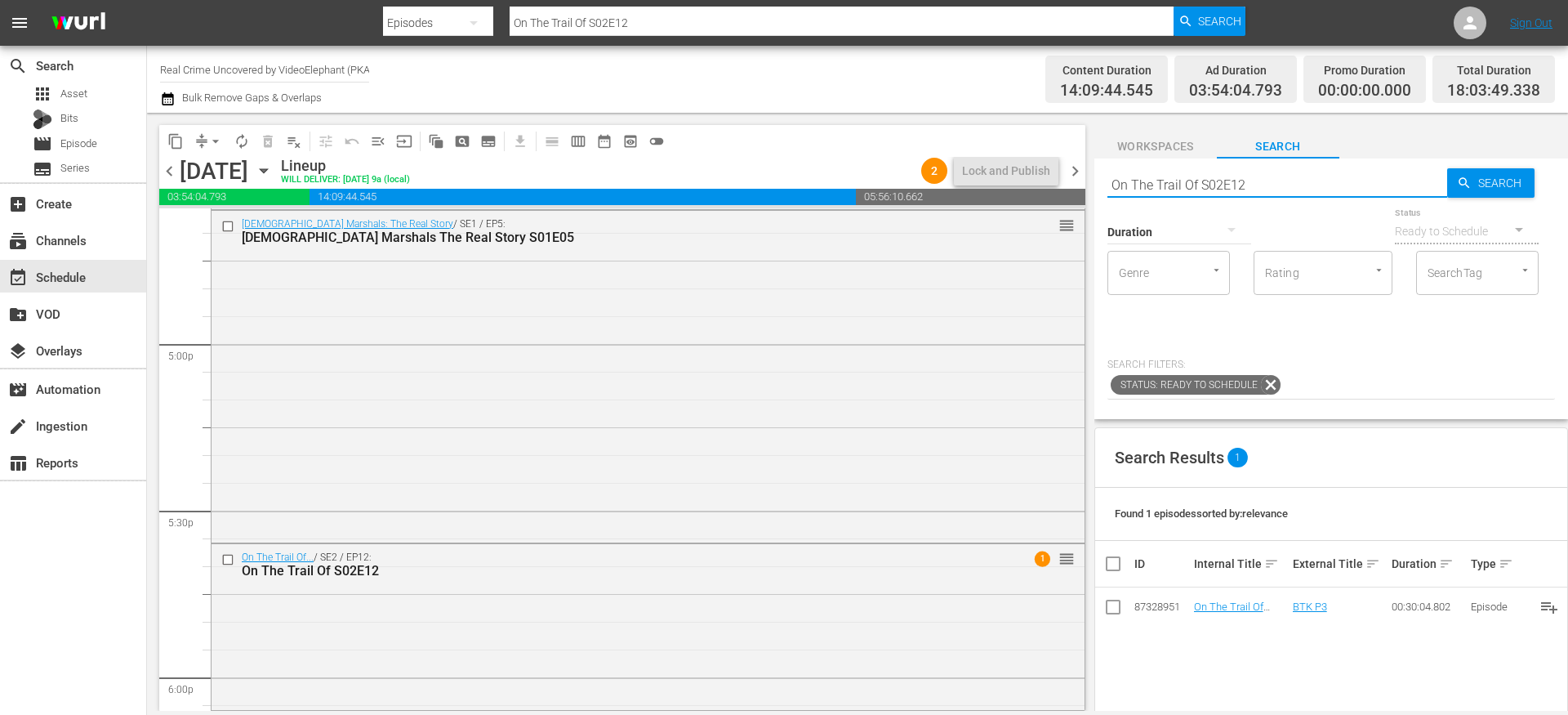
click at [1183, 173] on input "On The Trail Of S02E12" at bounding box center [1278, 184] width 340 height 40
paste input "The Prosecutors S02E18"
type input "The Prosecutors S02E18"
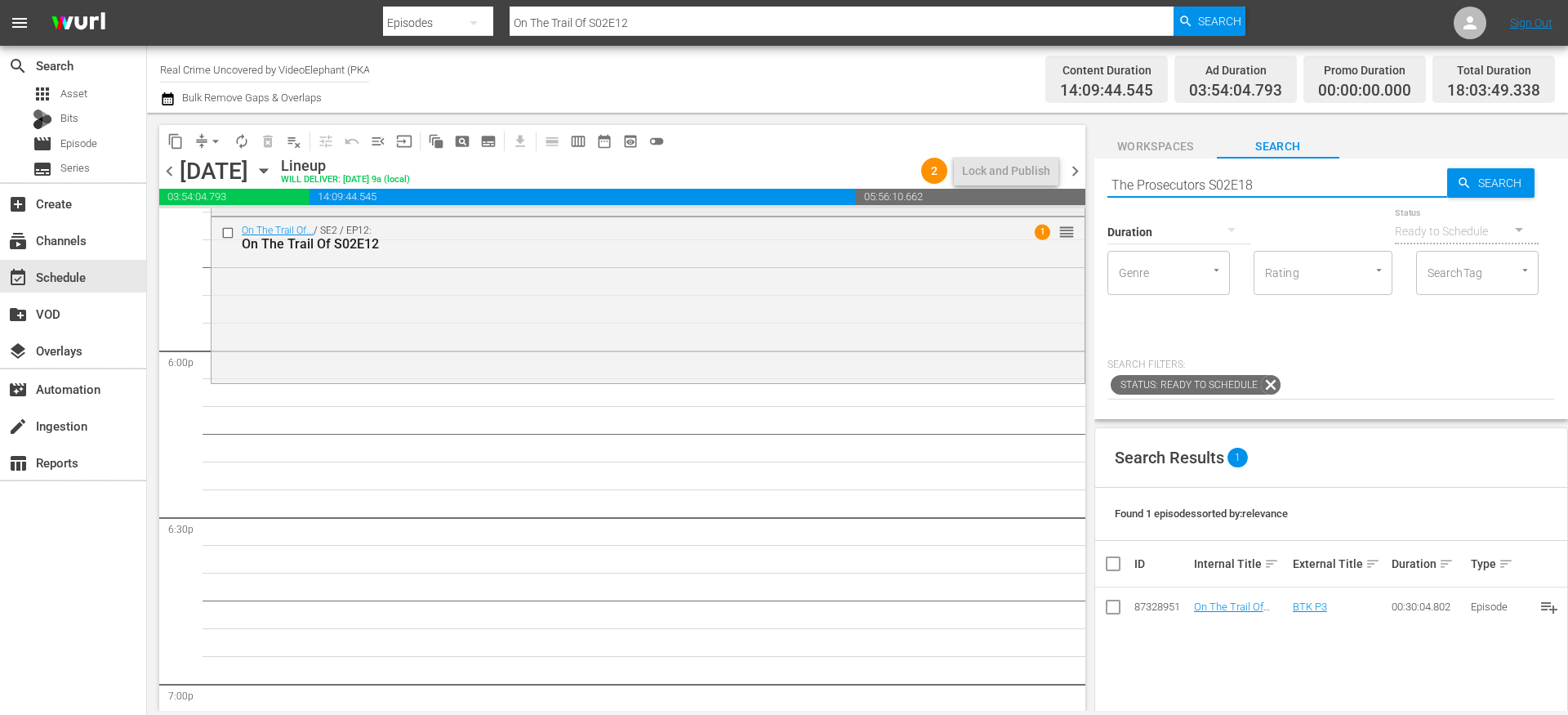
scroll to position [5919, 0]
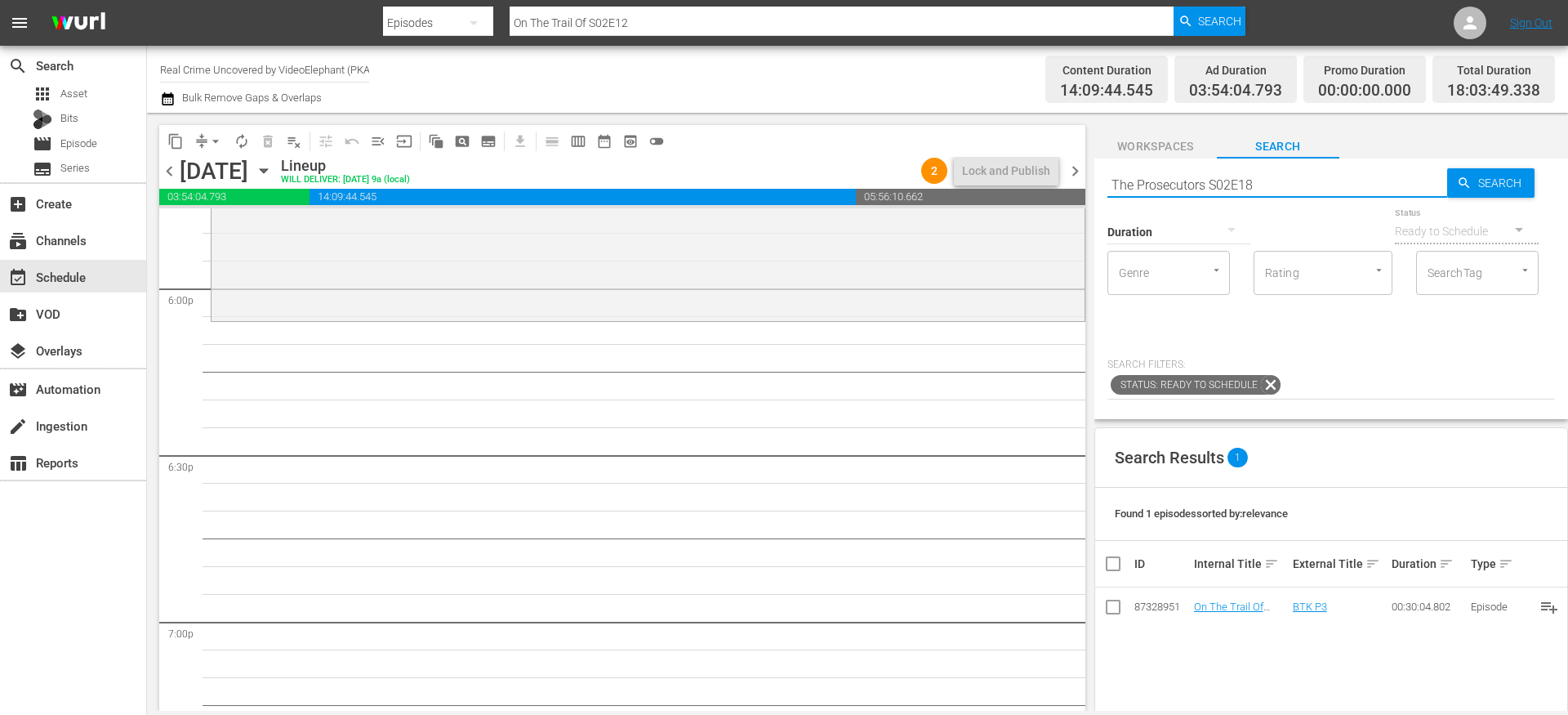
type input "The Prosecutors S02E18"
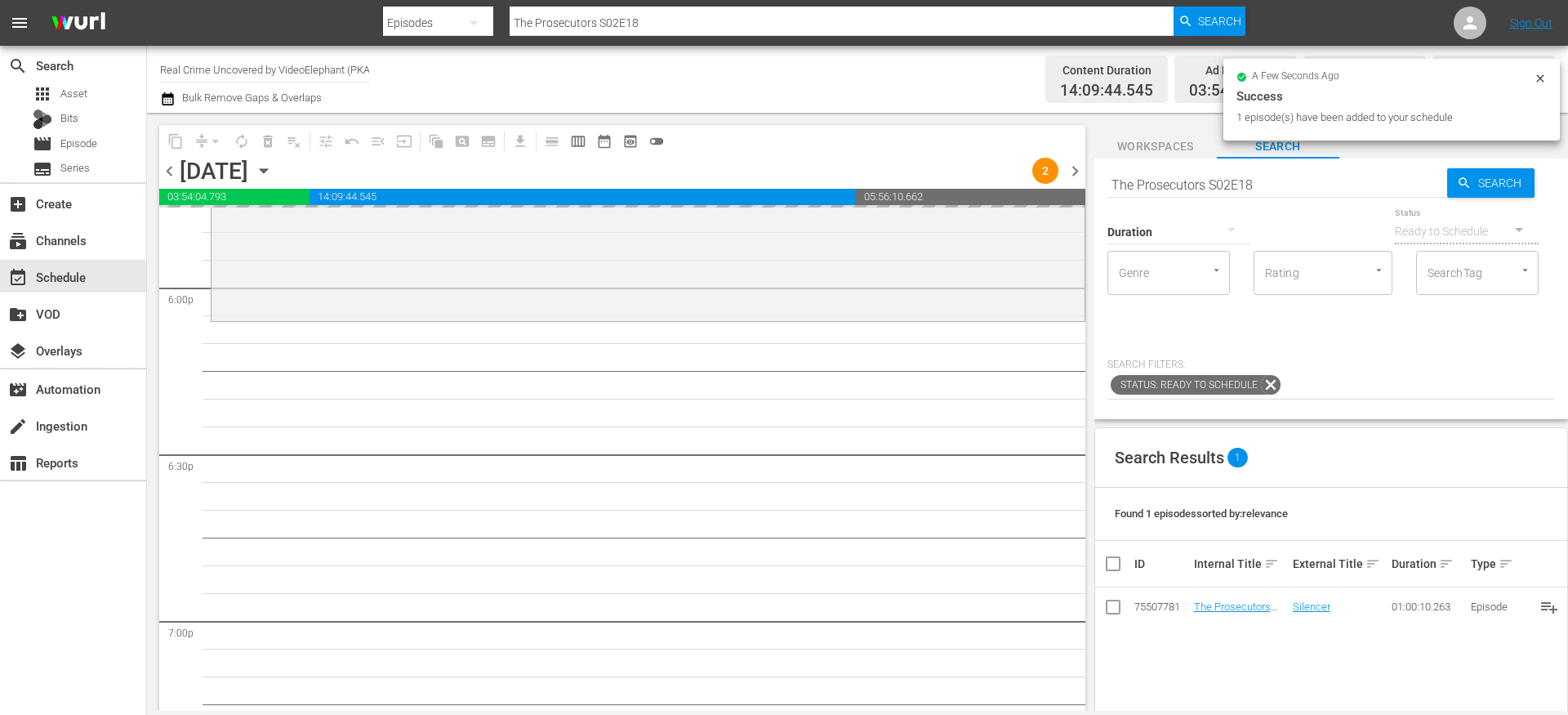
click at [1146, 188] on input "The Prosecutors S02E18" at bounding box center [1278, 184] width 340 height 40
click at [1146, 189] on input "The Prosecutors S02E18" at bounding box center [1278, 184] width 340 height 40
paste input "72 Hours: True Crime S02E10"
type input "72 Hours: True Crime S02E10"
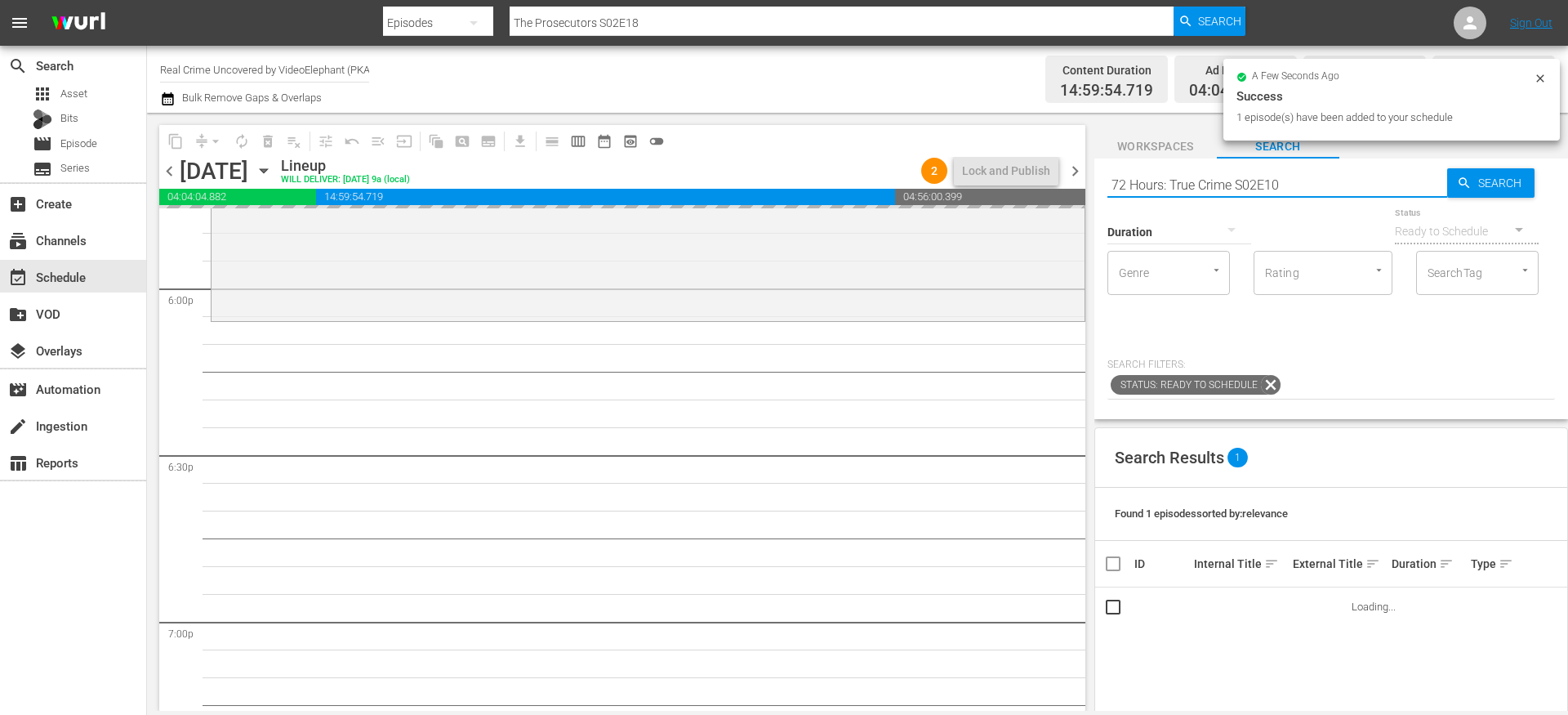
type input "72 Hours: True Crime S02E10"
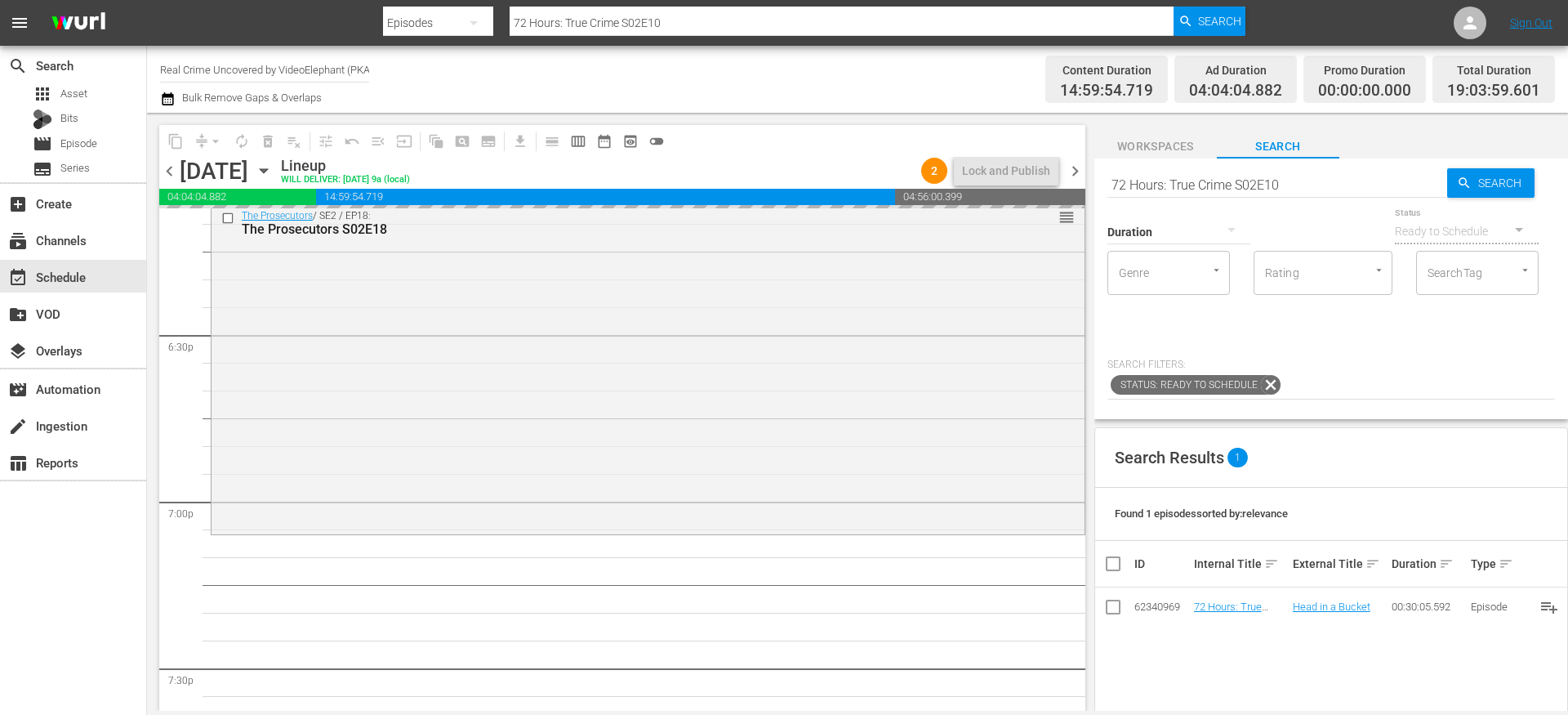
drag, startPoint x: 1223, startPoint y: 606, endPoint x: 1048, endPoint y: 20, distance: 611.6
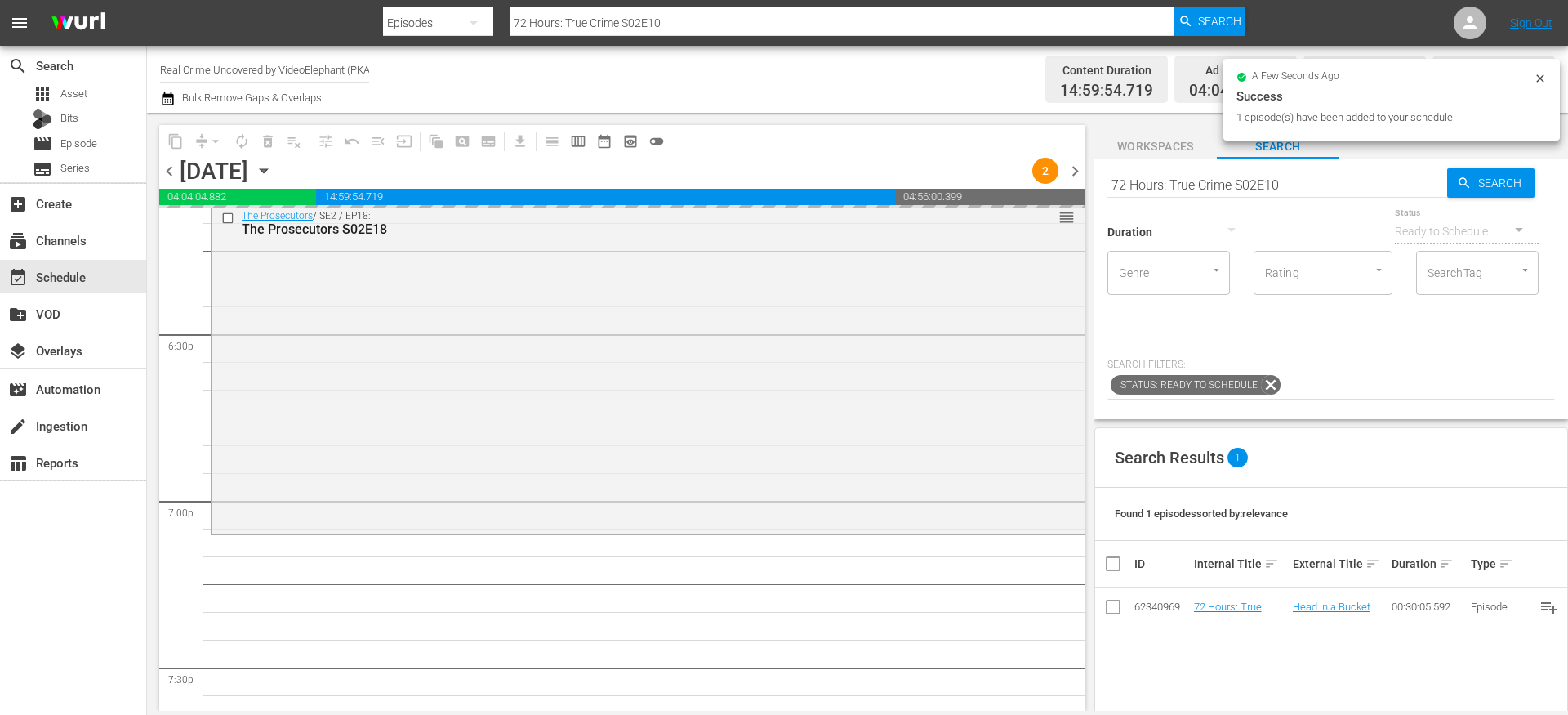
click at [1139, 178] on input "72 Hours: True Crime S02E10" at bounding box center [1278, 184] width 340 height 40
click at [1139, 179] on input "72 Hours: True Crime S02E10" at bounding box center [1278, 184] width 340 height 40
paste input "On The Trail Of S02E13"
type input "On The Trail Of S02E13"
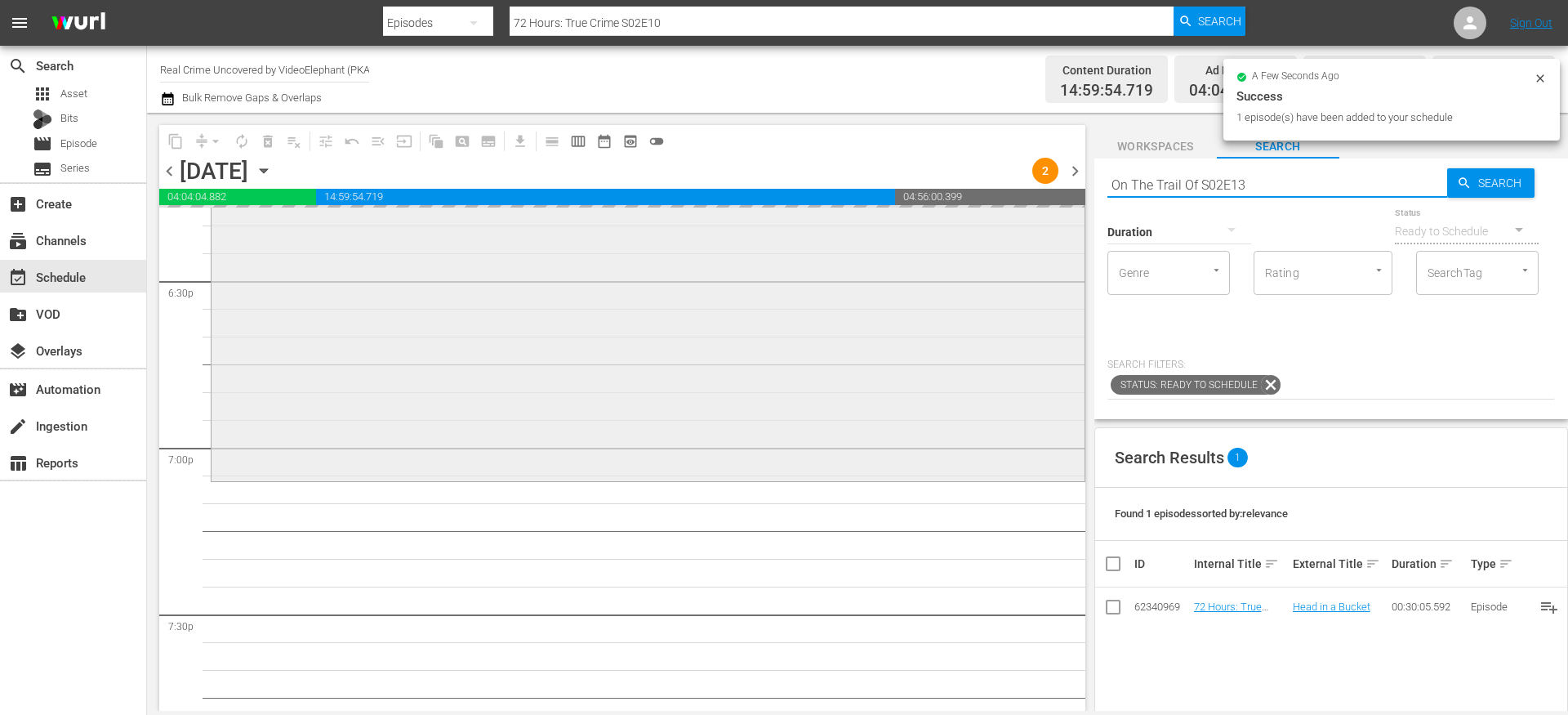
scroll to position [6213, 0]
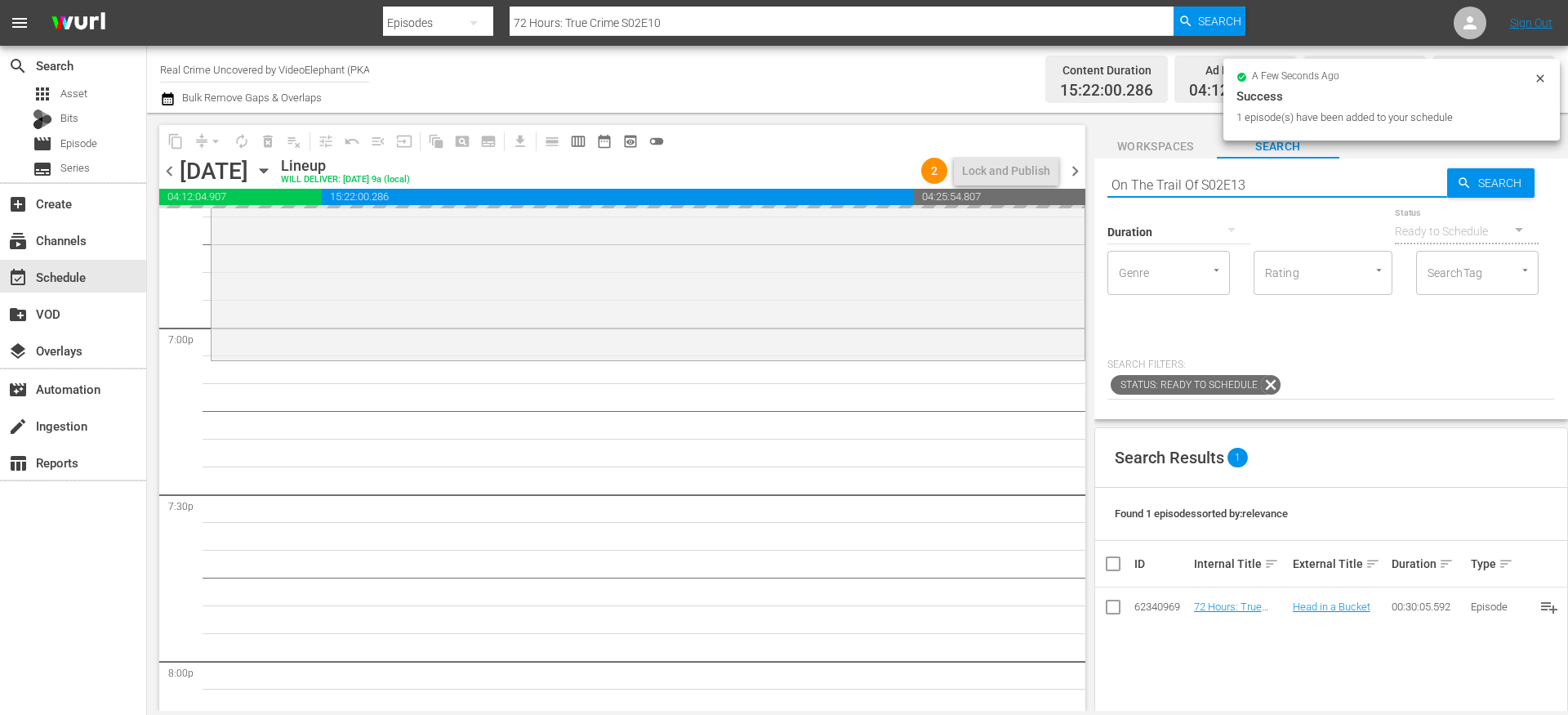
type input "On The Trail Of S02E13"
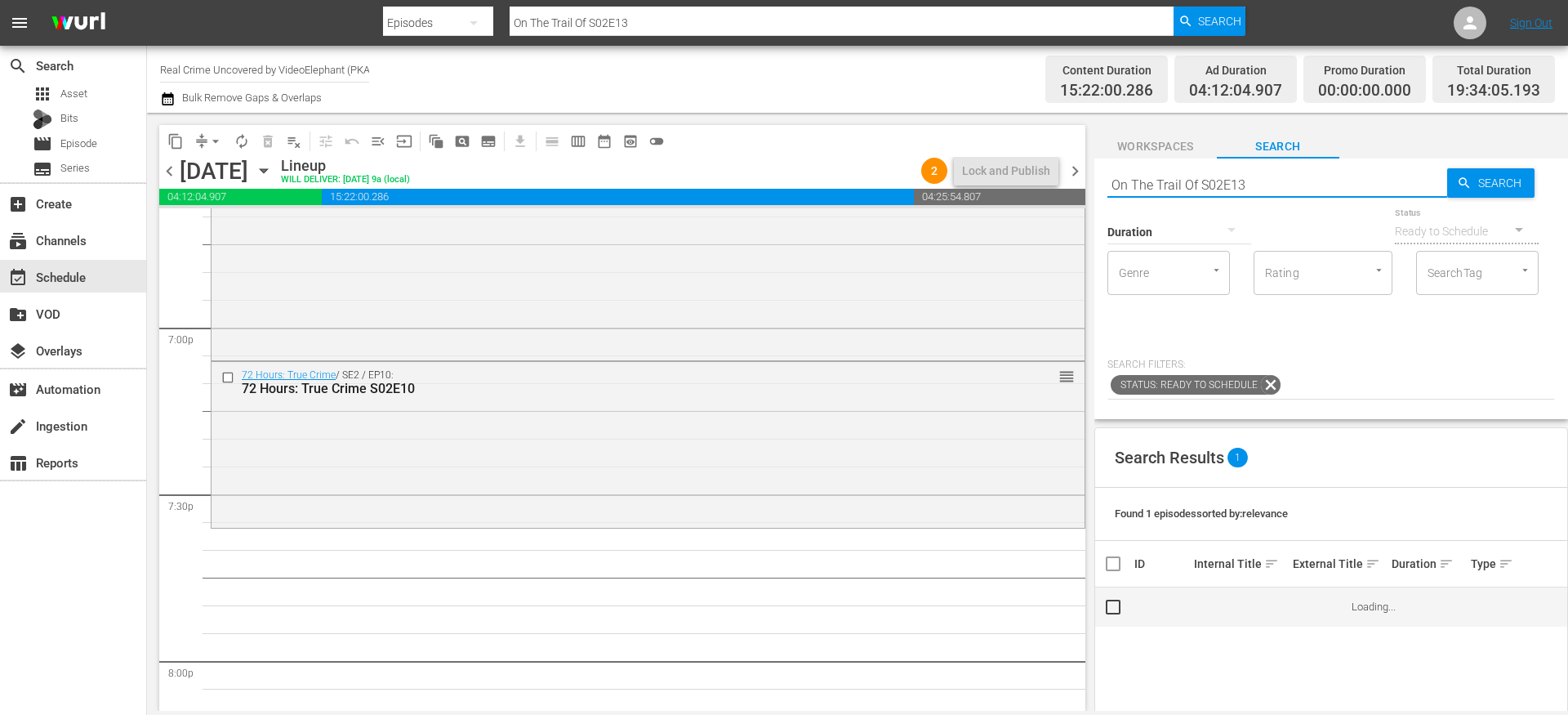
scroll to position [6226, 0]
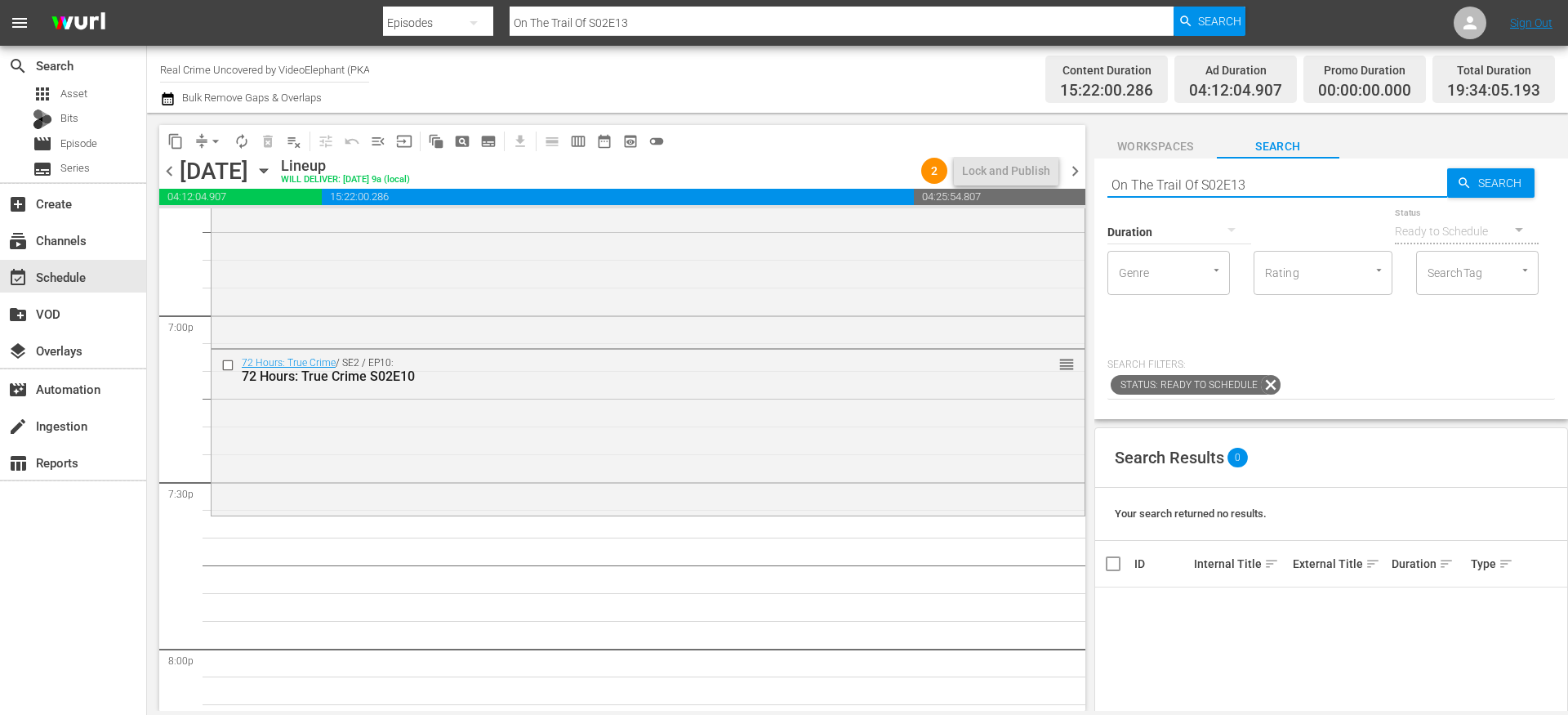
type input "On The Trail Of S02E13"
click at [267, 169] on icon "button" at bounding box center [263, 171] width 8 height 4
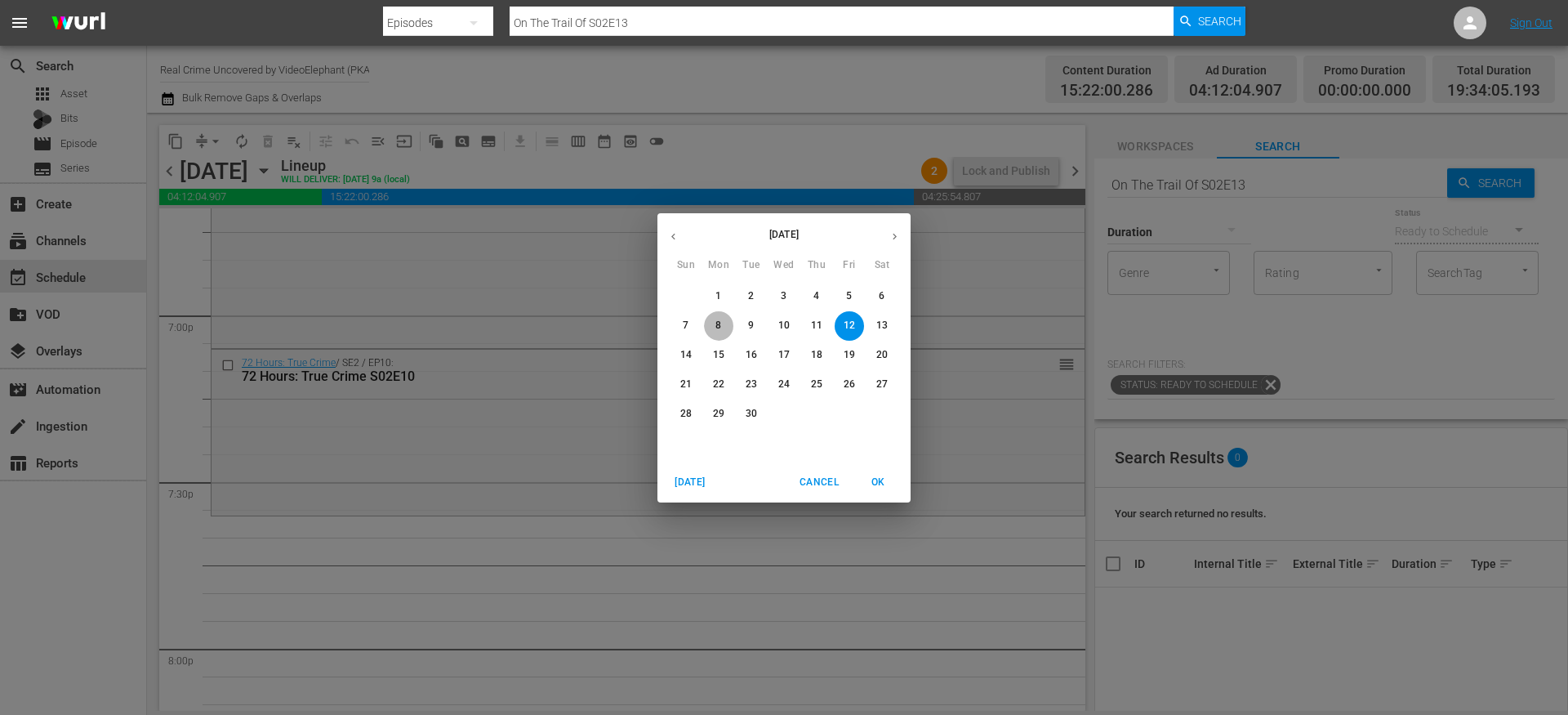
click at [716, 321] on p "8" at bounding box center [719, 325] width 6 height 14
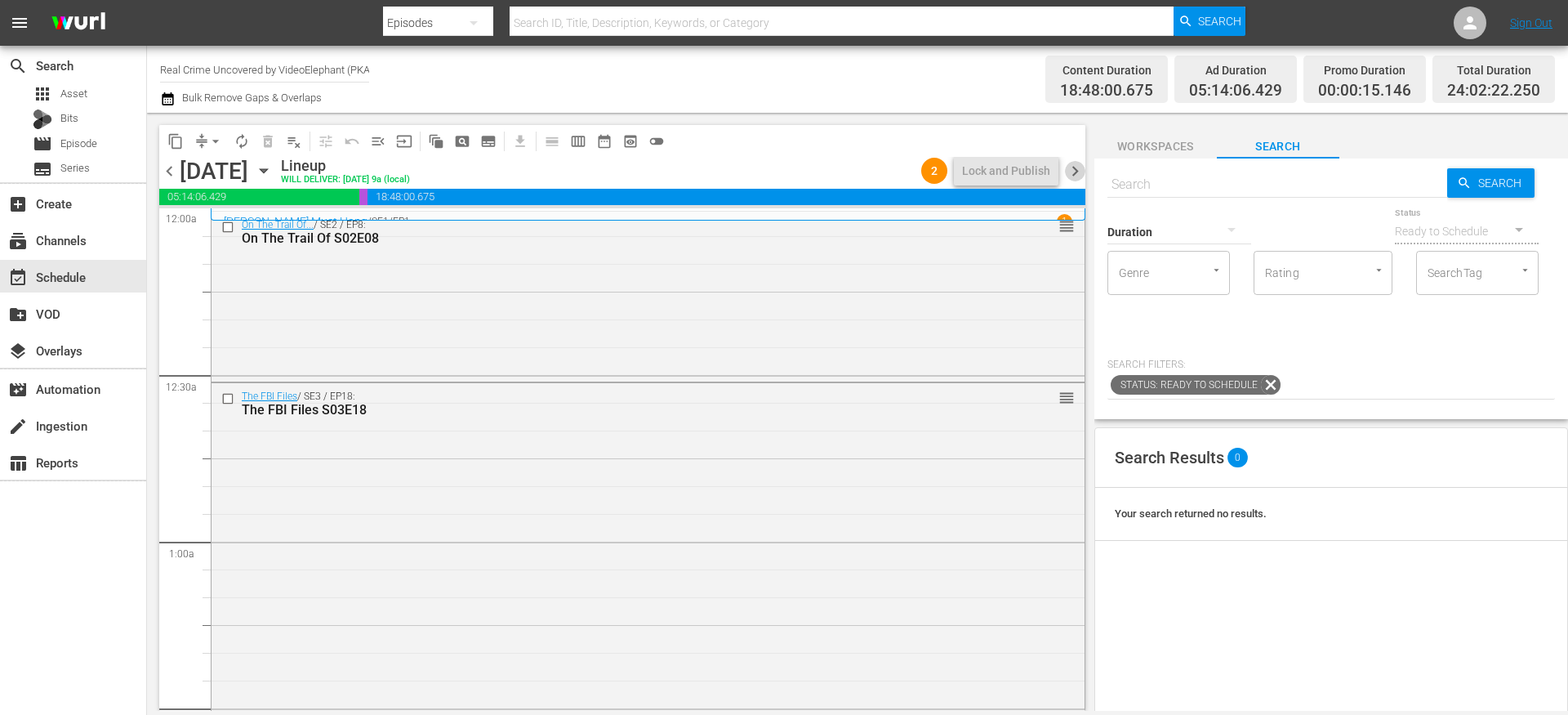
click at [1077, 168] on span "chevron_right" at bounding box center [1075, 171] width 20 height 20
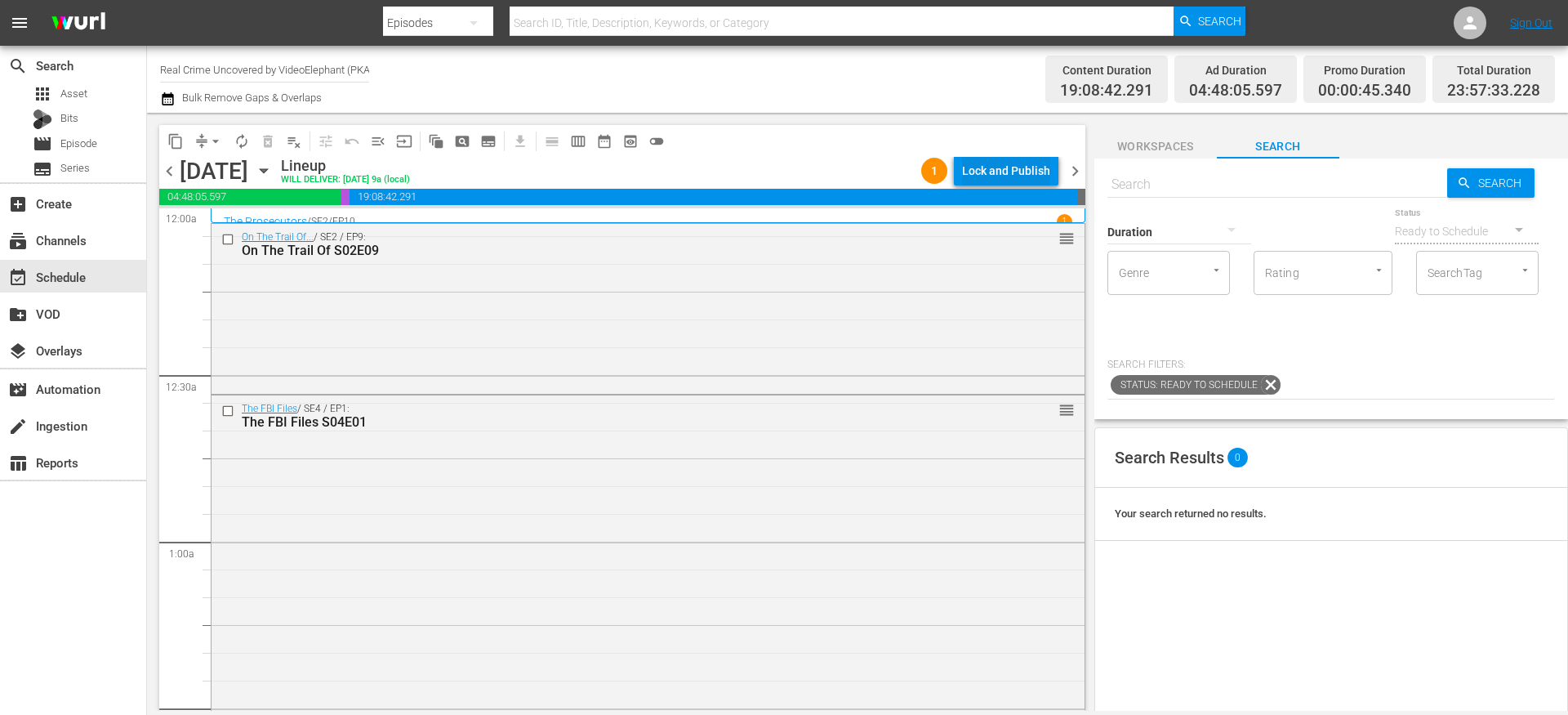
click at [1013, 171] on div "Lock and Publish" at bounding box center [1005, 171] width 88 height 29
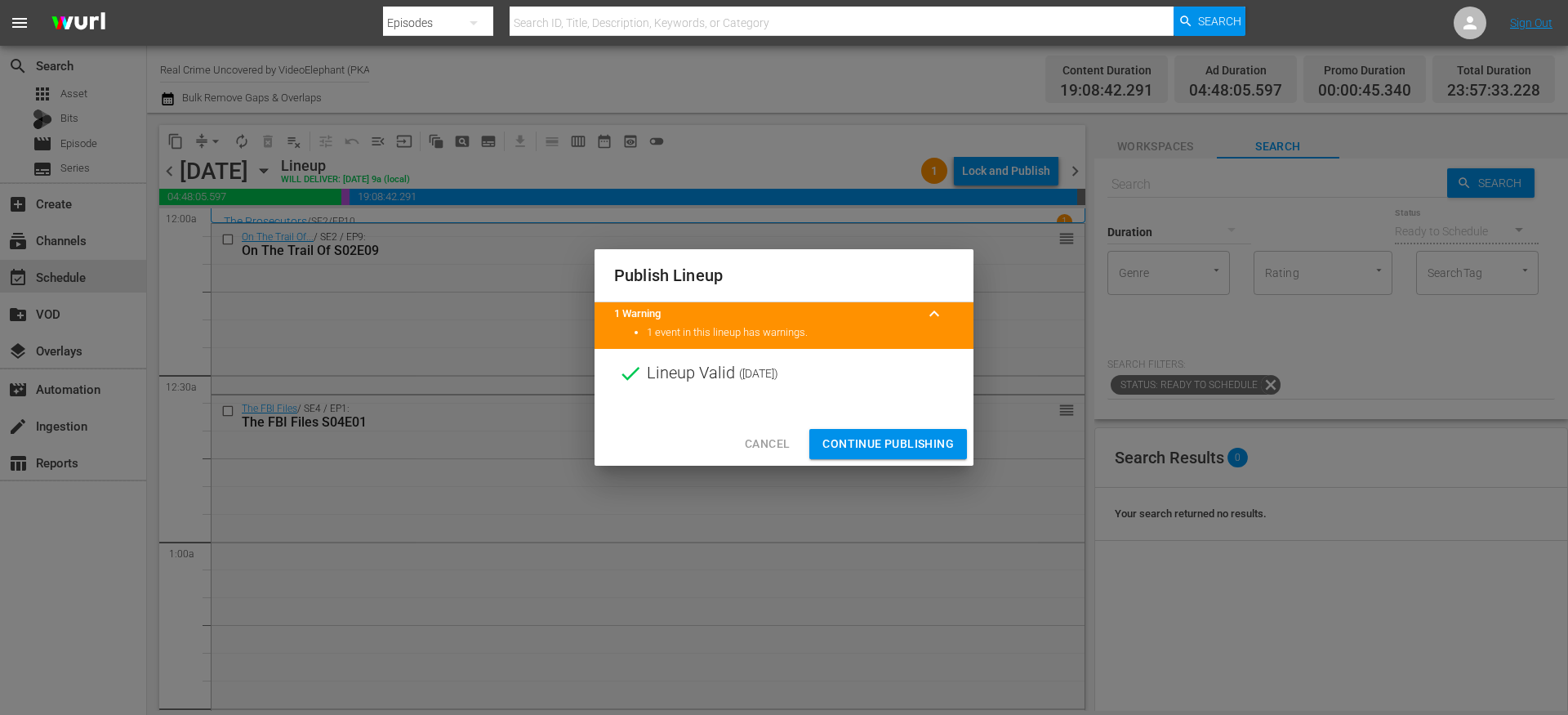
click at [881, 438] on span "Continue Publishing" at bounding box center [889, 444] width 131 height 20
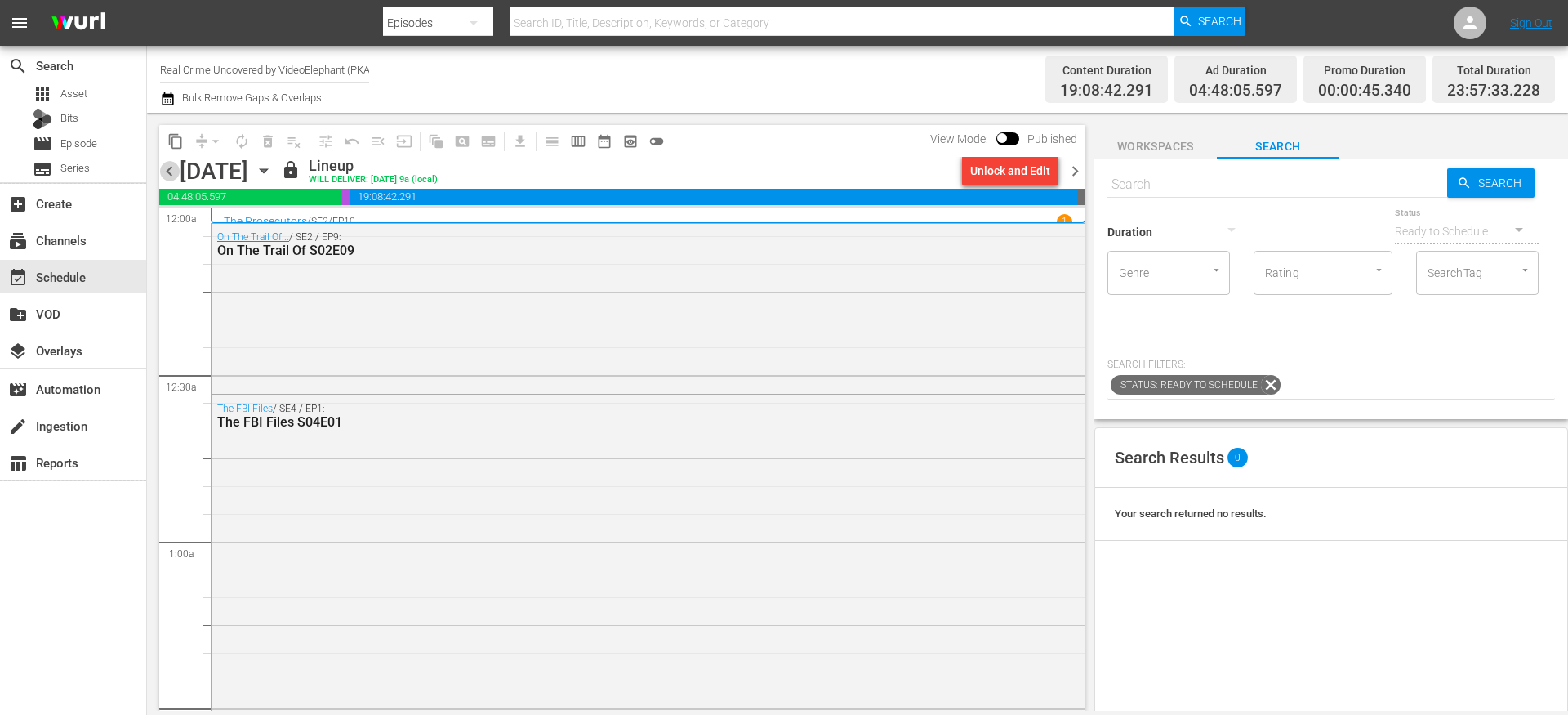
click at [176, 169] on span "chevron_left" at bounding box center [169, 171] width 20 height 20
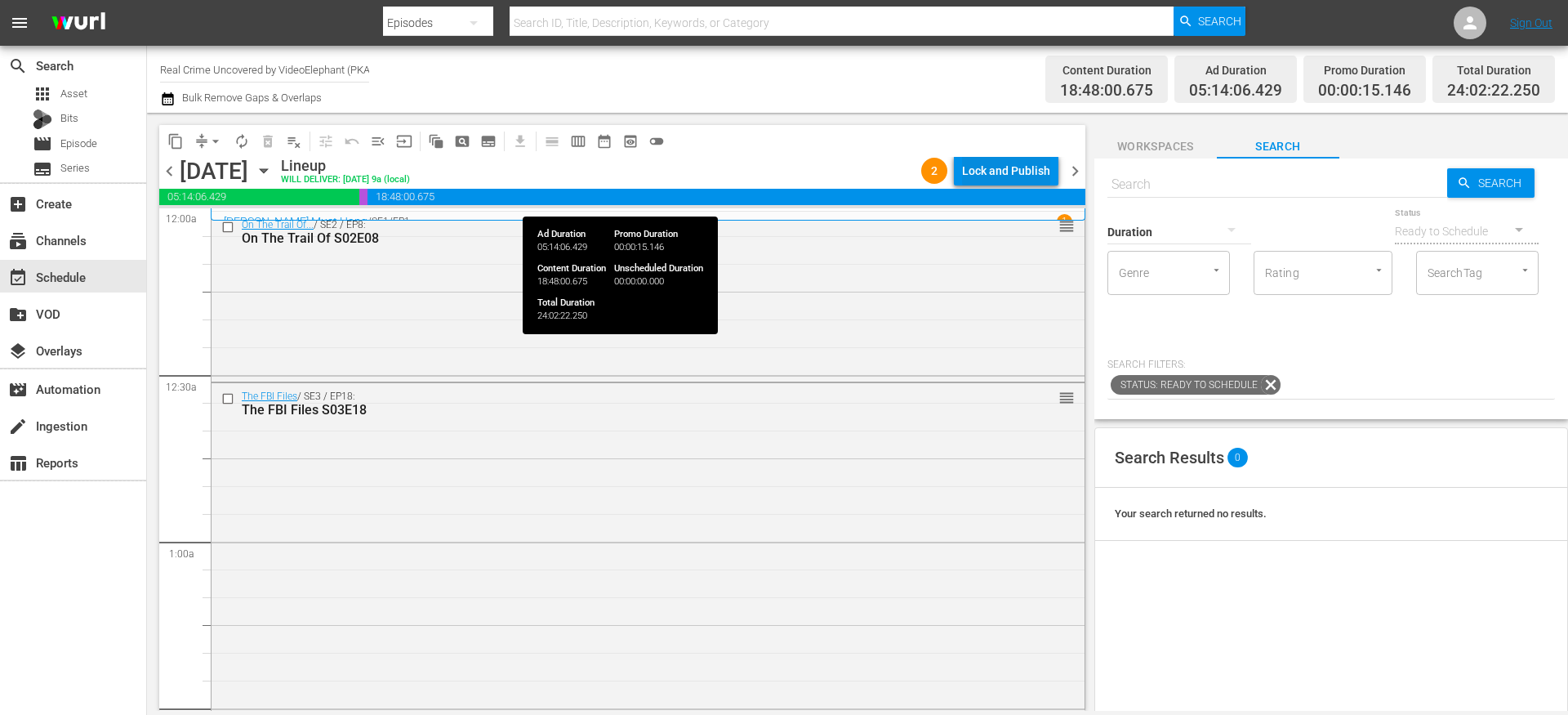
click at [993, 169] on div "Lock and Publish" at bounding box center [1005, 171] width 88 height 29
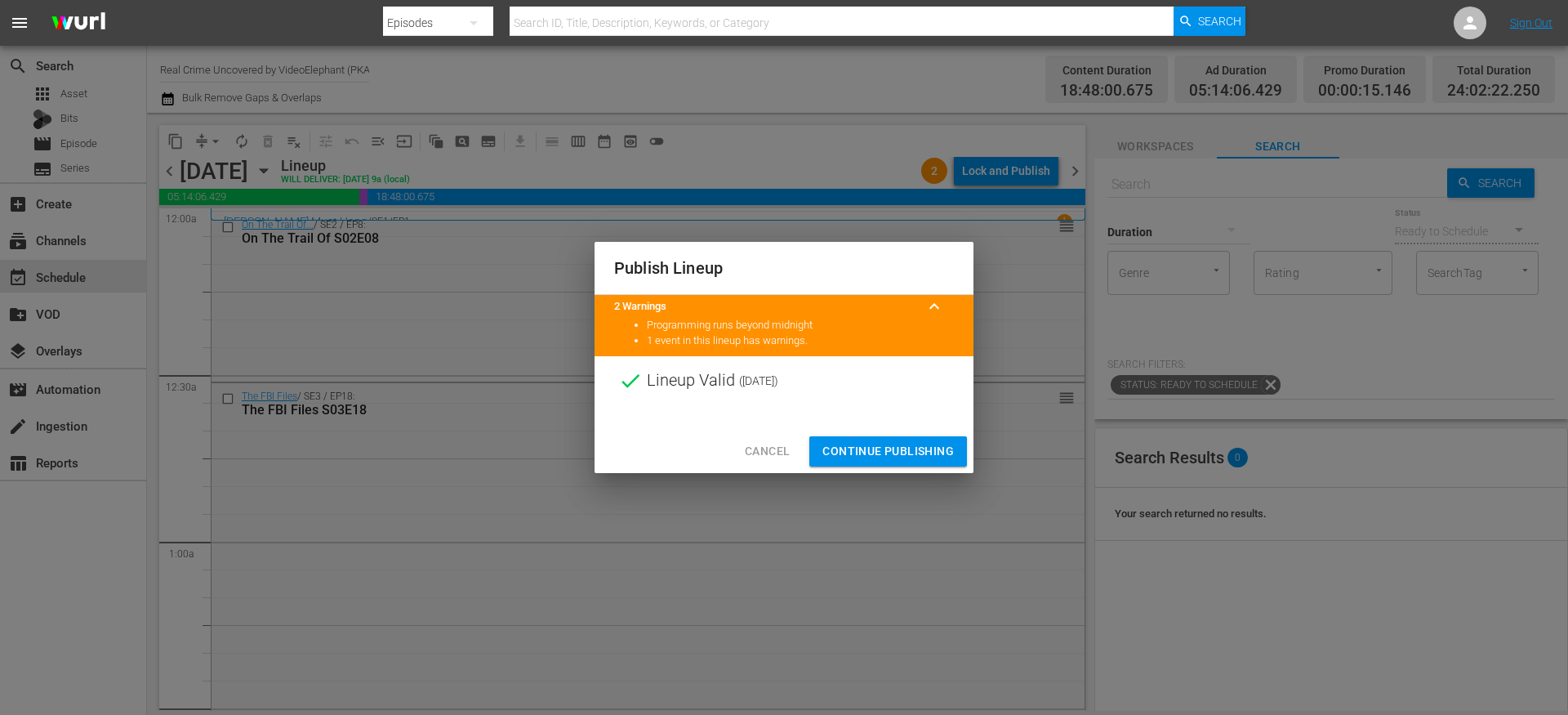
click at [865, 447] on span "Continue Publishing" at bounding box center [889, 451] width 131 height 20
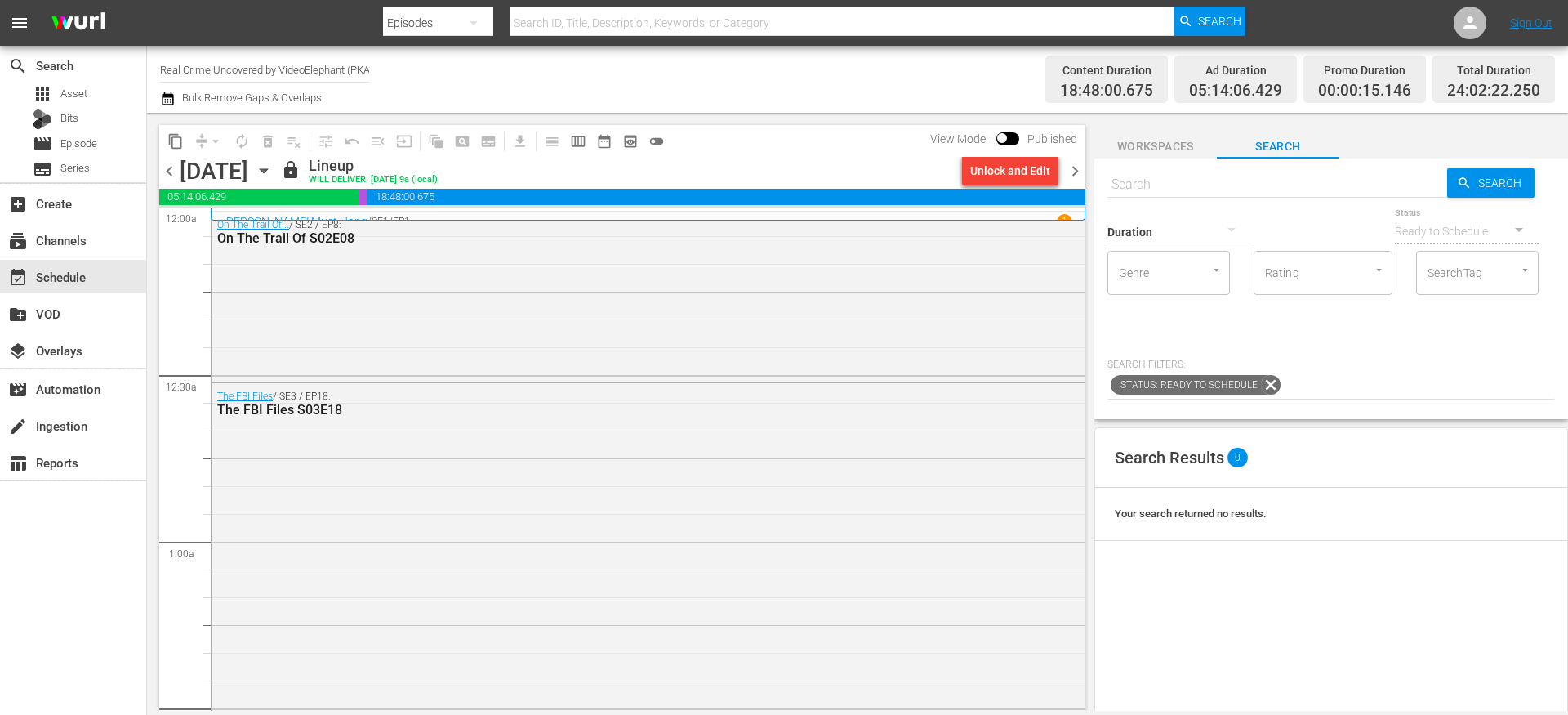
click at [267, 171] on icon "button" at bounding box center [263, 171] width 8 height 4
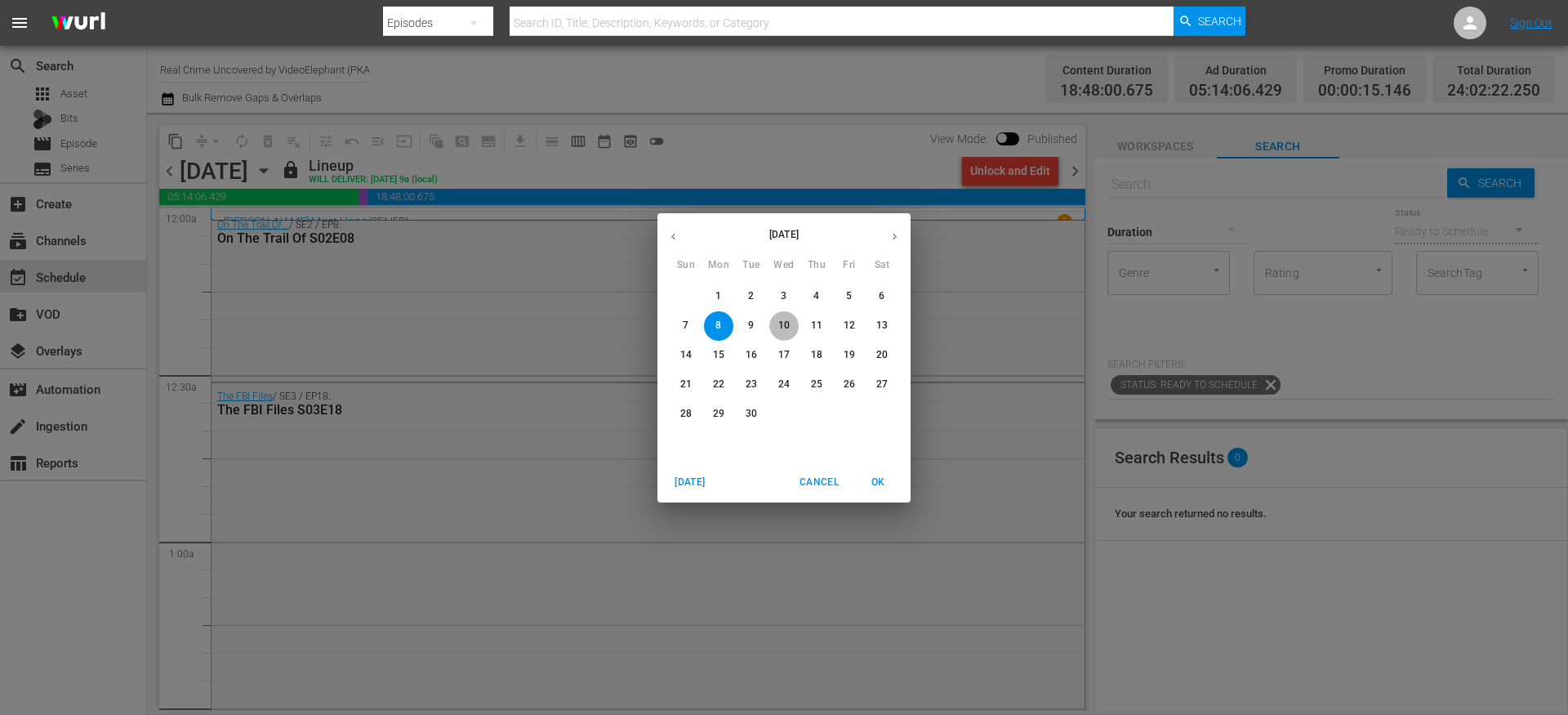
click at [784, 333] on button "10" at bounding box center [784, 326] width 29 height 29
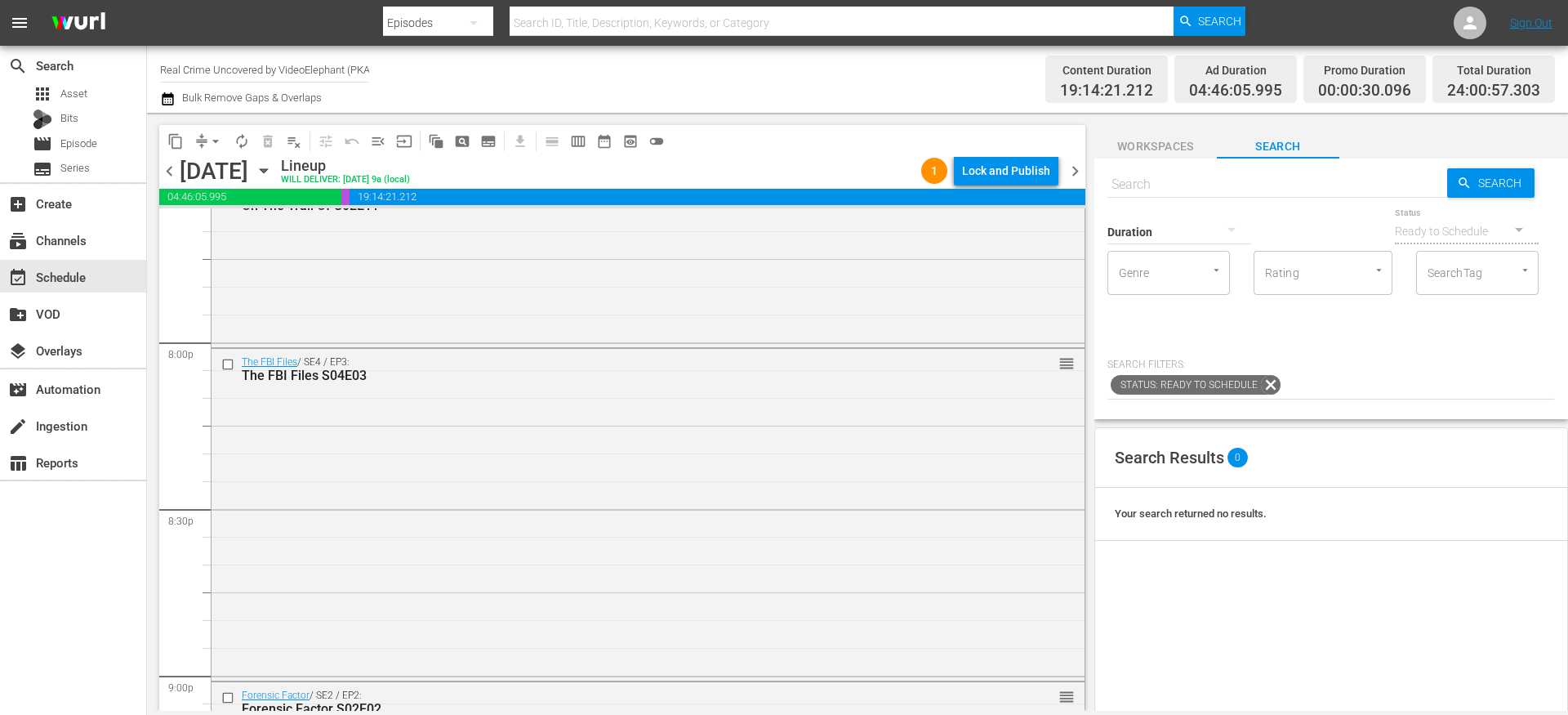
scroll to position [7503, 0]
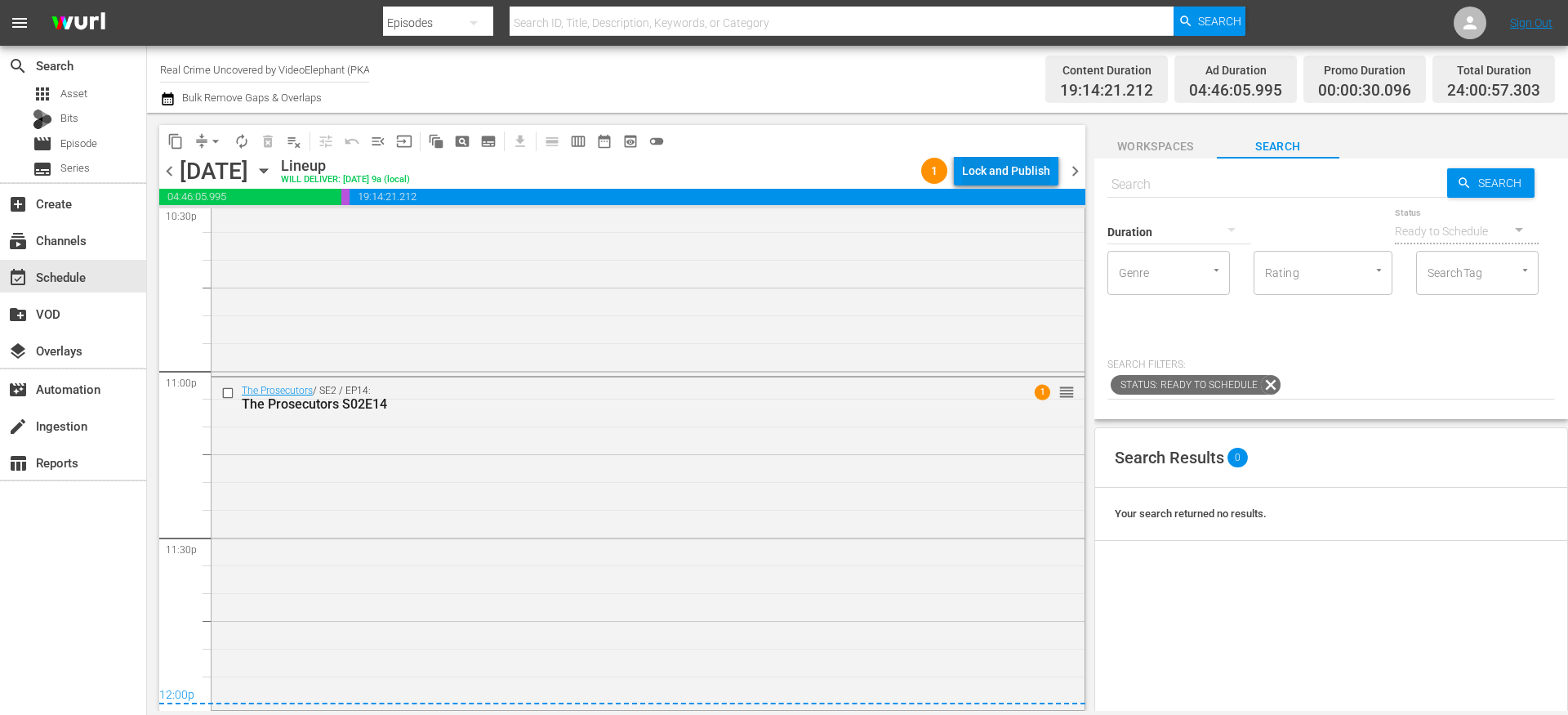
click at [995, 172] on div "Lock and Publish" at bounding box center [1005, 171] width 88 height 29
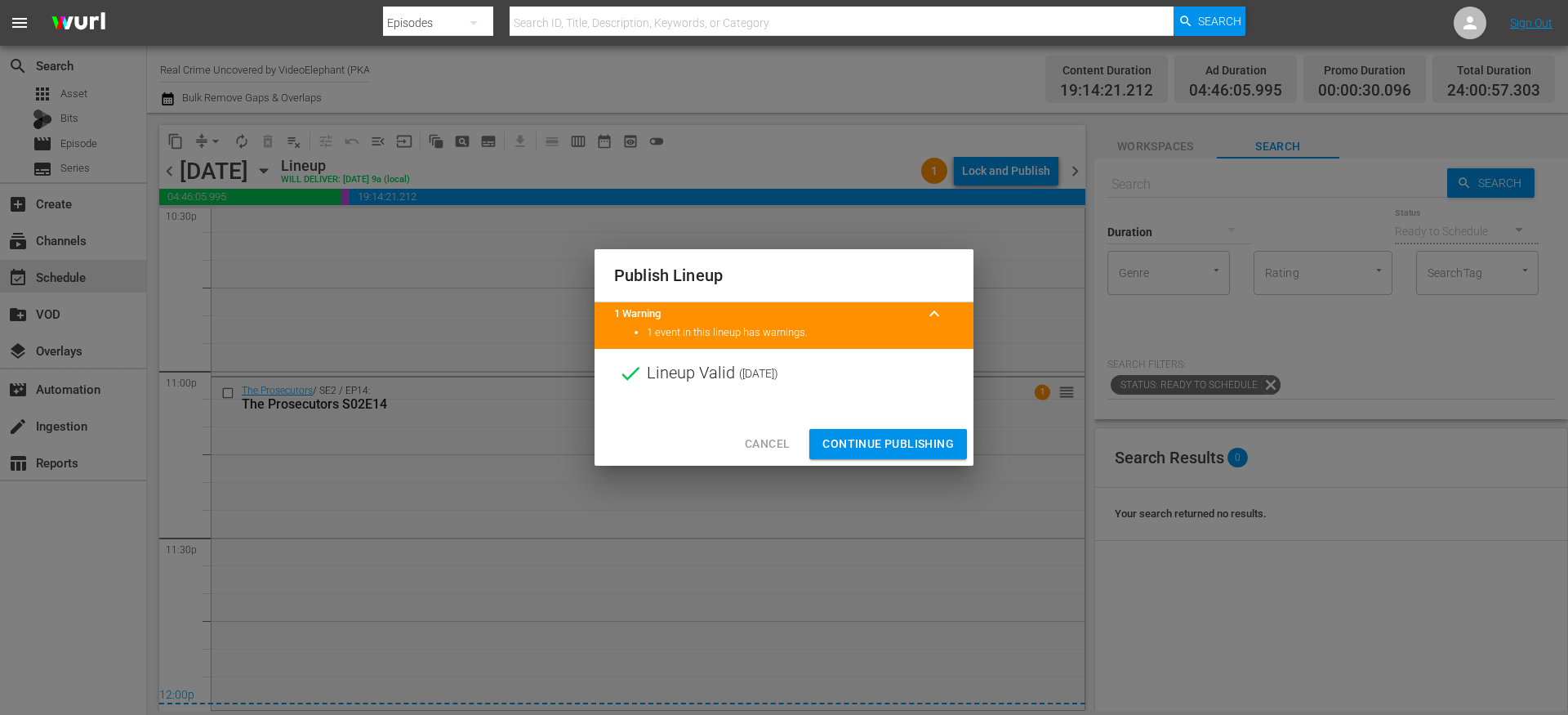
click at [889, 438] on span "Continue Publishing" at bounding box center [889, 444] width 131 height 20
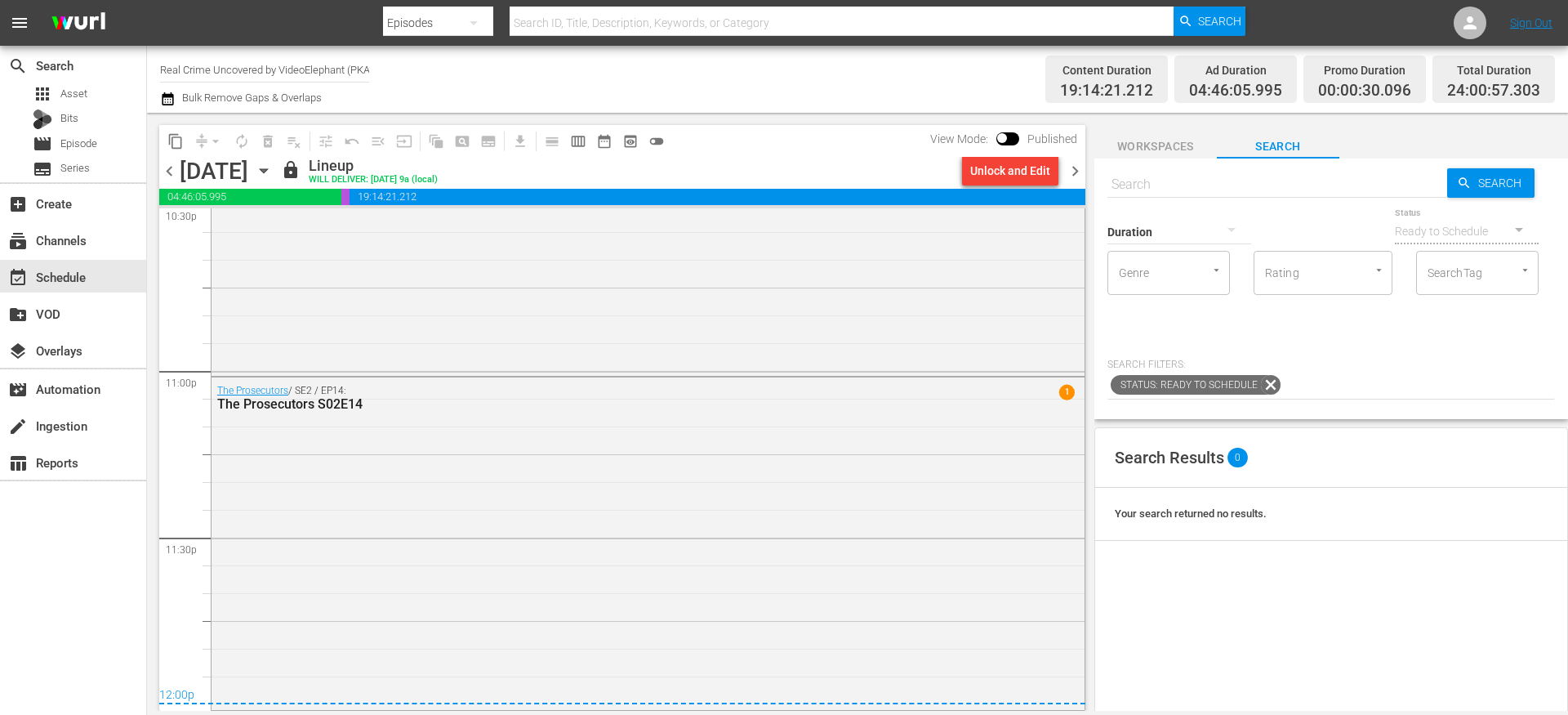
click at [1077, 172] on span "chevron_right" at bounding box center [1075, 171] width 20 height 20
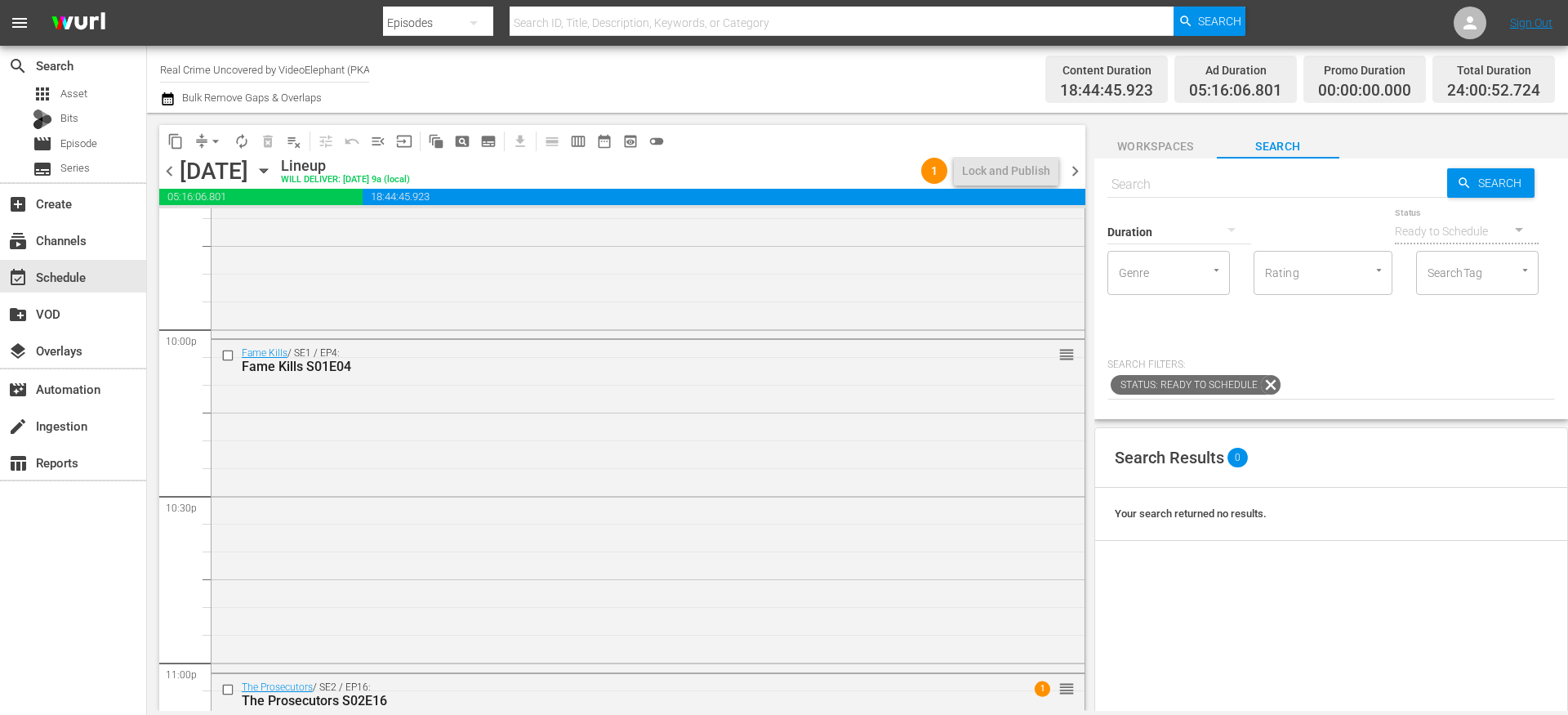
scroll to position [7508, 0]
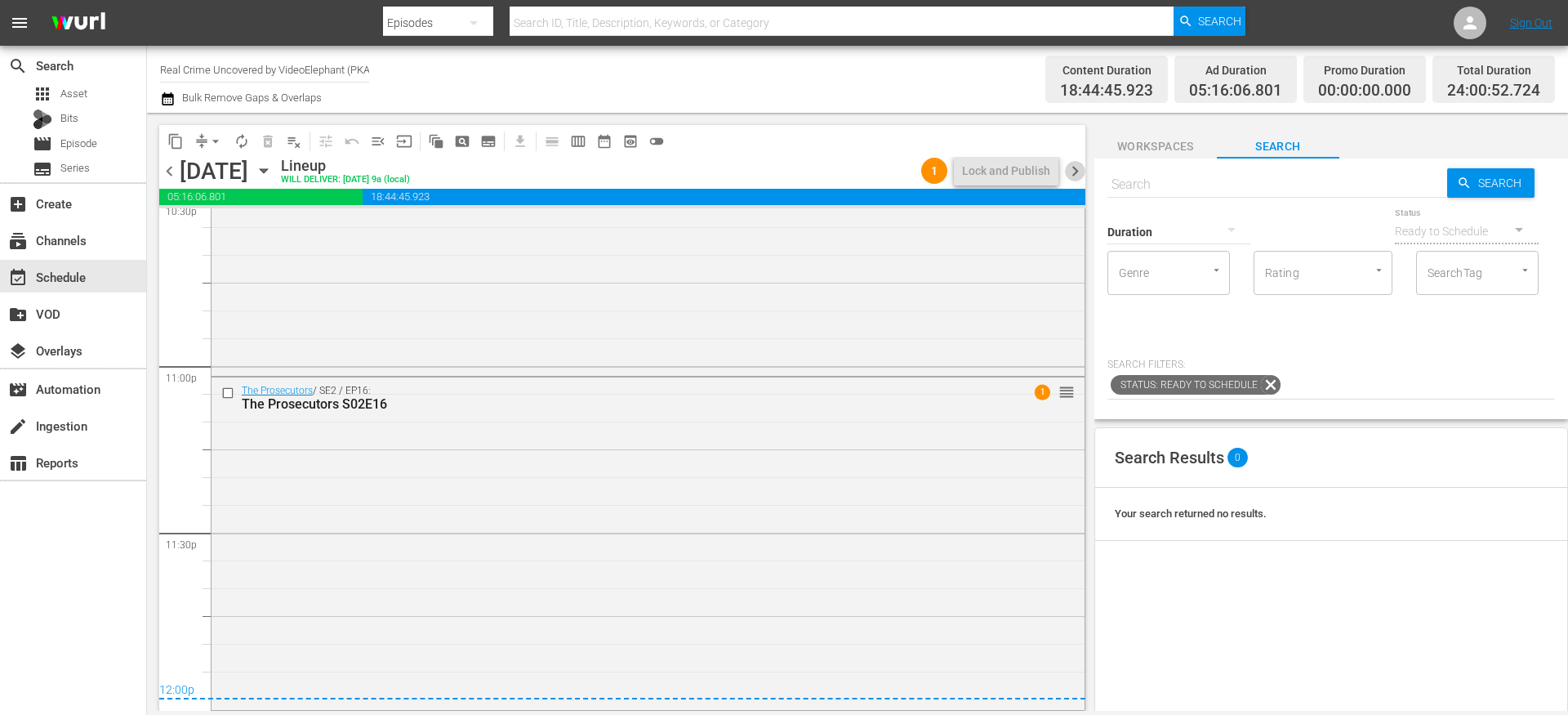
click at [1081, 175] on span "chevron_right" at bounding box center [1075, 171] width 20 height 20
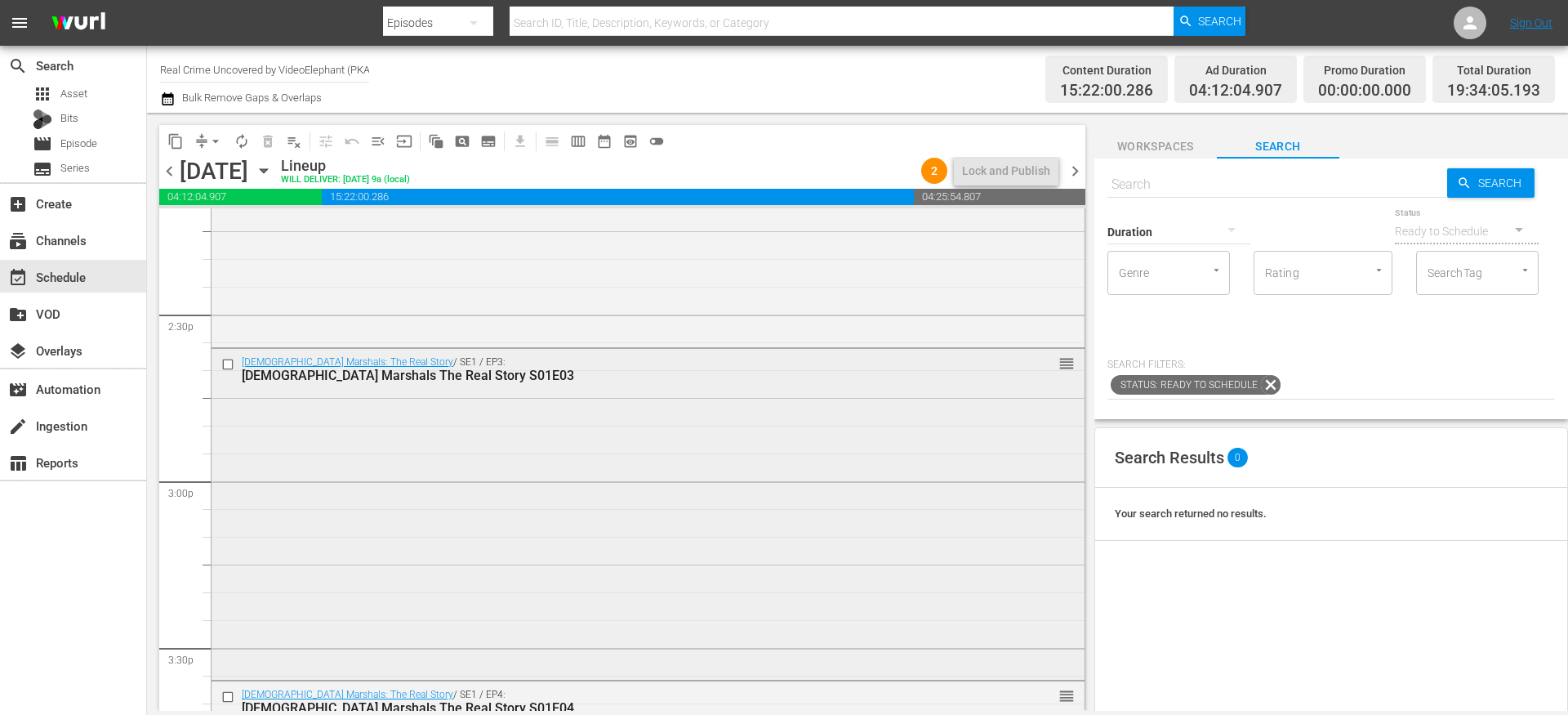
scroll to position [4794, 0]
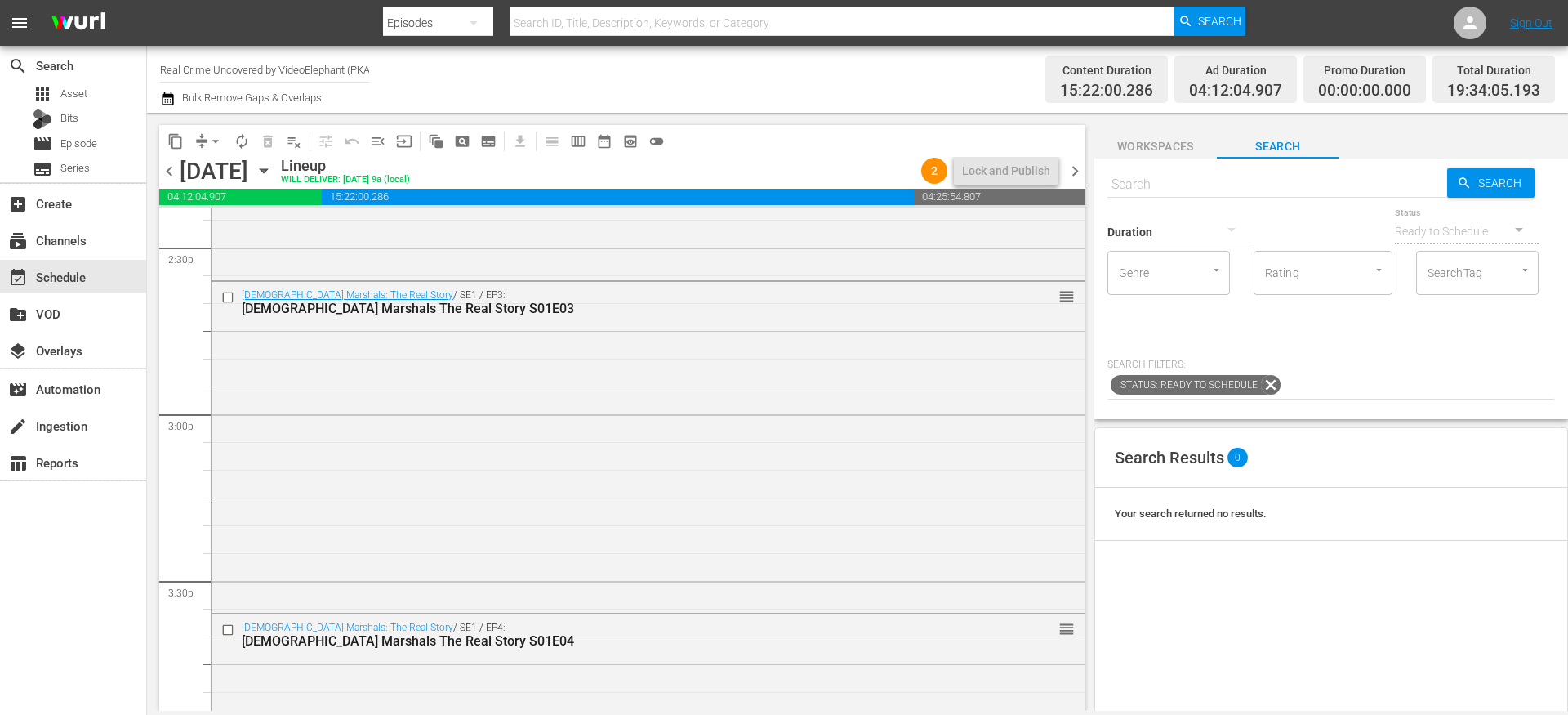
click at [1190, 190] on input "text" at bounding box center [1278, 184] width 340 height 40
paste input "Wichita Serial Killer"
type input "Wichita Serial Killer"
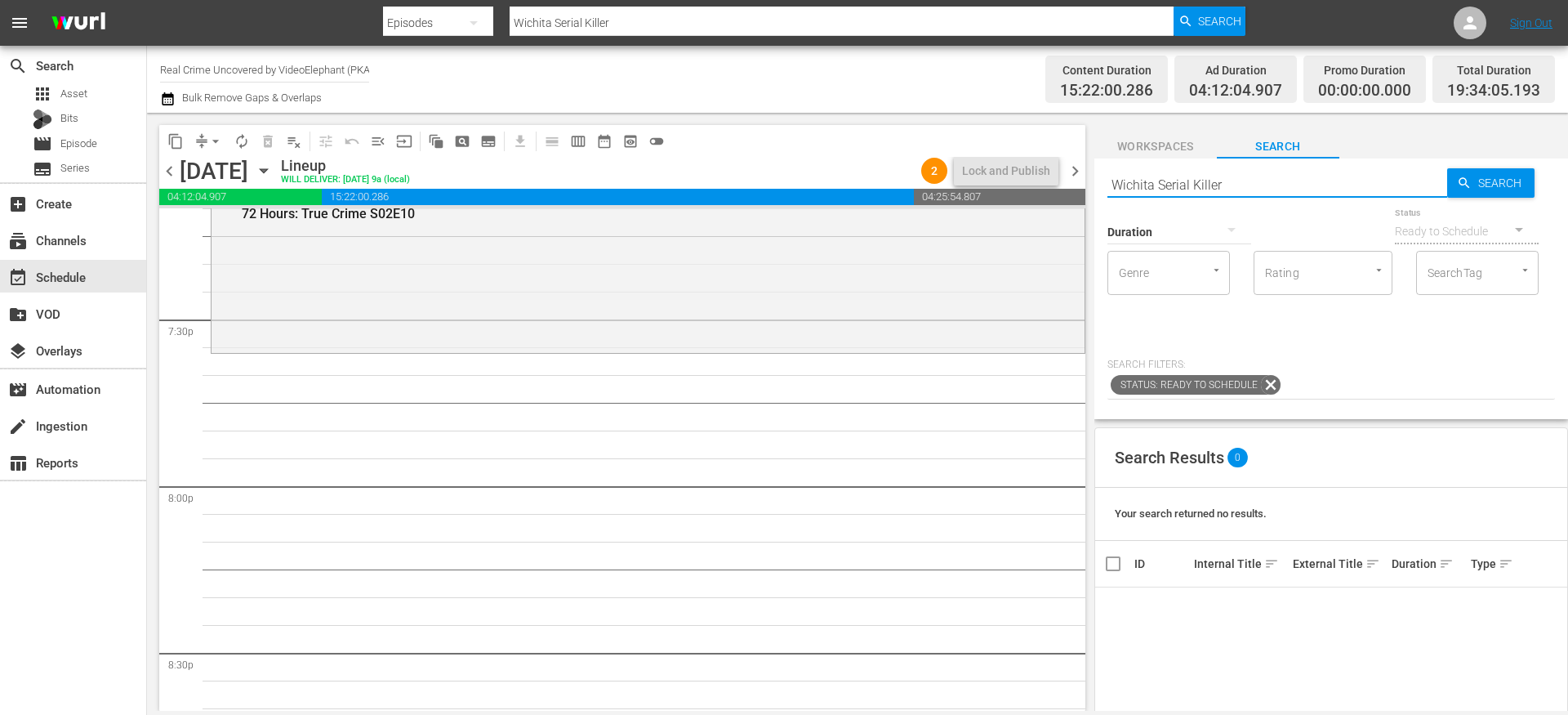
scroll to position [6387, 0]
type input "Wichita Serial Killer"
click at [91, 92] on div "apps Asset" at bounding box center [73, 95] width 147 height 23
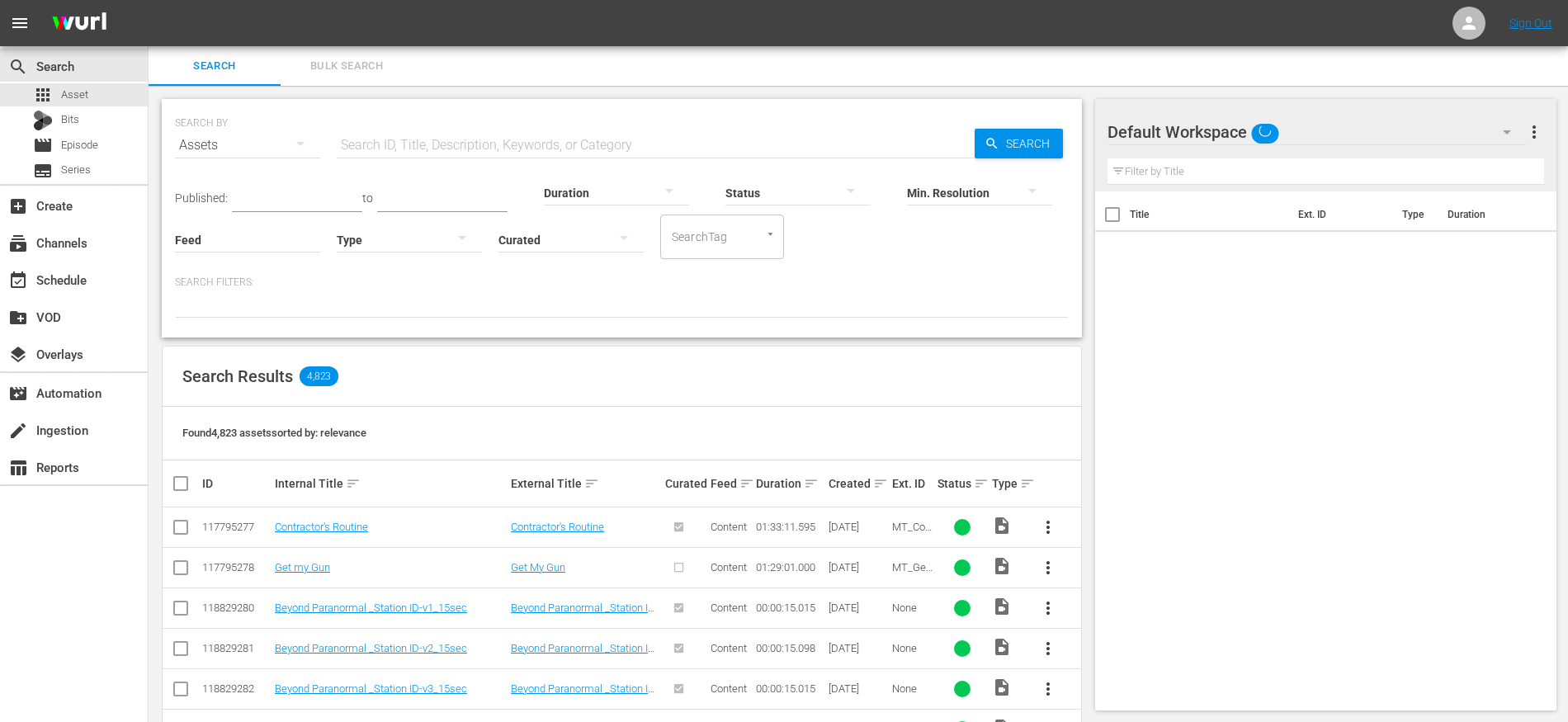
click at [450, 140] on input "text" at bounding box center [655, 145] width 637 height 40
paste input "On The Trail Of S02E13"
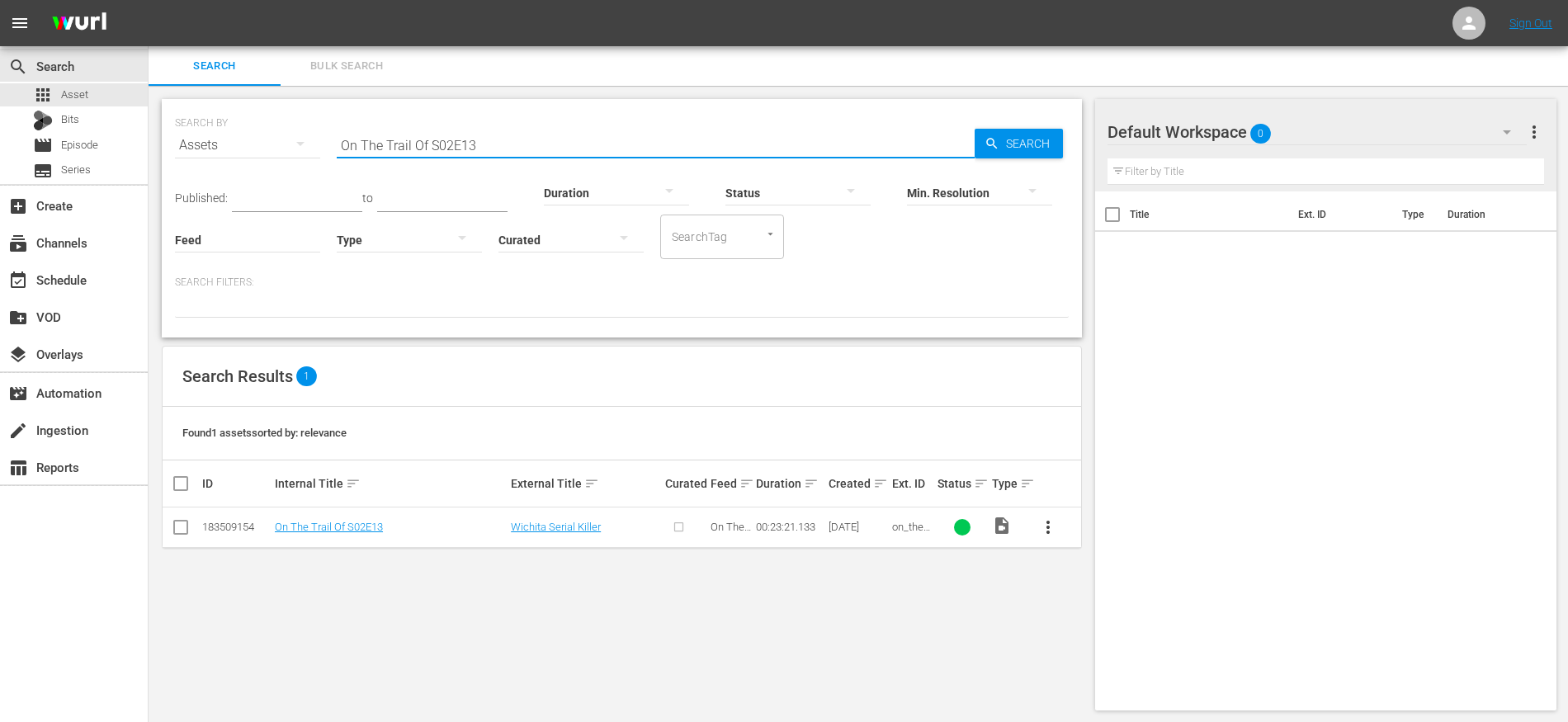
type input "On The Trail Of S02E13"
click at [188, 530] on input "checkbox" at bounding box center [180, 530] width 19 height 19
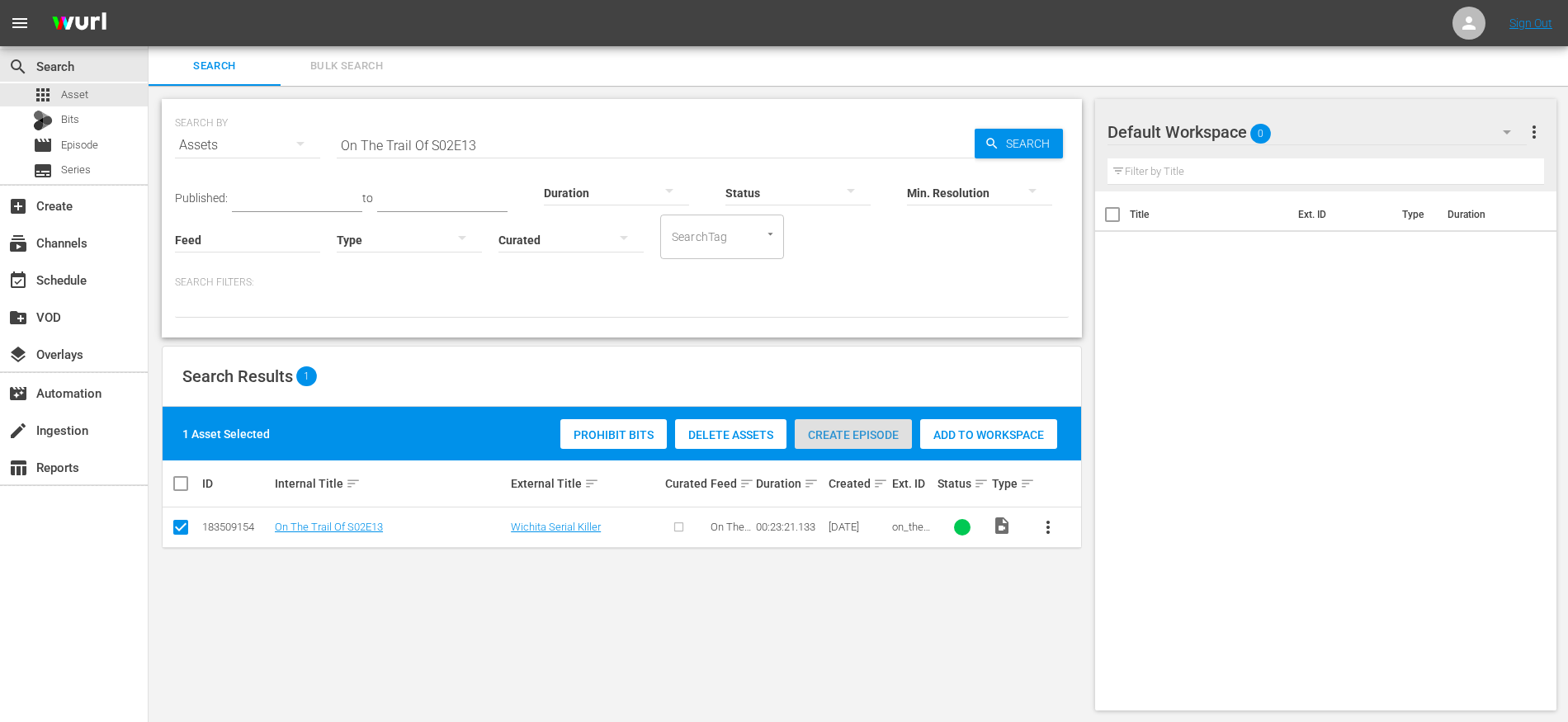
click at [850, 427] on div "Create Episode" at bounding box center [853, 435] width 117 height 31
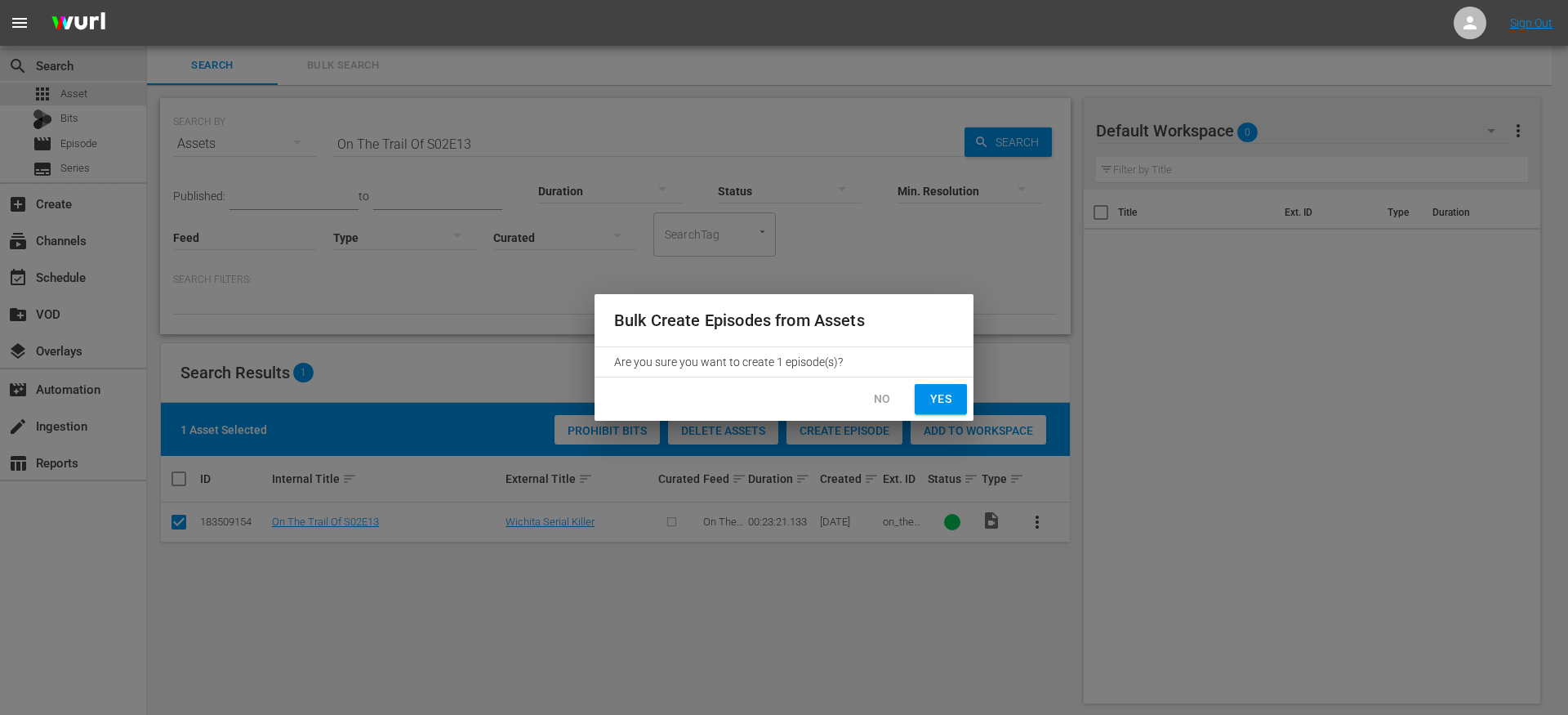
click at [951, 398] on span "Yes" at bounding box center [941, 399] width 26 height 20
checkbox input "false"
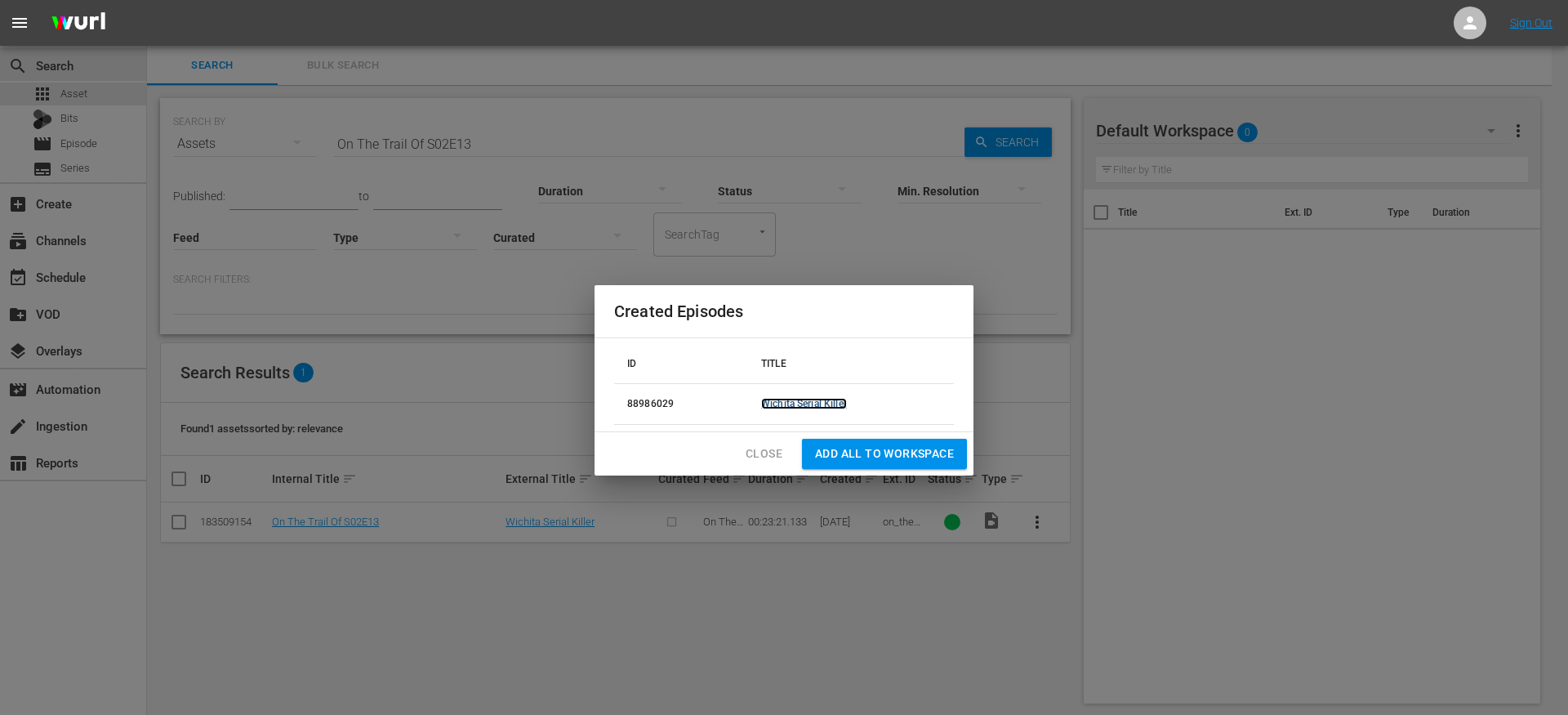
click at [838, 408] on link "Wichita Serial Killer" at bounding box center [804, 403] width 86 height 12
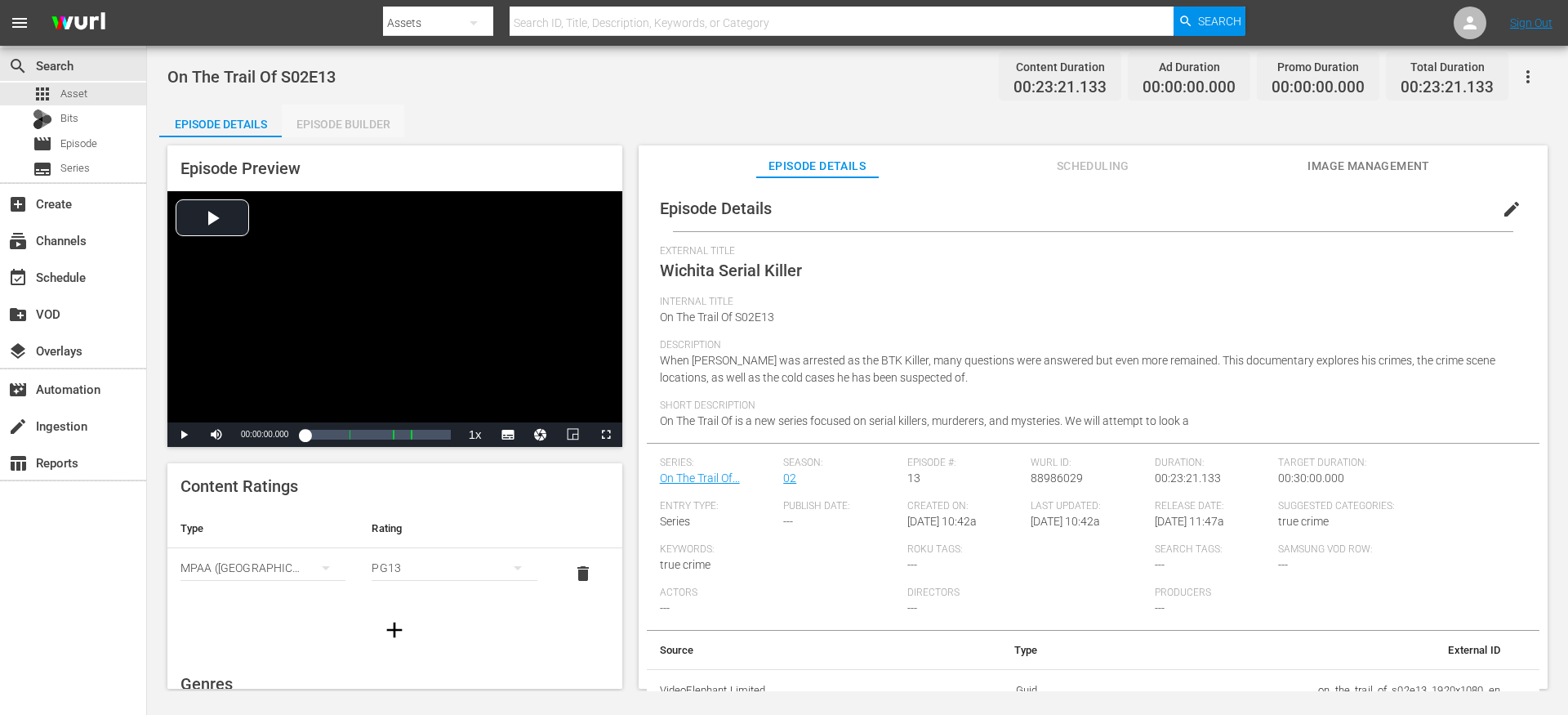
click at [361, 109] on div "Episode Builder" at bounding box center [343, 124] width 123 height 40
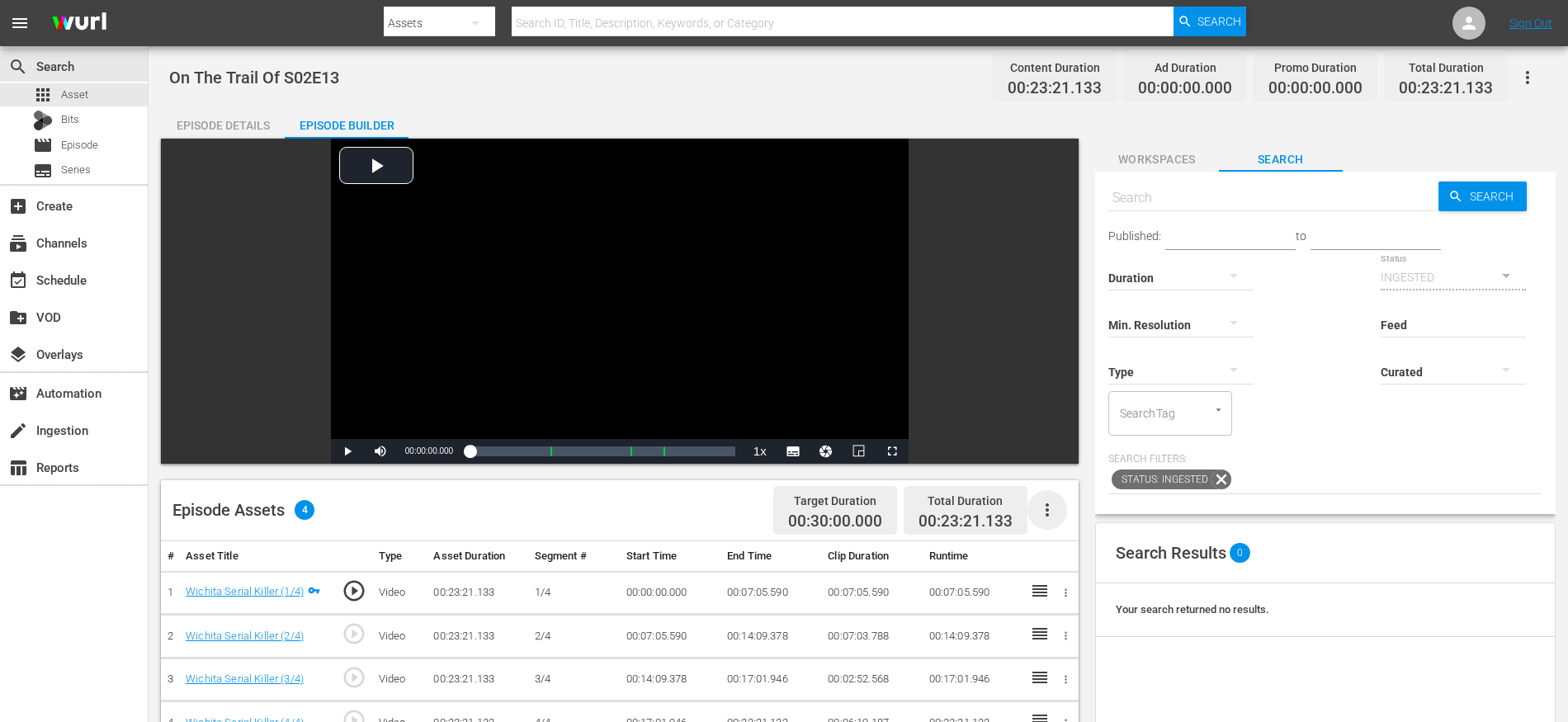
click at [1051, 508] on icon "button" at bounding box center [1047, 510] width 19 height 19
click at [1070, 553] on div "Fill with Ads" at bounding box center [1096, 555] width 112 height 40
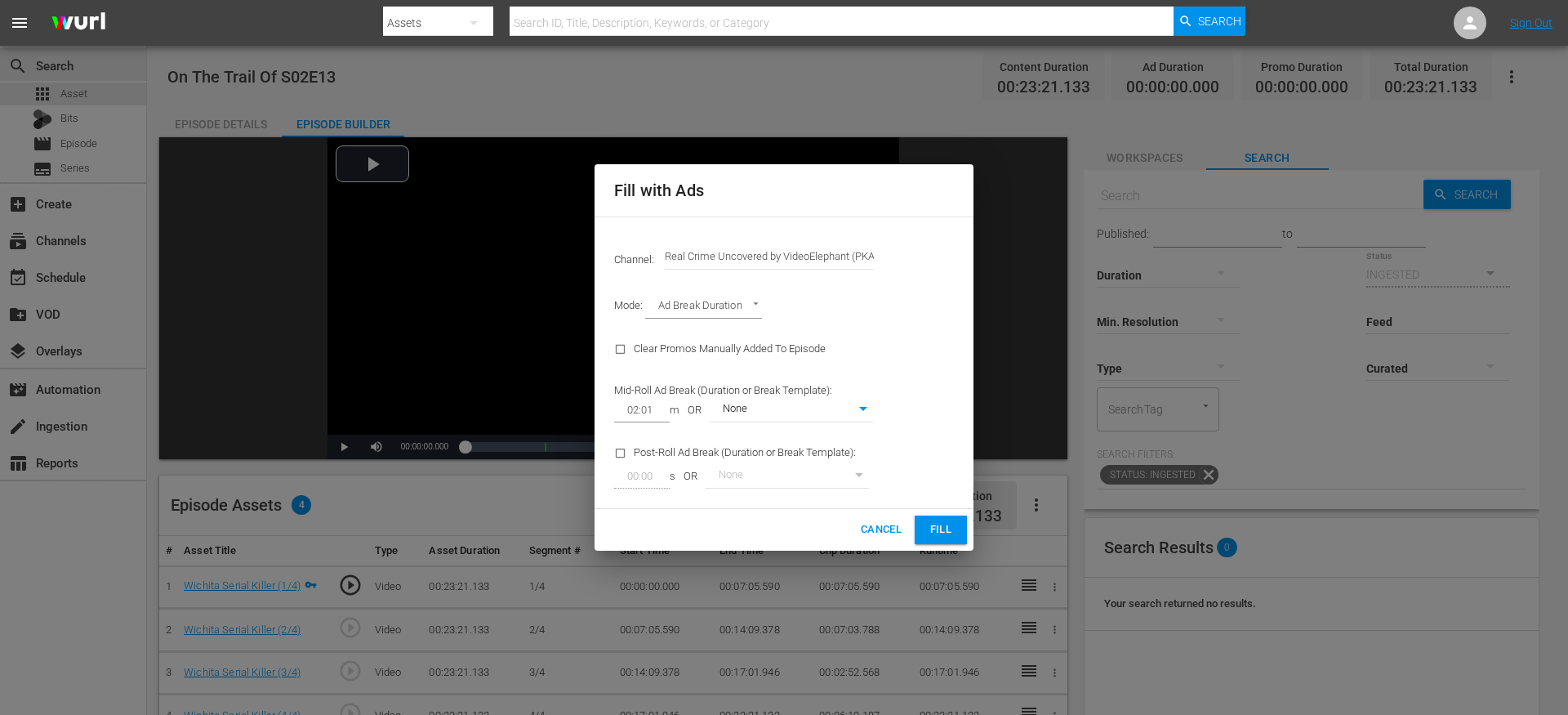
click at [928, 537] on span "Fill" at bounding box center [941, 529] width 26 height 18
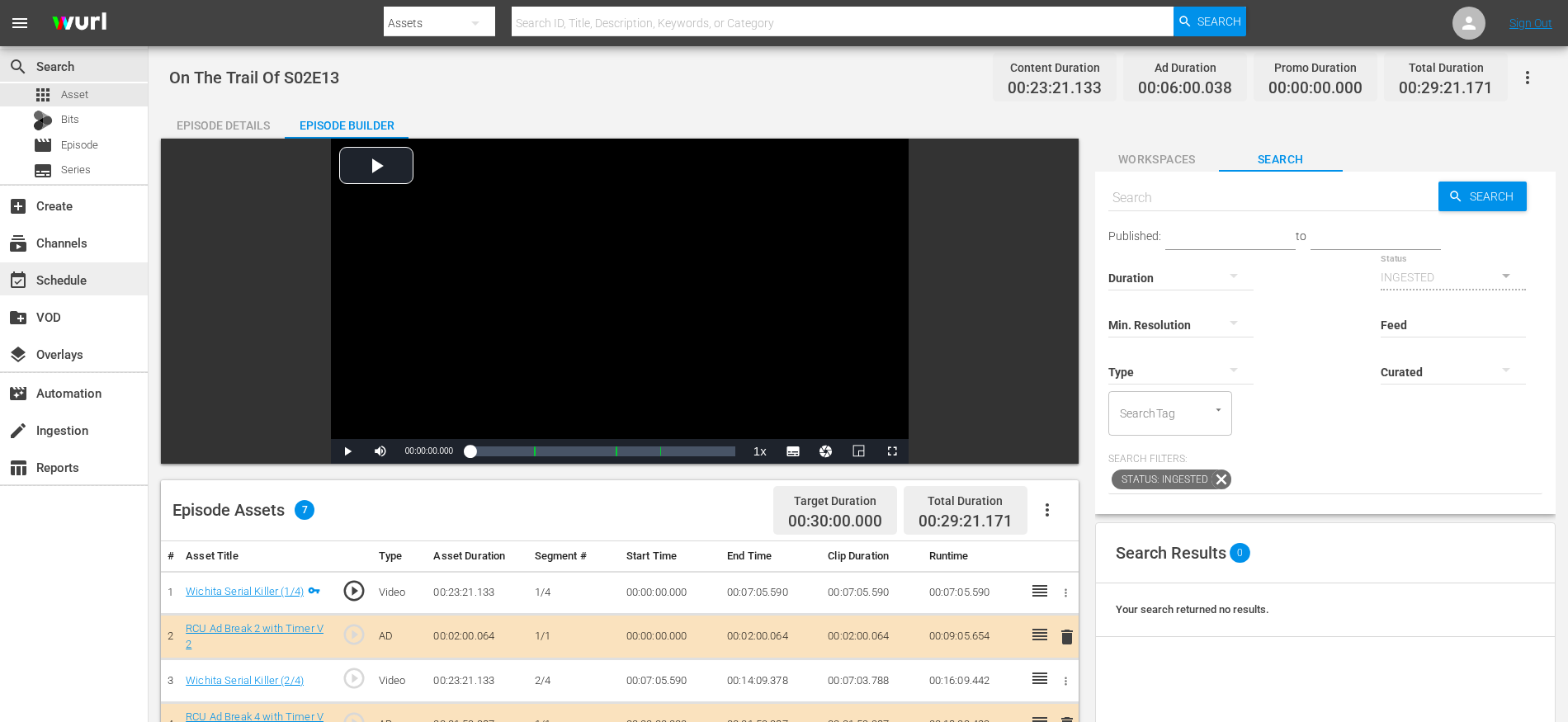
click at [99, 269] on div "event_available Schedule" at bounding box center [74, 279] width 148 height 33
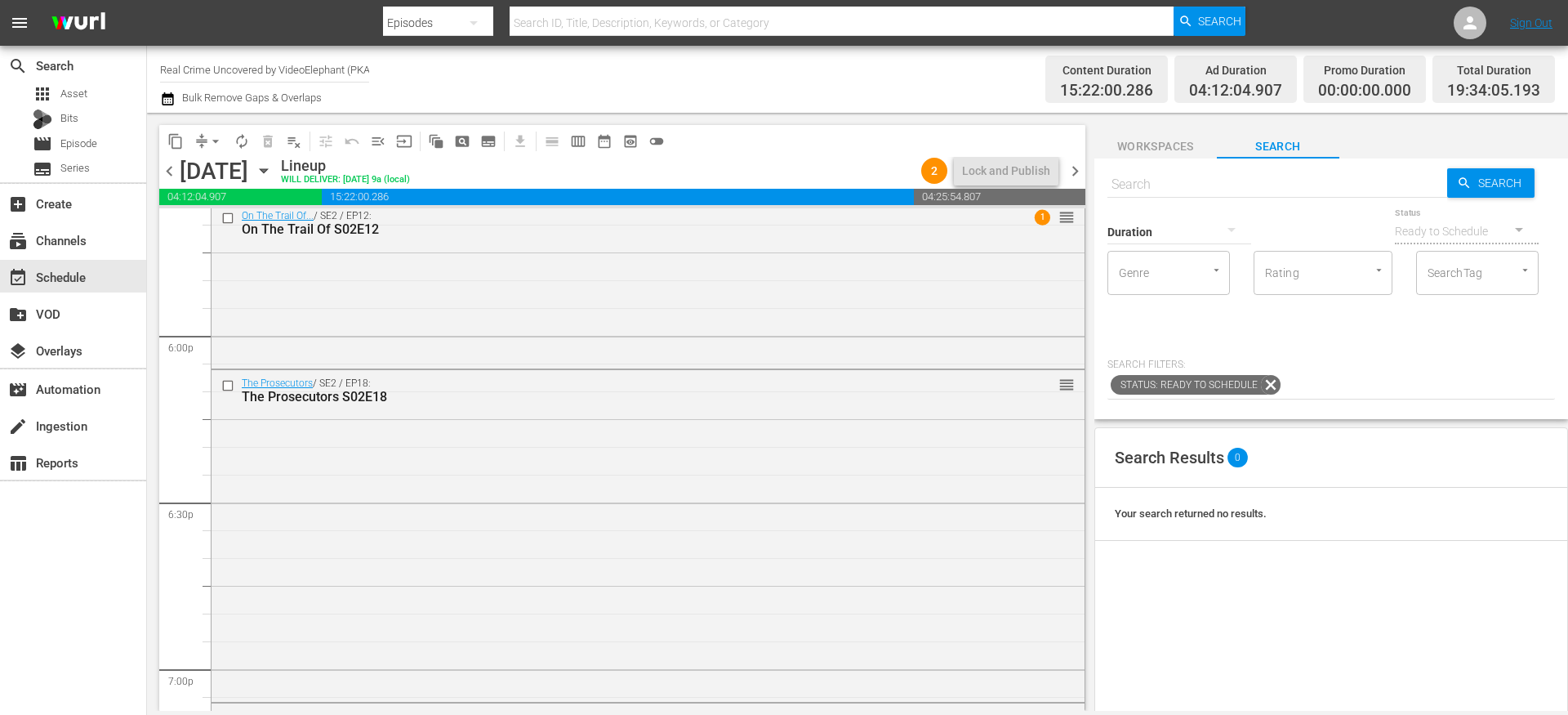
scroll to position [6127, 0]
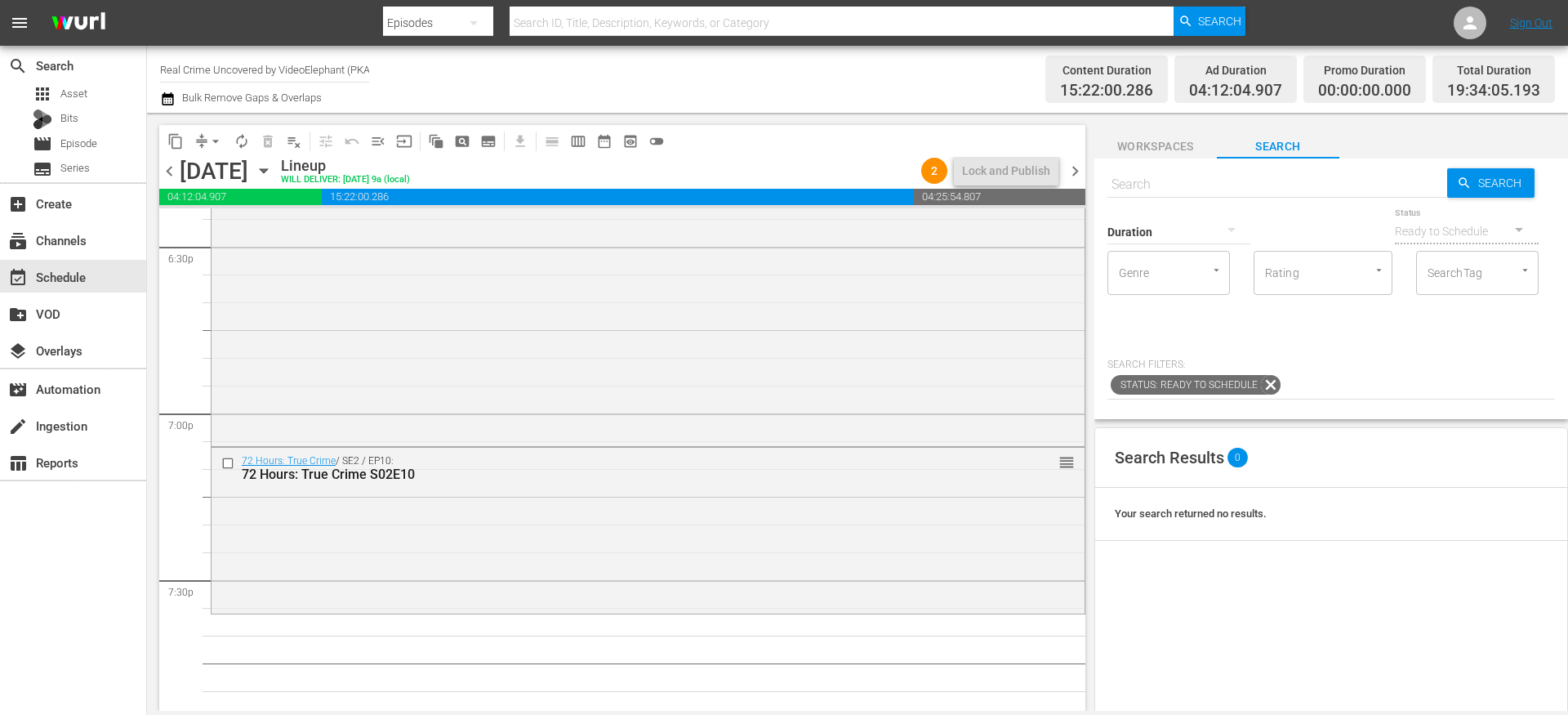
click at [1164, 183] on input "text" at bounding box center [1278, 184] width 340 height 40
paste input "On The Trail Of S02E13"
type input "On The Trail Of S02E13"
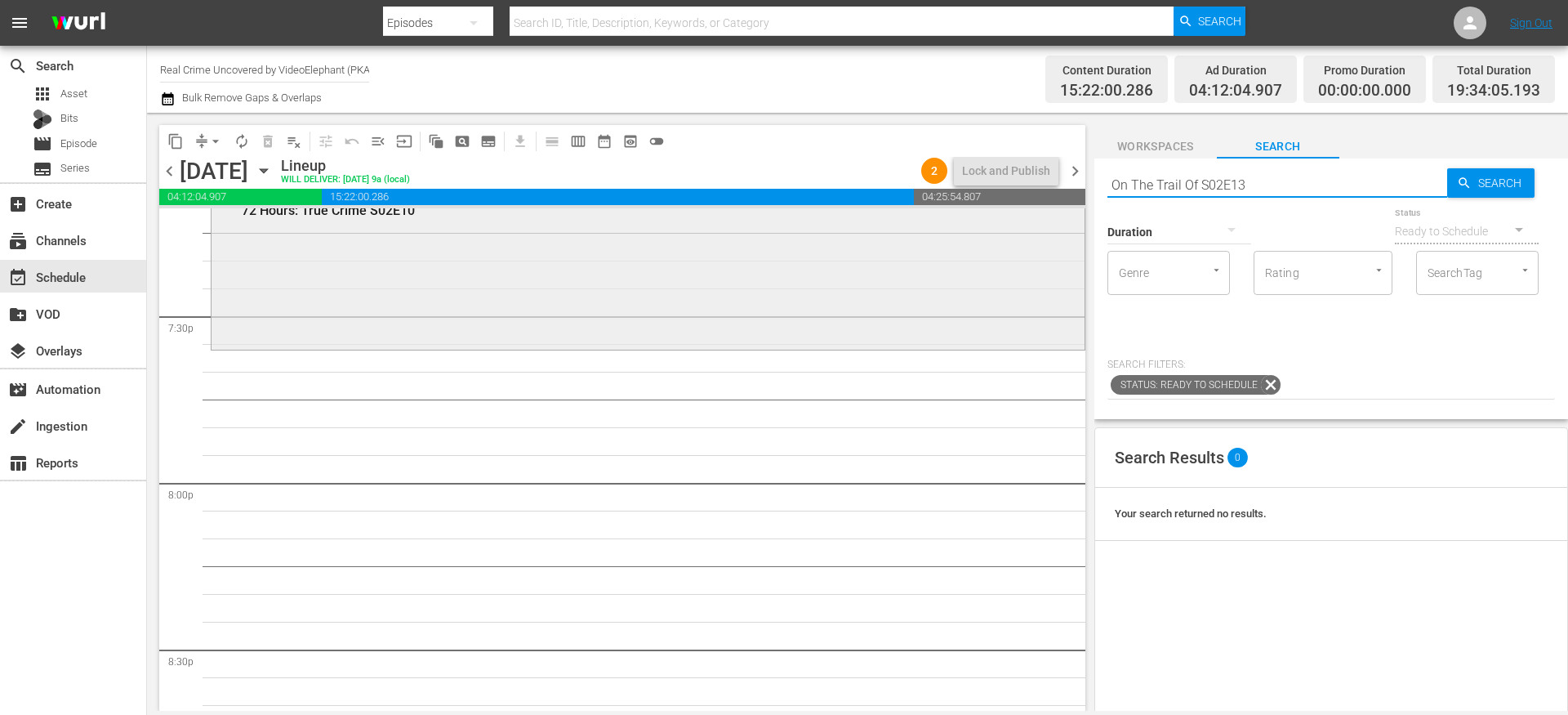
scroll to position [6398, 0]
type input "On The Trail Of S02E13"
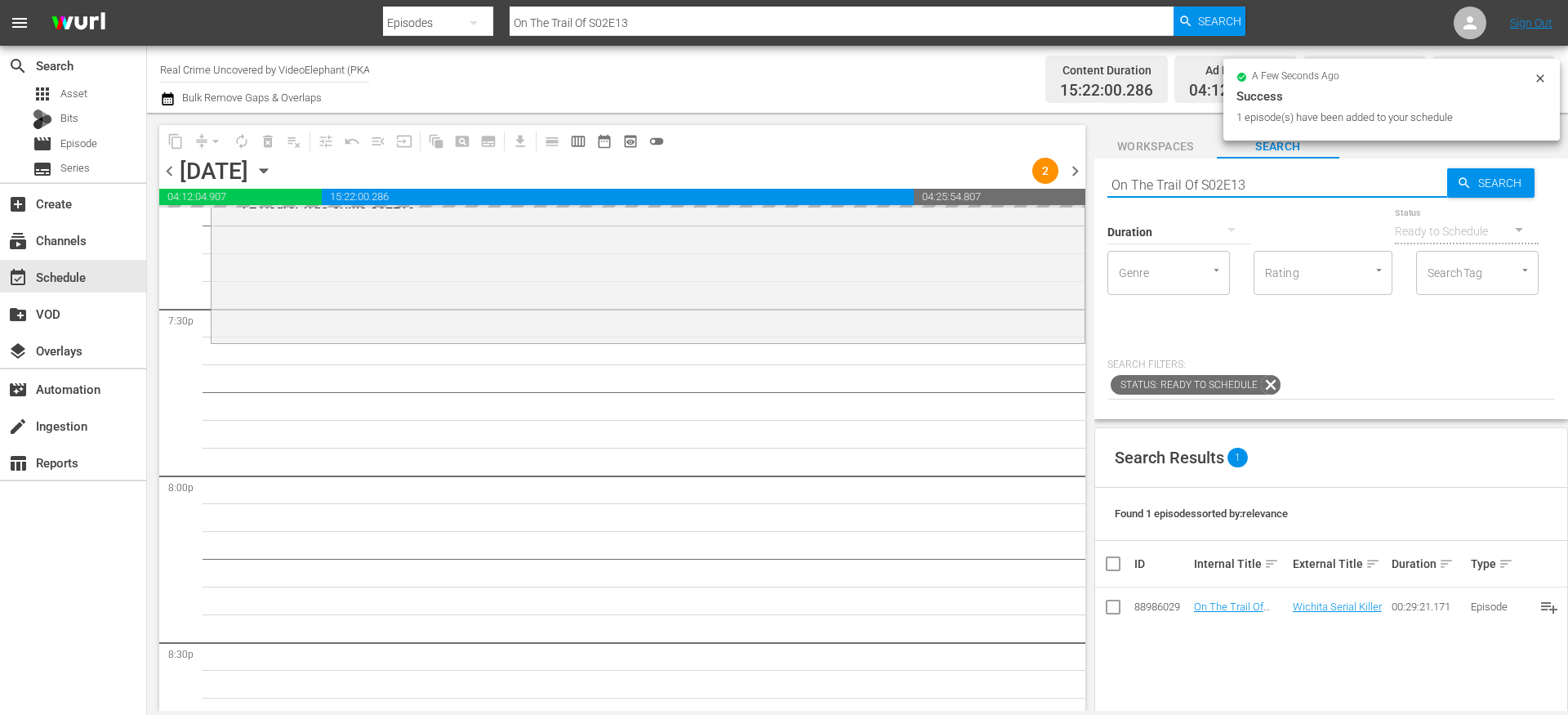
click at [1226, 188] on input "On The Trail Of S02E13" at bounding box center [1278, 184] width 340 height 40
click at [1226, 189] on input "On The Trail Of S02E13" at bounding box center [1278, 184] width 340 height 40
paste input "The FBI Files S04E05"
type input "The FBI Files S04E05"
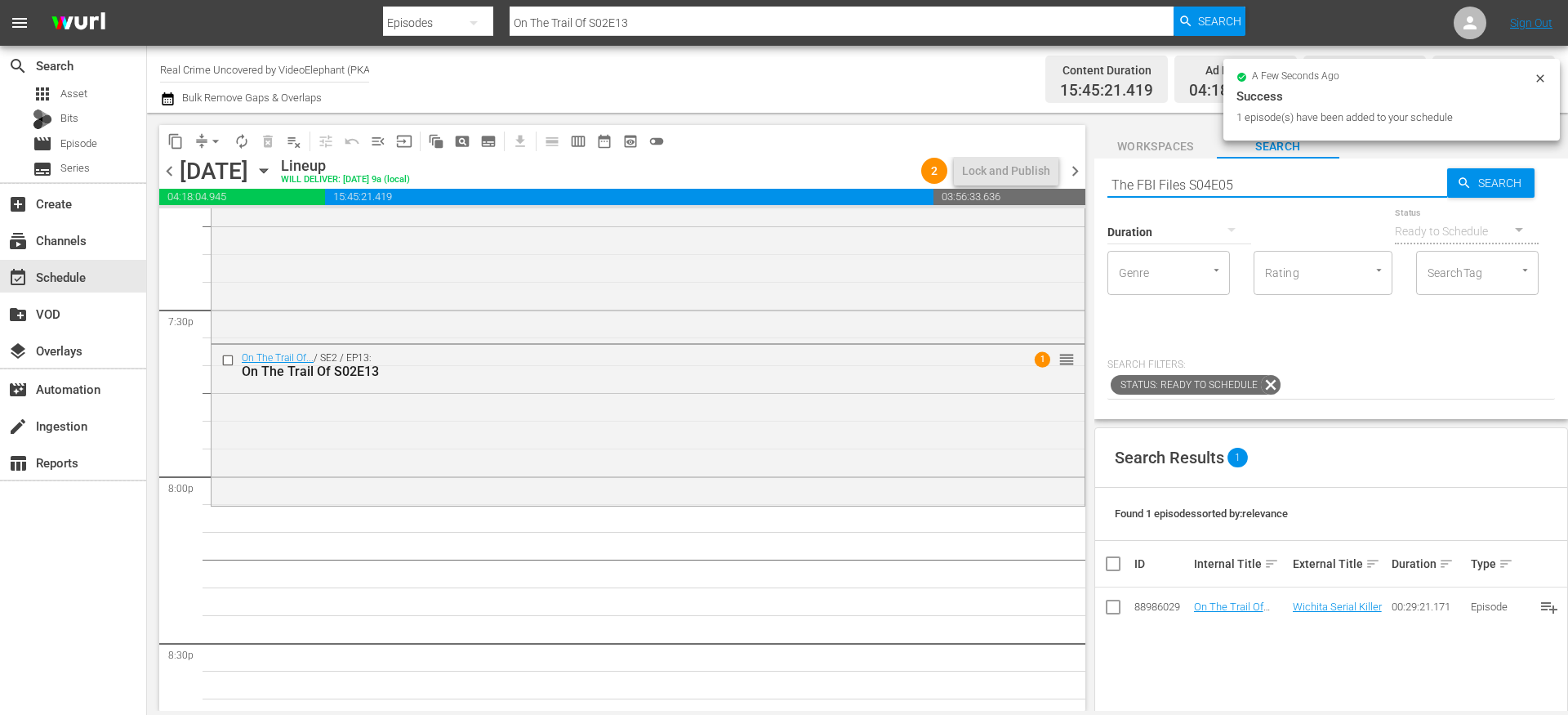
type input "The FBI Files S04E05"
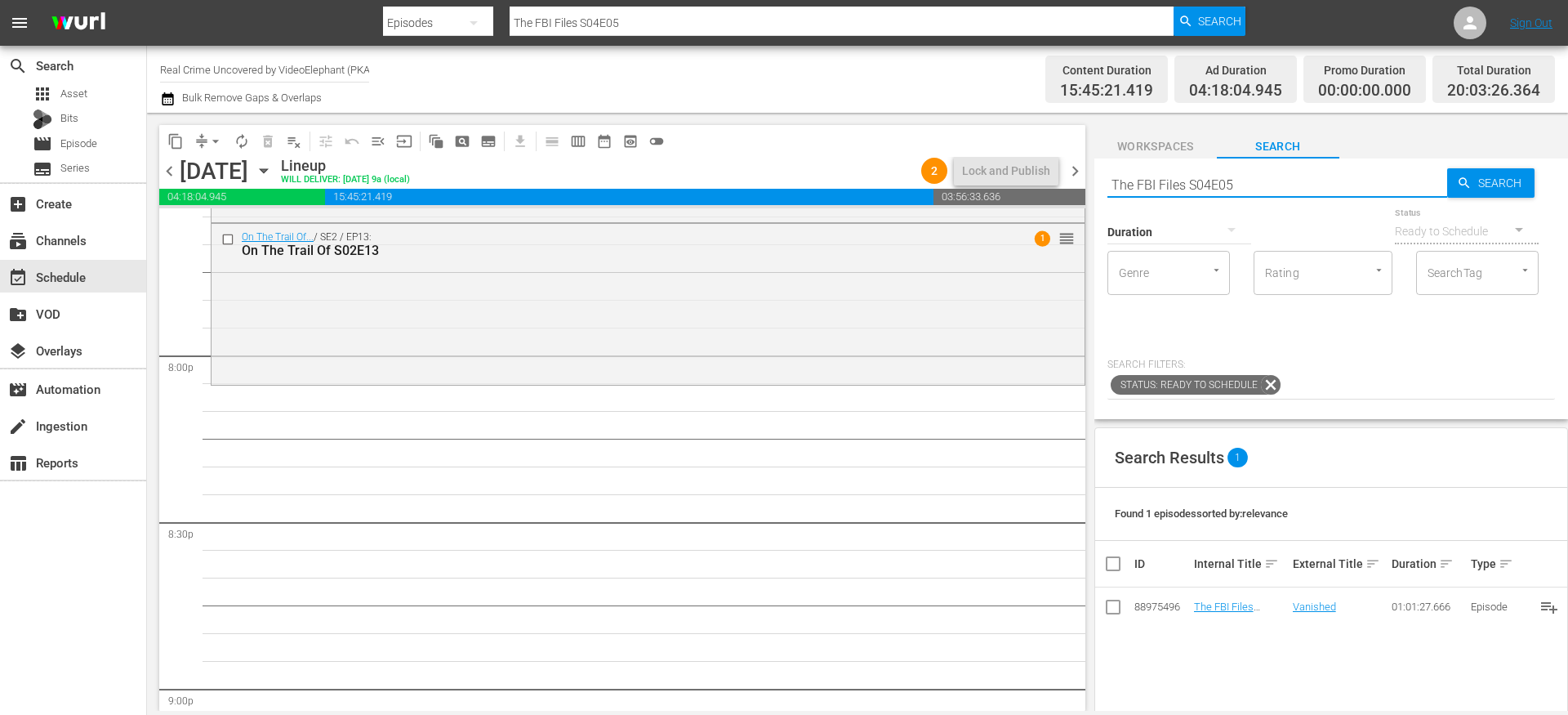
scroll to position [6529, 0]
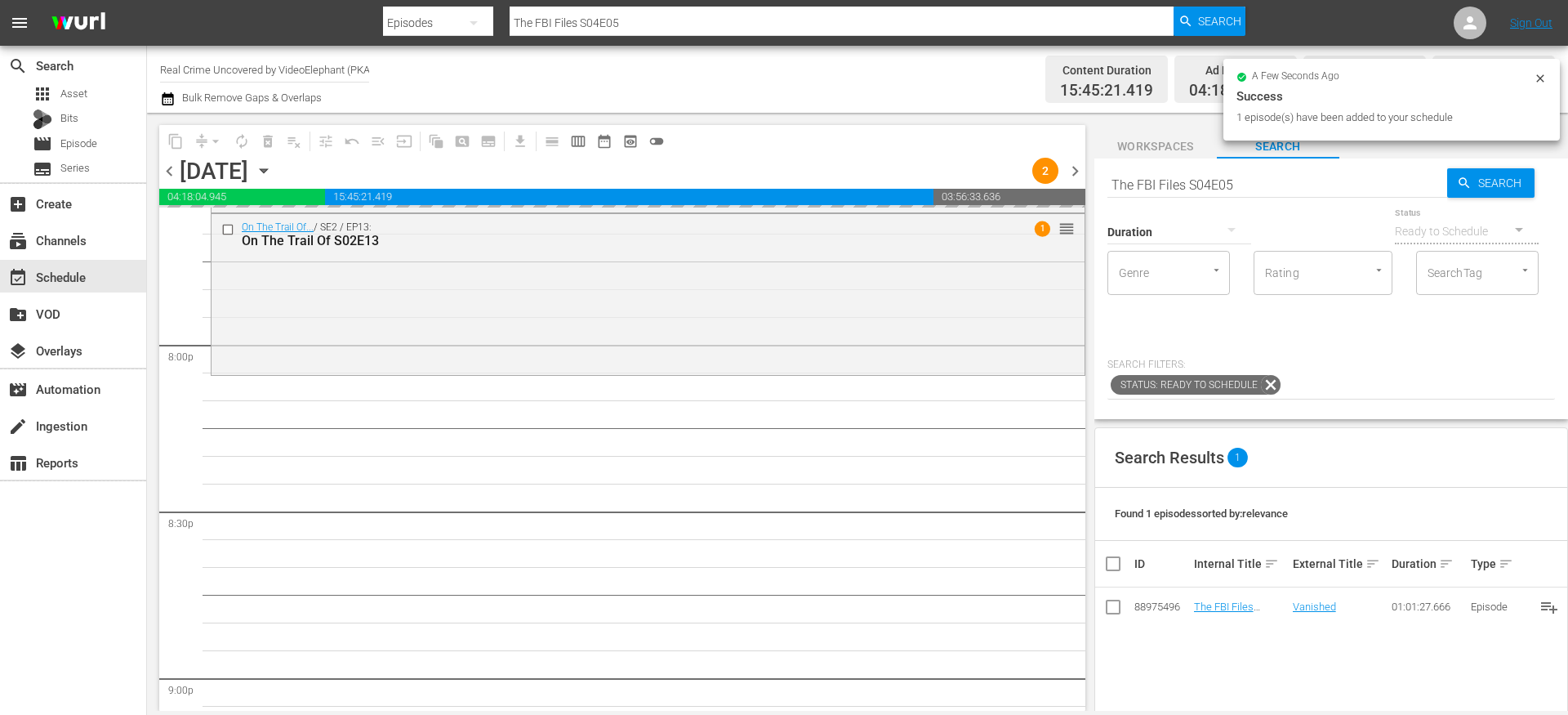
click at [1154, 189] on input "The FBI Files S04E05" at bounding box center [1278, 184] width 340 height 40
paste input "Forensic Factor S02E04"
type input "Forensic Factor S02E04"
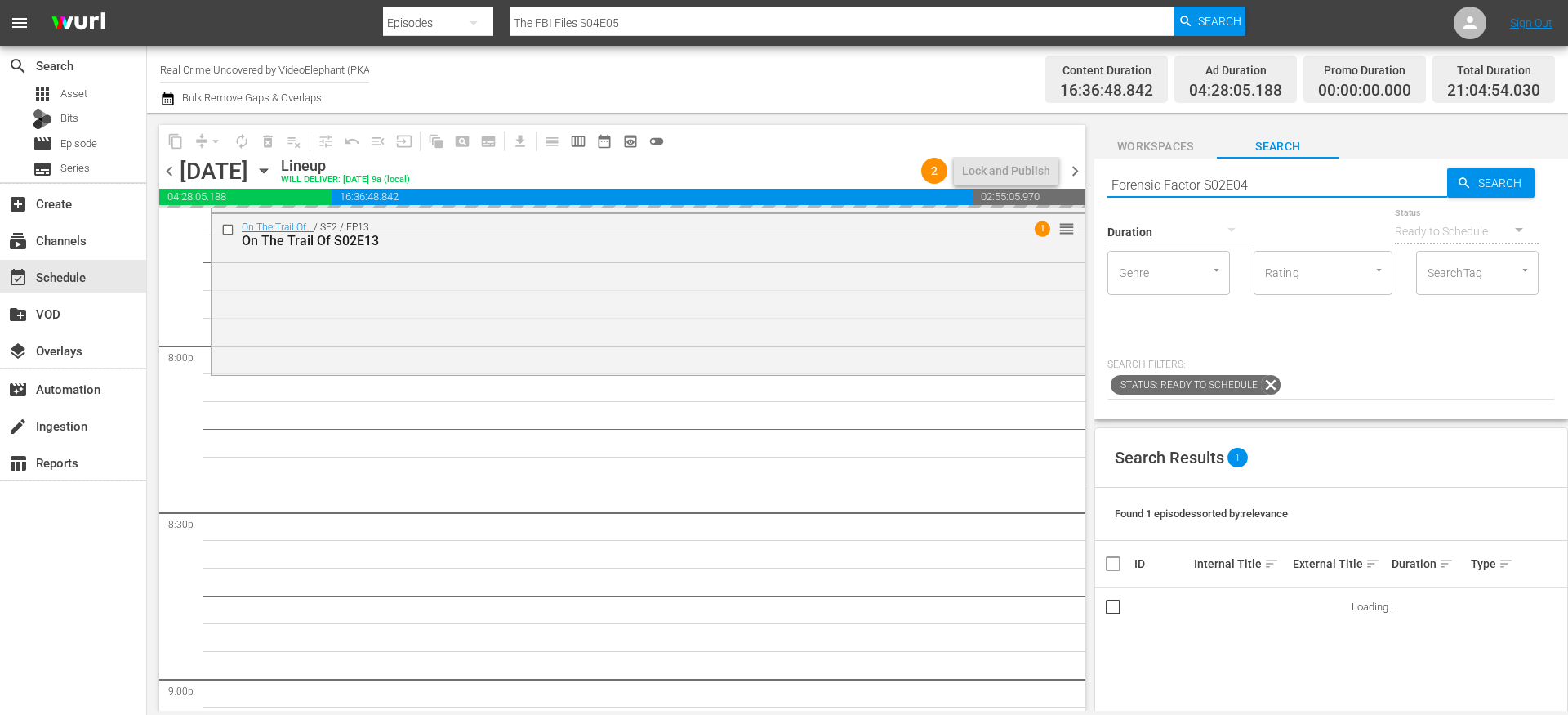
type input "Forensic Factor S02E04"
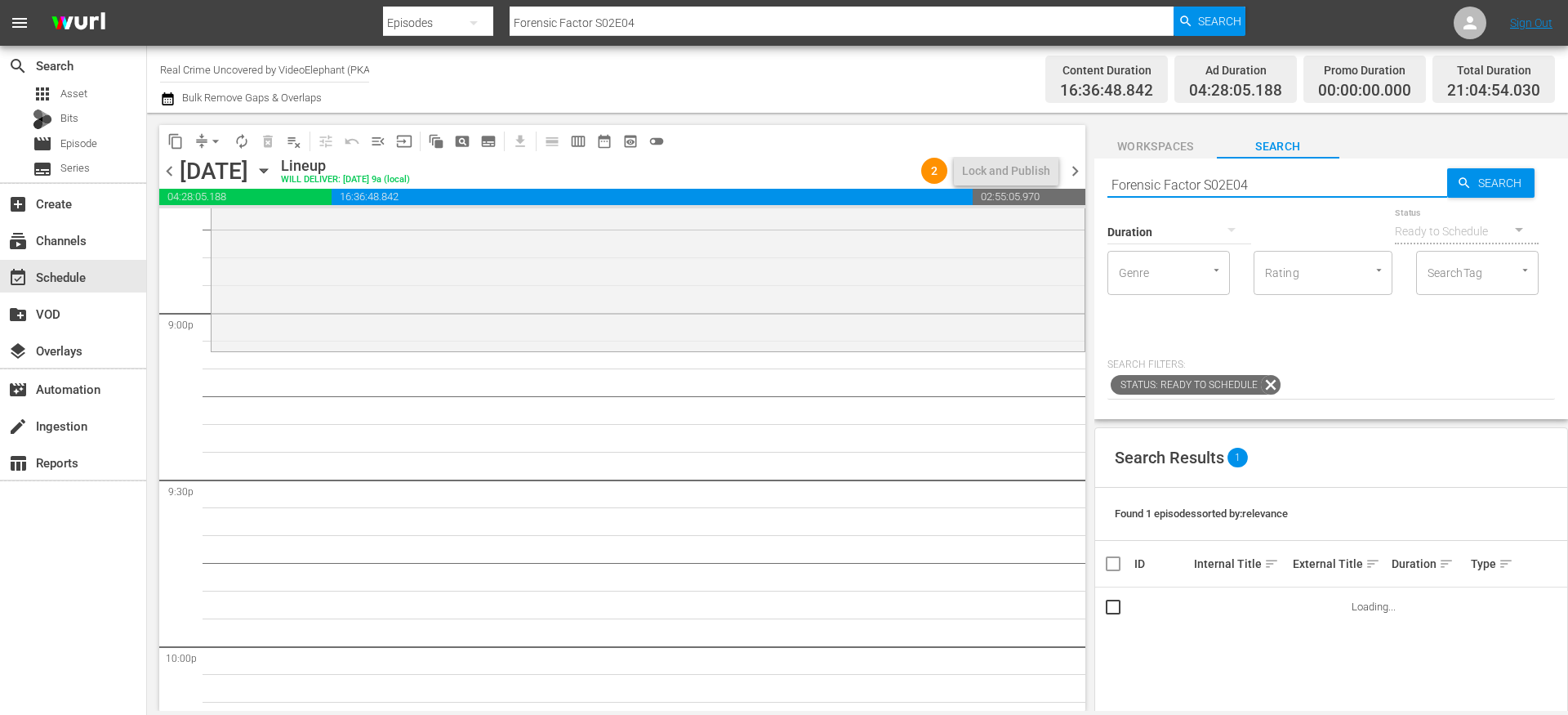
scroll to position [6902, 0]
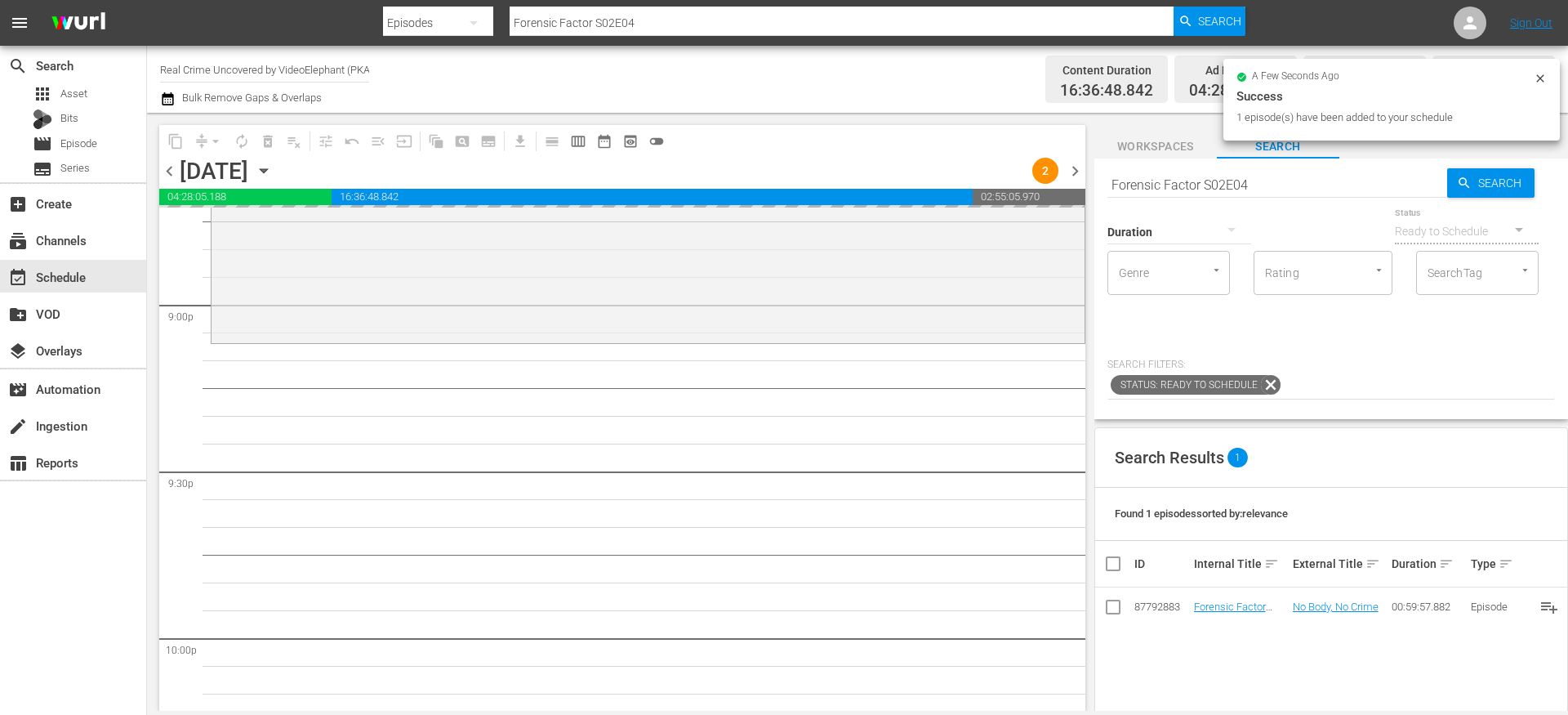
click at [1147, 180] on input "Forensic Factor S02E04" at bounding box center [1278, 184] width 340 height 40
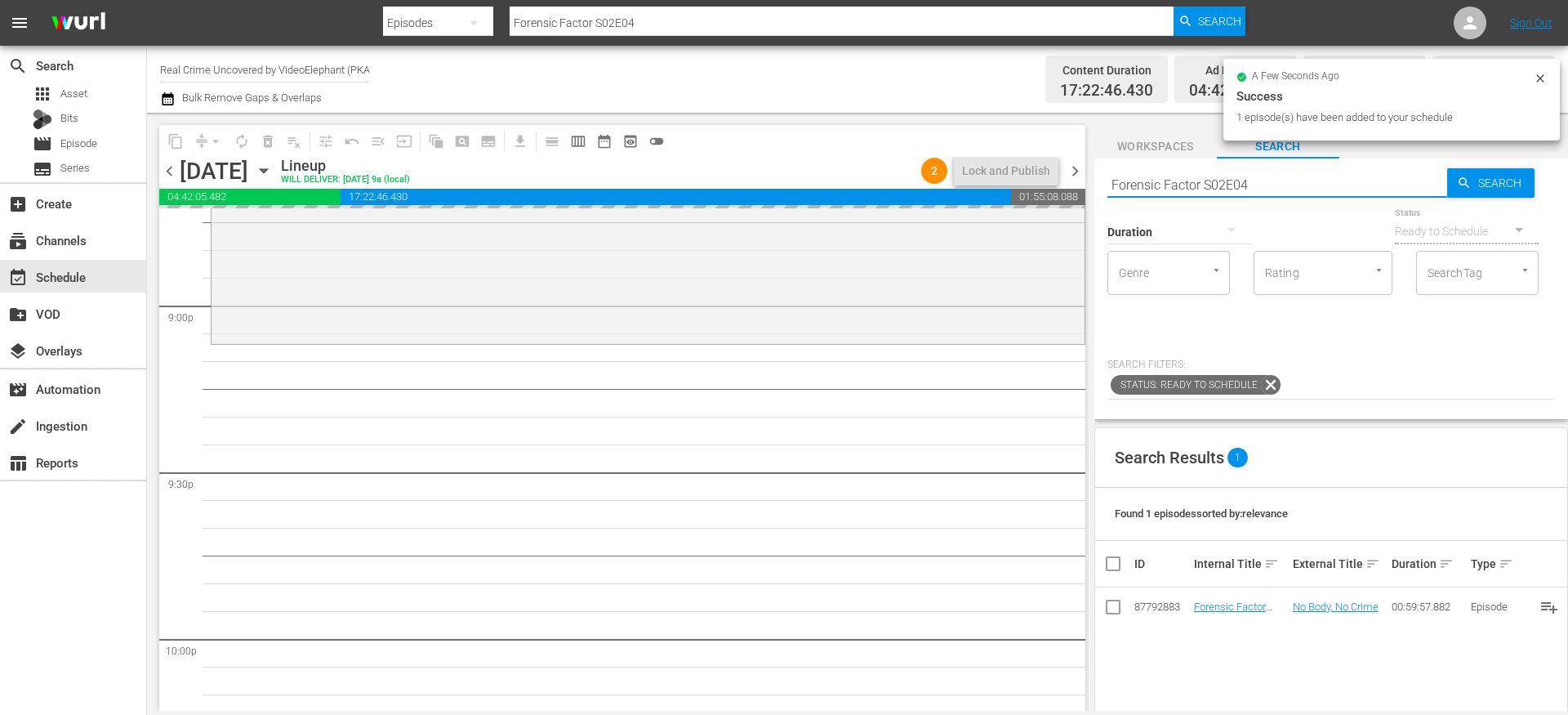
paste input "ame Kills S01E05"
type input "Fame Kills S01E05"
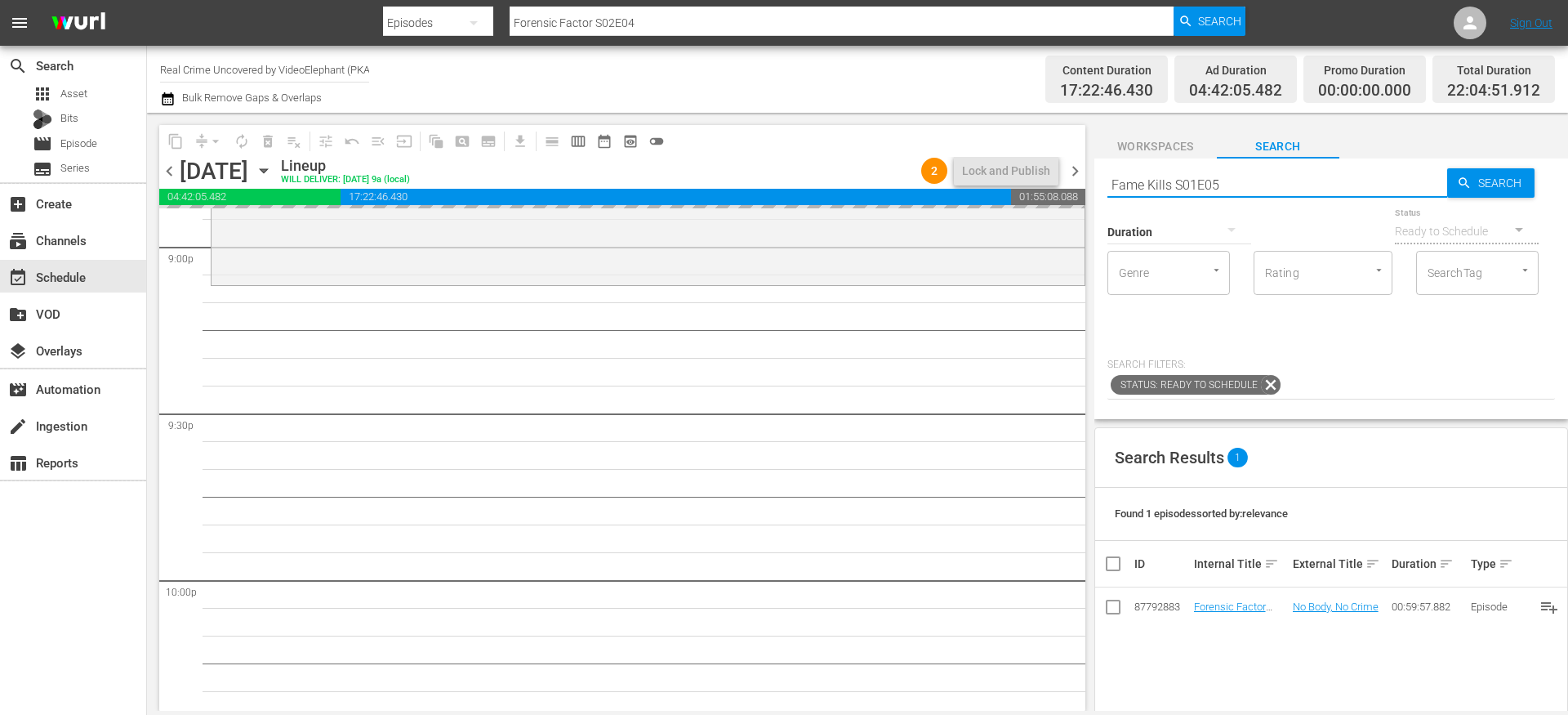
type input "Fame Kills S01E05"
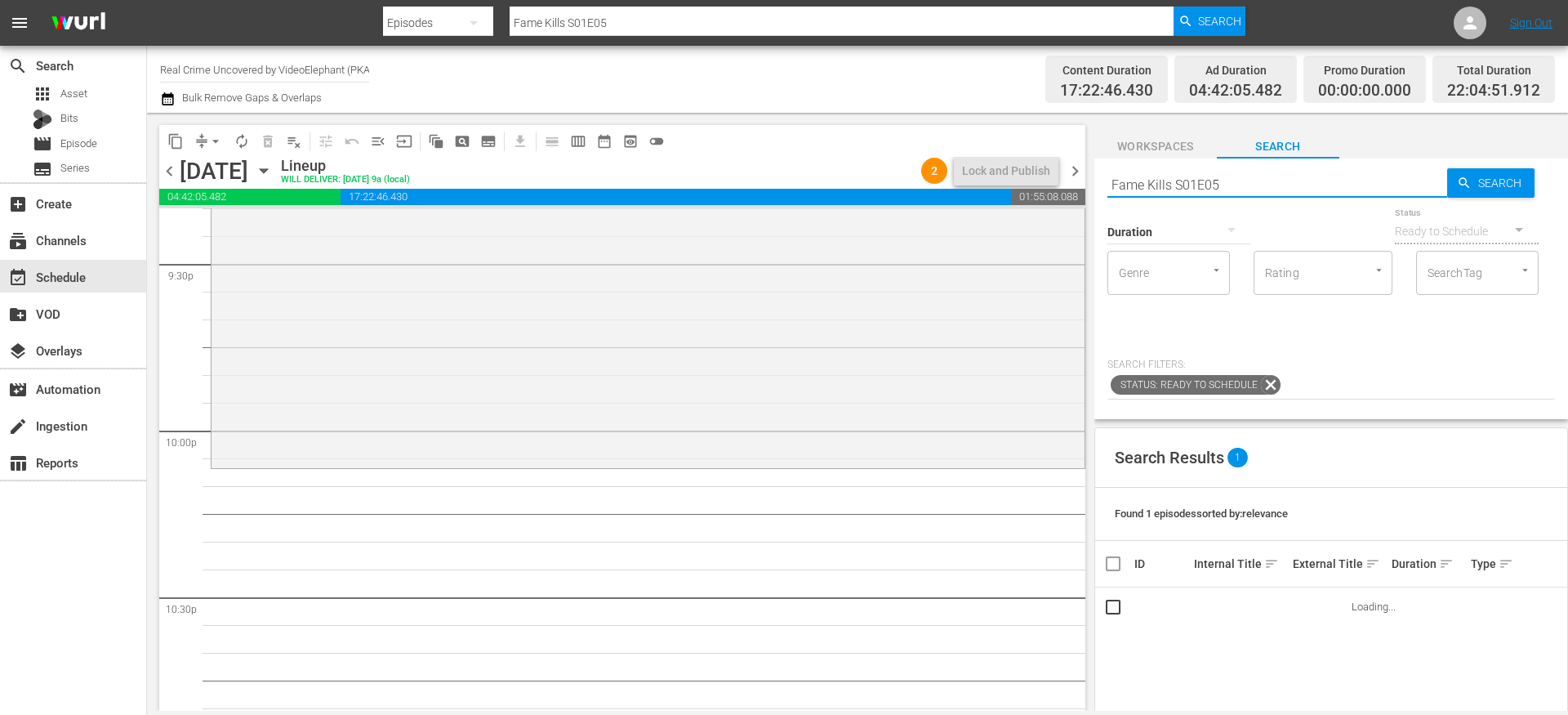
scroll to position [7117, 0]
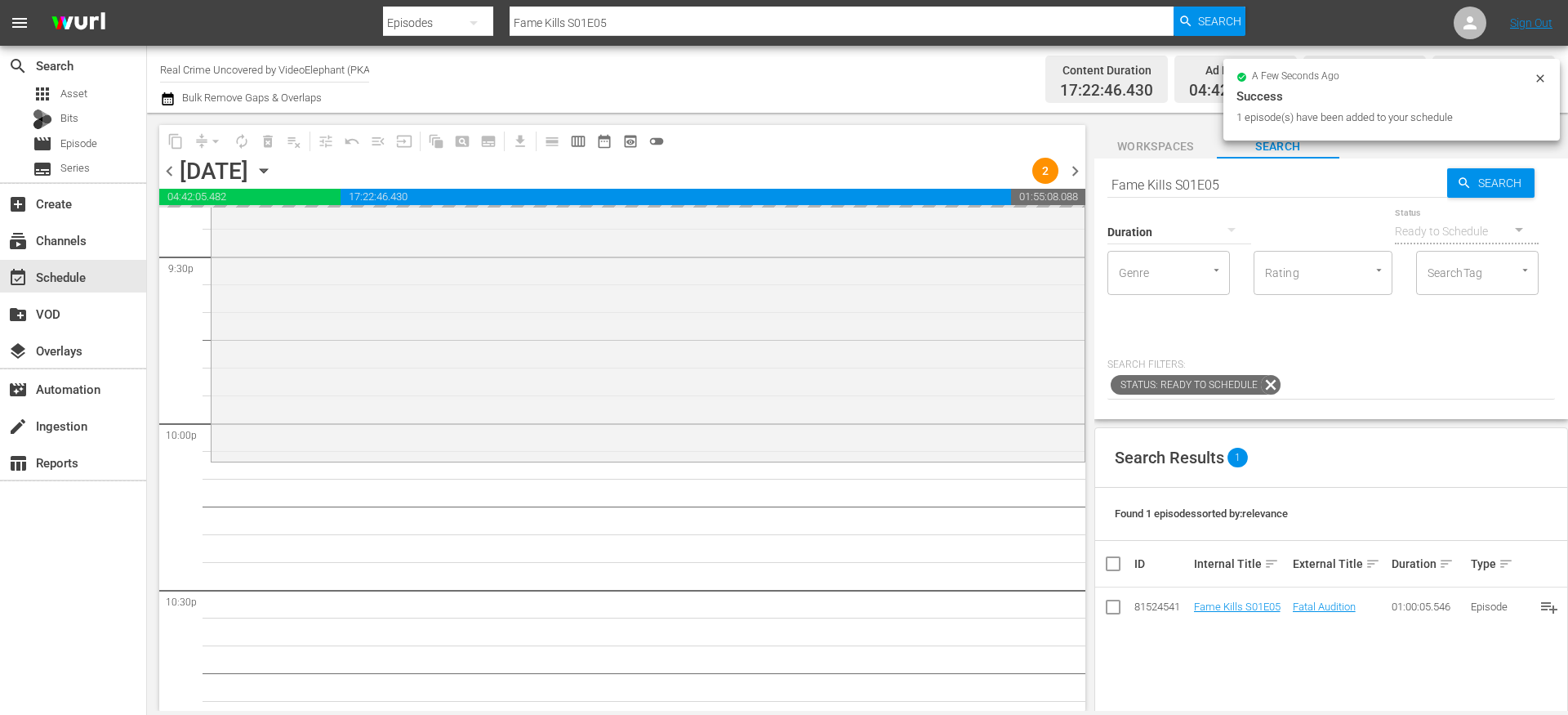
click at [1153, 181] on input "Fame Kills S01E05" at bounding box center [1278, 184] width 340 height 40
click at [1153, 182] on input "Fame Kills S01E05" at bounding box center [1278, 184] width 340 height 40
paste input "The Prosecutors S02E18"
type input "The Prosecutors S02E18"
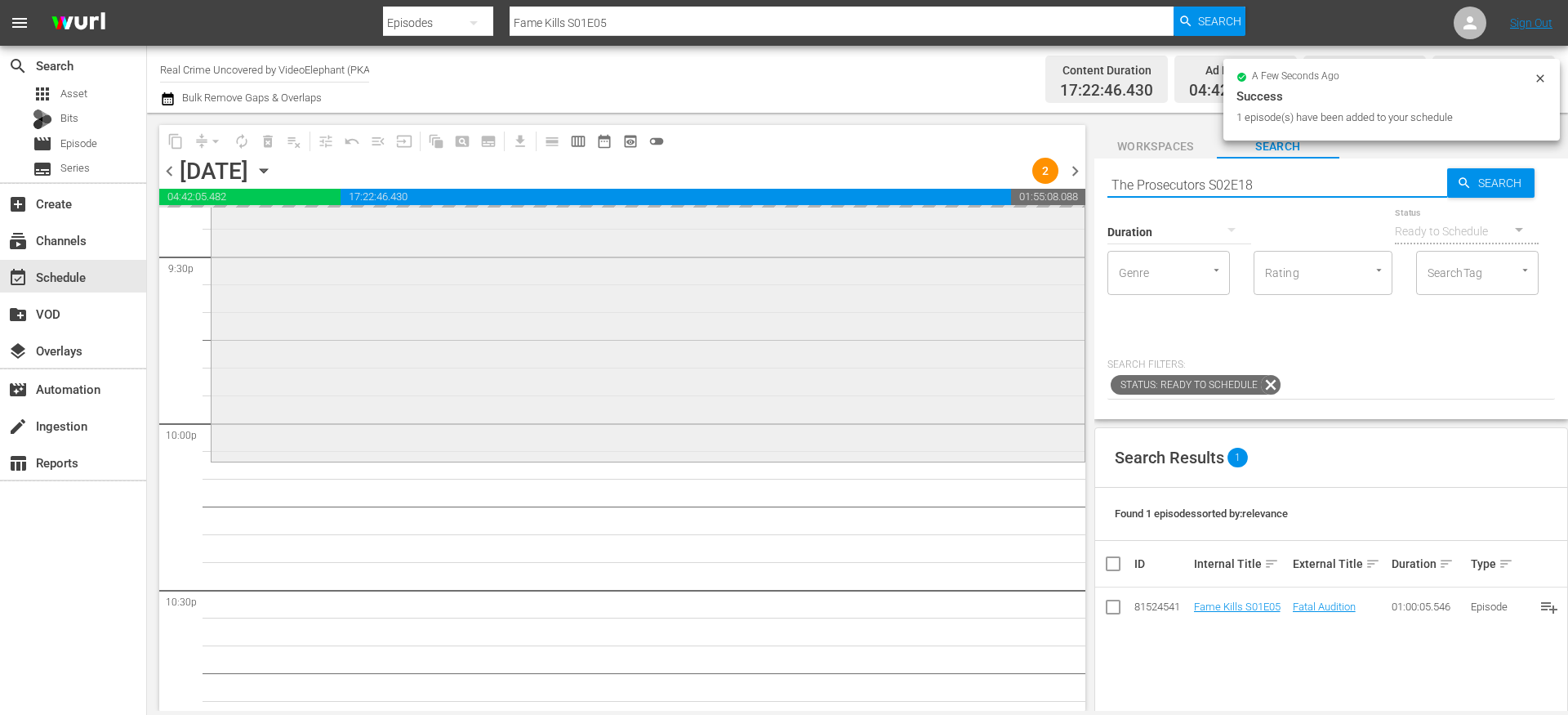
type input "The Prosecutors S02E18"
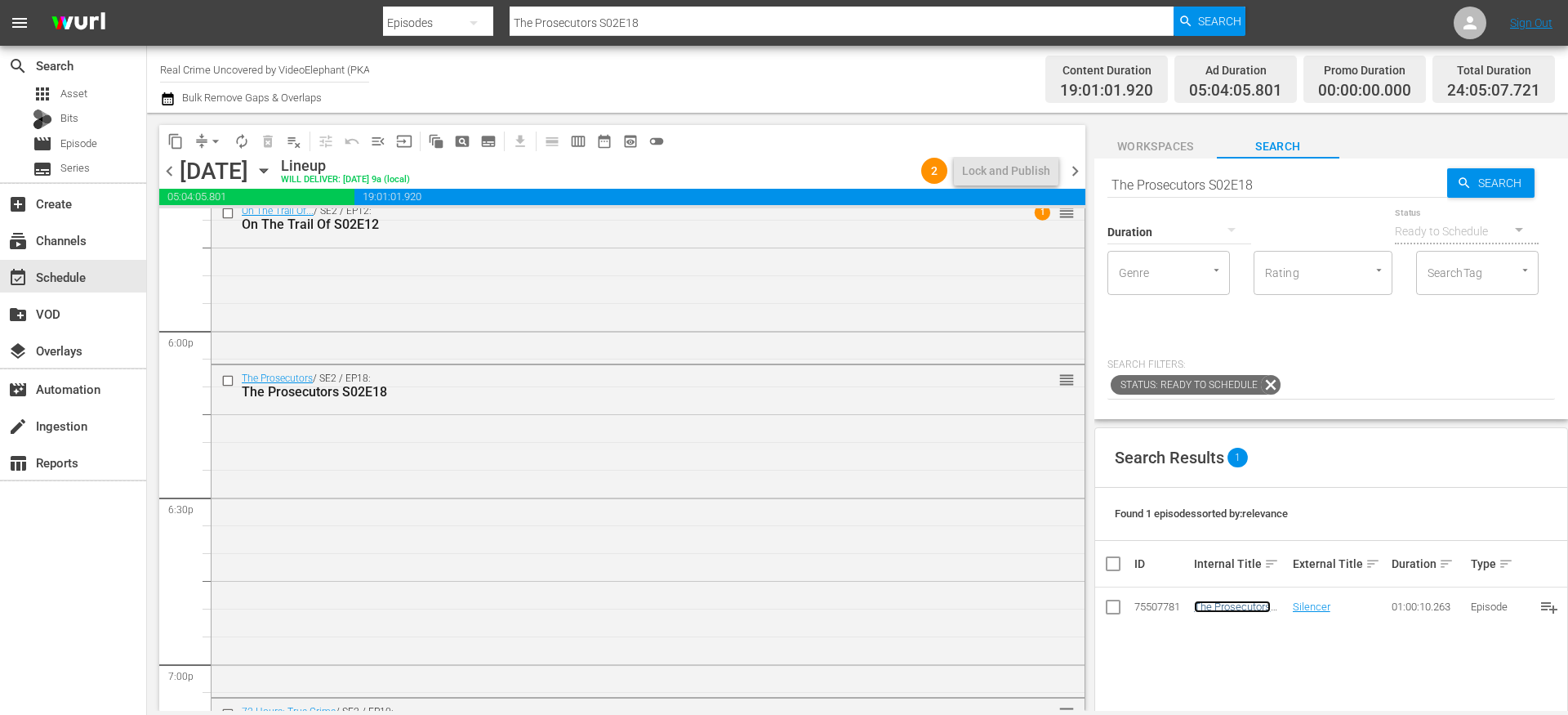
scroll to position [5867, 0]
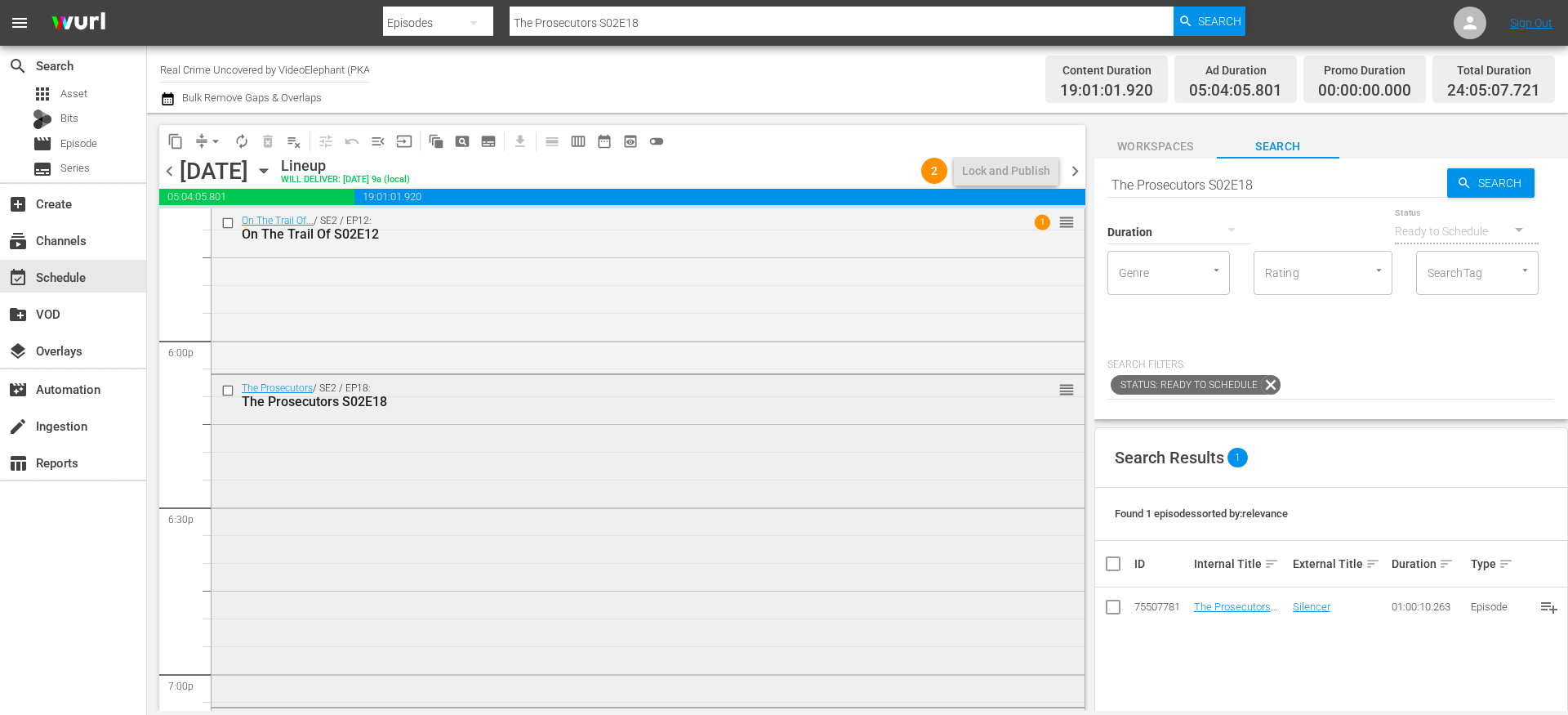
click at [483, 411] on div "The Prosecutors / SE2 / EP18: The Prosecutors S02E18 reorder" at bounding box center [647, 395] width 873 height 40
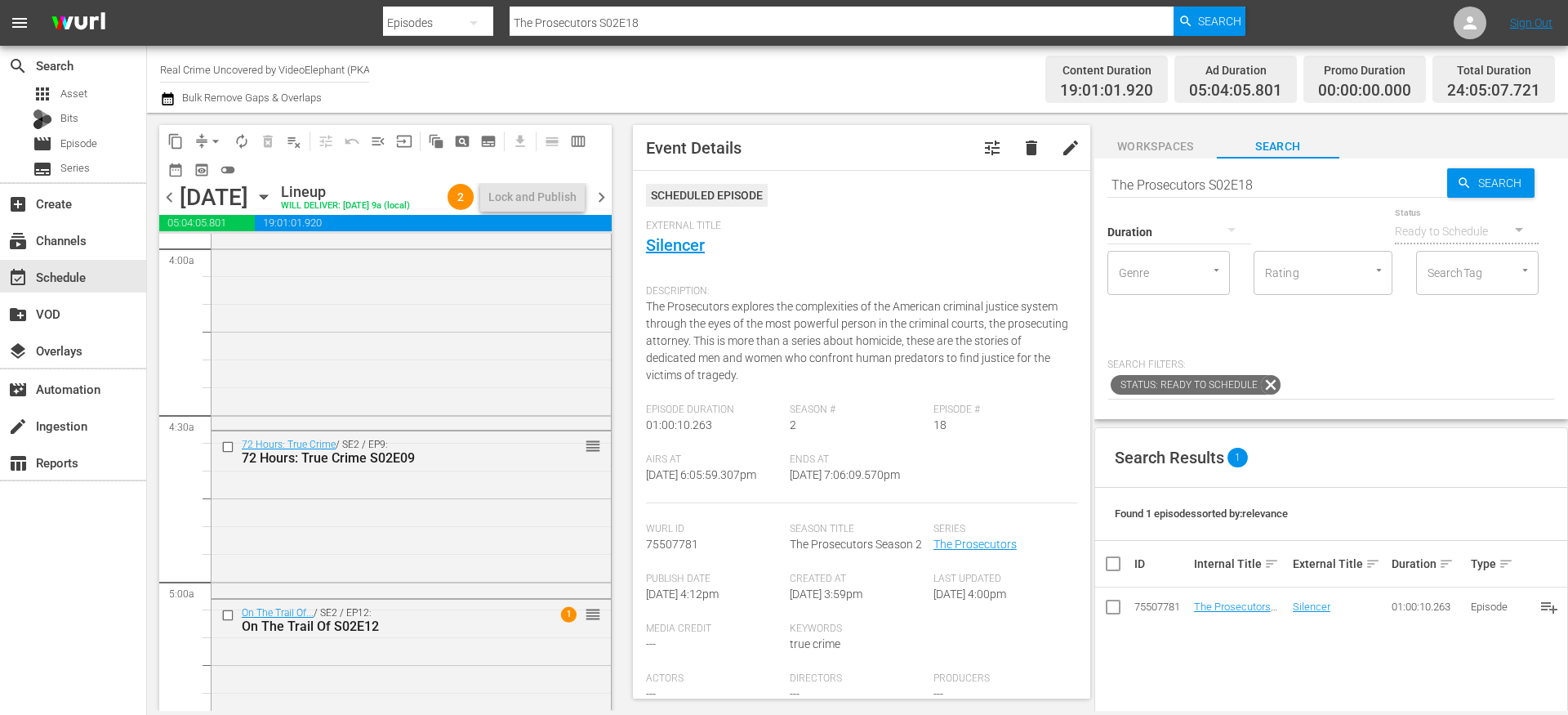
scroll to position [1371, 0]
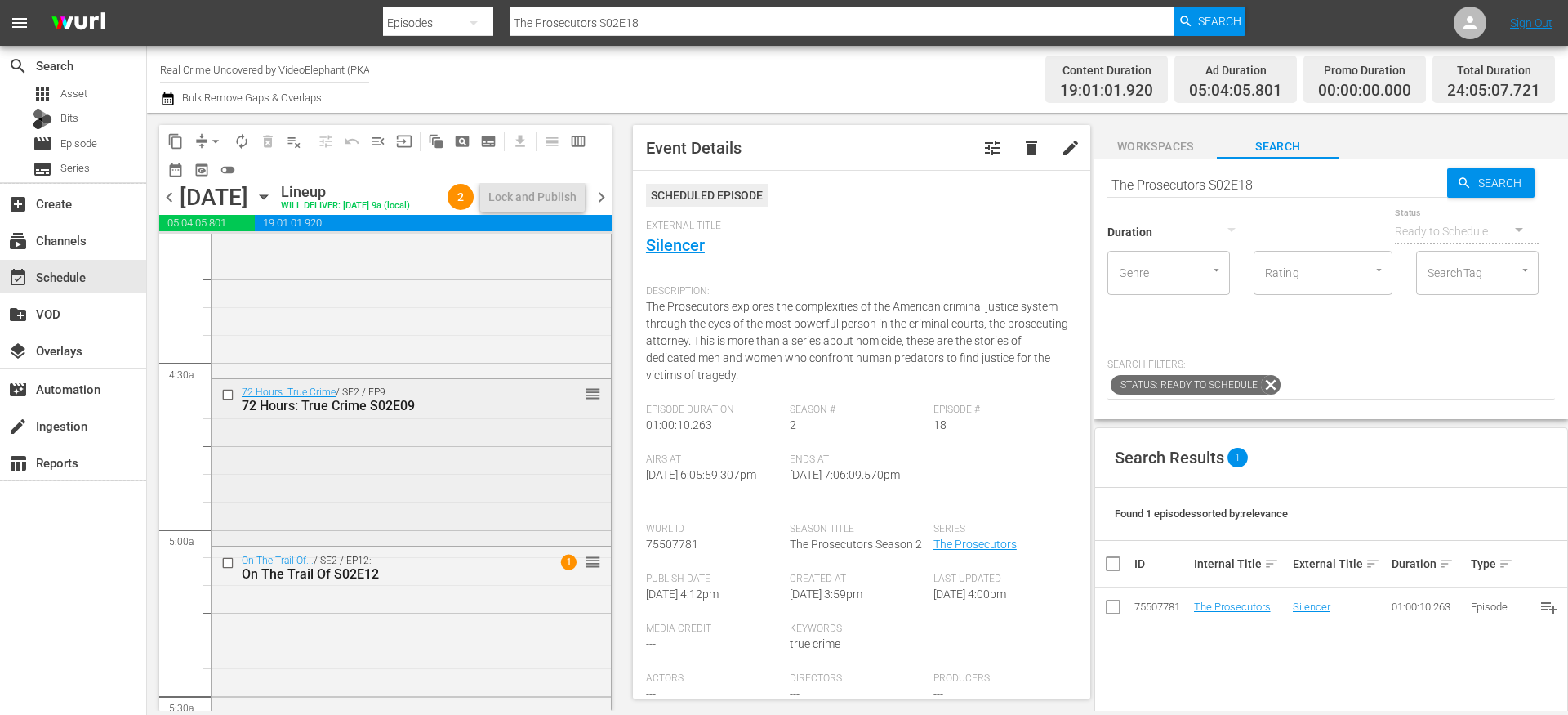
click at [229, 402] on input "checkbox" at bounding box center [230, 395] width 17 height 14
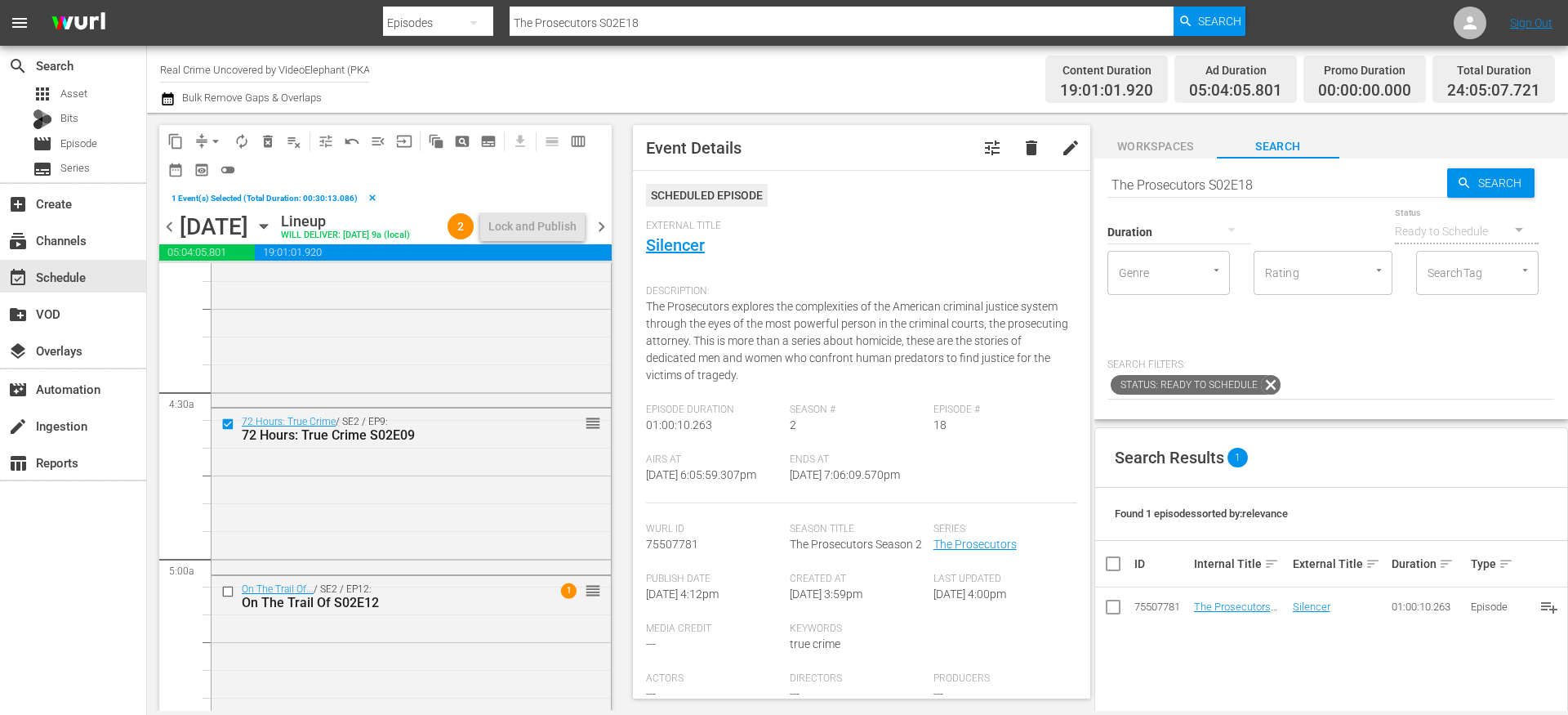
click at [266, 145] on span "delete_forever_outlined" at bounding box center [267, 141] width 16 height 16
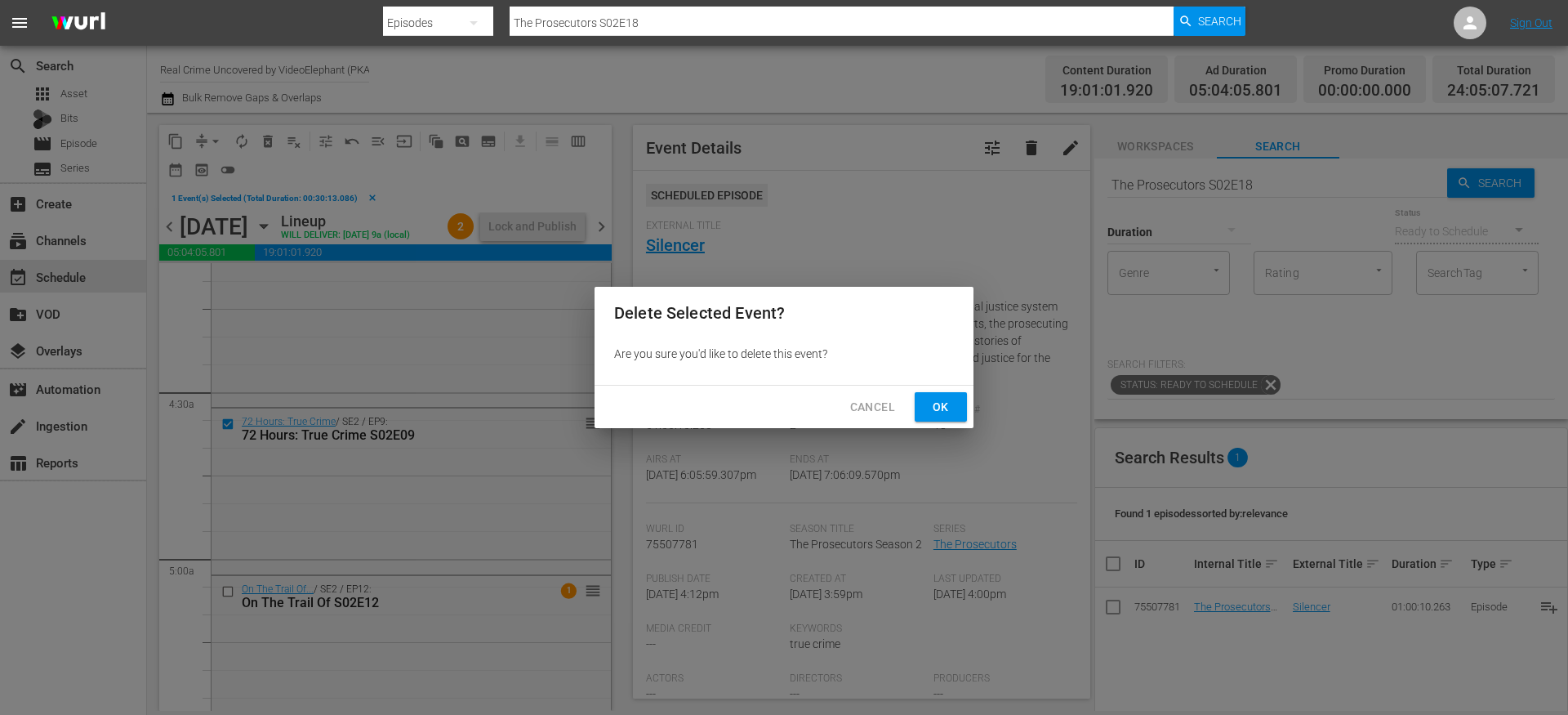
click at [931, 404] on span "Ok" at bounding box center [941, 406] width 26 height 20
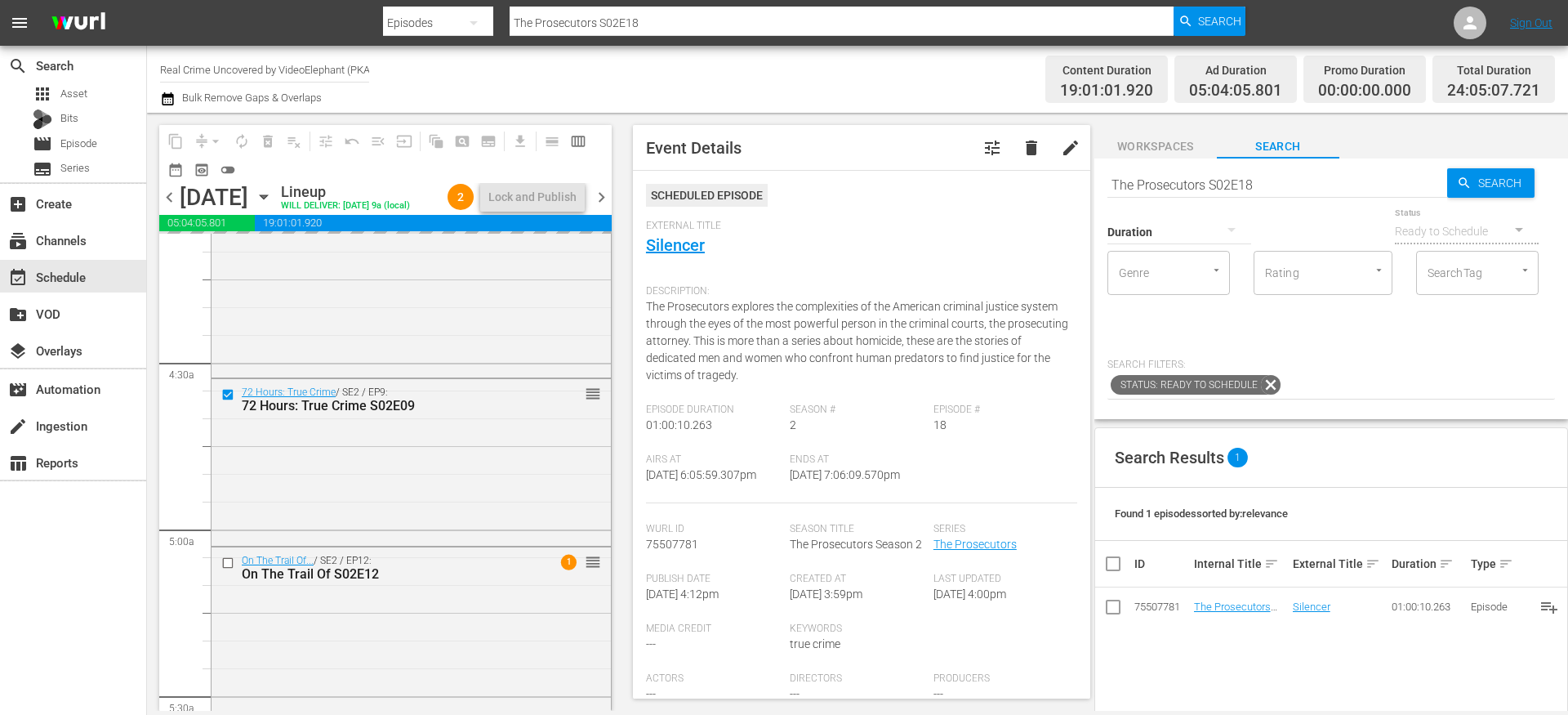
click at [1169, 181] on input "The Prosecutors S02E18" at bounding box center [1278, 184] width 340 height 40
click at [1169, 180] on input "The Prosecutors S02E18" at bounding box center [1278, 184] width 340 height 40
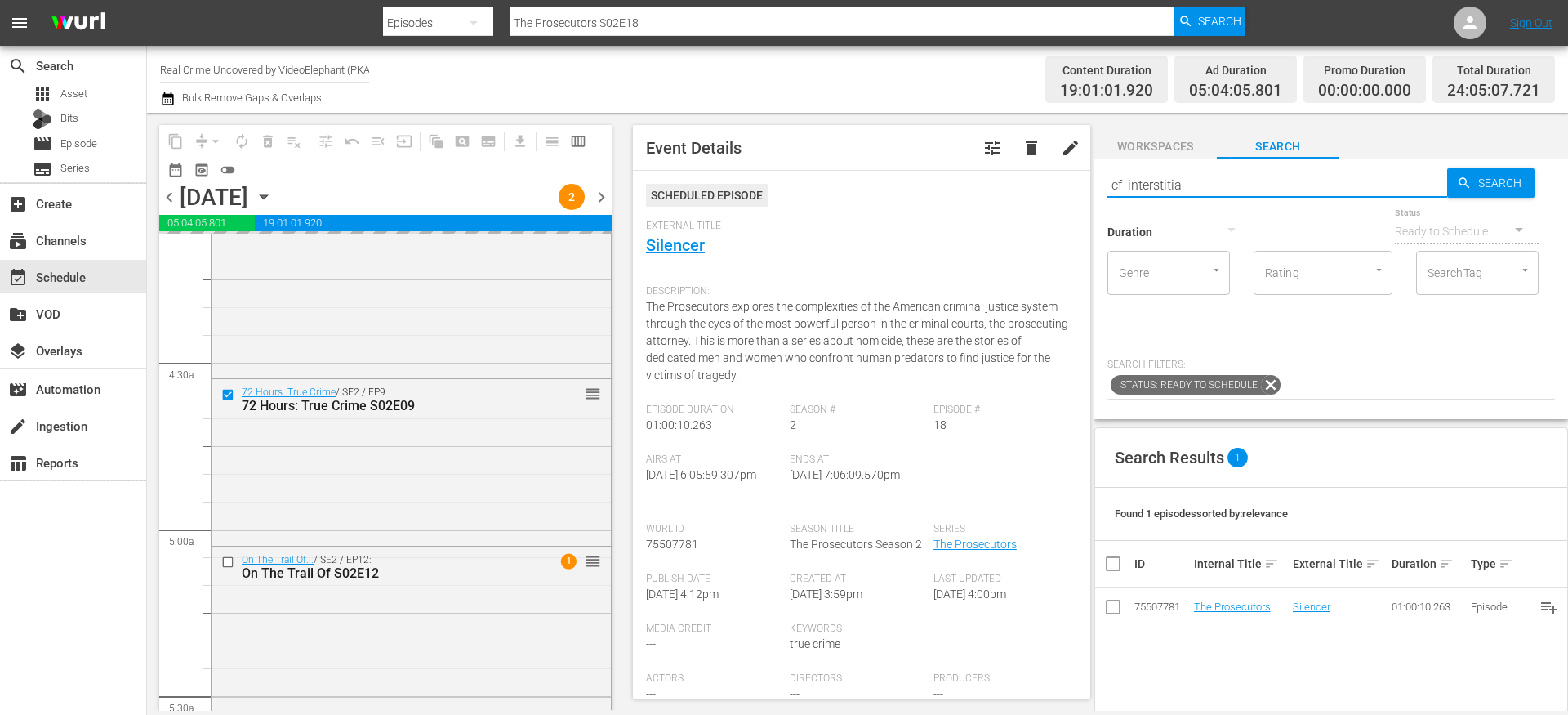
type input "cf_interstitial"
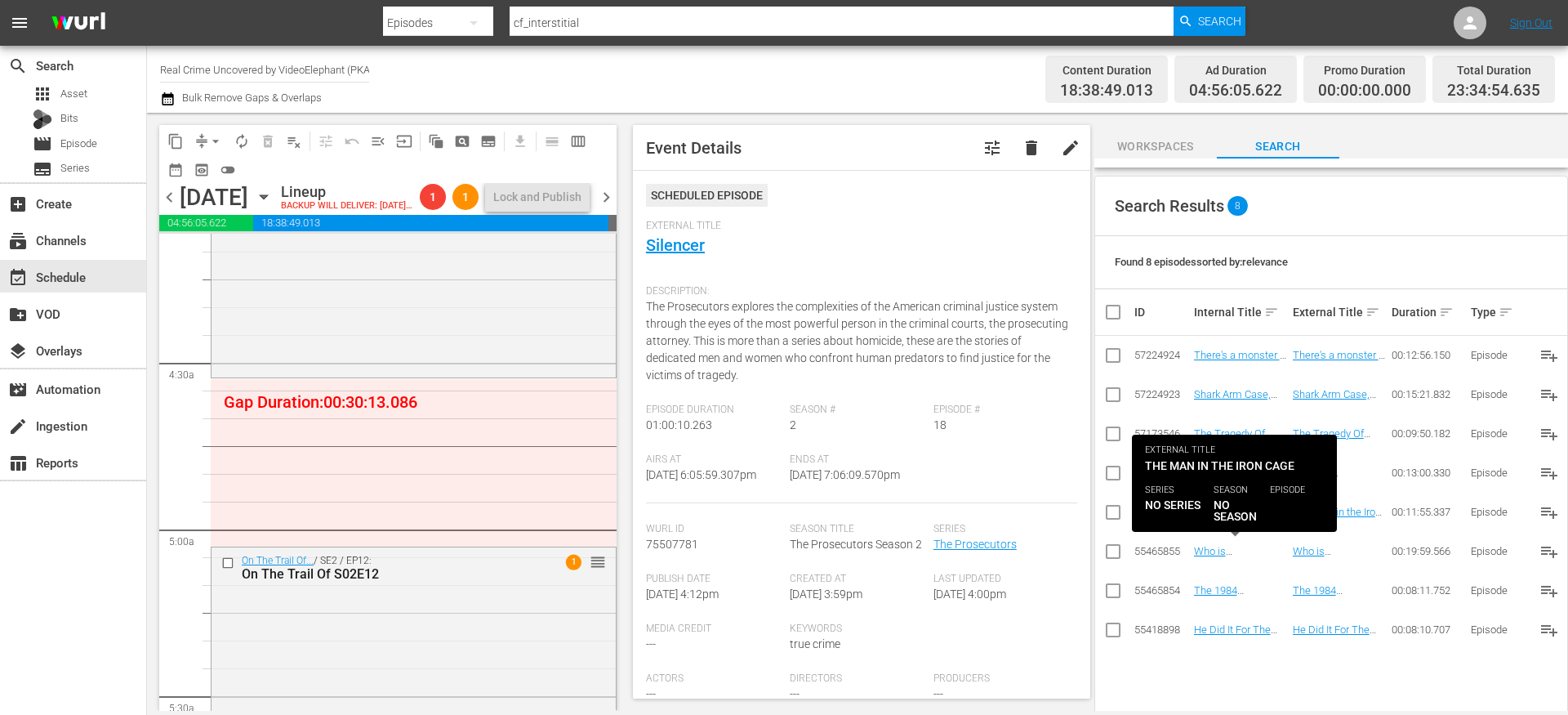
scroll to position [269, 0]
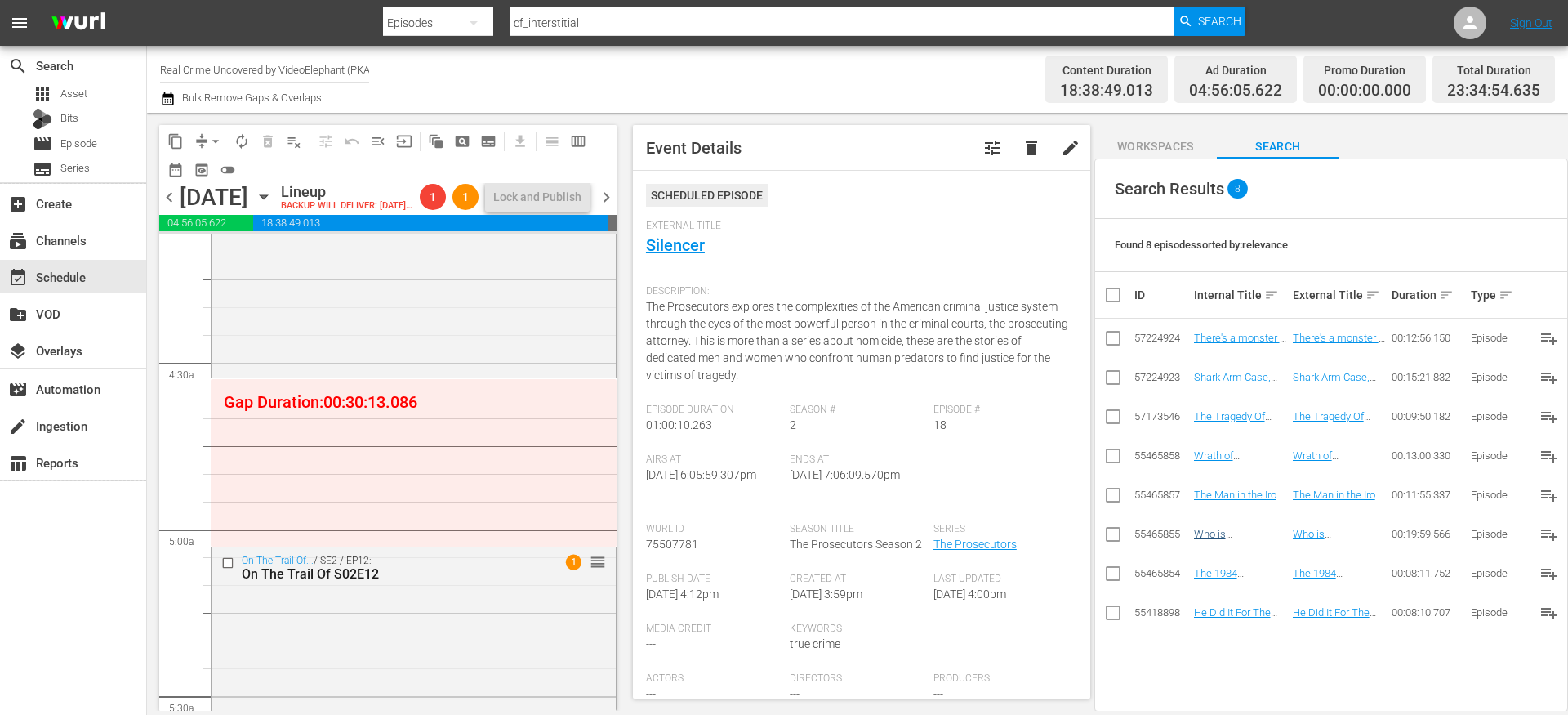
type input "cf_interstitial"
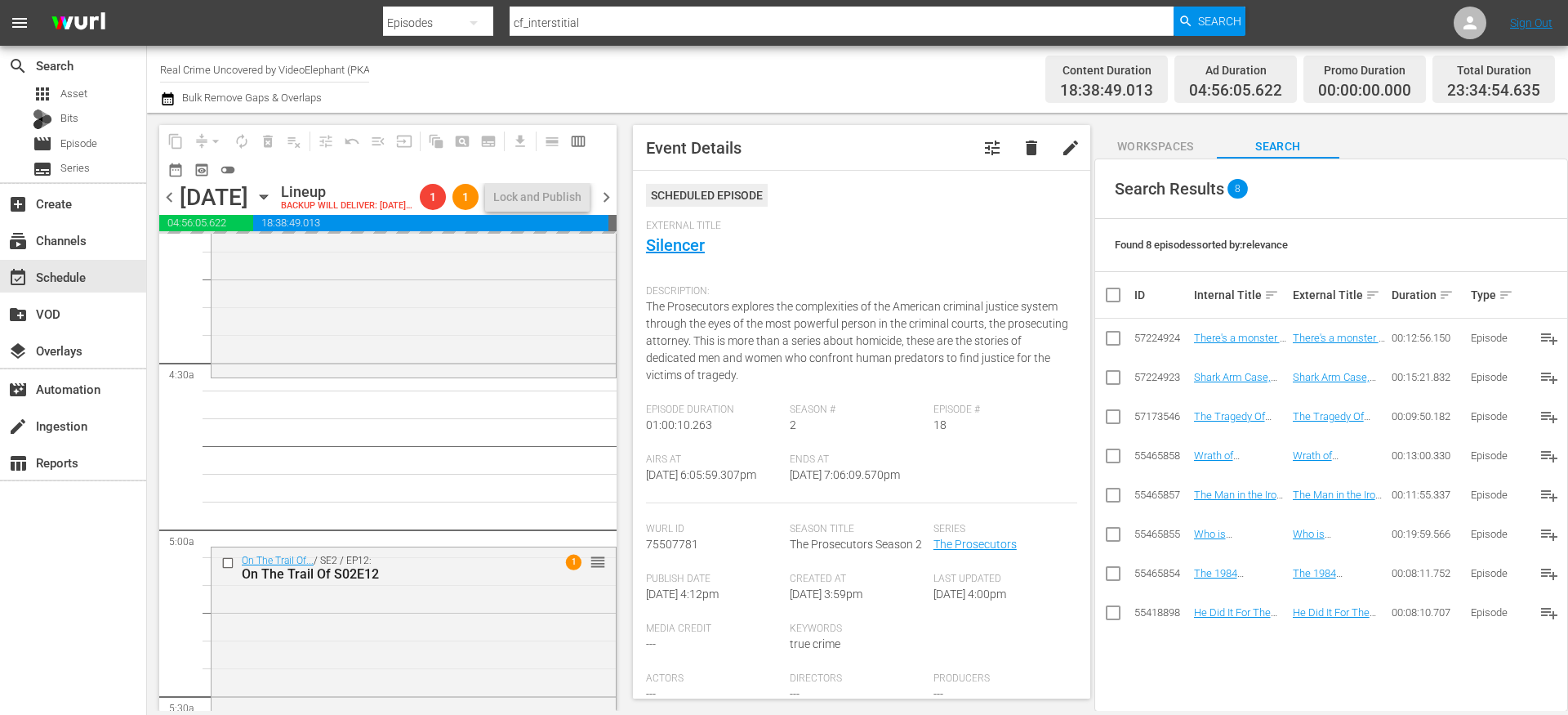
drag, startPoint x: 1223, startPoint y: 530, endPoint x: 554, endPoint y: 12, distance: 846.1
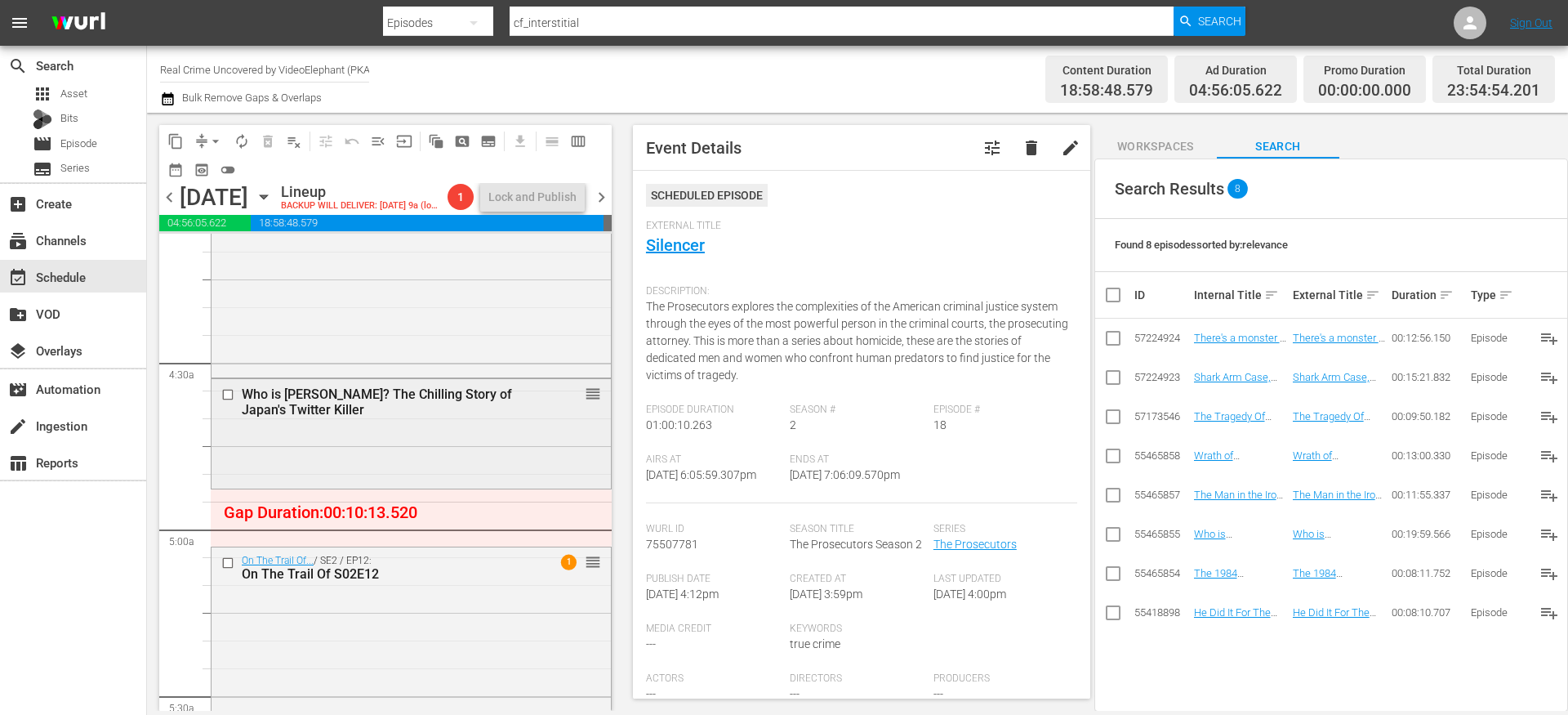
click at [231, 402] on input "checkbox" at bounding box center [230, 395] width 17 height 14
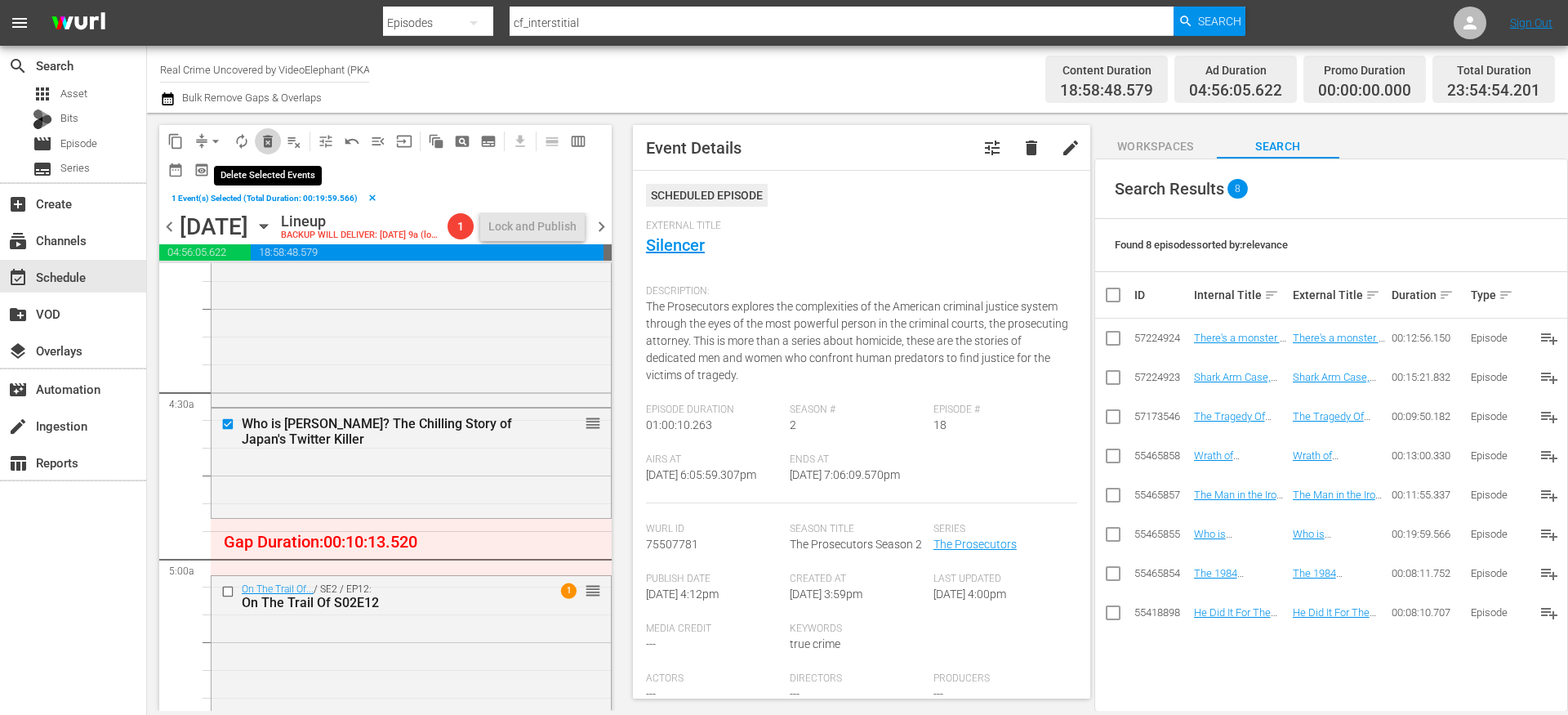
click at [273, 146] on span "delete_forever_outlined" at bounding box center [267, 141] width 16 height 16
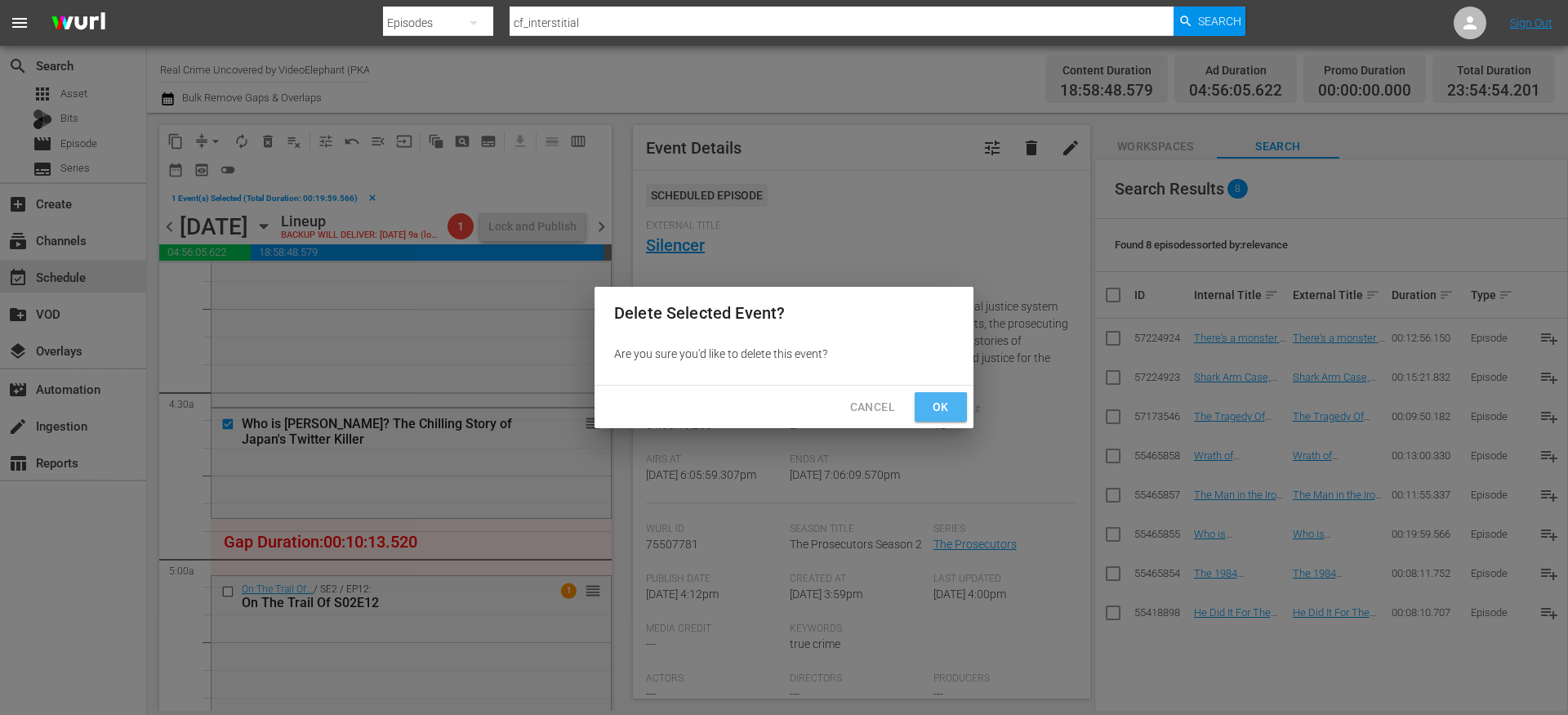
click at [944, 415] on span "Ok" at bounding box center [941, 406] width 26 height 20
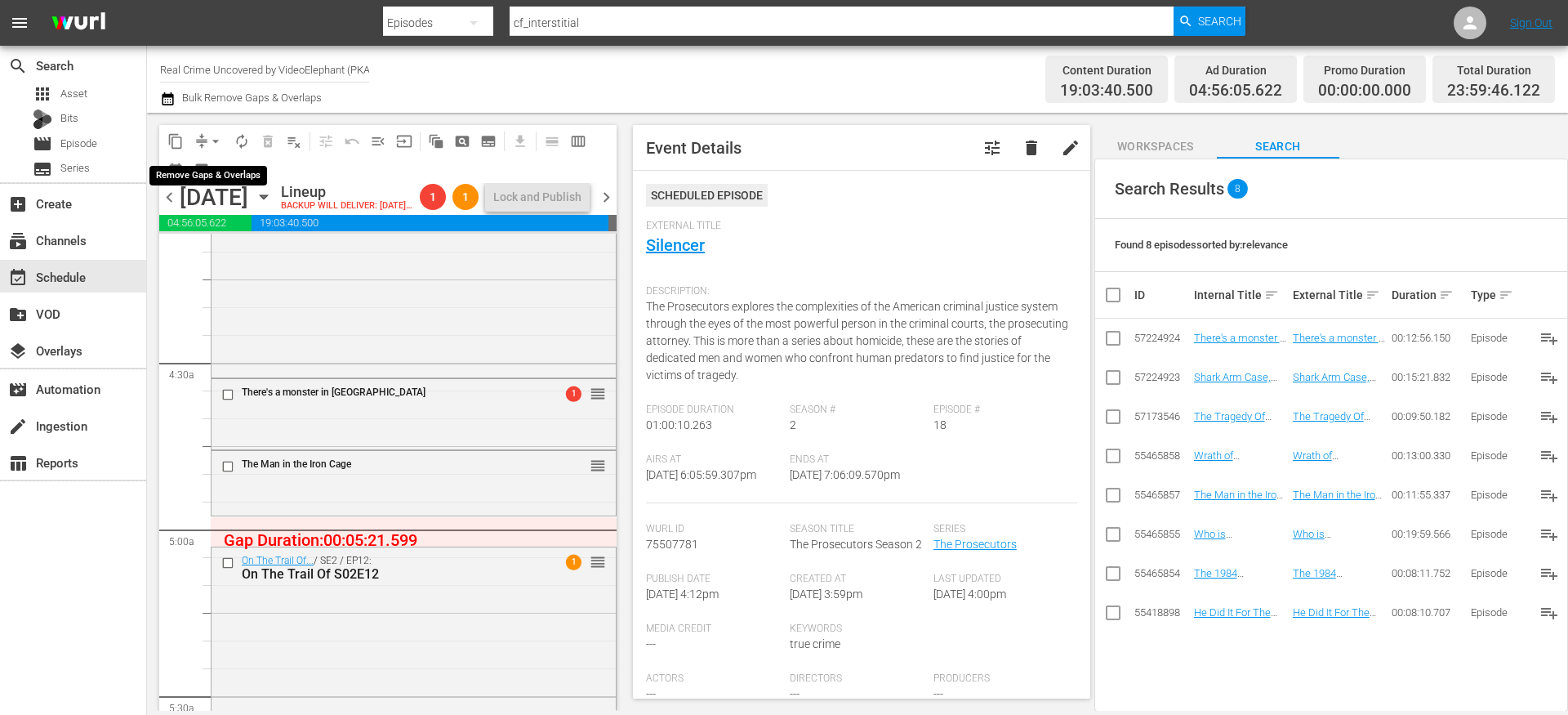
click at [201, 144] on span "compress" at bounding box center [202, 141] width 16 height 16
click at [206, 141] on button "arrow_drop_down" at bounding box center [215, 141] width 26 height 26
click at [217, 237] on li "Align to End of Previous Day" at bounding box center [216, 229] width 172 height 27
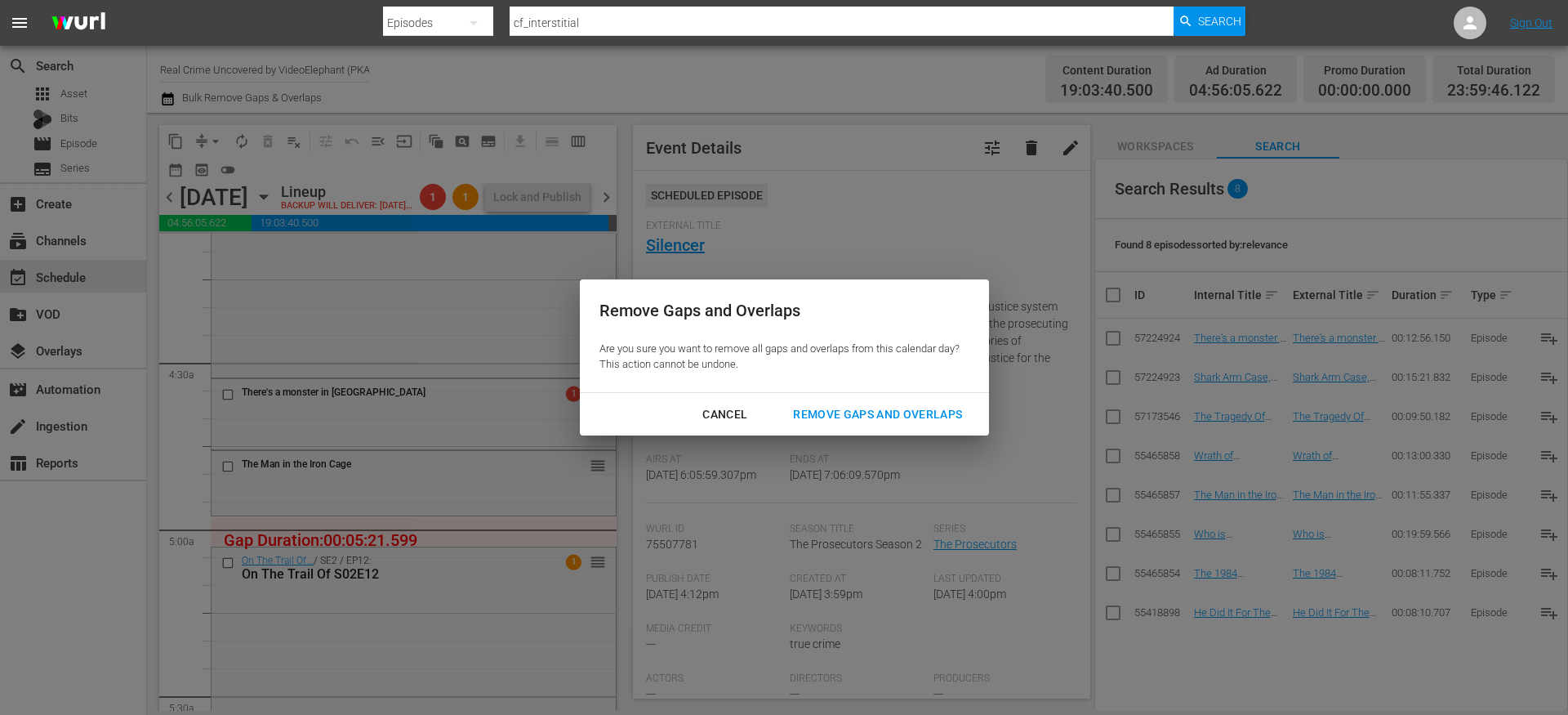
click at [915, 410] on div "Remove Gaps and Overlaps" at bounding box center [878, 414] width 195 height 20
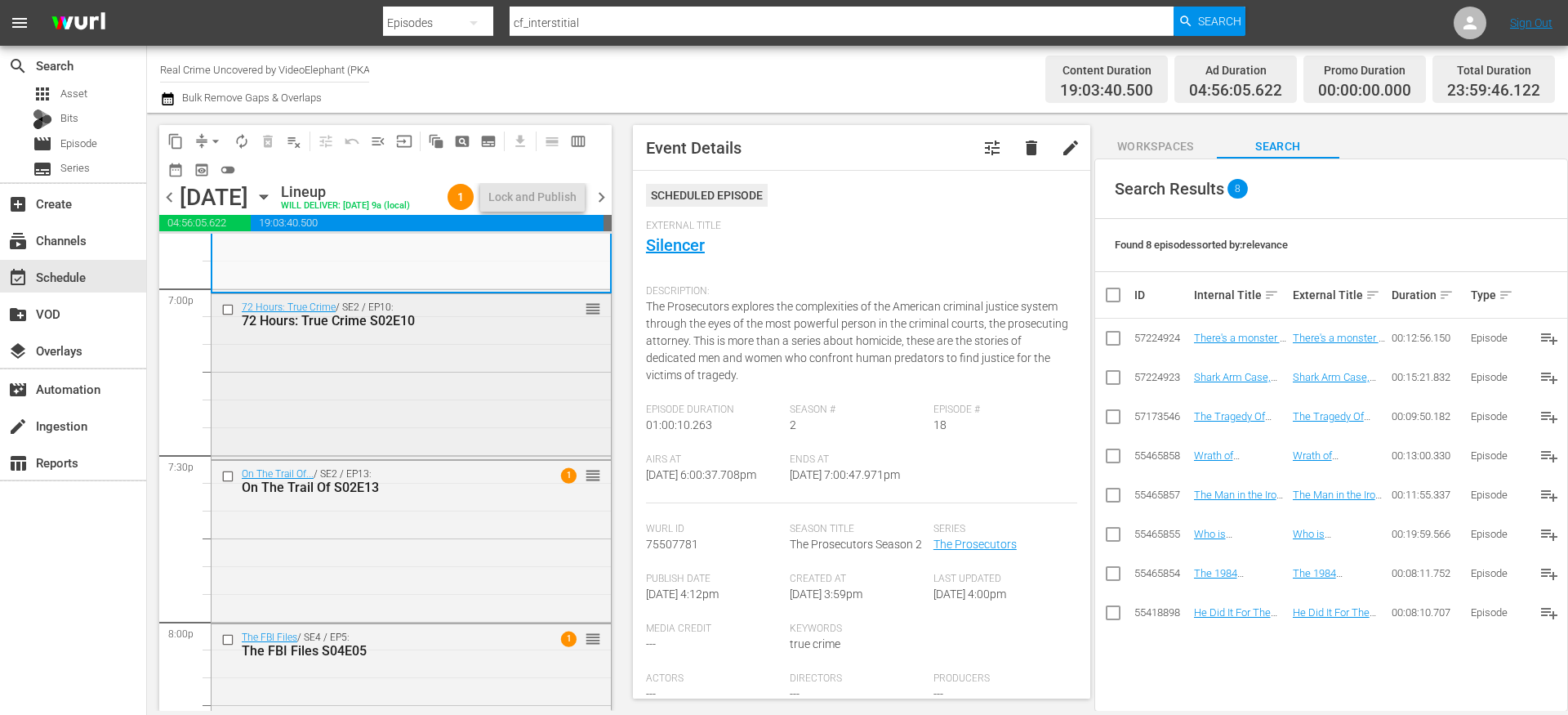
scroll to position [6321, 0]
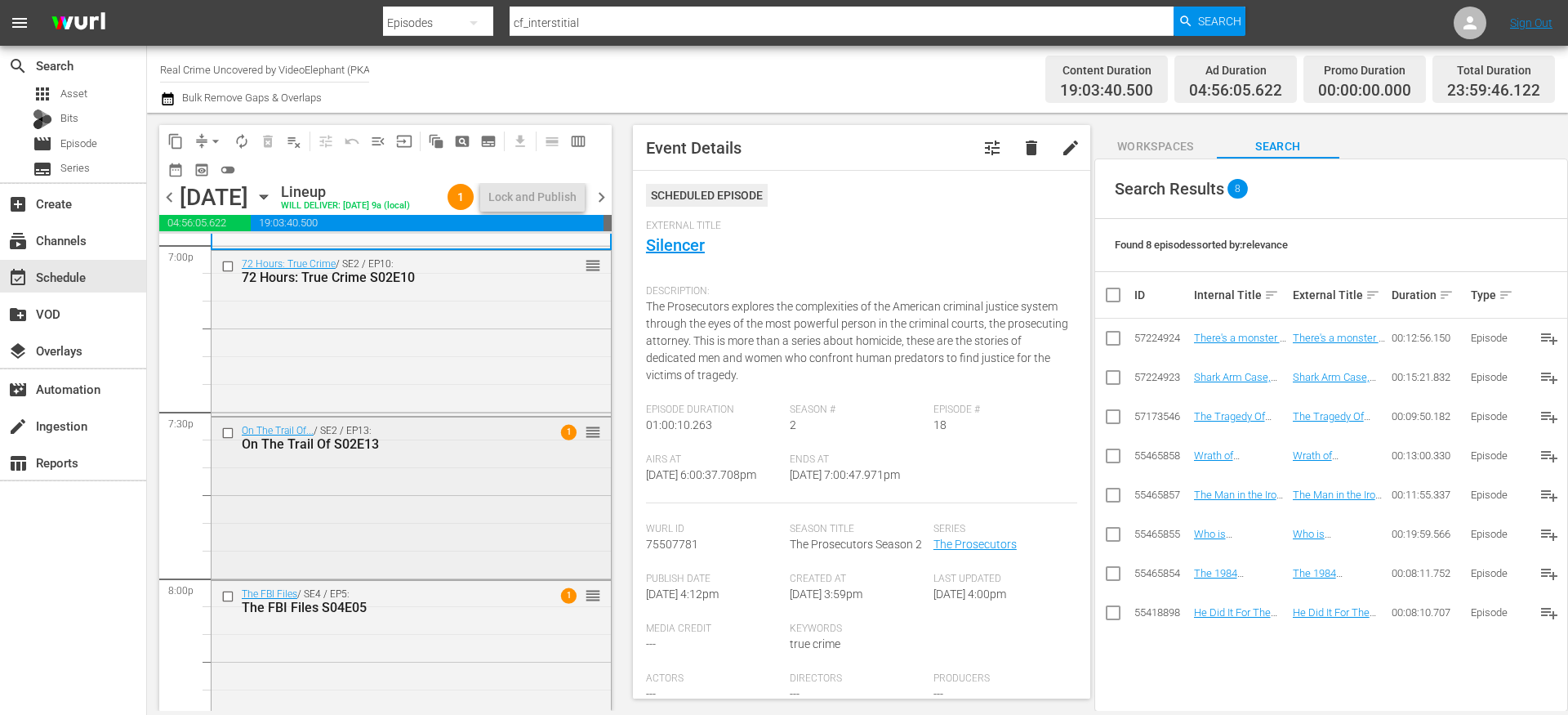
click at [230, 440] on input "checkbox" at bounding box center [230, 433] width 17 height 14
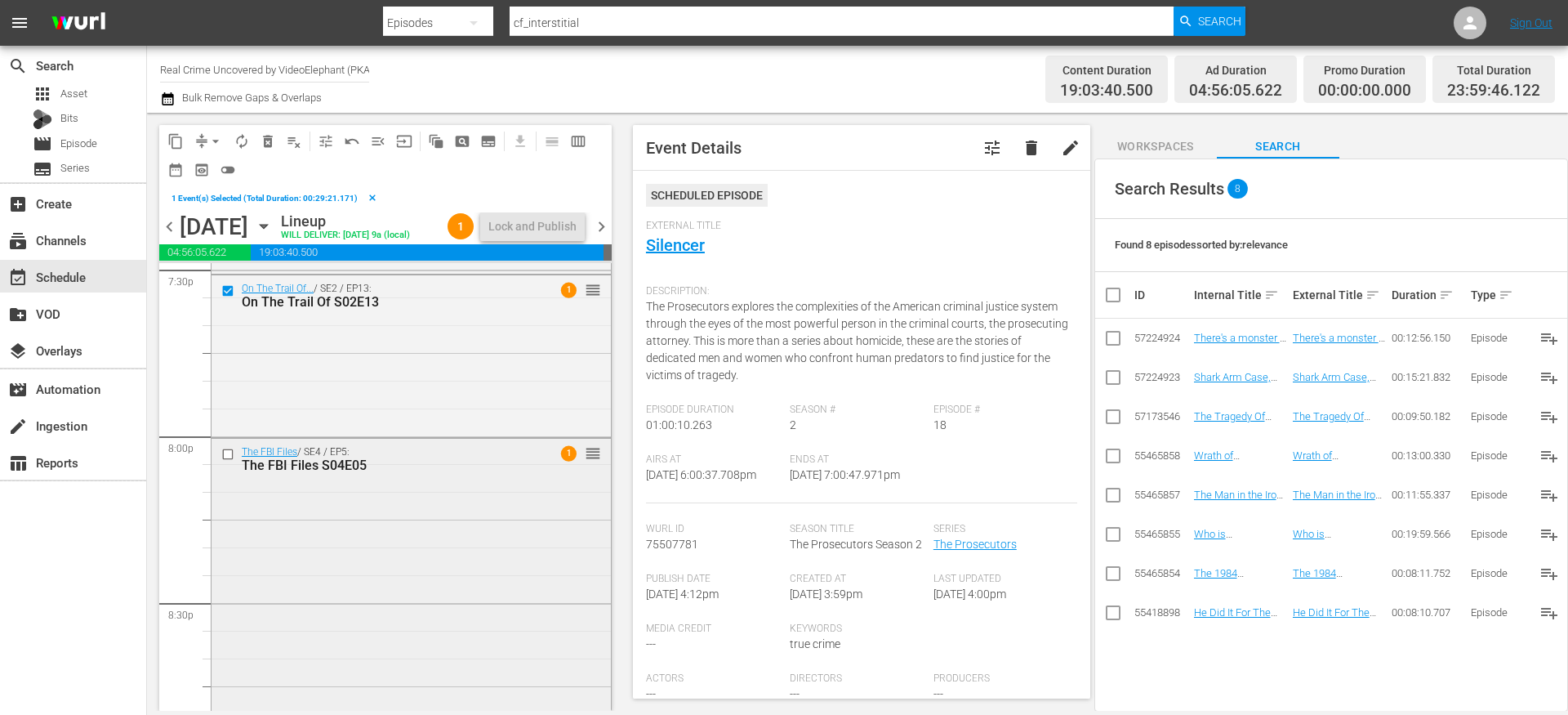
scroll to position [6515, 0]
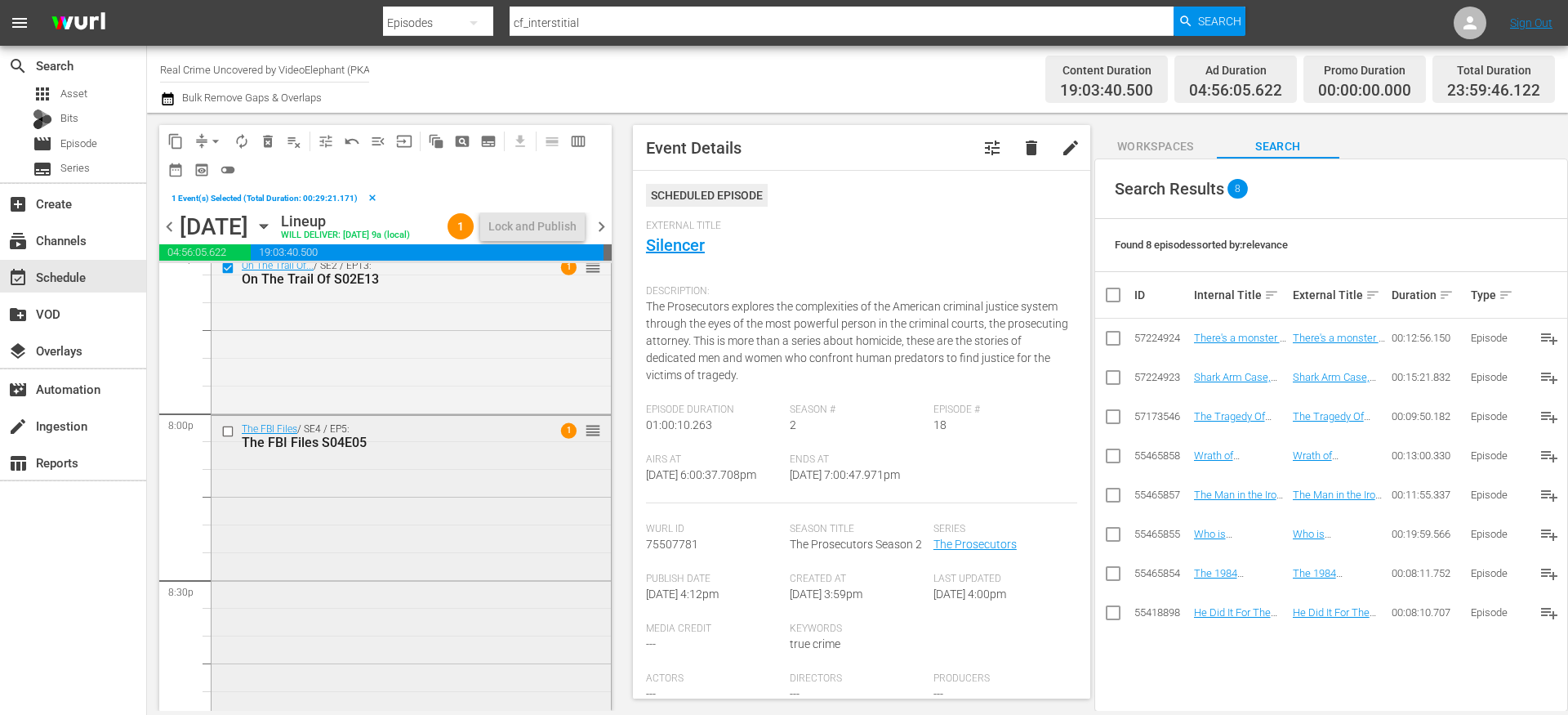
click at [232, 438] on input "checkbox" at bounding box center [230, 430] width 17 height 14
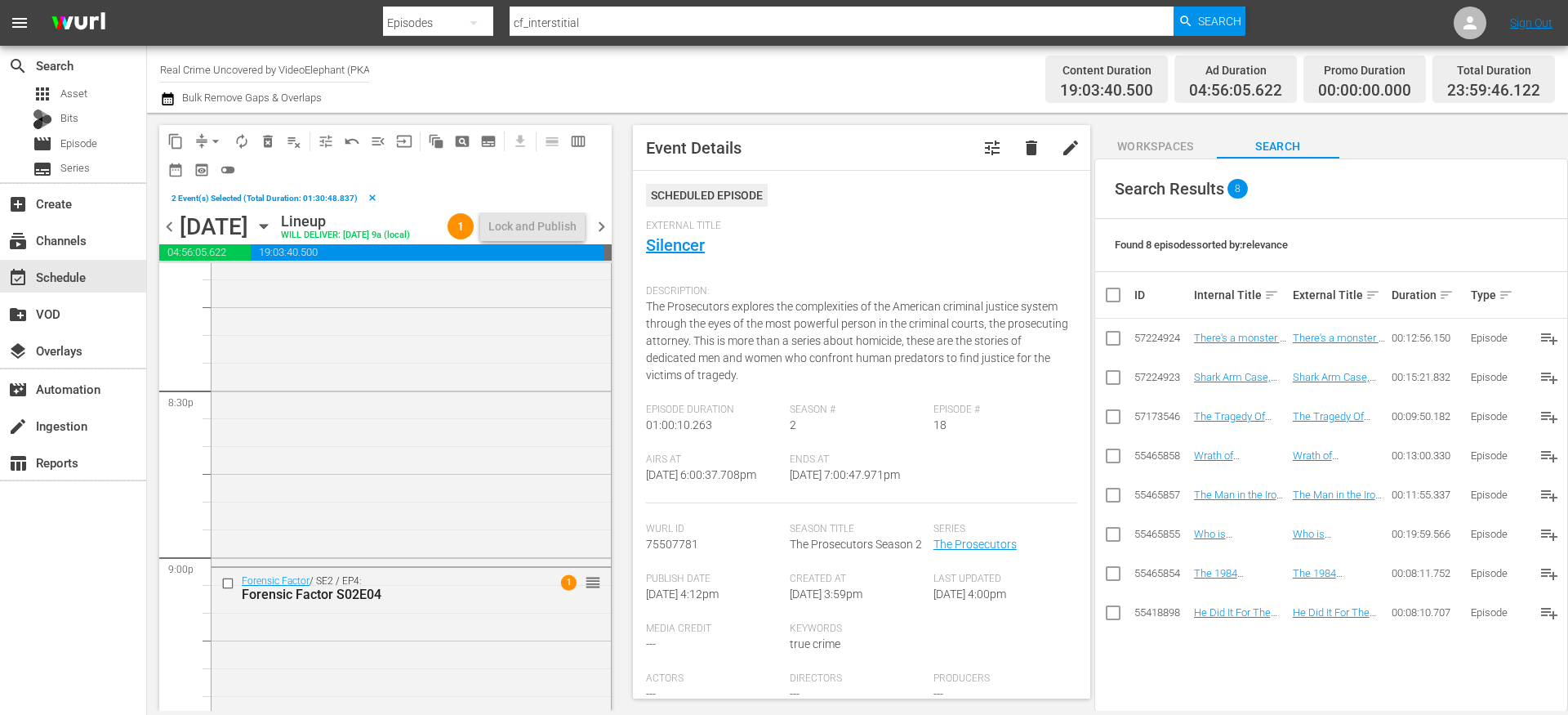
scroll to position [6861, 0]
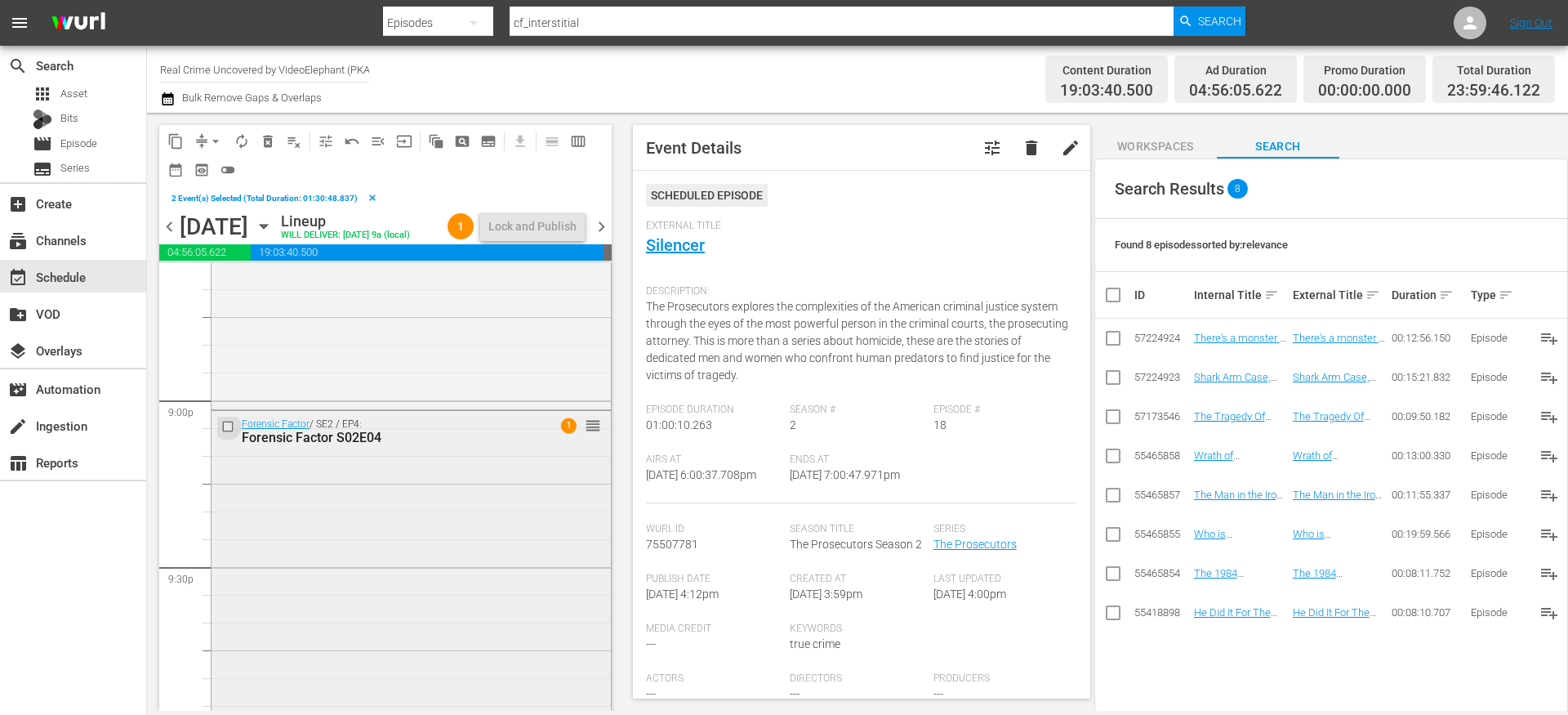
click at [228, 434] on input "checkbox" at bounding box center [230, 426] width 17 height 14
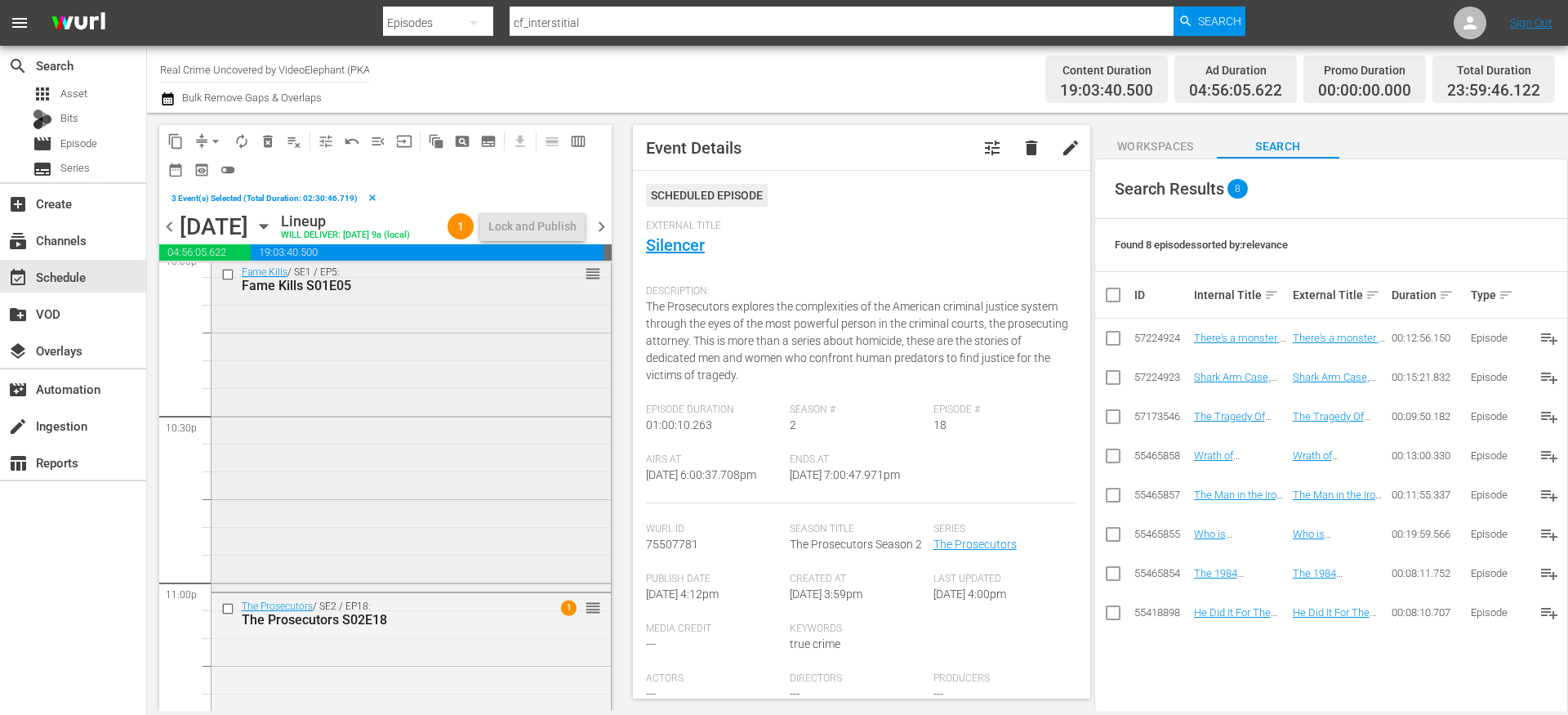
scroll to position [7346, 0]
click at [228, 283] on input "checkbox" at bounding box center [230, 276] width 17 height 14
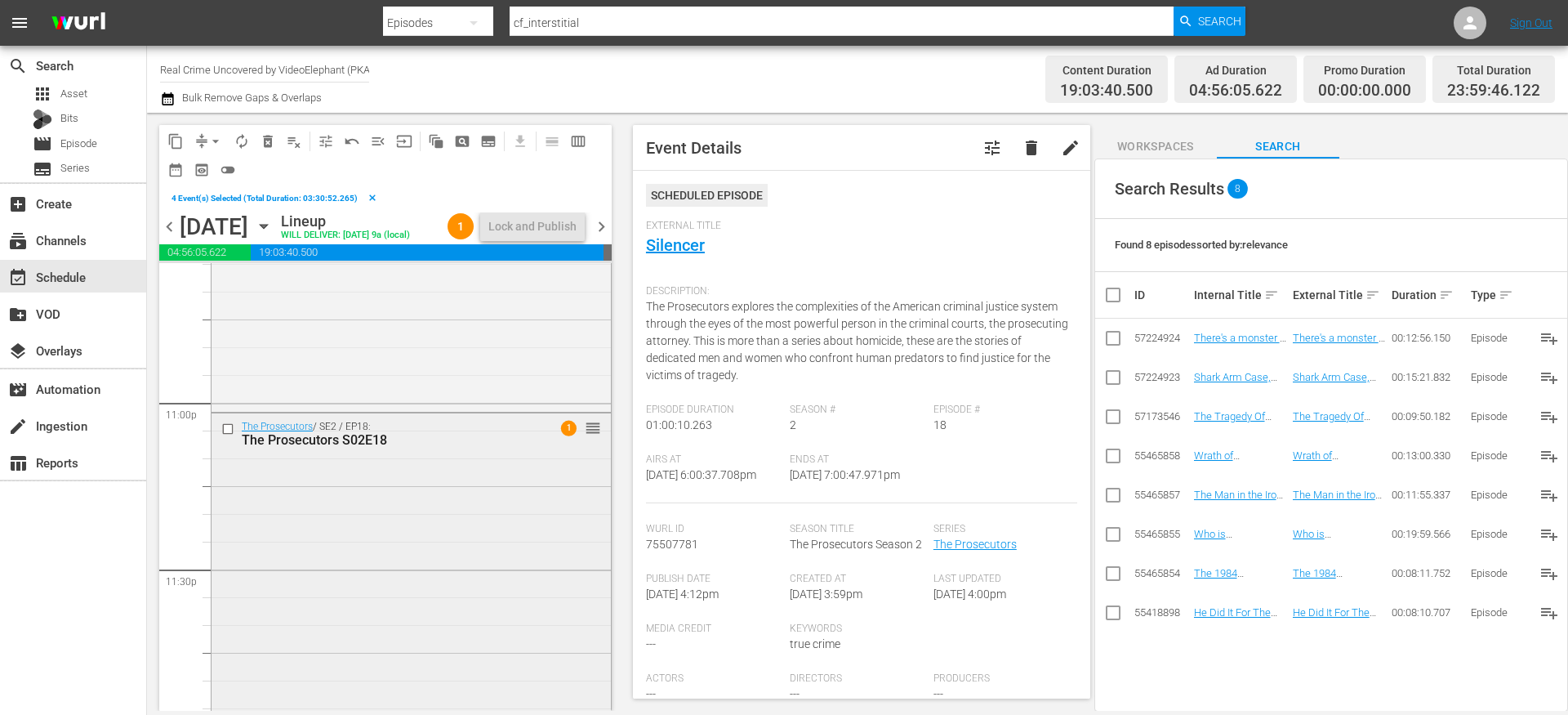
scroll to position [7587, 0]
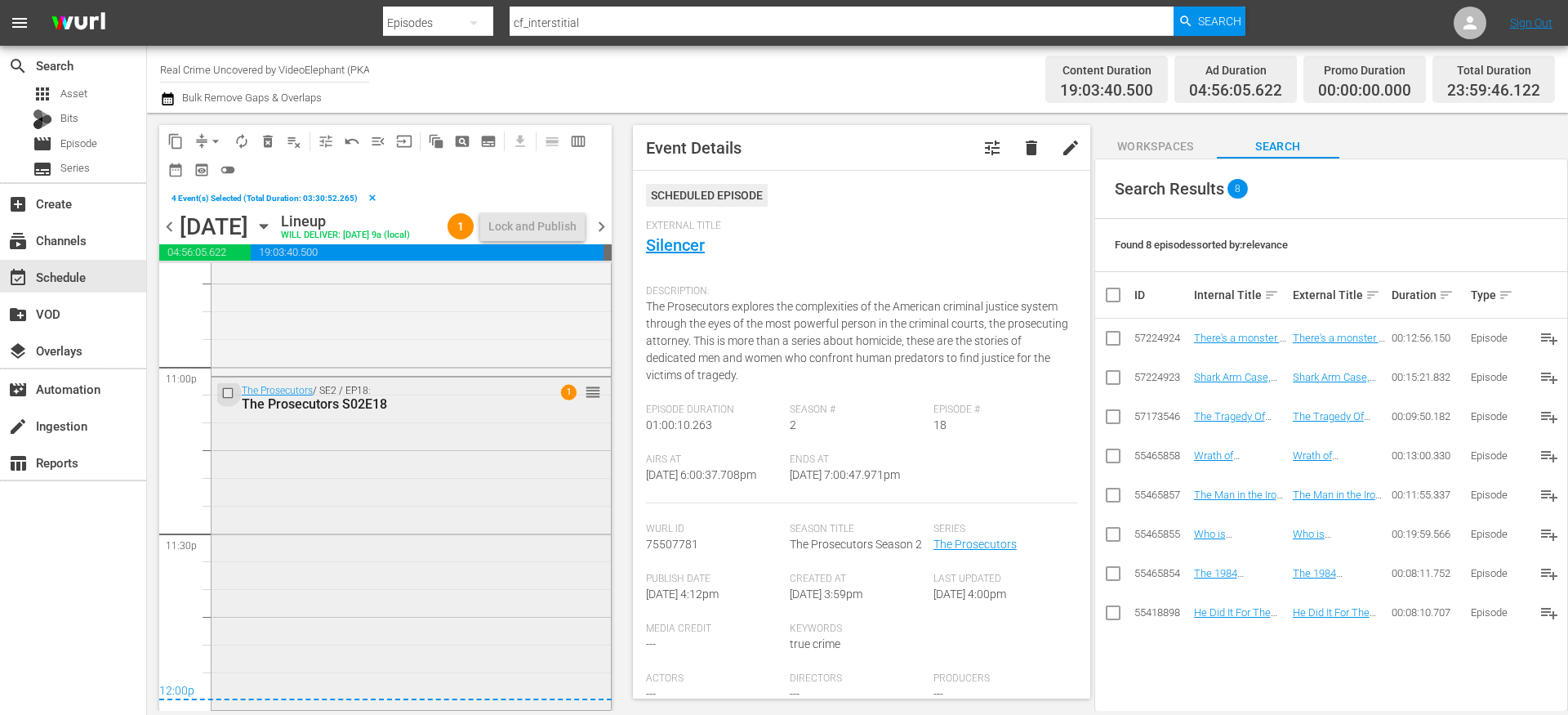
click at [229, 392] on input "checkbox" at bounding box center [230, 393] width 17 height 14
click at [176, 139] on span "content_copy" at bounding box center [176, 141] width 16 height 16
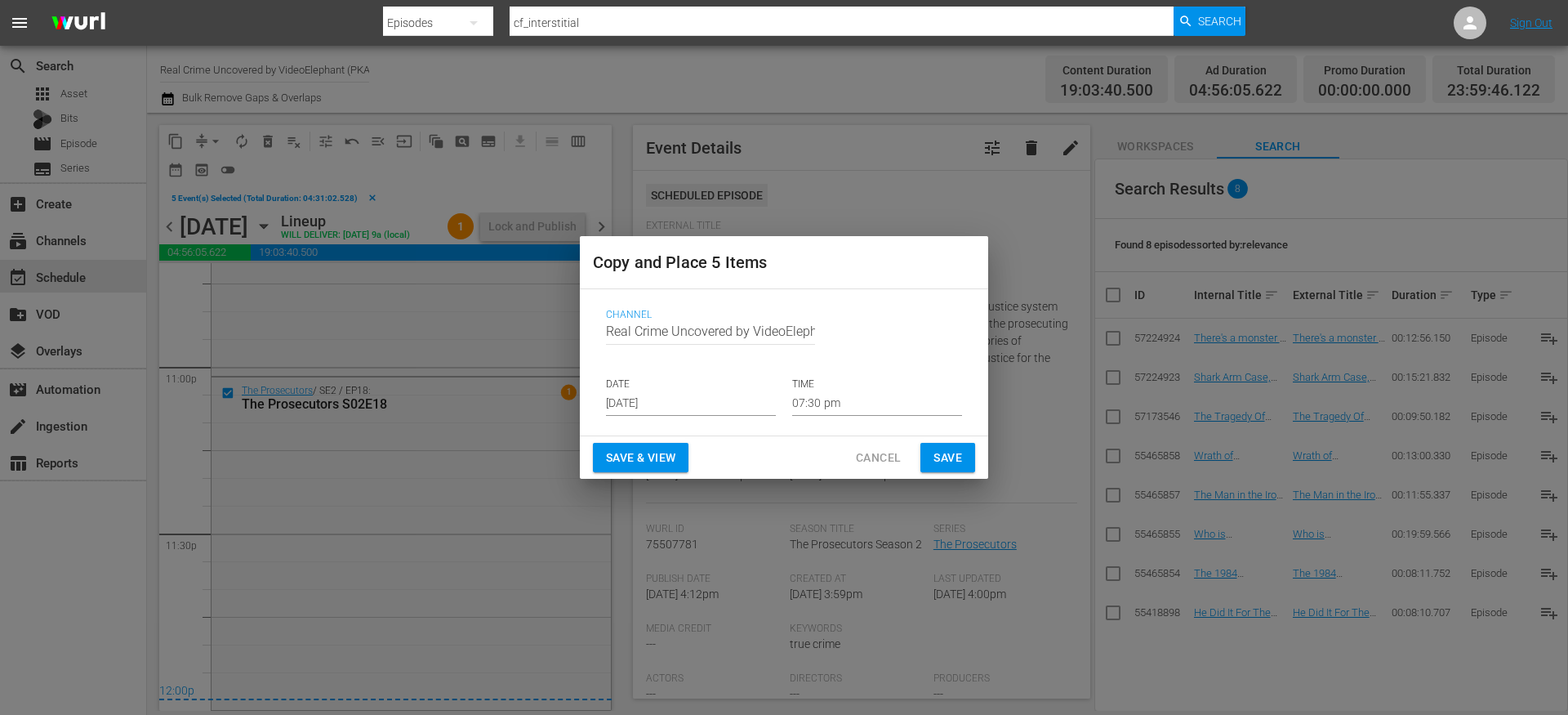
click at [665, 410] on input "Aug 28th 2025" at bounding box center [691, 403] width 170 height 24
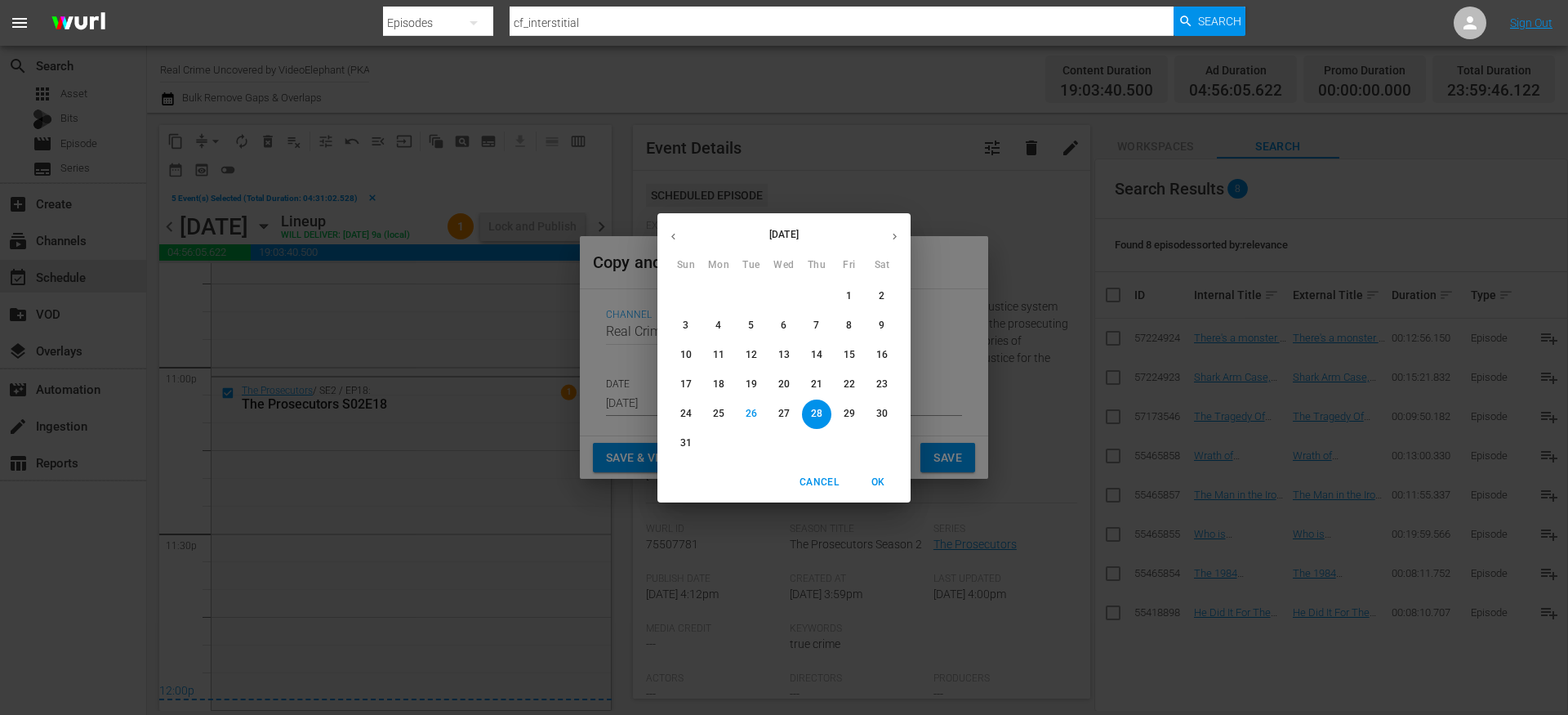
click at [894, 238] on icon "button" at bounding box center [894, 236] width 13 height 13
click at [721, 356] on p "15" at bounding box center [719, 355] width 12 height 14
type input "Sep 15th 2025"
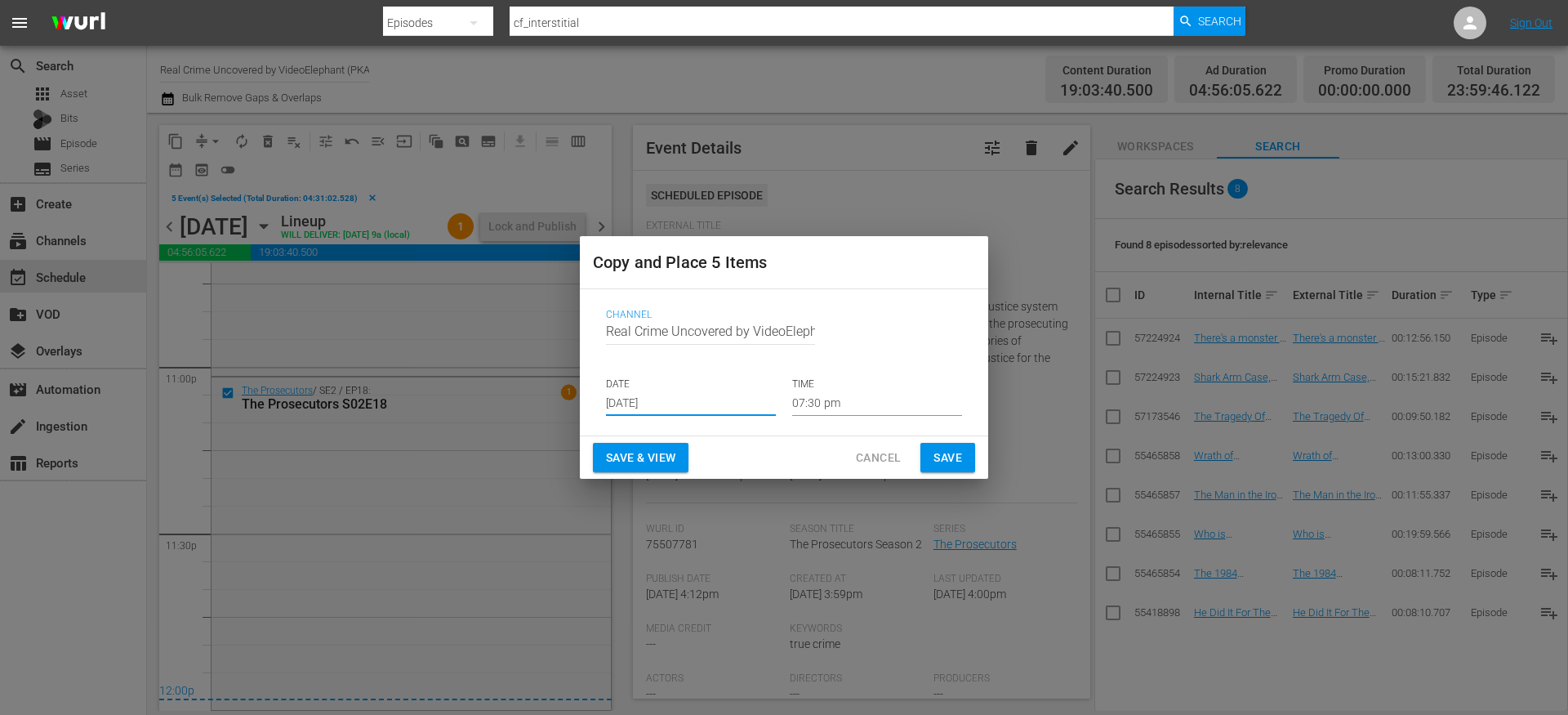
click at [812, 397] on input "07:30 pm" at bounding box center [877, 403] width 170 height 24
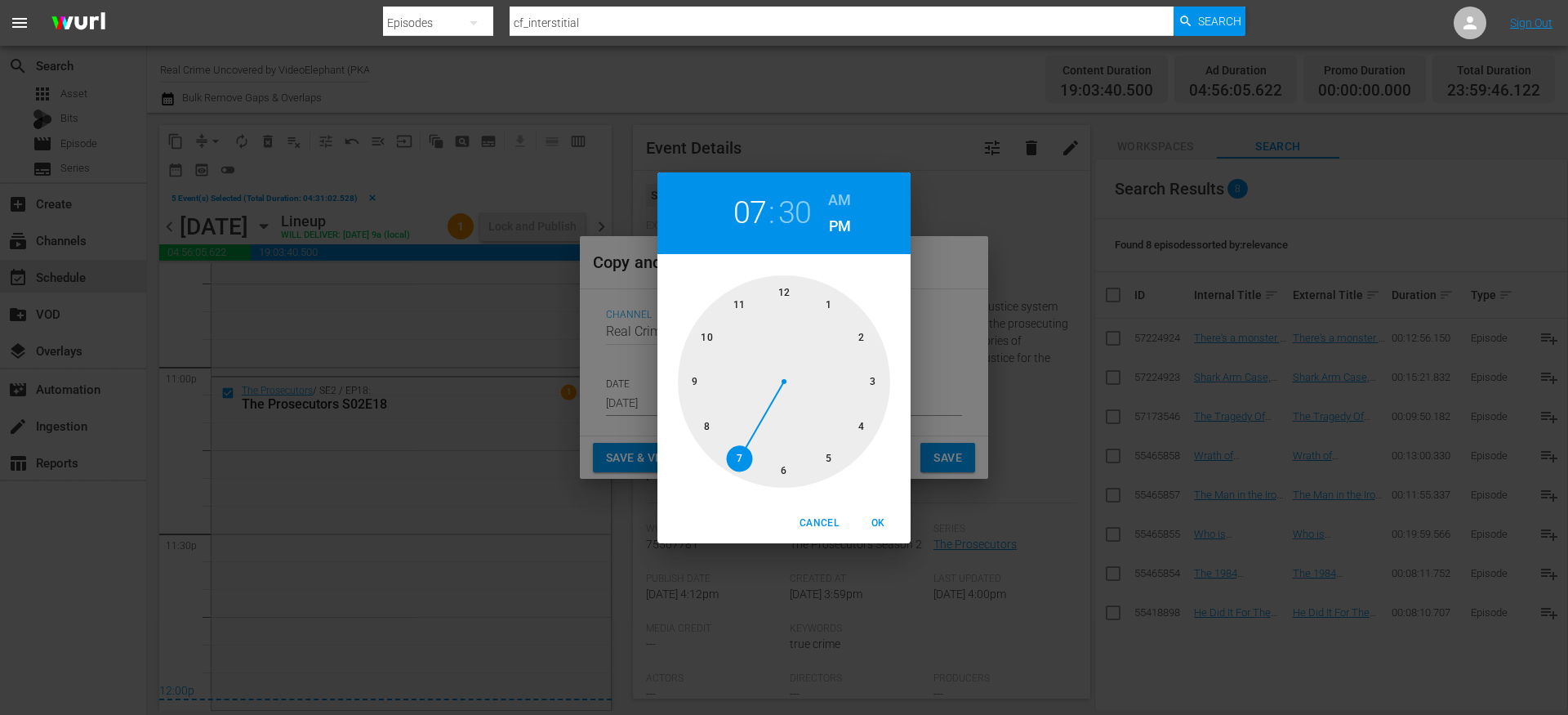
click at [783, 292] on div at bounding box center [784, 381] width 212 height 212
click at [791, 281] on div at bounding box center [784, 381] width 212 height 212
click at [843, 197] on h6 "AM" at bounding box center [839, 200] width 23 height 26
click at [882, 514] on span "OK" at bounding box center [878, 523] width 40 height 17
type input "12:00 am"
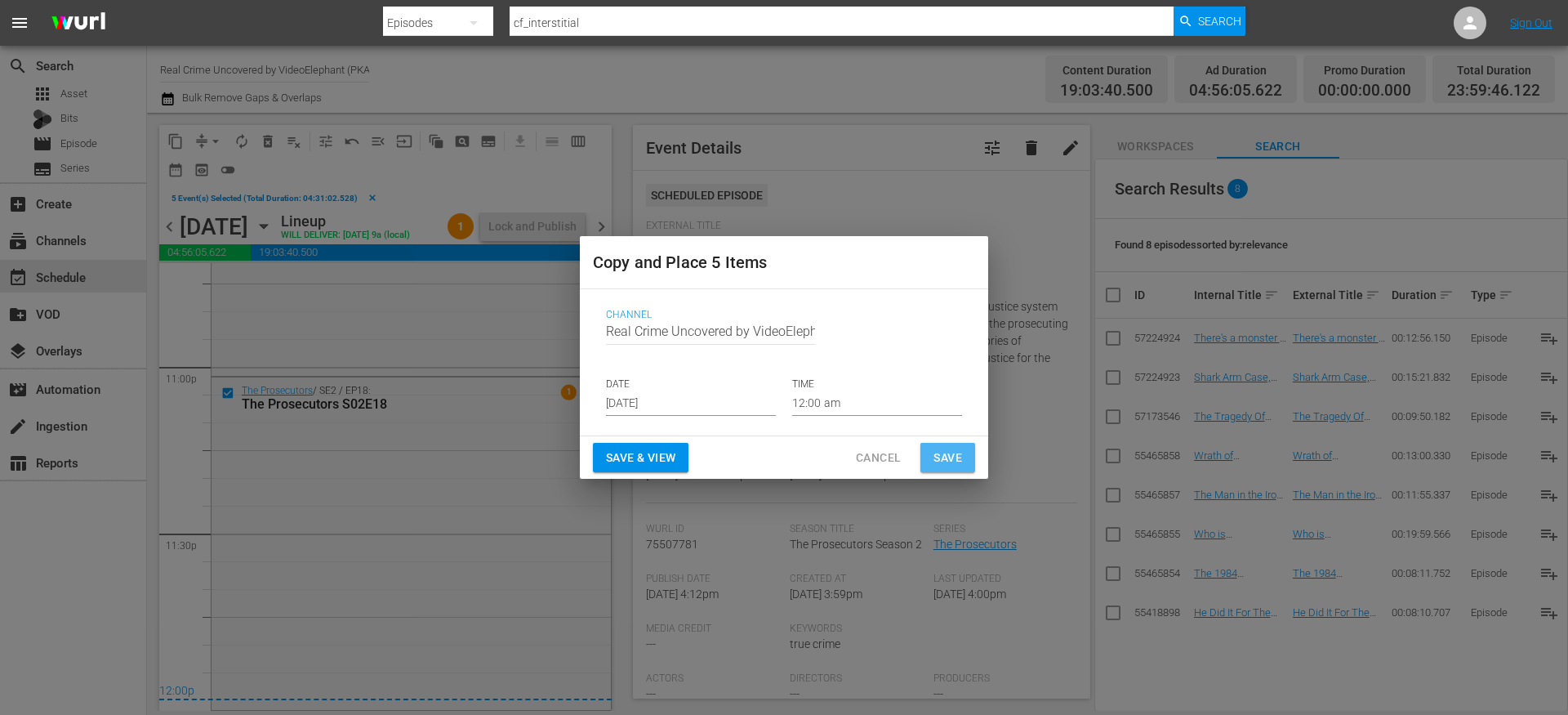
click at [951, 454] on span "Save" at bounding box center [949, 457] width 29 height 20
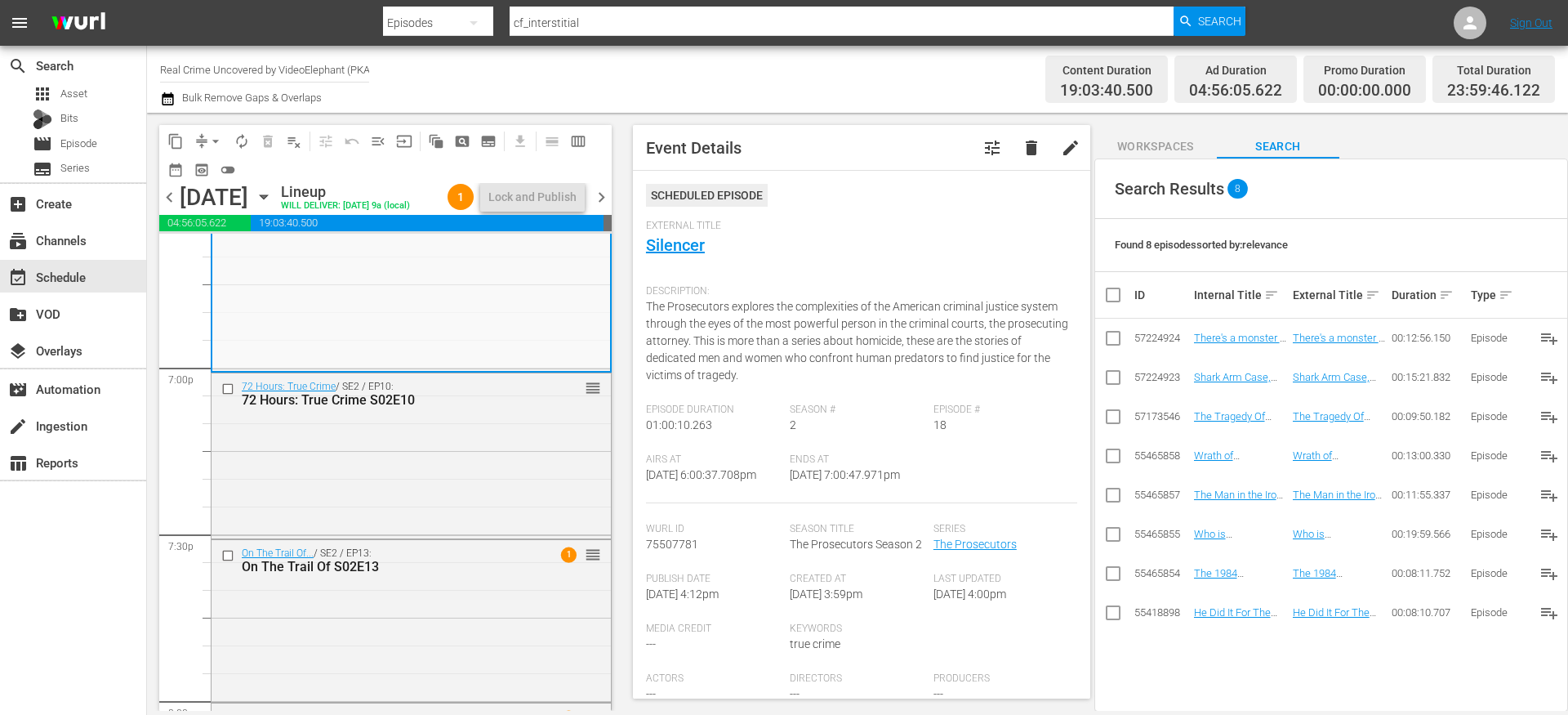
scroll to position [6181, 0]
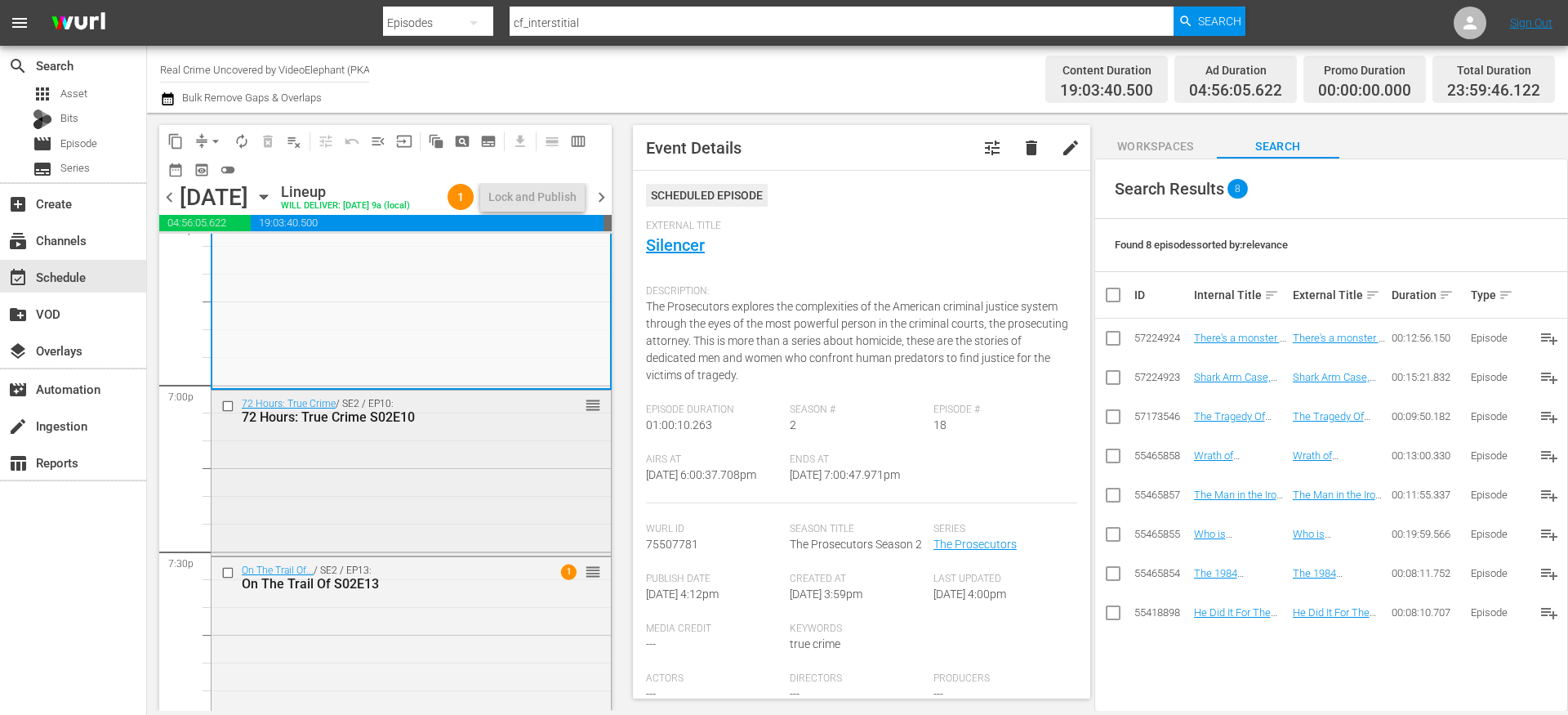
click at [233, 413] on input "checkbox" at bounding box center [230, 405] width 17 height 14
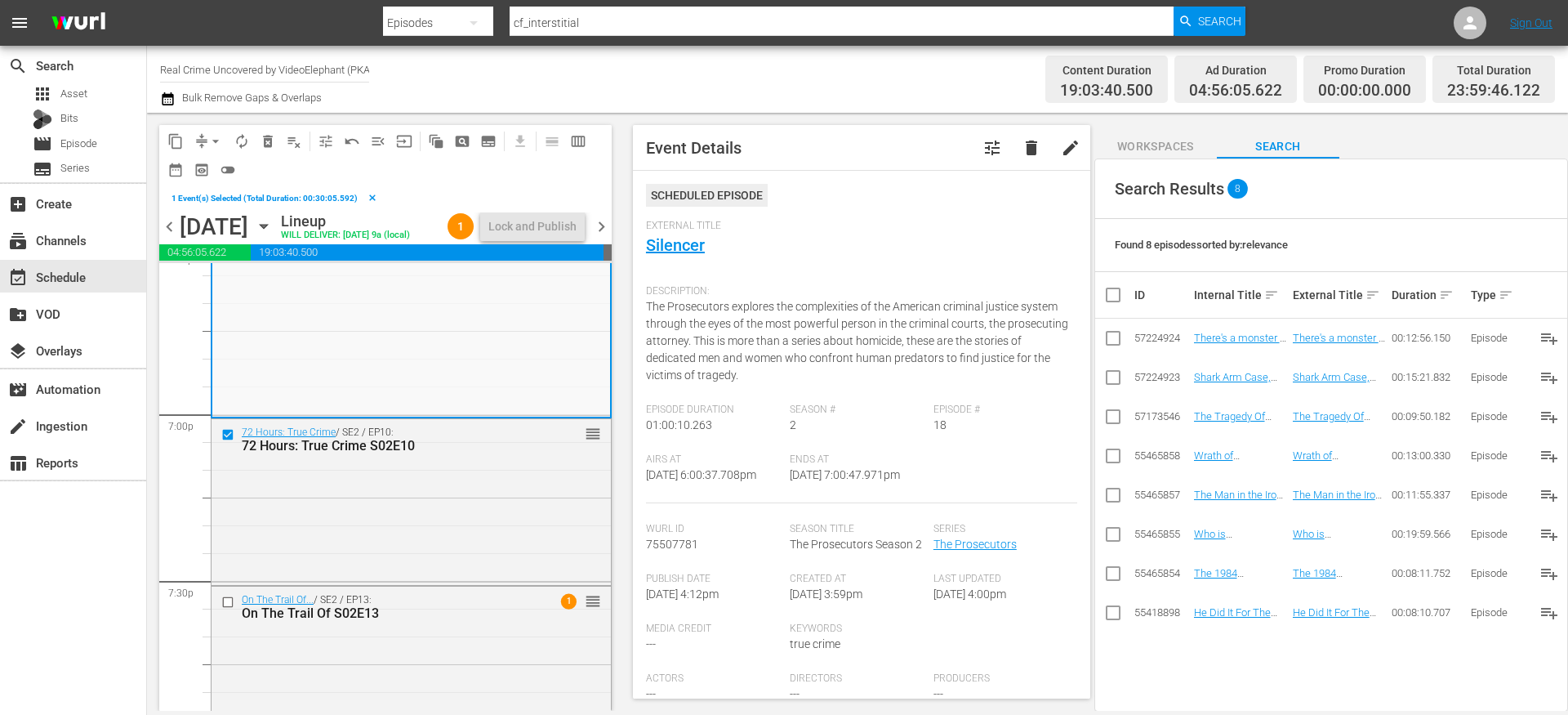
click at [177, 147] on span "content_copy" at bounding box center [176, 141] width 16 height 16
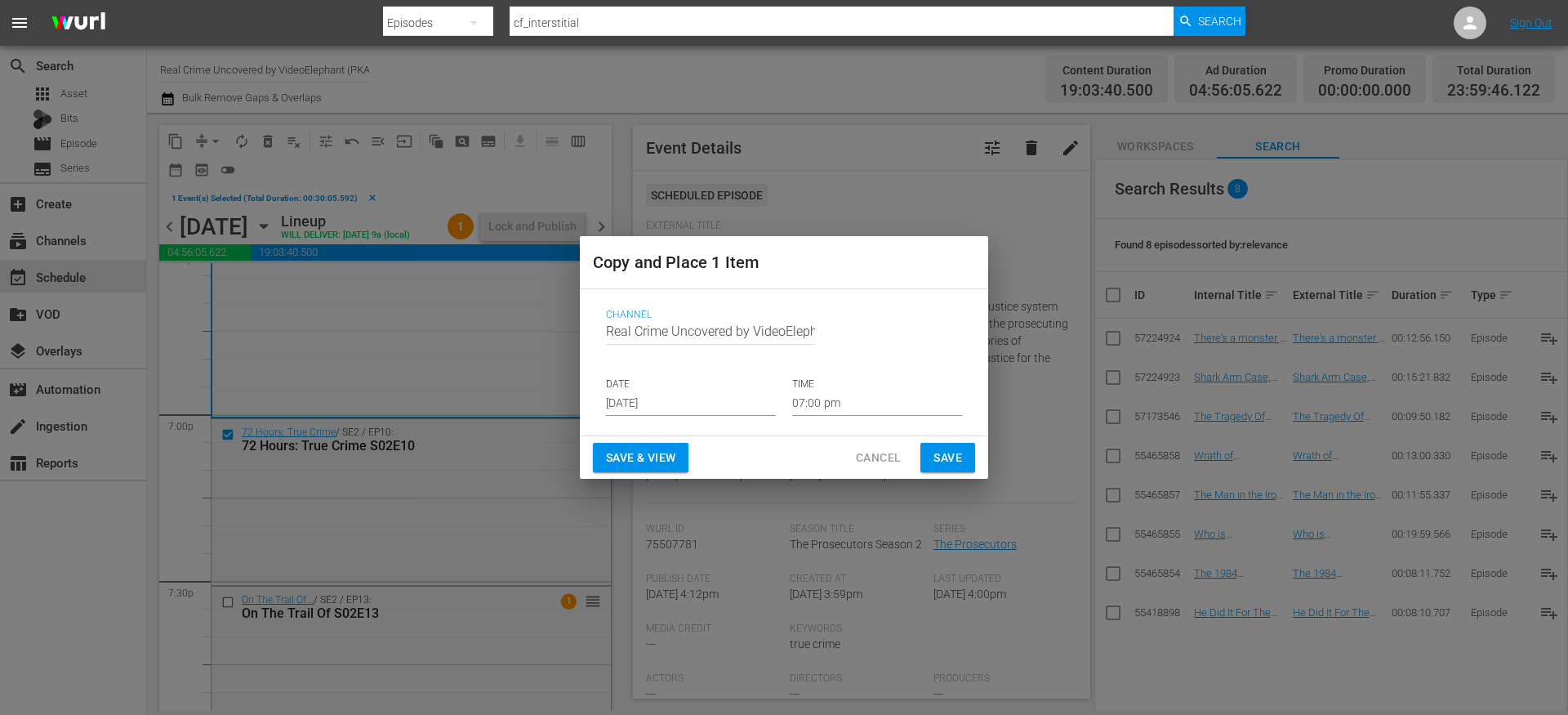
click at [664, 397] on input "Aug 28th 2025" at bounding box center [691, 403] width 170 height 24
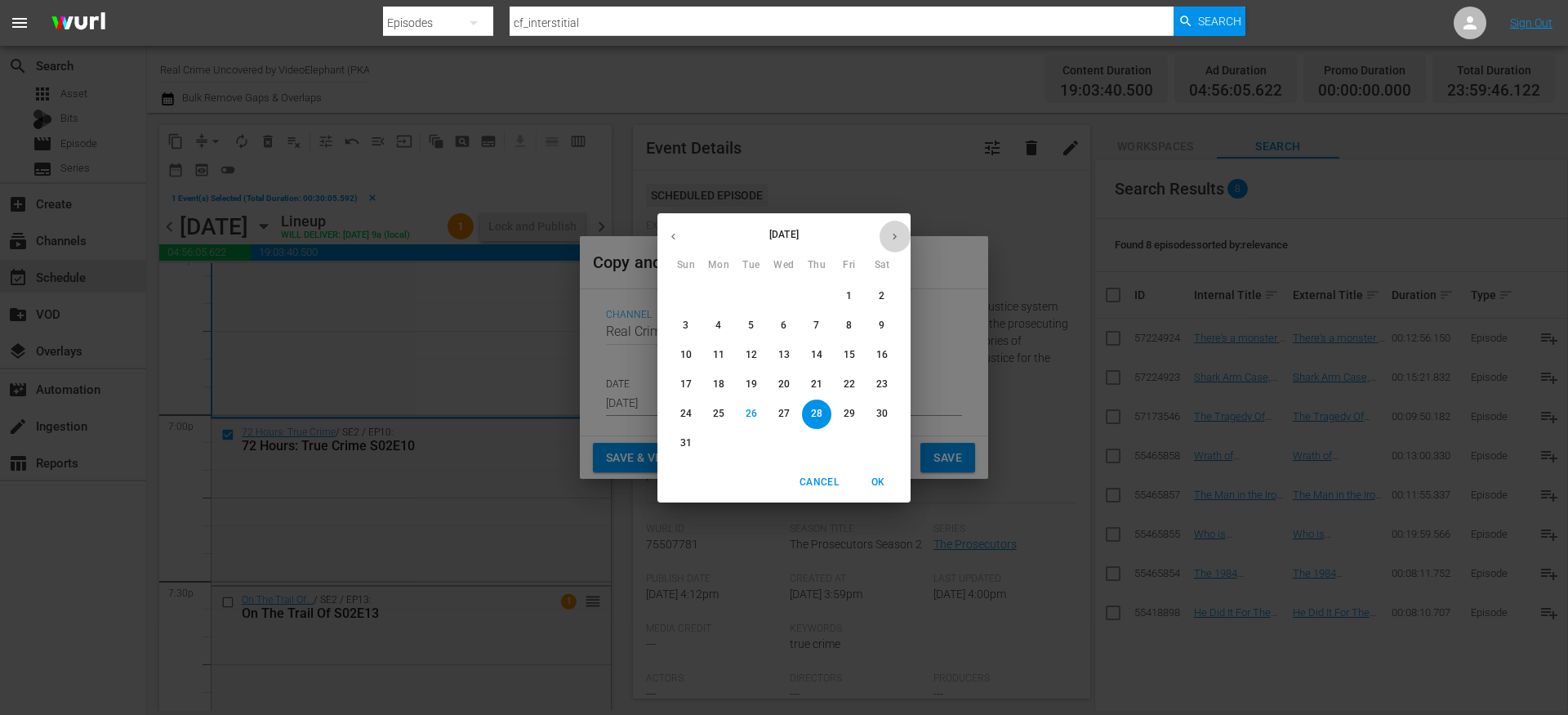
click at [892, 235] on icon "button" at bounding box center [894, 236] width 13 height 13
click at [714, 356] on p "15" at bounding box center [719, 355] width 12 height 14
type input "Sep 15th 2025"
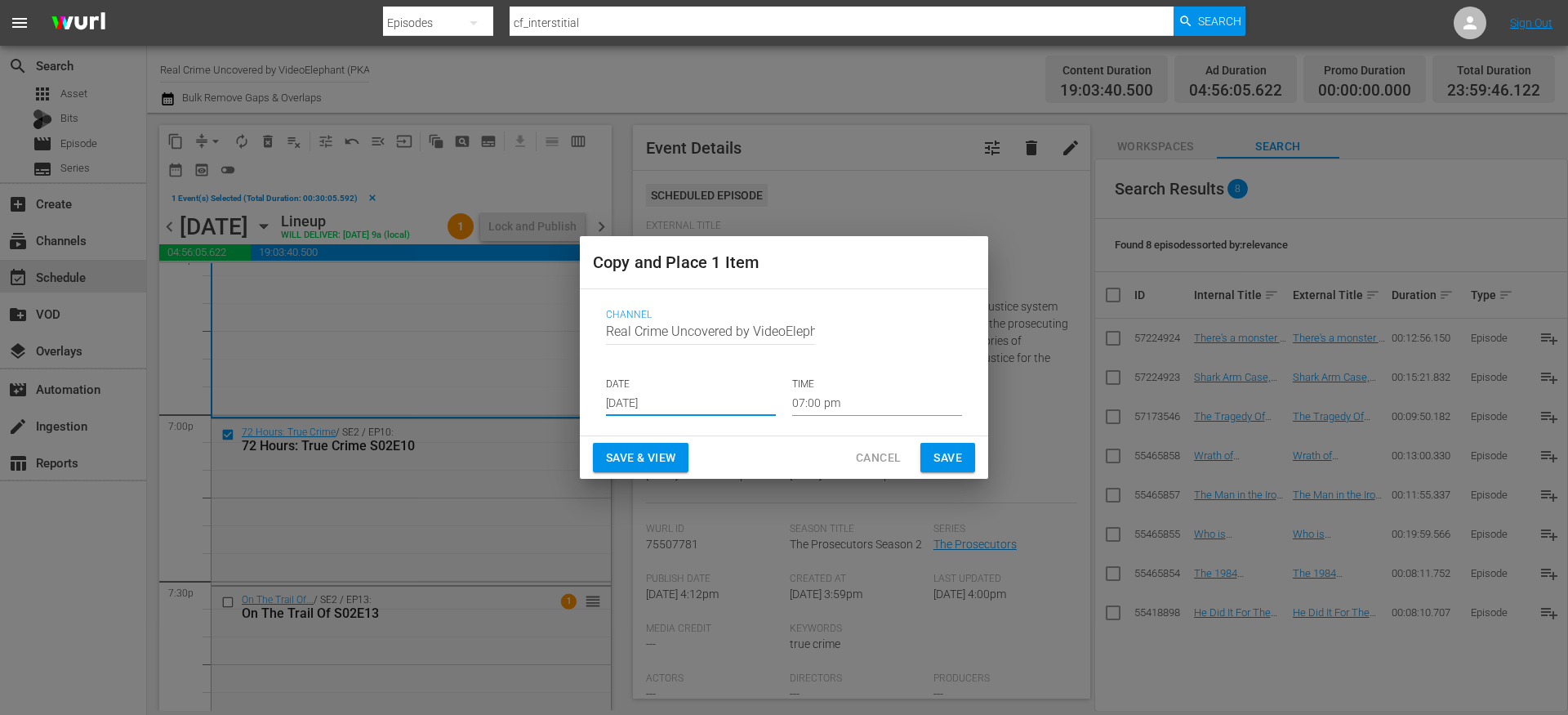
click at [822, 408] on input "07:00 pm" at bounding box center [877, 403] width 170 height 24
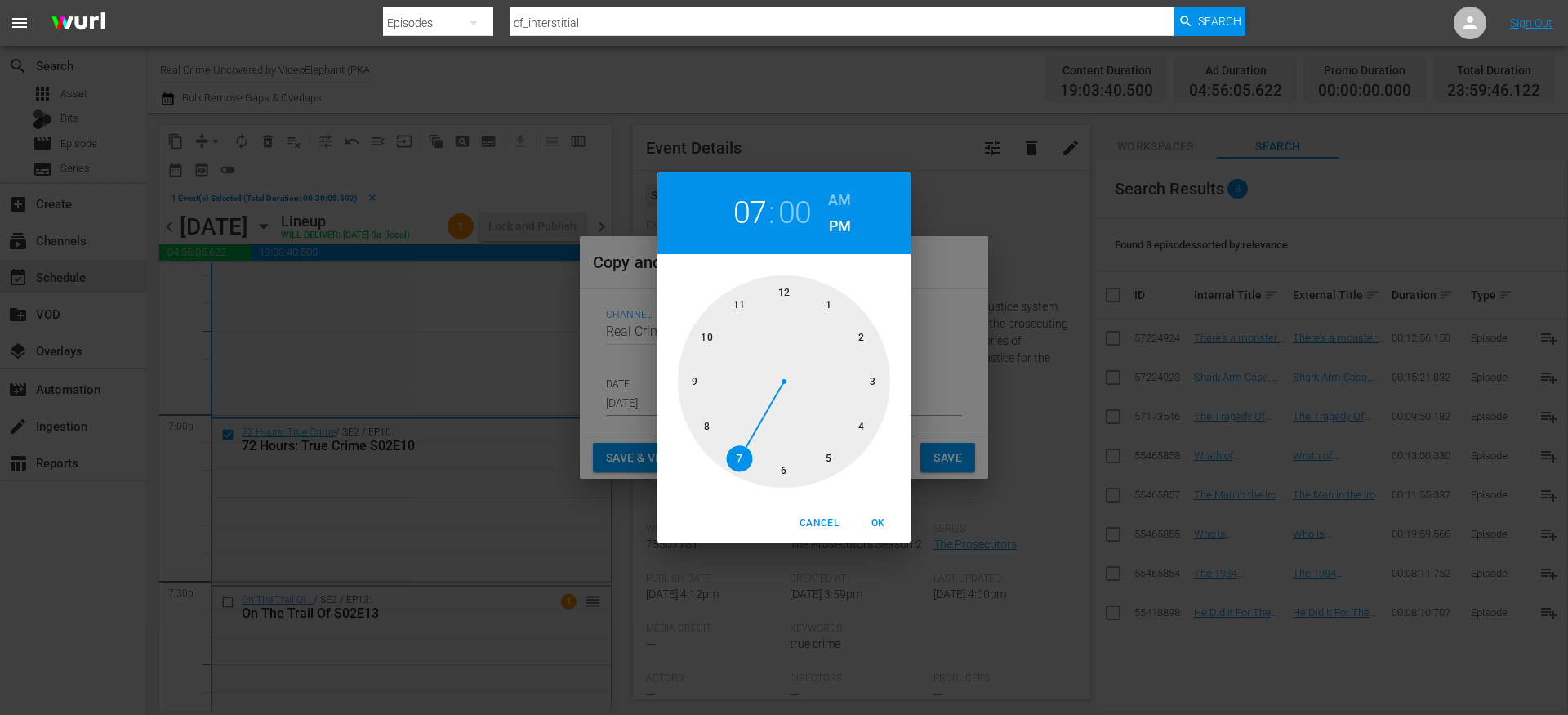
click at [860, 433] on div at bounding box center [784, 381] width 212 height 212
click at [791, 464] on div at bounding box center [784, 381] width 212 height 212
click at [833, 205] on h6 "AM" at bounding box center [839, 200] width 23 height 26
click at [884, 525] on span "OK" at bounding box center [878, 523] width 40 height 17
type input "04:30 am"
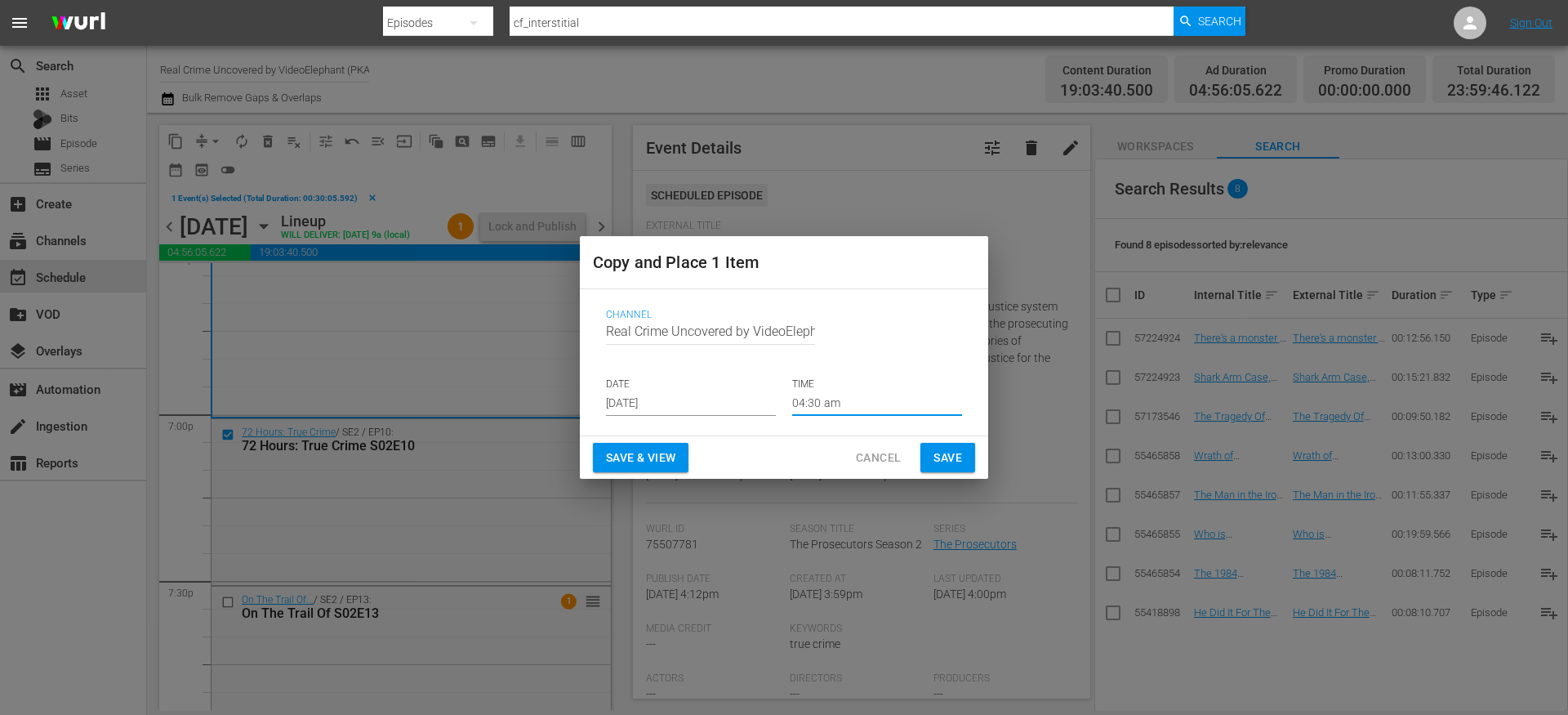
click at [939, 456] on span "Save" at bounding box center [949, 457] width 29 height 20
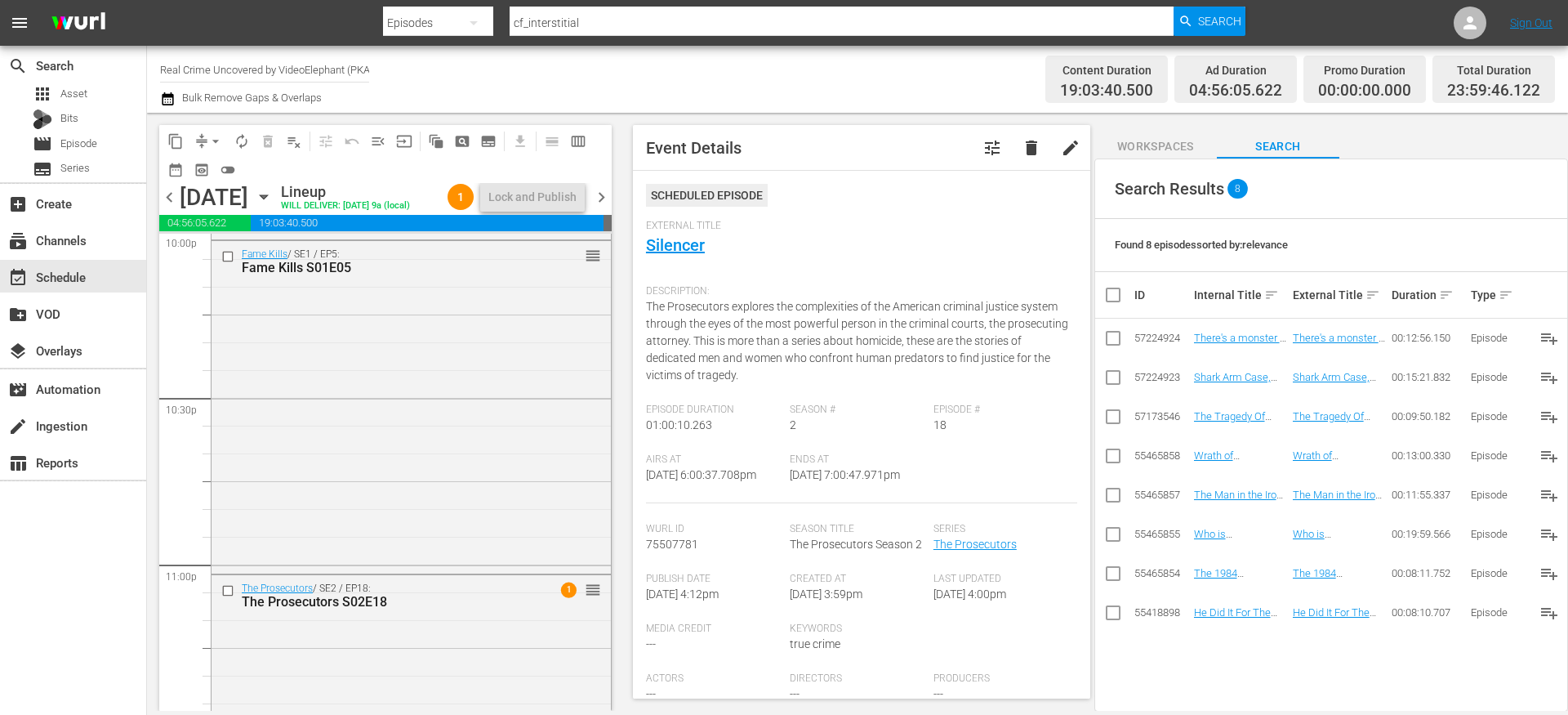
scroll to position [7558, 0]
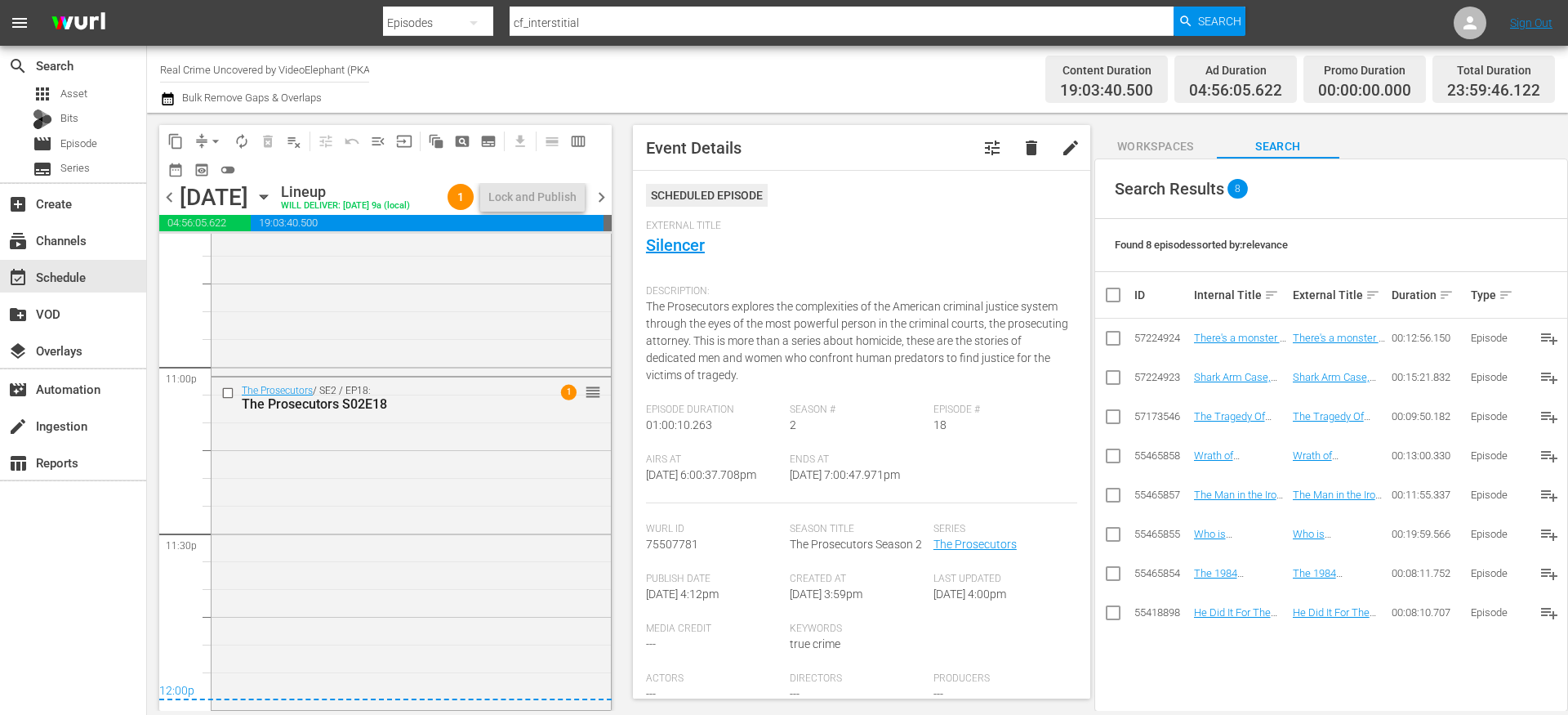
click at [171, 99] on icon "button" at bounding box center [168, 98] width 15 height 19
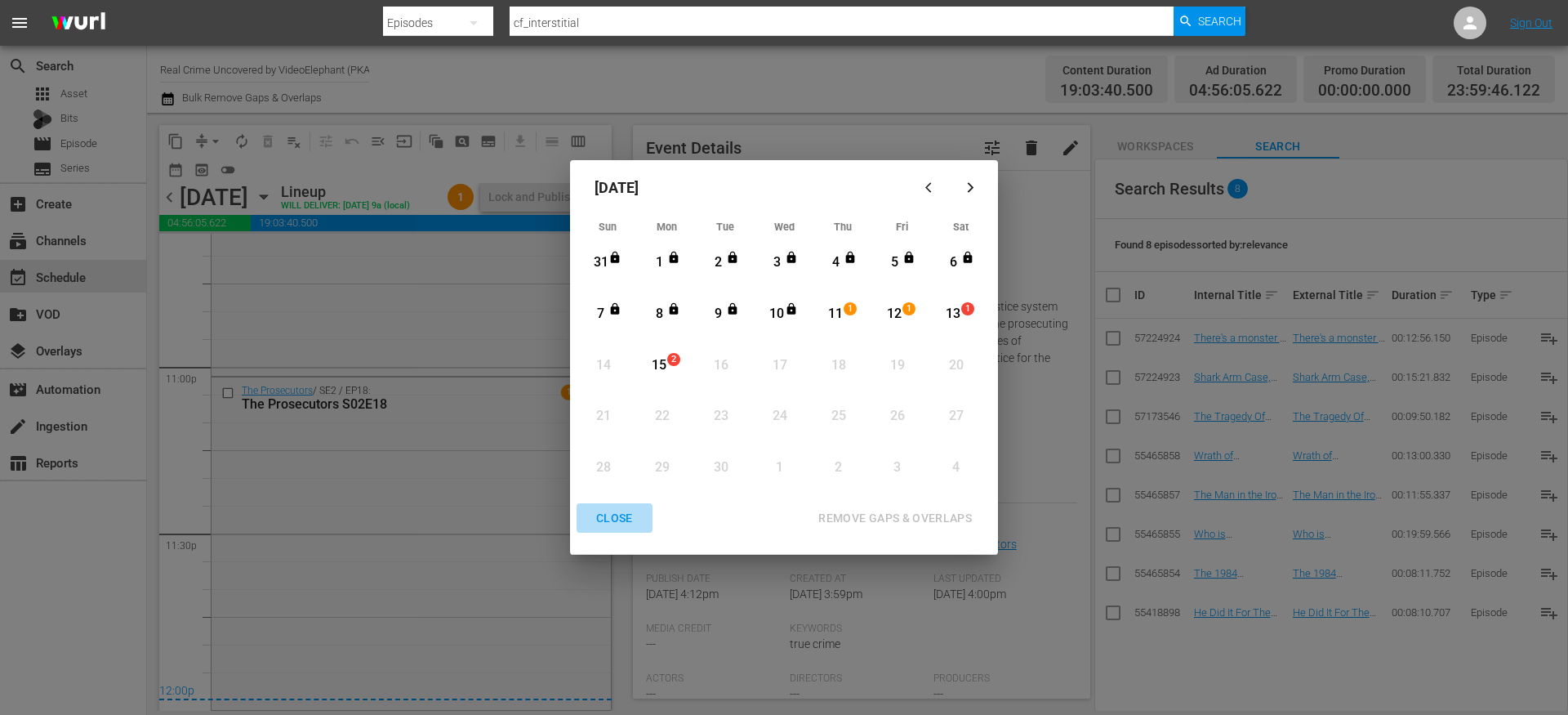
click at [615, 514] on div "CLOSE" at bounding box center [614, 518] width 63 height 20
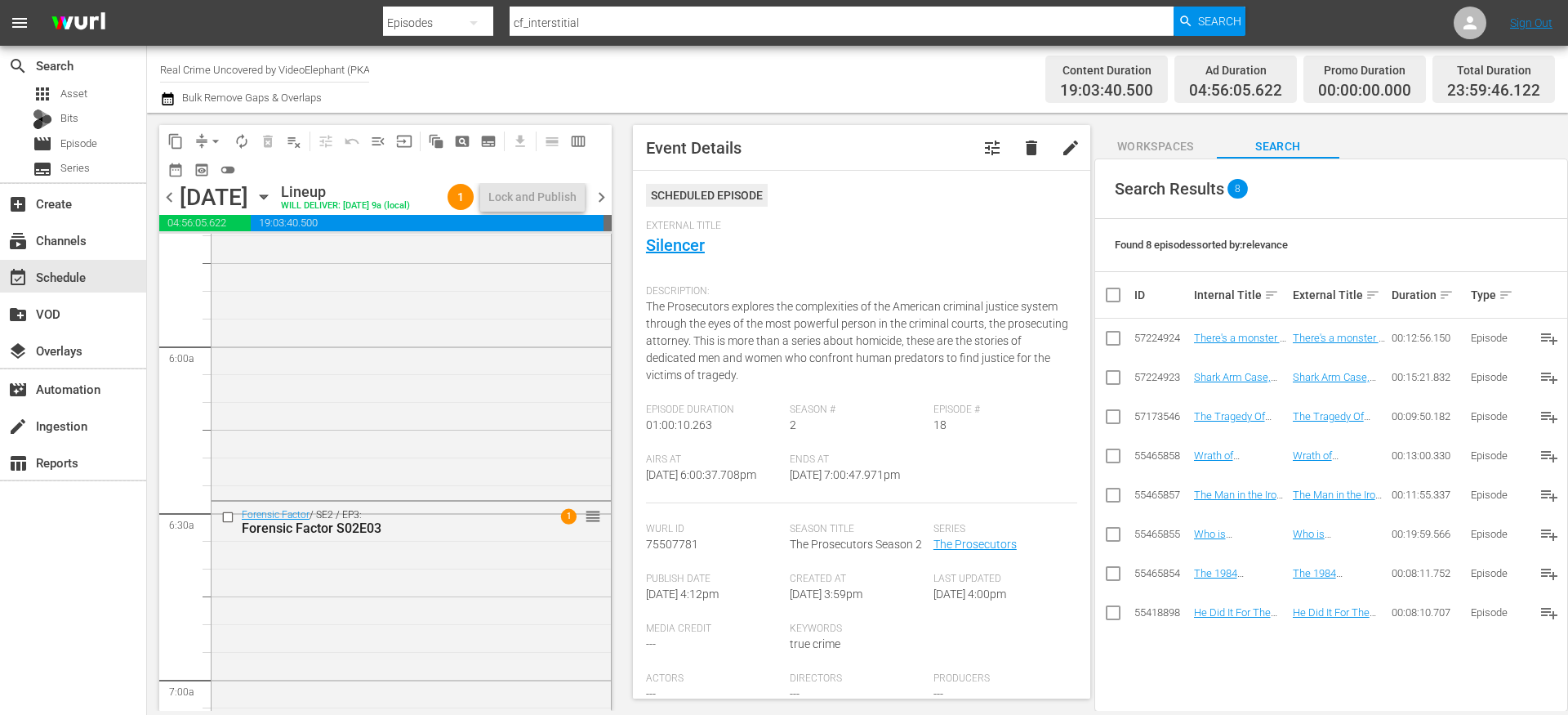
scroll to position [1225, 0]
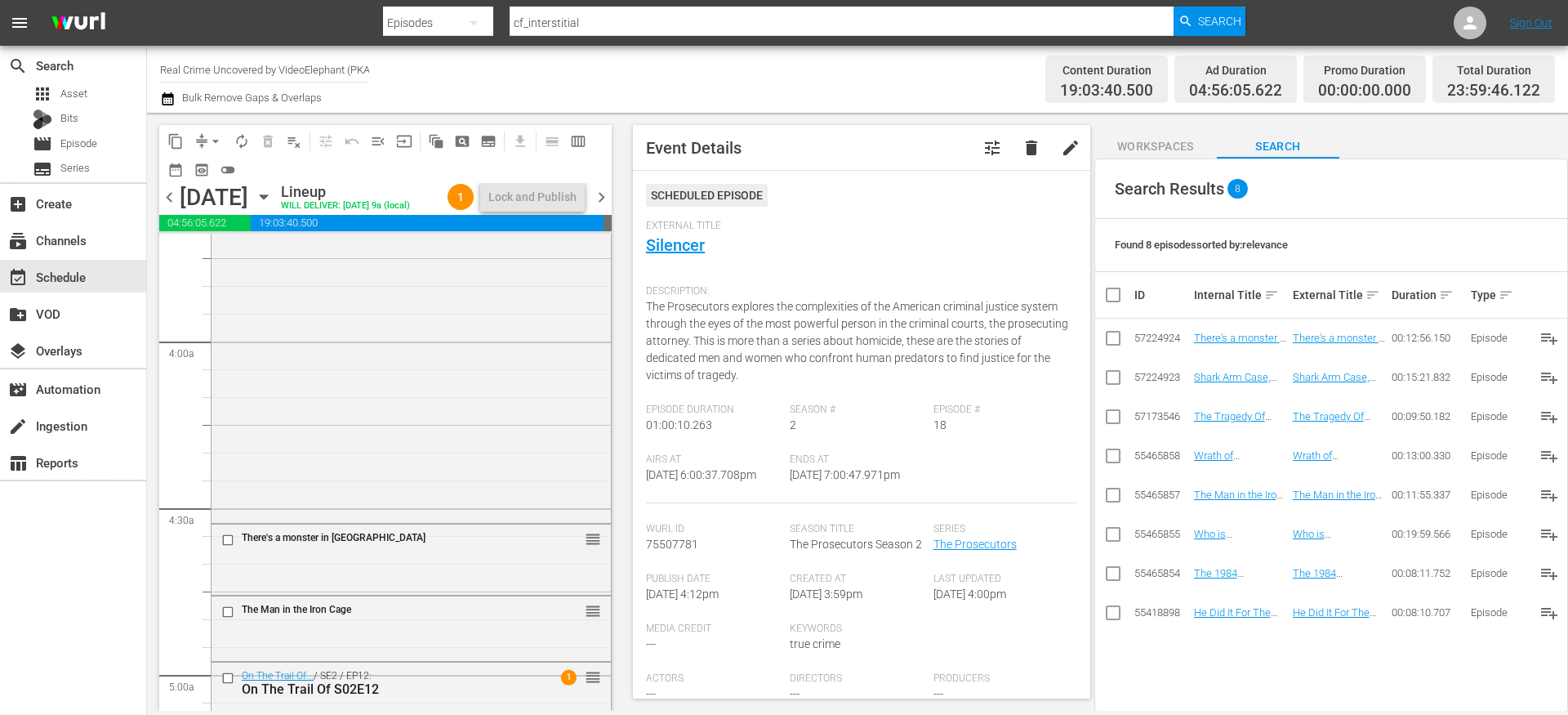
click at [171, 205] on span "chevron_left" at bounding box center [169, 197] width 20 height 20
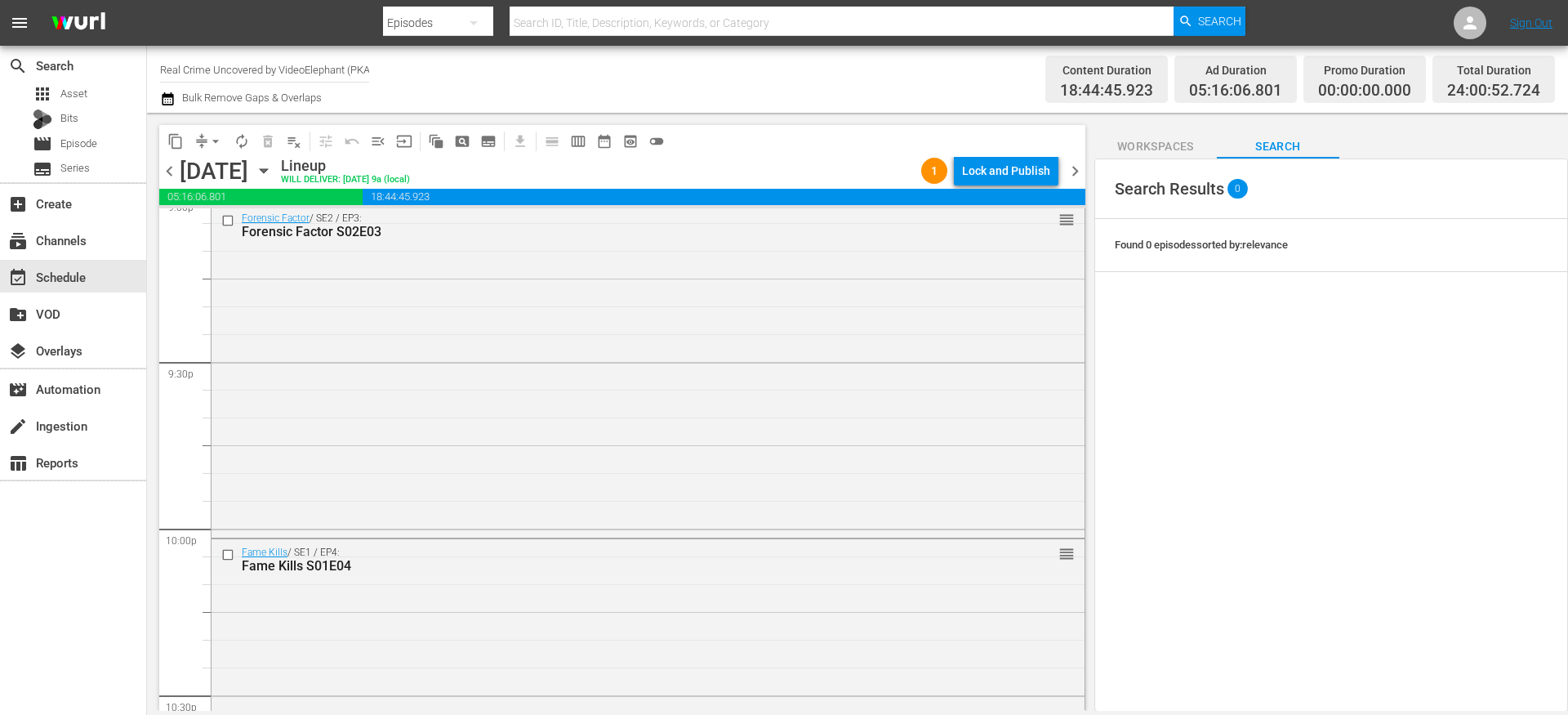
scroll to position [7508, 0]
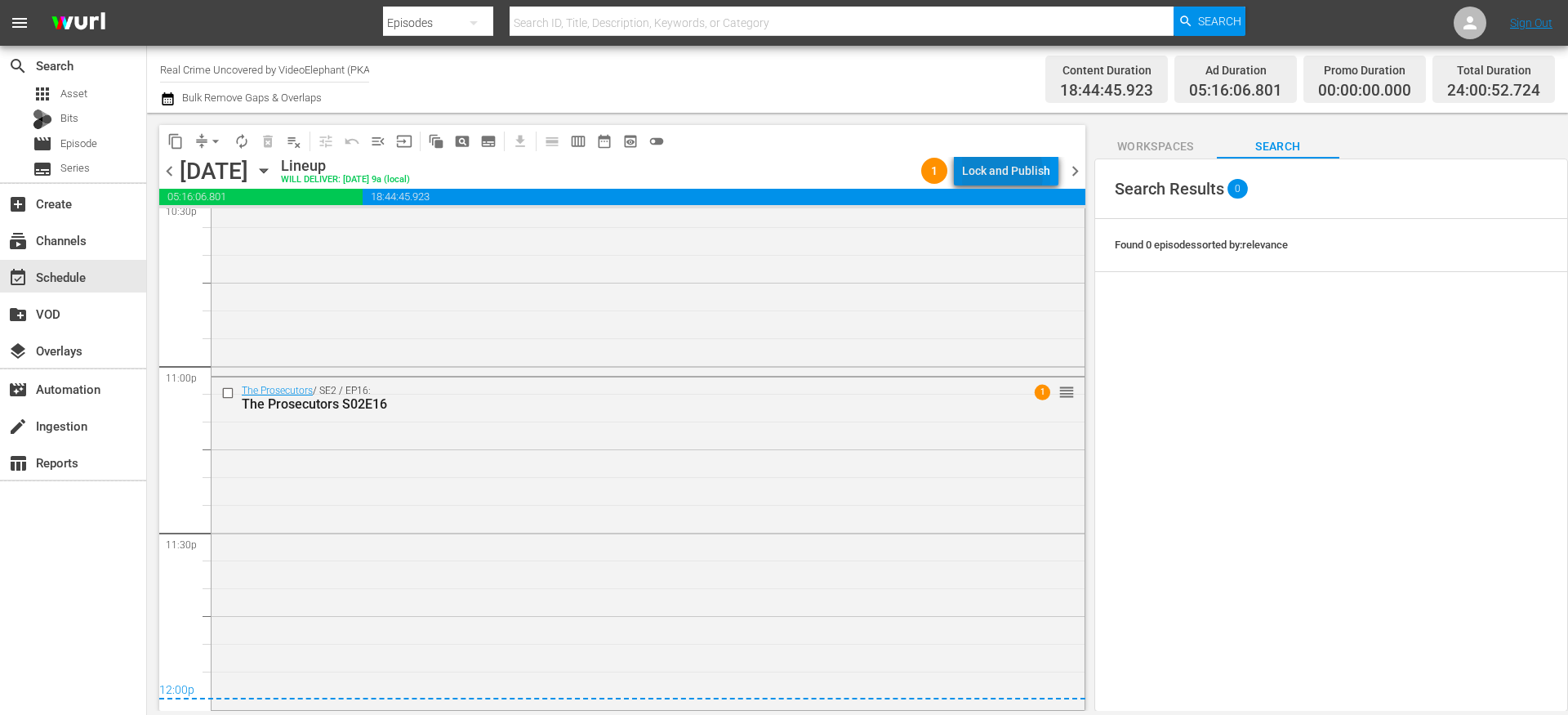
click at [979, 173] on div "Lock and Publish" at bounding box center [1005, 171] width 88 height 29
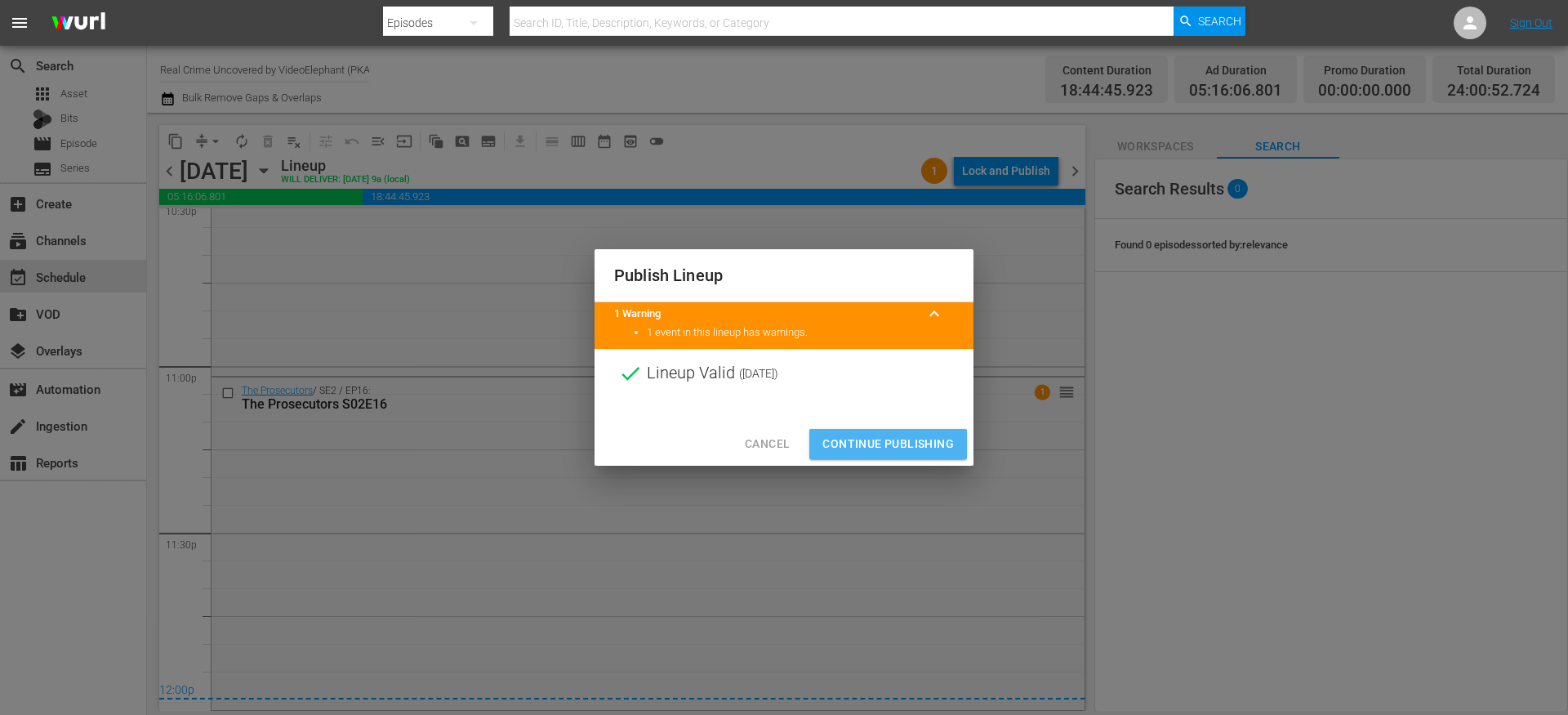
click at [878, 440] on span "Continue Publishing" at bounding box center [889, 444] width 131 height 20
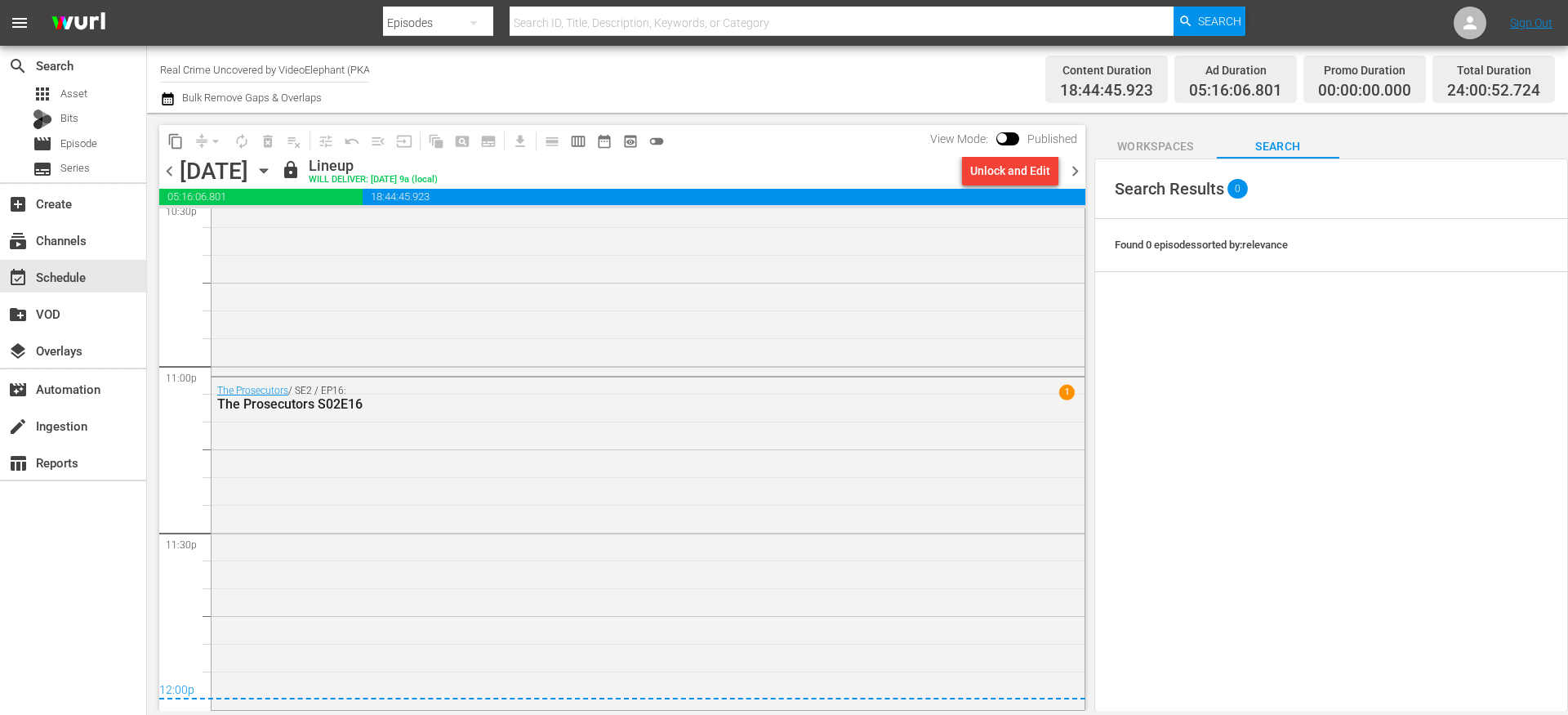
click at [1077, 172] on span "chevron_right" at bounding box center [1075, 171] width 20 height 20
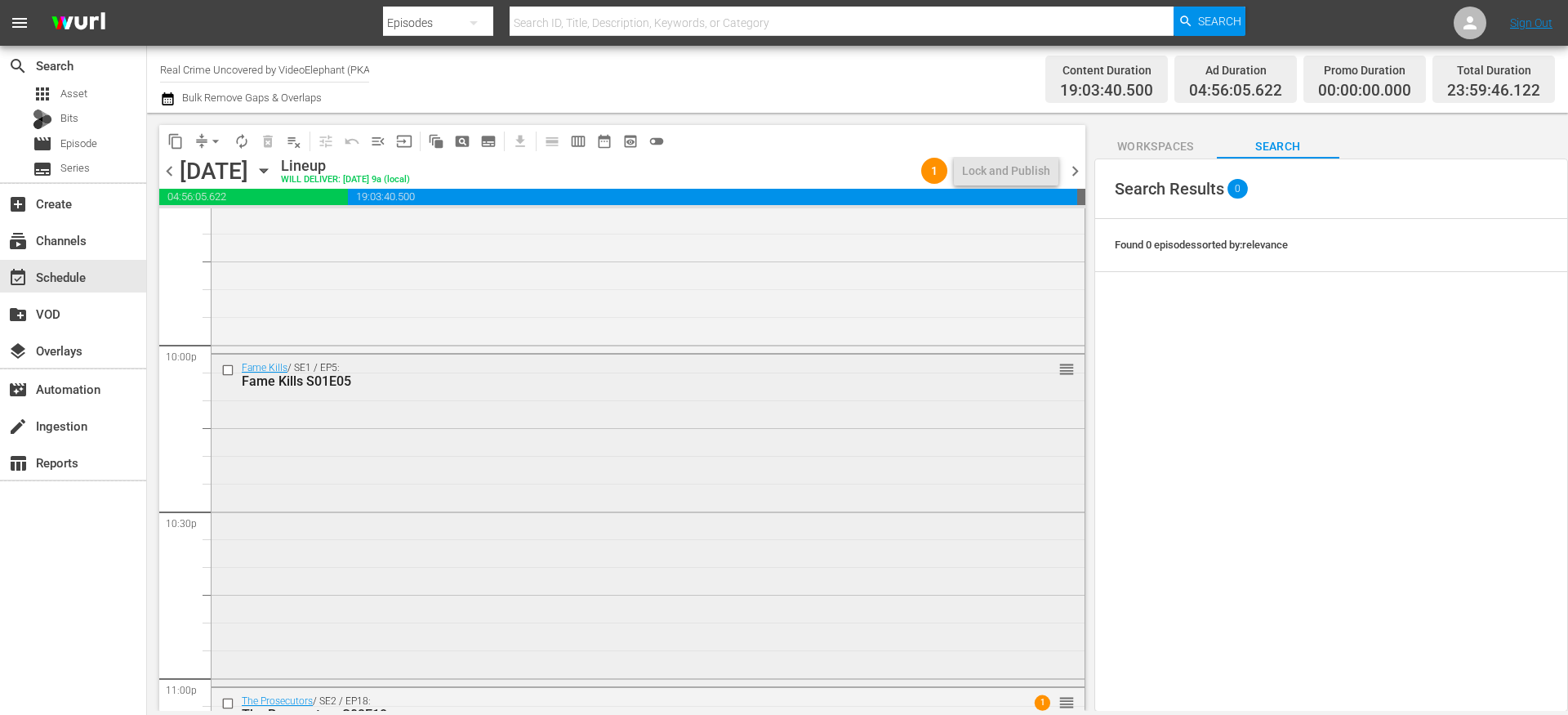
scroll to position [7506, 0]
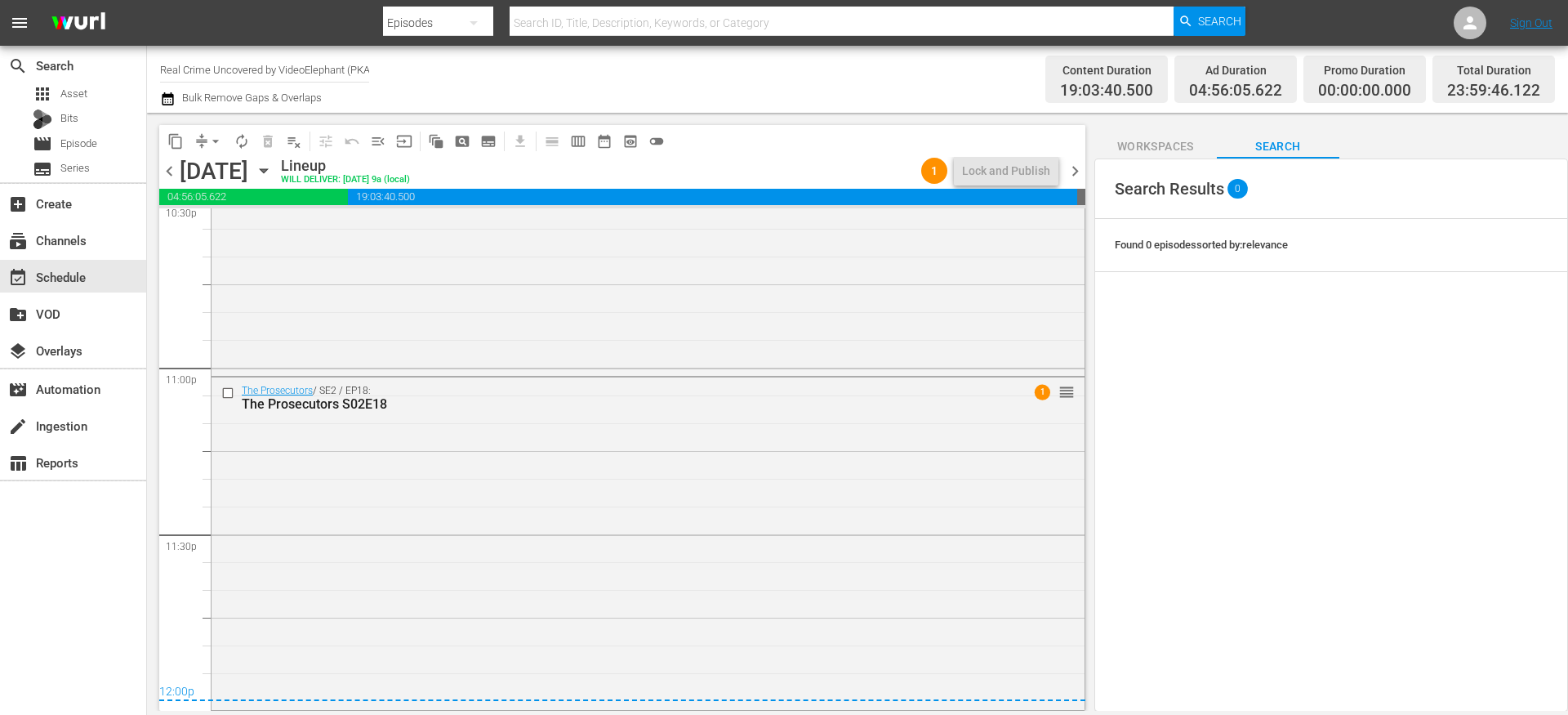
click at [1075, 173] on span "chevron_right" at bounding box center [1075, 171] width 20 height 20
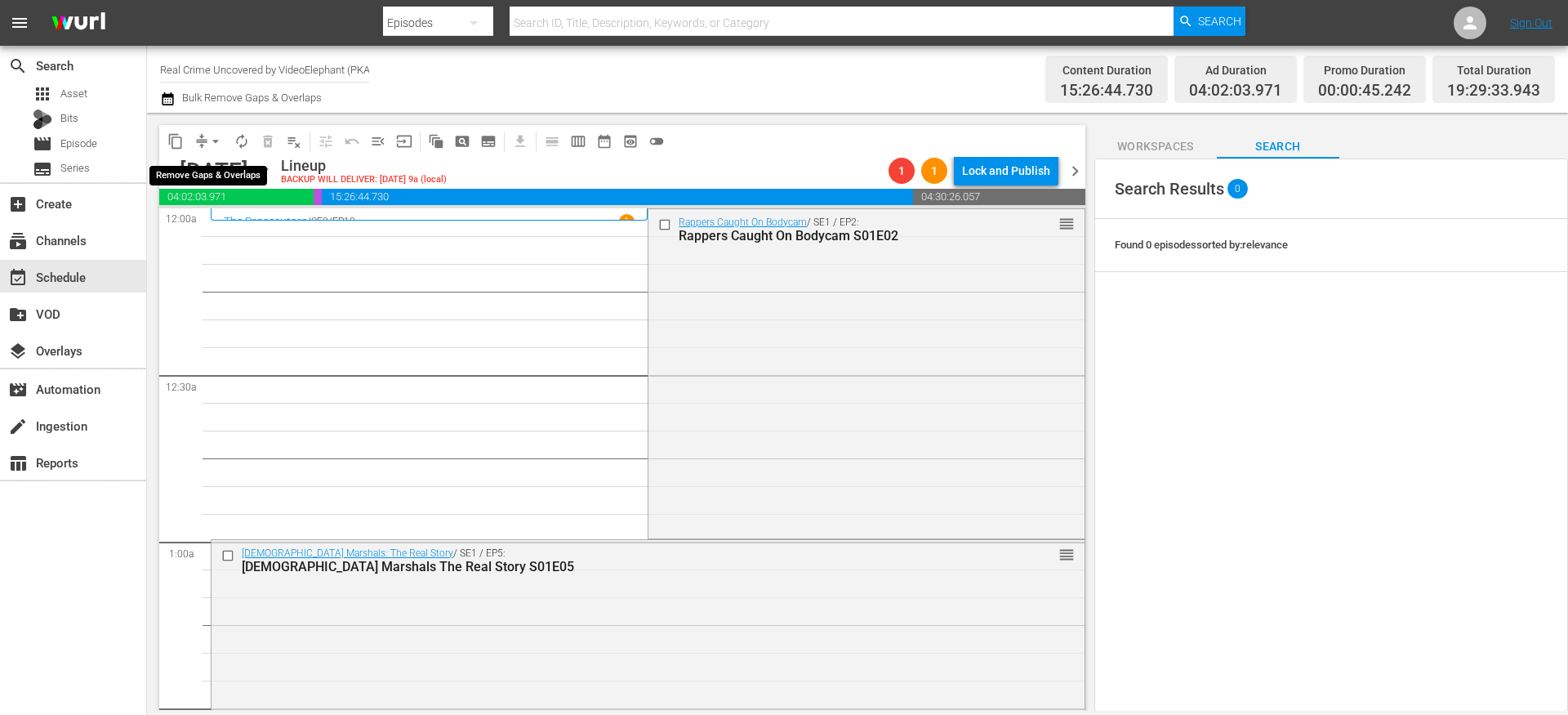
click at [210, 144] on span "arrow_drop_down" at bounding box center [215, 141] width 16 height 16
click at [215, 216] on li "Align to End of Previous Day" at bounding box center [216, 229] width 172 height 27
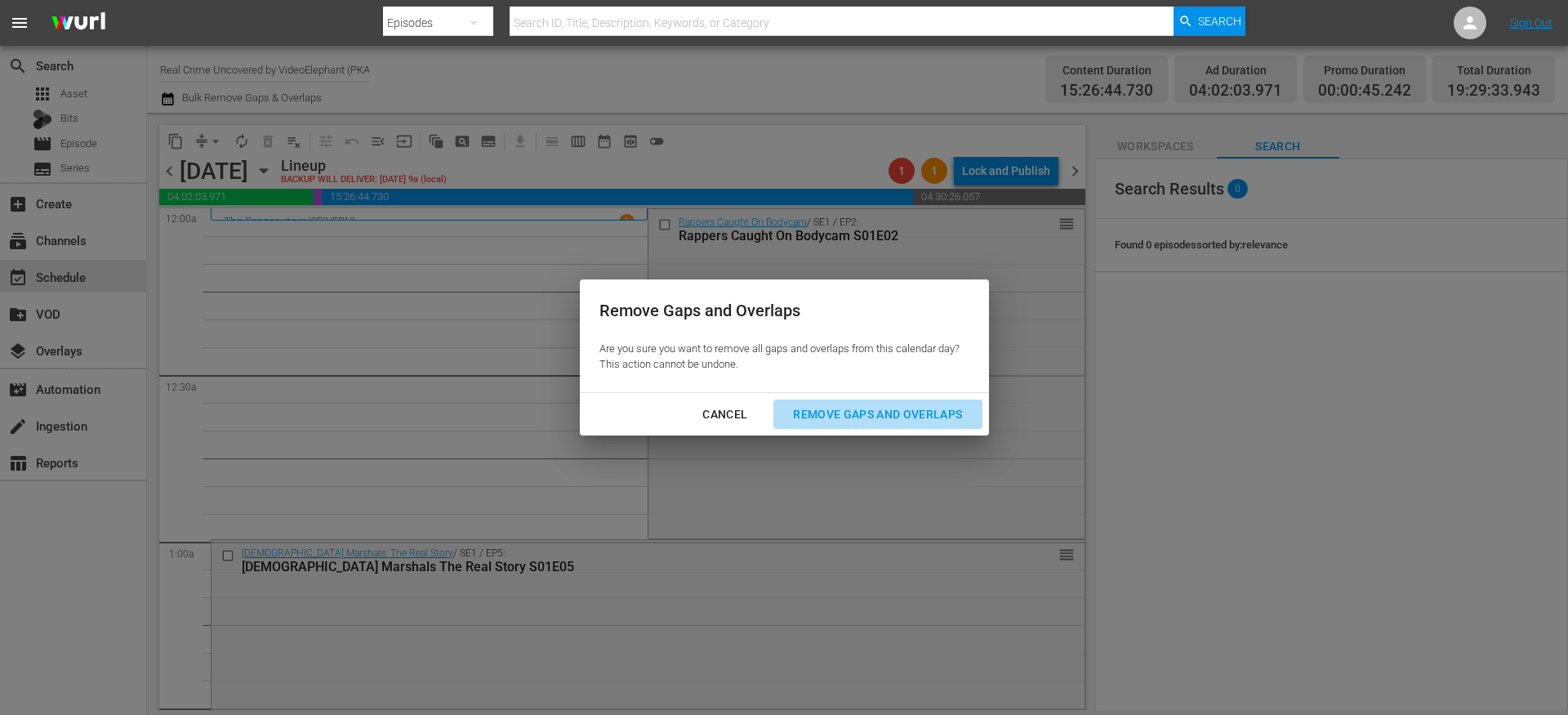
click at [836, 418] on div "Remove Gaps and Overlaps" at bounding box center [878, 414] width 195 height 20
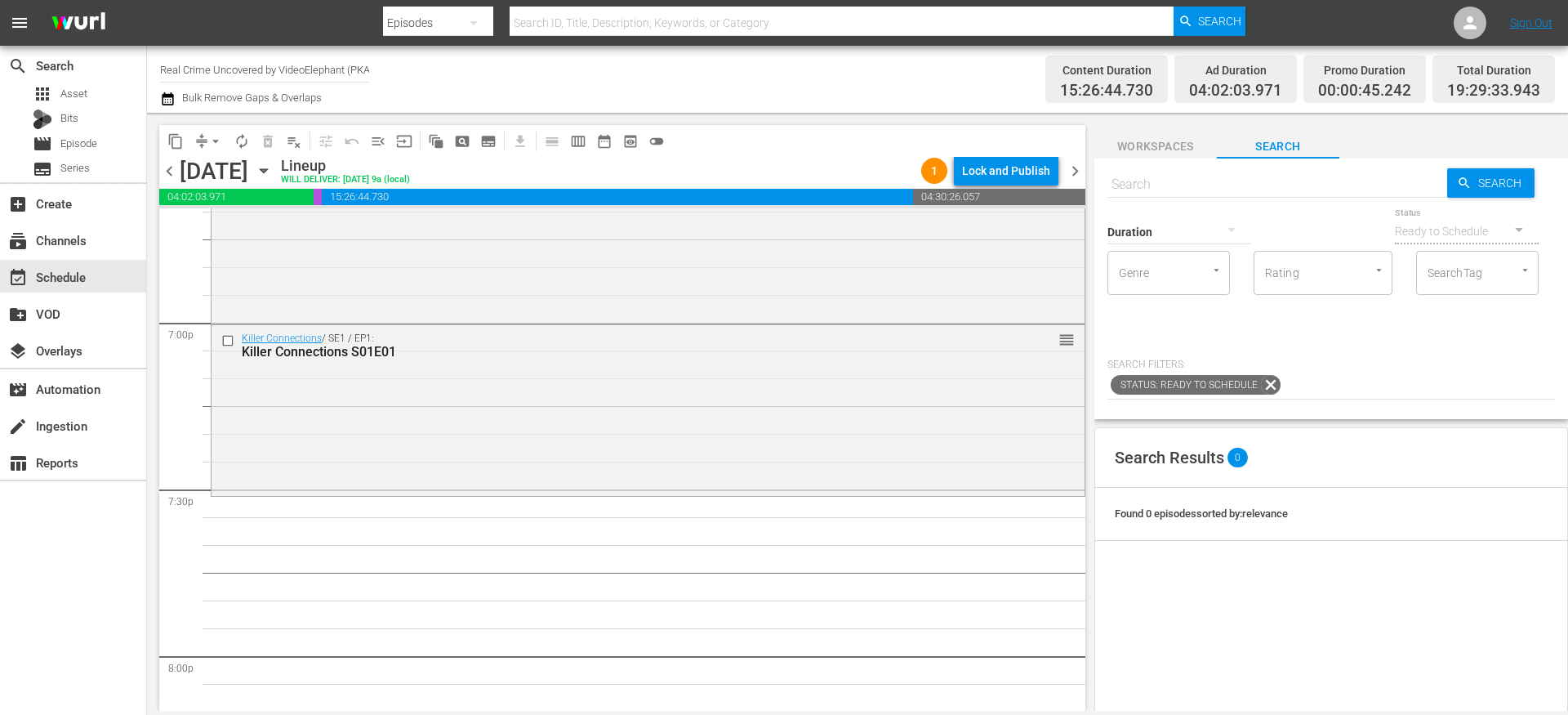
click at [1190, 190] on input "text" at bounding box center [1278, 184] width 340 height 40
paste input "Rappers Caught On Bodycam S01E03"
type input "Rappers Caught On Bodycam S01E03"
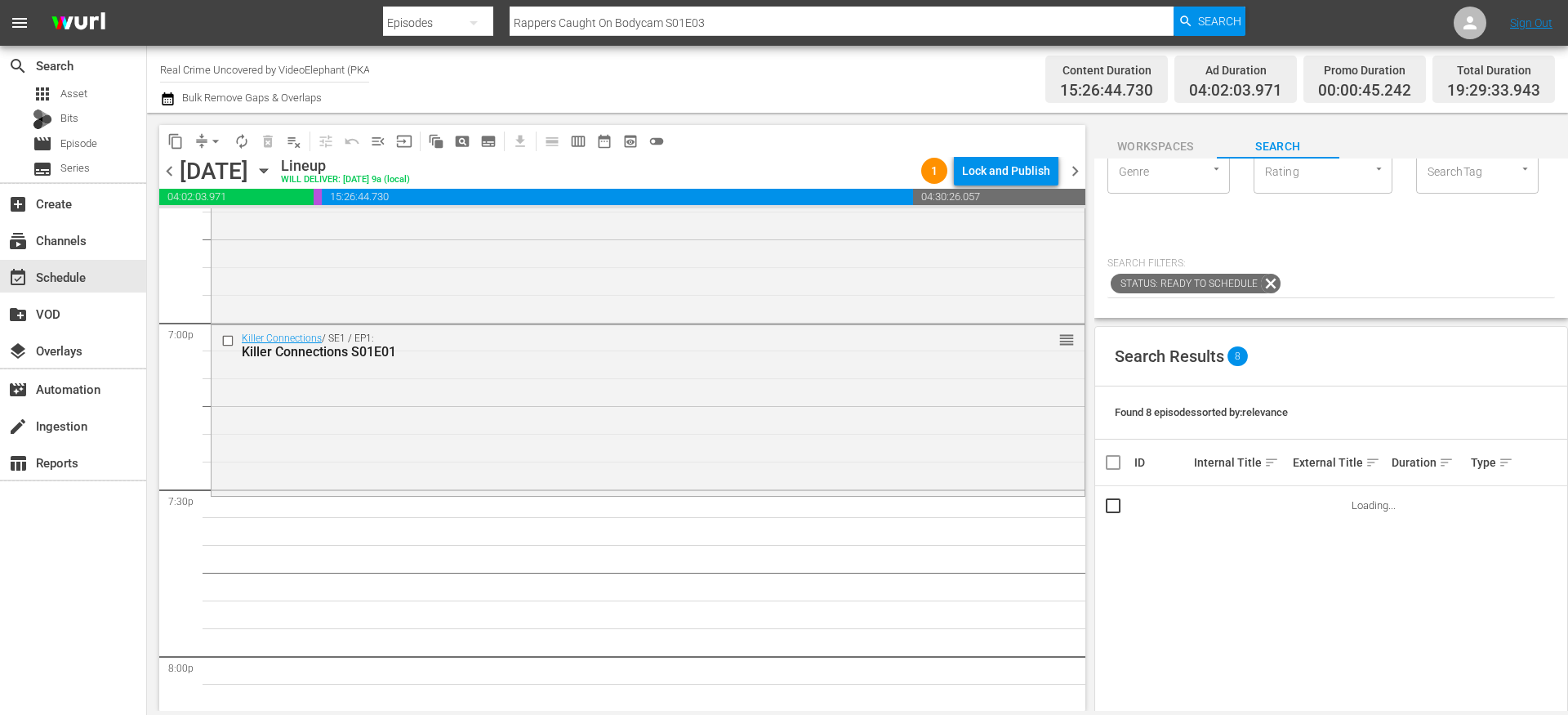
scroll to position [120, 0]
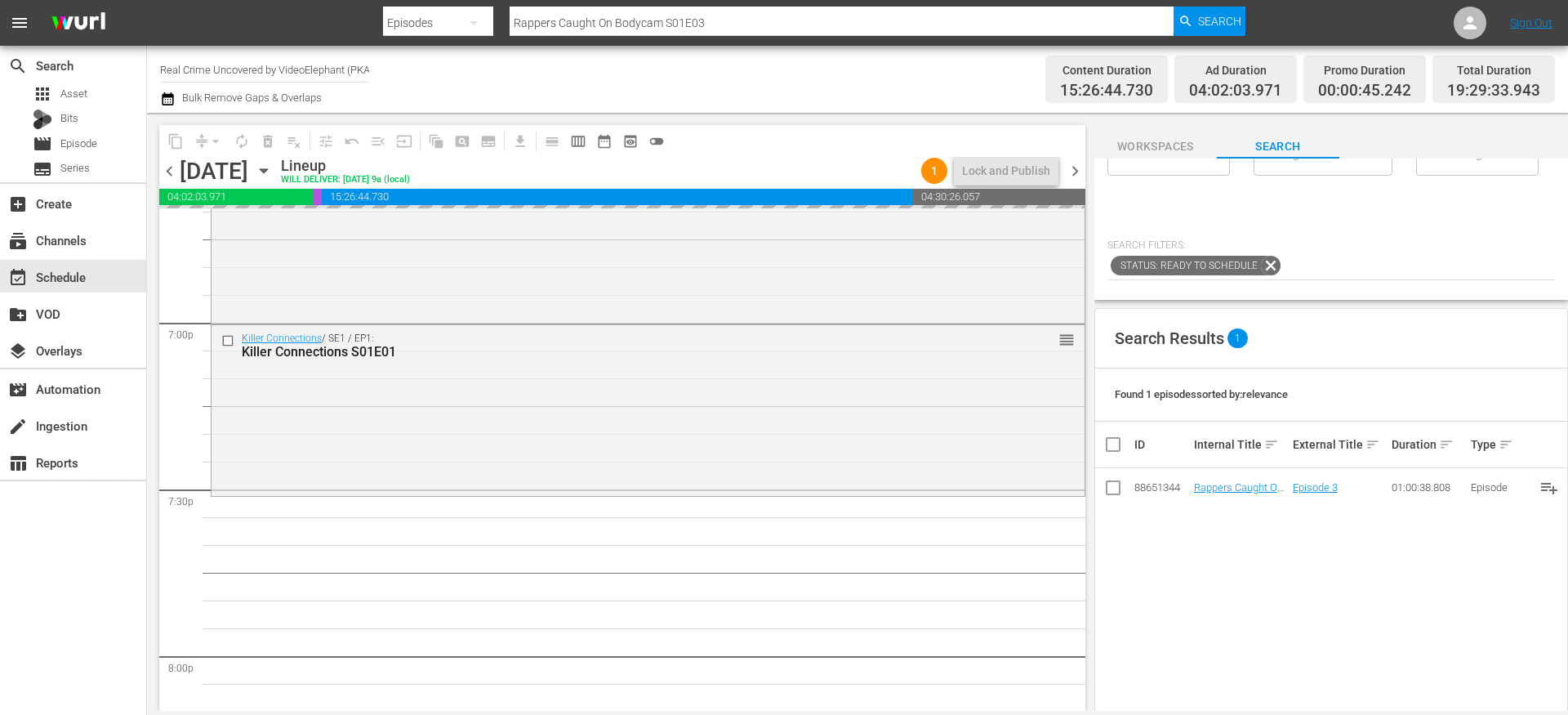
drag, startPoint x: 1225, startPoint y: 487, endPoint x: 1183, endPoint y: 489, distance: 42.0
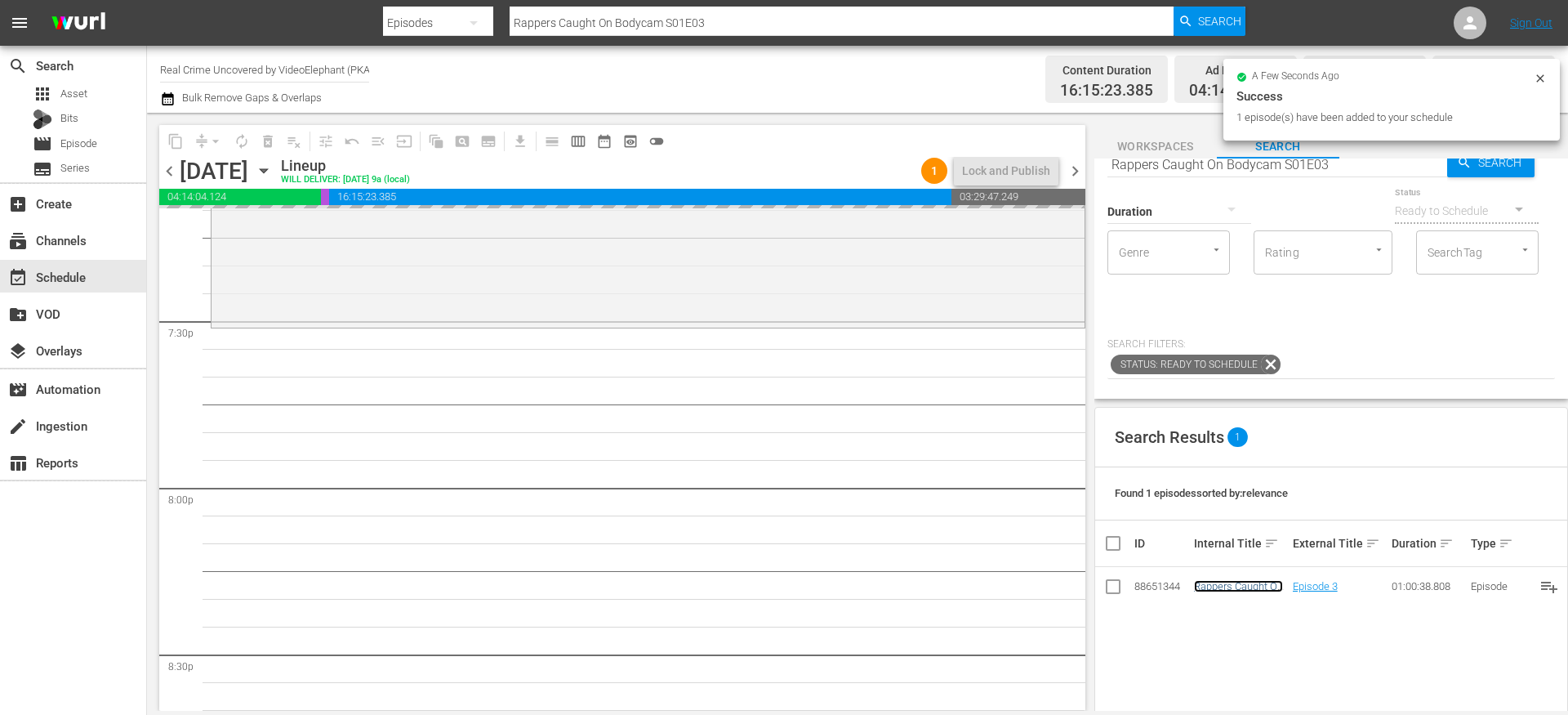
scroll to position [0, 0]
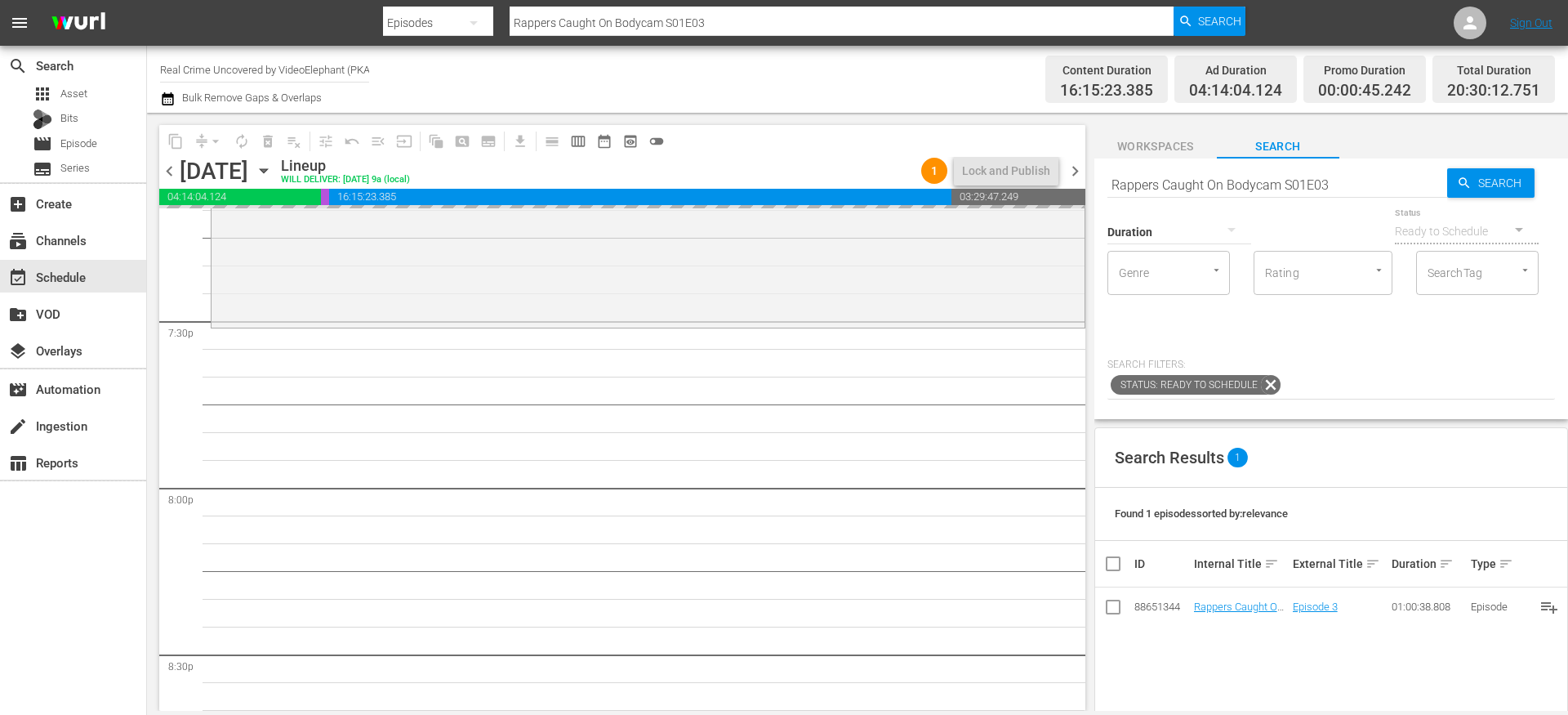
click at [1201, 179] on input "Rappers Caught On Bodycam S01E03" at bounding box center [1278, 184] width 340 height 40
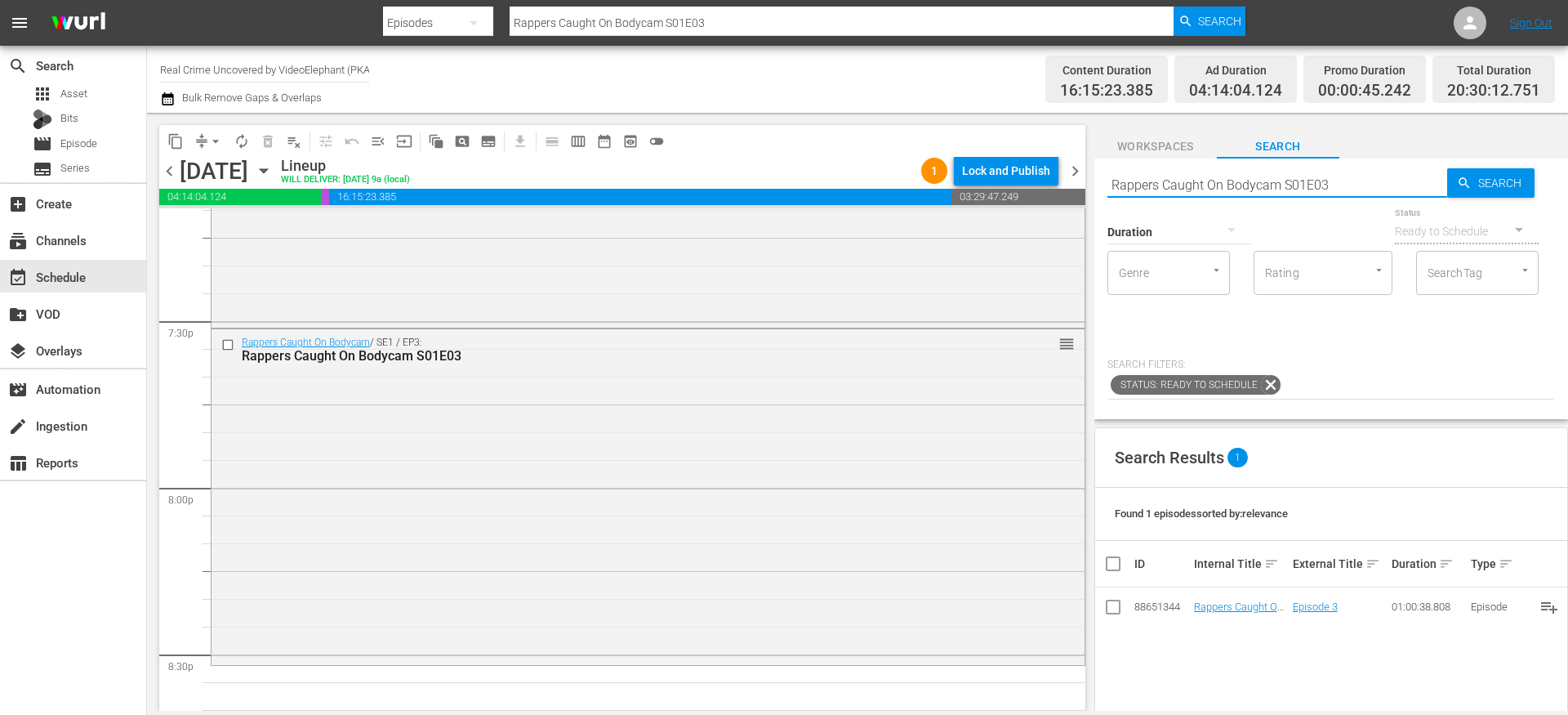
paste input "US Marshals The Real Story S01E07"
type input "US Marshals The Real Story S01E07"
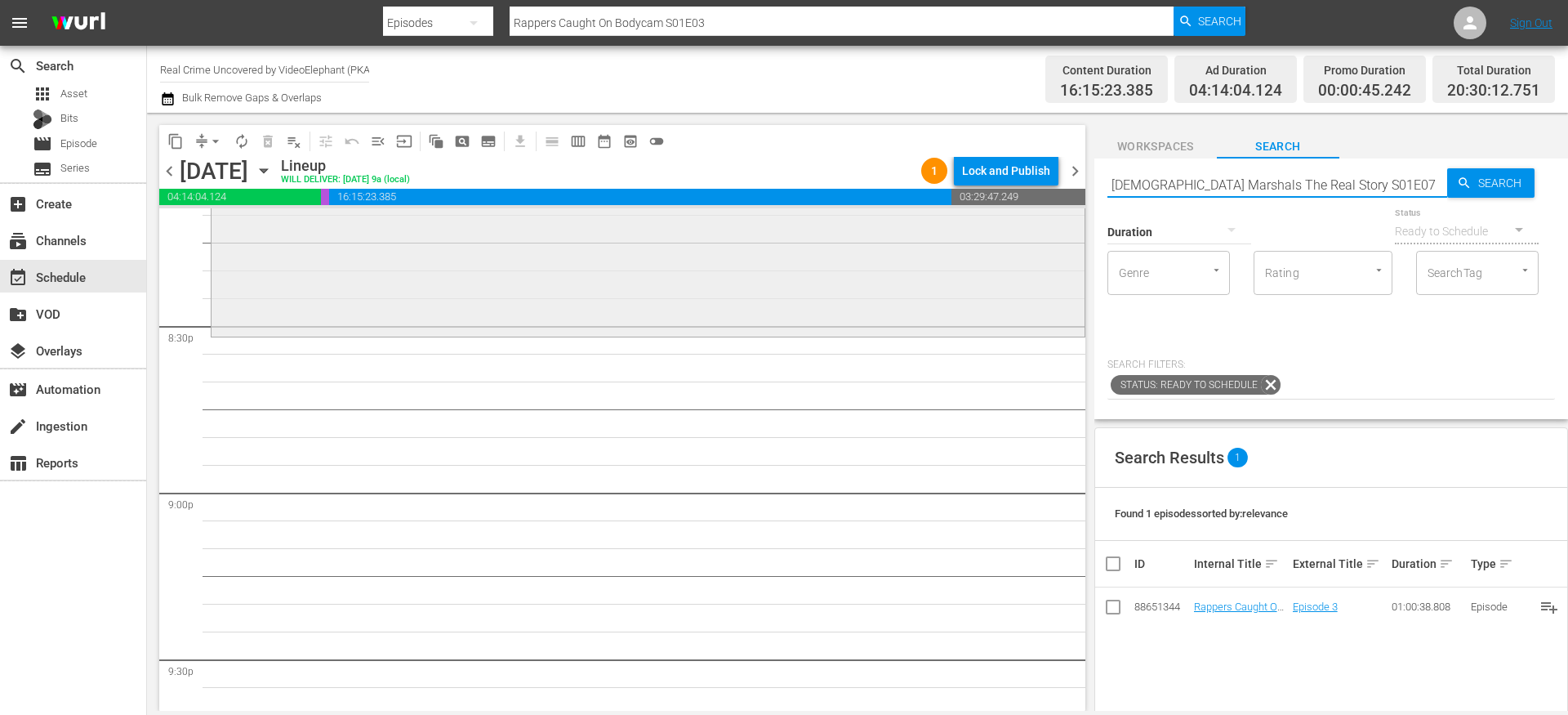
scroll to position [6750, 0]
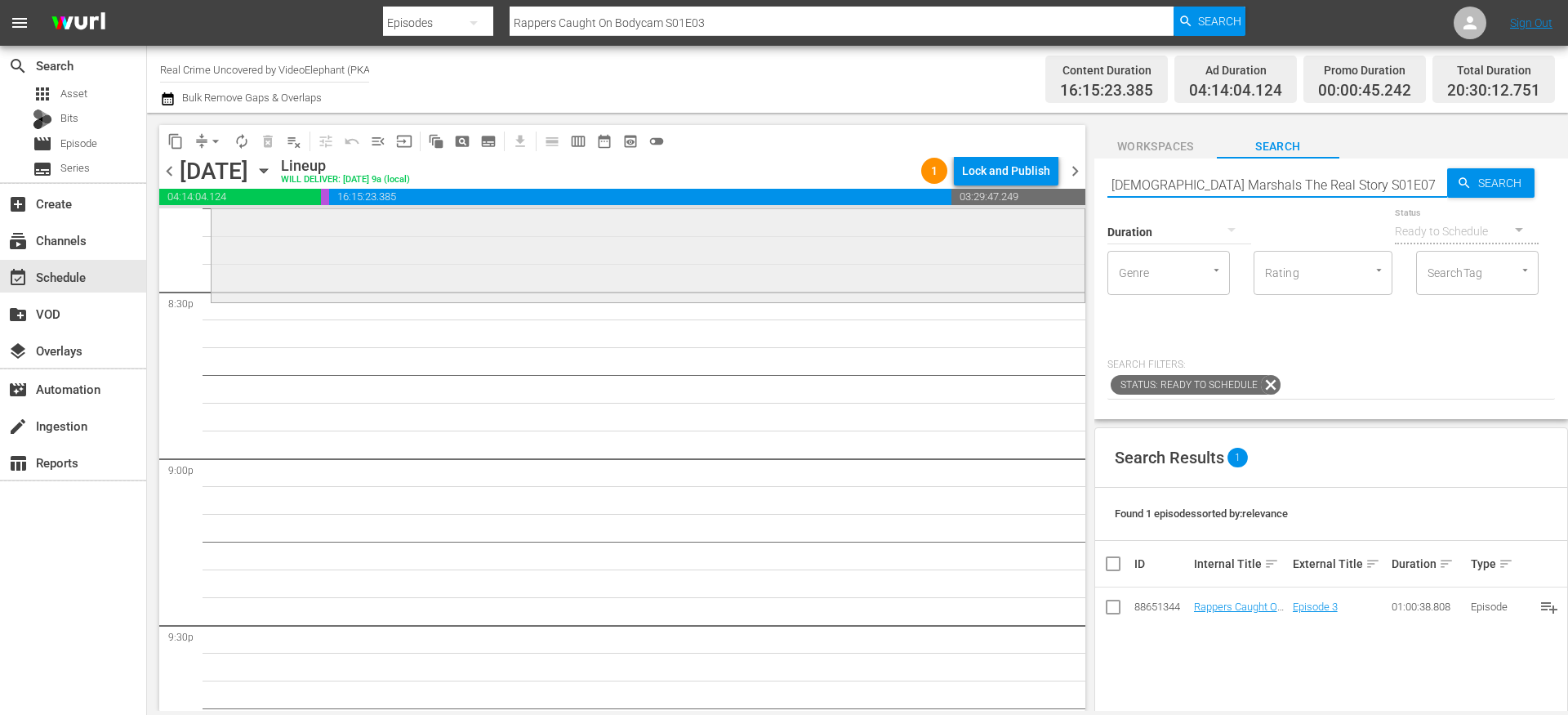
type input "US Marshals The Real Story S01E07"
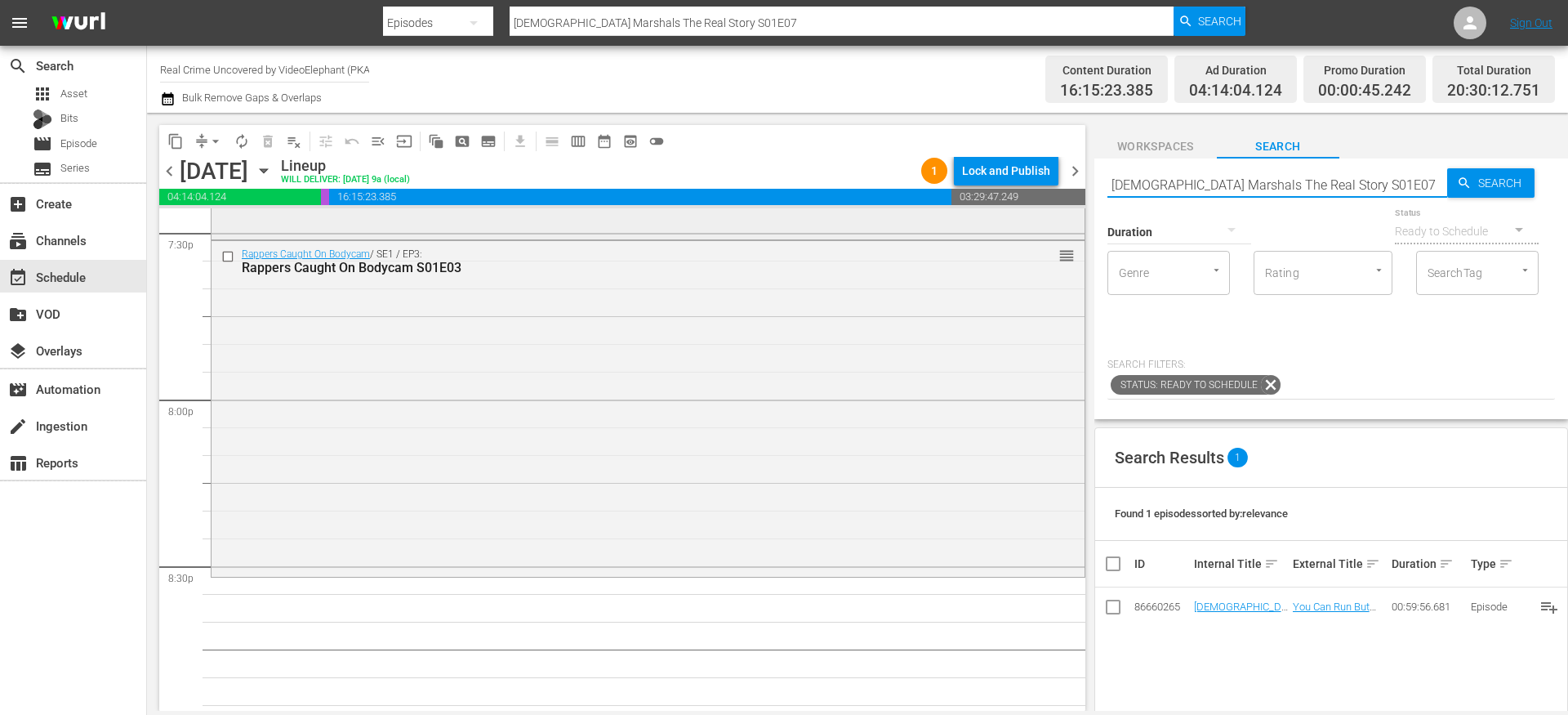
scroll to position [6526, 0]
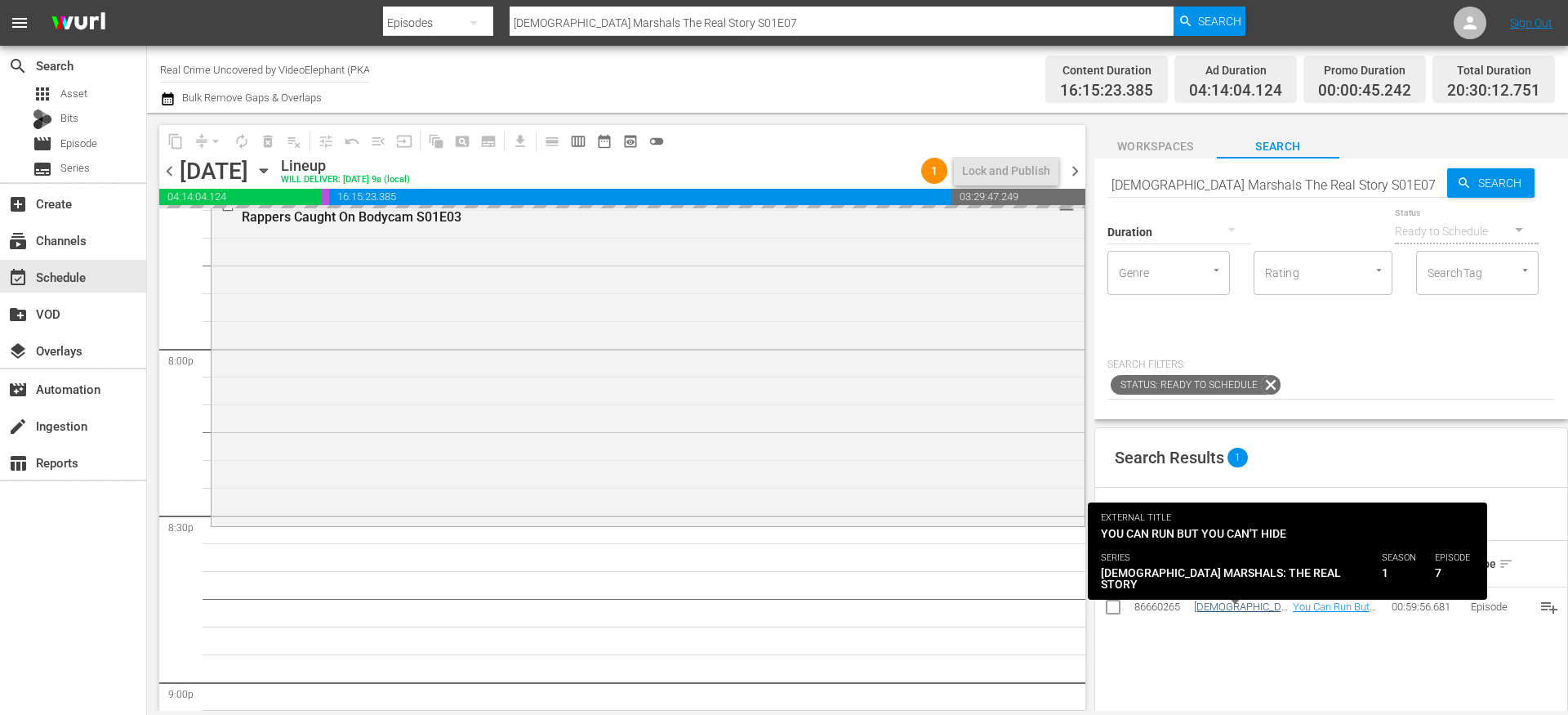
drag, startPoint x: 1206, startPoint y: 600, endPoint x: 1196, endPoint y: 601, distance: 10.0
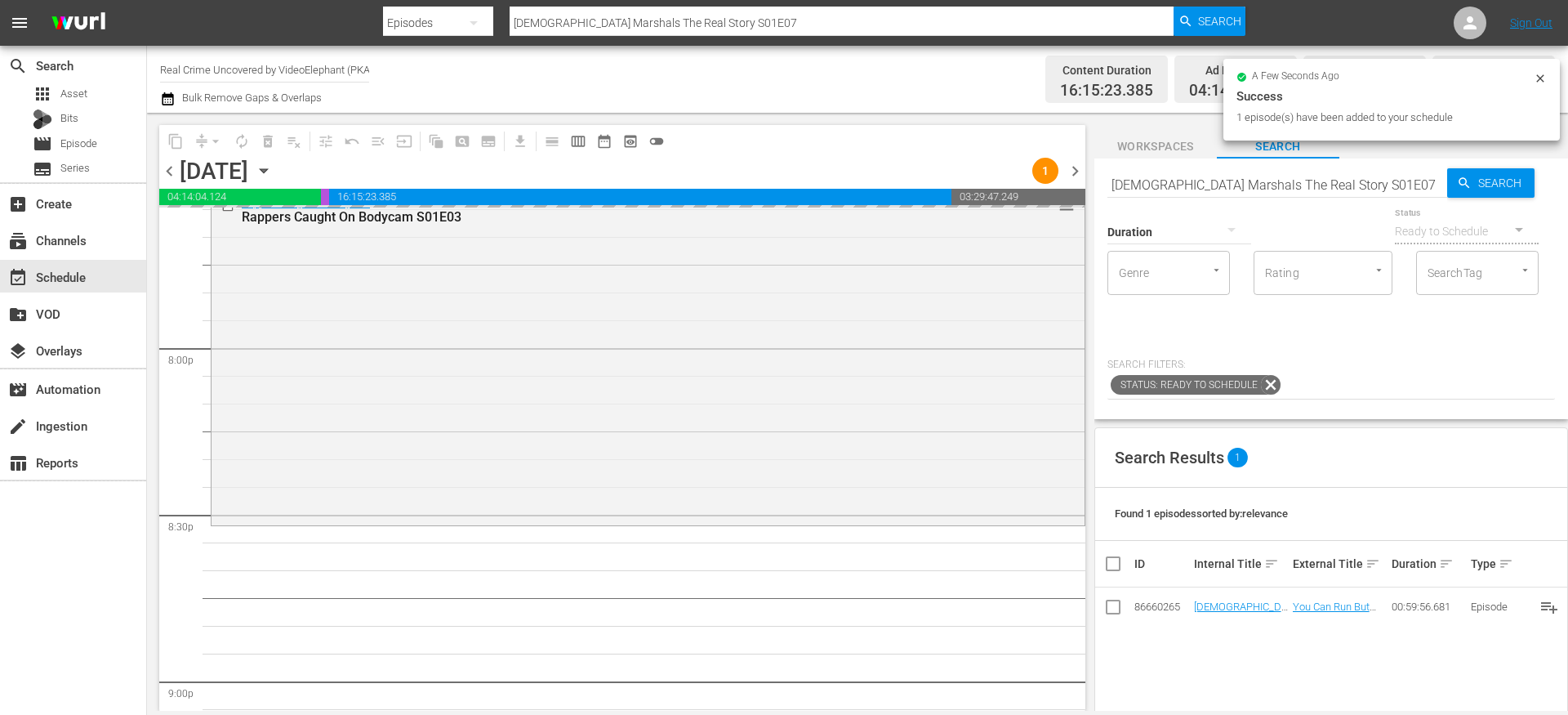
click at [1229, 197] on div "Duration" at bounding box center [1179, 221] width 144 height 59
click at [1229, 183] on input "US Marshals The Real Story S01E07" at bounding box center [1278, 184] width 340 height 40
paste input "Romeo Must Hang s01e03"
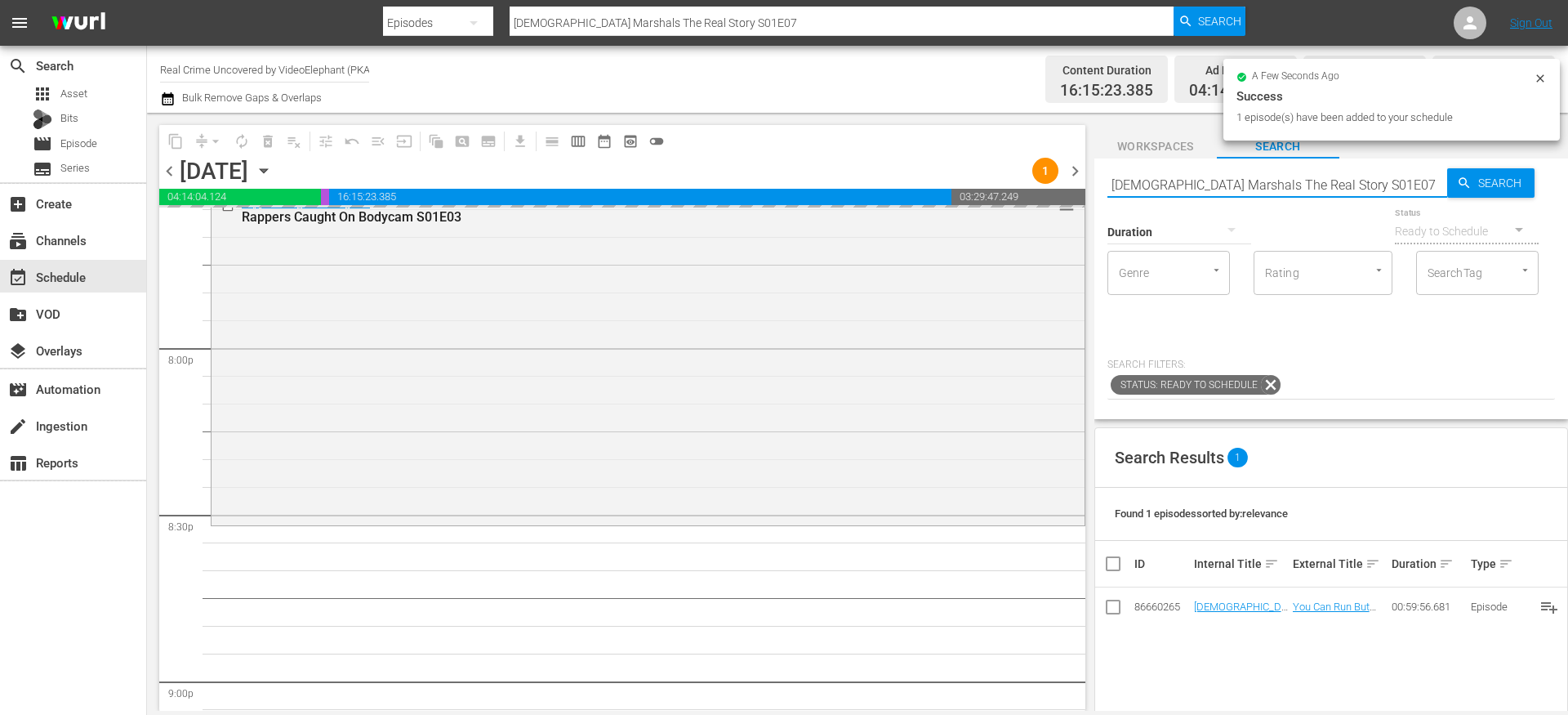
type input "Romeo Must Hang s01e03"
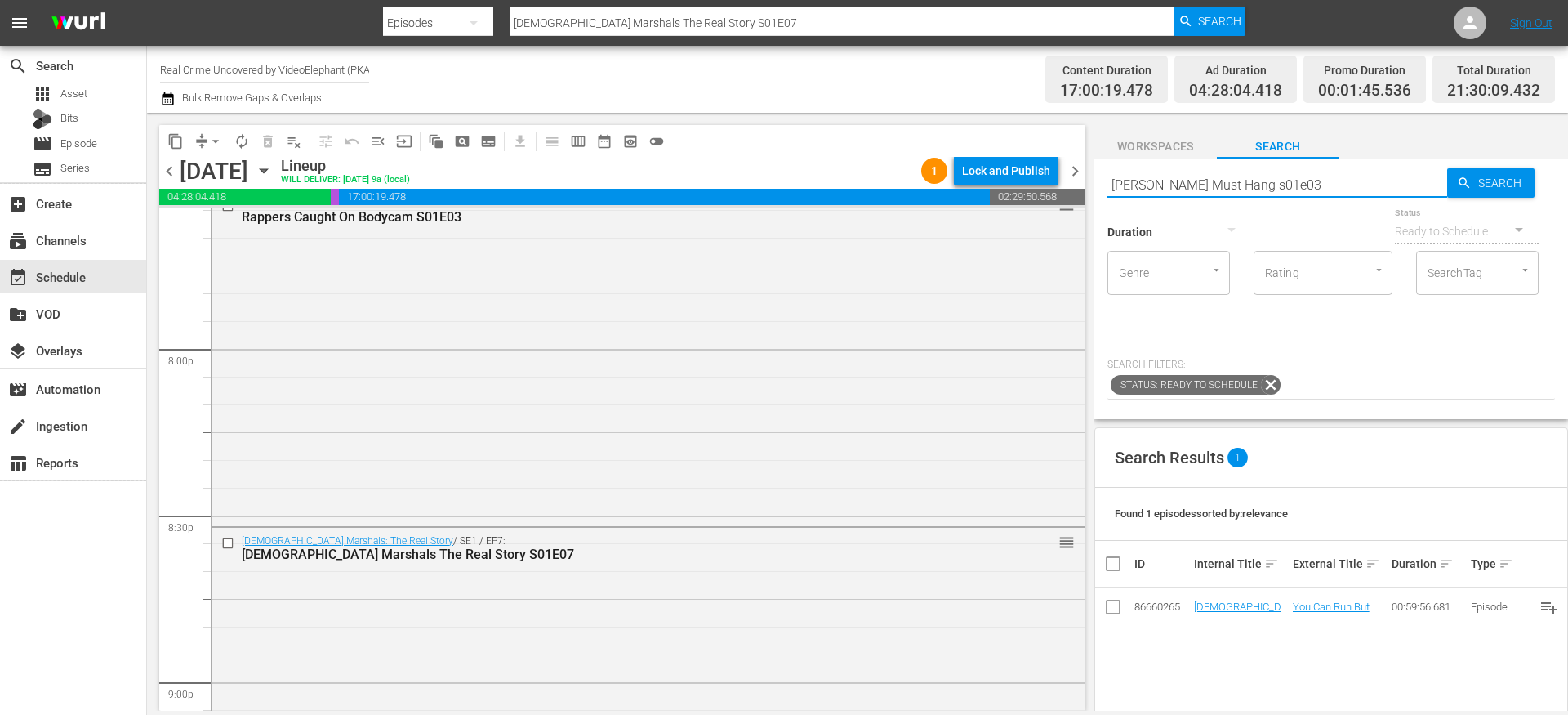
type input "Romeo Must Hang s01e03"
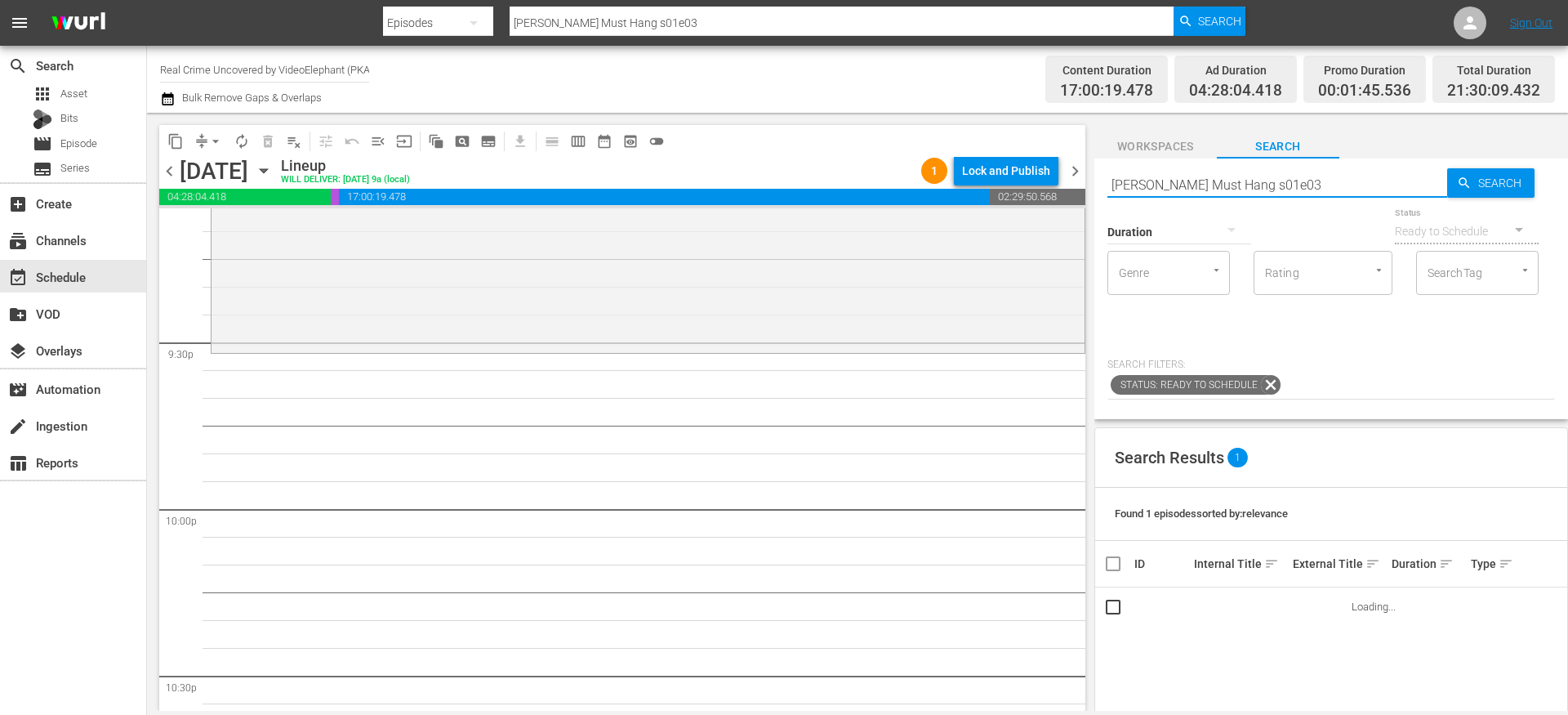
scroll to position [7043, 0]
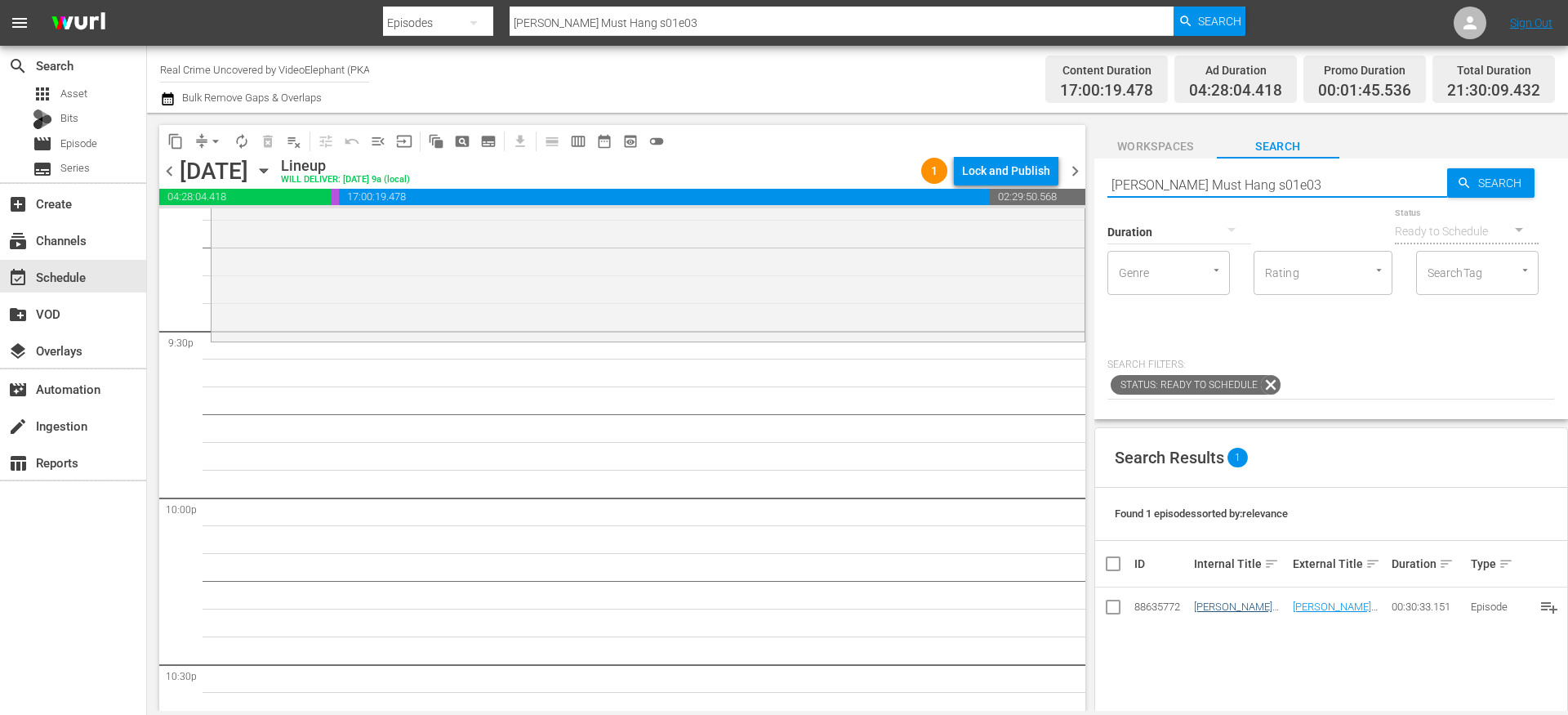
type input "Romeo Must Hang s01e03"
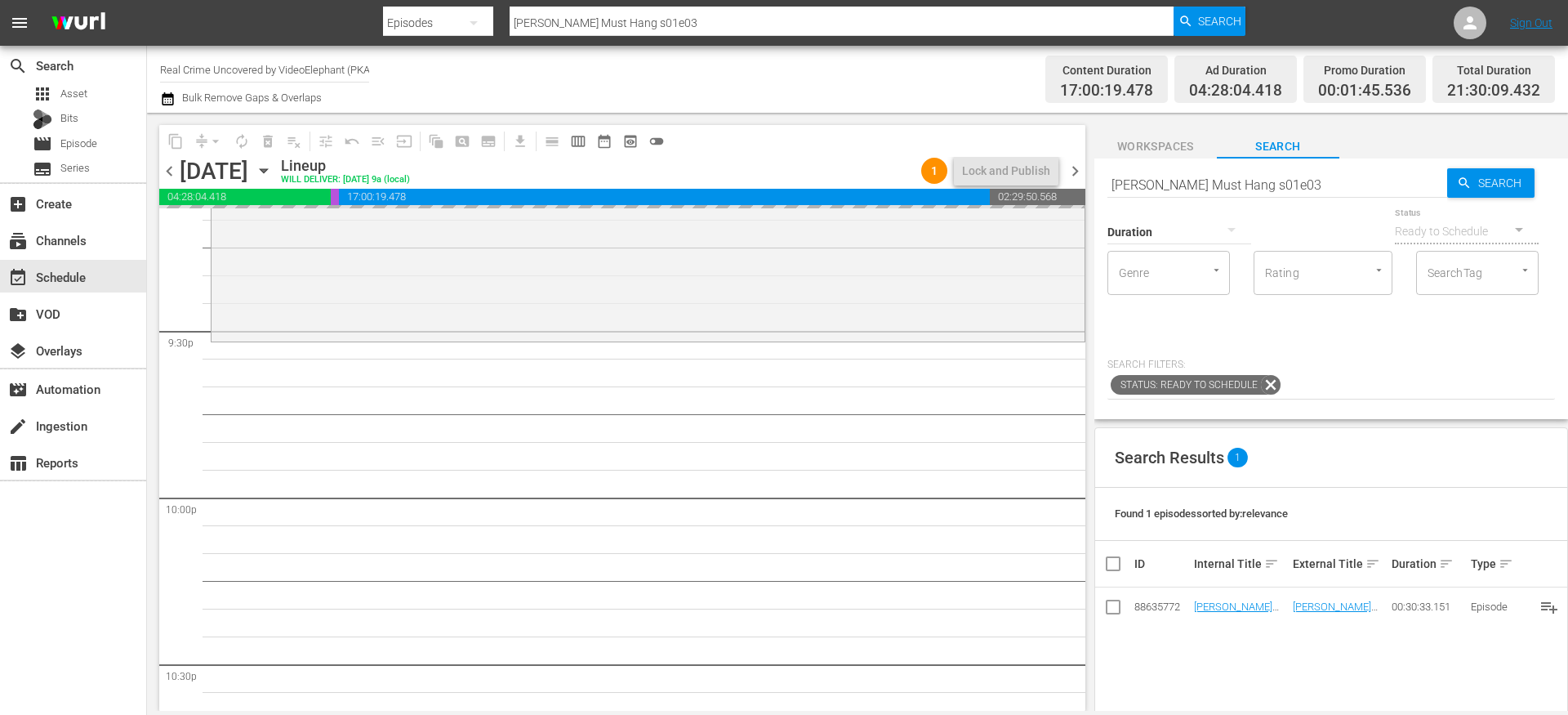
drag, startPoint x: 1217, startPoint y: 604, endPoint x: 980, endPoint y: 4, distance: 645.1
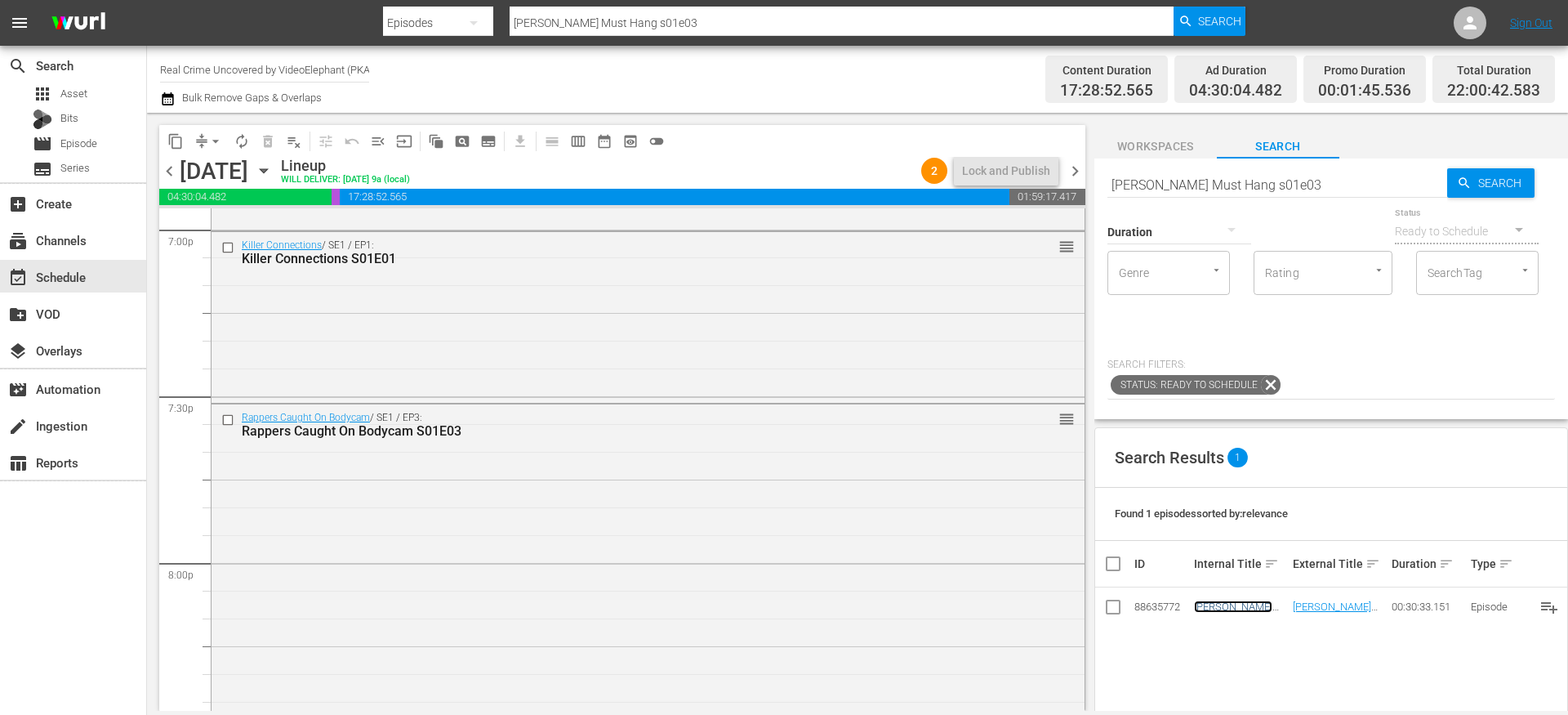
scroll to position [6350, 0]
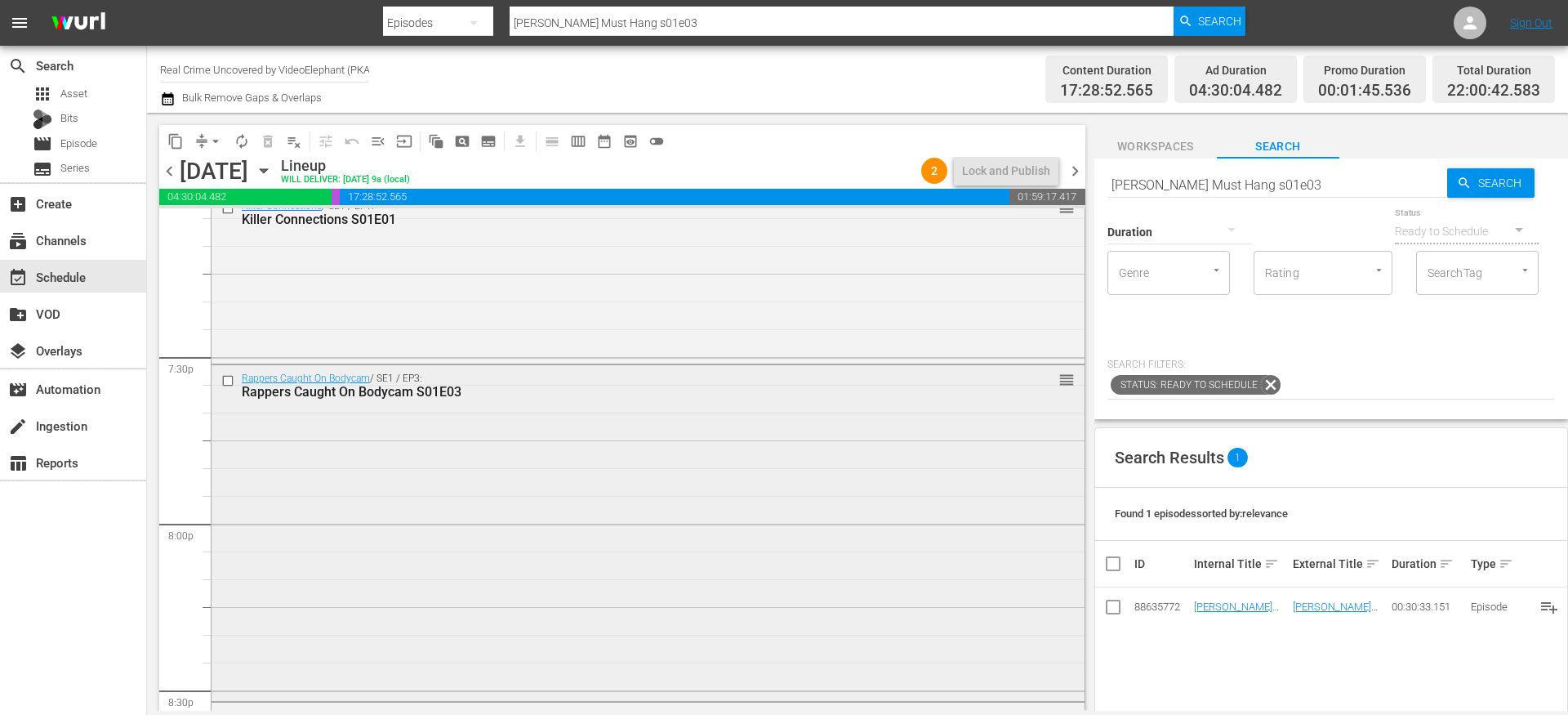
click at [227, 384] on input "checkbox" at bounding box center [230, 381] width 17 height 14
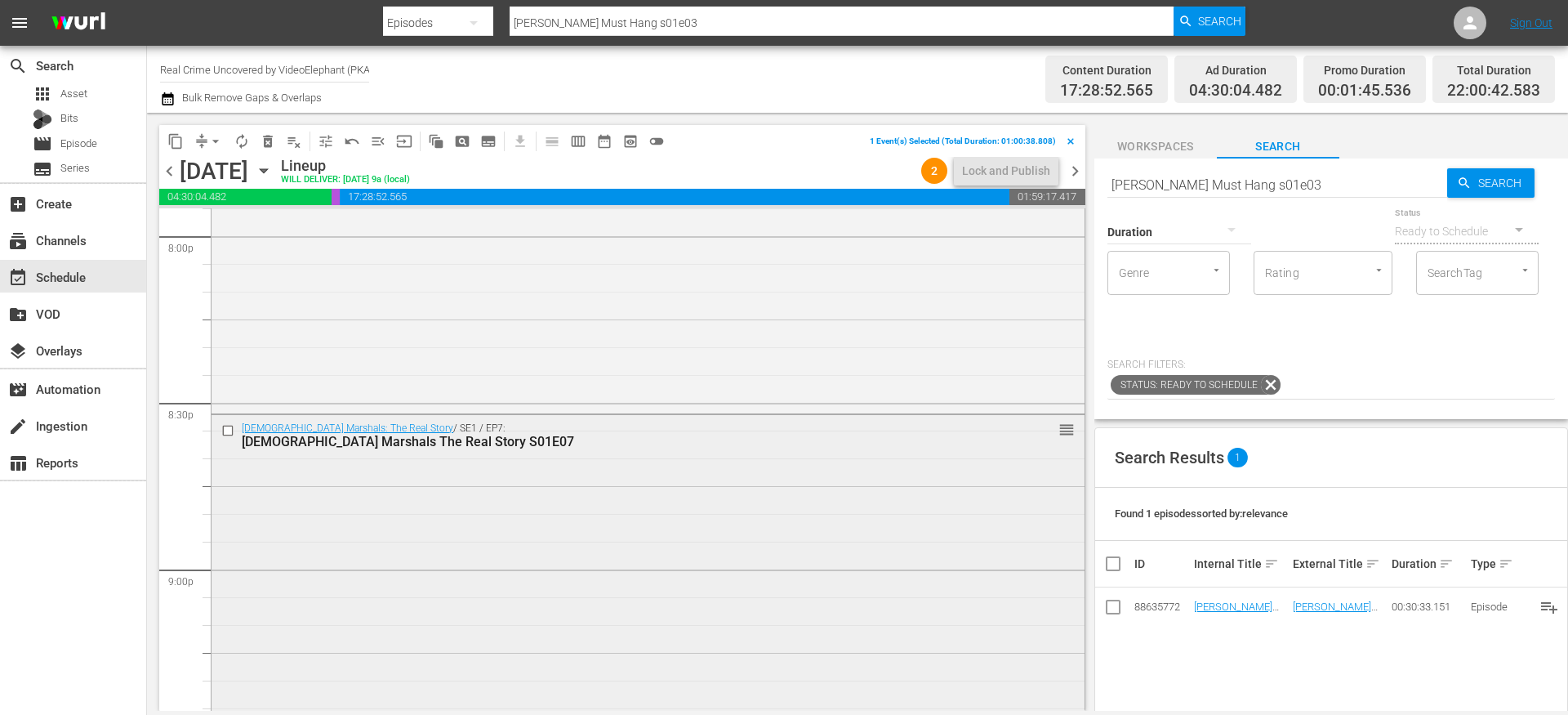
scroll to position [6644, 0]
click at [227, 420] on input "checkbox" at bounding box center [230, 424] width 17 height 14
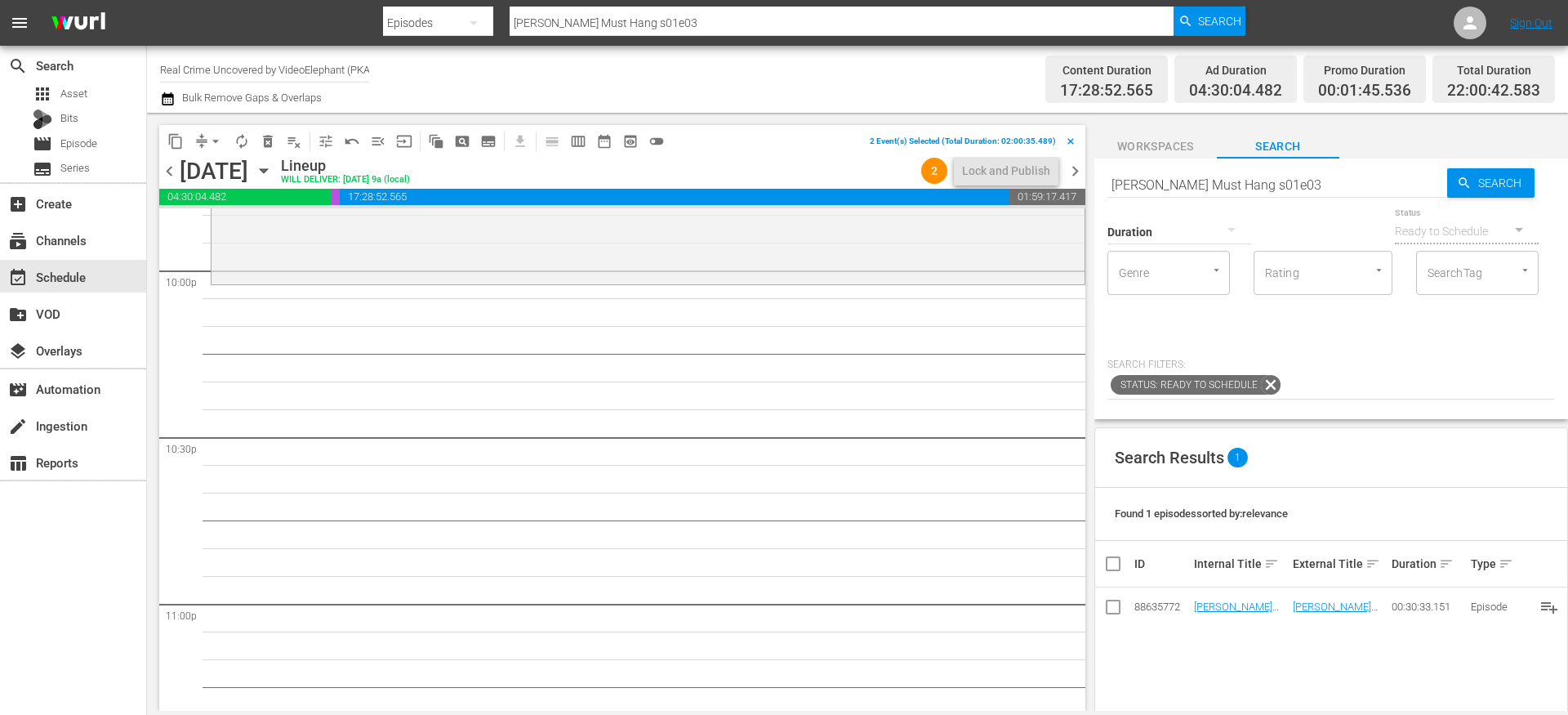
scroll to position [7259, 0]
click at [180, 135] on span "content_copy" at bounding box center [176, 141] width 16 height 16
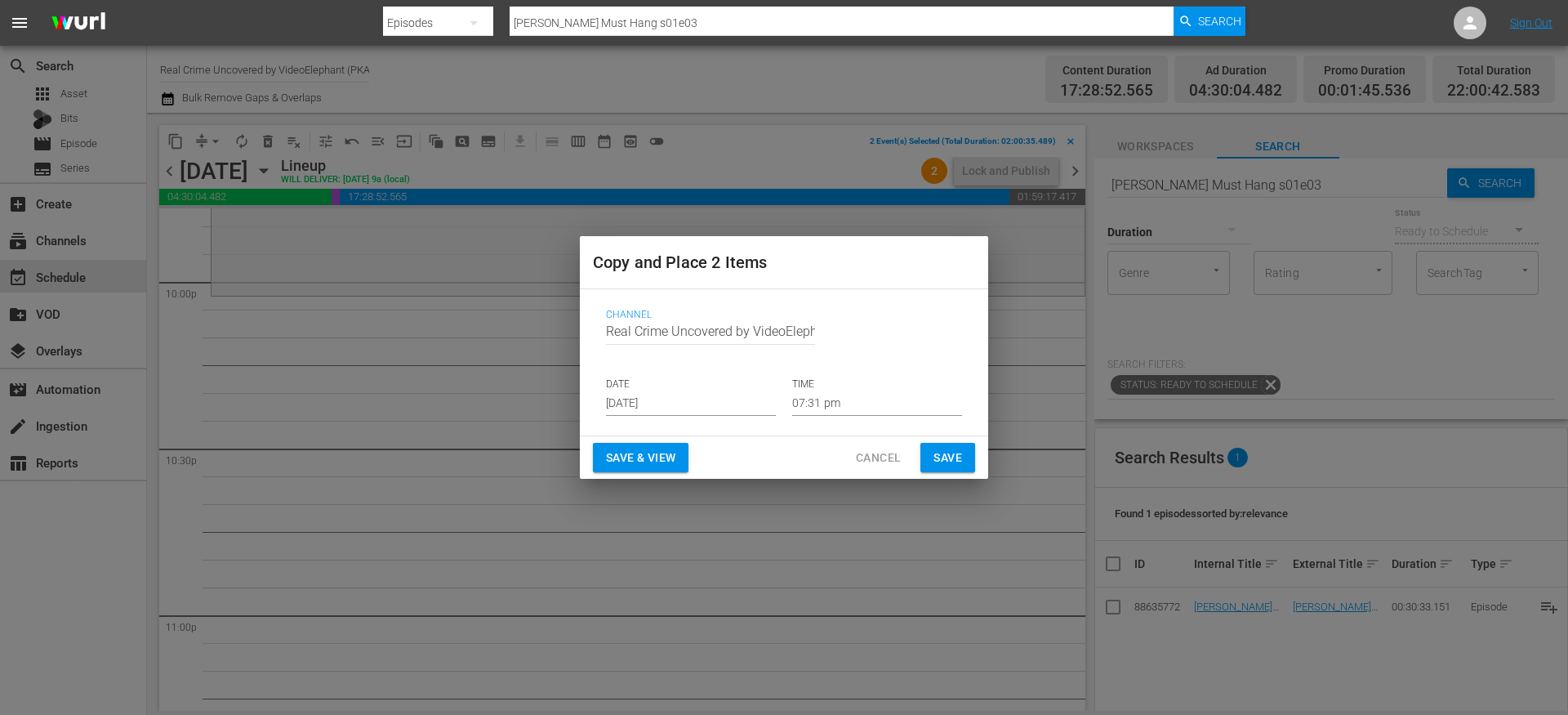
click at [674, 390] on p "DATE" at bounding box center [691, 384] width 170 height 14
click at [669, 394] on input "Aug 28th 2025" at bounding box center [691, 403] width 170 height 24
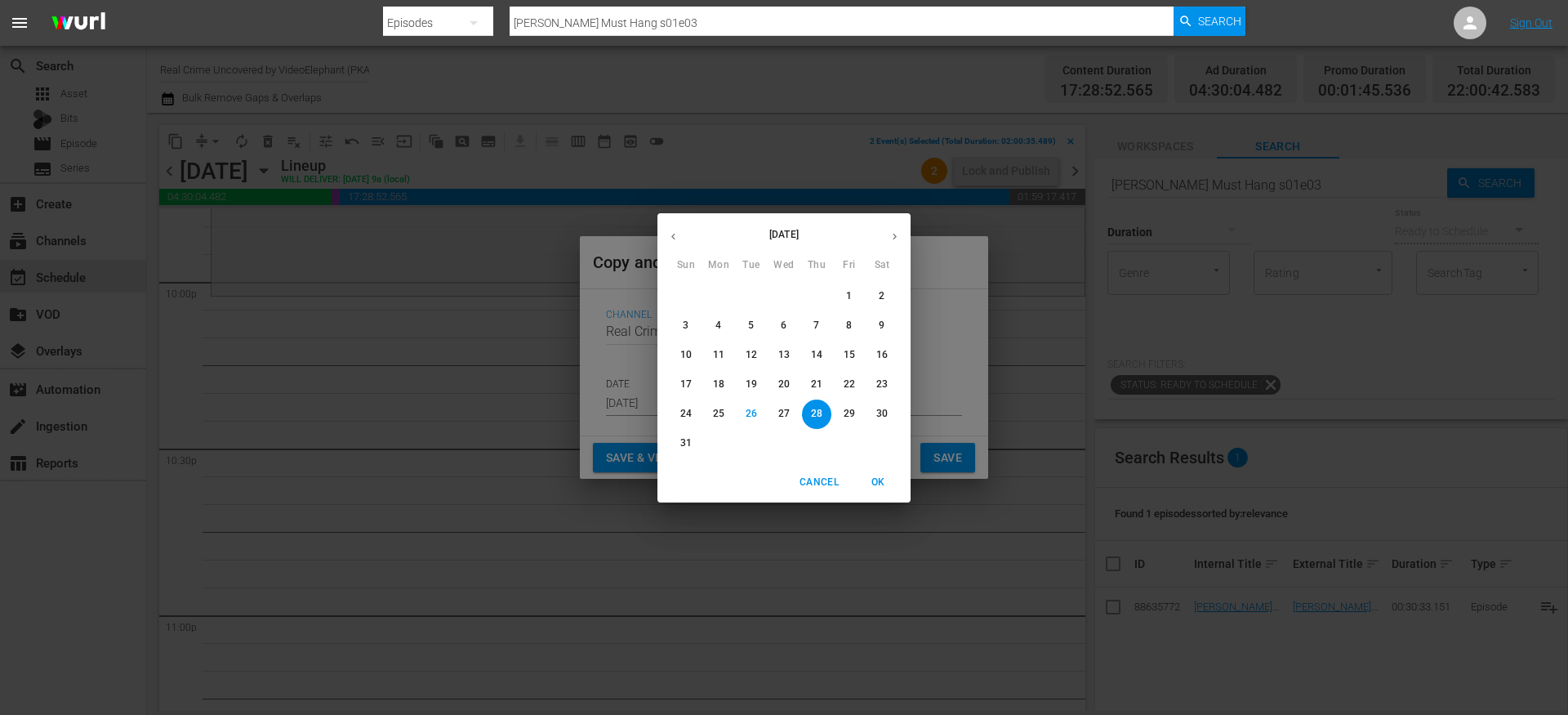
click at [906, 228] on button "button" at bounding box center [894, 236] width 32 height 32
click at [876, 327] on p "13" at bounding box center [882, 325] width 12 height 14
type input "Sep 13th 2025"
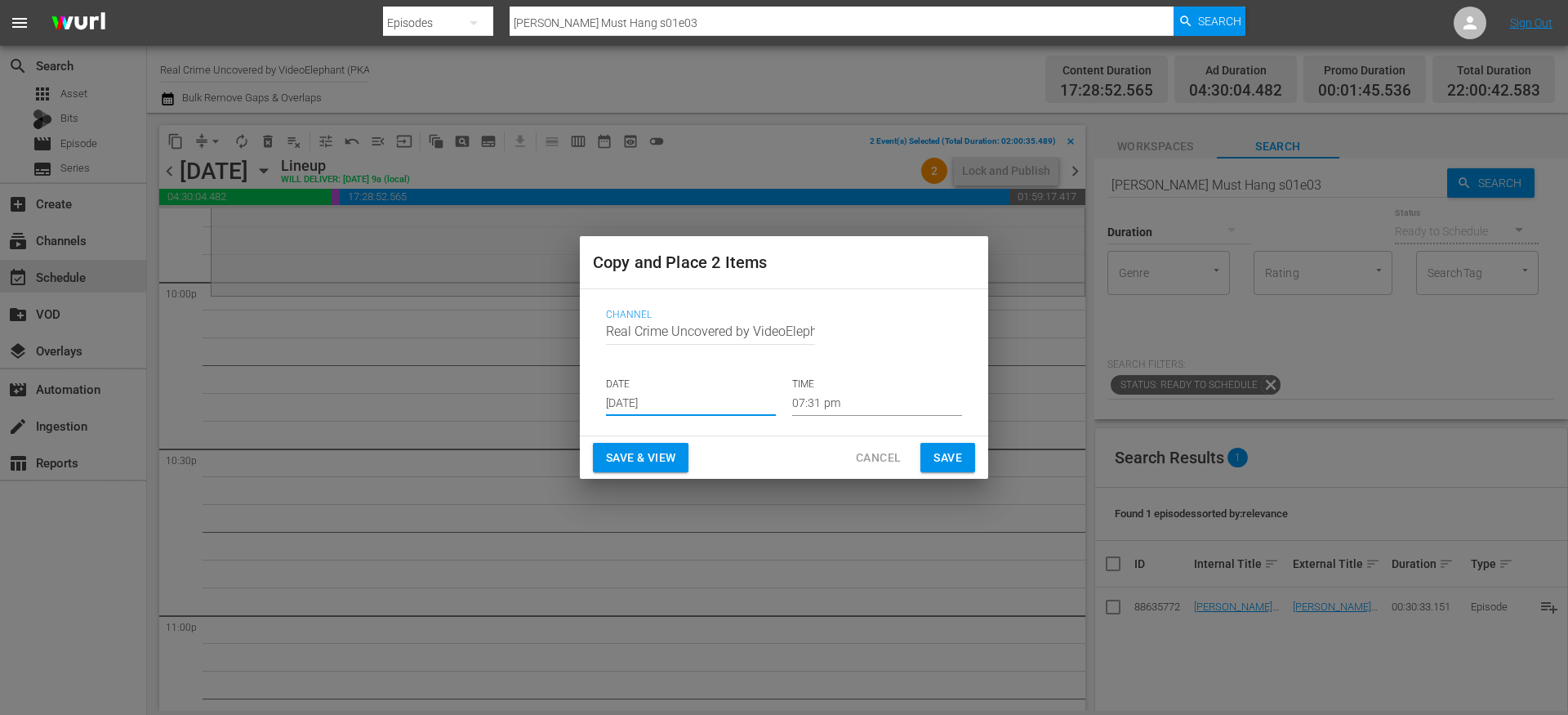
click at [817, 402] on input "07:31 pm" at bounding box center [877, 403] width 170 height 24
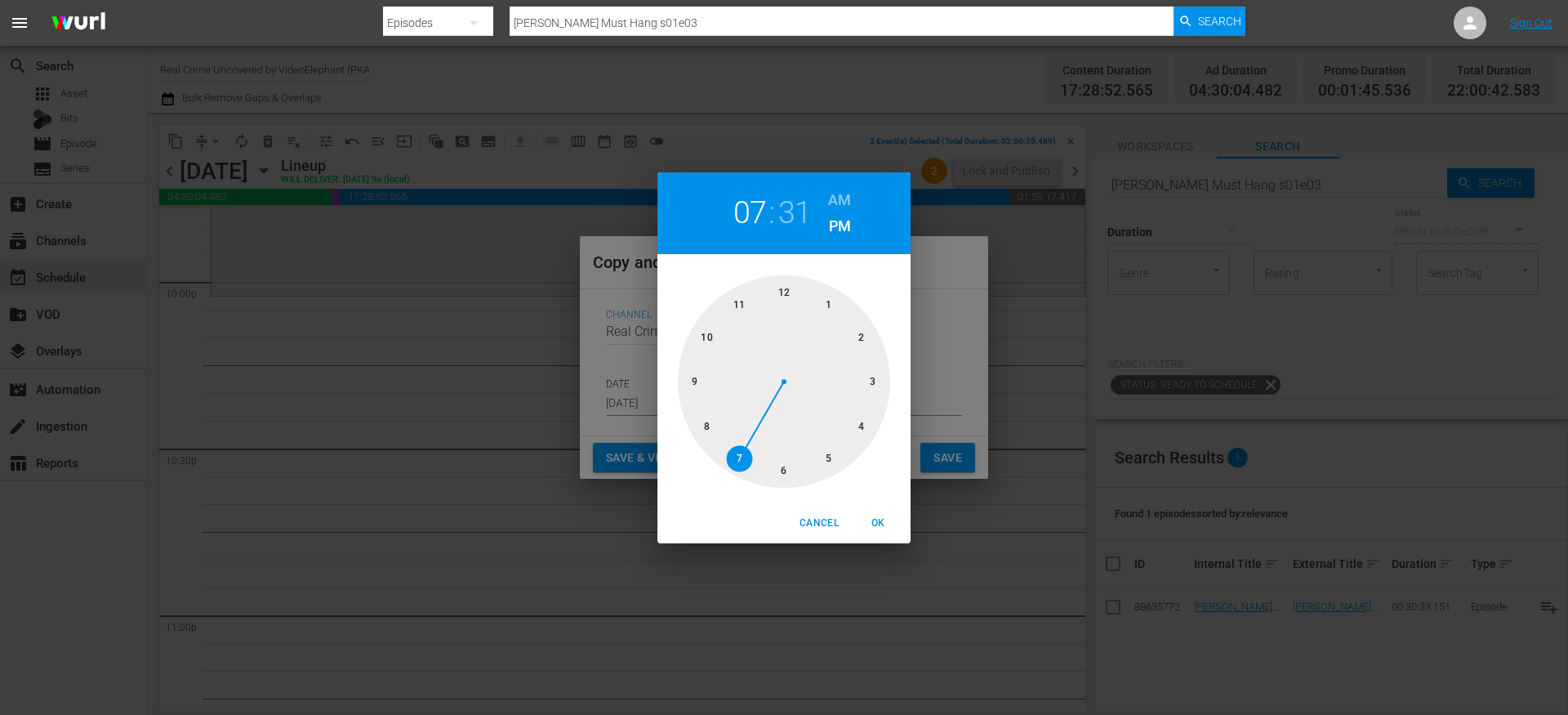
click at [706, 335] on div at bounding box center [784, 381] width 212 height 212
click at [784, 285] on div at bounding box center [784, 381] width 212 height 212
click at [834, 199] on h6 "AM" at bounding box center [839, 200] width 23 height 26
click at [881, 516] on span "OK" at bounding box center [878, 523] width 40 height 17
type input "10:00 am"
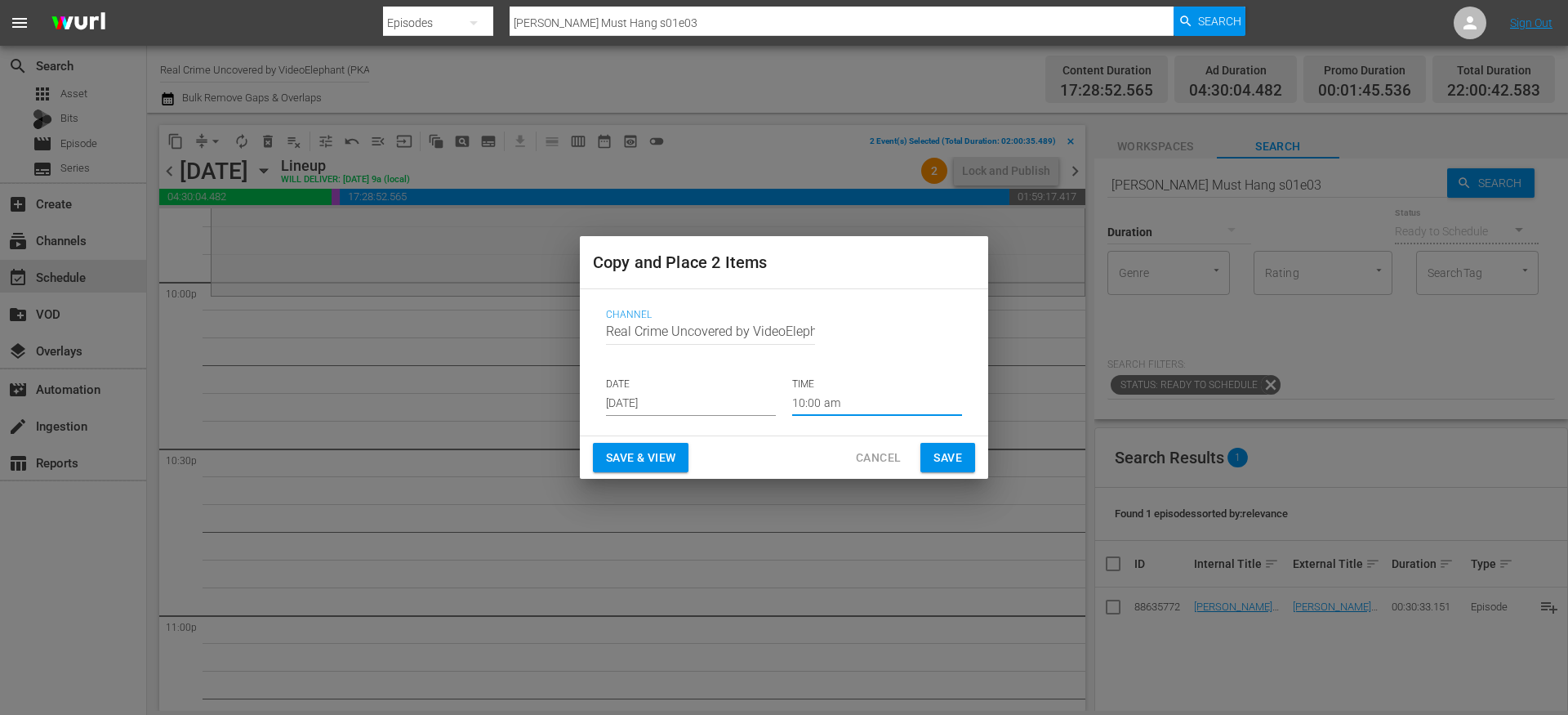
click at [946, 451] on span "Save" at bounding box center [949, 457] width 29 height 20
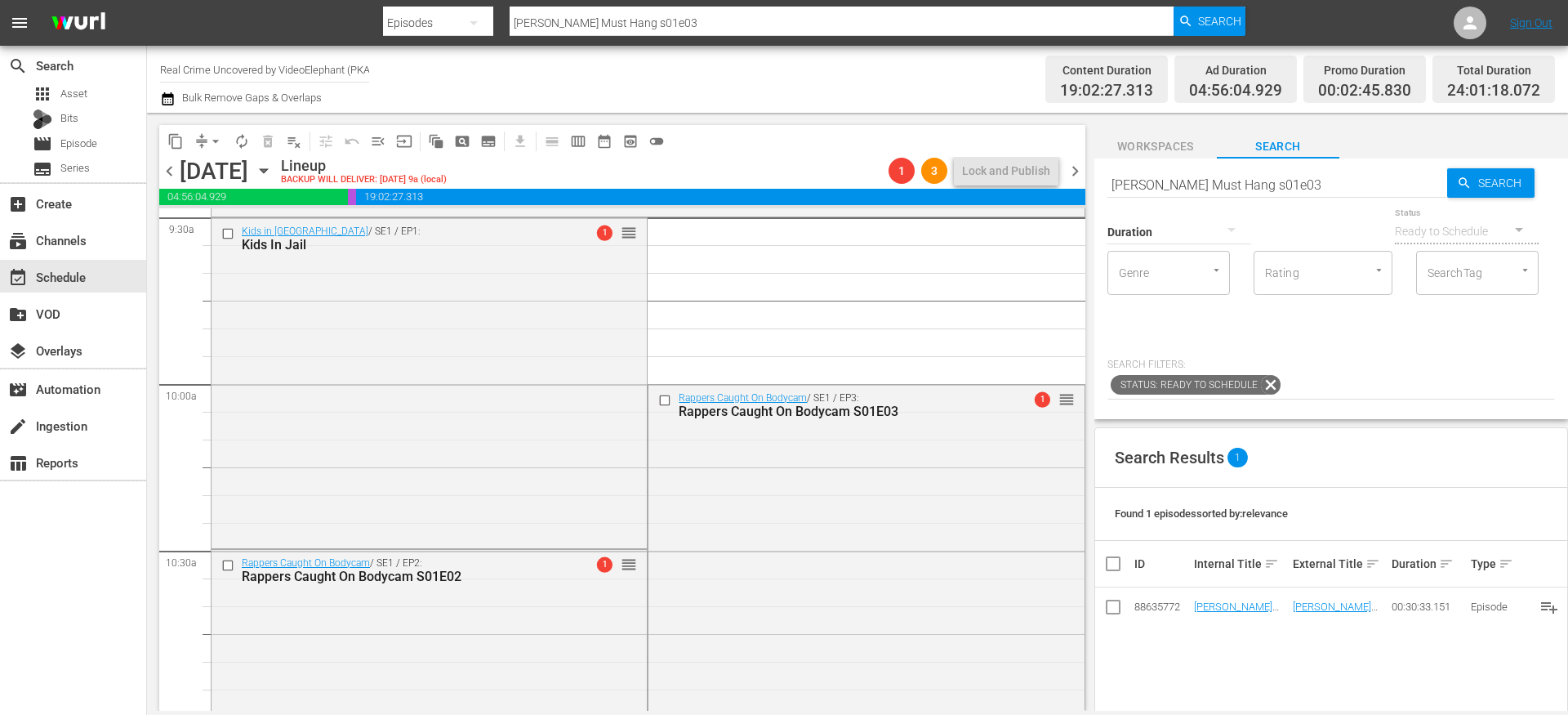
scroll to position [3203, 0]
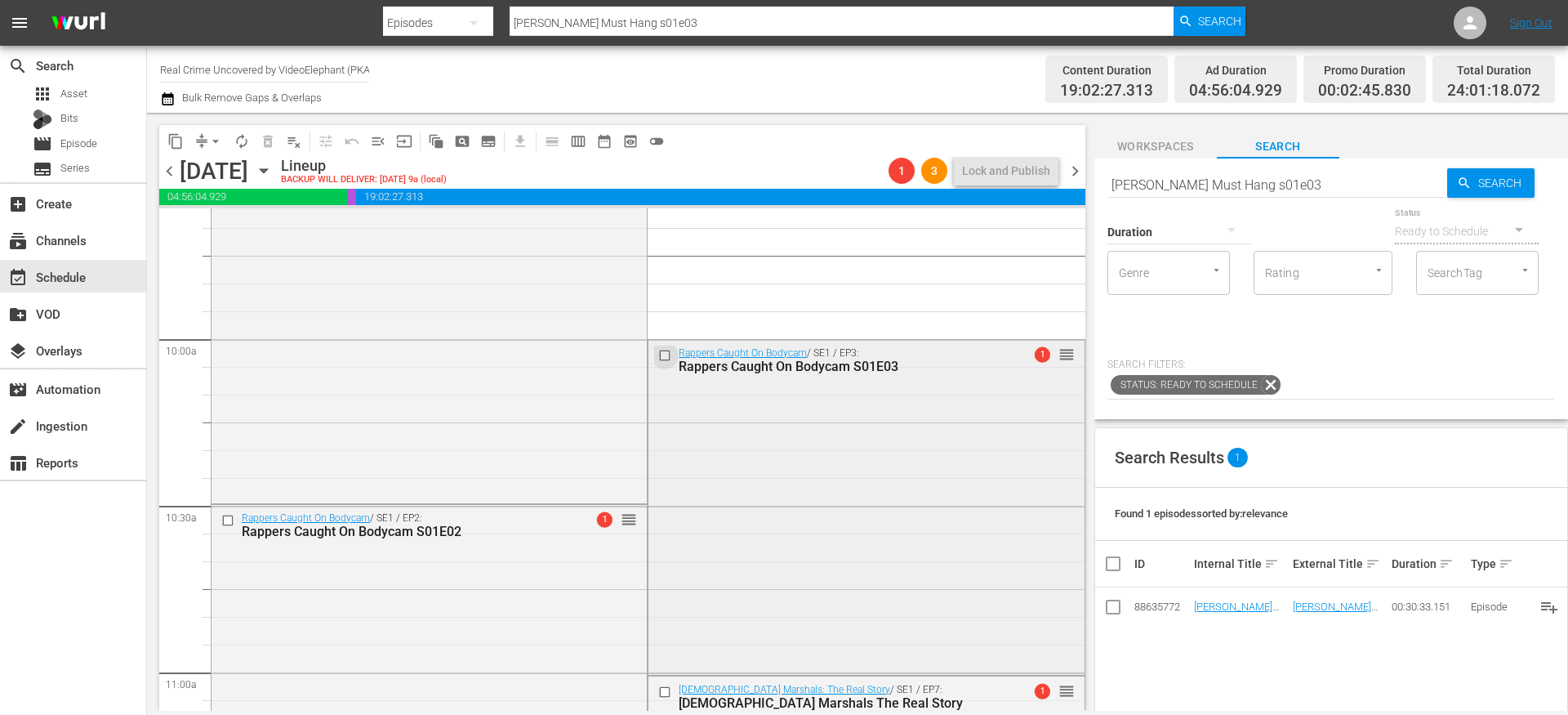
click at [658, 356] on input "checkbox" at bounding box center [667, 355] width 17 height 14
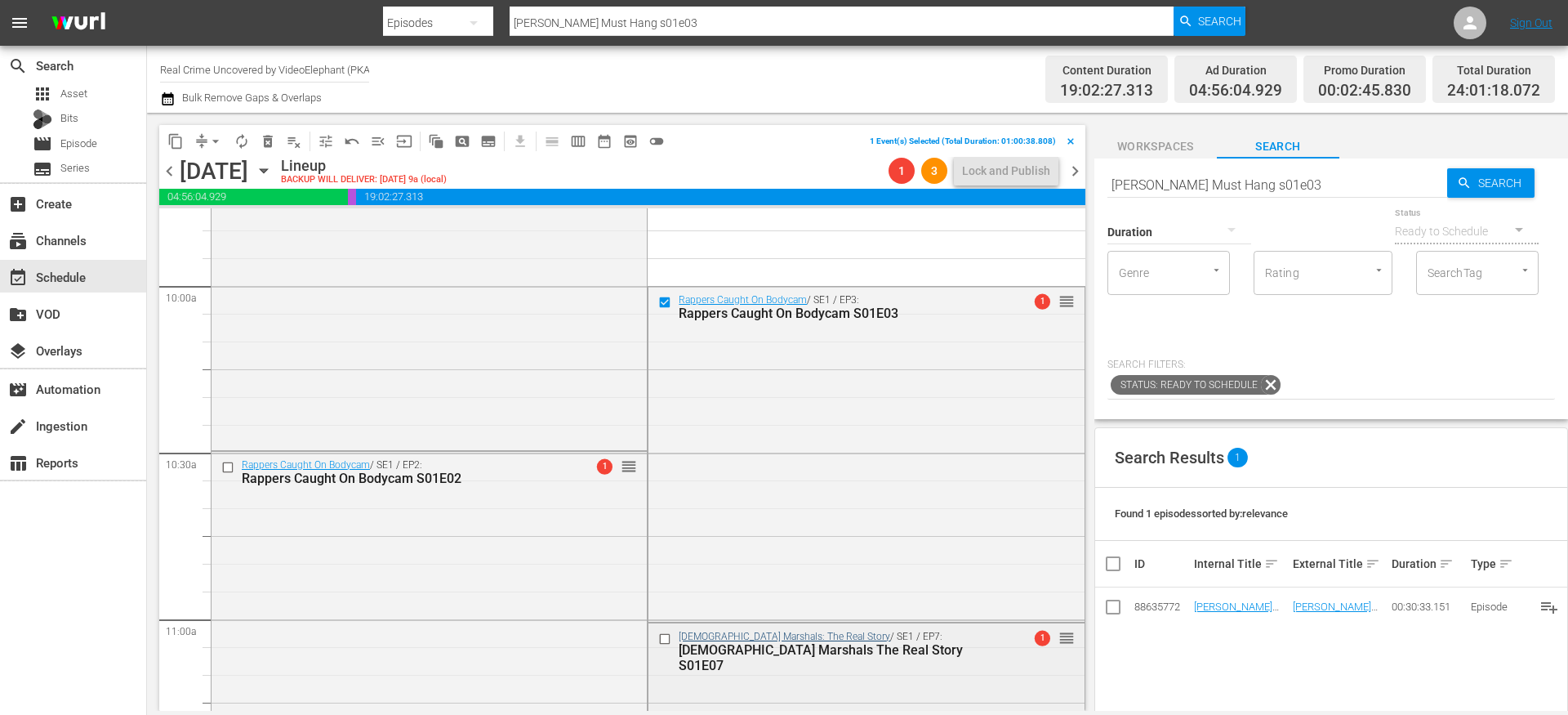
scroll to position [3423, 0]
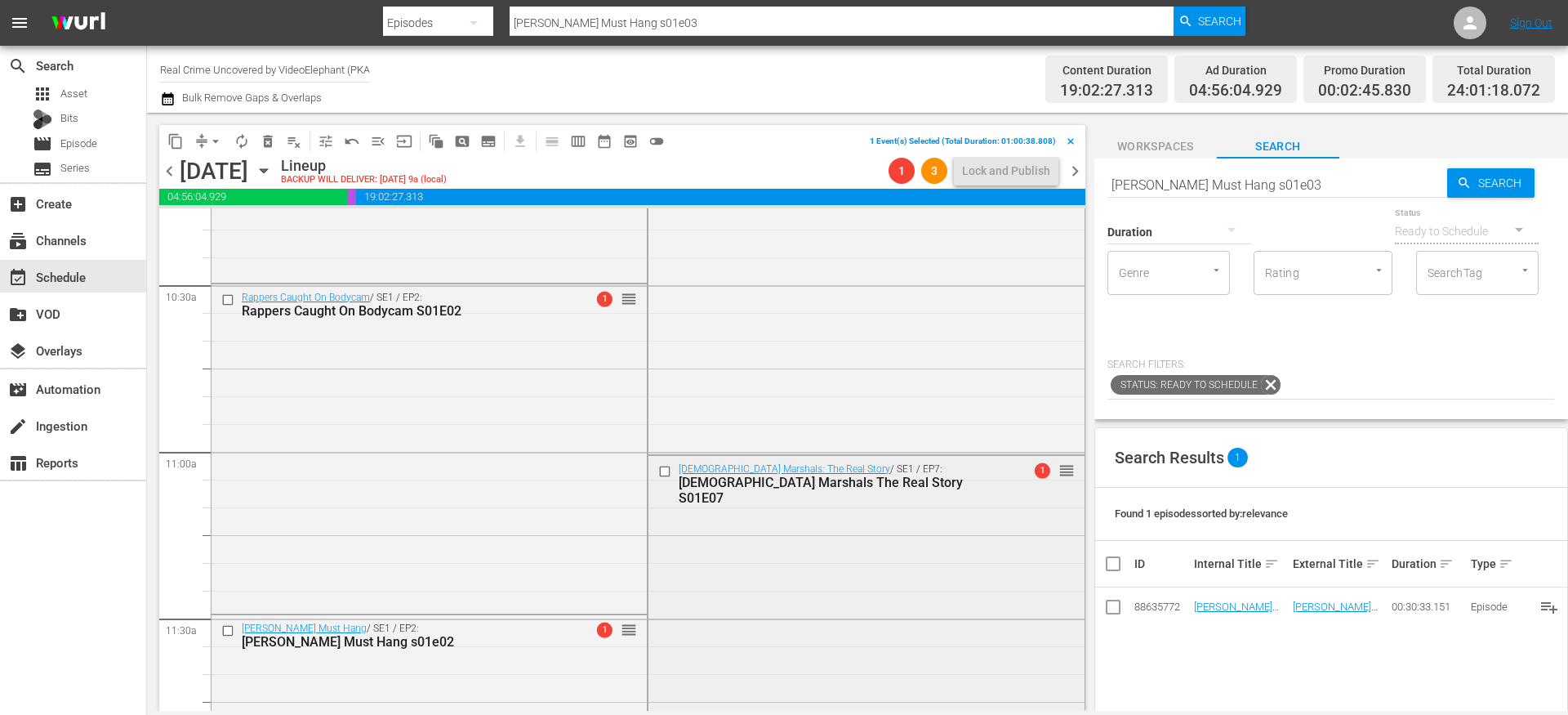
click at [658, 471] on input "checkbox" at bounding box center [667, 472] width 17 height 14
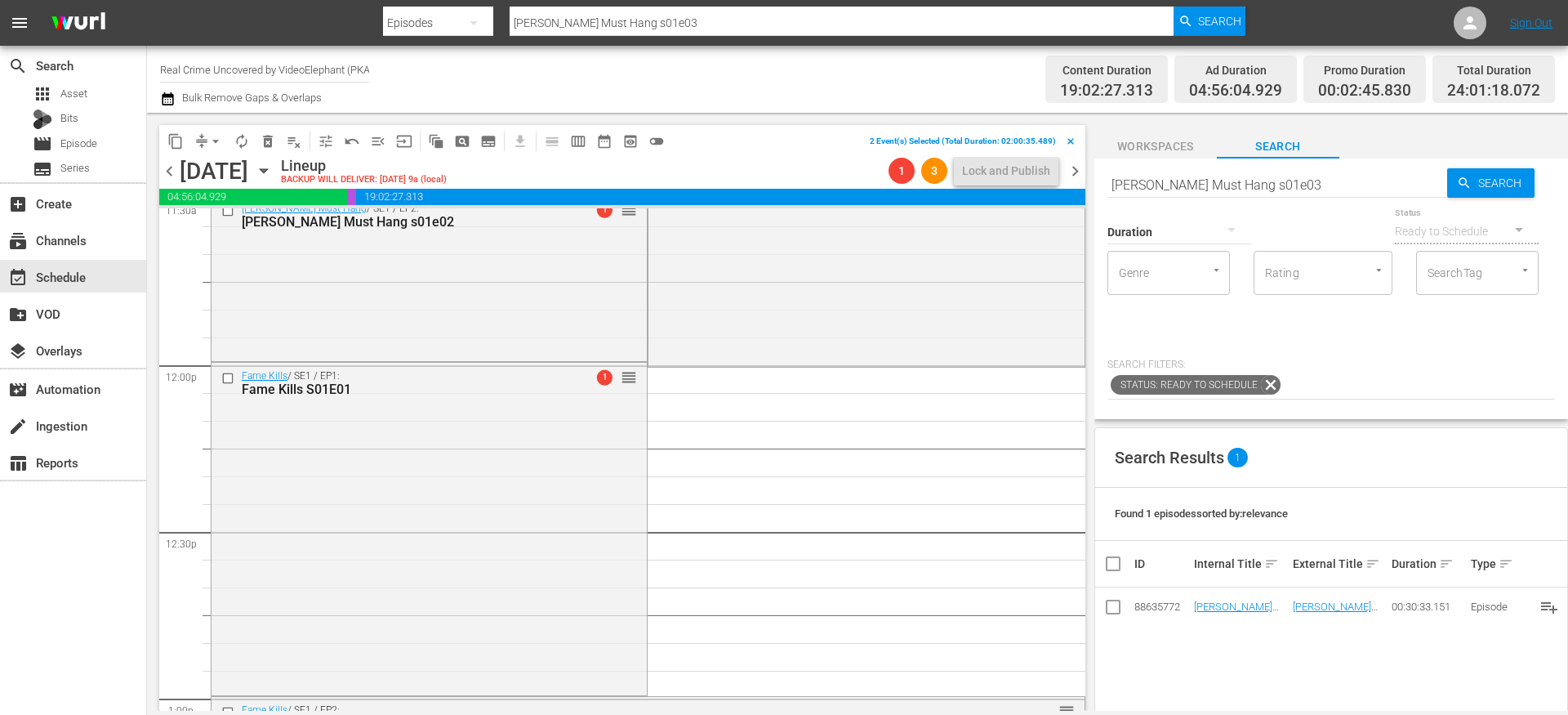
scroll to position [3866, 0]
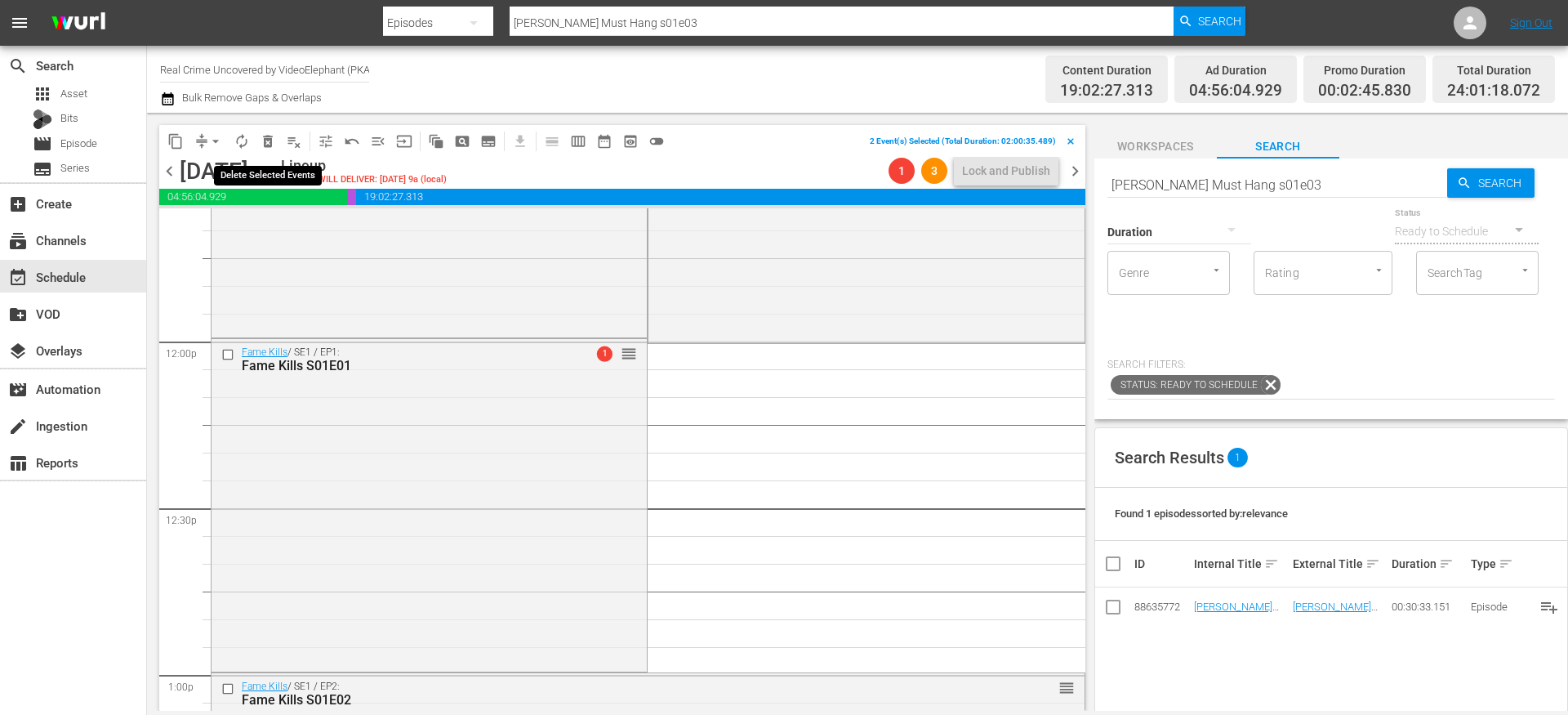
click at [263, 141] on span "delete_forever_outlined" at bounding box center [267, 141] width 16 height 16
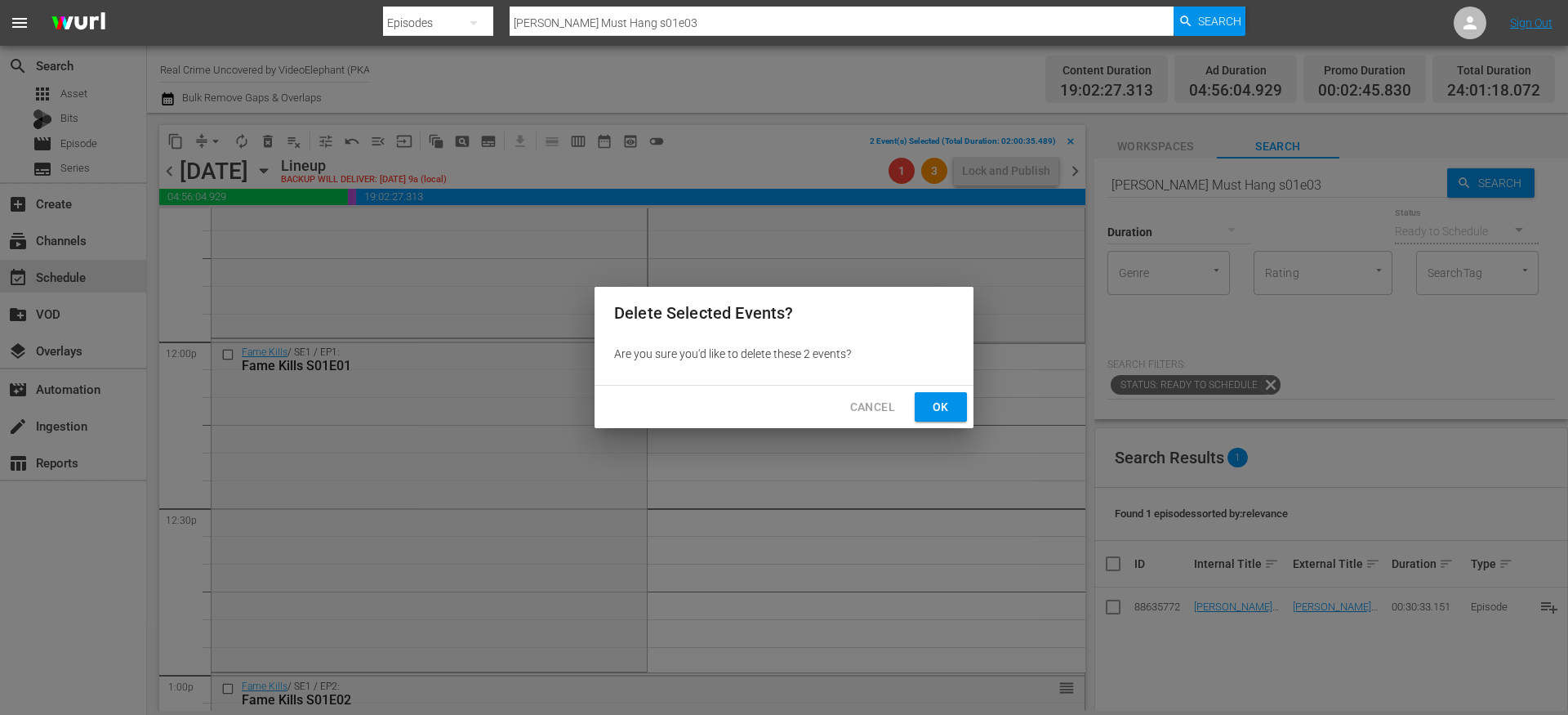
click at [961, 408] on button "Ok" at bounding box center [941, 406] width 52 height 30
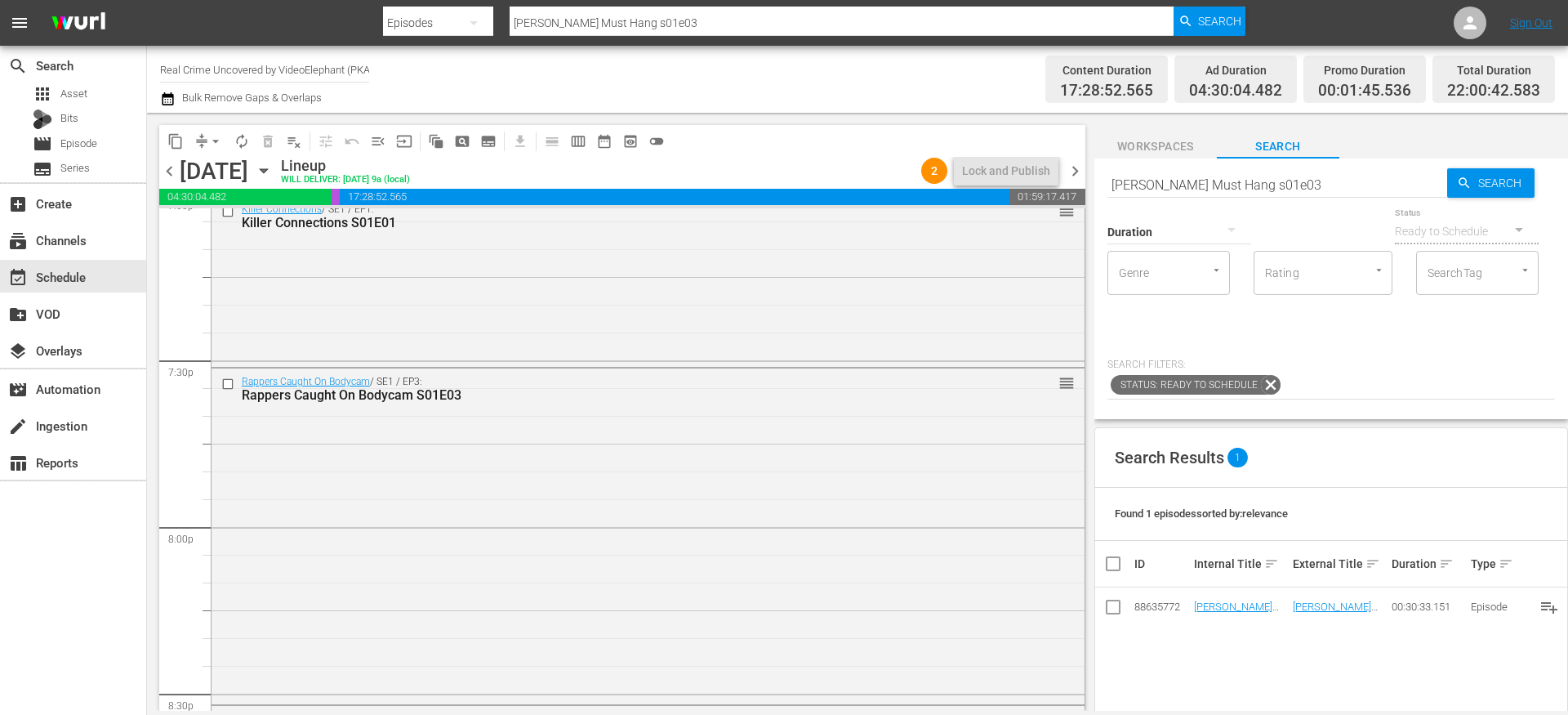
scroll to position [6357, 0]
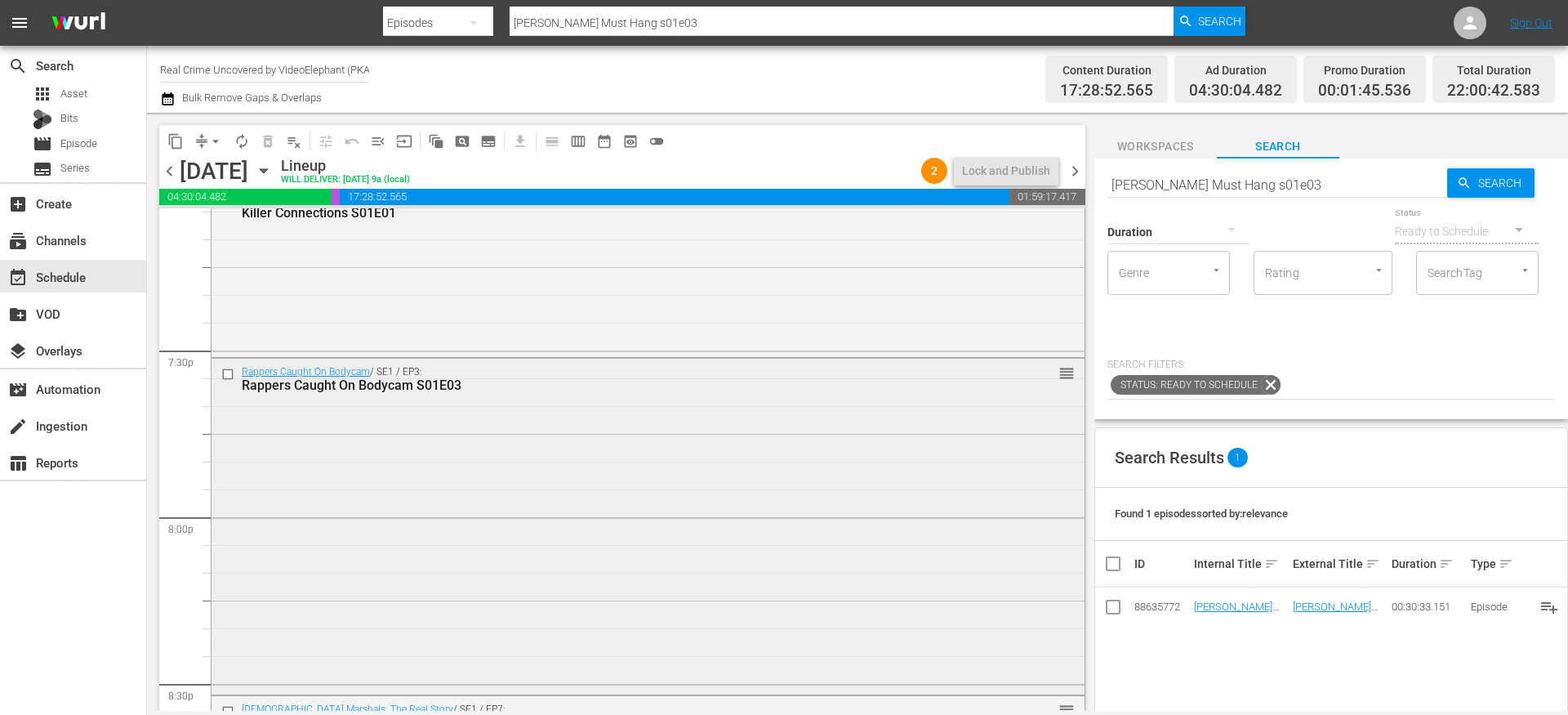
click at [229, 374] on input "checkbox" at bounding box center [230, 374] width 17 height 14
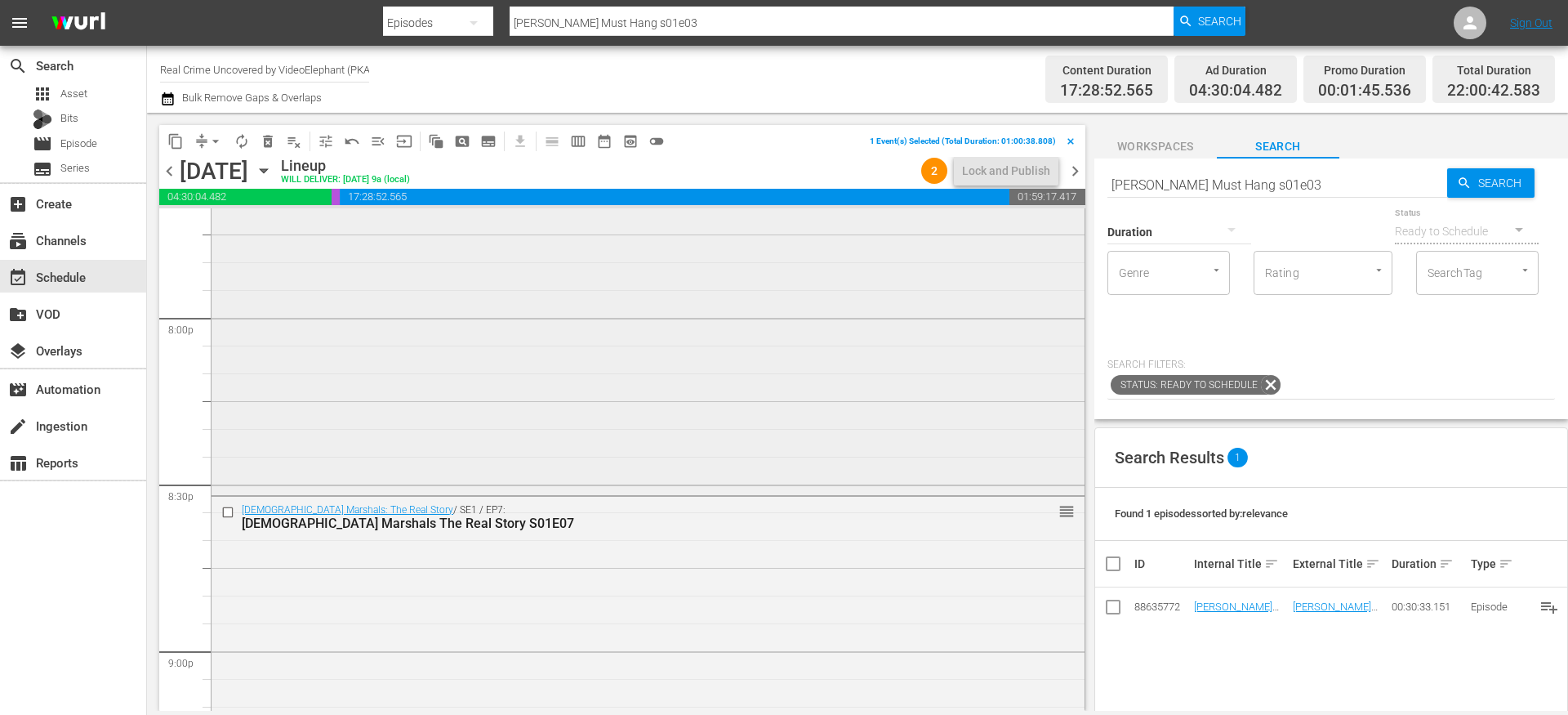
scroll to position [6620, 0]
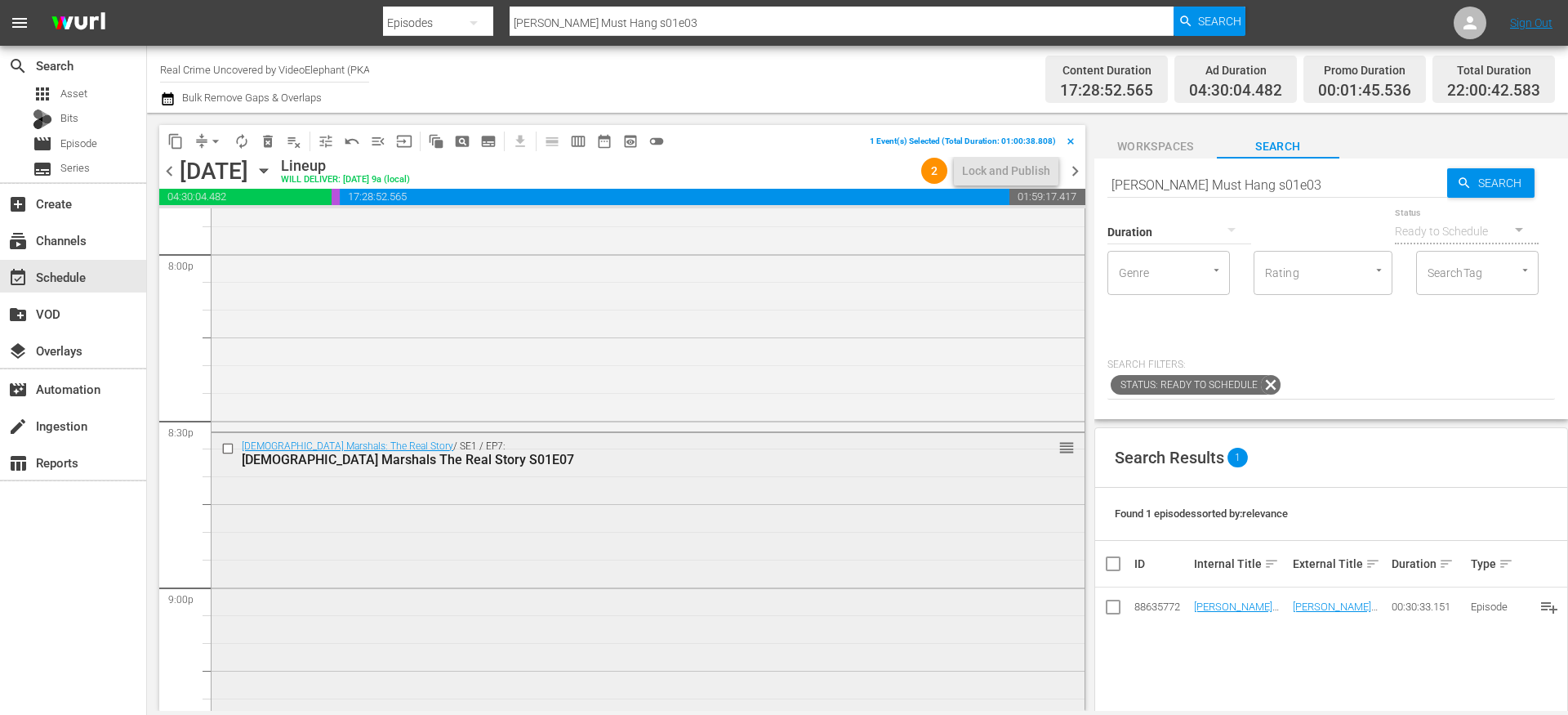
click at [228, 448] on input "checkbox" at bounding box center [230, 448] width 17 height 14
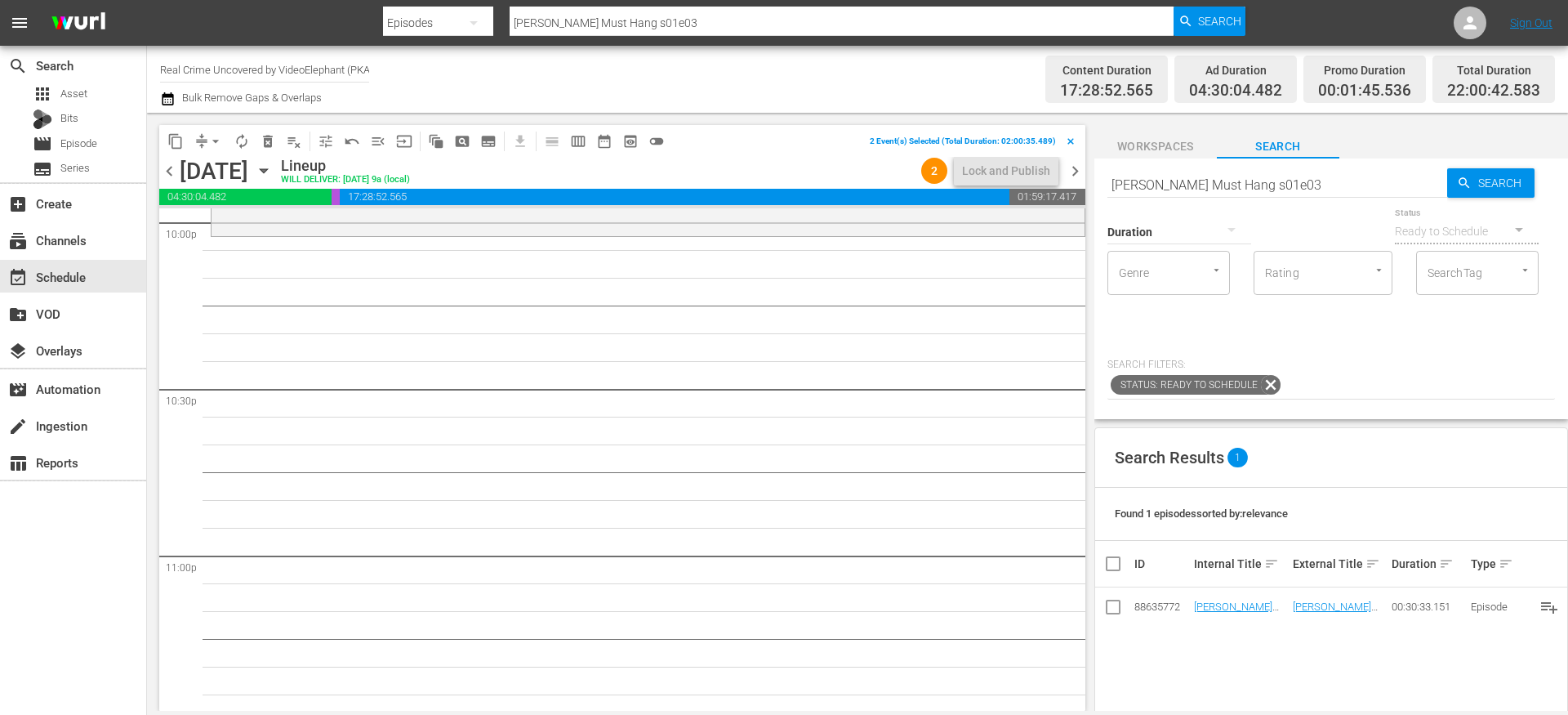
scroll to position [7278, 0]
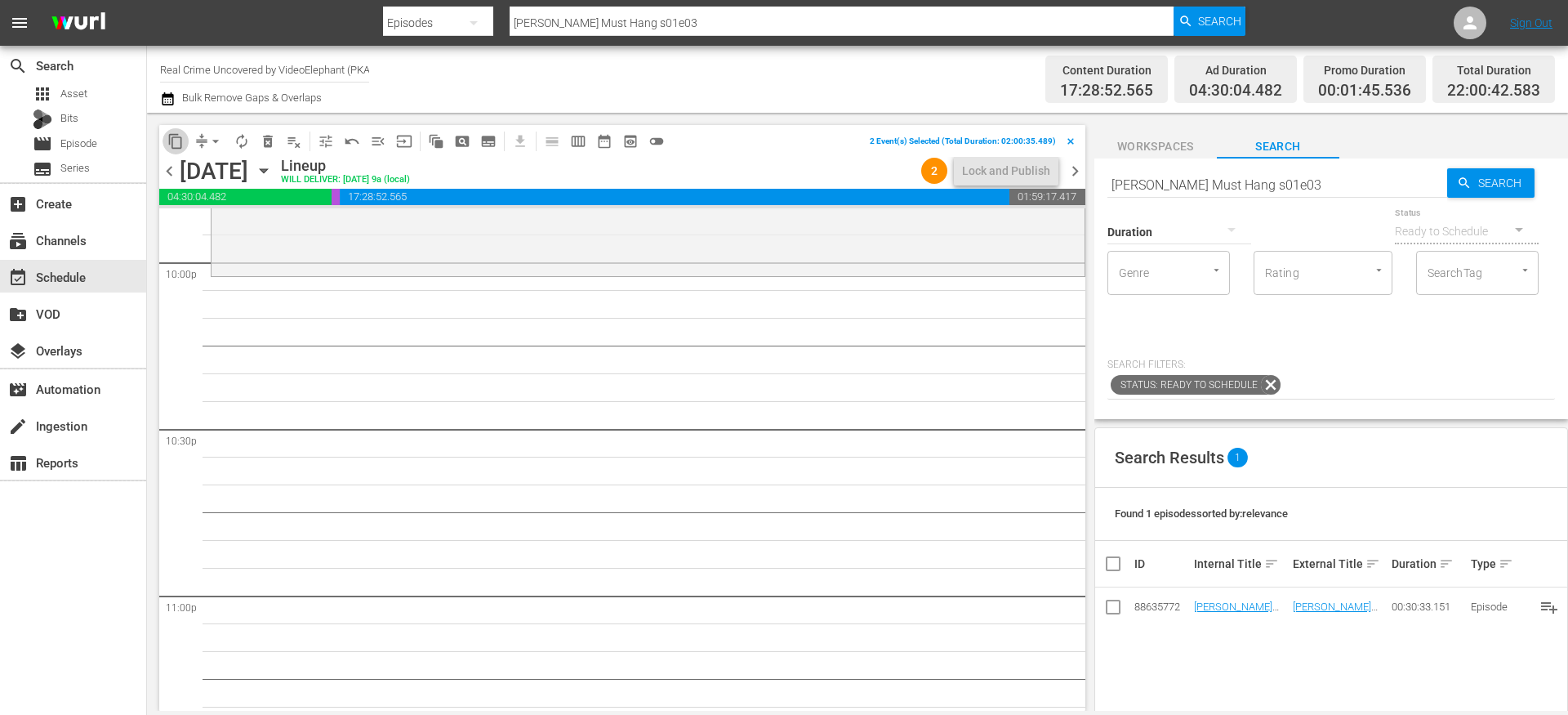
click at [175, 148] on span "content_copy" at bounding box center [176, 141] width 16 height 16
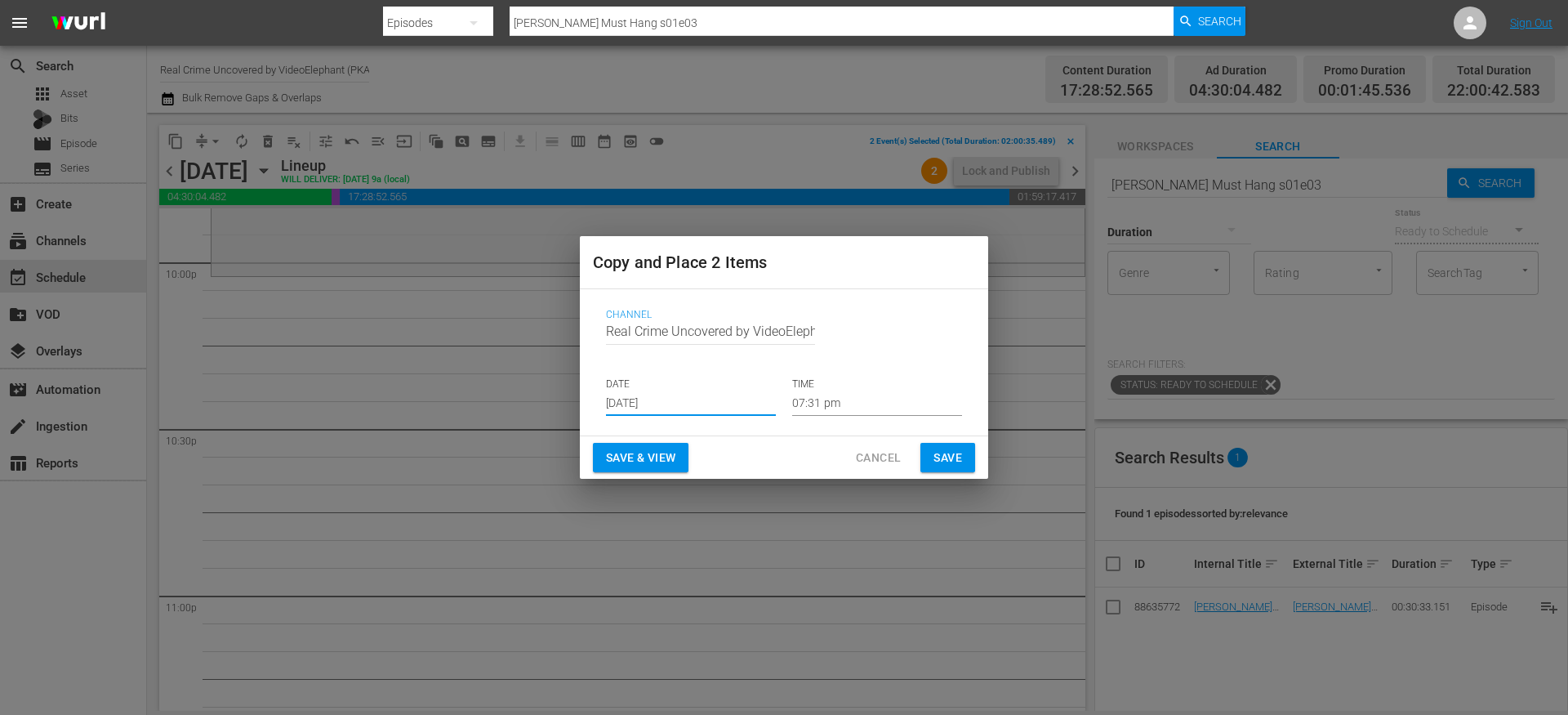
click at [671, 407] on input "[DATE]" at bounding box center [691, 403] width 170 height 24
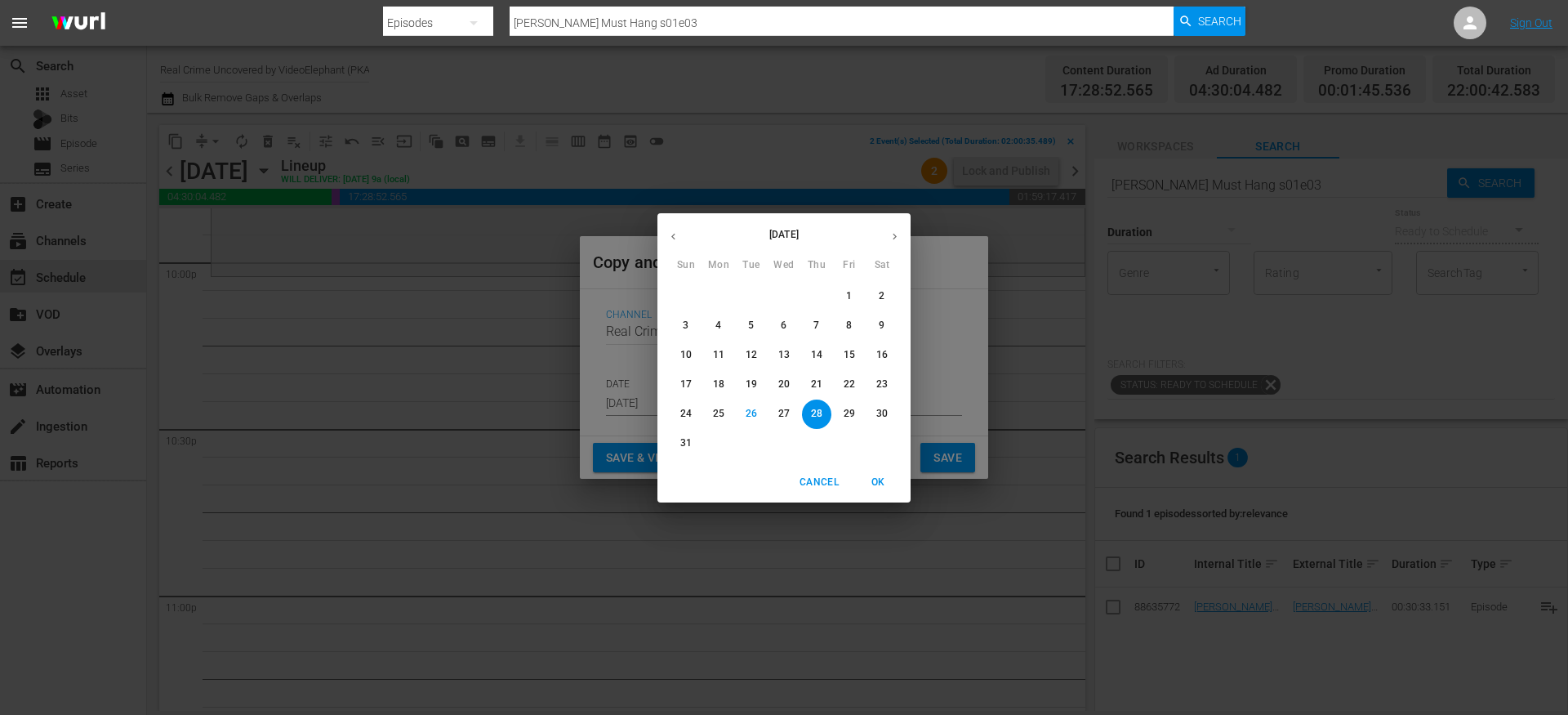
click at [893, 237] on icon "button" at bounding box center [894, 236] width 13 height 13
click at [881, 326] on p "13" at bounding box center [882, 325] width 12 height 14
type input "[DATE]"
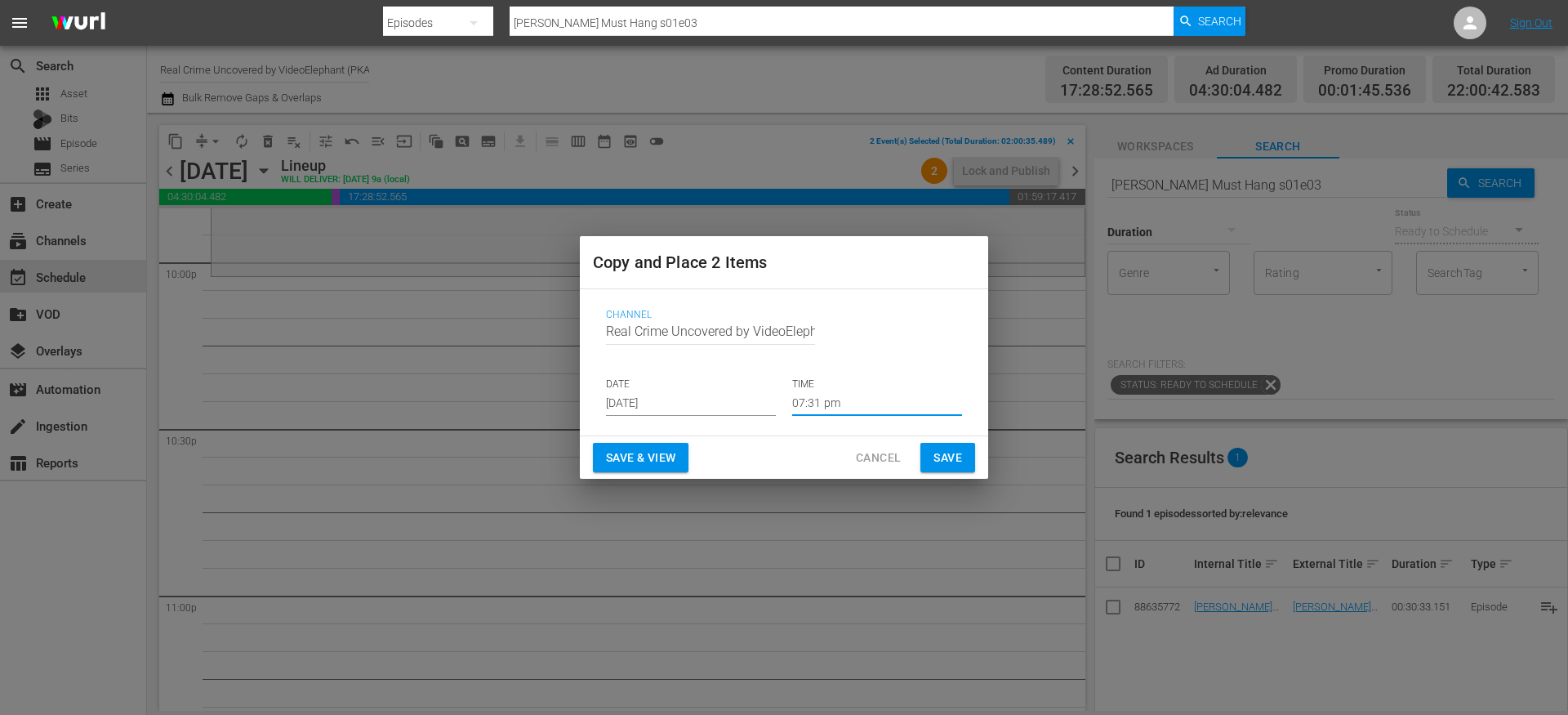
click at [812, 399] on input "07:31 pm" at bounding box center [877, 403] width 170 height 24
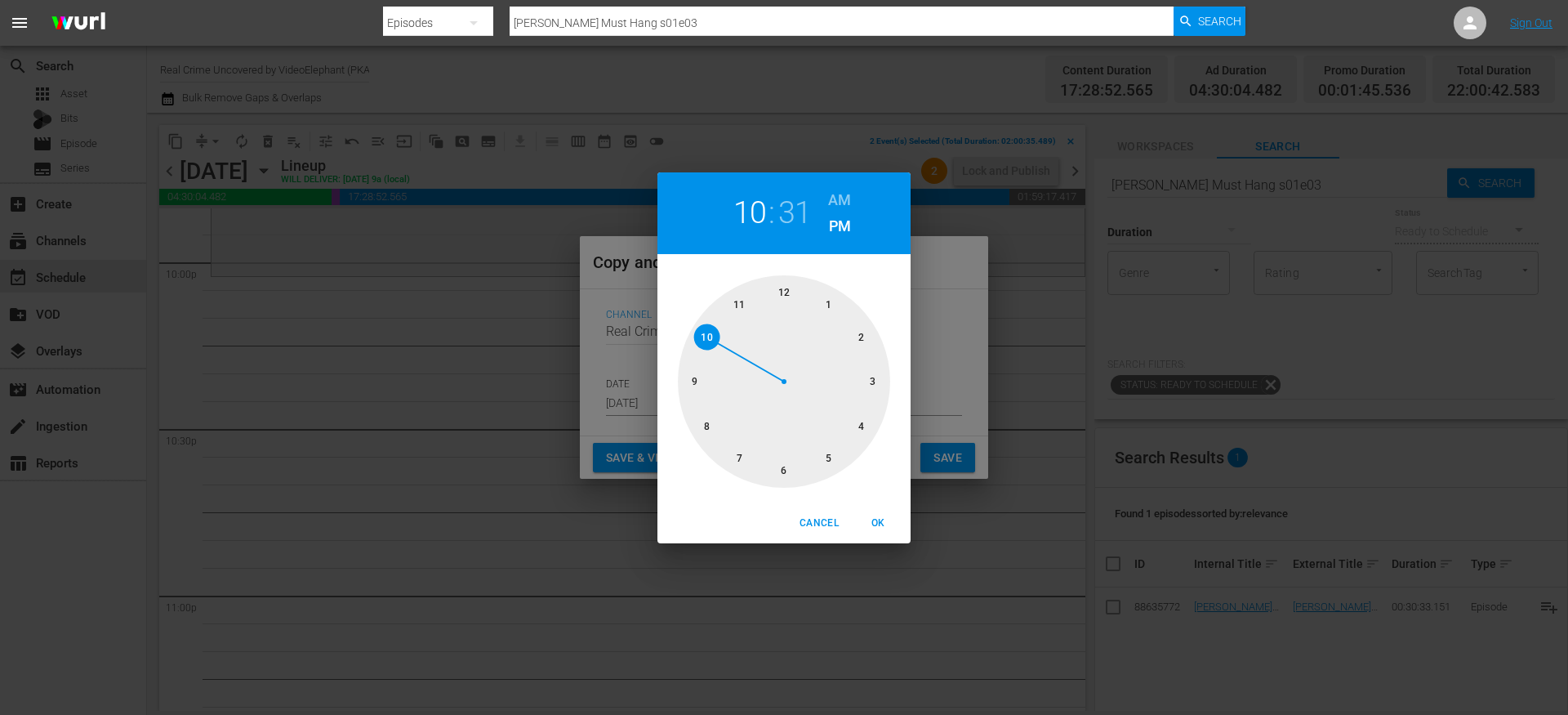
click at [702, 344] on div at bounding box center [784, 381] width 212 height 212
click at [784, 292] on div at bounding box center [784, 381] width 212 height 212
click at [880, 516] on span "OK" at bounding box center [878, 523] width 40 height 17
type input "10:00 pm"
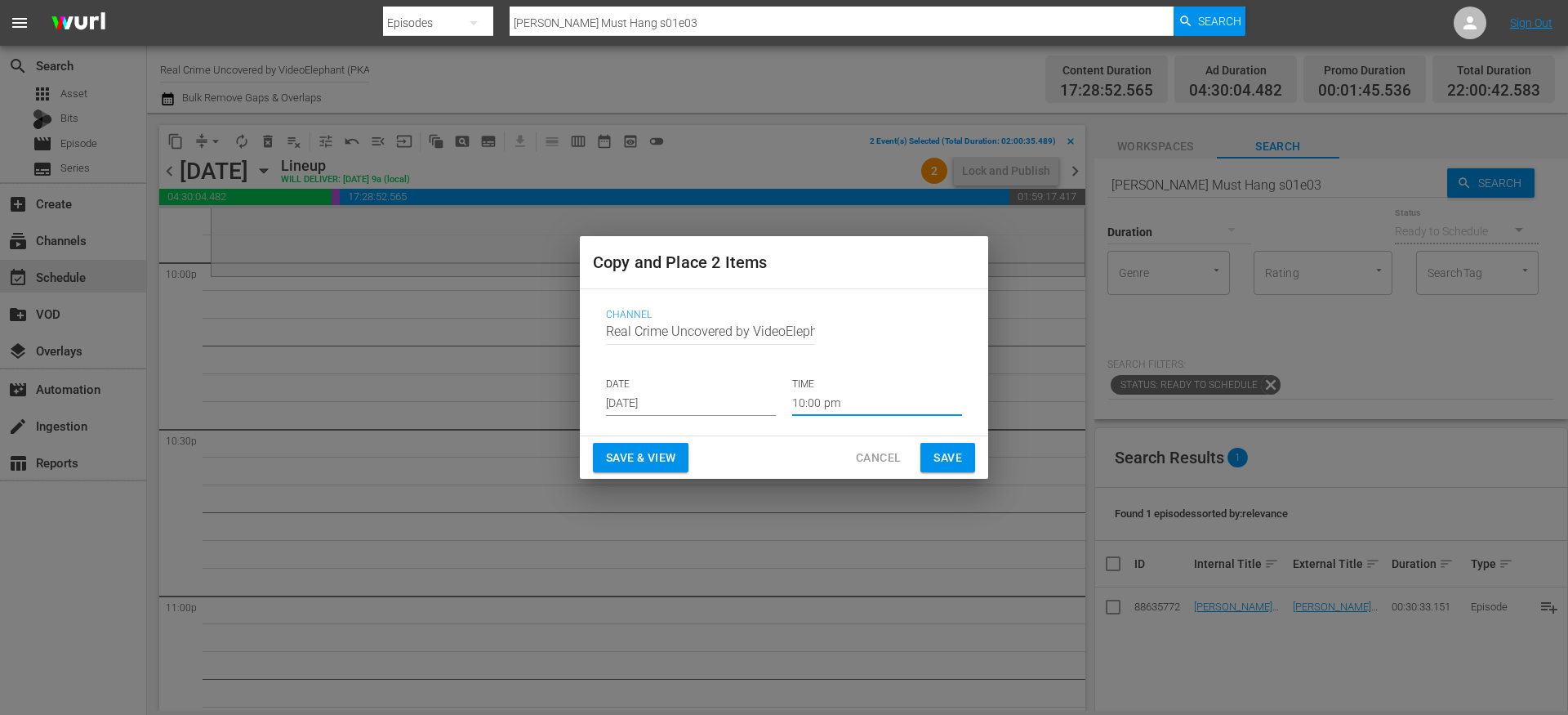
click at [954, 460] on span "Save" at bounding box center [949, 457] width 29 height 20
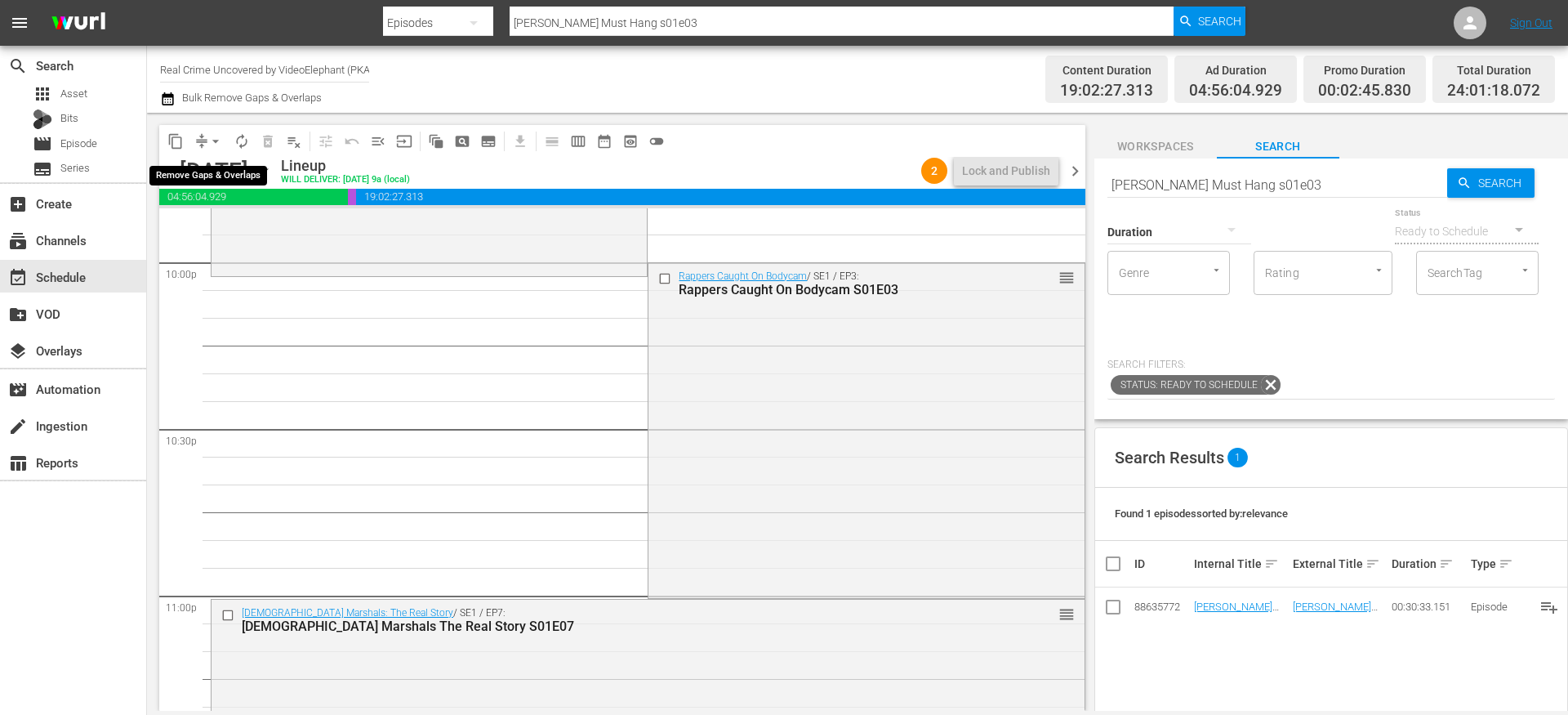
click at [207, 136] on span "arrow_drop_down" at bounding box center [215, 141] width 16 height 16
click at [226, 226] on li "Align to End of Previous Day" at bounding box center [216, 229] width 172 height 27
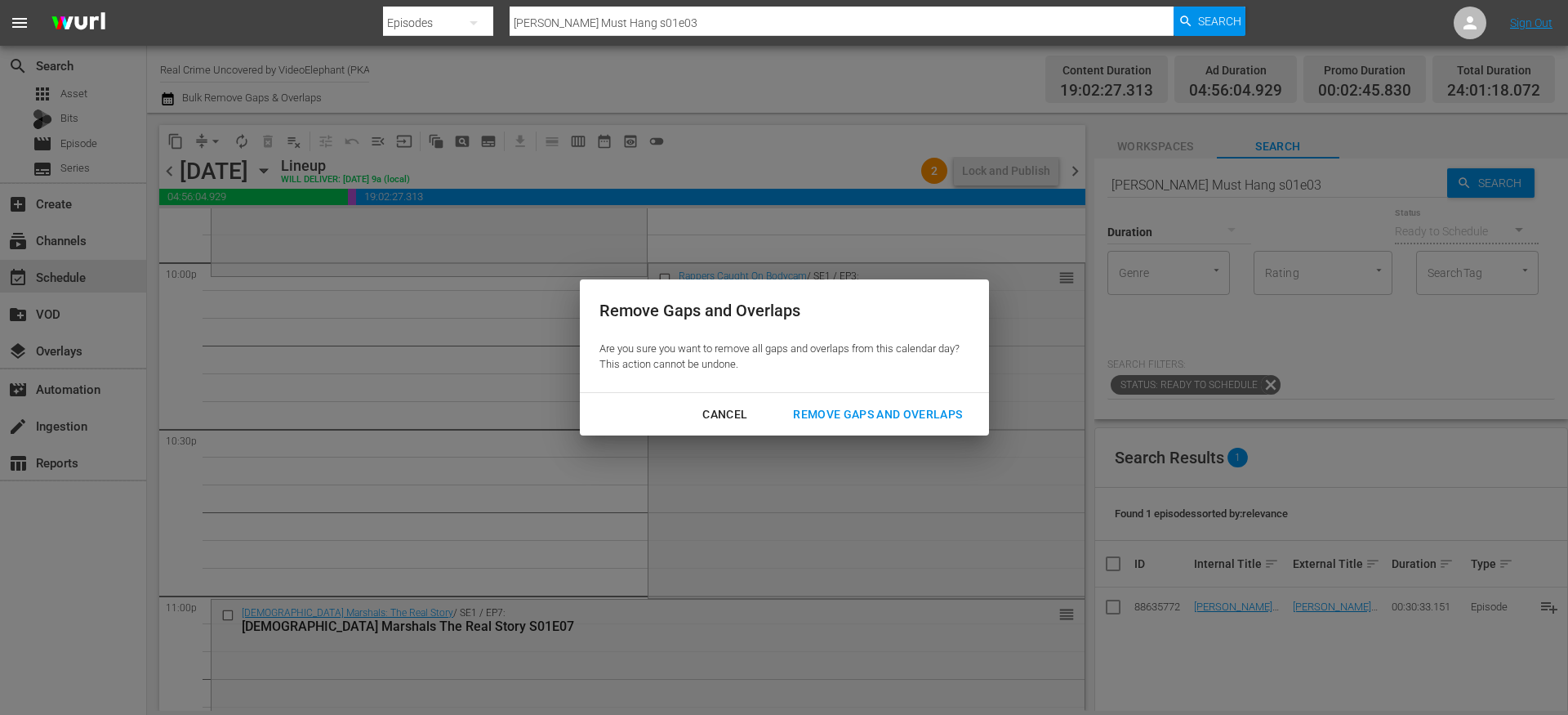
click at [816, 413] on div "Remove Gaps and Overlaps" at bounding box center [878, 414] width 195 height 20
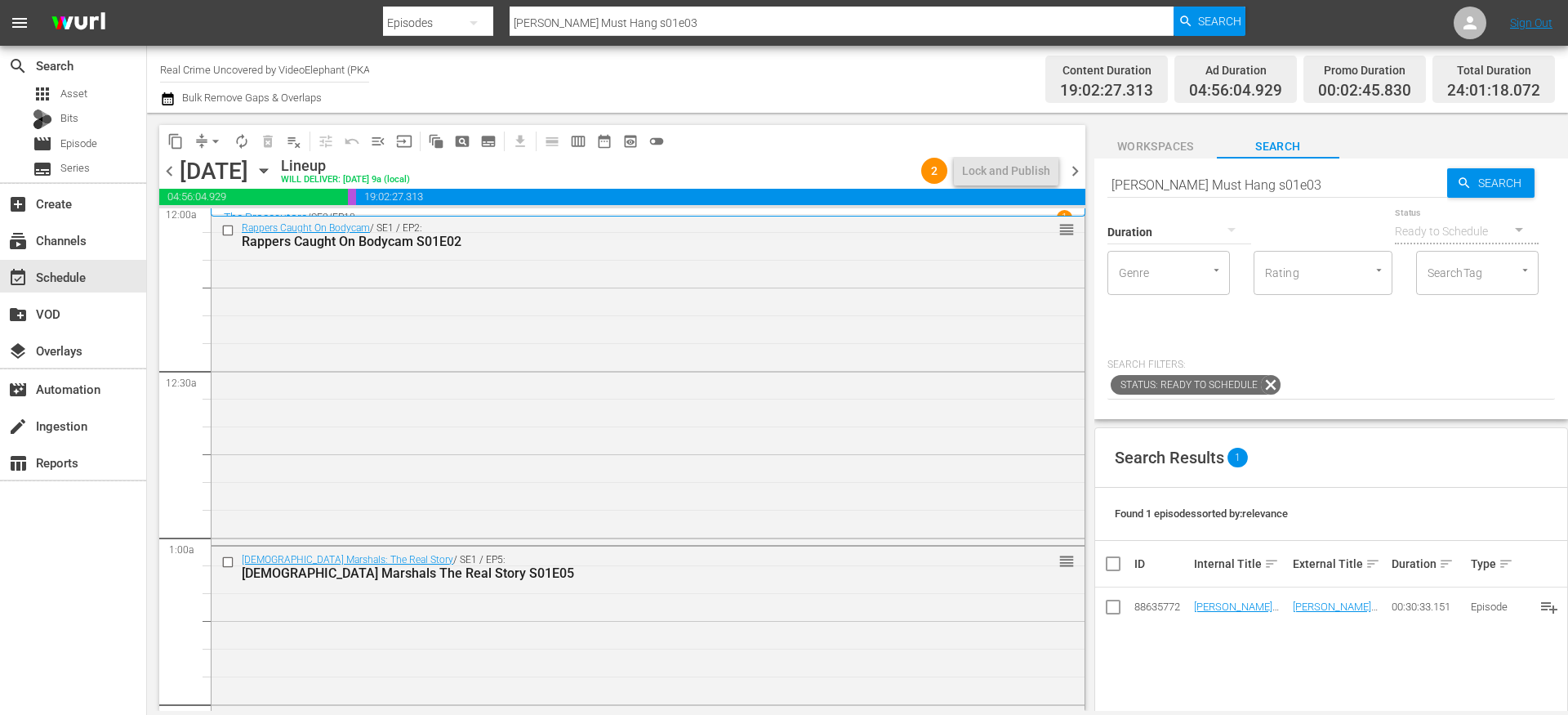
scroll to position [0, 0]
click at [170, 168] on span "chevron_left" at bounding box center [169, 171] width 20 height 20
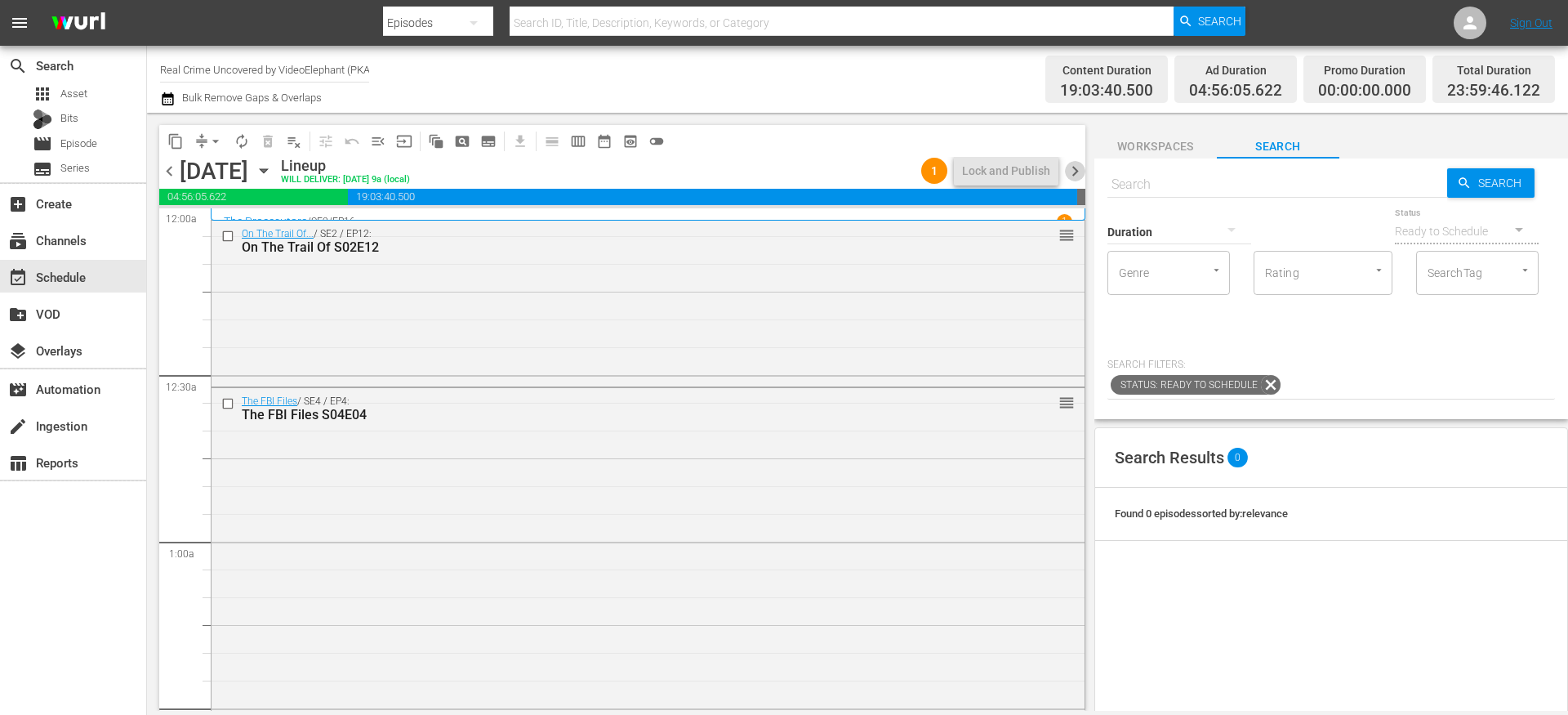
click at [1076, 171] on span "chevron_right" at bounding box center [1075, 171] width 20 height 20
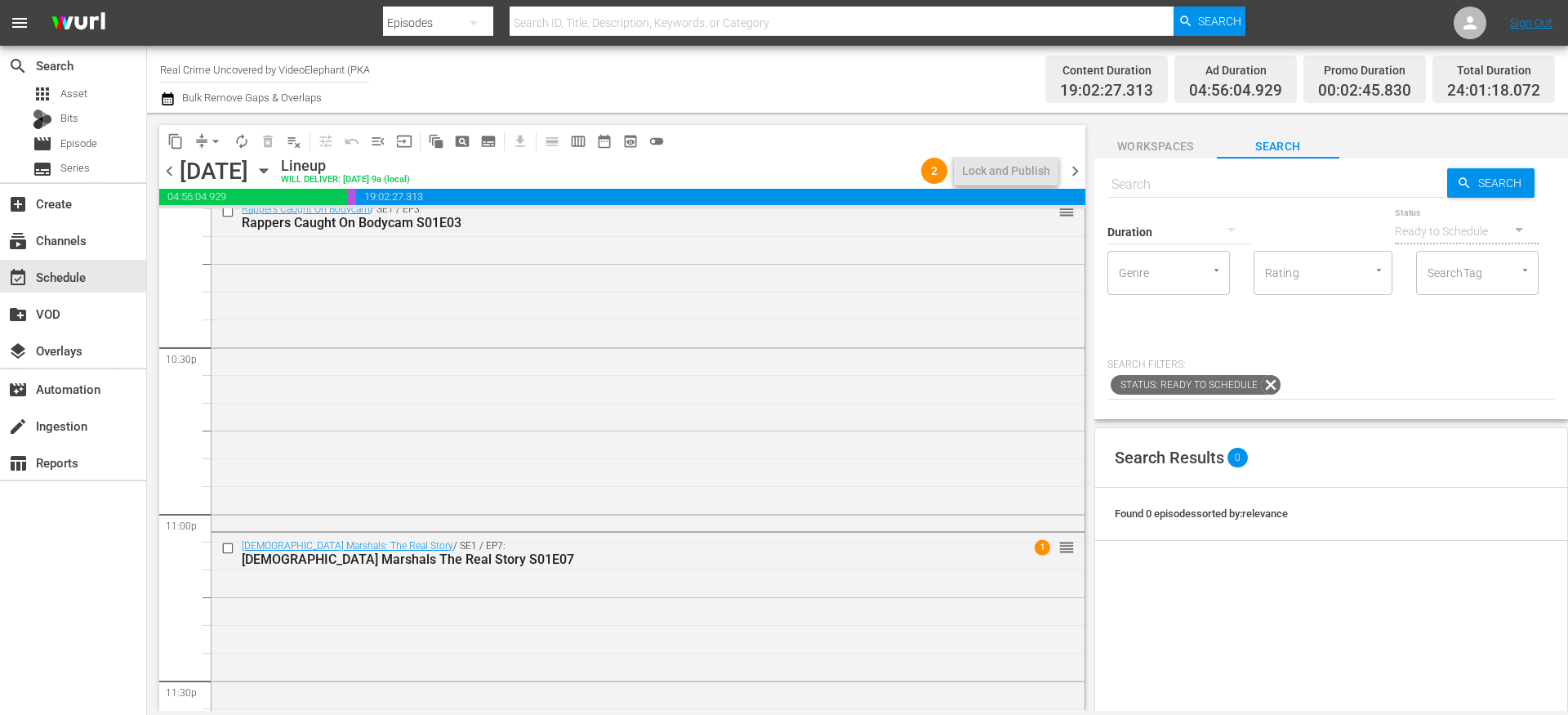
scroll to position [7514, 0]
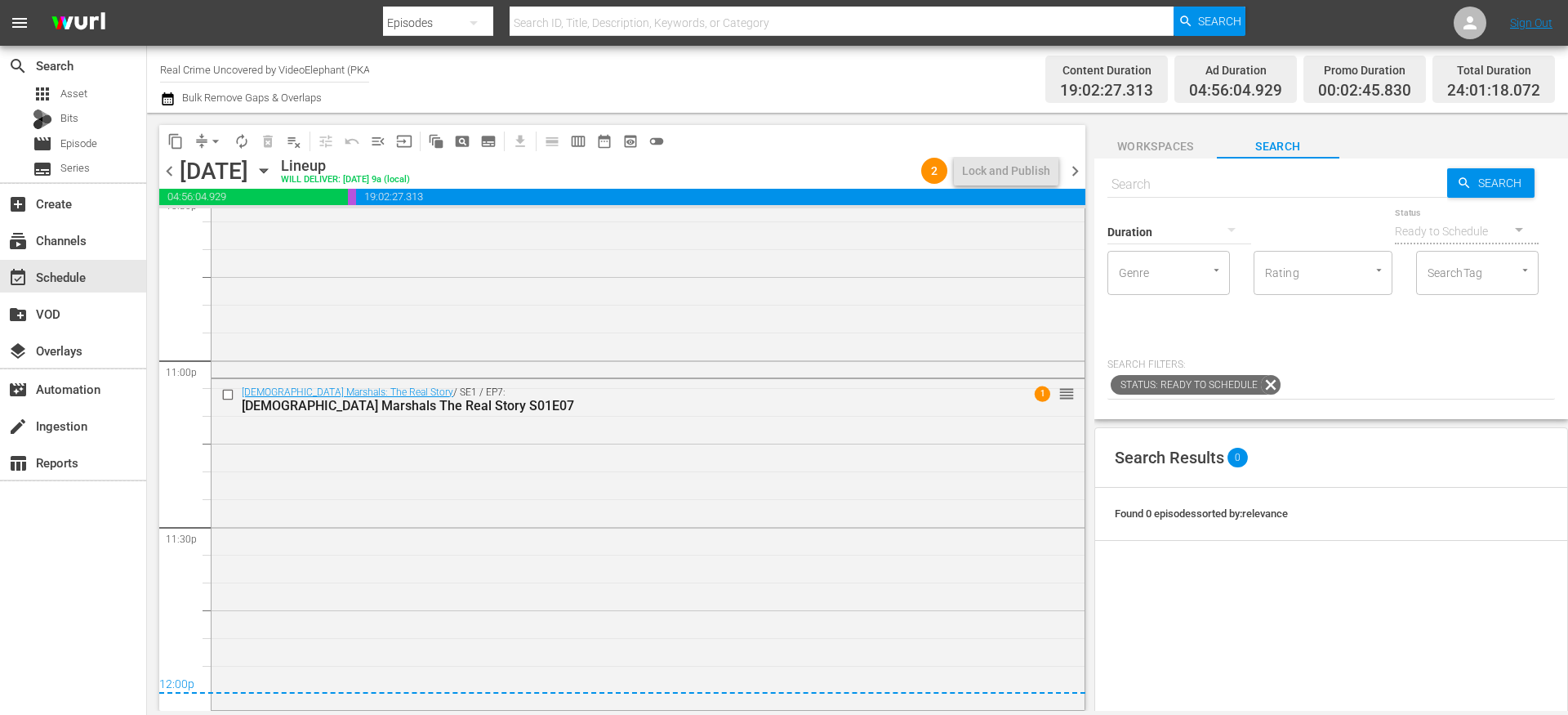
click at [1073, 166] on span "chevron_right" at bounding box center [1075, 171] width 20 height 20
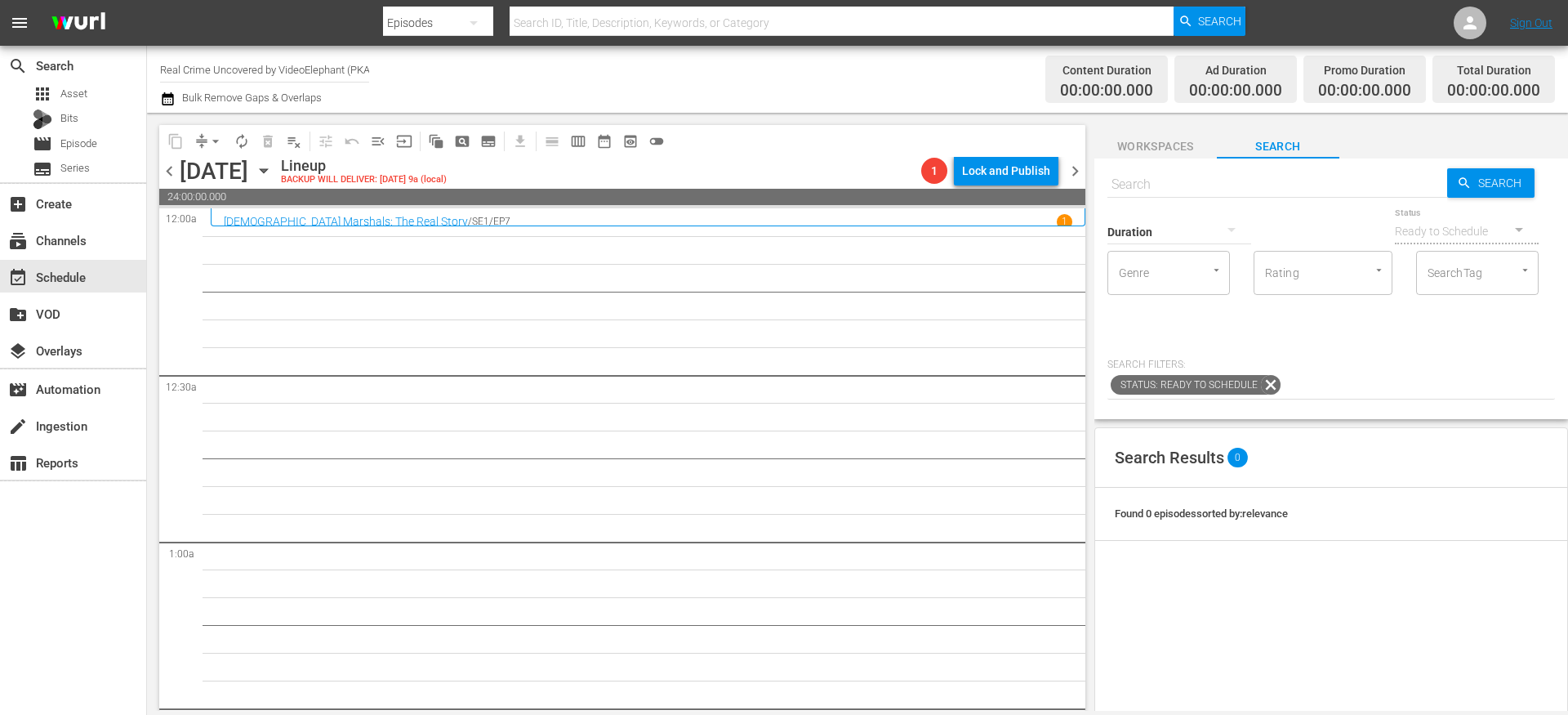
click at [1149, 179] on input "text" at bounding box center [1278, 184] width 340 height 40
paste input "Rappers Caught On Bodycam S01E03"
type input "Rappers Caught On Bodycam S01E03"
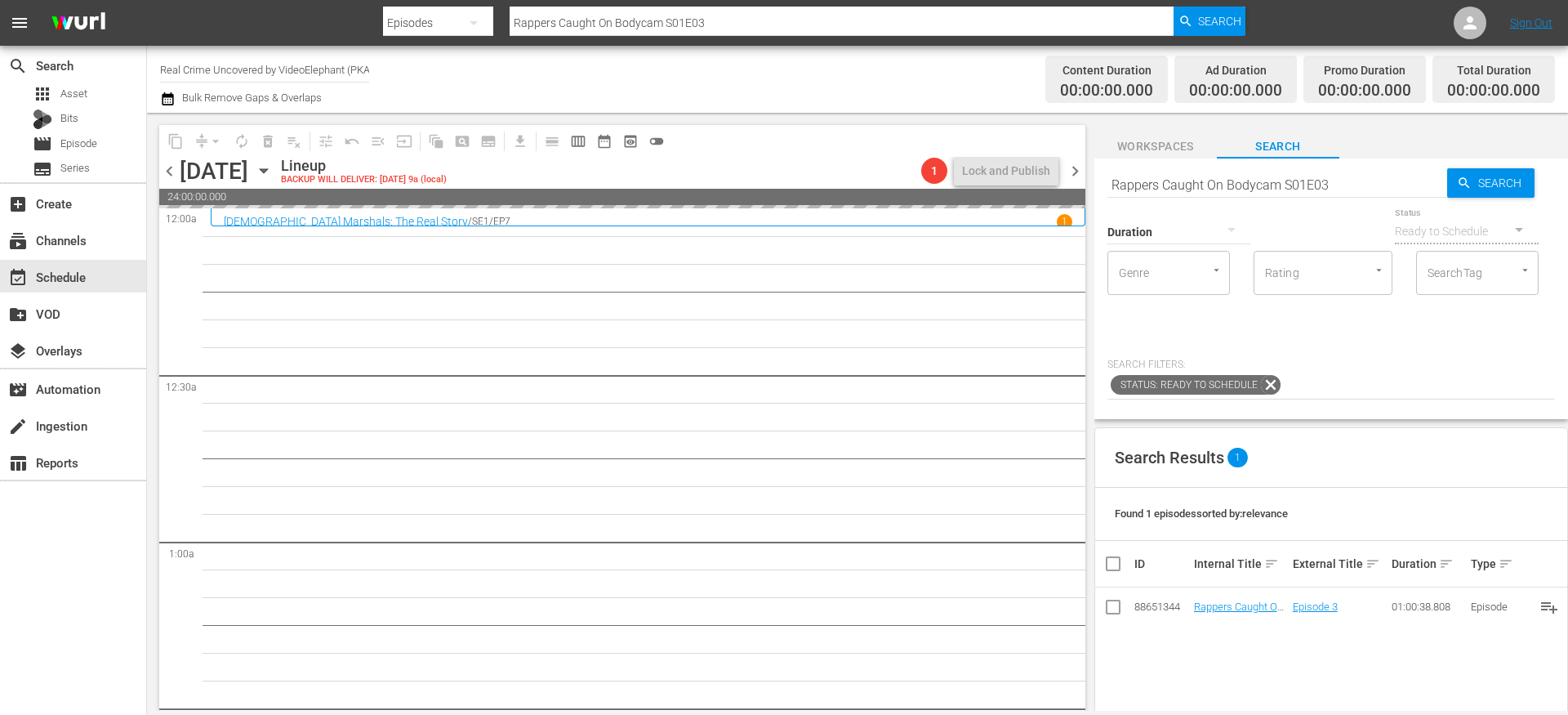
drag, startPoint x: 1229, startPoint y: 605, endPoint x: 990, endPoint y: 14, distance: 637.5
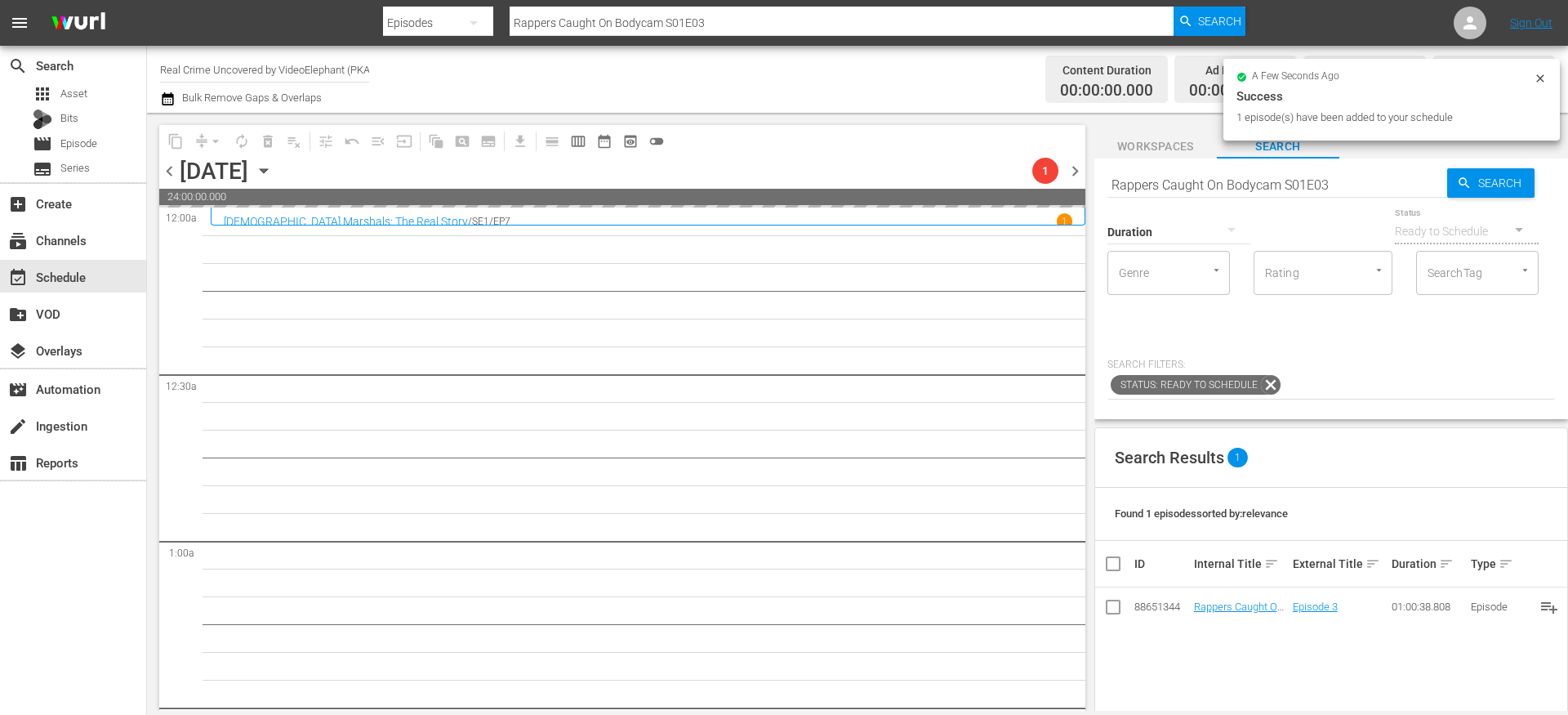
click at [1185, 181] on input "Rappers Caught On Bodycam S01E03" at bounding box center [1278, 184] width 340 height 40
paste input "[DEMOGRAPHIC_DATA] Marshals The Real Story S01E07"
type input "[DEMOGRAPHIC_DATA] Marshals The Real Story S01E07"
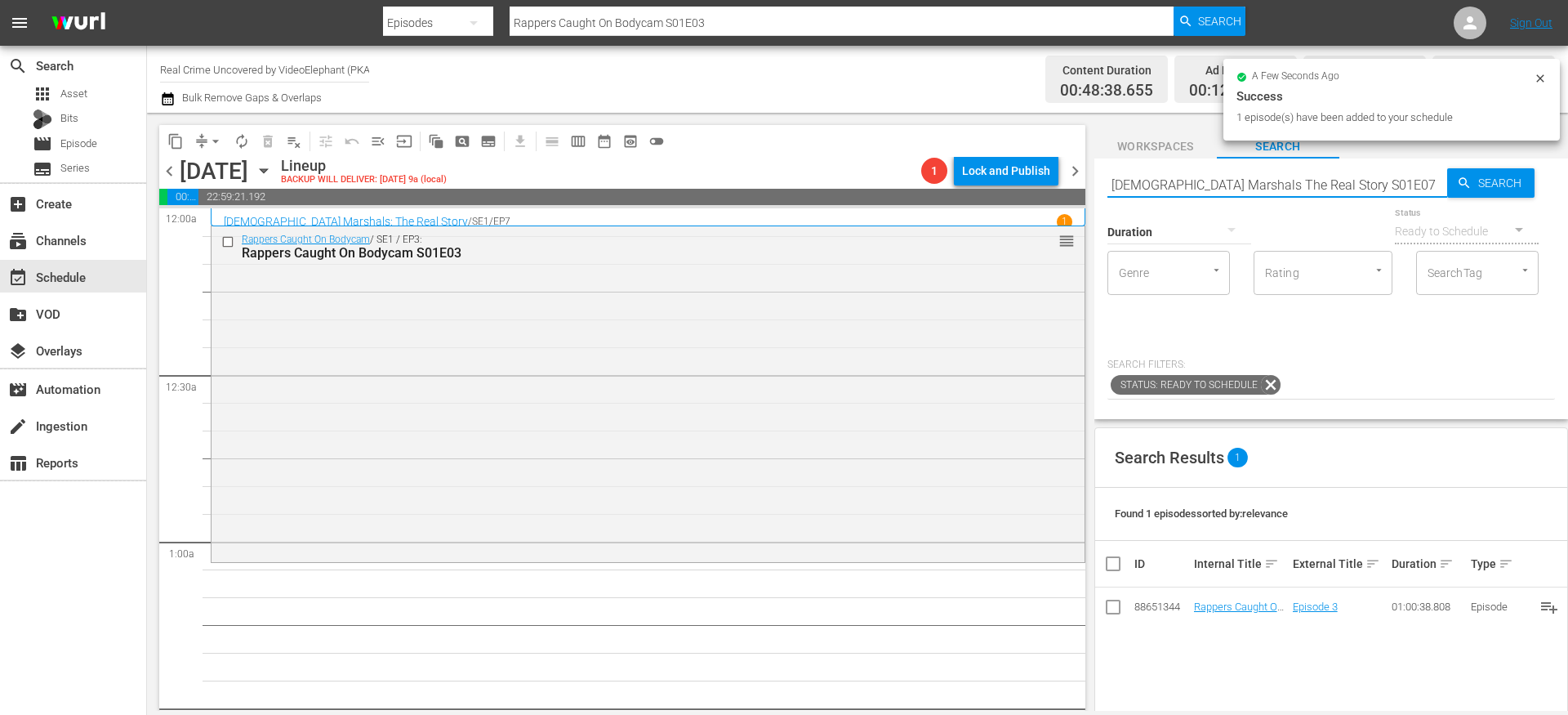
type input "[DEMOGRAPHIC_DATA] Marshals The Real Story S01E07"
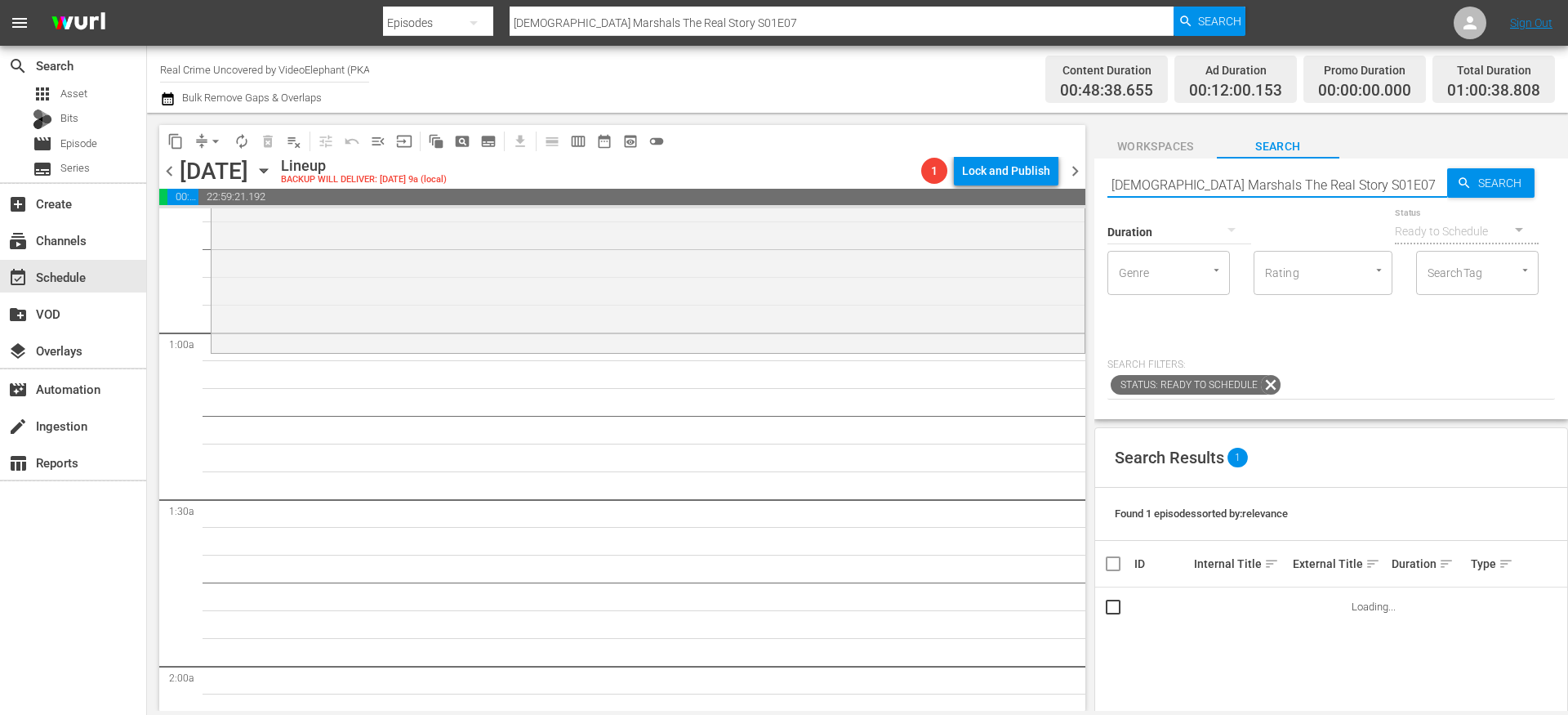
scroll to position [217, 0]
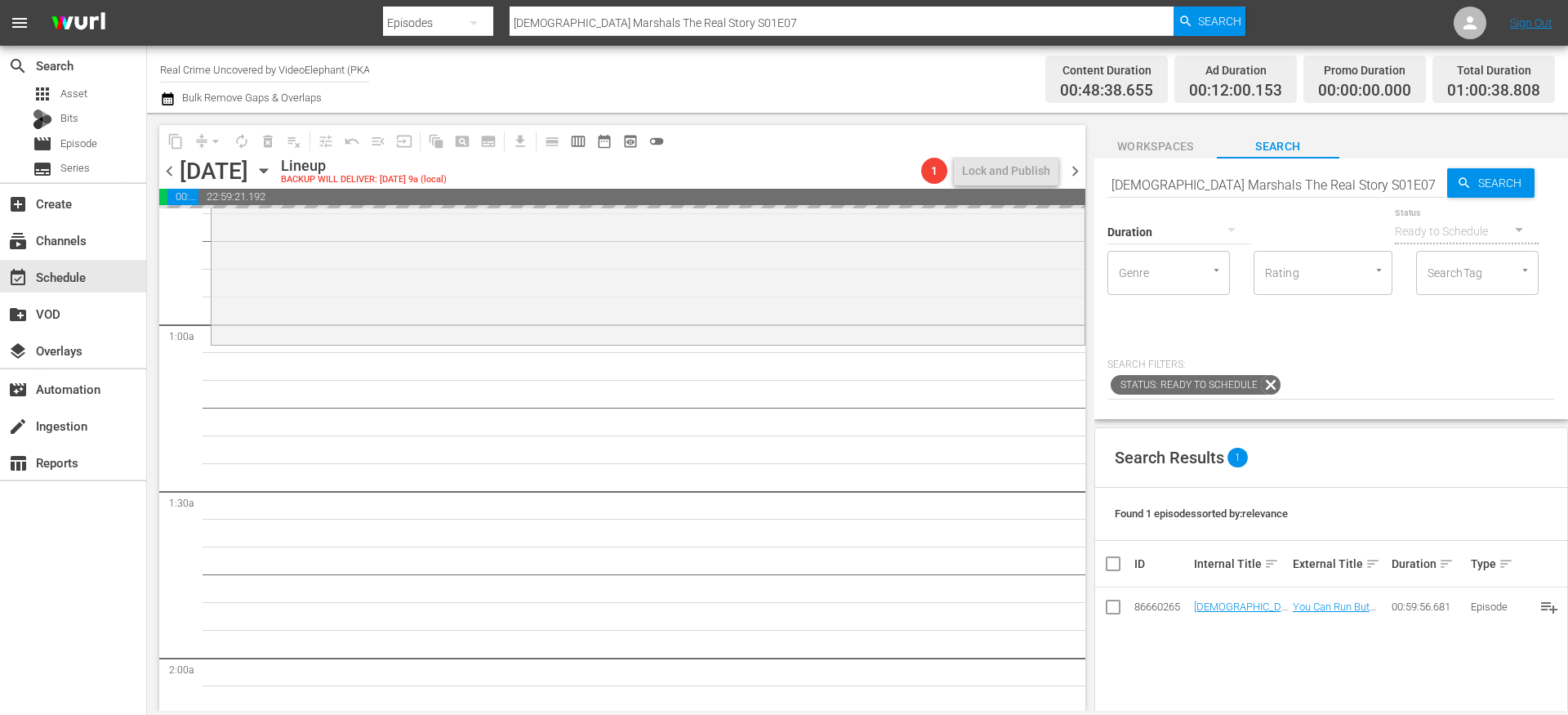
drag, startPoint x: 1234, startPoint y: 607, endPoint x: 1029, endPoint y: 9, distance: 632.2
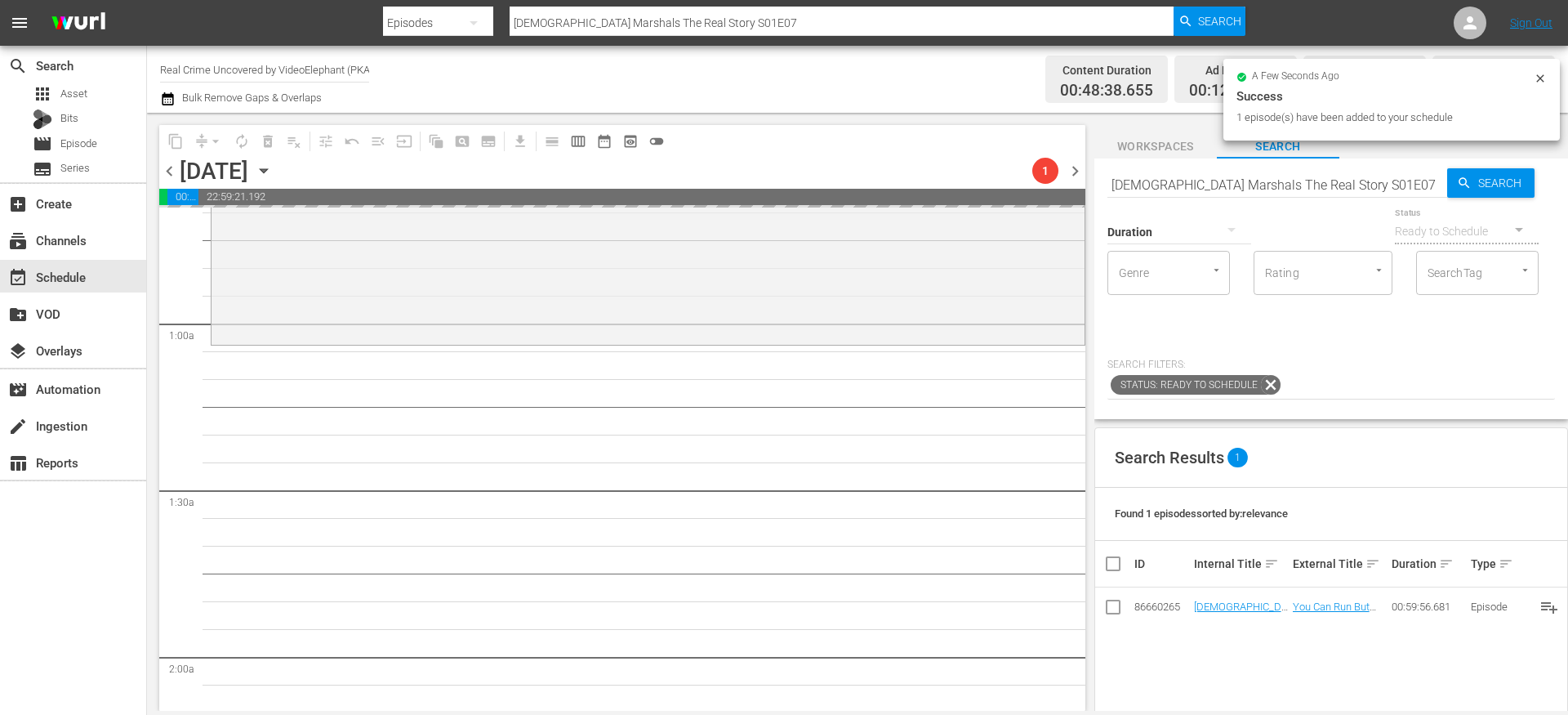
click at [1174, 189] on input "US Marshals The Real Story S01E07" at bounding box center [1278, 184] width 340 height 40
click at [1174, 190] on input "US Marshals The Real Story S01E07" at bounding box center [1278, 184] width 340 height 40
paste input "Romeo Must Hang s01e03"
type input "Romeo Must Hang s01e03"
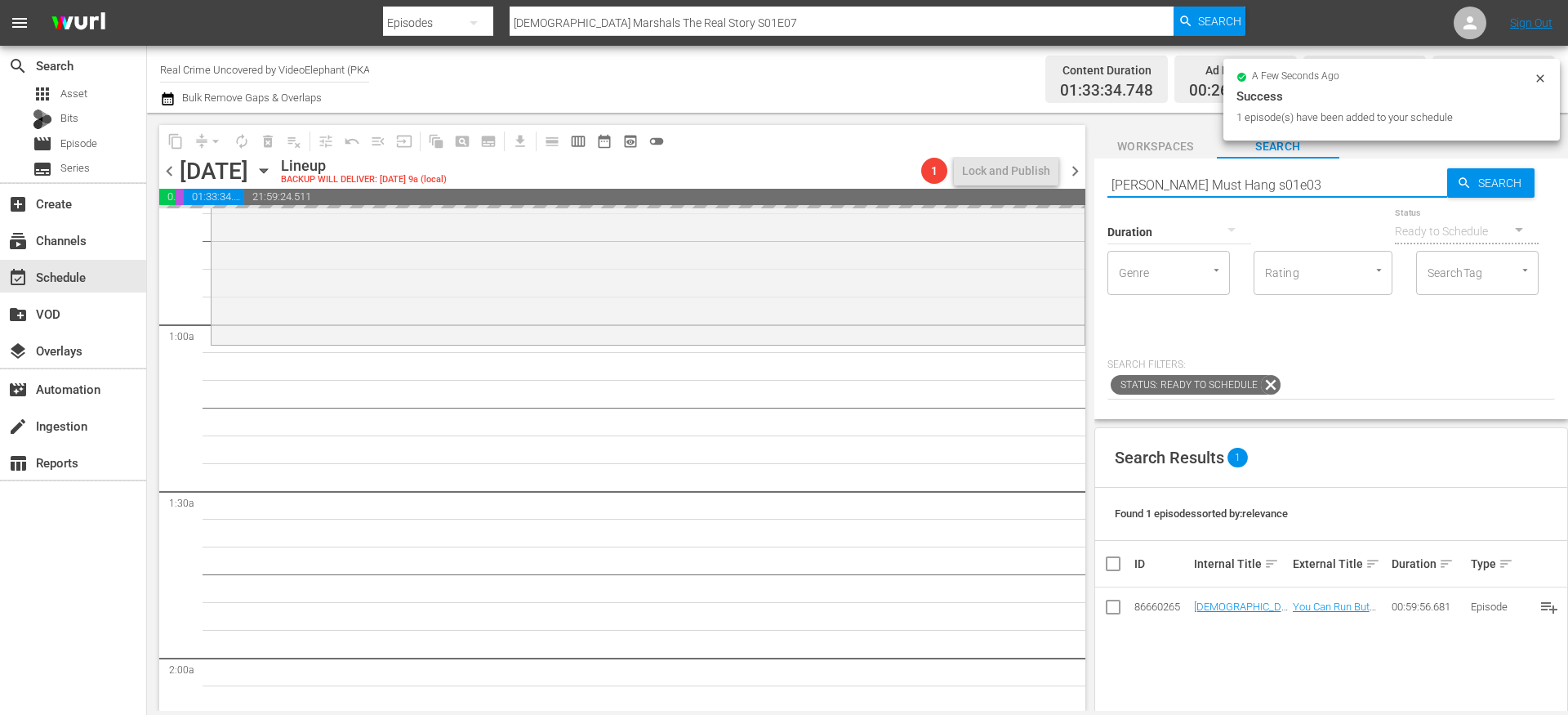
type input "Romeo Must Hang s01e03"
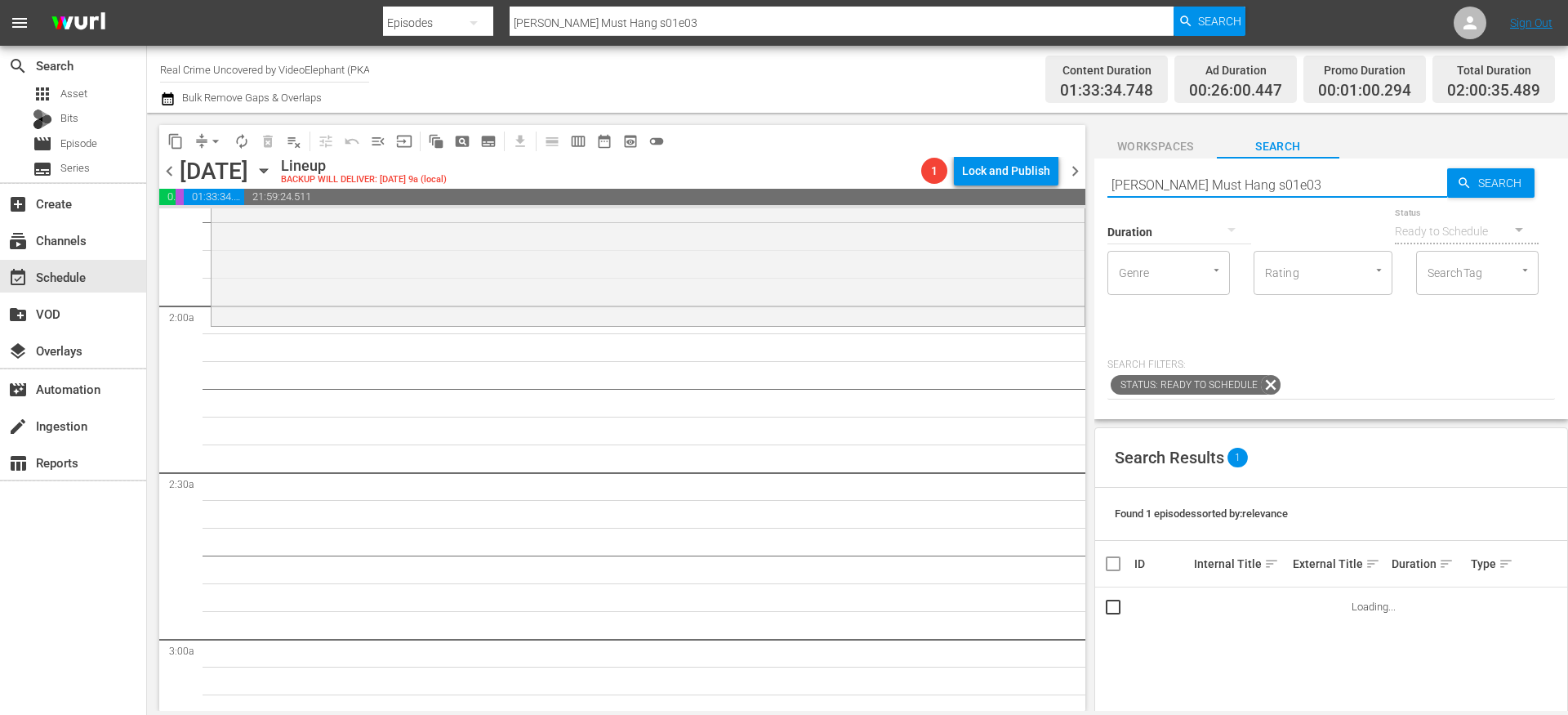
scroll to position [577, 0]
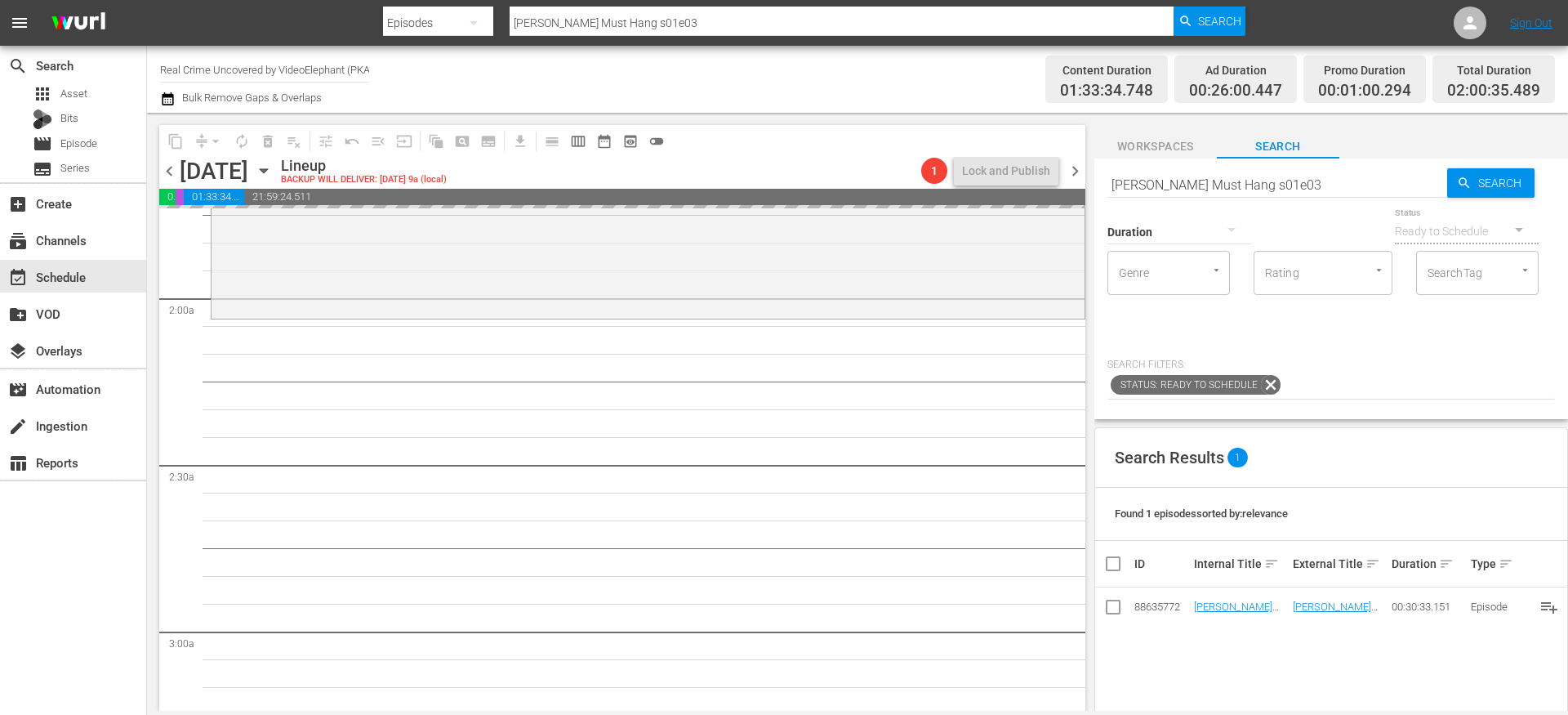
drag, startPoint x: 1227, startPoint y: 609, endPoint x: 927, endPoint y: 3, distance: 676.2
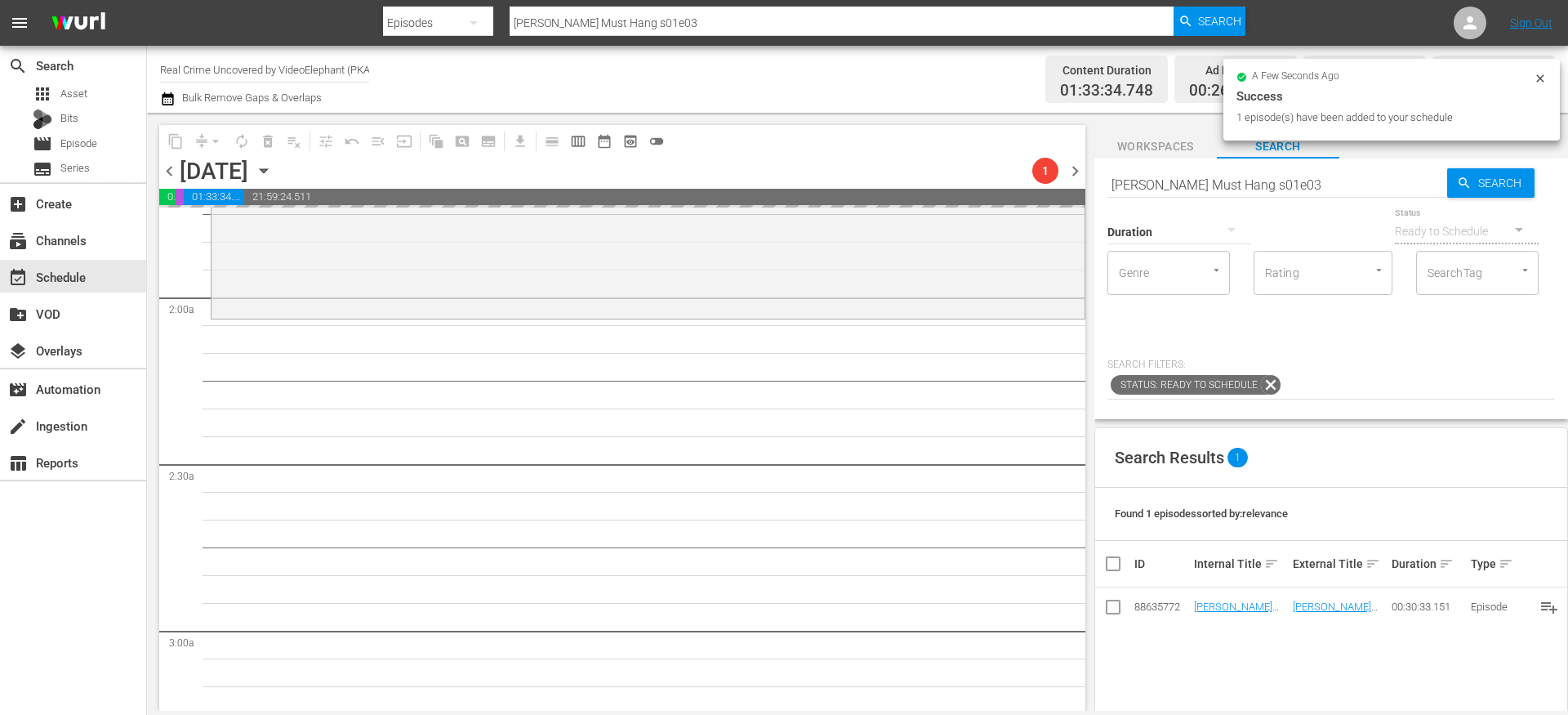
click at [1169, 181] on input "Romeo Must Hang s01e03" at bounding box center [1278, 184] width 340 height 40
paste input "Killer Connections S01E01"
type input "Killer Connections S01E01"
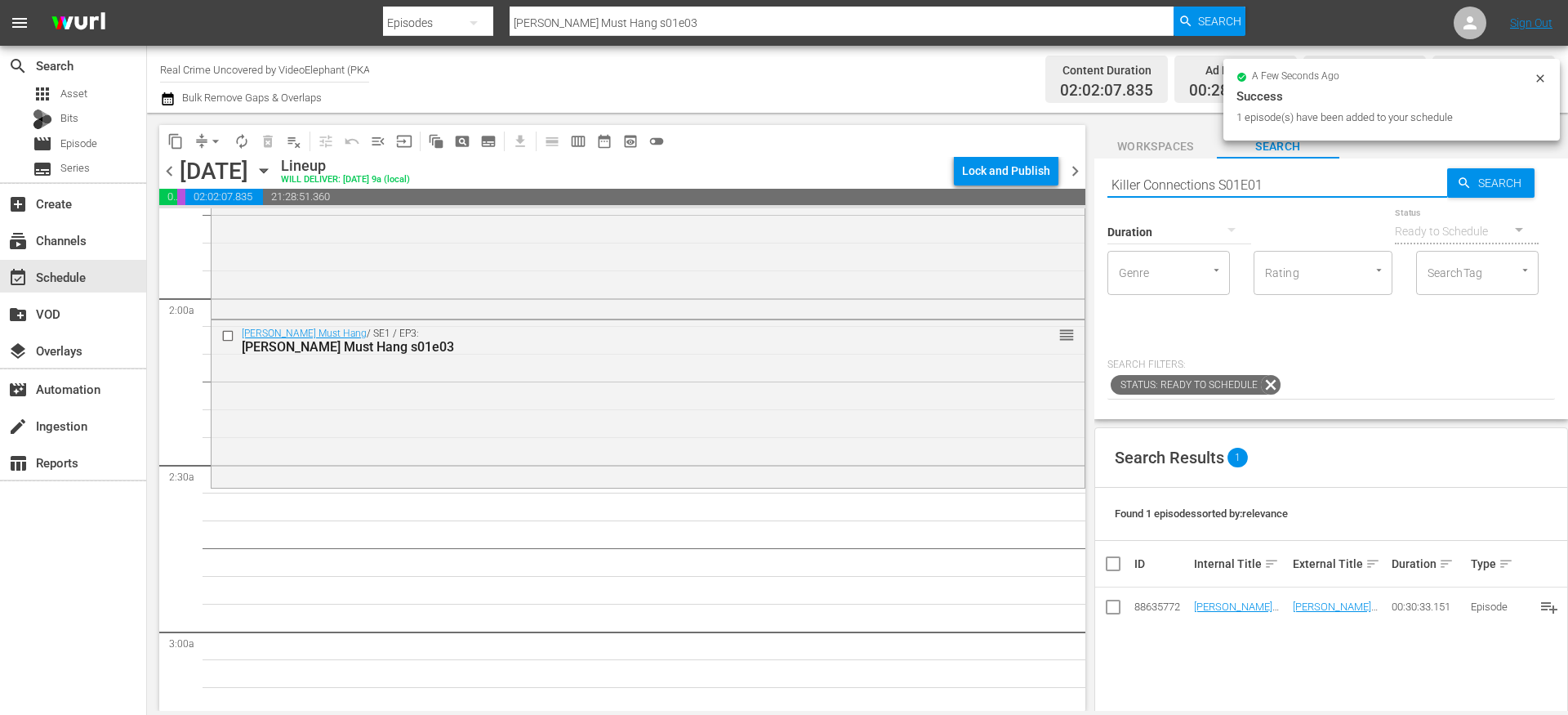
scroll to position [0, 0]
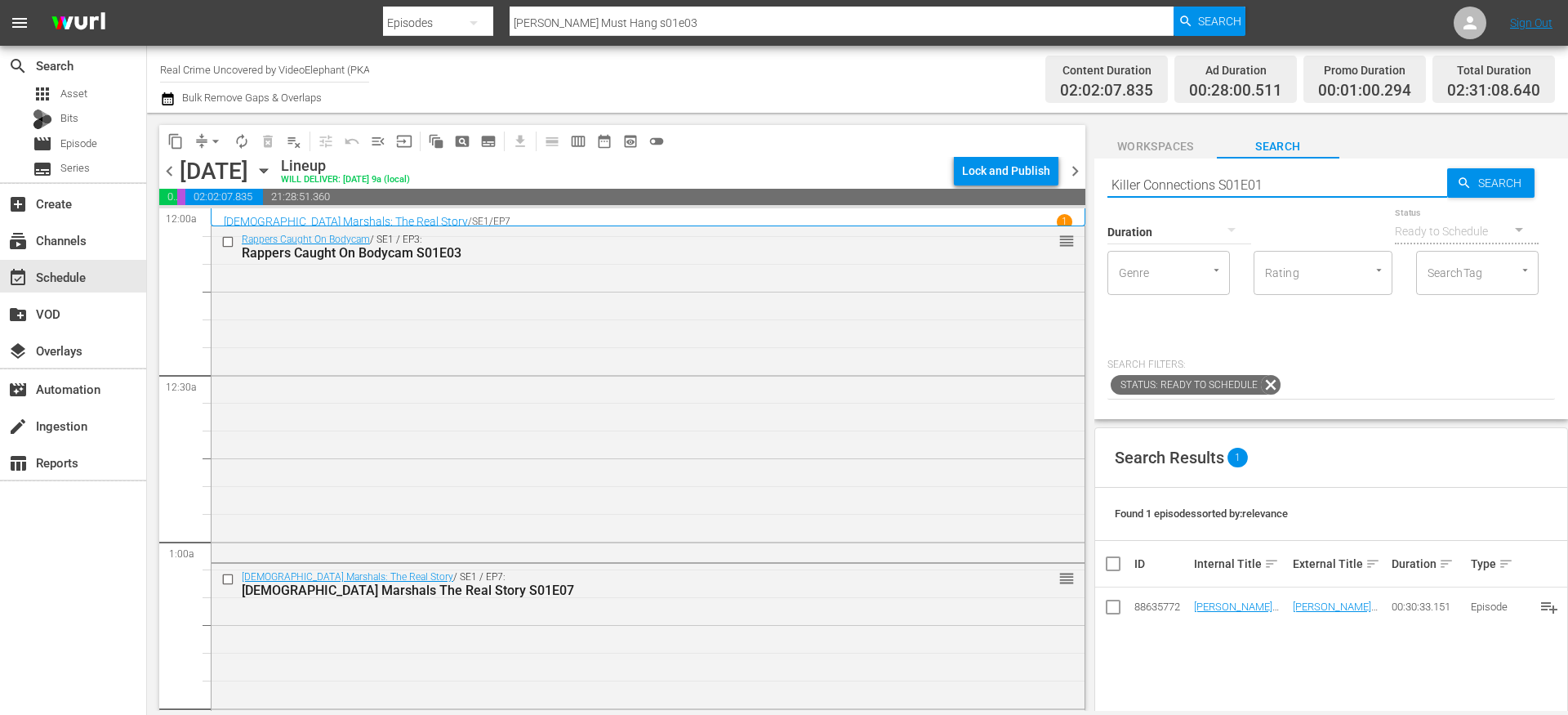
type input "Killer Connections S01E01"
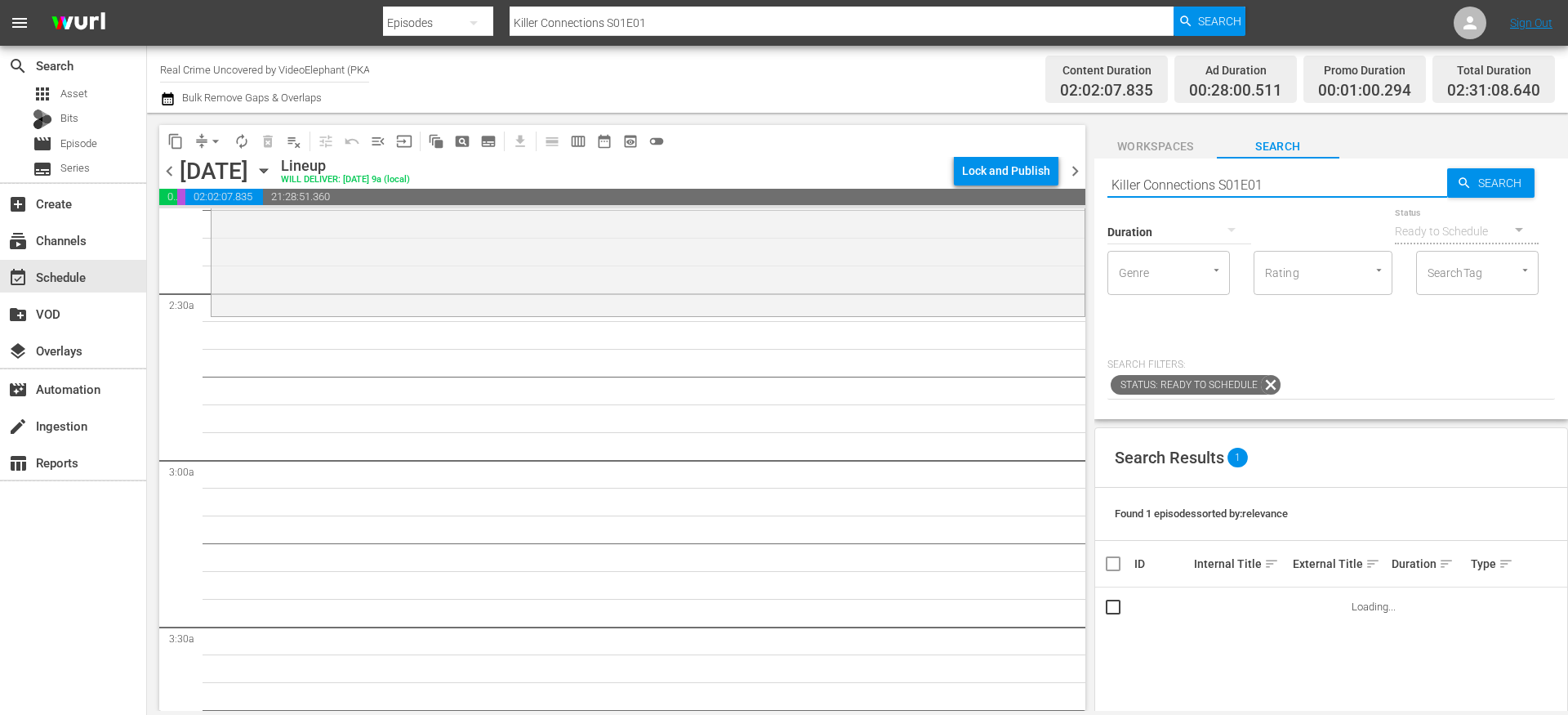
scroll to position [756, 0]
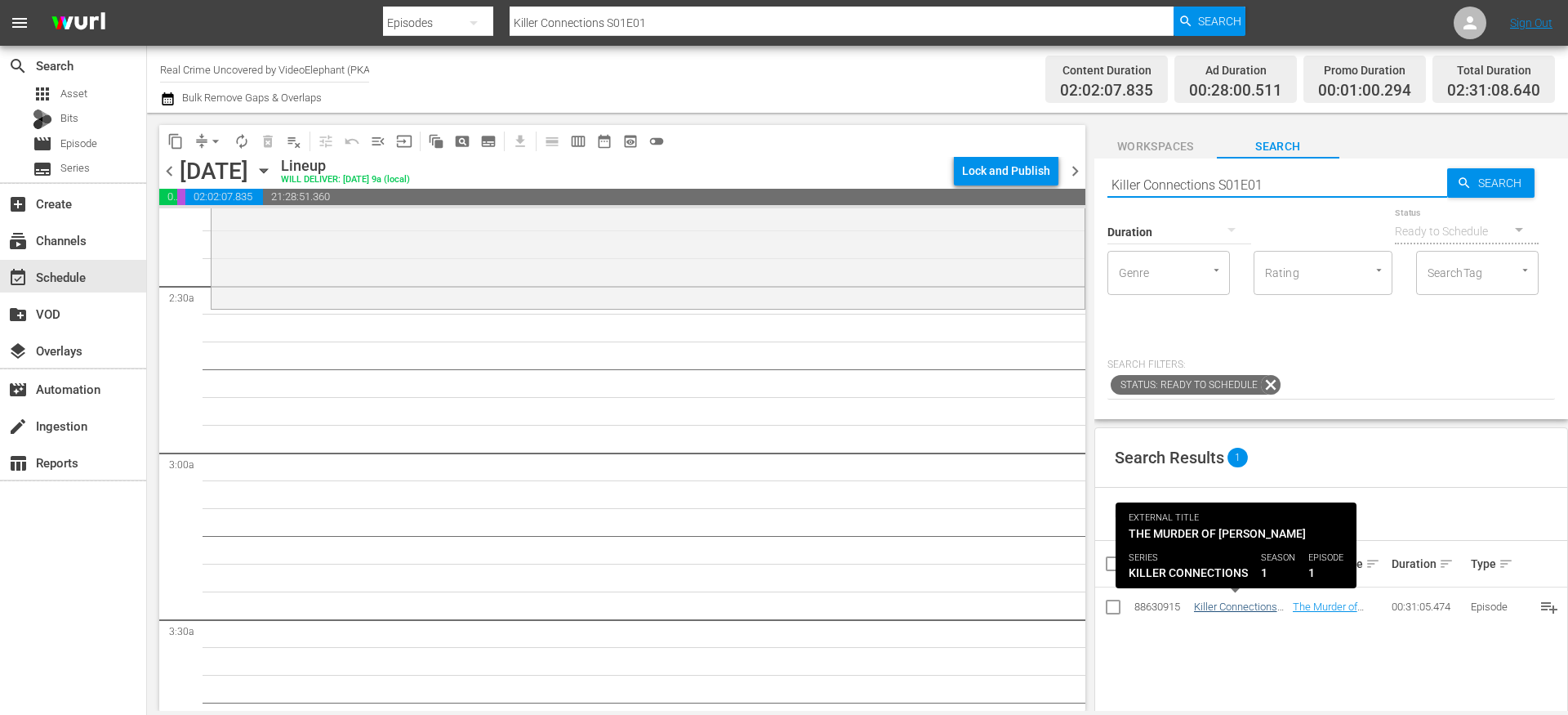
type input "Killer Connections S01E01"
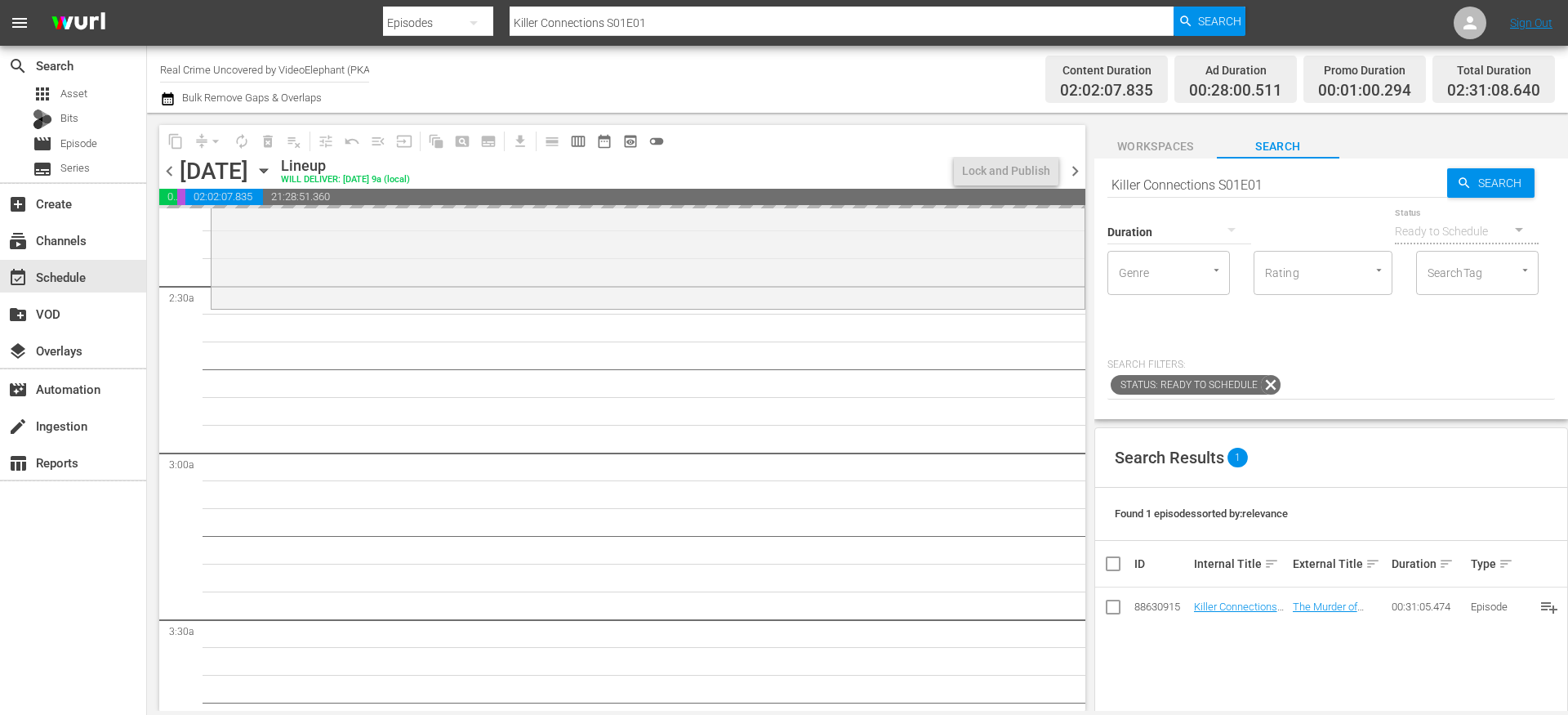
drag, startPoint x: 1238, startPoint y: 604, endPoint x: 1074, endPoint y: 1, distance: 624.9
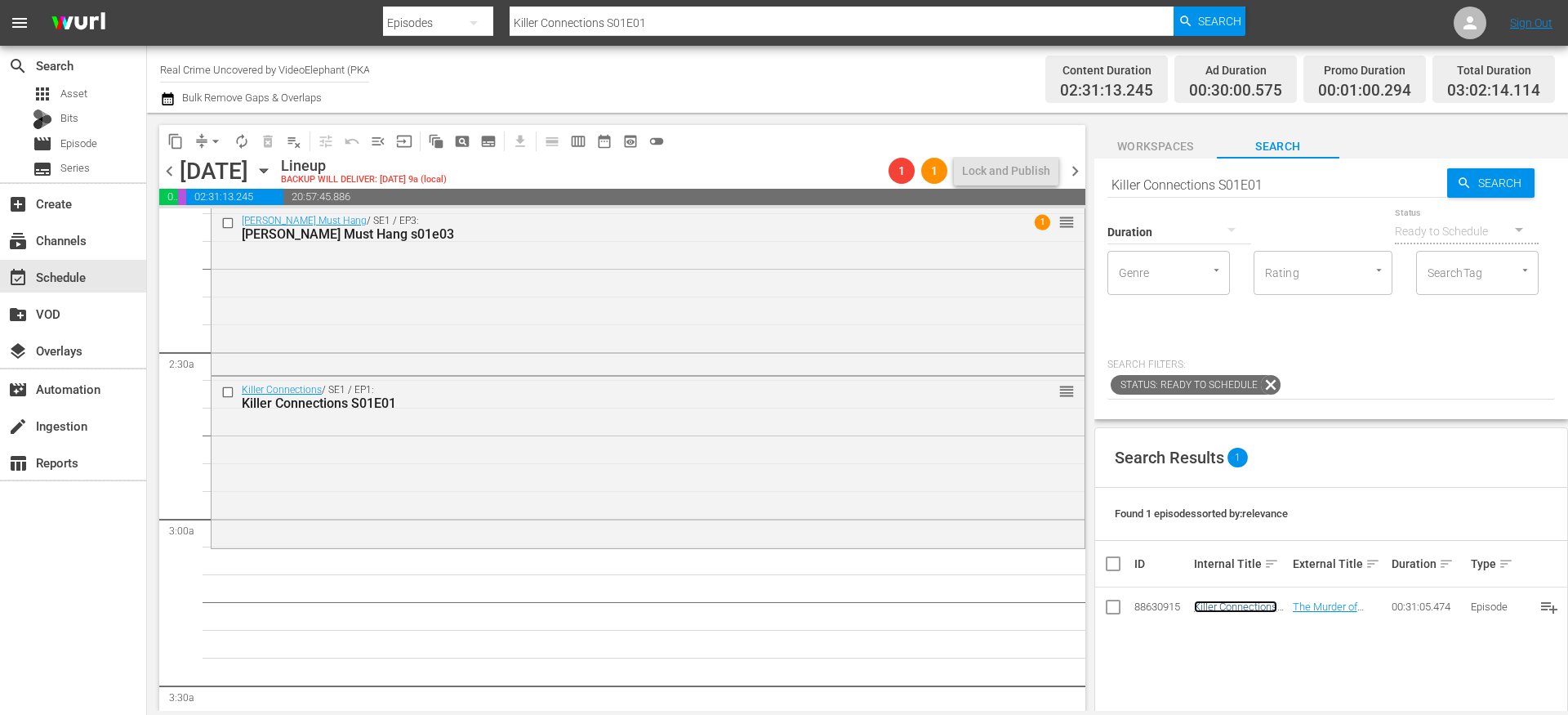
scroll to position [902, 0]
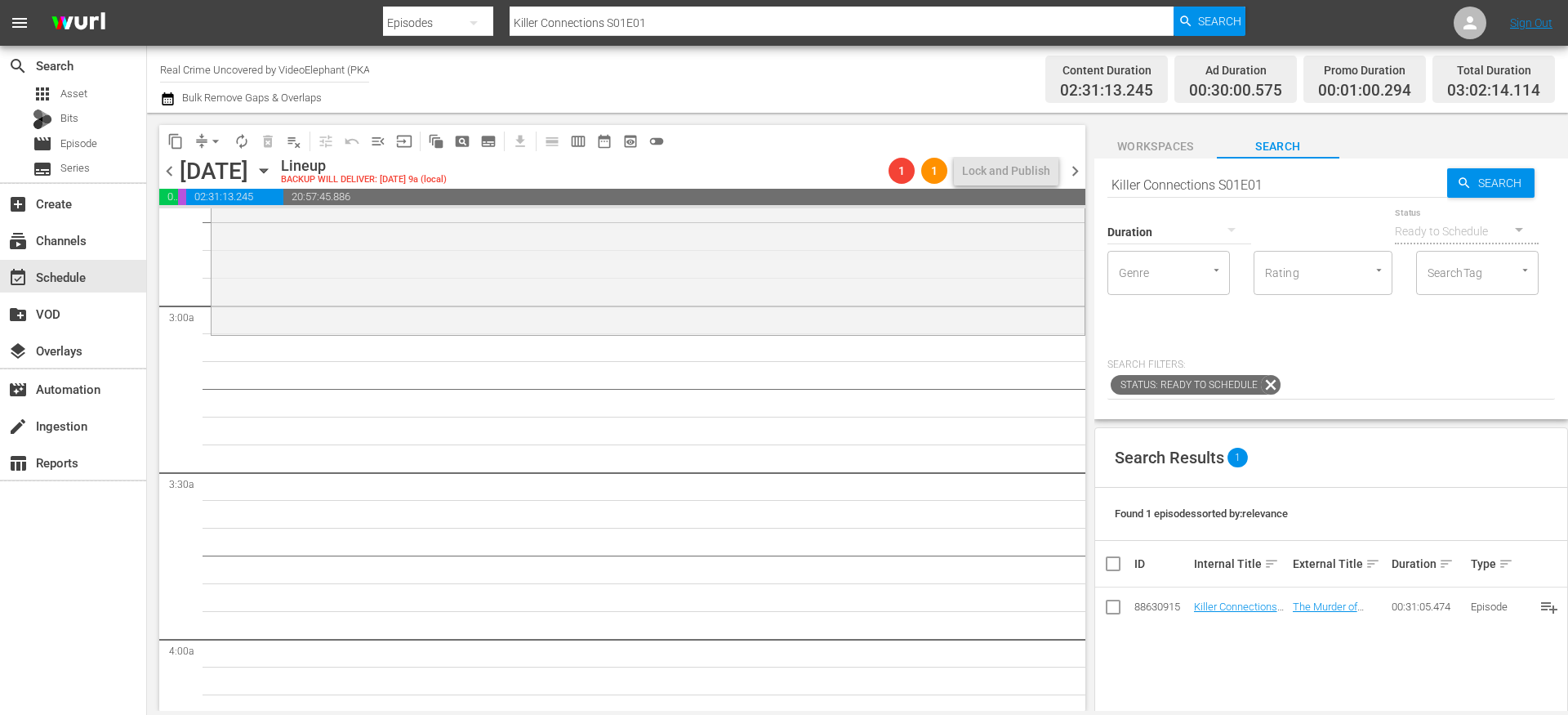
click at [179, 144] on span "content_copy" at bounding box center [176, 141] width 16 height 16
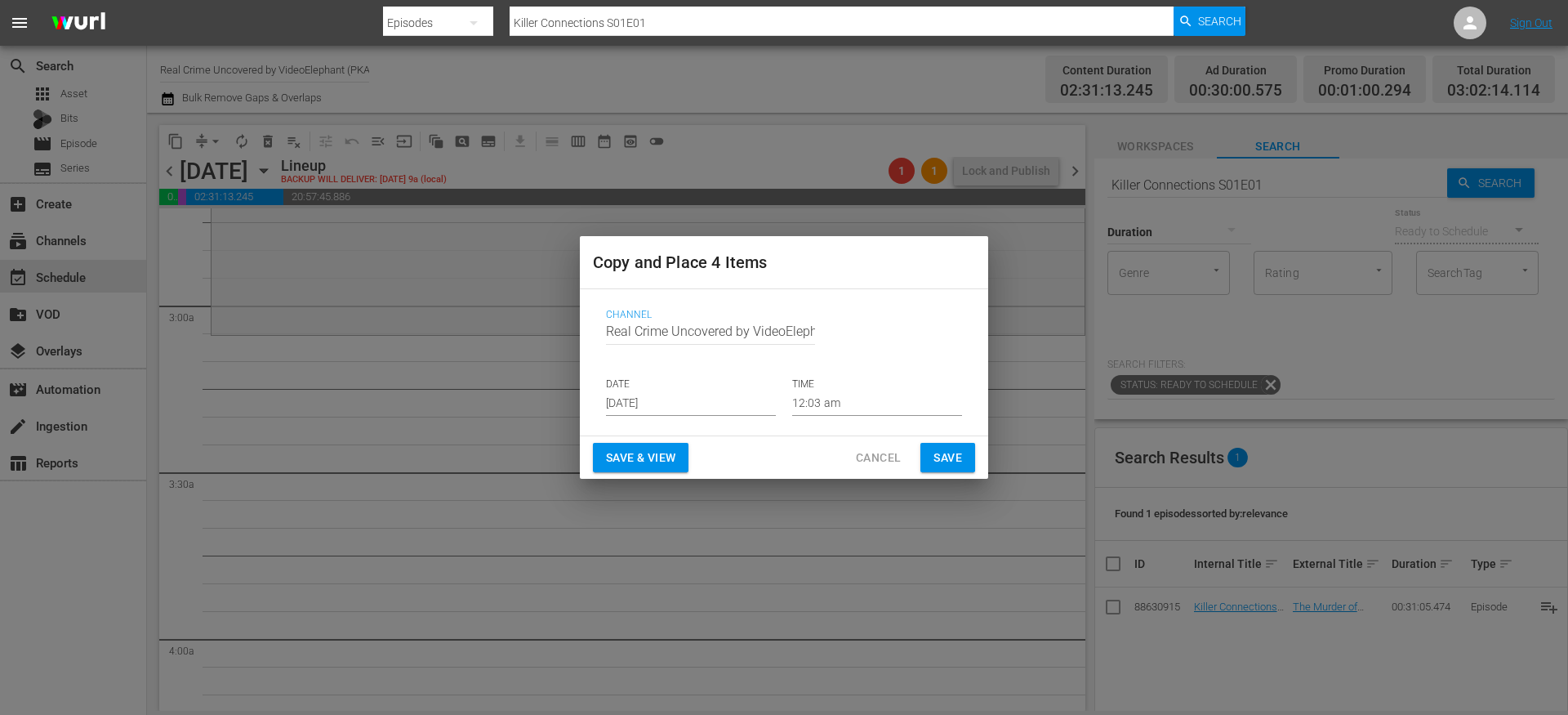
click at [701, 411] on input "Aug 28th 2025" at bounding box center [691, 403] width 170 height 24
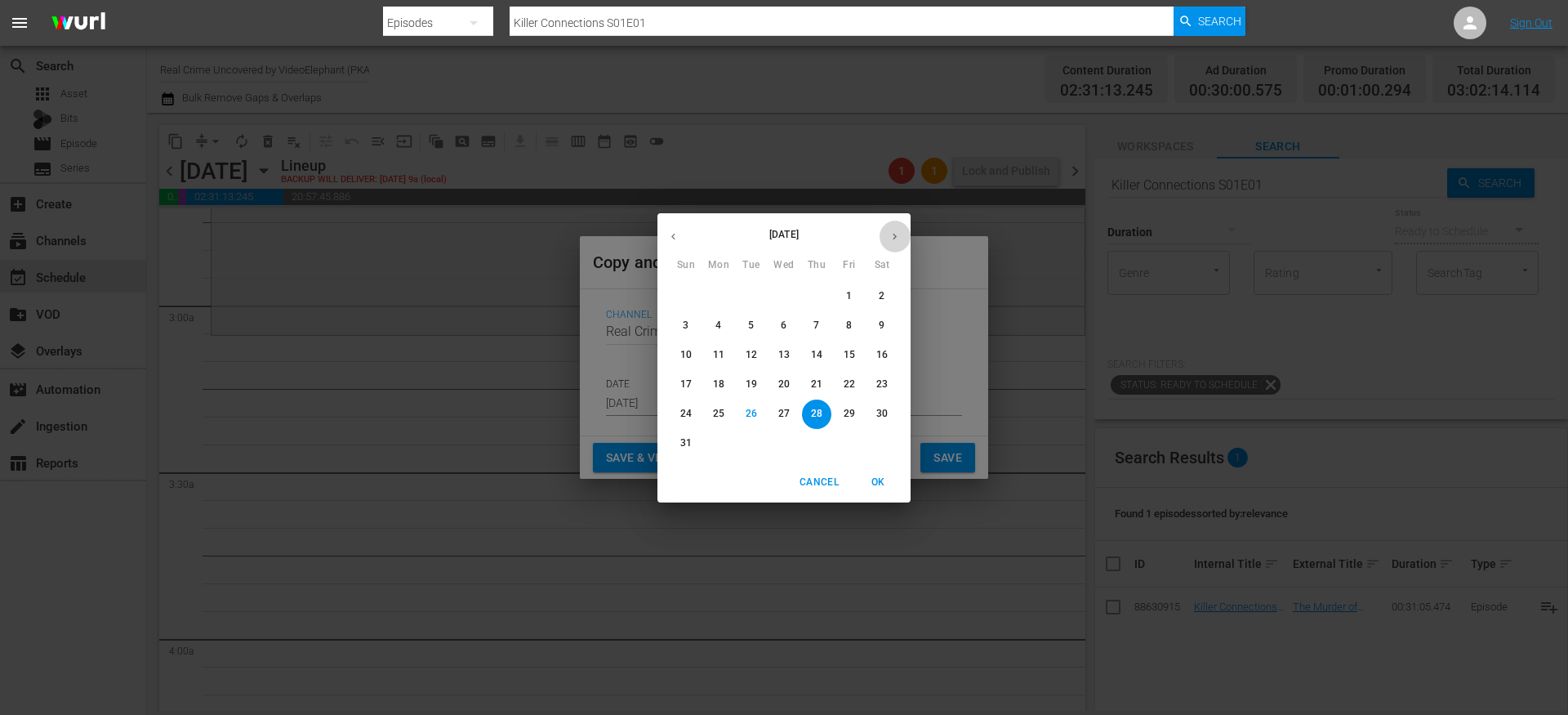
click at [901, 234] on button "button" at bounding box center [894, 236] width 32 height 32
click at [687, 354] on p "14" at bounding box center [686, 355] width 12 height 14
type input "Sep 14th 2025"
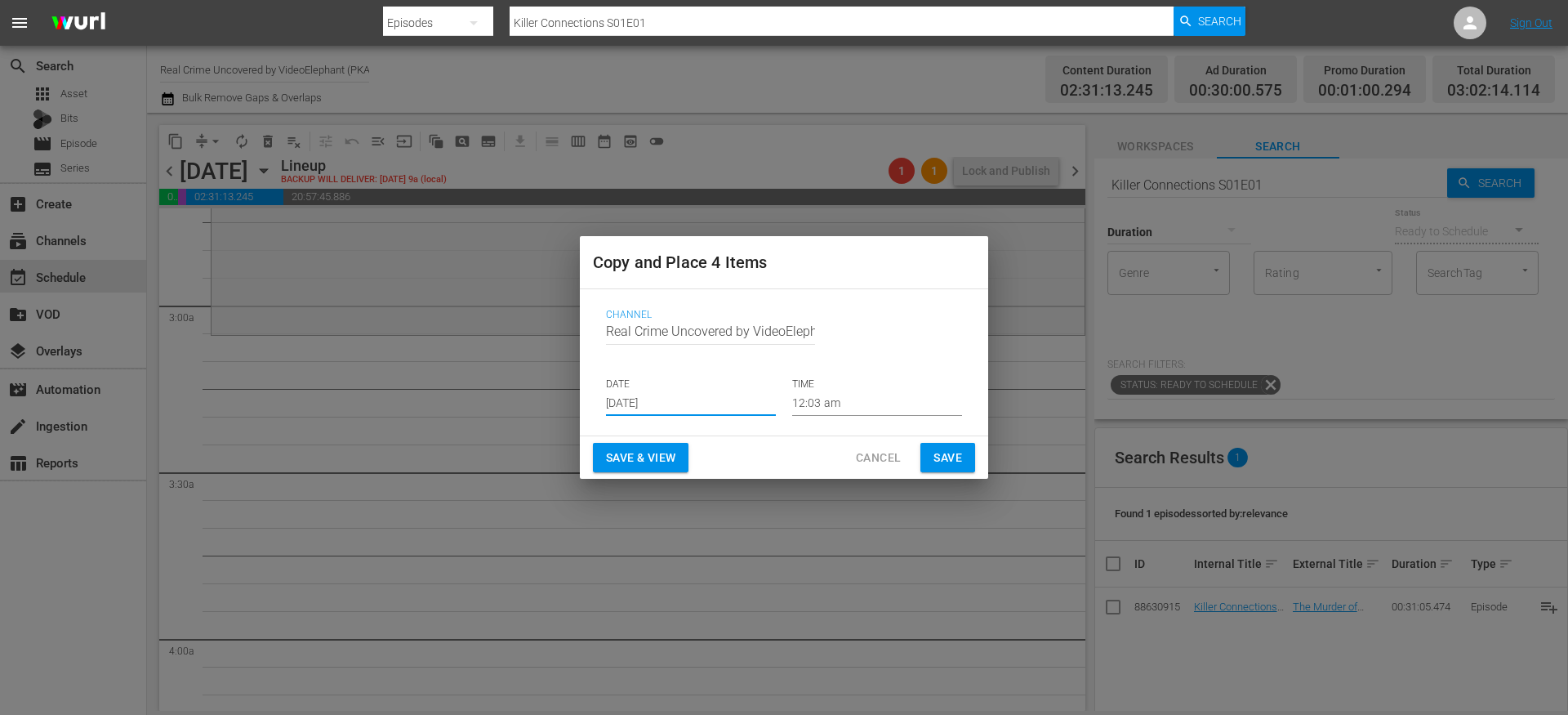
click at [823, 401] on input "12:03 am" at bounding box center [877, 403] width 170 height 24
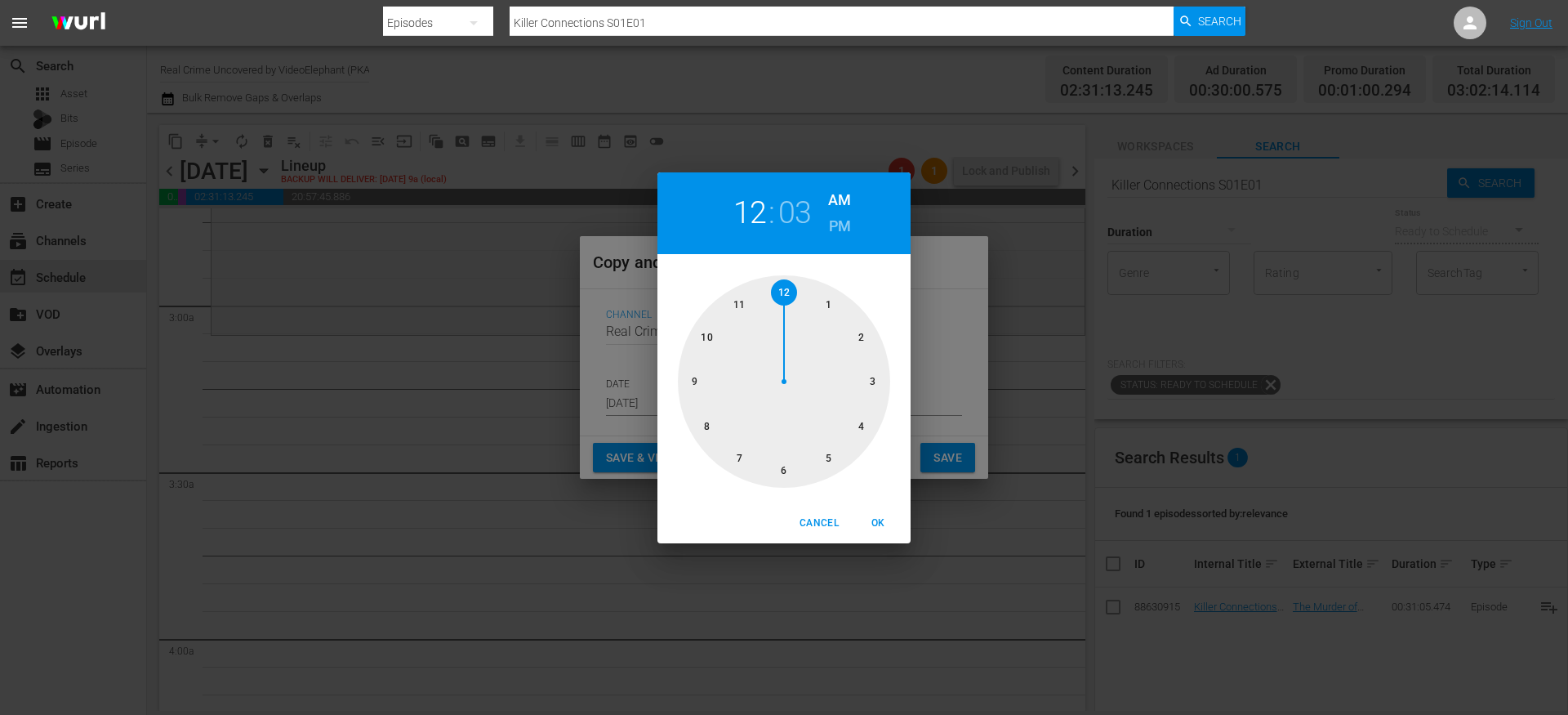
click at [870, 375] on div at bounding box center [784, 381] width 212 height 212
click at [788, 301] on div at bounding box center [784, 381] width 212 height 212
click at [880, 524] on span "OK" at bounding box center [878, 523] width 40 height 17
type input "03:00 am"
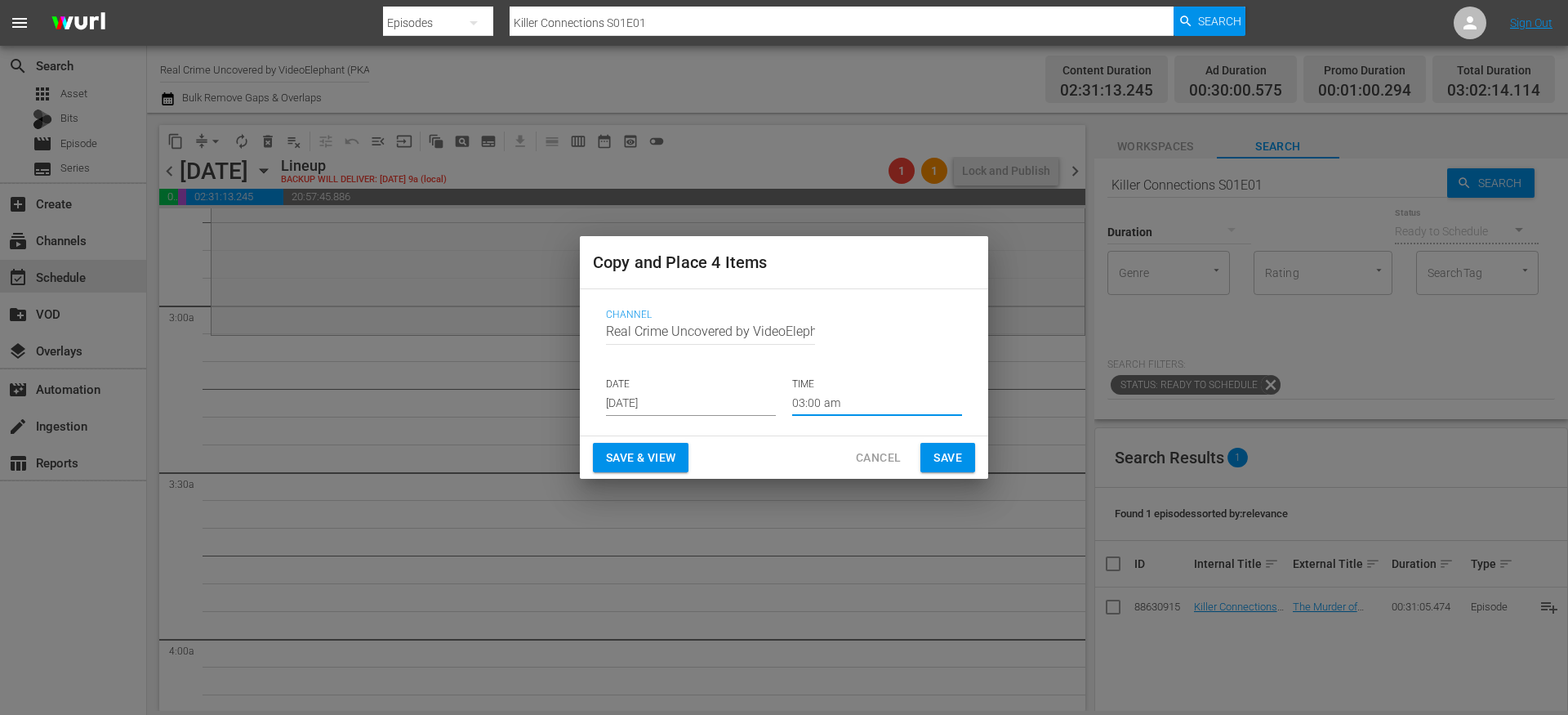
click at [946, 454] on span "Save" at bounding box center [949, 457] width 29 height 20
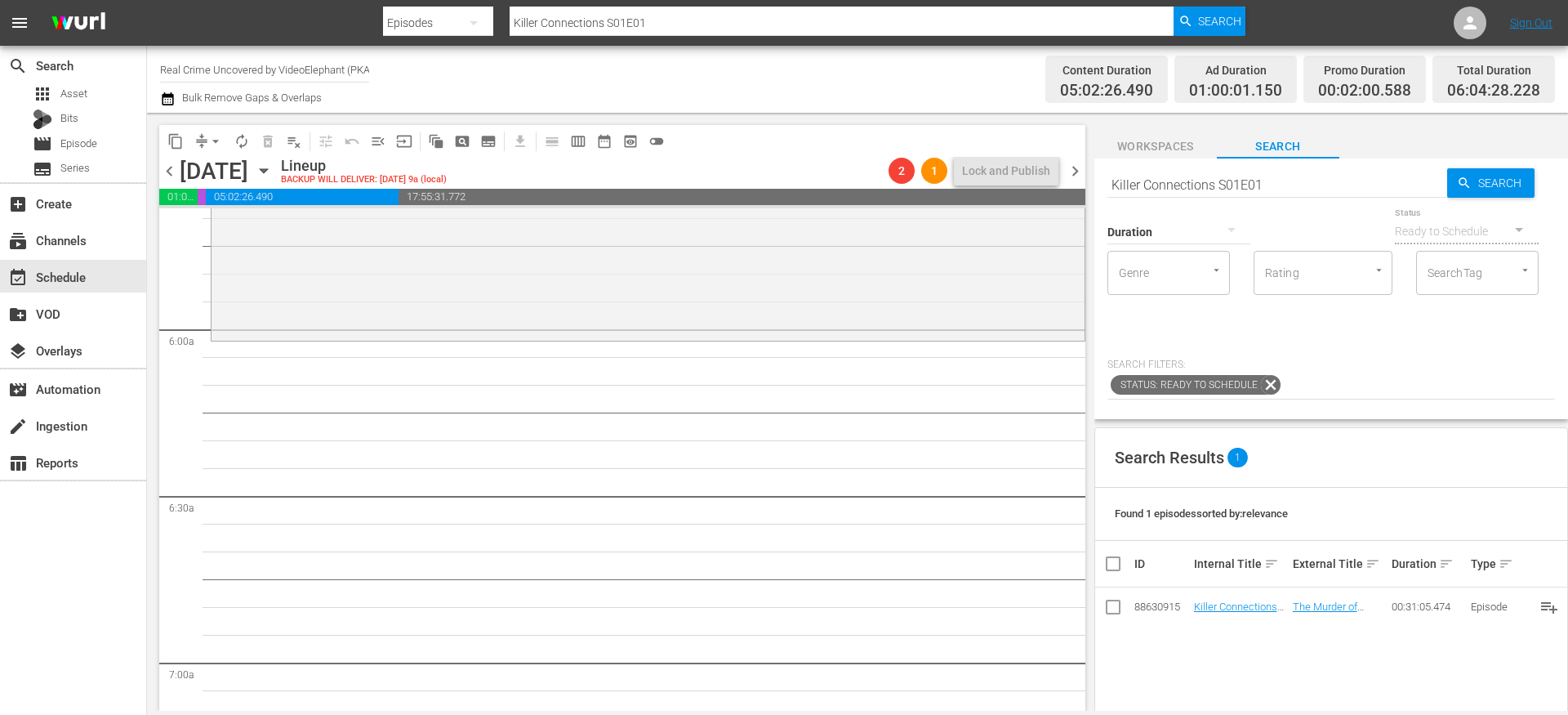
scroll to position [1897, 0]
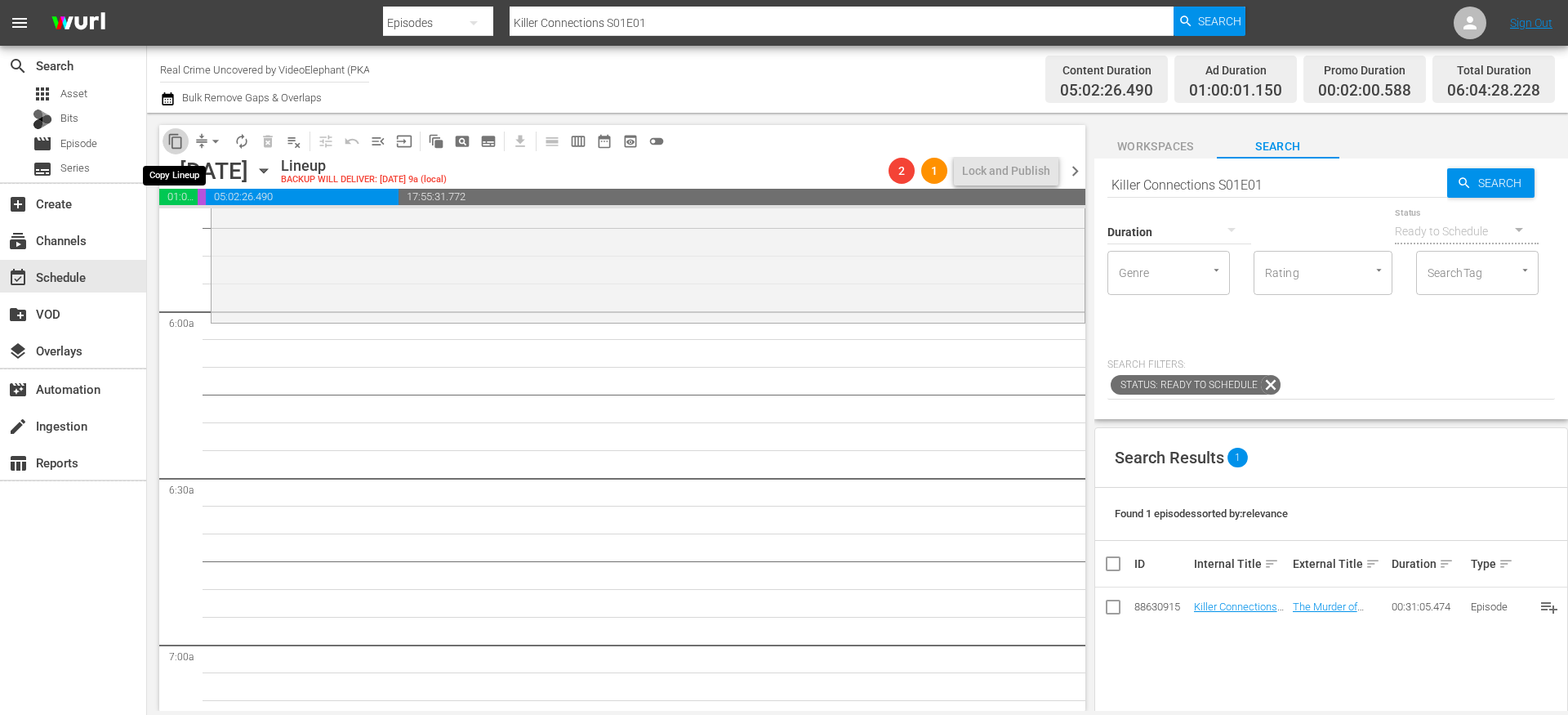
click at [174, 130] on button "content_copy" at bounding box center [175, 141] width 26 height 26
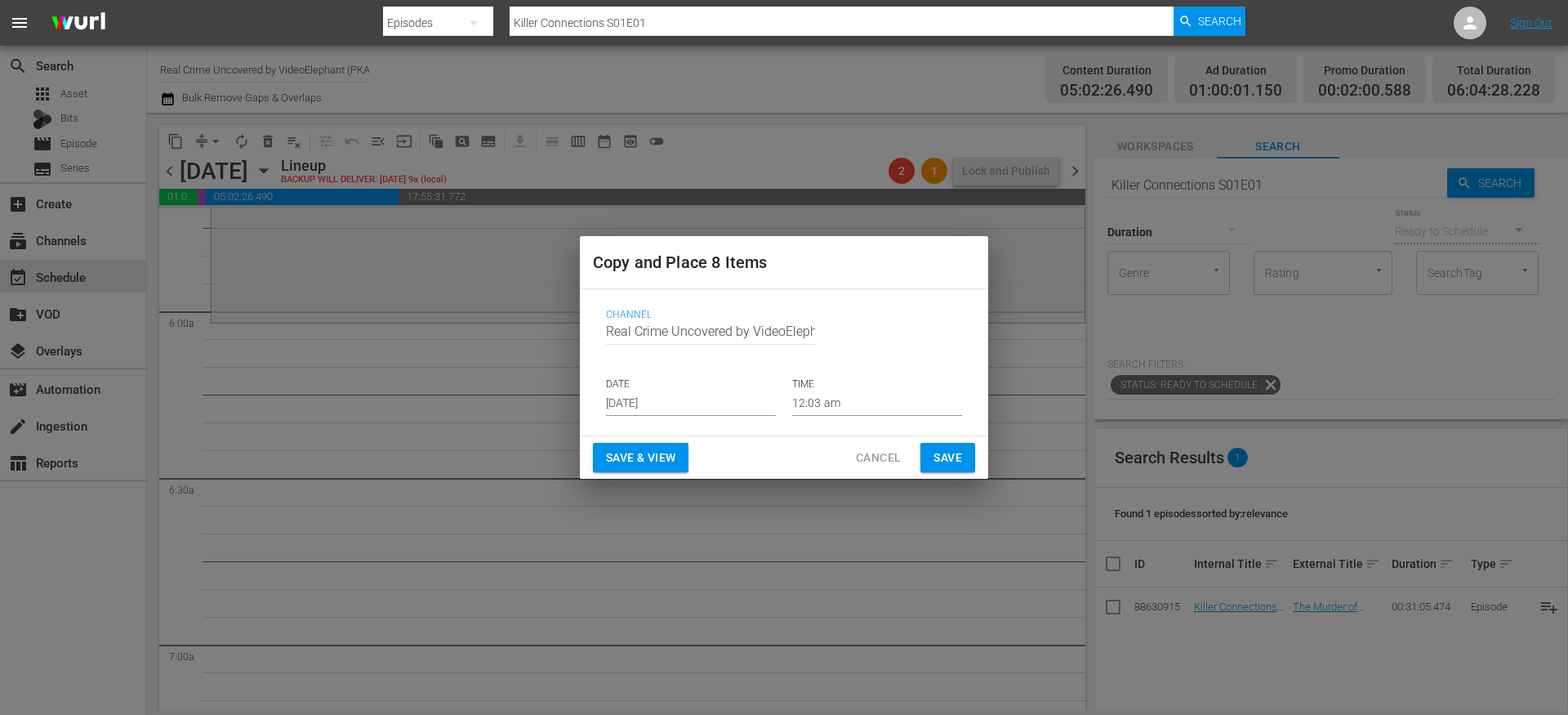
click at [632, 394] on input "Aug 28th 2025" at bounding box center [691, 403] width 170 height 24
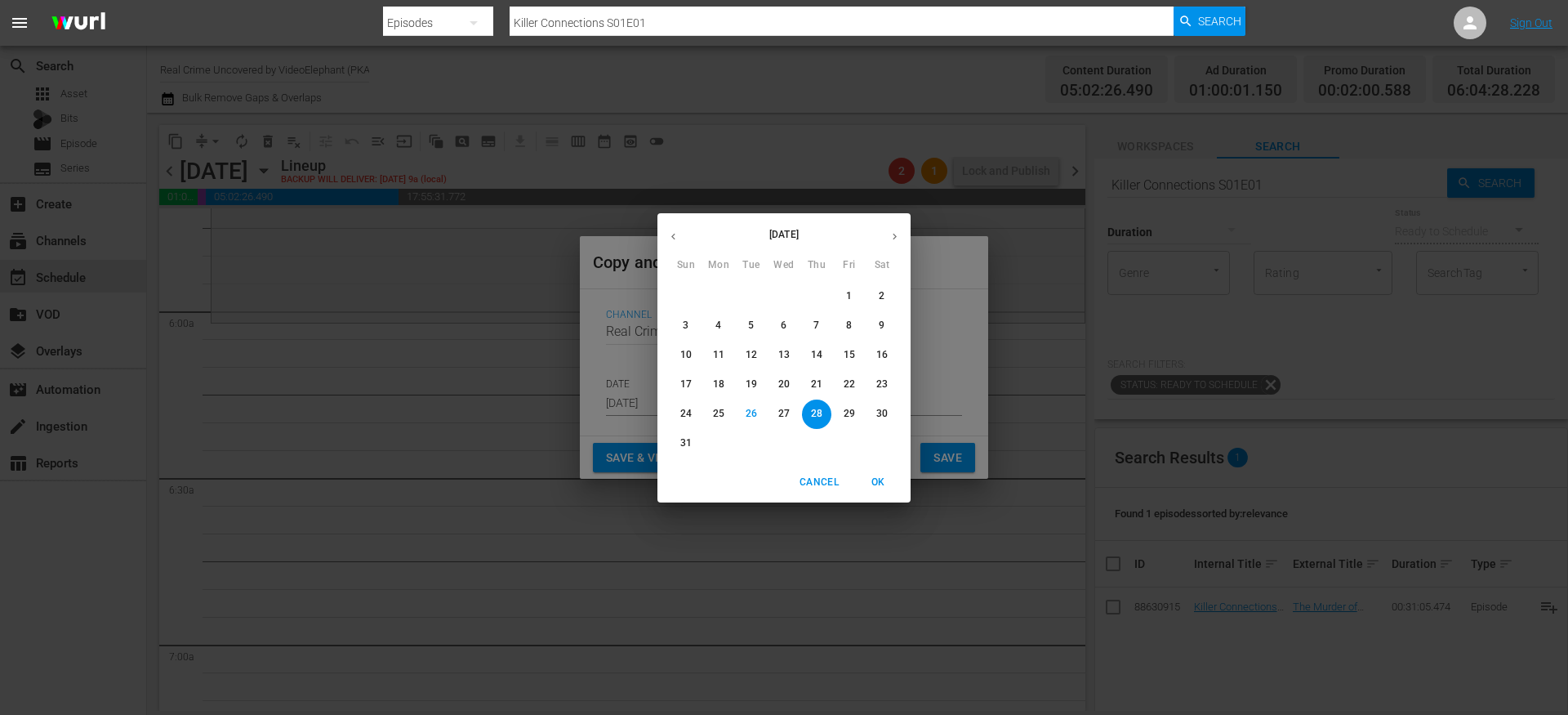
click at [898, 232] on icon "button" at bounding box center [894, 236] width 13 height 13
click at [684, 358] on p "14" at bounding box center [686, 355] width 12 height 14
type input "Sep 14th 2025"
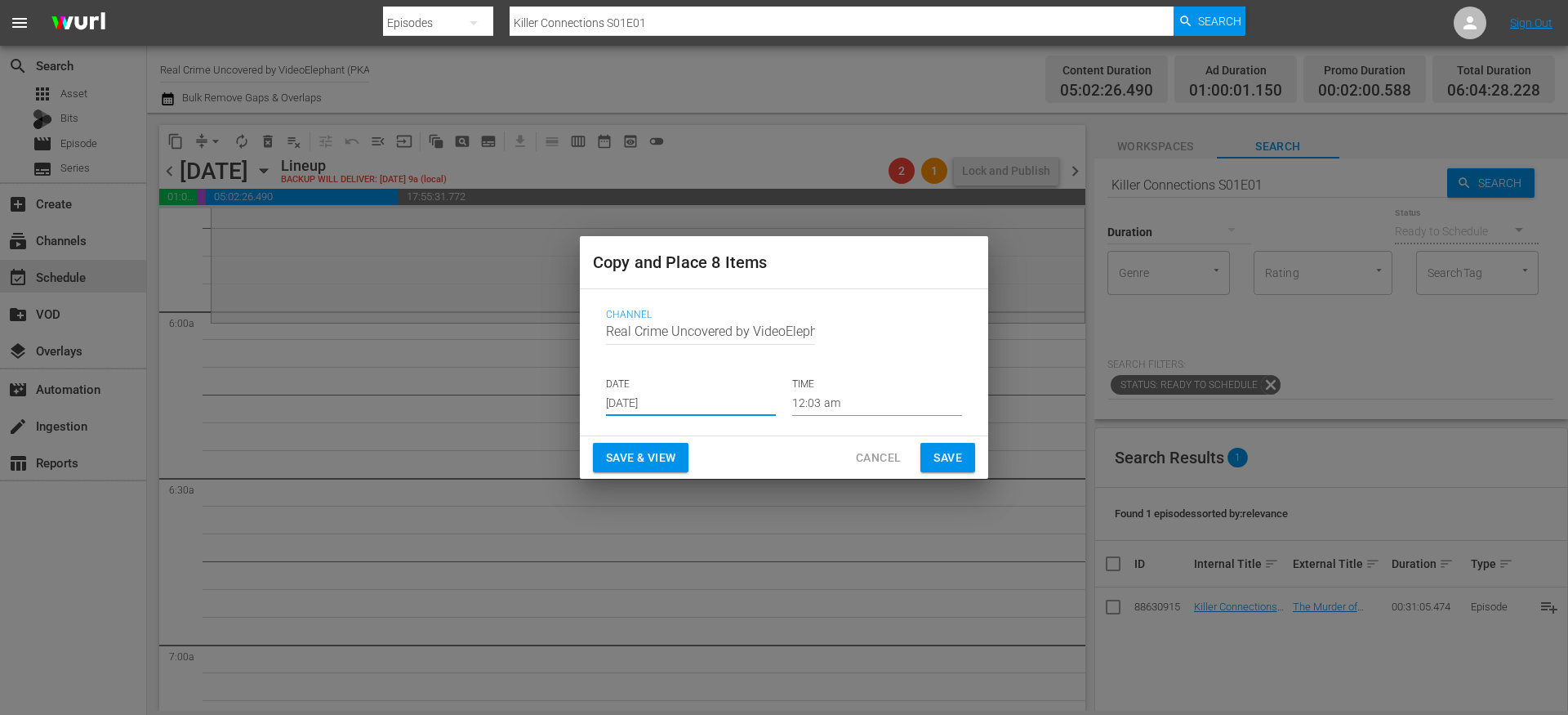
click at [828, 403] on input "12:03 am" at bounding box center [877, 403] width 170 height 24
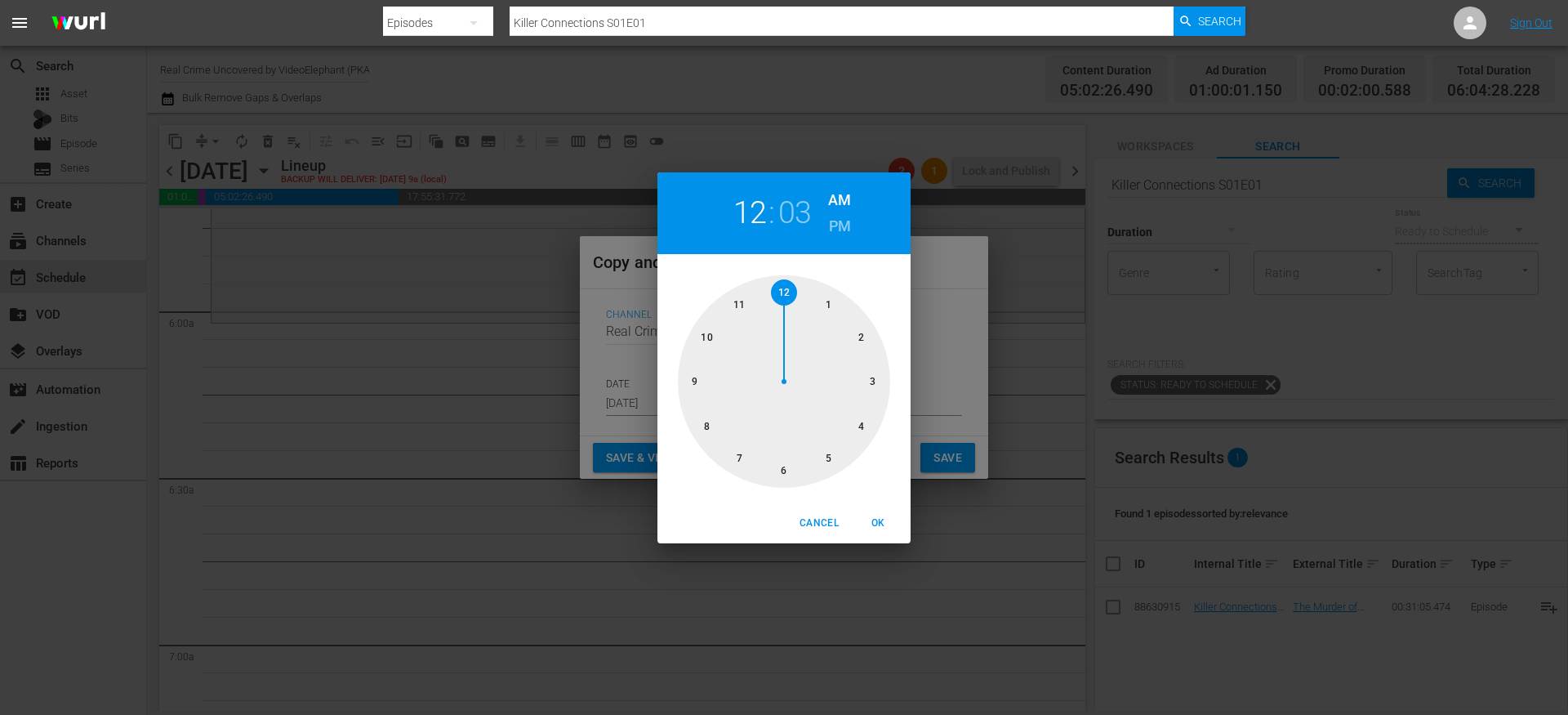
click at [798, 469] on div at bounding box center [784, 381] width 212 height 212
click at [784, 293] on div at bounding box center [784, 381] width 212 height 212
click at [881, 522] on span "OK" at bounding box center [878, 523] width 40 height 17
type input "06:00 am"
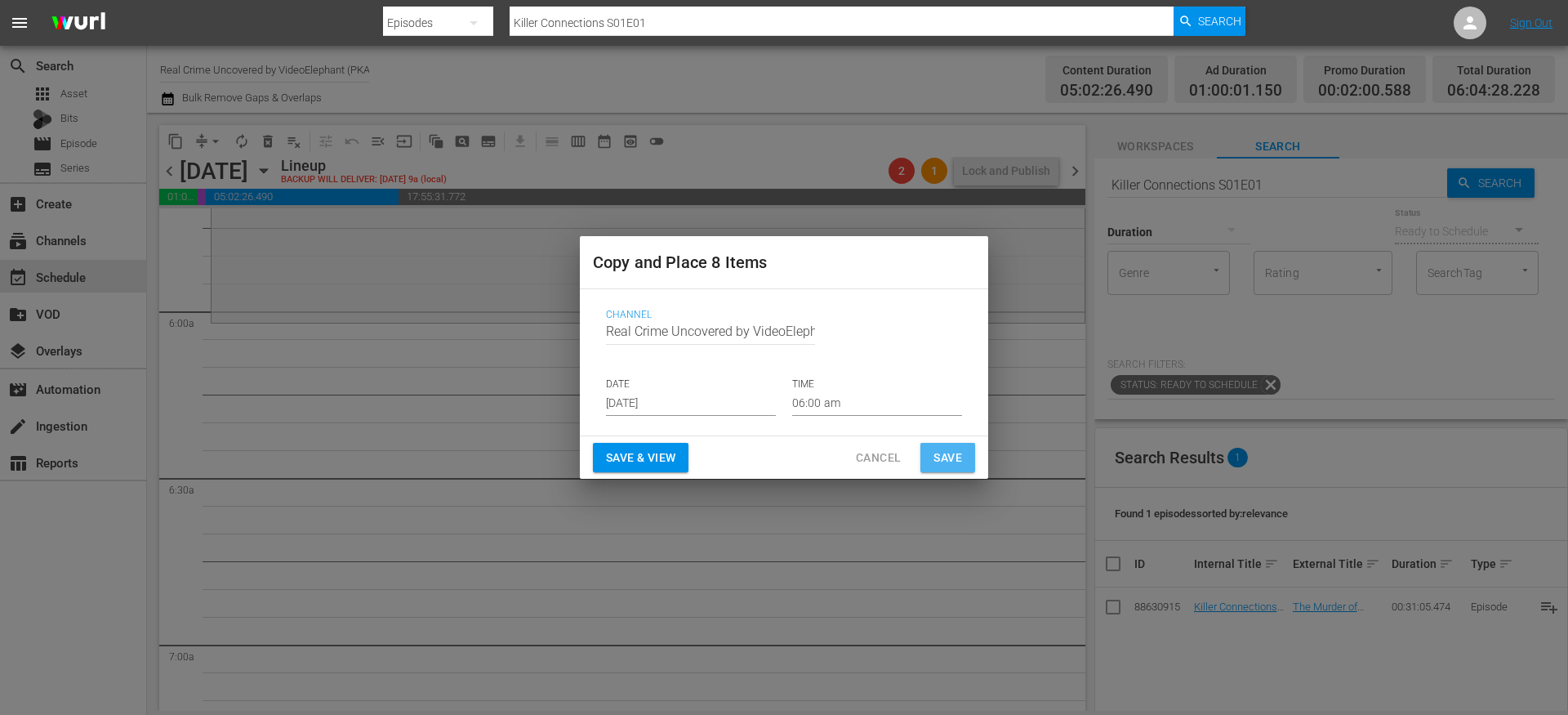
click at [946, 464] on span "Save" at bounding box center [949, 457] width 29 height 20
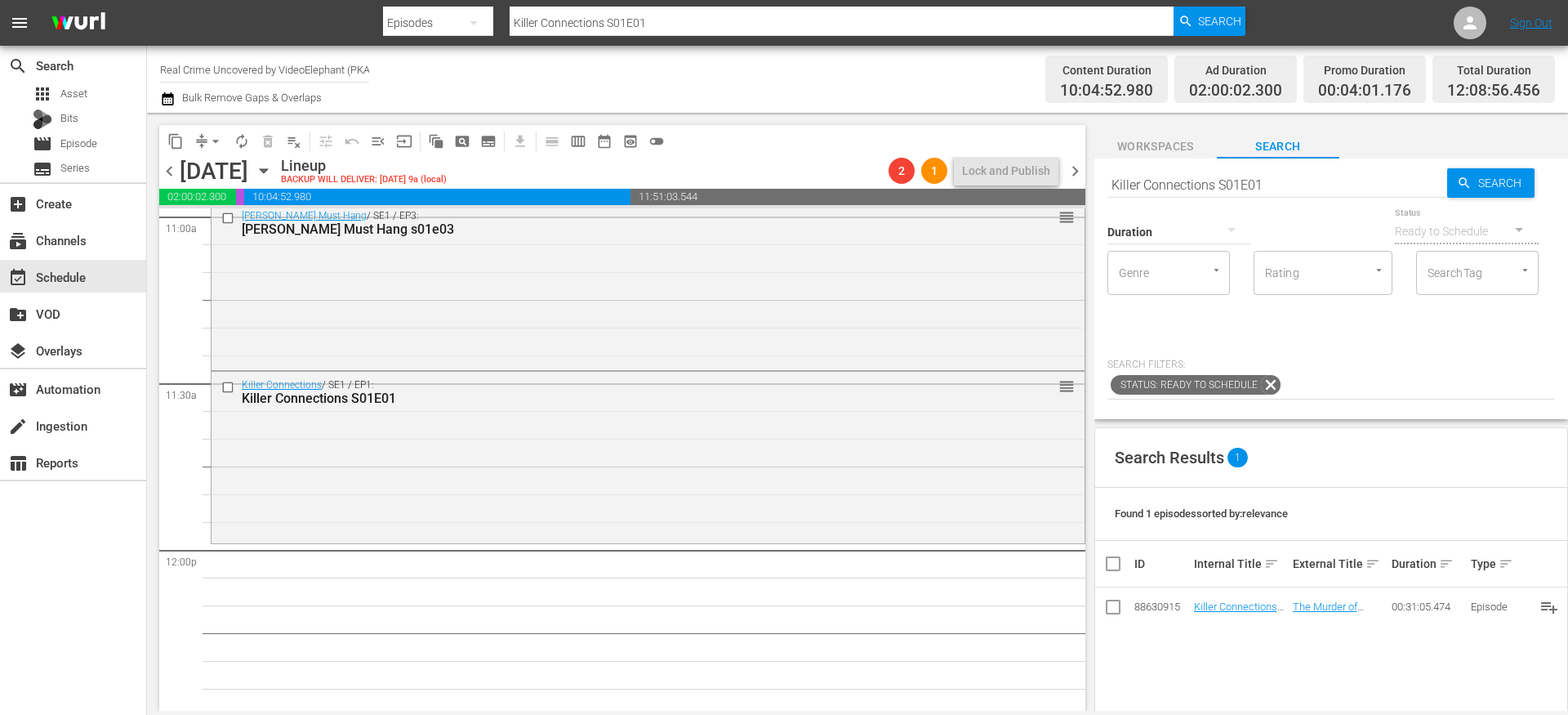
scroll to position [3664, 0]
click at [207, 145] on span "arrow_drop_down" at bounding box center [215, 141] width 16 height 16
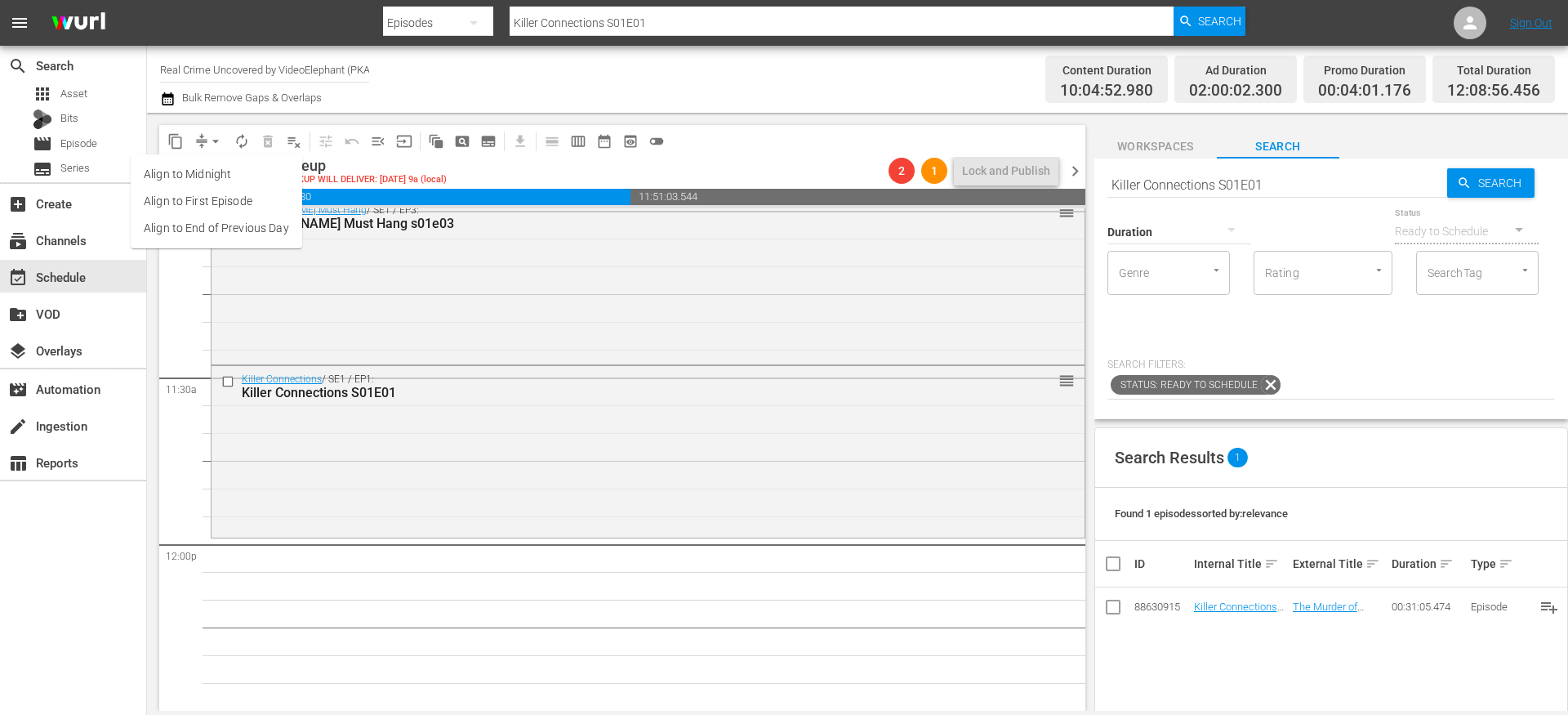
click at [217, 221] on li "Align to End of Previous Day" at bounding box center [216, 229] width 172 height 27
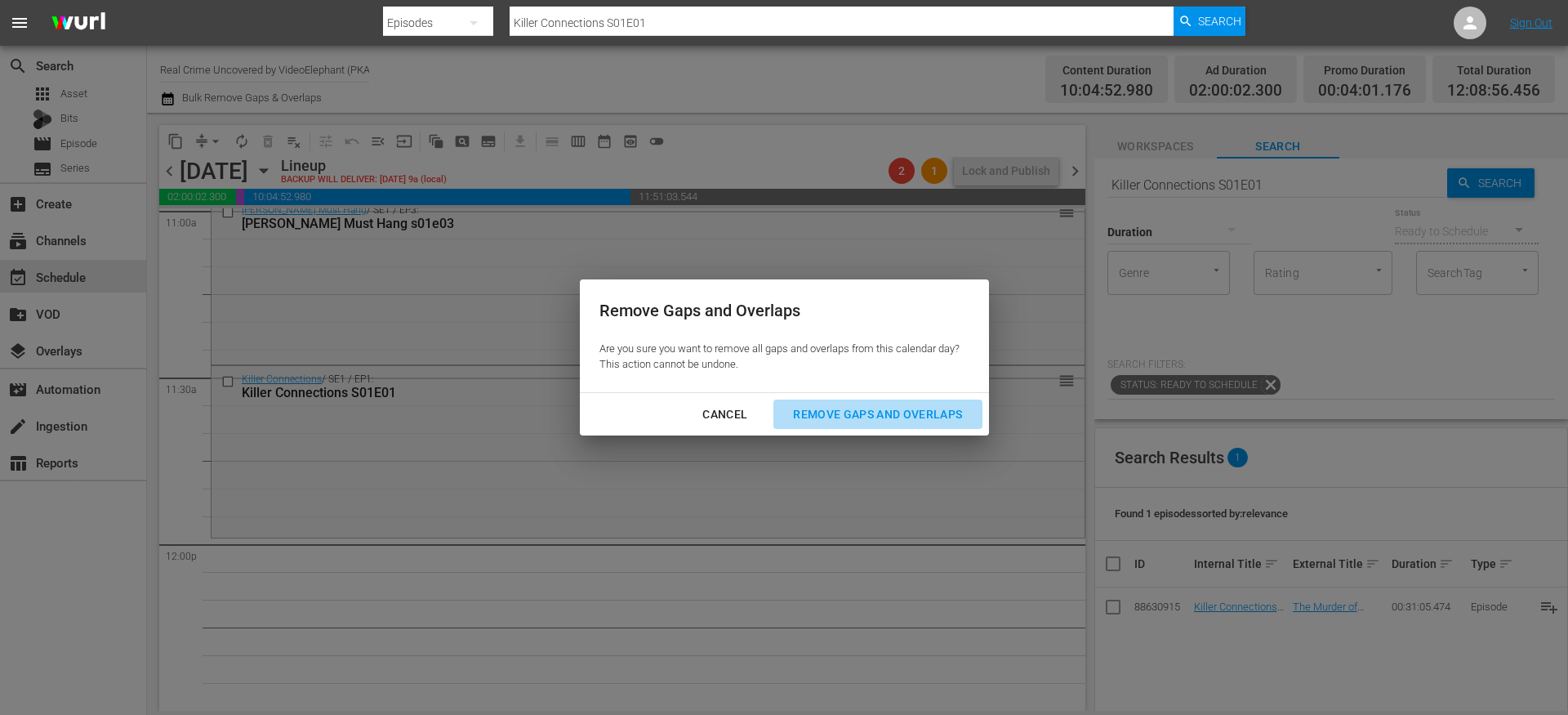
click at [817, 409] on div "Remove Gaps and Overlaps" at bounding box center [878, 414] width 195 height 20
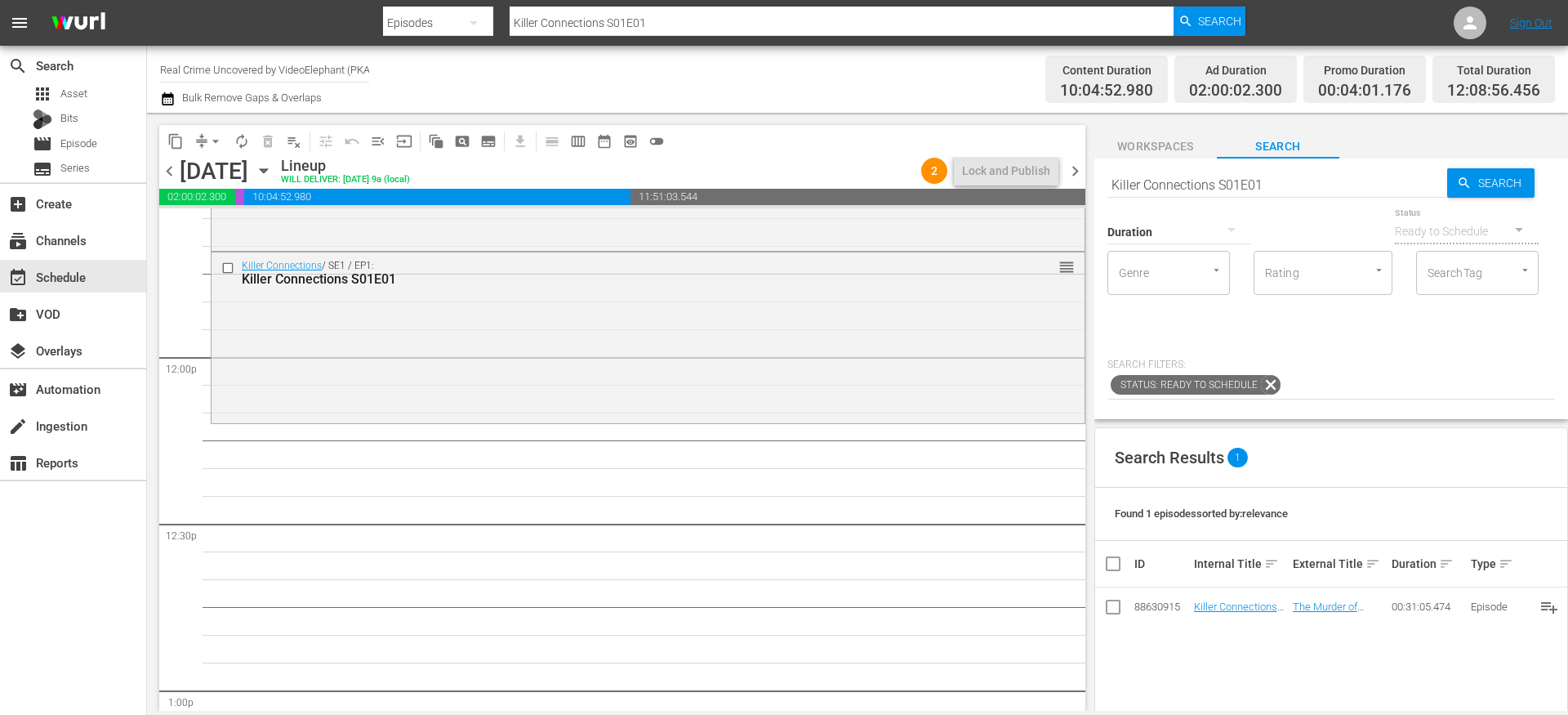
scroll to position [3947, 0]
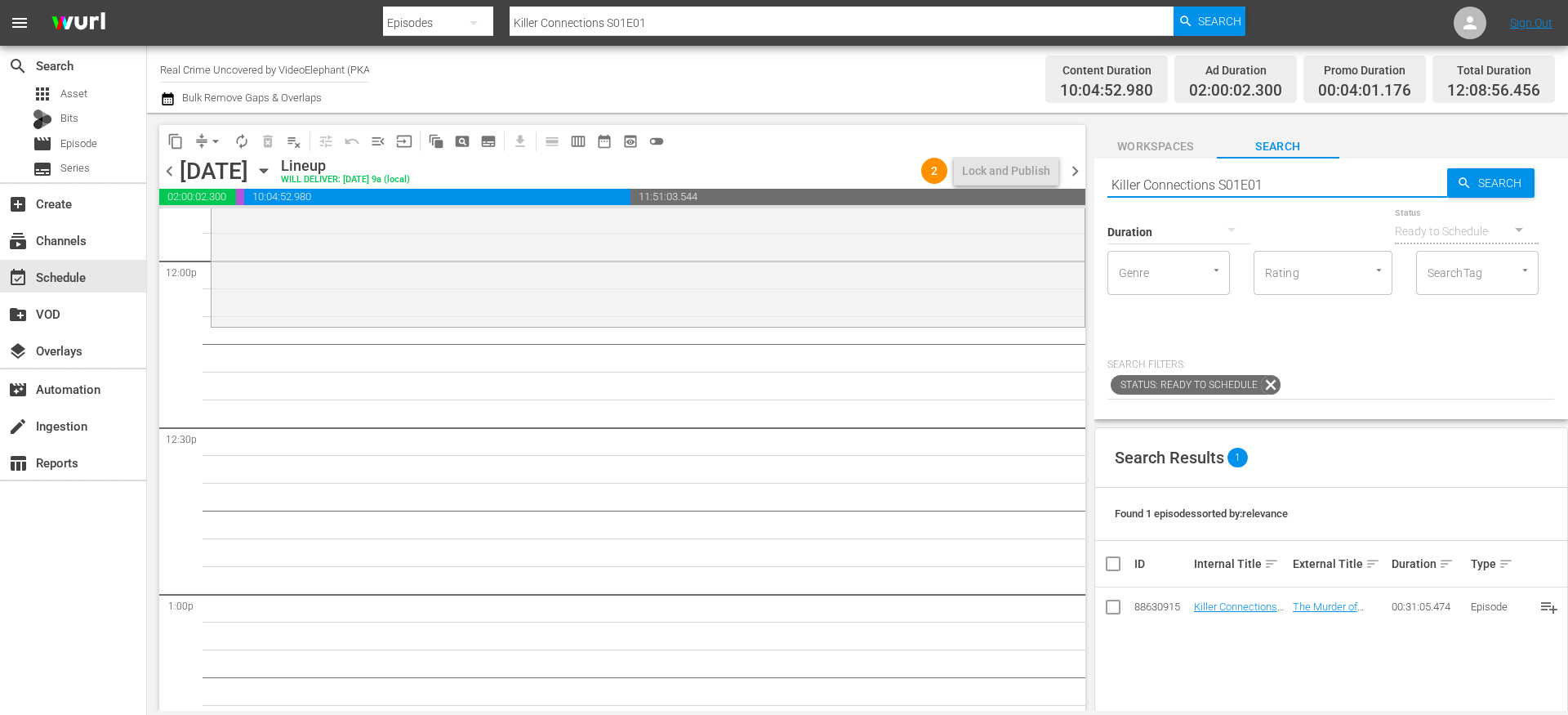
click at [1161, 188] on input "Killer Connections S01E01" at bounding box center [1278, 184] width 340 height 40
click at [1161, 187] on input "Killer Connections S01E01" at bounding box center [1278, 184] width 340 height 40
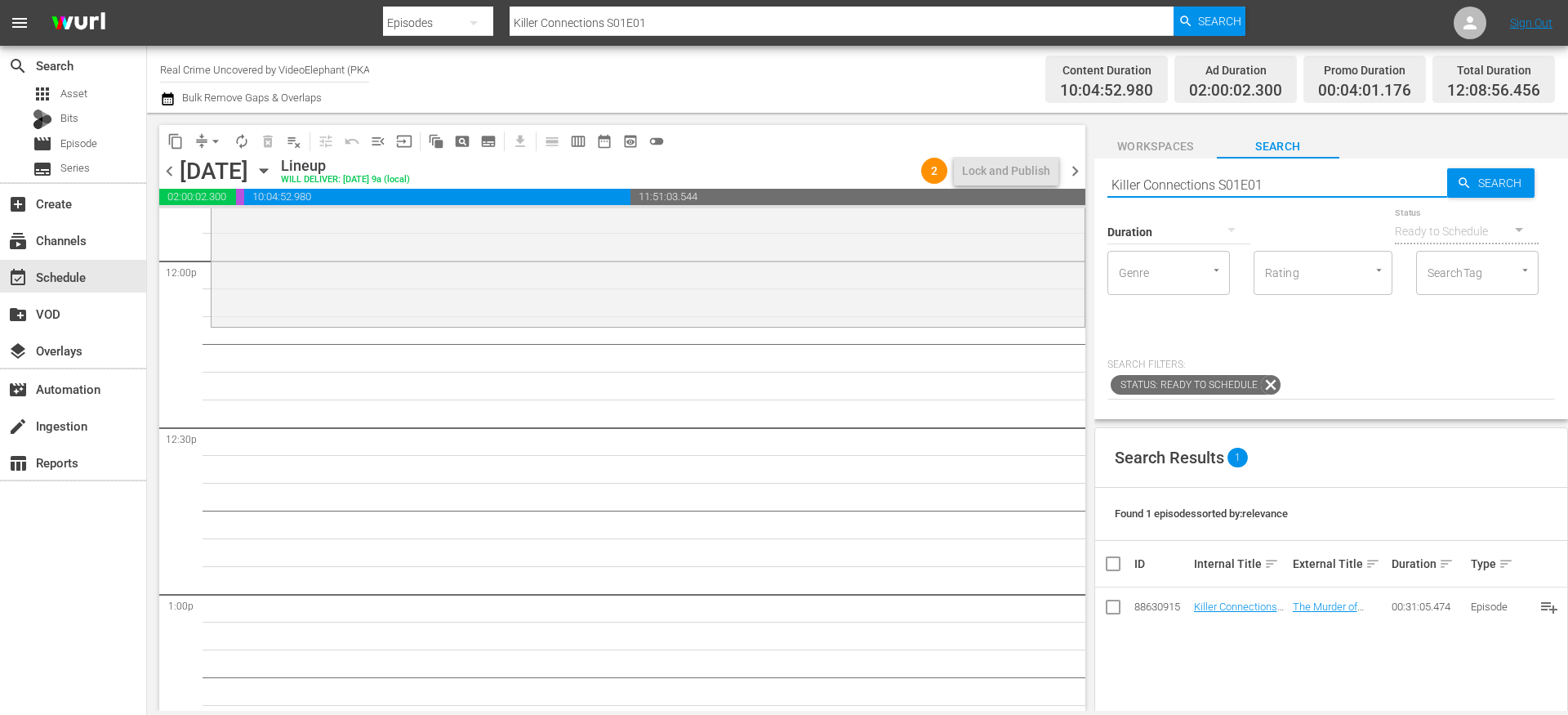
click at [1161, 187] on input "Killer Connections S01E01" at bounding box center [1278, 184] width 340 height 40
paste input "On The Trail Of S02"
type input "On The Trail Of S02E01"
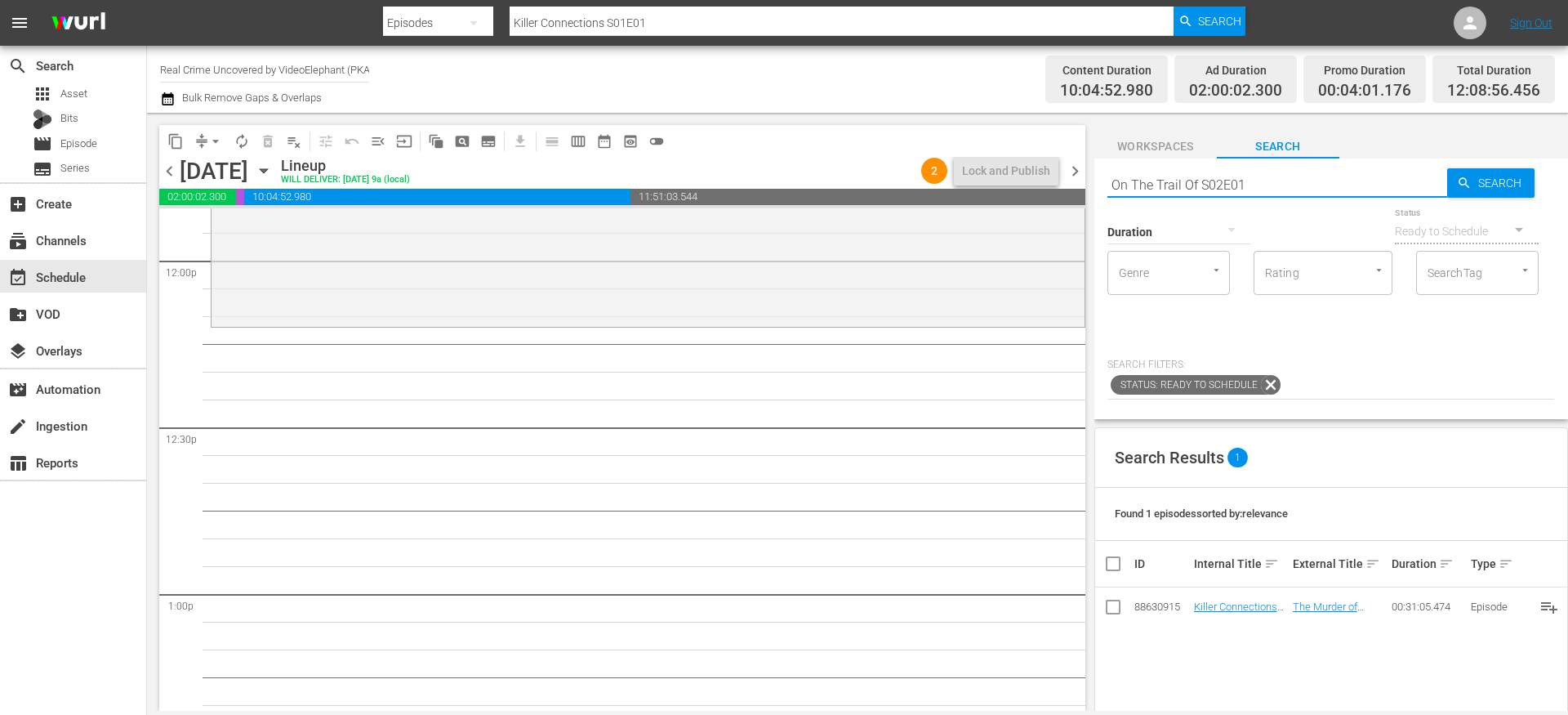
type input "On The Trail Of S02E01"
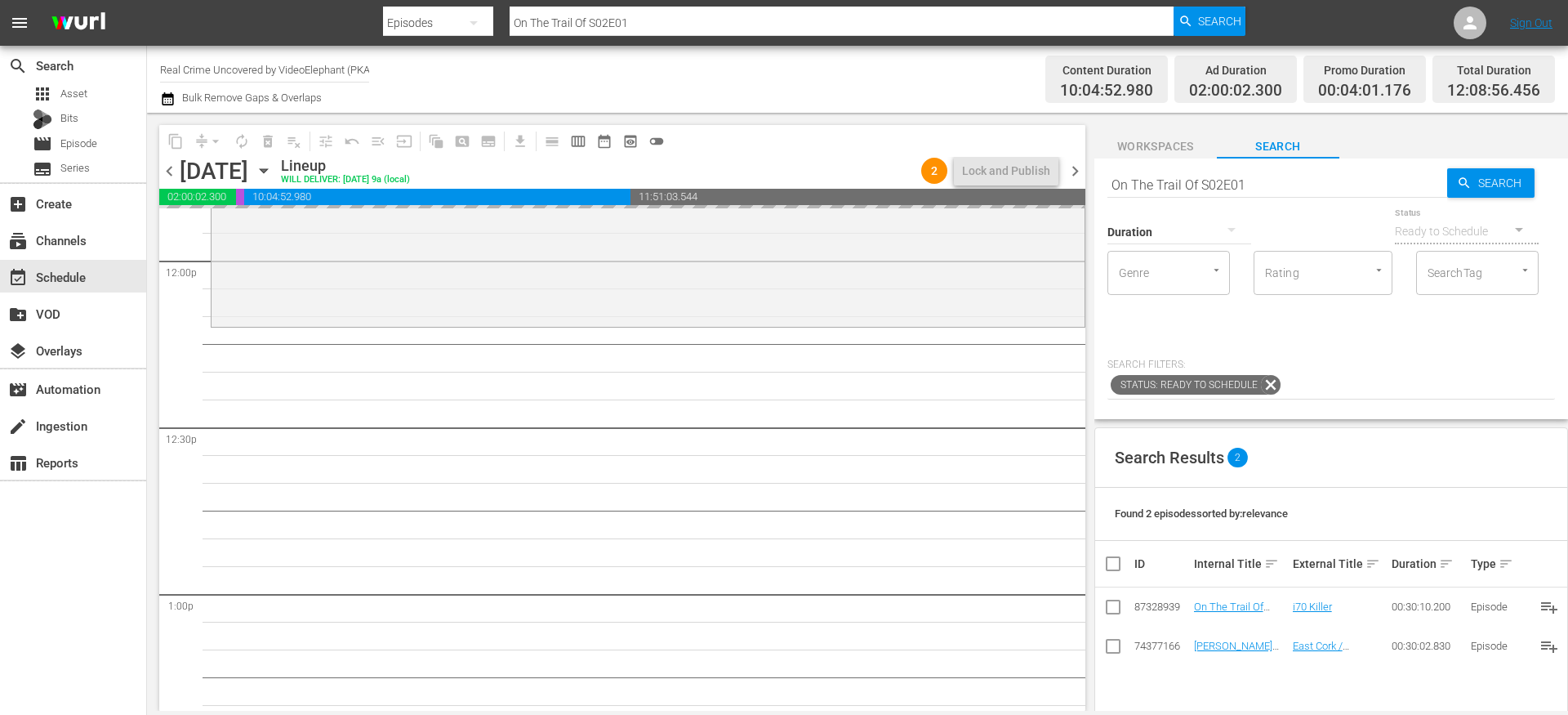
drag, startPoint x: 1236, startPoint y: 608, endPoint x: 1025, endPoint y: 14, distance: 630.4
click at [1258, 181] on input "On The Trail Of S02E01" at bounding box center [1278, 184] width 340 height 40
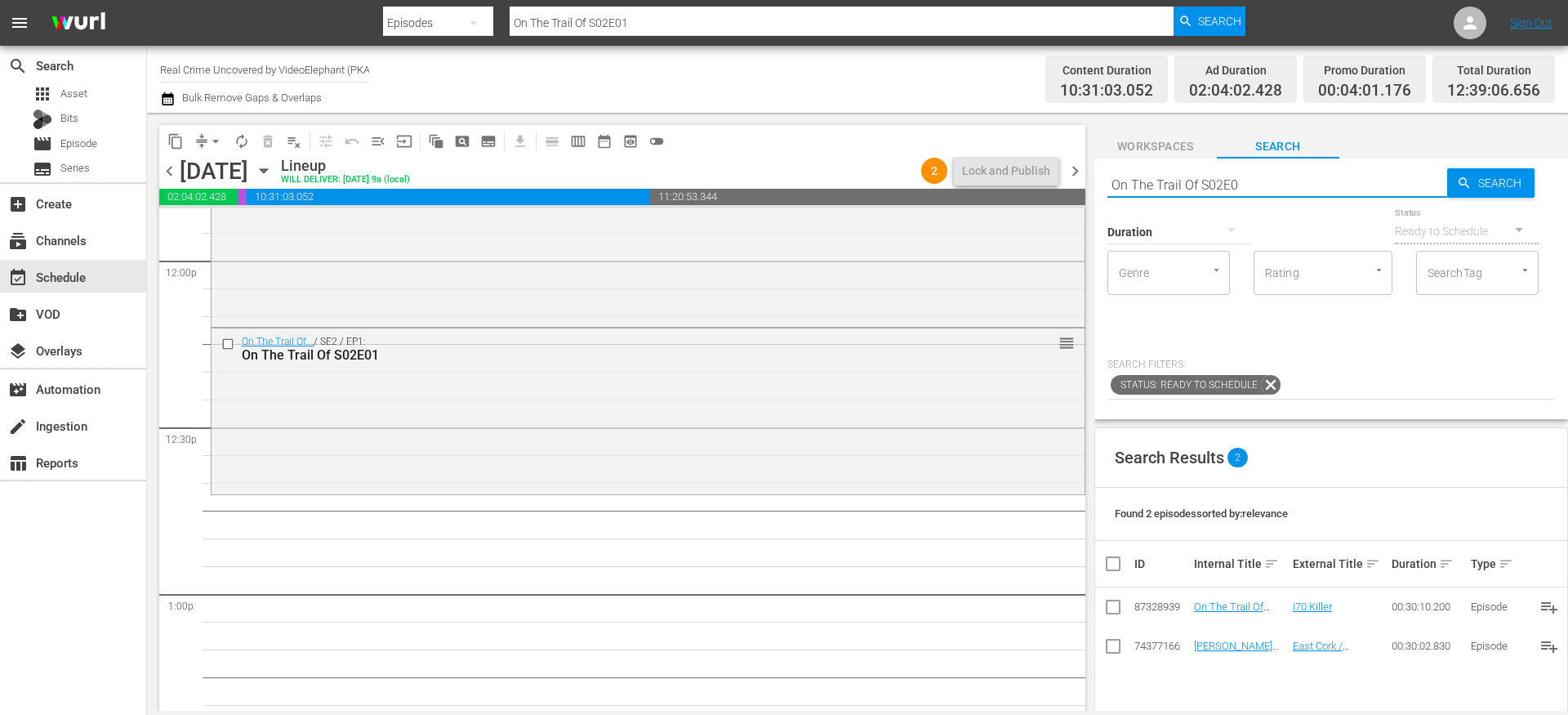
type input "On The Trail Of S02E02"
click at [1268, 179] on input "On The Trail Of S02E02" at bounding box center [1278, 184] width 340 height 40
type input "On The Trail Of S02E03"
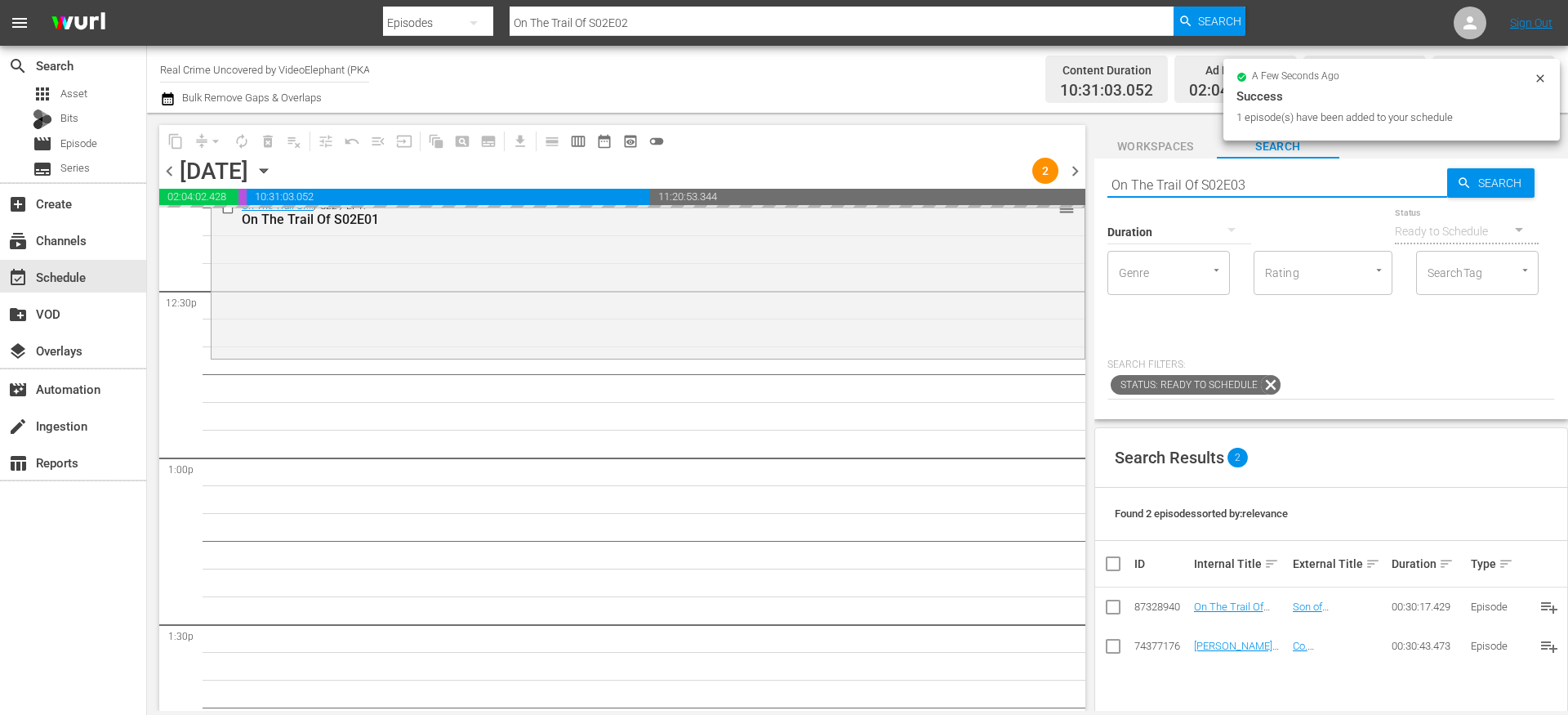
scroll to position [4145, 0]
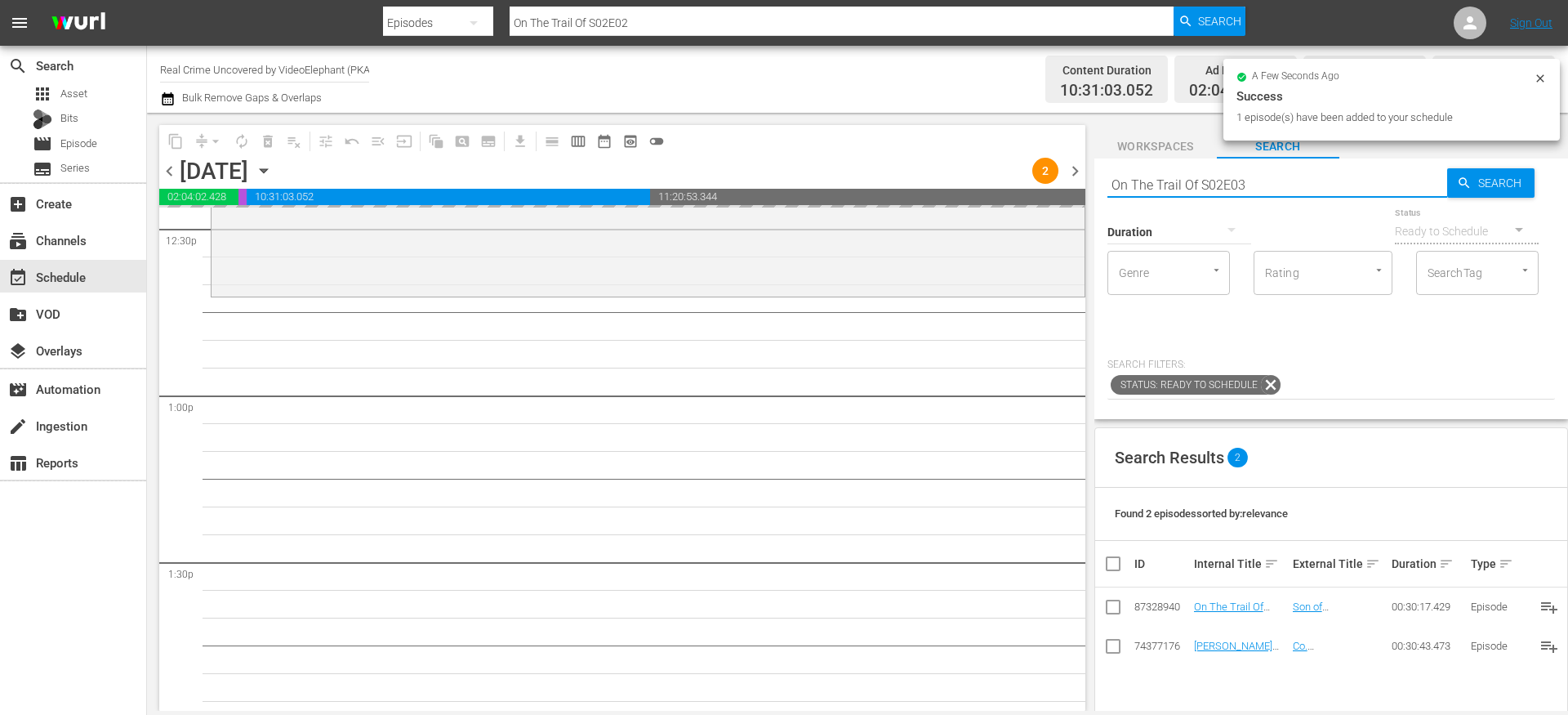
type input "On The Trail Of S02E03"
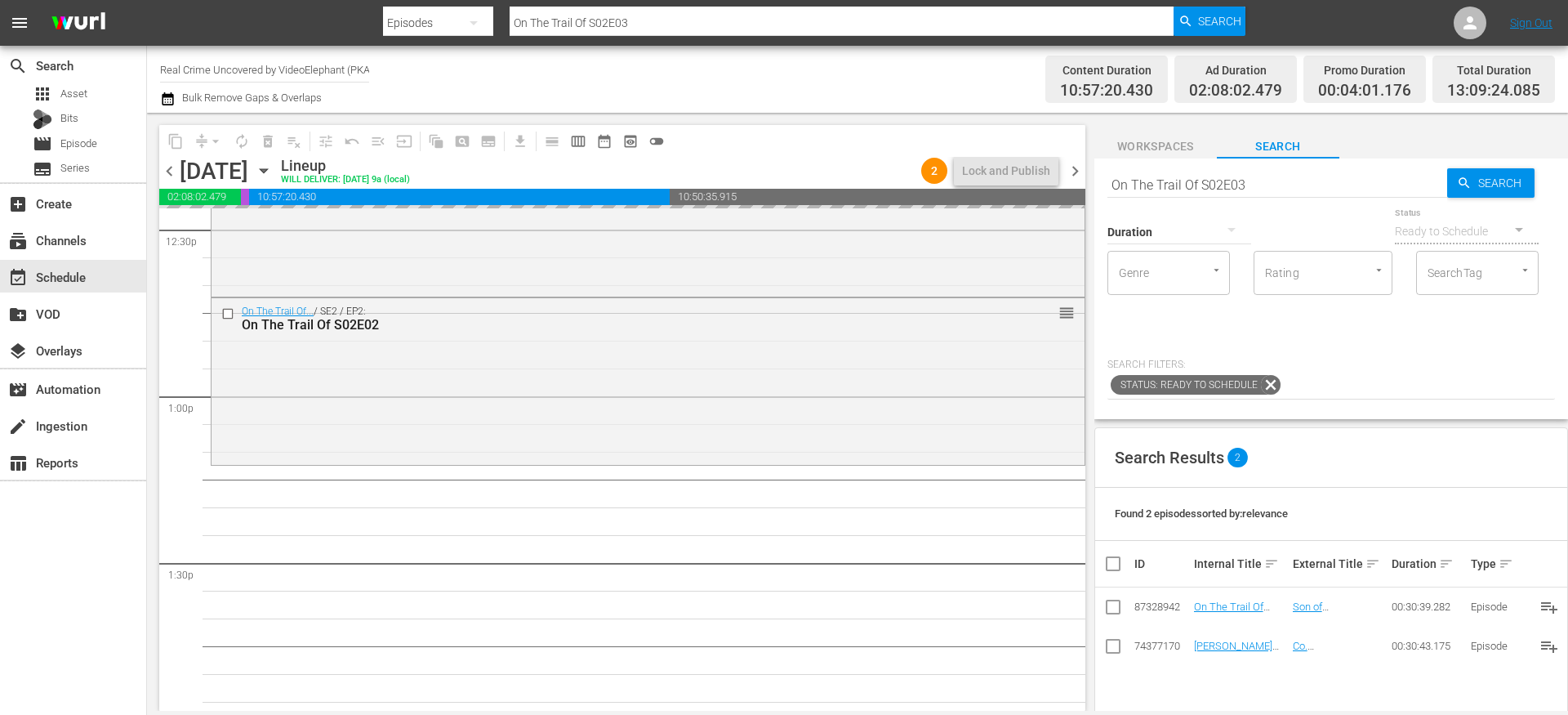
click at [1276, 187] on input "On The Trail Of S02E03" at bounding box center [1278, 184] width 340 height 40
type input "On The Trail Of S02E04"
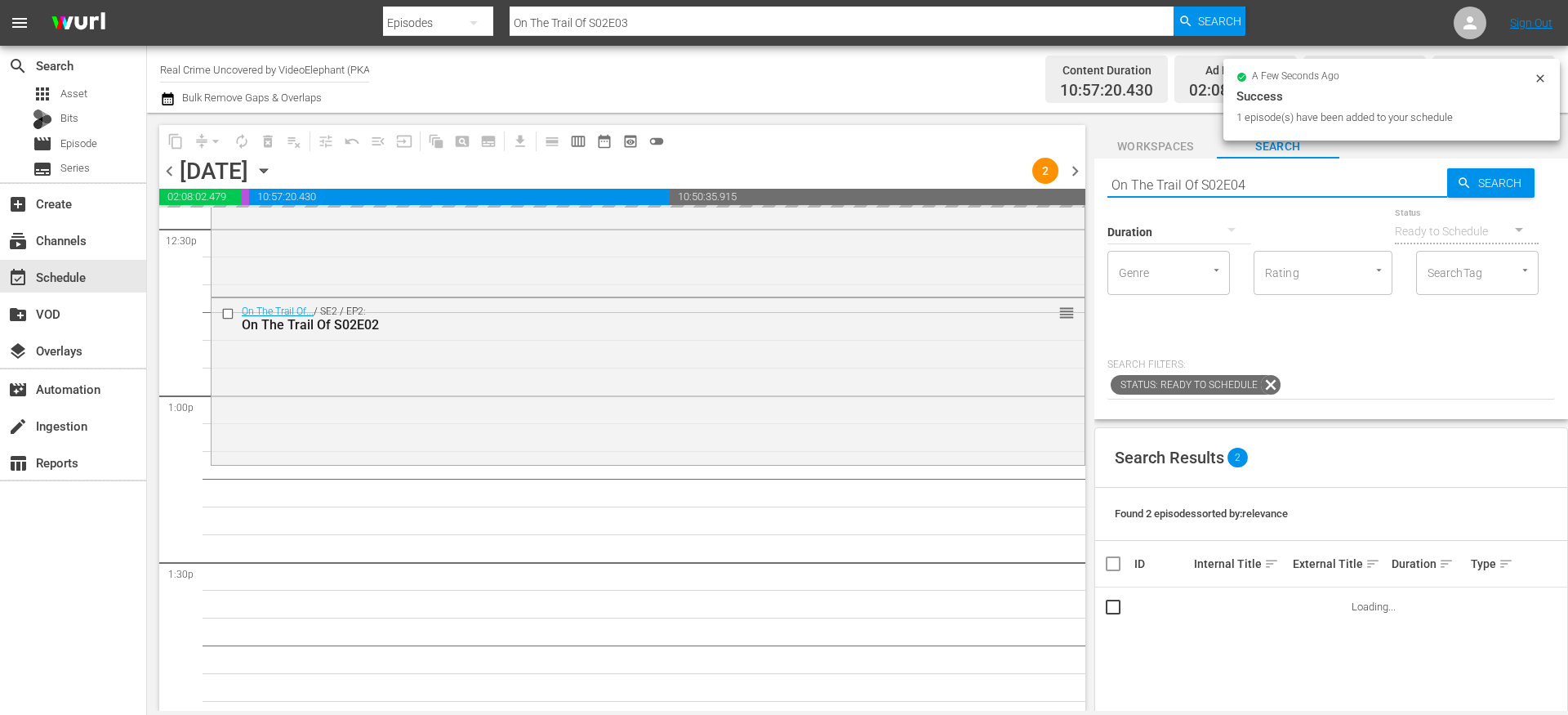
type input "On The Trail Of S02E04"
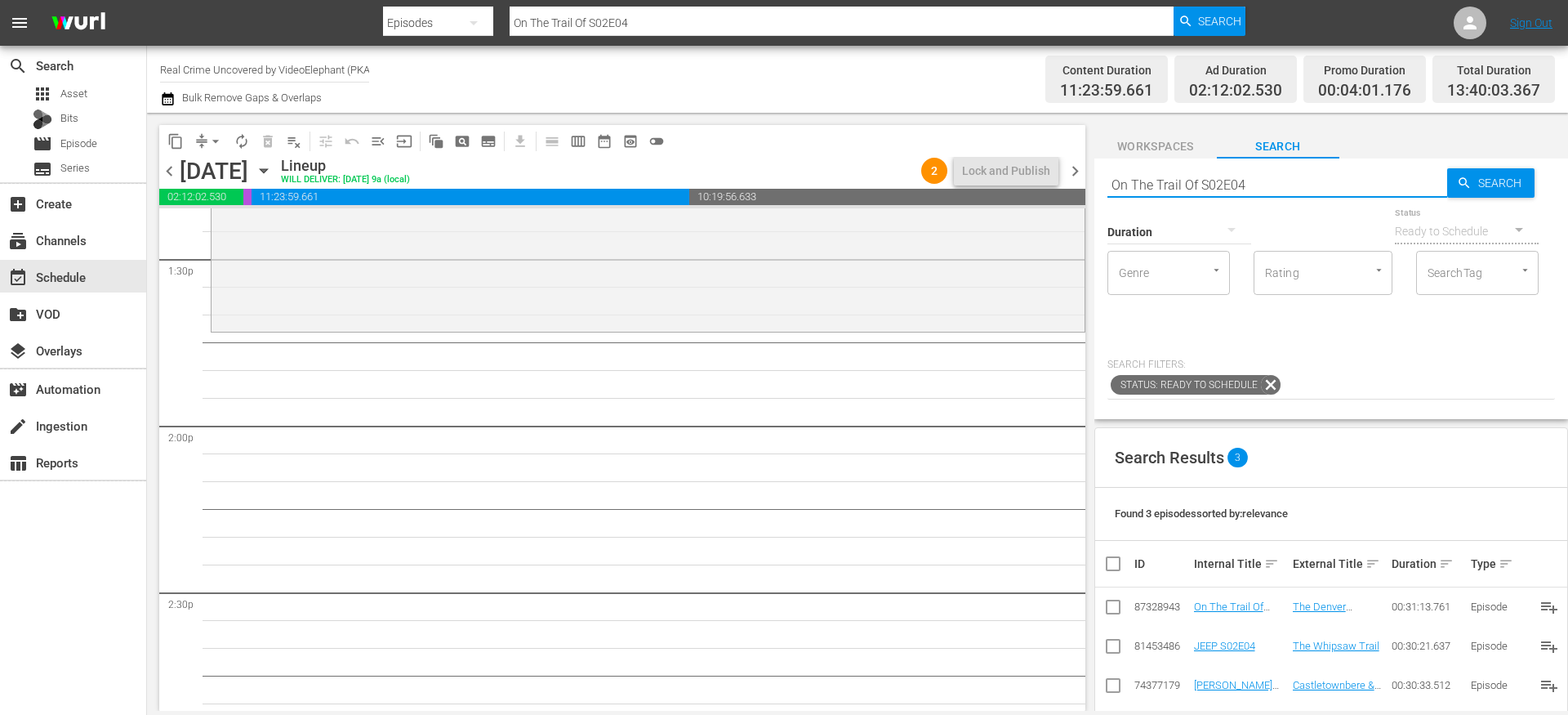
scroll to position [4452, 0]
click at [1288, 183] on input "On The Trail Of S02E04" at bounding box center [1278, 184] width 340 height 40
type input "On The Trail Of S02E05"
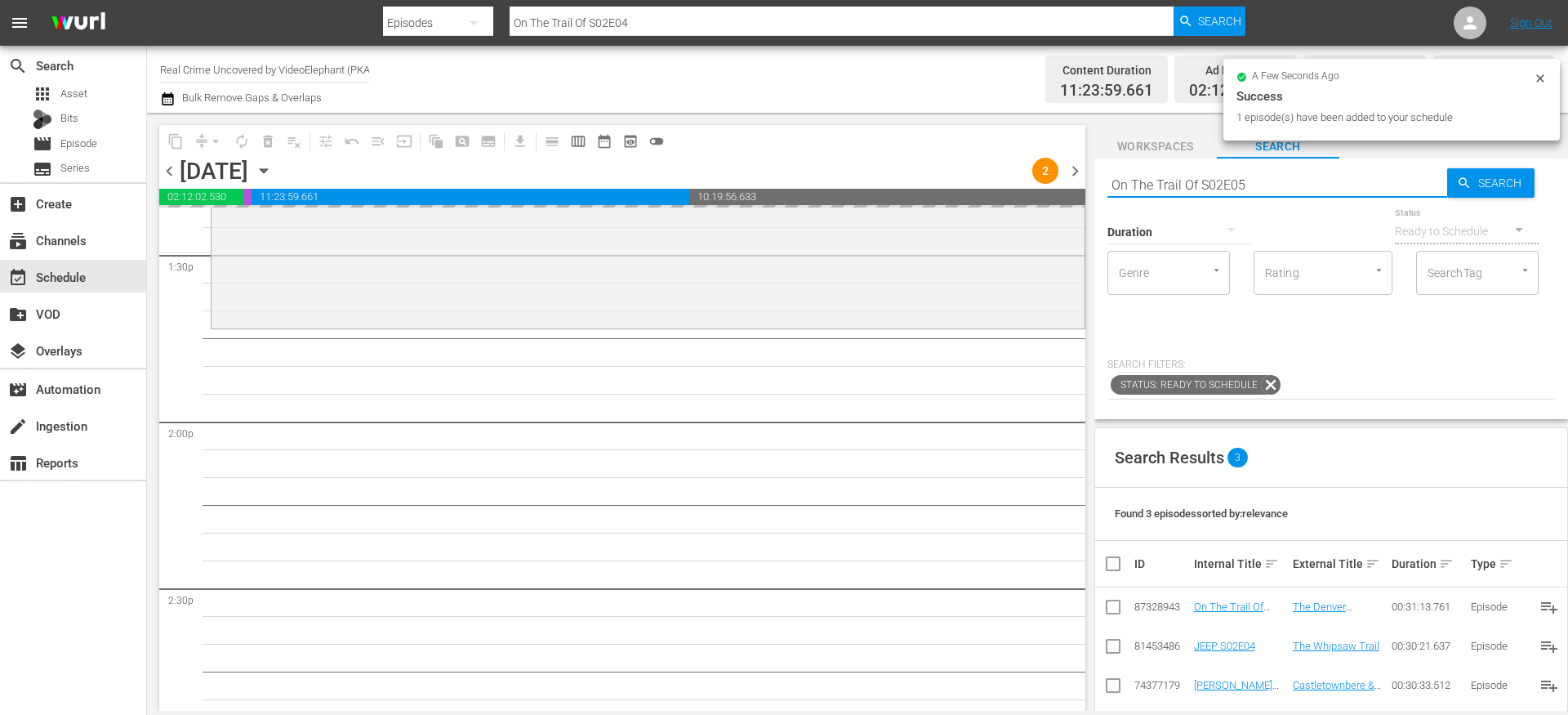
type input "On The Trail Of S02E05"
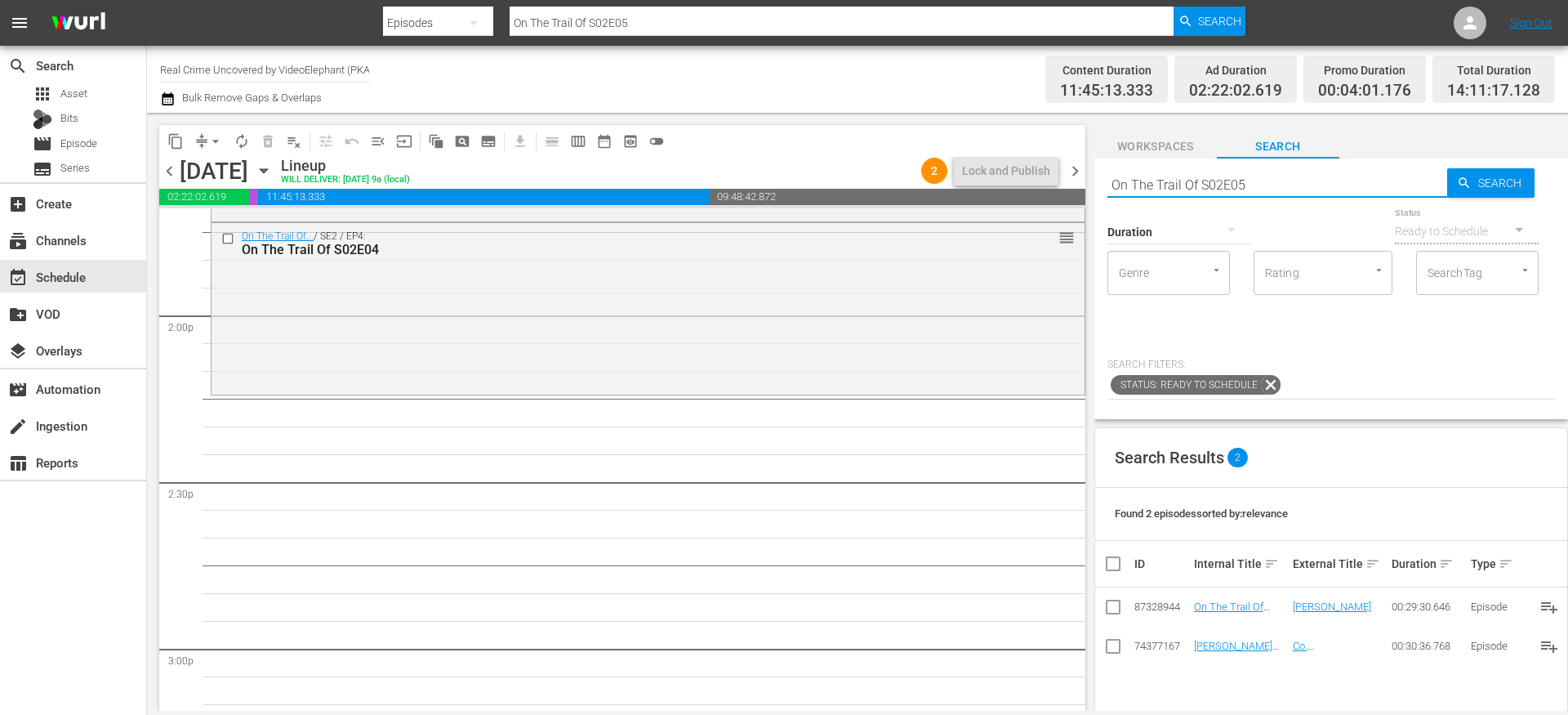
scroll to position [4617, 0]
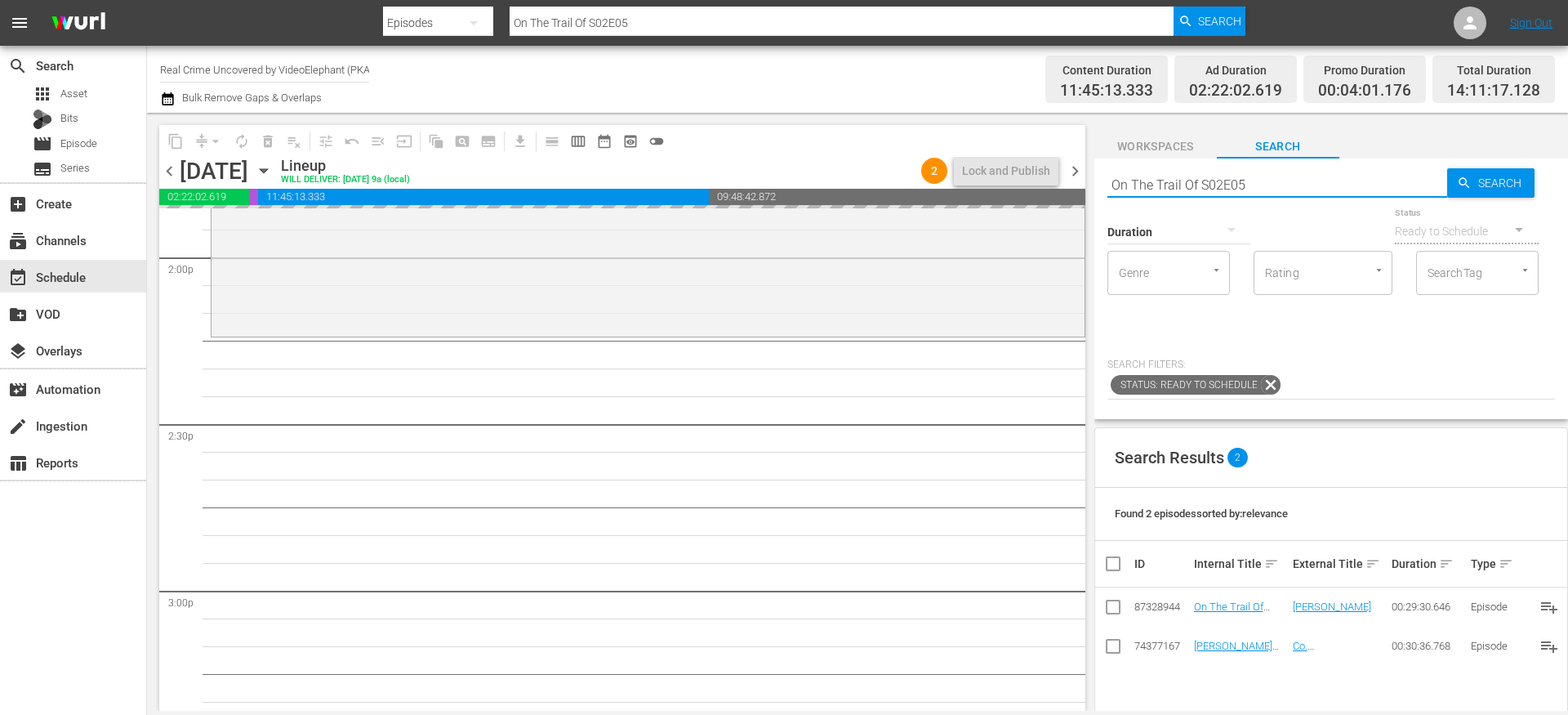
click at [1275, 181] on input "On The Trail Of S02E05" at bounding box center [1278, 184] width 340 height 40
type input "On The Trail Of S02E06"
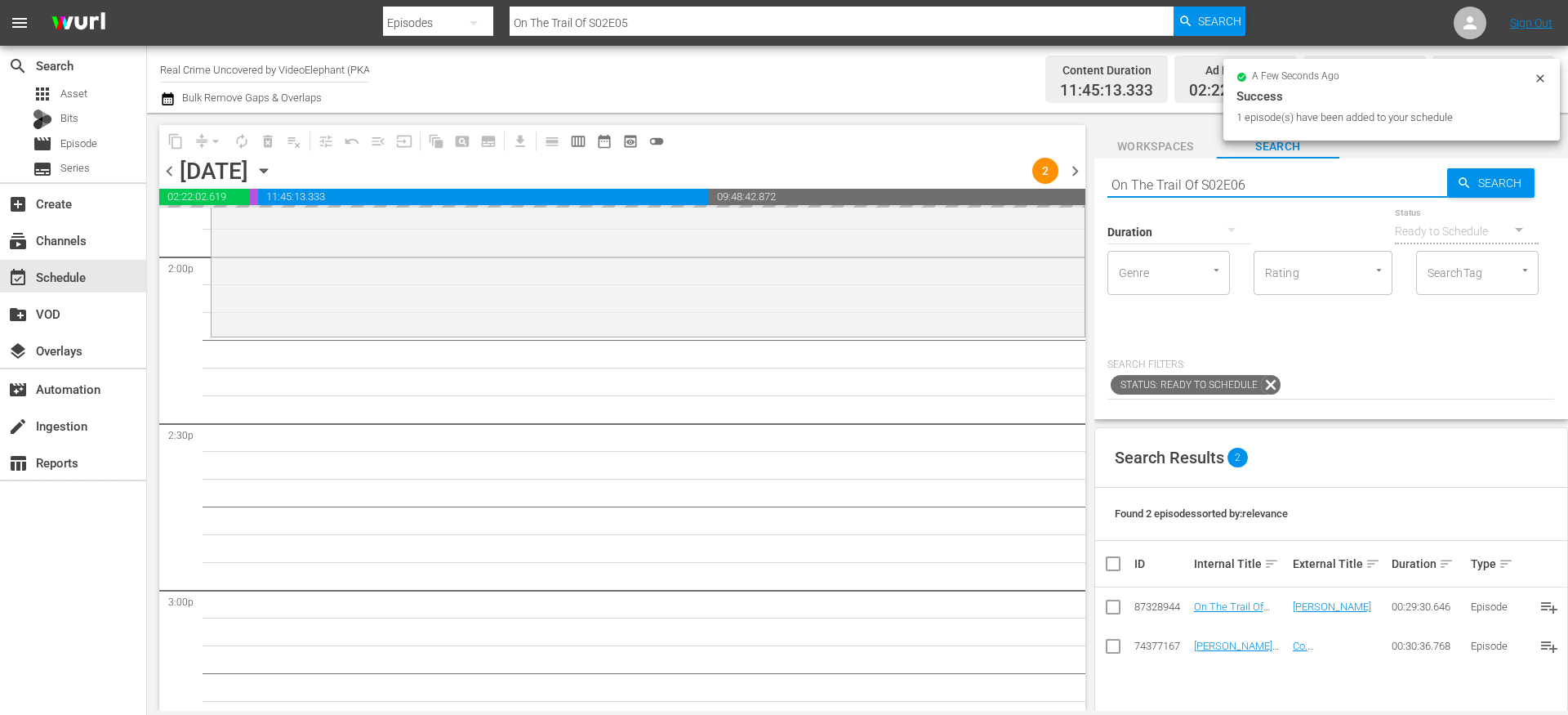
type input "On The Trail Of S02E06"
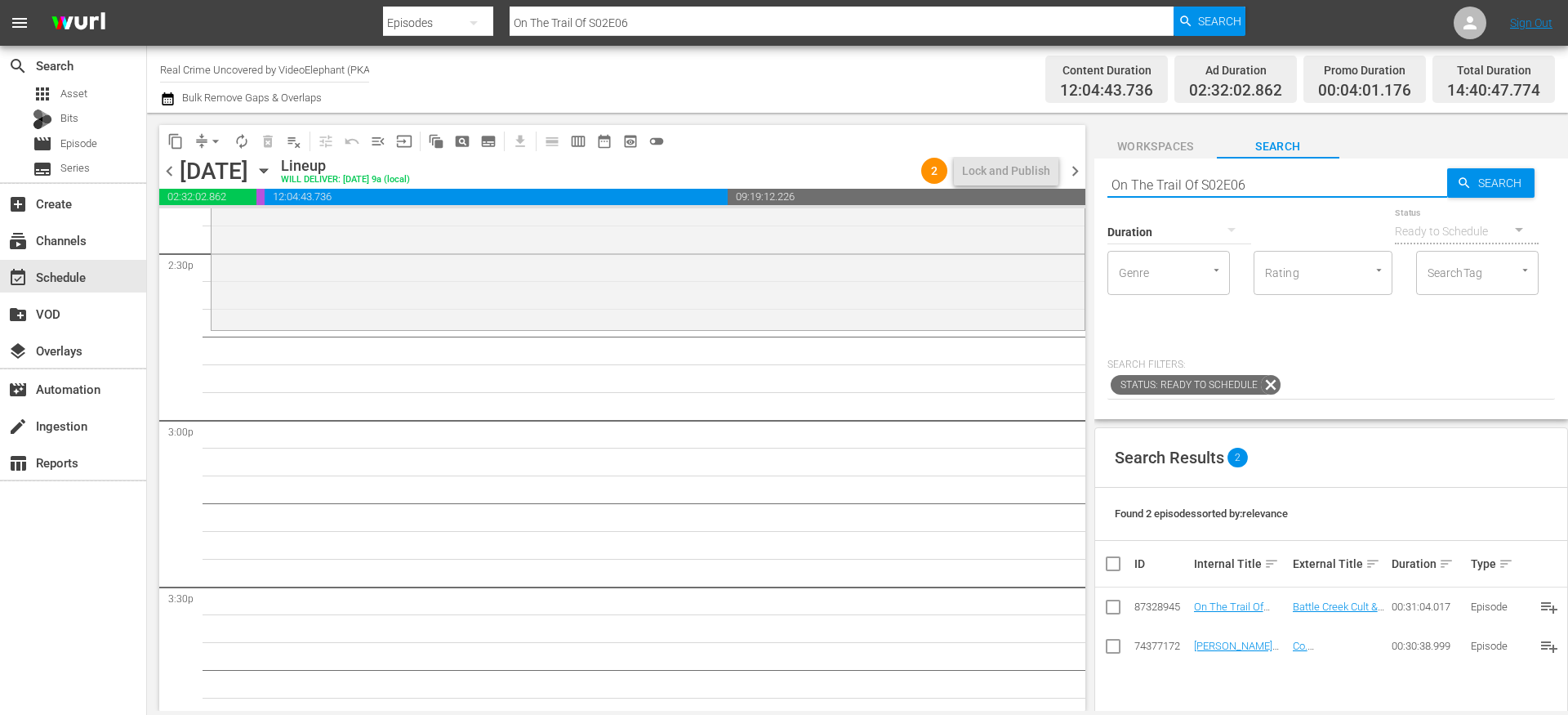
scroll to position [4800, 0]
click at [1276, 181] on input "On The Trail Of S02E06" at bounding box center [1278, 184] width 340 height 40
type input "On The Trail Of S02E07"
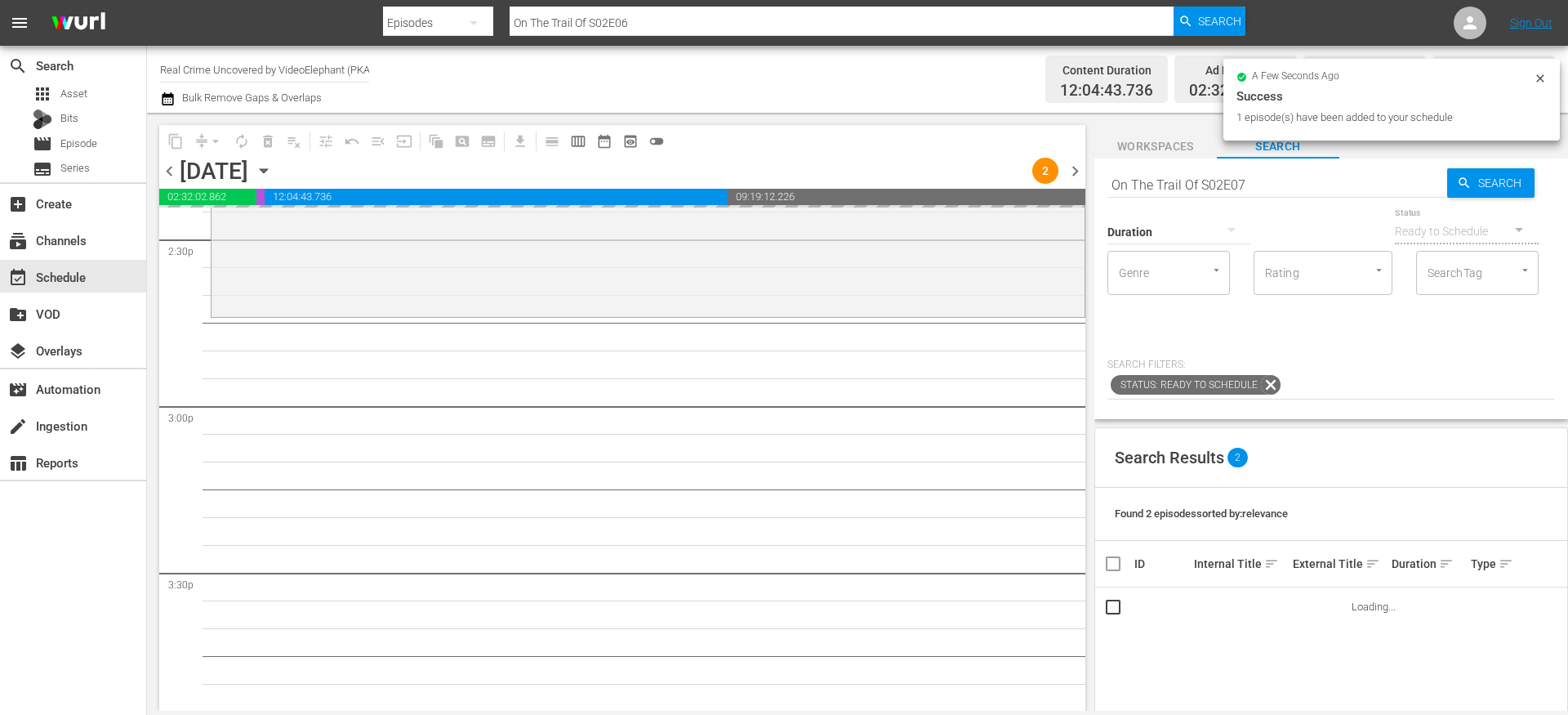
type input "On The Trail Of S02E07"
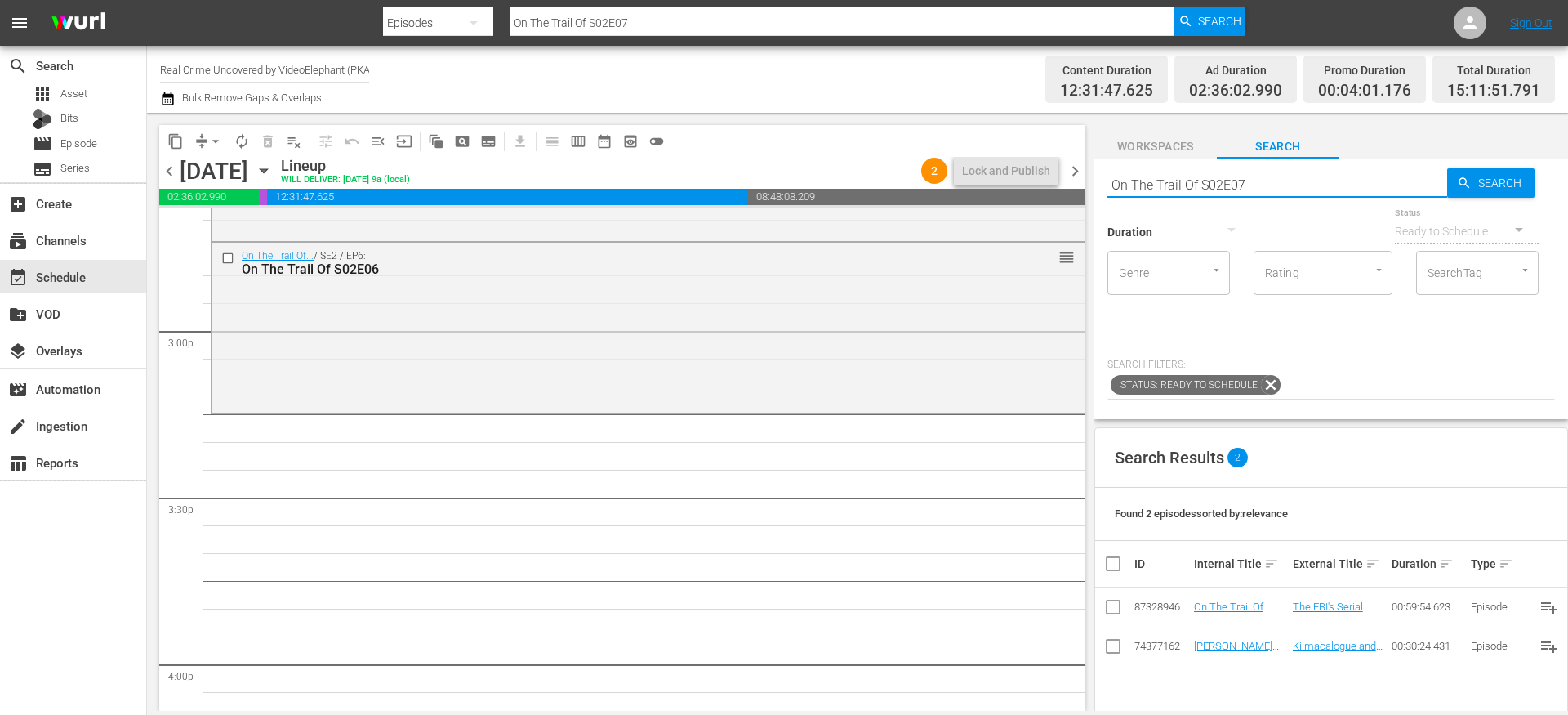
scroll to position [4881, 0]
click at [1313, 189] on input "On The Trail Of S02E07" at bounding box center [1278, 184] width 340 height 40
type input "On The Trail Of S02E08"
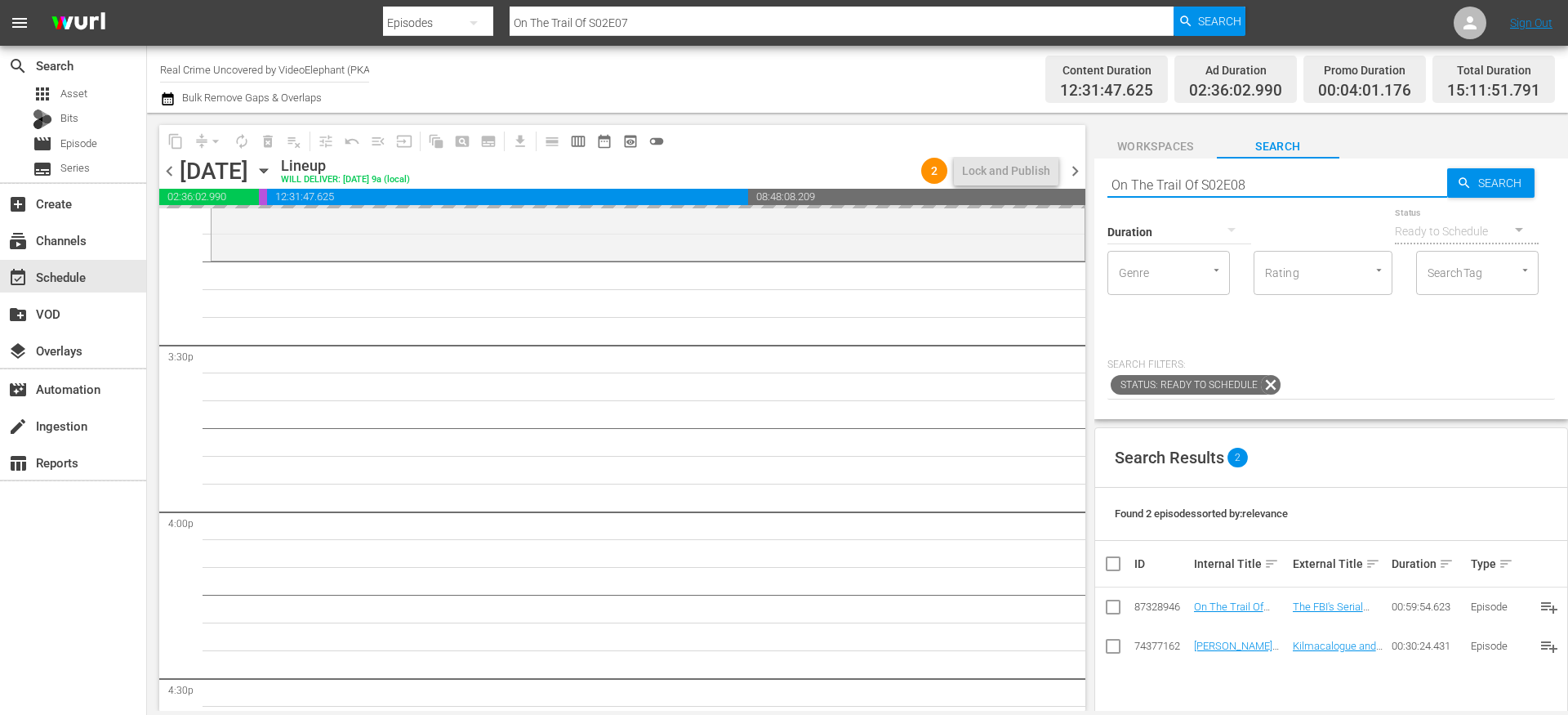
scroll to position [5030, 0]
type input "On The Trail Of S02E08"
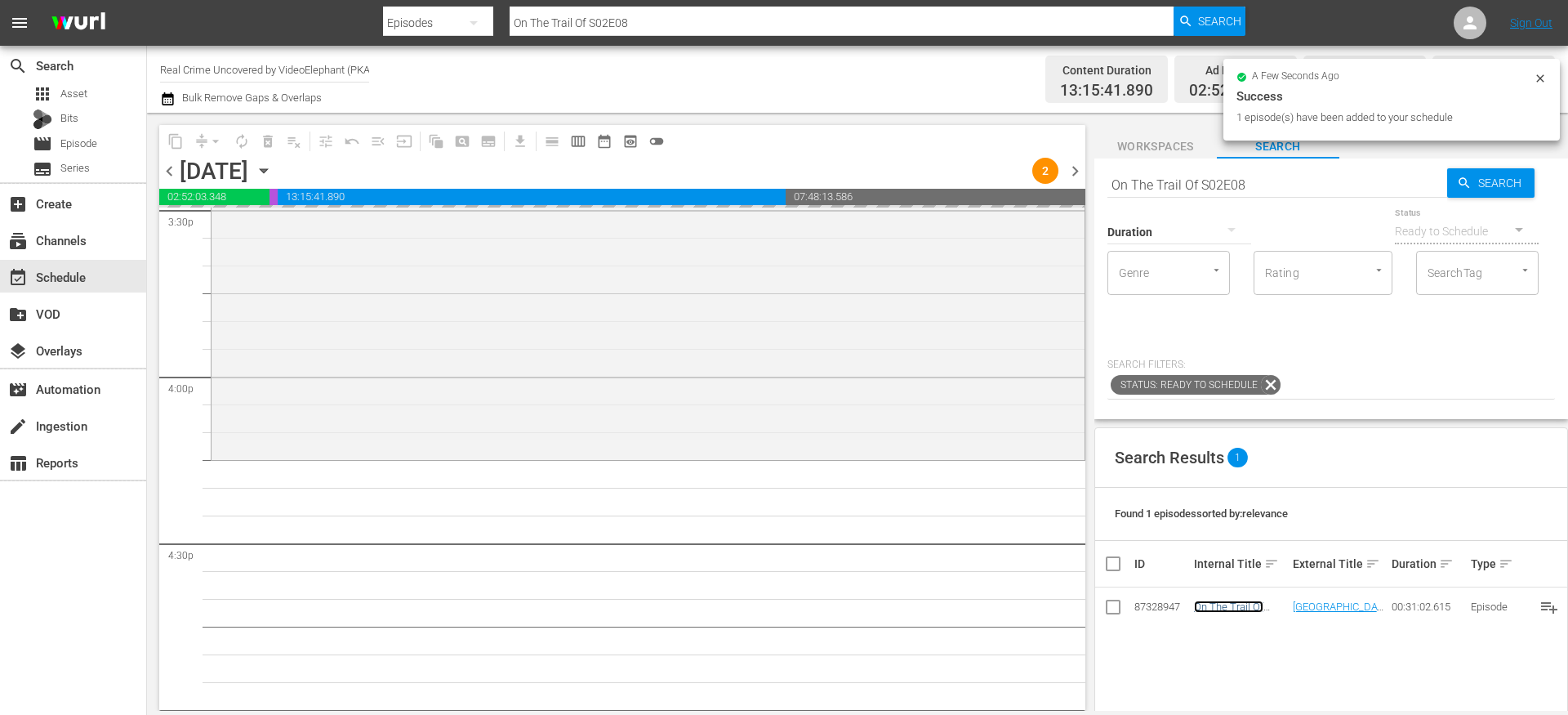
scroll to position [5212, 0]
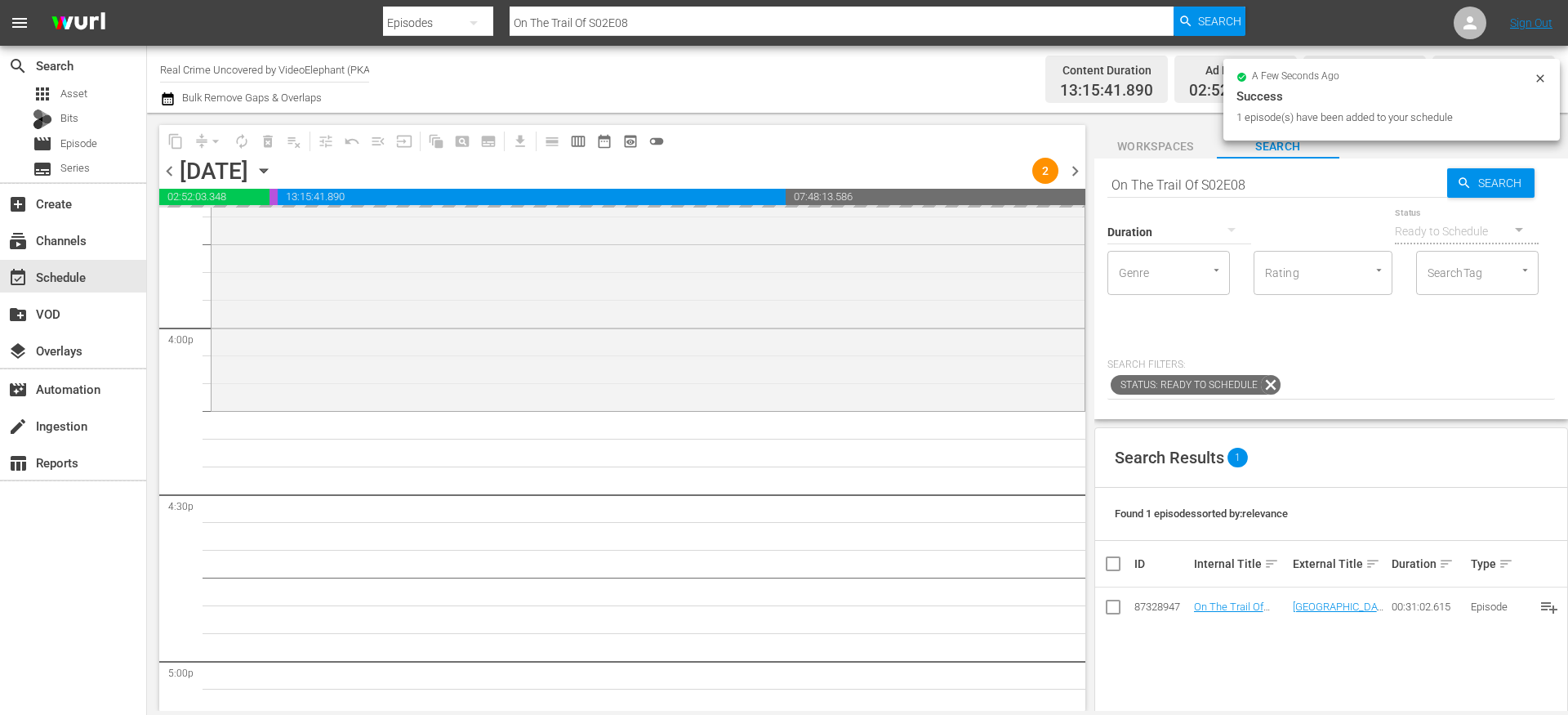
drag, startPoint x: 1221, startPoint y: 607, endPoint x: 921, endPoint y: 34, distance: 646.8
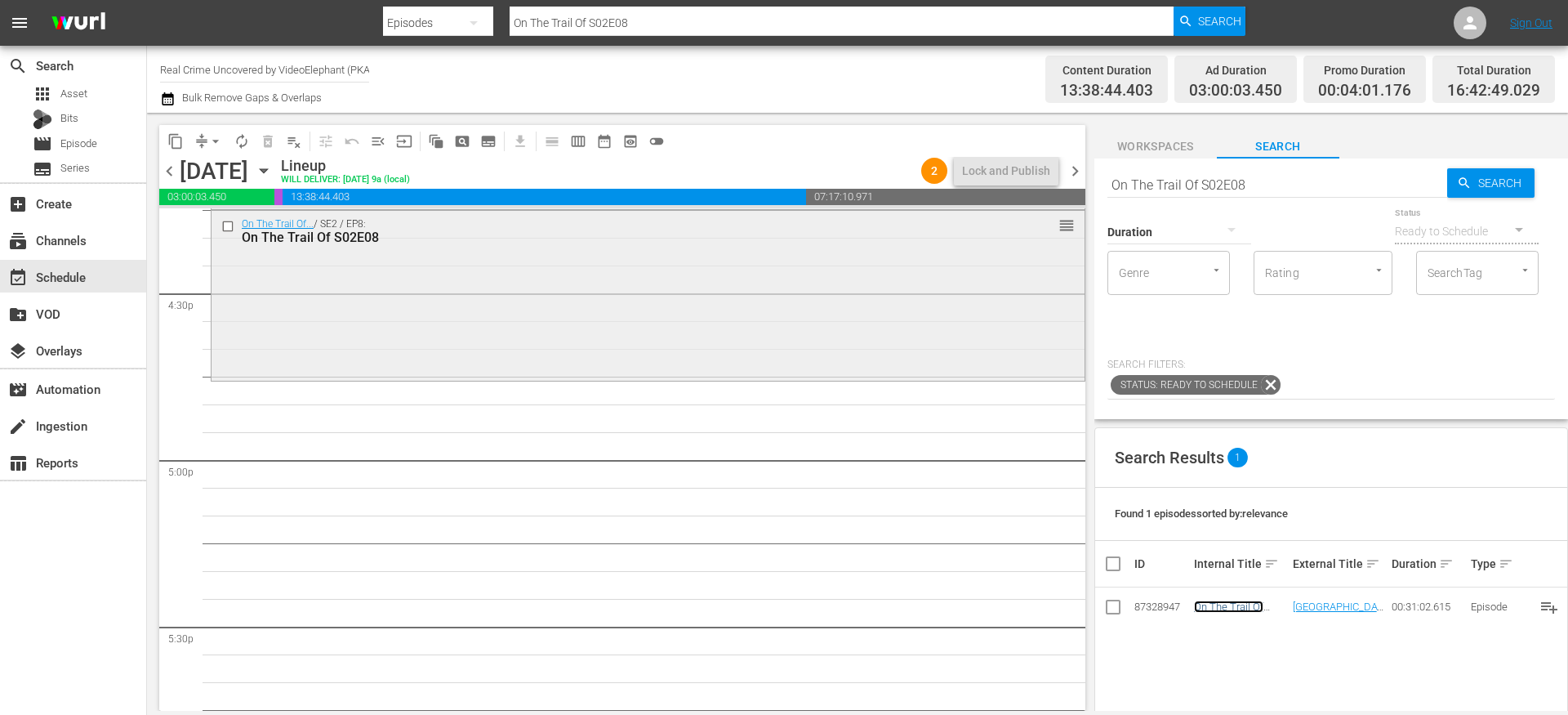
scroll to position [5419, 0]
click at [1273, 184] on input "On The Trail Of S02E08" at bounding box center [1278, 184] width 340 height 40
type input "On The Trail Of S02E09"
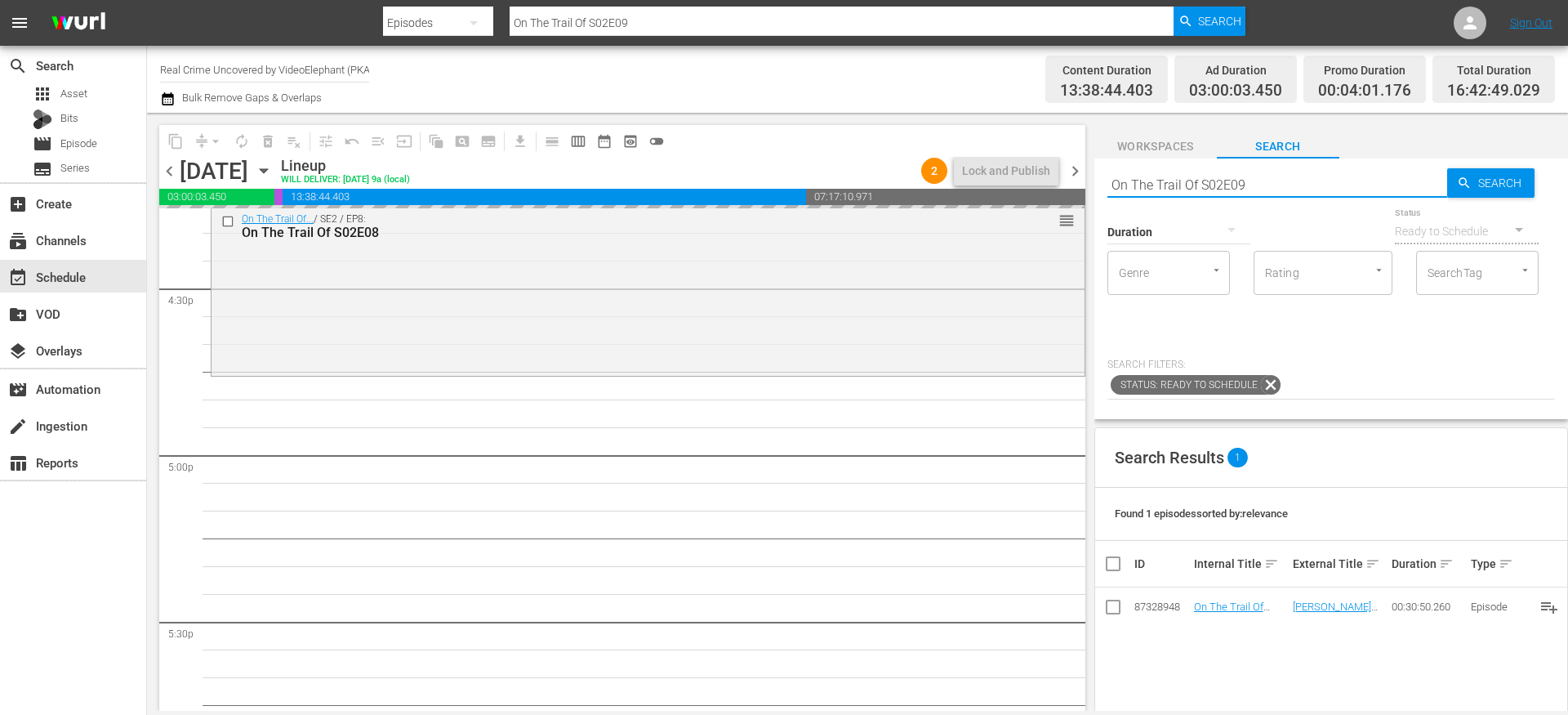
click at [1314, 179] on input "On The Trail Of S02E09" at bounding box center [1278, 184] width 340 height 40
type input "On The Trail Of S02E10"
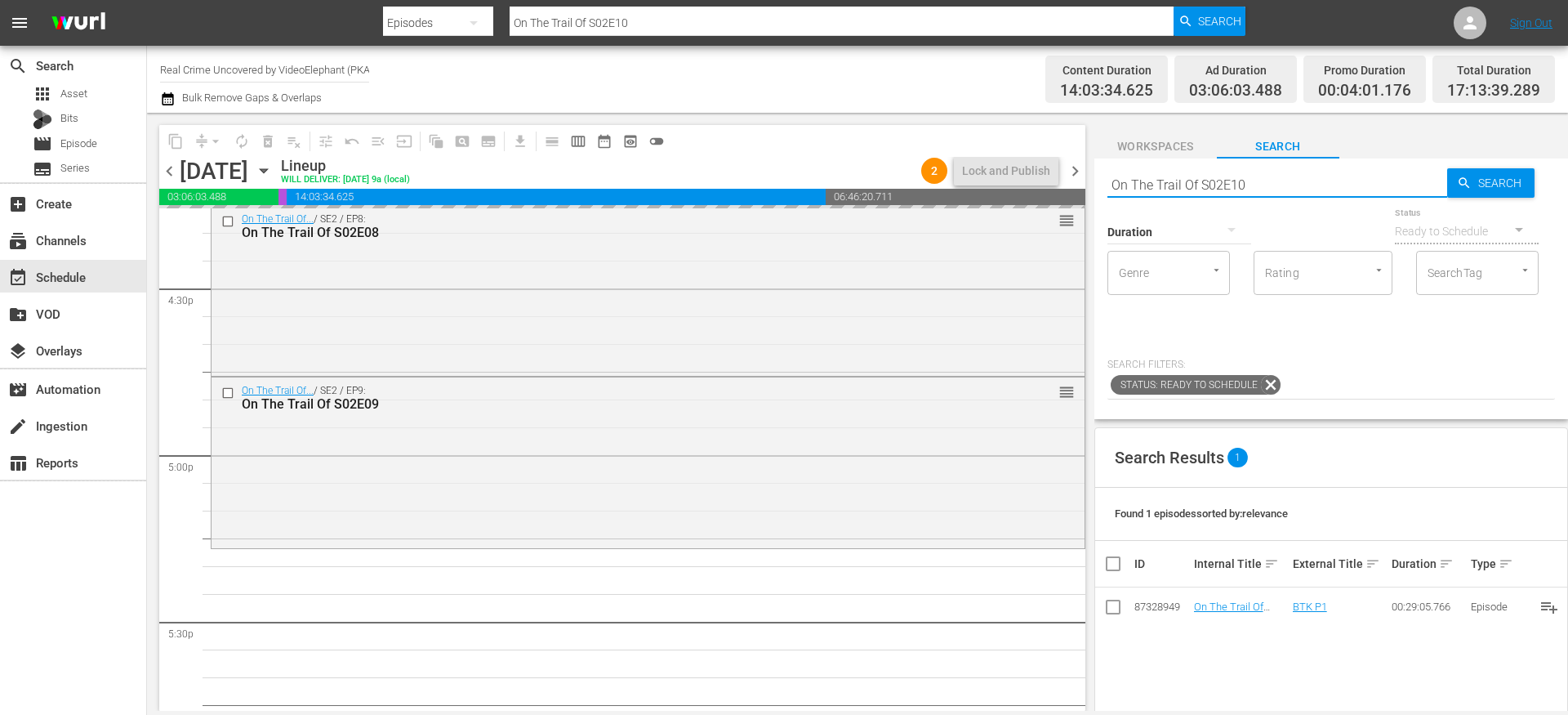
click at [1271, 181] on input "On The Trail Of S02E10" at bounding box center [1278, 184] width 340 height 40
type input "On The Trail Of S02E11"
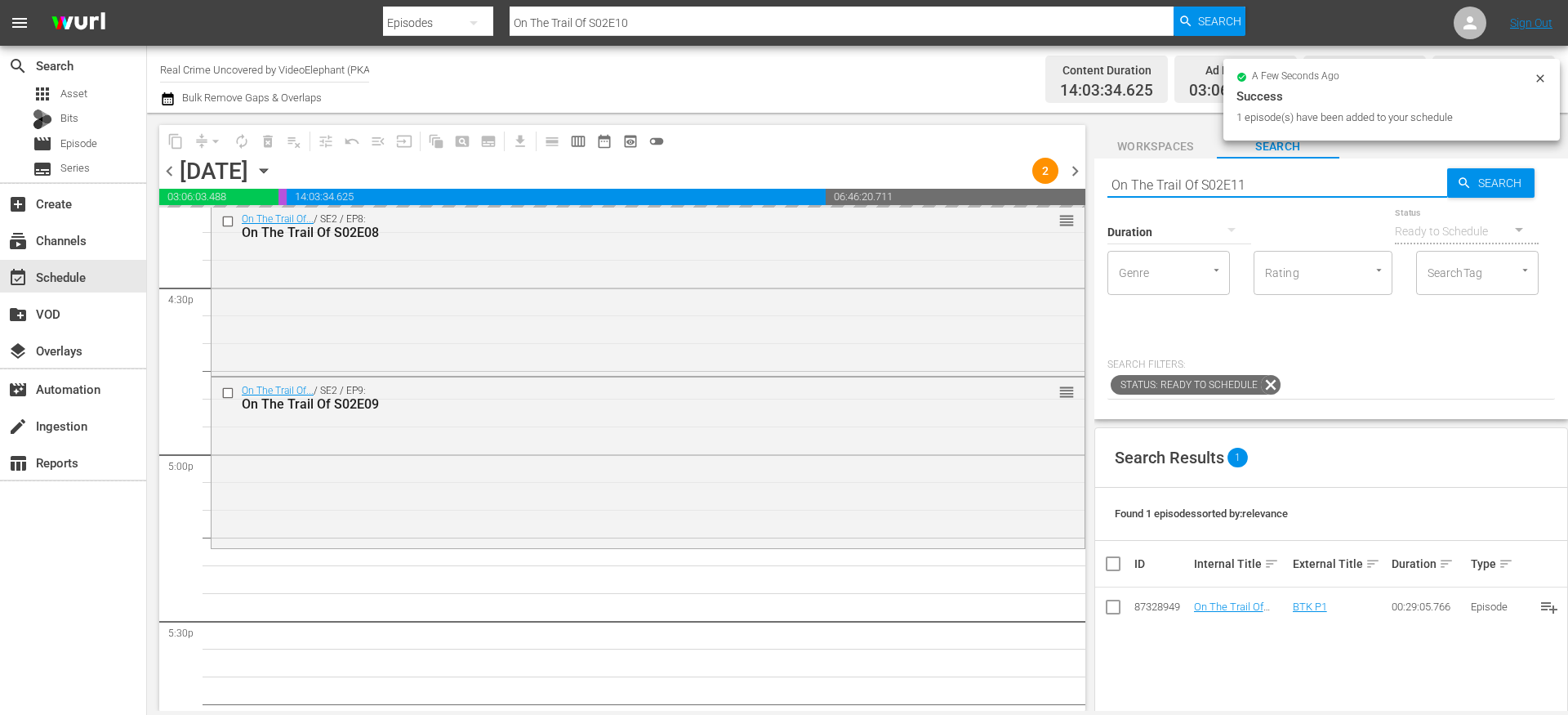
type input "On The Trail Of S02E11"
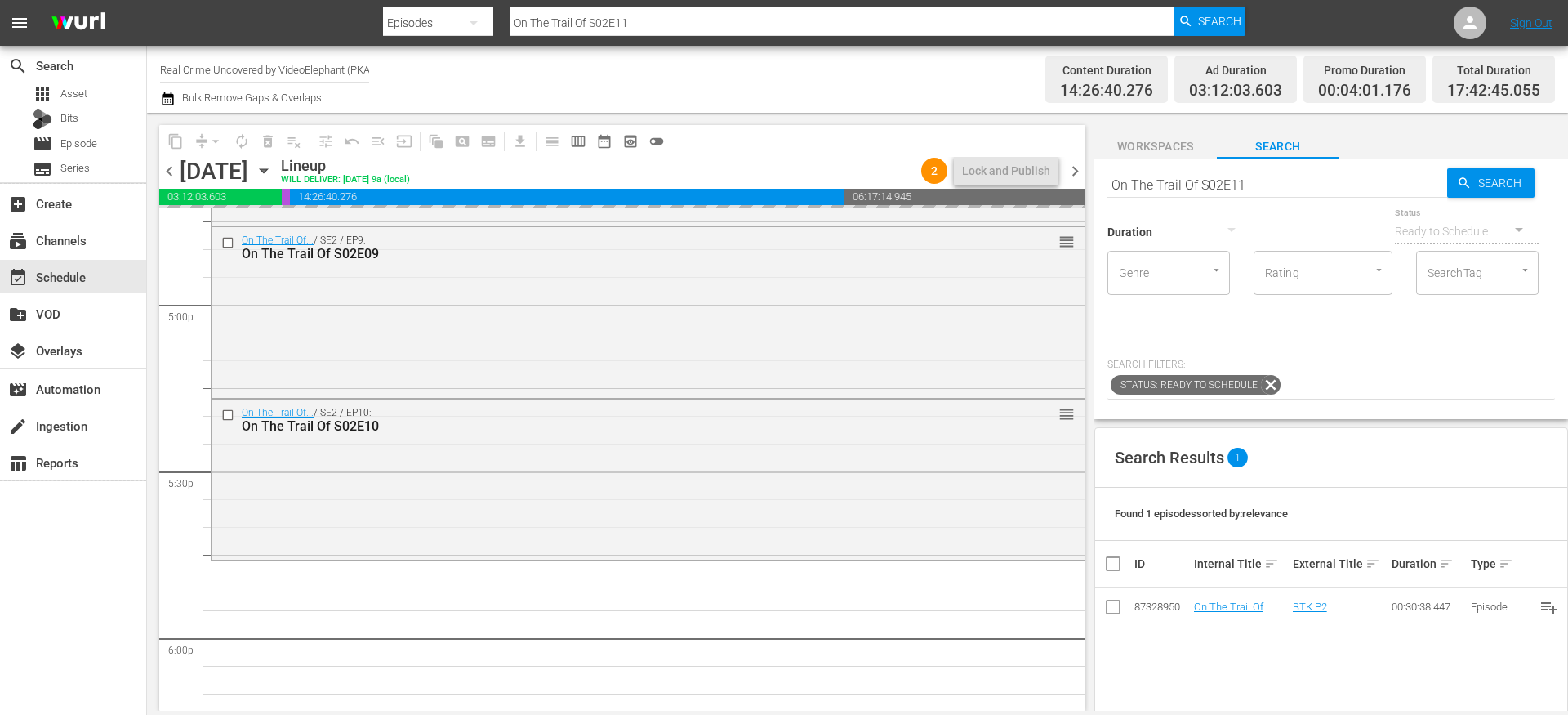
drag, startPoint x: 1217, startPoint y: 603, endPoint x: 829, endPoint y: 15, distance: 704.5
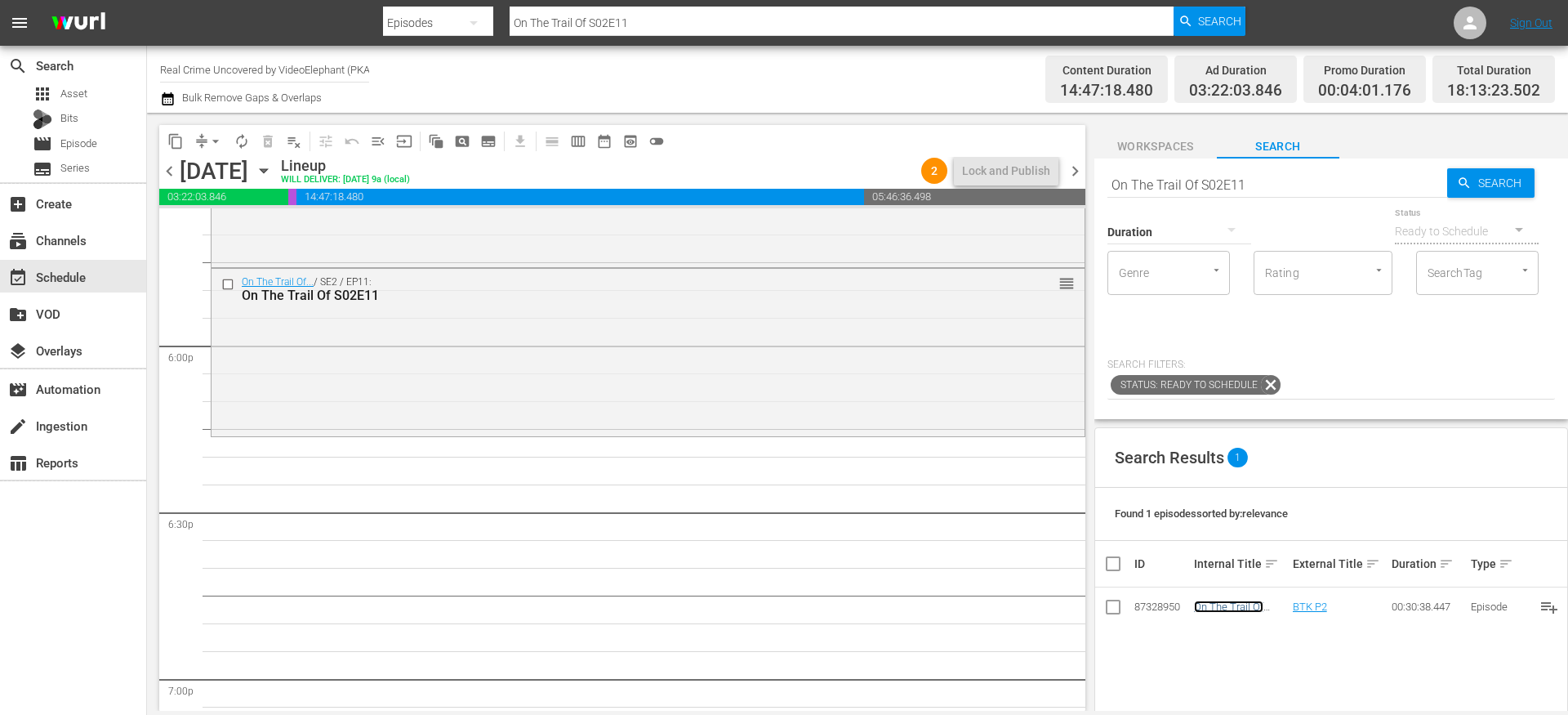
scroll to position [5871, 0]
click at [1249, 190] on input "On The Trail Of S02E11" at bounding box center [1278, 184] width 340 height 40
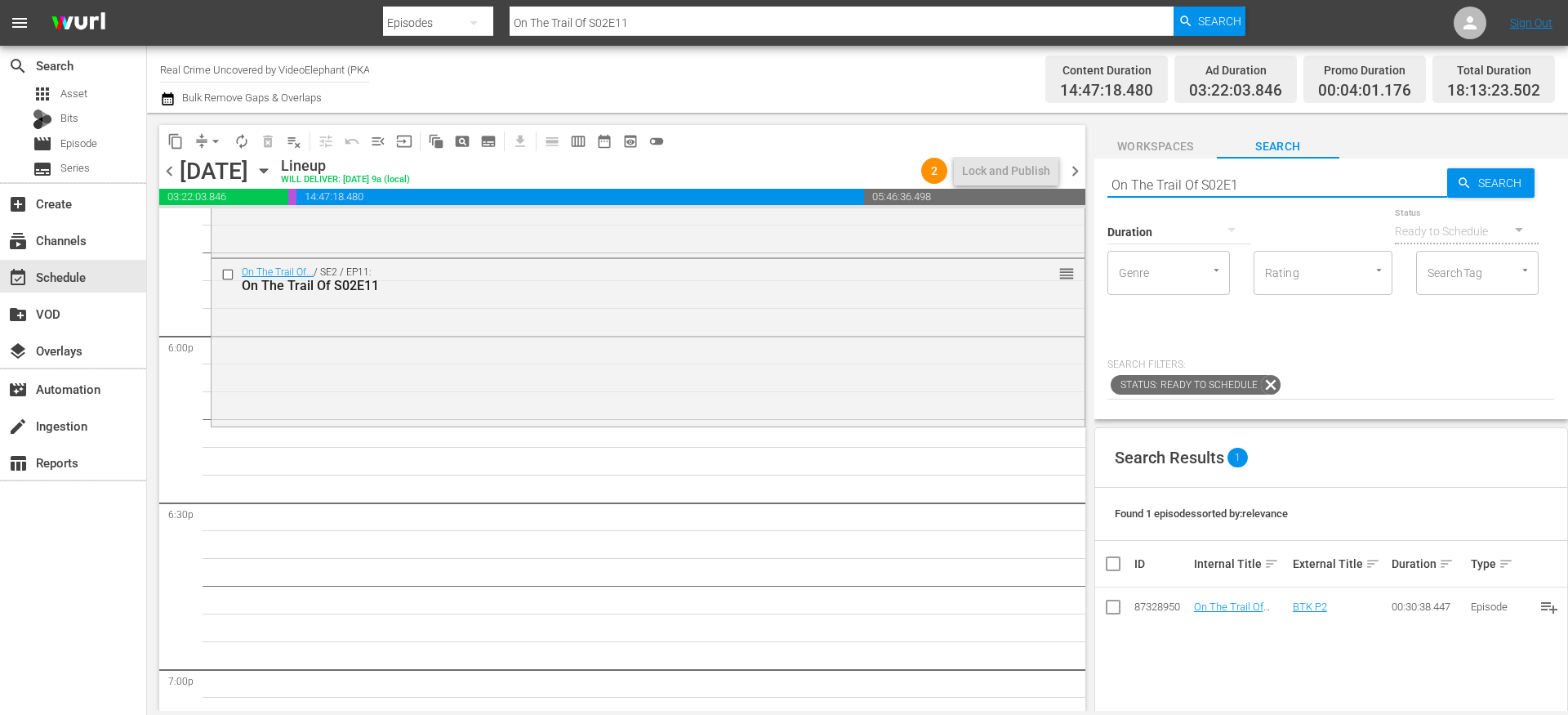
type input "On The Trail Of S02E12"
click at [1307, 193] on input "On The Trail Of S02E12" at bounding box center [1278, 184] width 340 height 40
type input "On The Trail Of S02E13"
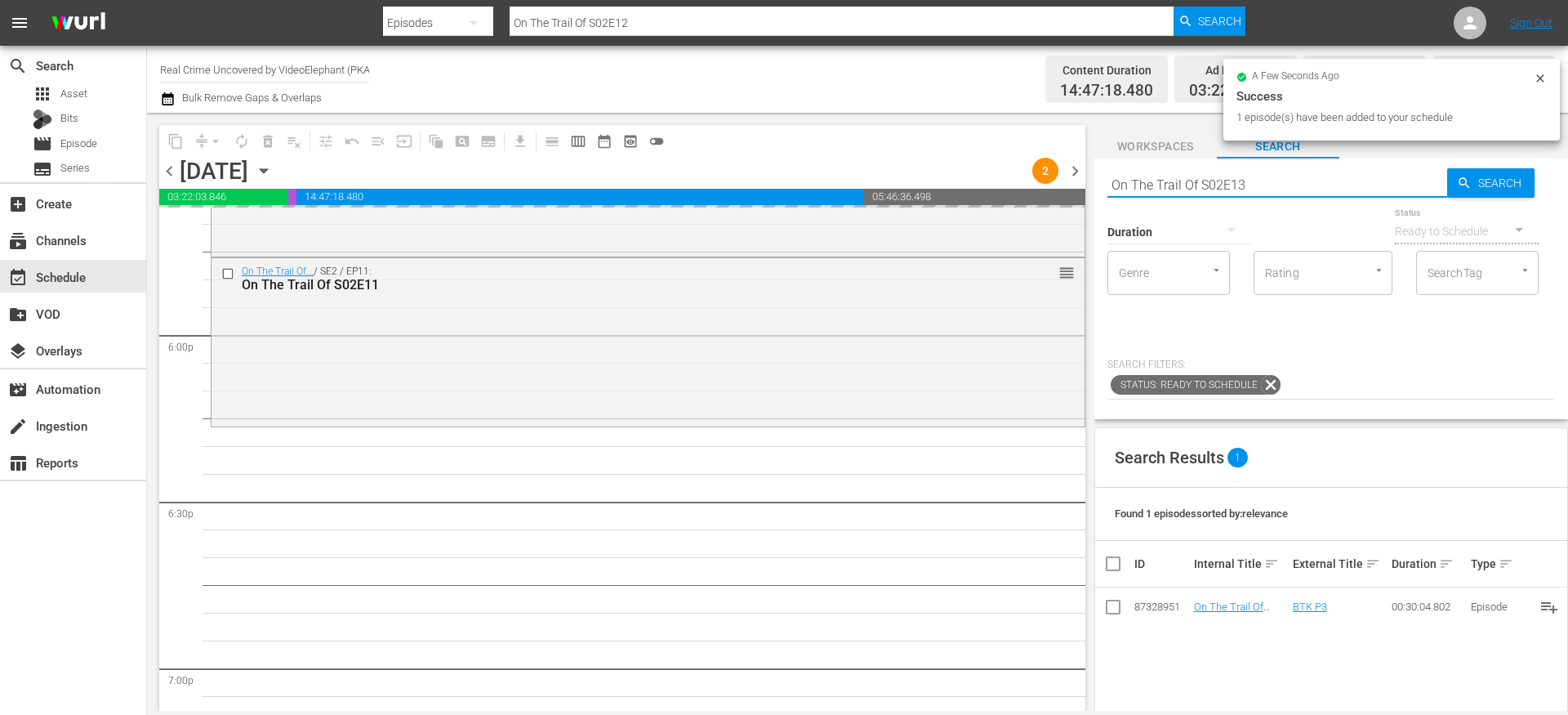
type input "On The Trail Of S02E13"
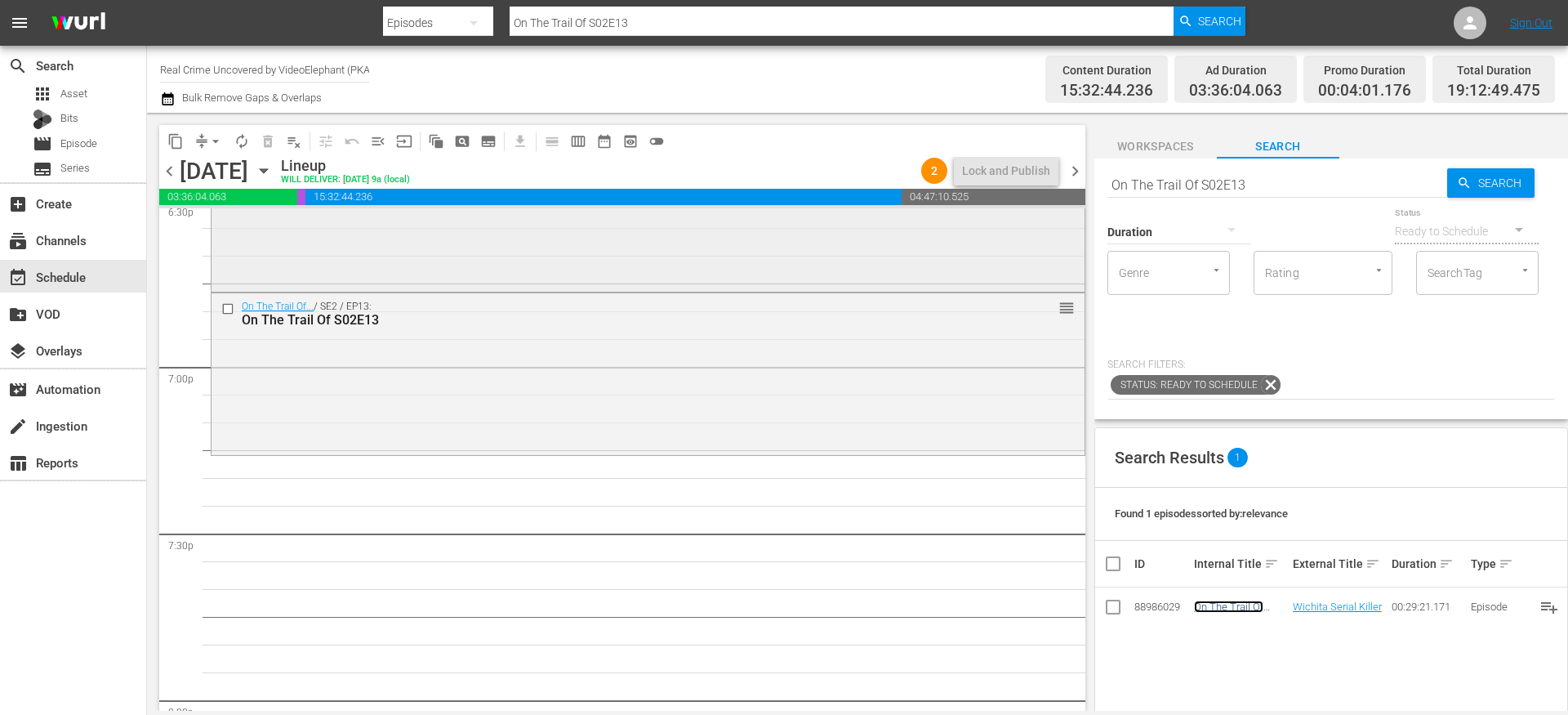
scroll to position [6197, 0]
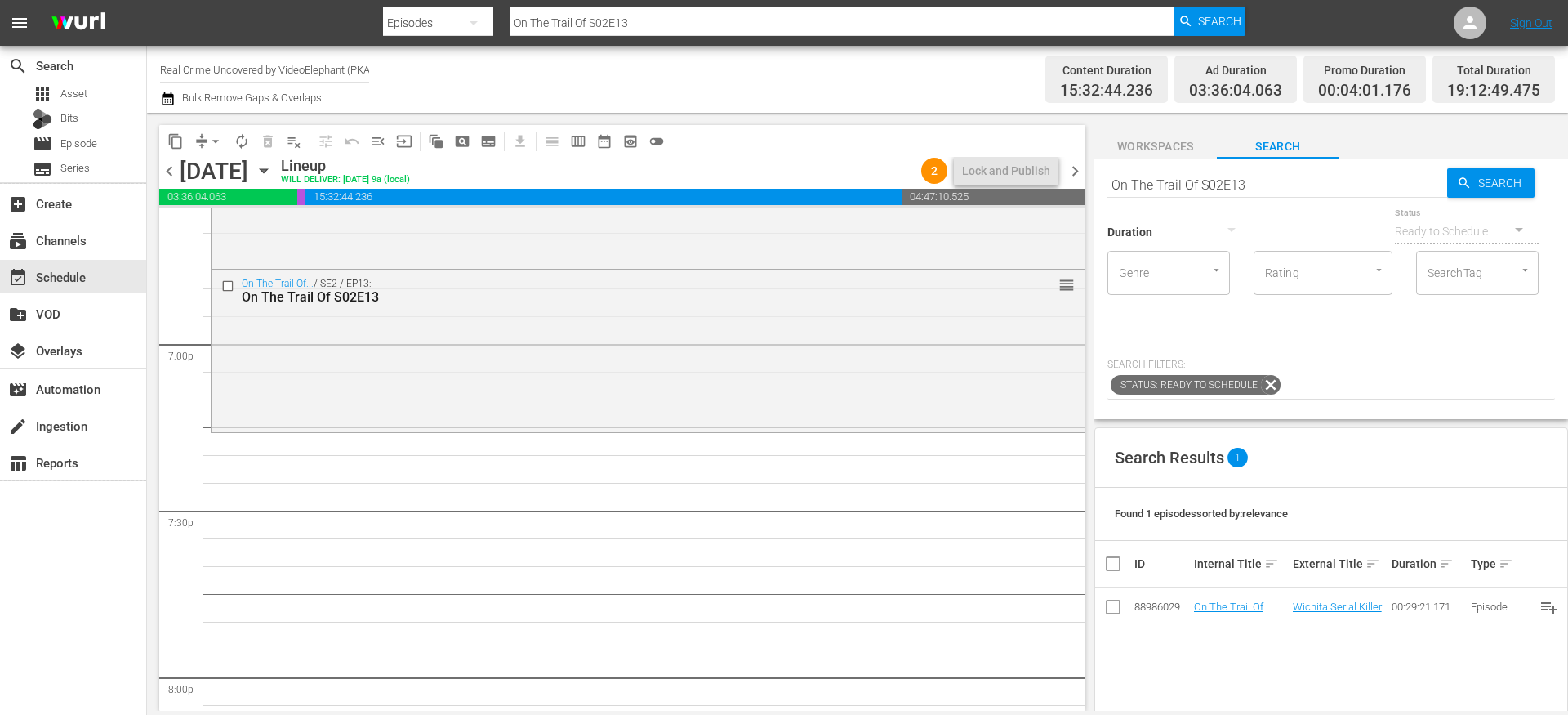
click at [1186, 173] on input "On The Trail Of S02E13" at bounding box center [1278, 184] width 340 height 40
paste input "Killer Connections S01E02"
type input "Killer Connections S01E02"
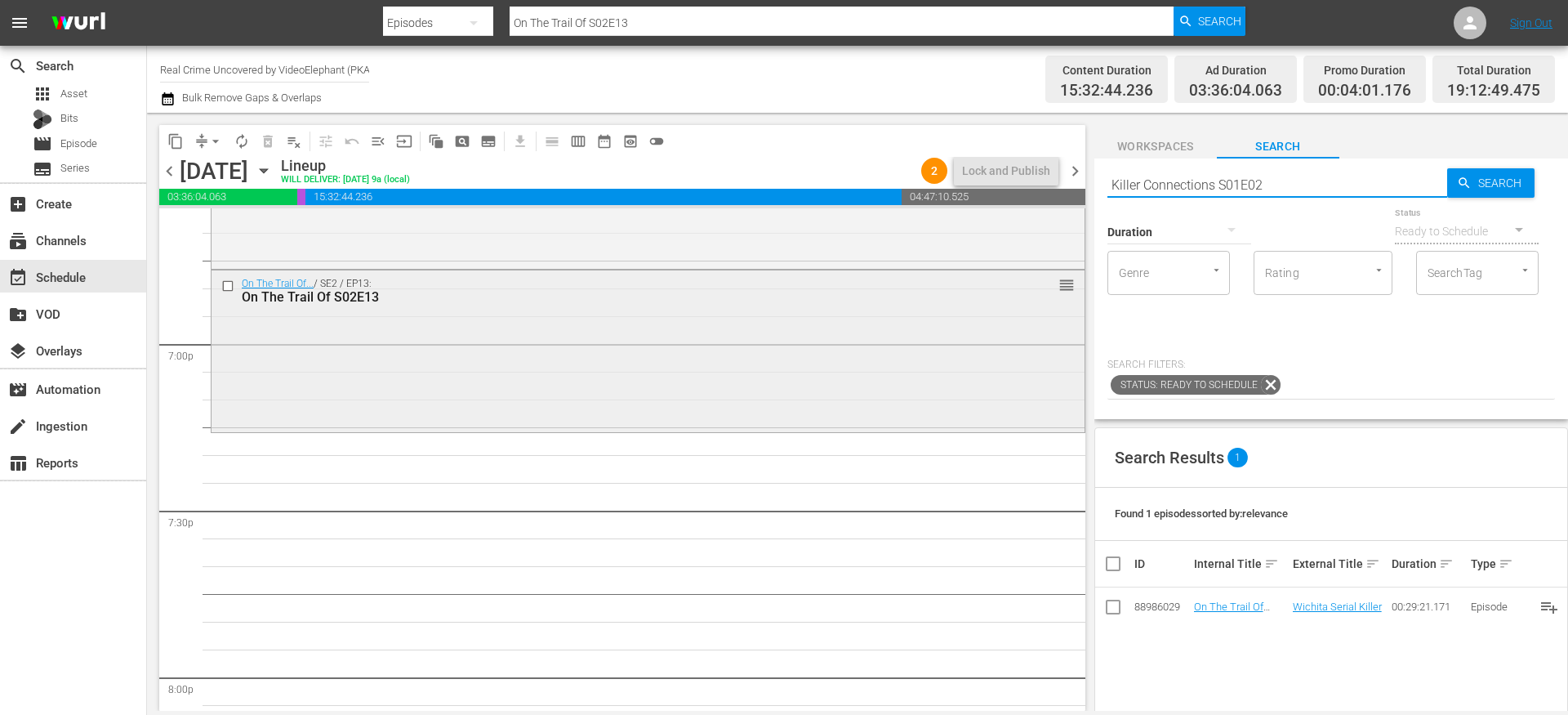
type input "Killer Connections S01E02"
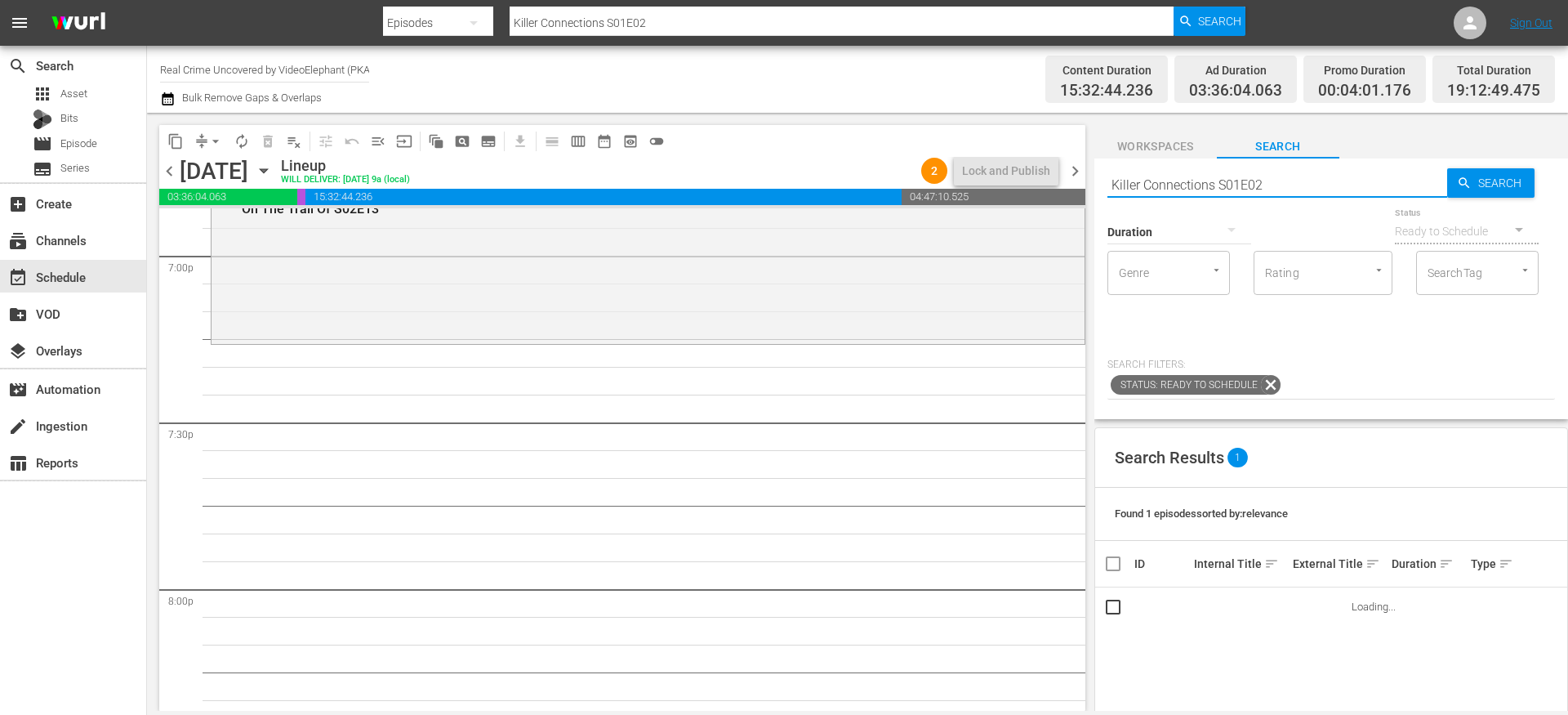
scroll to position [6308, 0]
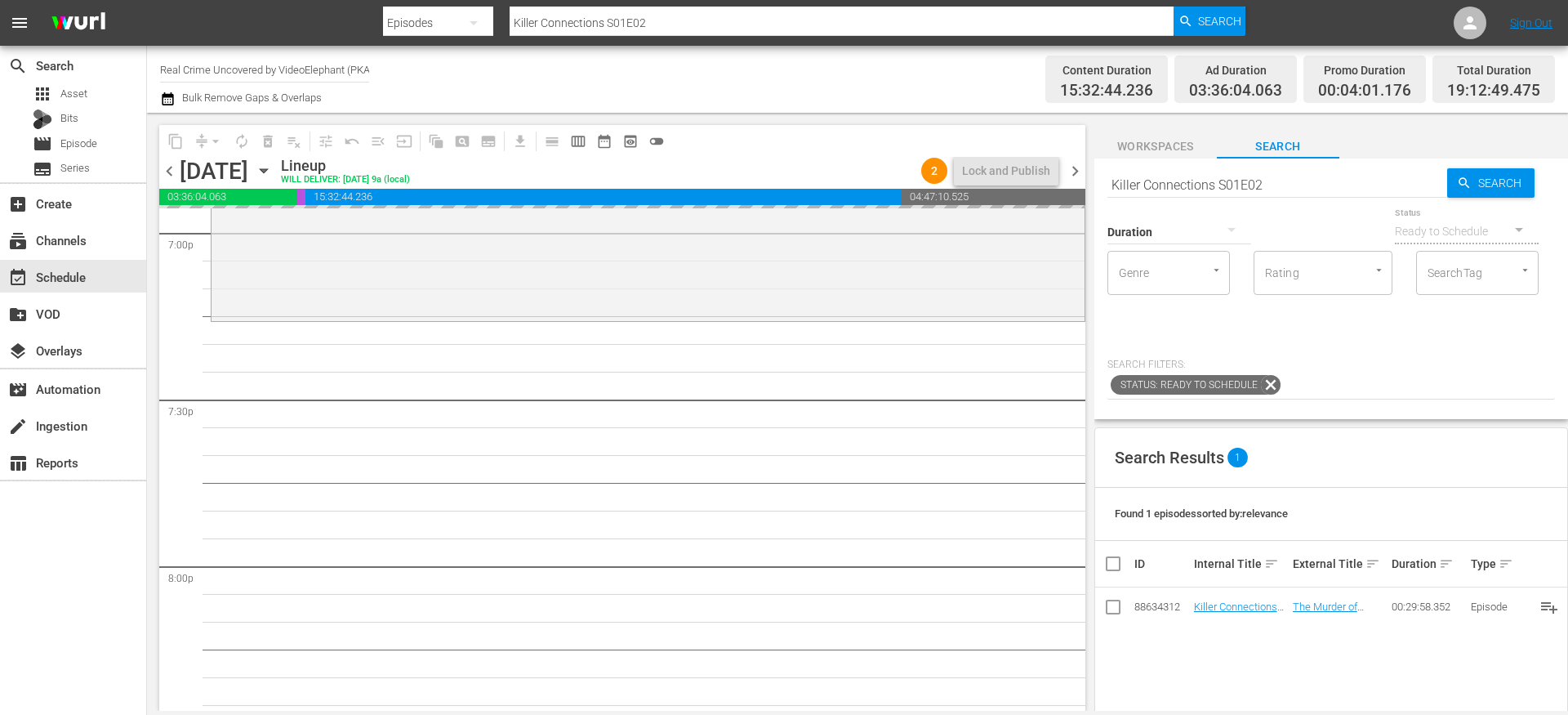
drag, startPoint x: 1232, startPoint y: 604, endPoint x: 897, endPoint y: 0, distance: 690.7
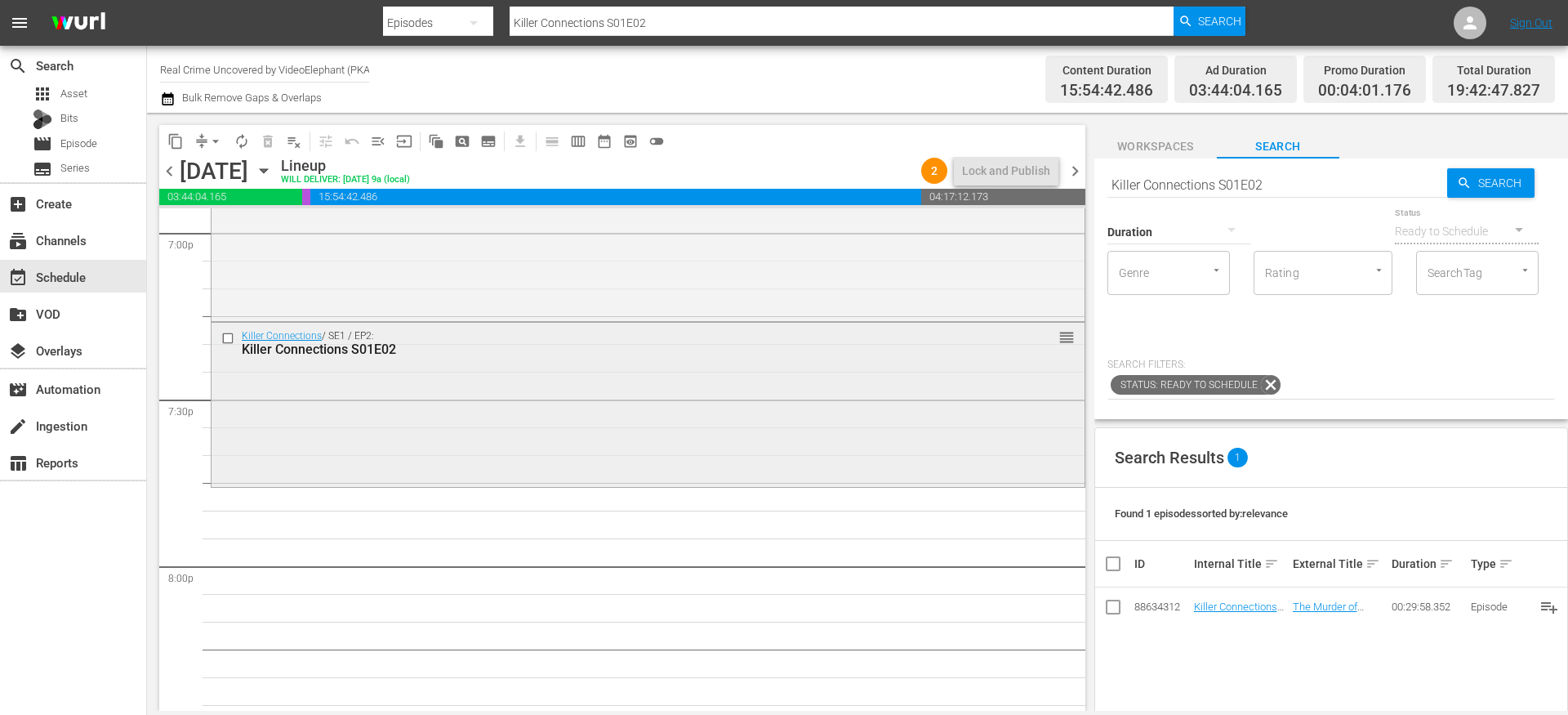
click at [493, 371] on div "Killer Connections / SE1 / EP2: Killer Connections S01E02 reorder" at bounding box center [647, 403] width 873 height 162
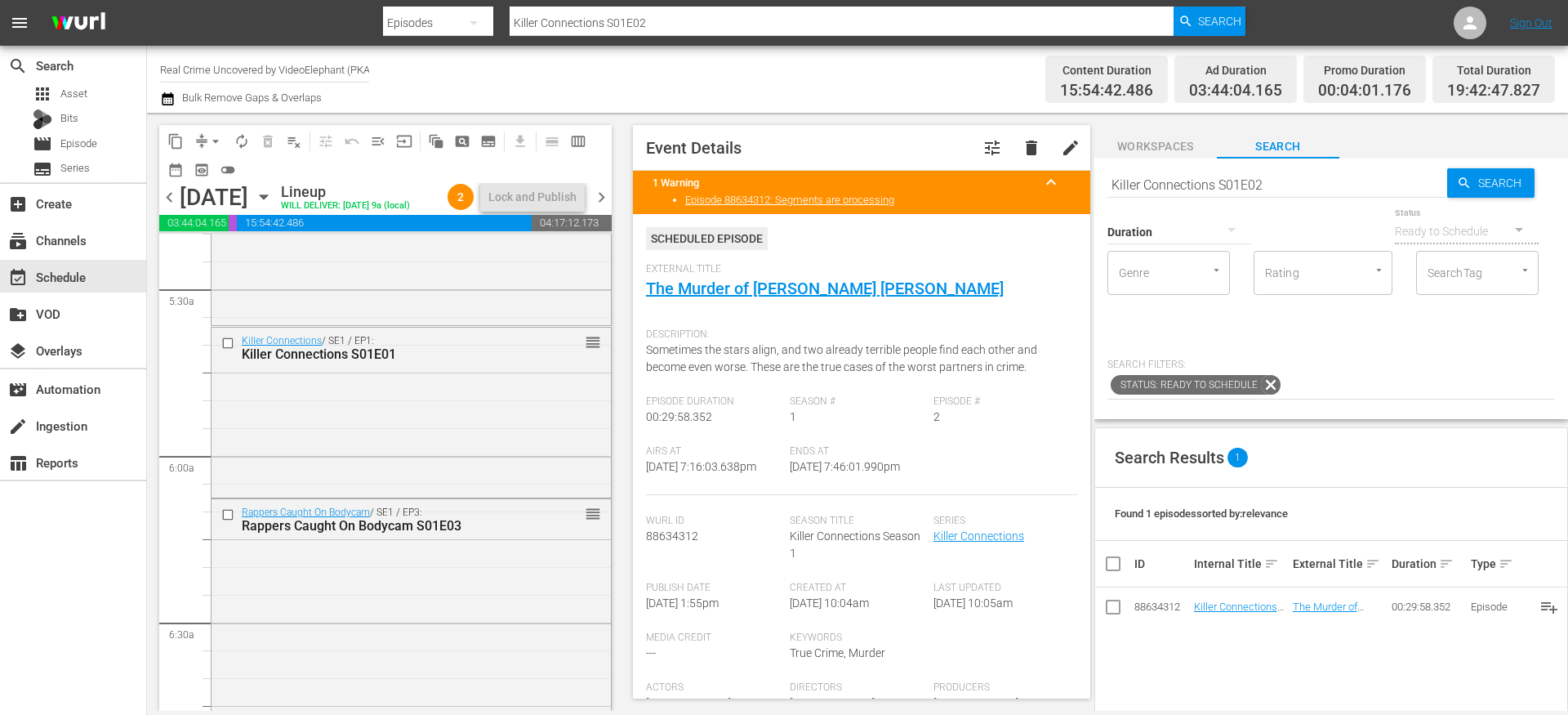
scroll to position [1748, 0]
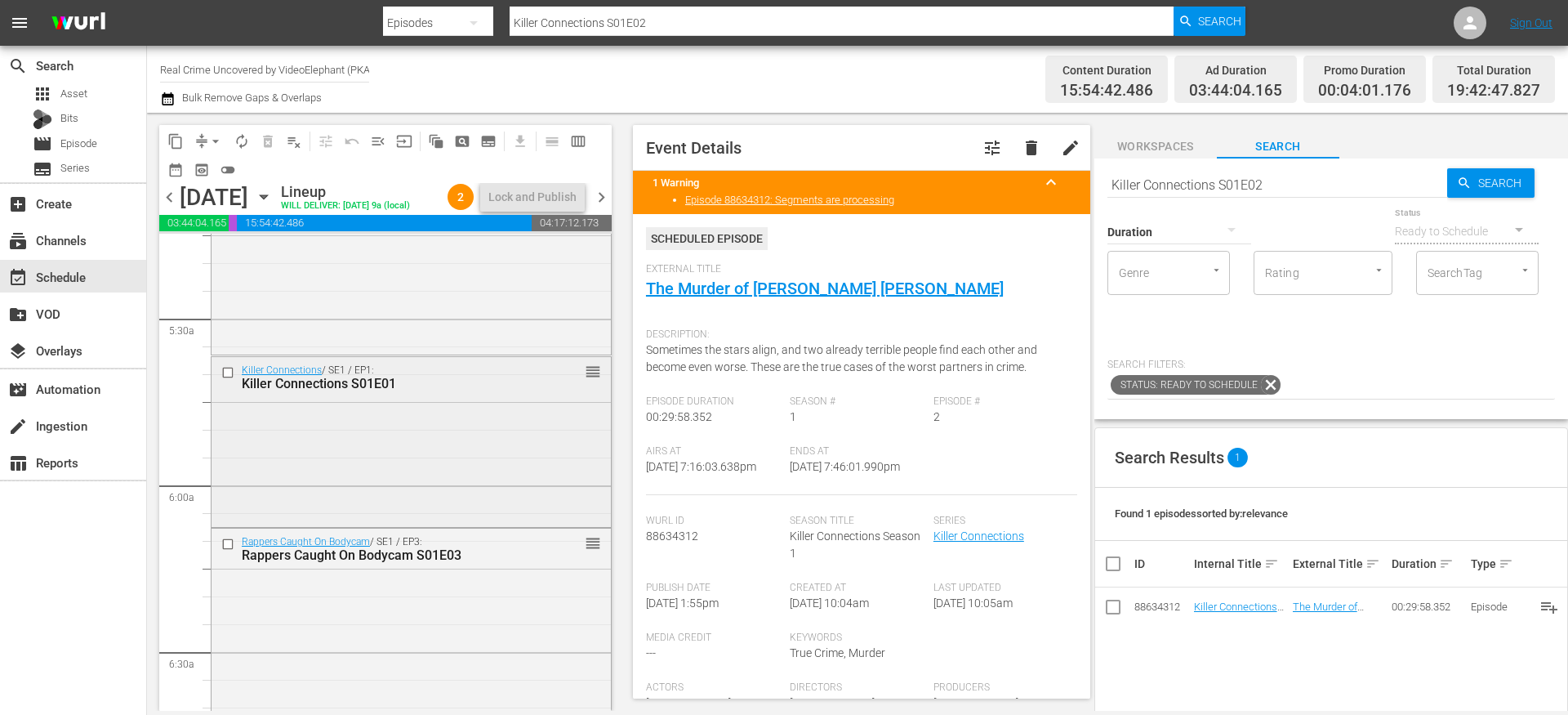
click at [230, 379] on input "checkbox" at bounding box center [230, 371] width 17 height 14
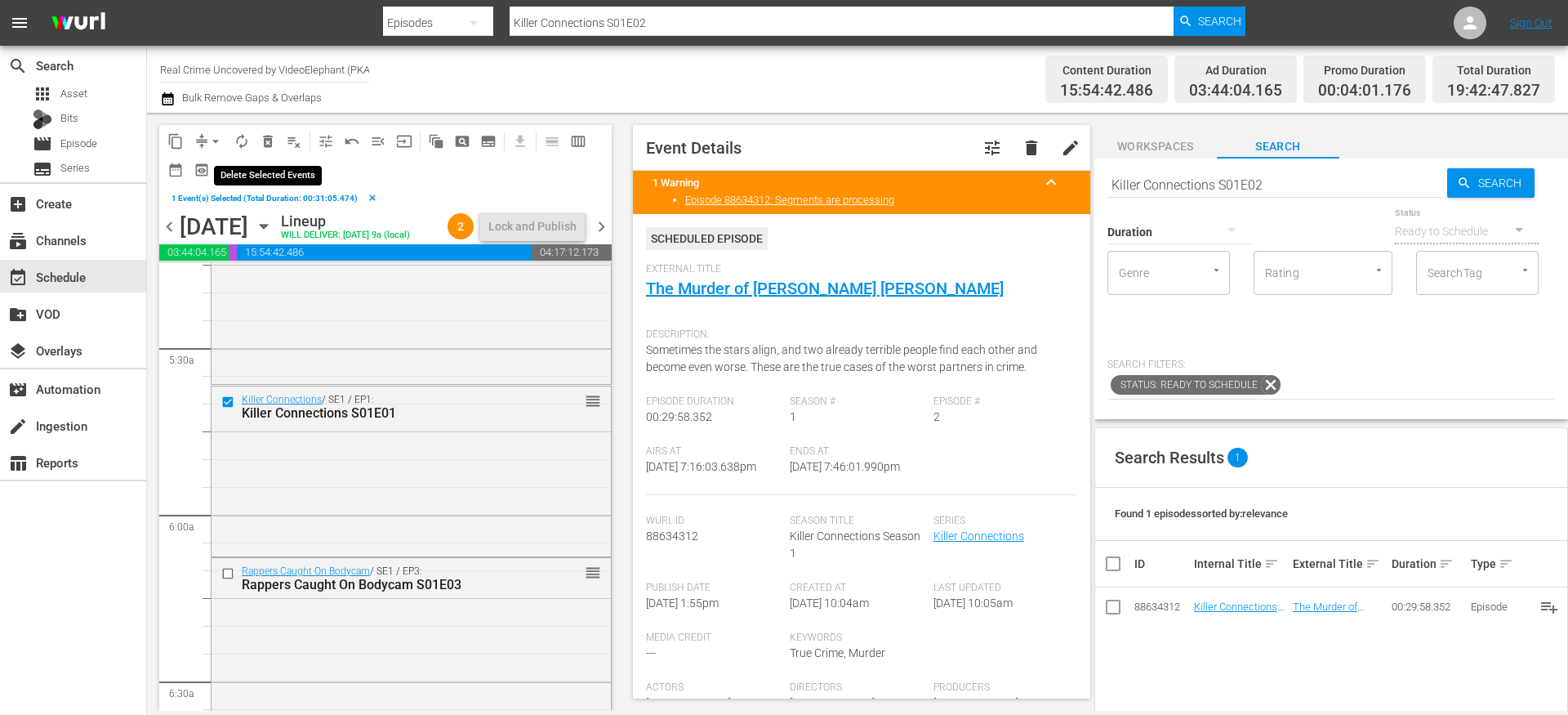
click at [267, 140] on span "delete_forever_outlined" at bounding box center [267, 141] width 16 height 16
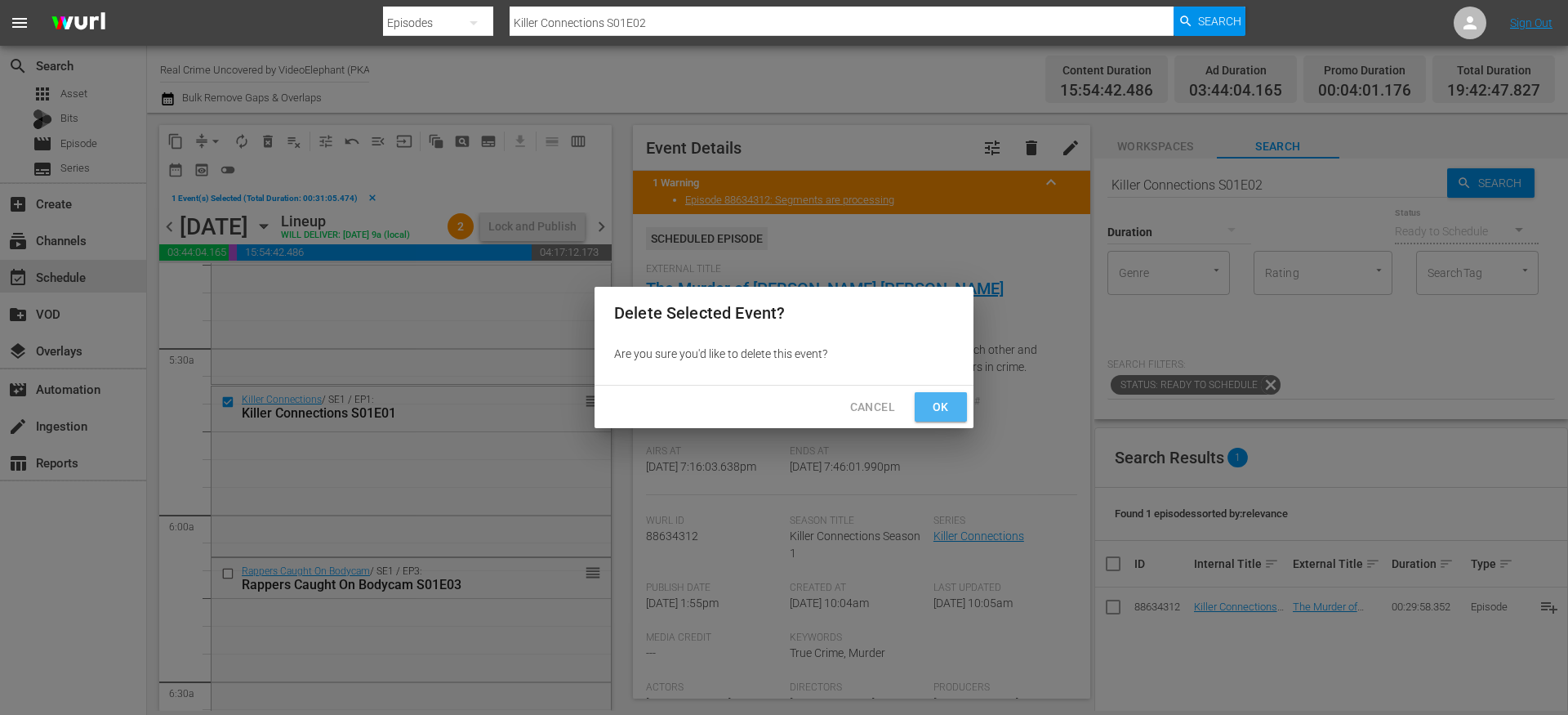
click at [940, 404] on span "Ok" at bounding box center [941, 406] width 26 height 20
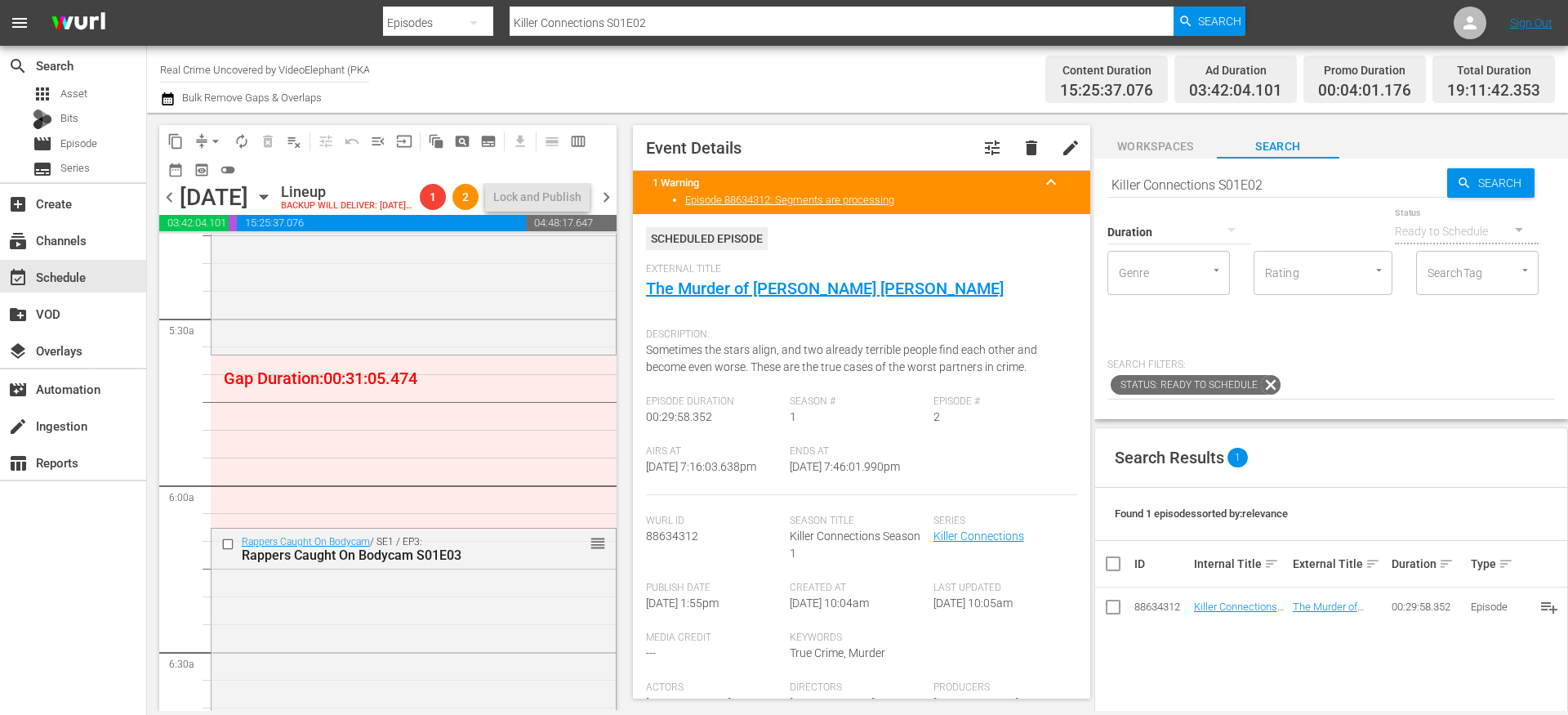
click at [1147, 181] on input "Killer Connections S01E02" at bounding box center [1278, 184] width 340 height 40
type input "cf_interstitial"
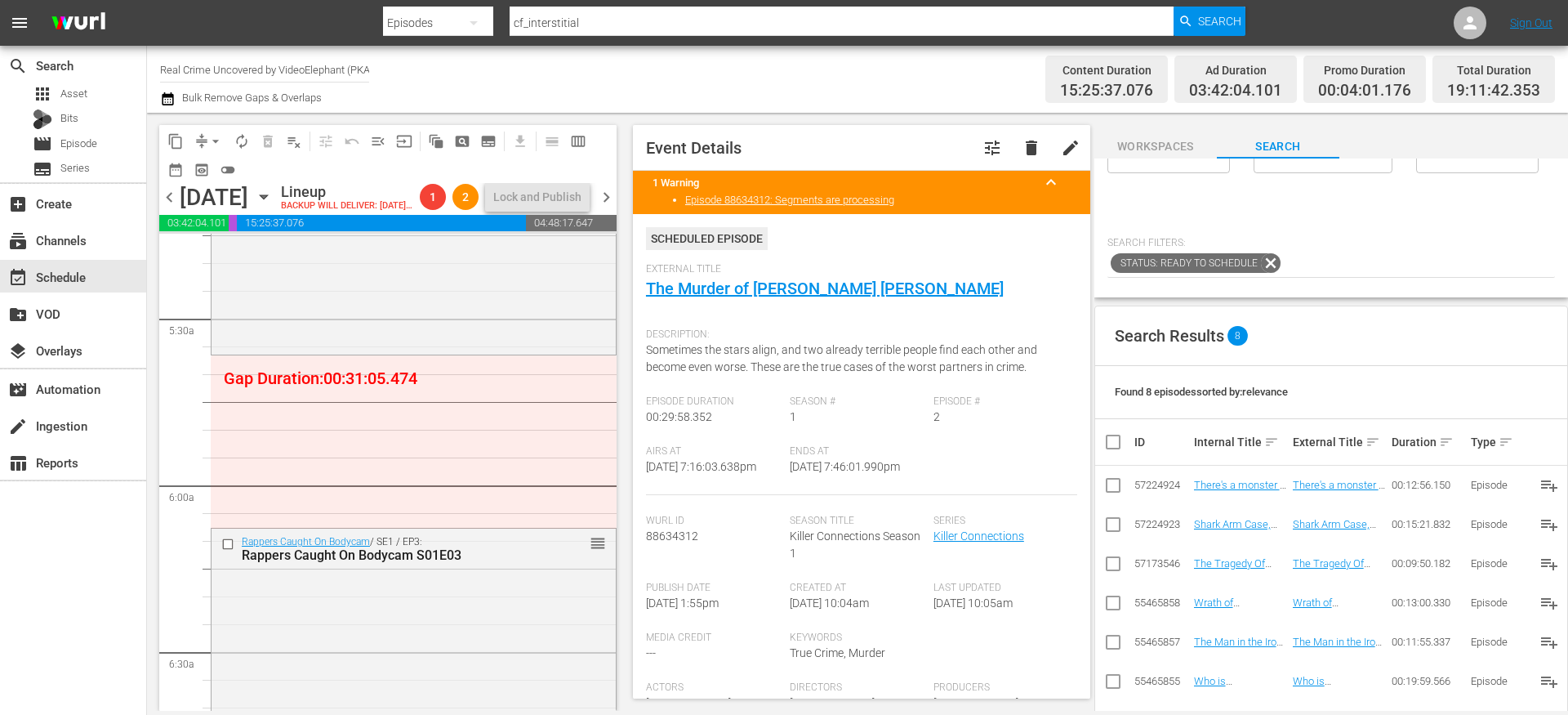
scroll to position [125, 0]
type input "cf_interstitial"
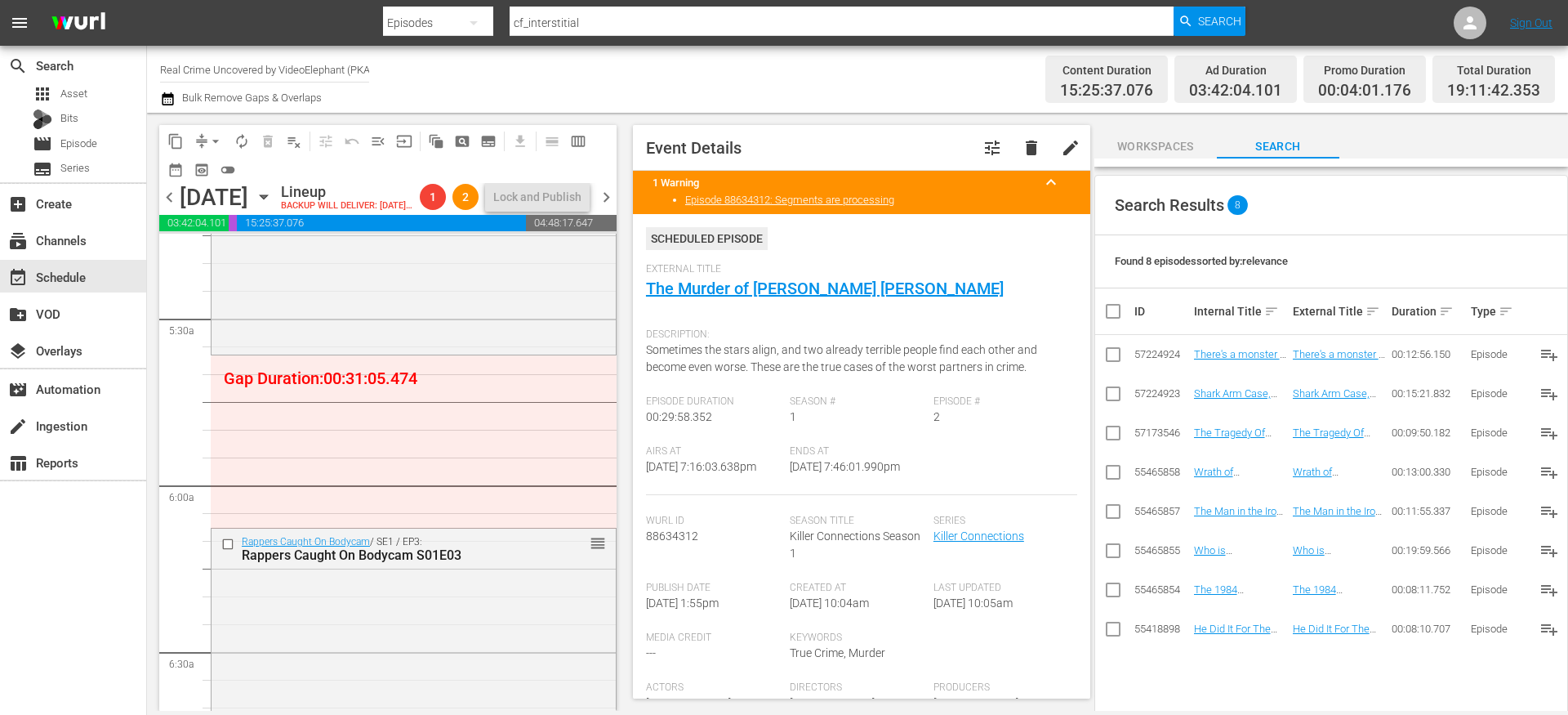
scroll to position [264, 0]
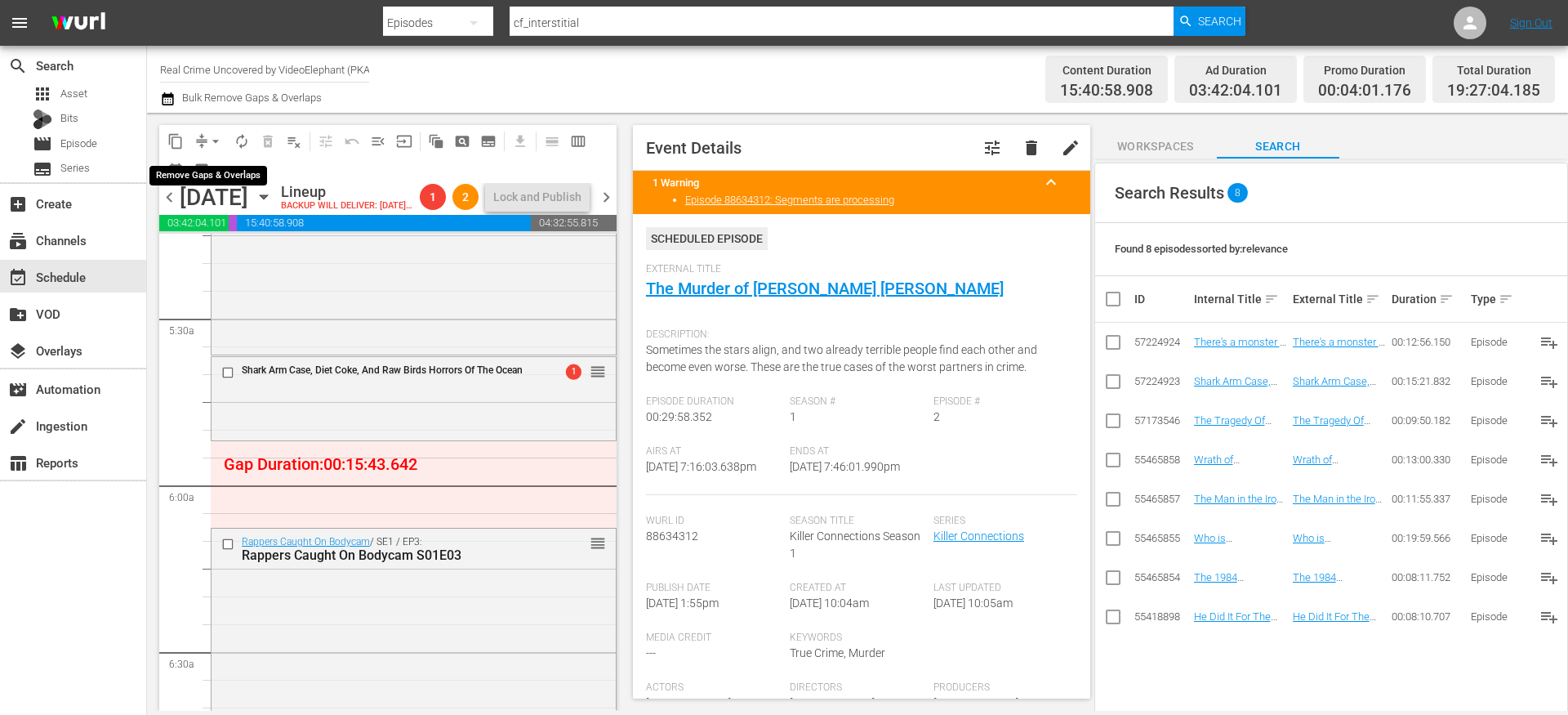
click at [205, 140] on button "arrow_drop_down" at bounding box center [215, 141] width 26 height 26
click at [227, 225] on li "Align to End of Previous Day" at bounding box center [216, 229] width 172 height 27
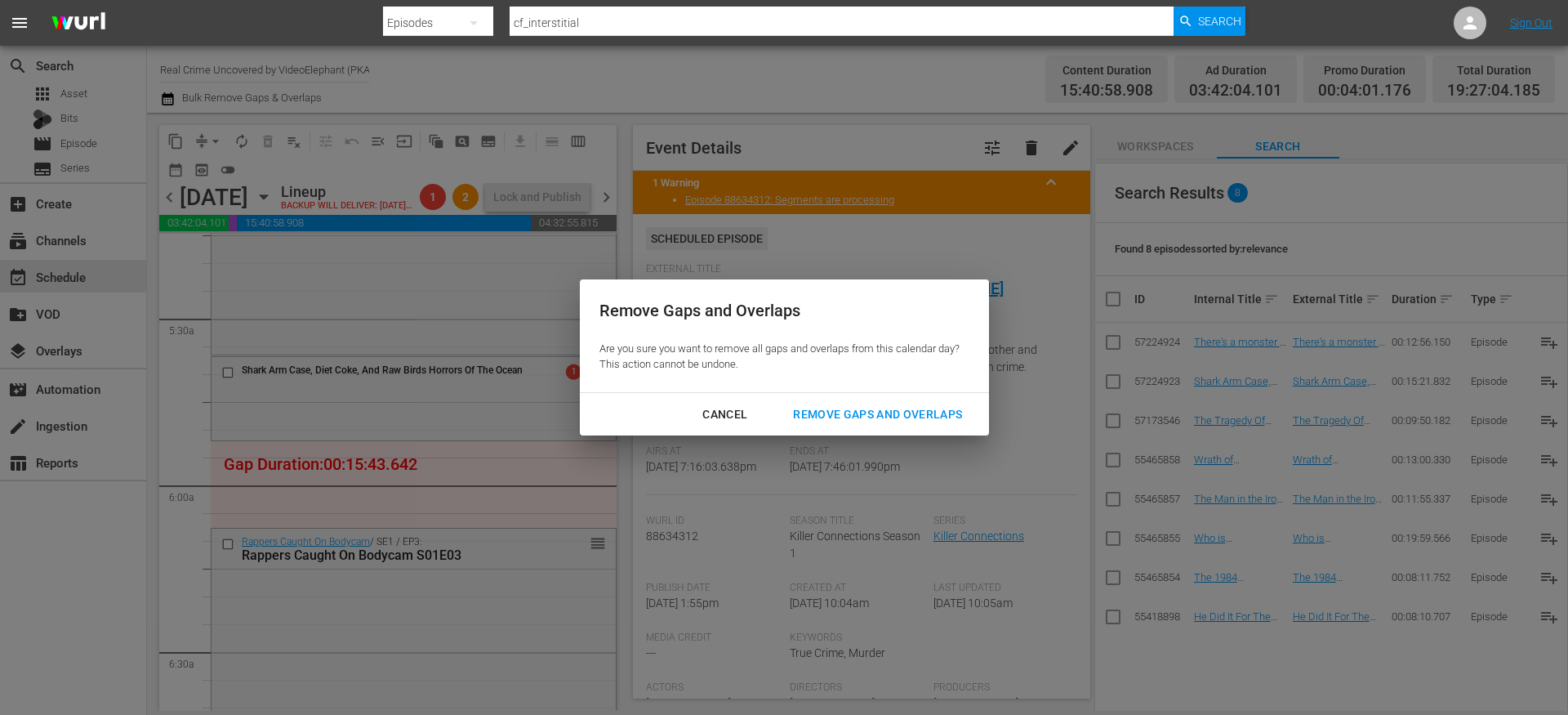
click at [861, 415] on div "Remove Gaps and Overlaps" at bounding box center [878, 414] width 195 height 20
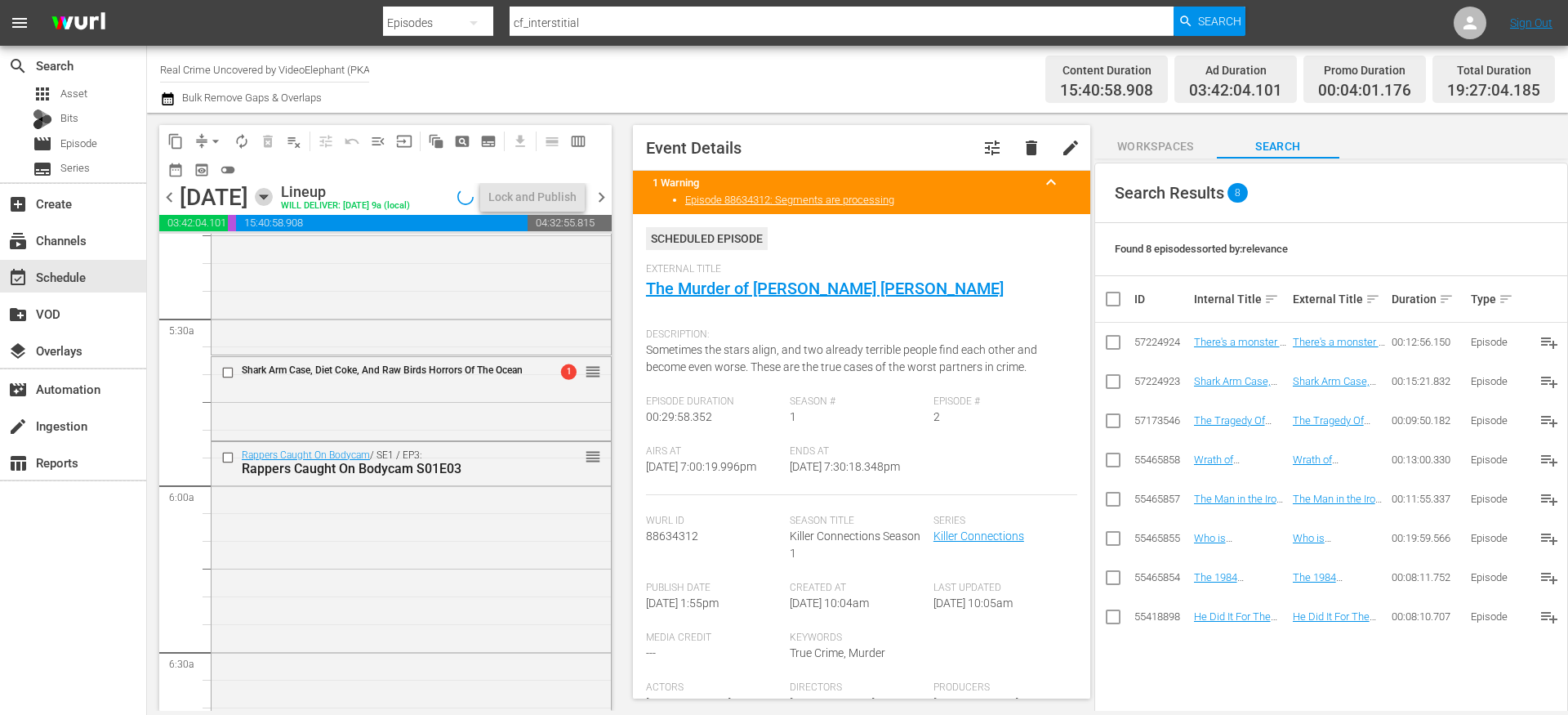
click at [267, 200] on icon "button" at bounding box center [263, 197] width 8 height 4
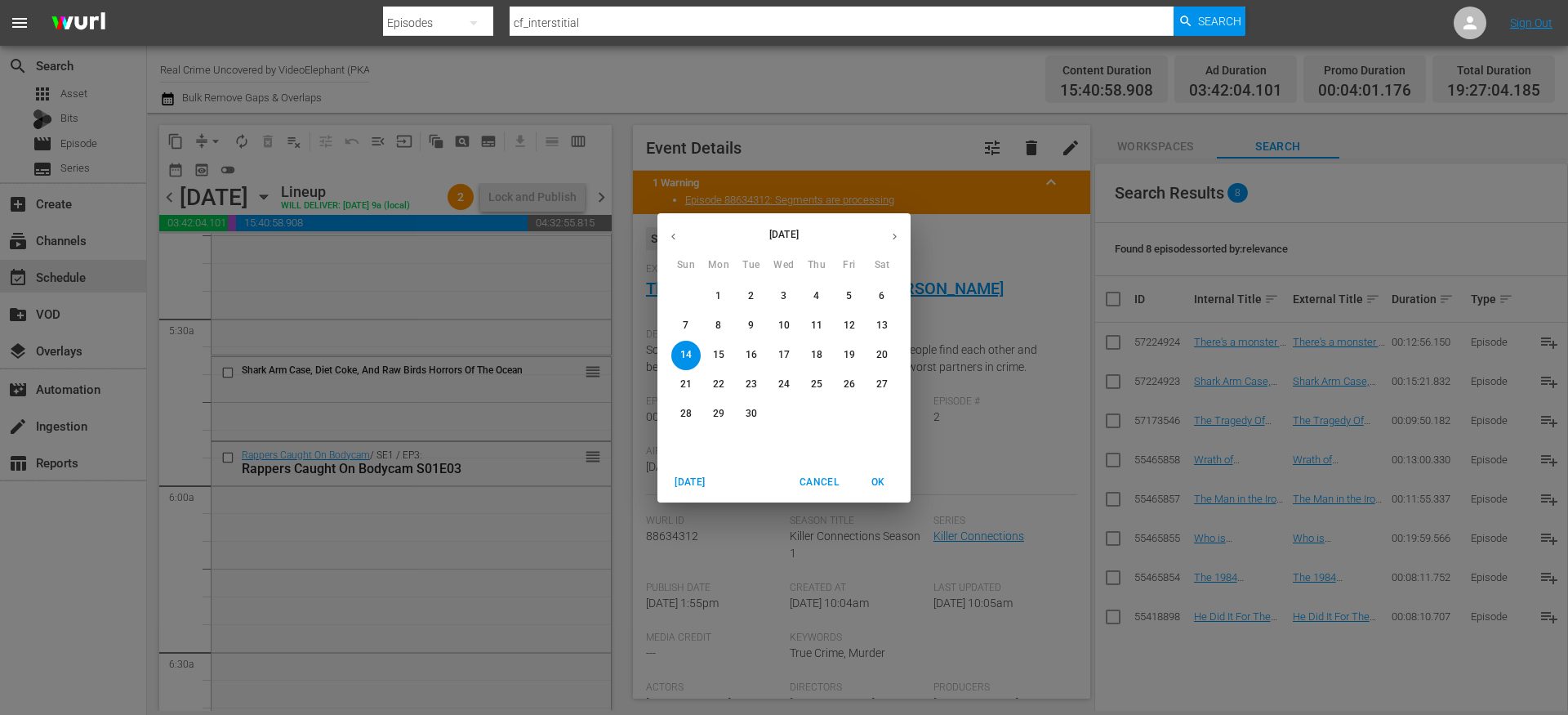
click at [886, 322] on p "13" at bounding box center [882, 325] width 12 height 14
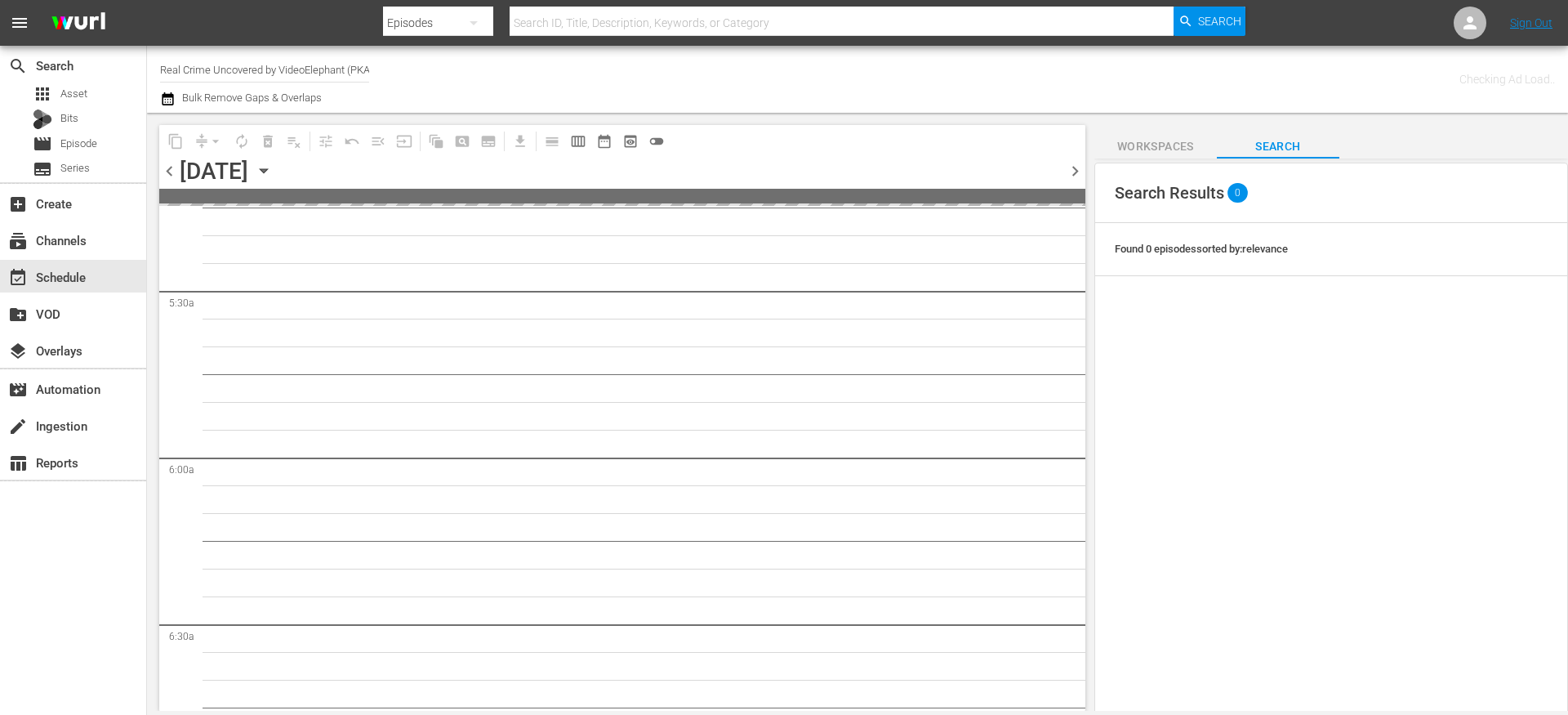
scroll to position [1887, 0]
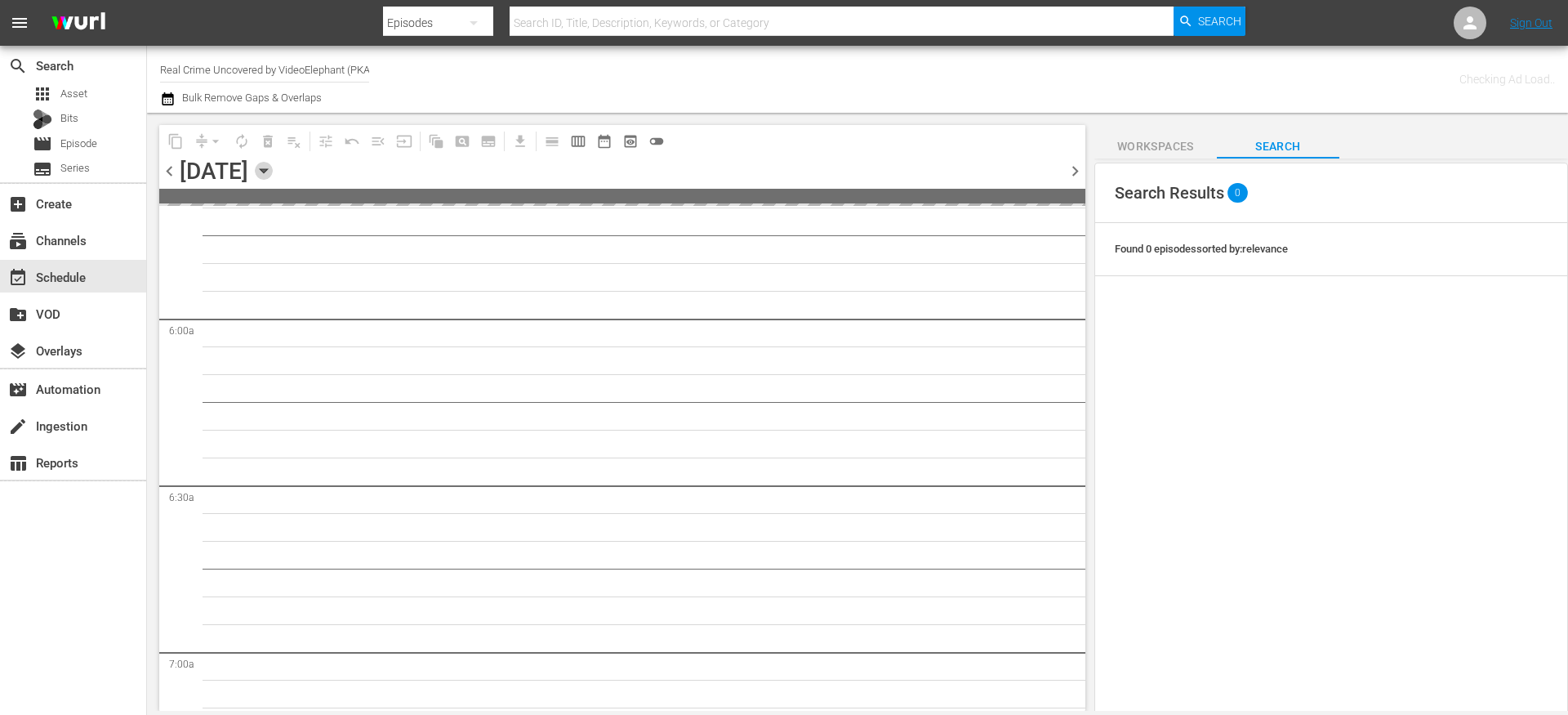
click at [267, 169] on icon "button" at bounding box center [263, 171] width 8 height 4
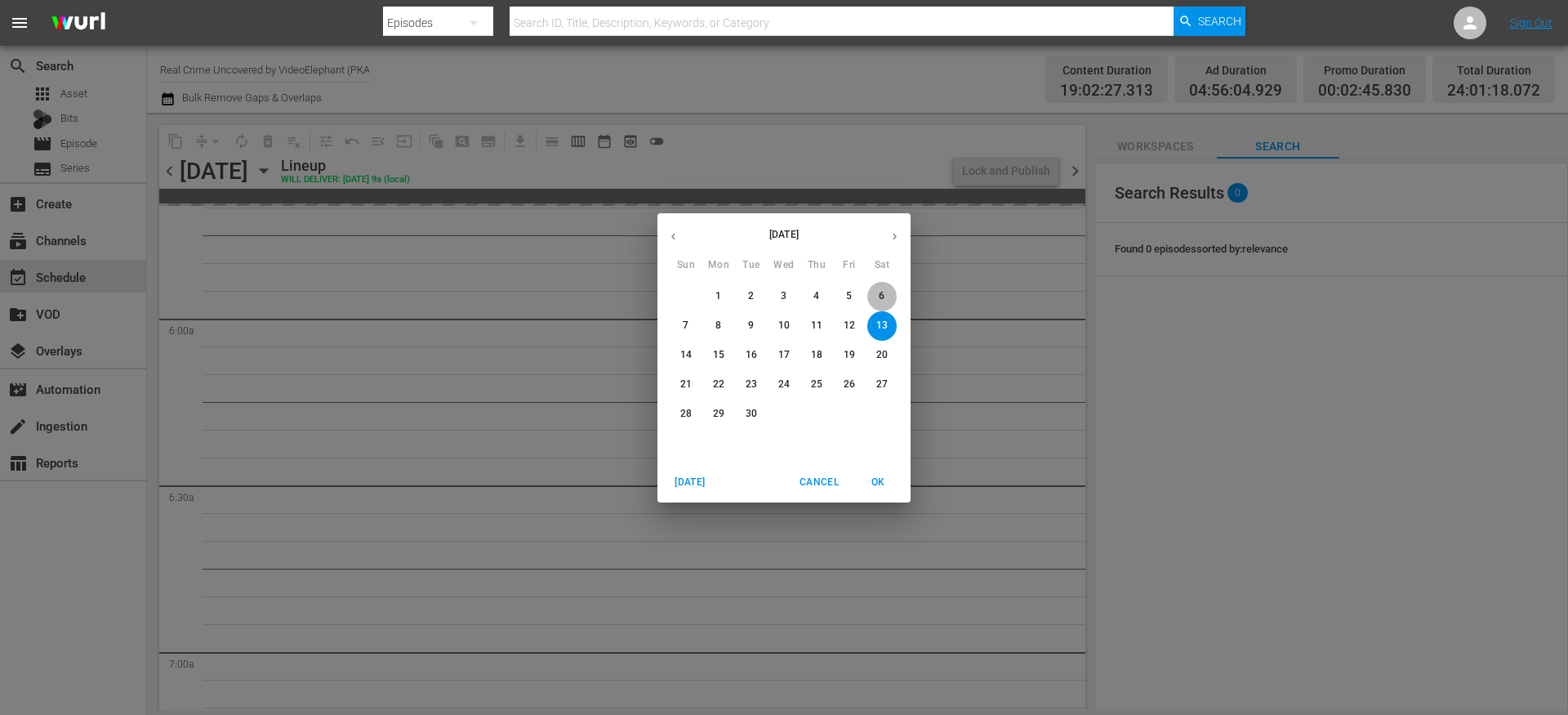
click at [875, 296] on span "6" at bounding box center [882, 296] width 29 height 14
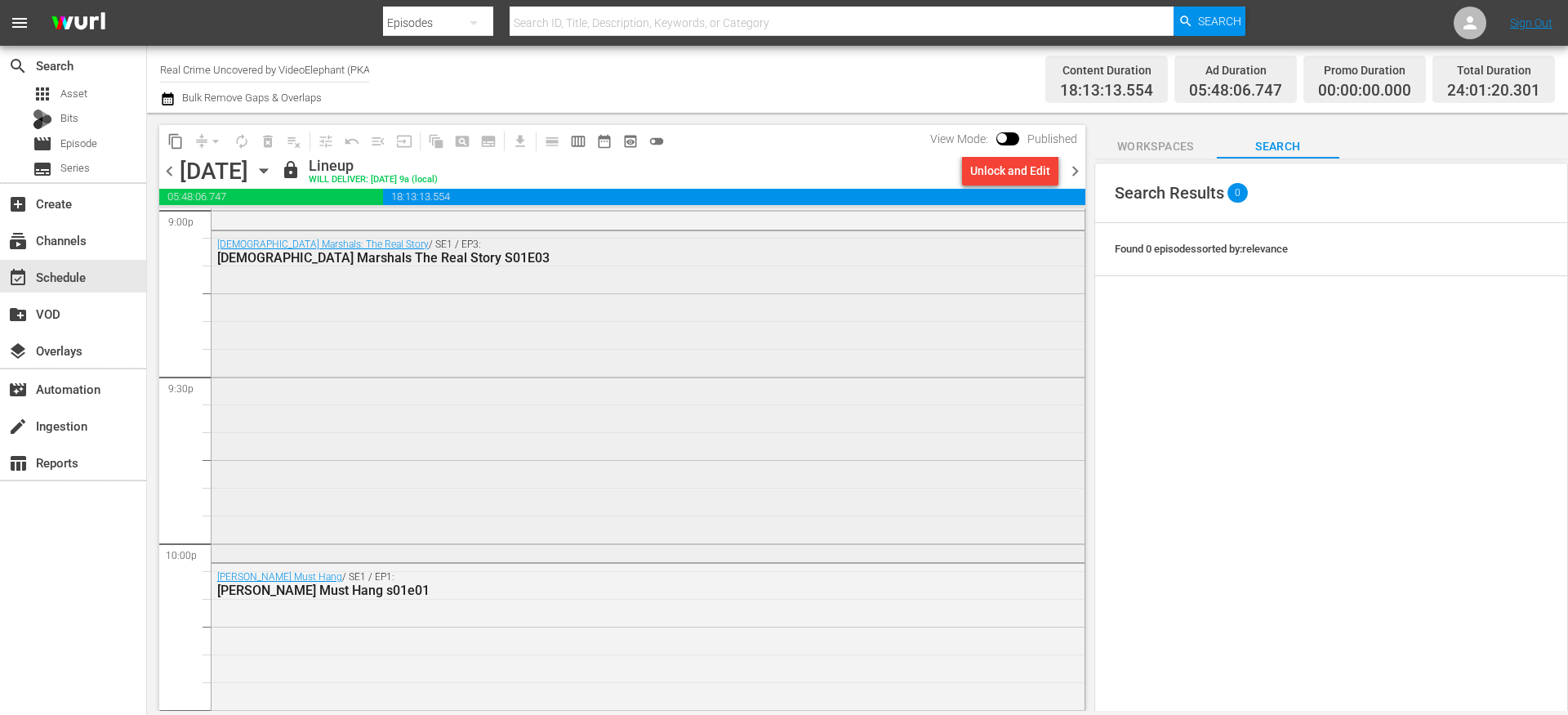
scroll to position [6965, 0]
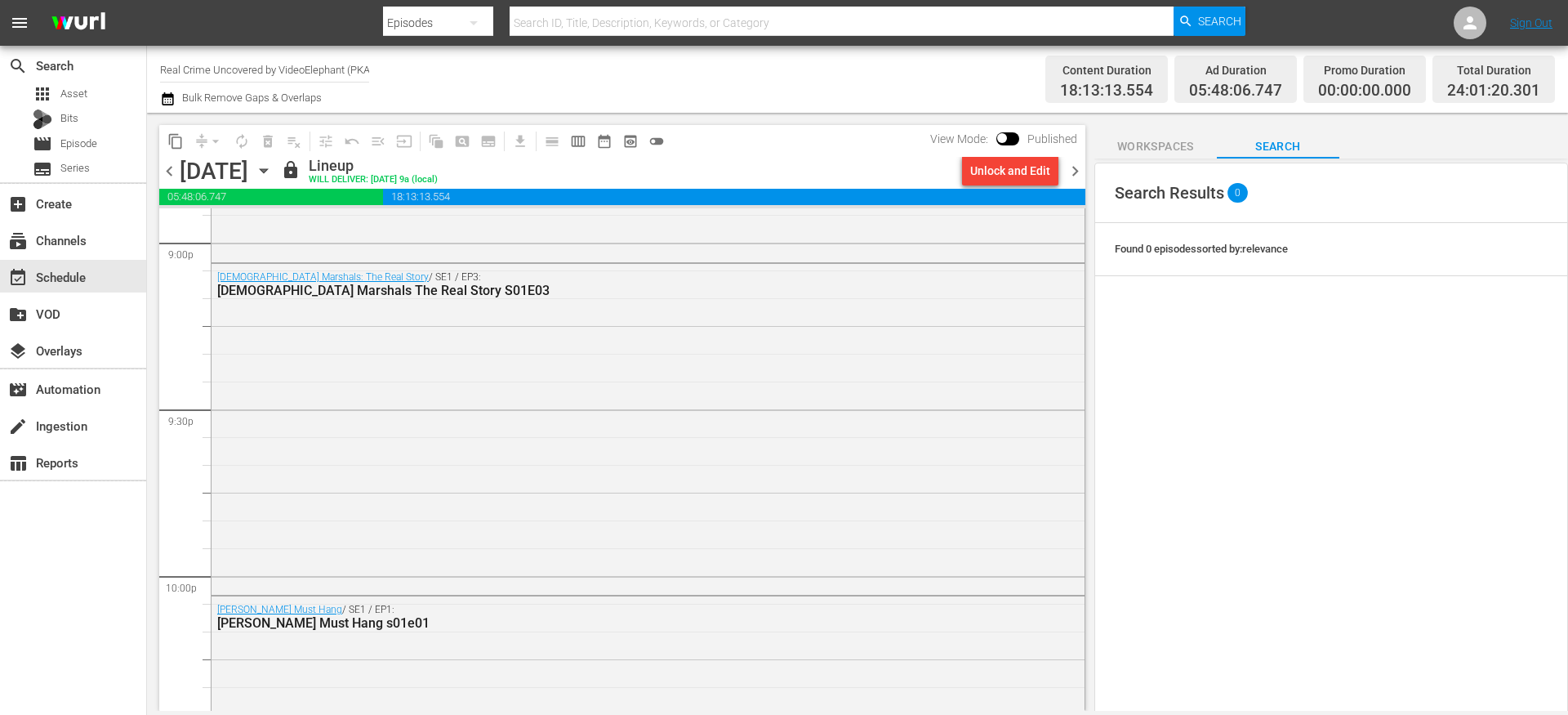
click at [1080, 172] on span "chevron_right" at bounding box center [1075, 171] width 20 height 20
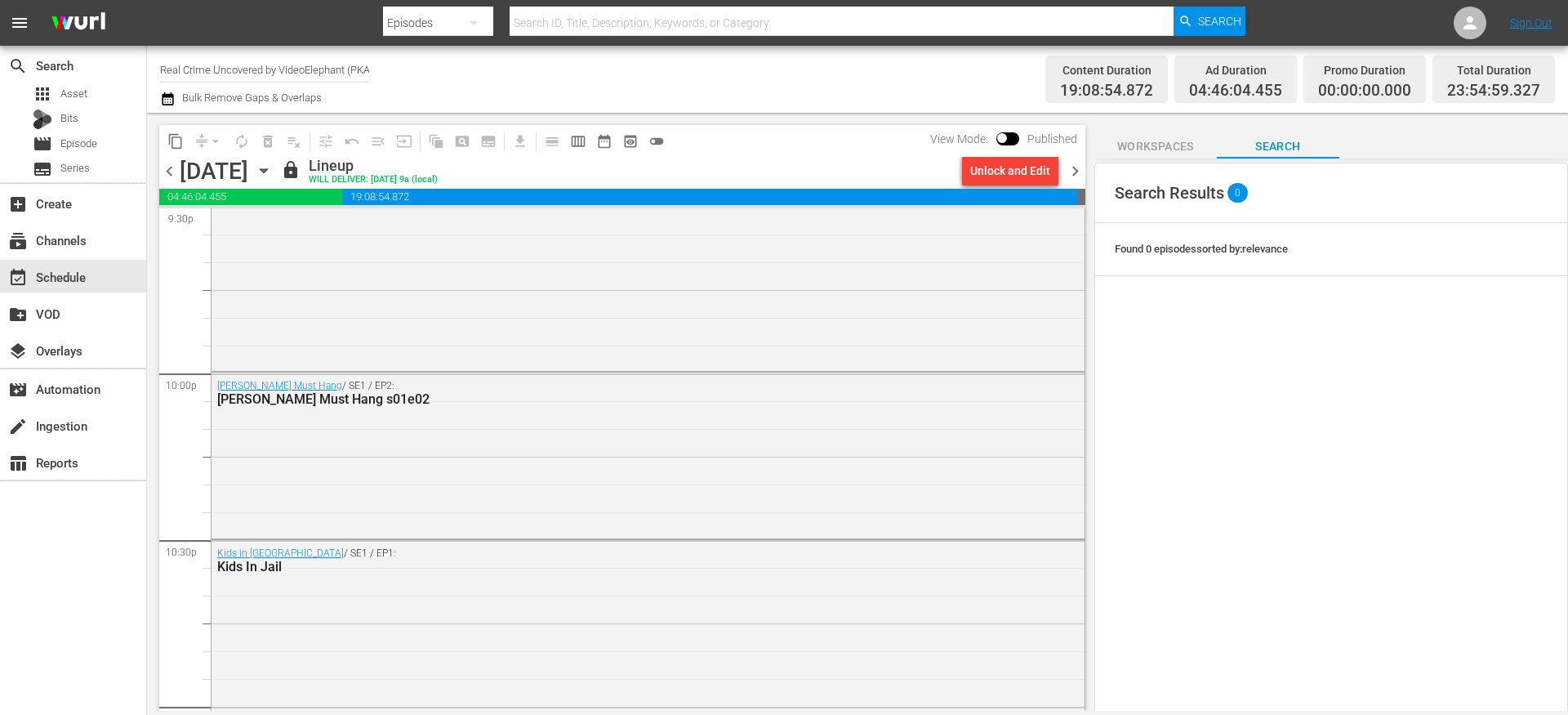
scroll to position [7163, 0]
click at [273, 168] on icon "button" at bounding box center [263, 171] width 18 height 18
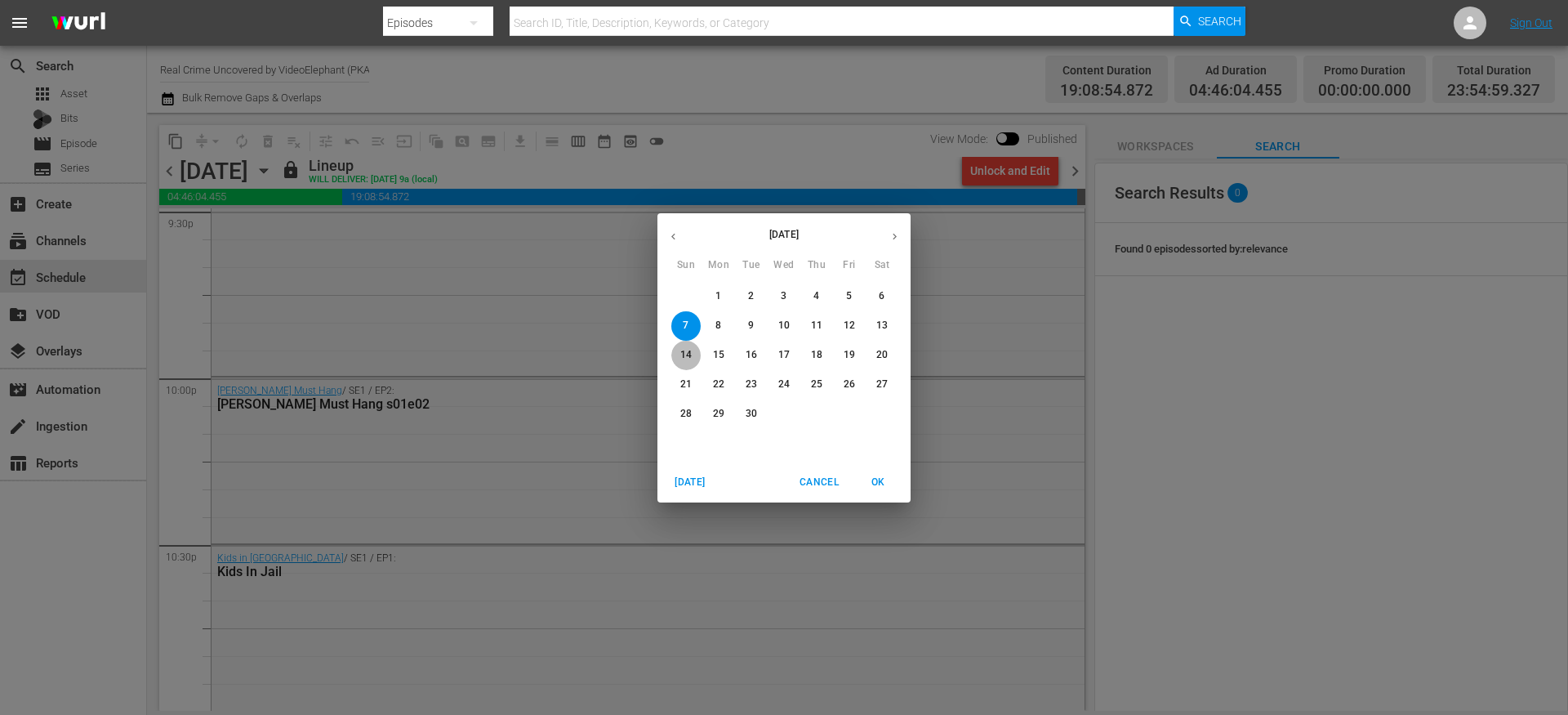
click at [690, 354] on p "14" at bounding box center [686, 355] width 12 height 14
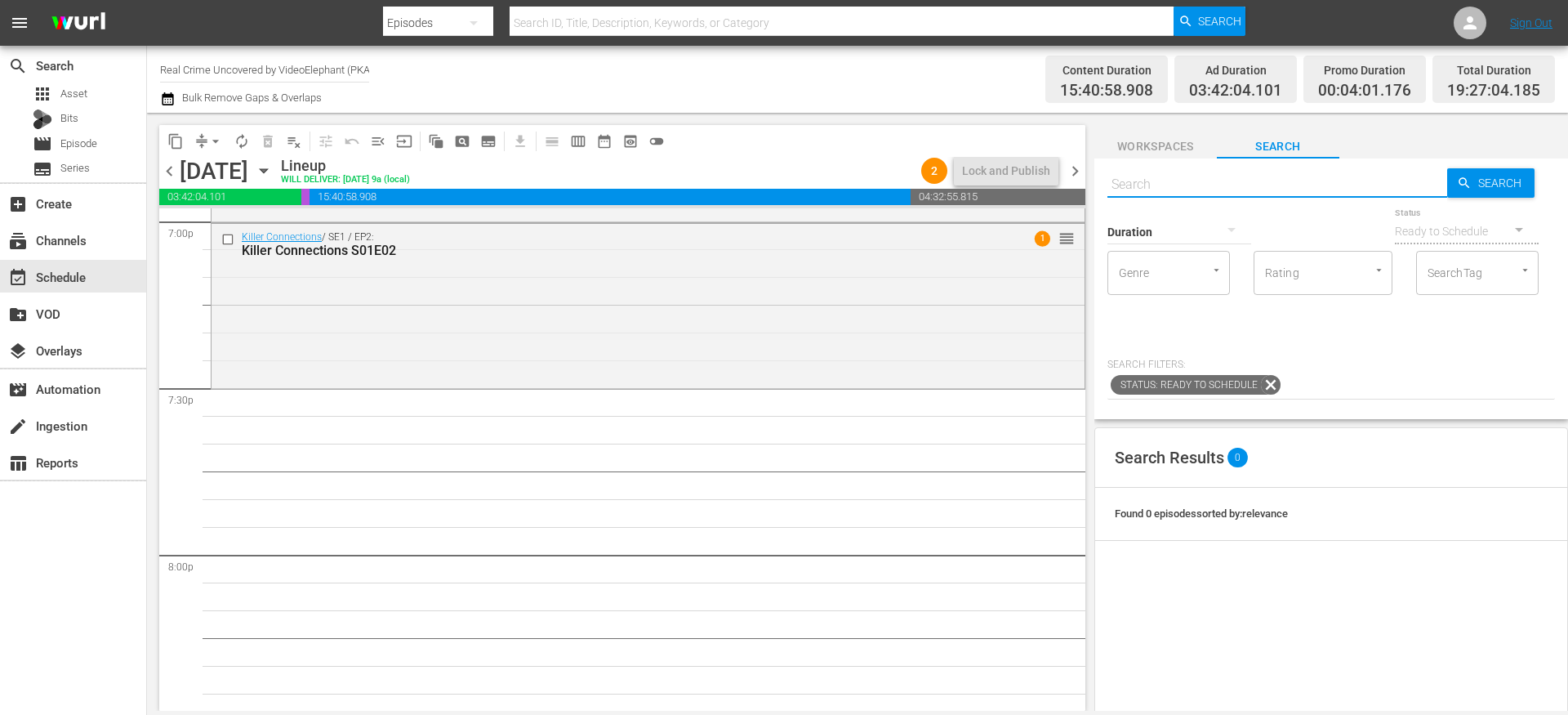
click at [1197, 182] on input "text" at bounding box center [1278, 184] width 340 height 40
paste input "Rappers Caught On Bodycam S01E01"
type input "Rappers Caught On Bodycam S01E01"
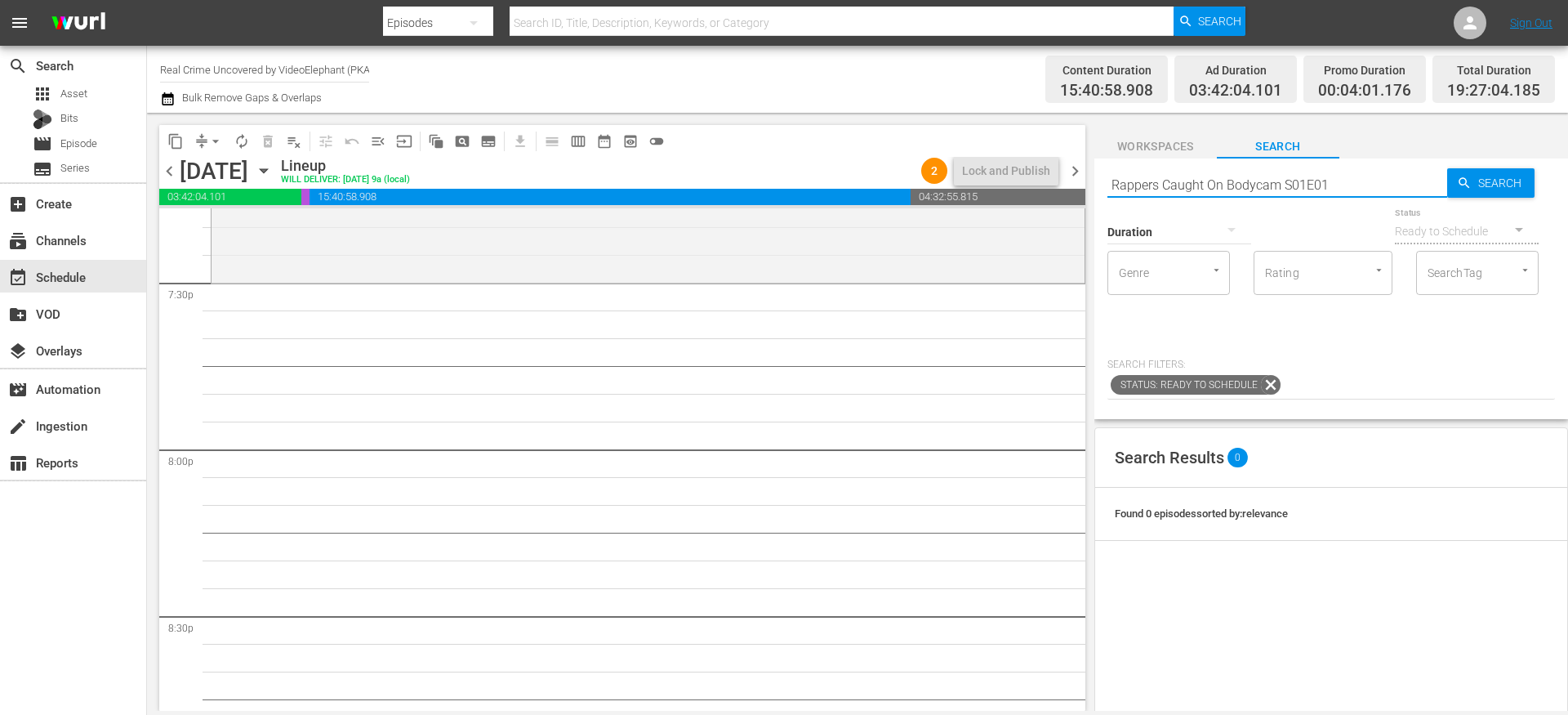
type input "Rappers Caught On Bodycam S01E01"
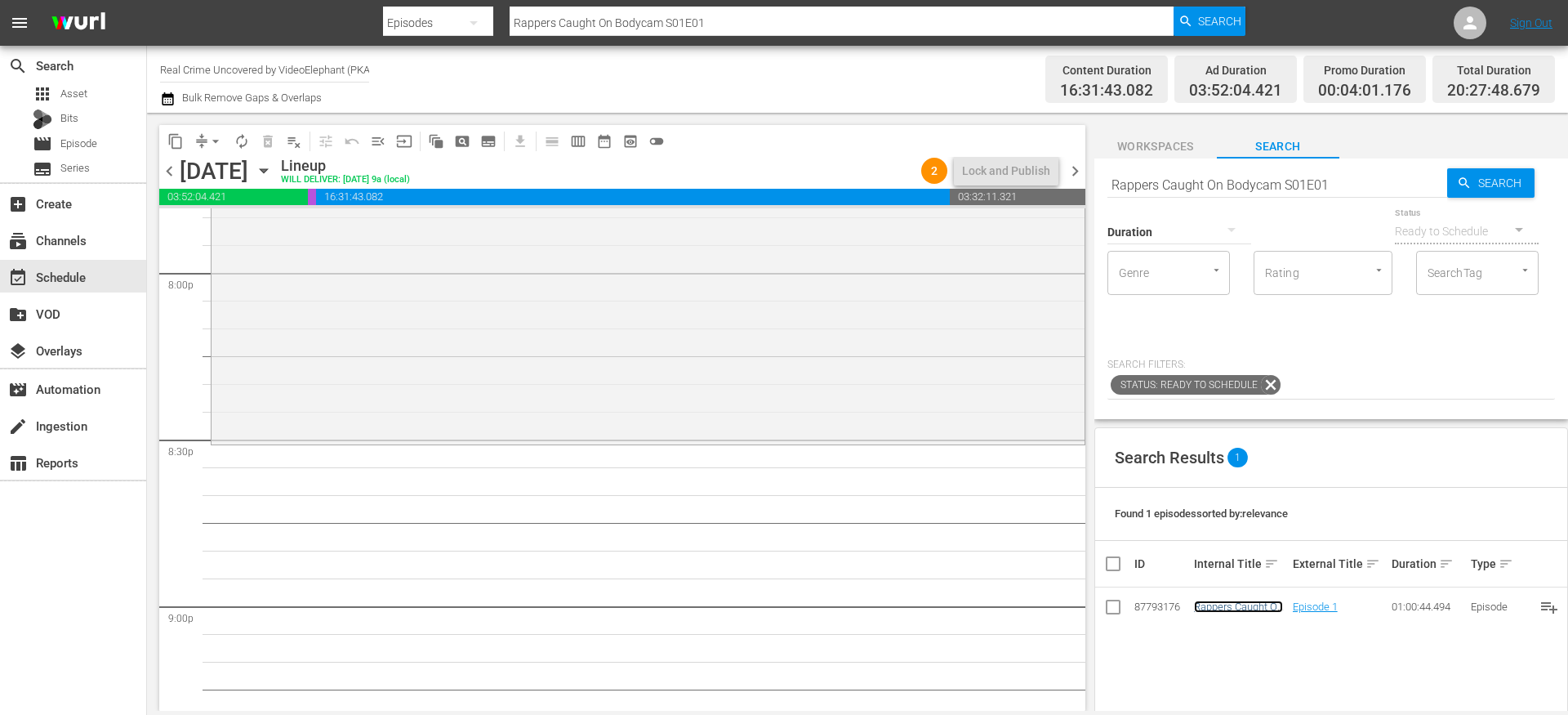
scroll to position [6604, 0]
click at [1184, 185] on input "Rappers Caught On Bodycam S01E01" at bounding box center [1278, 184] width 340 height 40
click at [1184, 186] on input "Rappers Caught On Bodycam S01E01" at bounding box center [1278, 184] width 340 height 40
paste input "US Marshals The Real Story S01E09"
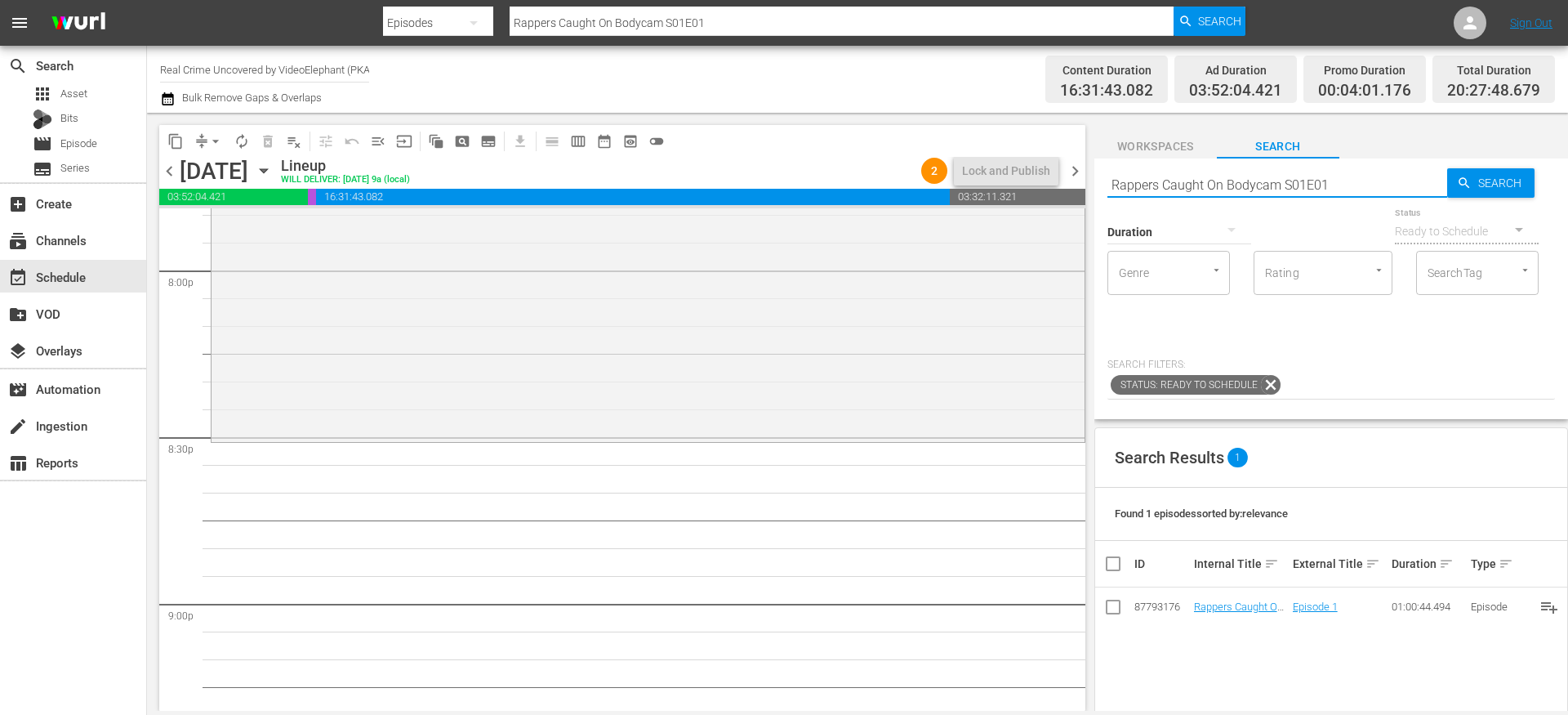
type input "US Marshals The Real Story S01E09"
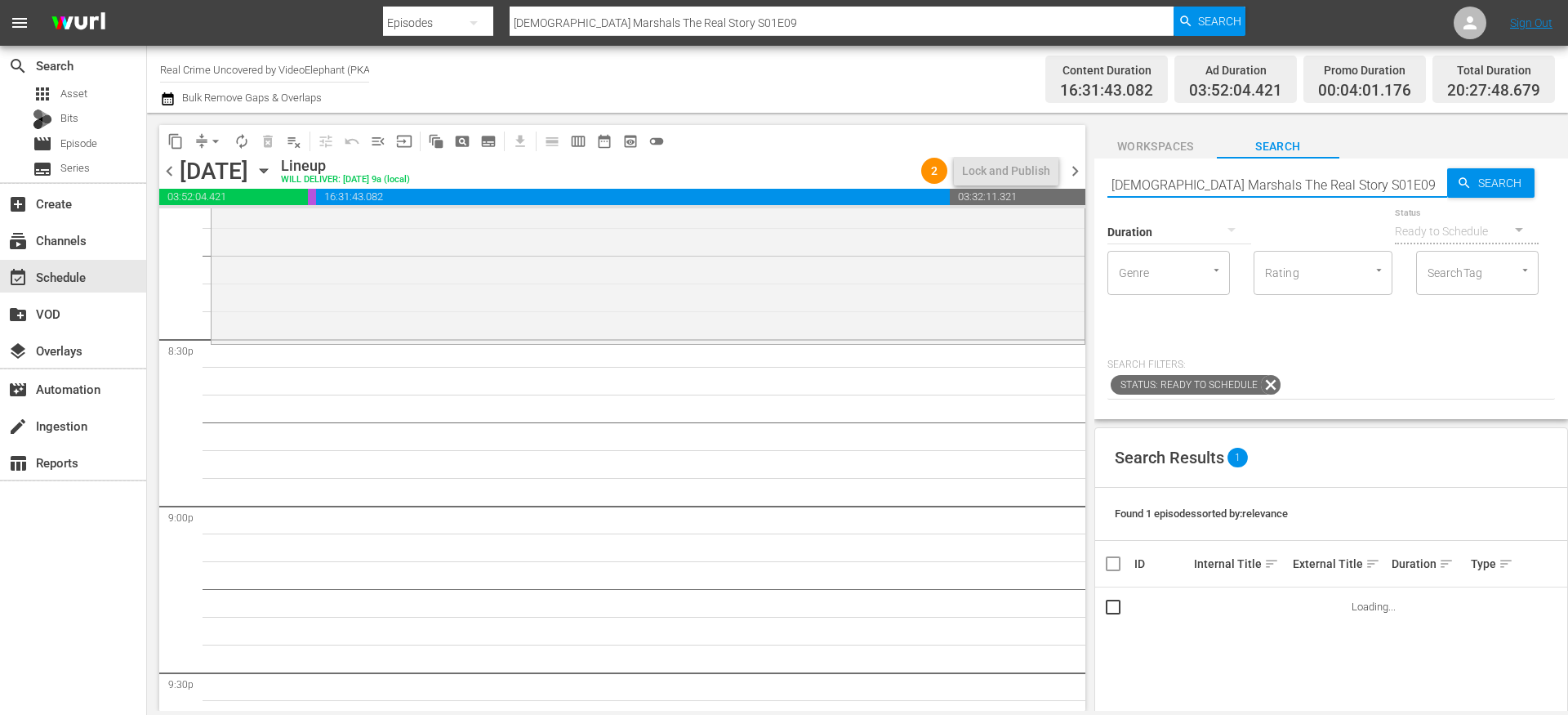
scroll to position [6703, 0]
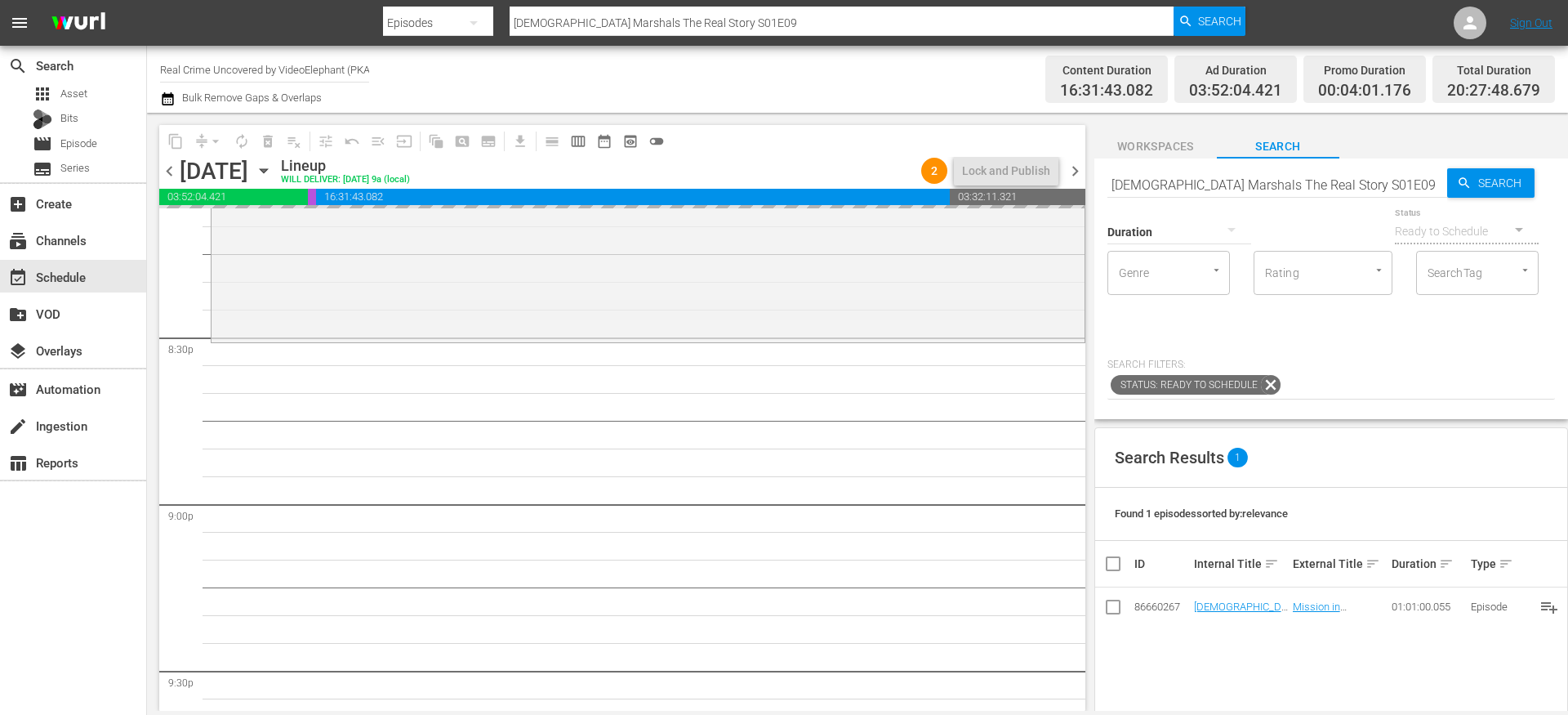
click at [1172, 179] on input "US Marshals The Real Story S01E09" at bounding box center [1278, 184] width 340 height 40
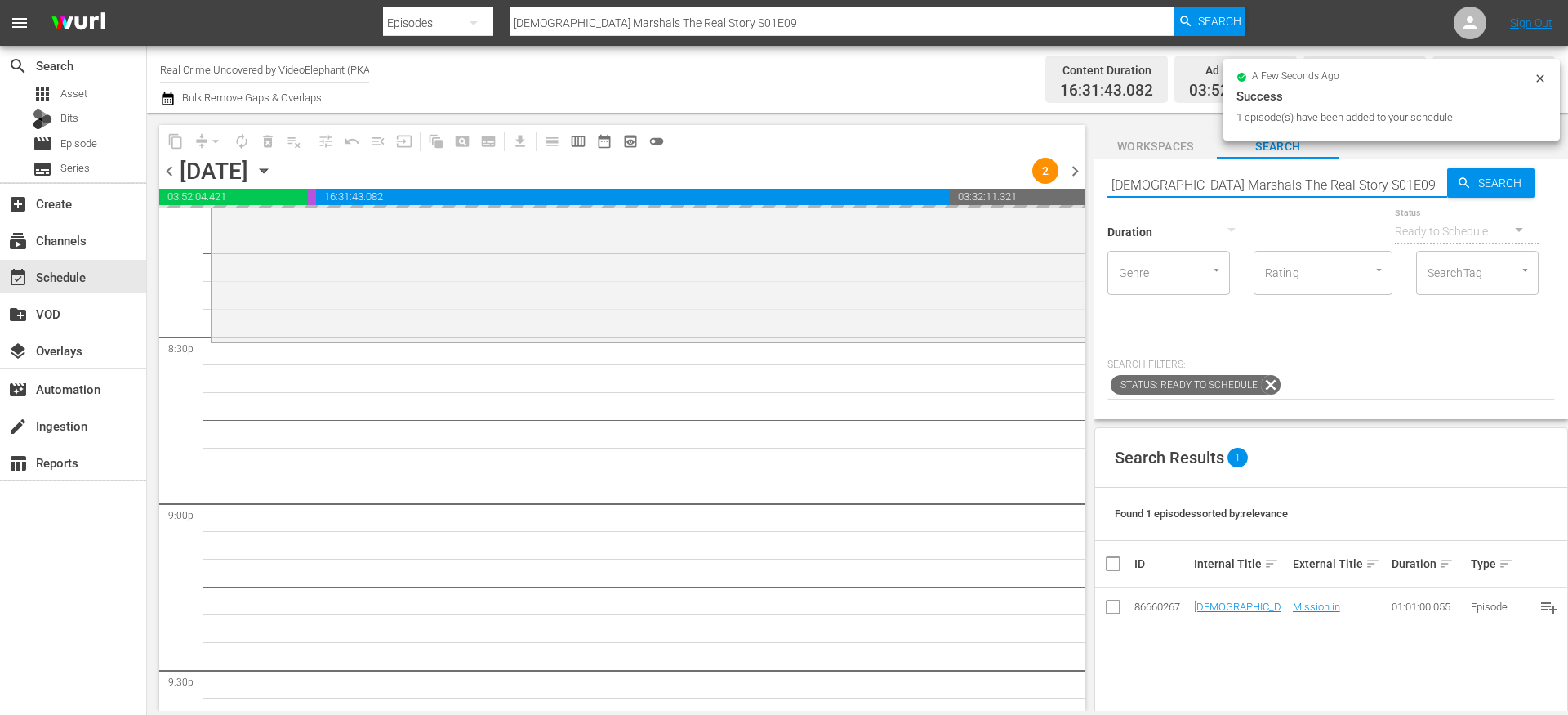
click at [1172, 179] on input "US Marshals The Real Story S01E09" at bounding box center [1278, 184] width 340 height 40
paste input "[PERSON_NAME] Must Hang s01e01"
type input "[PERSON_NAME] Must Hang s01e01"
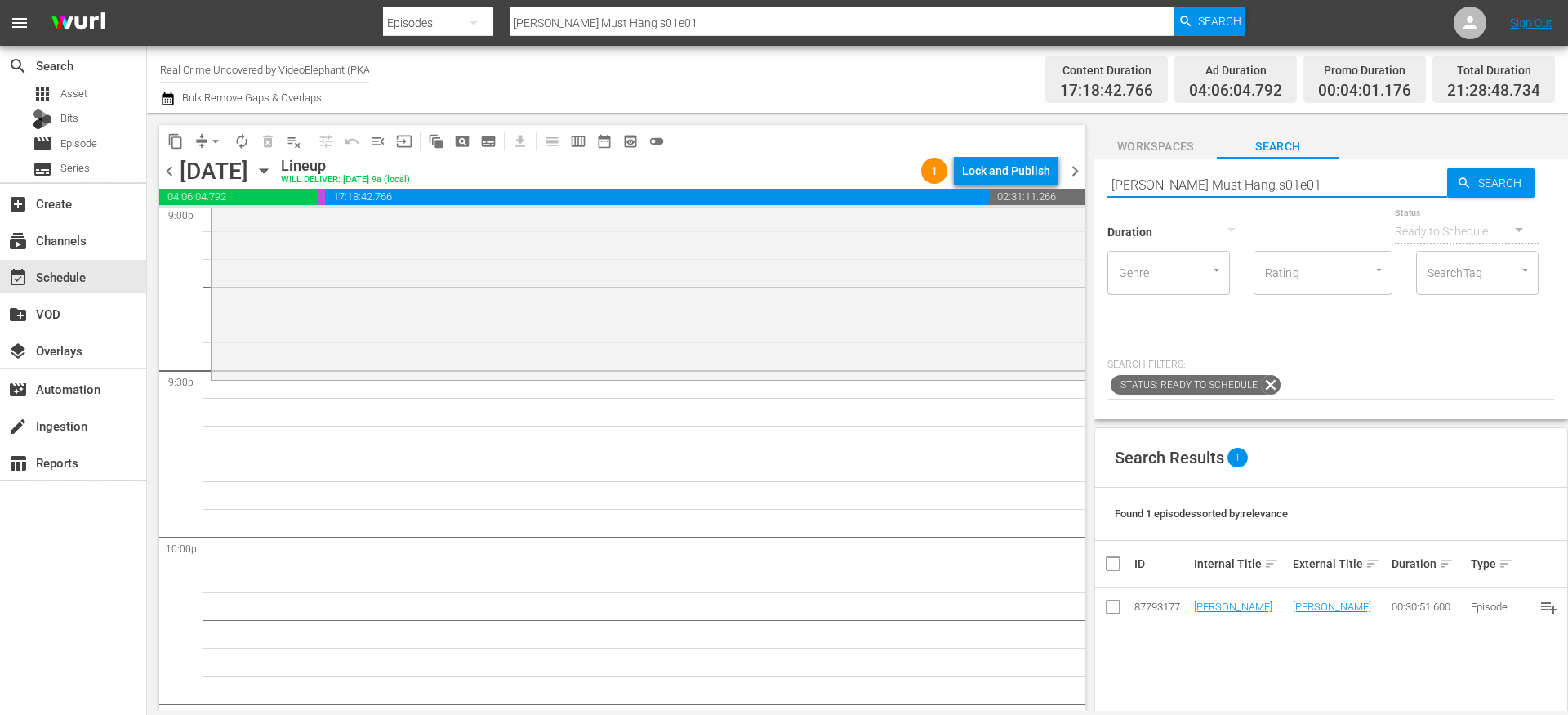
scroll to position [7021, 0]
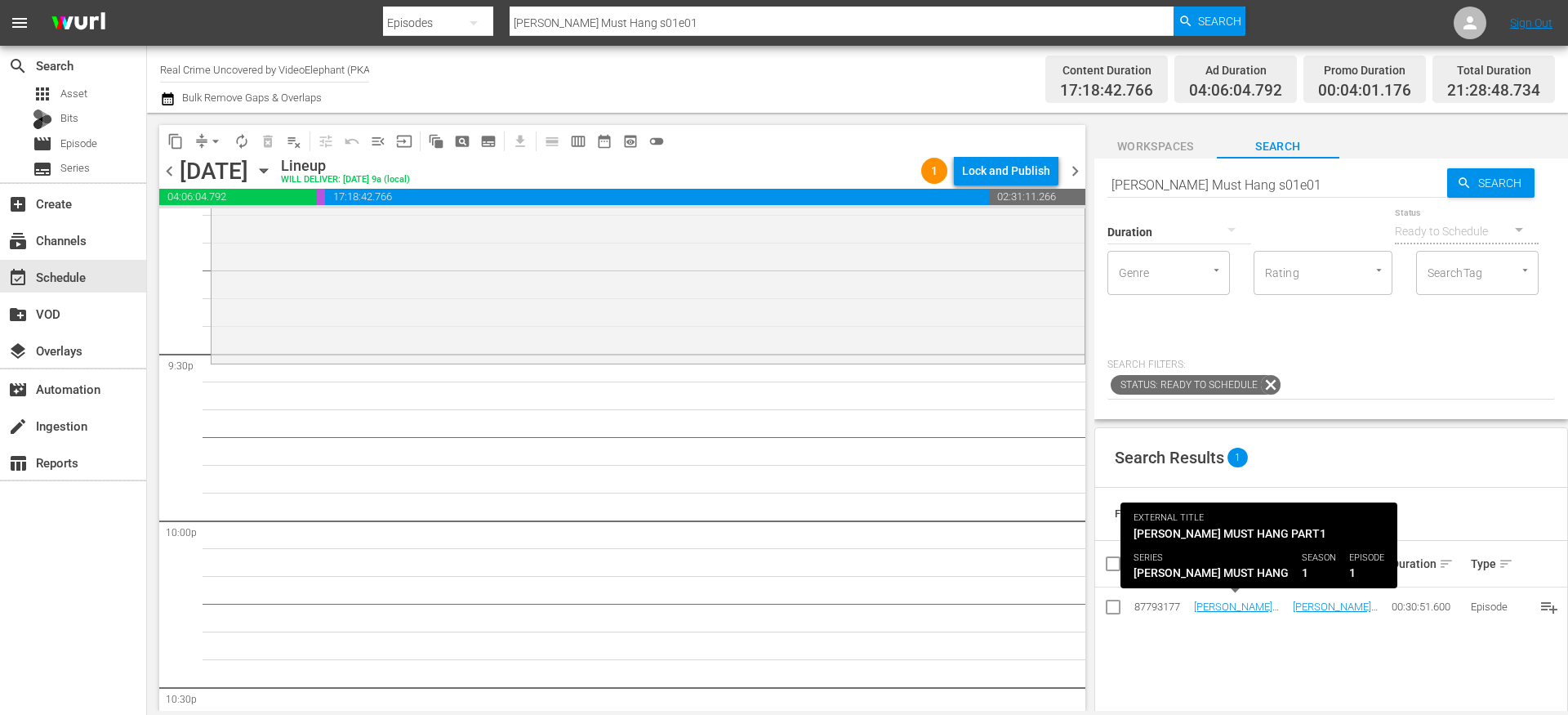
click at [1295, 182] on input "[PERSON_NAME] Must Hang s01e01" at bounding box center [1278, 184] width 340 height 40
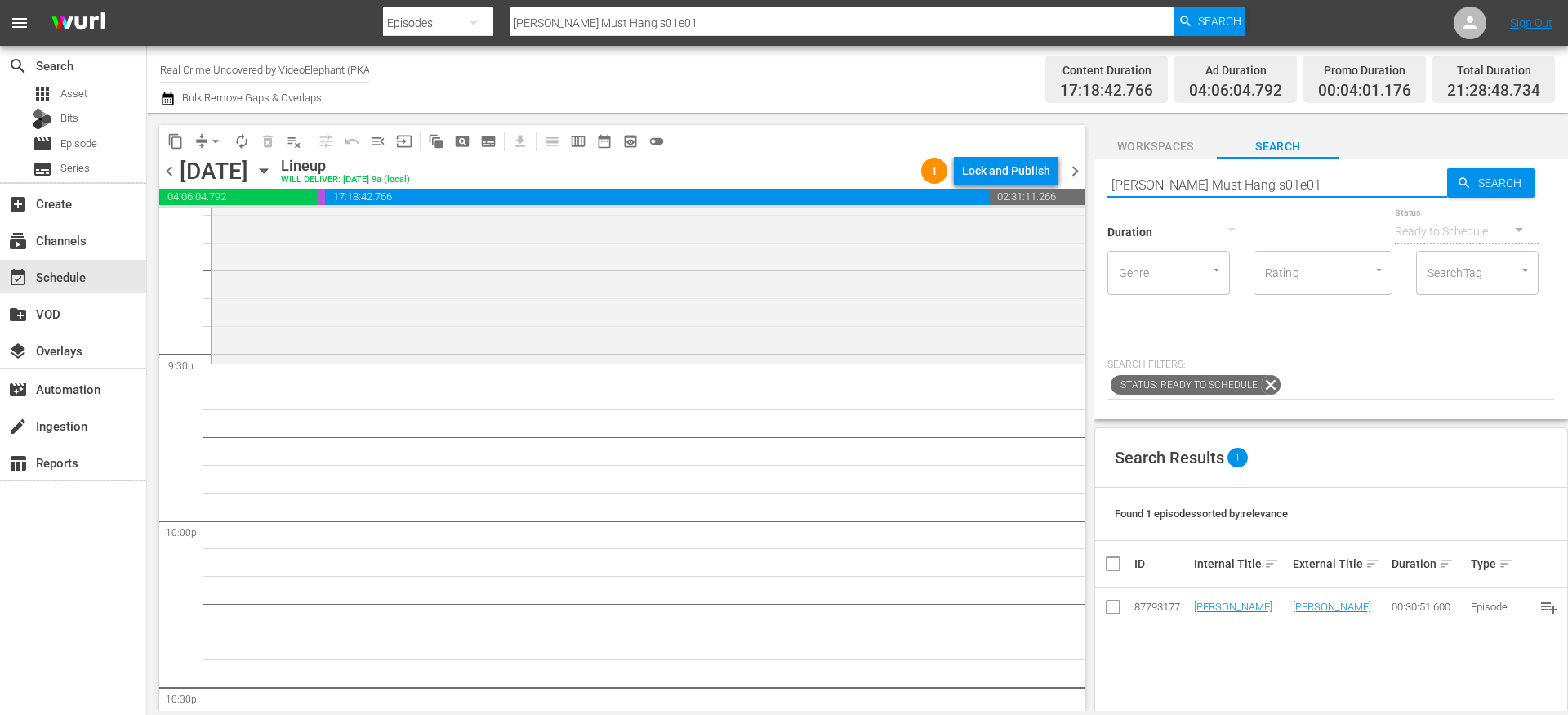
click at [1275, 179] on input "[PERSON_NAME] Must Hang s01e01" at bounding box center [1278, 184] width 340 height 40
type input "Romeo Must Hang s01e02"
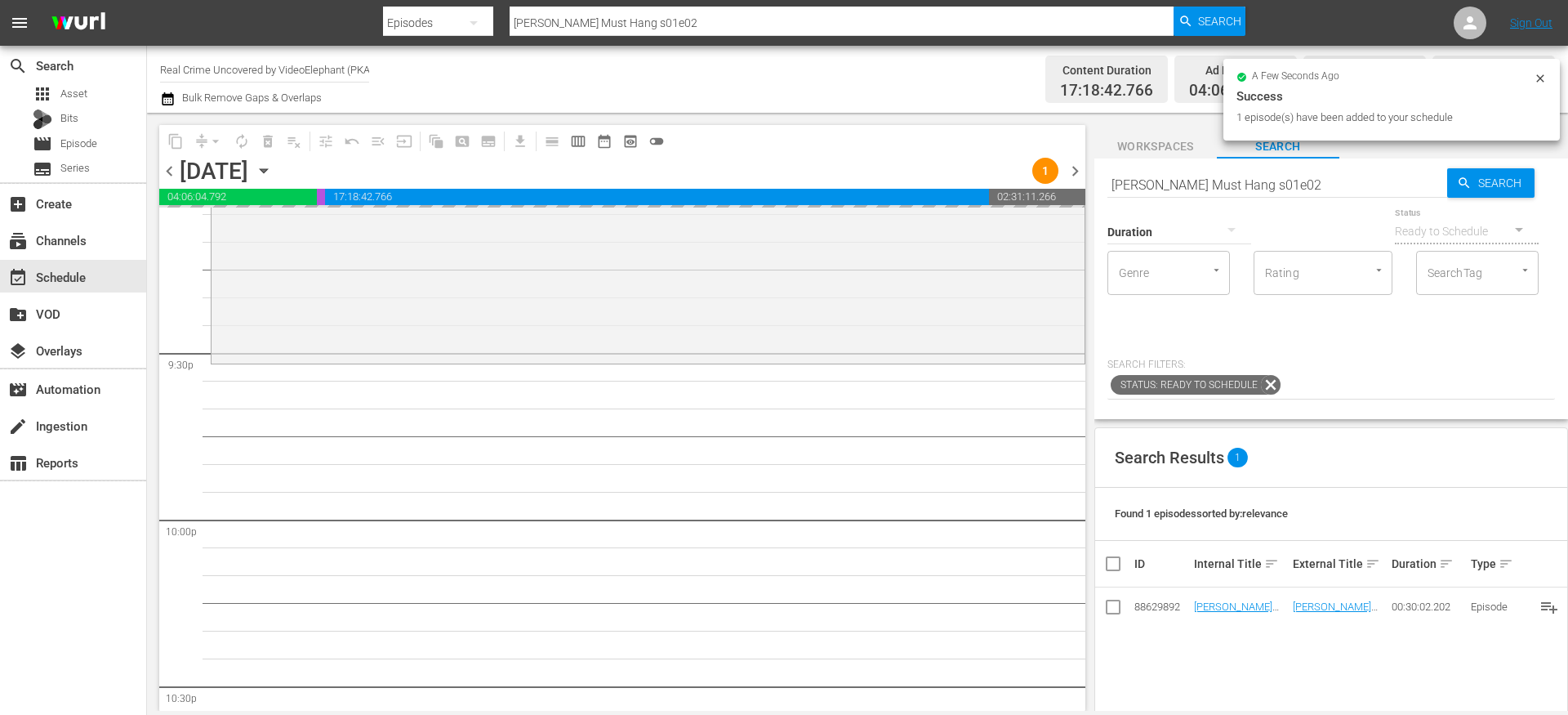
click at [1158, 165] on input "Romeo Must Hang s01e02" at bounding box center [1278, 184] width 340 height 40
click at [1155, 179] on input "Romeo Must Hang s01e02" at bounding box center [1278, 184] width 340 height 40
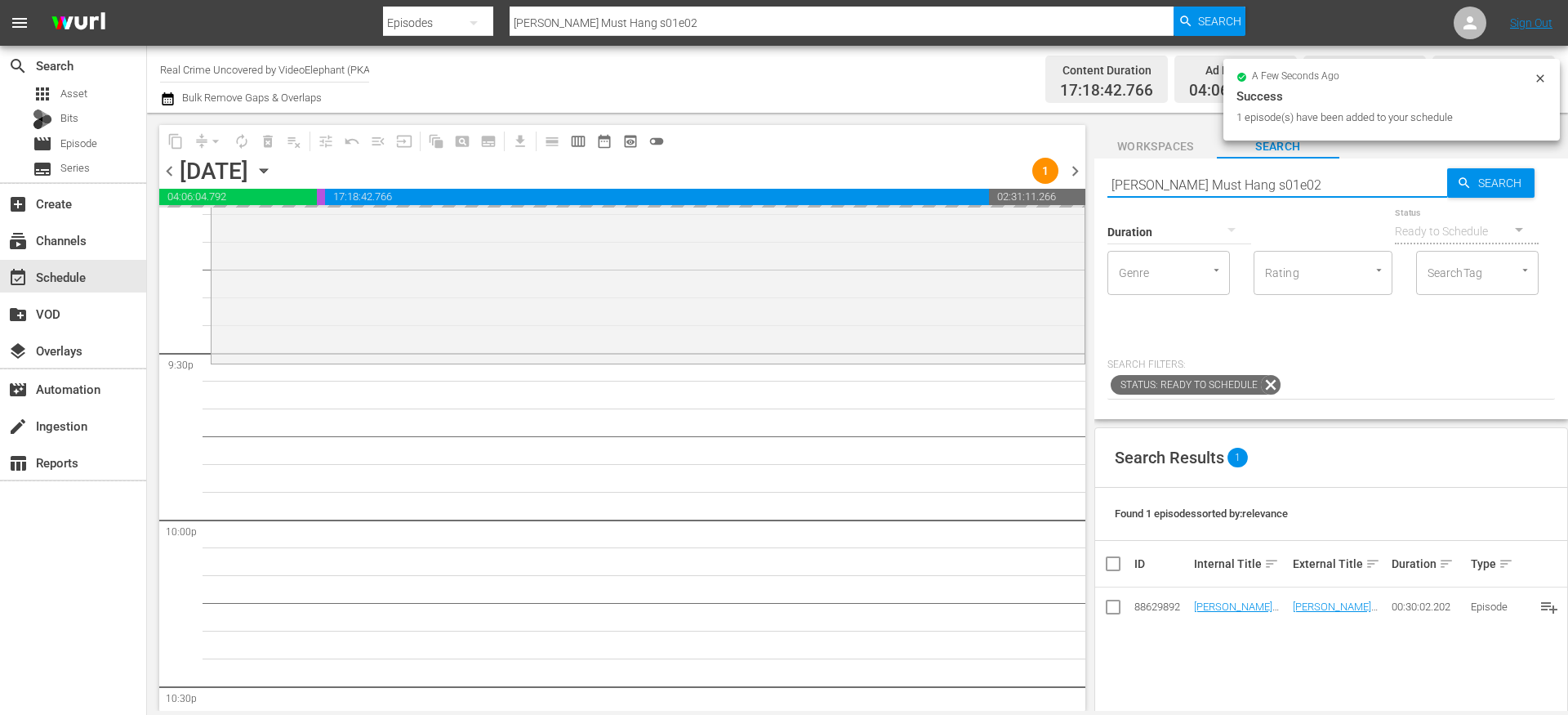
paste input "Killer Connections S01E"
type input "Killer Connections S01E02"
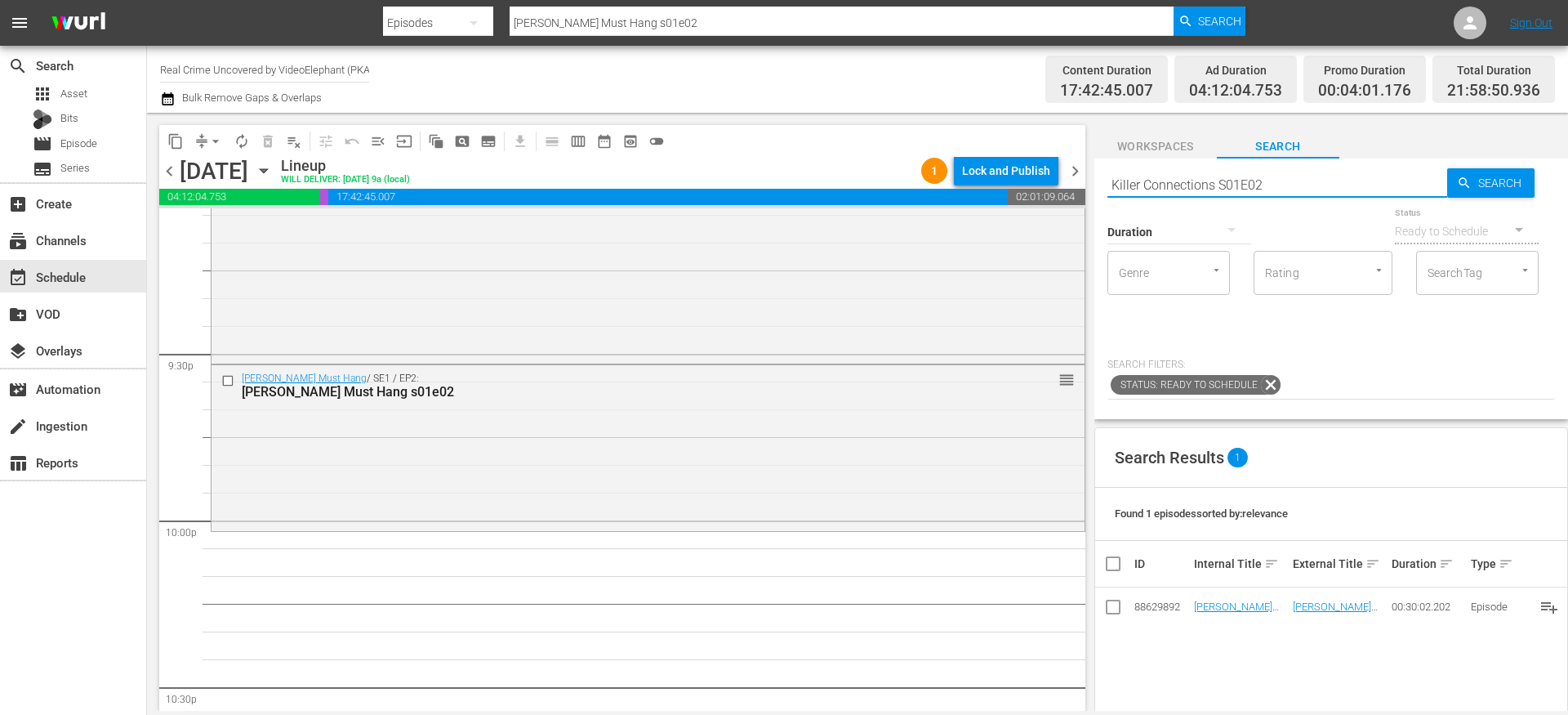
type input "Killer Connections S01E02"
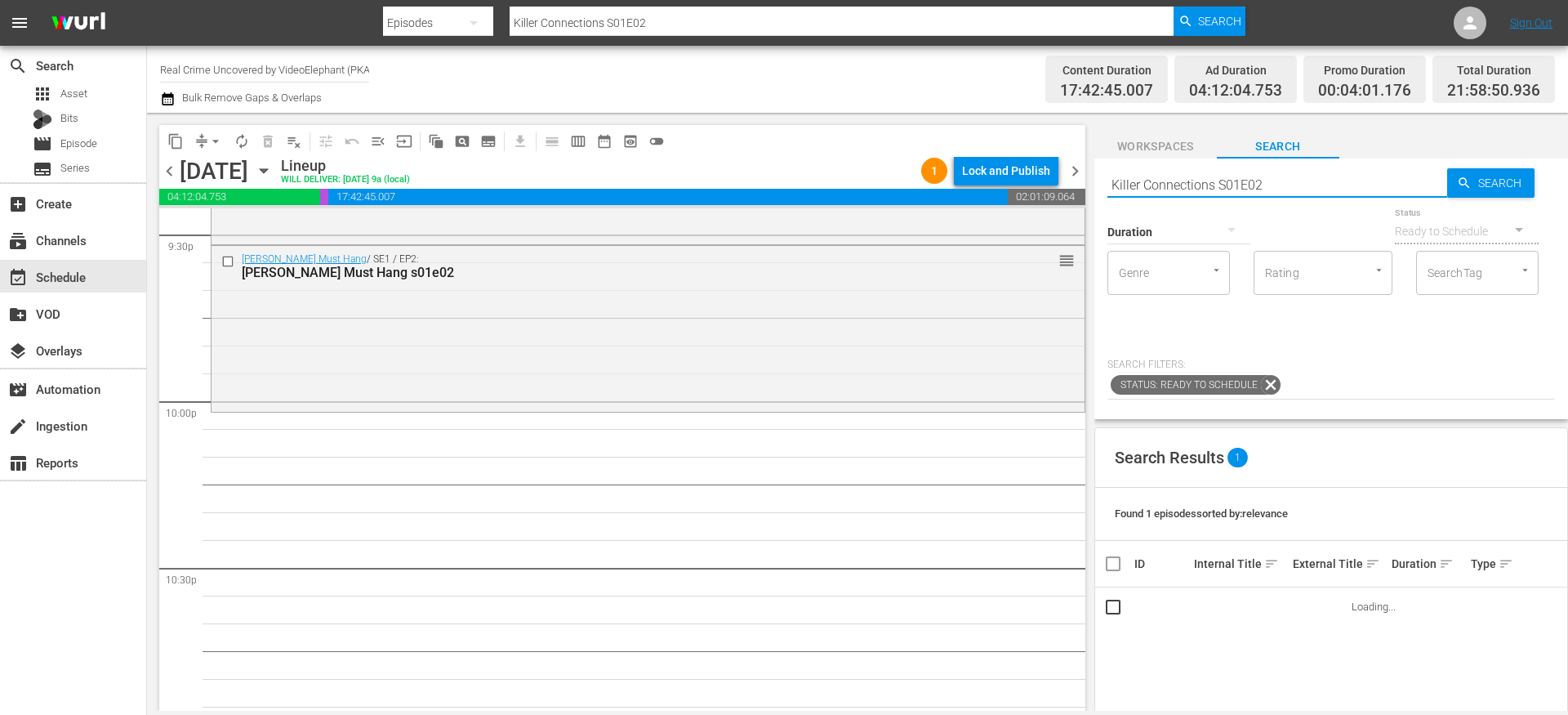
scroll to position [7140, 0]
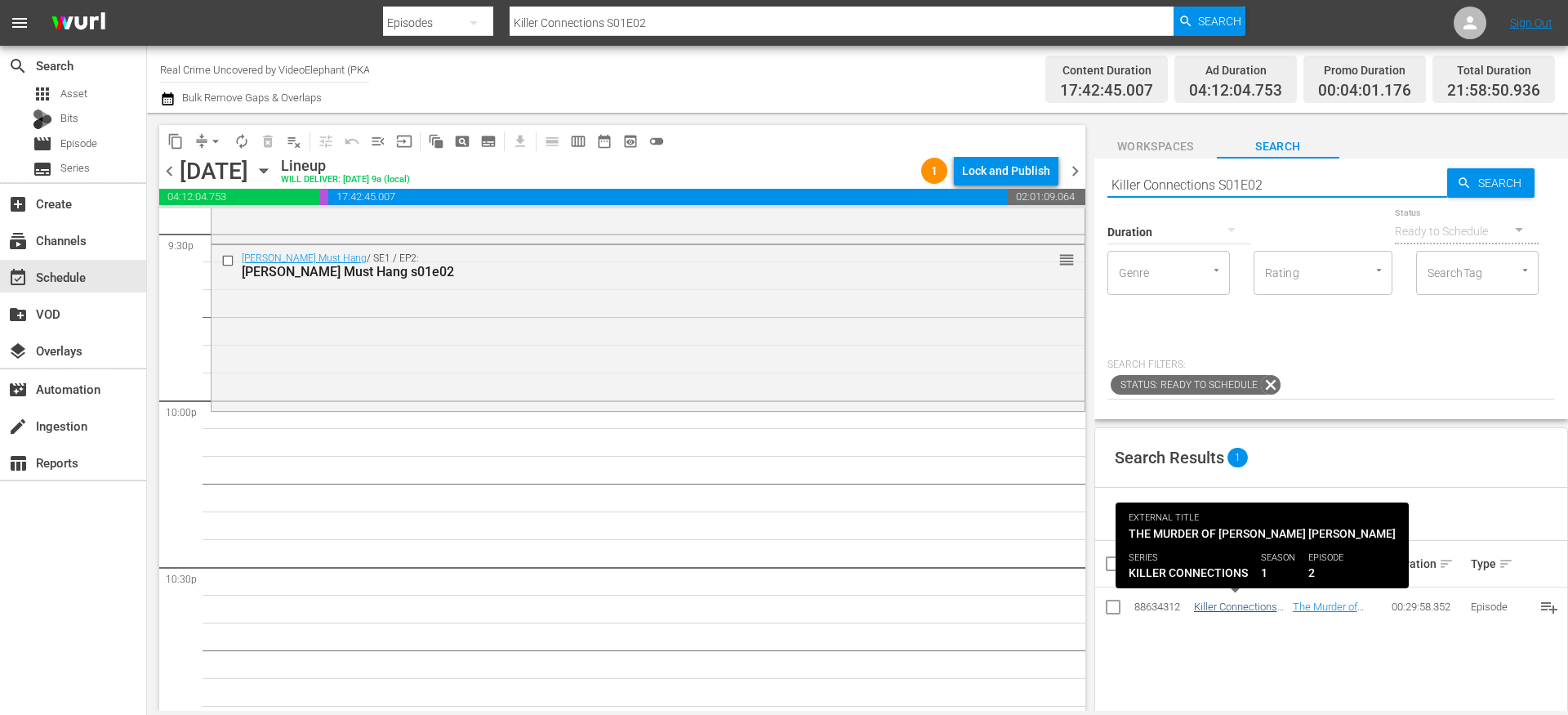
type input "Killer Connections S01E02"
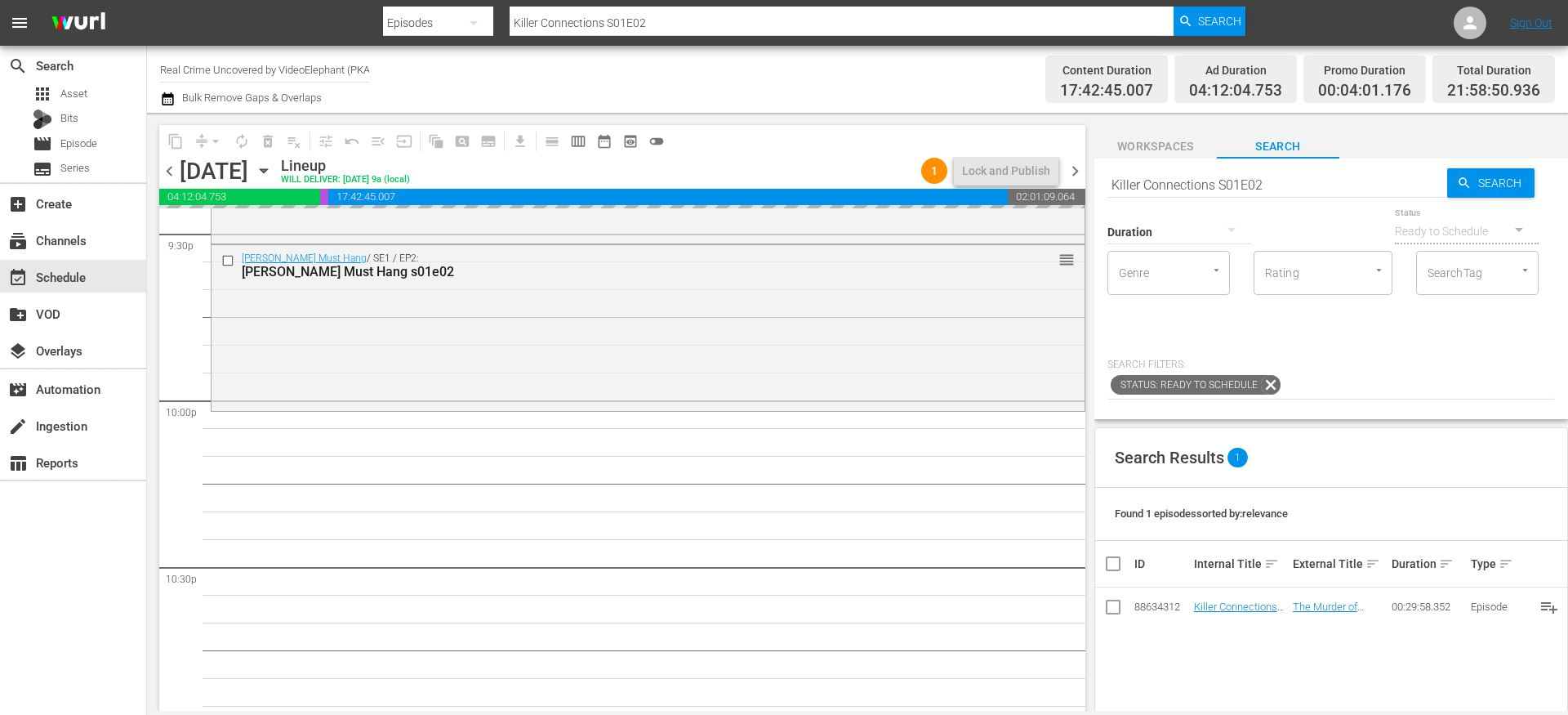
drag, startPoint x: 1235, startPoint y: 604, endPoint x: 1034, endPoint y: 3, distance: 633.7
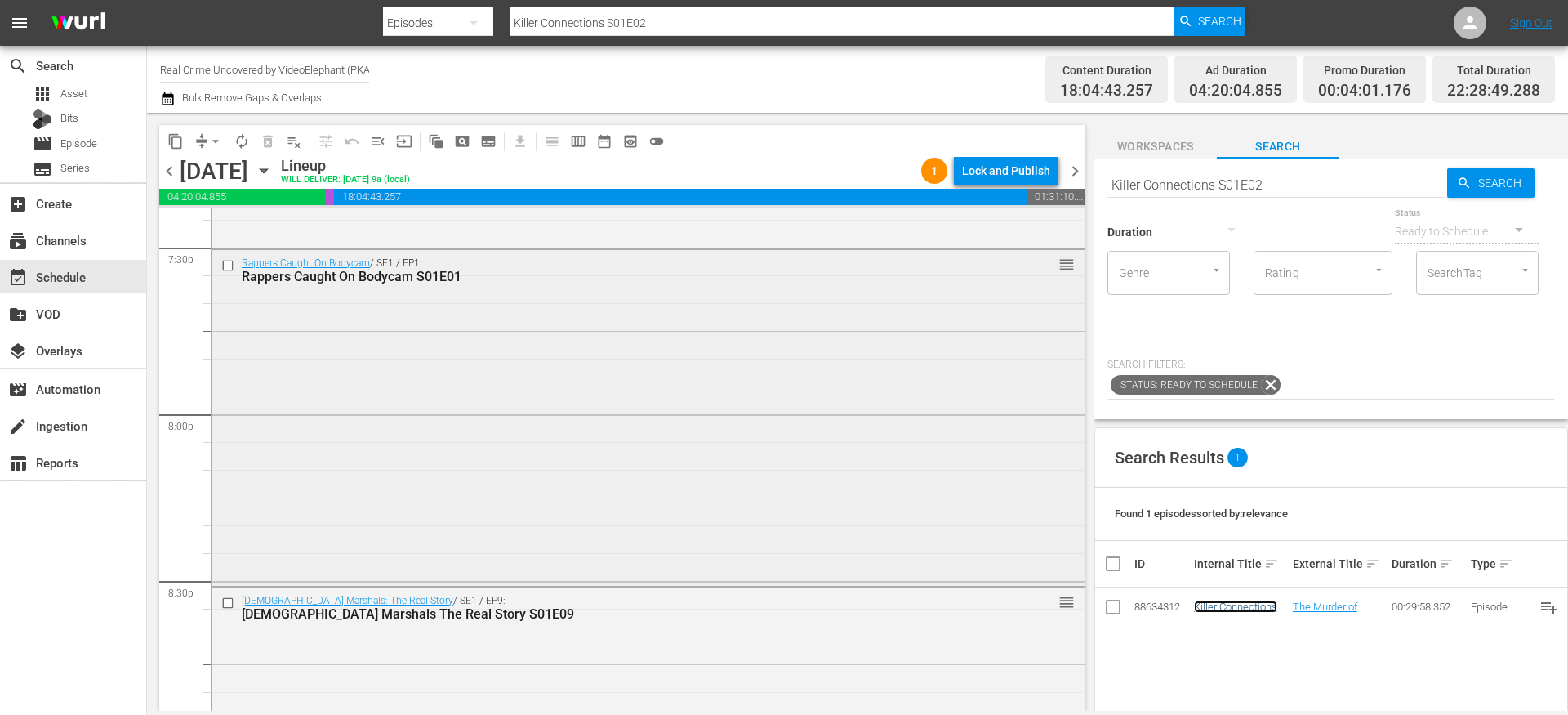
scroll to position [6449, 0]
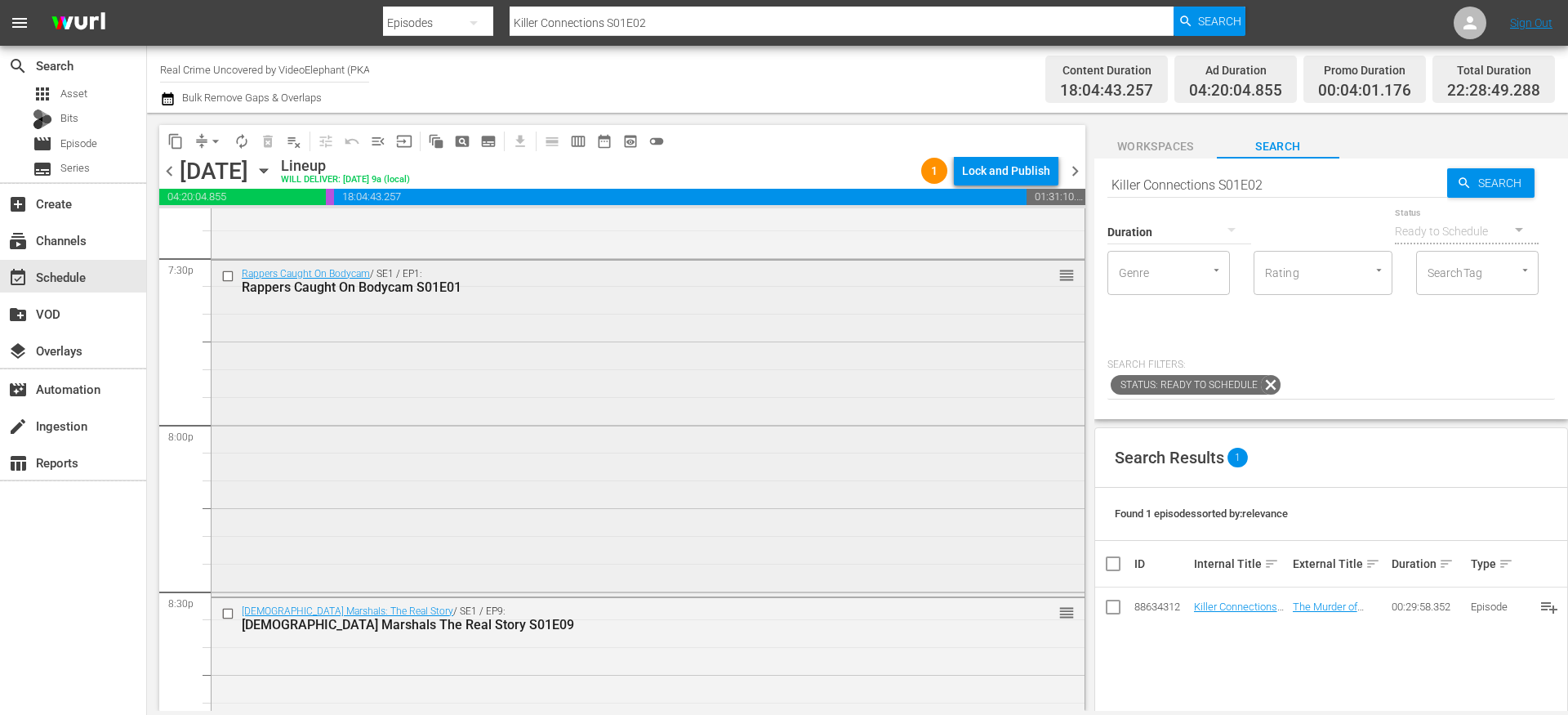
click at [231, 276] on input "checkbox" at bounding box center [230, 276] width 17 height 14
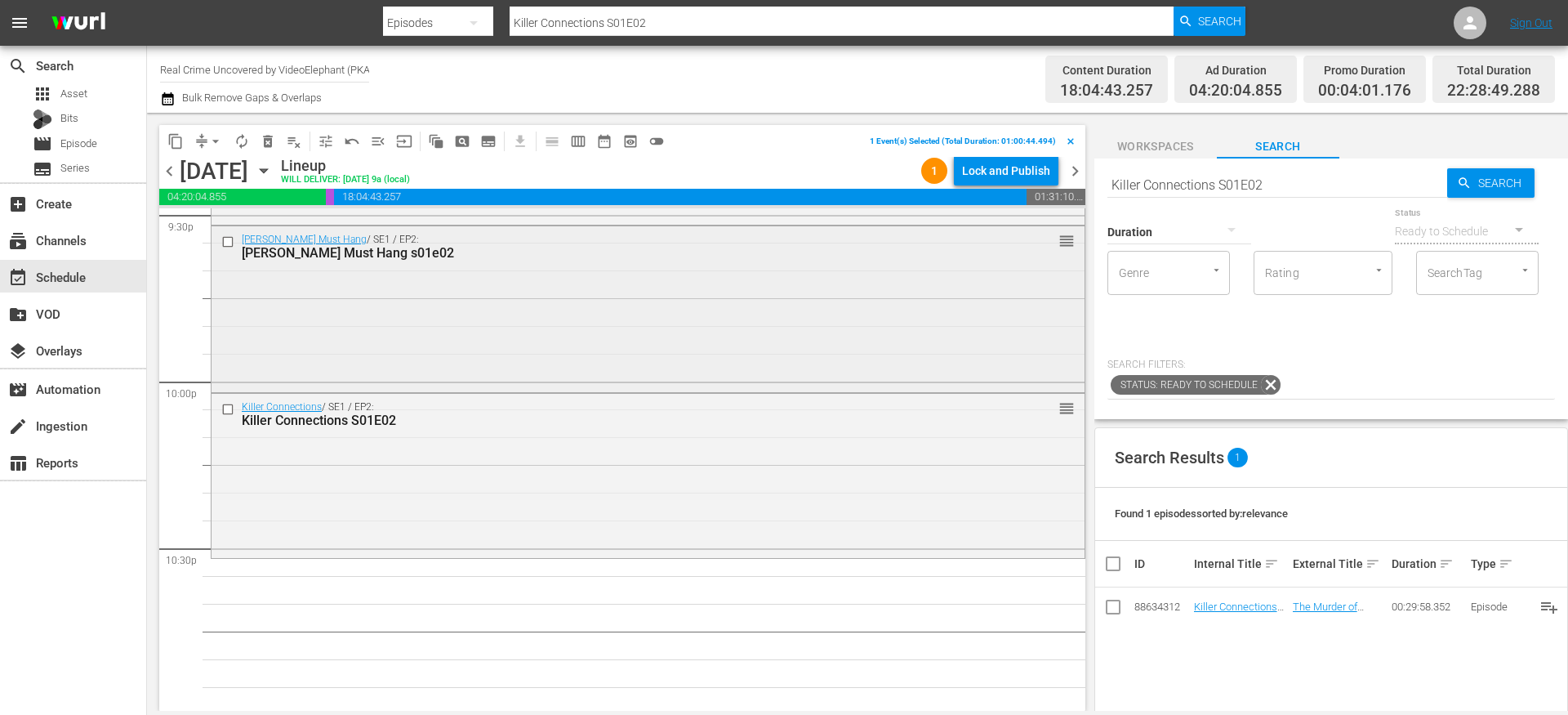
scroll to position [7181, 0]
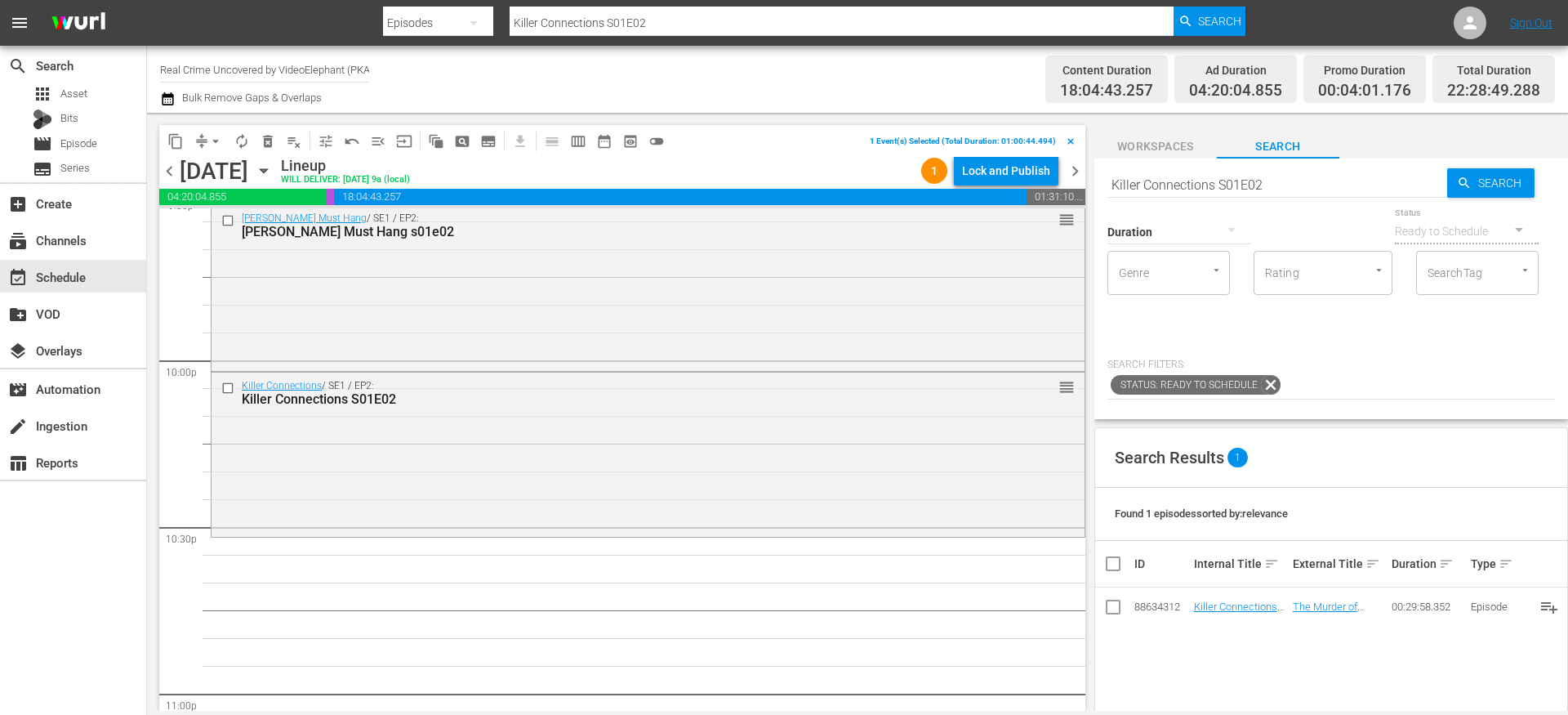
click at [179, 144] on span "content_copy" at bounding box center [176, 141] width 16 height 16
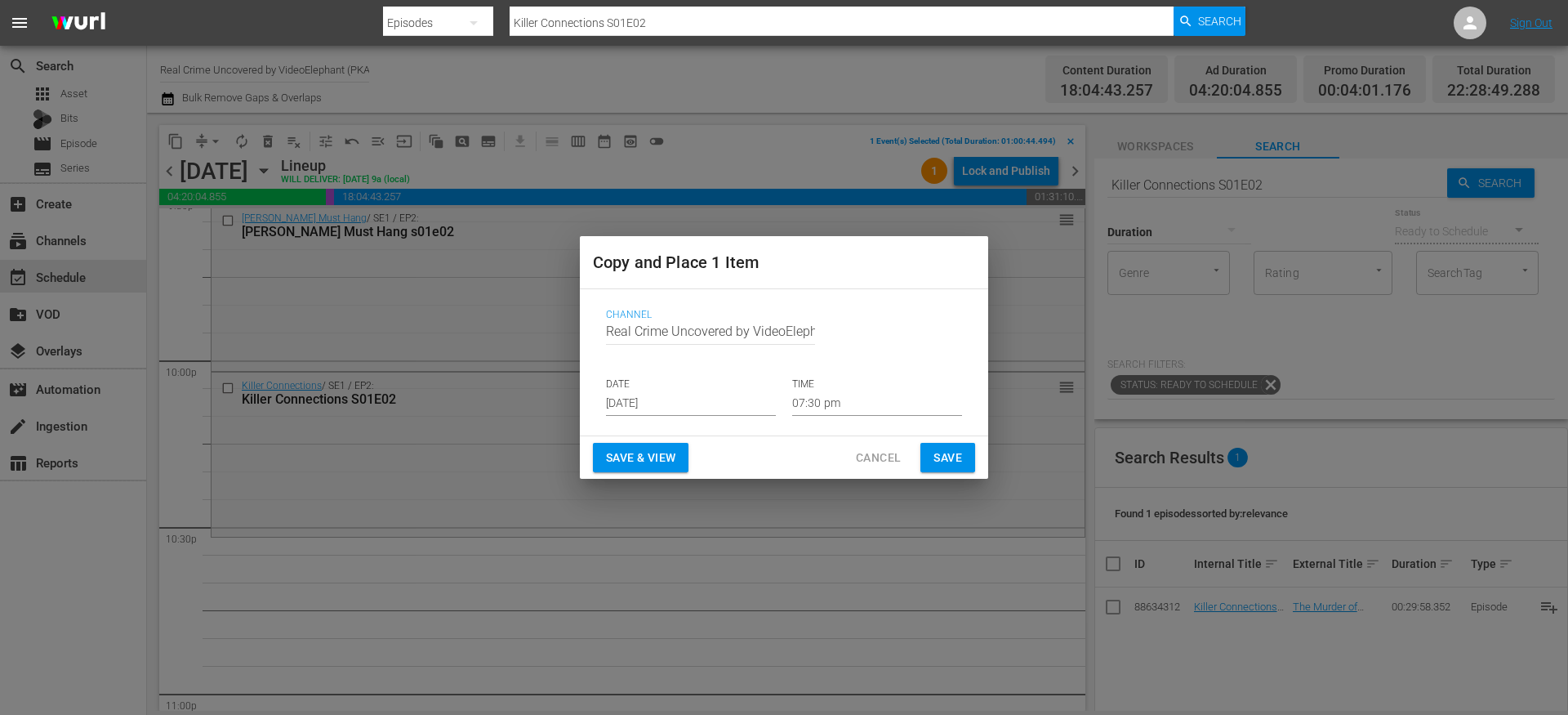
click at [694, 400] on input "Aug 28th 2025" at bounding box center [691, 403] width 170 height 24
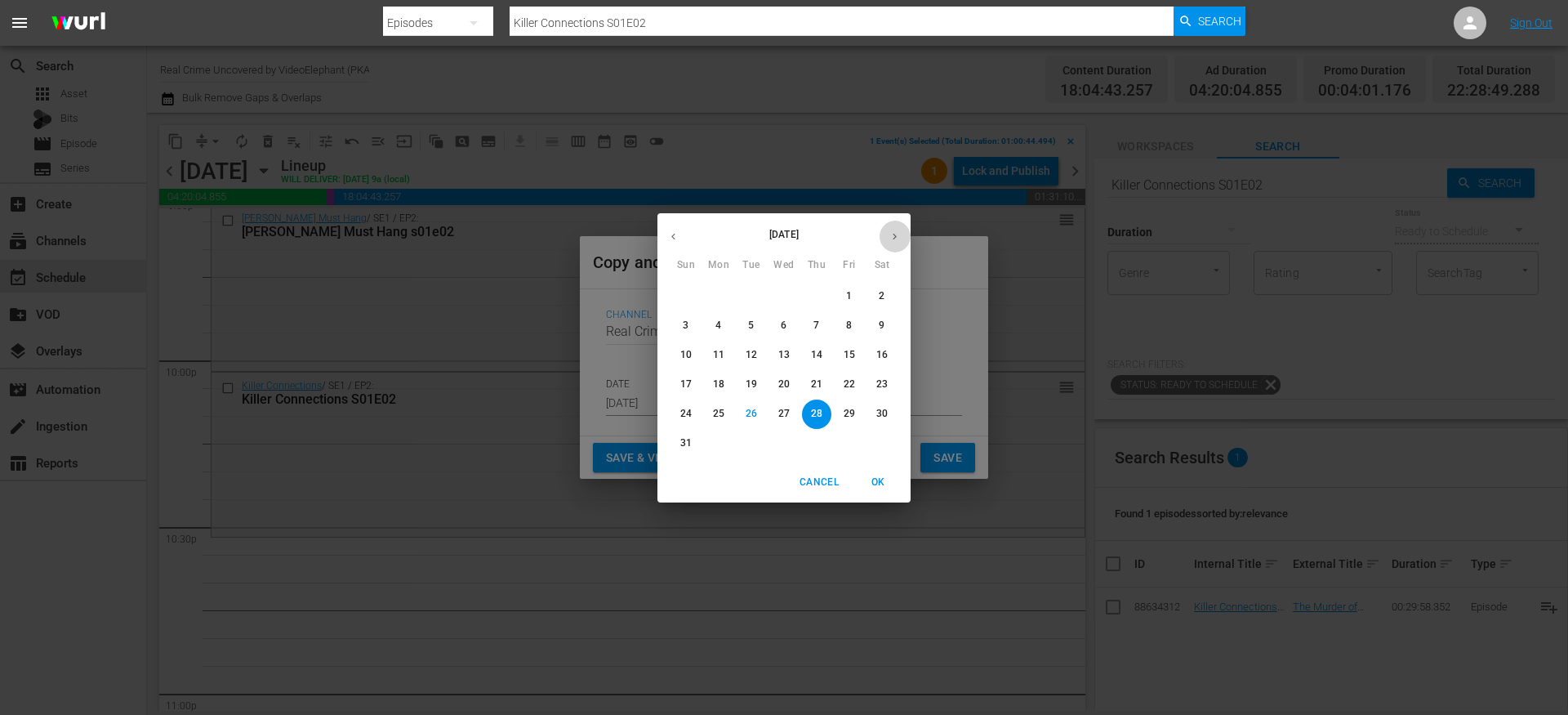
click at [896, 236] on icon "button" at bounding box center [894, 236] width 13 height 13
click at [694, 352] on span "14" at bounding box center [686, 355] width 29 height 14
type input "Sep 14th 2025"
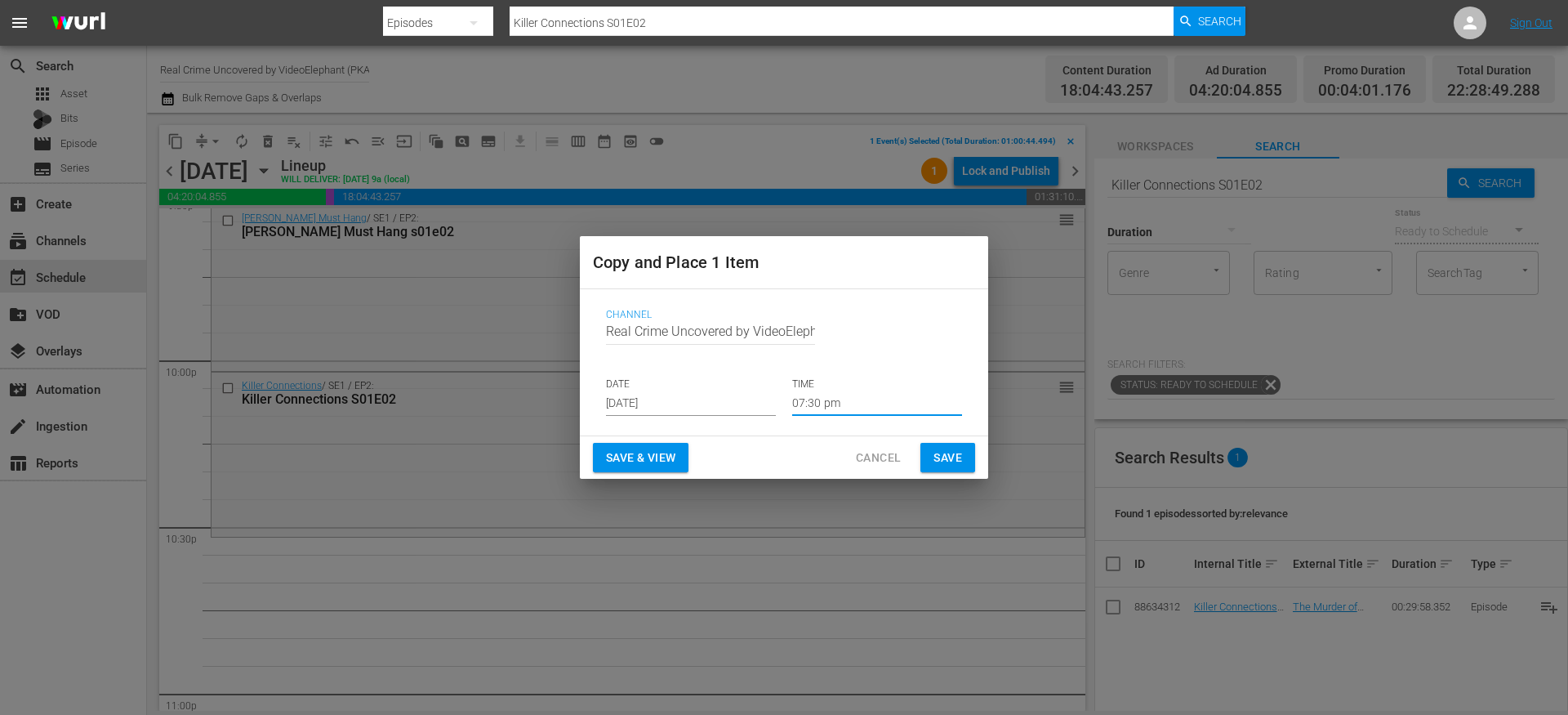
click at [848, 399] on input "07:30 pm" at bounding box center [877, 403] width 170 height 24
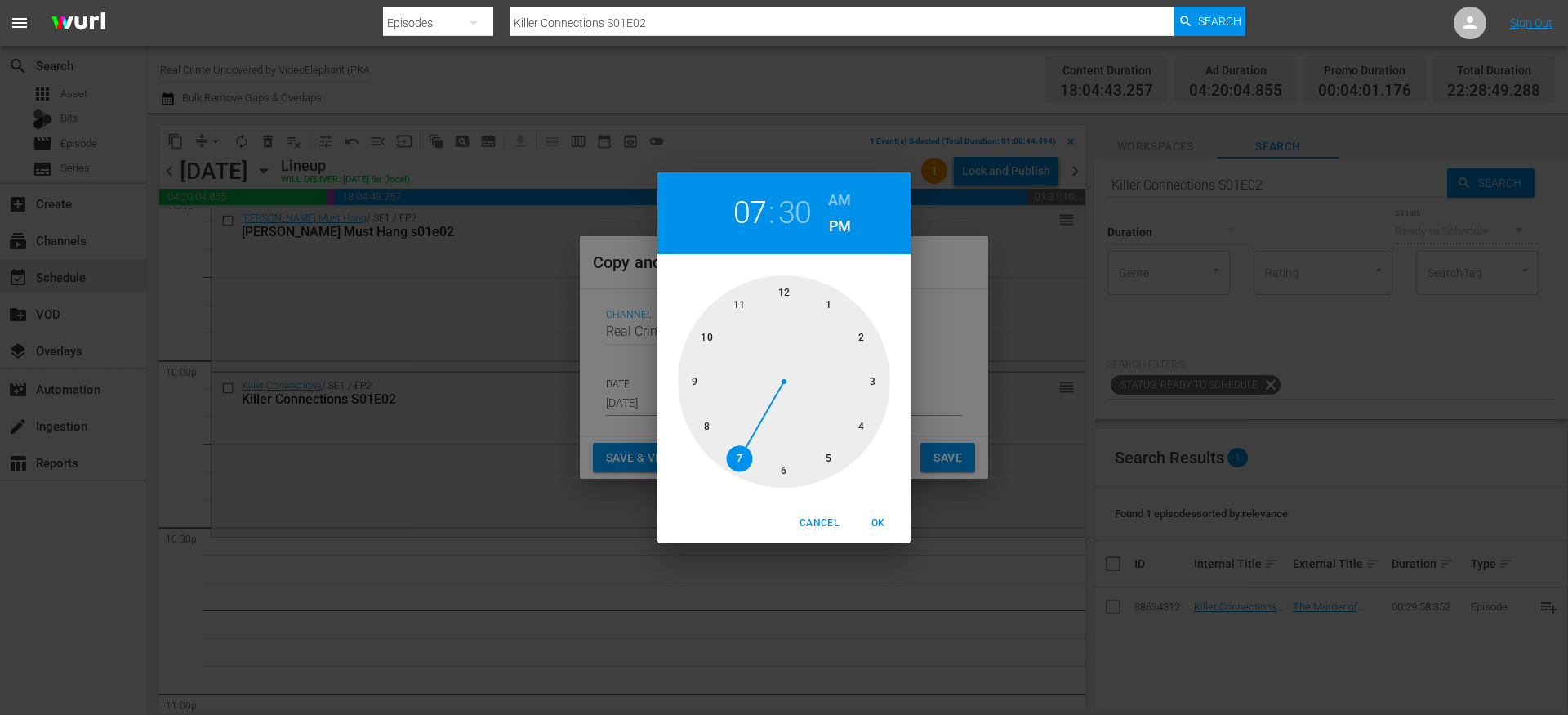
click at [712, 338] on div at bounding box center [784, 381] width 212 height 212
click at [878, 519] on span "OK" at bounding box center [878, 523] width 40 height 17
type input "10:30 pm"
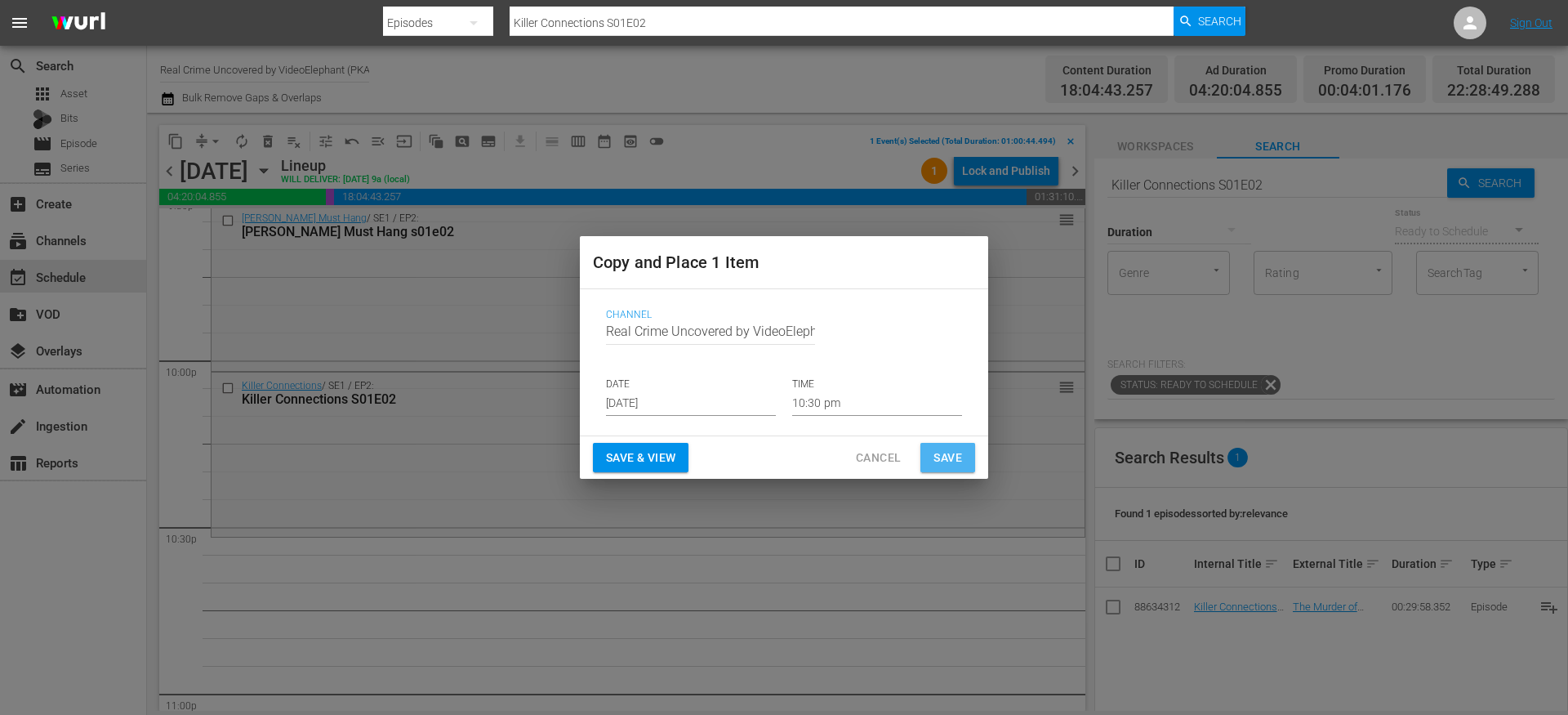
click at [940, 459] on span "Save" at bounding box center [949, 457] width 29 height 20
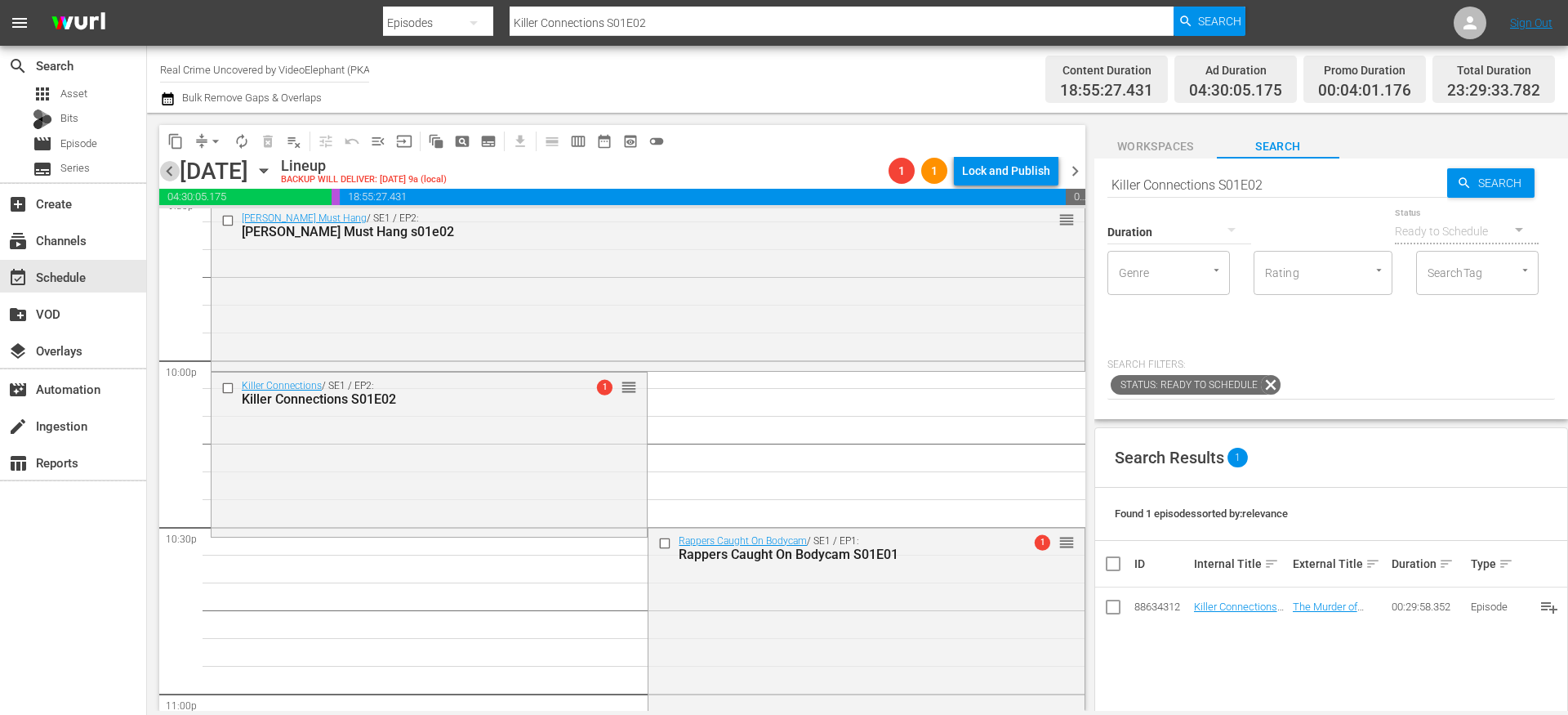
click at [163, 175] on span "chevron_left" at bounding box center [169, 171] width 20 height 20
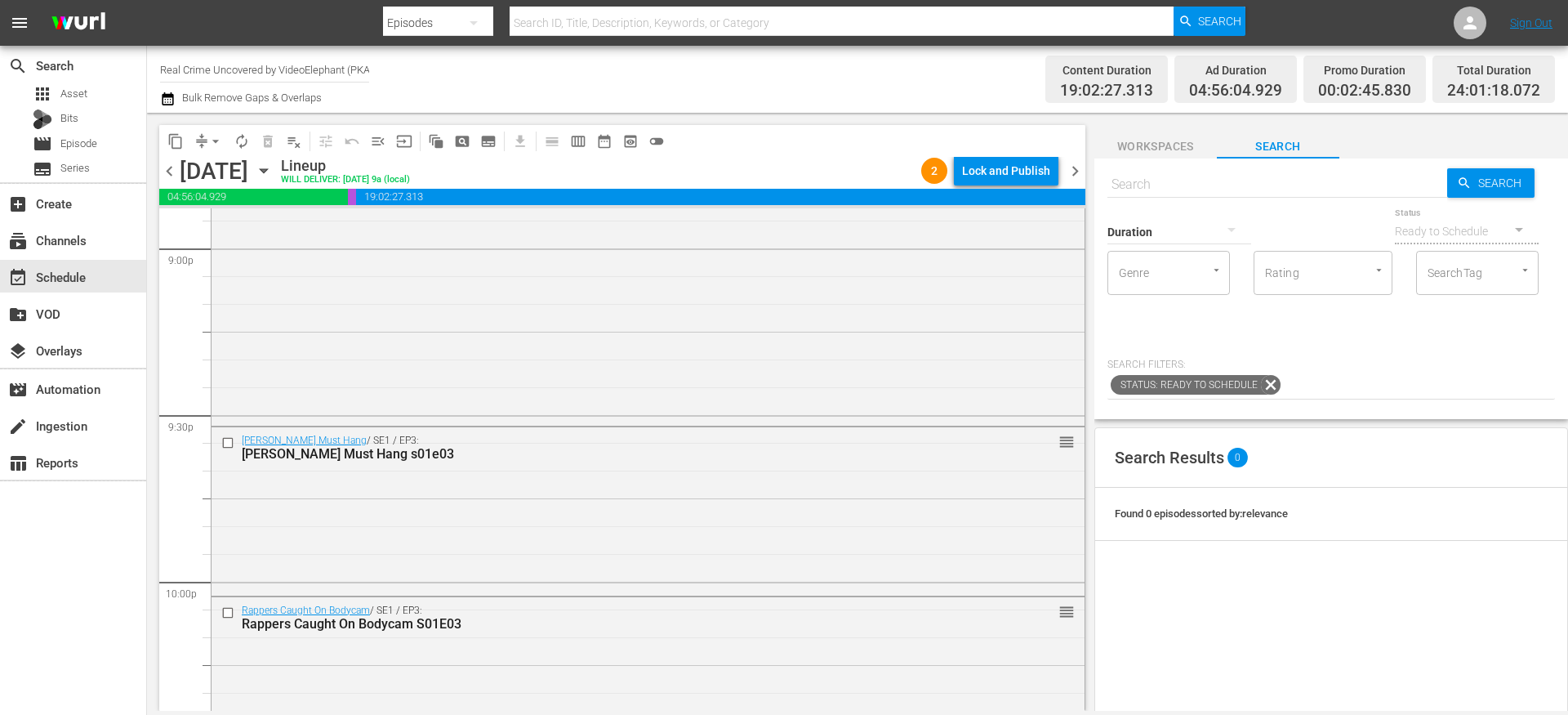
scroll to position [6957, 0]
click at [1079, 172] on span "chevron_right" at bounding box center [1075, 171] width 20 height 20
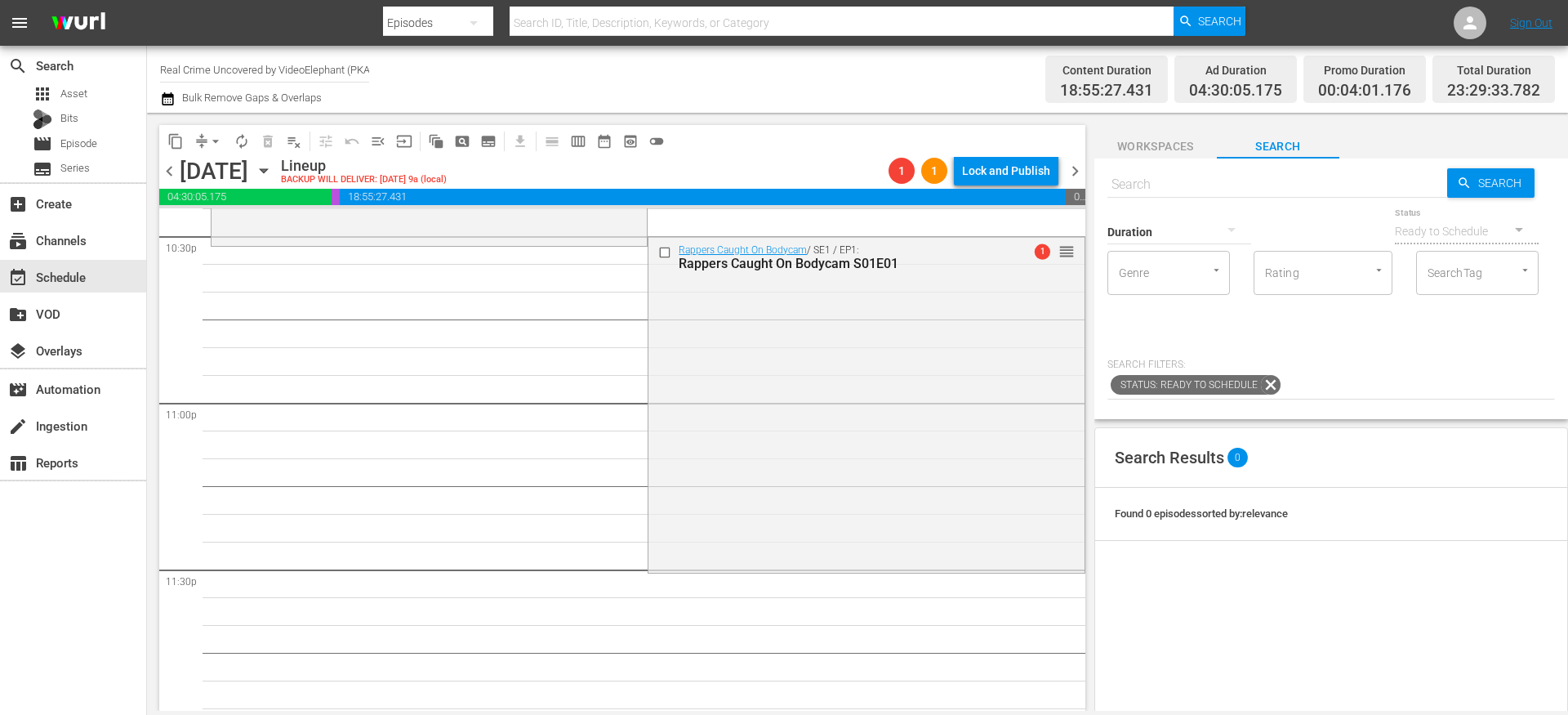
scroll to position [7495, 0]
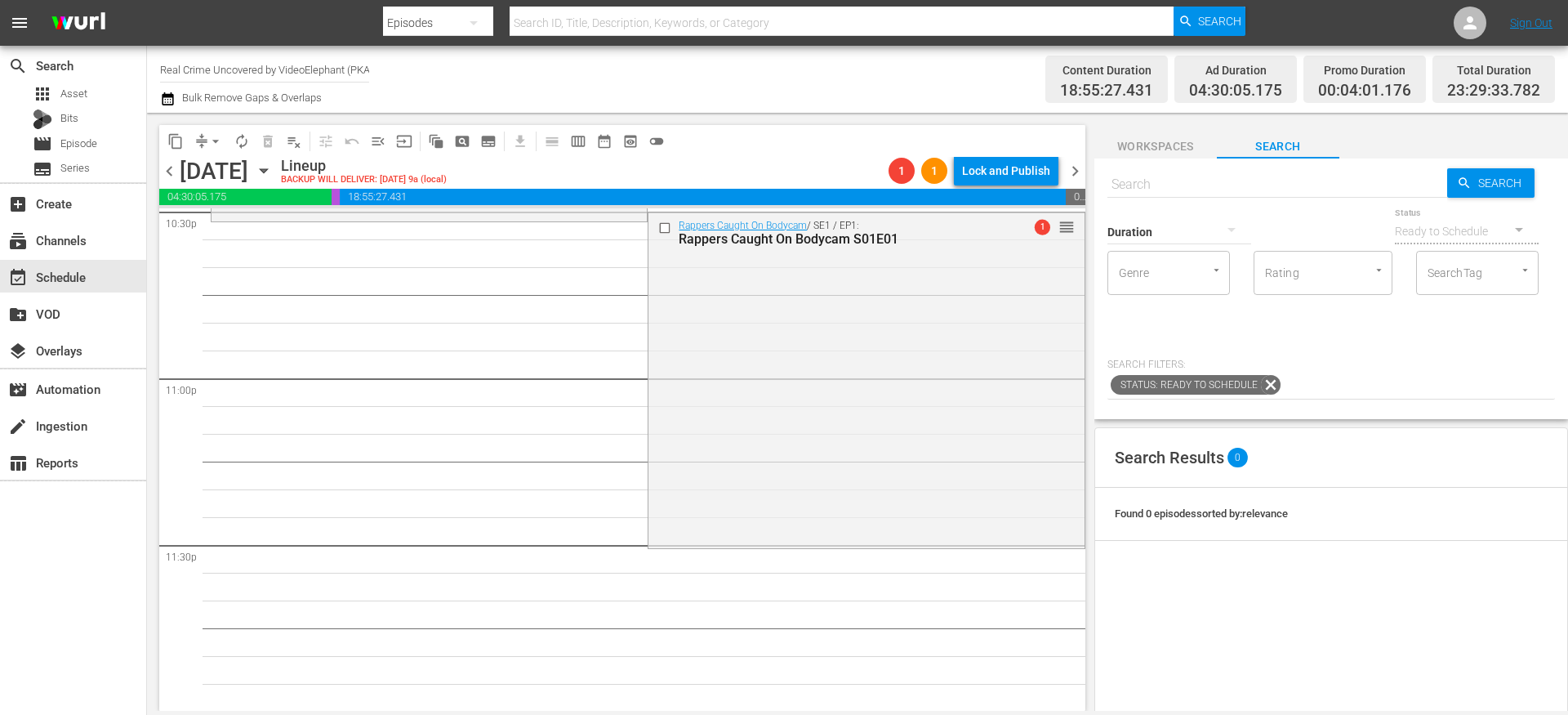
click at [1236, 182] on input "text" at bounding box center [1278, 184] width 340 height 40
paste input "[PERSON_NAME] Must Hang s01e01"
type input "[PERSON_NAME] Must Hang s01e01"
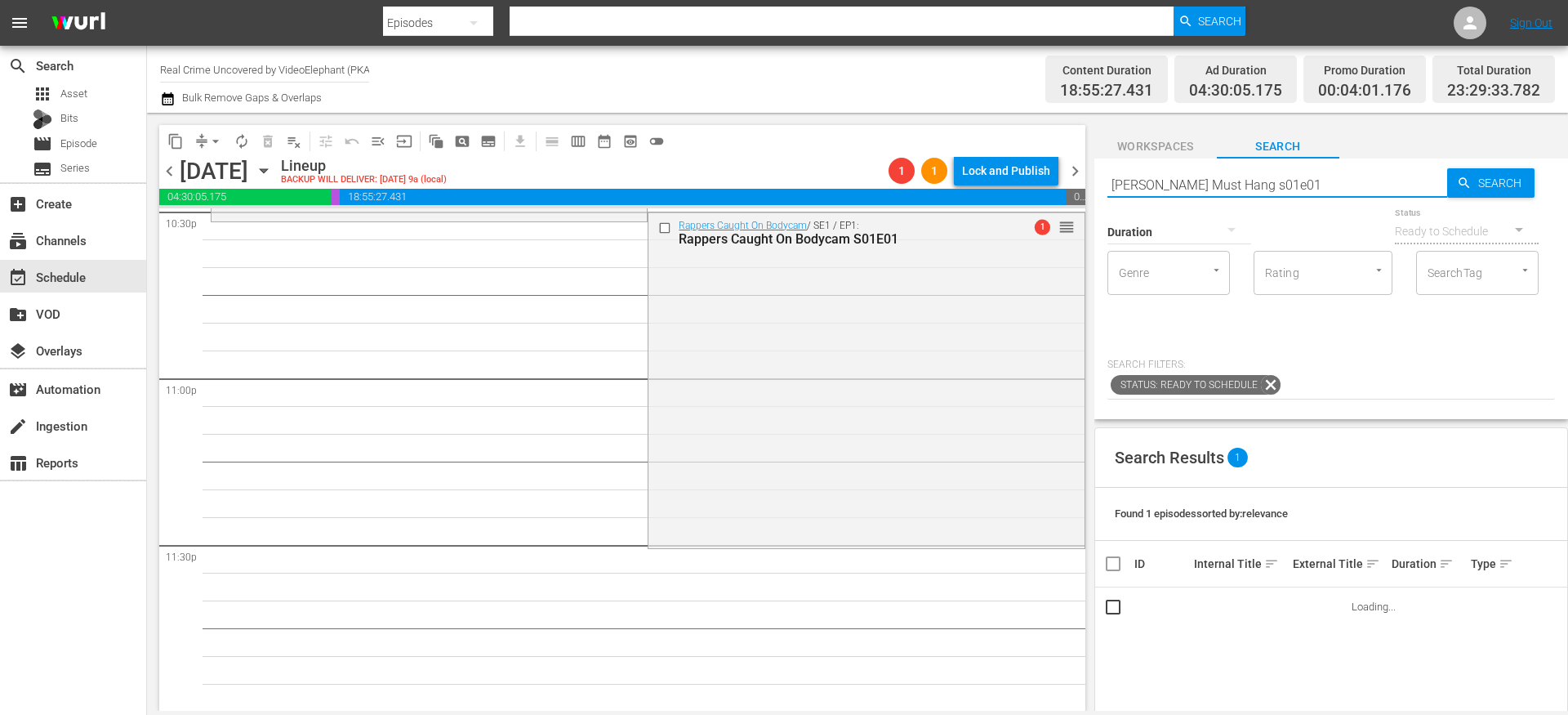
type input "[PERSON_NAME] Must Hang s01e01"
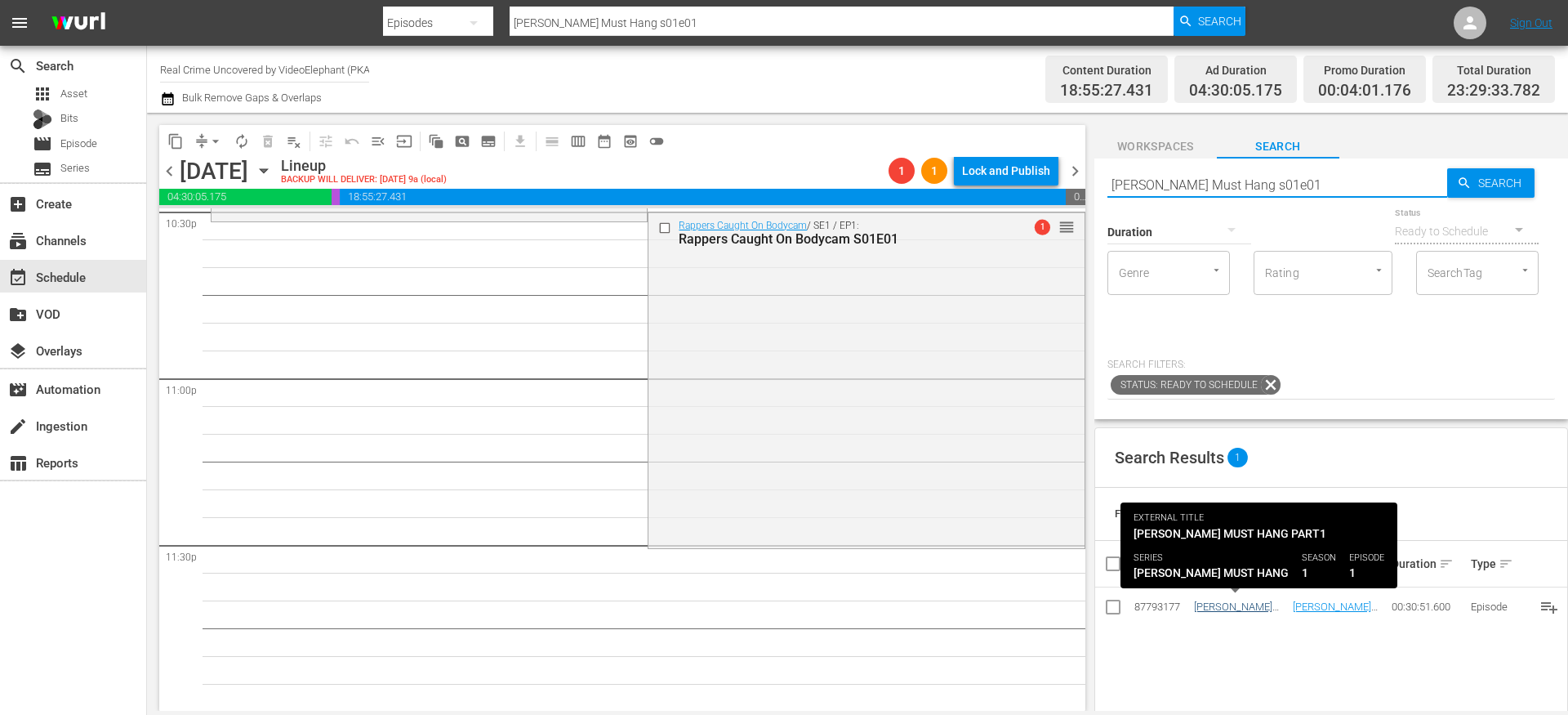
type input "[PERSON_NAME] Must Hang s01e01"
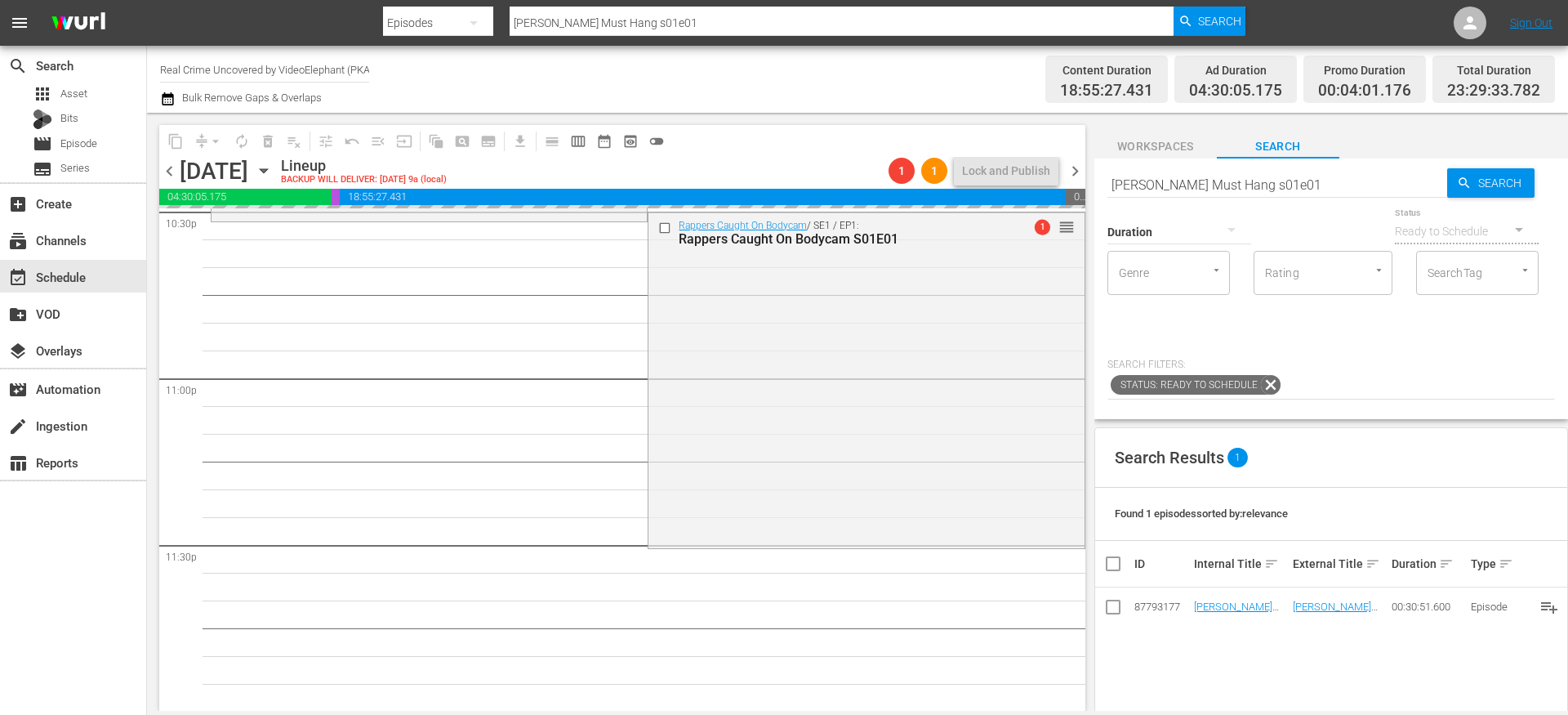
drag, startPoint x: 1225, startPoint y: 604, endPoint x: 975, endPoint y: 2, distance: 651.8
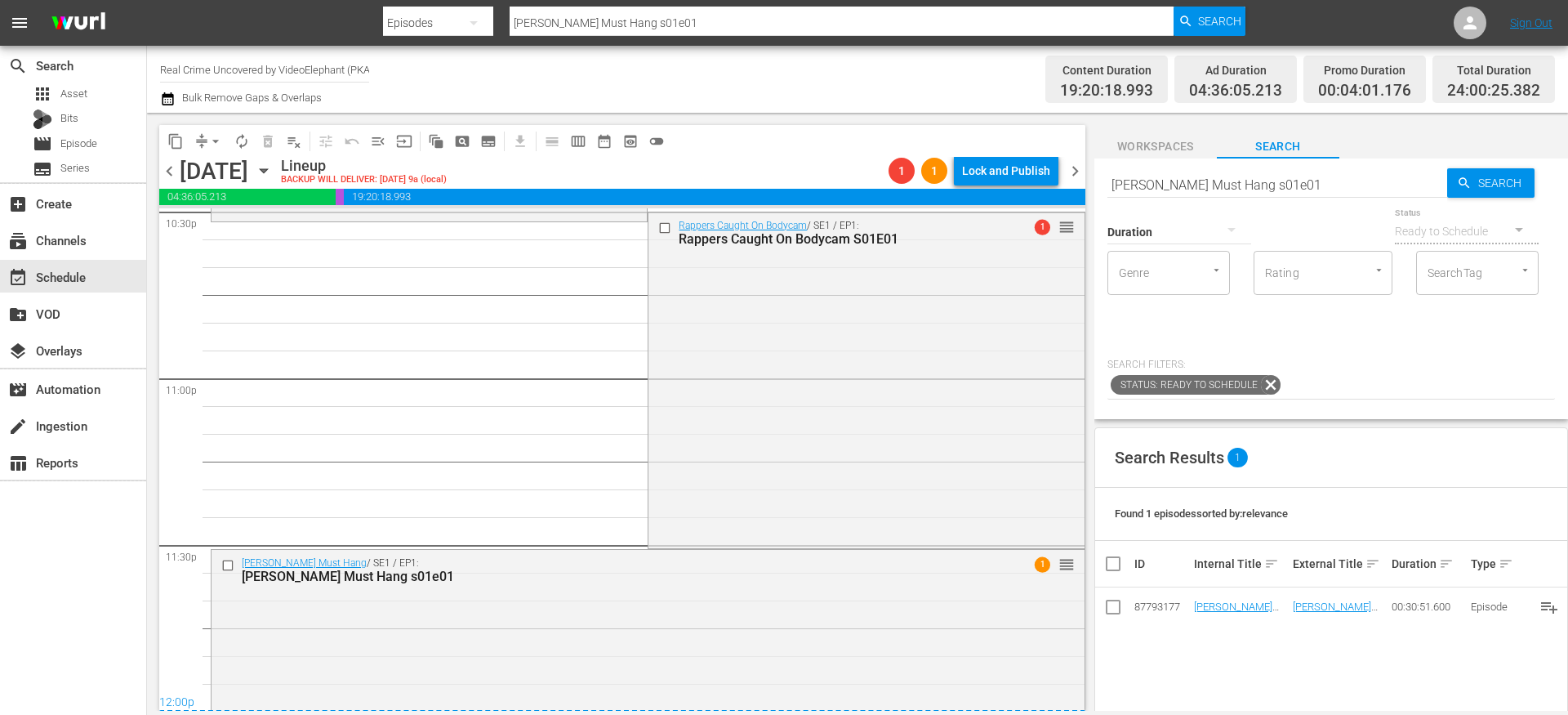
click at [208, 143] on span "arrow_drop_down" at bounding box center [215, 141] width 16 height 16
click at [216, 224] on li "Align to End of Previous Day" at bounding box center [216, 229] width 172 height 27
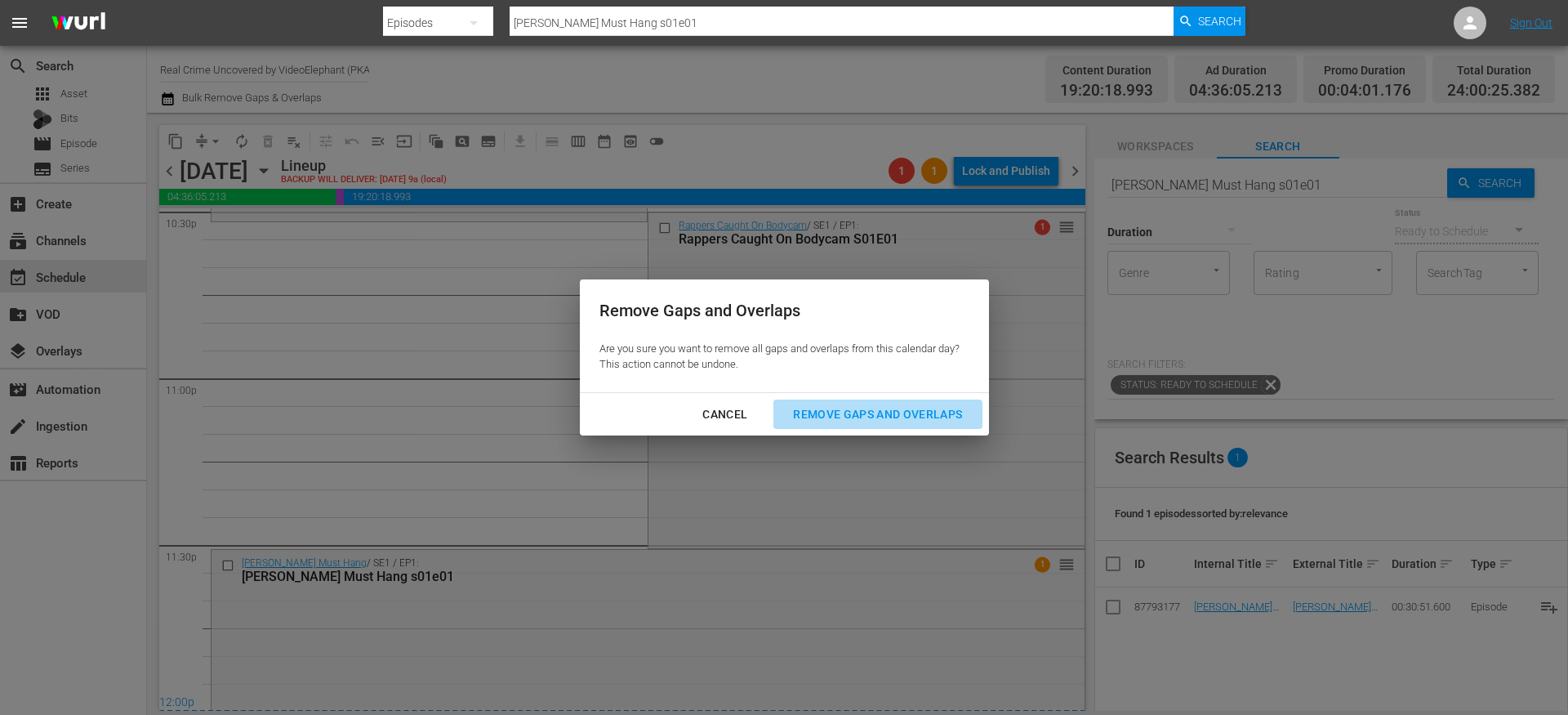
click at [901, 410] on div "Remove Gaps and Overlaps" at bounding box center [878, 414] width 195 height 20
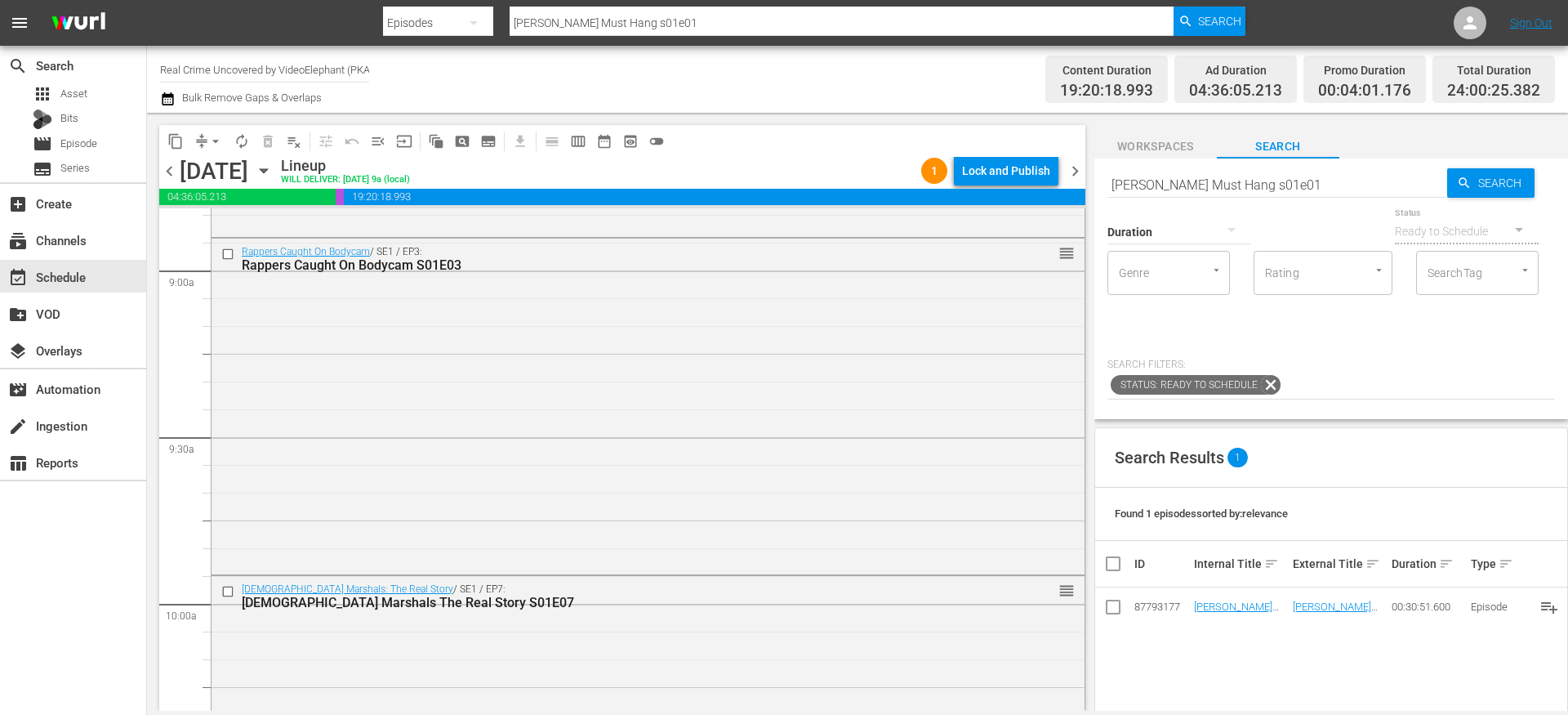
scroll to position [2549, 0]
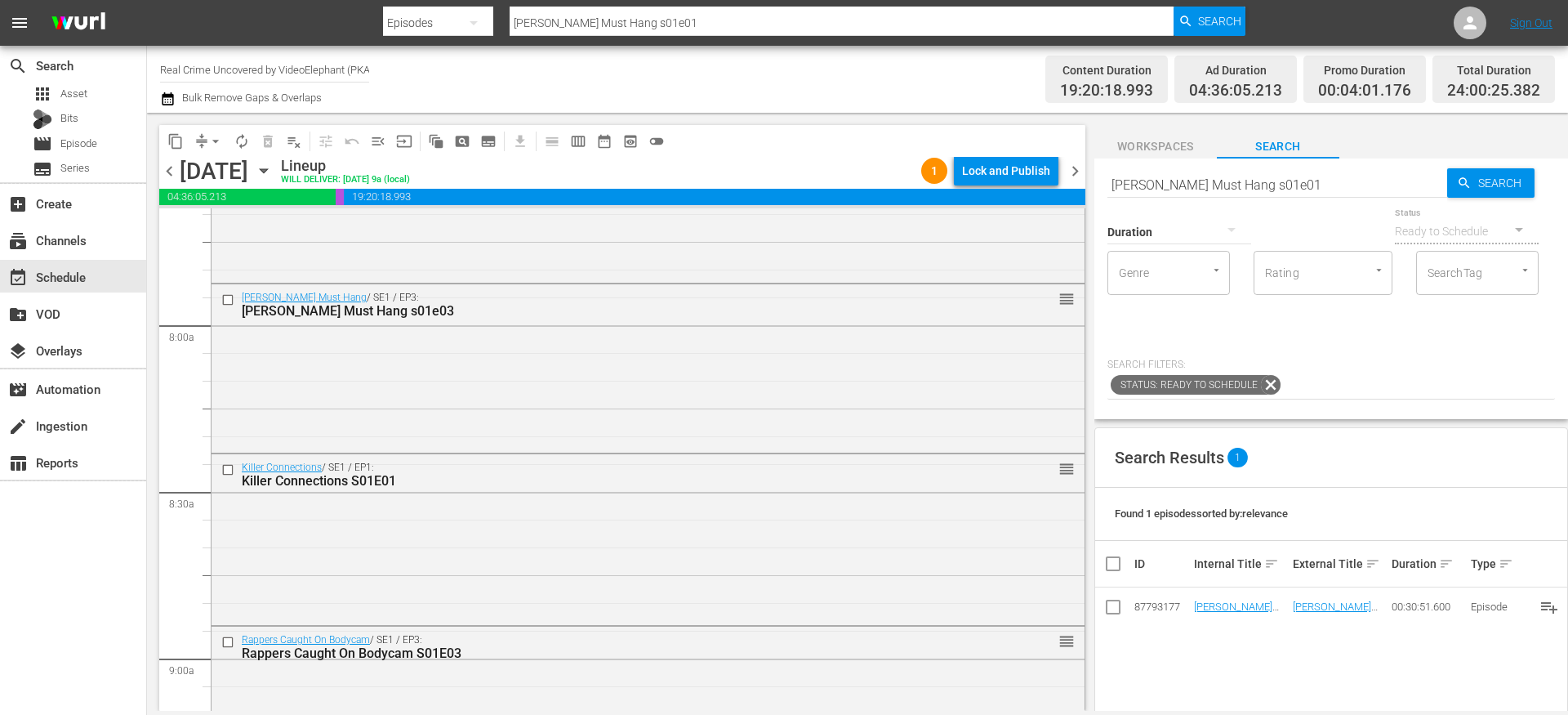
click at [172, 95] on icon "button" at bounding box center [168, 99] width 12 height 14
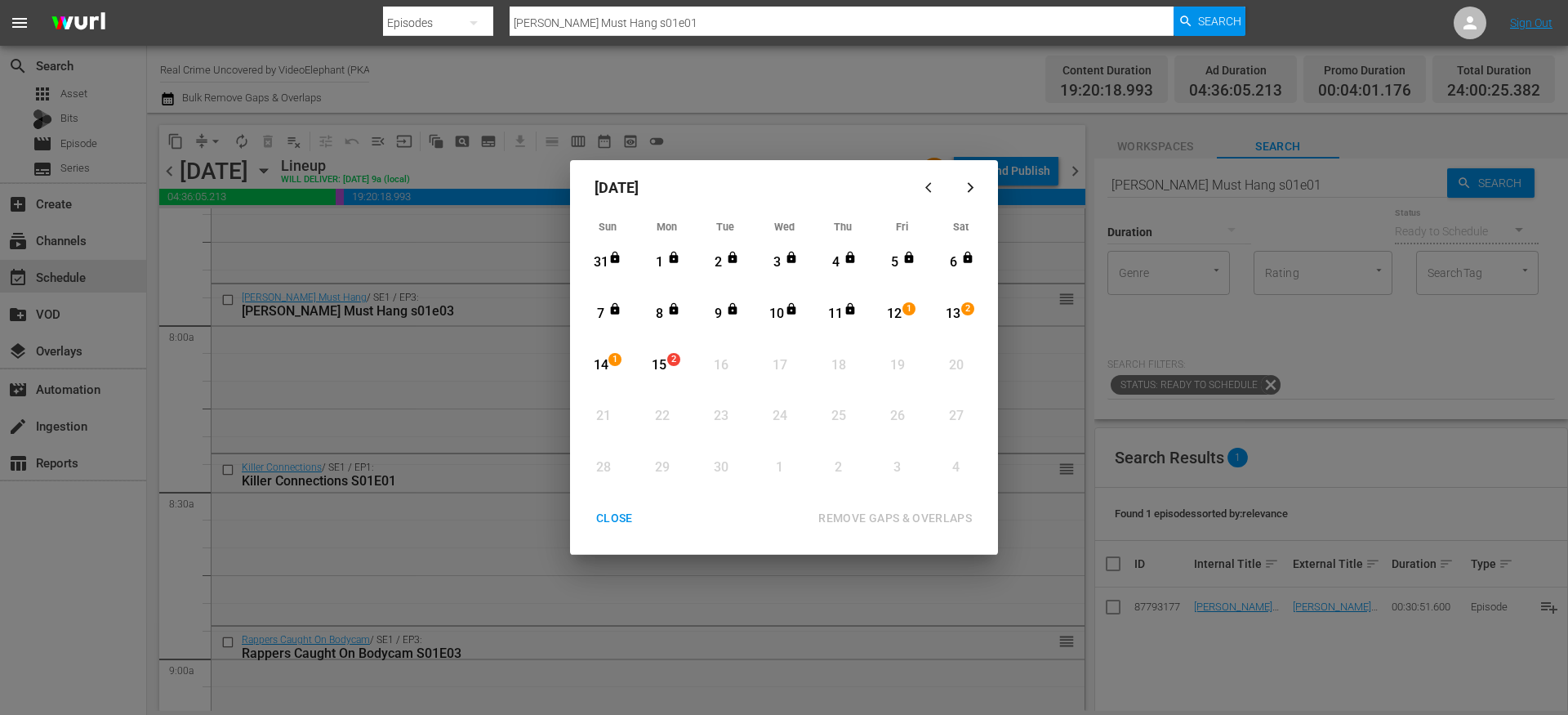
click at [633, 517] on div "CLOSE" at bounding box center [614, 518] width 63 height 20
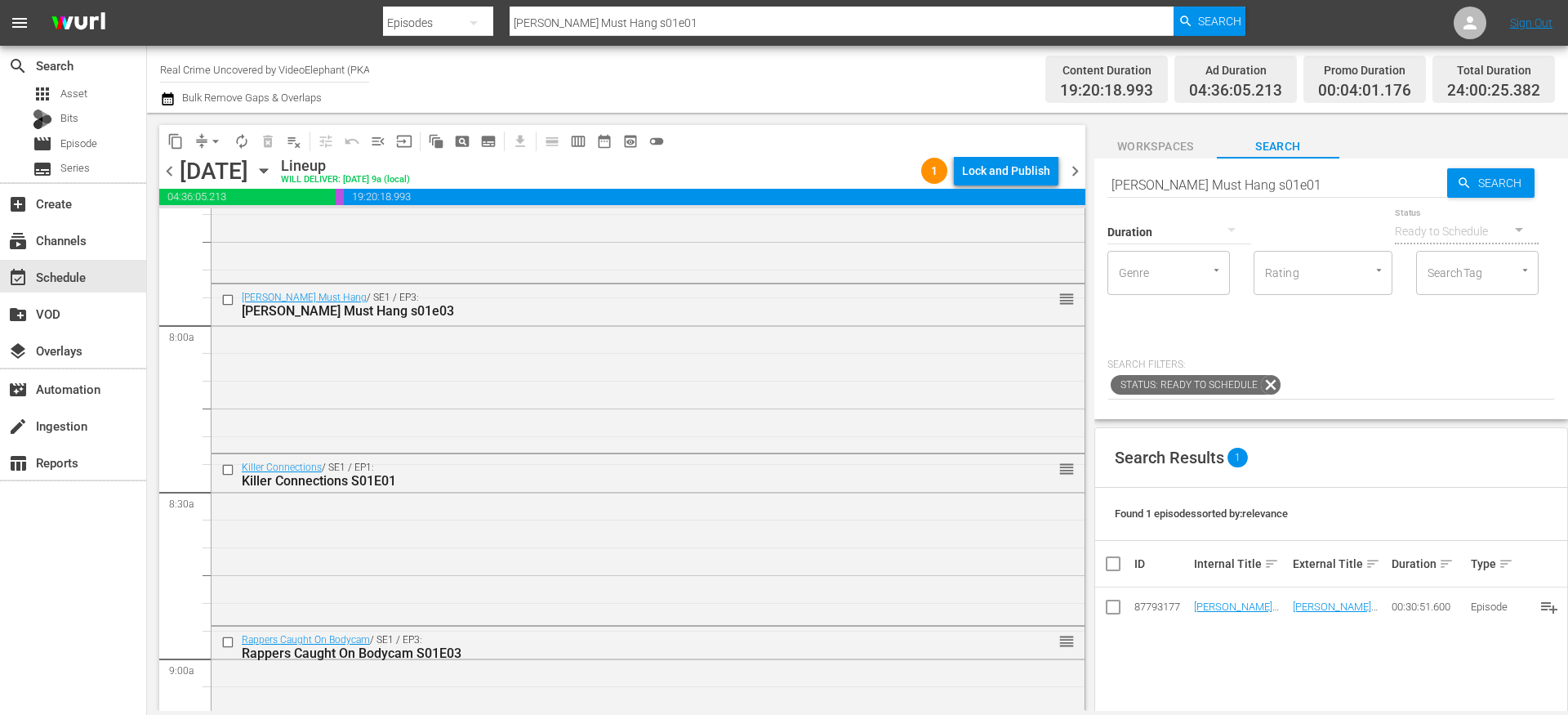
click at [273, 168] on icon "button" at bounding box center [263, 171] width 18 height 18
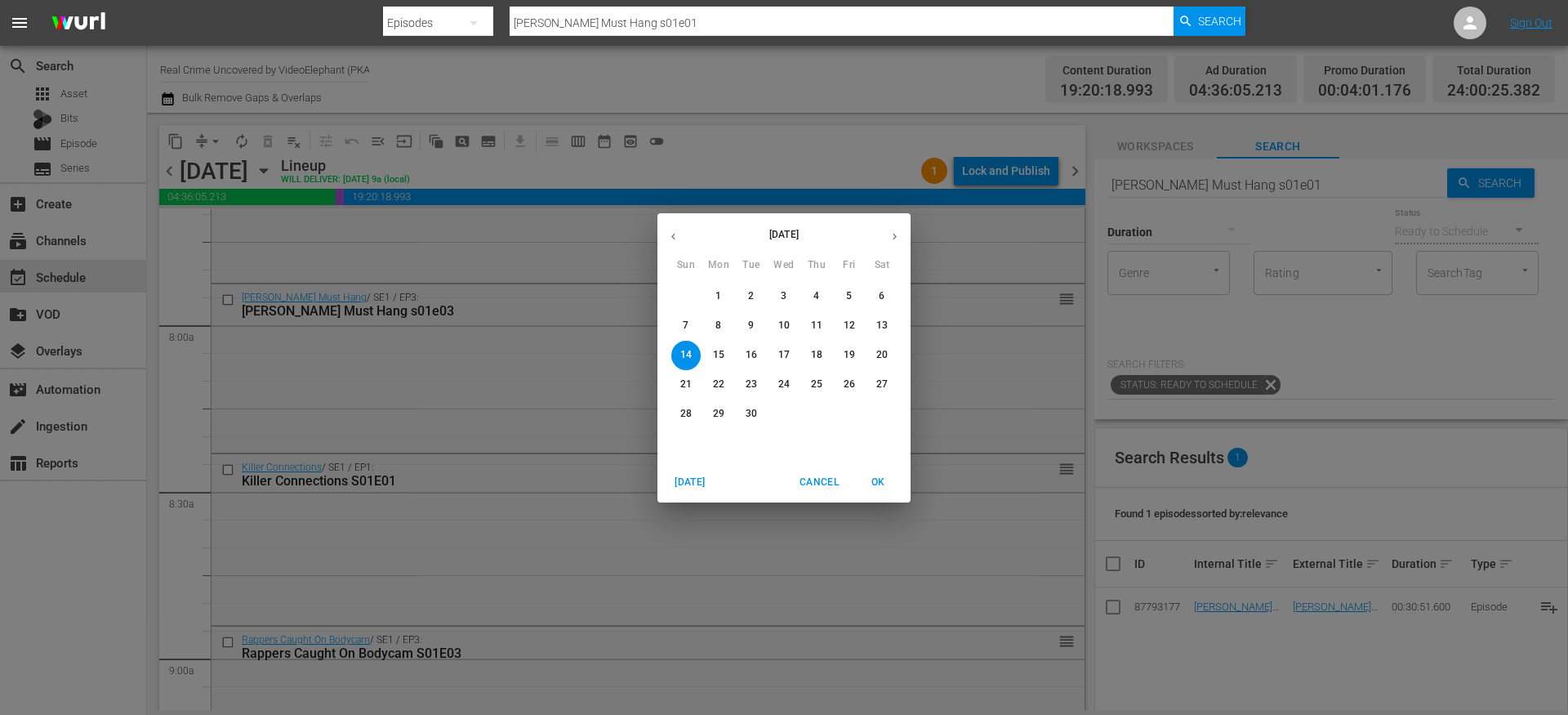
click at [859, 324] on span "12" at bounding box center [849, 325] width 29 height 14
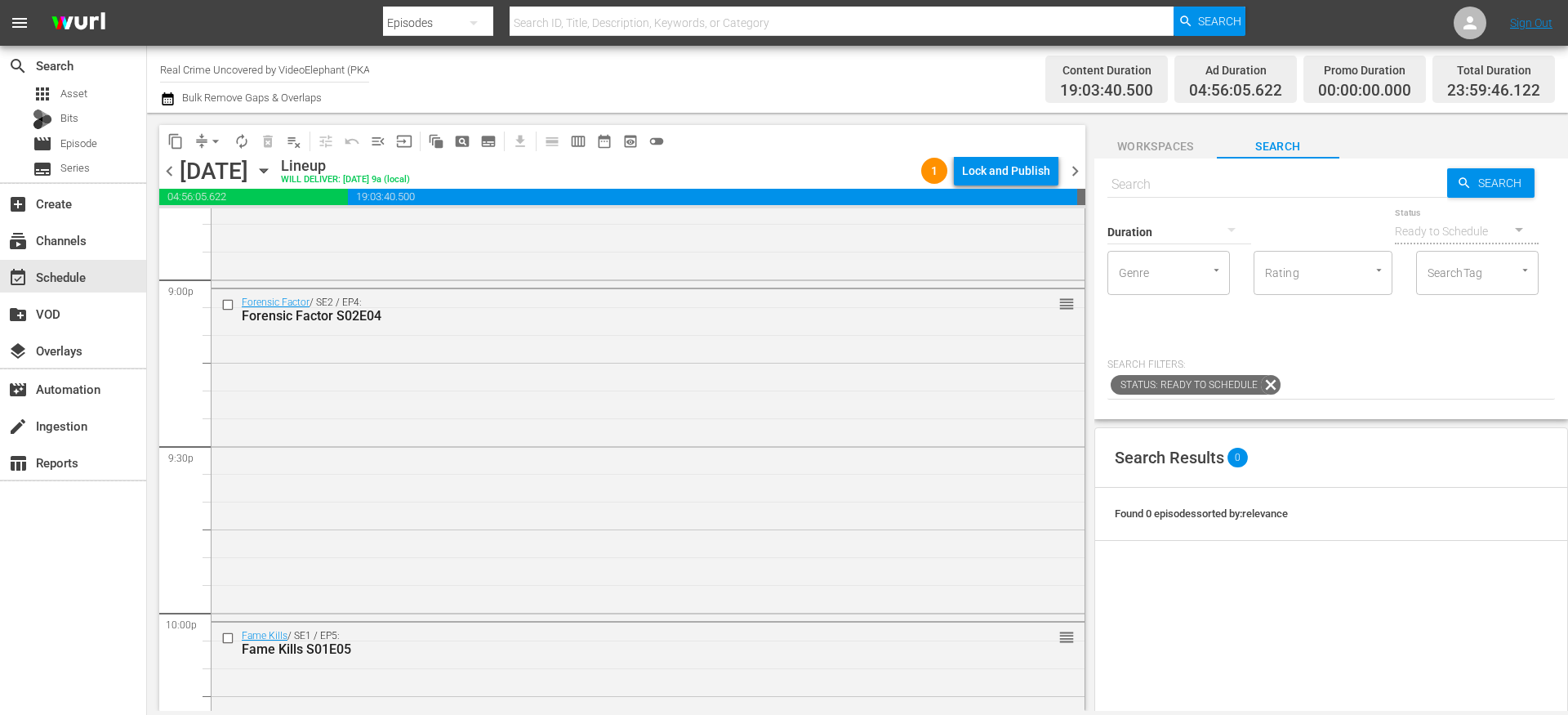
scroll to position [7506, 0]
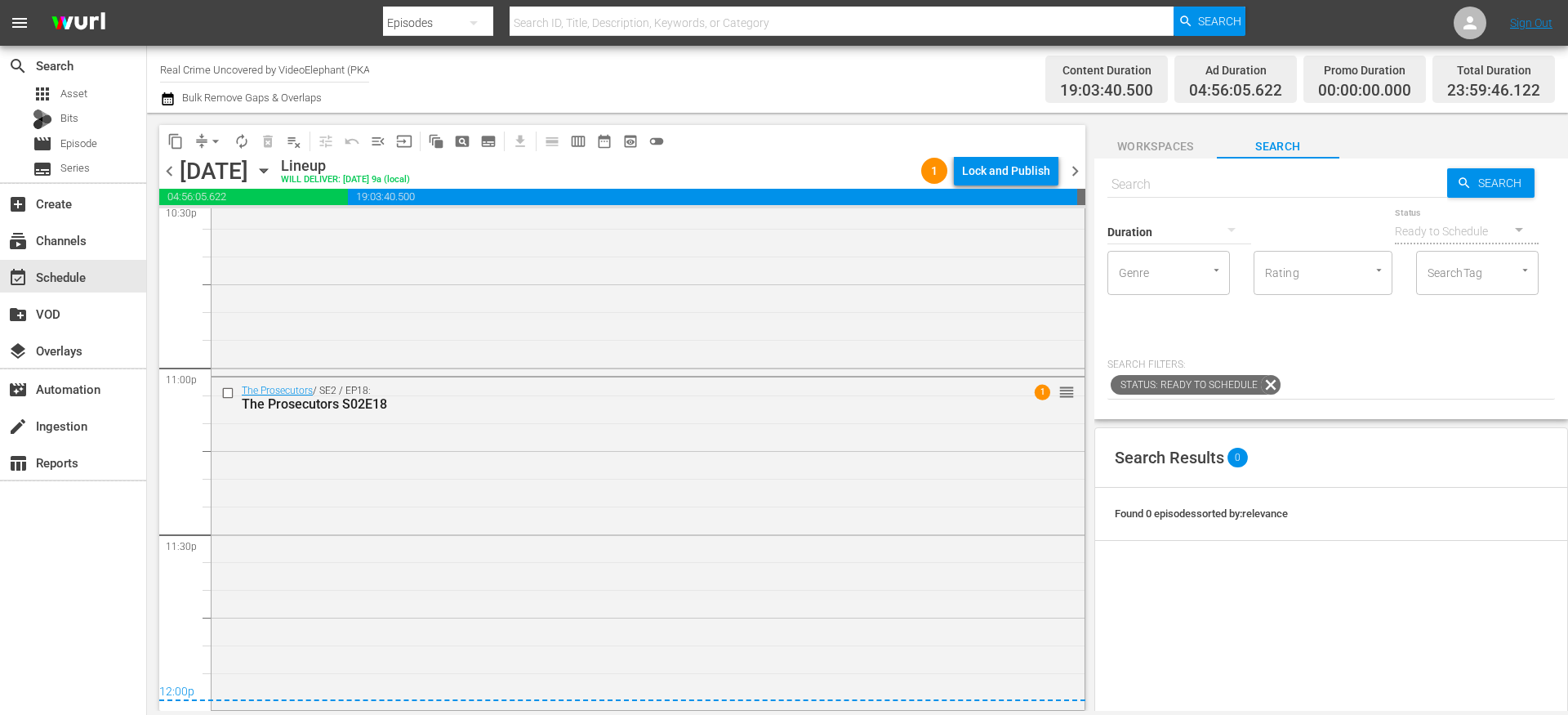
click at [1020, 157] on div "Lock and Publish" at bounding box center [1005, 171] width 88 height 29
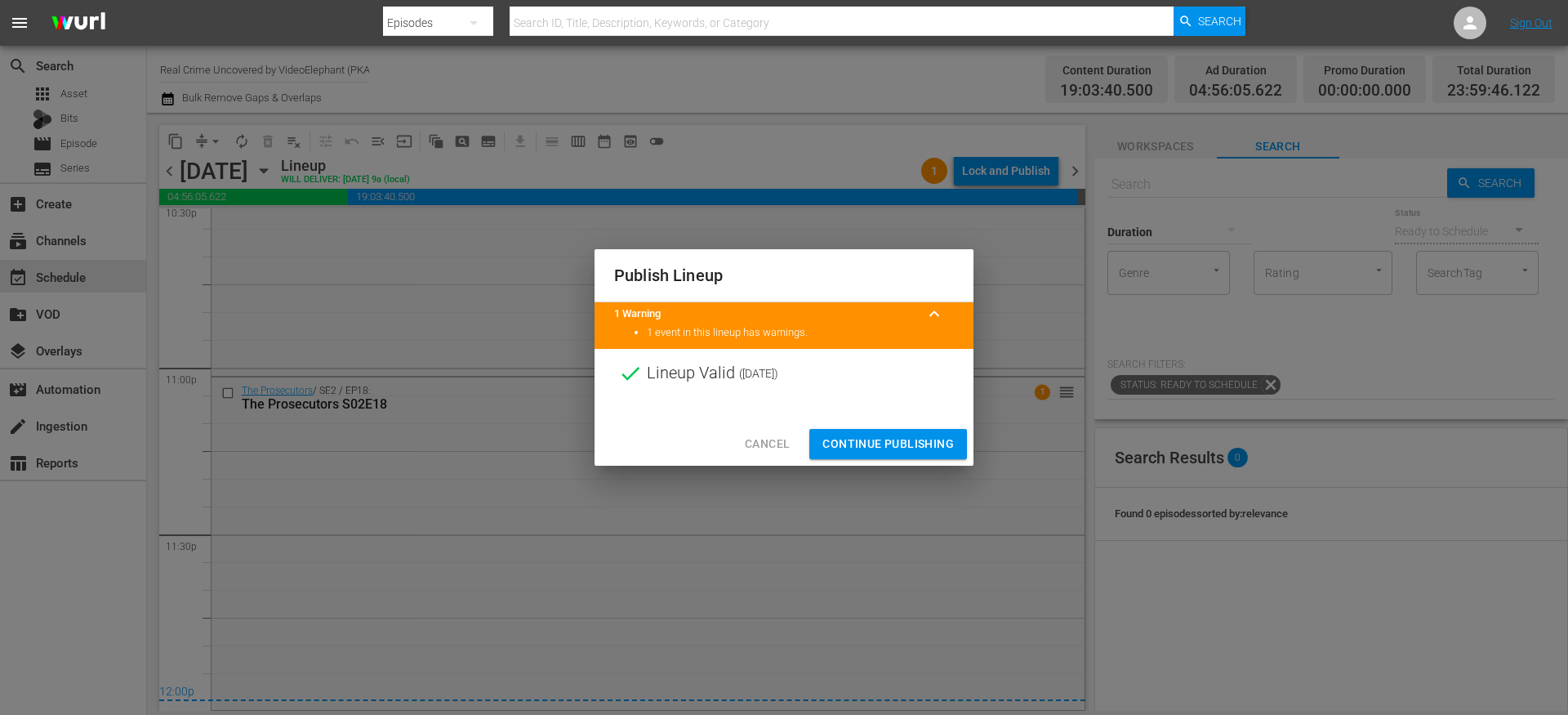
click at [930, 442] on span "Continue Publishing" at bounding box center [889, 444] width 131 height 20
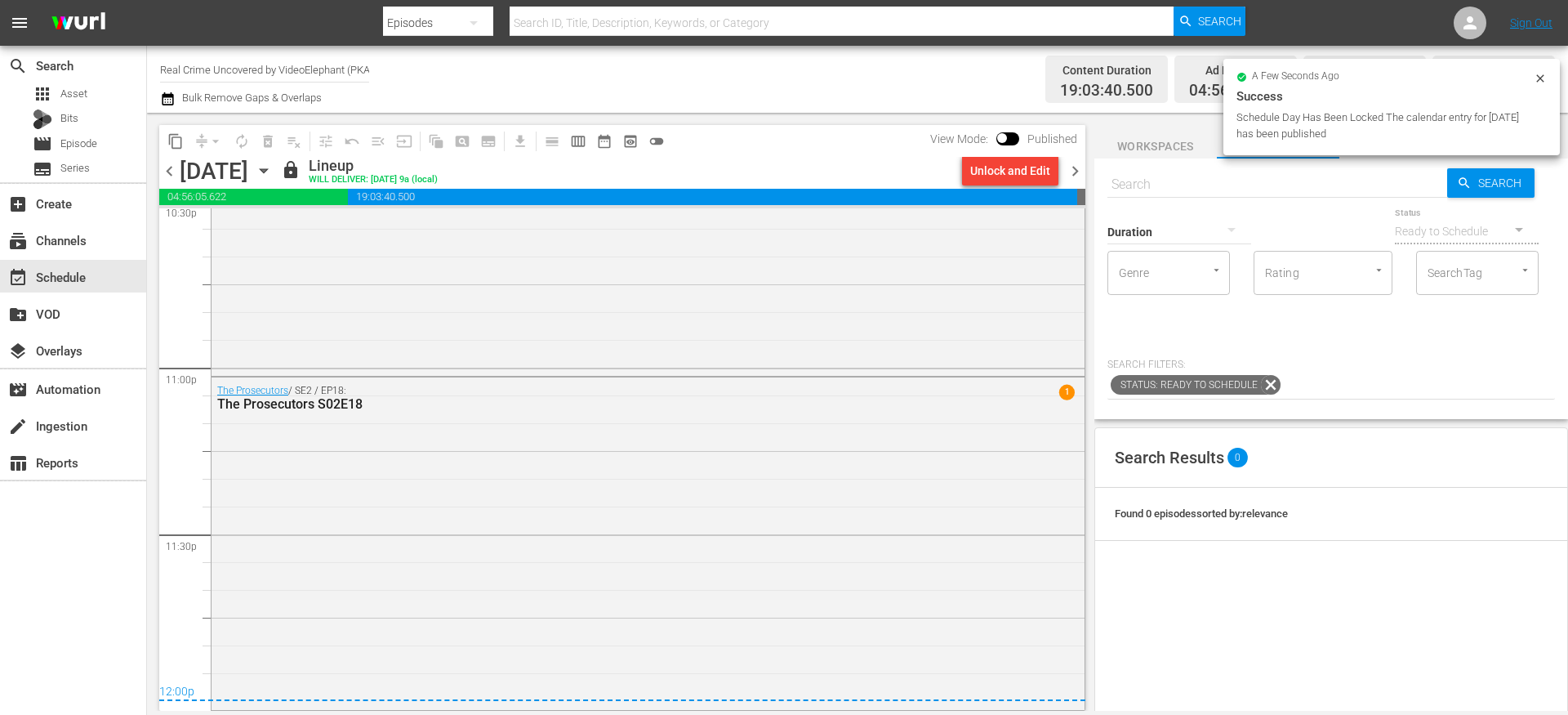
click at [1079, 168] on span "chevron_right" at bounding box center [1075, 171] width 20 height 20
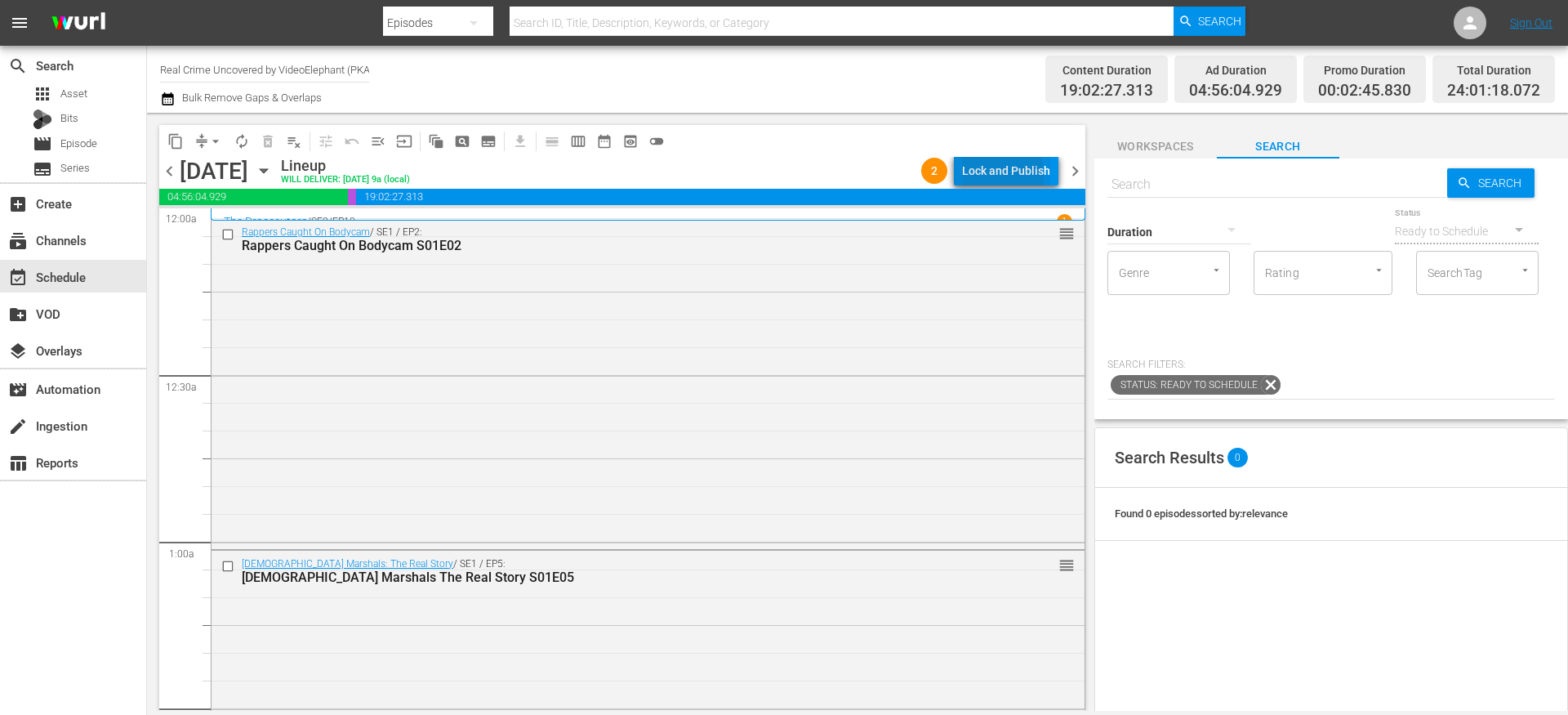
click at [975, 178] on div "Lock and Publish" at bounding box center [1005, 171] width 88 height 29
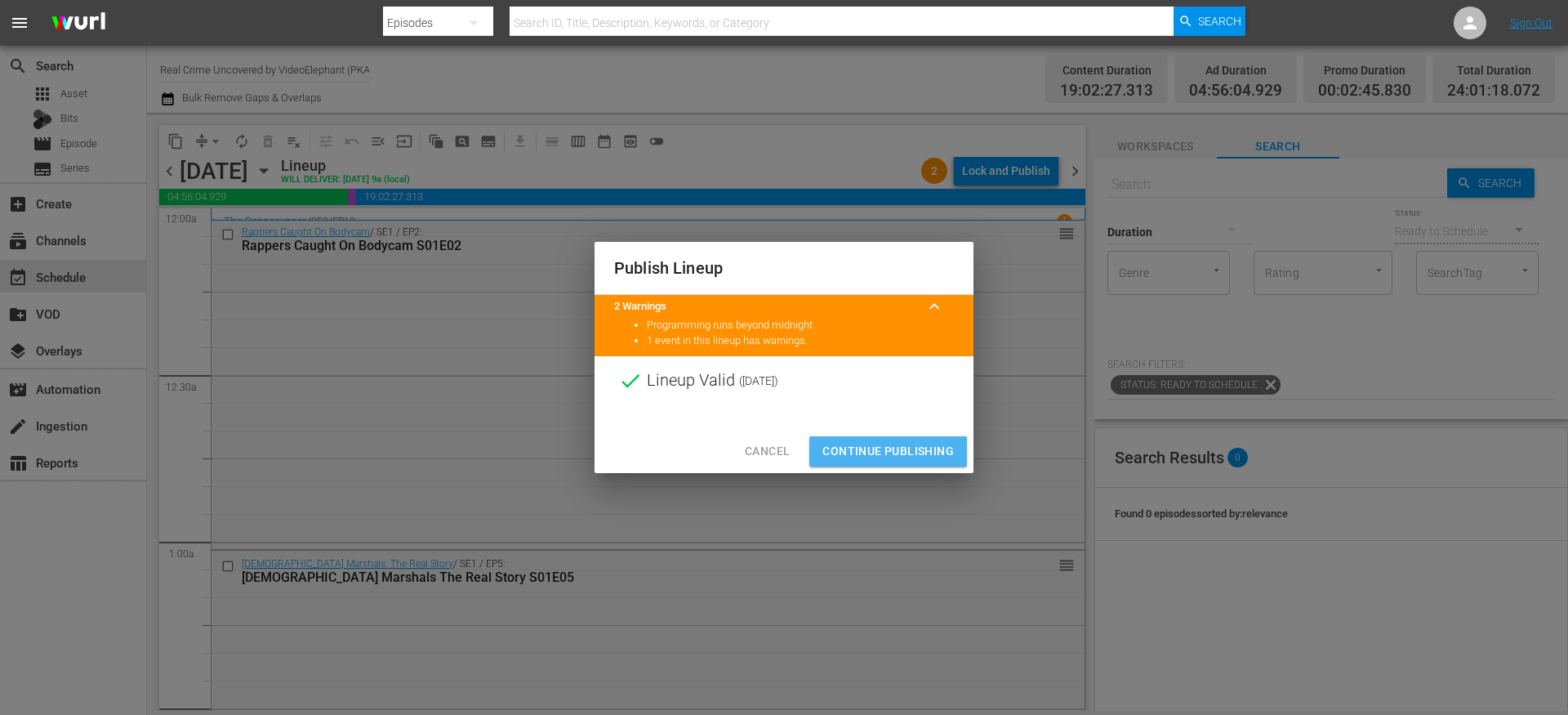
click at [862, 437] on button "Continue Publishing" at bounding box center [888, 451] width 157 height 30
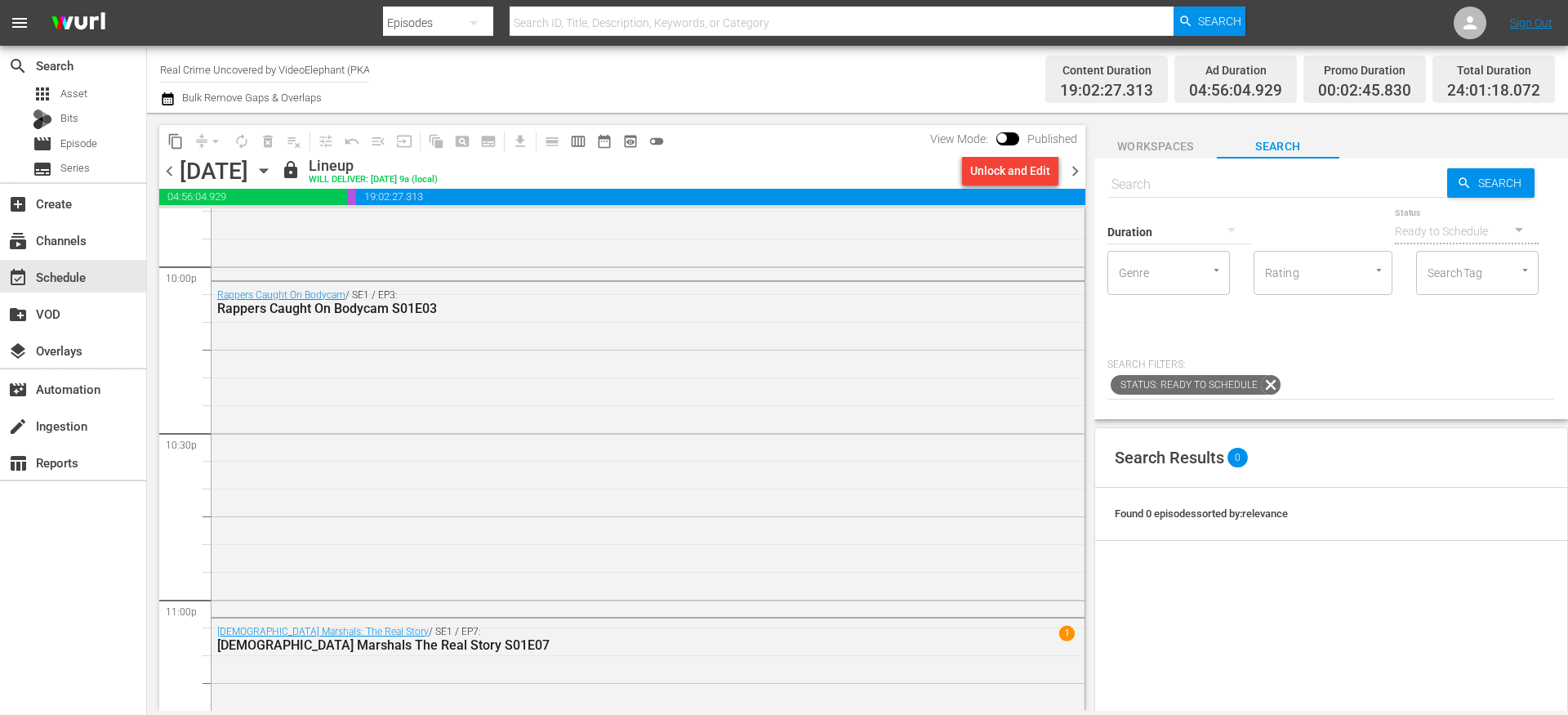
scroll to position [7514, 0]
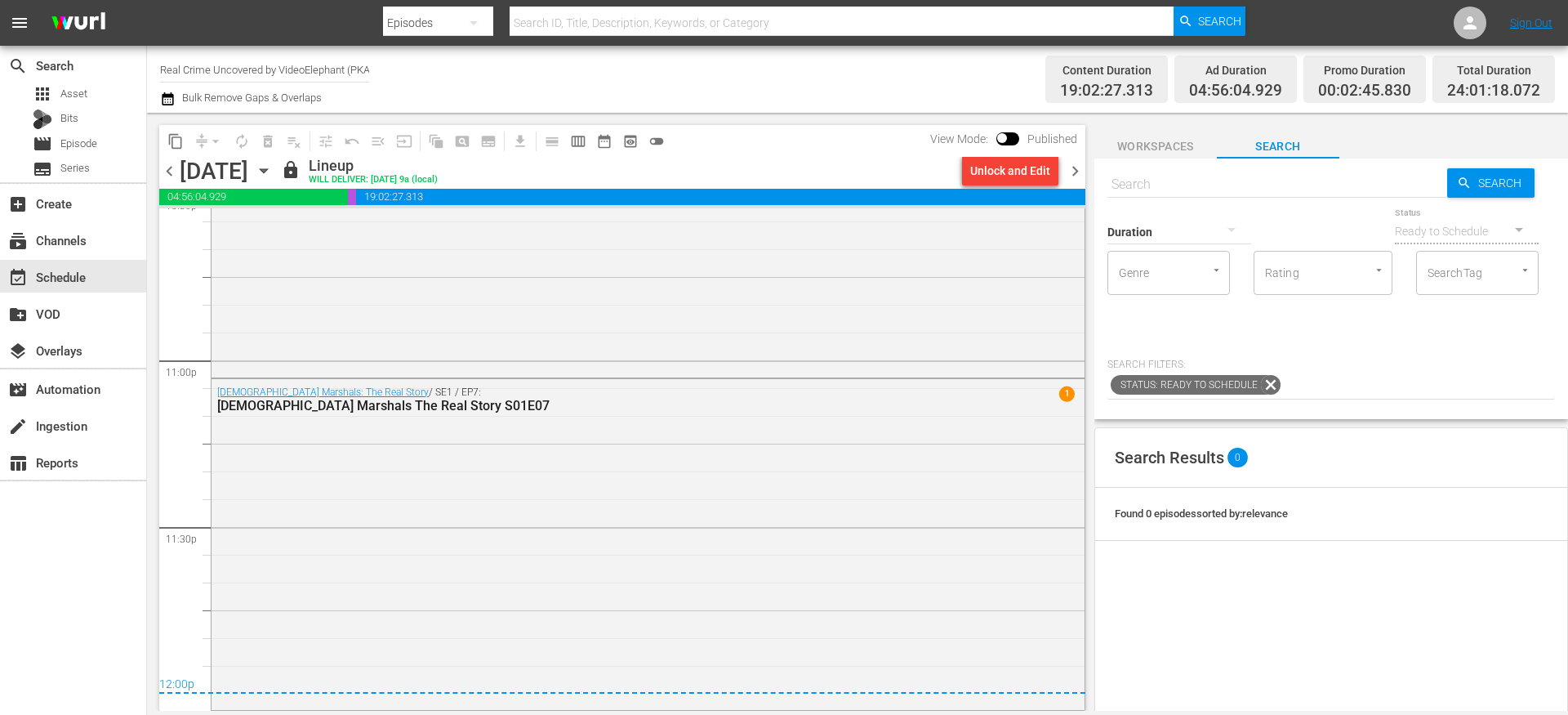
click at [1075, 173] on span "chevron_right" at bounding box center [1075, 171] width 20 height 20
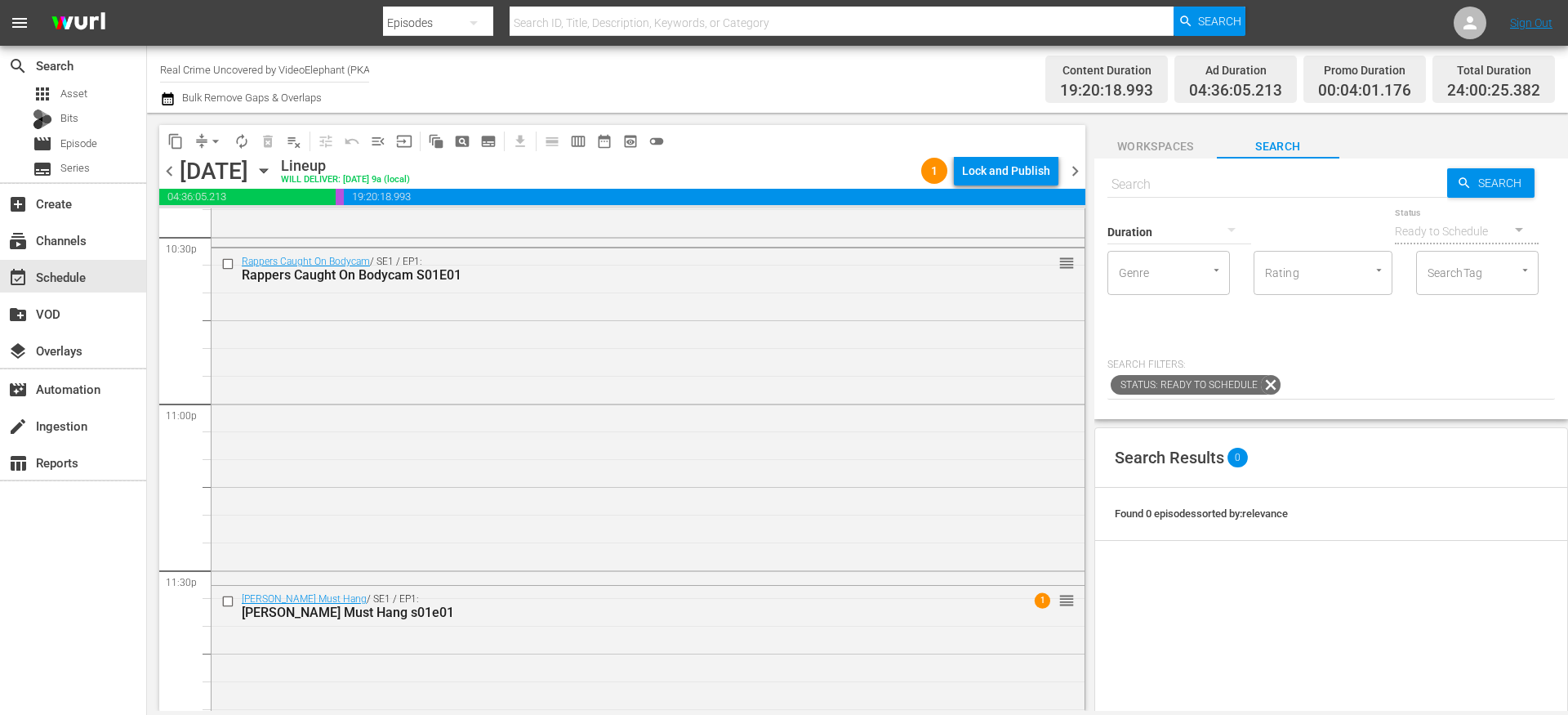
scroll to position [7517, 0]
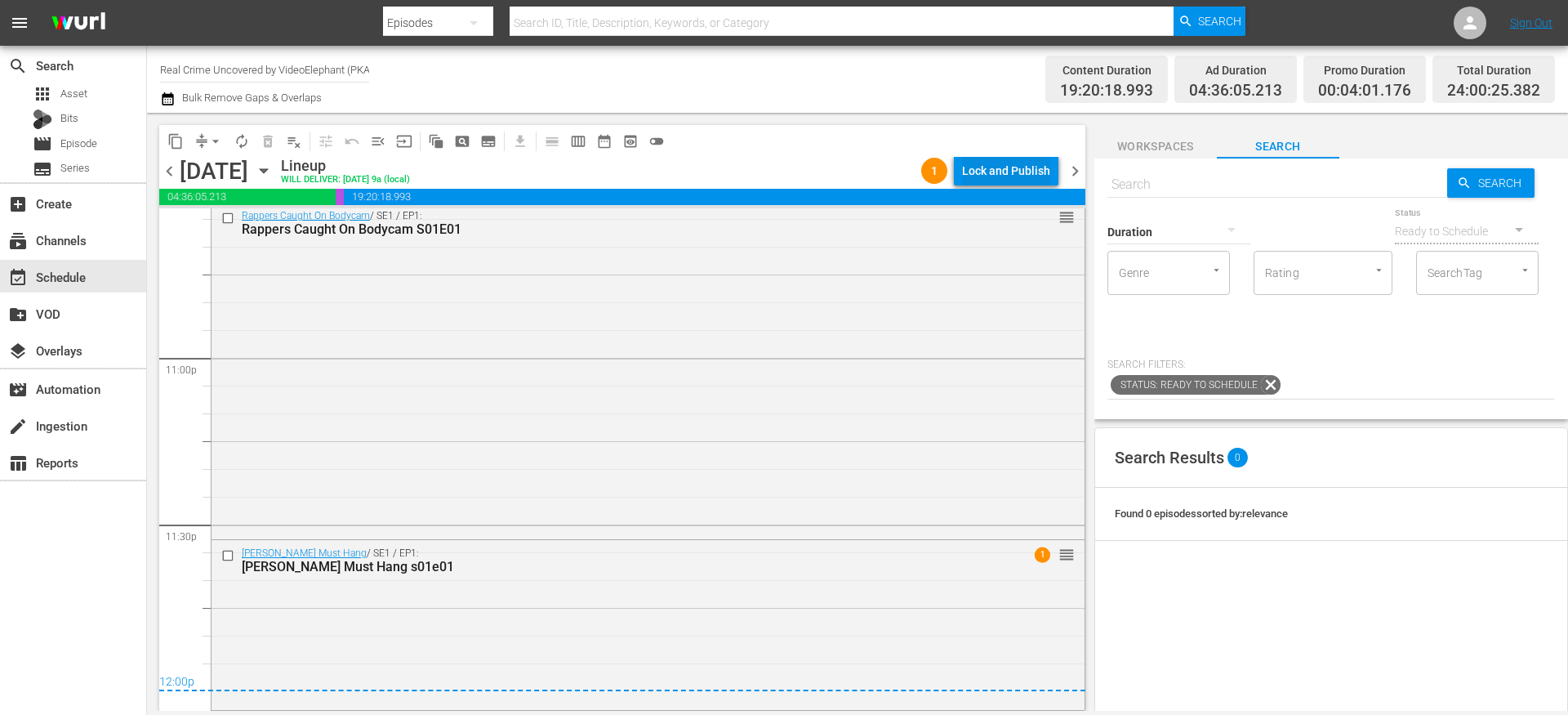
click at [973, 168] on div "Lock and Publish" at bounding box center [1005, 171] width 88 height 29
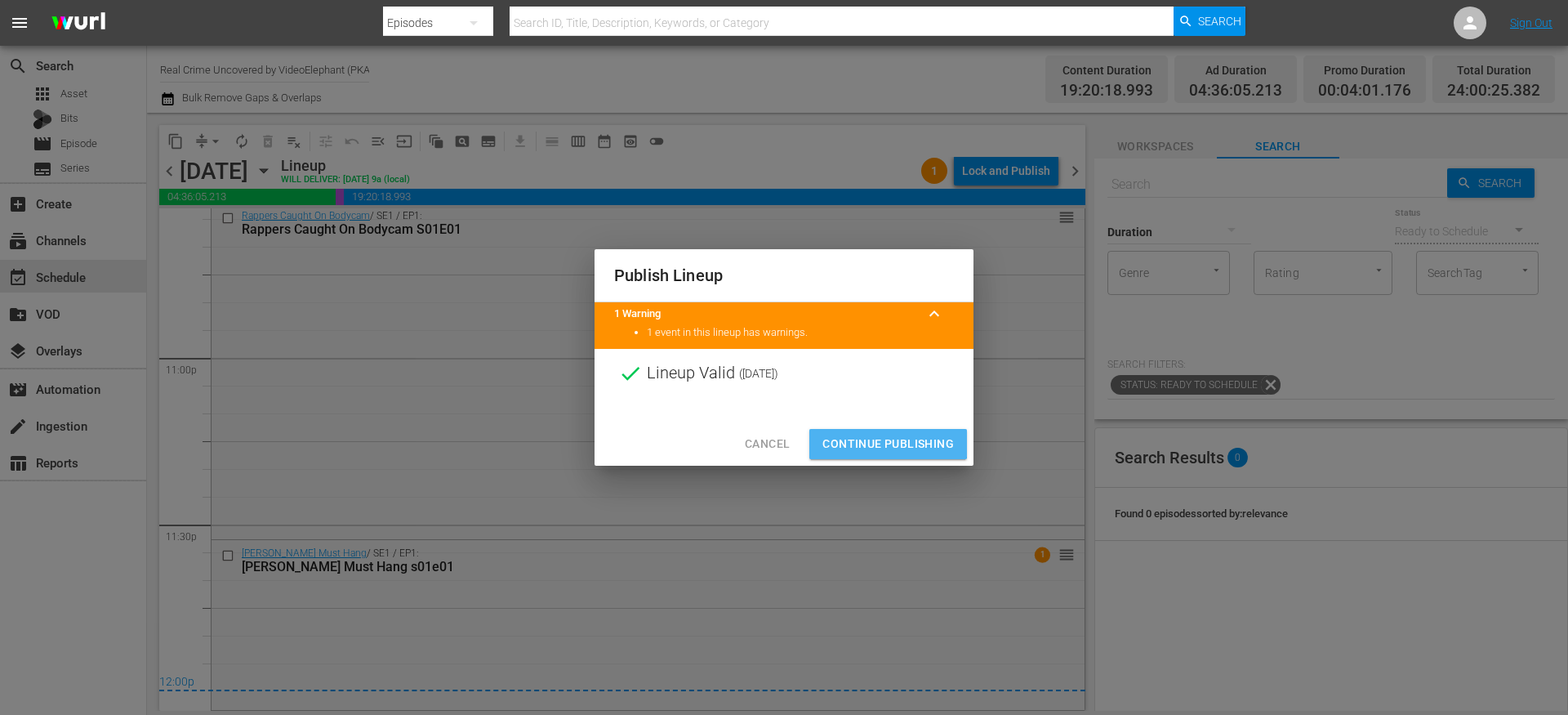
click at [867, 443] on span "Continue Publishing" at bounding box center [889, 444] width 131 height 20
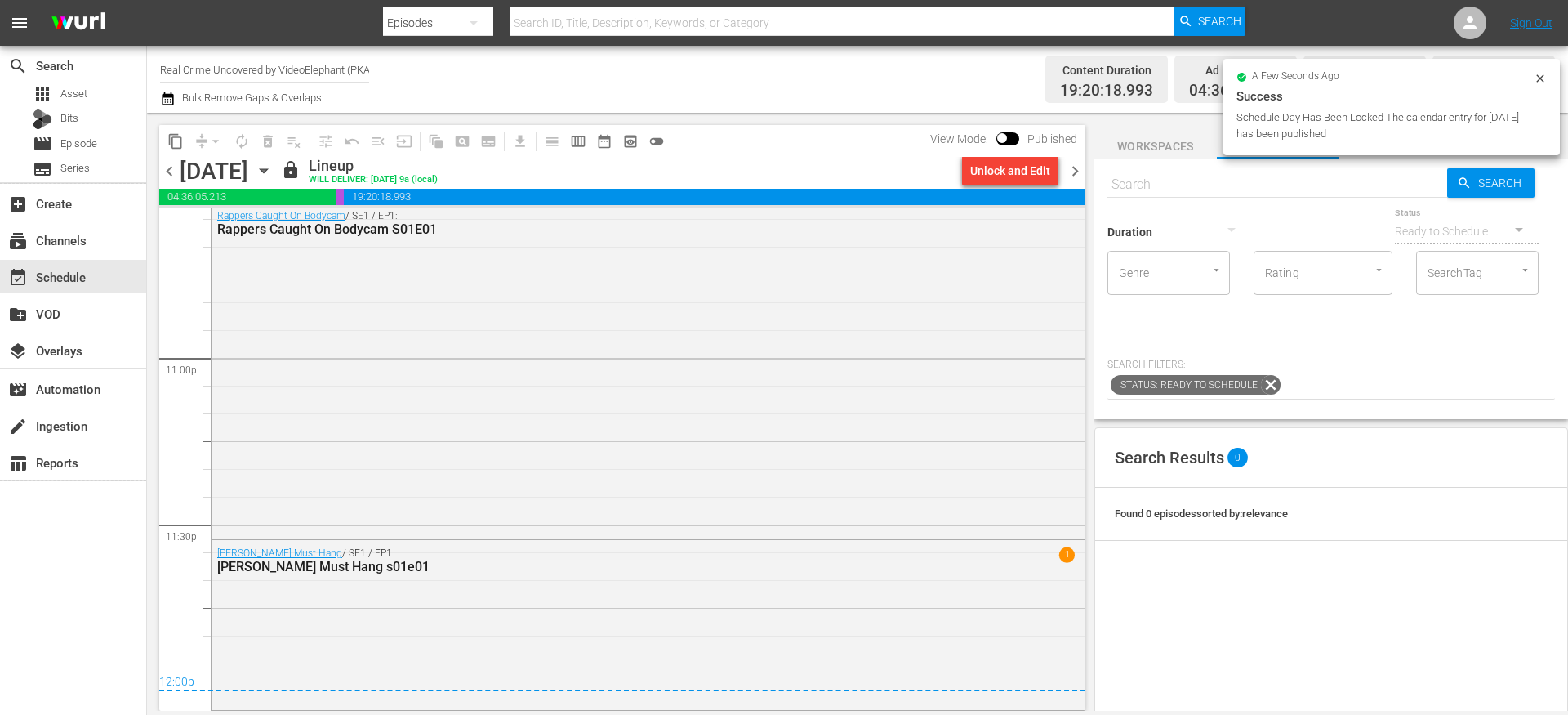
click at [1079, 171] on span "chevron_right" at bounding box center [1075, 171] width 20 height 20
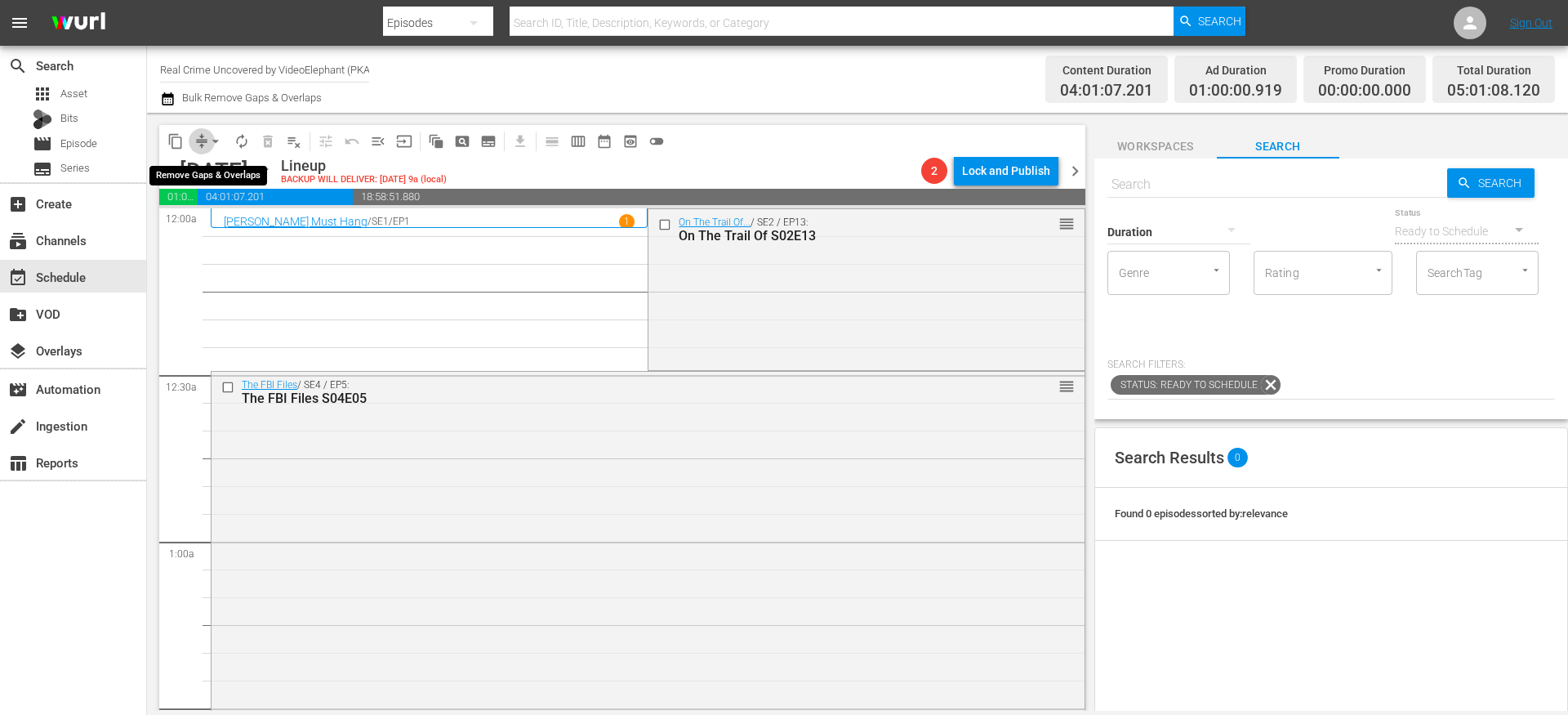
click at [198, 143] on span "compress" at bounding box center [202, 141] width 16 height 16
click at [206, 142] on button "arrow_drop_down" at bounding box center [215, 141] width 26 height 26
click at [220, 235] on li "Align to End of Previous Day" at bounding box center [216, 229] width 172 height 27
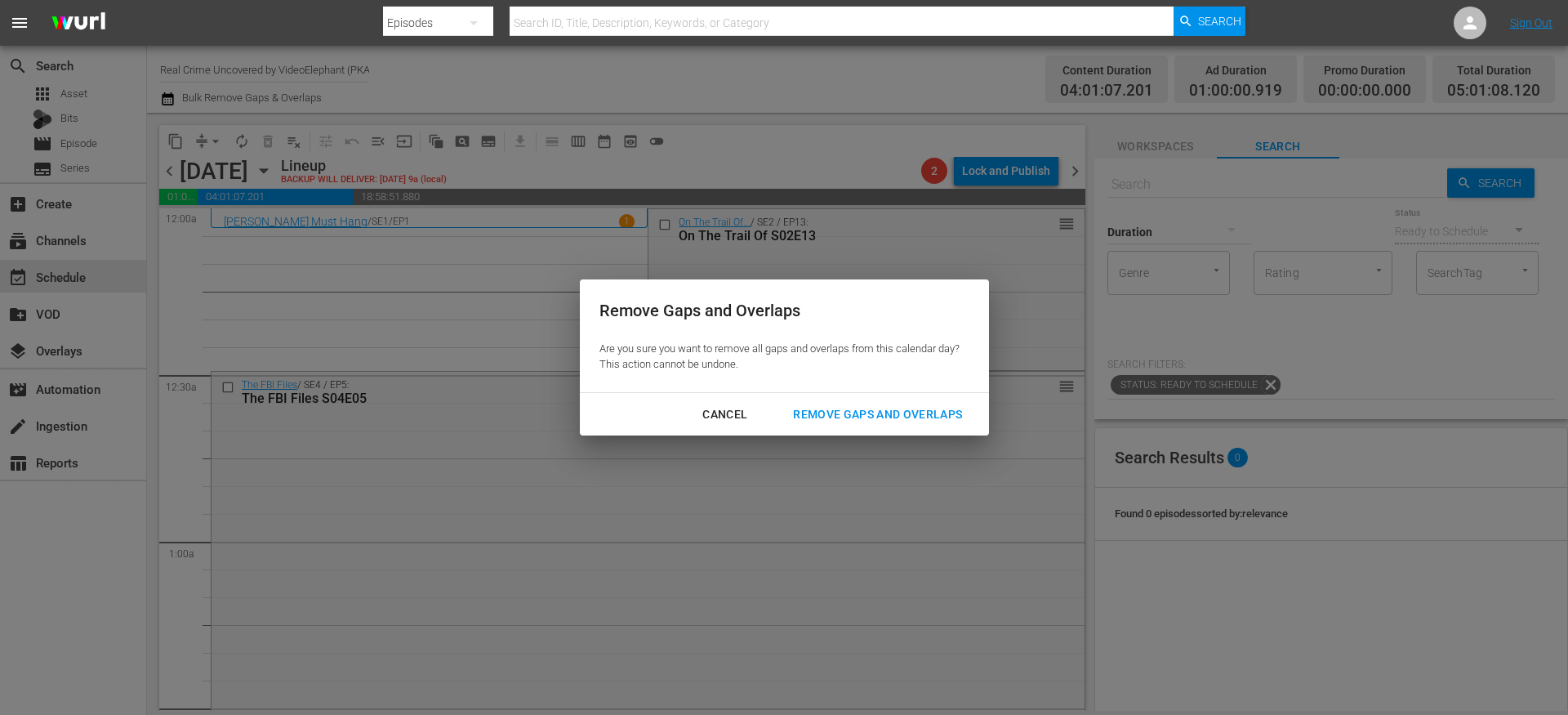
click at [866, 411] on div "Remove Gaps and Overlaps" at bounding box center [878, 414] width 195 height 20
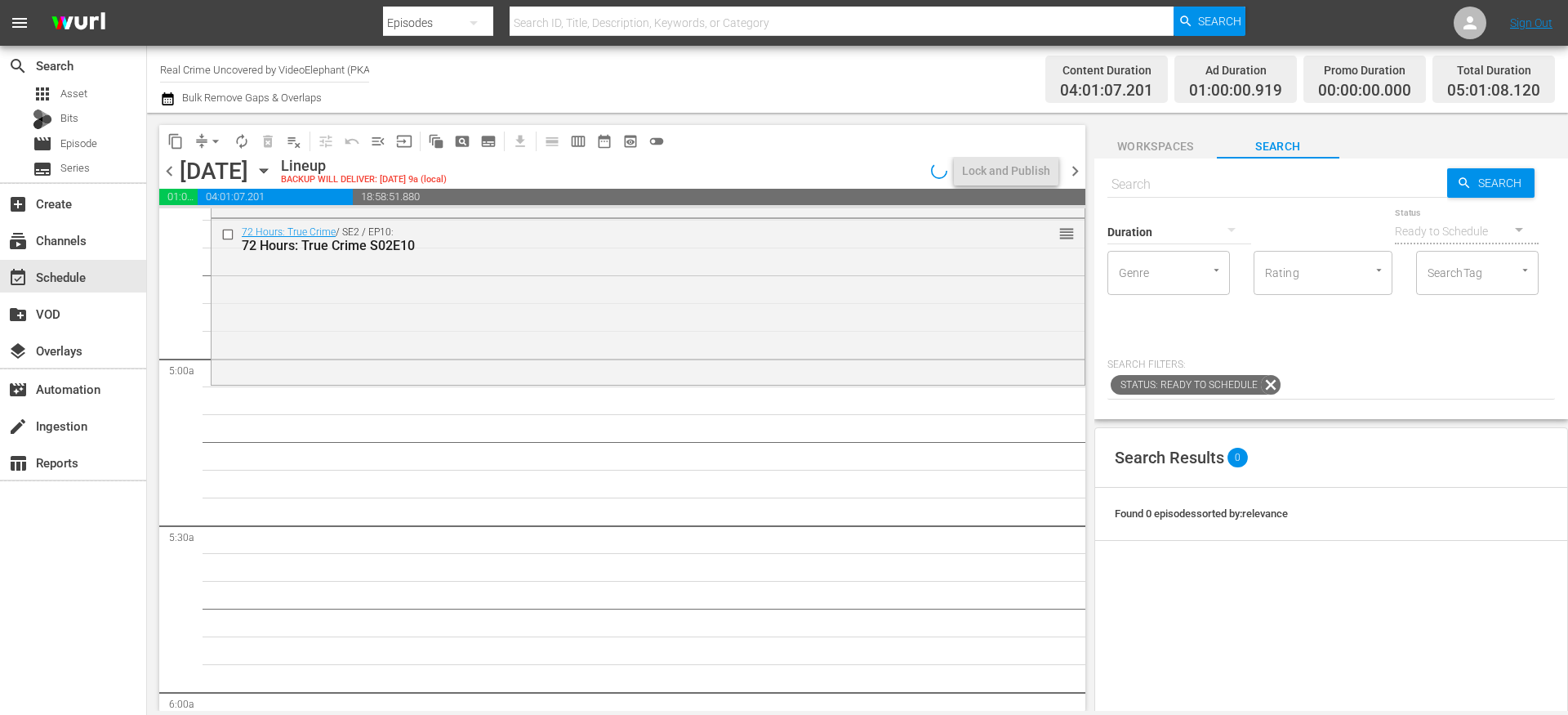
scroll to position [1510, 0]
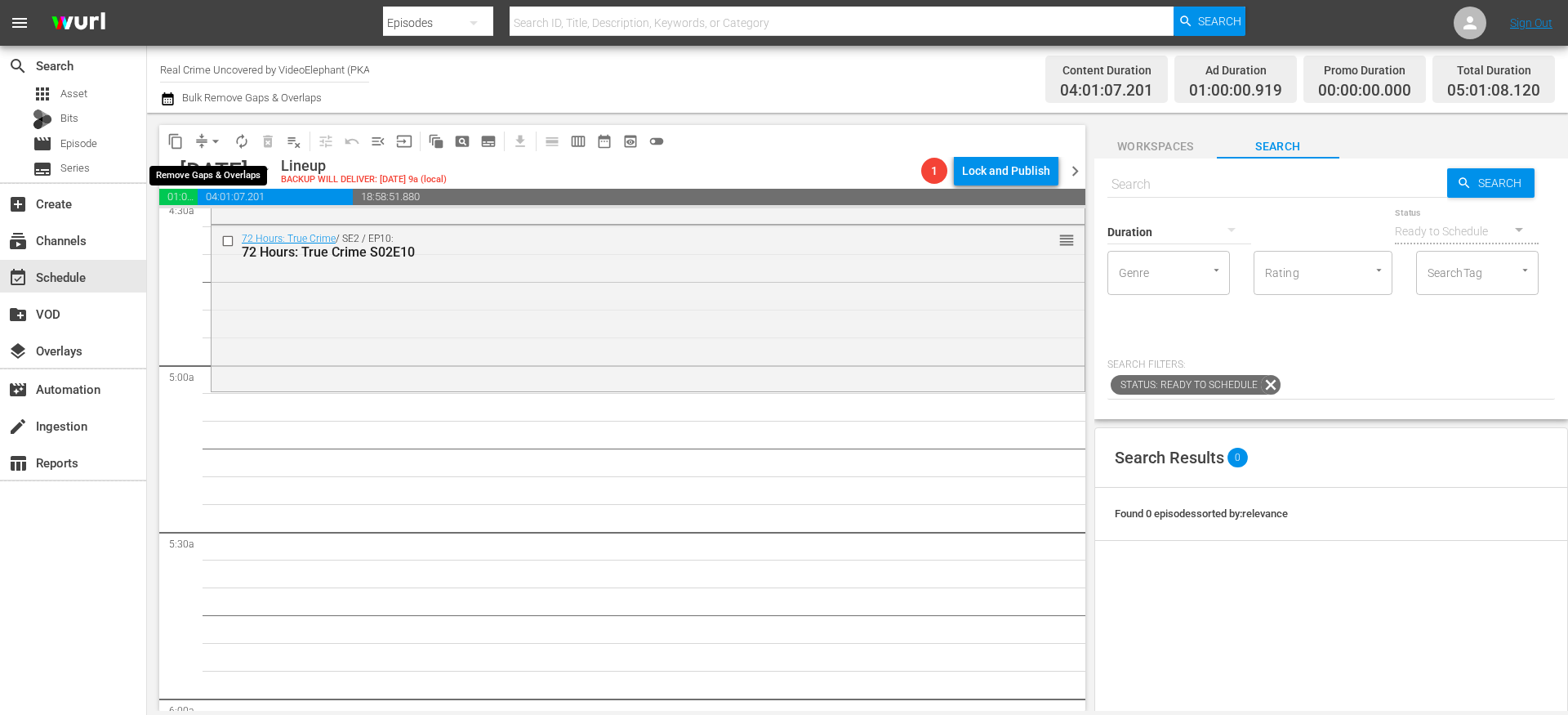
click at [177, 141] on span "content_copy" at bounding box center [176, 141] width 16 height 16
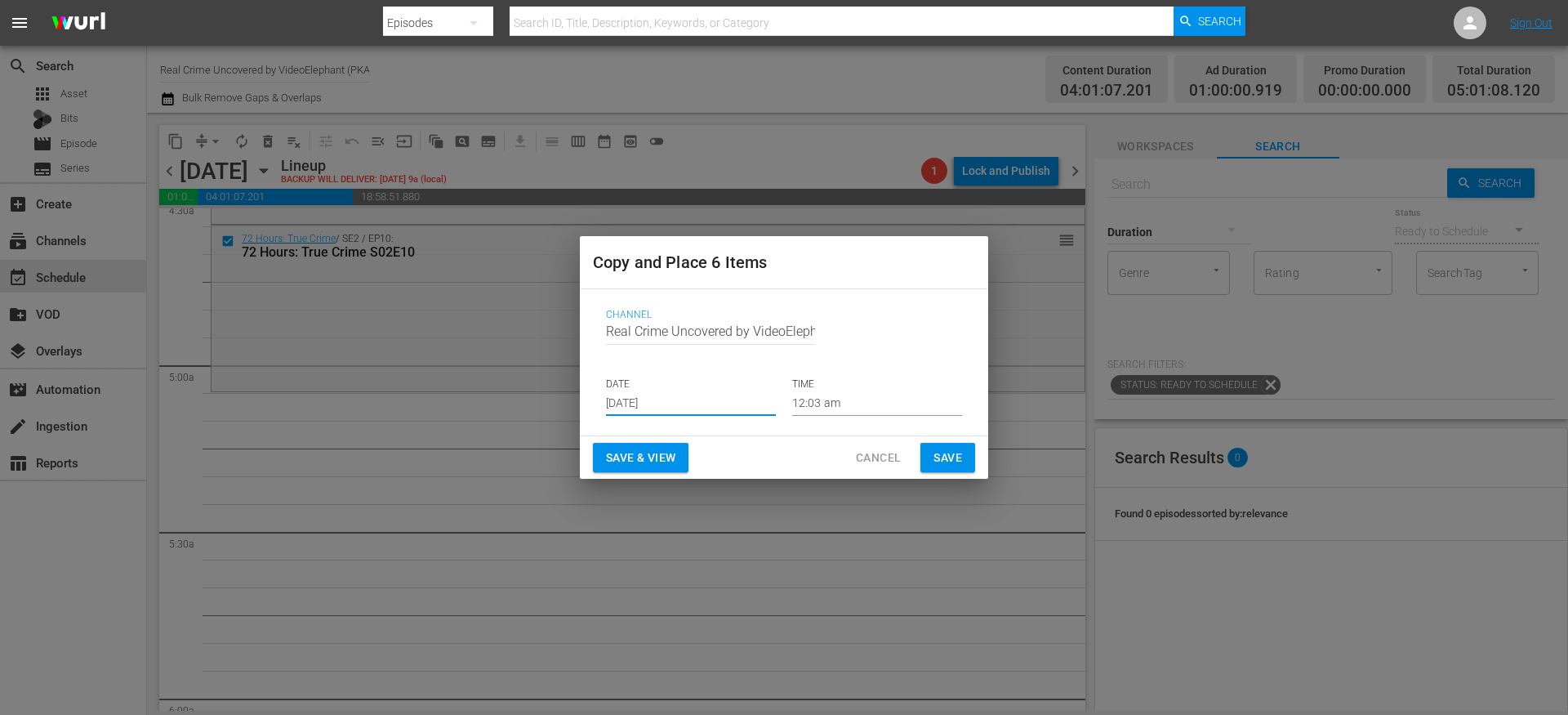
click at [707, 401] on input "Aug 28th 2025" at bounding box center [691, 403] width 170 height 24
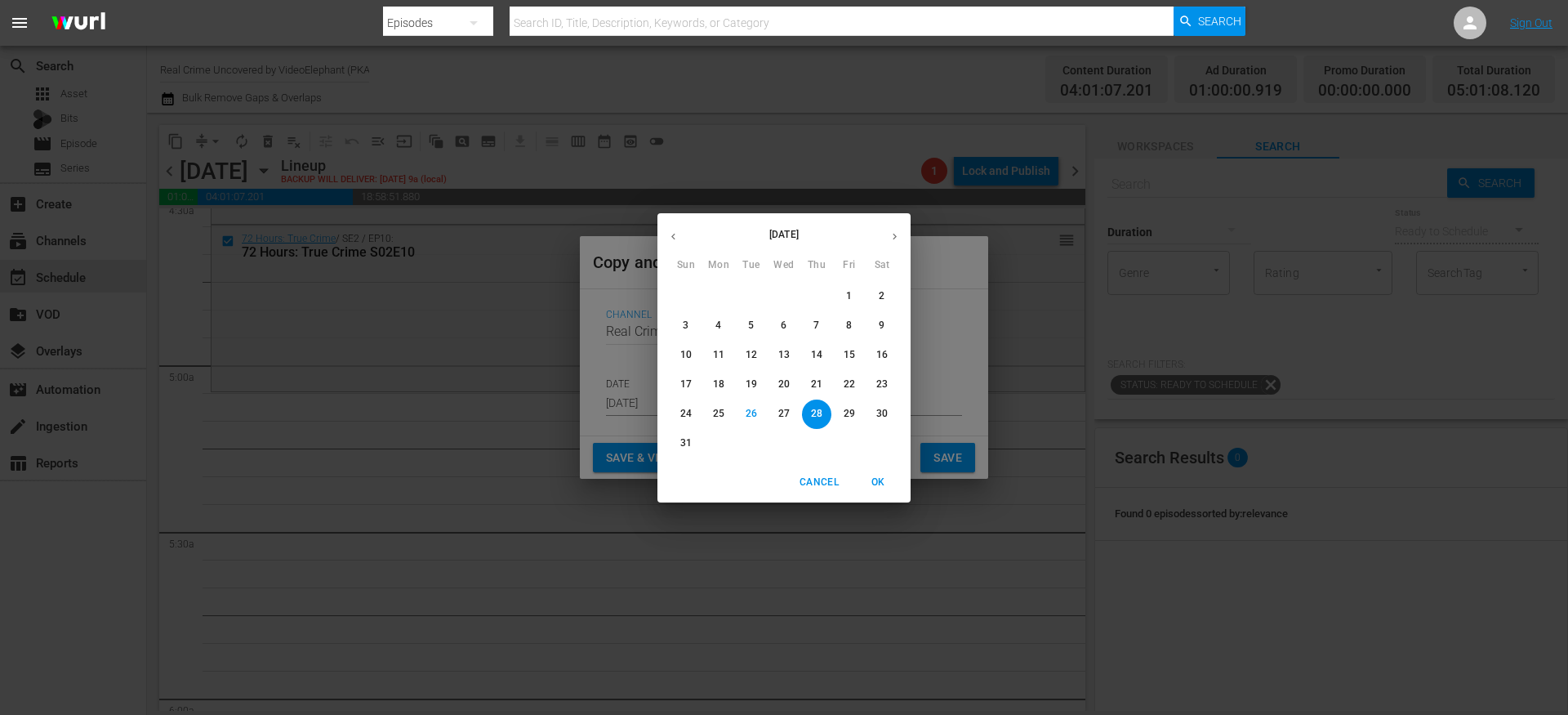
click at [890, 240] on icon "button" at bounding box center [894, 236] width 13 height 13
click at [722, 353] on p "15" at bounding box center [719, 355] width 12 height 14
type input "Sep 15th 2025"
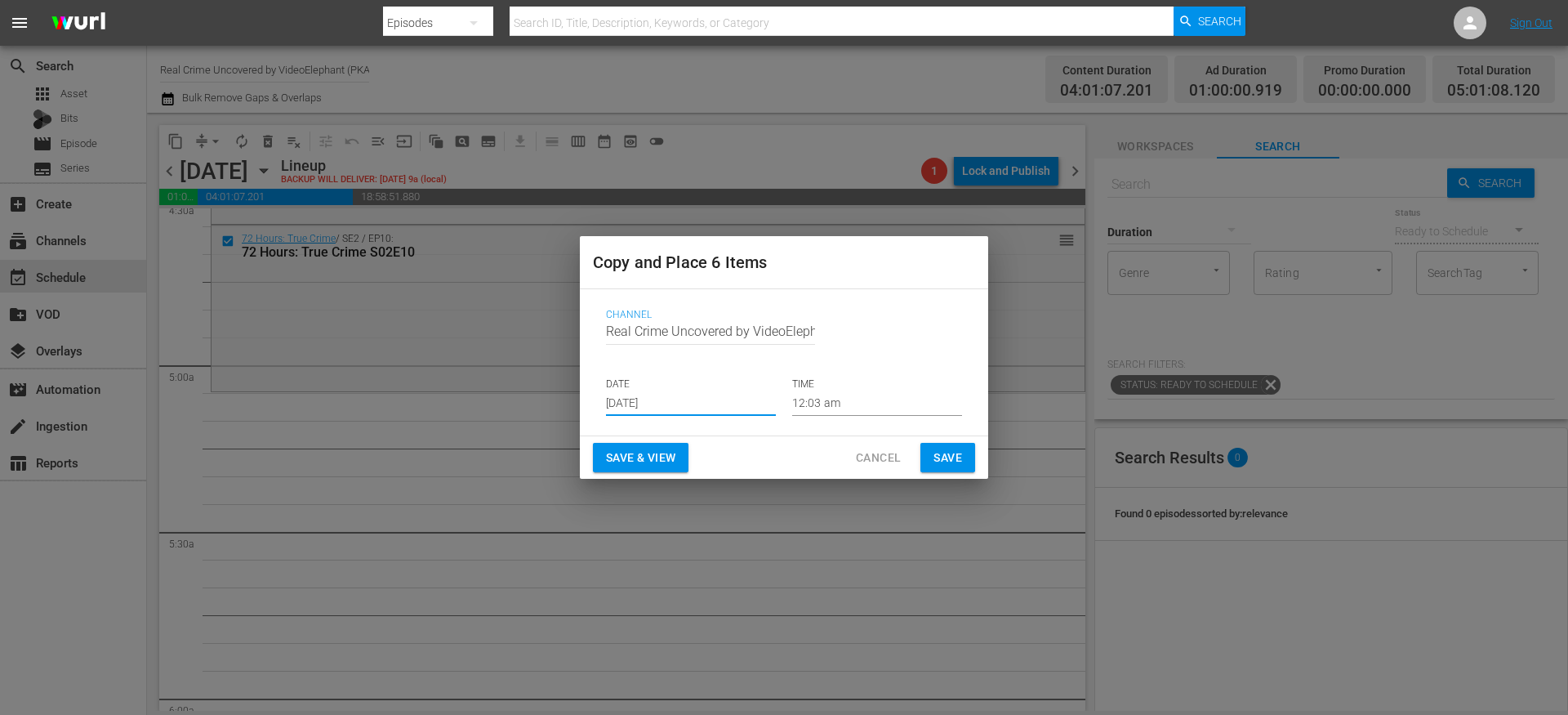
click at [818, 396] on input "12:03 am" at bounding box center [877, 403] width 170 height 24
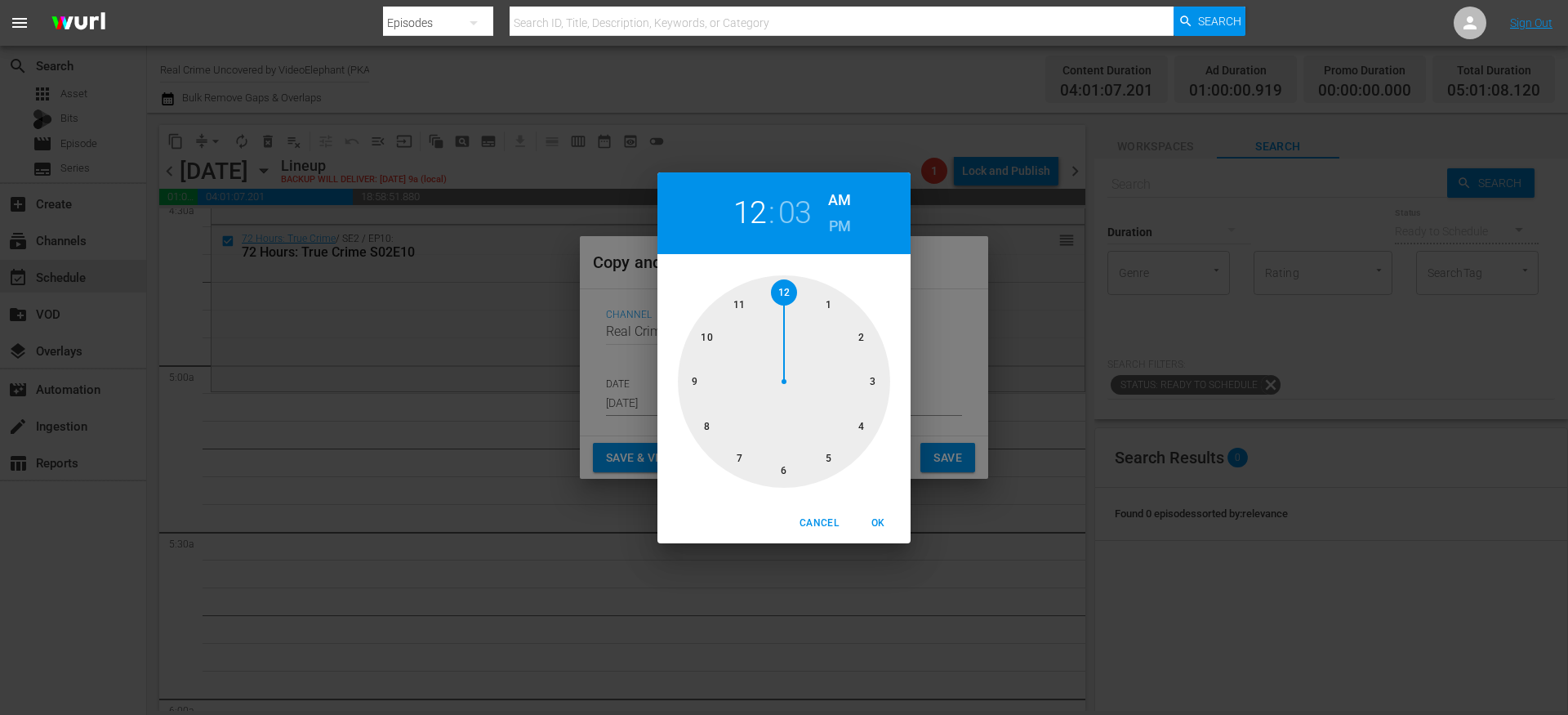
click at [823, 464] on div at bounding box center [784, 381] width 212 height 212
click at [881, 527] on span "OK" at bounding box center [878, 523] width 40 height 17
type input "05:03 am"
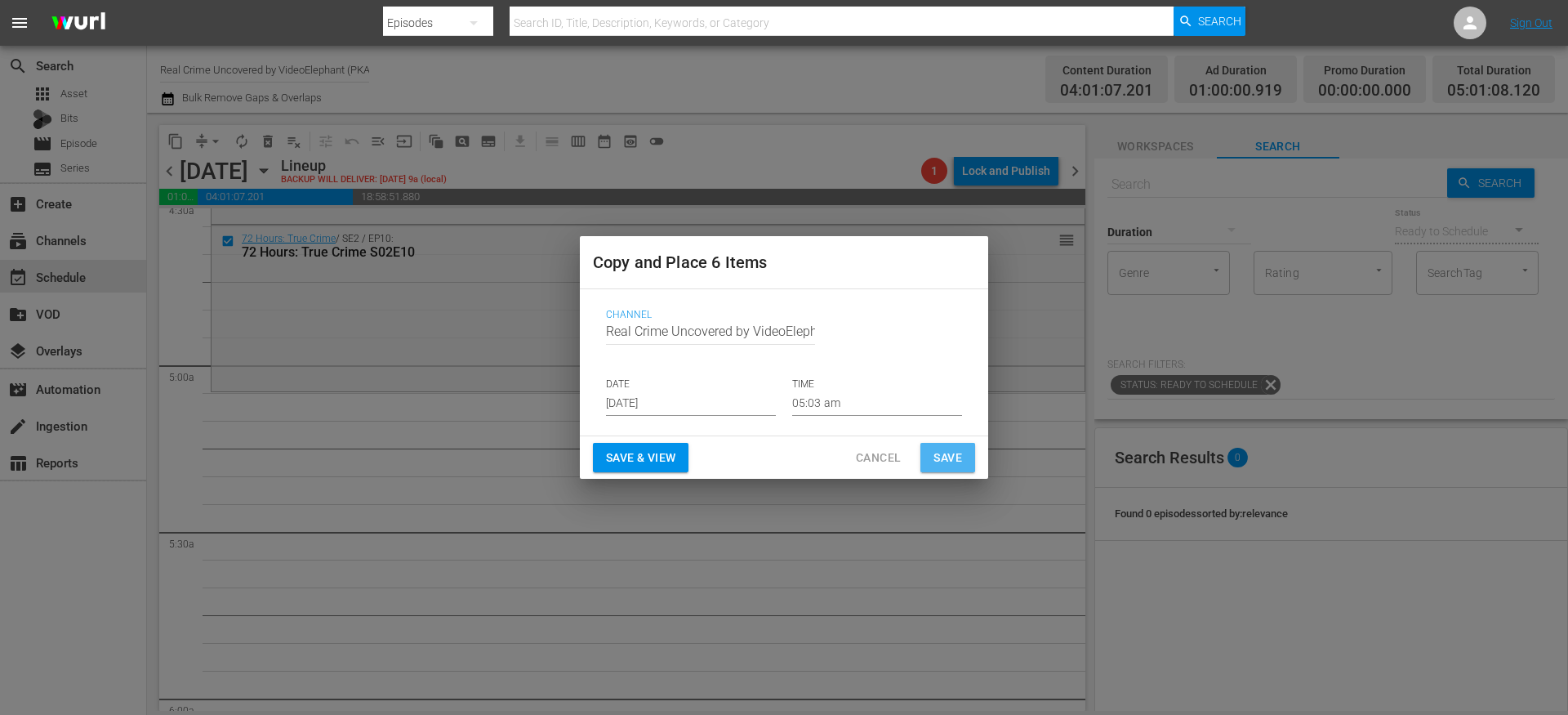
click at [958, 455] on span "Save" at bounding box center [949, 457] width 29 height 20
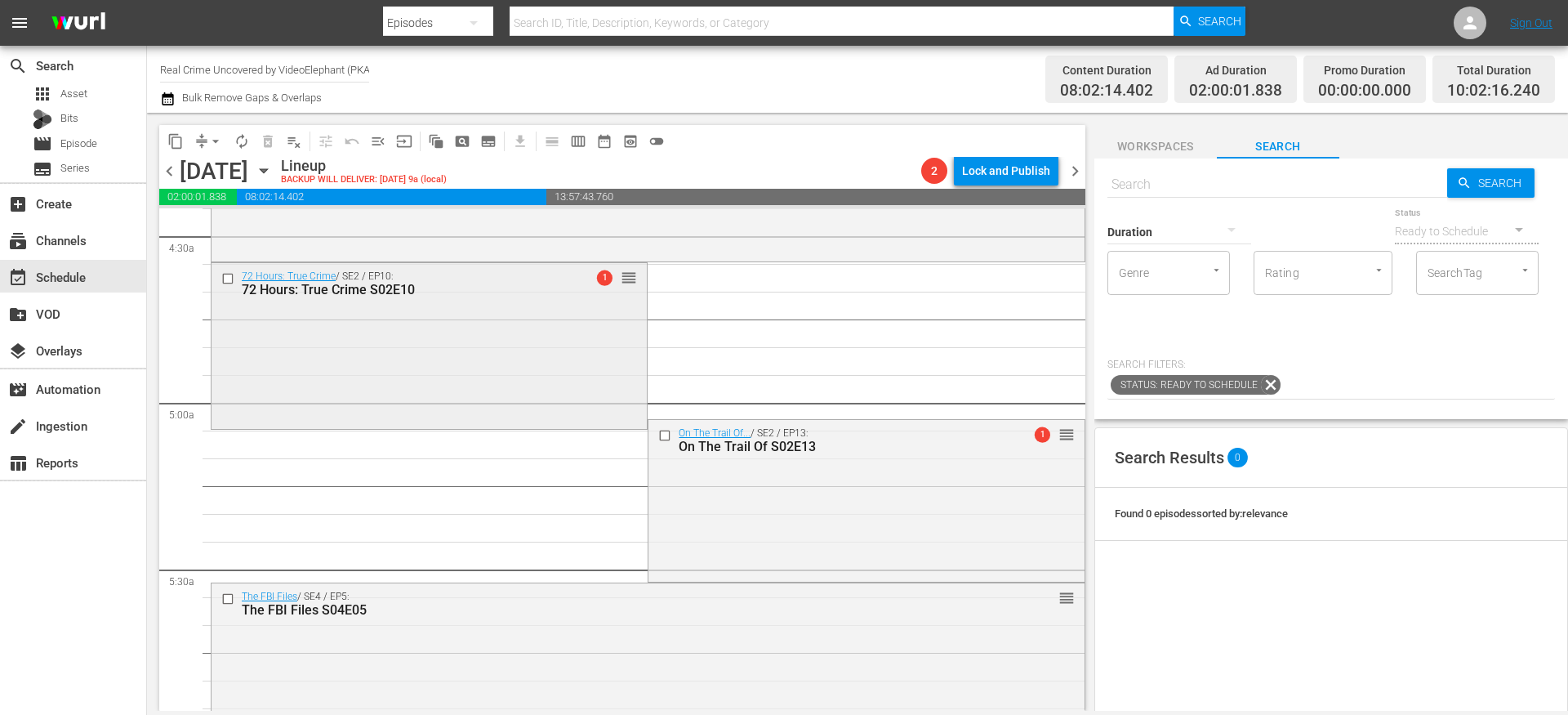
scroll to position [1469, 0]
click at [658, 438] on input "checkbox" at bounding box center [667, 438] width 17 height 14
click at [228, 600] on input "checkbox" at bounding box center [230, 601] width 17 height 14
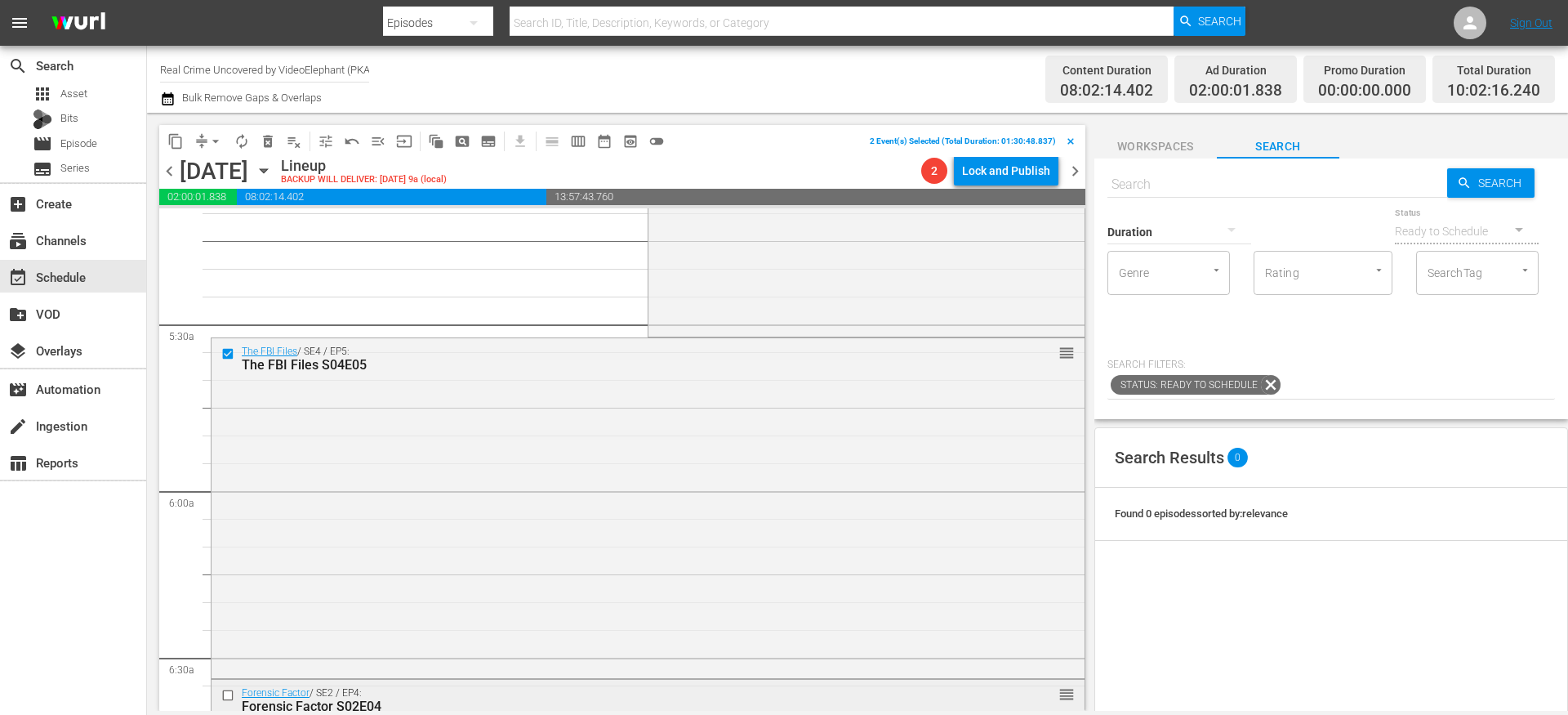
click at [229, 698] on input "checkbox" at bounding box center [230, 695] width 17 height 14
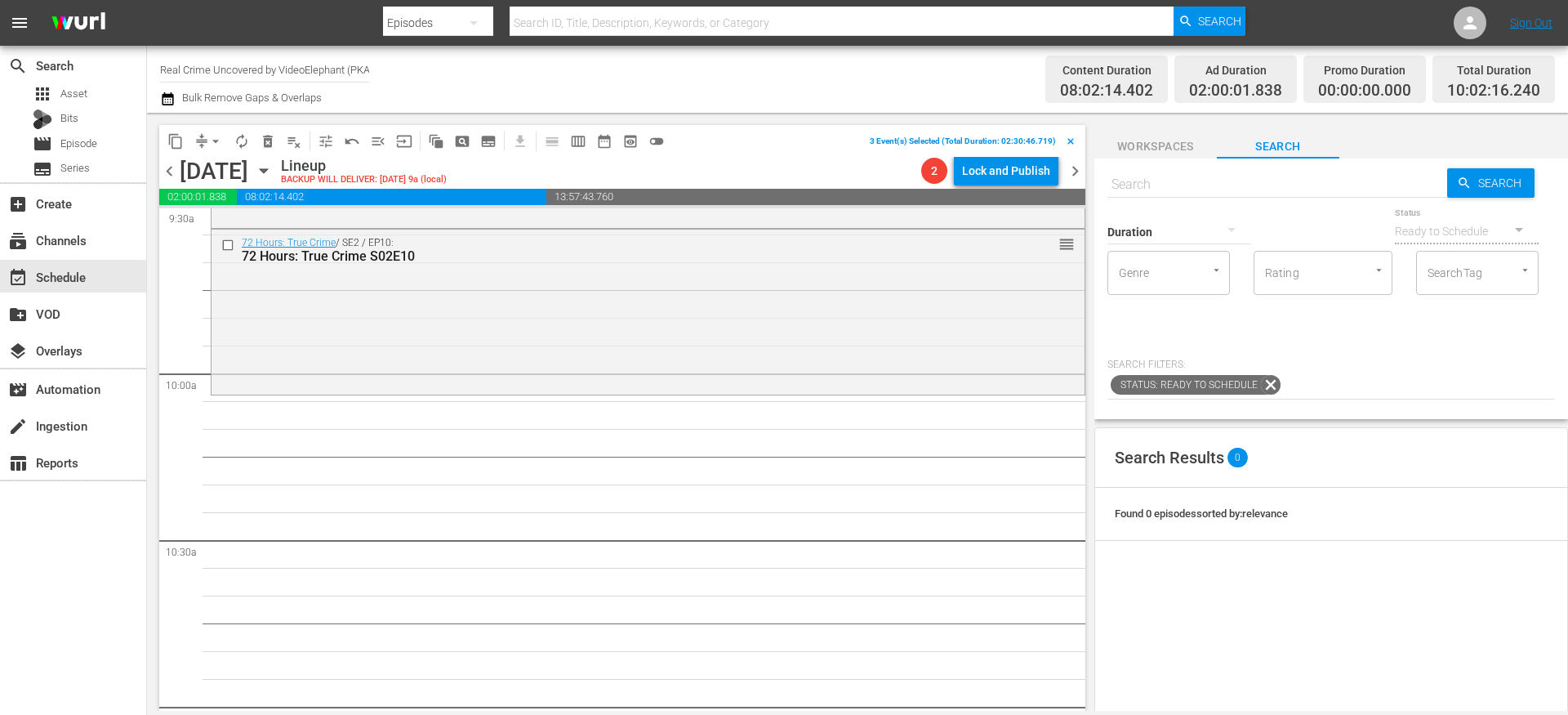
scroll to position [3173, 0]
click at [179, 142] on span "content_copy" at bounding box center [176, 141] width 16 height 16
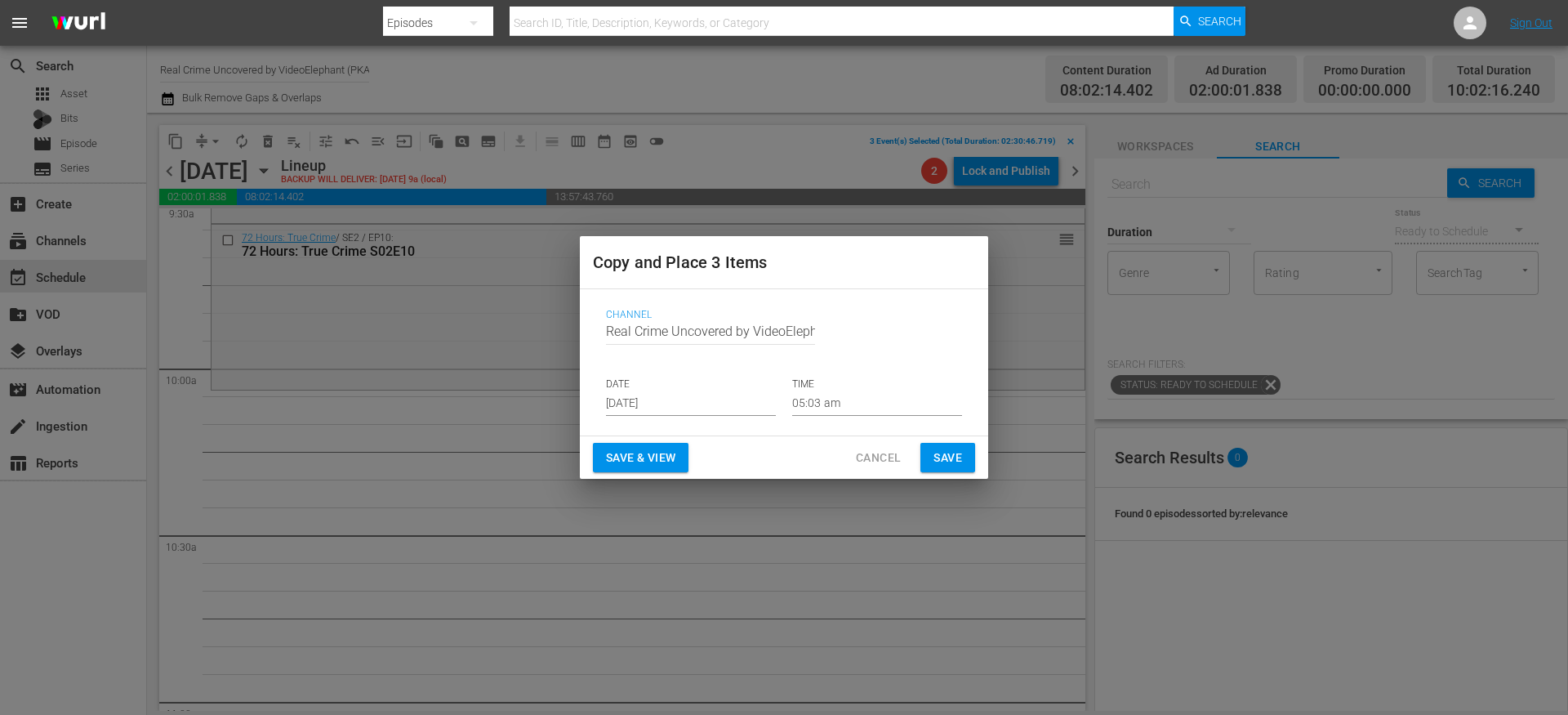
click at [671, 395] on input "Aug 28th 2025" at bounding box center [691, 403] width 170 height 24
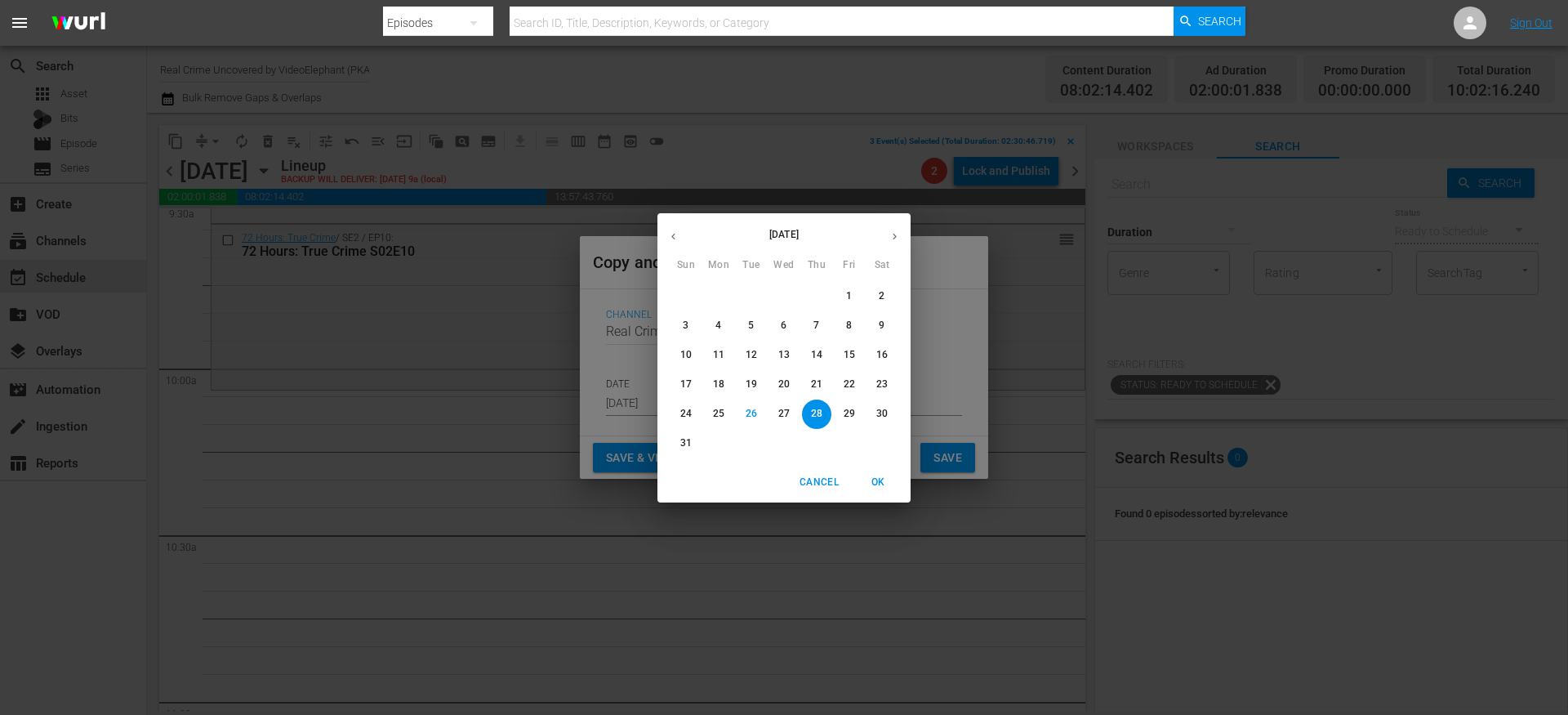
click at [892, 242] on button "button" at bounding box center [894, 236] width 32 height 32
click at [722, 354] on p "15" at bounding box center [719, 355] width 12 height 14
type input "Sep 15th 2025"
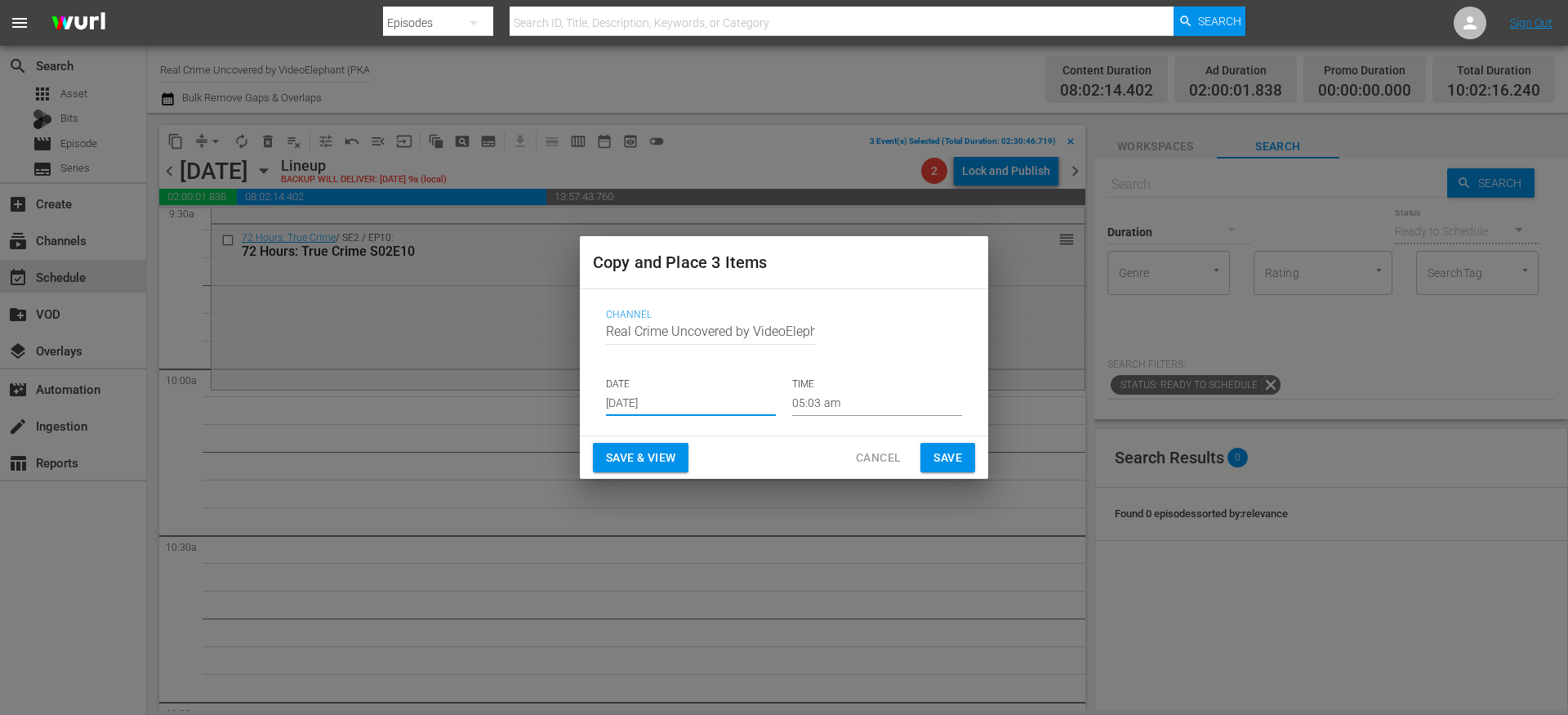
click at [812, 402] on input "05:03 am" at bounding box center [877, 403] width 170 height 24
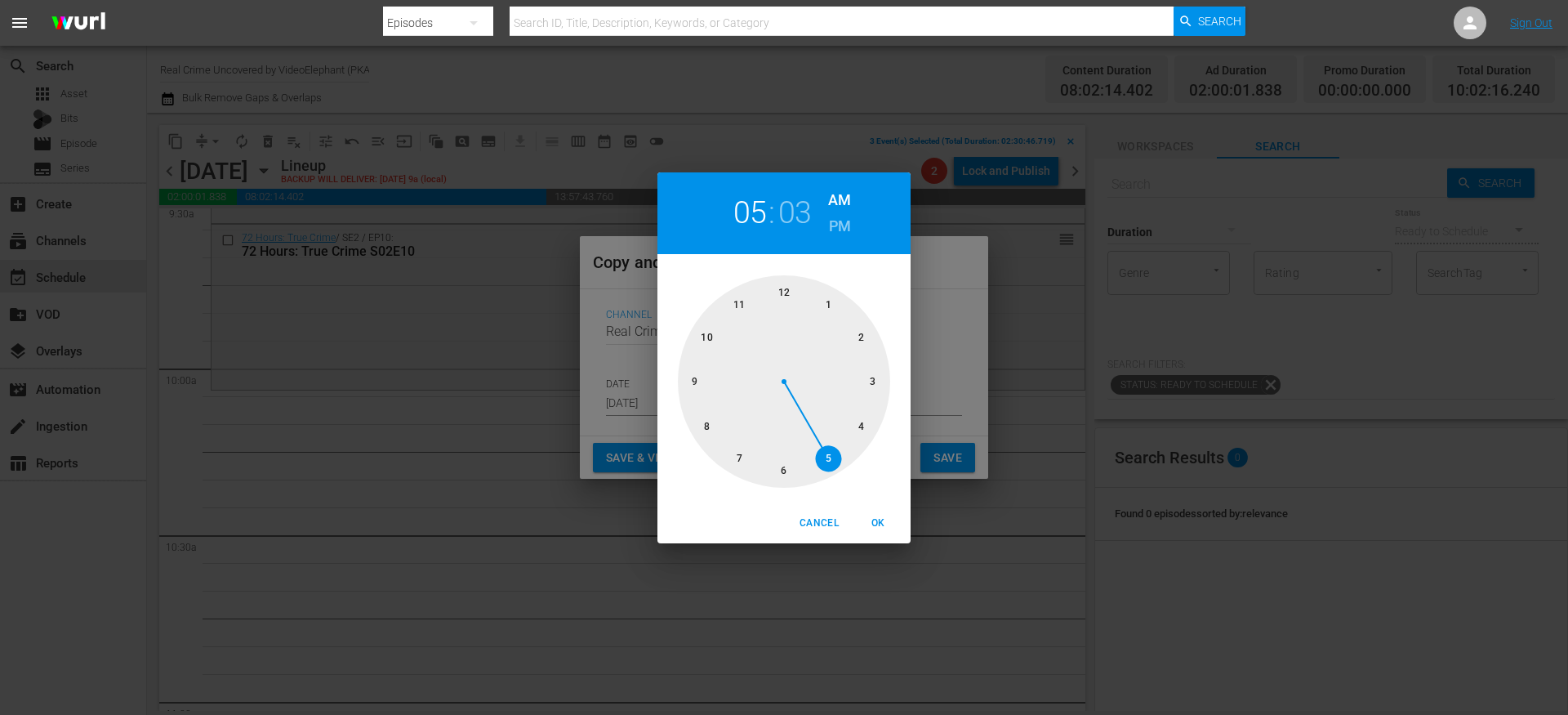
click at [711, 329] on div at bounding box center [784, 381] width 212 height 212
click at [775, 291] on div at bounding box center [784, 381] width 212 height 212
click at [881, 525] on span "OK" at bounding box center [878, 523] width 40 height 17
type input "10:00 am"
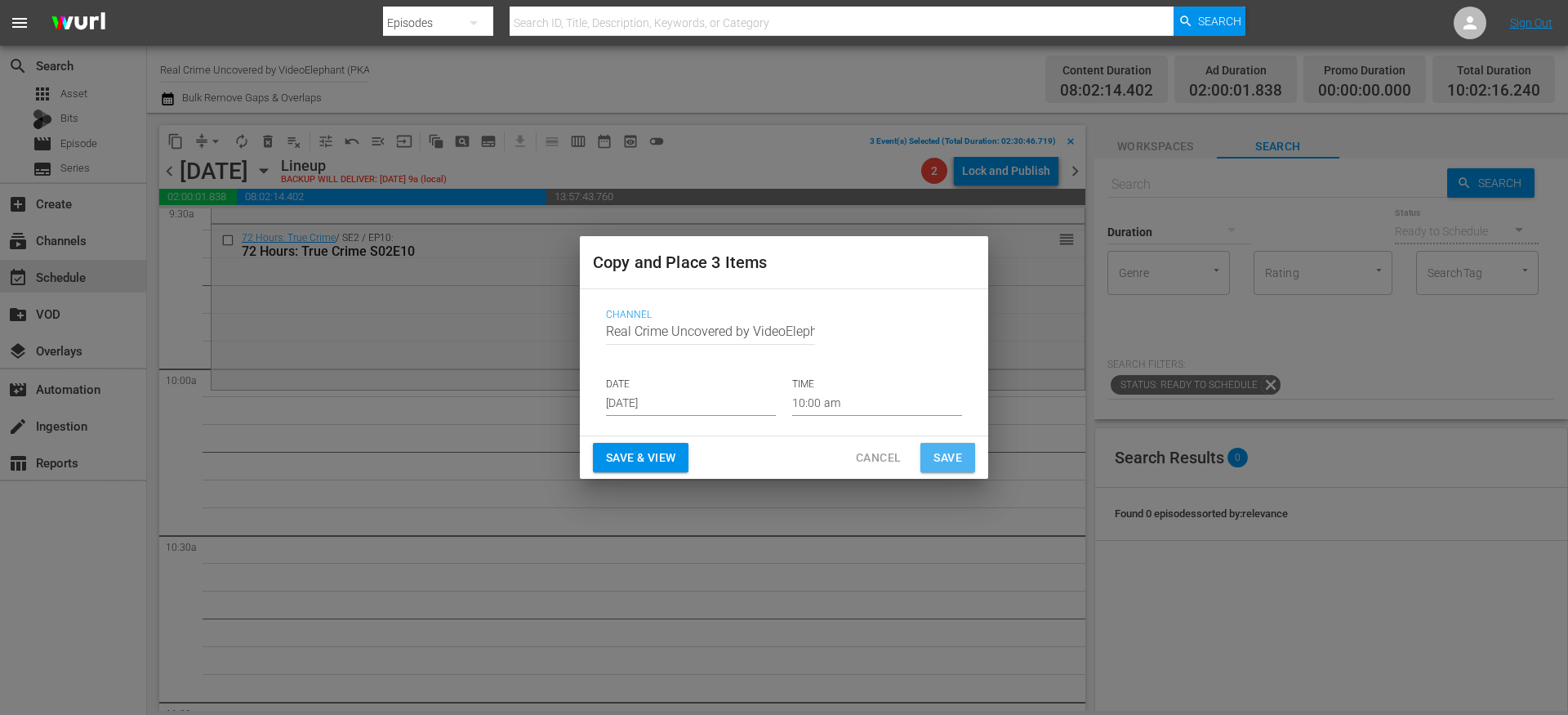
click at [938, 460] on span "Save" at bounding box center [949, 457] width 29 height 20
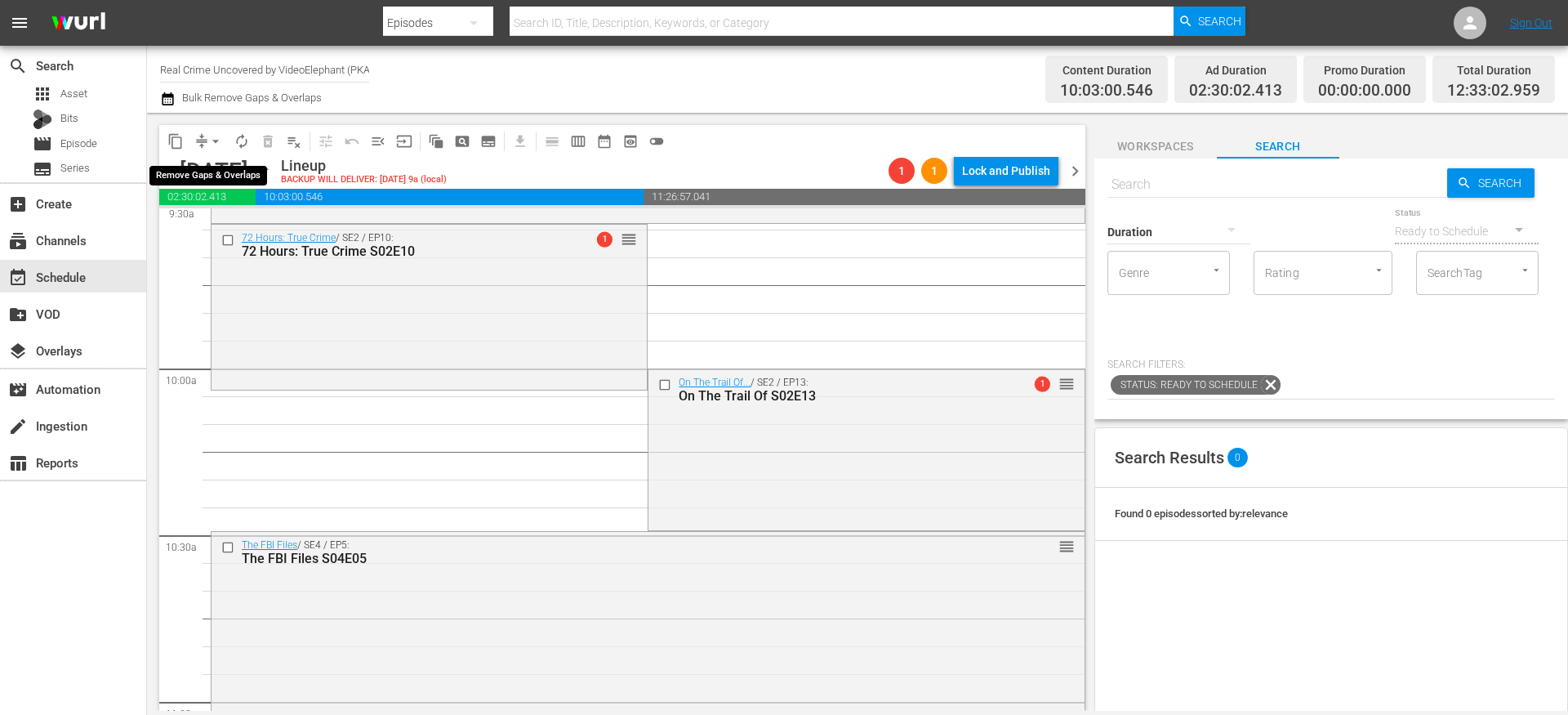
click at [205, 148] on button "arrow_drop_down" at bounding box center [215, 141] width 26 height 26
click at [233, 242] on ul "Align to Midnight Align to First Episode Align to End of Previous Day" at bounding box center [216, 201] width 172 height 94
click at [233, 228] on li "Align to End of Previous Day" at bounding box center [216, 229] width 172 height 27
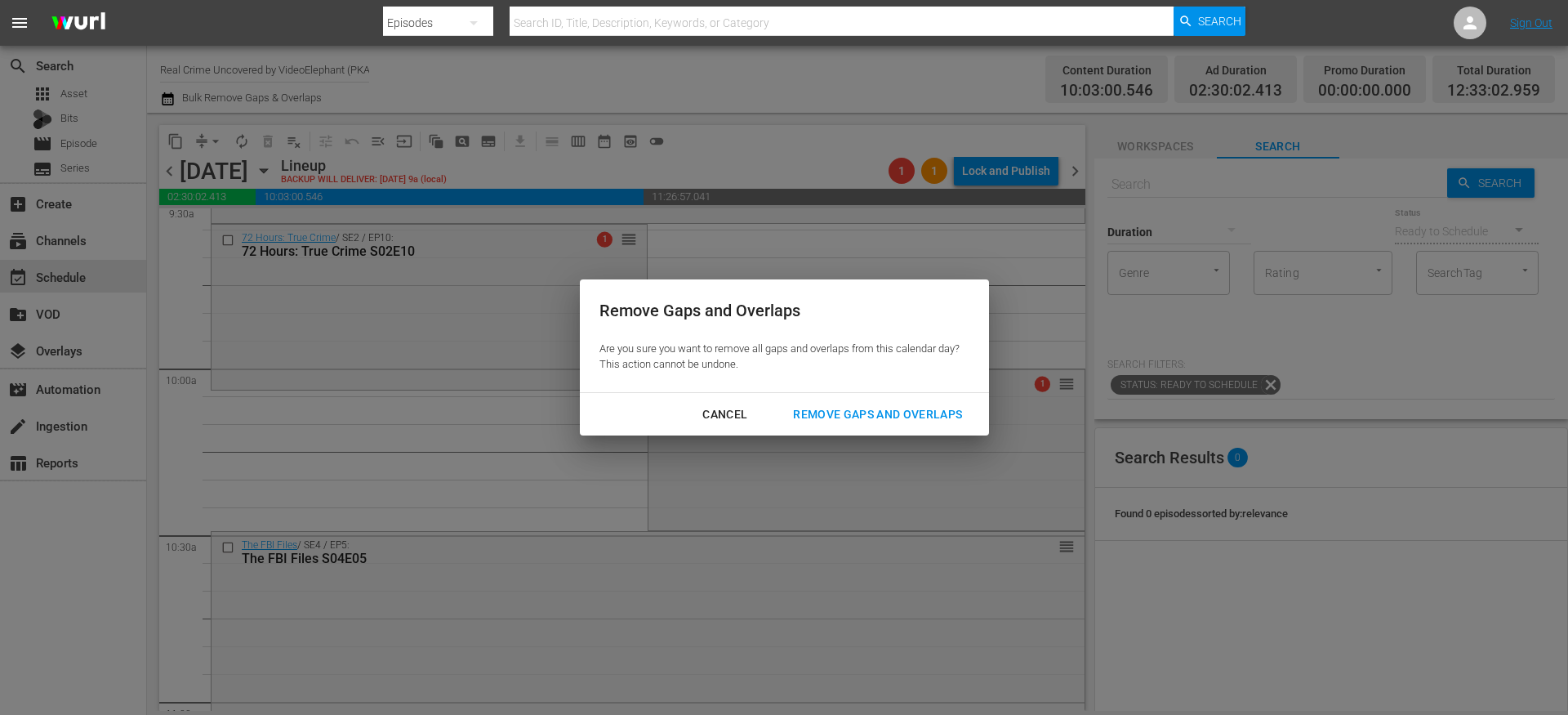
click at [860, 418] on div "Remove Gaps and Overlaps" at bounding box center [878, 414] width 195 height 20
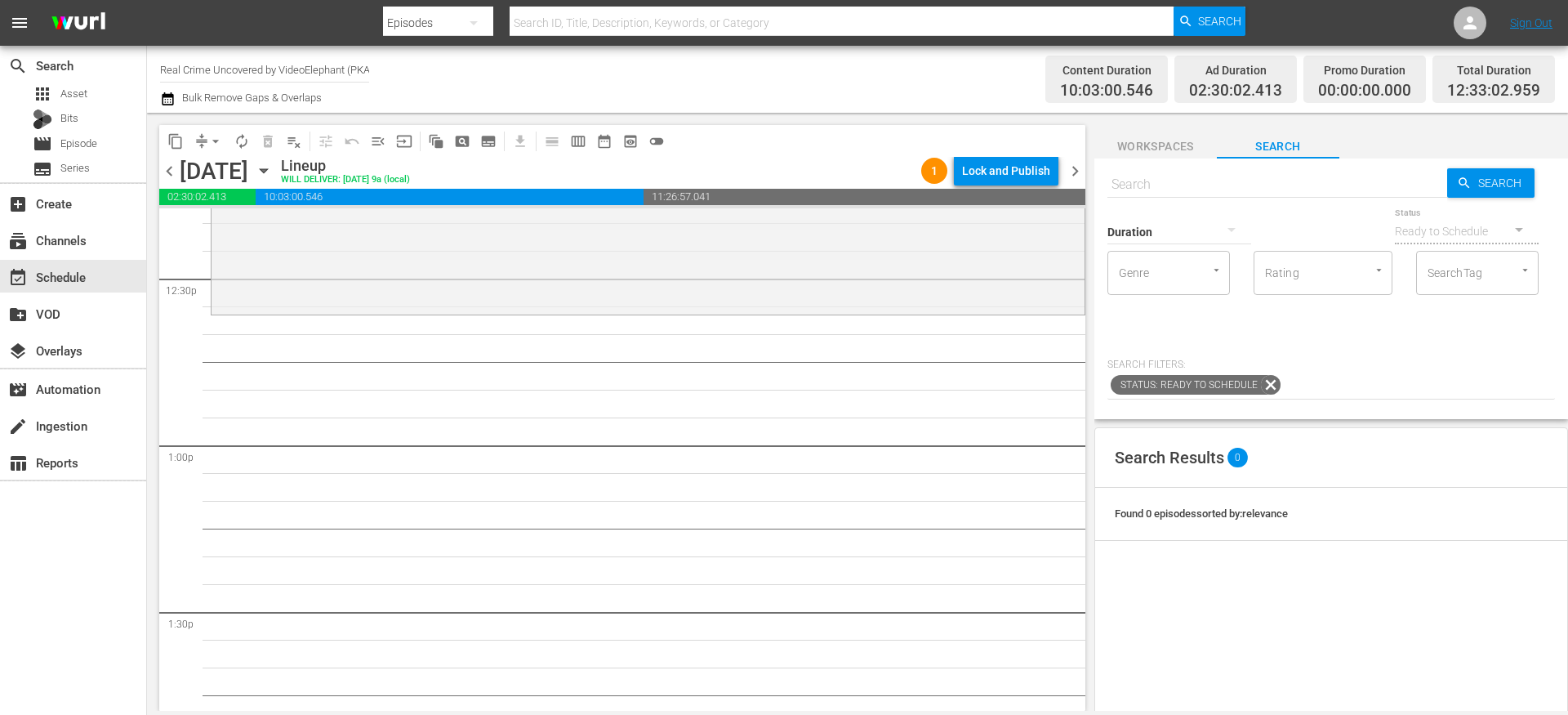
scroll to position [4092, 0]
click at [1161, 179] on input "text" at bounding box center [1278, 184] width 340 height 40
paste input "The New Detectives S07E01"
type input "The New Detectives S07E01"
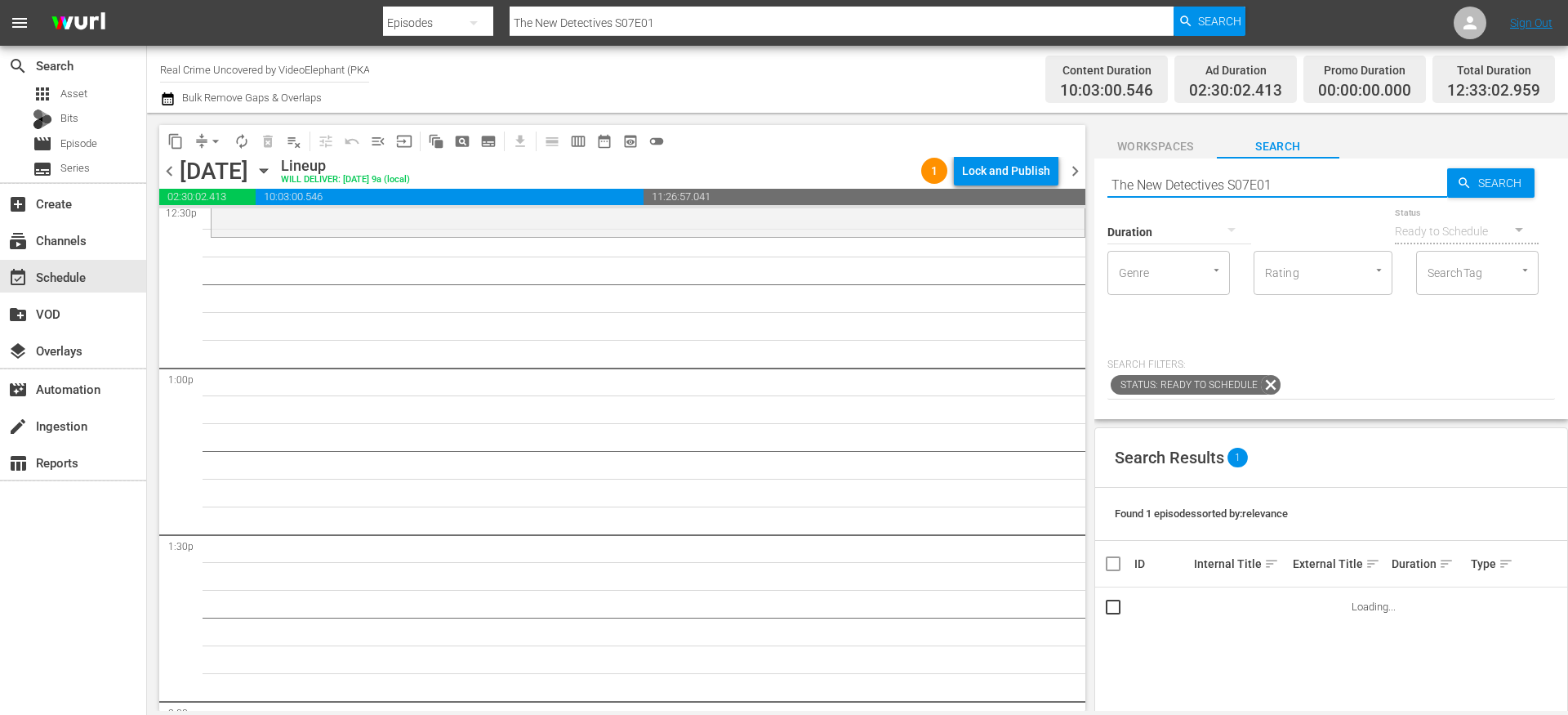
scroll to position [4171, 0]
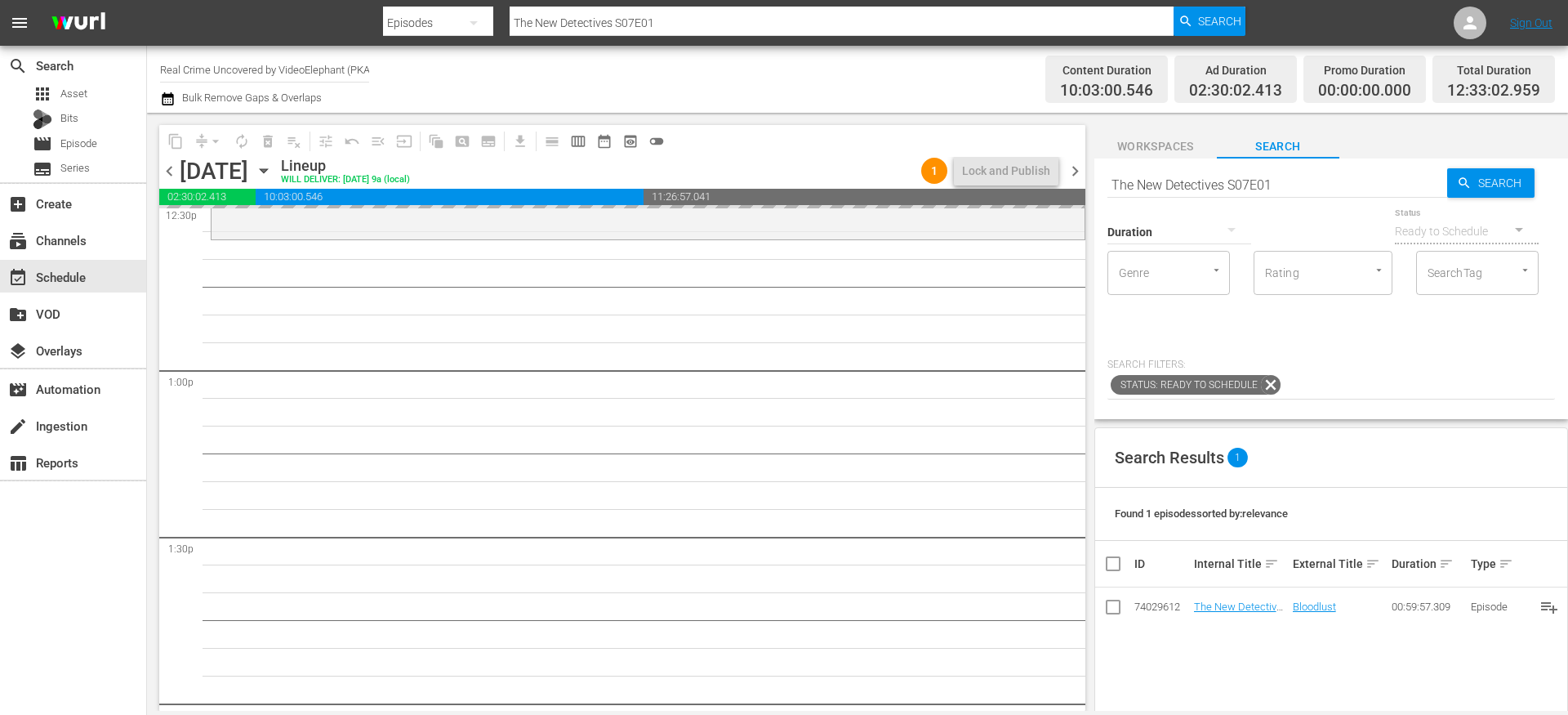
click at [1334, 187] on input "The New Detectives S07E01" at bounding box center [1278, 184] width 340 height 40
type input "The New Detectives S07E02"
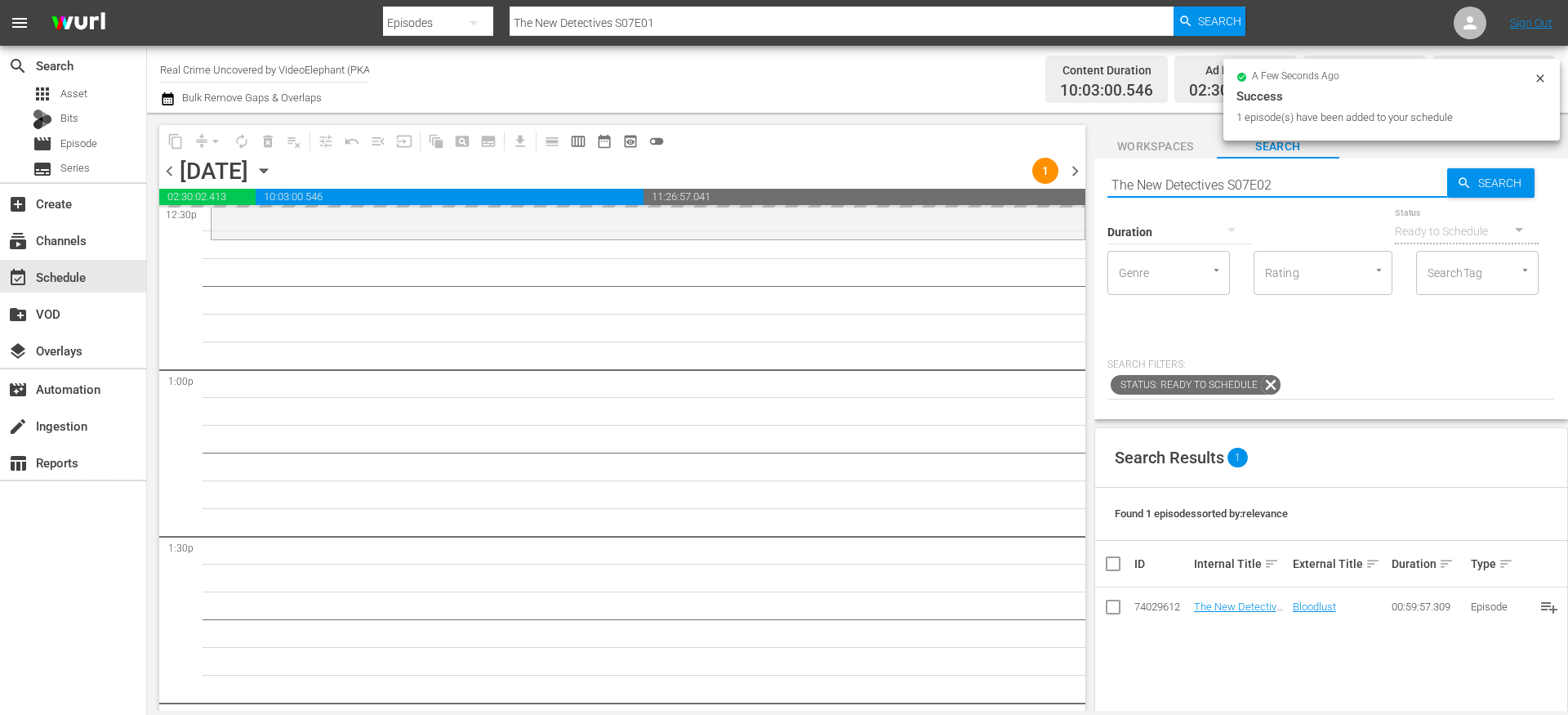
type input "The New Detectives S07E02"
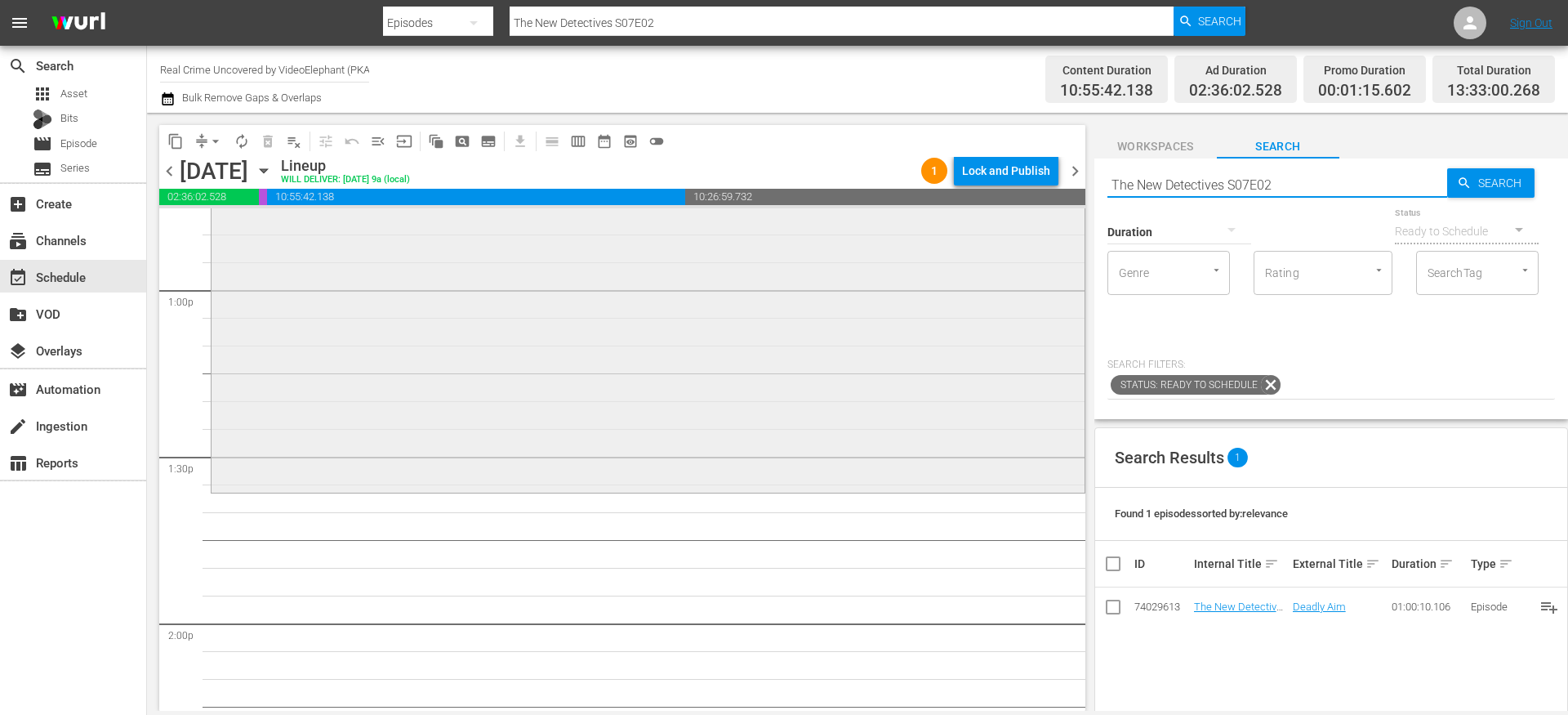
scroll to position [4304, 0]
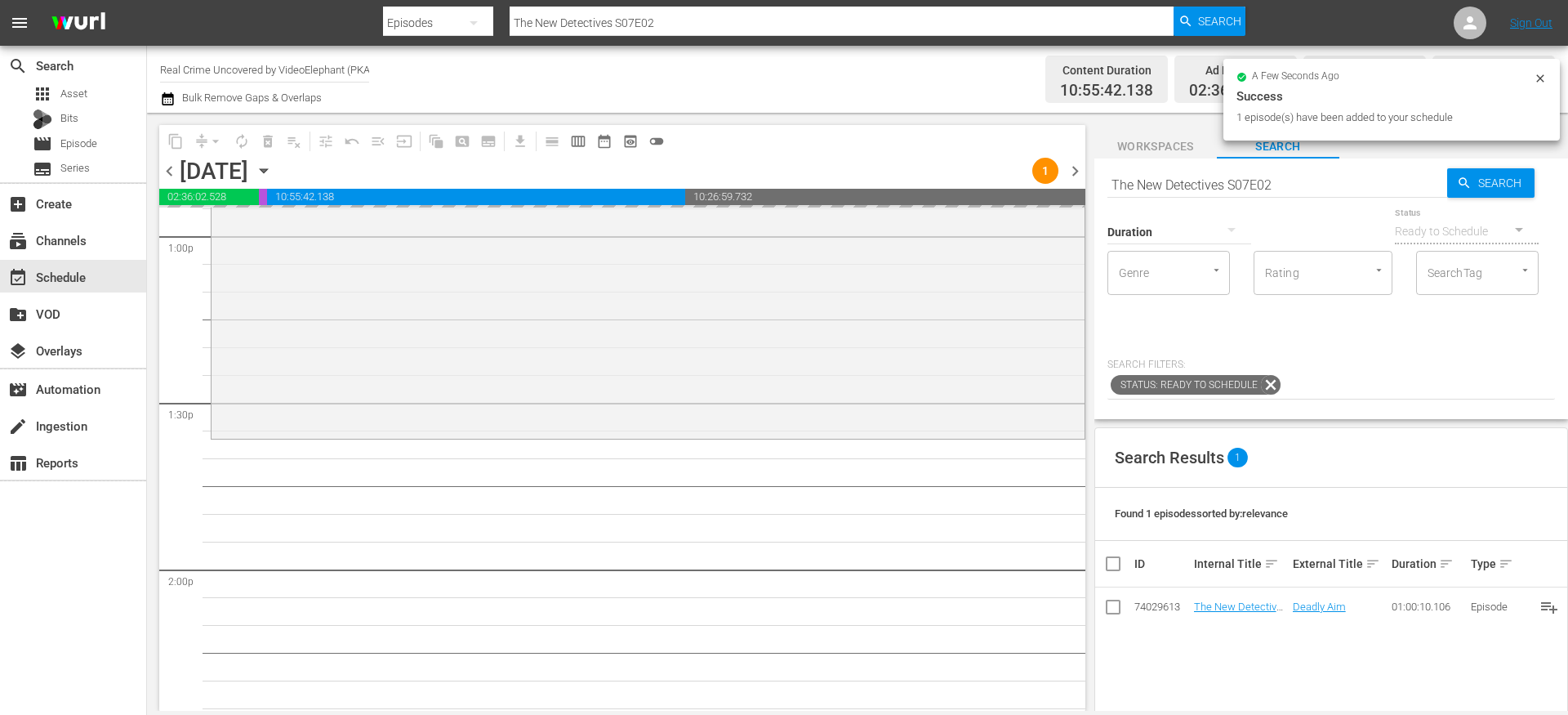
click at [1300, 183] on input "The New Detectives S07E02" at bounding box center [1278, 184] width 340 height 40
type input "The New Detectives S07E03"
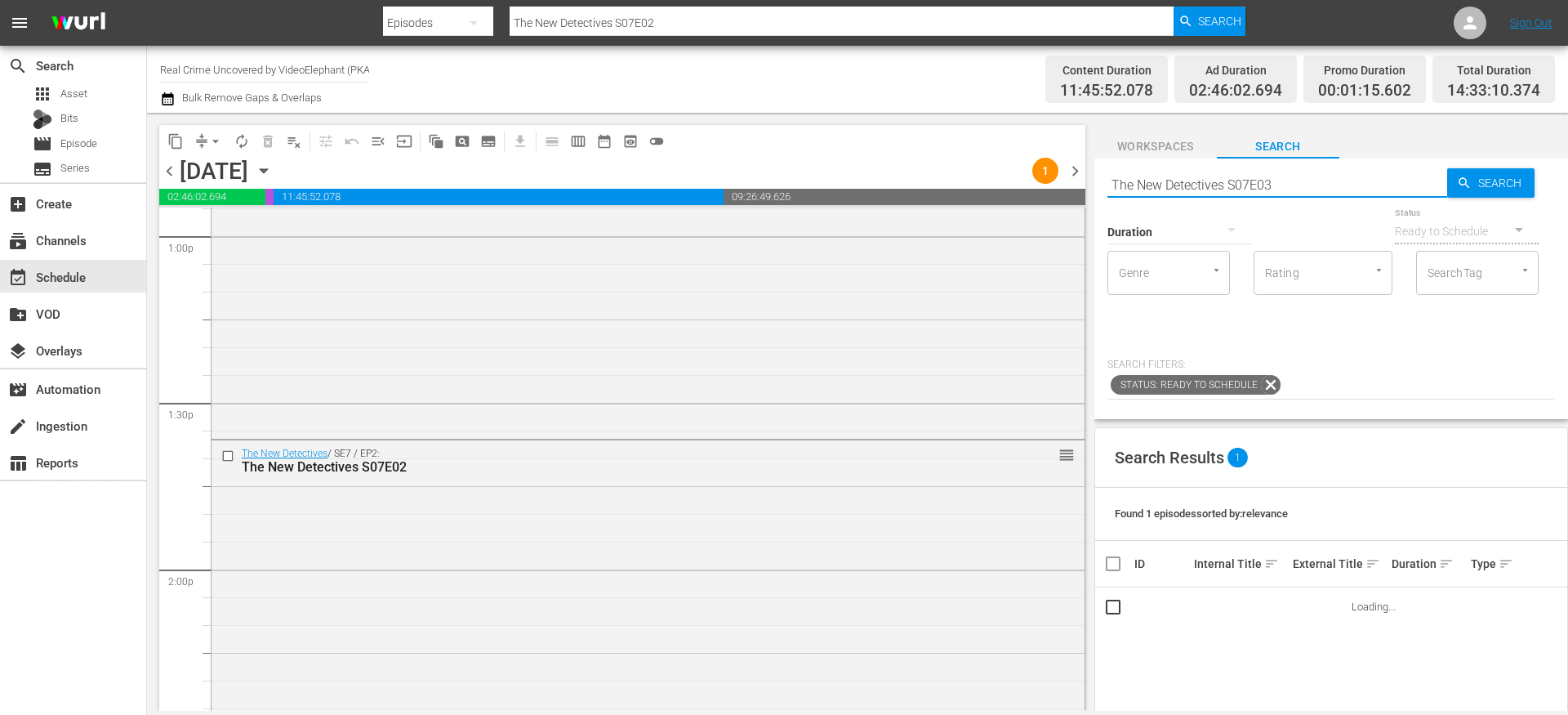
type input "The New Detectives S07E03"
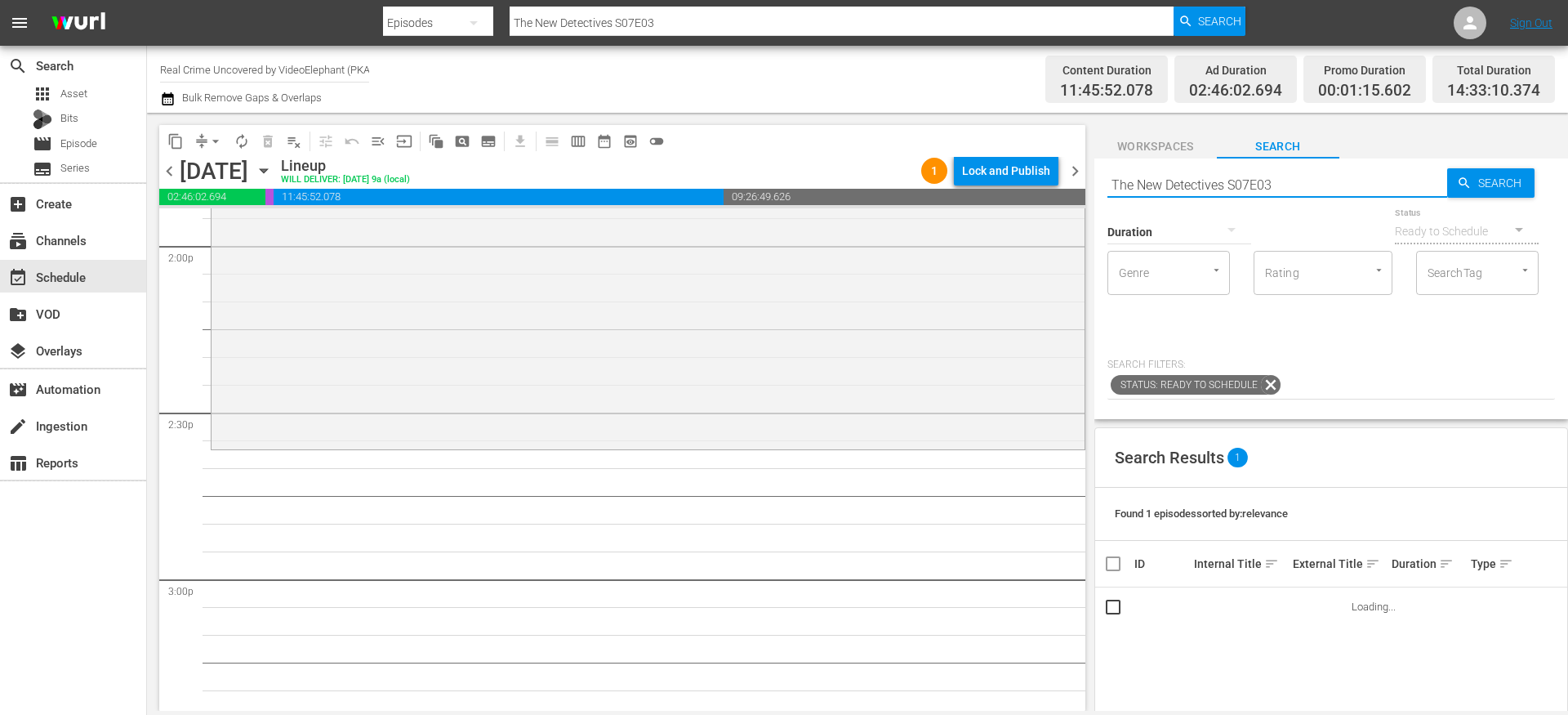
scroll to position [4661, 0]
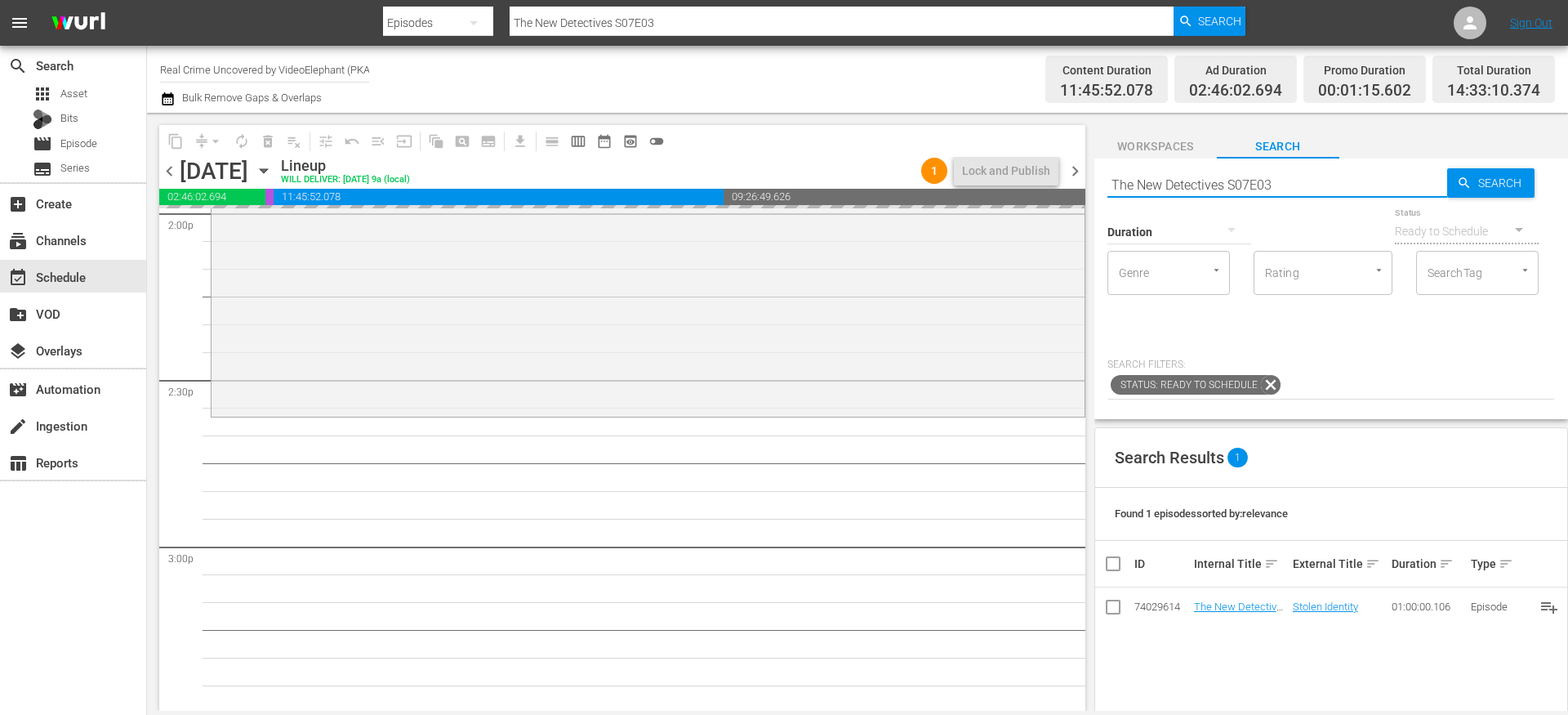
click at [1304, 194] on input "The New Detectives S07E03" at bounding box center [1278, 184] width 340 height 40
type input "The New Detectives S07E04"
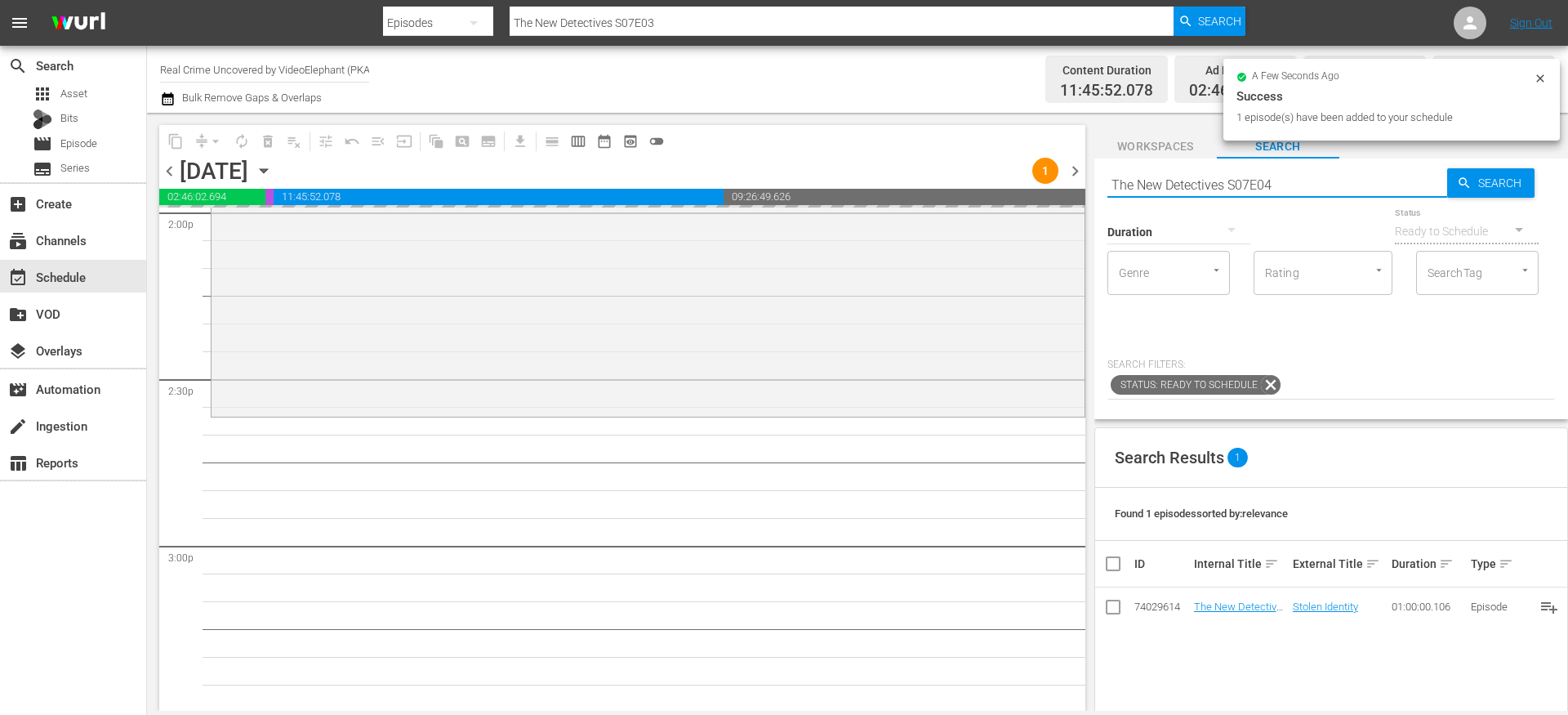
type input "The New Detectives S07E04"
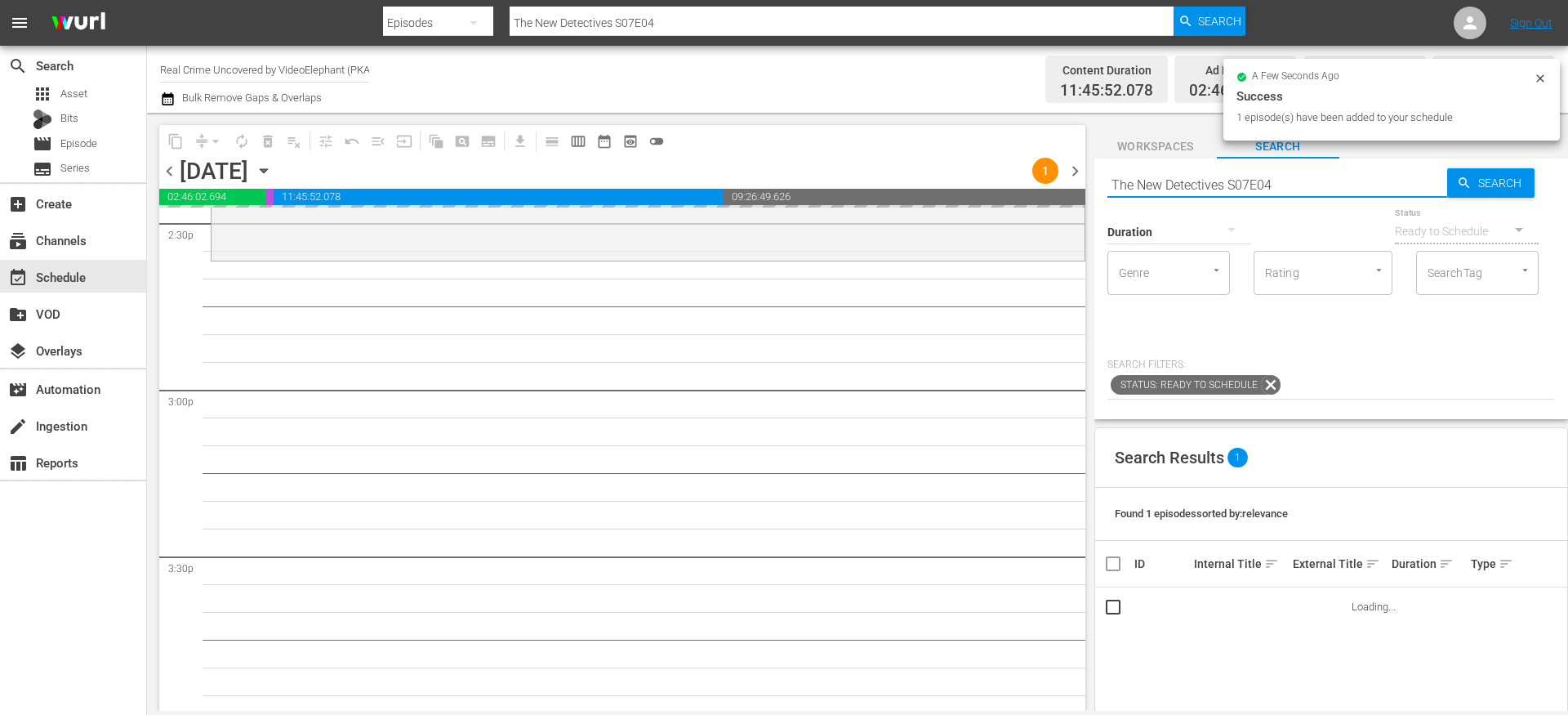
scroll to position [4827, 0]
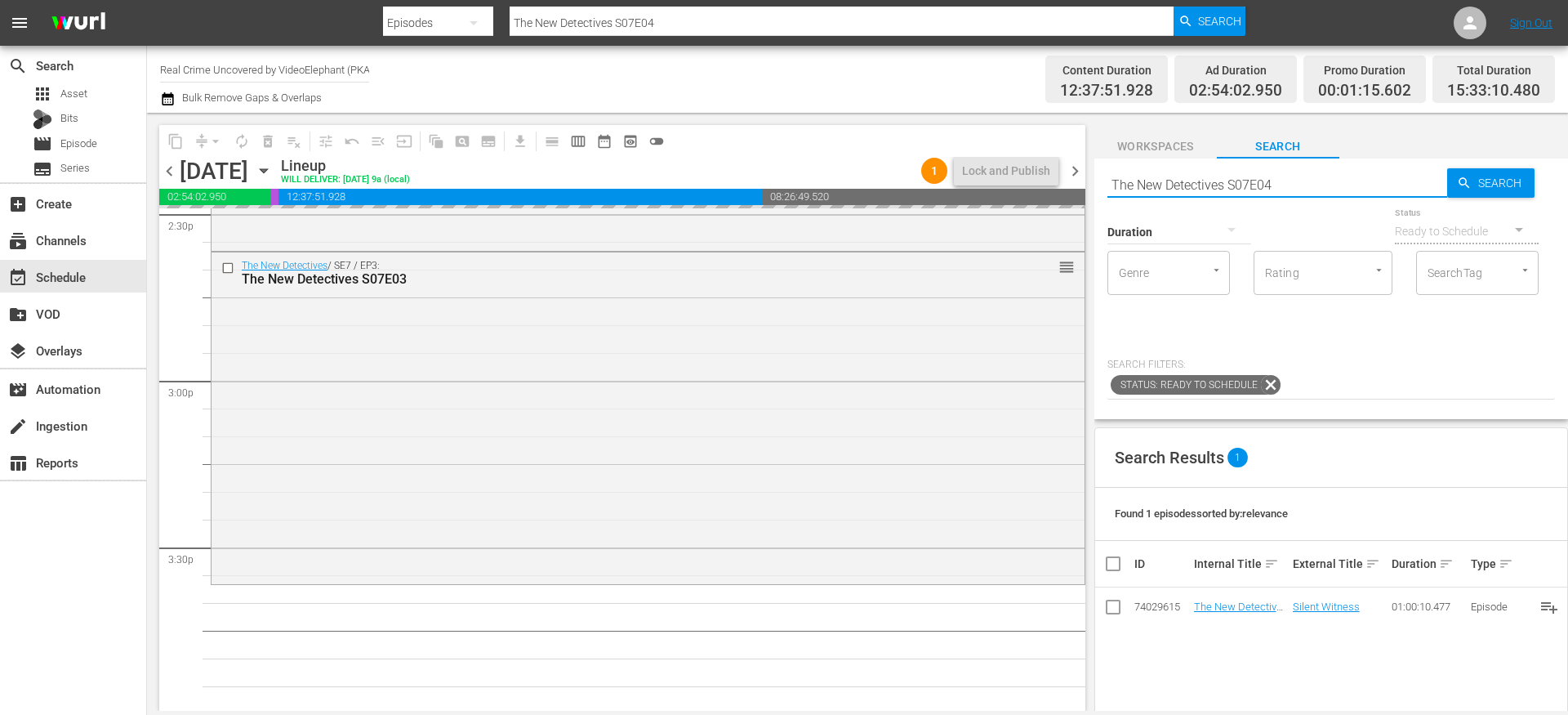
click at [1289, 187] on input "The New Detectives S07E04" at bounding box center [1278, 184] width 340 height 40
type input "The New Detectives S07E05"
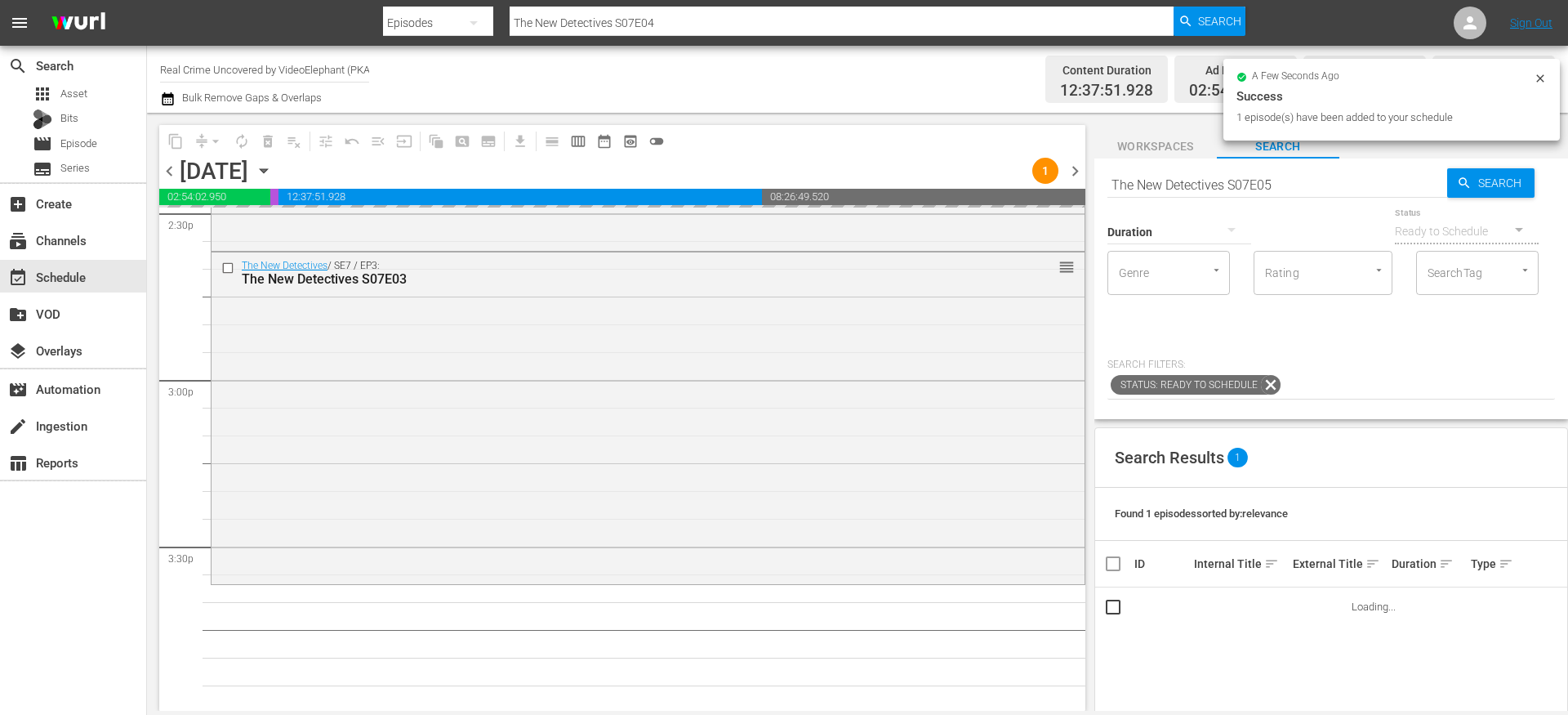
type input "The New Detectives S07E05"
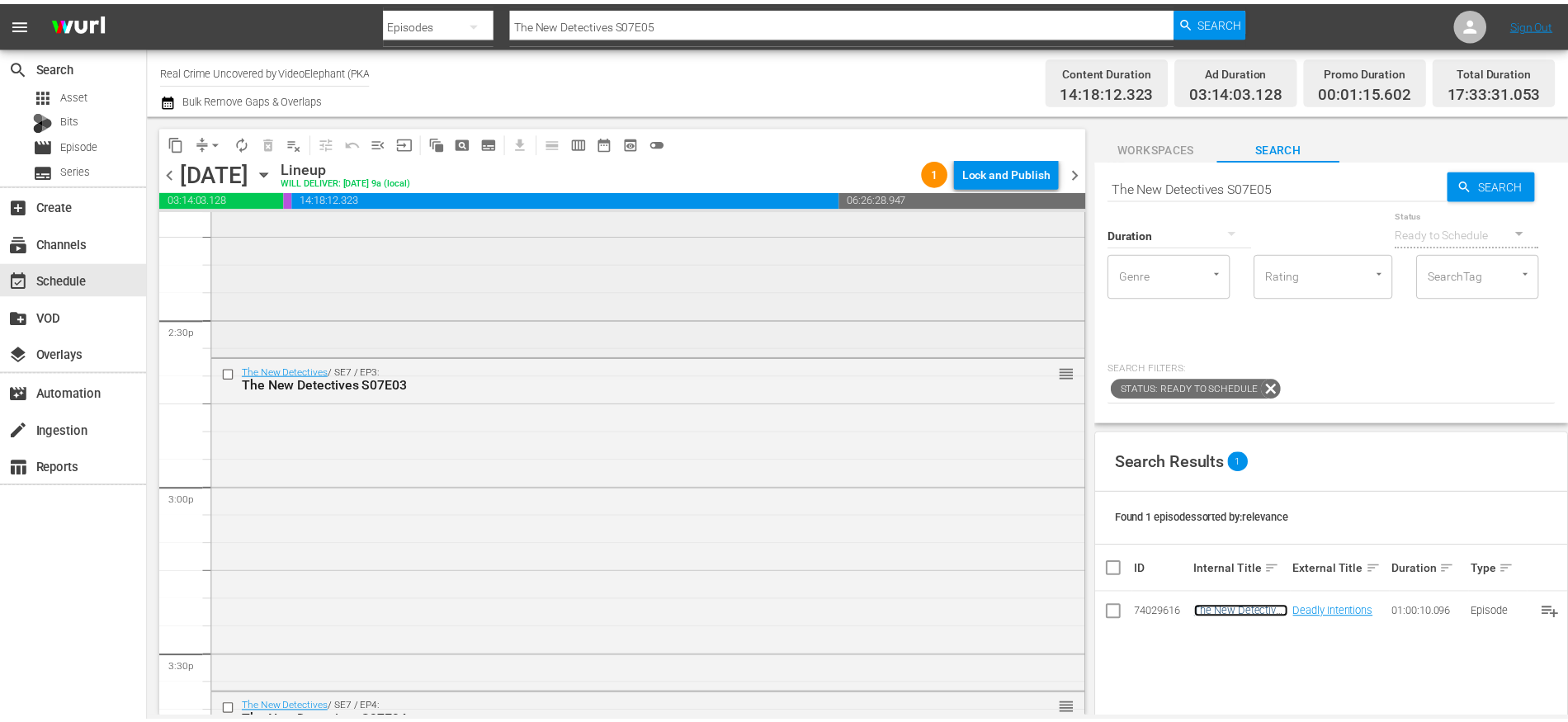
scroll to position [4725, 0]
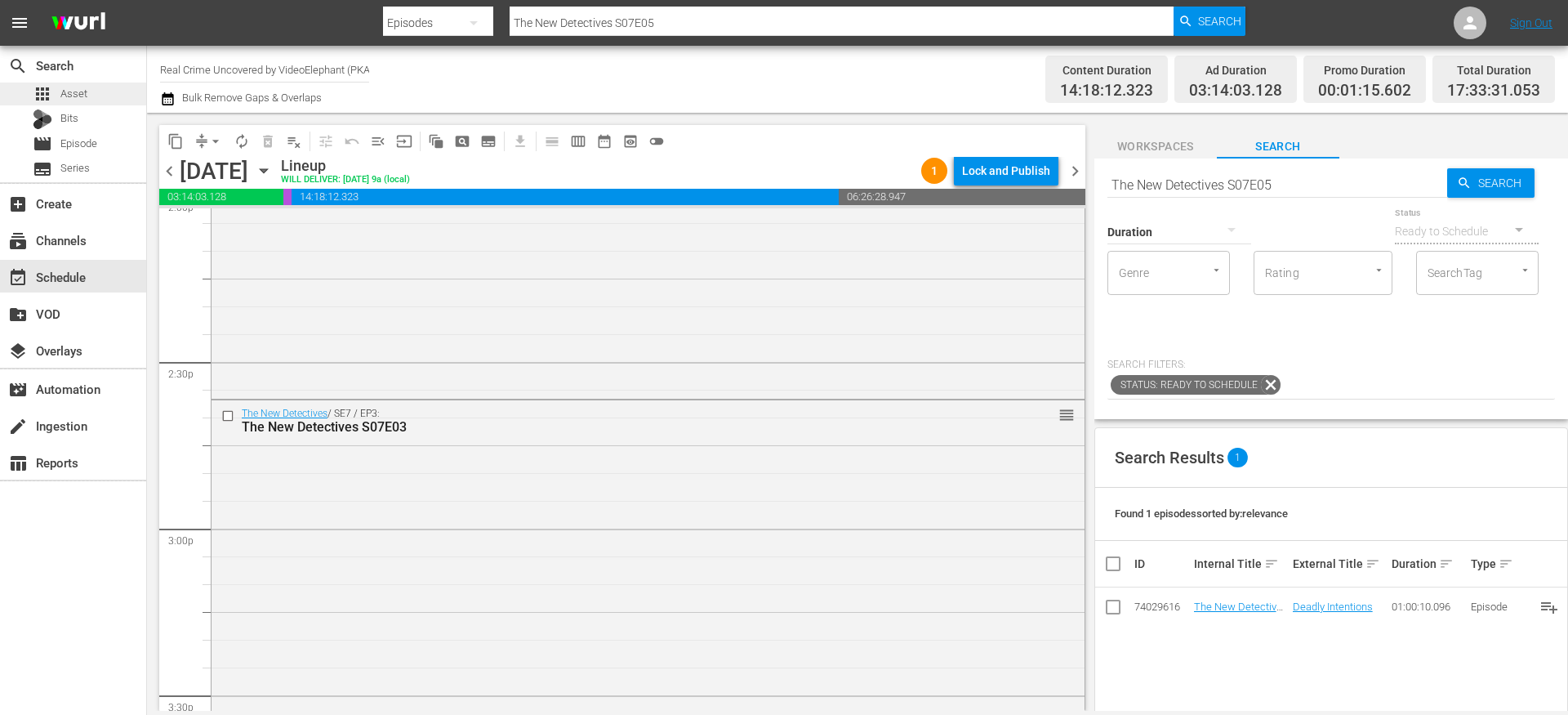
click at [85, 91] on span "Asset" at bounding box center [74, 94] width 27 height 16
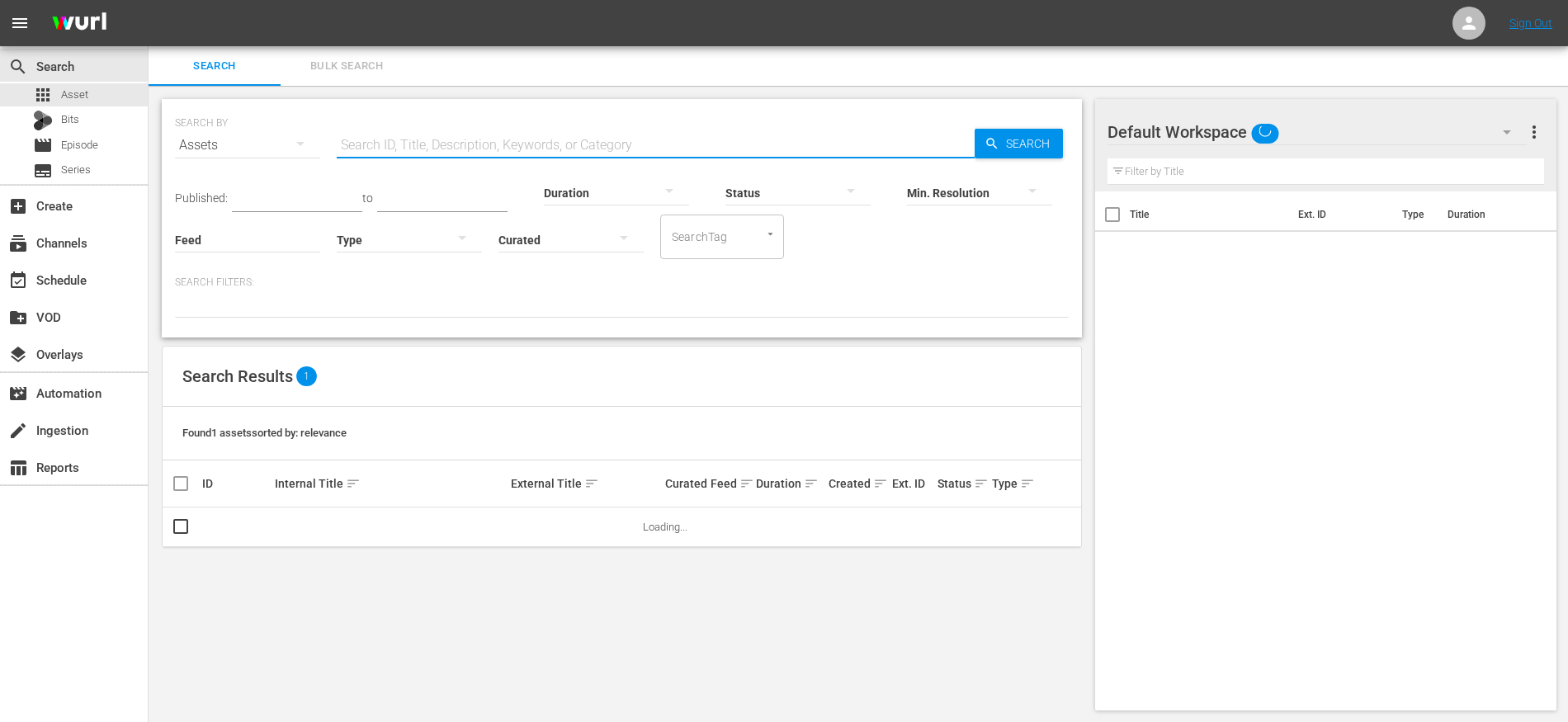
click at [492, 151] on input "text" at bounding box center [655, 145] width 637 height 40
paste input "The FBI Files S04E06"
type input "The FBI Files S04E06"
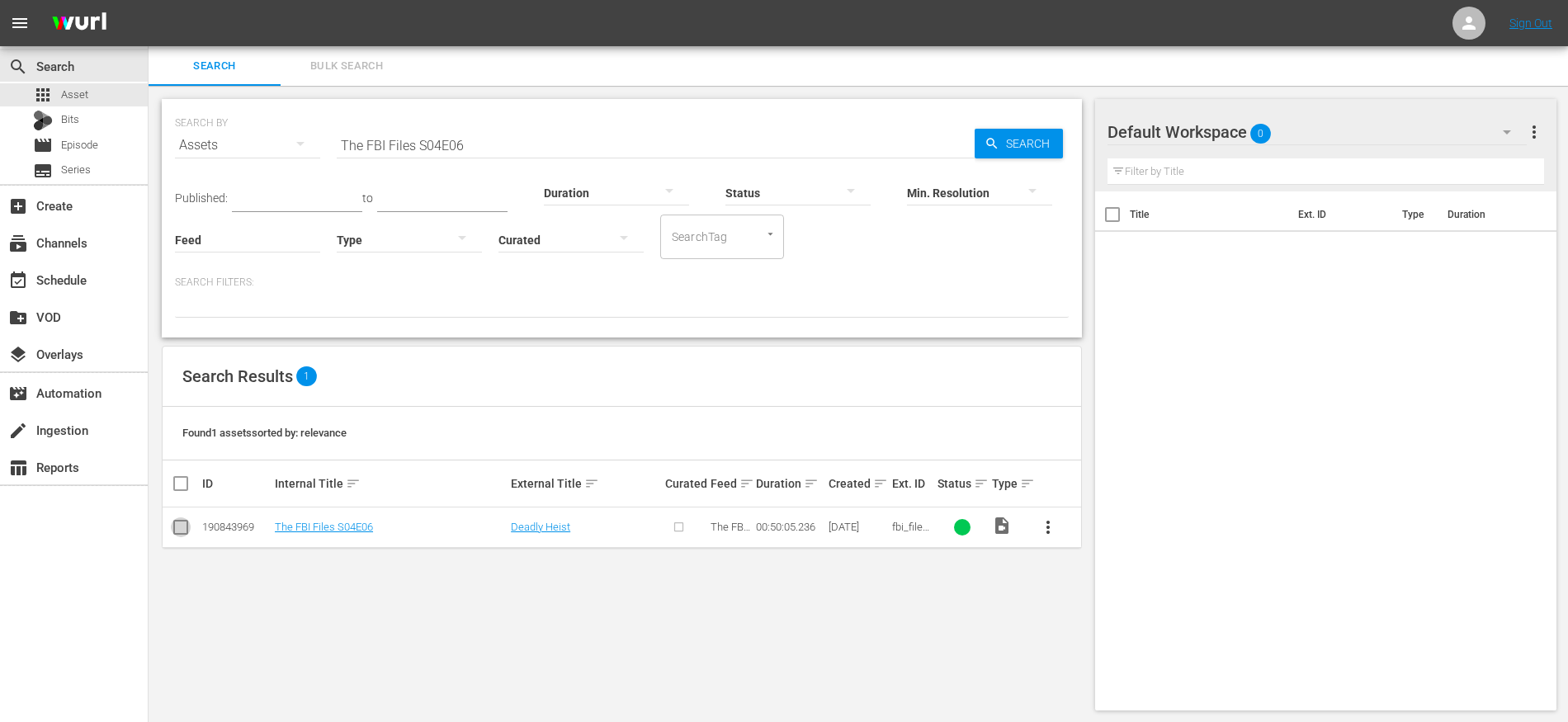
click at [185, 529] on input "checkbox" at bounding box center [180, 530] width 19 height 19
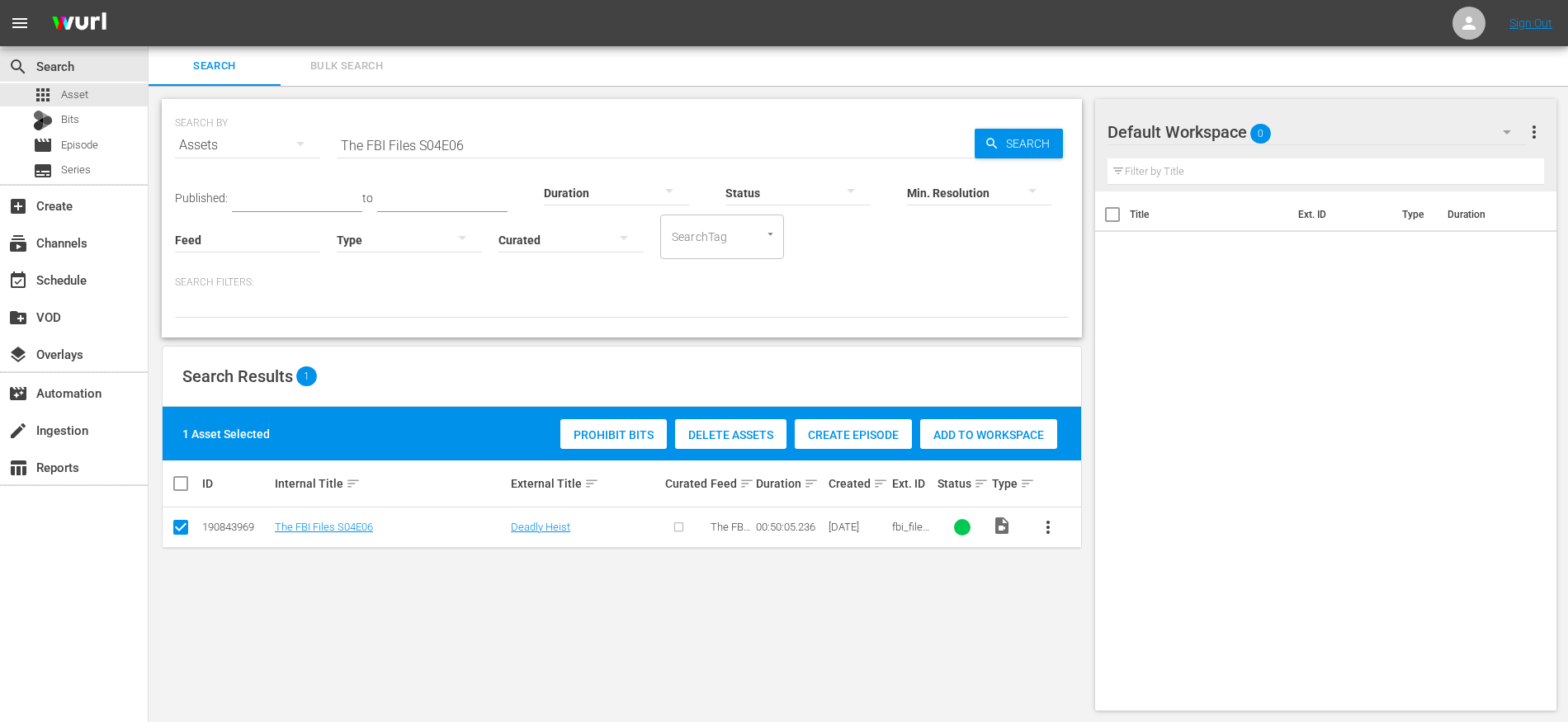
click at [839, 434] on span "Create Episode" at bounding box center [853, 435] width 117 height 14
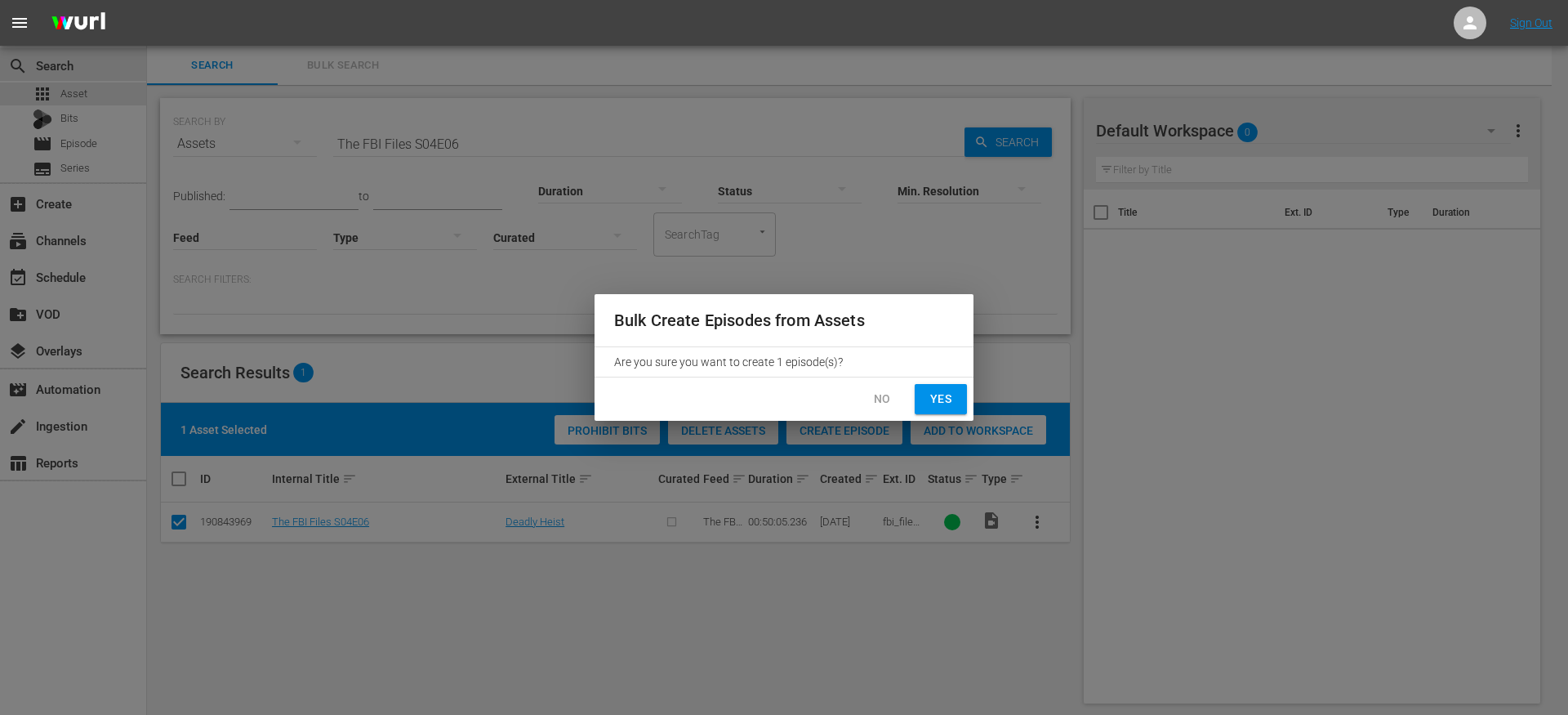
click at [943, 397] on span "Yes" at bounding box center [941, 399] width 26 height 20
checkbox input "false"
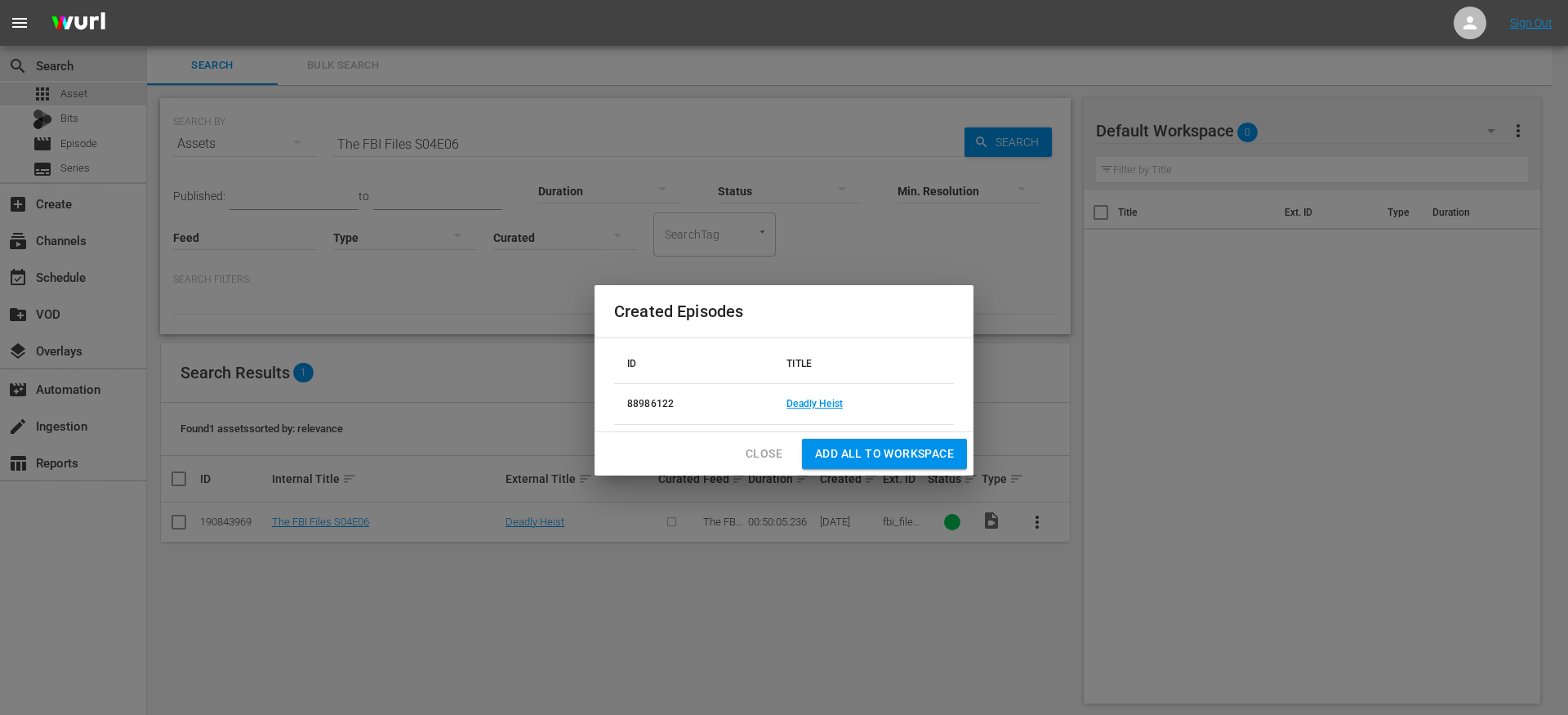
click at [830, 397] on td "Deadly Heist" at bounding box center [864, 404] width 180 height 41
click at [817, 400] on link "Deadly Heist" at bounding box center [814, 403] width 56 height 12
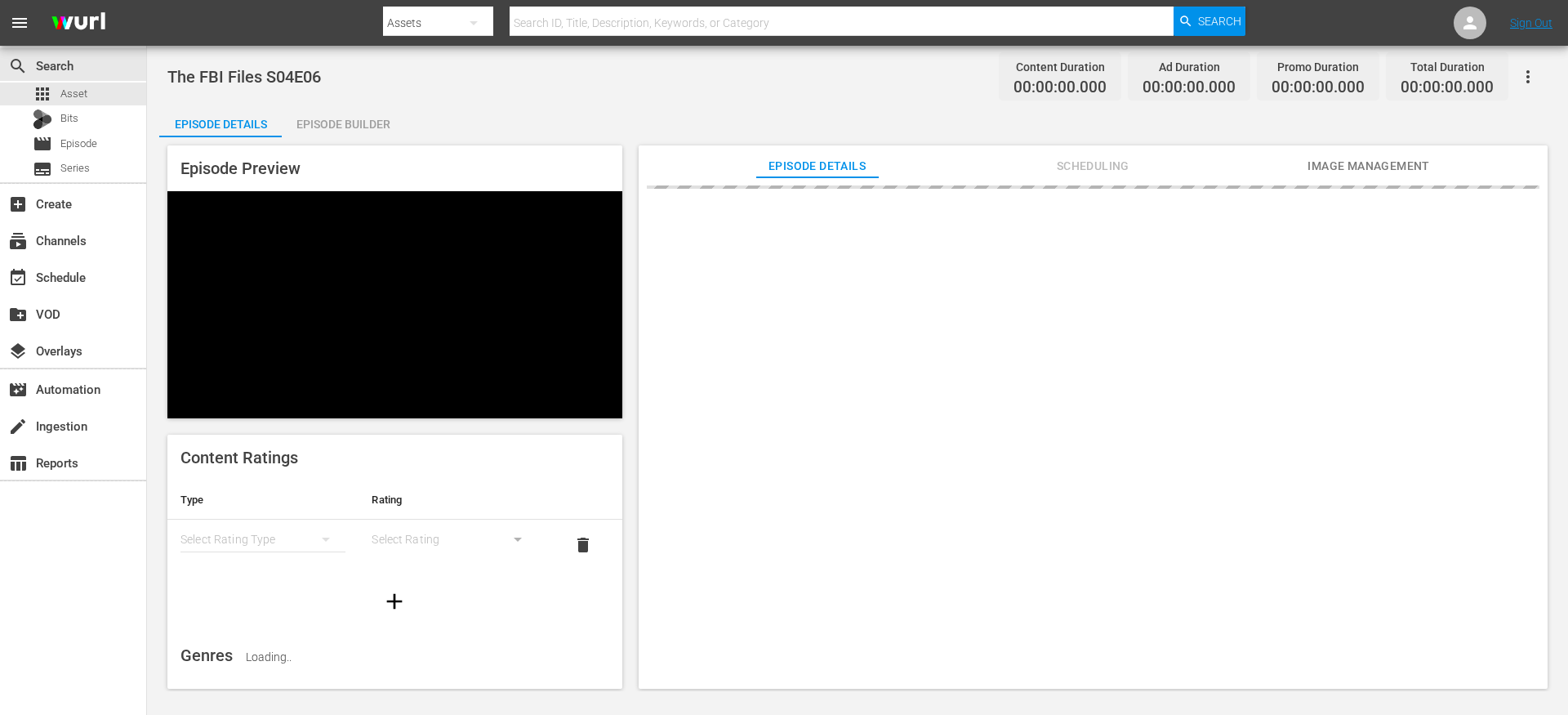
click at [350, 125] on div "Episode Builder" at bounding box center [343, 124] width 123 height 40
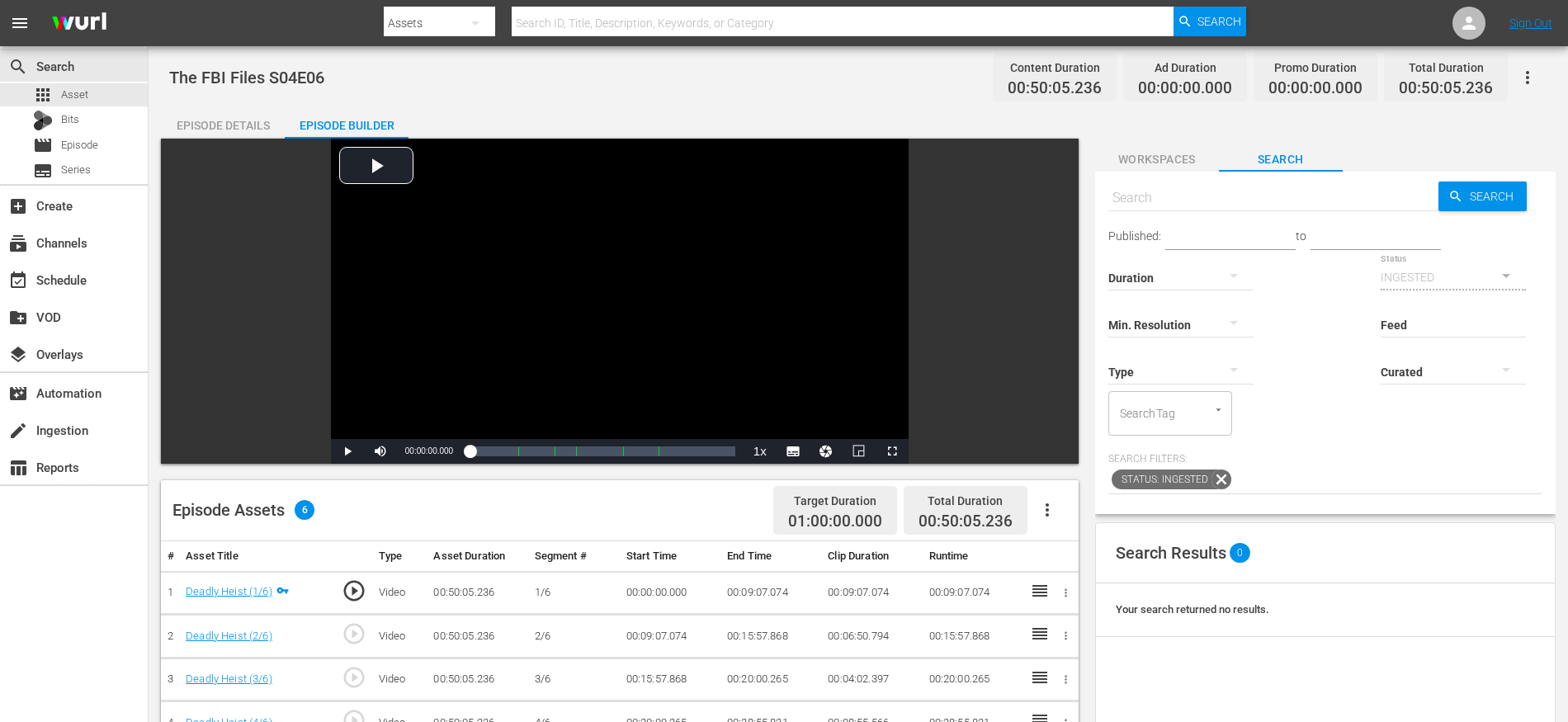
click at [1051, 509] on icon "button" at bounding box center [1047, 510] width 19 height 19
click at [1070, 553] on div "Fill with Ads" at bounding box center [1096, 555] width 112 height 40
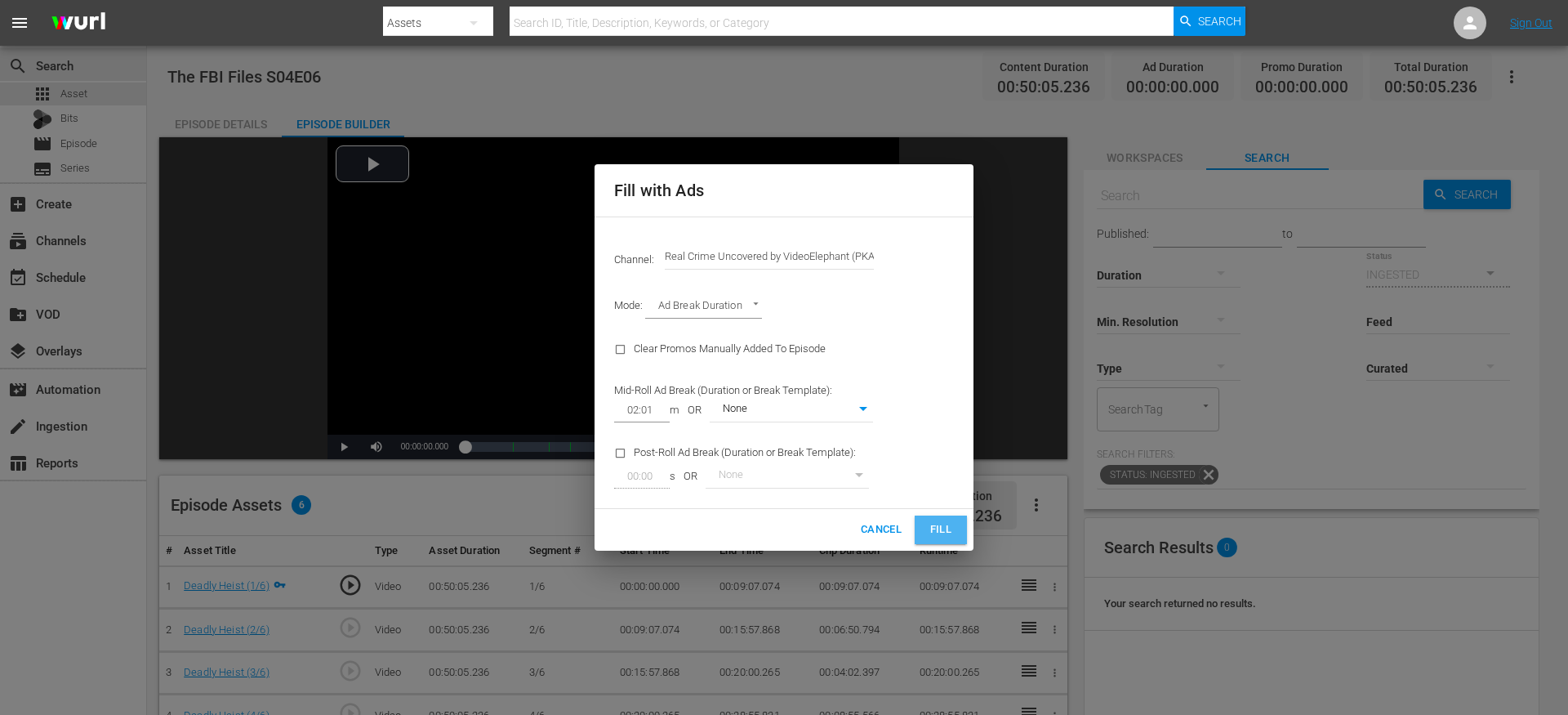
click at [946, 536] on span "Fill" at bounding box center [941, 529] width 26 height 18
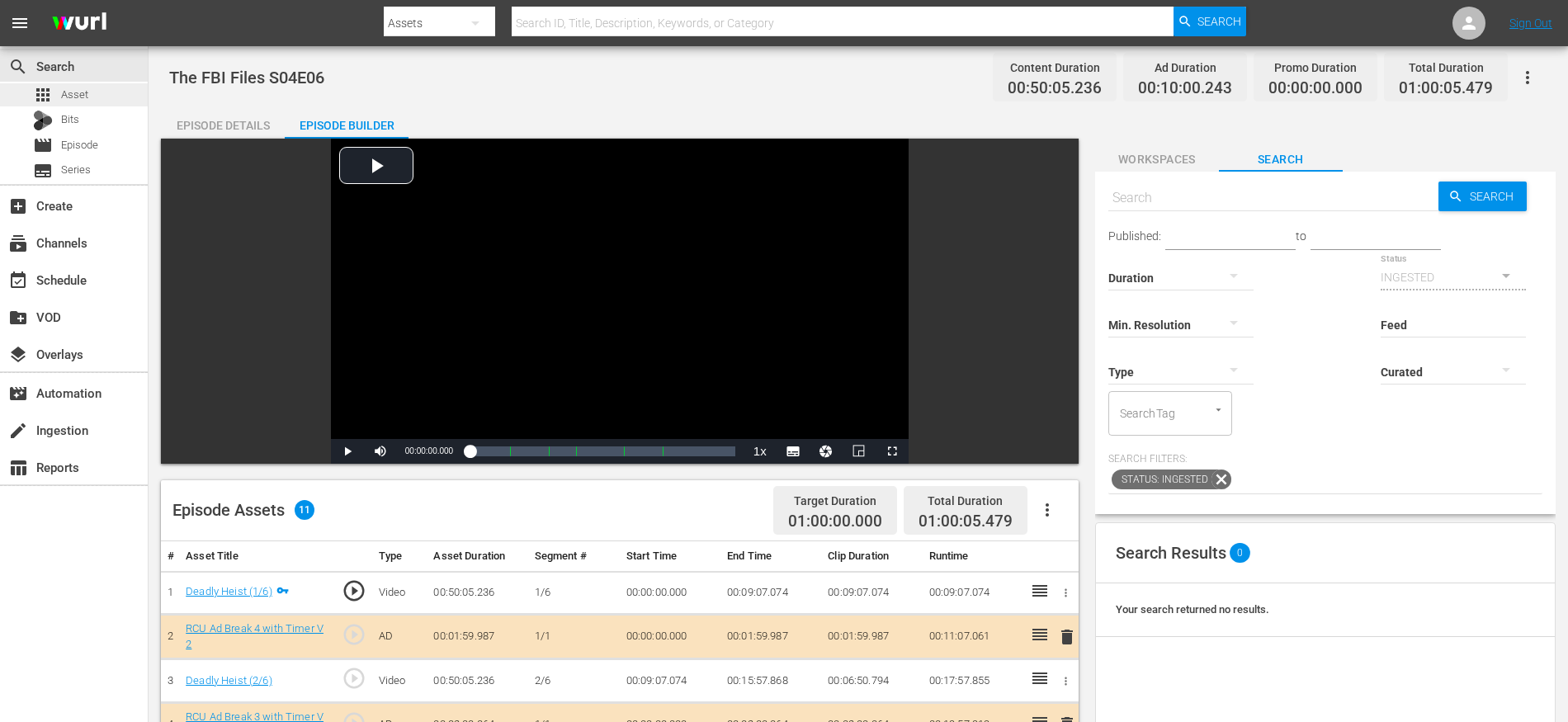
click at [117, 94] on div "apps Asset" at bounding box center [74, 95] width 148 height 23
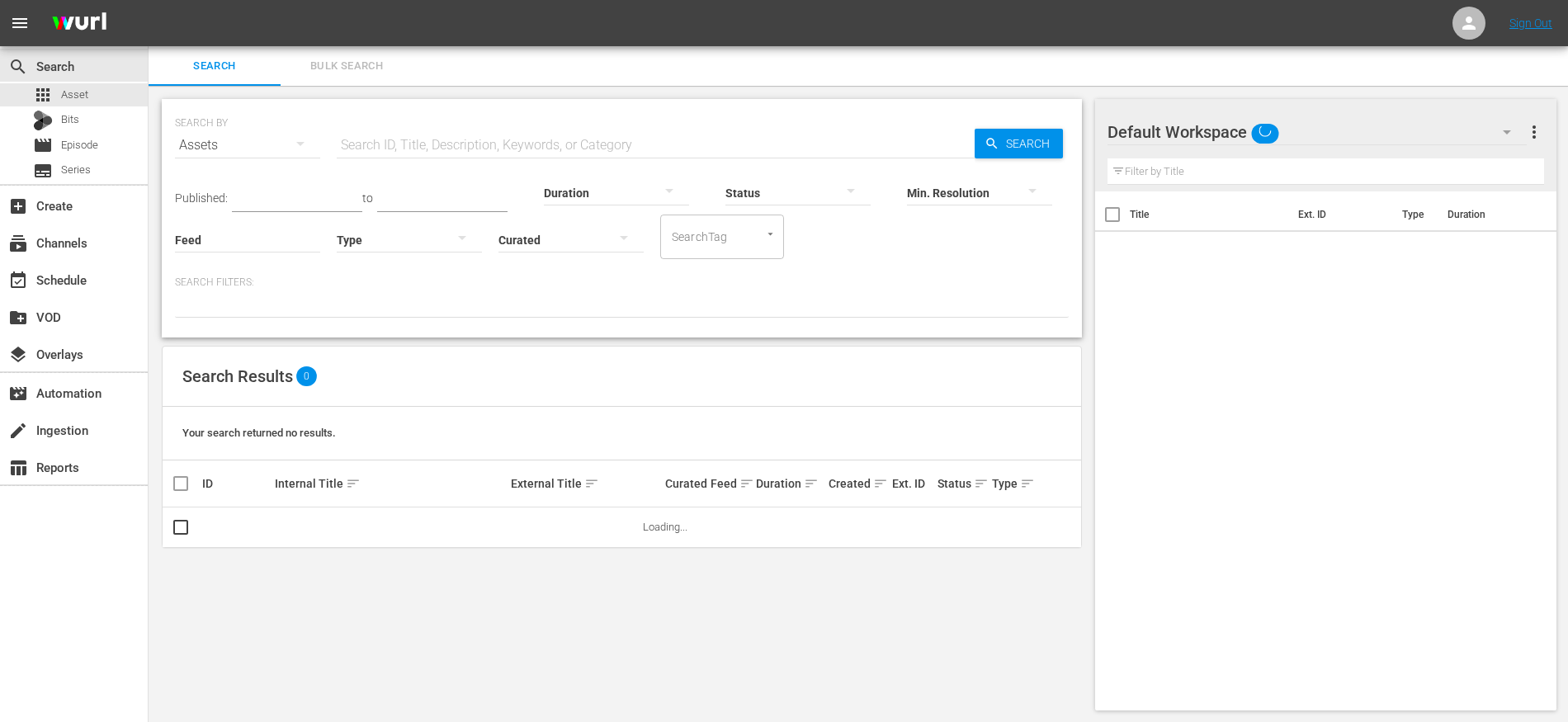
click at [425, 142] on input "text" at bounding box center [655, 145] width 637 height 40
paste input "The FBI Files S04E06"
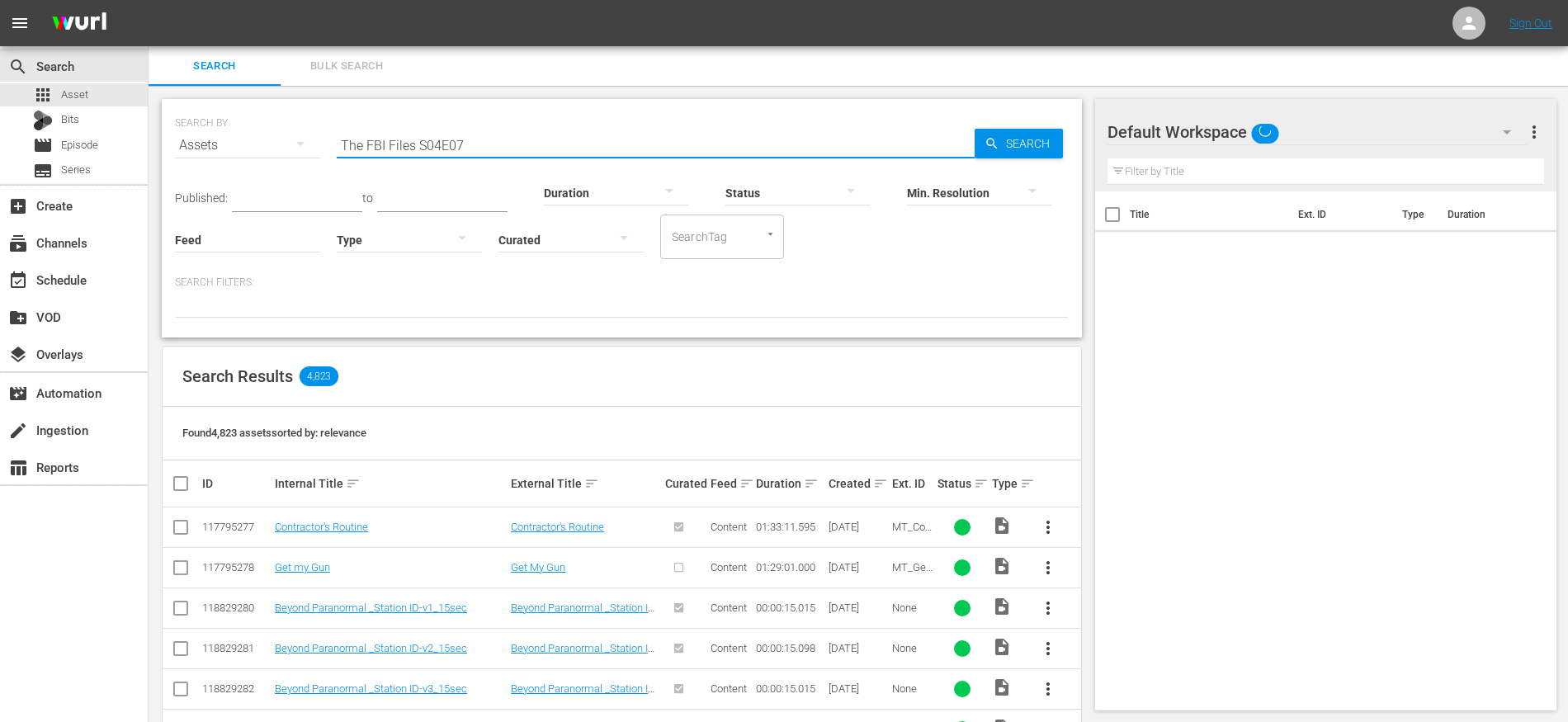
type input "The FBI Files S04E07"
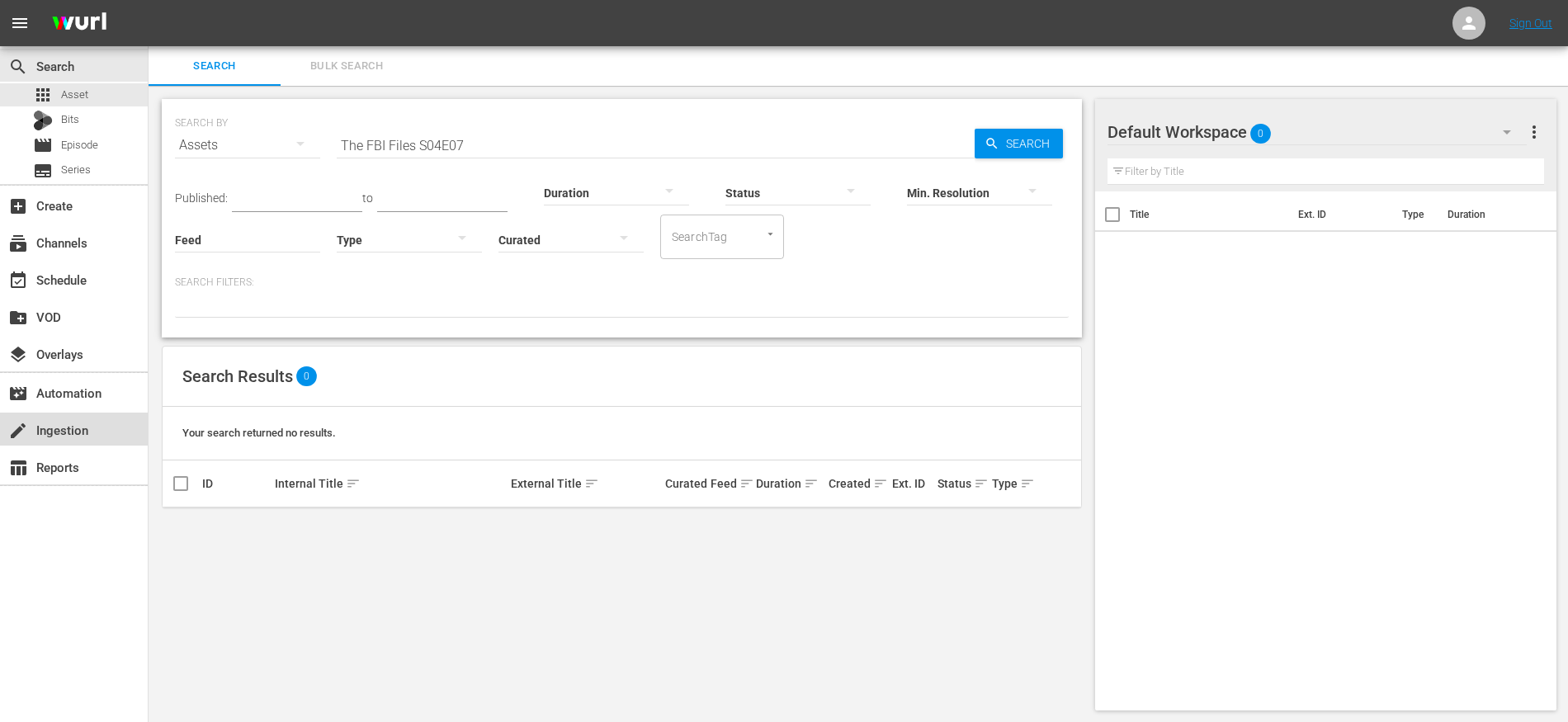
click at [82, 422] on div "create Ingestion" at bounding box center [46, 427] width 93 height 15
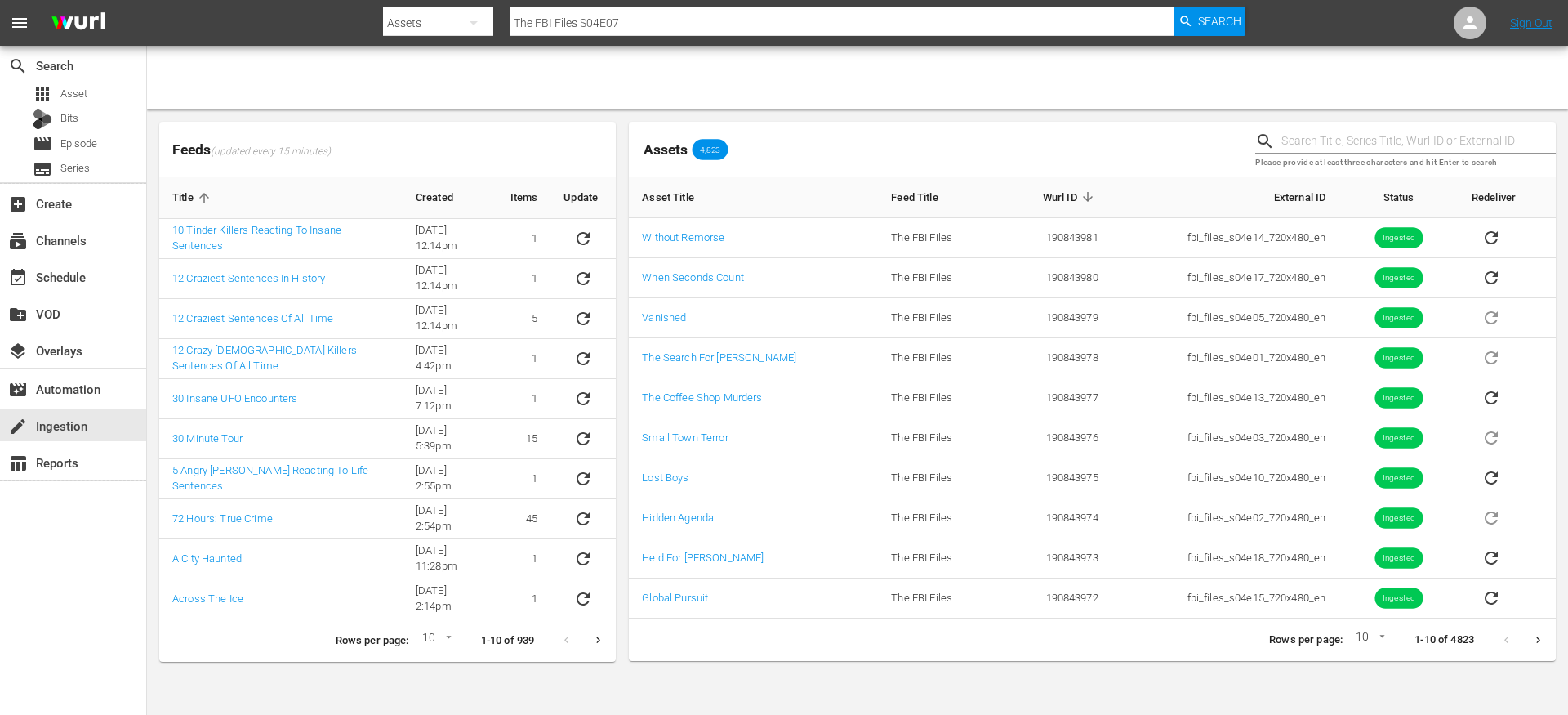
click at [1543, 634] on icon "Next page" at bounding box center [1538, 640] width 13 height 13
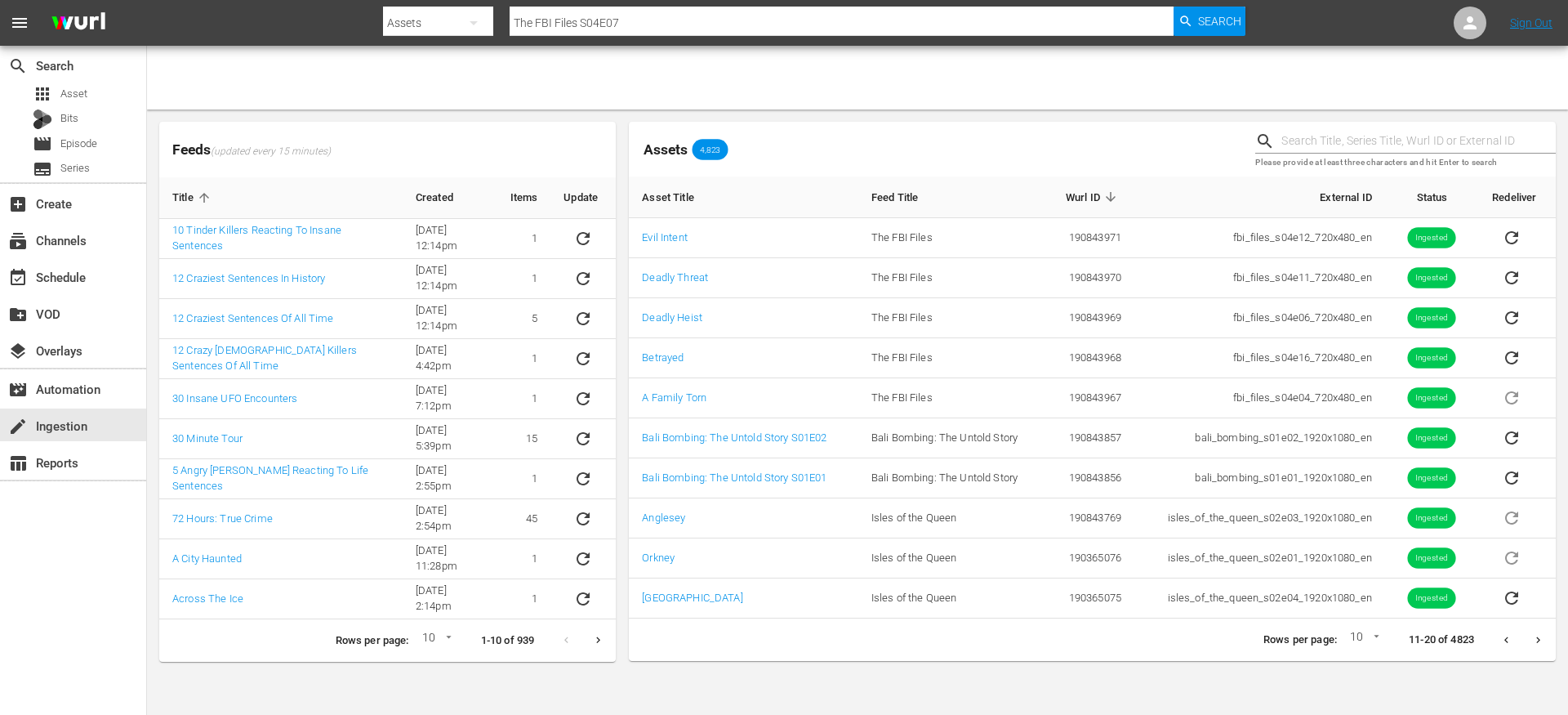
click at [1503, 637] on icon "Previous page" at bounding box center [1506, 640] width 13 height 13
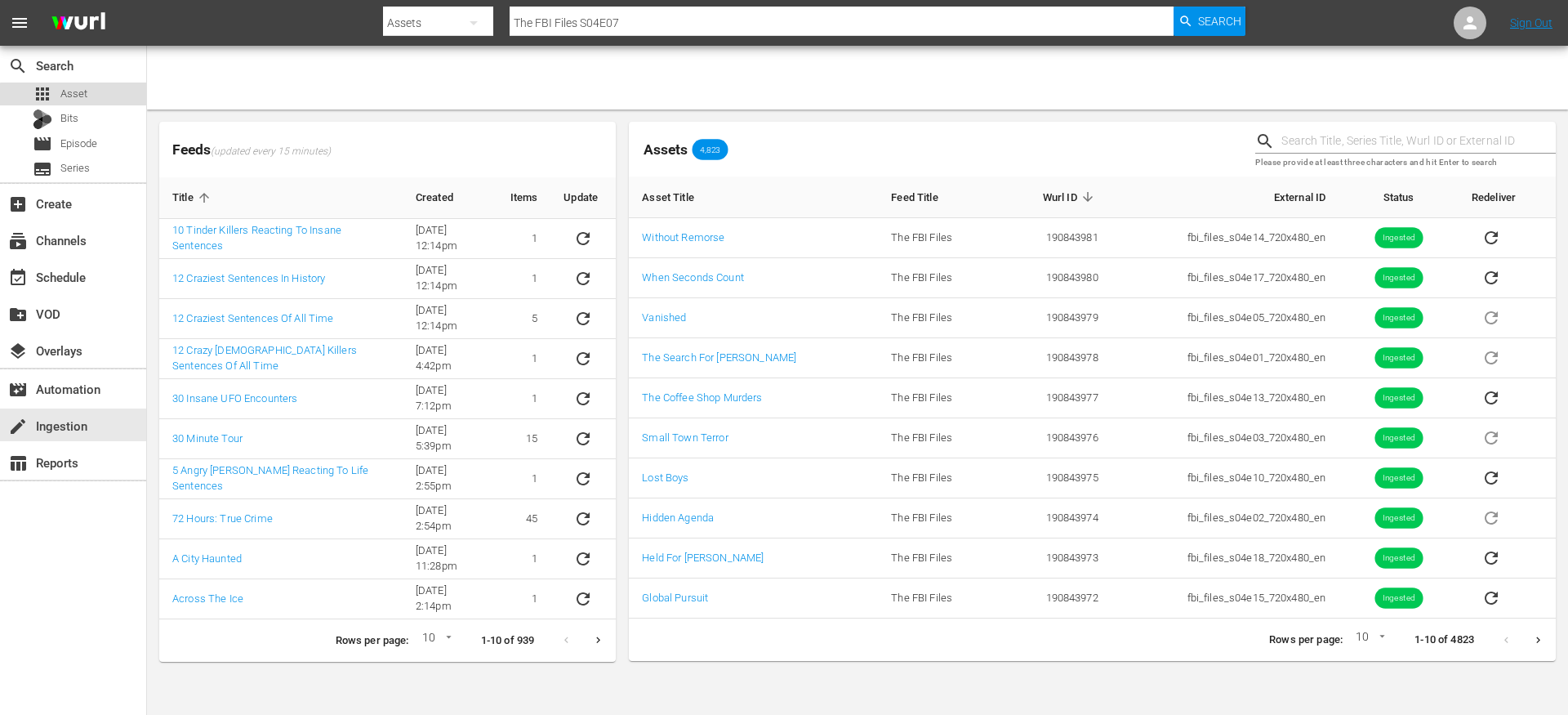
click at [108, 98] on div "apps Asset" at bounding box center [73, 95] width 147 height 23
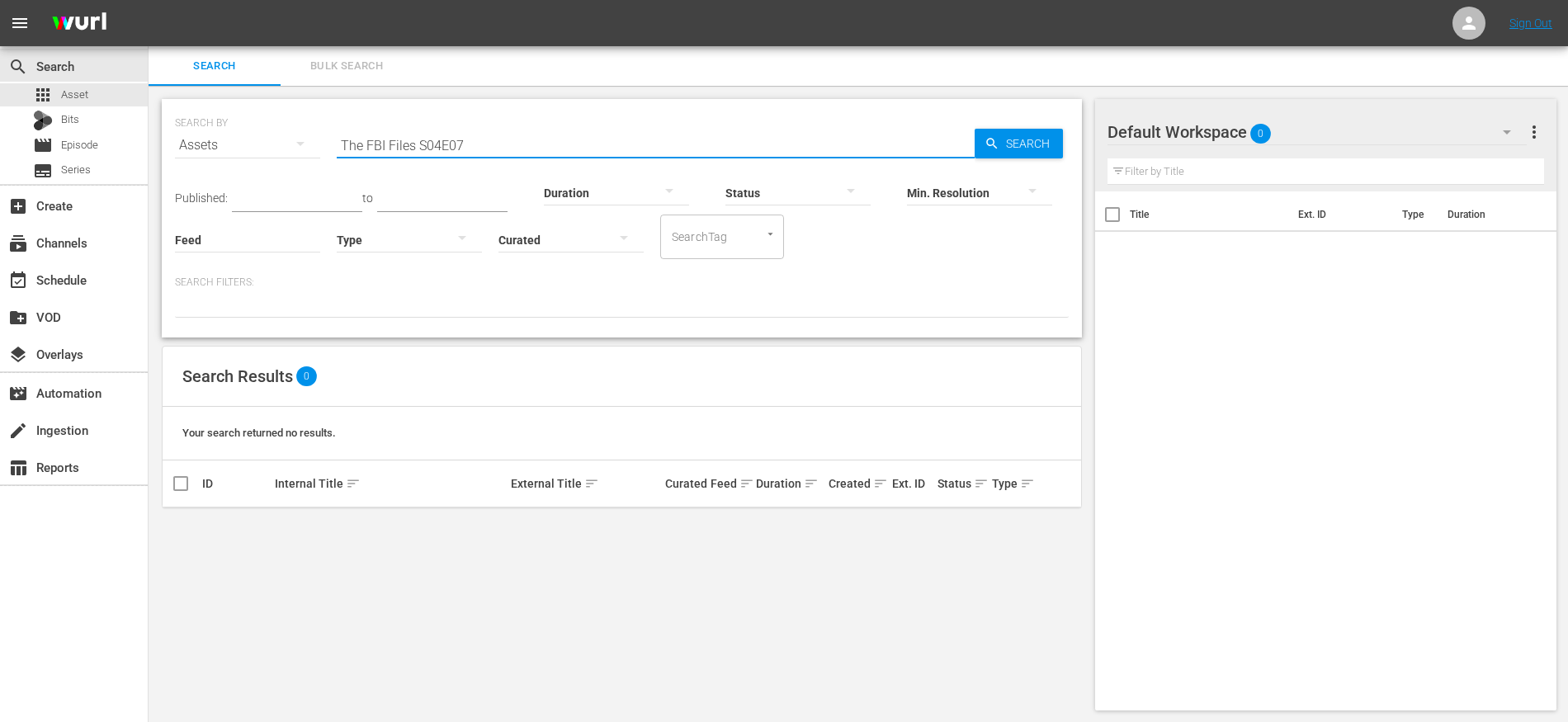
click at [821, 132] on input "The FBI Files S04E07" at bounding box center [655, 145] width 637 height 40
click at [808, 143] on input "The FBI Files S04E07" at bounding box center [655, 145] width 637 height 40
type input "The FBI Files S04E08"
click at [536, 151] on input "The FBI Files S04E08" at bounding box center [655, 145] width 637 height 40
click at [109, 280] on div "event_available Schedule" at bounding box center [74, 279] width 148 height 33
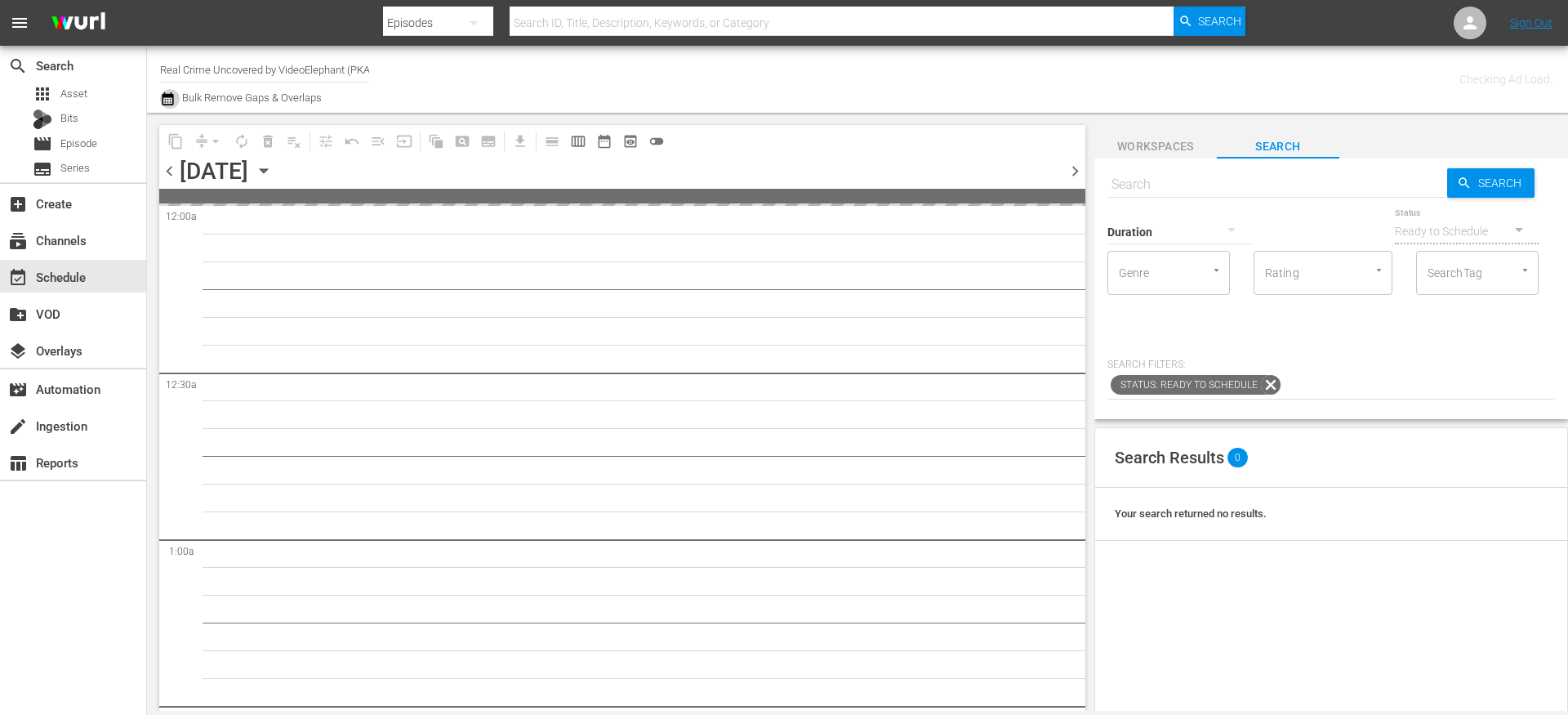
click at [169, 102] on icon "button" at bounding box center [168, 98] width 15 height 19
